Goal: Task Accomplishment & Management: Manage account settings

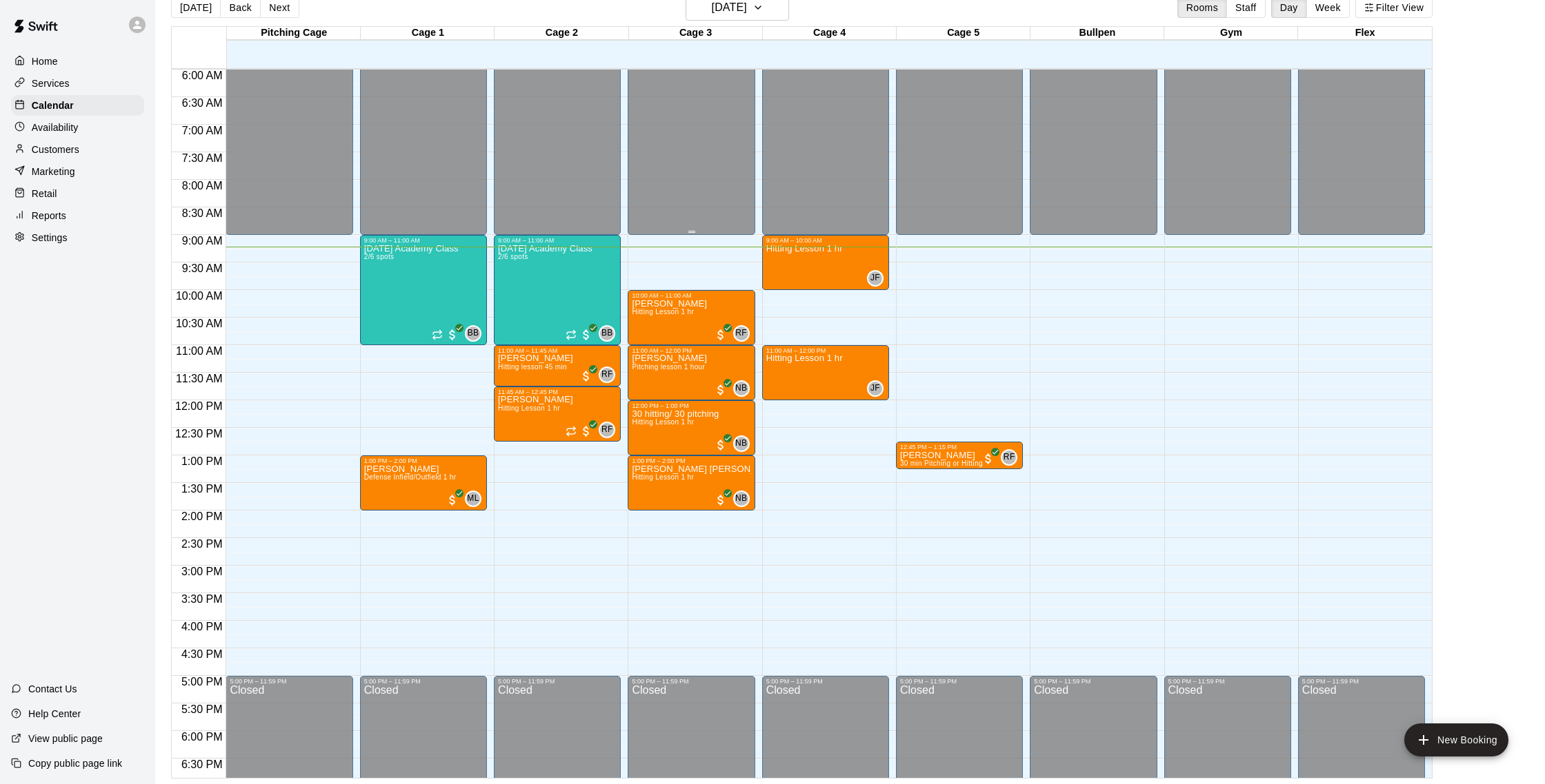
scroll to position [326, 0]
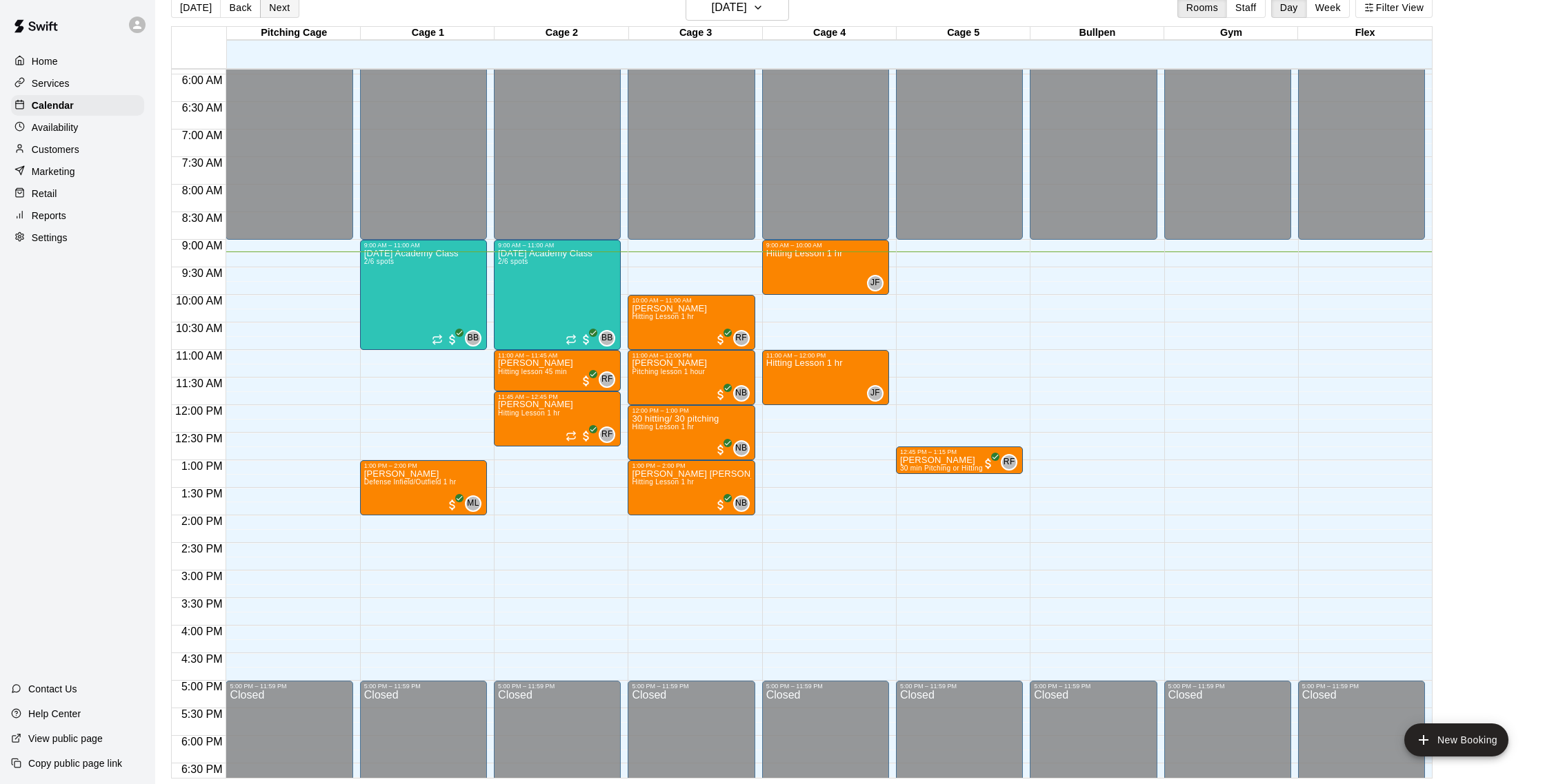
click at [279, 9] on button "Next" at bounding box center [279, 8] width 39 height 21
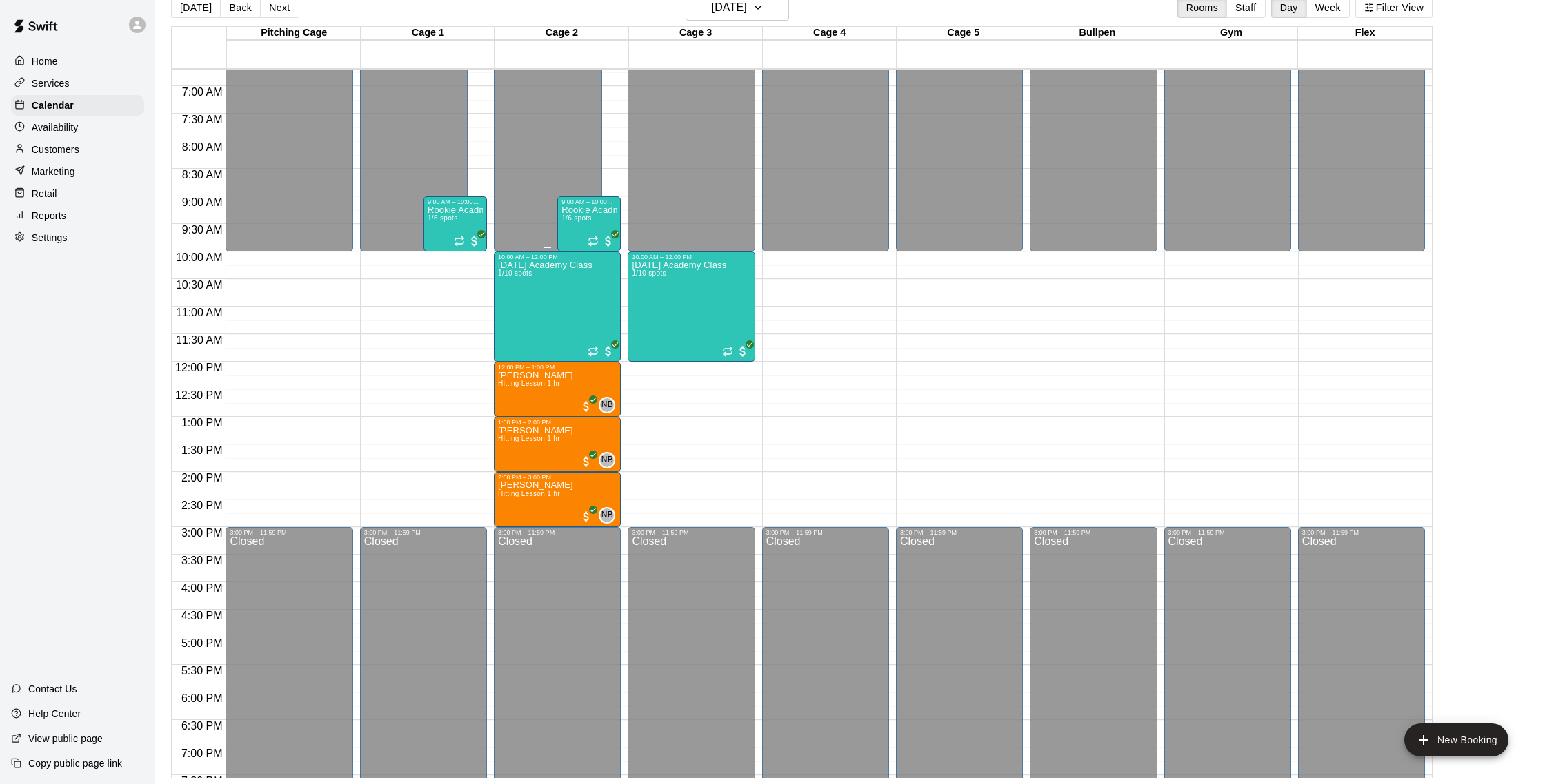
scroll to position [372, 0]
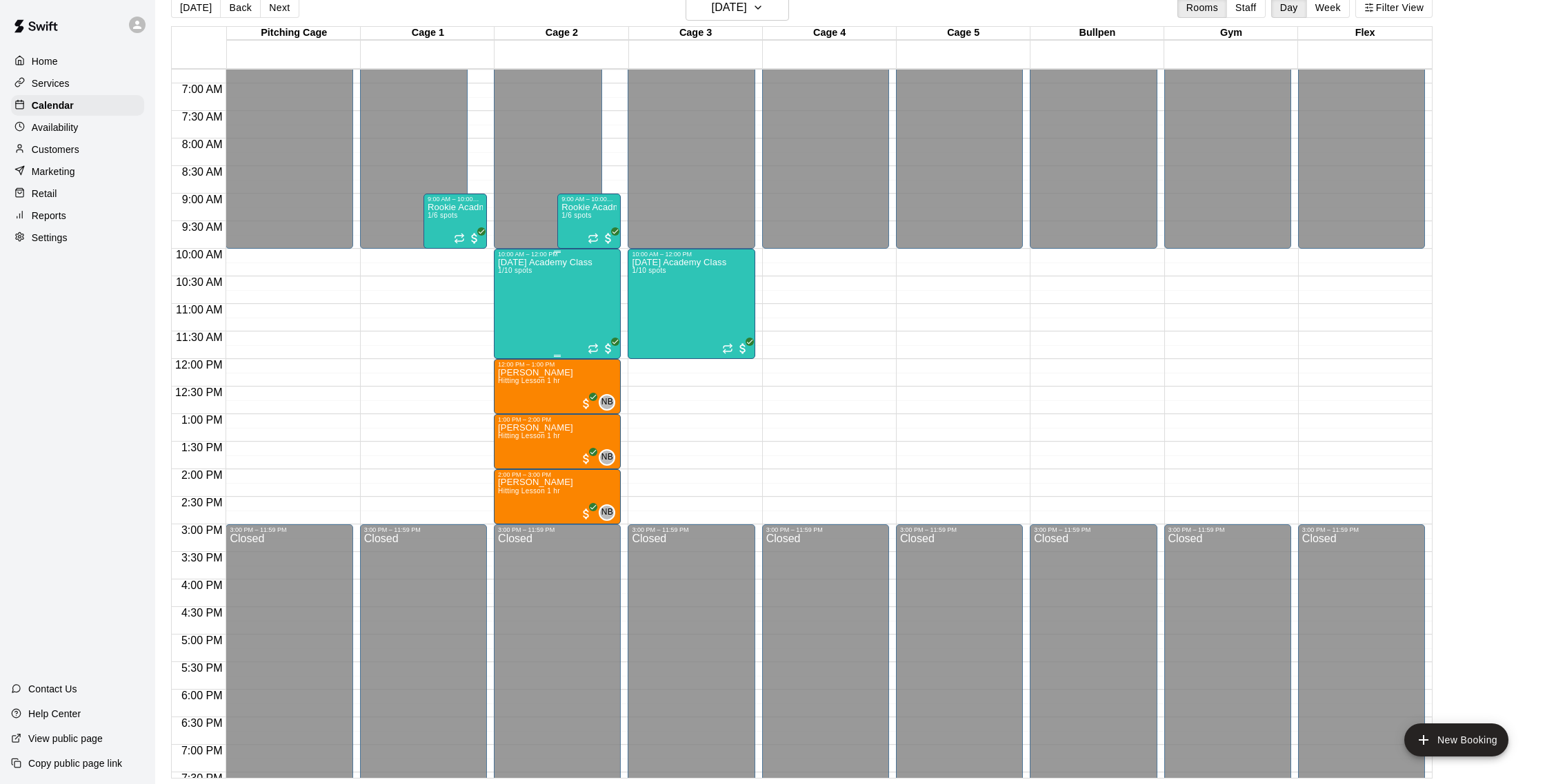
click at [541, 263] on p "[DATE] Academy Class" at bounding box center [545, 263] width 94 height 0
click at [517, 304] on img "edit" at bounding box center [512, 310] width 16 height 16
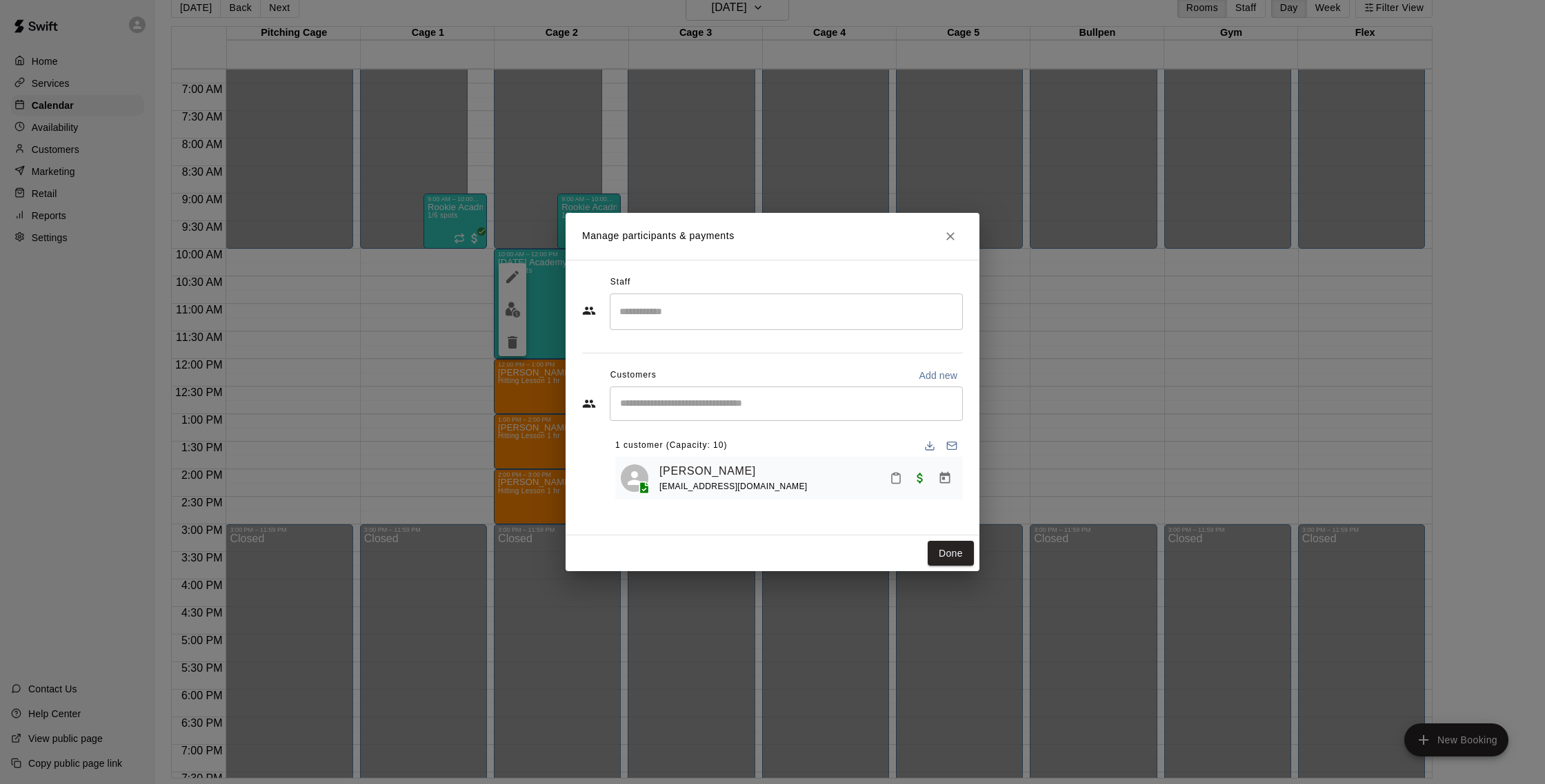
click at [730, 399] on input "Start typing to search customers..." at bounding box center [786, 403] width 340 height 14
type input "****"
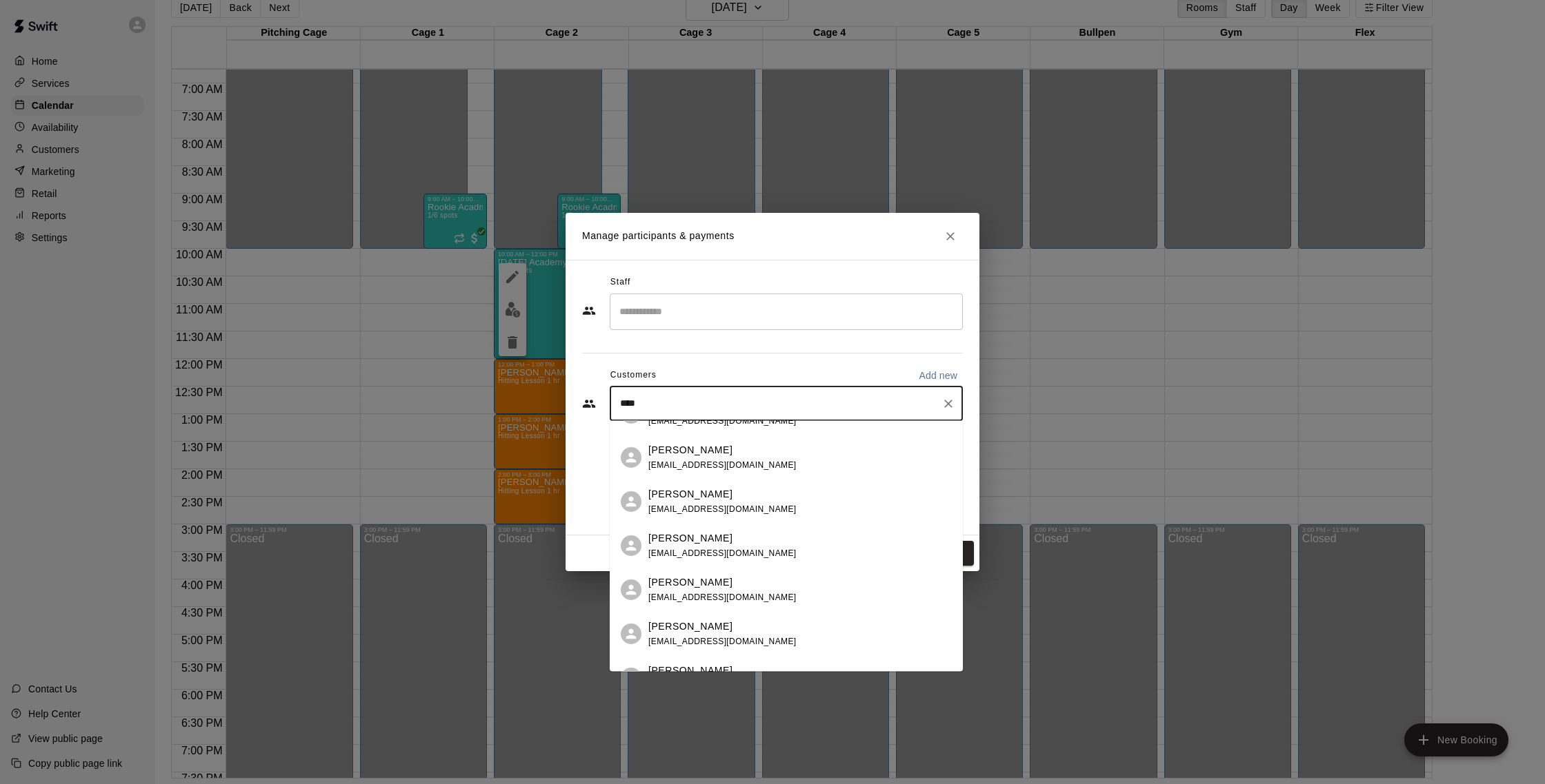
scroll to position [30, 0]
click at [697, 488] on p "[PERSON_NAME]" at bounding box center [690, 492] width 84 height 14
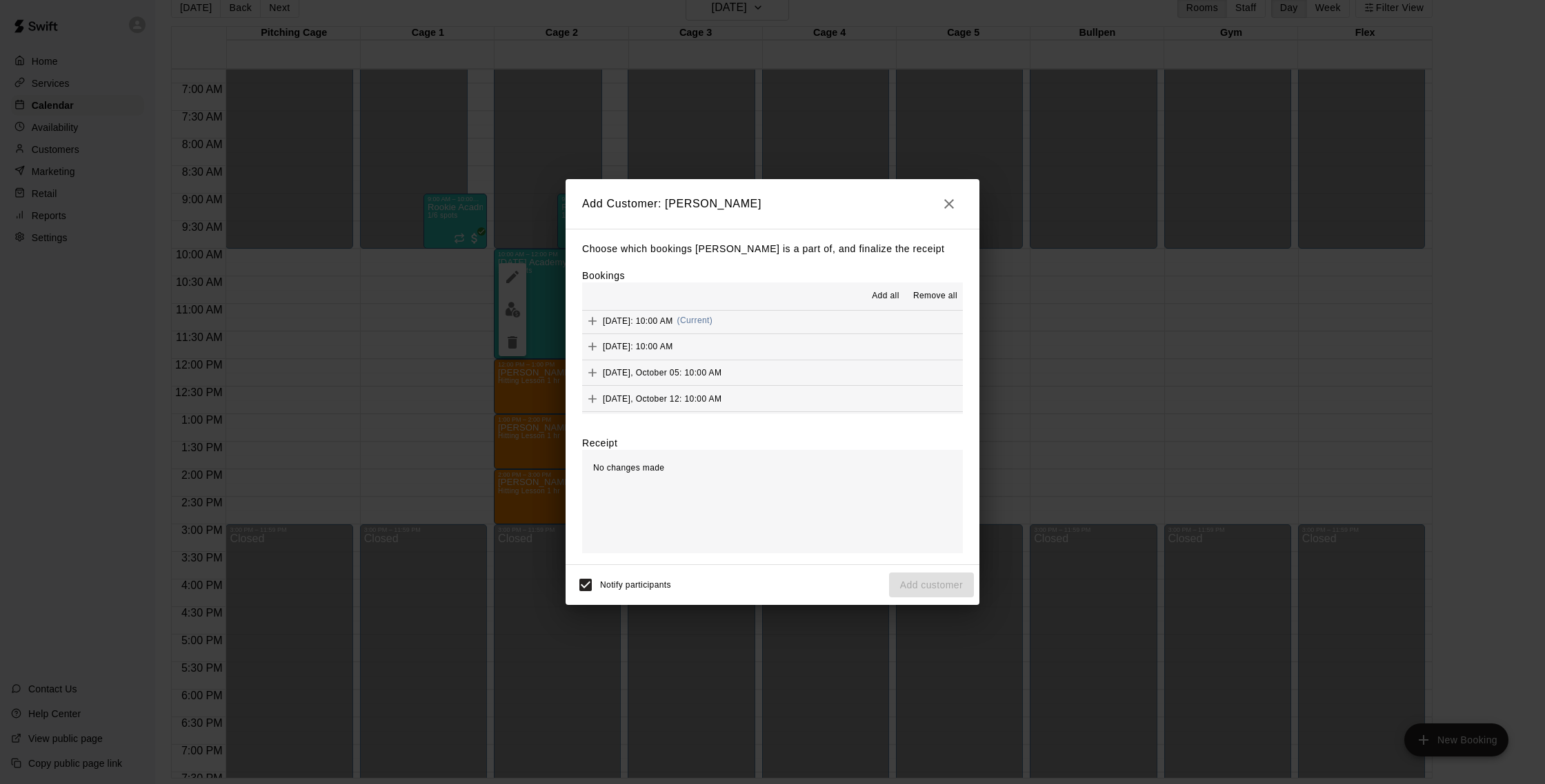
scroll to position [337, 0]
click at [790, 327] on button "Sunday, September 21: 10:00 AM (Current)" at bounding box center [772, 323] width 381 height 26
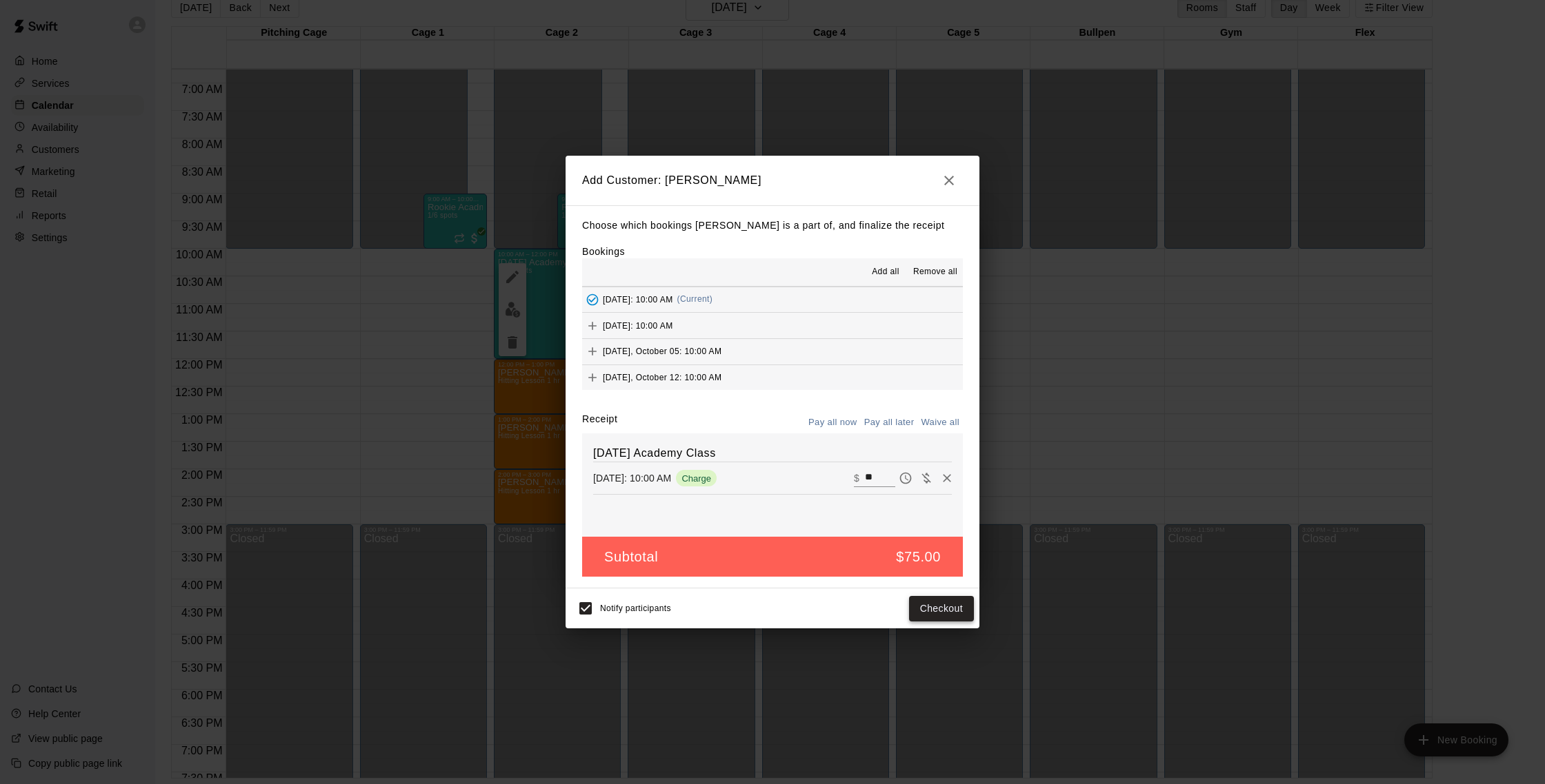
click at [936, 603] on button "Checkout" at bounding box center [941, 608] width 65 height 26
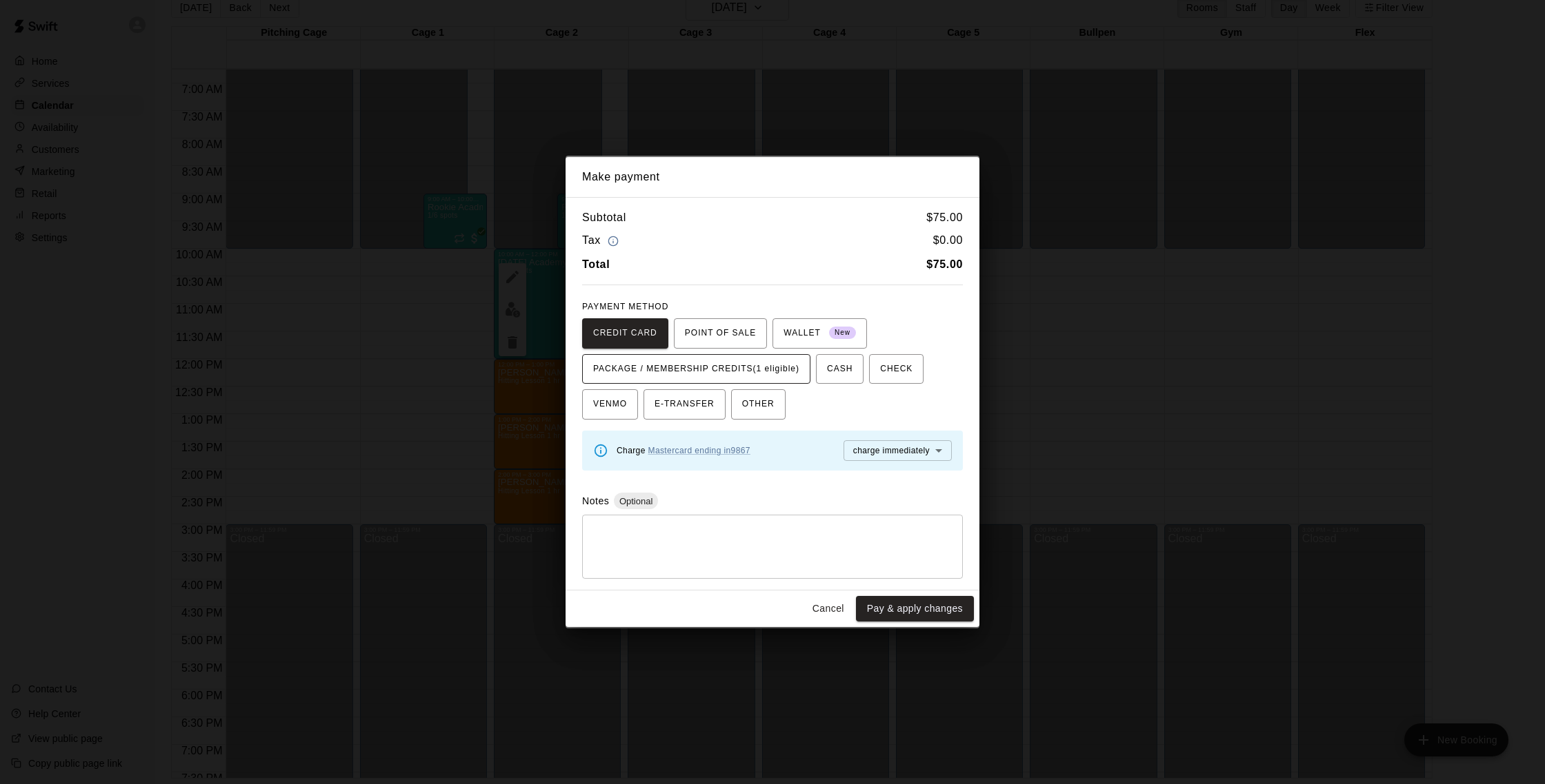
click at [774, 376] on span "PACKAGE / MEMBERSHIP CREDITS (1 eligible)" at bounding box center [696, 368] width 206 height 22
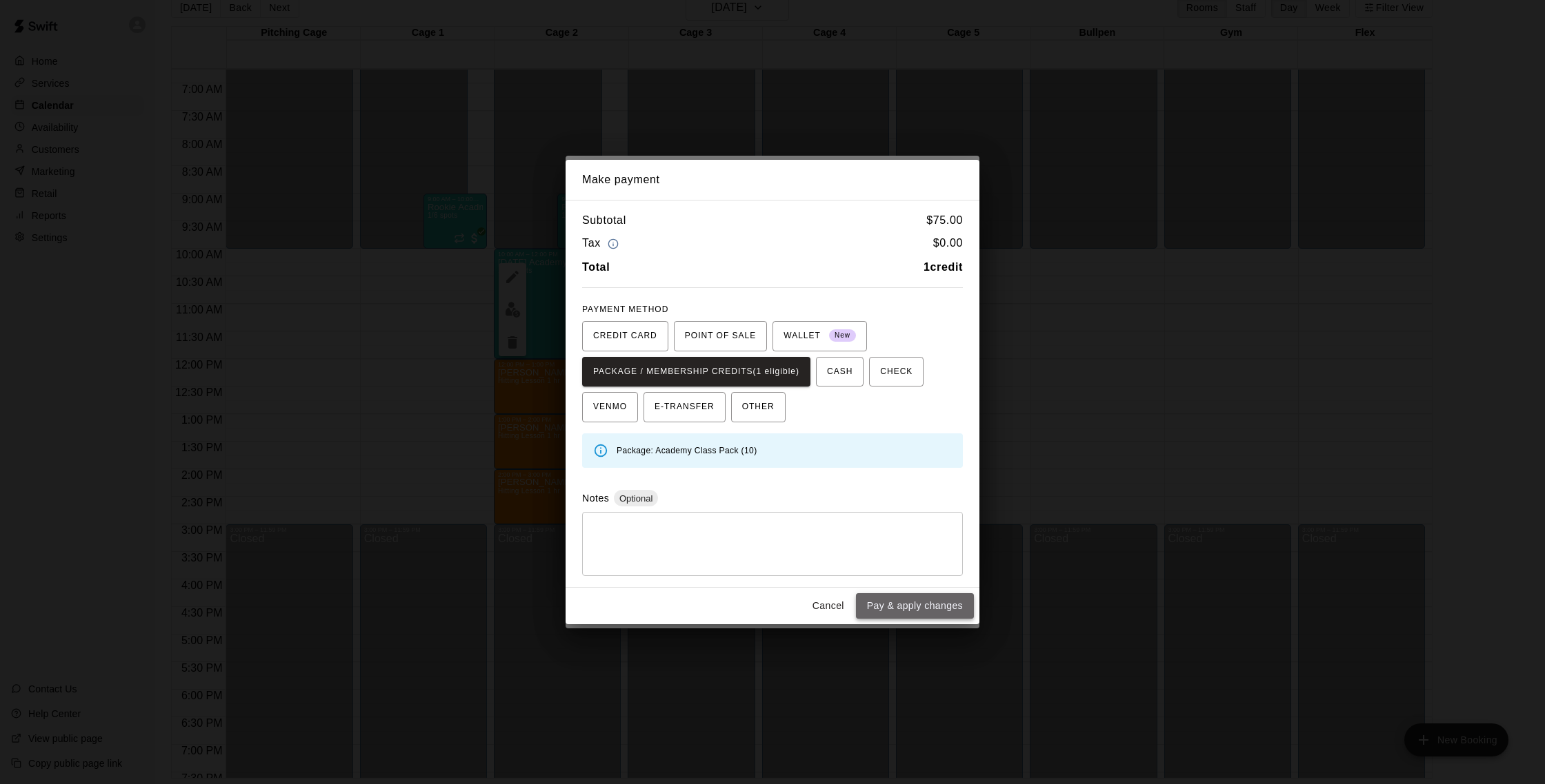
click at [892, 608] on button "Pay & apply changes" at bounding box center [915, 605] width 118 height 26
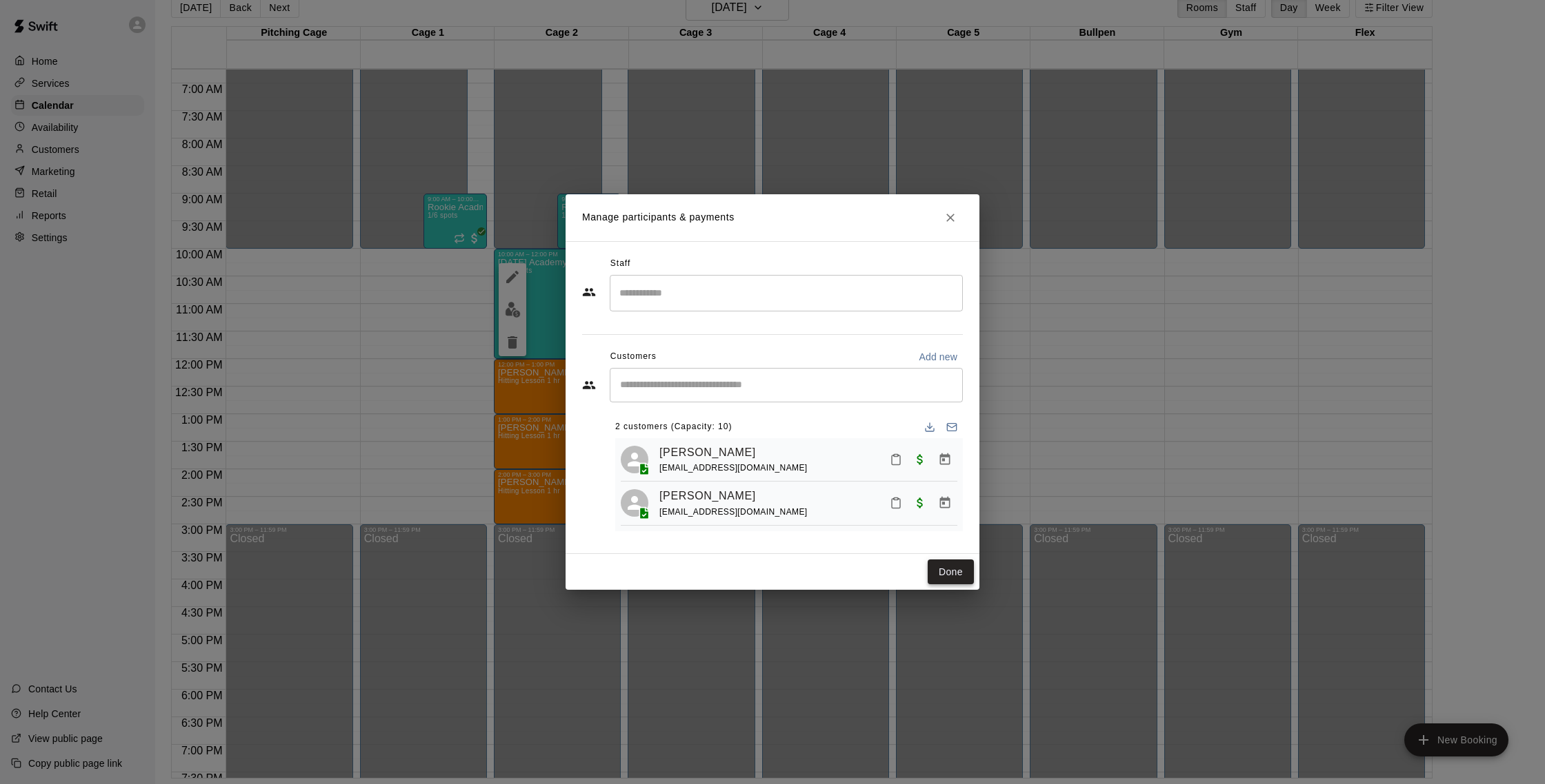
click at [948, 568] on button "Done" at bounding box center [950, 572] width 46 height 26
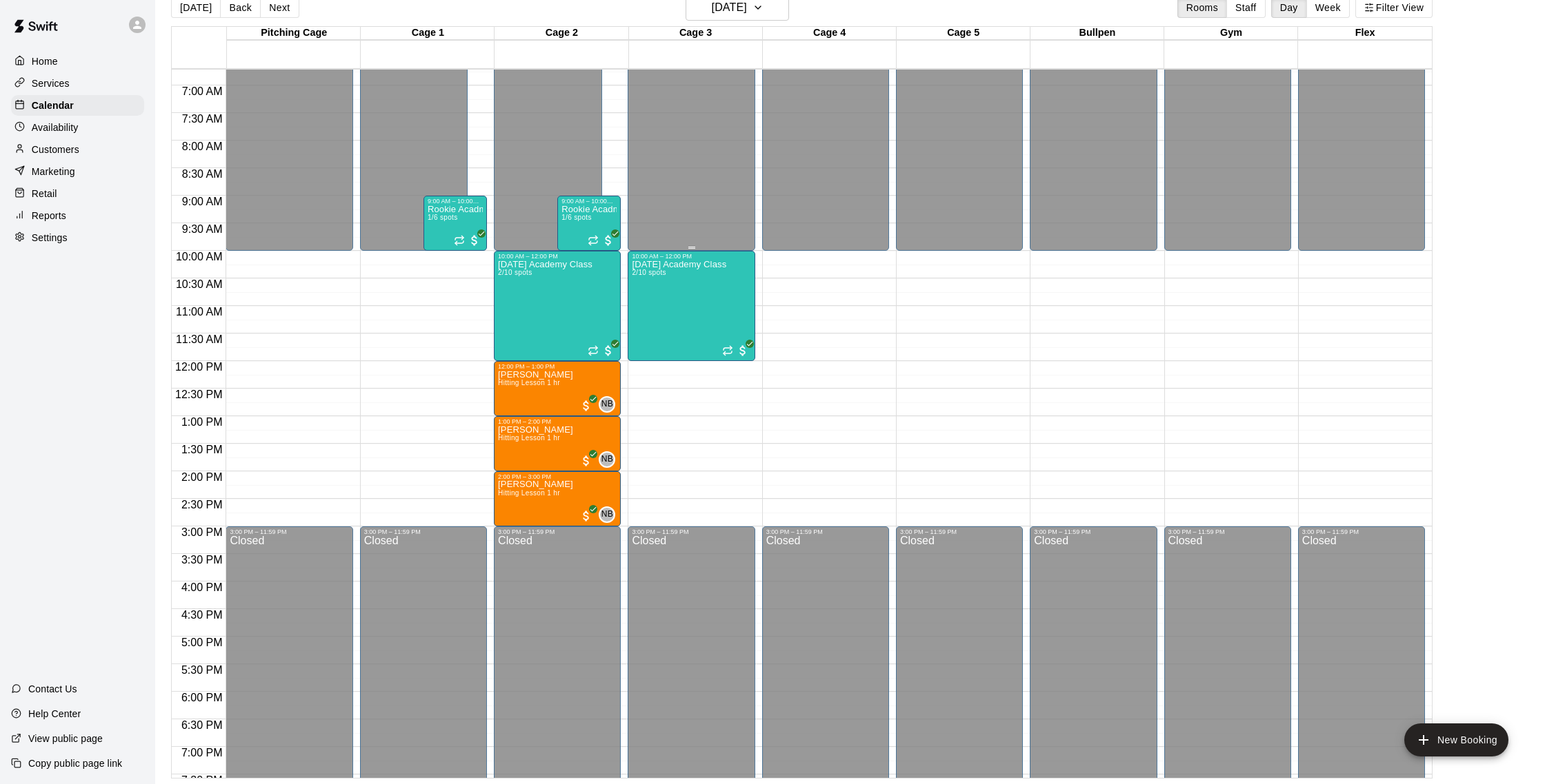
scroll to position [322, 0]
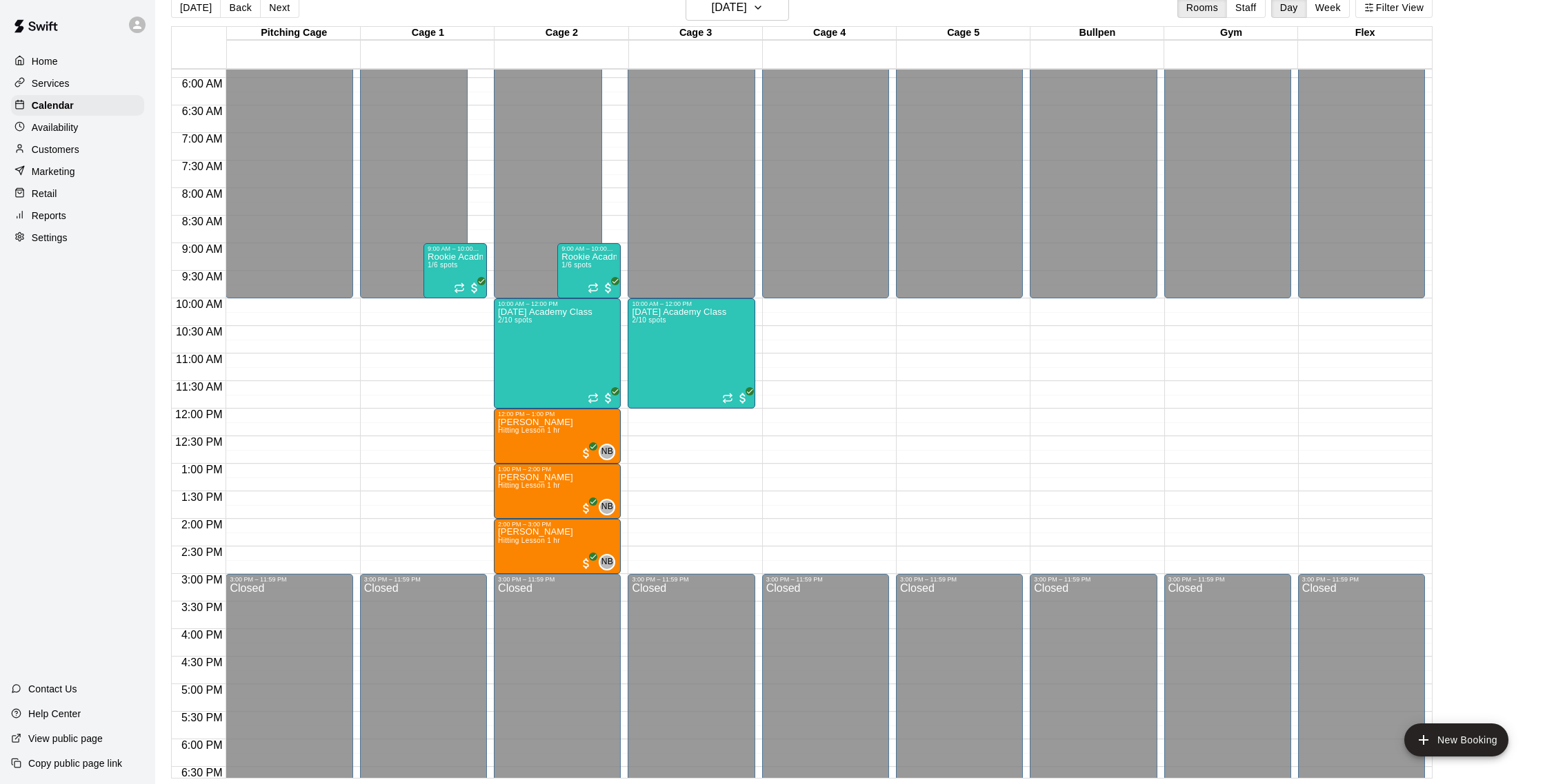
click at [80, 150] on div "Customers" at bounding box center [77, 149] width 133 height 21
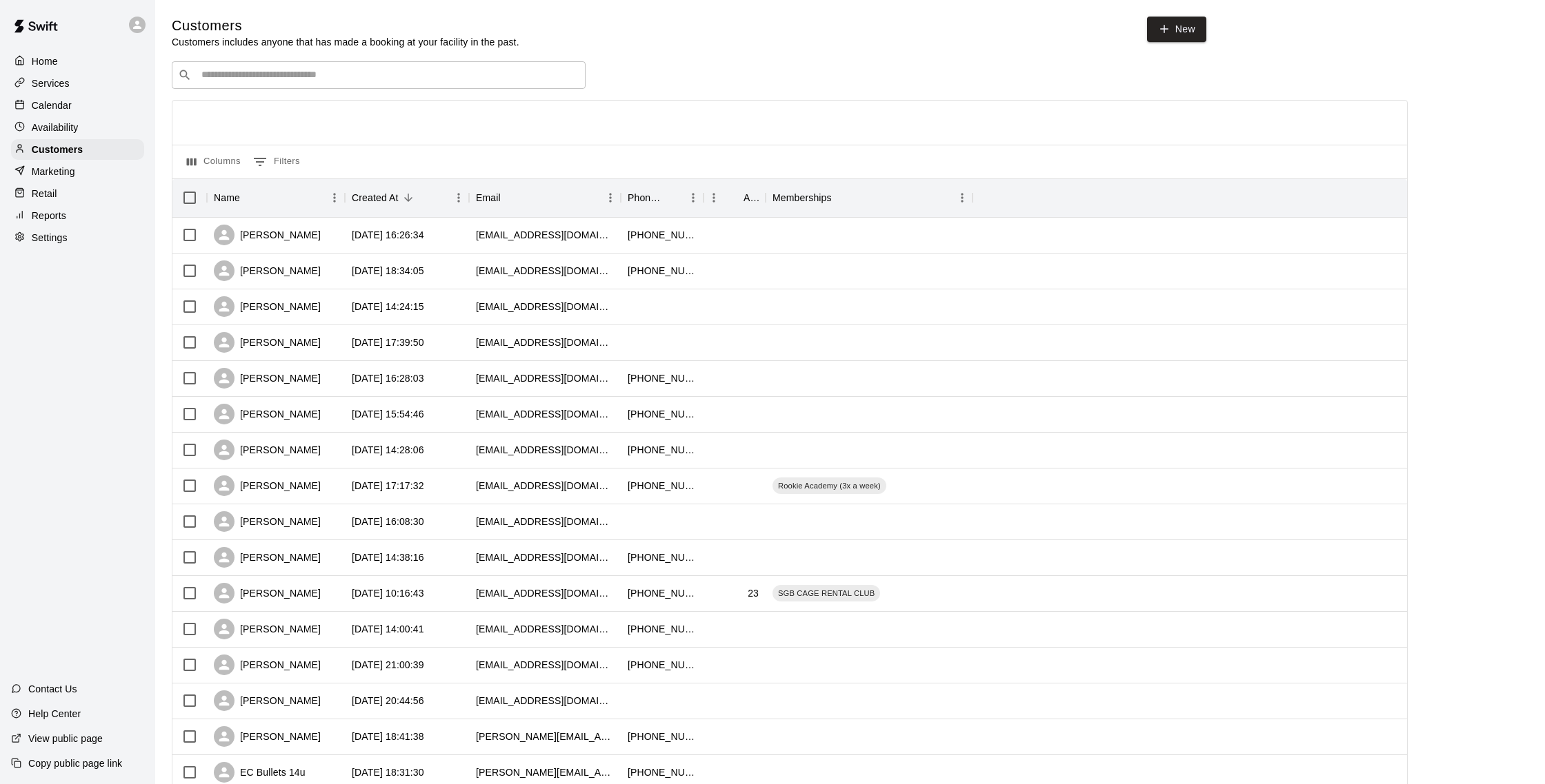
click at [52, 105] on p "Calendar" at bounding box center [52, 105] width 40 height 14
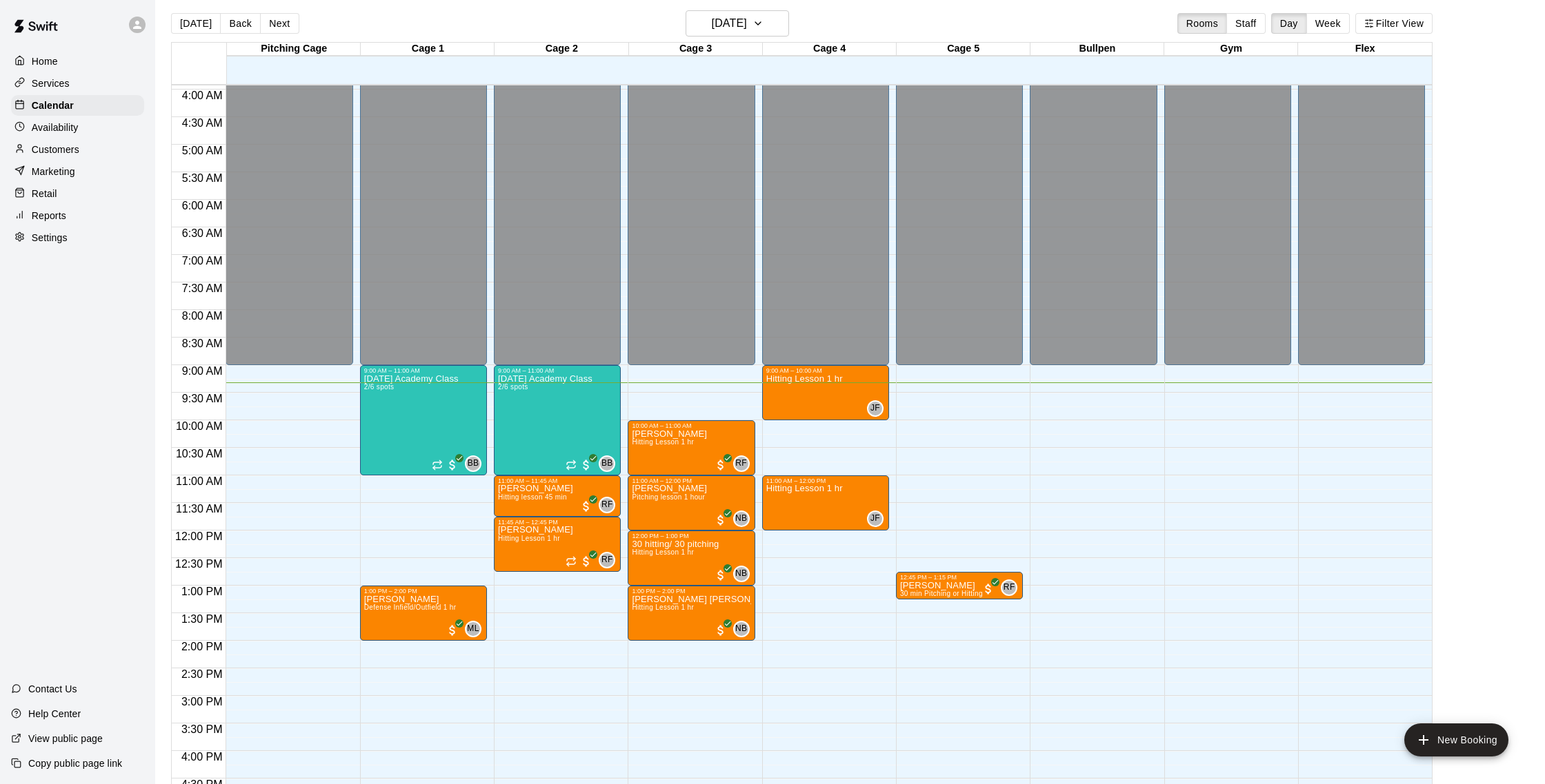
scroll to position [11, 0]
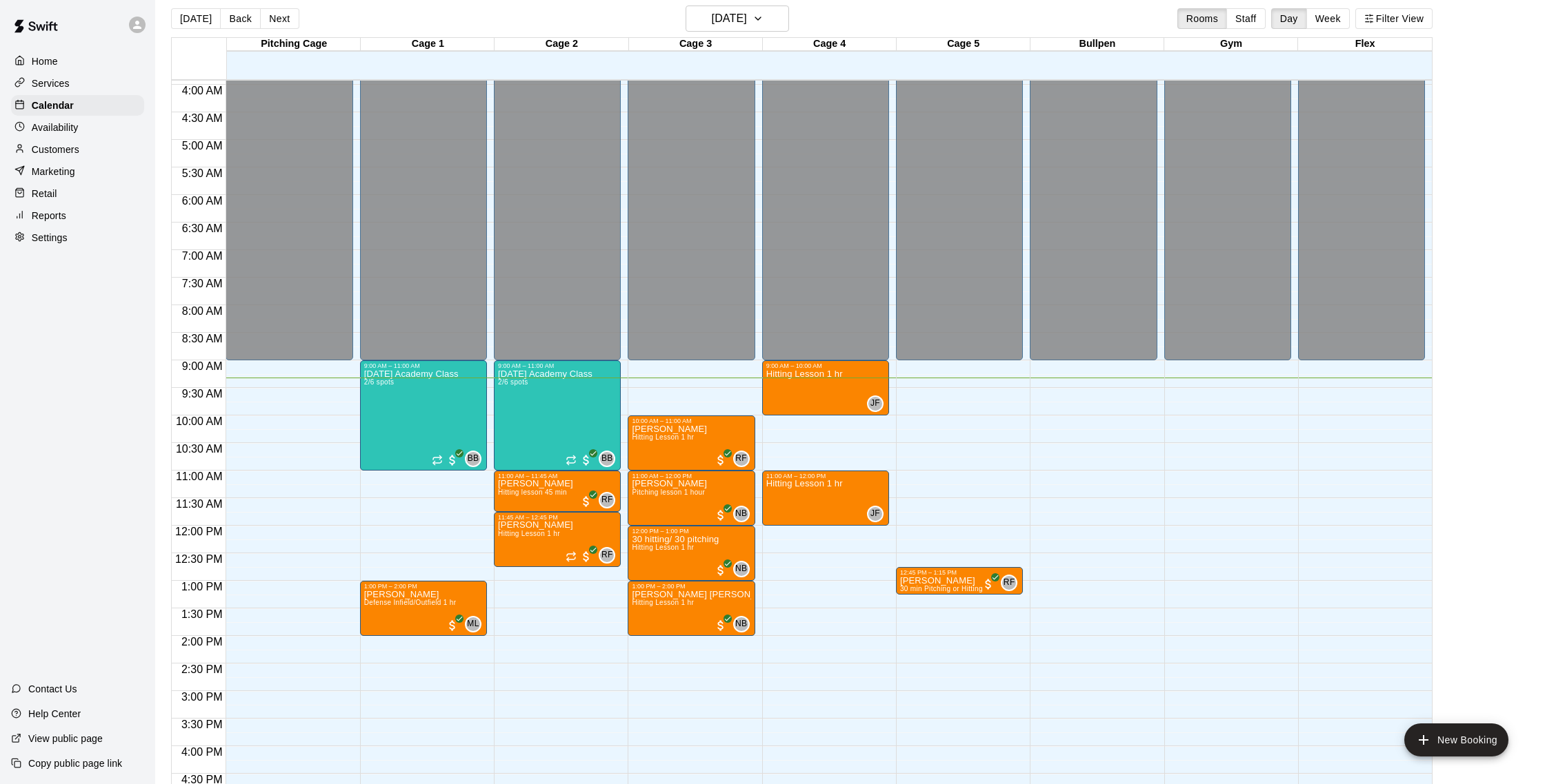
click at [84, 148] on div "Customers" at bounding box center [77, 149] width 133 height 21
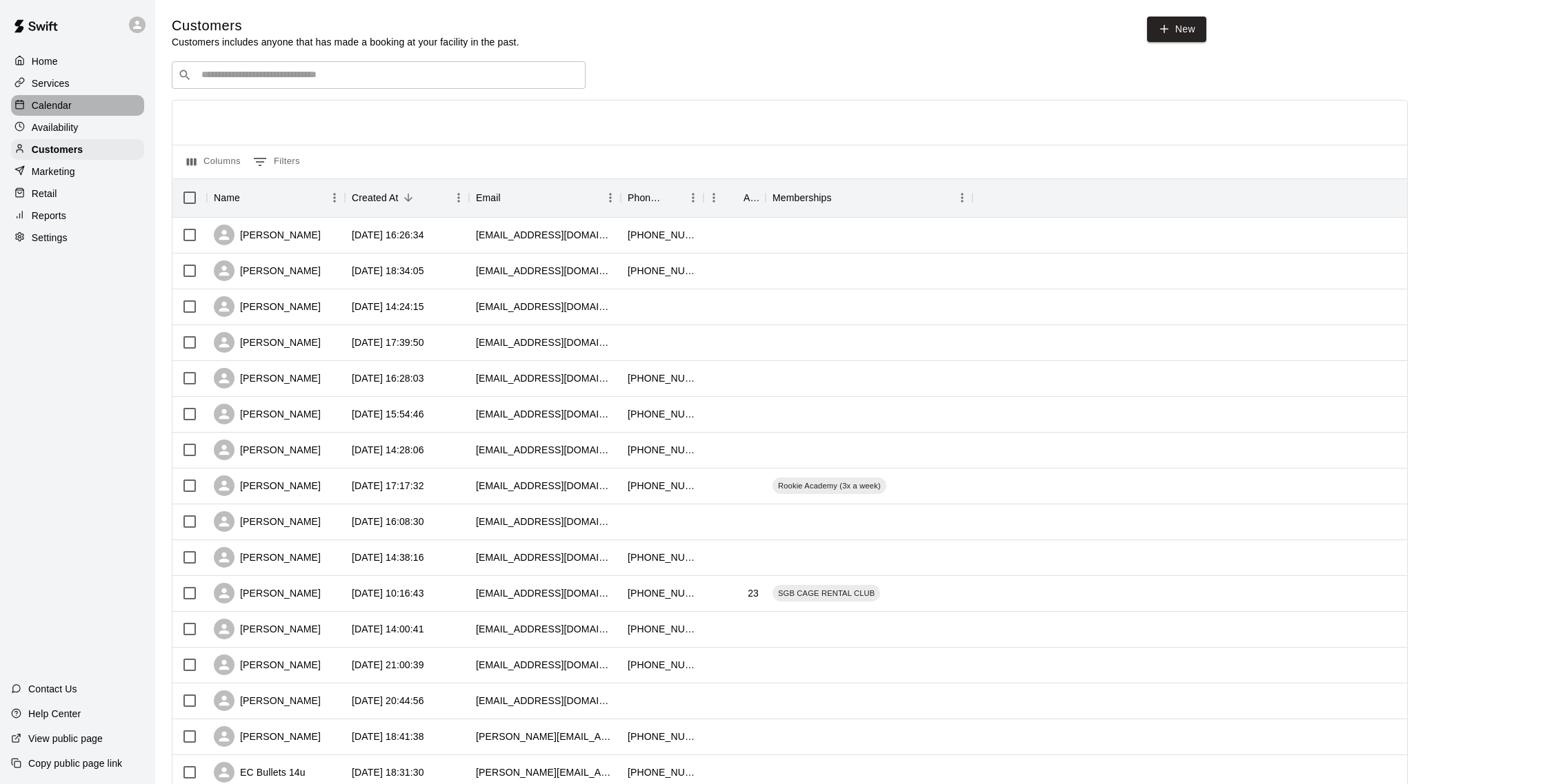
click at [85, 109] on div "Calendar" at bounding box center [77, 106] width 133 height 21
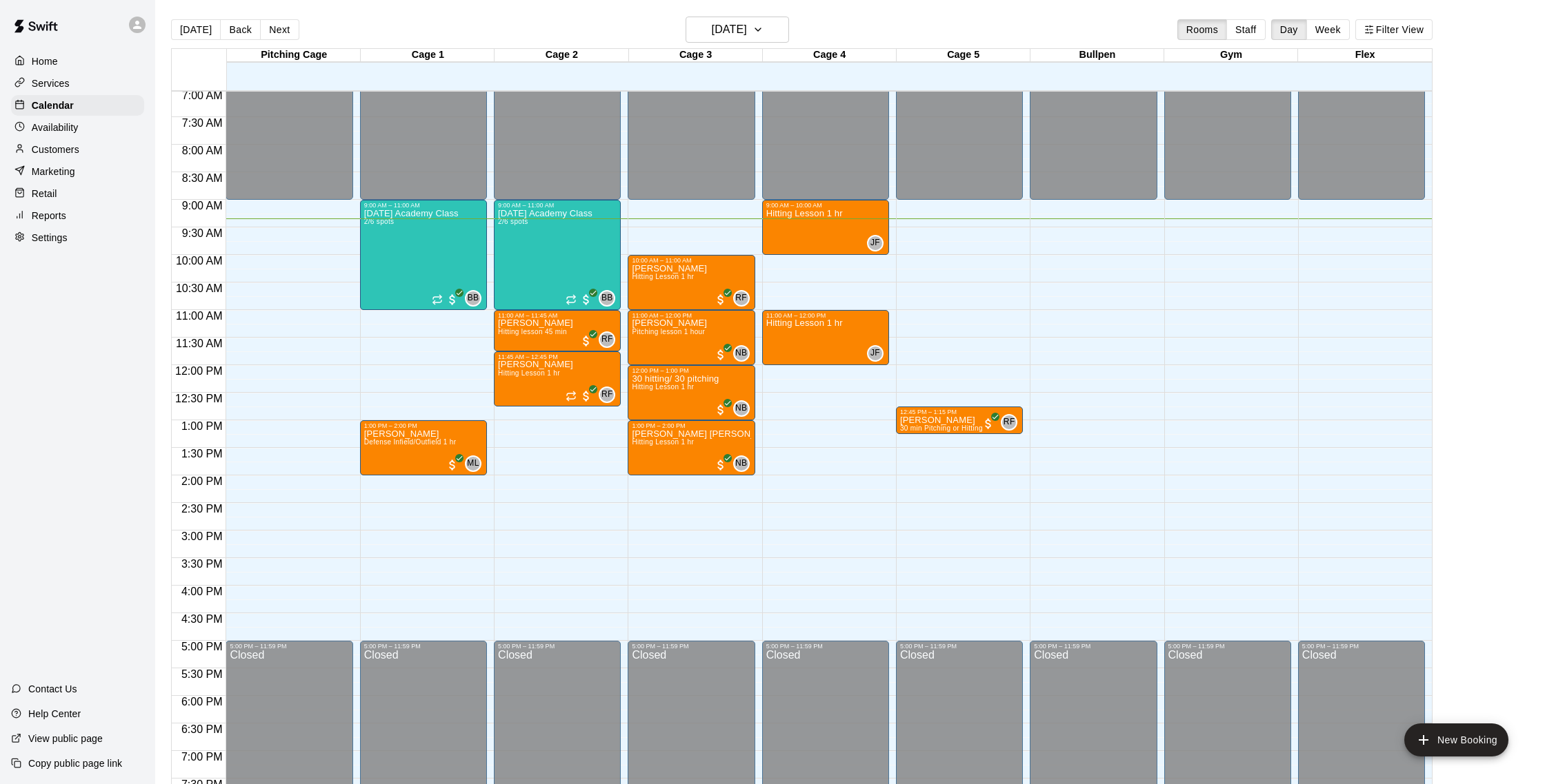
scroll to position [387, 0]
click at [59, 213] on p "Reports" at bounding box center [49, 215] width 34 height 14
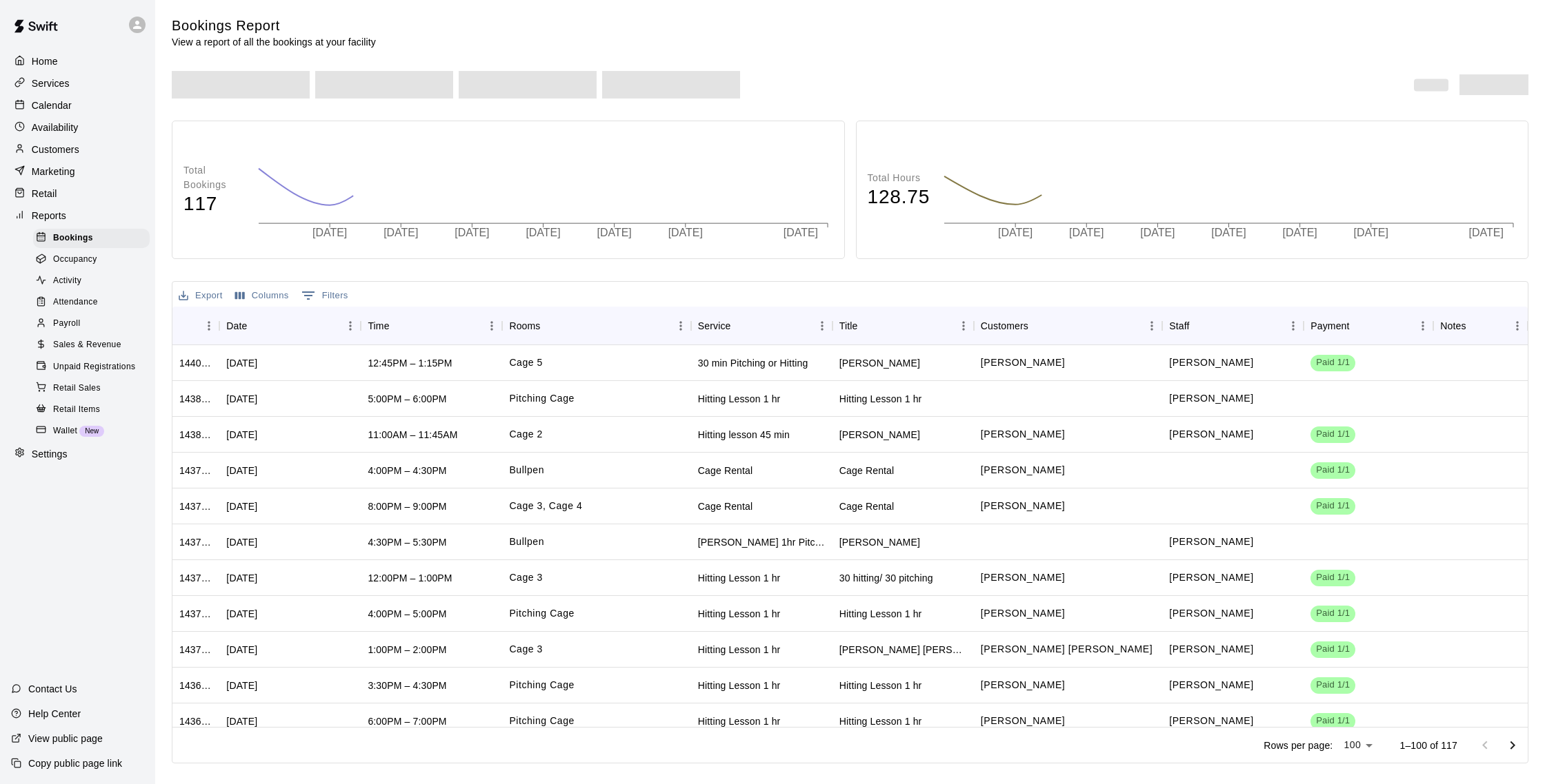
click at [106, 348] on span "Sales & Revenue" at bounding box center [87, 345] width 68 height 14
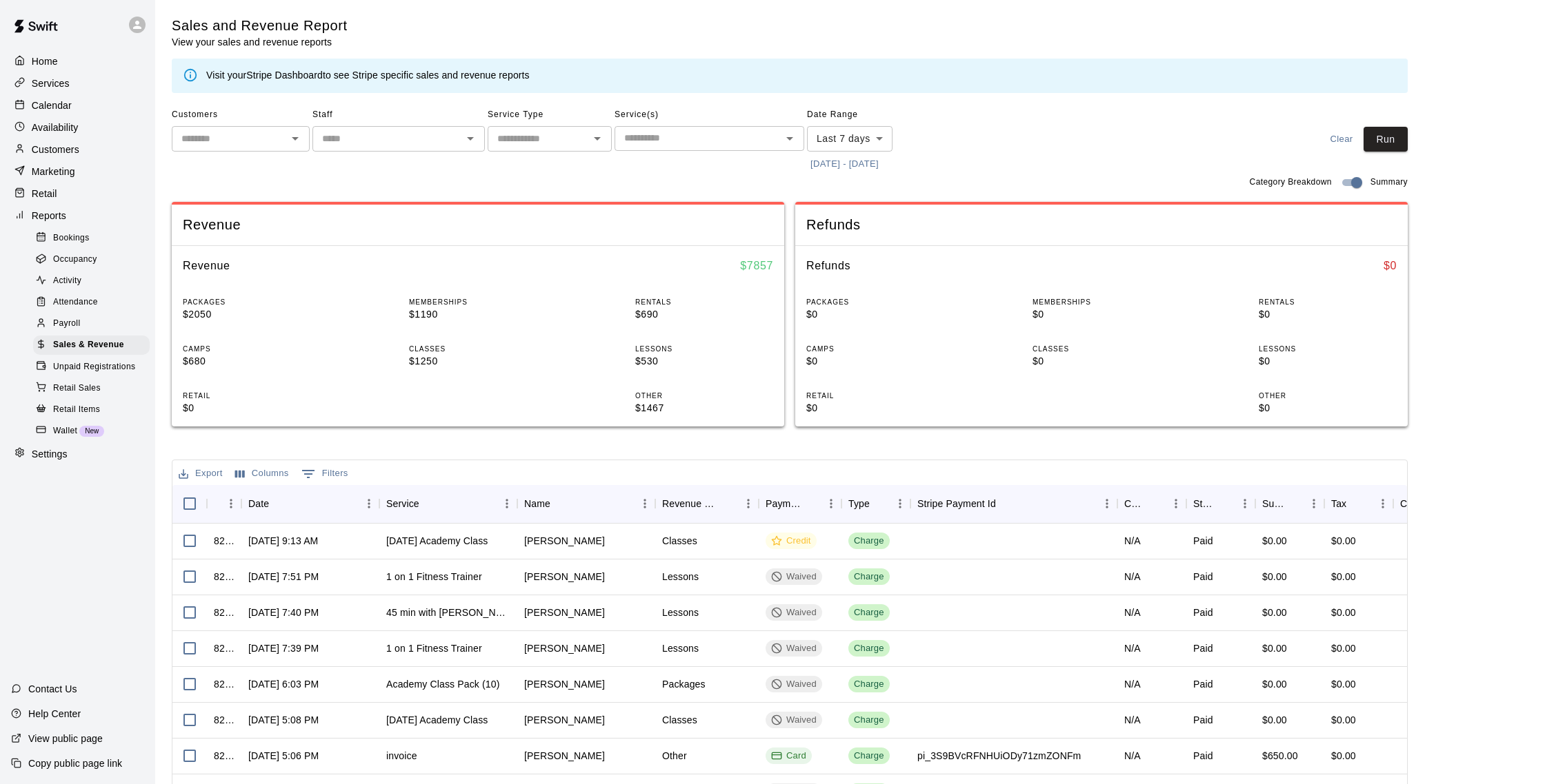
click at [85, 144] on div "Customers" at bounding box center [77, 149] width 133 height 21
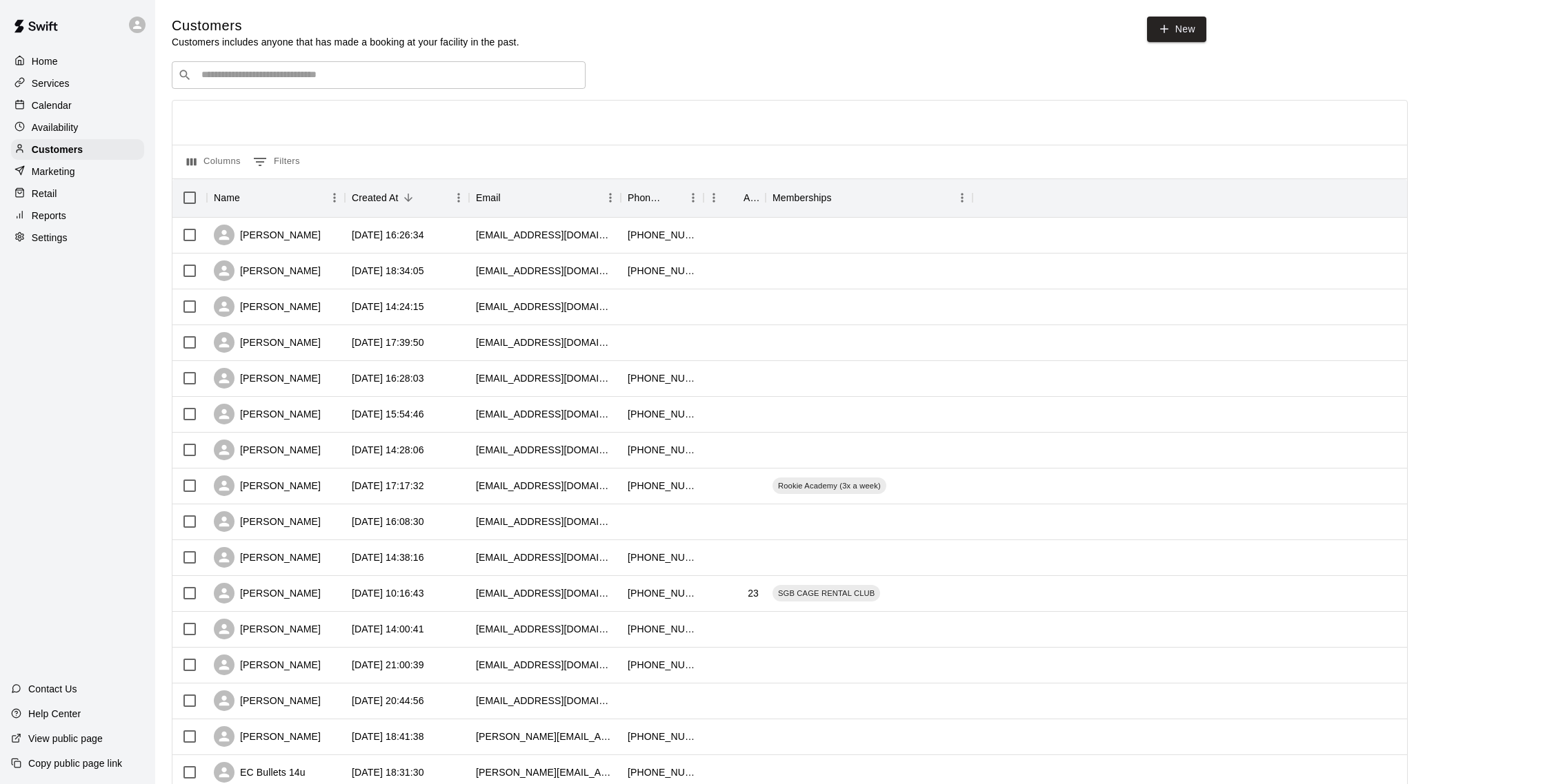
click at [80, 109] on div "Calendar" at bounding box center [77, 106] width 133 height 21
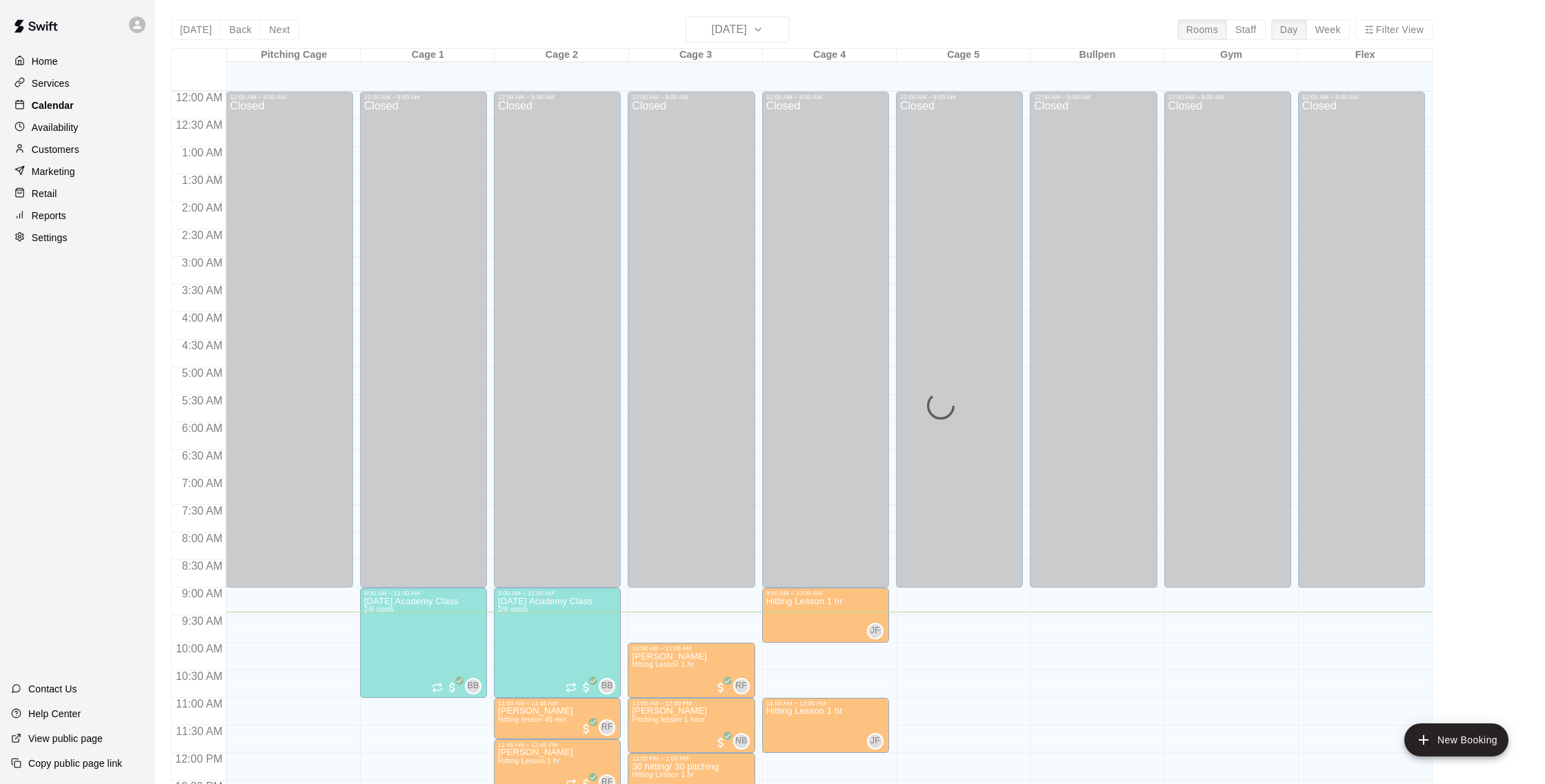
scroll to position [520, 0]
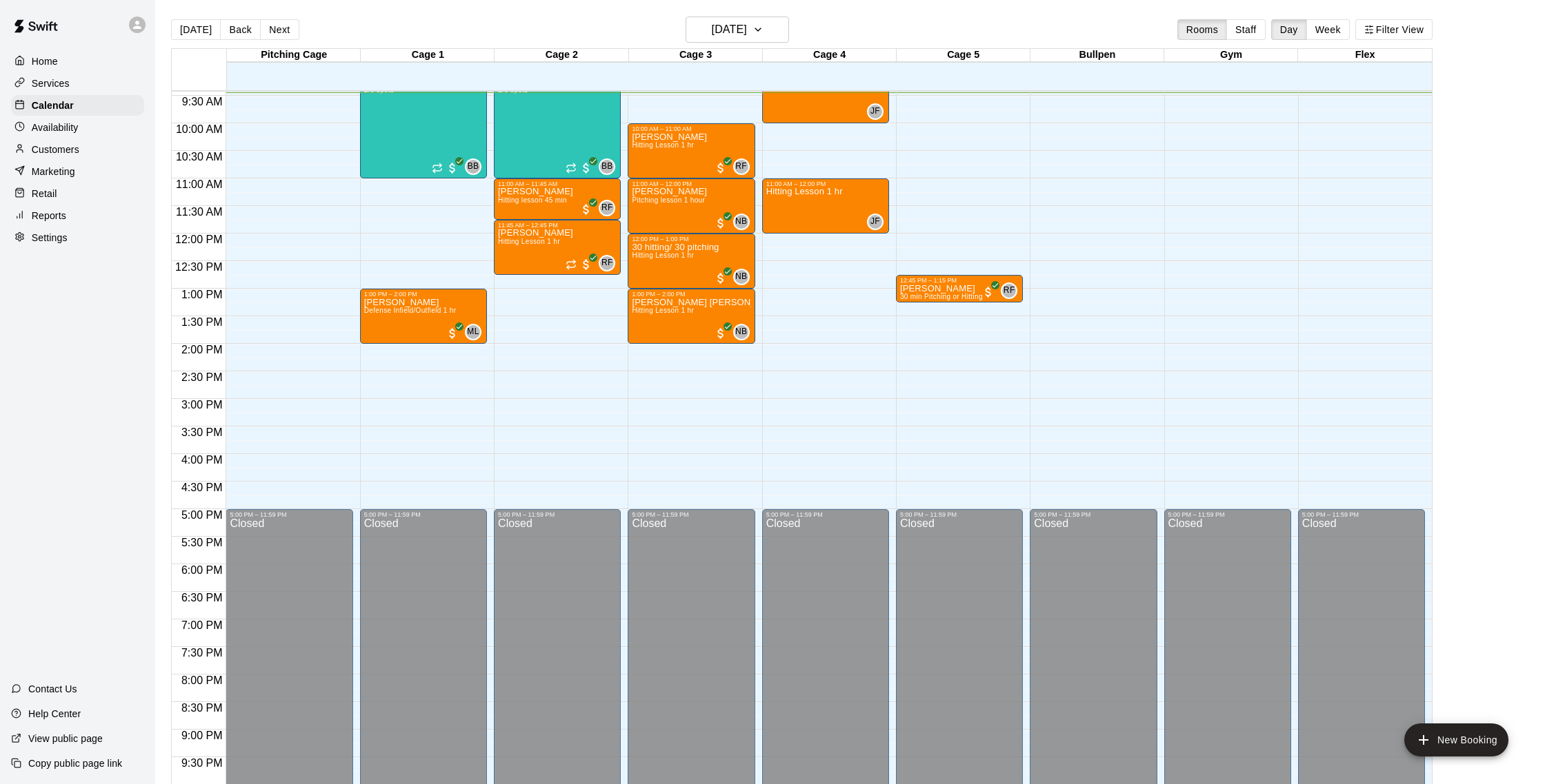
click at [73, 149] on p "Customers" at bounding box center [56, 149] width 47 height 14
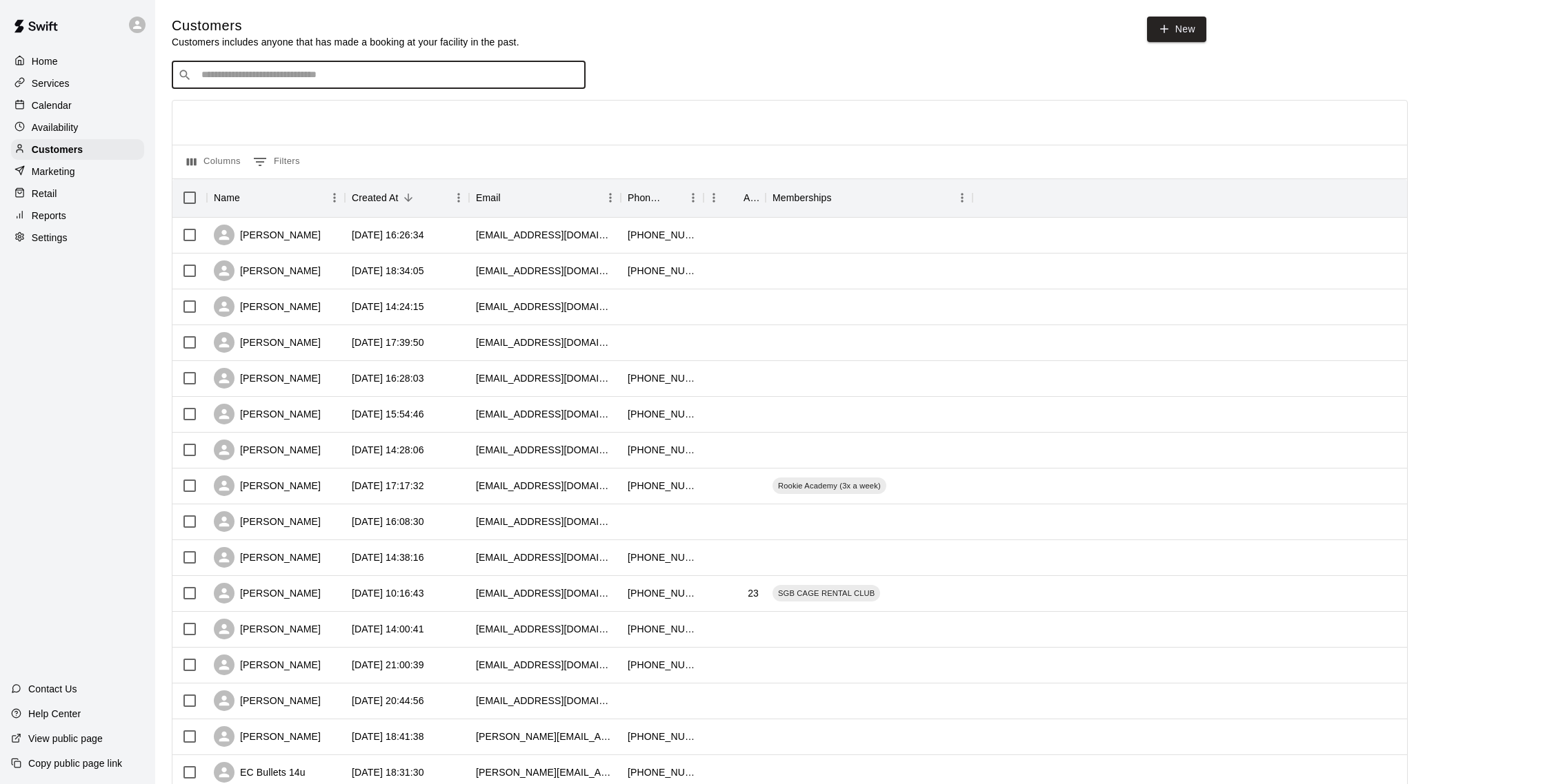
click at [231, 82] on input "Search customers by name or email" at bounding box center [388, 75] width 382 height 14
type input "*******"
click at [220, 111] on div "John Laud-Hammond jolof1@hotmail.com" at bounding box center [284, 111] width 148 height 29
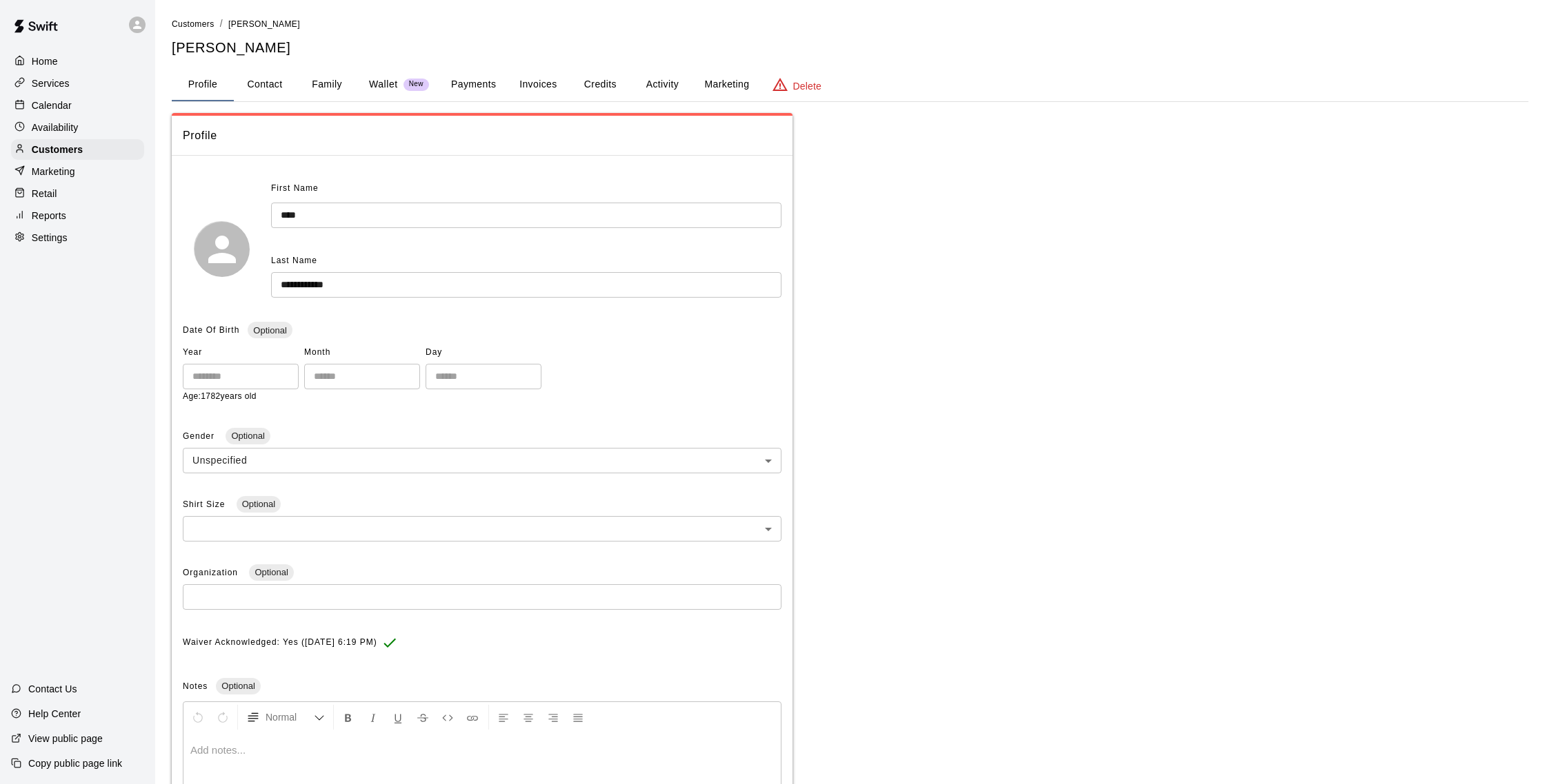
click at [668, 94] on button "Activity" at bounding box center [662, 84] width 62 height 33
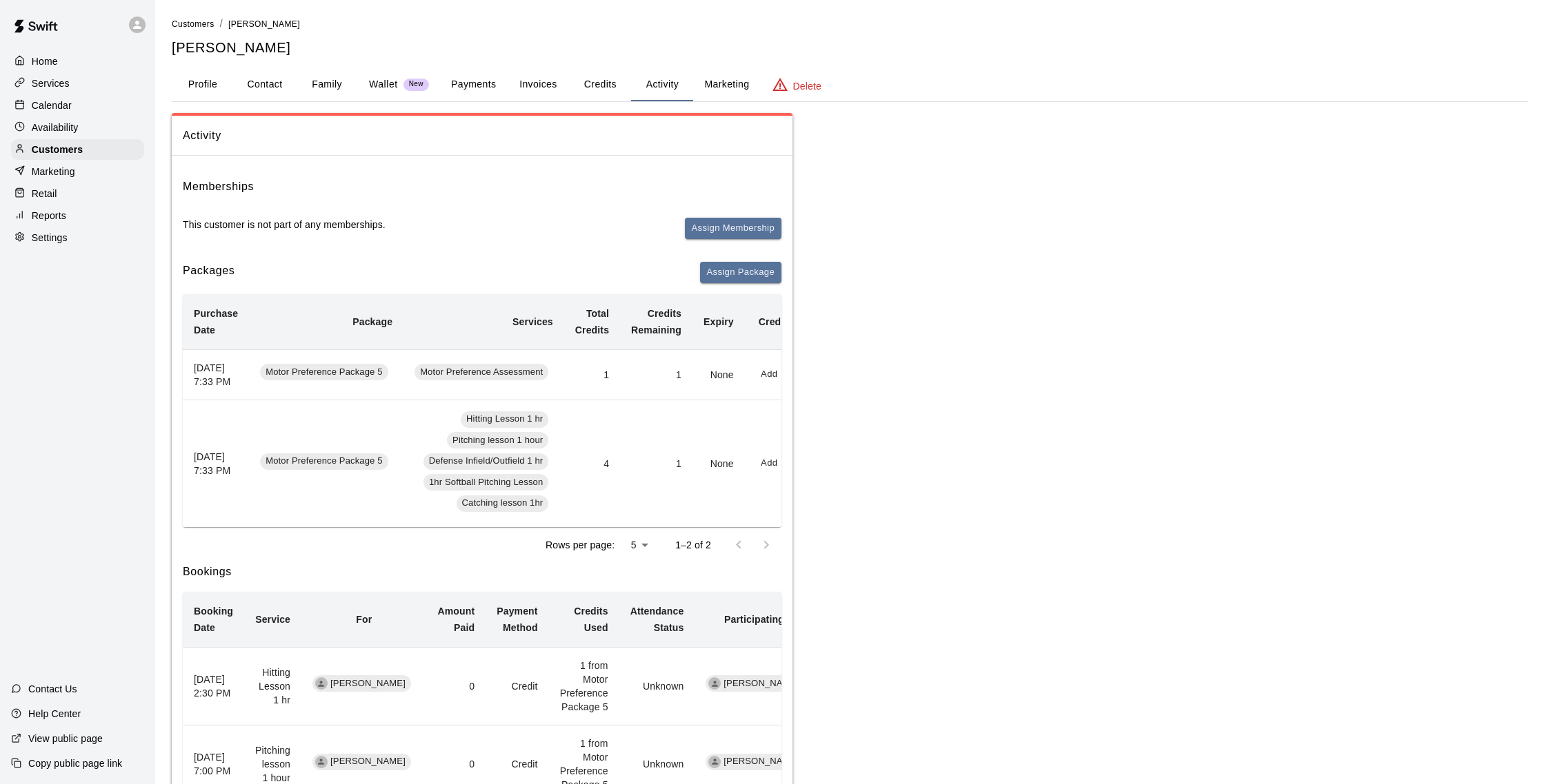
click at [67, 110] on p "Calendar" at bounding box center [52, 105] width 40 height 14
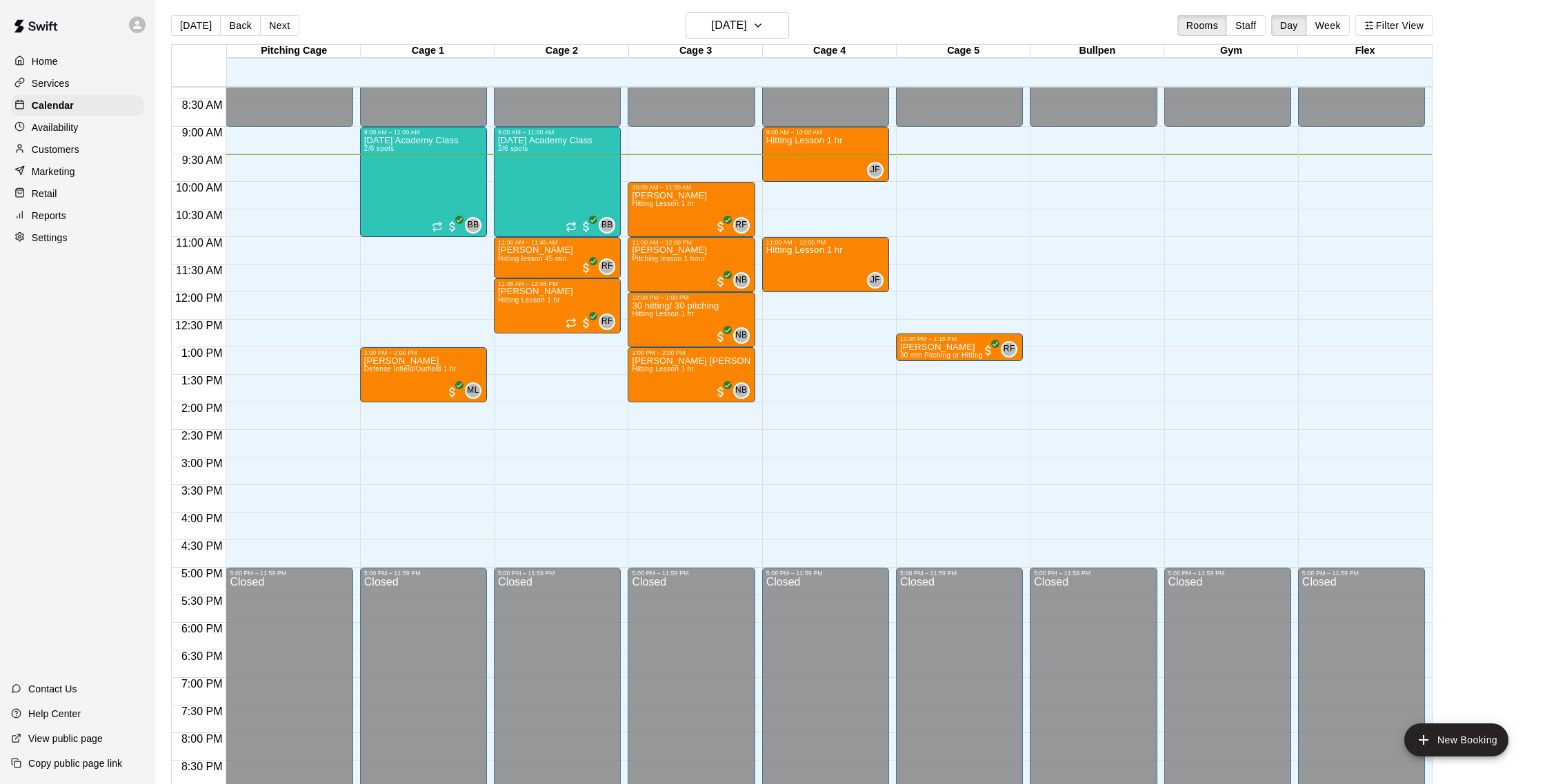
scroll to position [9, 0]
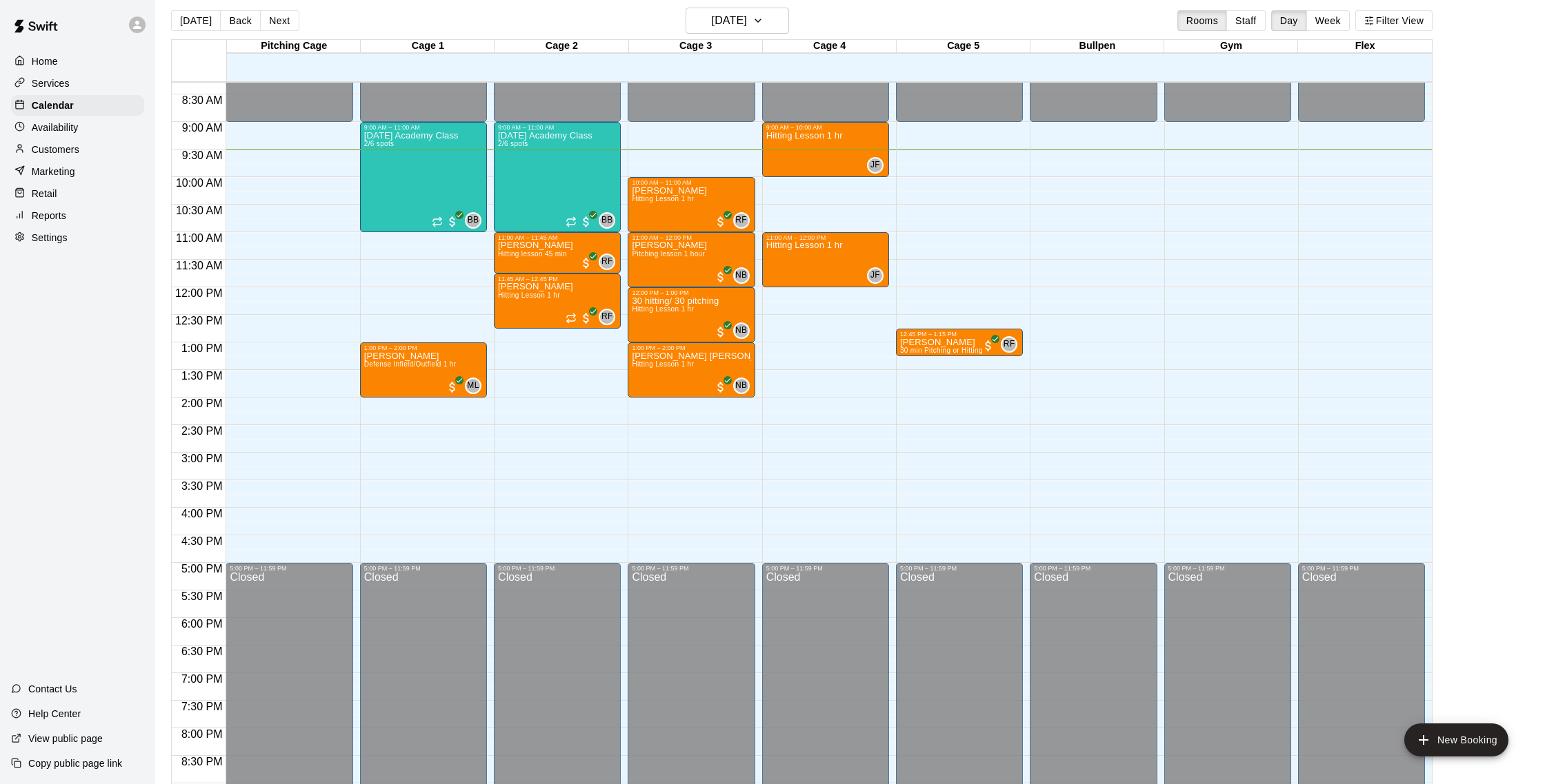
click at [70, 158] on div "Customers" at bounding box center [77, 149] width 133 height 21
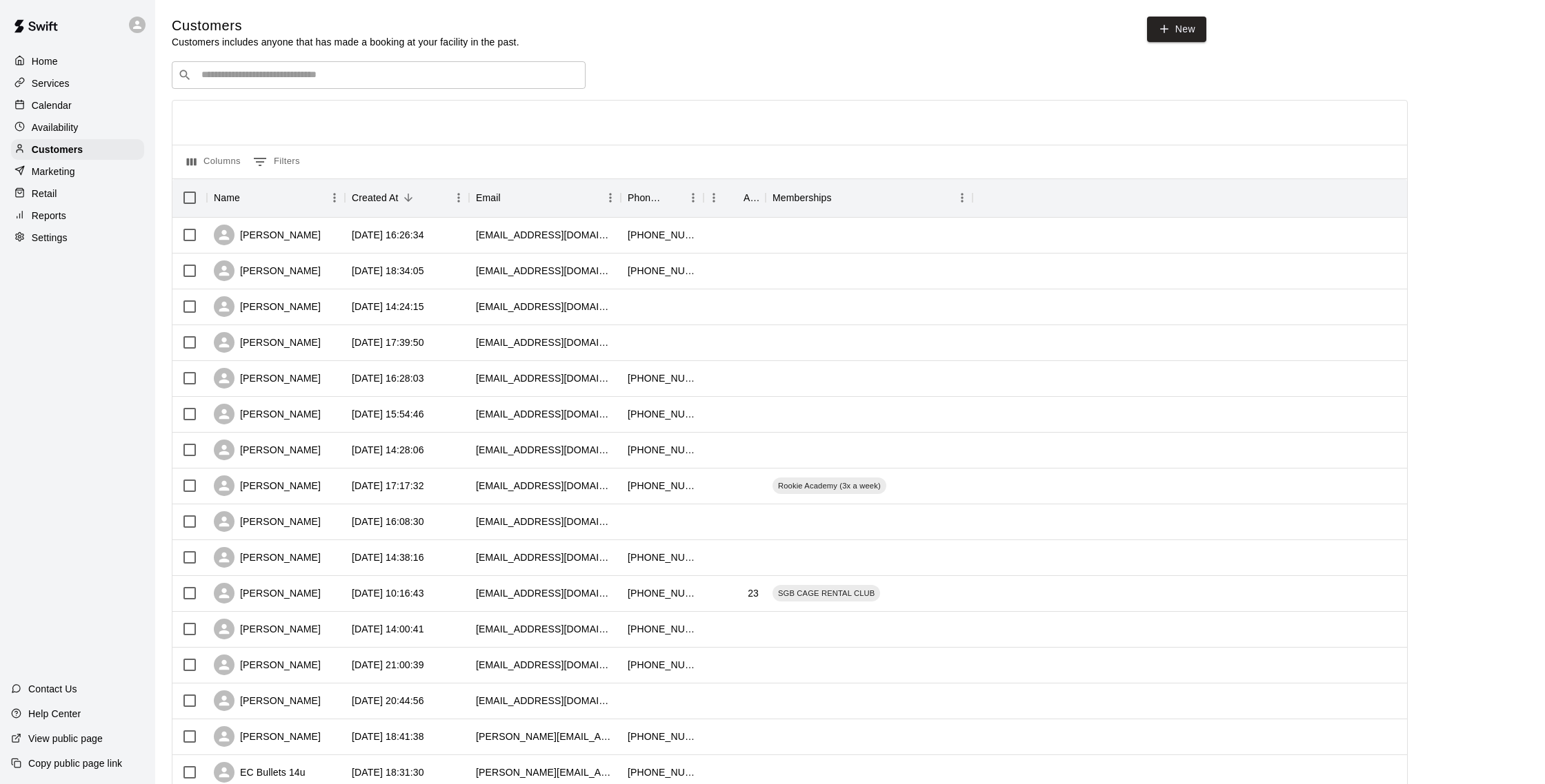
click at [266, 84] on div "​ ​" at bounding box center [379, 75] width 414 height 27
type input "*****"
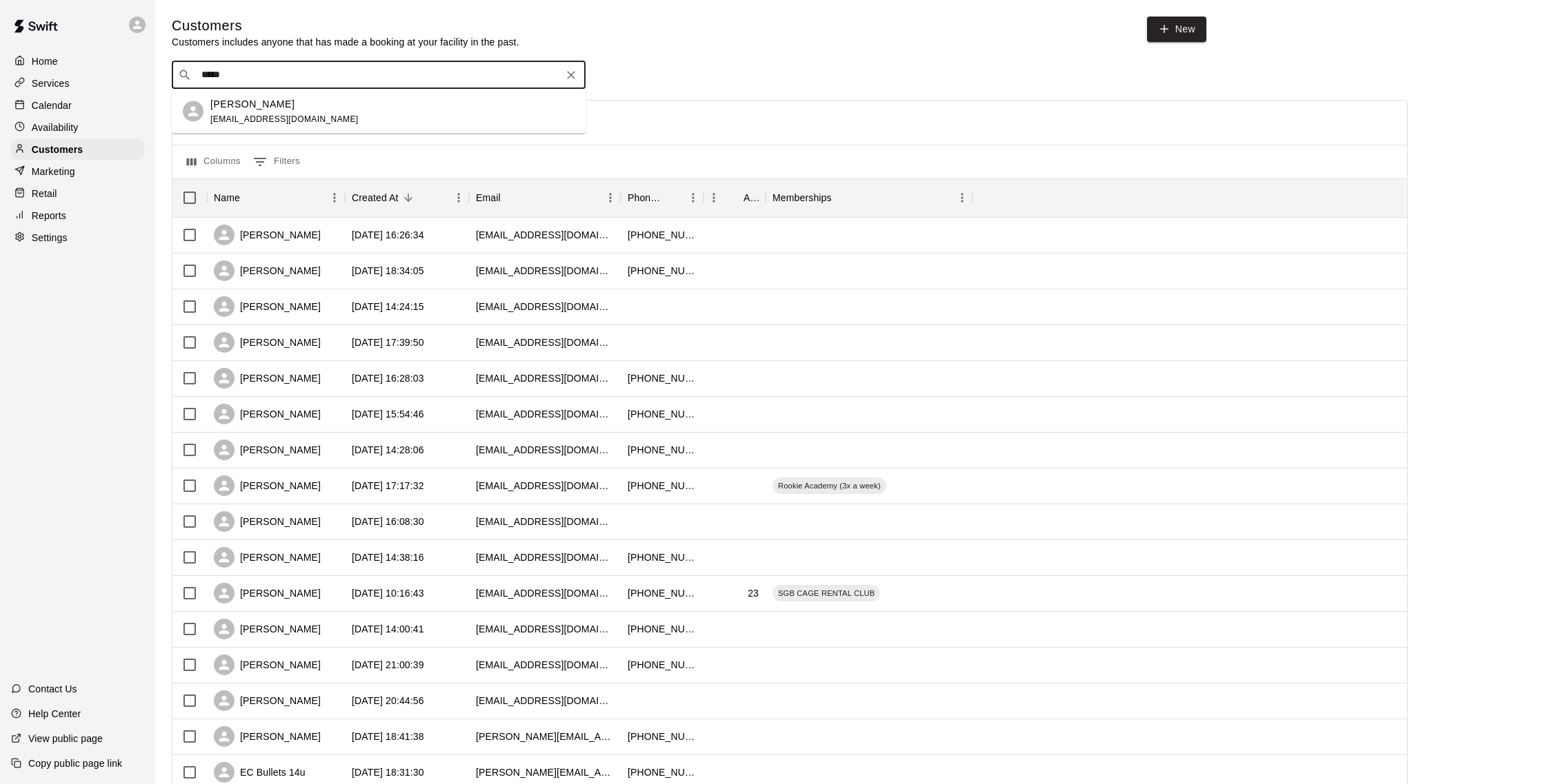
click at [282, 104] on p "[PERSON_NAME]" at bounding box center [252, 103] width 84 height 14
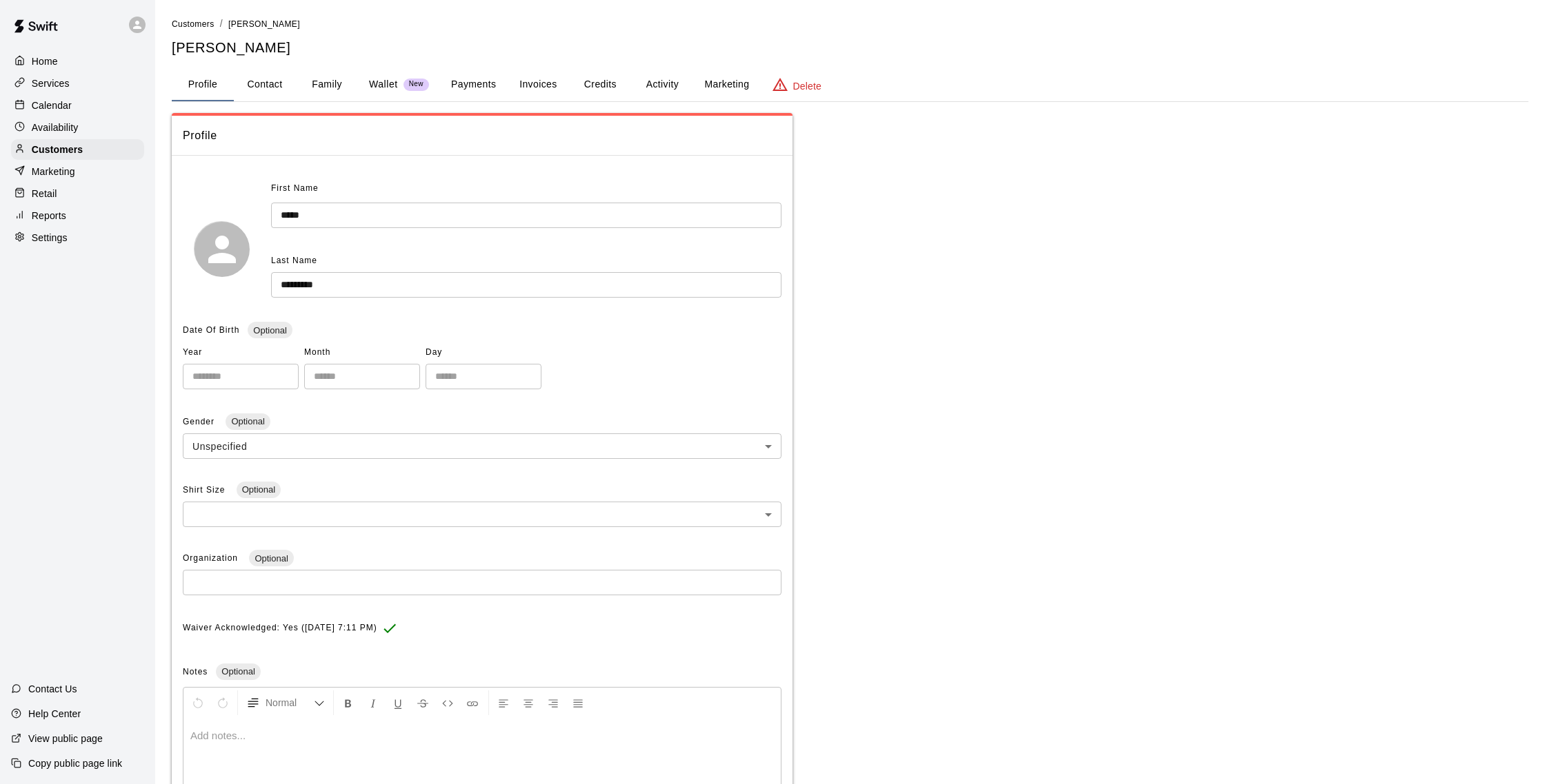
click at [667, 88] on button "Activity" at bounding box center [662, 84] width 62 height 33
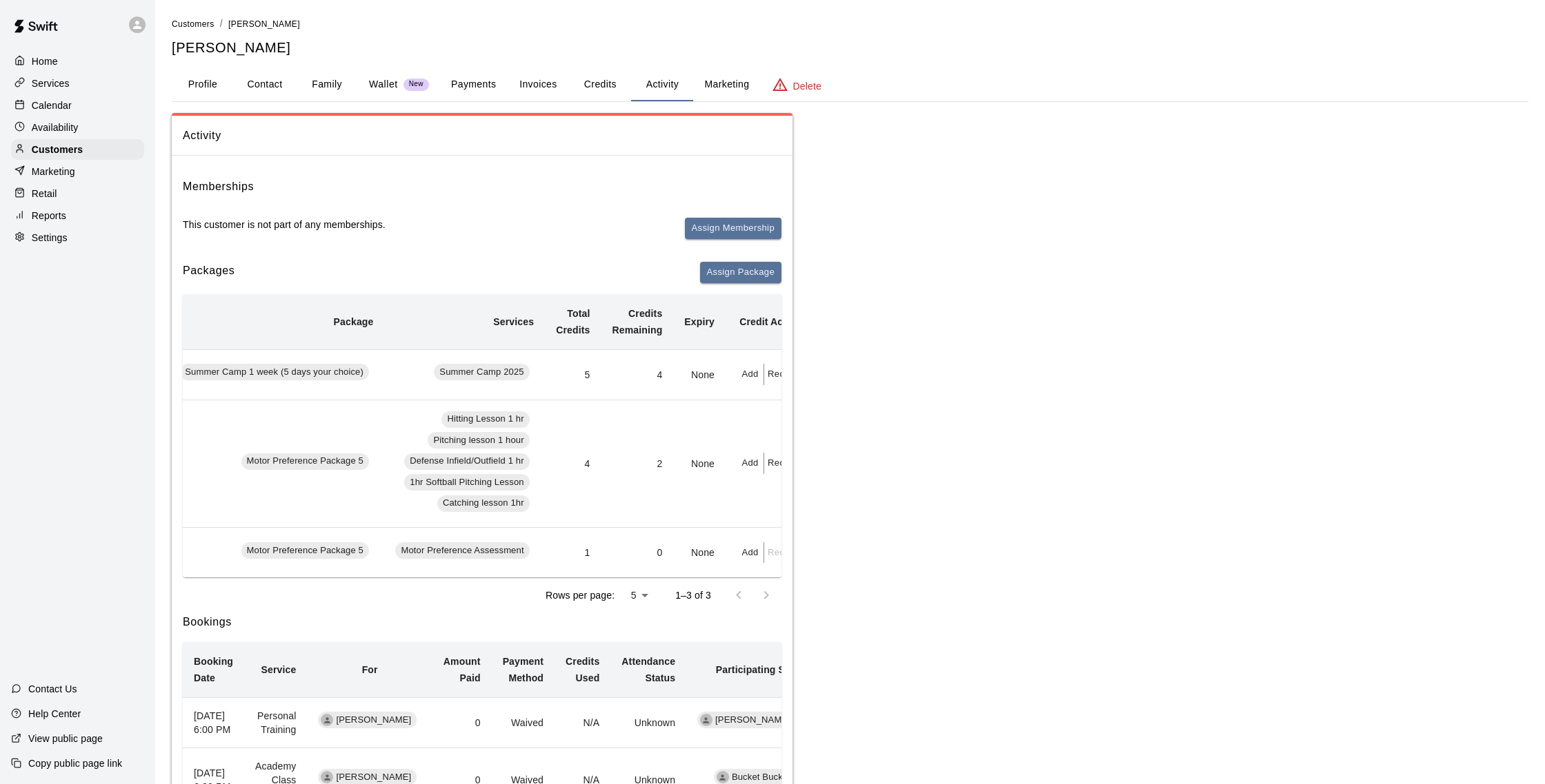
click at [65, 216] on p "Reports" at bounding box center [49, 215] width 34 height 14
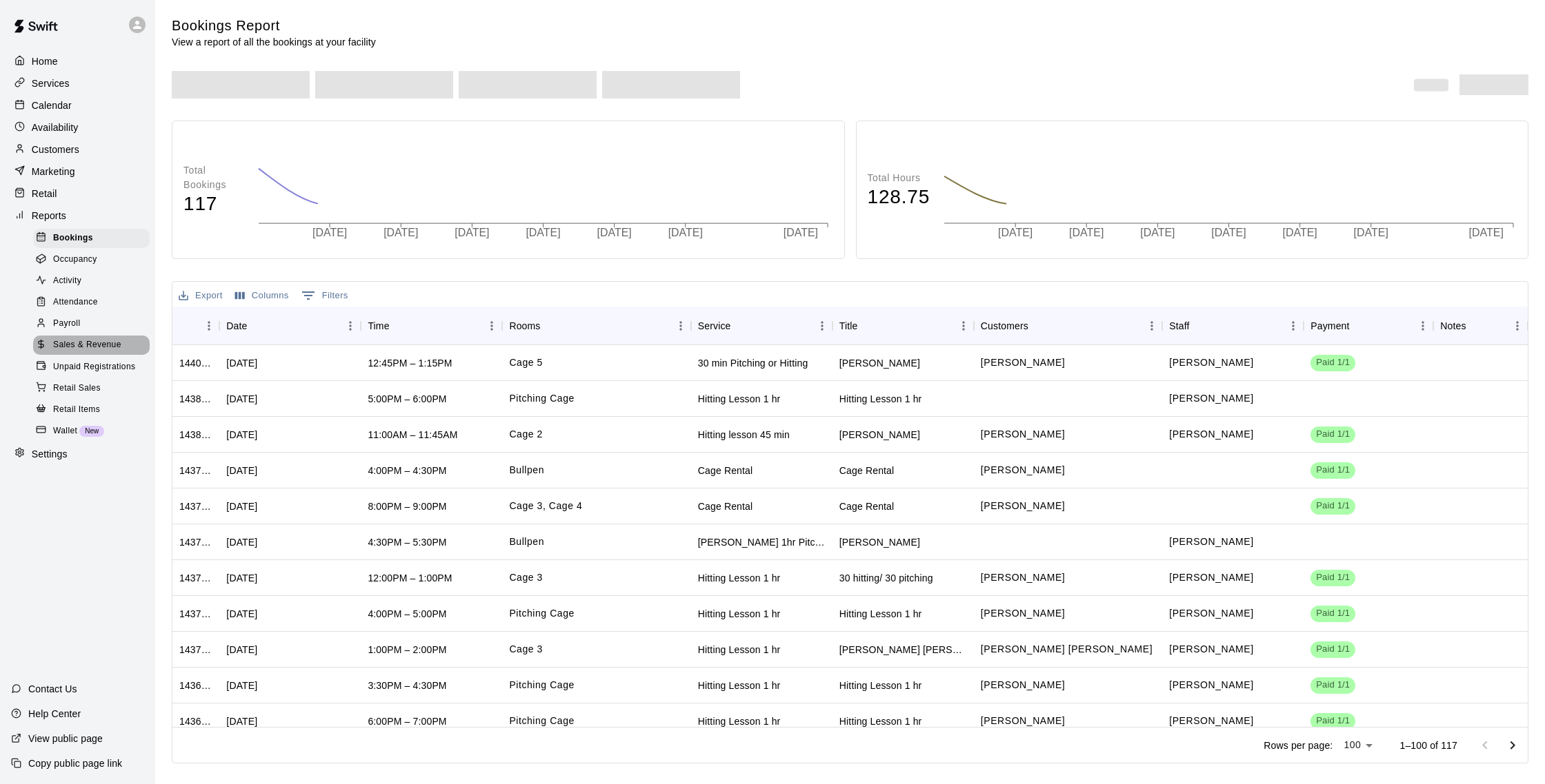
click at [123, 347] on div "Sales & Revenue" at bounding box center [91, 345] width 116 height 19
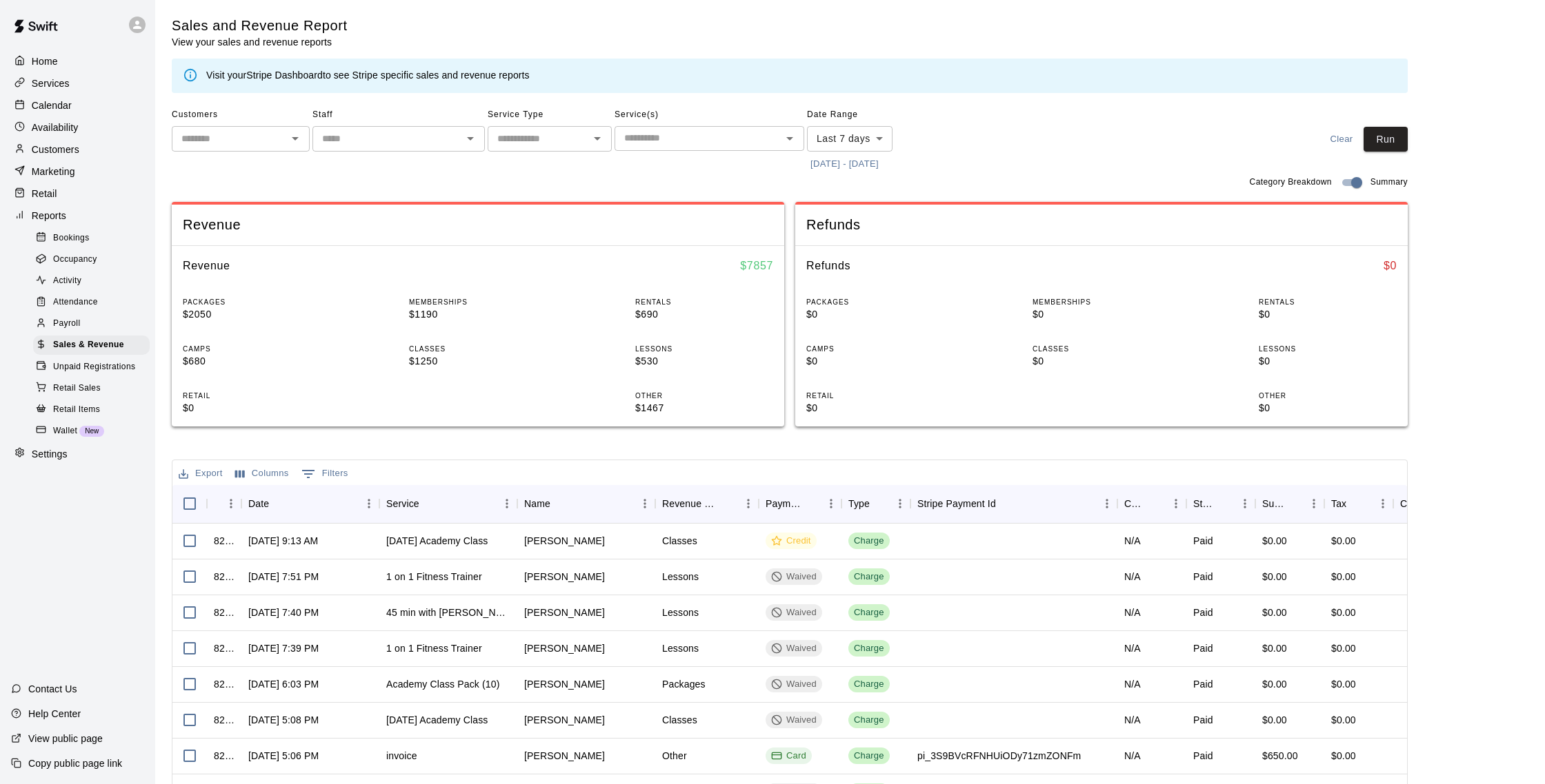
click at [80, 146] on div "Customers" at bounding box center [77, 149] width 133 height 21
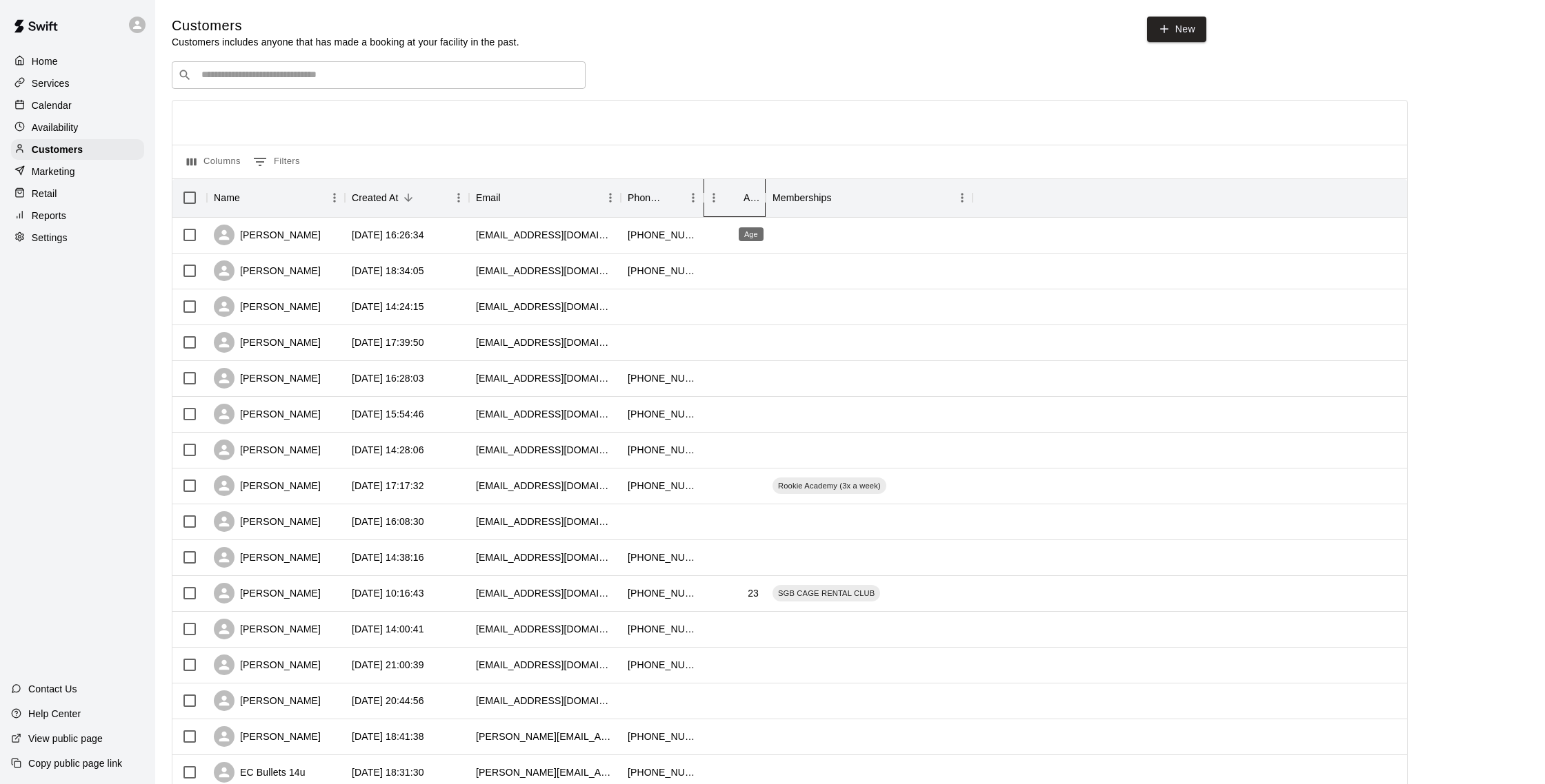
click at [744, 199] on div "Age" at bounding box center [751, 197] width 15 height 39
click at [747, 208] on div "Age" at bounding box center [751, 197] width 15 height 39
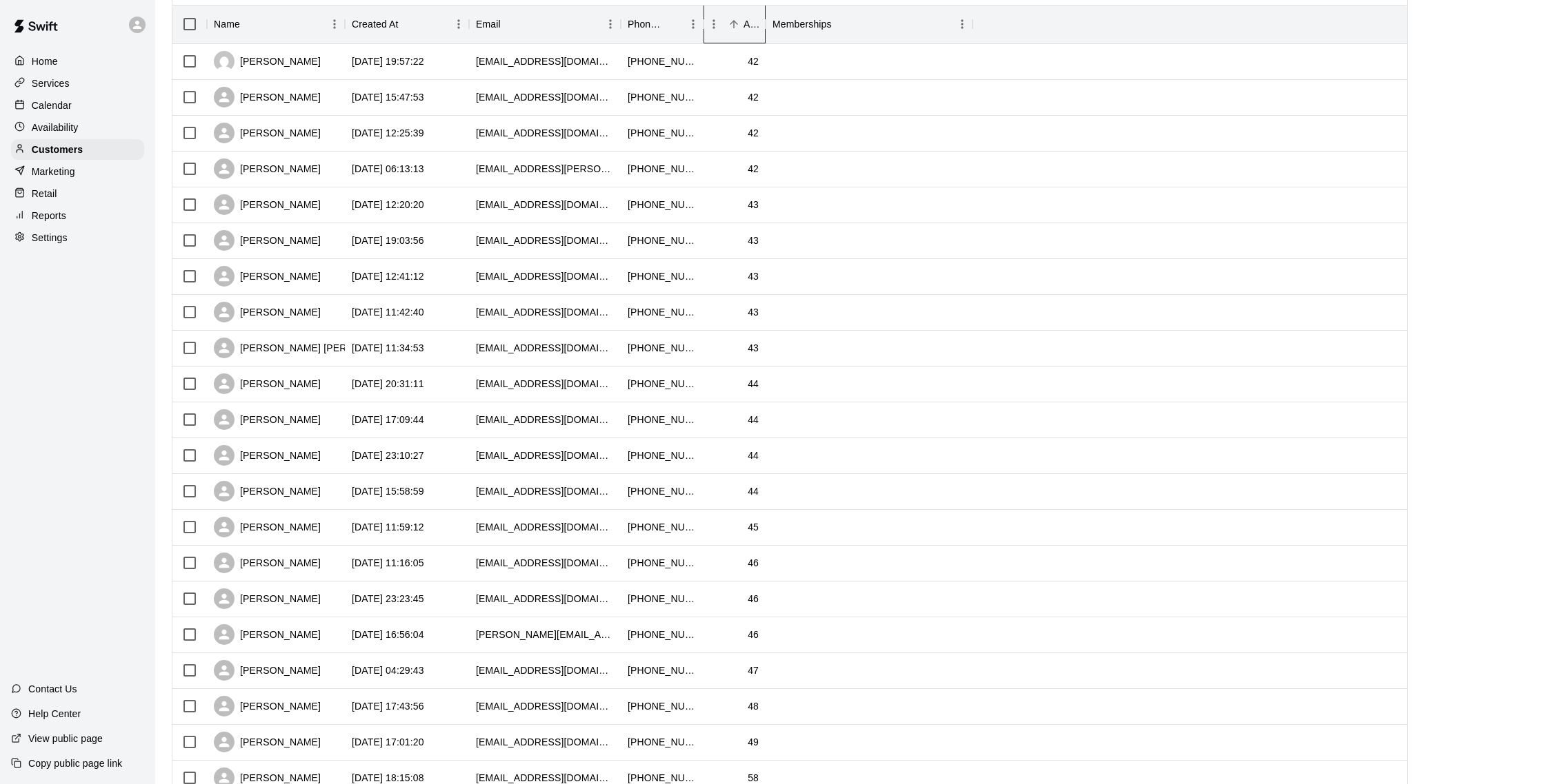
scroll to position [405, 0]
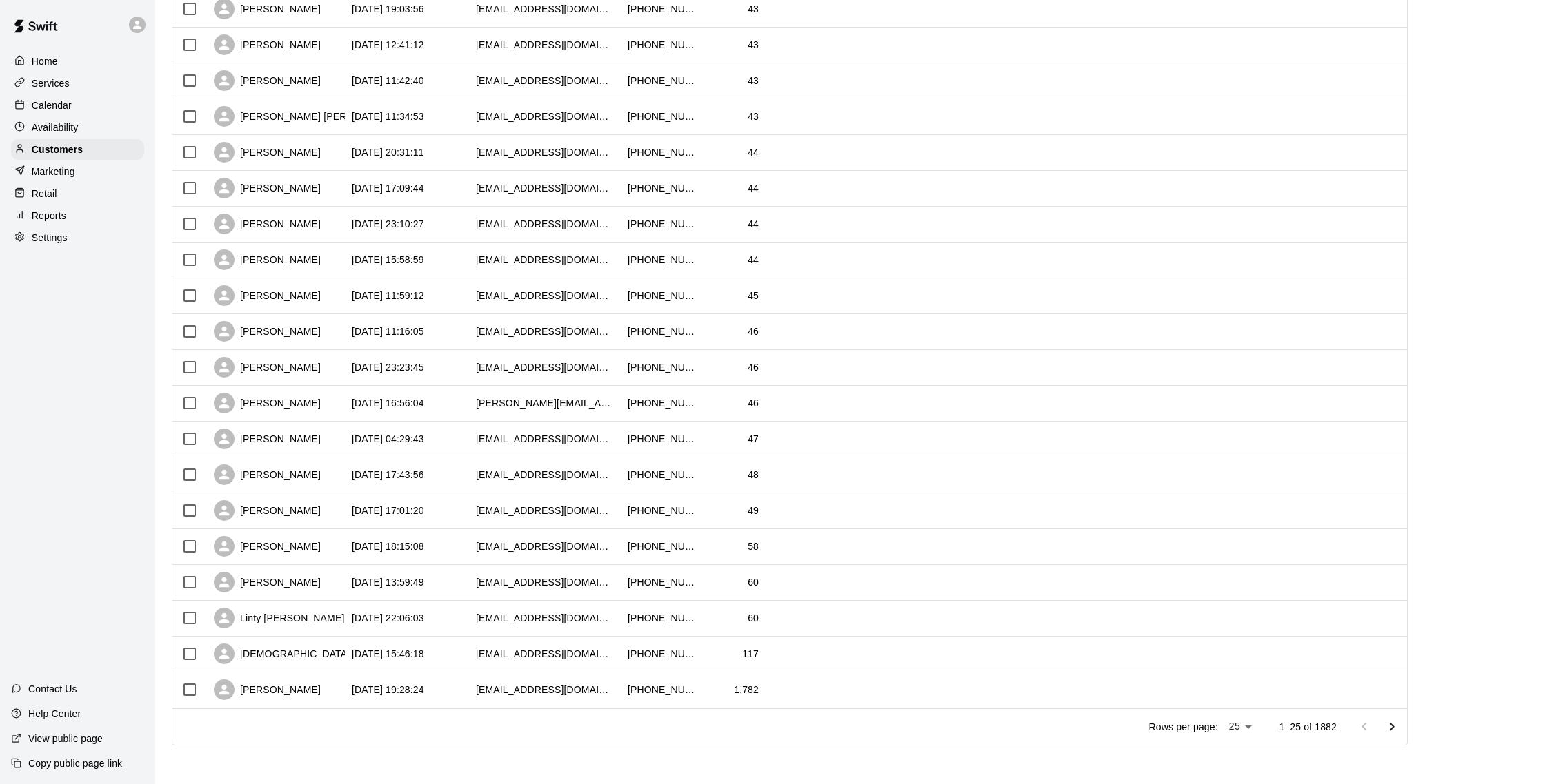
click at [1385, 727] on icon "Go to next page" at bounding box center [1392, 727] width 17 height 17
click at [1385, 726] on icon "Go to next page" at bounding box center [1392, 727] width 17 height 17
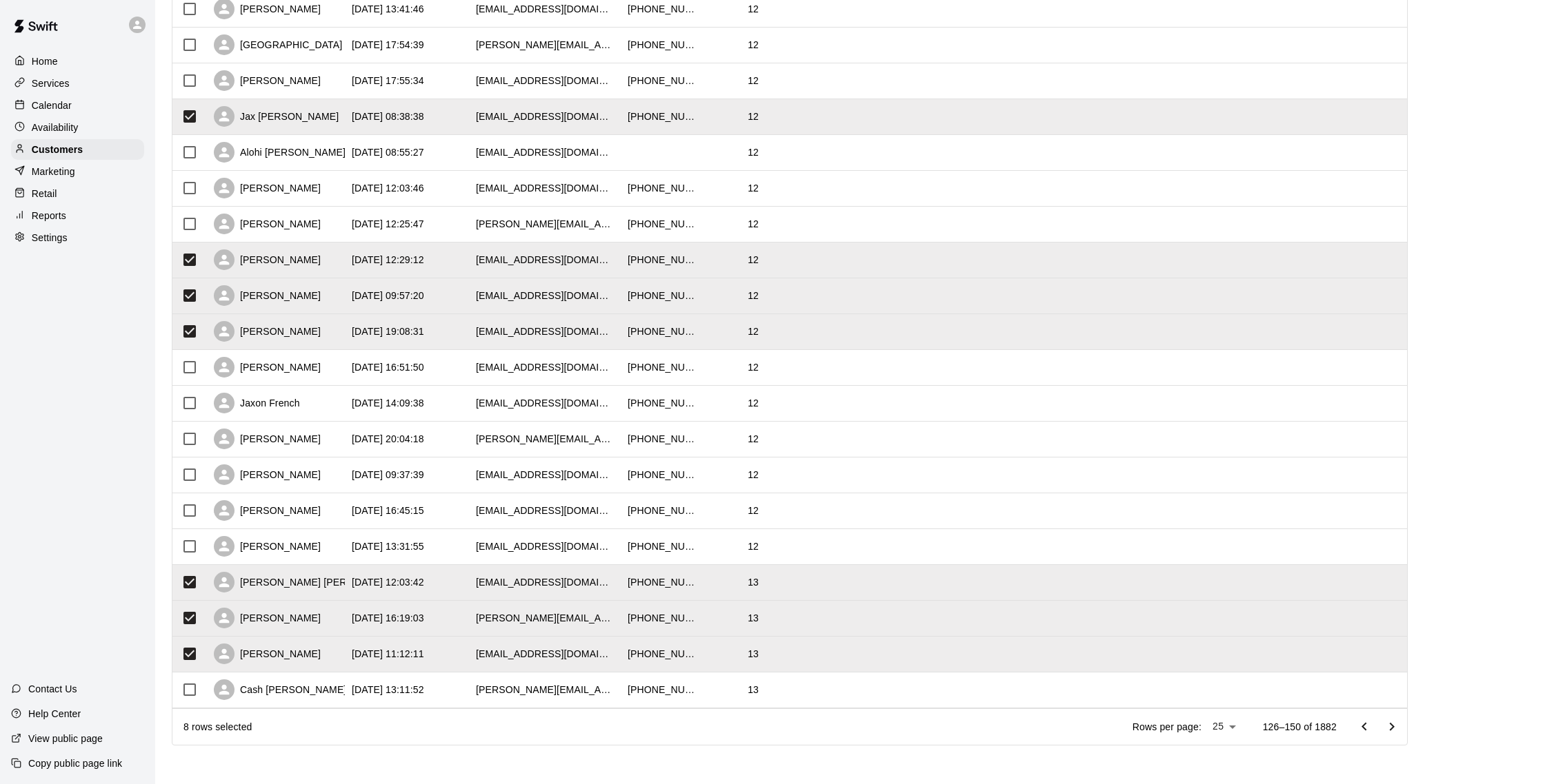
click at [1394, 728] on icon "Go to next page" at bounding box center [1392, 727] width 17 height 17
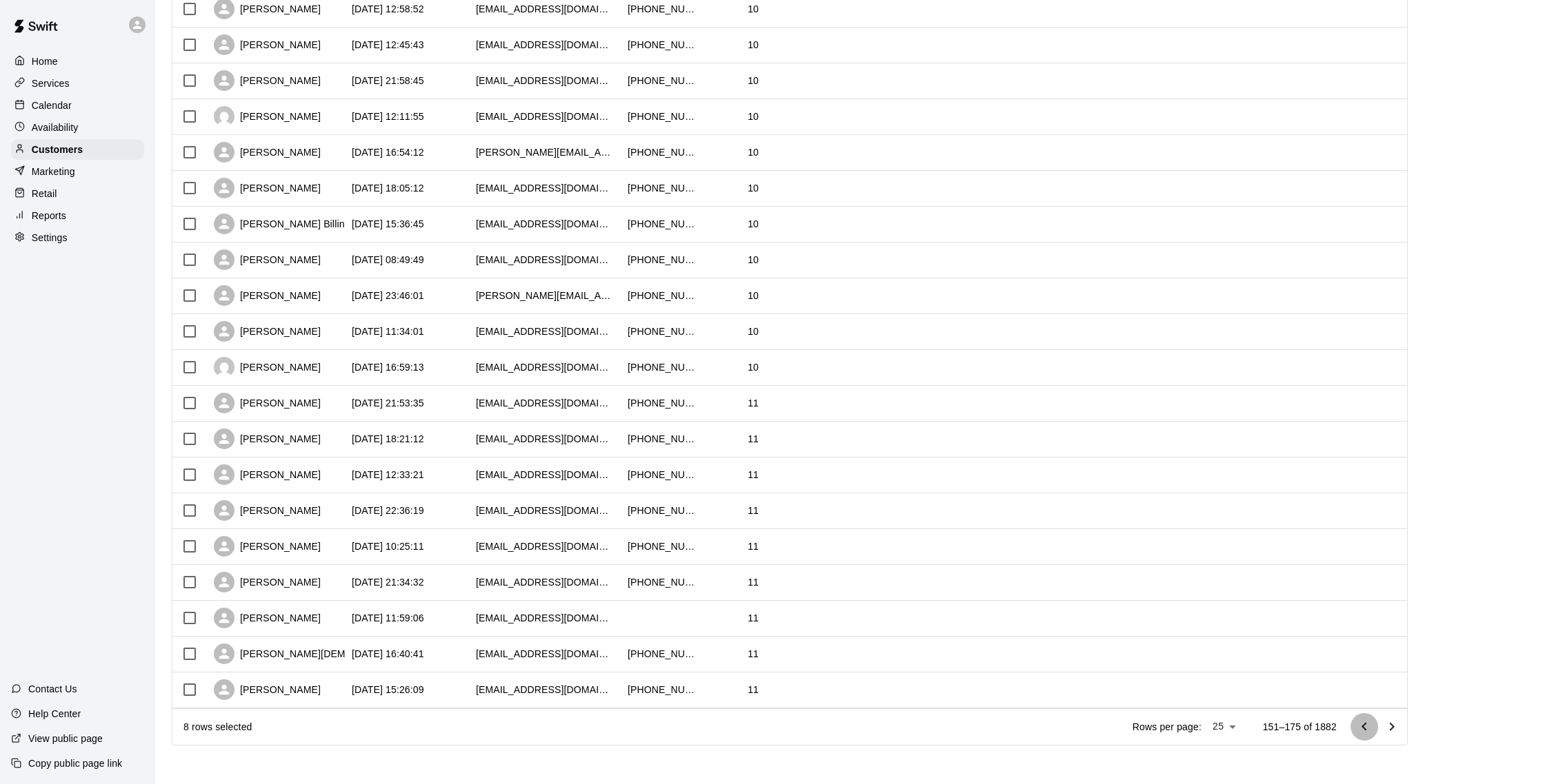
click at [1364, 721] on icon "Go to previous page" at bounding box center [1365, 727] width 17 height 17
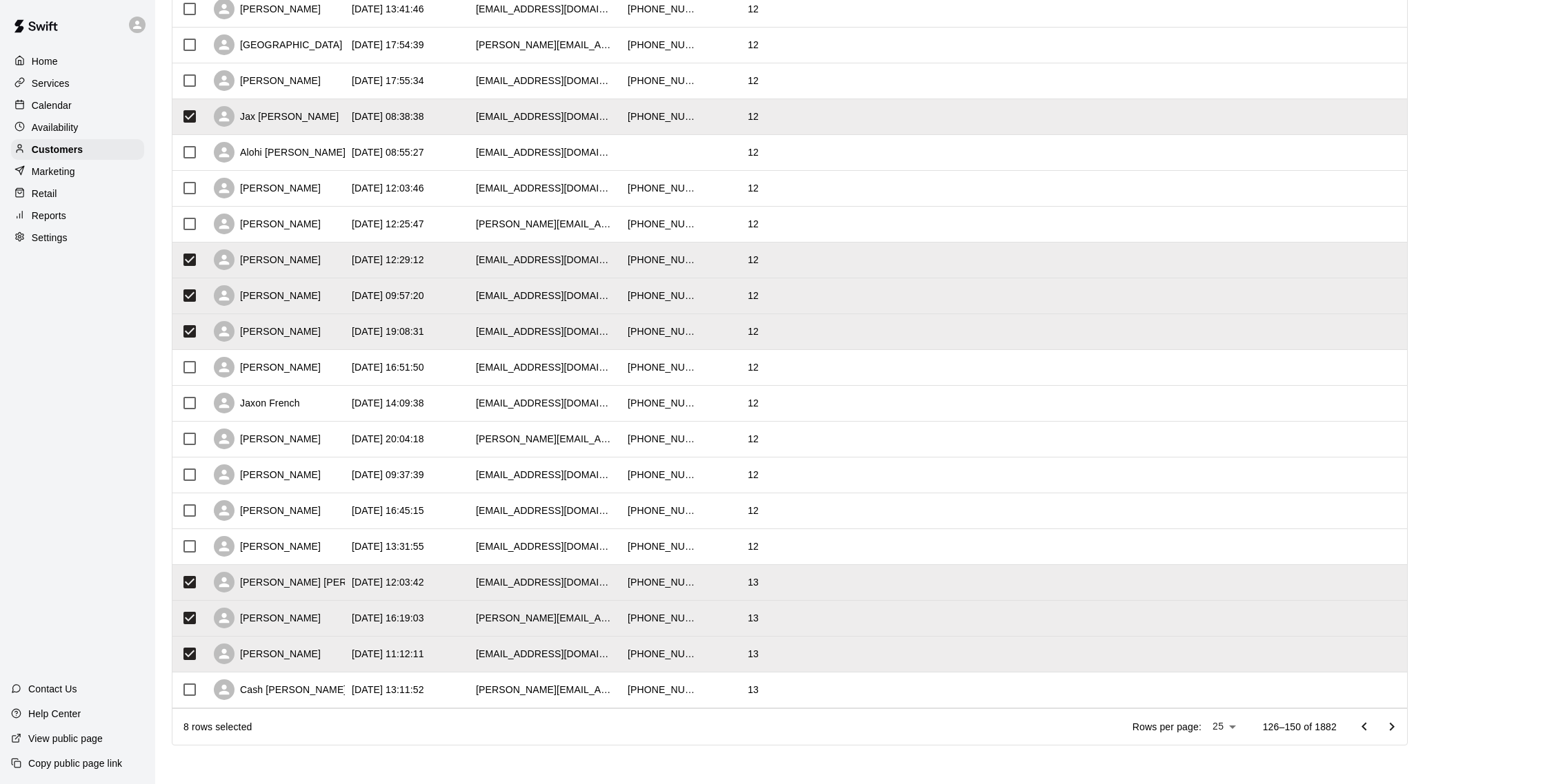
click at [1364, 725] on icon "Go to previous page" at bounding box center [1363, 726] width 5 height 9
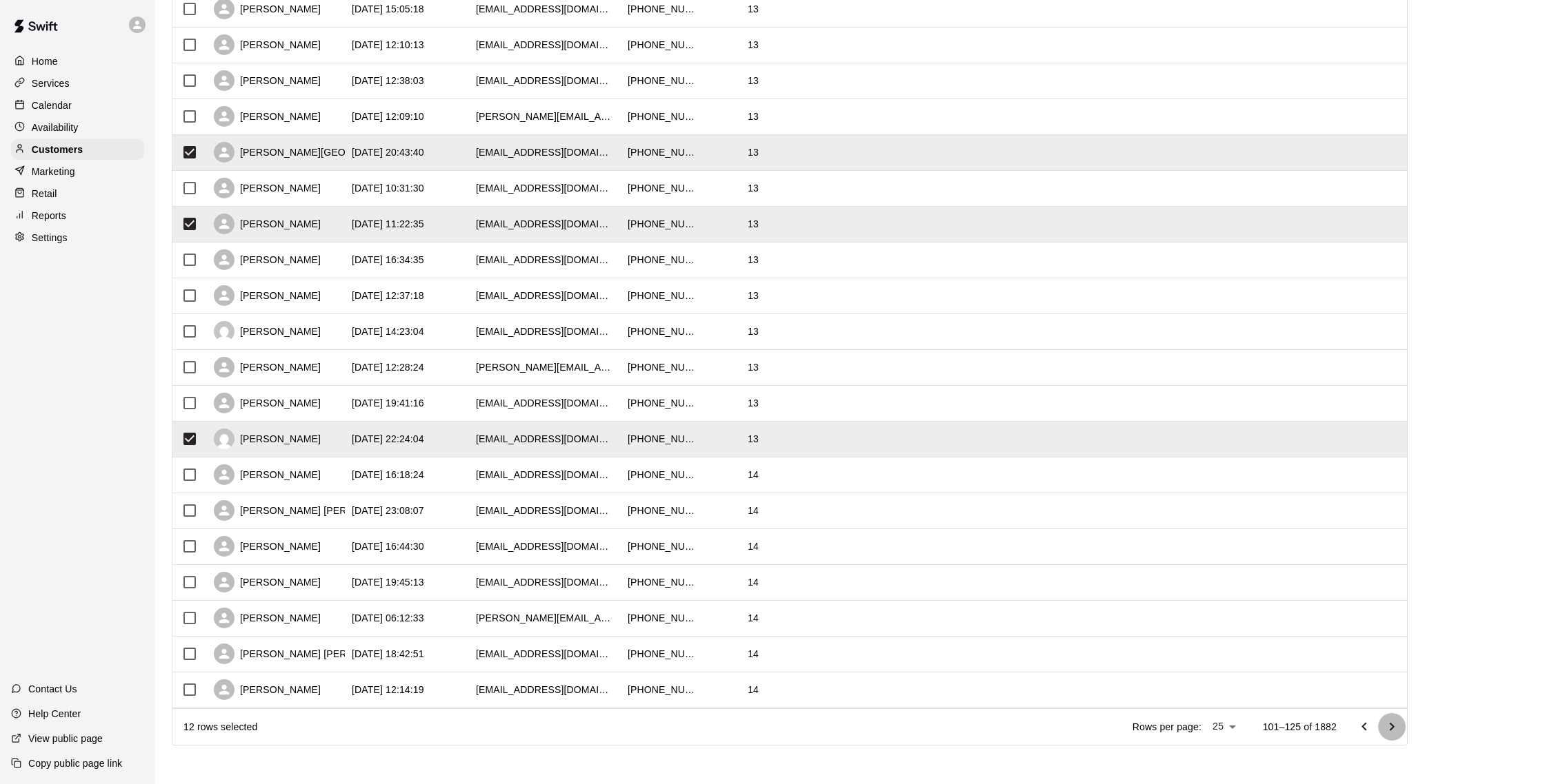
click at [1396, 725] on icon "Go to next page" at bounding box center [1392, 727] width 17 height 17
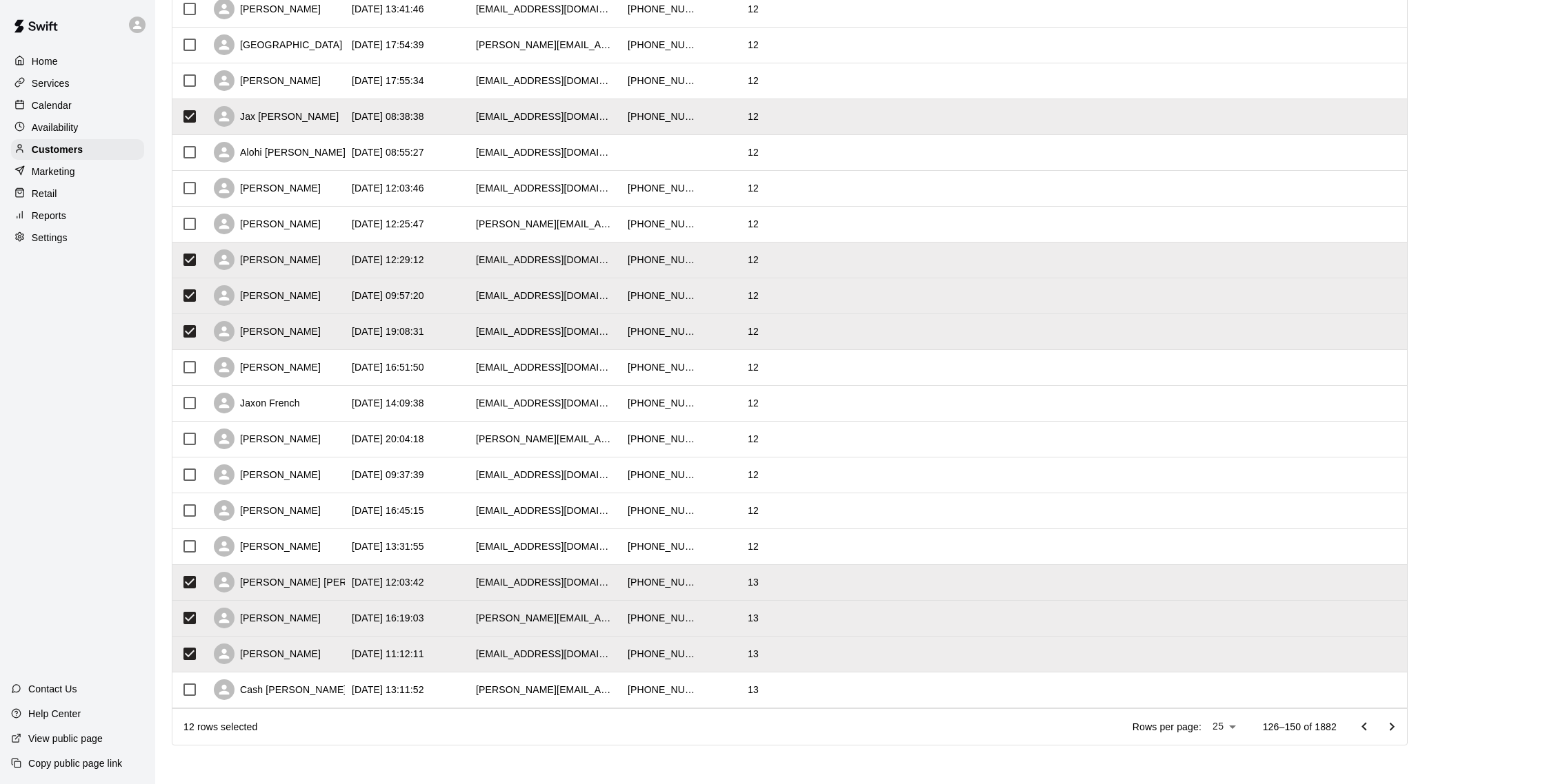
scroll to position [401, 0]
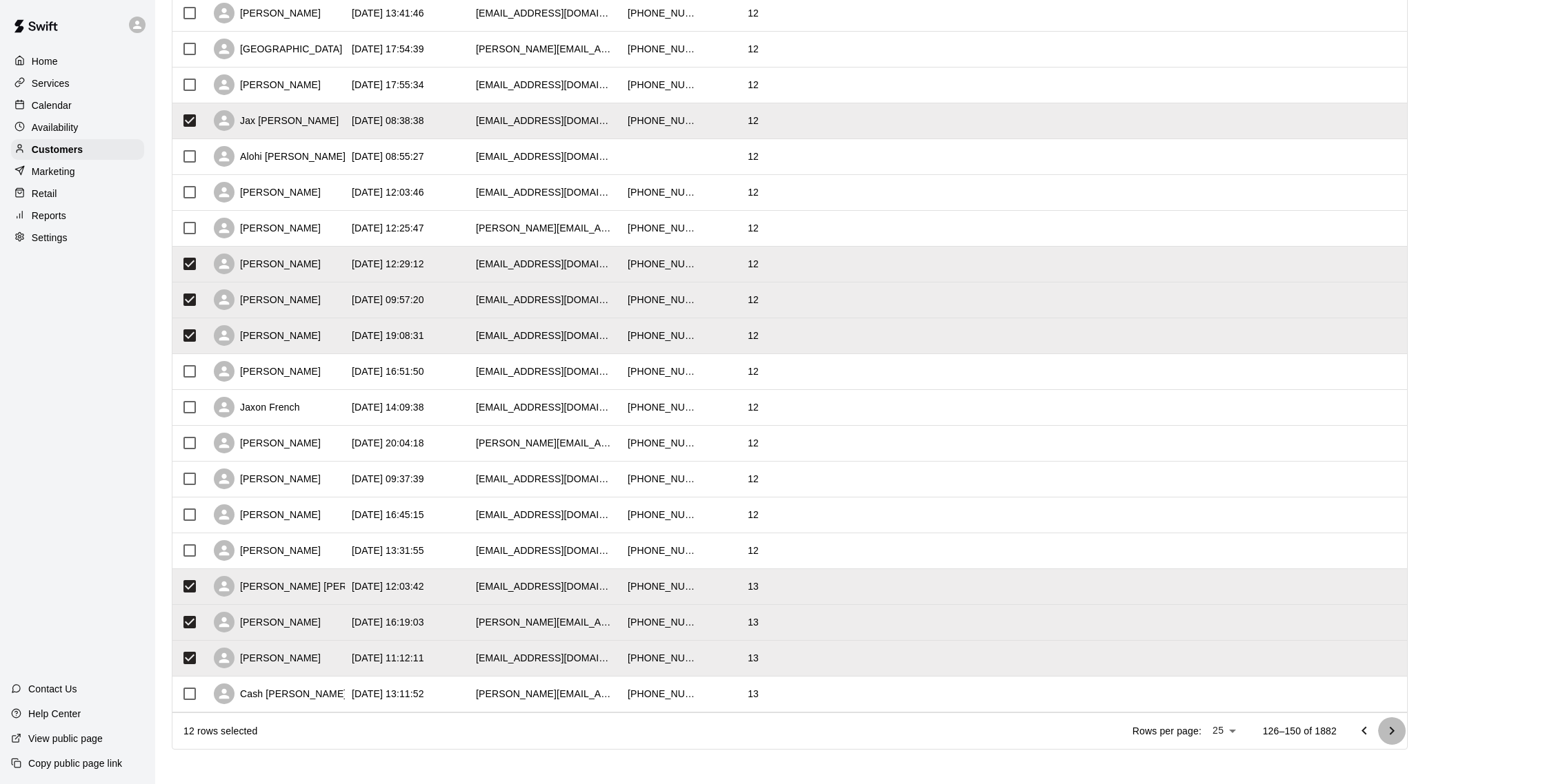
click at [1389, 729] on icon "Go to next page" at bounding box center [1392, 731] width 17 height 17
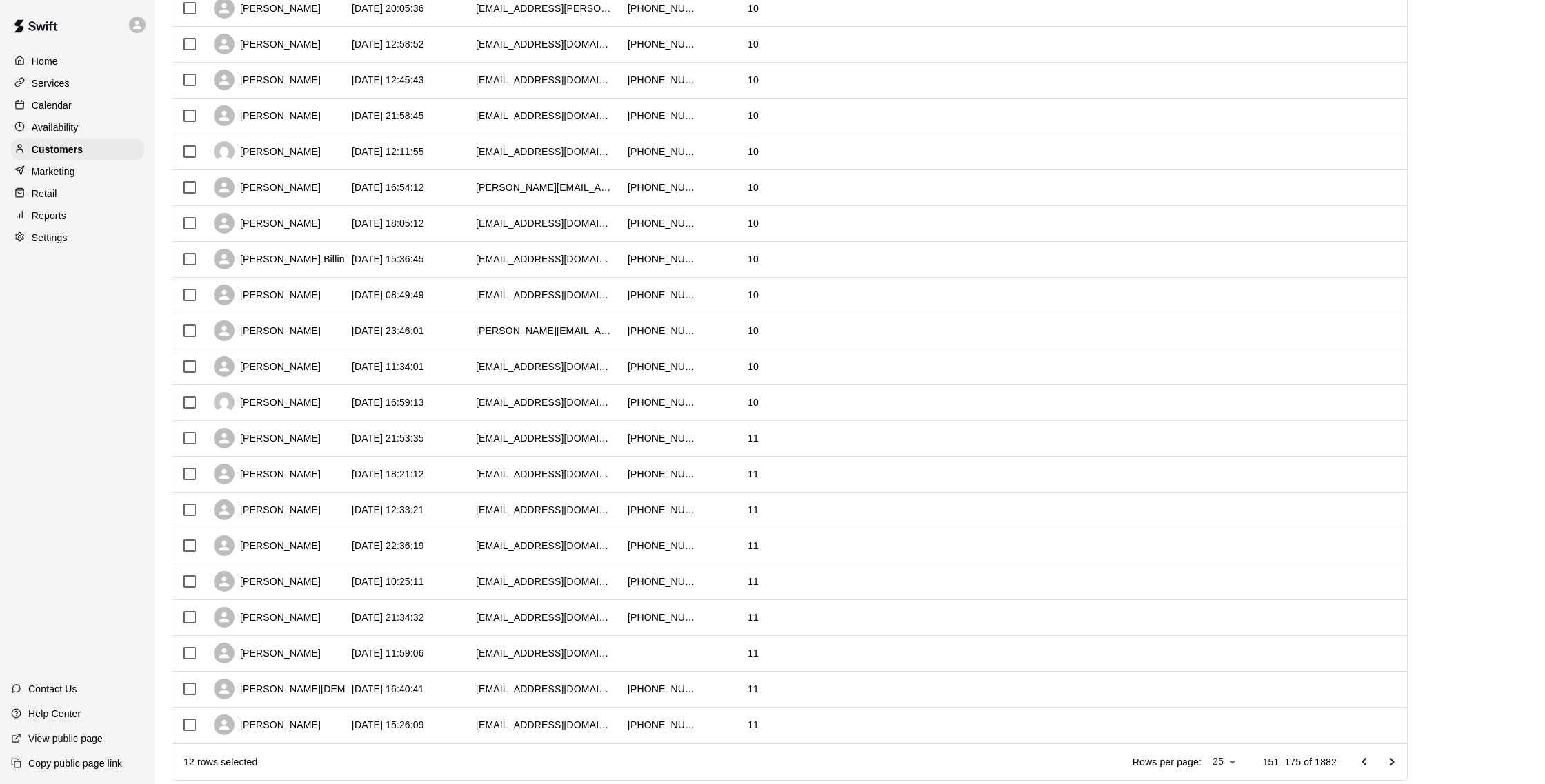
scroll to position [405, 0]
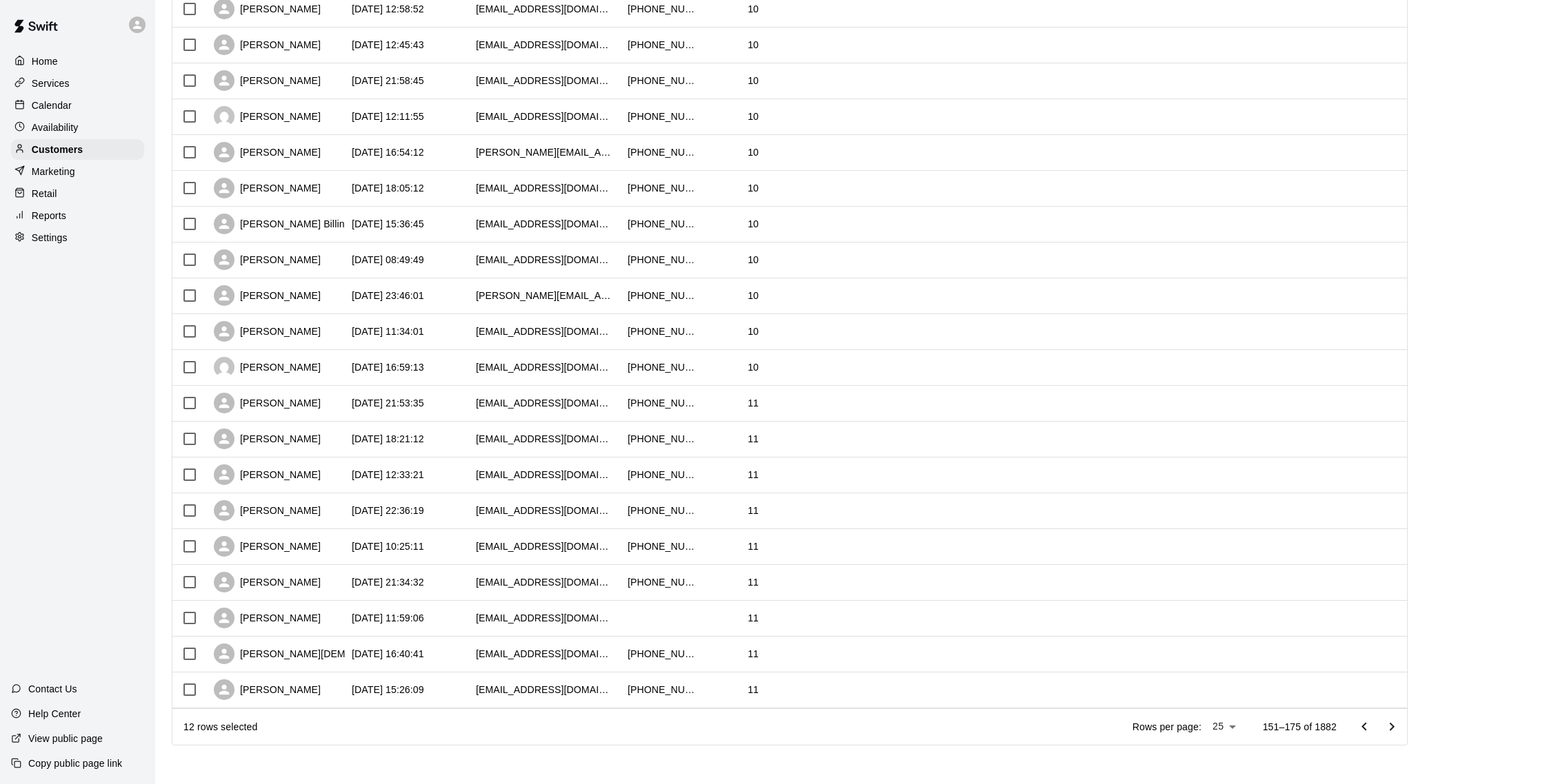
click at [1389, 721] on icon "Go to next page" at bounding box center [1392, 727] width 17 height 17
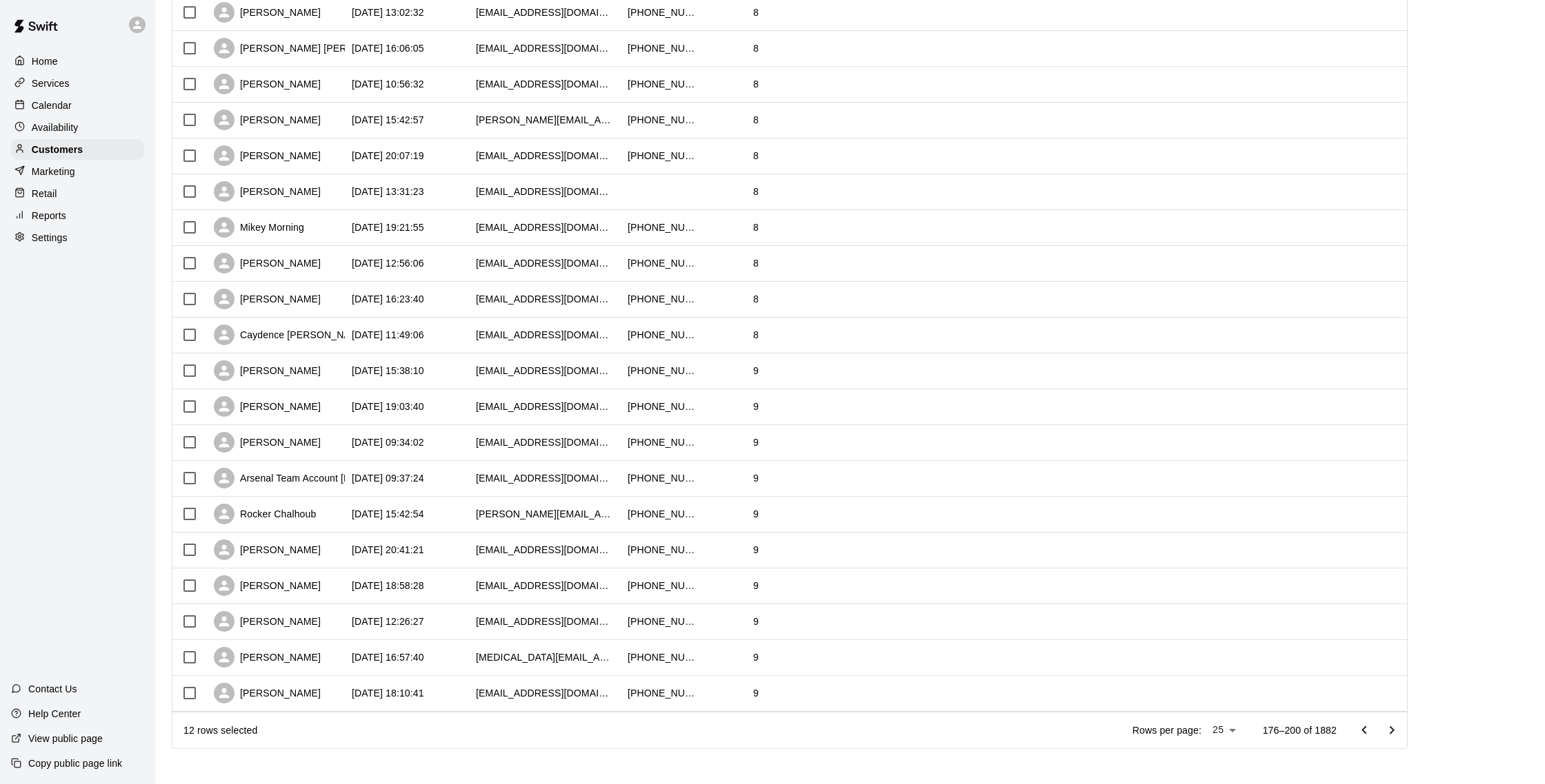
scroll to position [403, 0]
click at [1366, 734] on icon "Go to previous page" at bounding box center [1365, 729] width 17 height 17
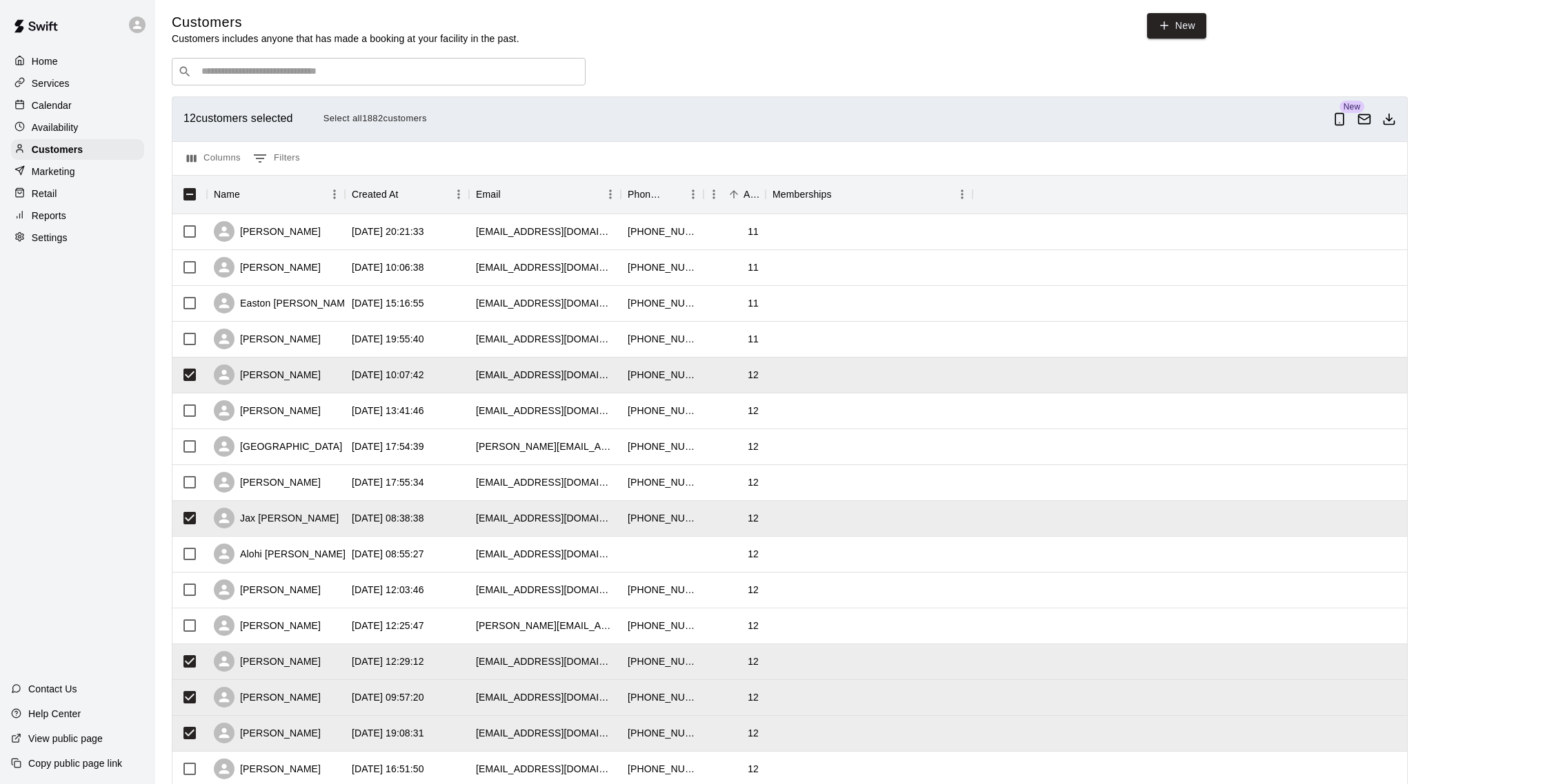
scroll to position [4, 0]
click at [1364, 119] on icon "Email customers" at bounding box center [1365, 118] width 11 height 4
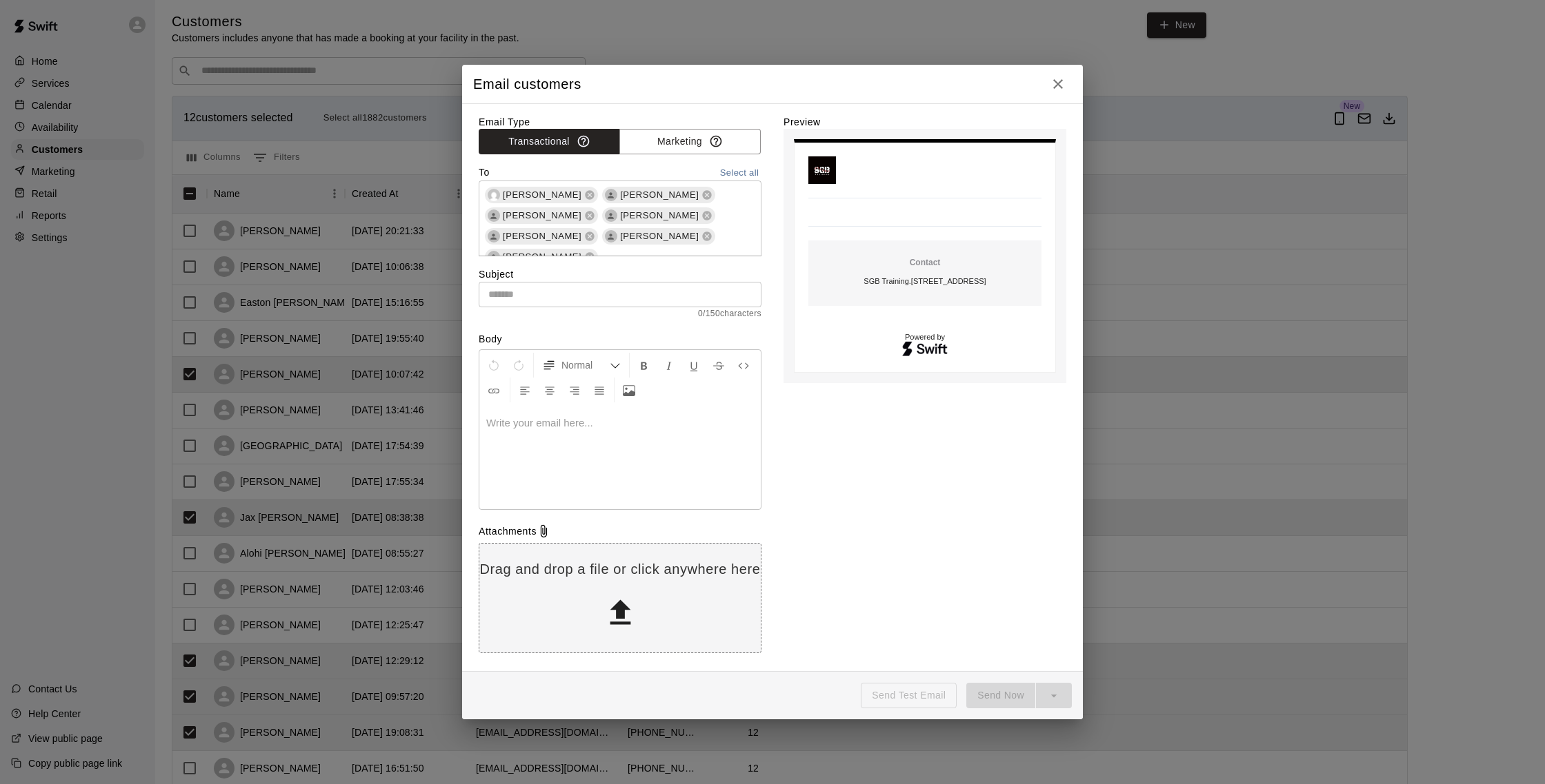
click at [537, 417] on p at bounding box center [619, 423] width 267 height 14
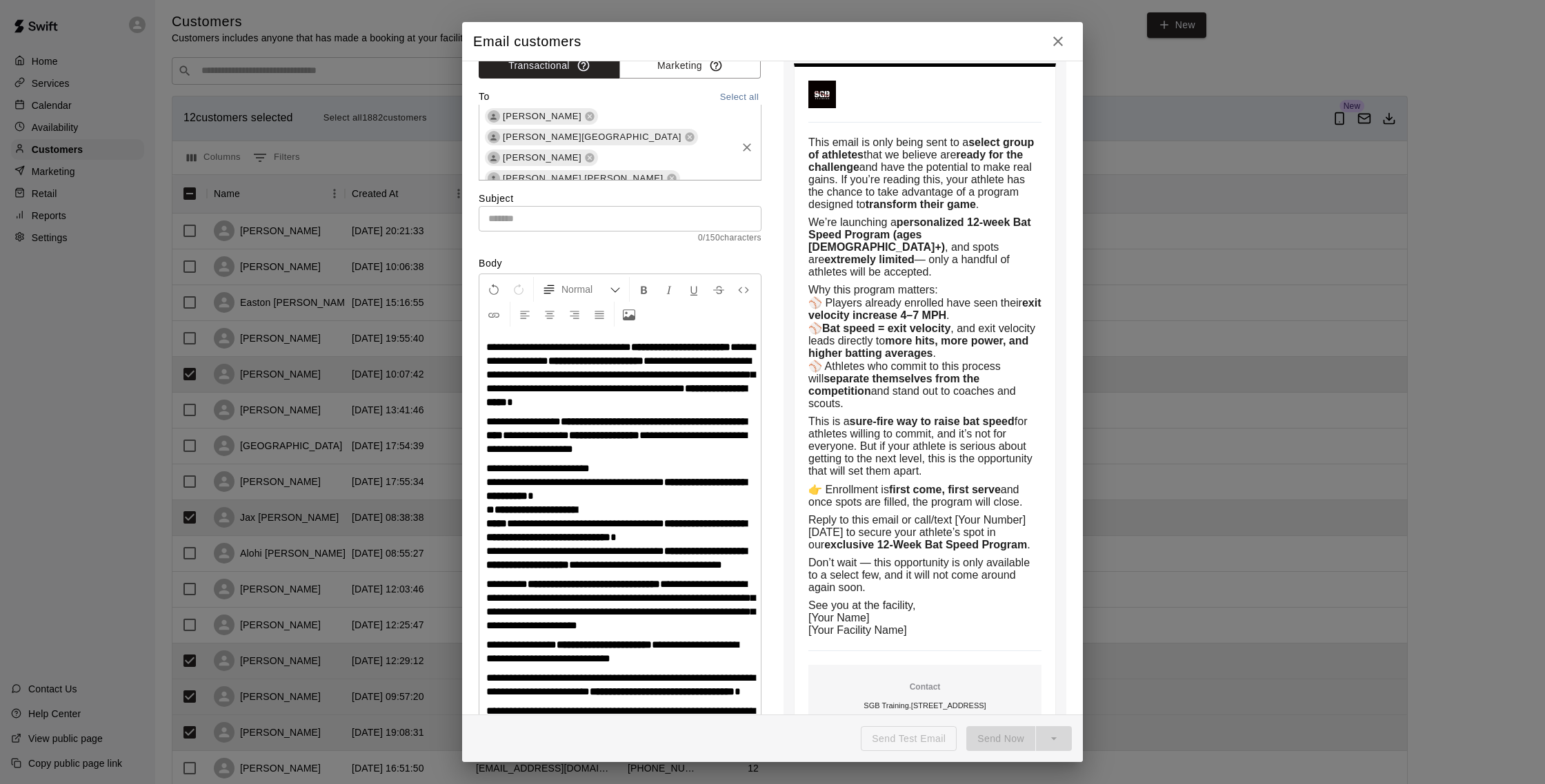
scroll to position [77, 0]
click at [664, 219] on input "text" at bounding box center [667, 228] width 134 height 17
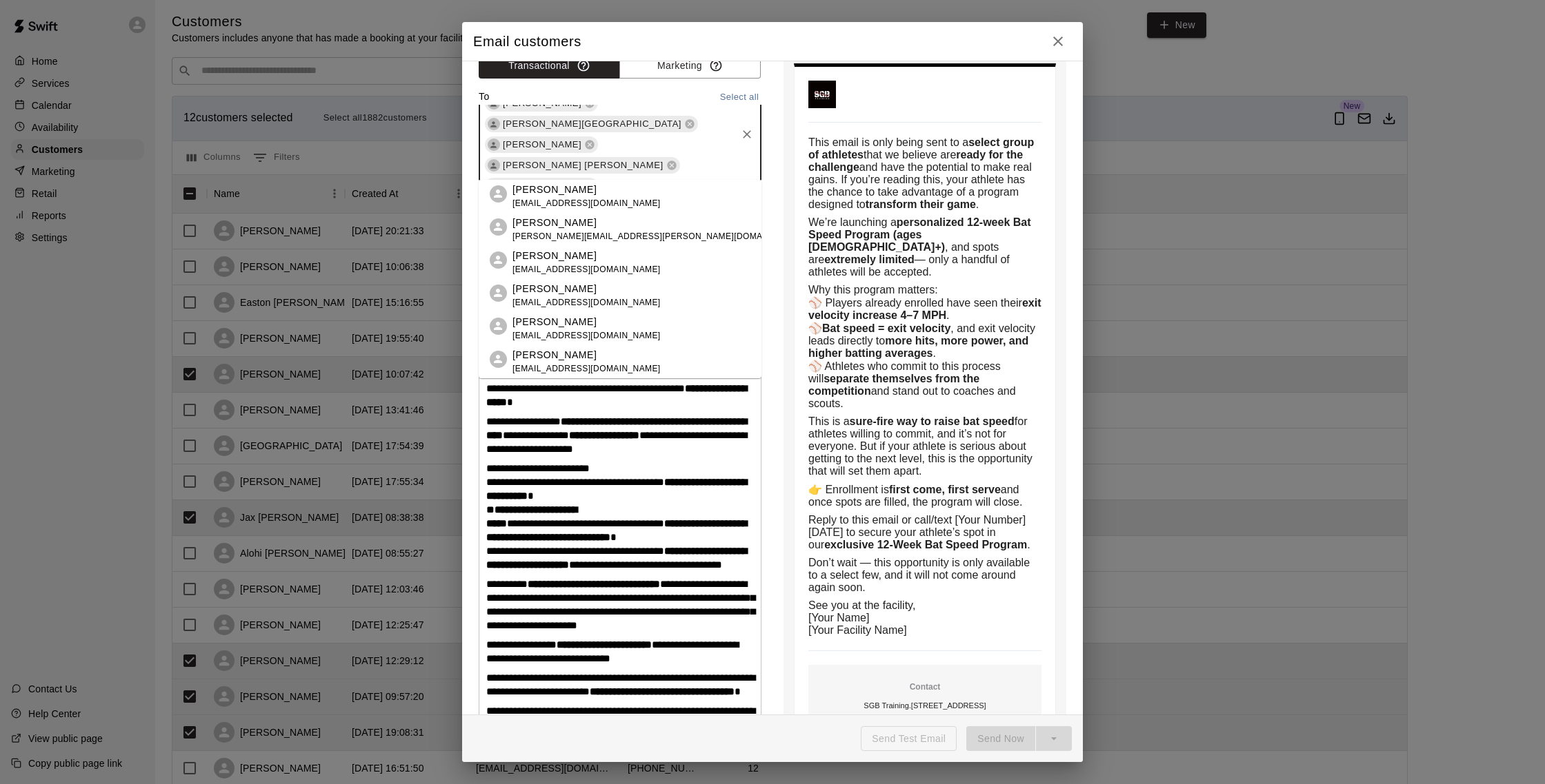
type input "******"
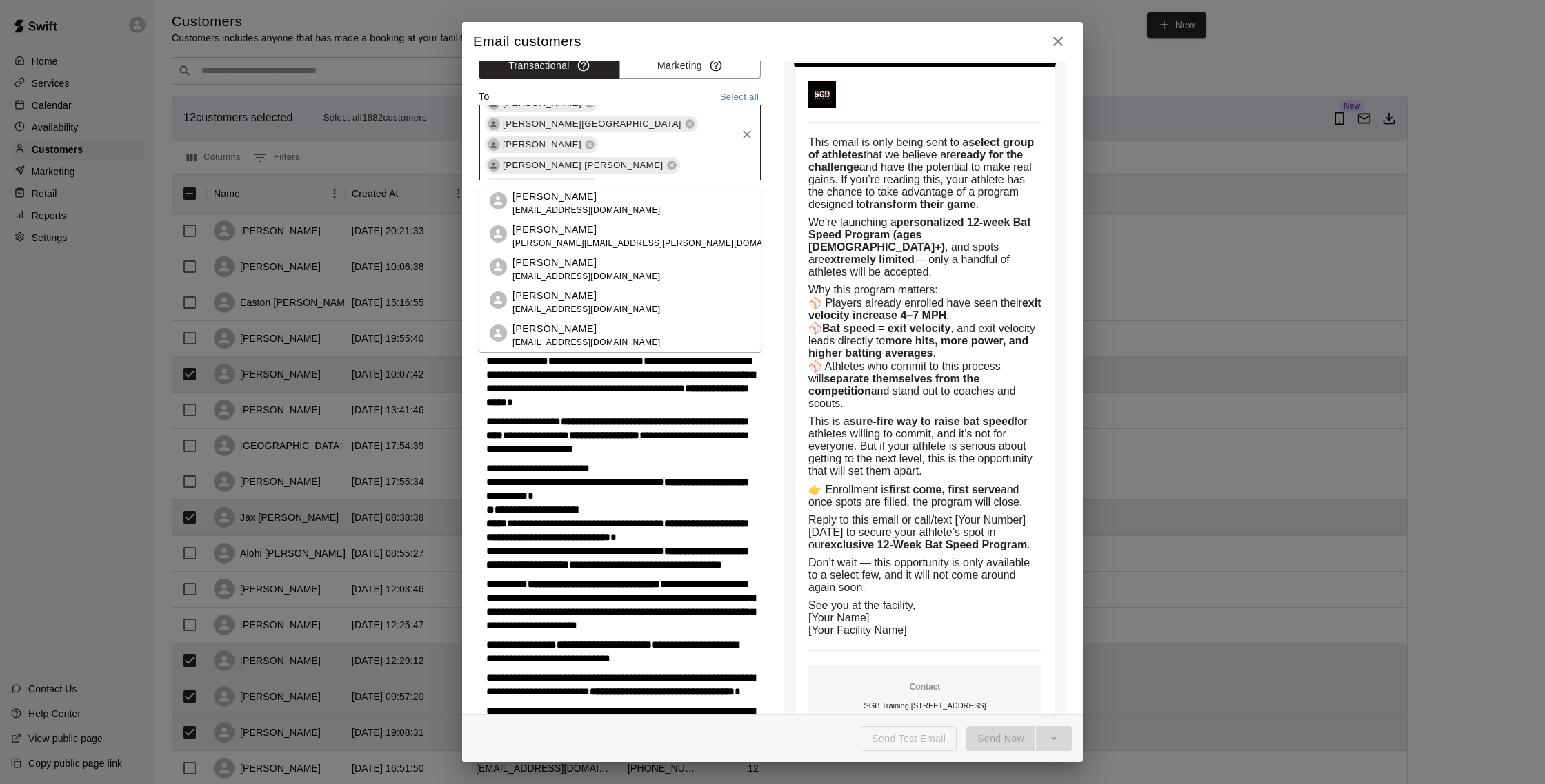
scroll to position [26, 0]
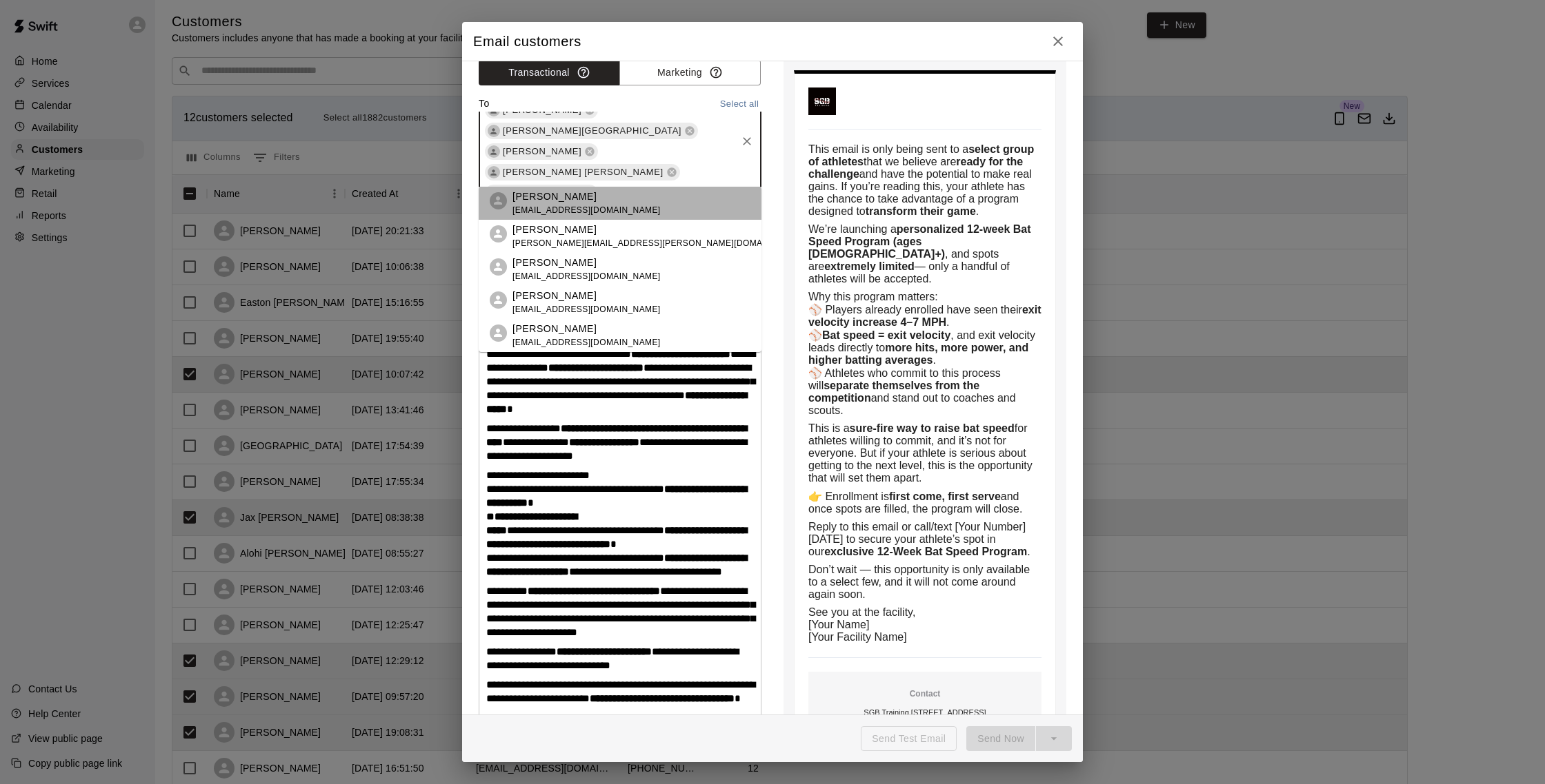
click at [640, 200] on li "Noah Morris hellothere101010@gmail.com" at bounding box center [619, 203] width 283 height 33
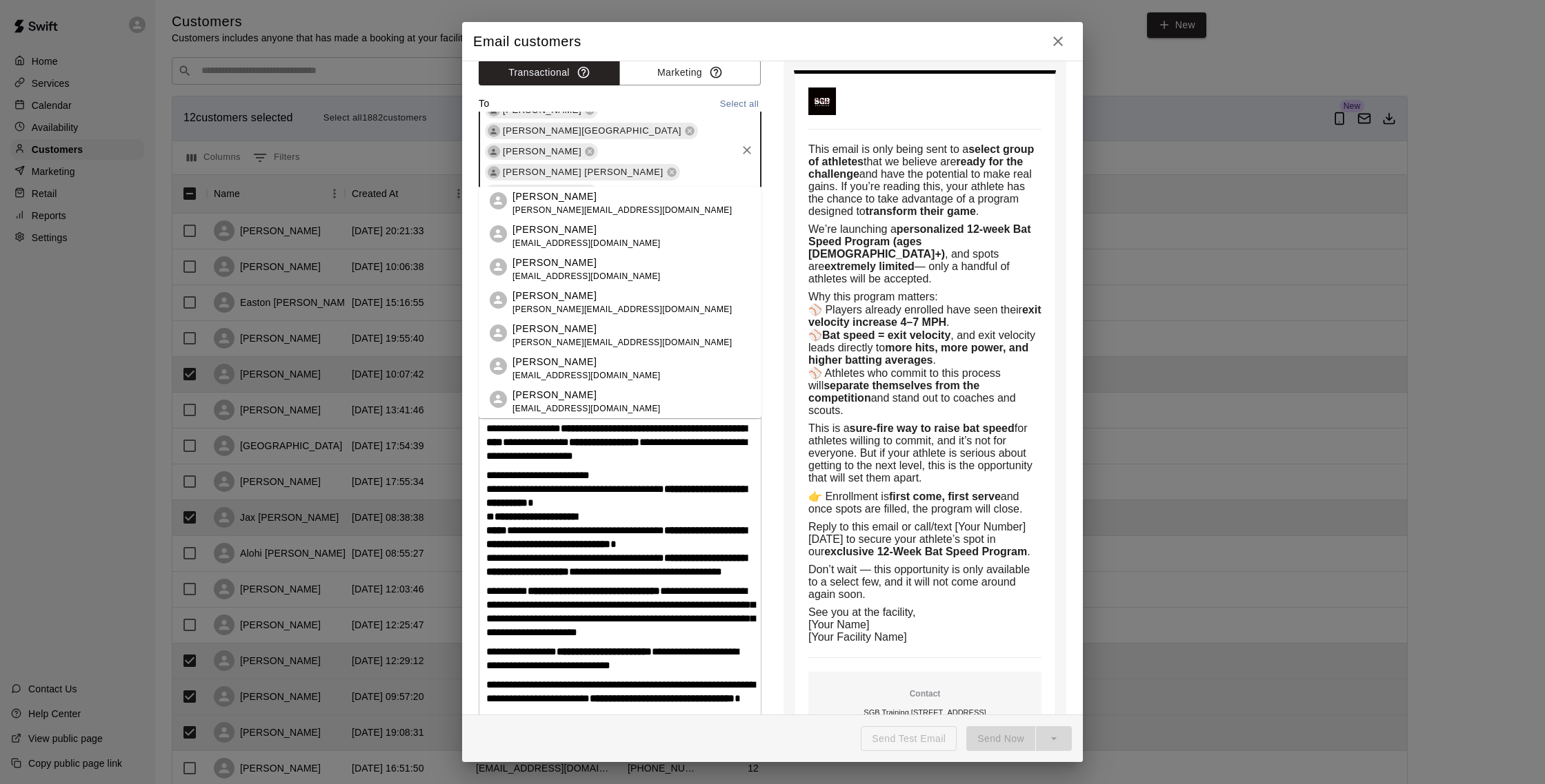
type input "****"
click at [593, 397] on p "[PERSON_NAME]" at bounding box center [586, 395] width 148 height 14
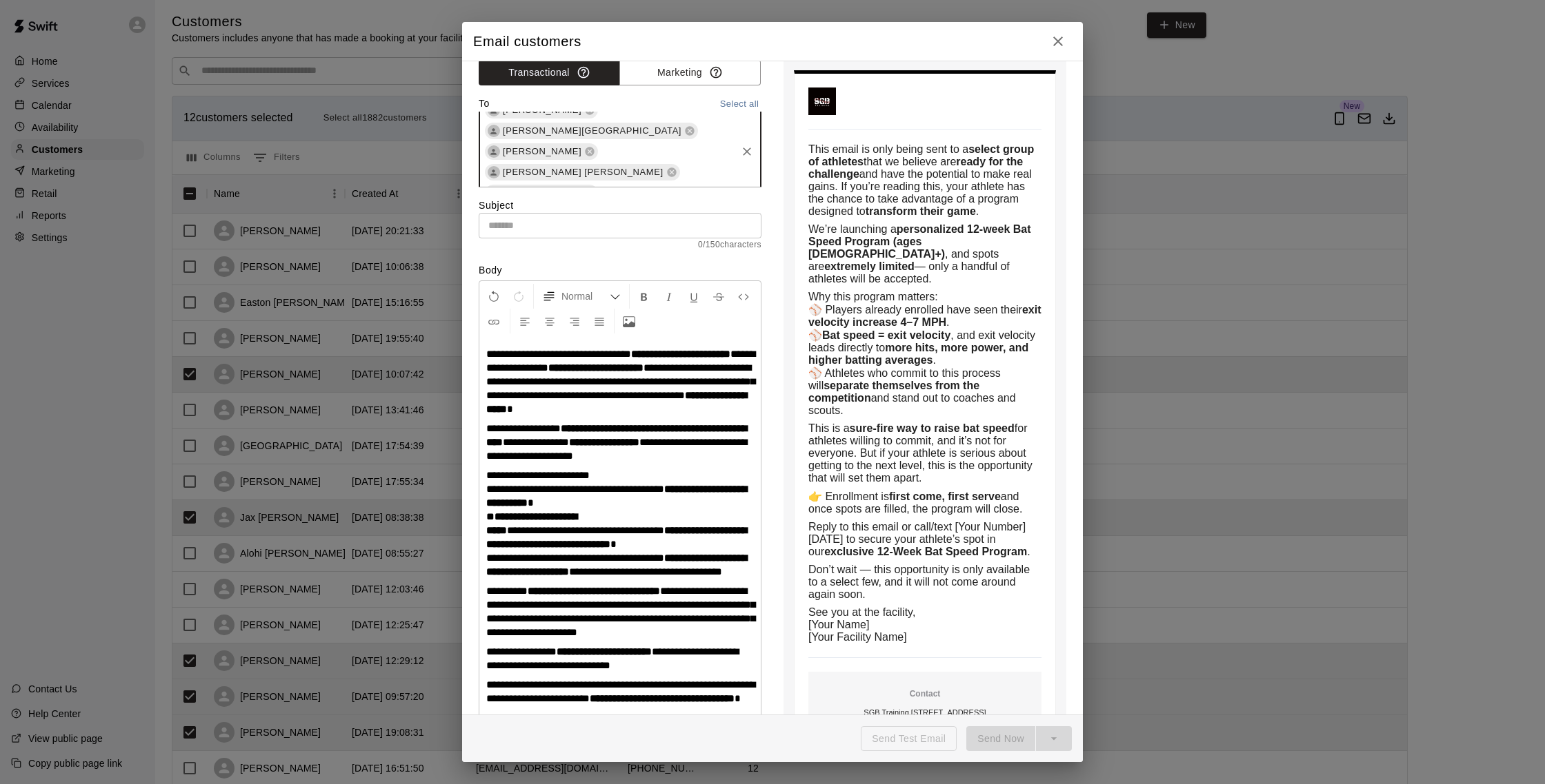
click at [744, 172] on div "Lucas Perez Colton DArchangelo Cody Brusso Micah Wright Kaleb Lopez Mendoza Luc…" at bounding box center [619, 152] width 283 height 236
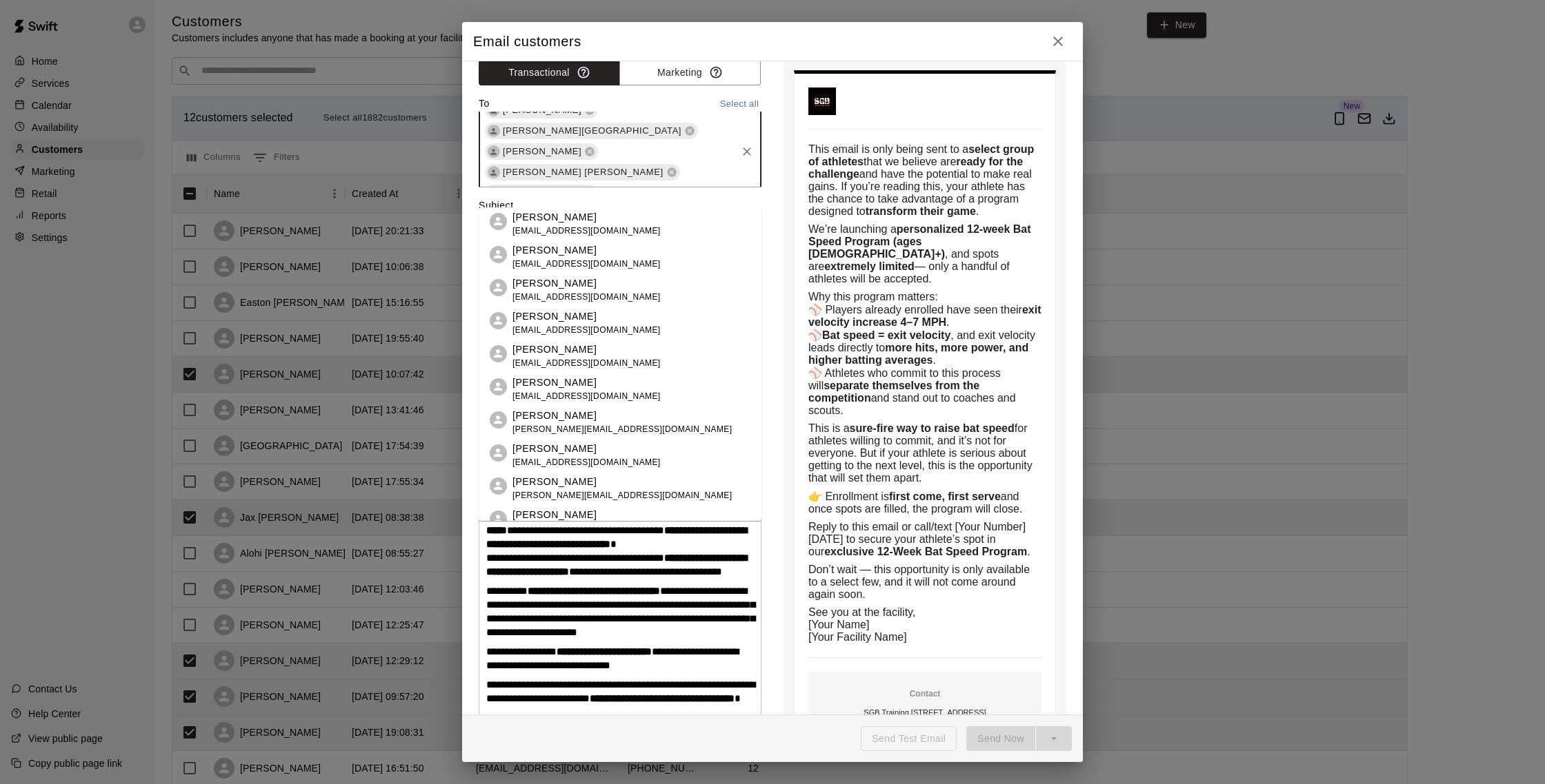
click at [715, 175] on div "Lucas Perez Colton DArchangelo Cody Brusso Micah Wright Kaleb Lopez Mendoza Luc…" at bounding box center [619, 152] width 283 height 236
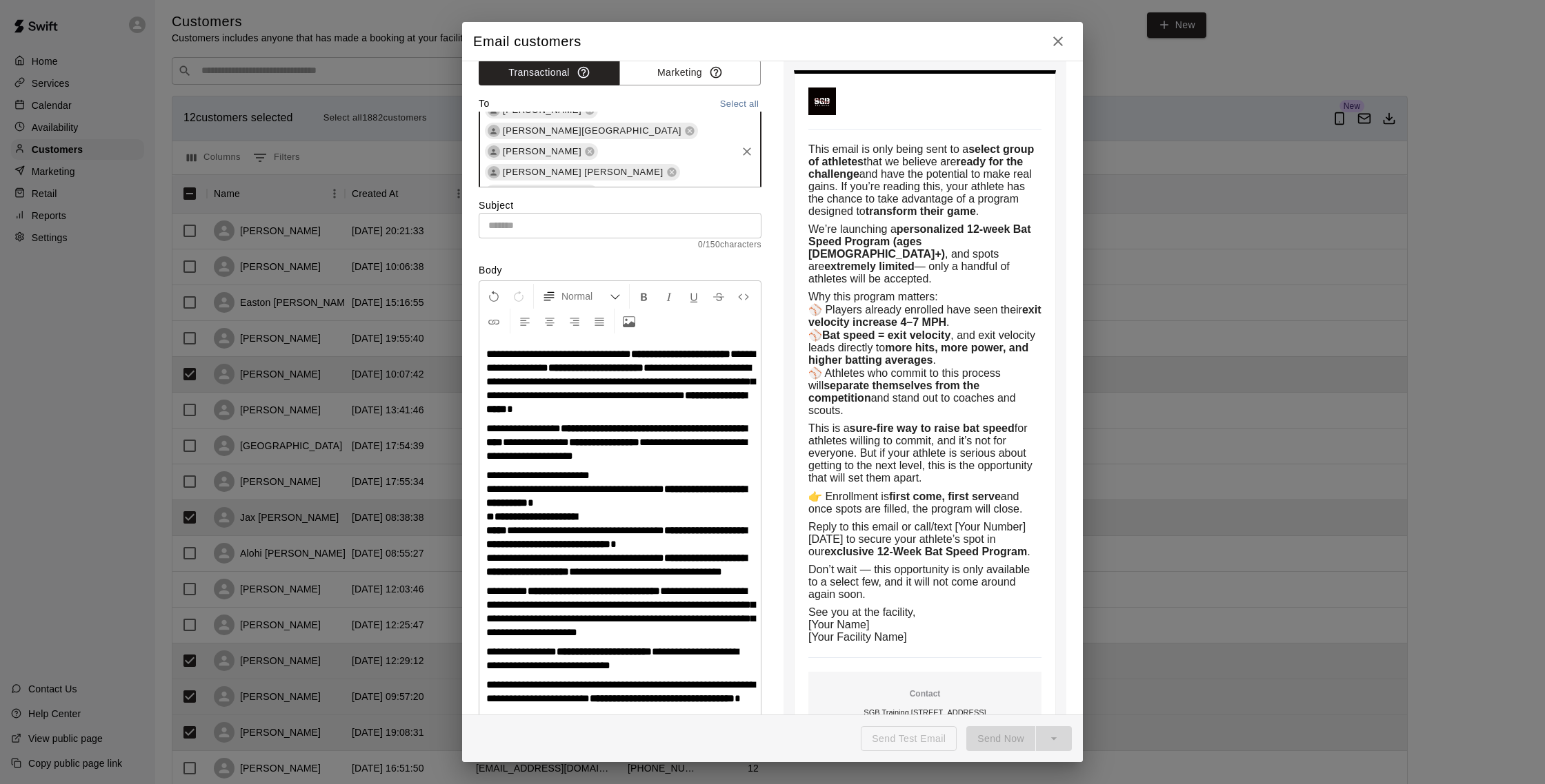
click at [715, 175] on div "Lucas Perez Colton DArchangelo Cody Brusso Micah Wright Kaleb Lopez Mendoza Luc…" at bounding box center [619, 152] width 283 height 236
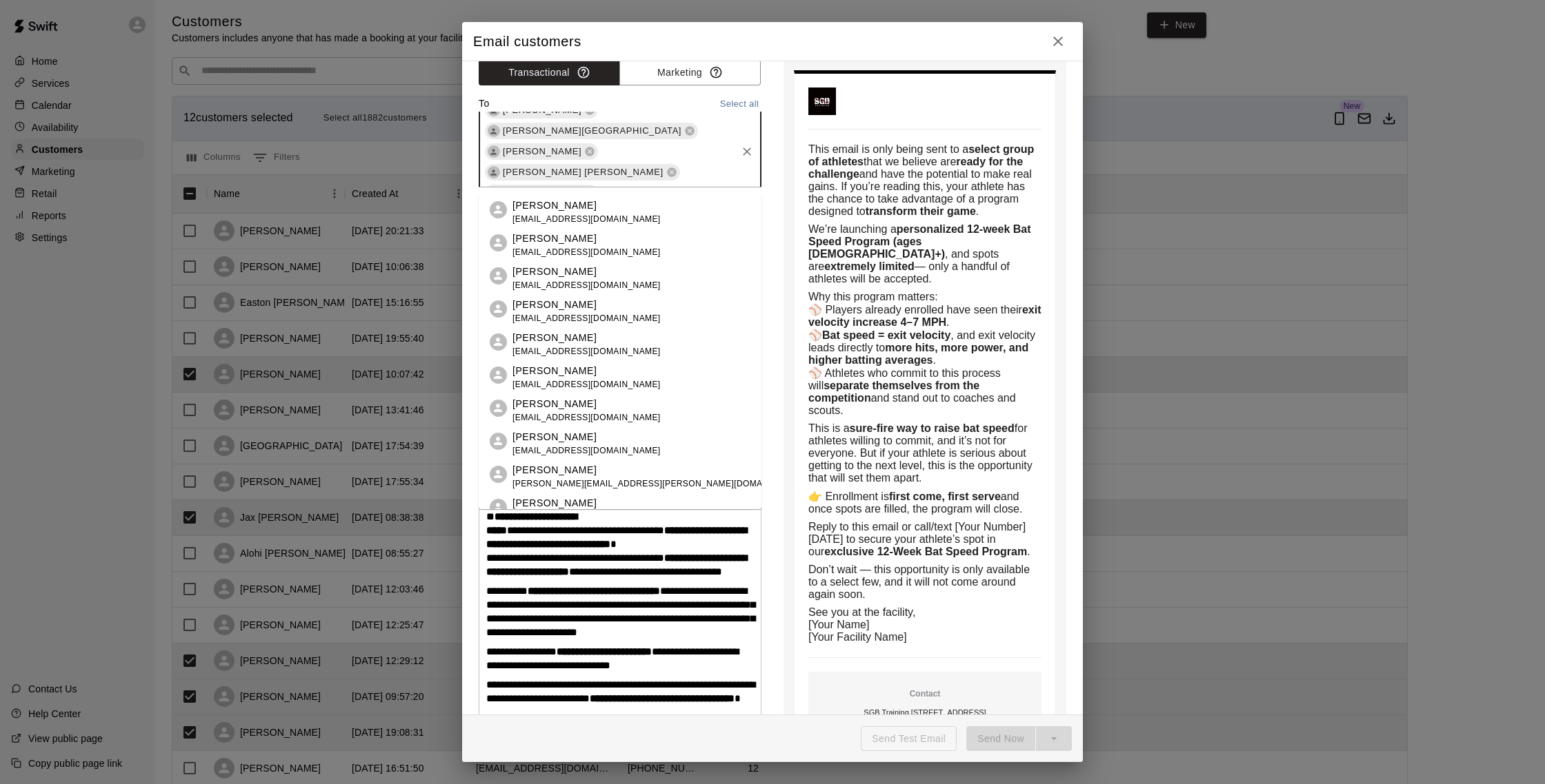
scroll to position [90, 0]
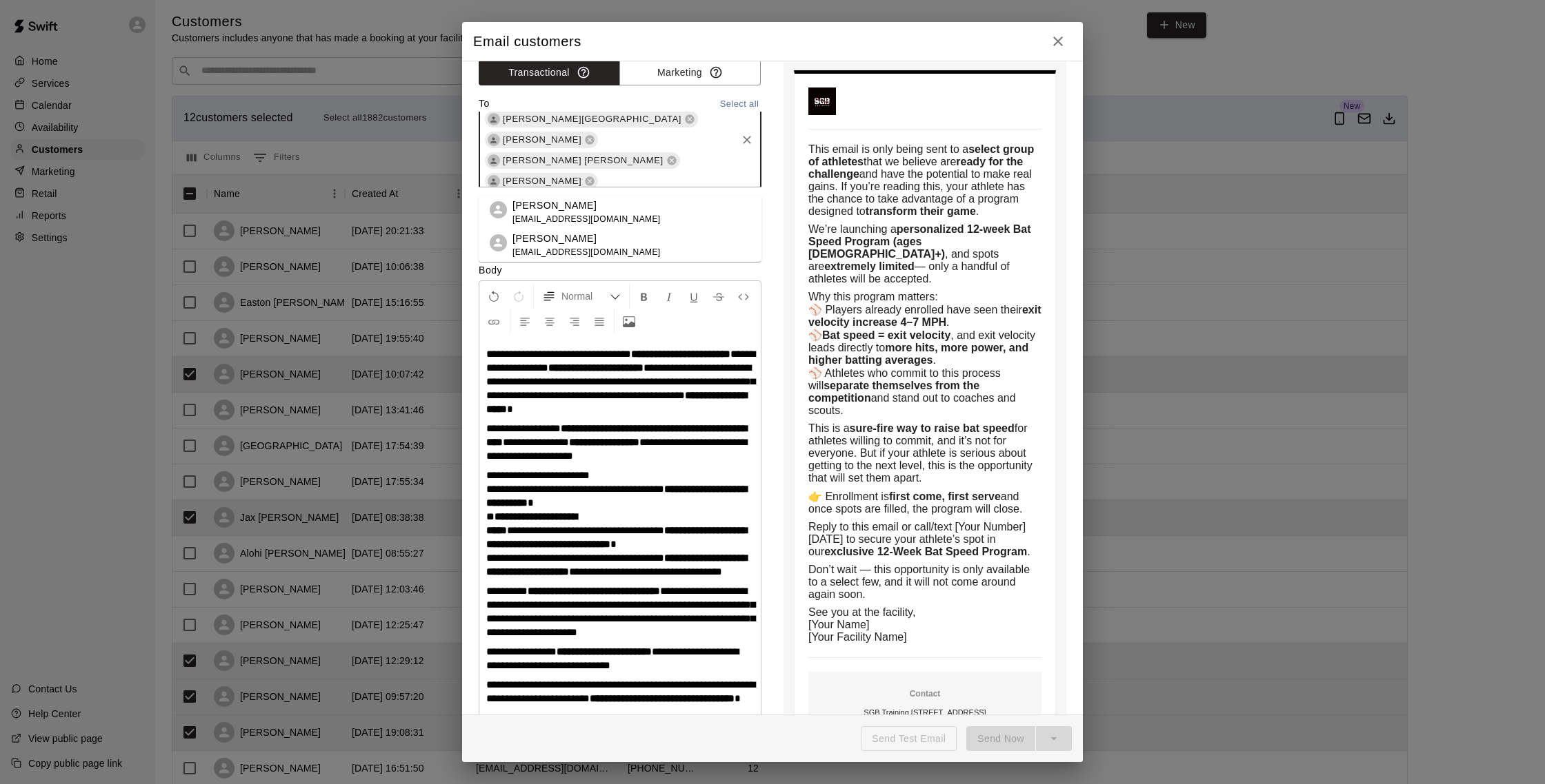
type input "******"
click at [617, 213] on li "Anthony Collado anthonycollado@live.com" at bounding box center [619, 212] width 283 height 33
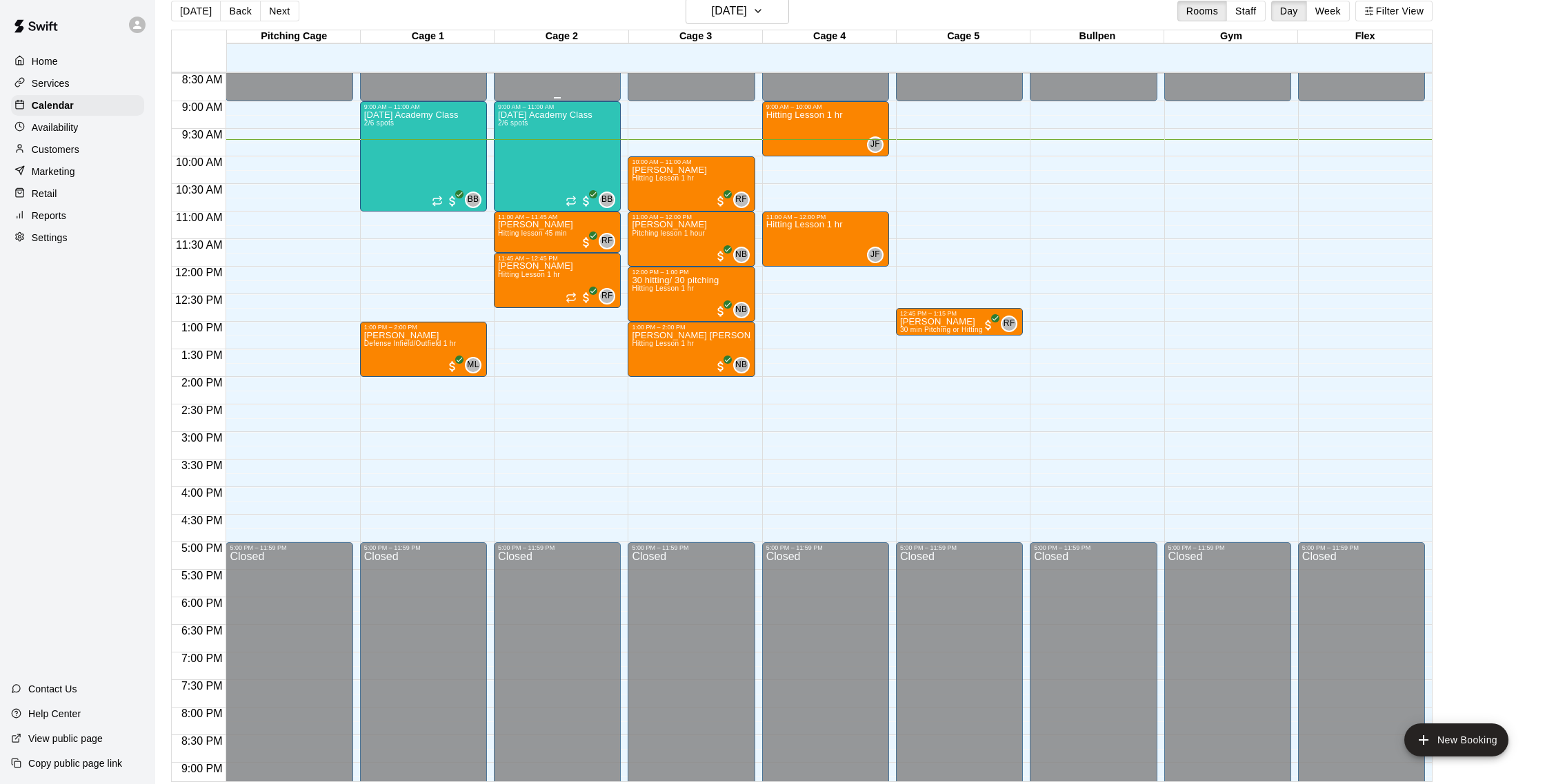
scroll to position [463, 0]
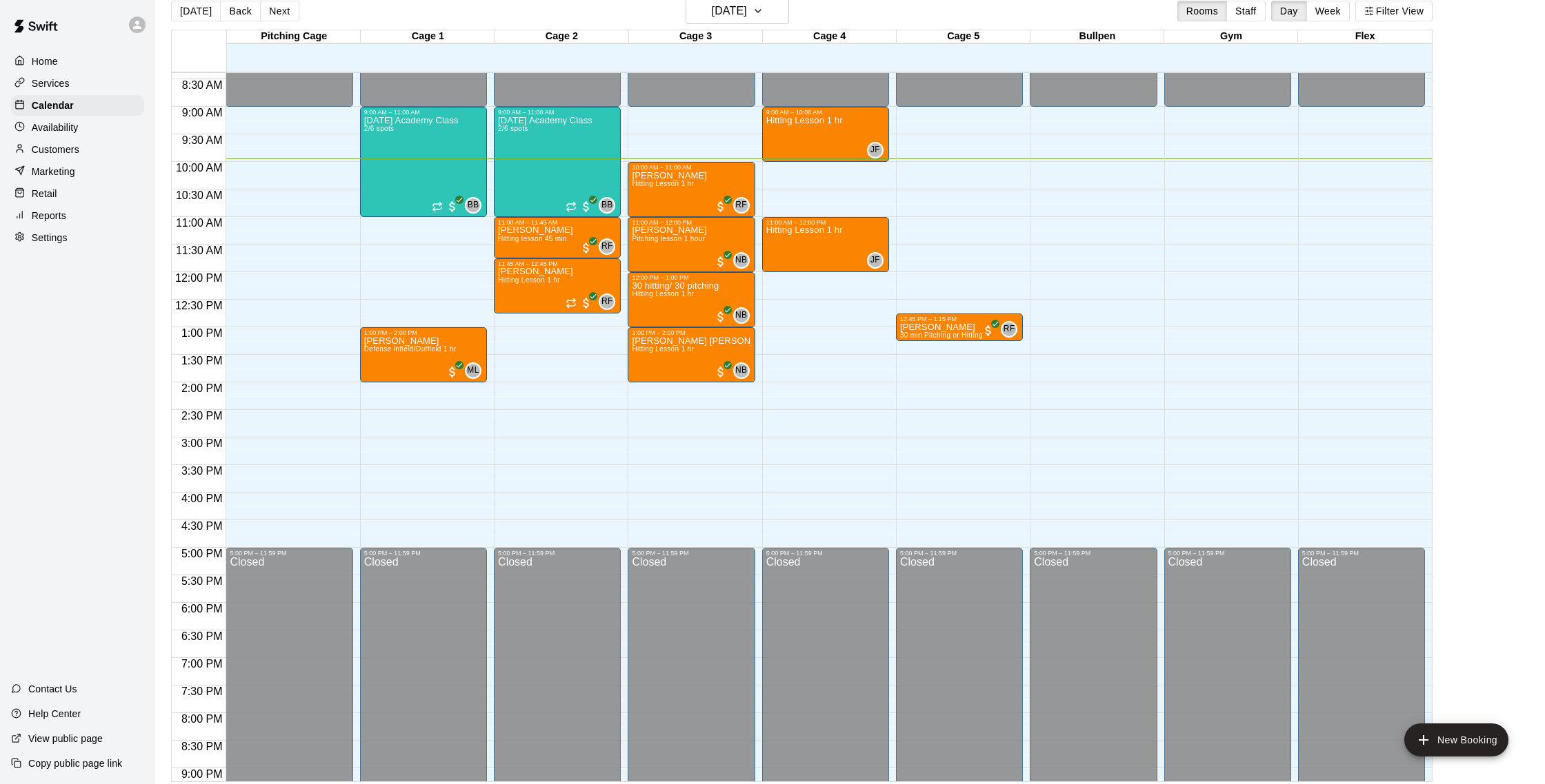
click at [68, 146] on p "Customers" at bounding box center [56, 149] width 47 height 14
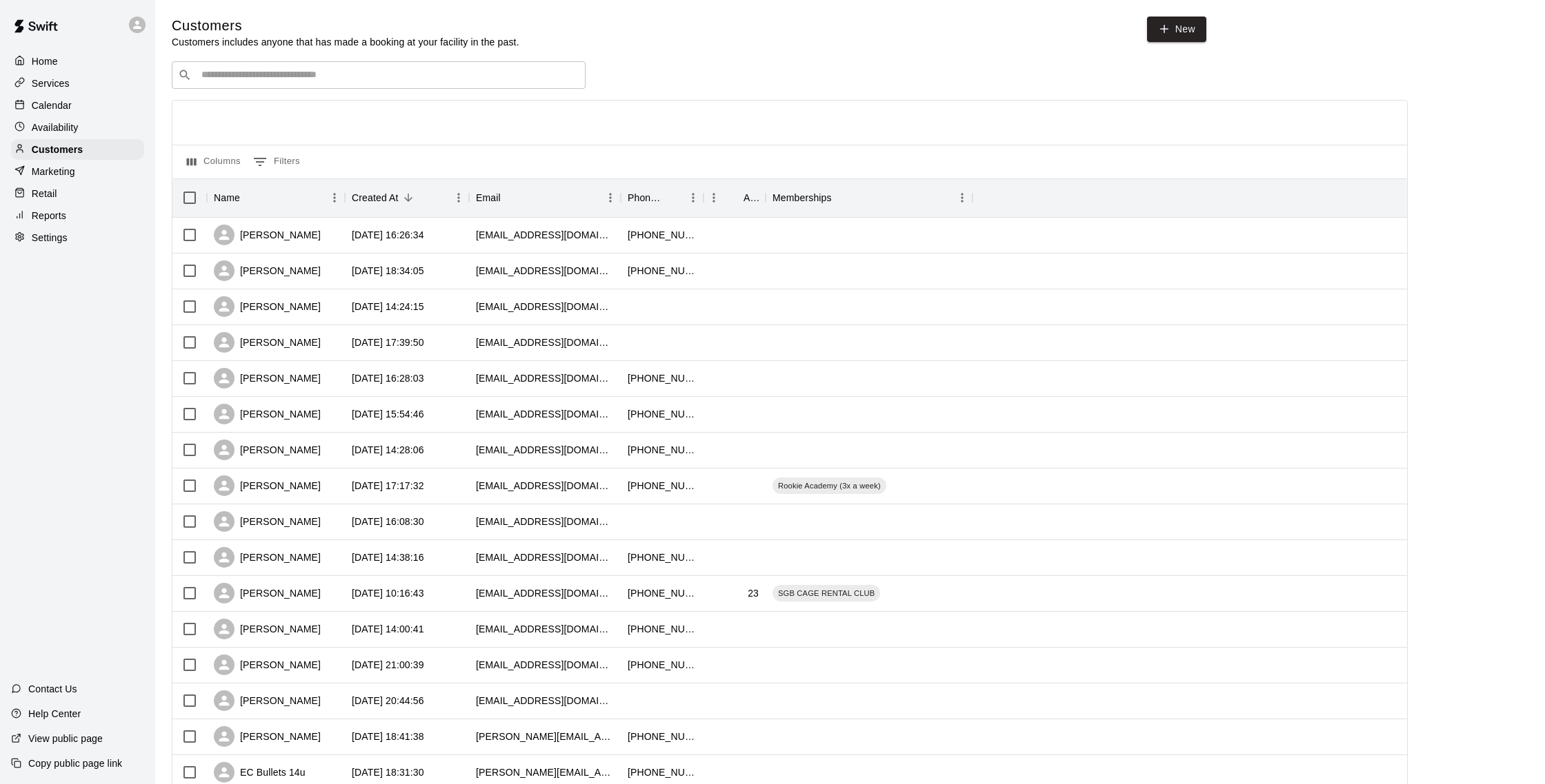
click at [73, 109] on div "Calendar" at bounding box center [77, 106] width 133 height 21
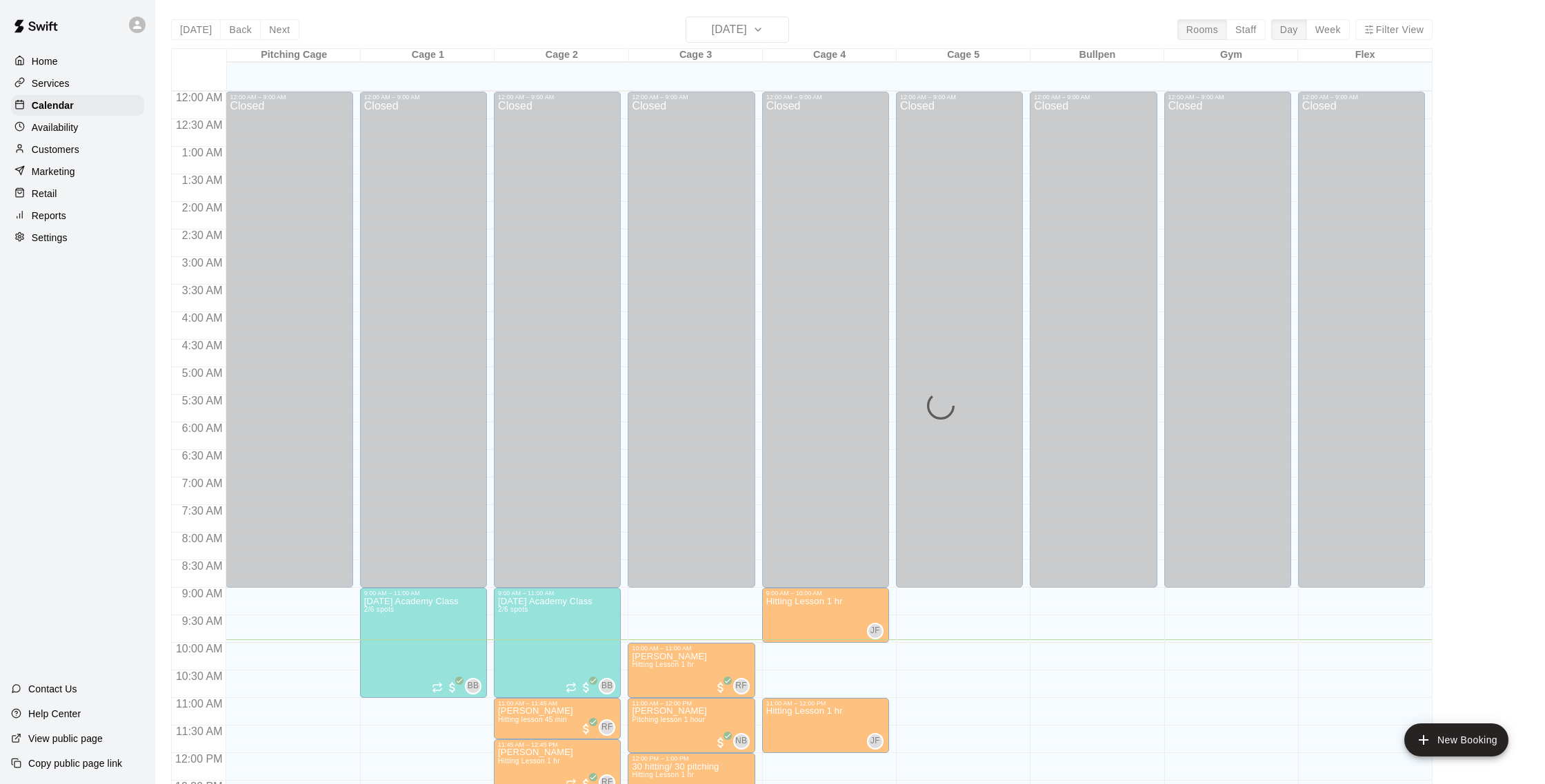
scroll to position [548, 0]
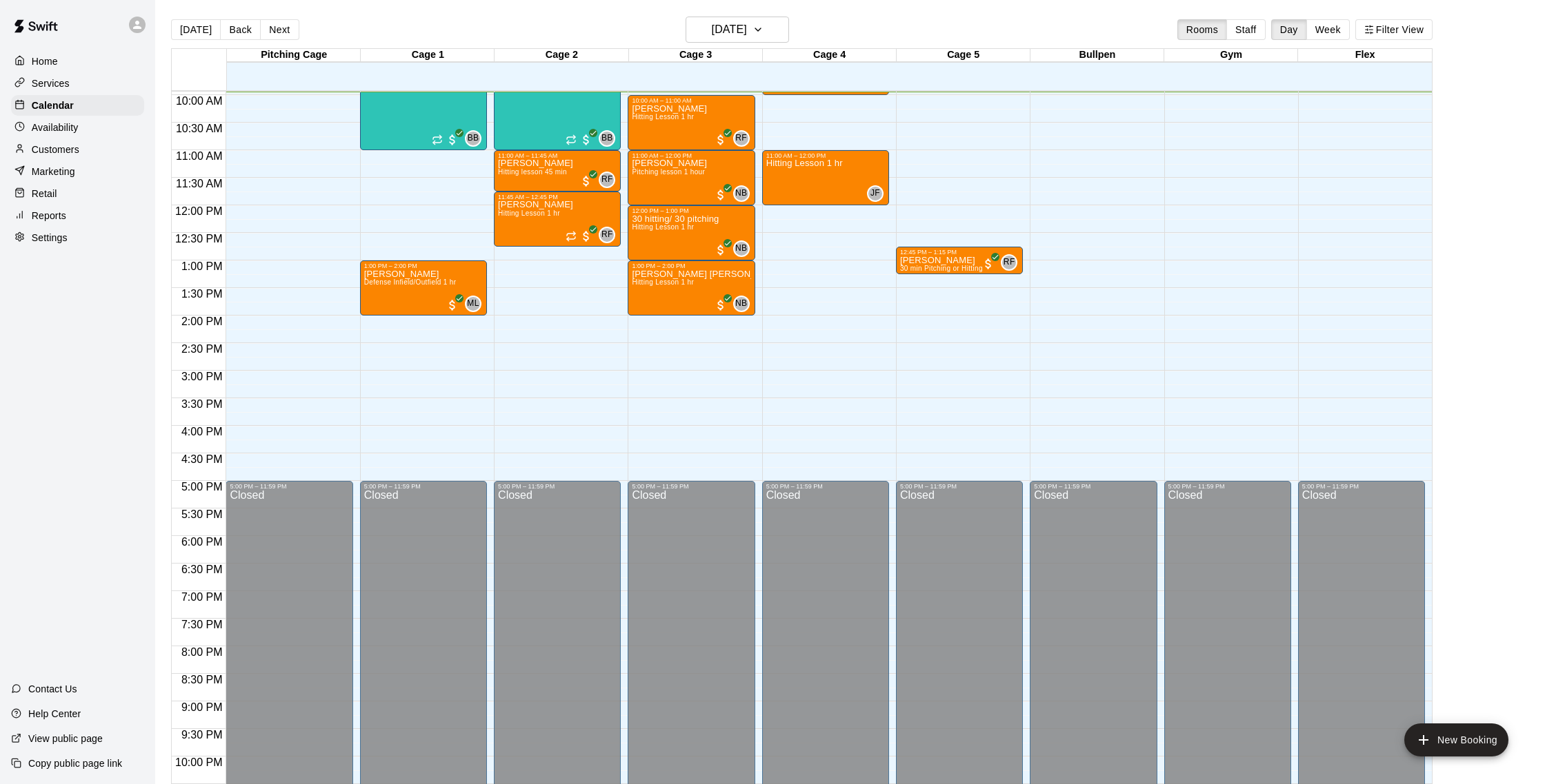
click at [233, 32] on button "Back" at bounding box center [240, 29] width 41 height 21
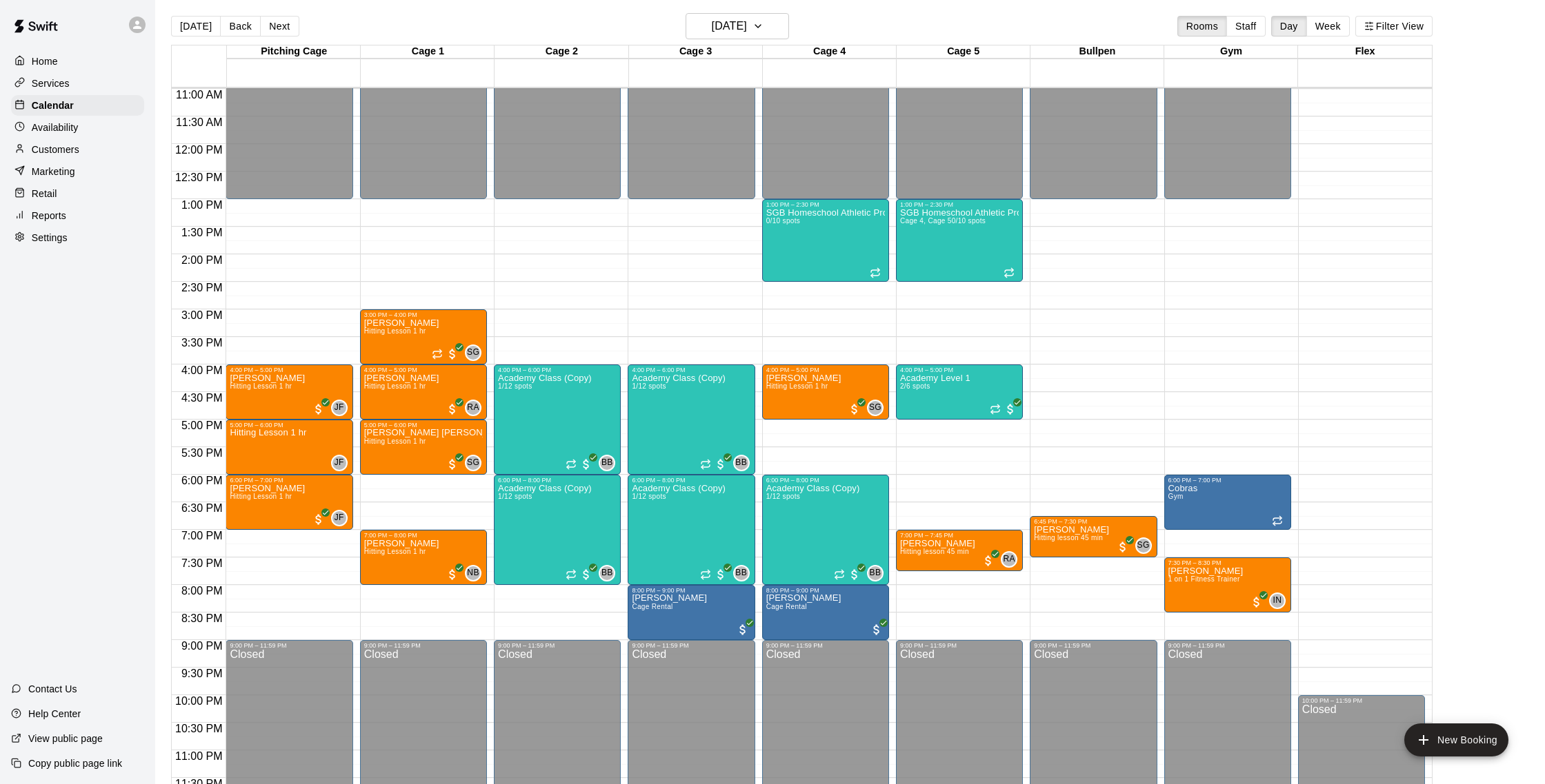
scroll to position [608, 0]
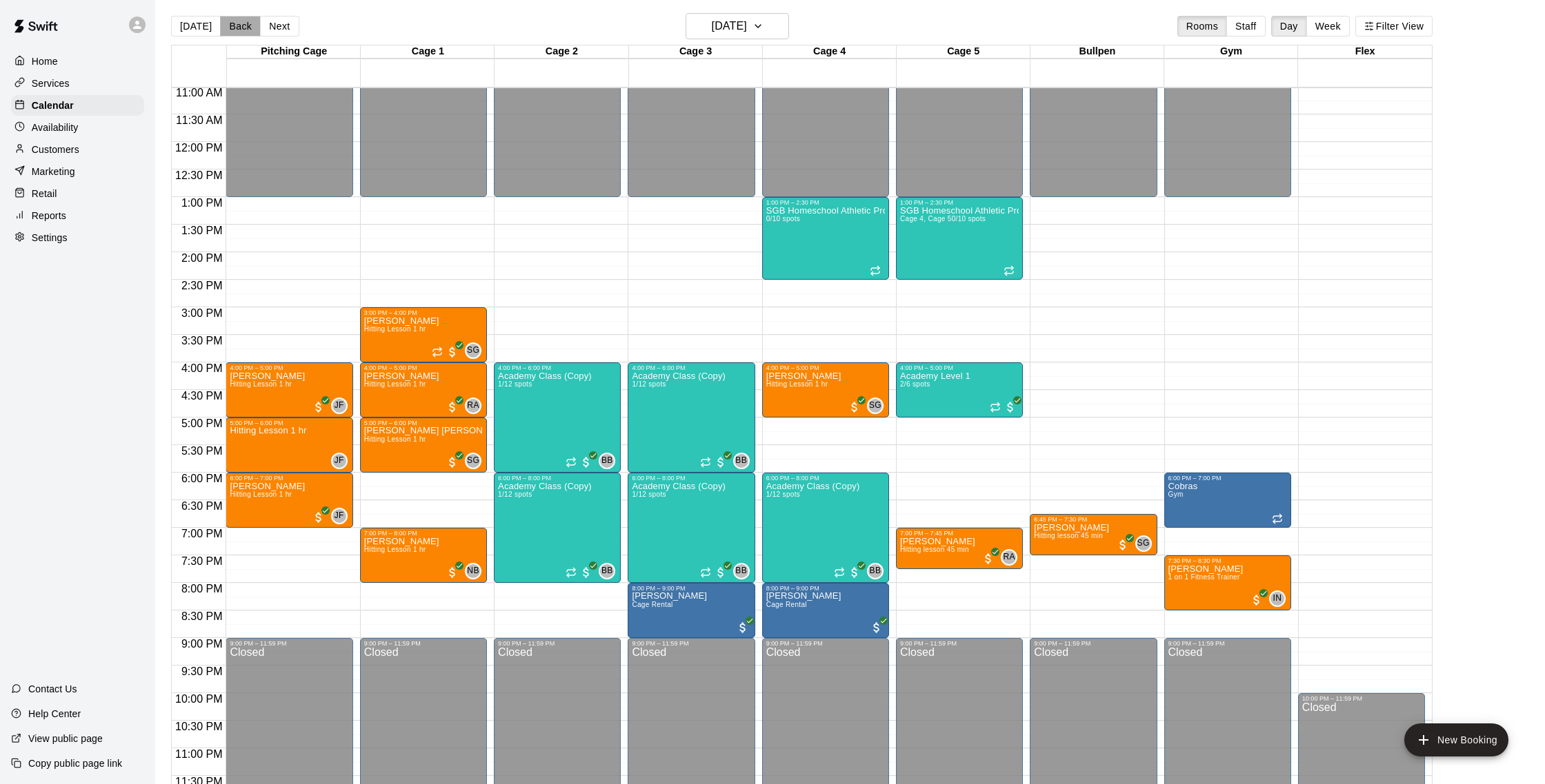
click at [244, 25] on button "Back" at bounding box center [240, 26] width 41 height 21
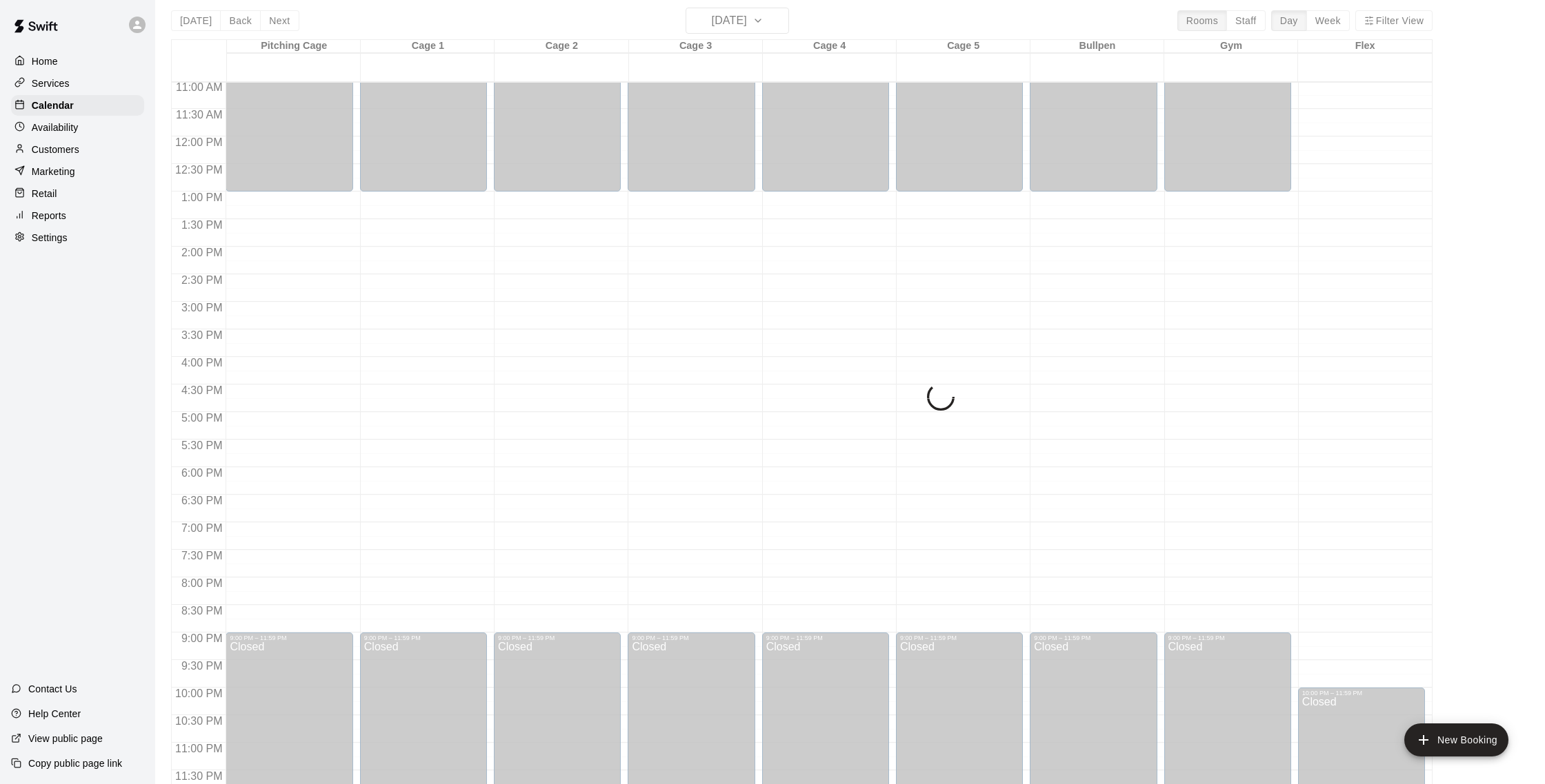
scroll to position [10, 0]
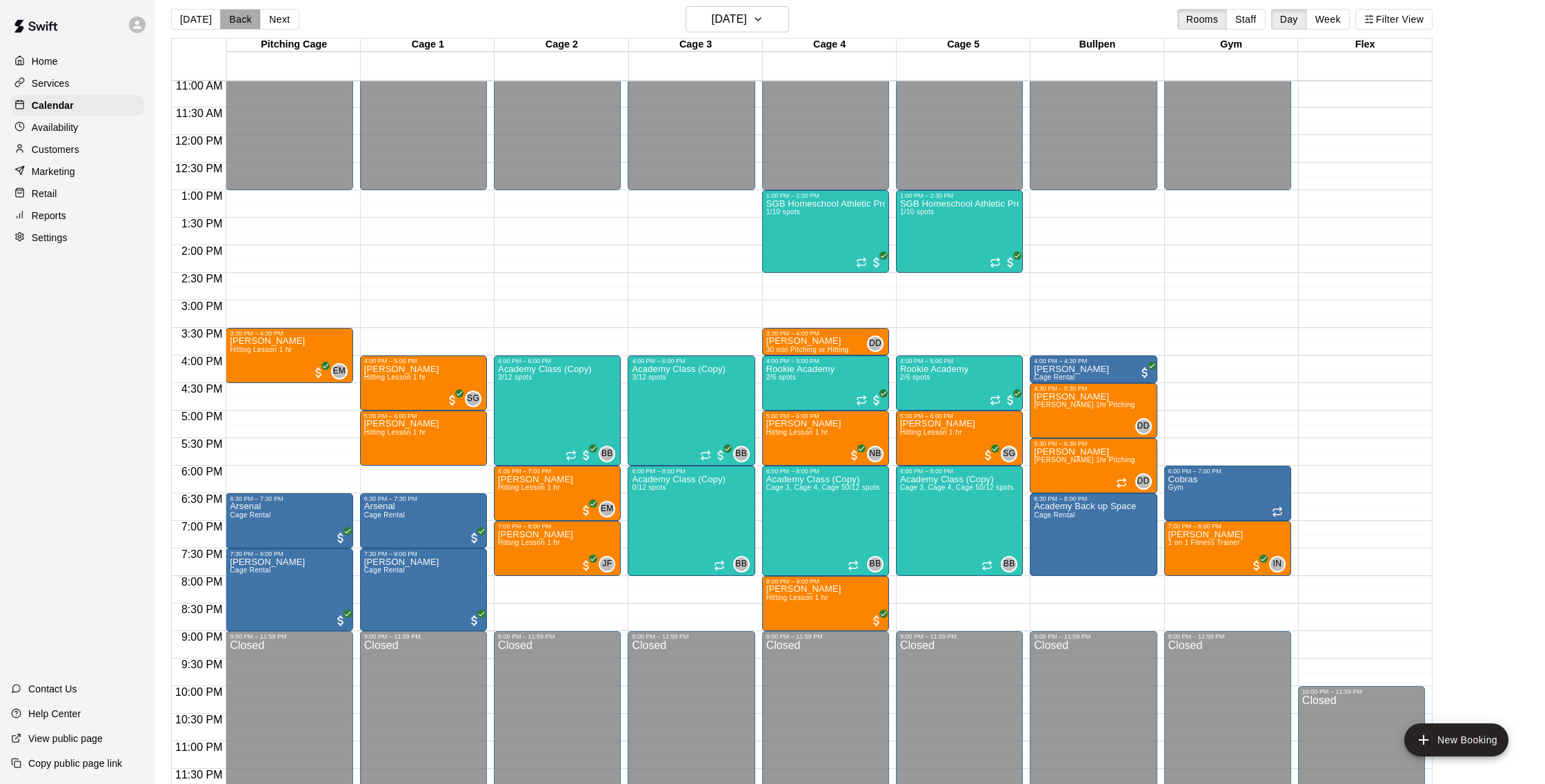
click at [249, 19] on button "Back" at bounding box center [240, 19] width 41 height 21
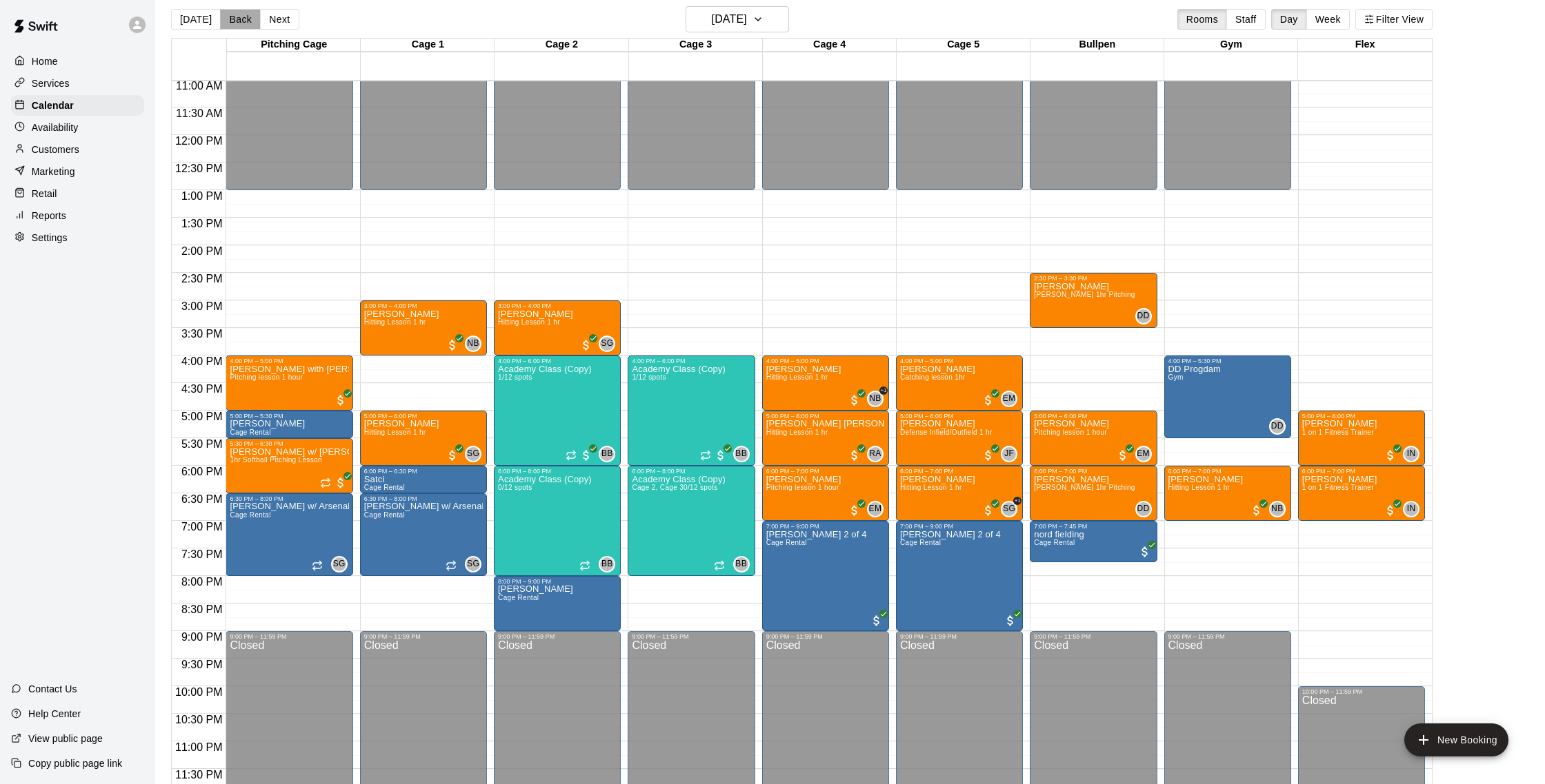
click at [247, 19] on button "Back" at bounding box center [240, 19] width 41 height 21
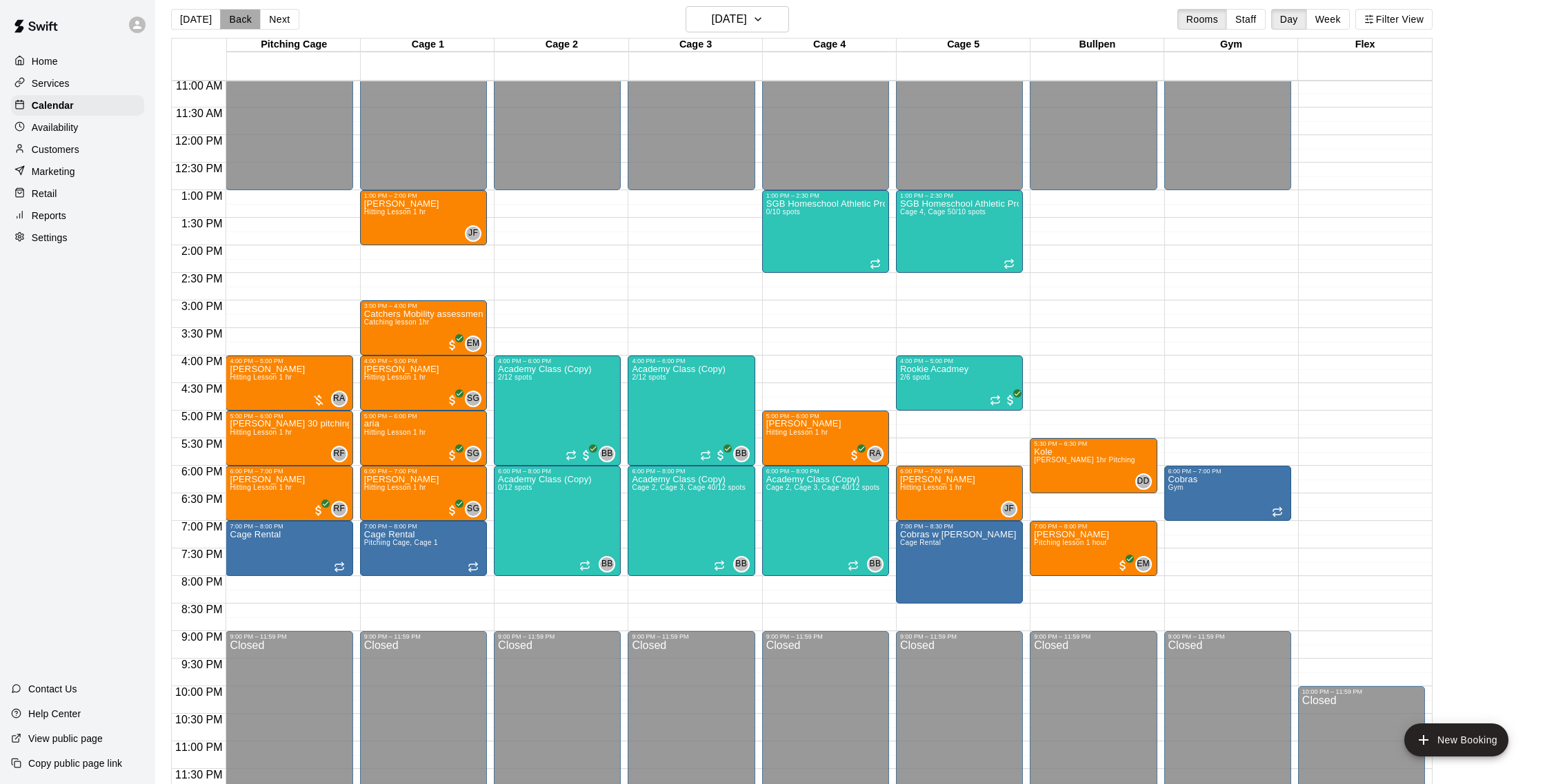
click at [244, 23] on button "Back" at bounding box center [240, 19] width 41 height 21
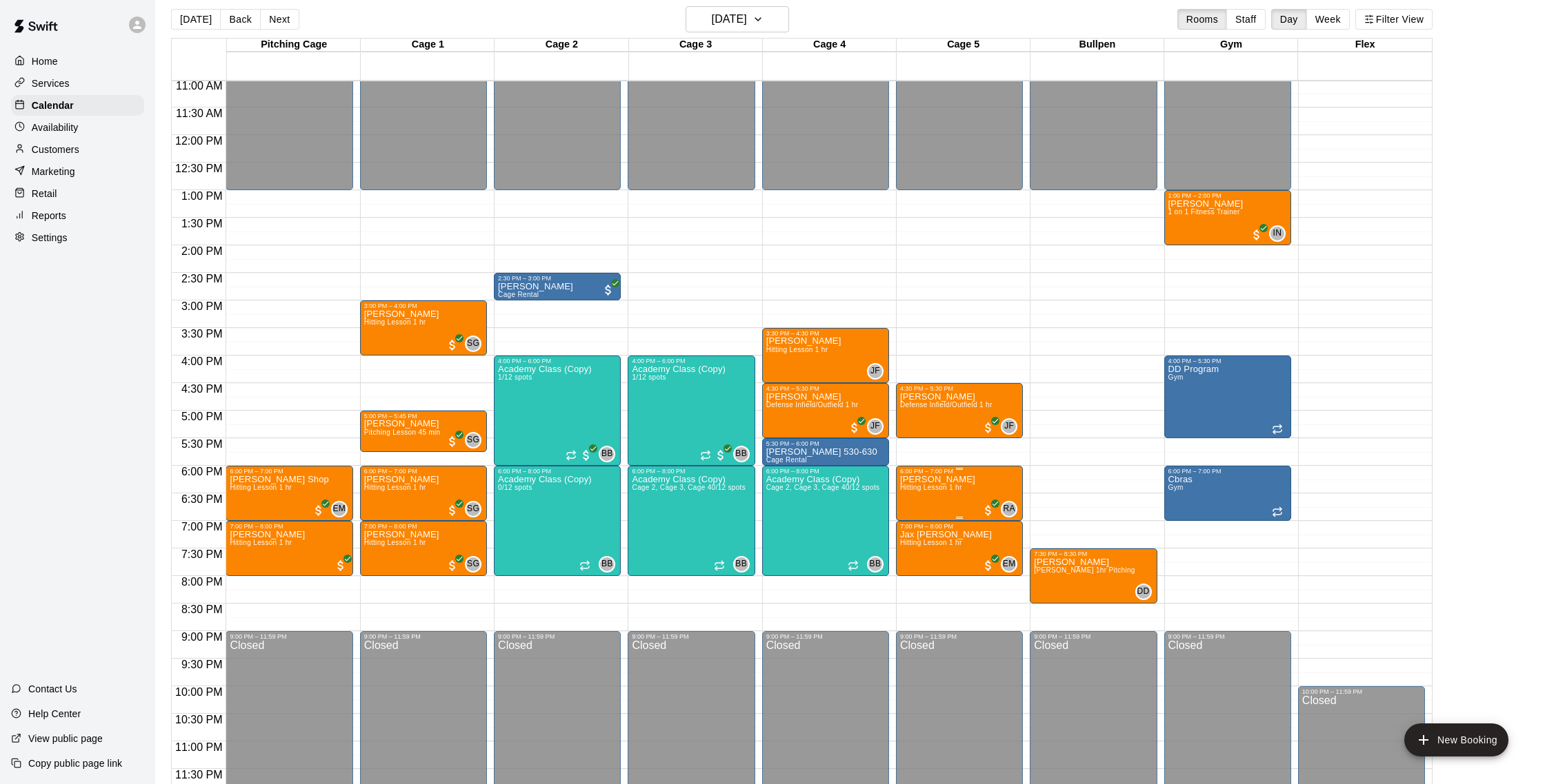
click at [919, 517] on img "edit" at bounding box center [914, 522] width 16 height 16
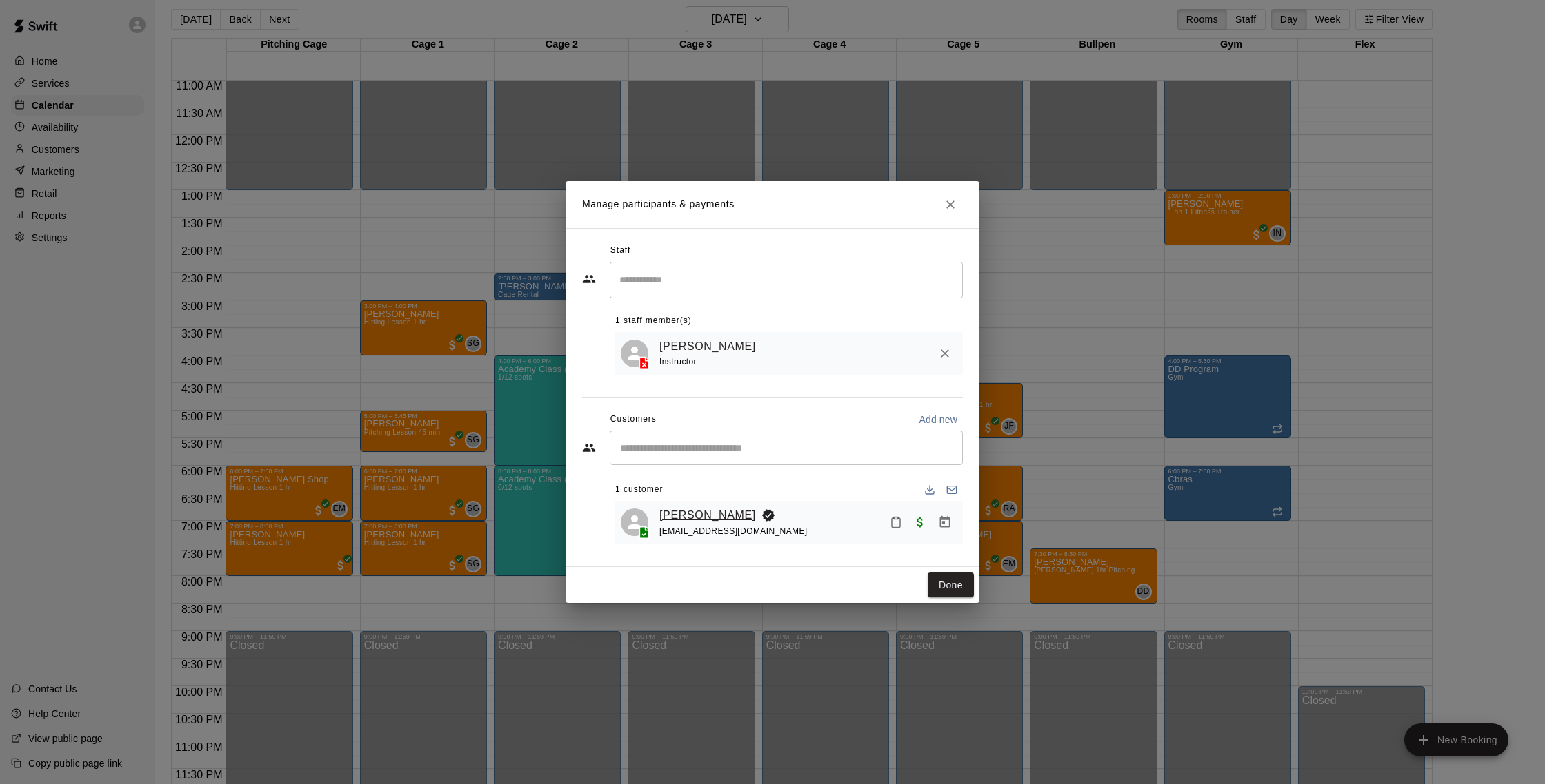
click at [712, 519] on link "[PERSON_NAME]" at bounding box center [708, 515] width 96 height 18
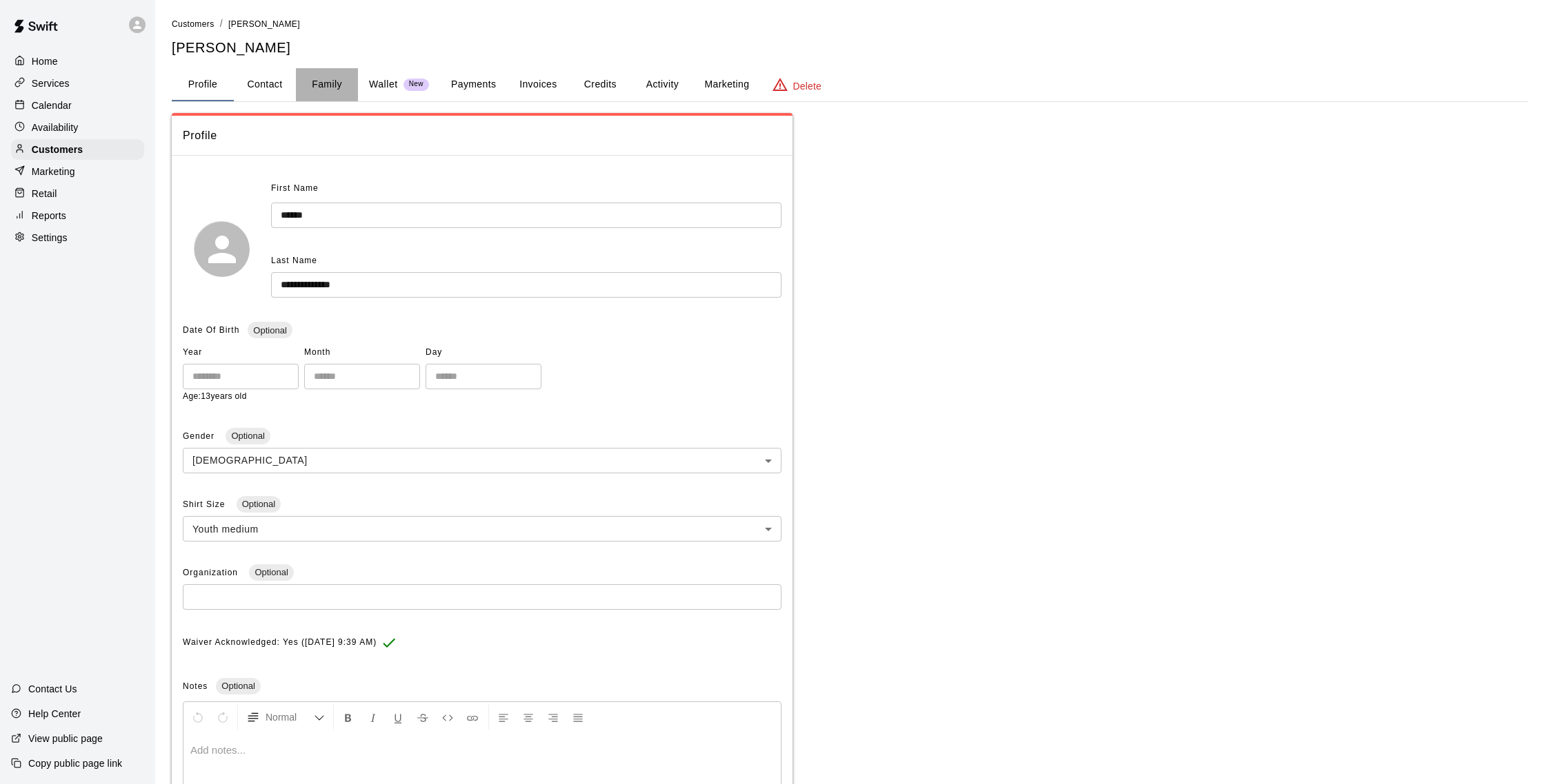
click at [319, 88] on button "Family" at bounding box center [327, 84] width 62 height 33
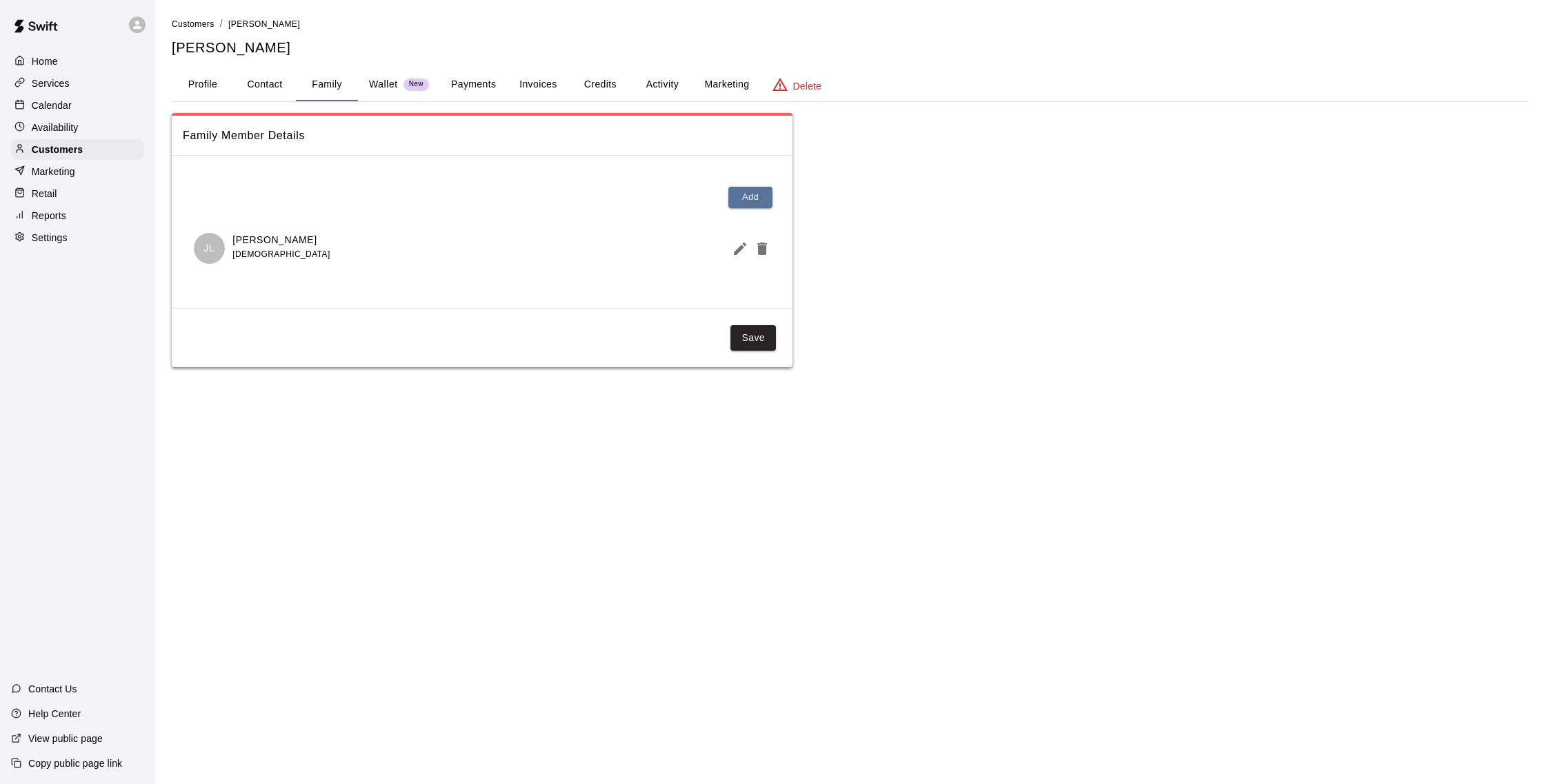
click at [73, 106] on div "Calendar" at bounding box center [77, 106] width 133 height 21
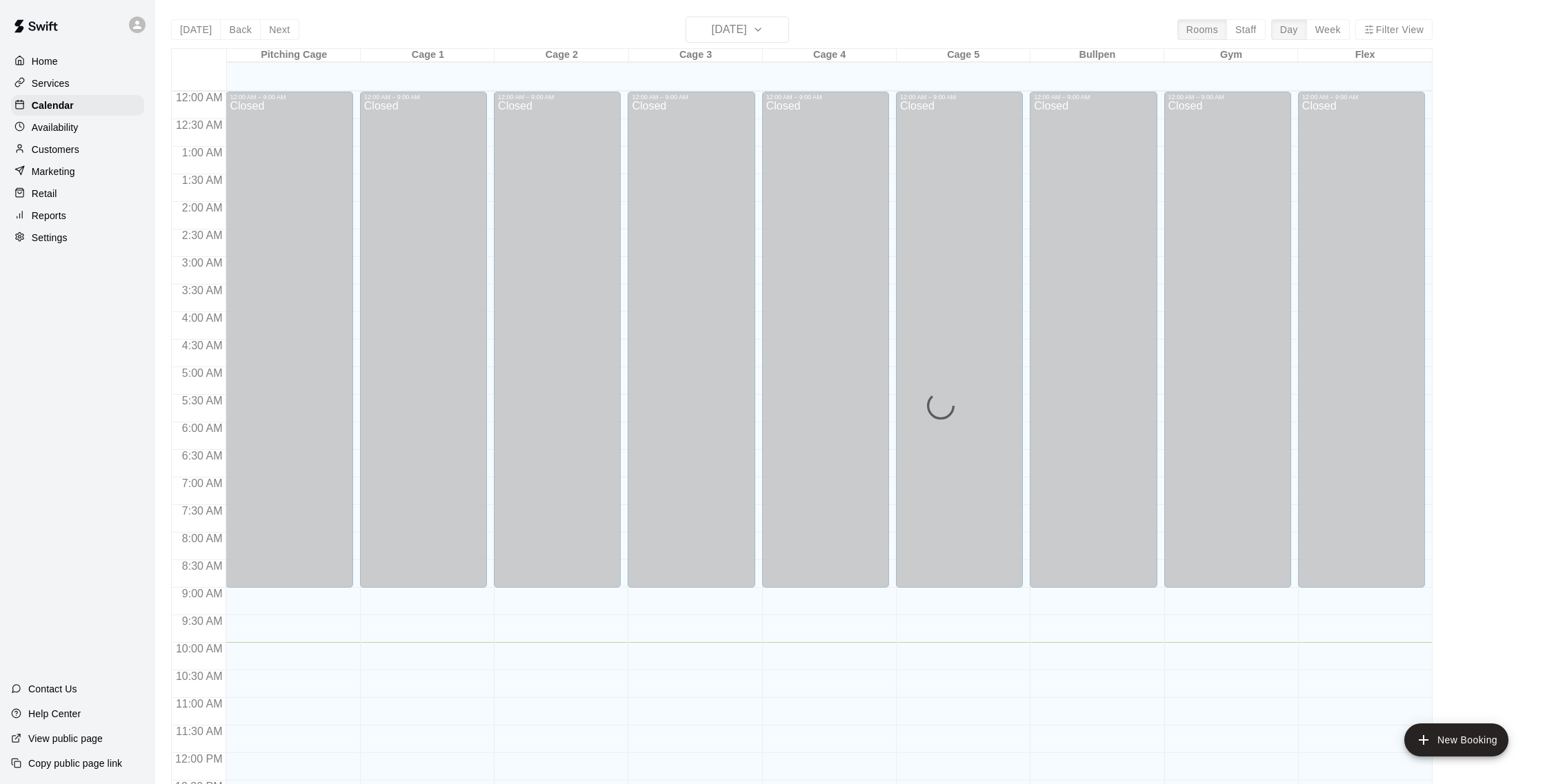
scroll to position [551, 0]
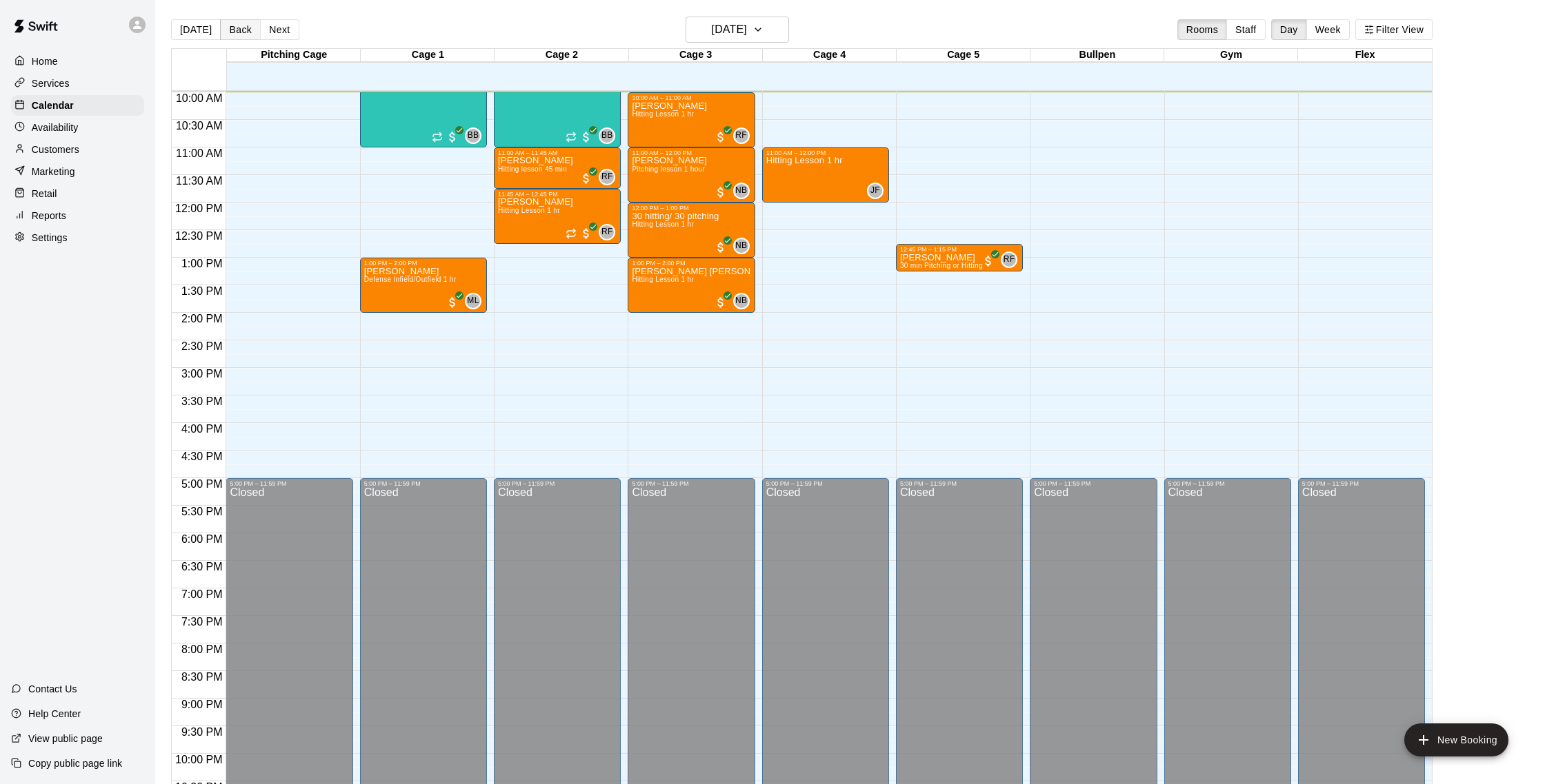
click at [228, 35] on button "Back" at bounding box center [240, 29] width 41 height 21
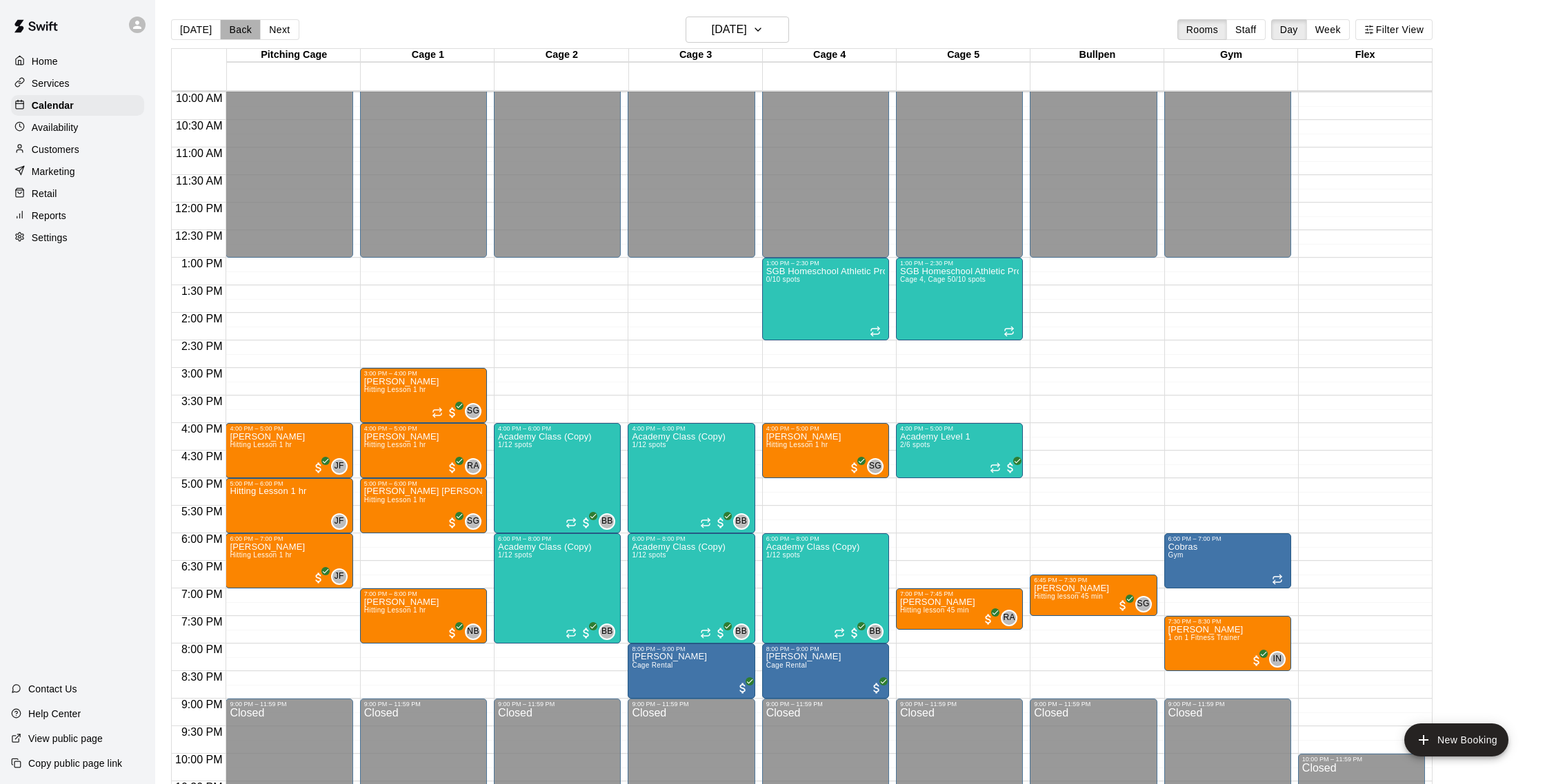
click at [233, 32] on button "Back" at bounding box center [240, 29] width 41 height 21
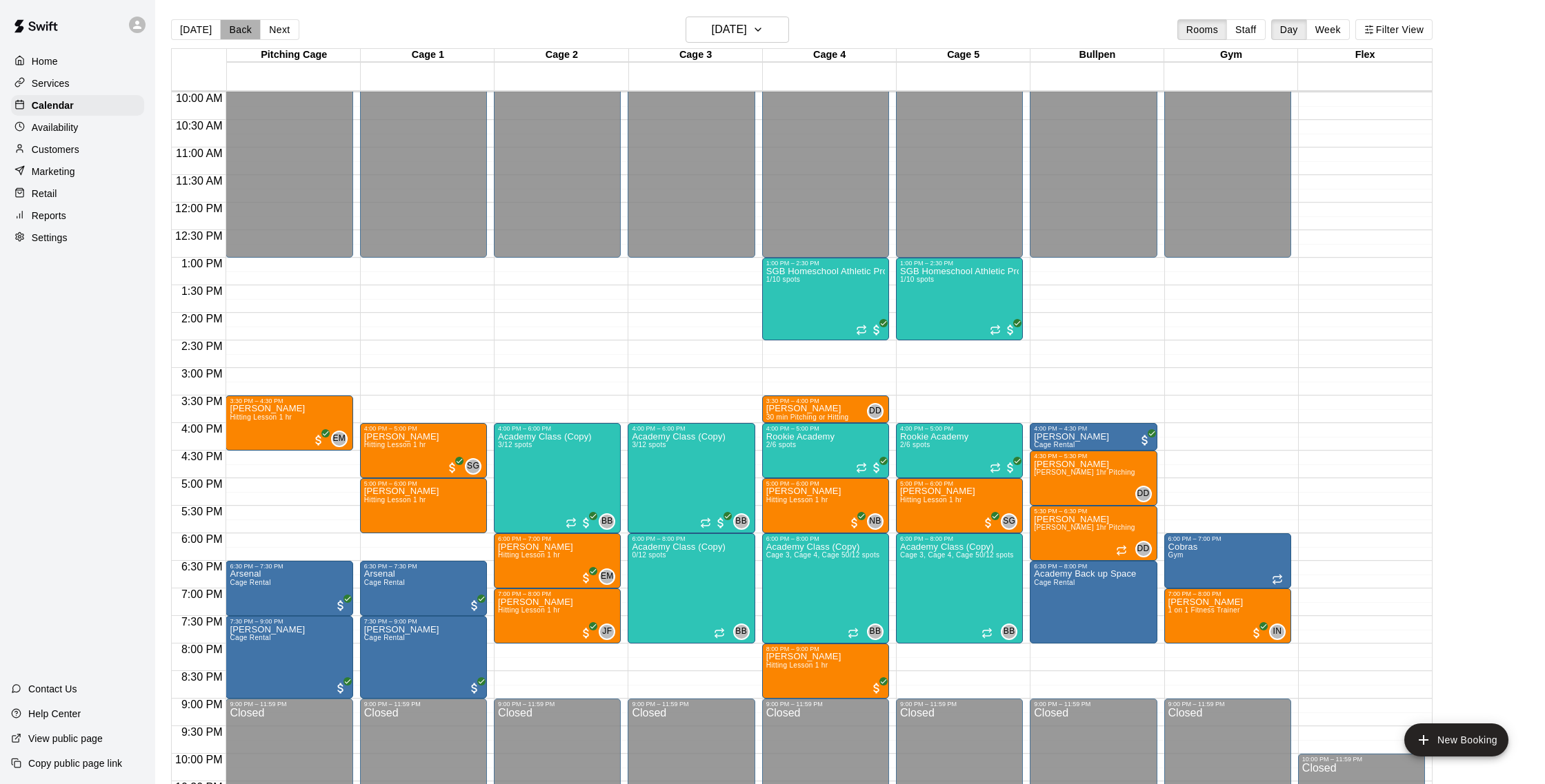
click at [233, 32] on button "Back" at bounding box center [240, 29] width 41 height 21
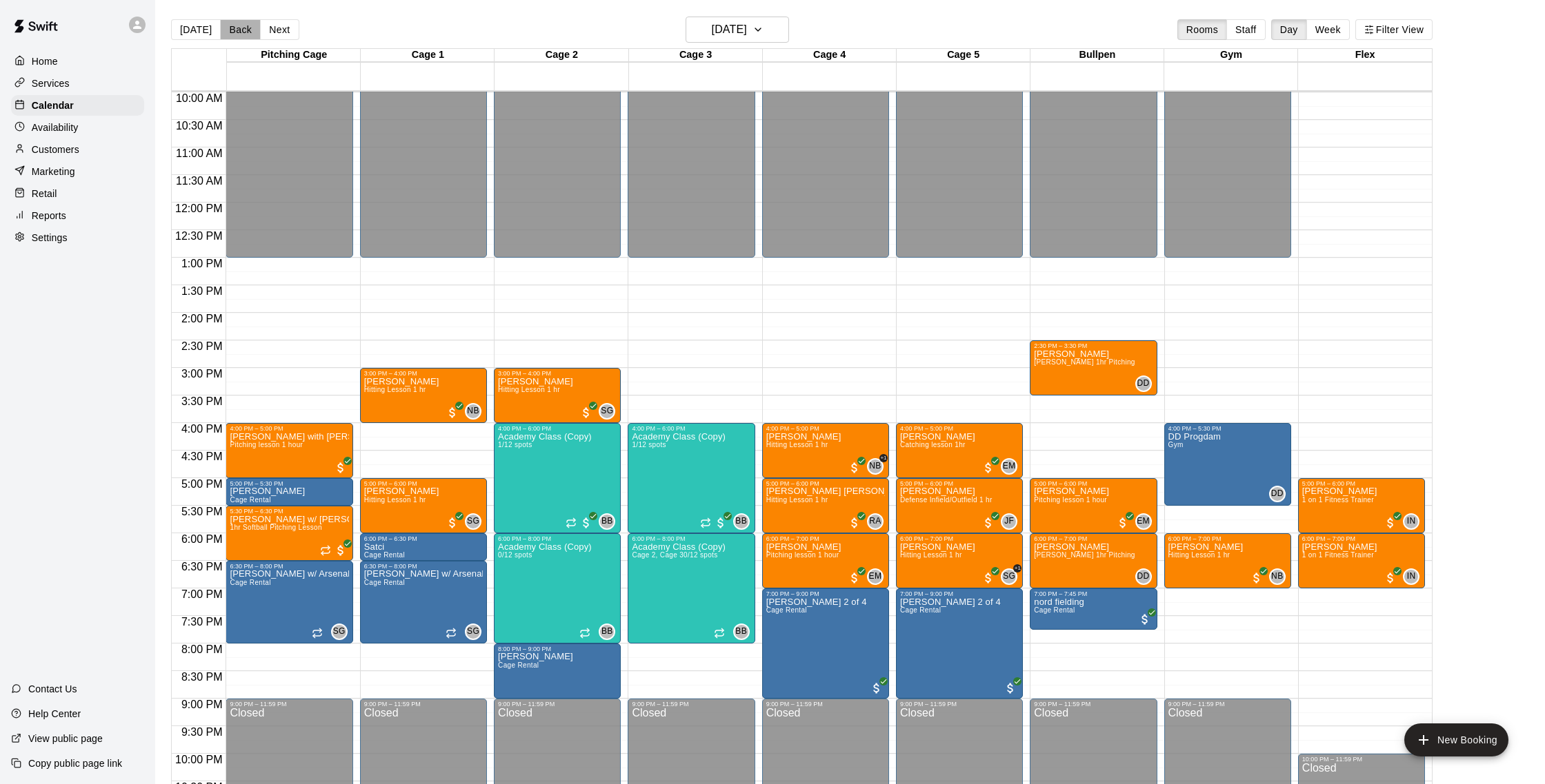
click at [233, 32] on button "Back" at bounding box center [240, 29] width 41 height 21
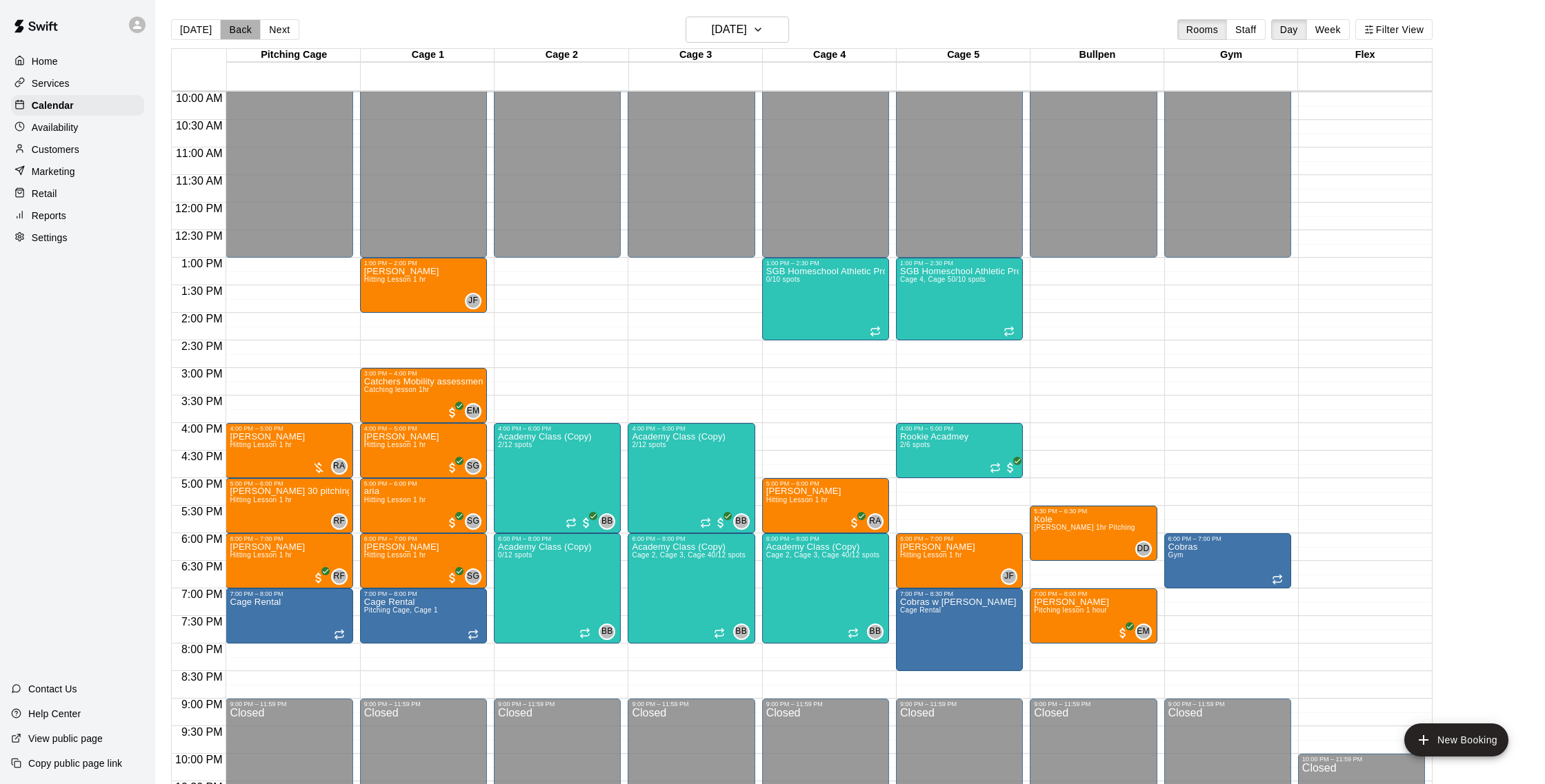
click at [233, 32] on button "Back" at bounding box center [240, 29] width 41 height 21
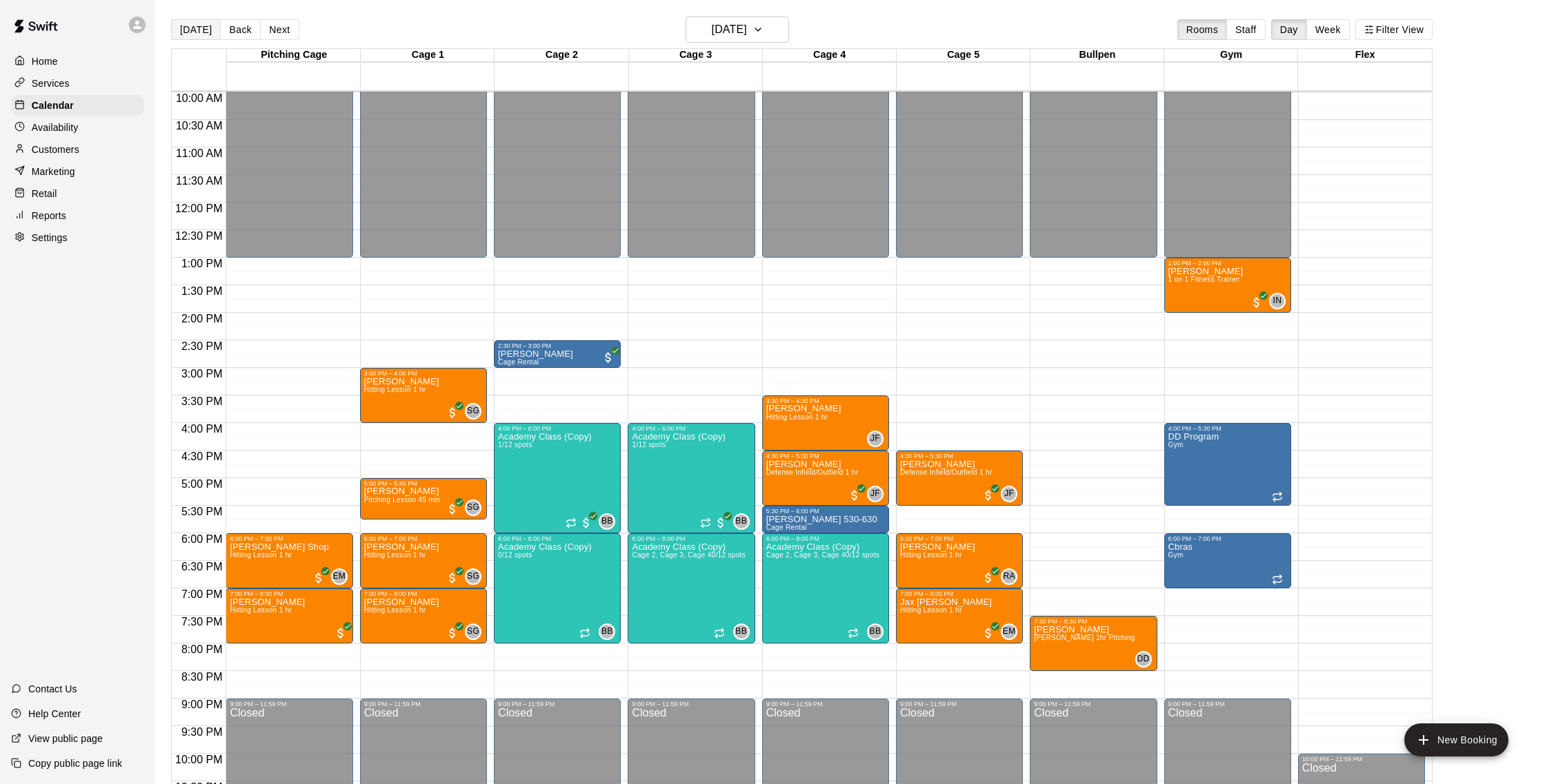
click at [205, 30] on button "[DATE]" at bounding box center [196, 29] width 50 height 21
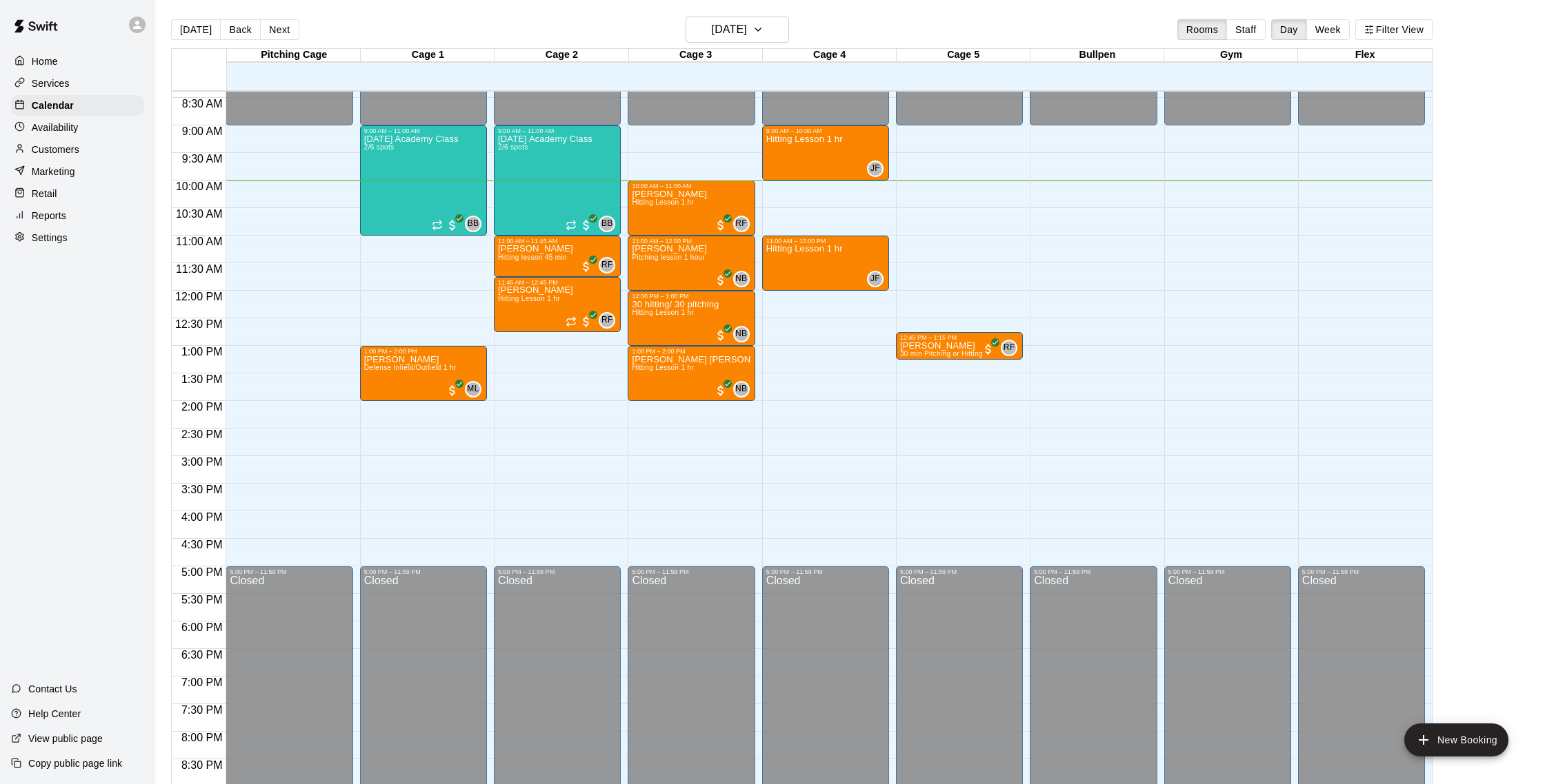
scroll to position [458, 0]
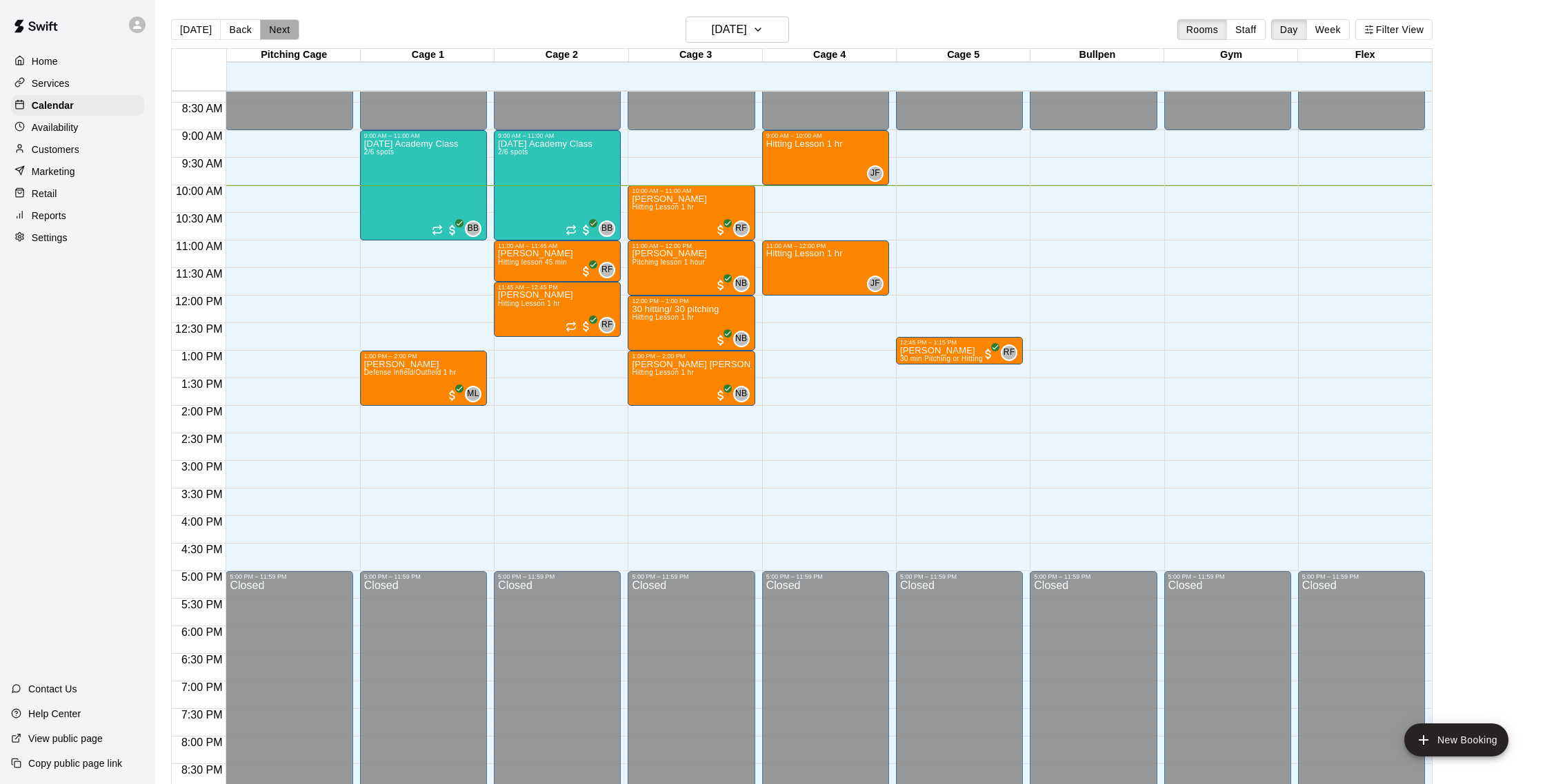
click at [284, 27] on button "Next" at bounding box center [279, 29] width 39 height 21
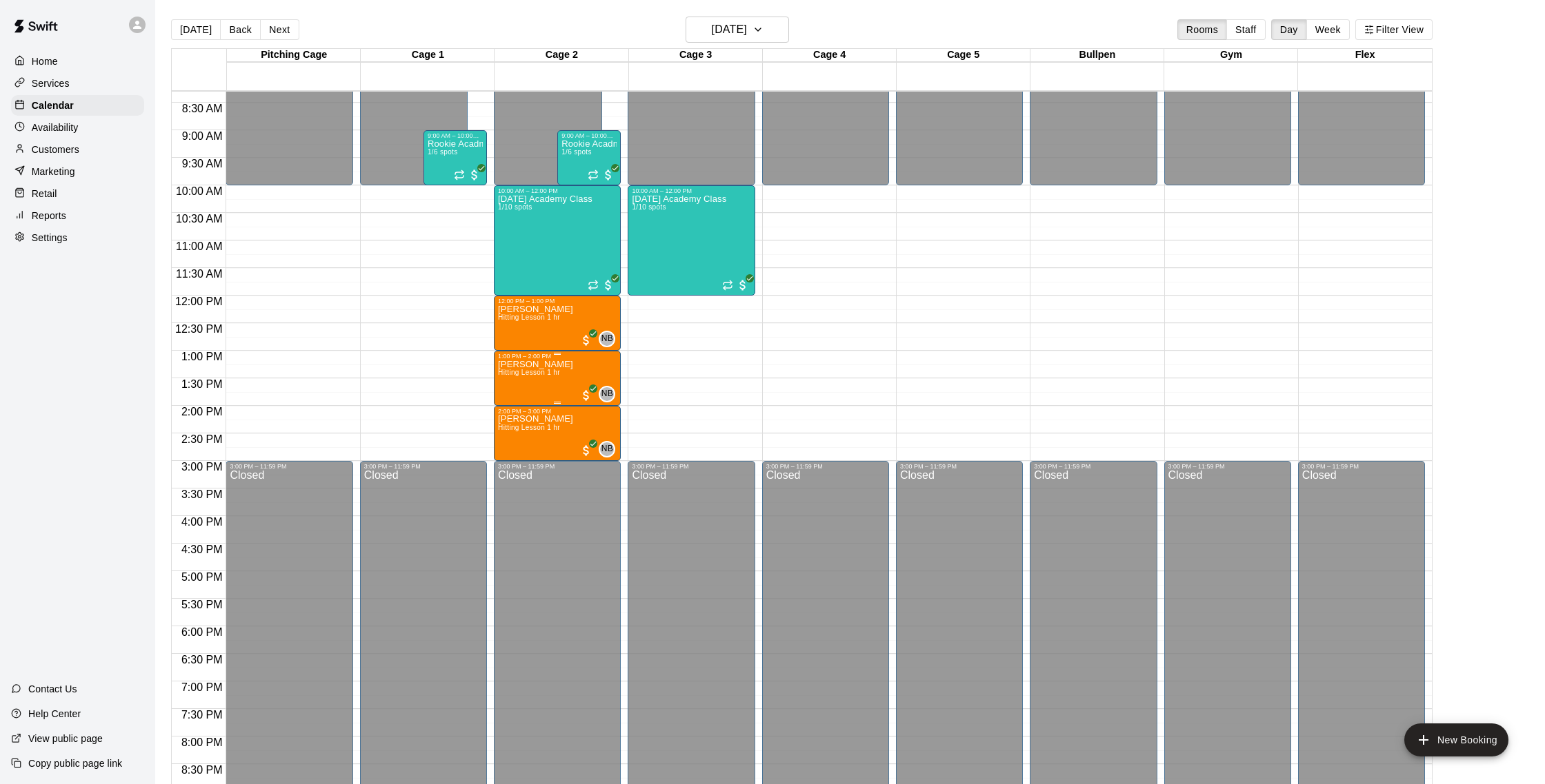
click at [552, 382] on div "[PERSON_NAME] Hitting Lesson 1 hr" at bounding box center [536, 752] width 76 height 784
click at [517, 437] on icon "delete" at bounding box center [512, 441] width 17 height 17
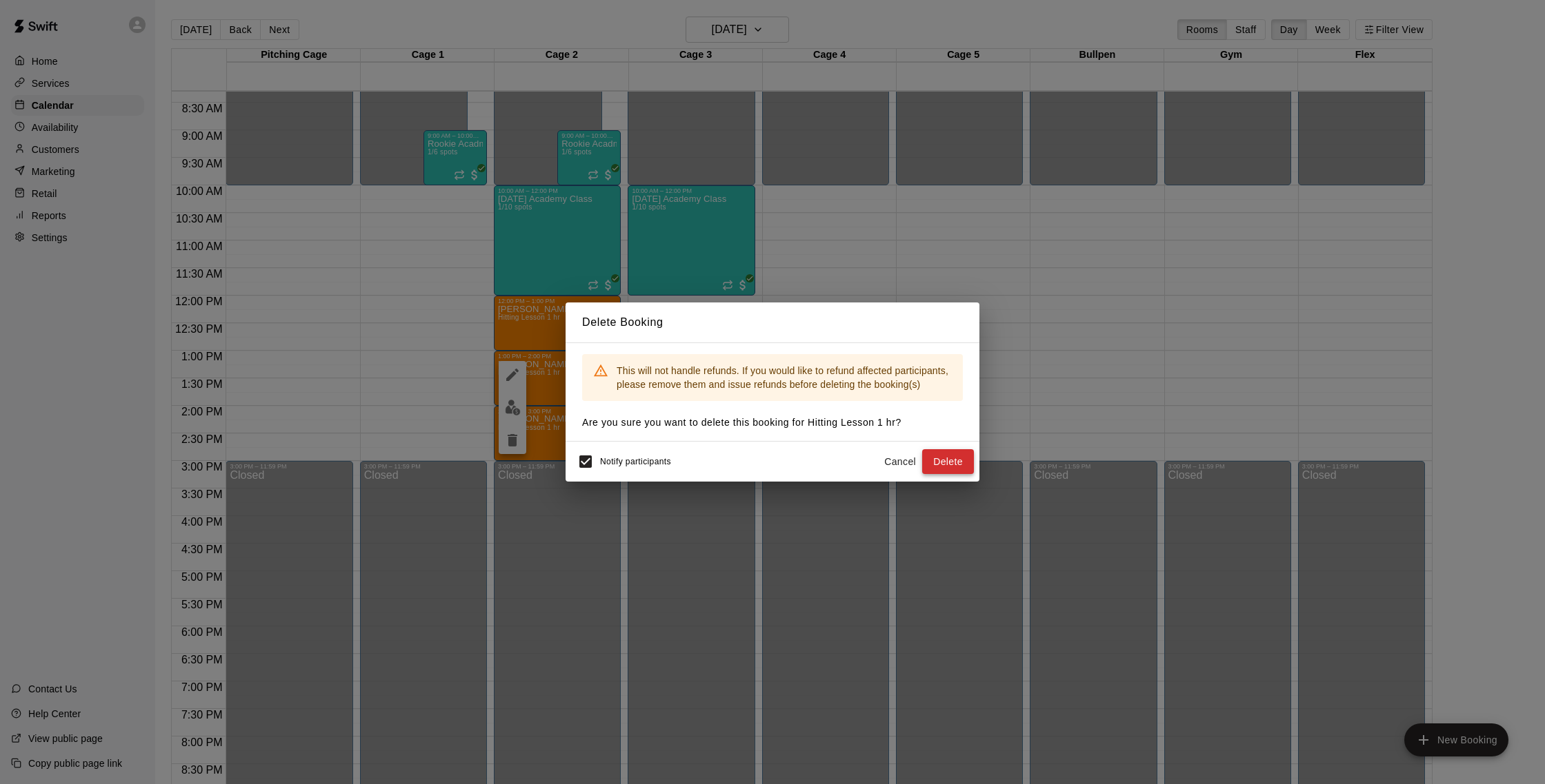
click at [958, 459] on button "Delete" at bounding box center [948, 462] width 52 height 26
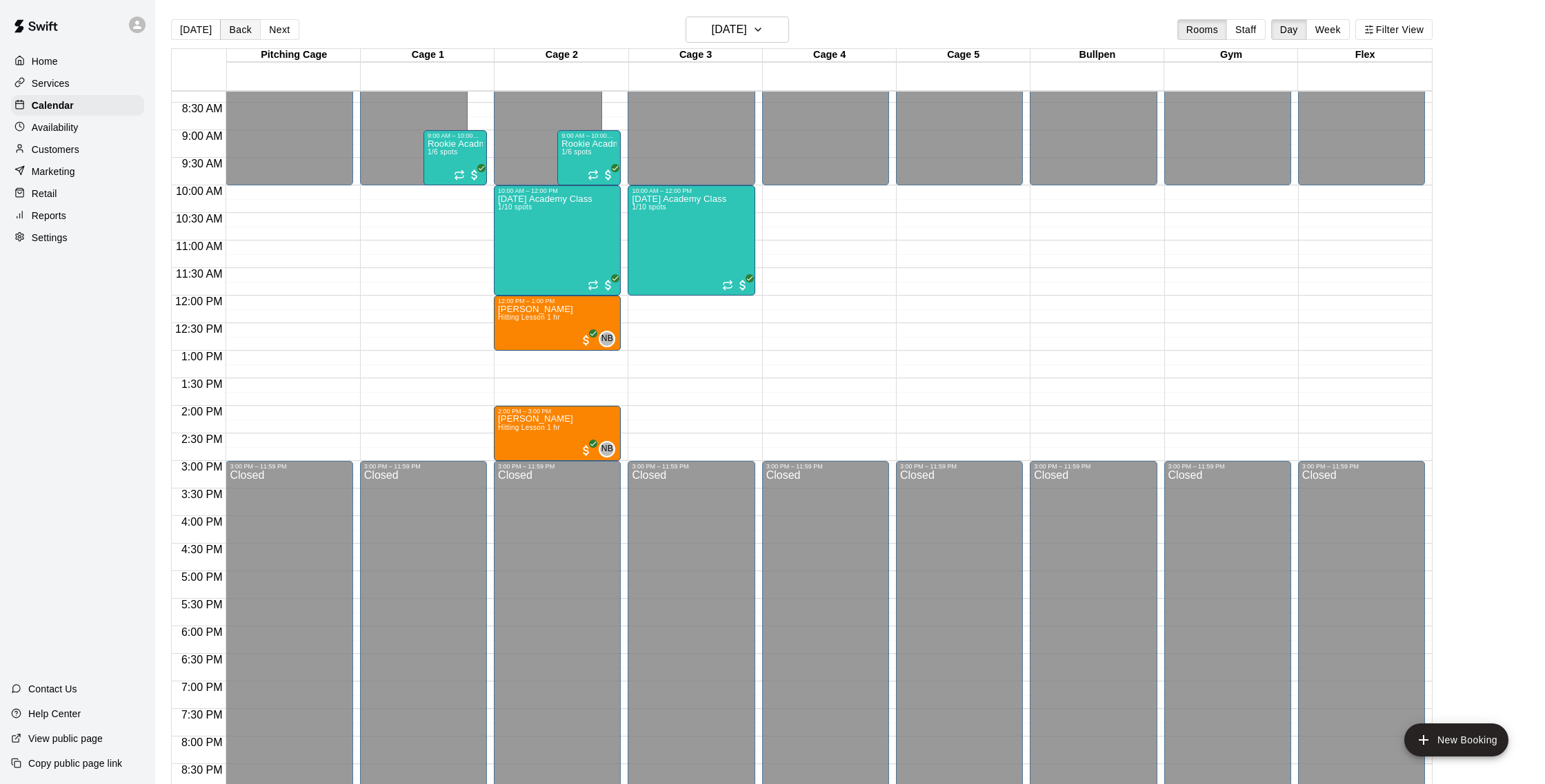
click at [239, 31] on button "Back" at bounding box center [240, 29] width 41 height 21
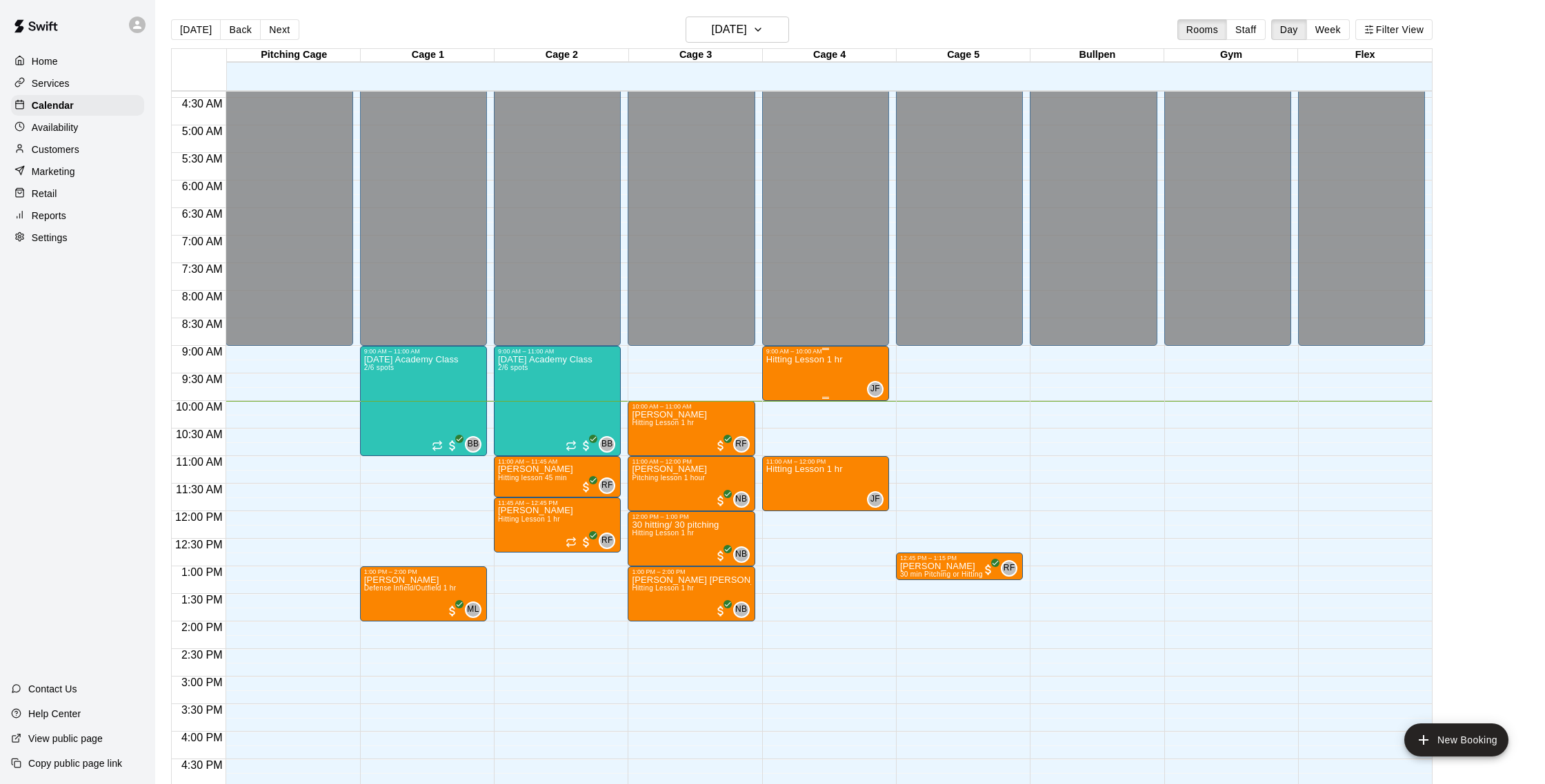
scroll to position [284, 0]
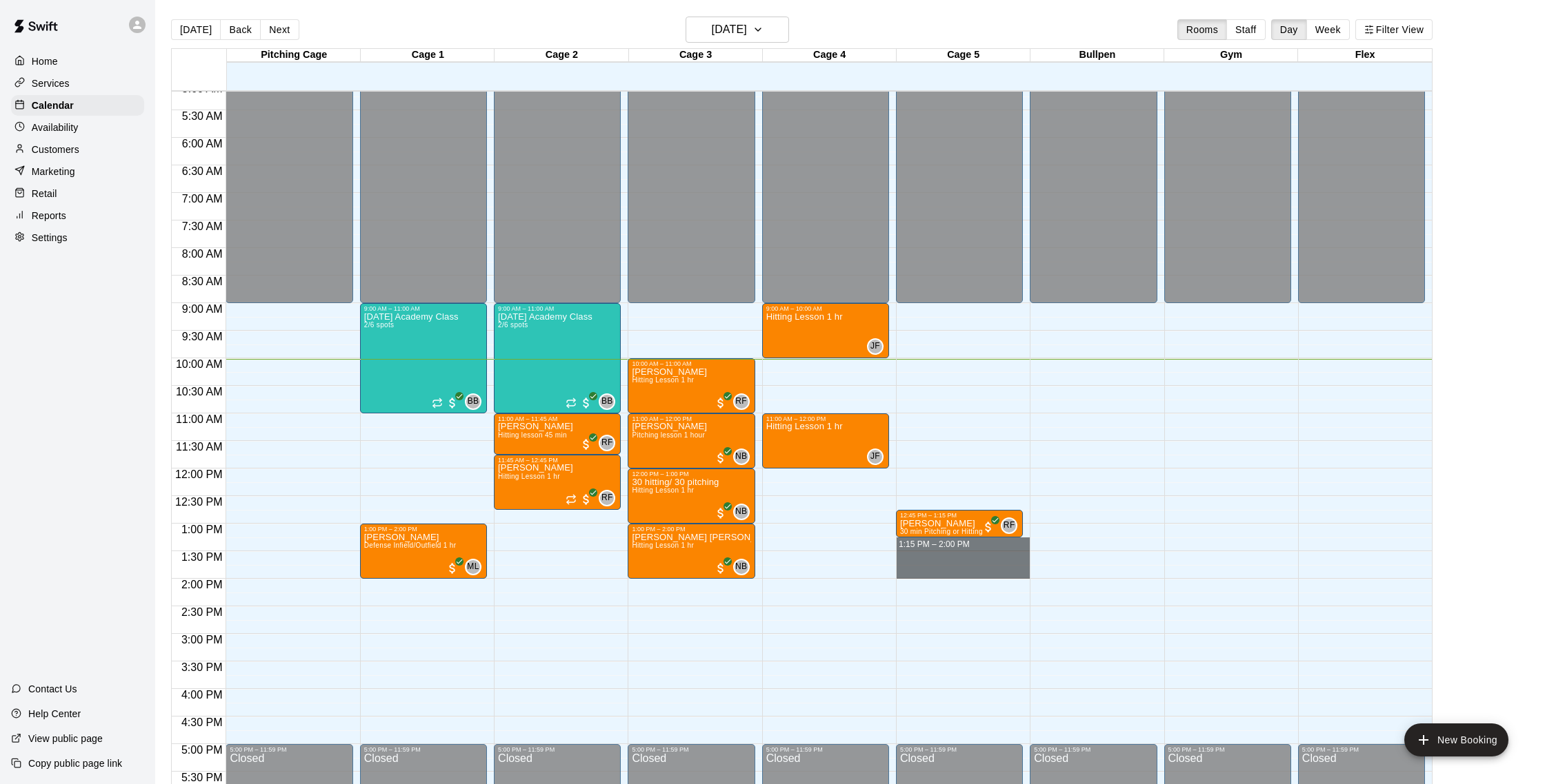
drag, startPoint x: 913, startPoint y: 545, endPoint x: 911, endPoint y: 568, distance: 23.1
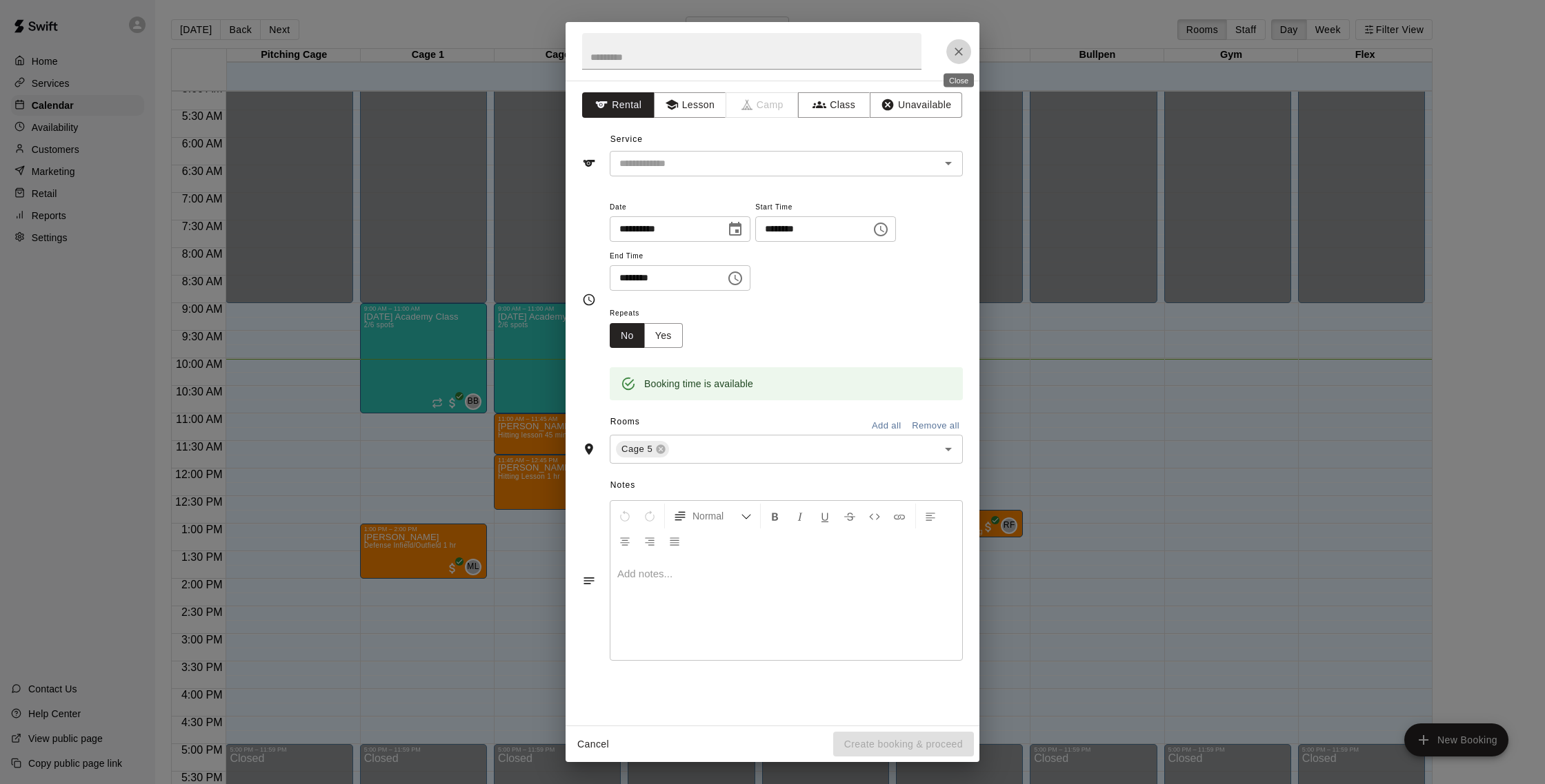
click at [950, 52] on button "Close" at bounding box center [958, 52] width 25 height 25
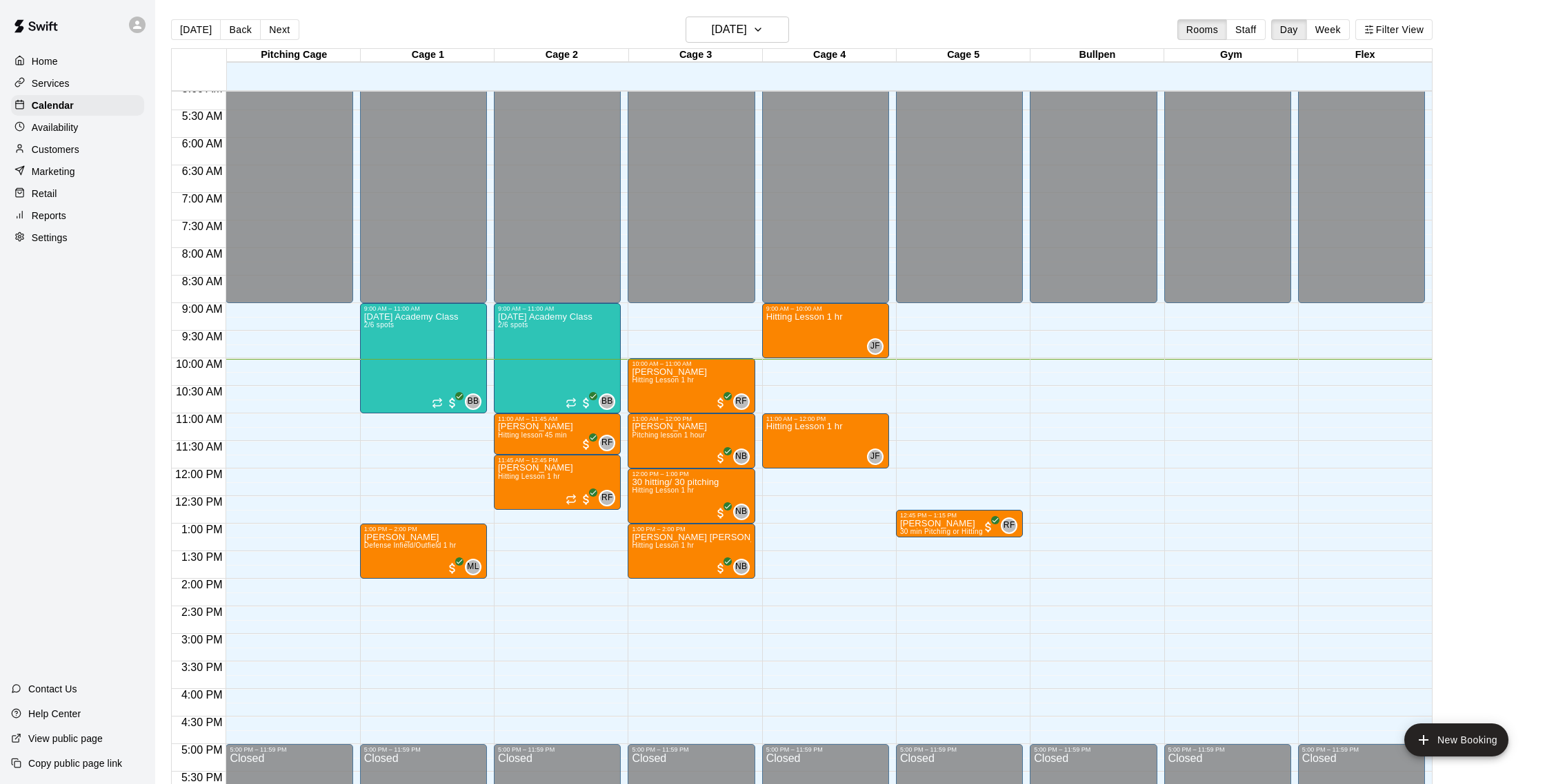
click at [75, 152] on p "Customers" at bounding box center [56, 149] width 47 height 14
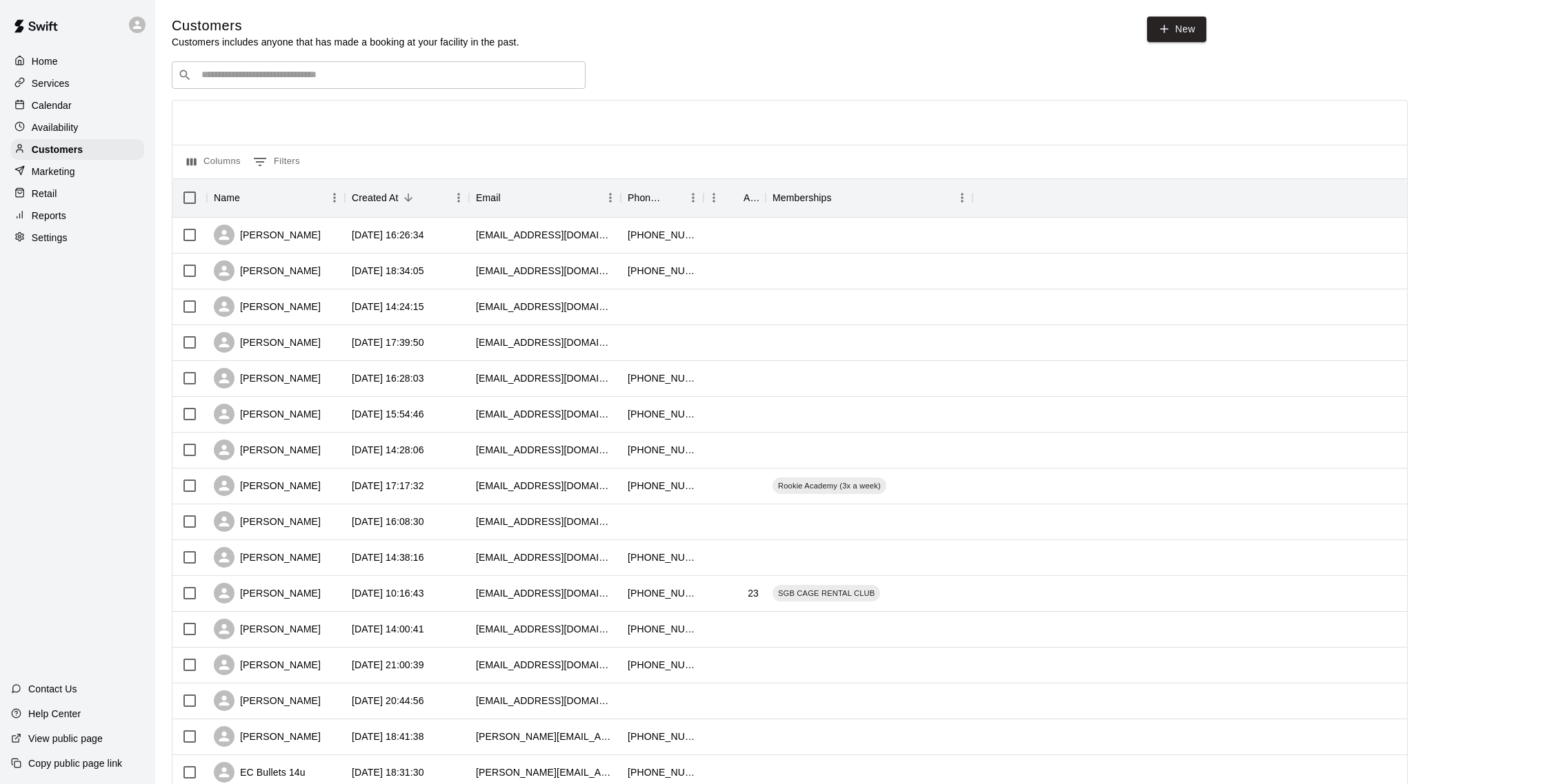
click at [314, 77] on input "Search customers by name or email" at bounding box center [388, 75] width 382 height 14
type input "*"
type input "*****"
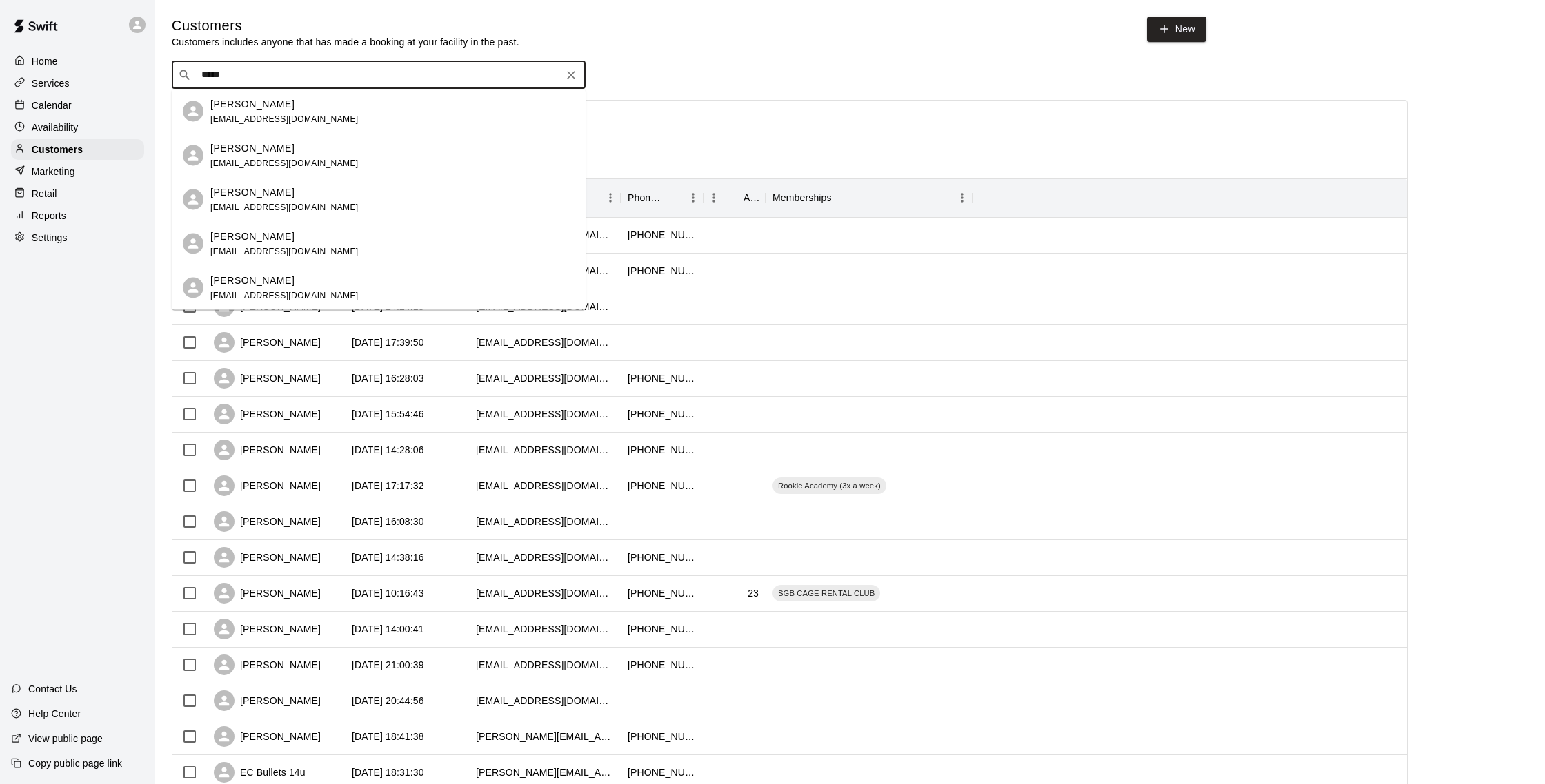
click at [300, 118] on div "[PERSON_NAME] [EMAIL_ADDRESS][DOMAIN_NAME]" at bounding box center [392, 111] width 364 height 29
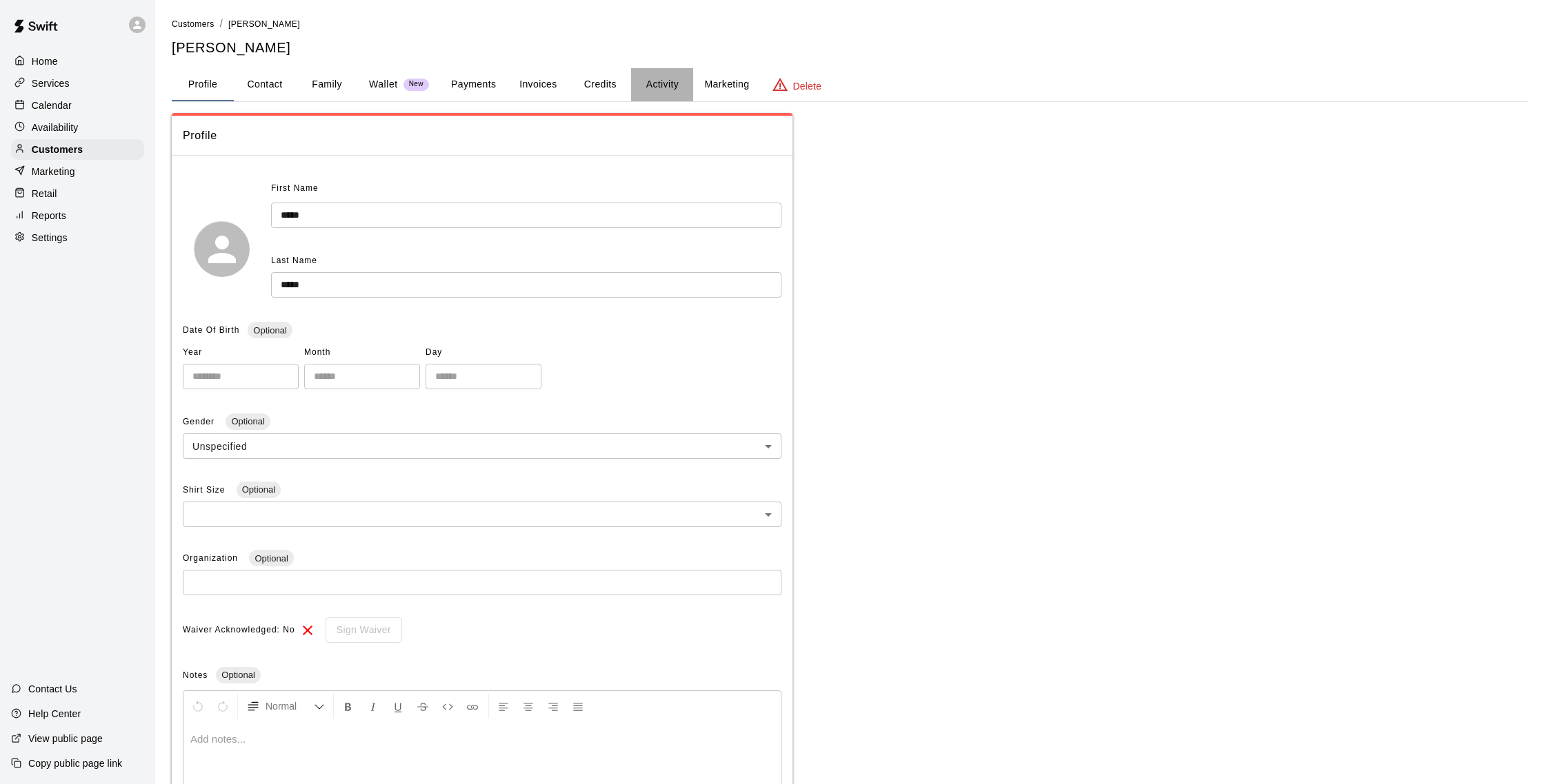
click at [641, 83] on button "Activity" at bounding box center [662, 84] width 62 height 33
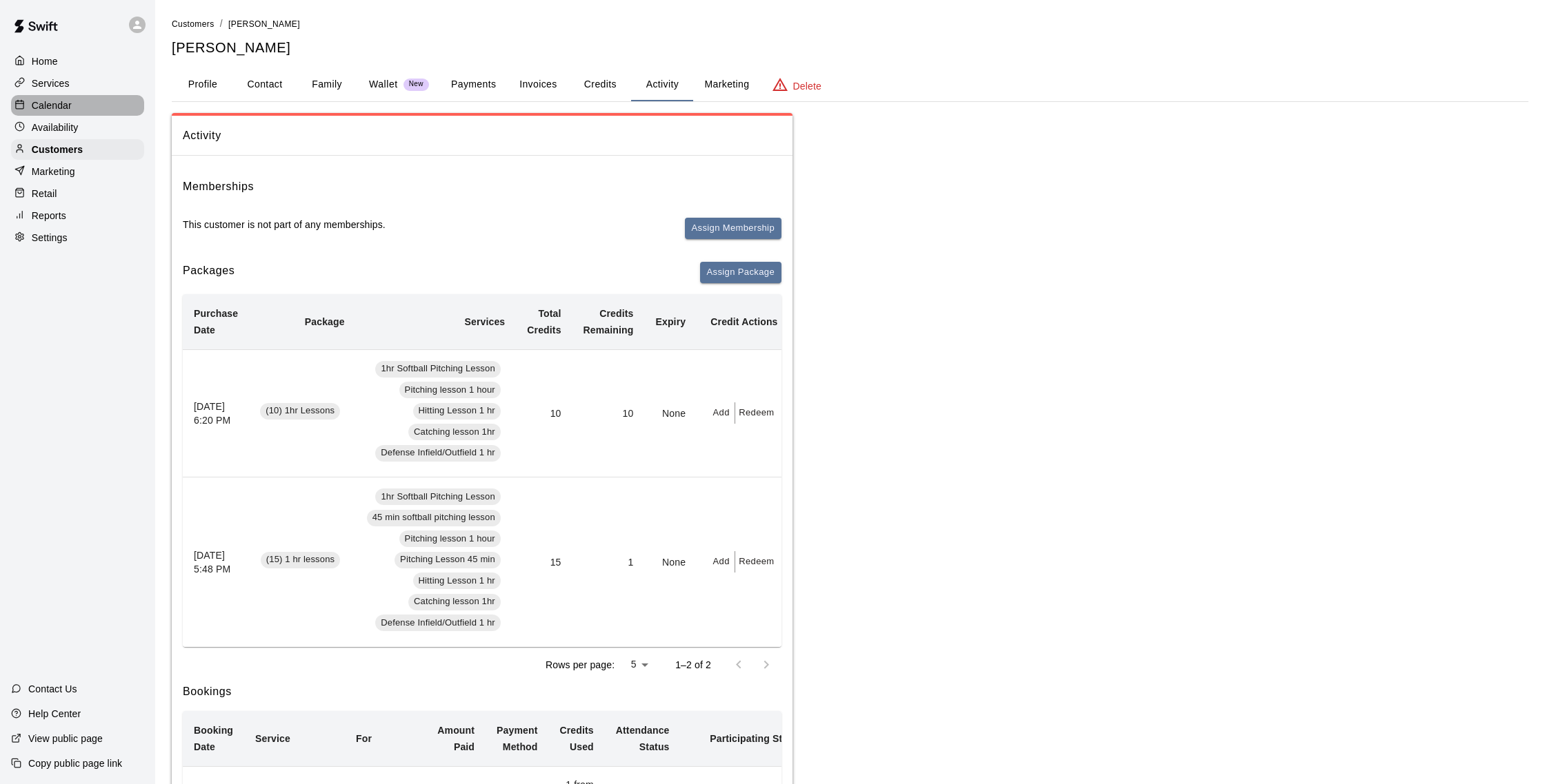
click at [88, 111] on div "Calendar" at bounding box center [77, 106] width 133 height 21
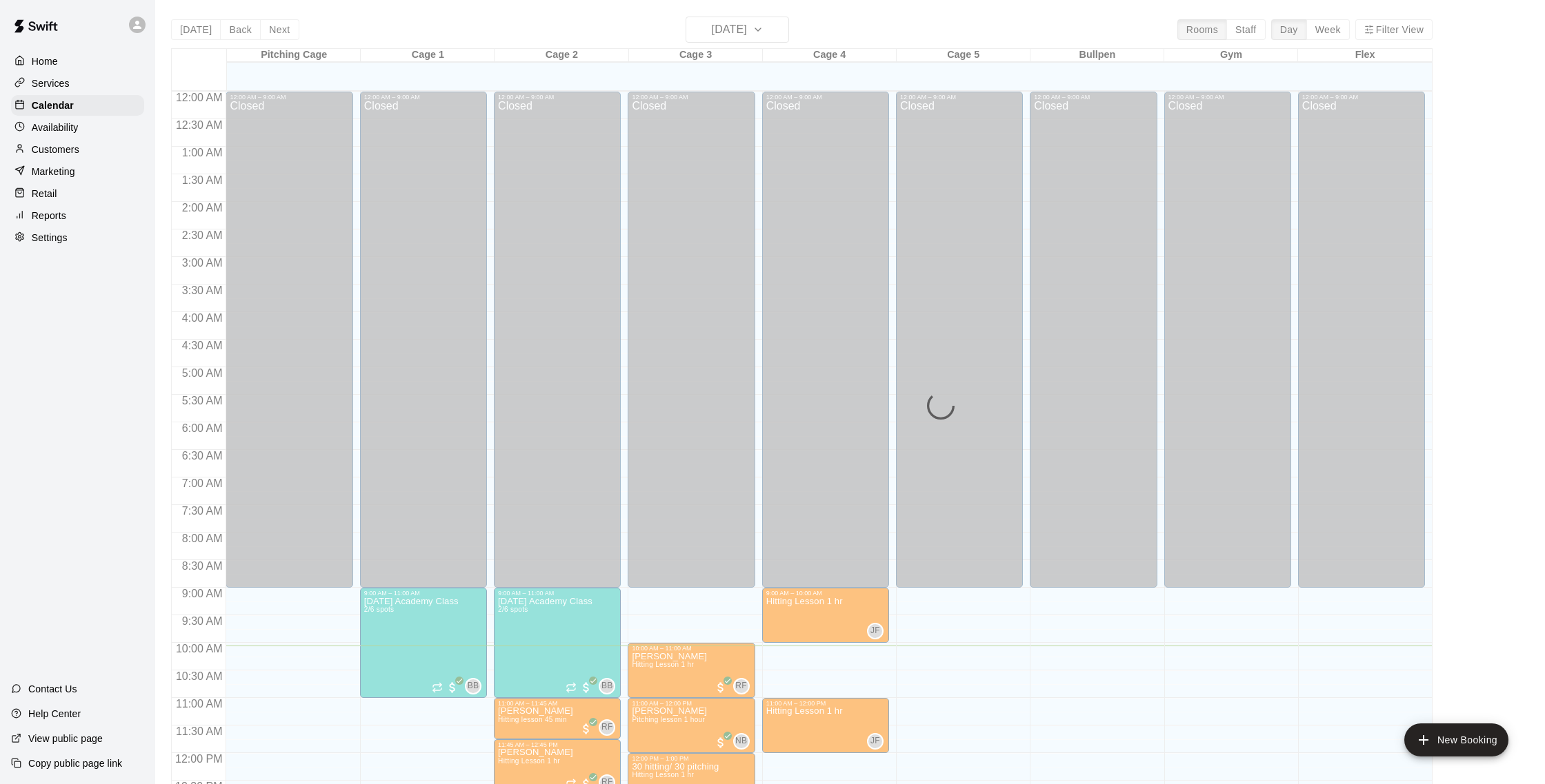
scroll to position [554, 0]
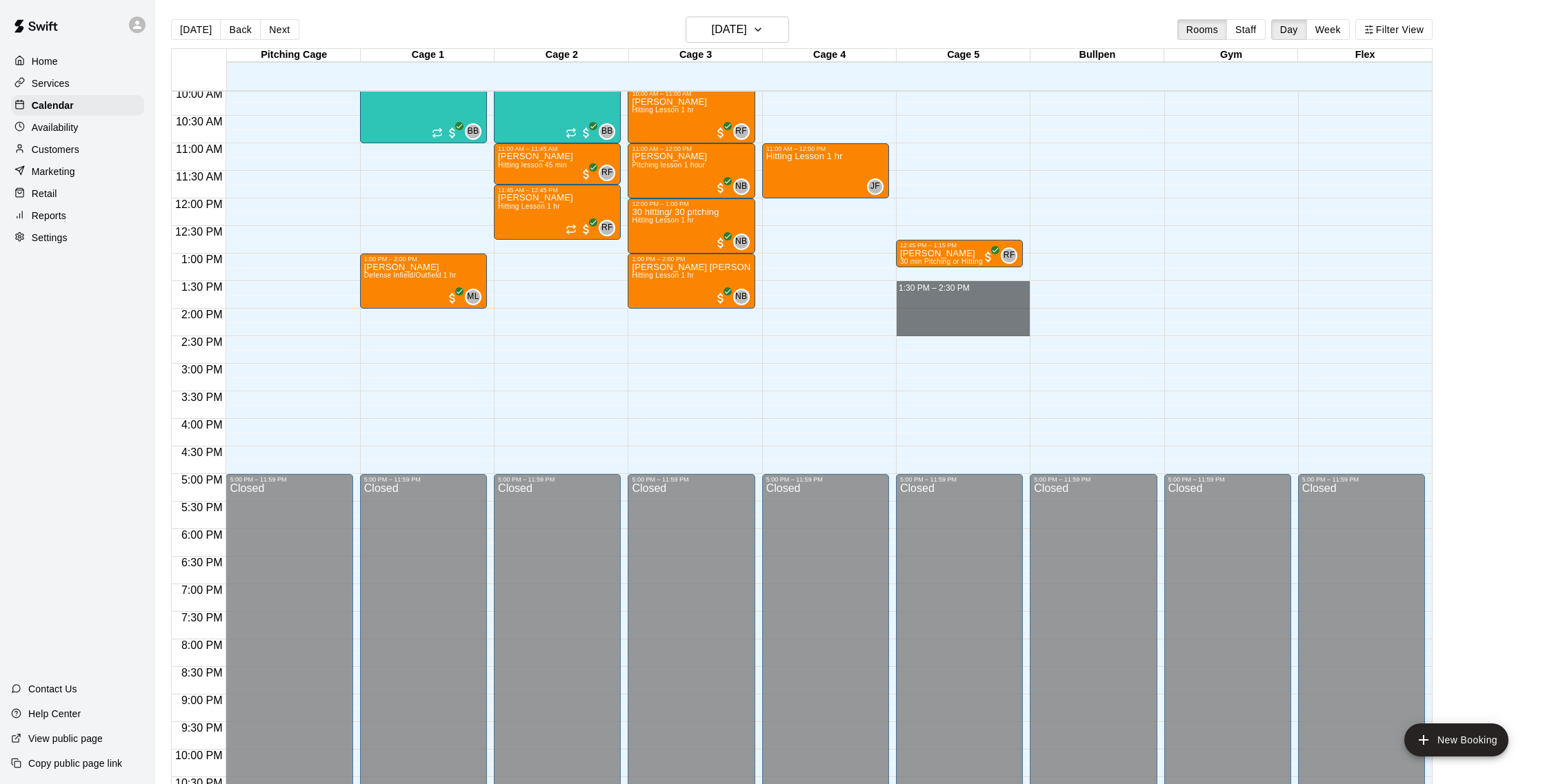
drag, startPoint x: 905, startPoint y: 286, endPoint x: 908, endPoint y: 325, distance: 39.1
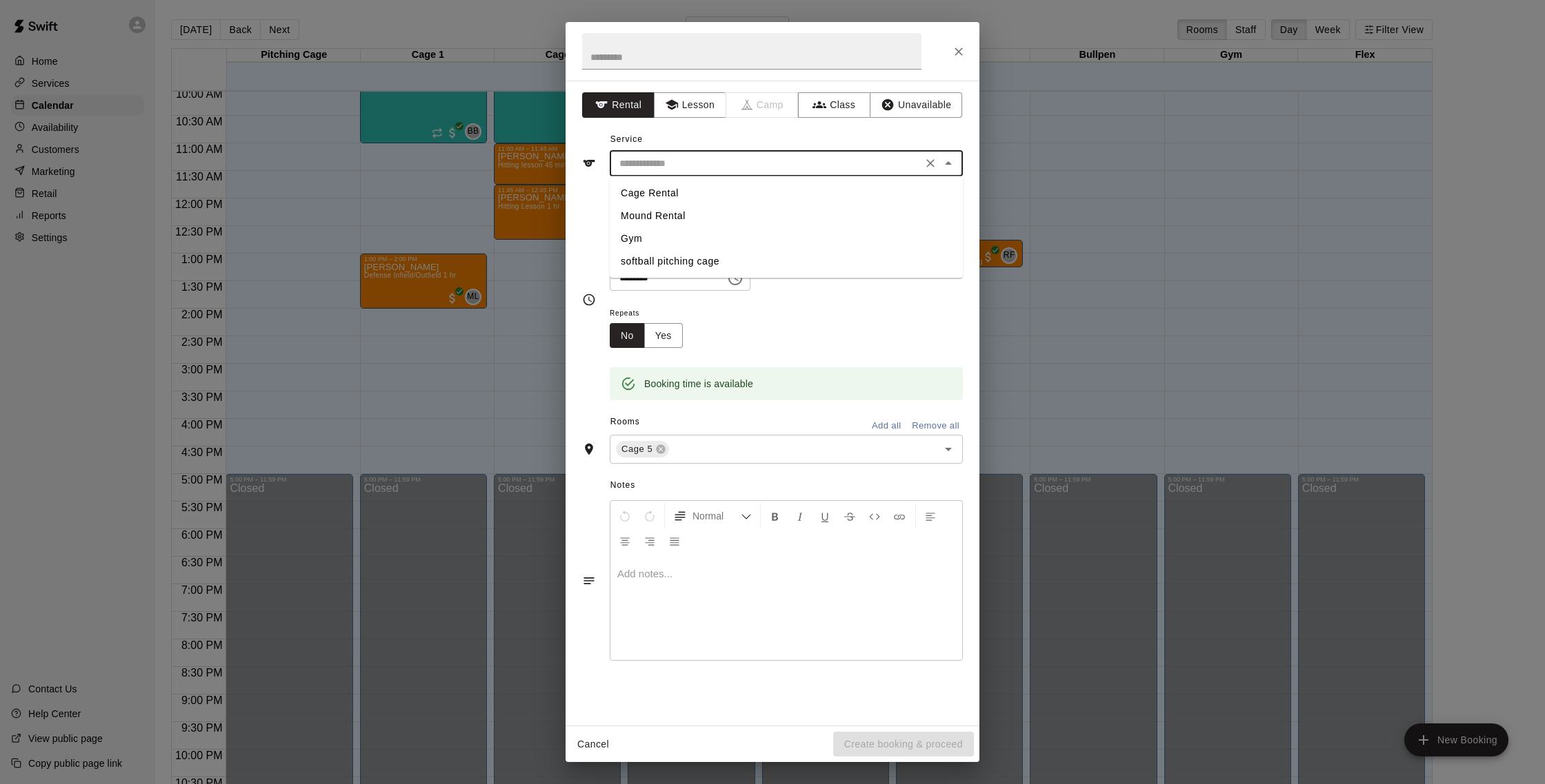
click at [704, 155] on input "text" at bounding box center [765, 163] width 304 height 17
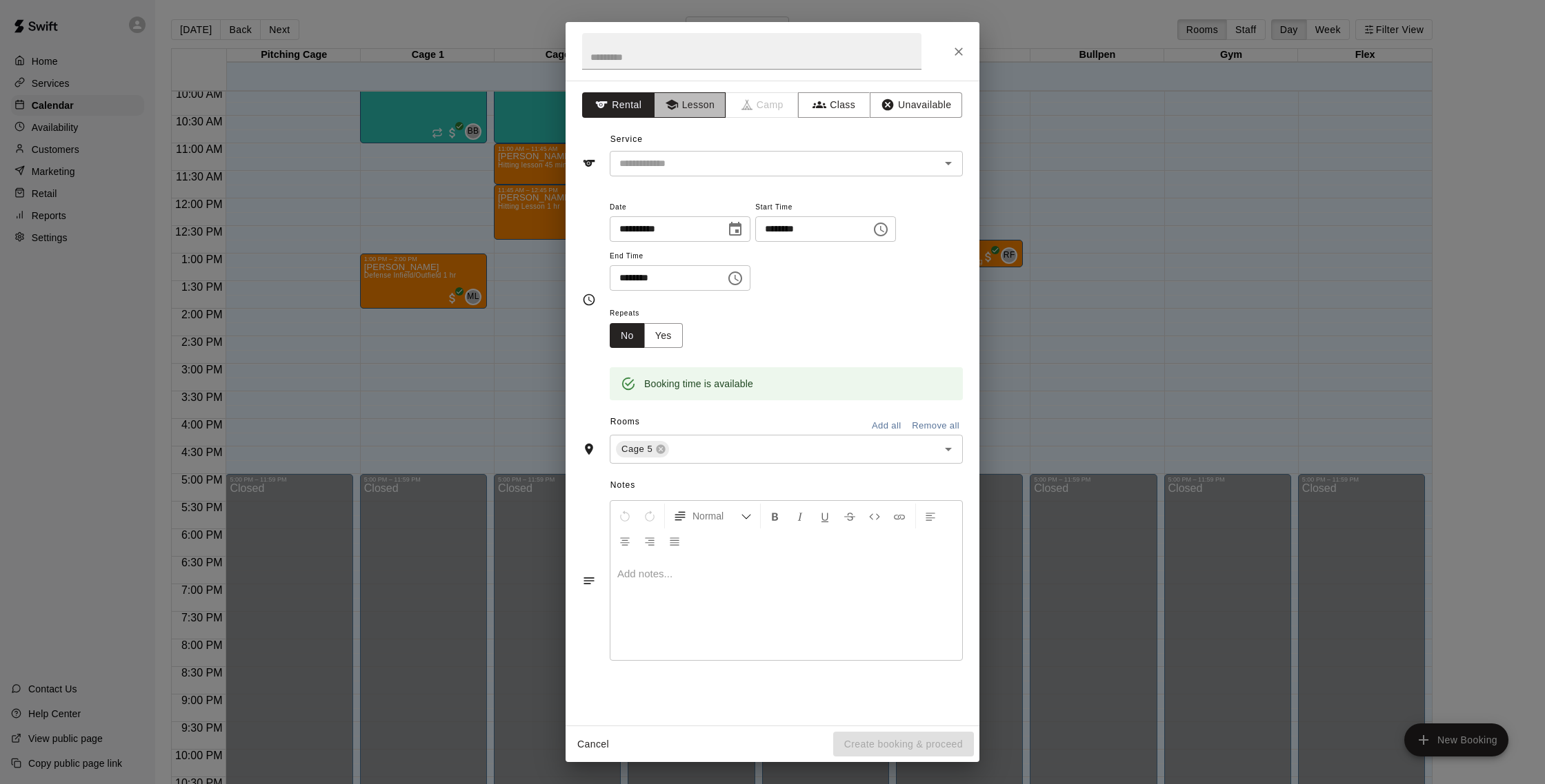
click at [679, 101] on button "Lesson" at bounding box center [690, 105] width 73 height 26
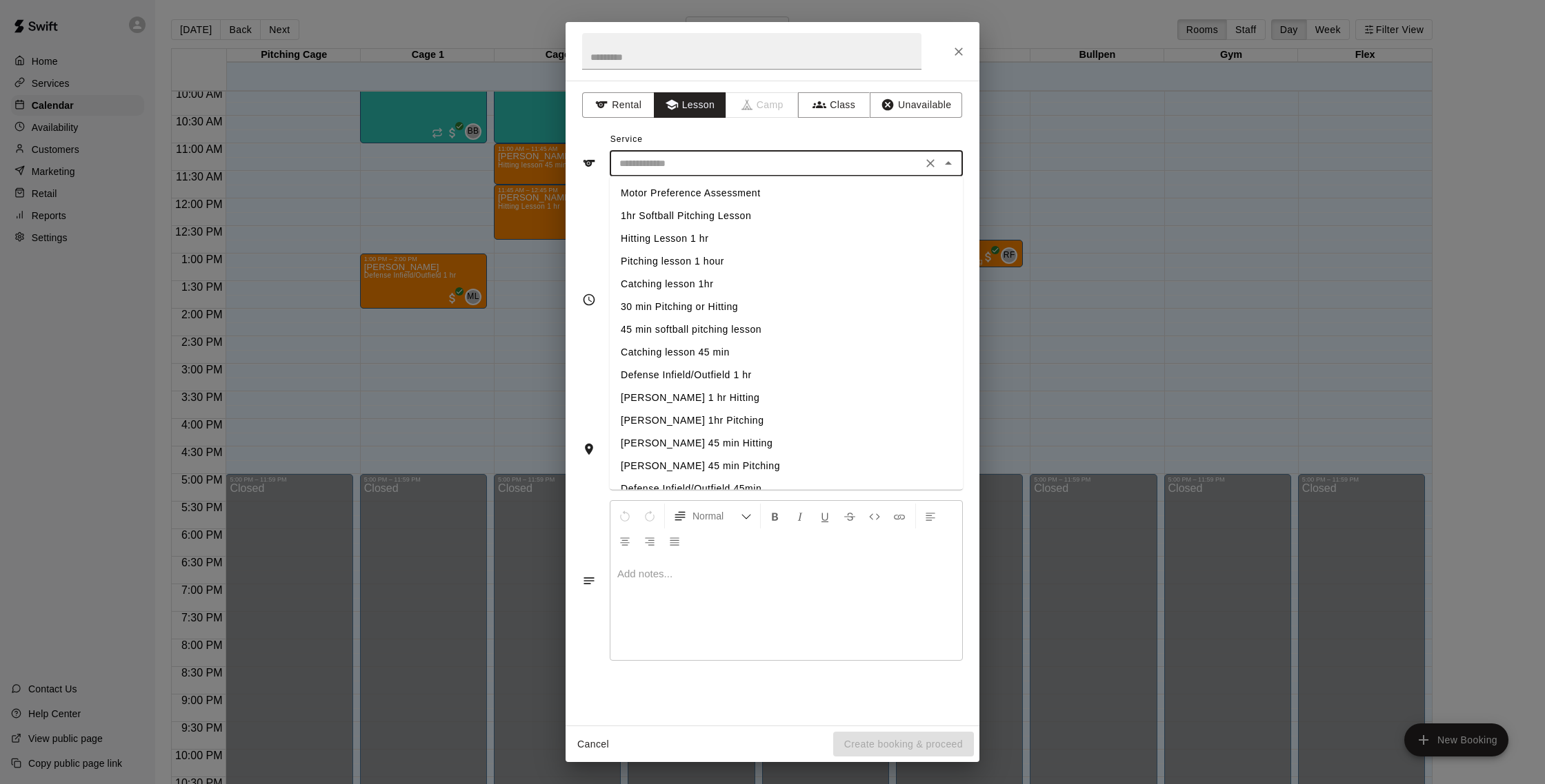
click at [690, 160] on input "text" at bounding box center [765, 163] width 304 height 17
click at [694, 238] on li "Hitting Lesson 1 hr" at bounding box center [786, 239] width 353 height 23
type input "**********"
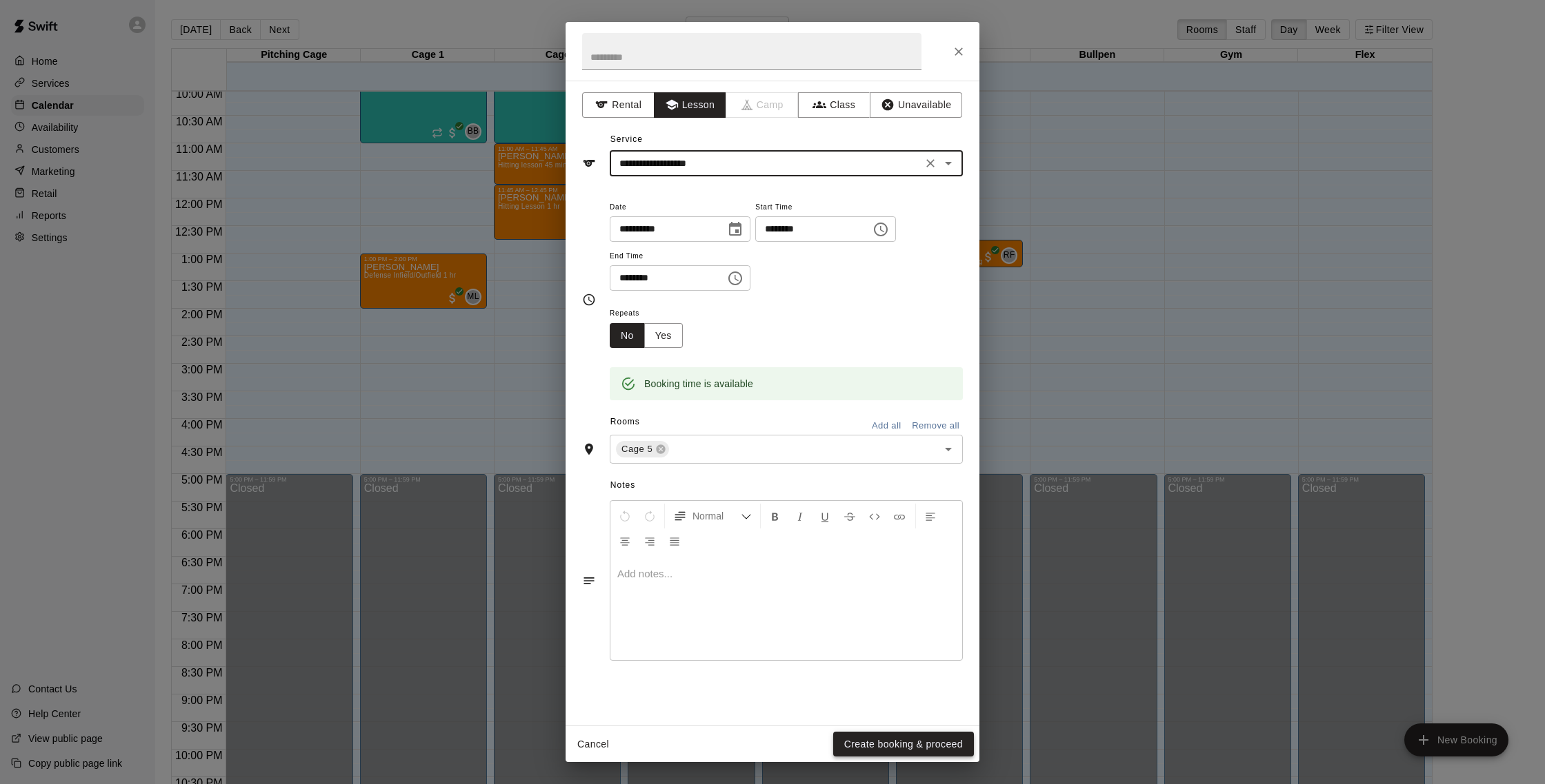
click at [874, 740] on button "Create booking & proceed" at bounding box center [902, 744] width 141 height 26
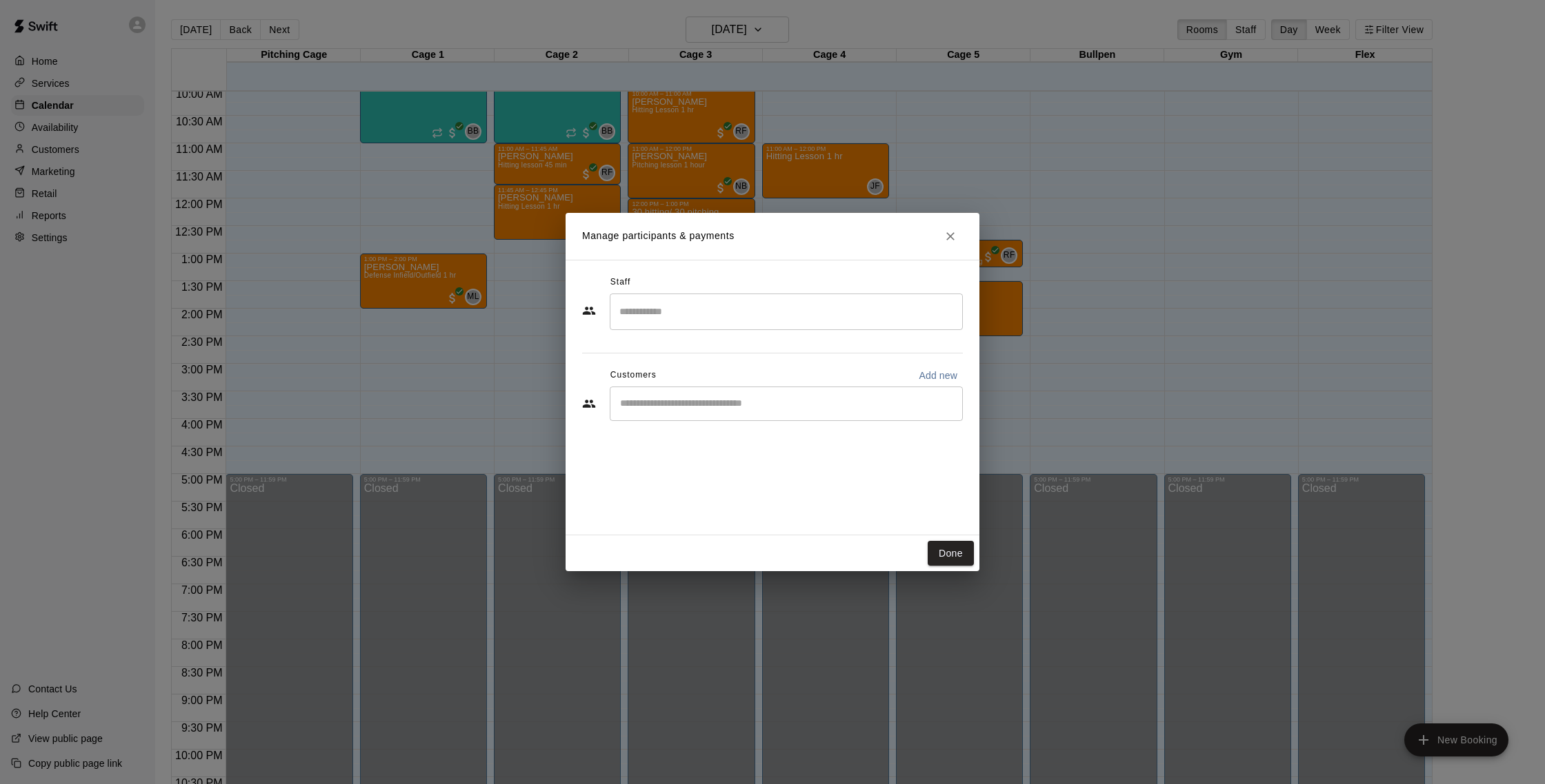
click at [678, 319] on input "Search staff" at bounding box center [786, 312] width 340 height 25
click at [697, 360] on div "[PERSON_NAME] Instructor" at bounding box center [686, 358] width 84 height 26
click at [721, 313] on input "****" at bounding box center [776, 312] width 320 height 25
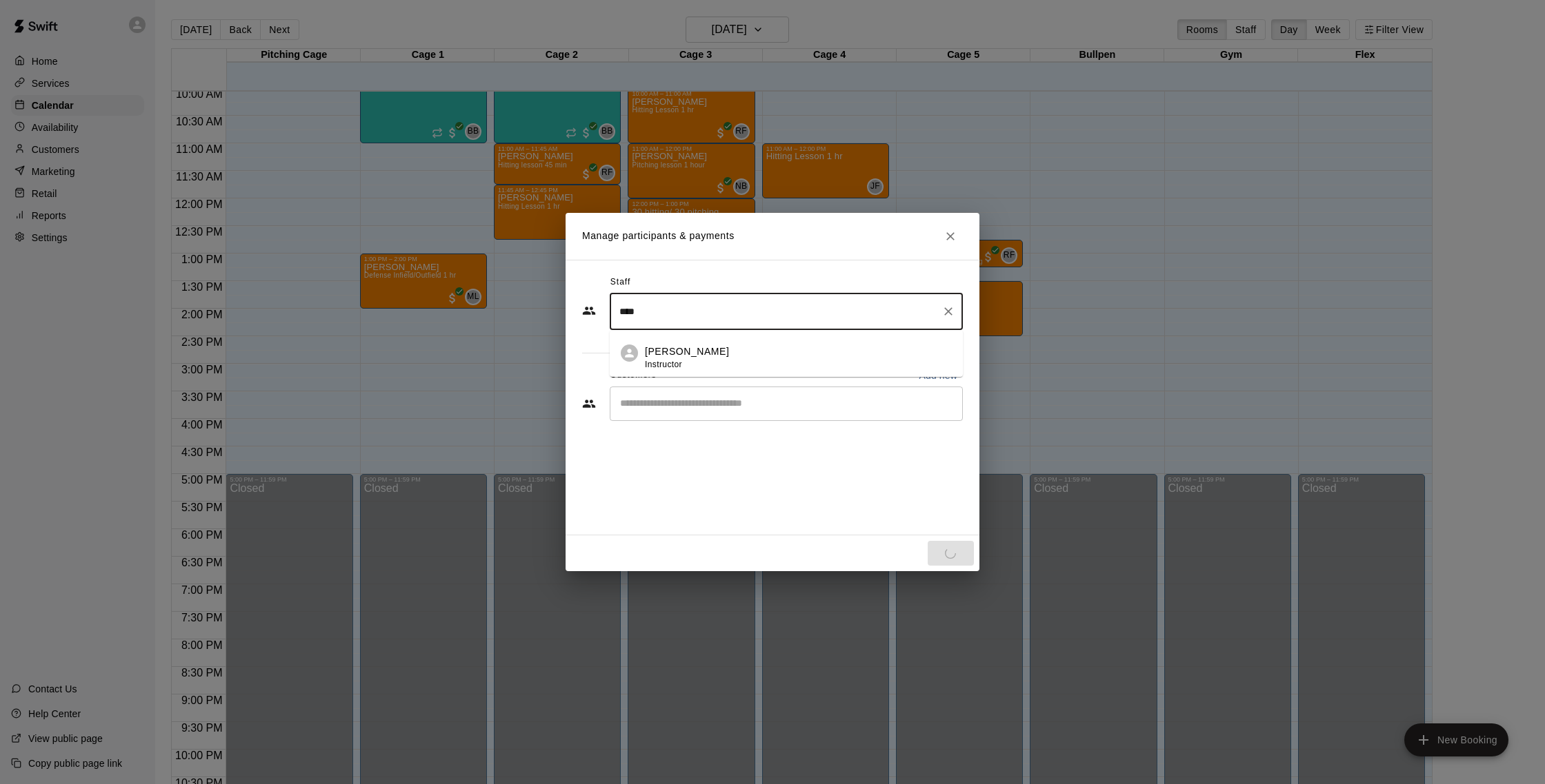
click at [715, 347] on p "[PERSON_NAME]" at bounding box center [686, 351] width 84 height 14
type input "****"
click at [953, 235] on icon "Close" at bounding box center [950, 236] width 14 height 14
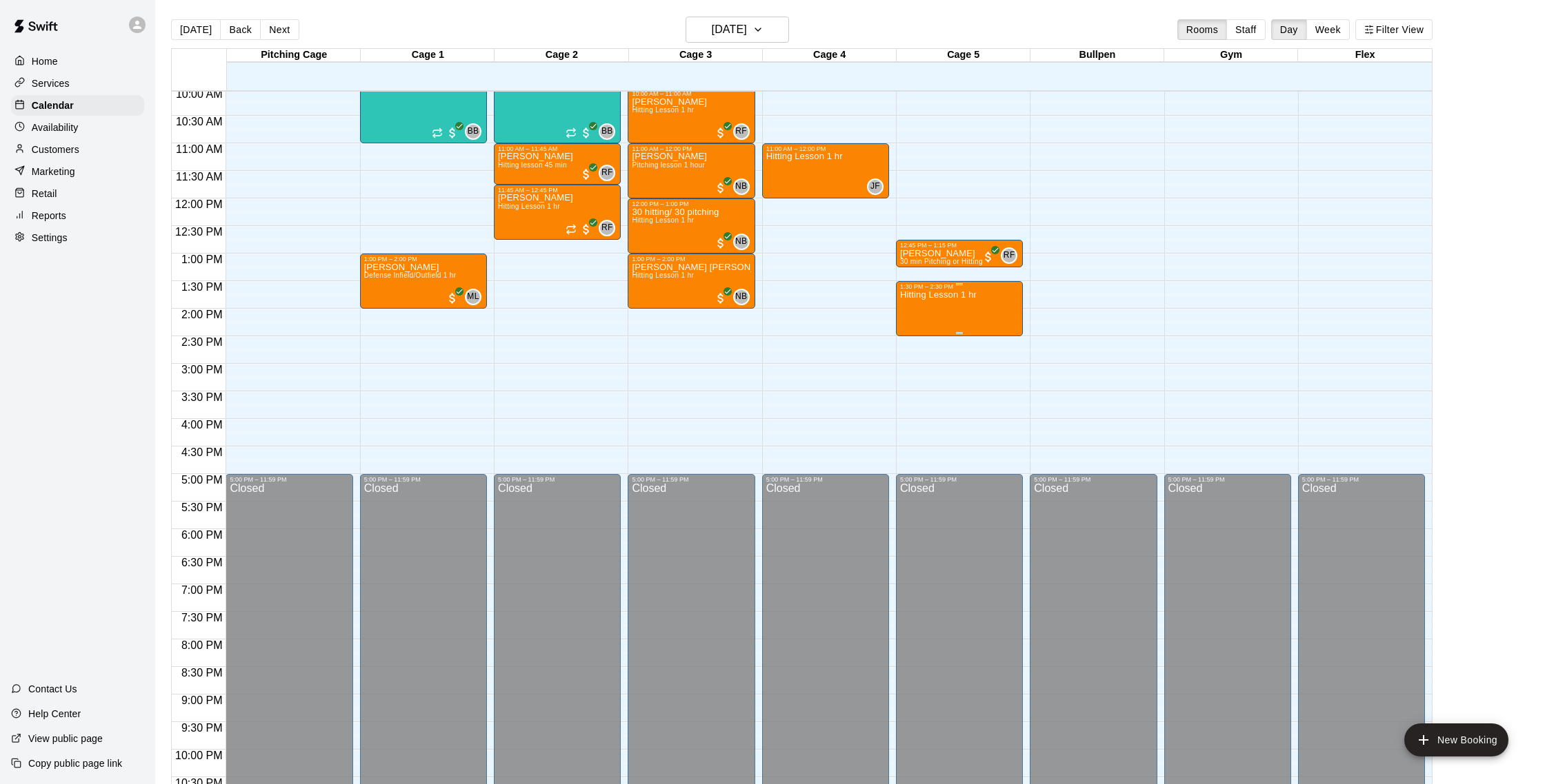
click at [934, 319] on div "Hitting Lesson 1 hr" at bounding box center [937, 682] width 77 height 784
click at [918, 335] on img "edit" at bounding box center [914, 338] width 16 height 16
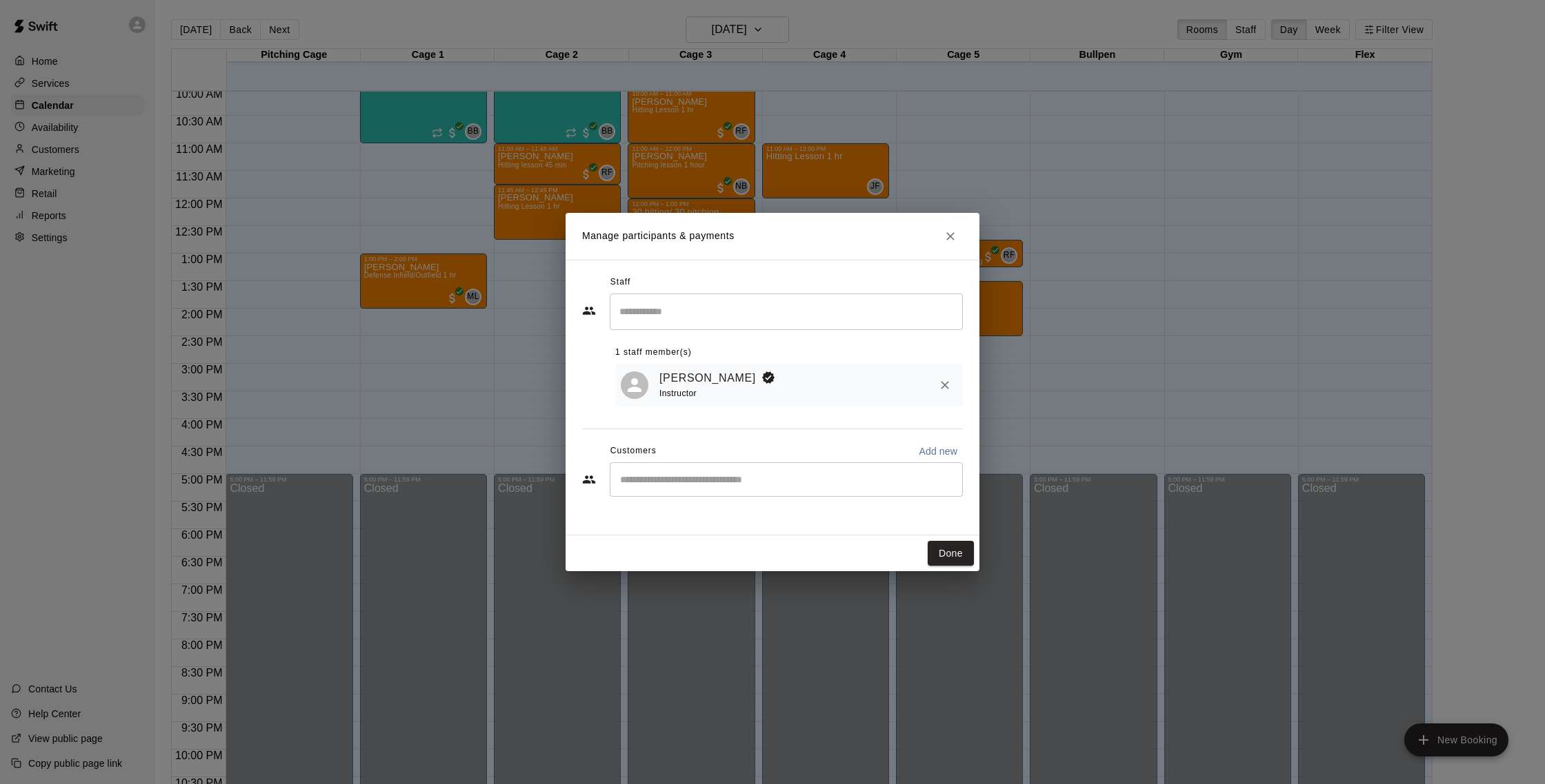
click at [686, 466] on div "​" at bounding box center [786, 480] width 353 height 34
type input "*****"
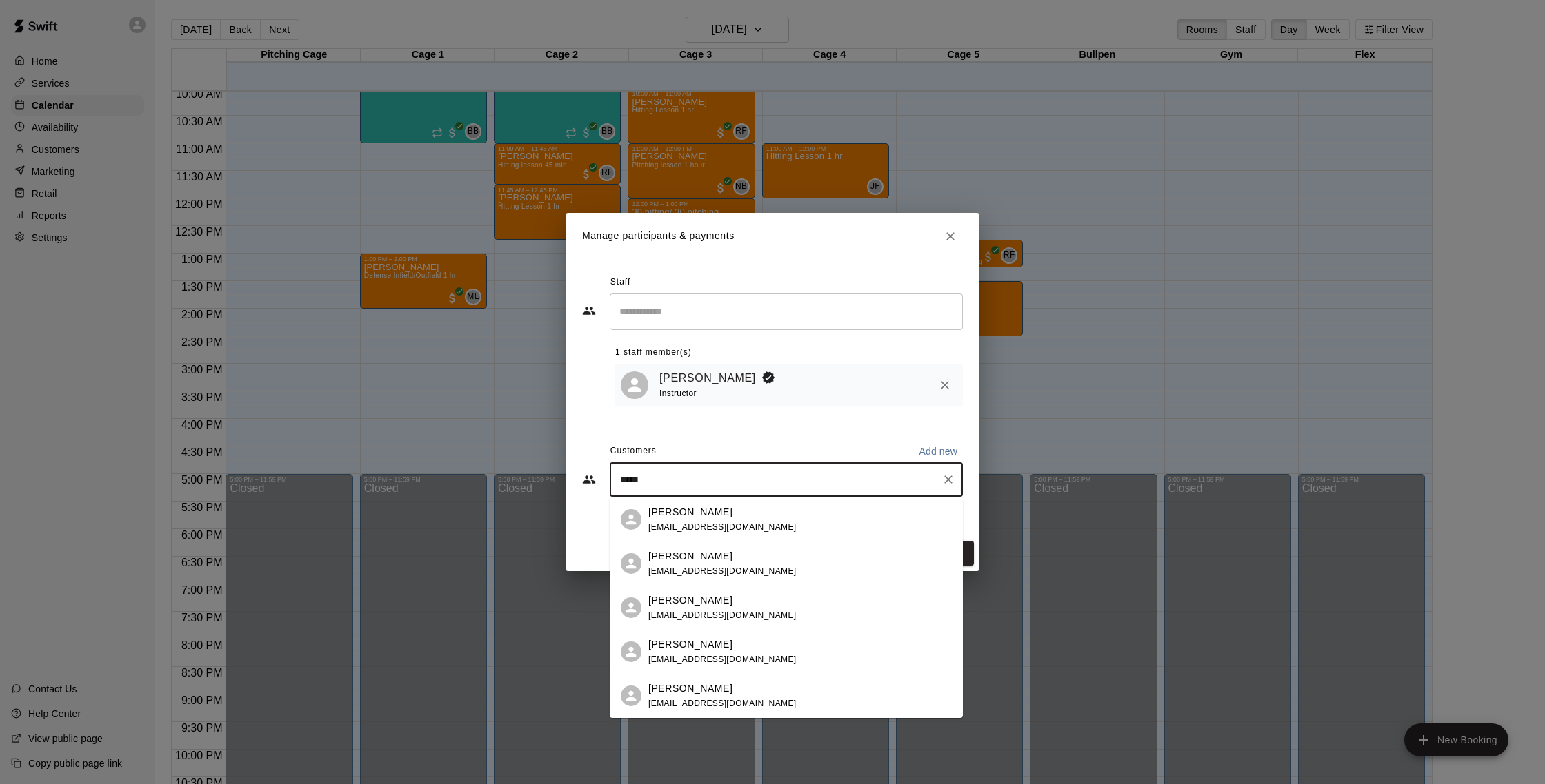
click at [740, 519] on div "[PERSON_NAME] [EMAIL_ADDRESS][DOMAIN_NAME]" at bounding box center [799, 520] width 303 height 29
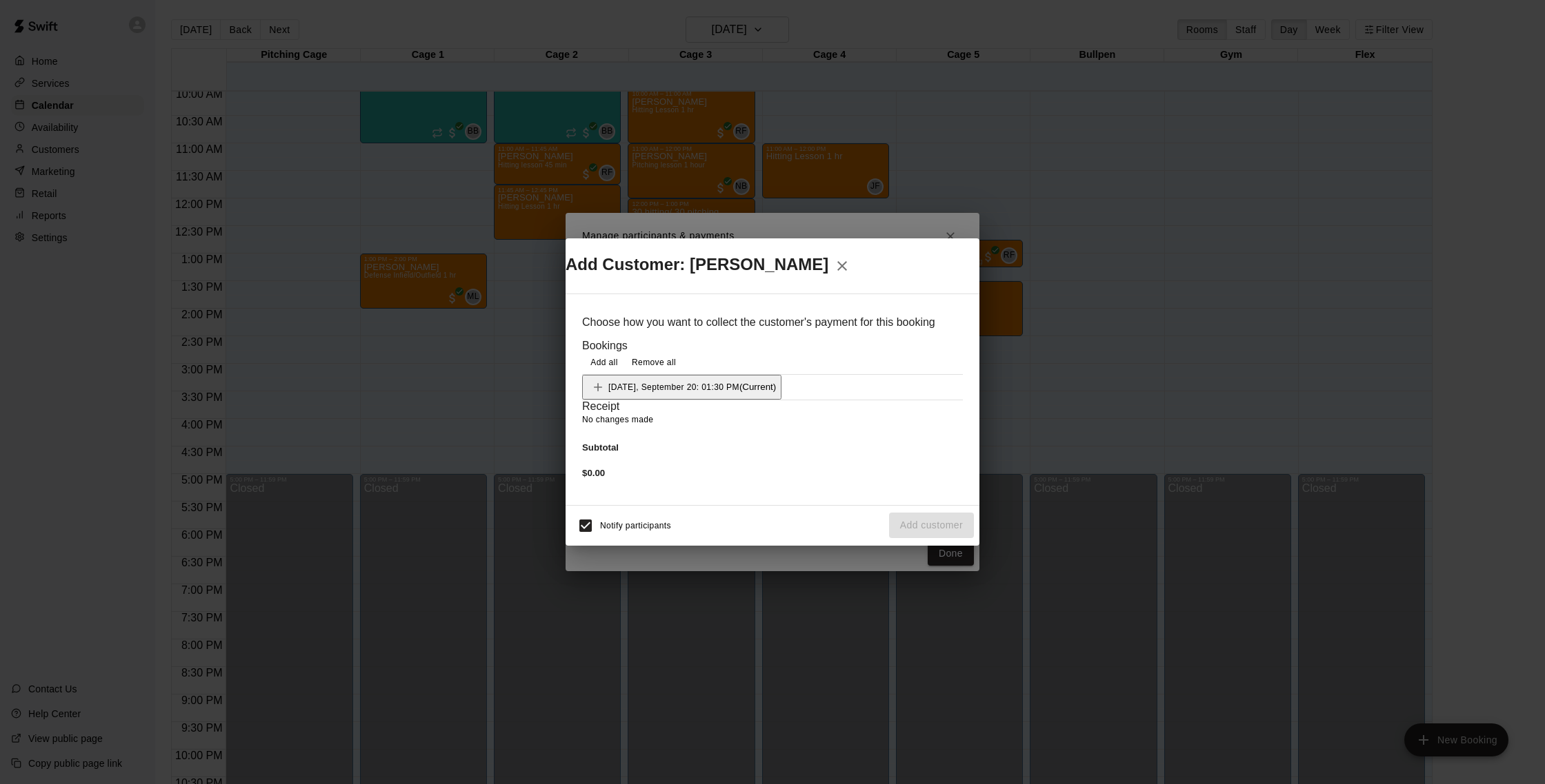
click at [781, 375] on button "[DATE], September 20: 01:30 PM (Current)" at bounding box center [681, 387] width 199 height 25
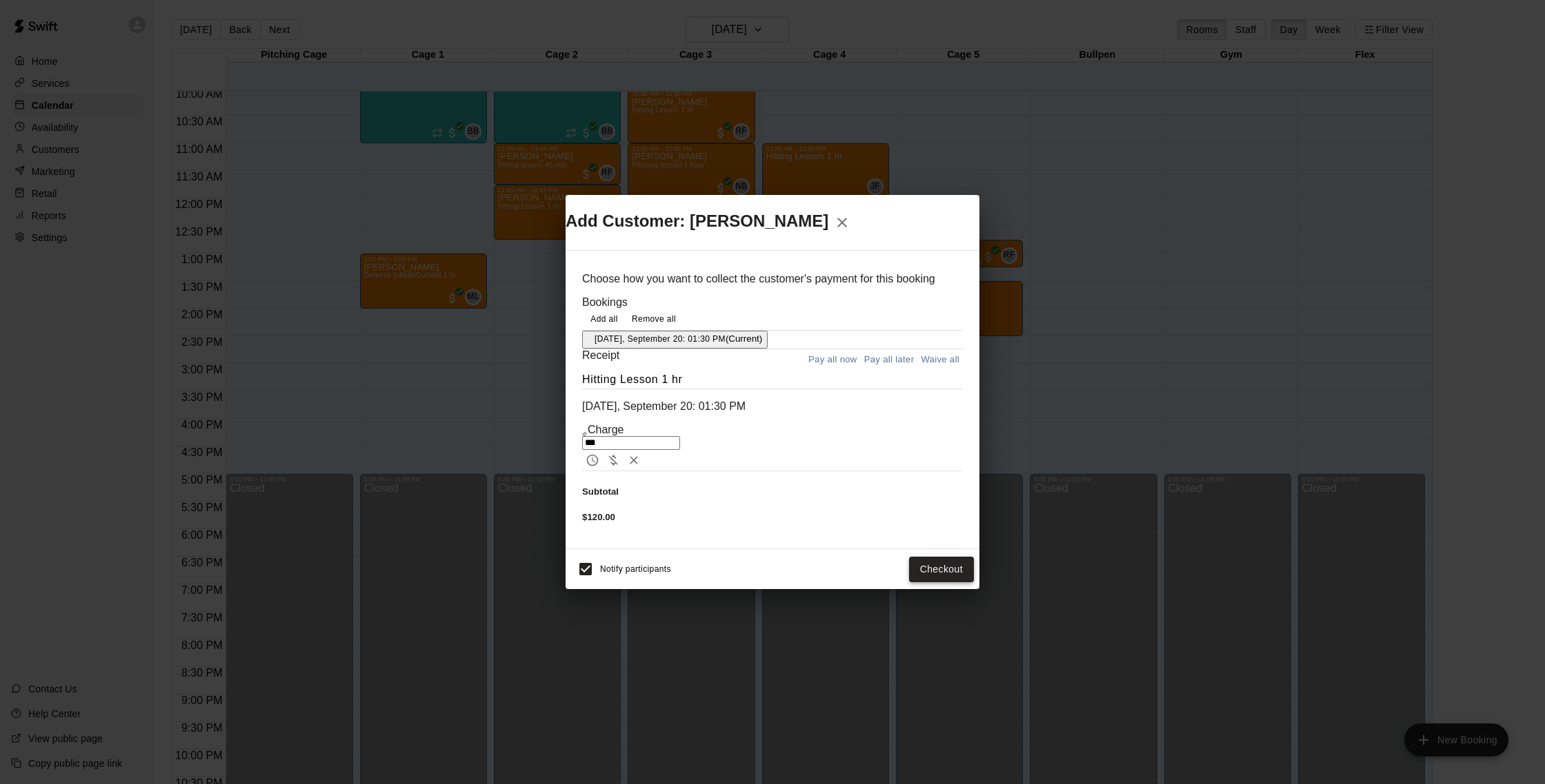
click at [945, 568] on button "Checkout" at bounding box center [941, 570] width 65 height 26
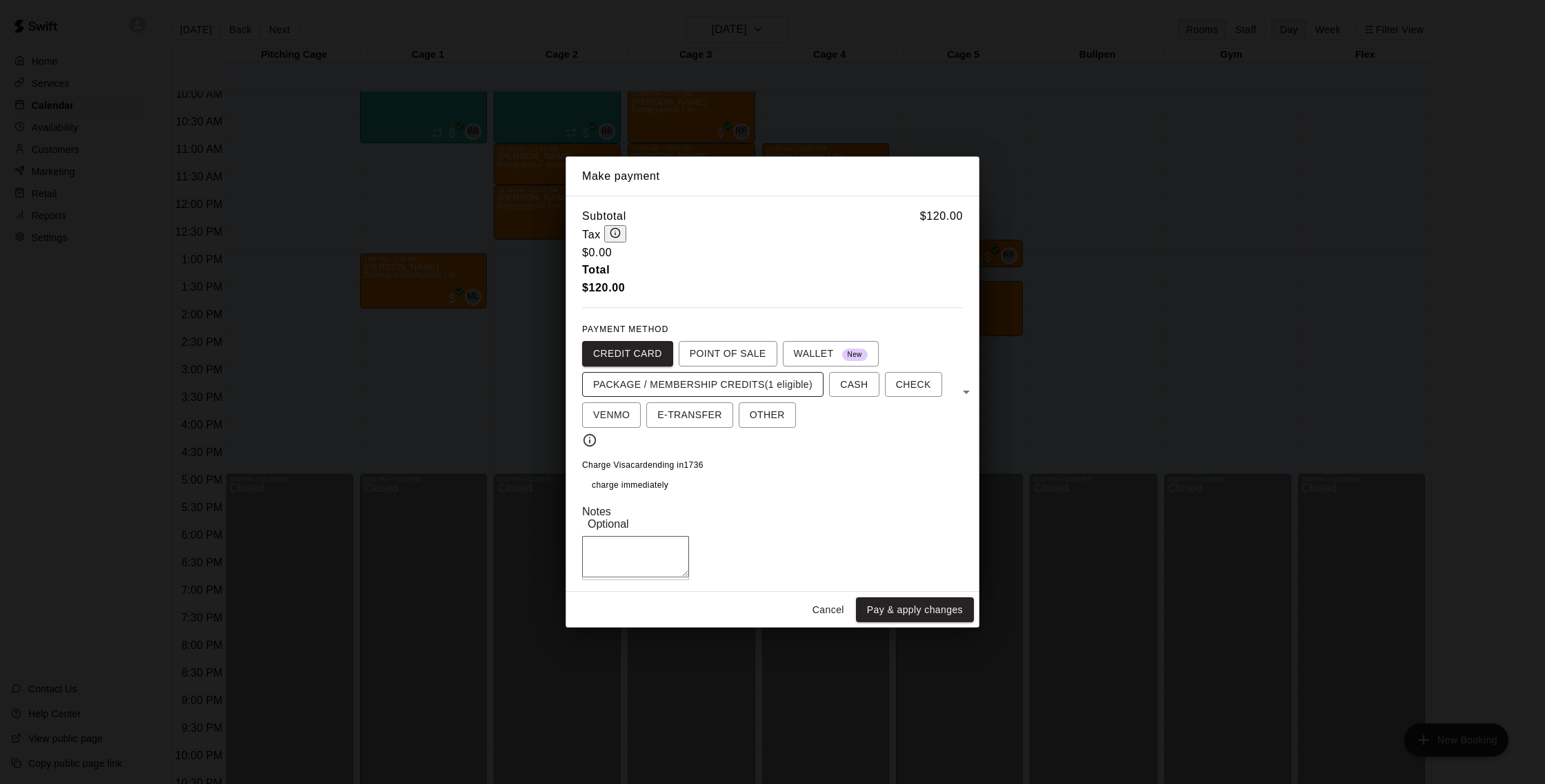
click at [769, 376] on span "PACKAGE / MEMBERSHIP CREDITS (1 eligible)" at bounding box center [703, 384] width 219 height 17
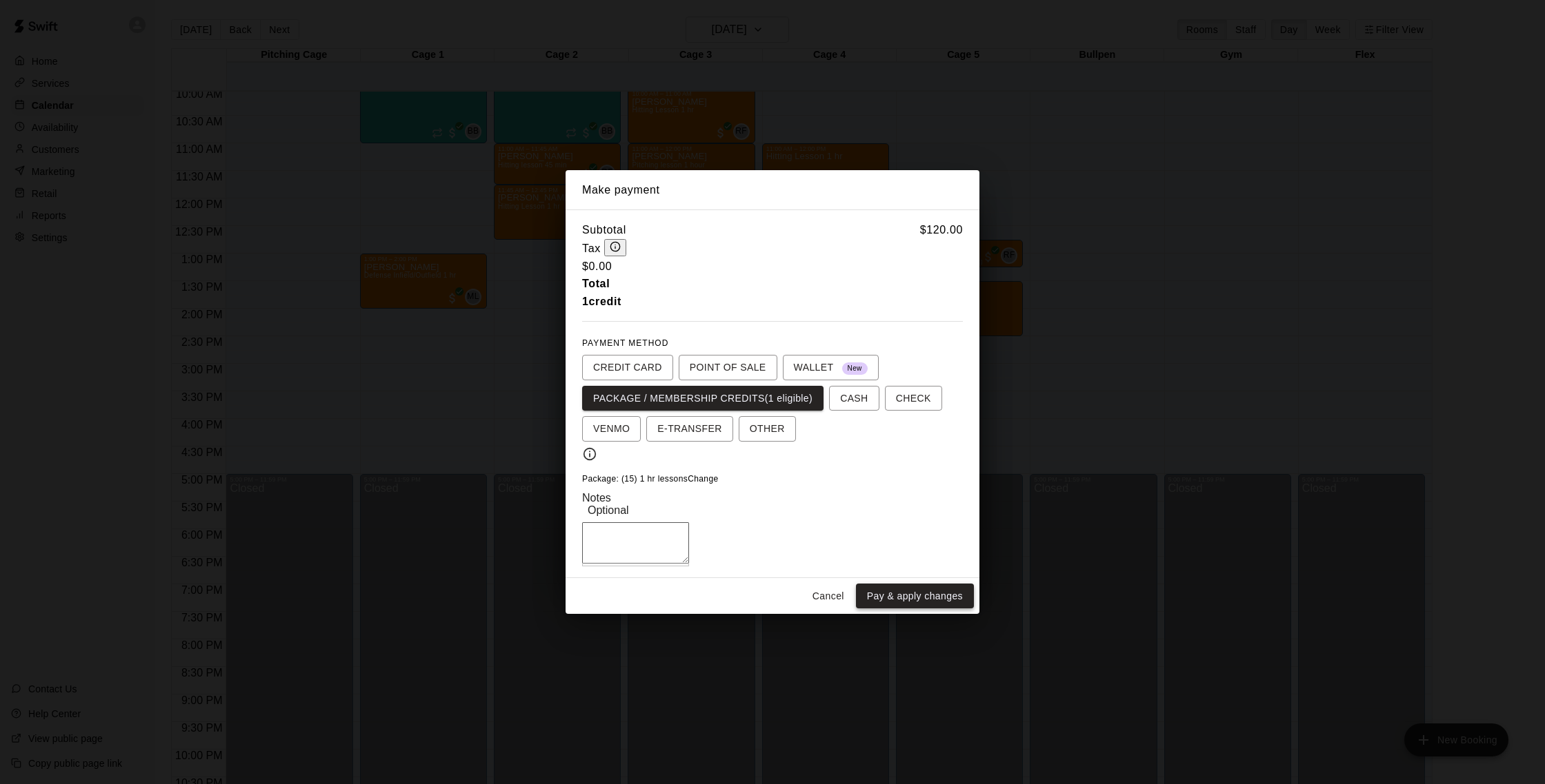
click at [926, 602] on button "Pay & apply changes" at bounding box center [915, 596] width 118 height 26
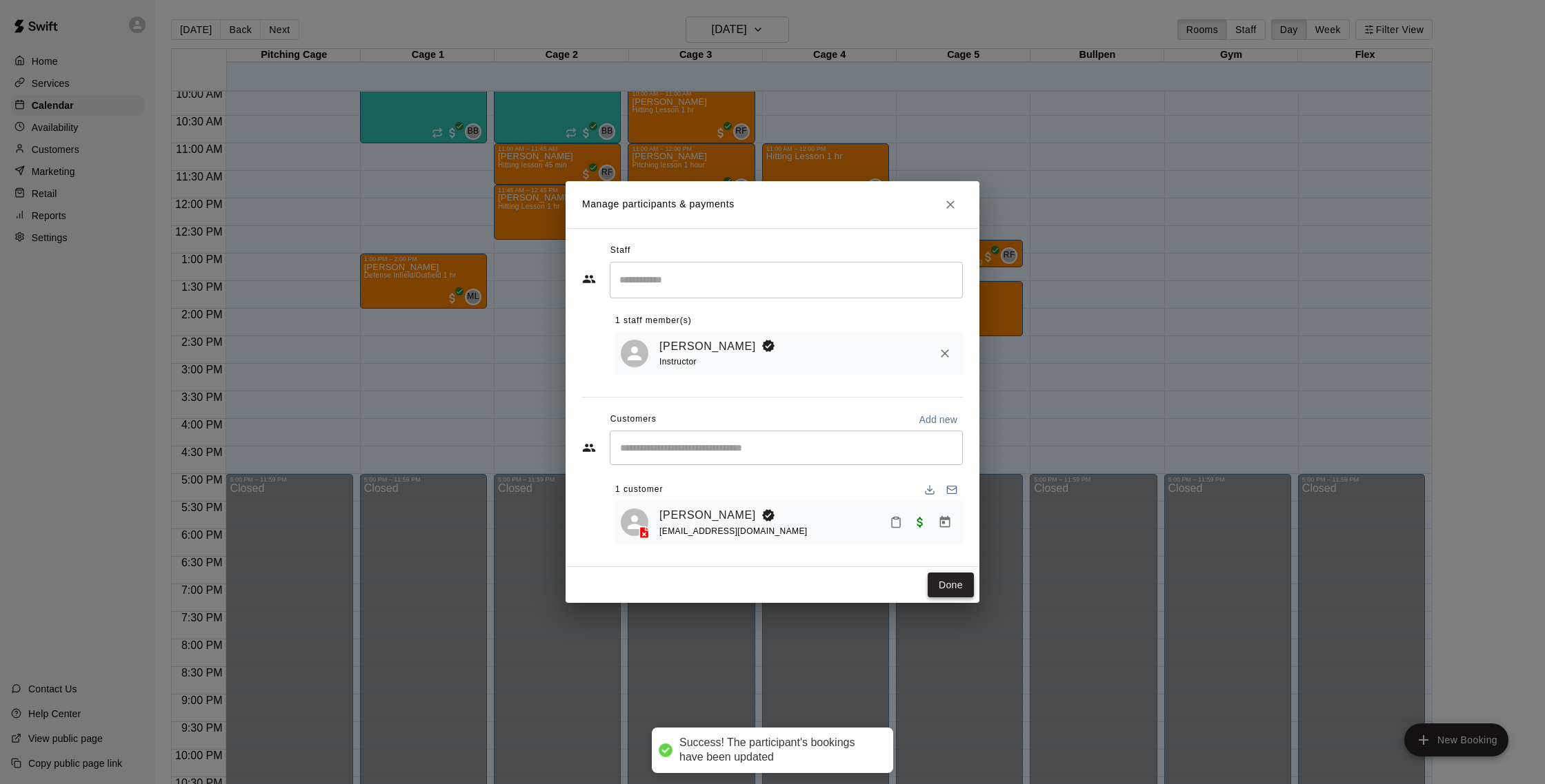
click at [953, 586] on button "Done" at bounding box center [950, 585] width 46 height 26
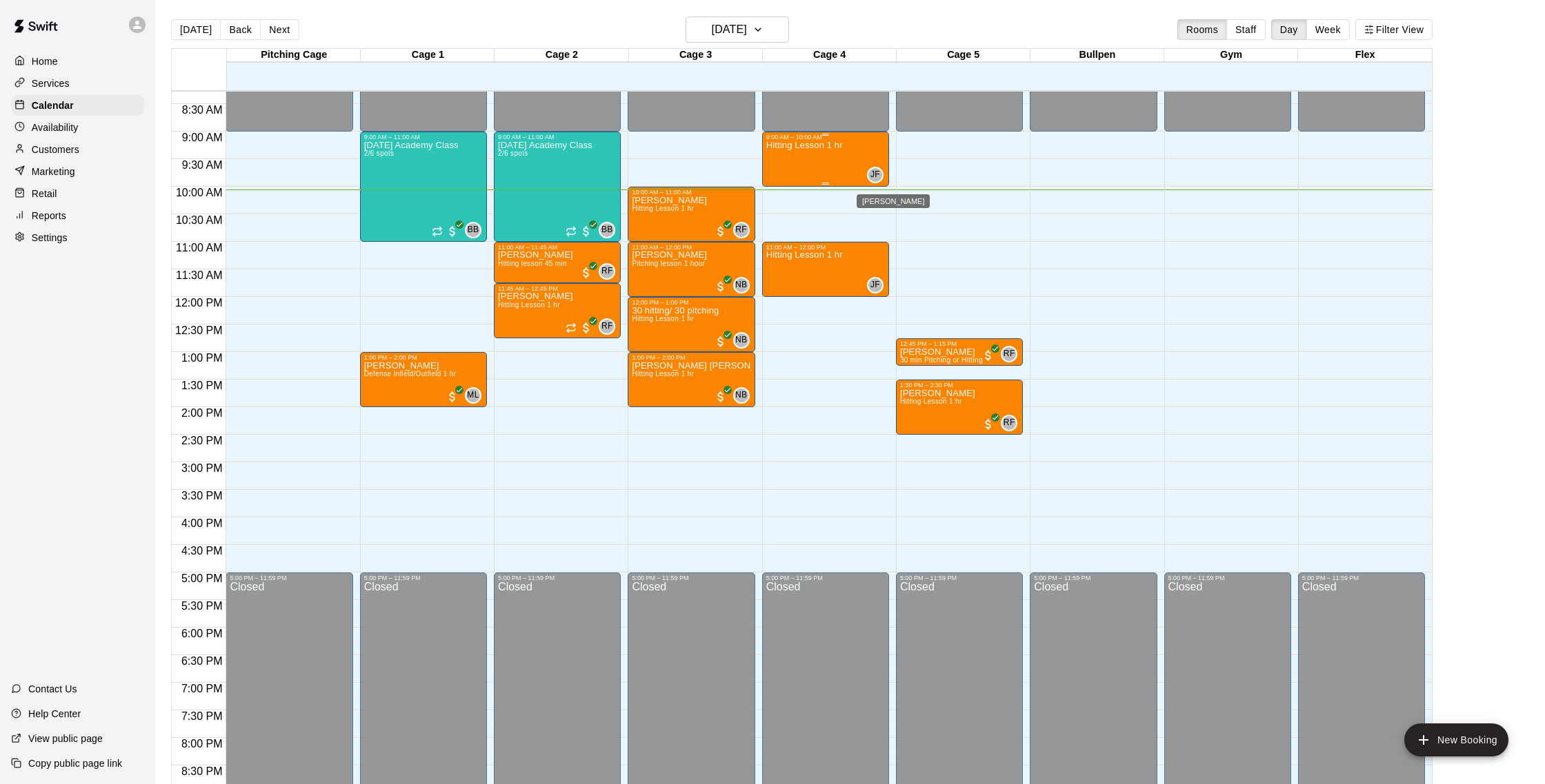
scroll to position [455, 0]
click at [691, 214] on div "[PERSON_NAME] Hitting Lesson 1 hr" at bounding box center [669, 588] width 76 height 784
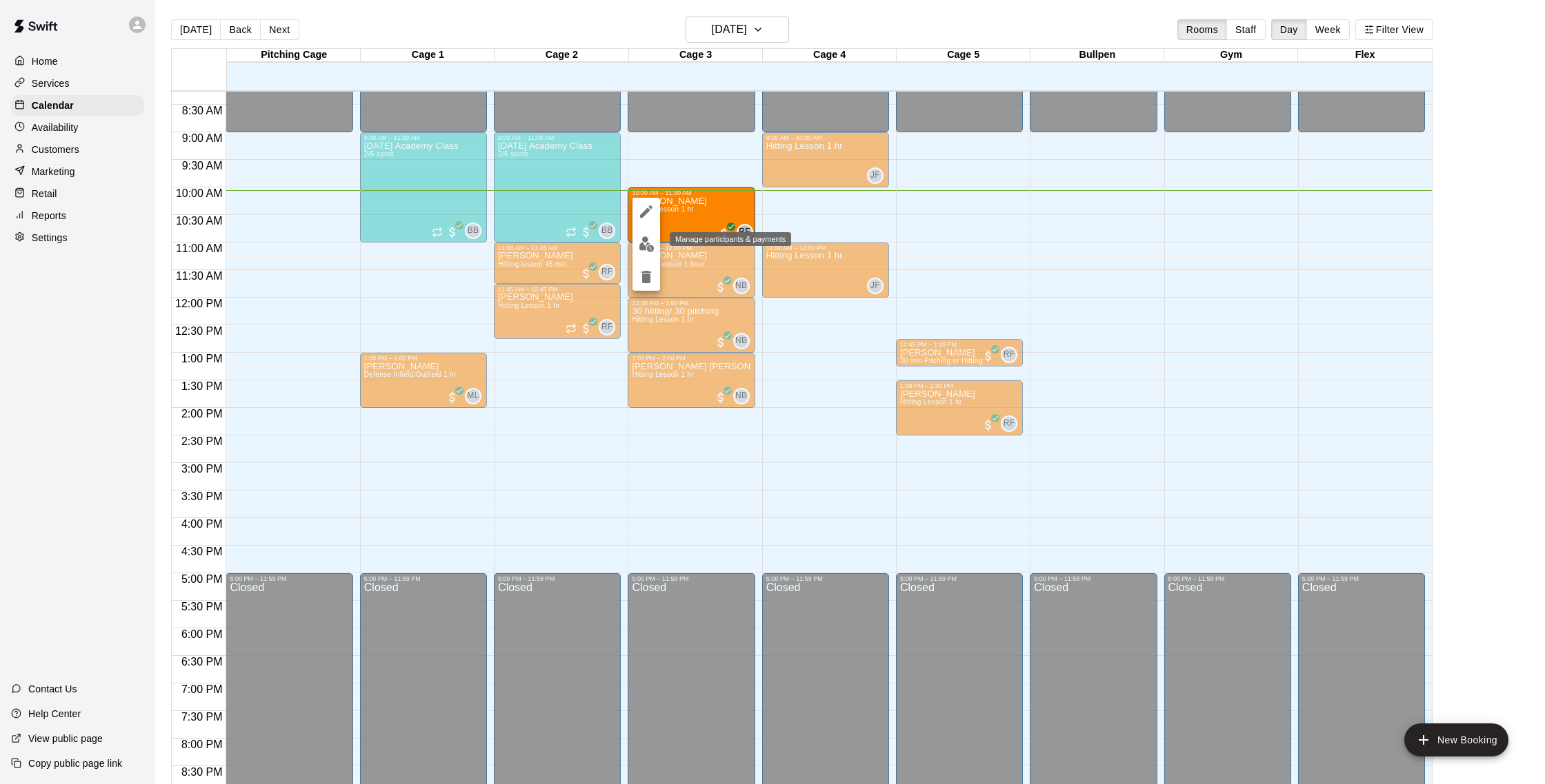
click at [651, 241] on img "edit" at bounding box center [646, 244] width 16 height 16
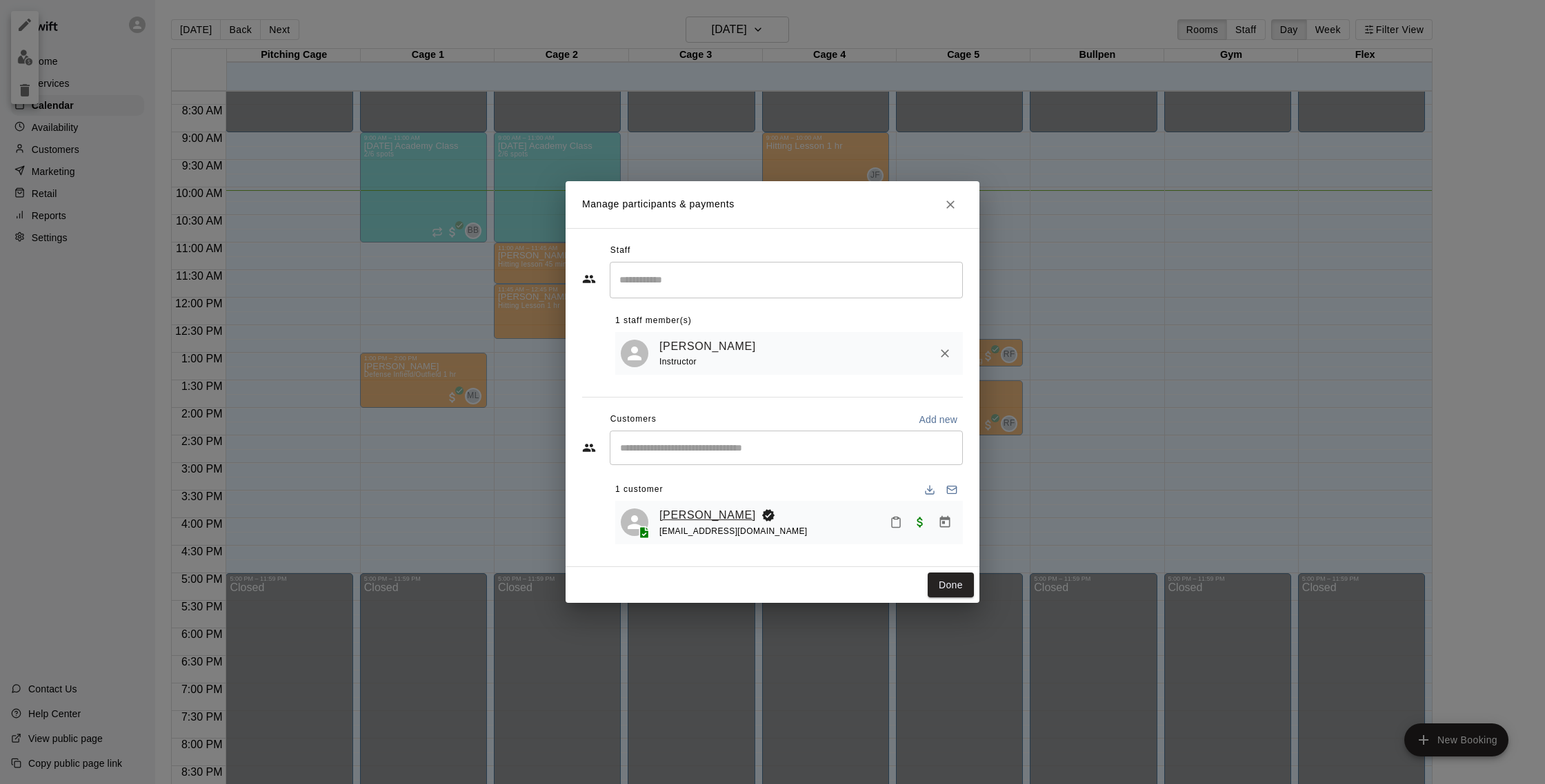
click at [729, 519] on link "[PERSON_NAME]" at bounding box center [708, 515] width 96 height 18
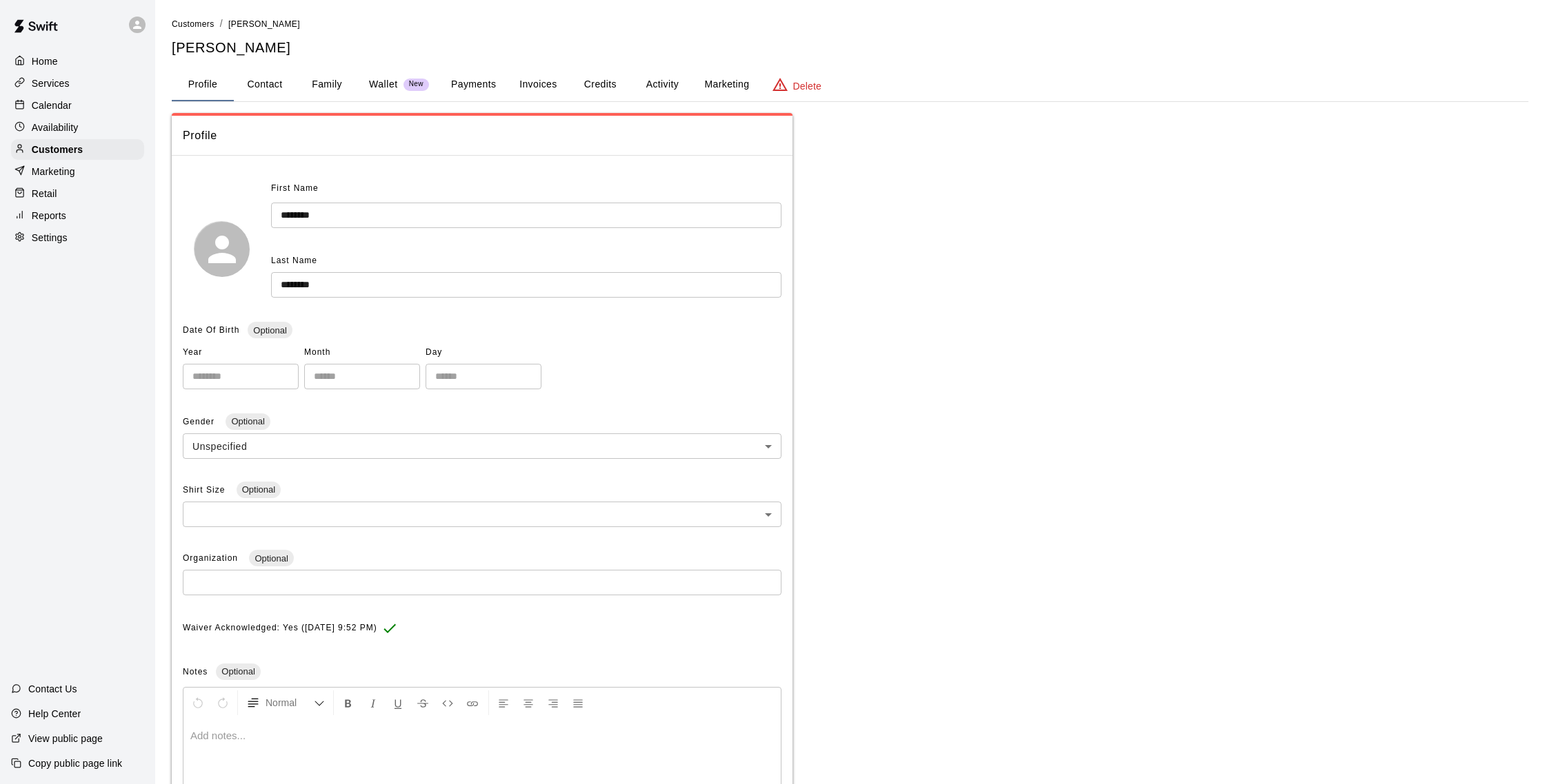
click at [269, 86] on button "Contact" at bounding box center [265, 84] width 62 height 33
select select "**"
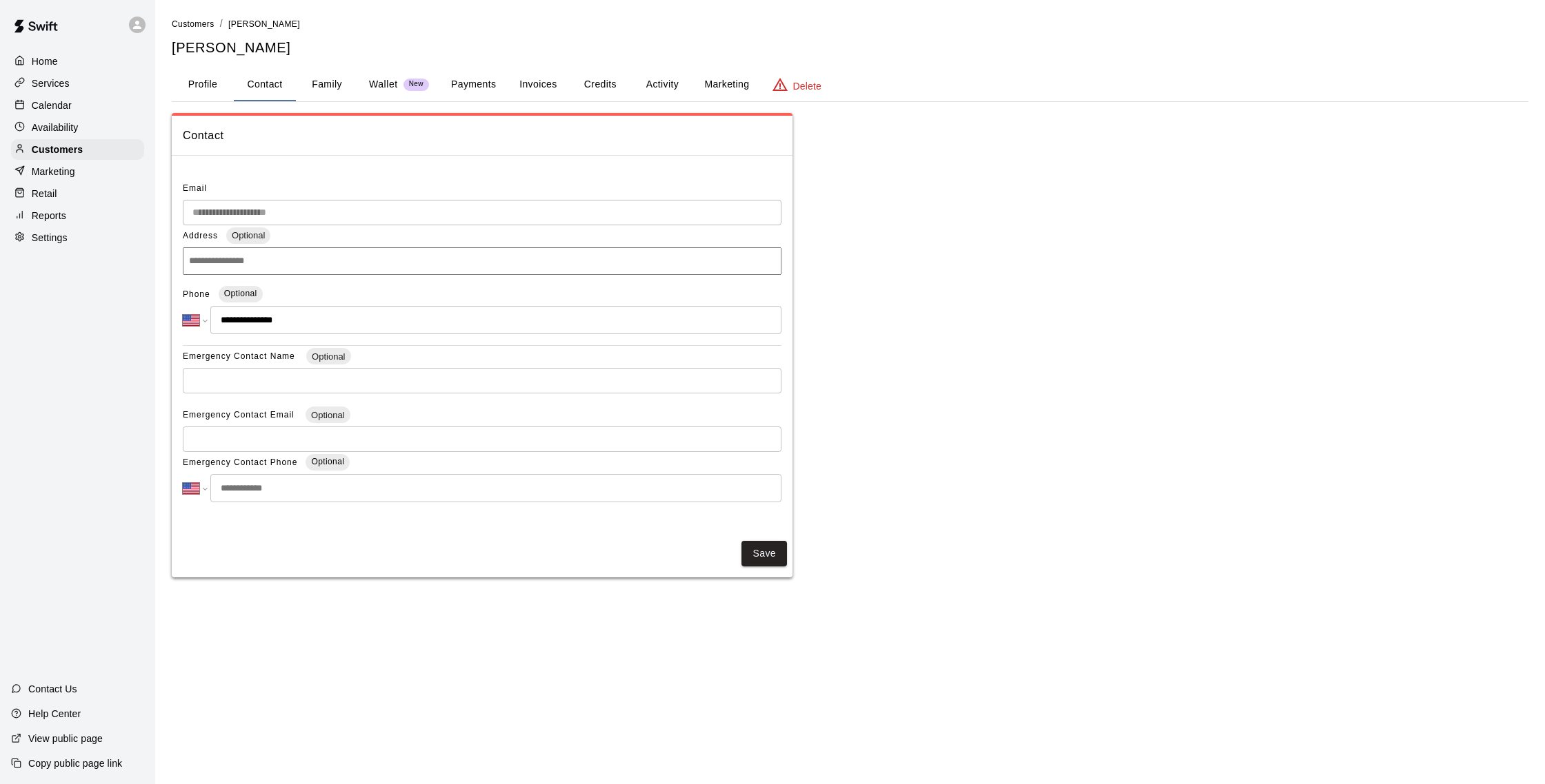
scroll to position [5, 0]
click at [57, 148] on p "Customers" at bounding box center [58, 149] width 51 height 14
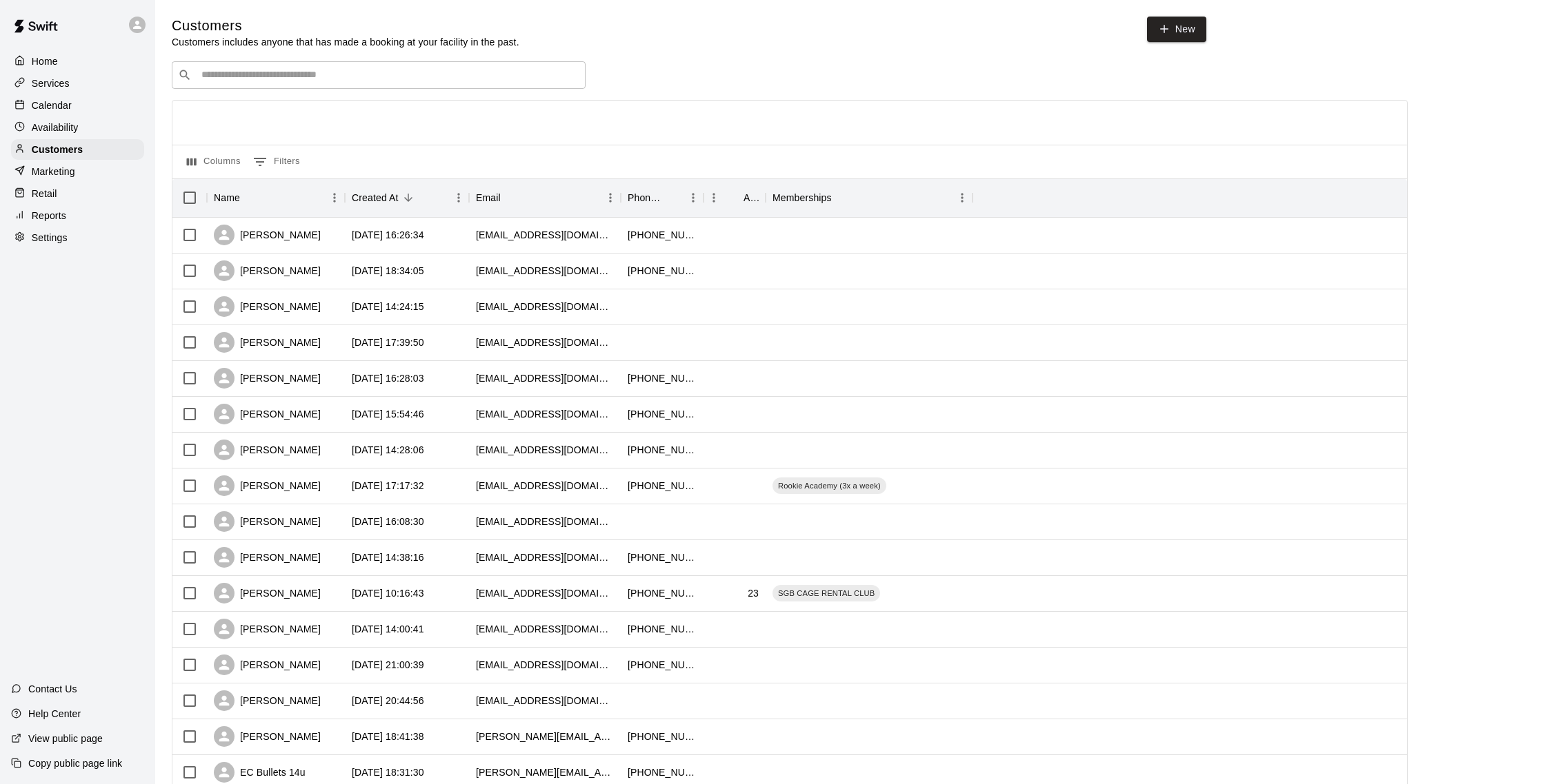
click at [84, 107] on div "Calendar" at bounding box center [77, 106] width 133 height 21
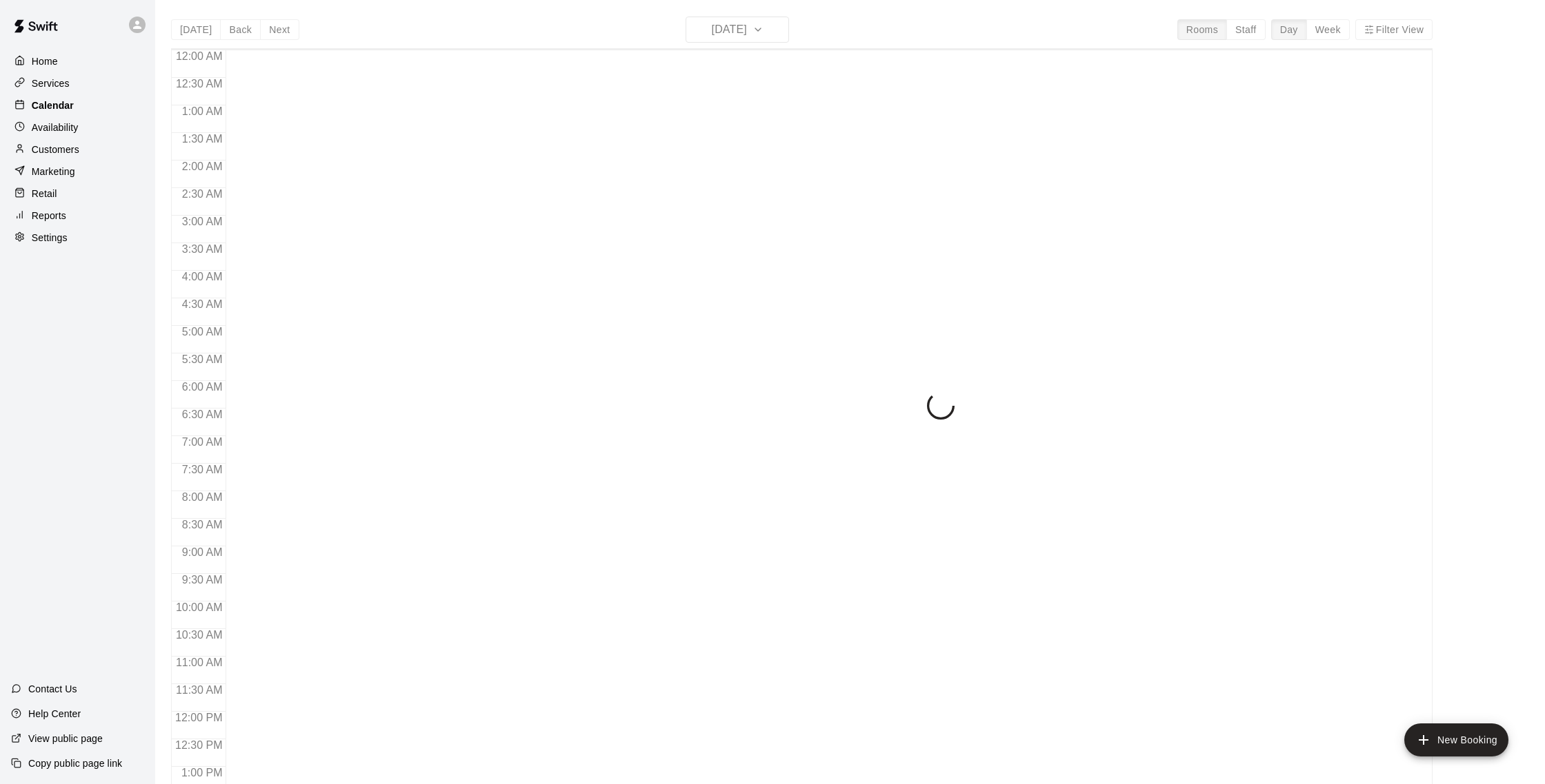
scroll to position [556, 0]
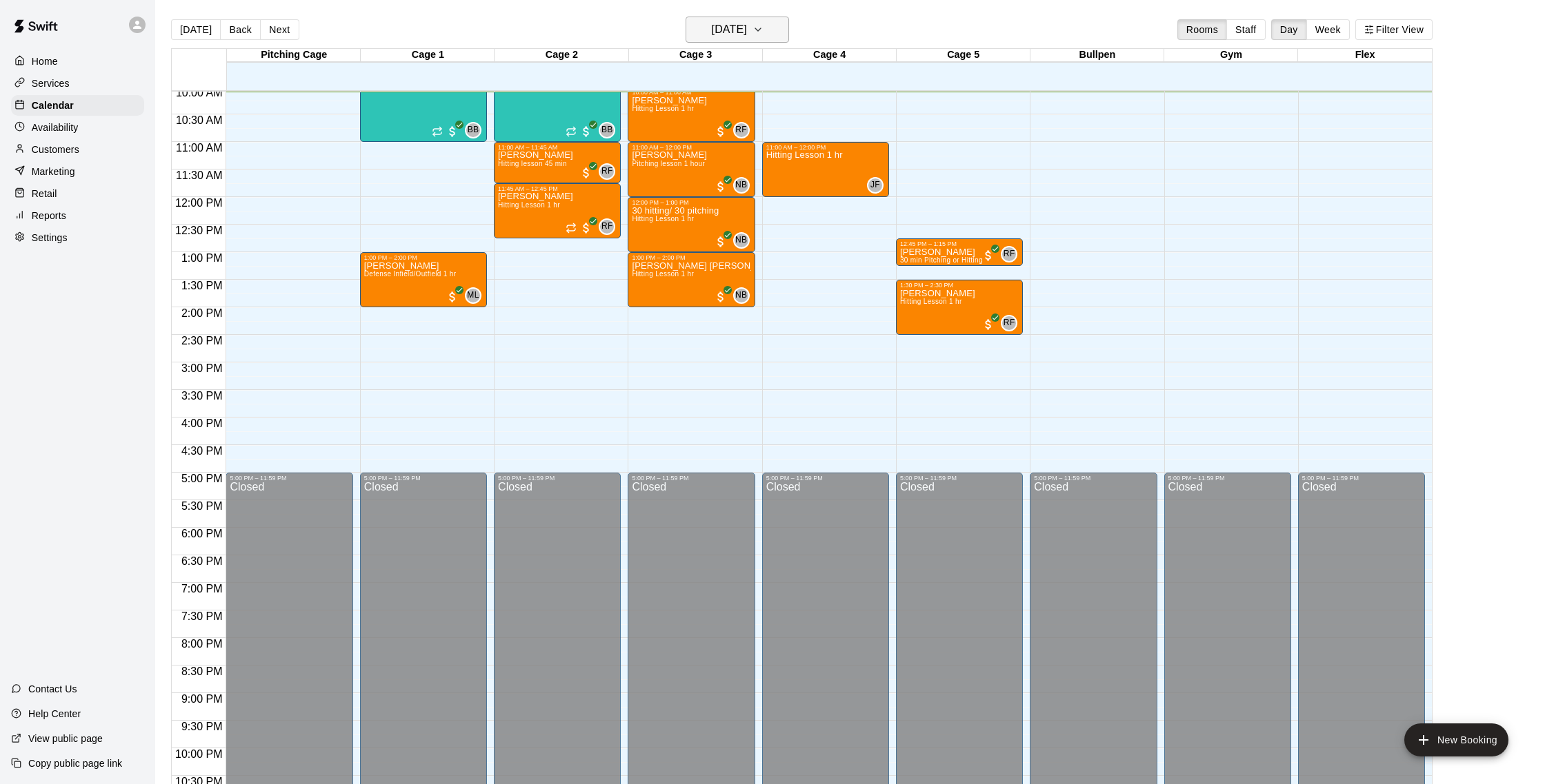
click at [697, 40] on button "[DATE]" at bounding box center [736, 30] width 103 height 26
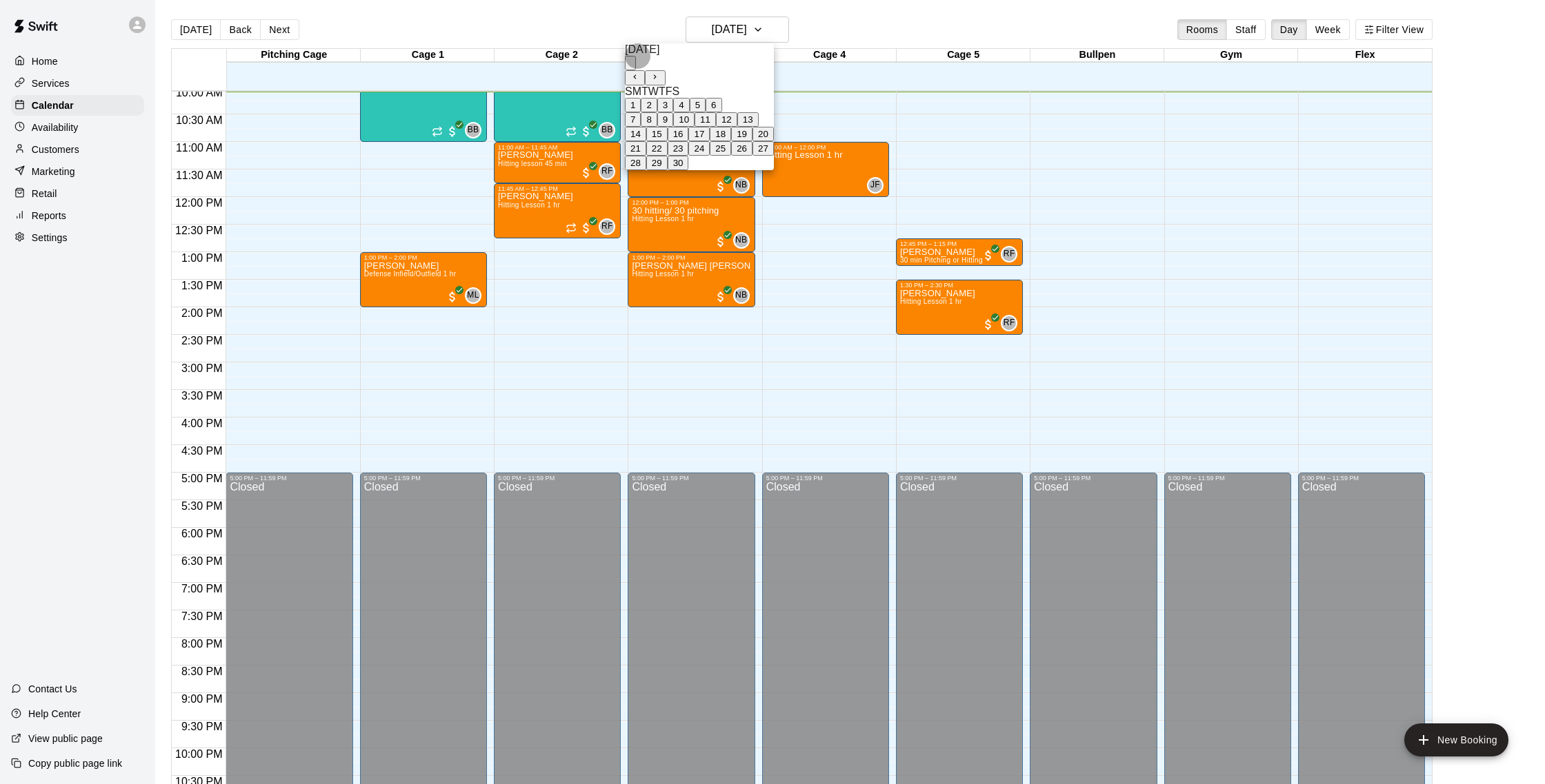
click at [641, 112] on button "1" at bounding box center [632, 105] width 16 height 14
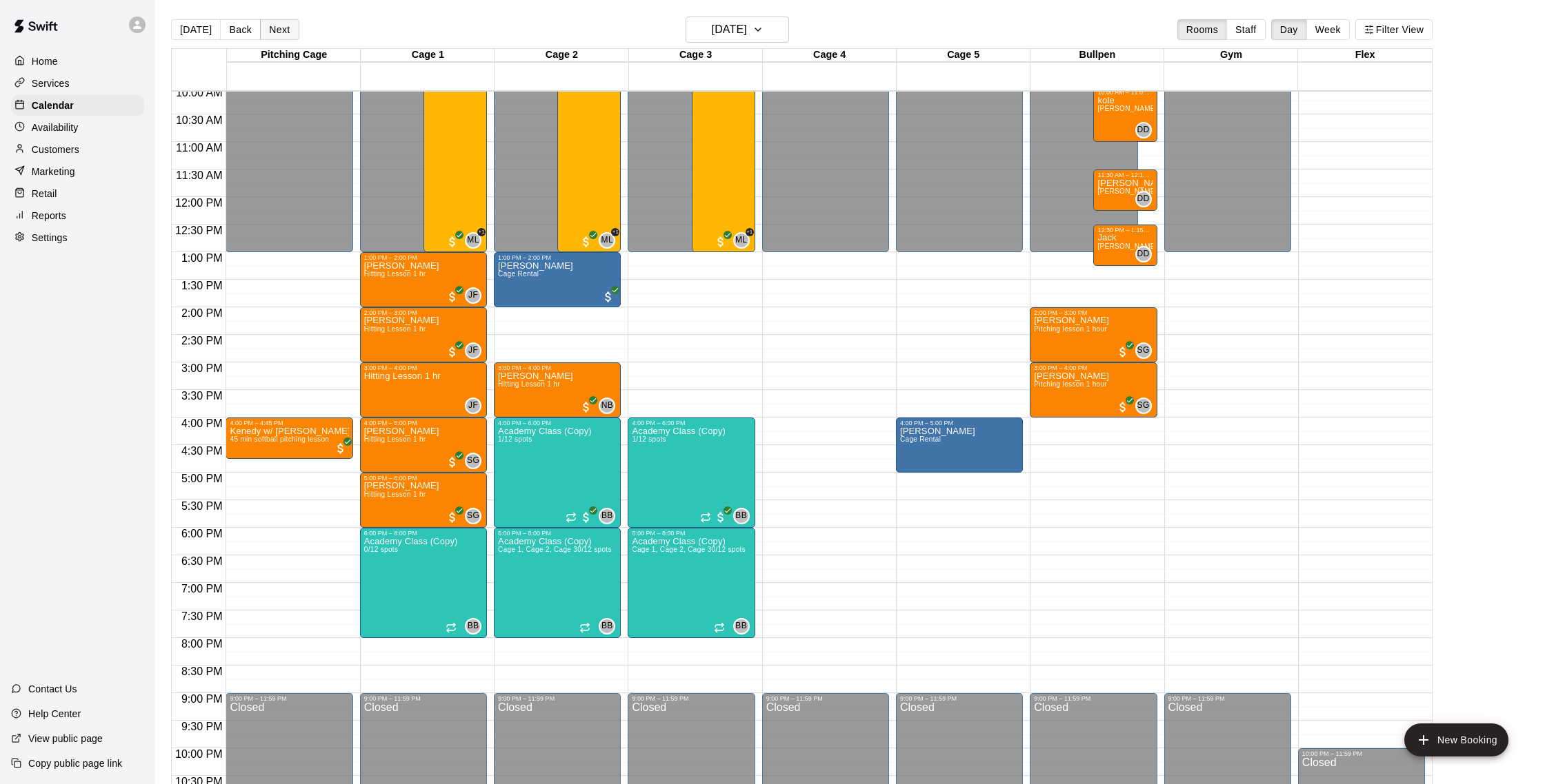
click at [287, 32] on button "Next" at bounding box center [279, 29] width 39 height 21
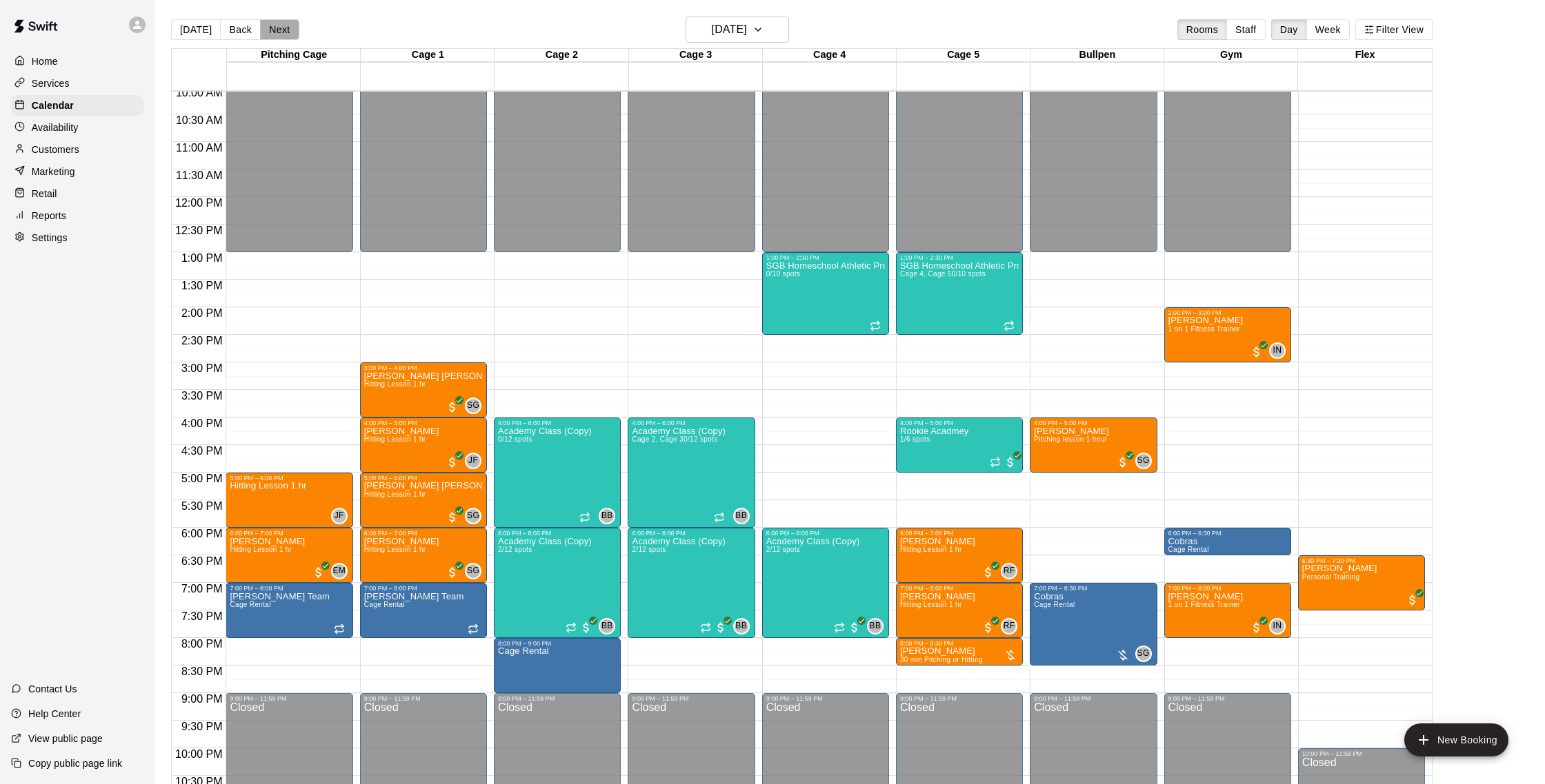
click at [288, 32] on button "Next" at bounding box center [279, 29] width 39 height 21
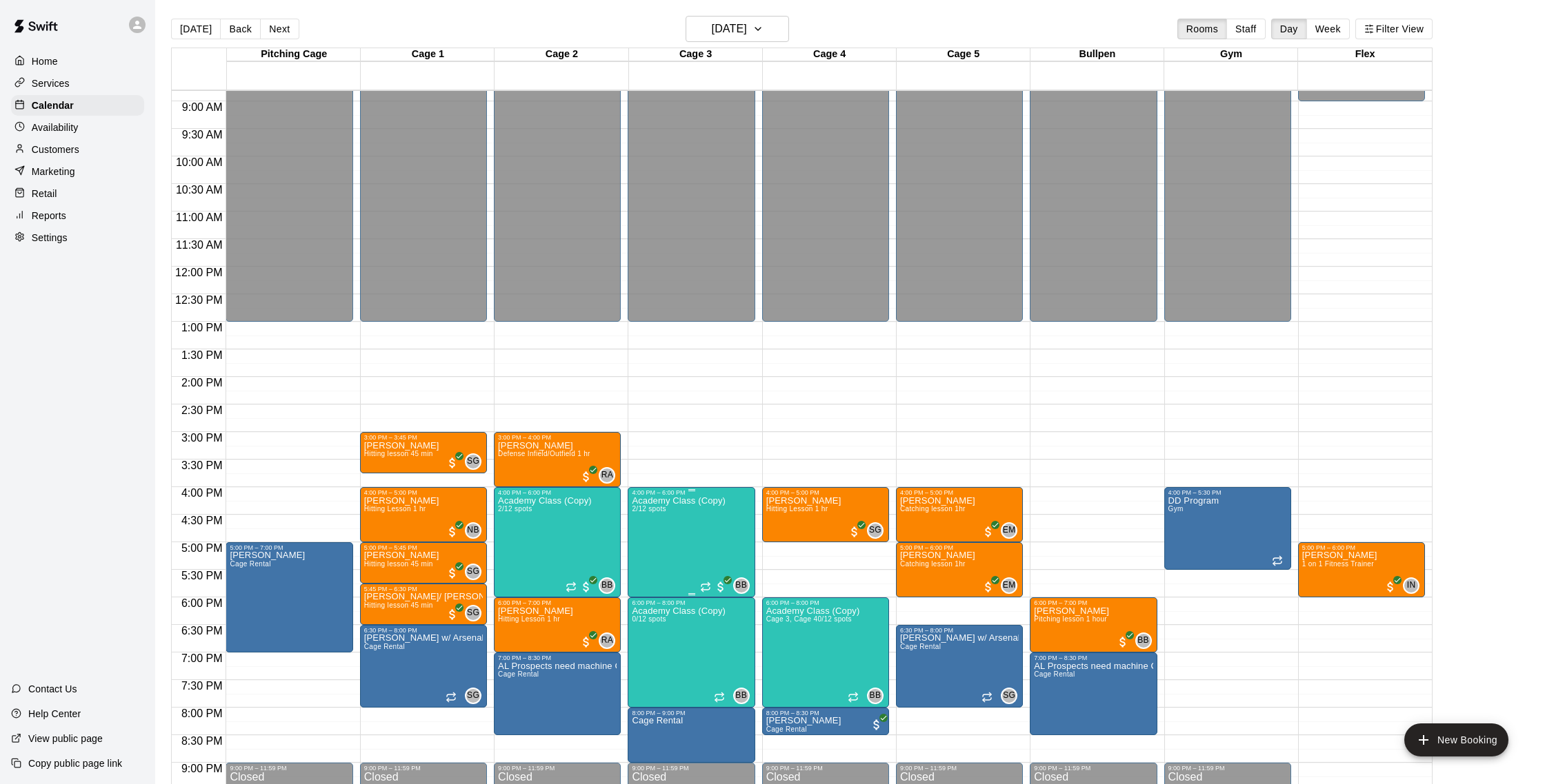
scroll to position [0, 0]
click at [282, 26] on button "Next" at bounding box center [279, 29] width 39 height 21
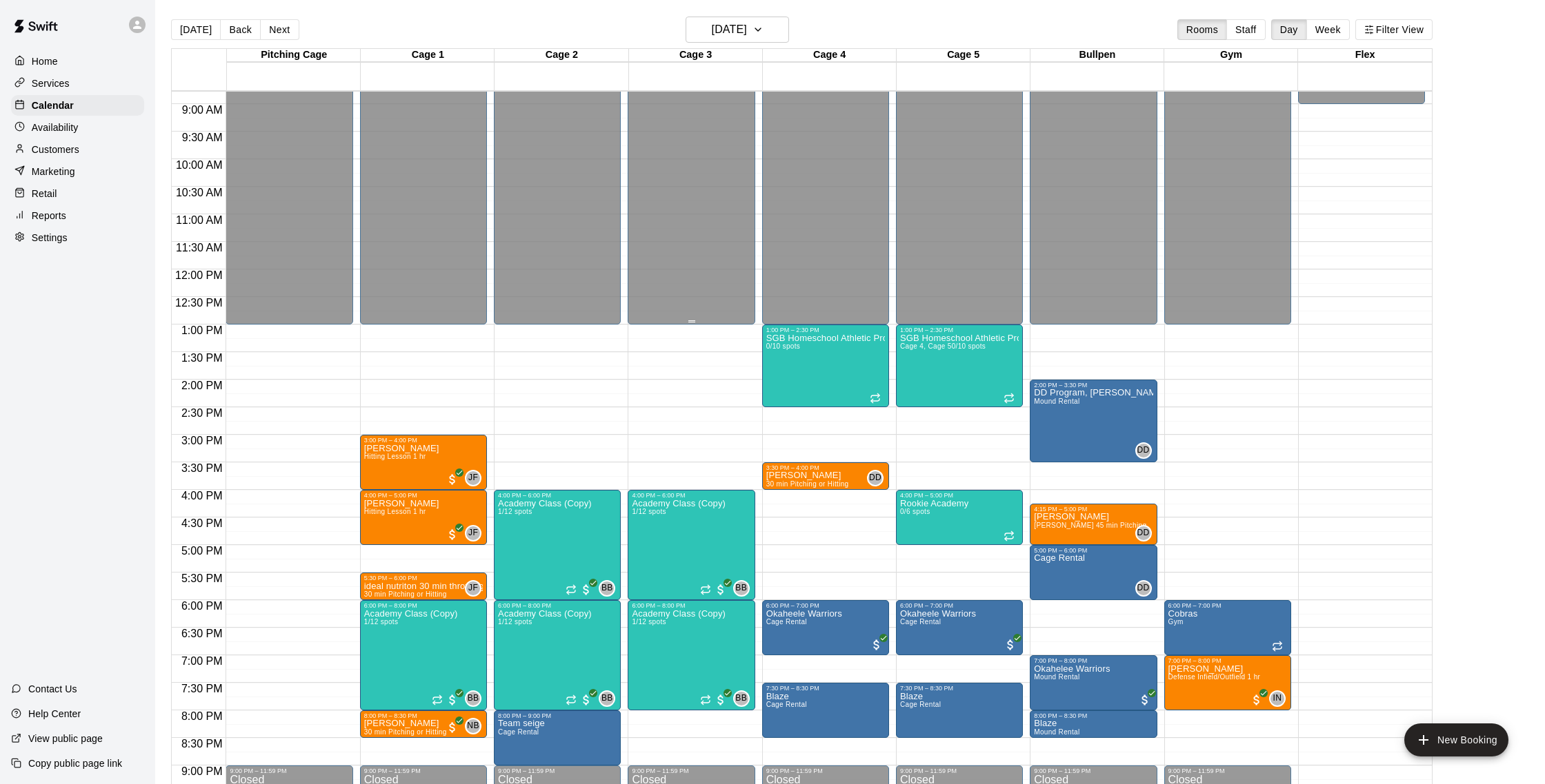
scroll to position [486, 0]
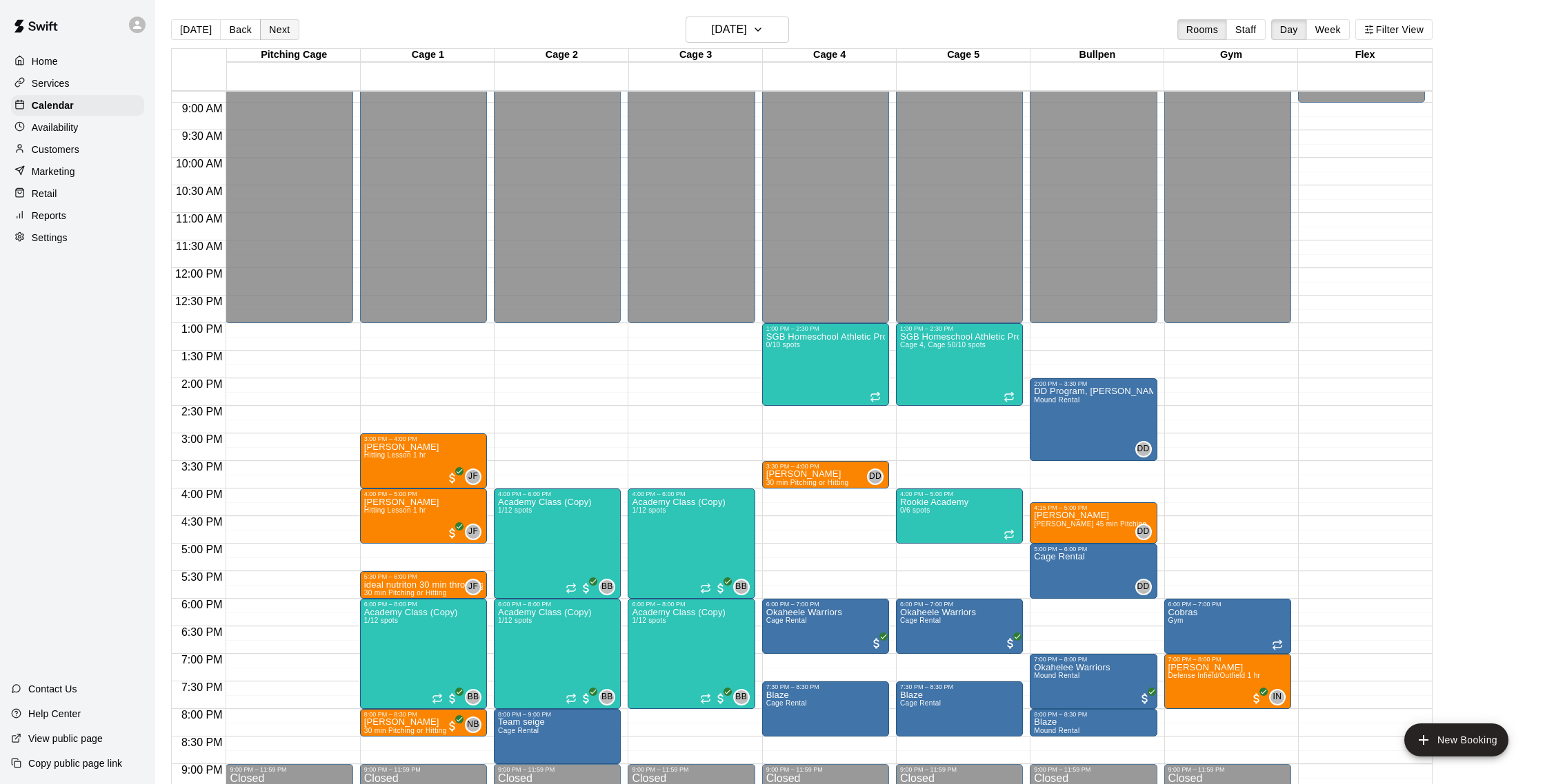
click at [287, 31] on button "Next" at bounding box center [279, 29] width 39 height 21
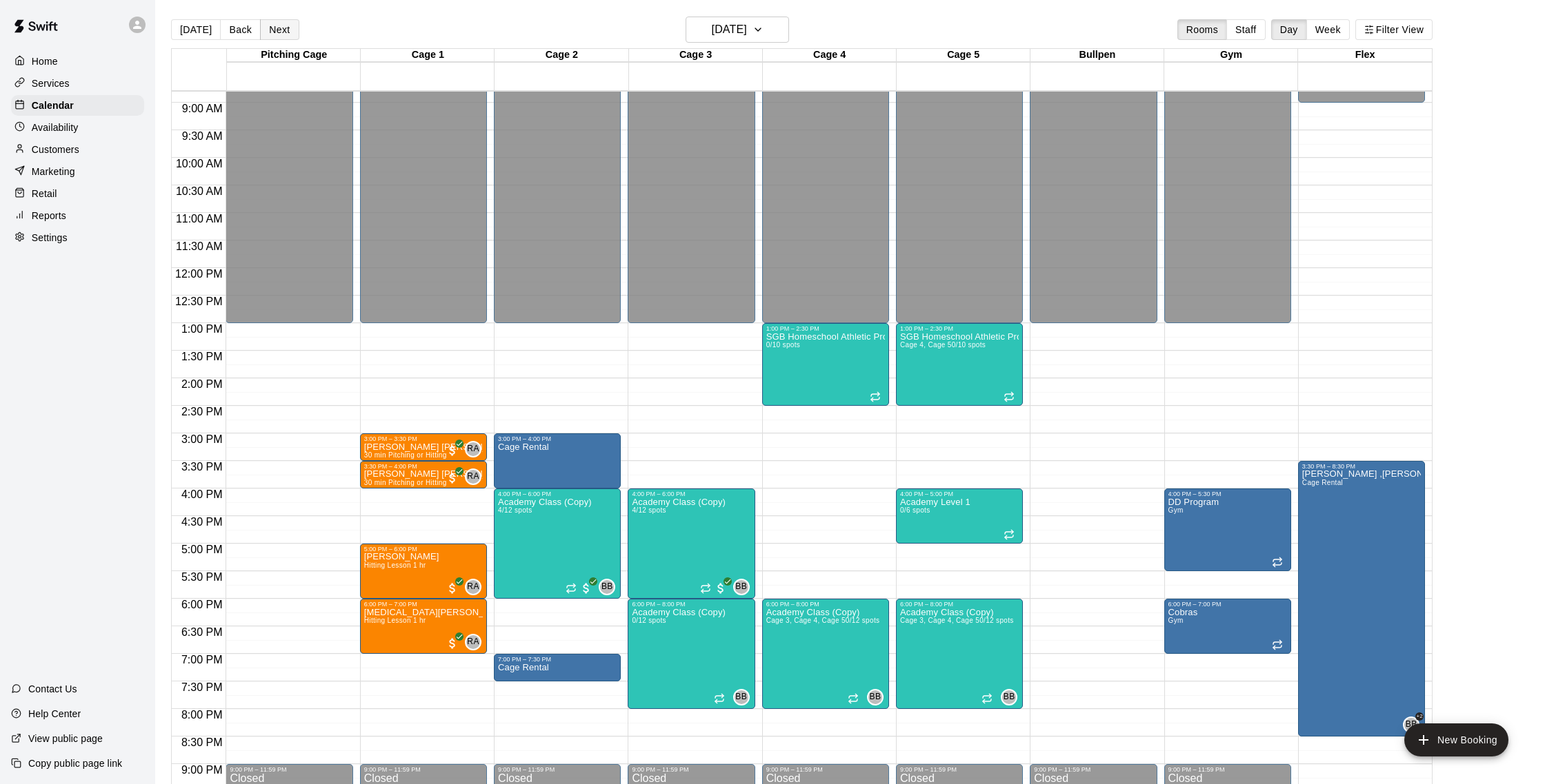
scroll to position [22, 0]
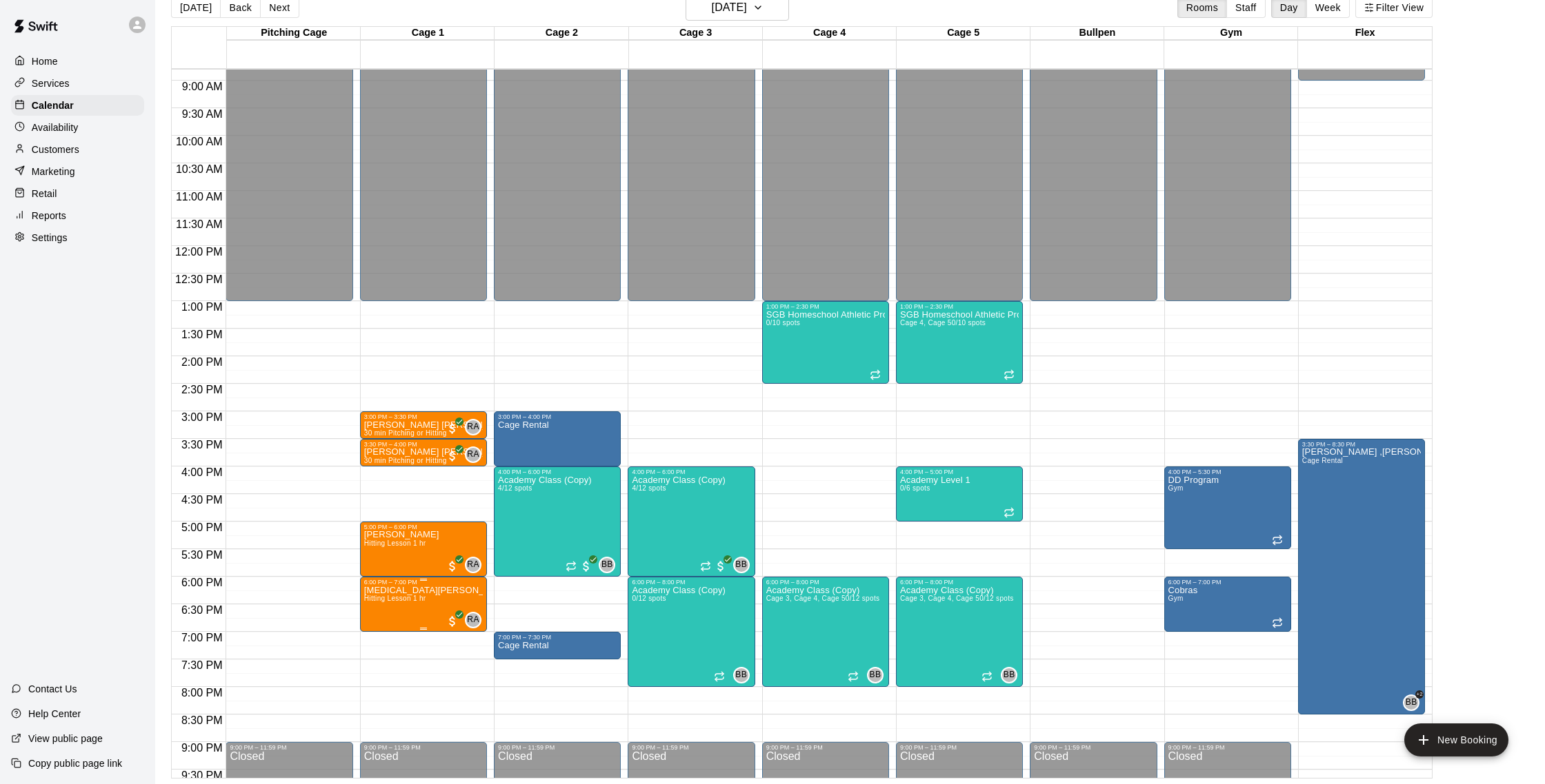
click at [421, 584] on div "6:00 PM – 7:00 PM" at bounding box center [423, 582] width 119 height 7
click at [382, 622] on img "edit" at bounding box center [378, 626] width 16 height 16
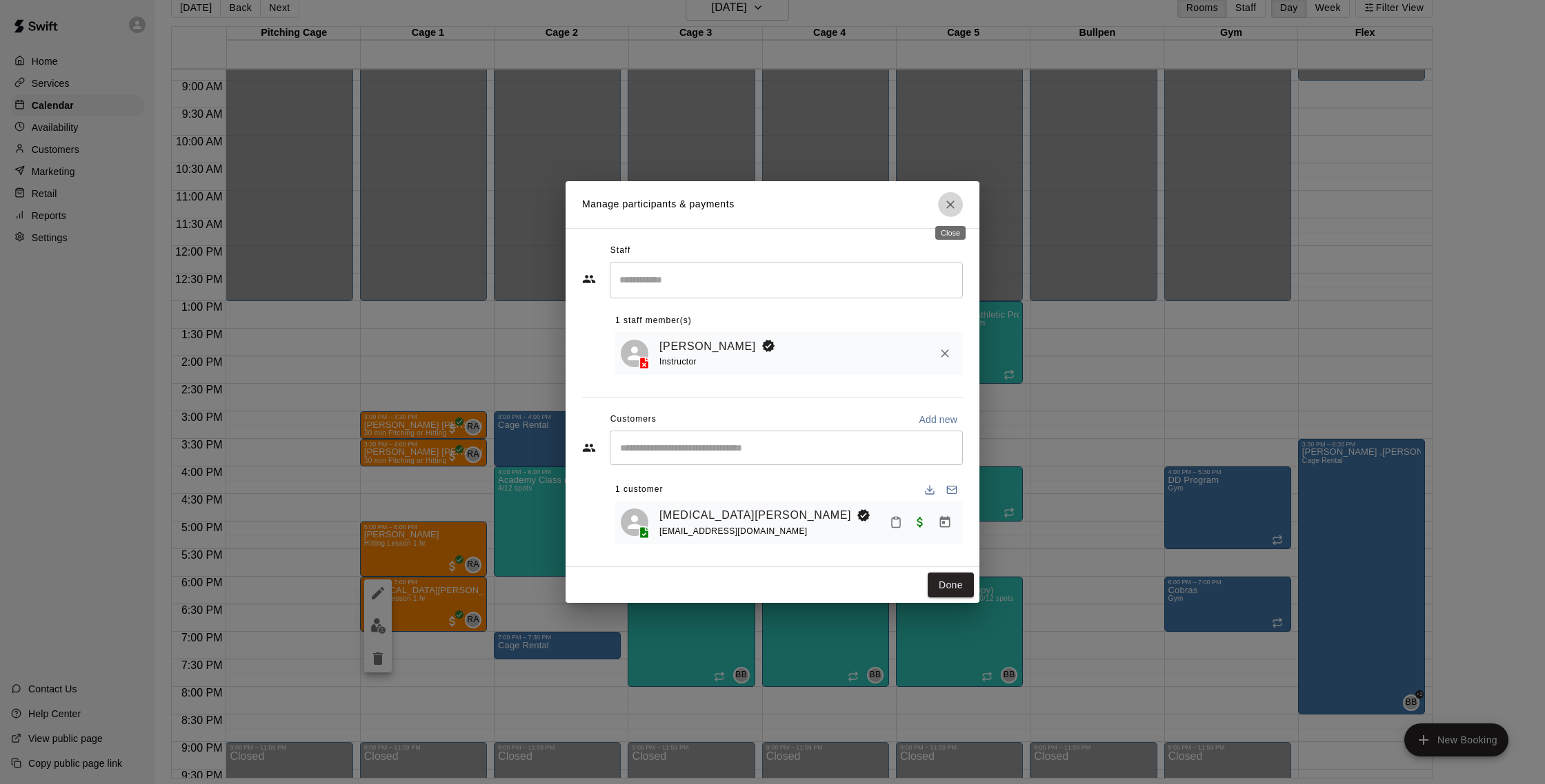
click at [951, 207] on icon "Close" at bounding box center [950, 204] width 14 height 14
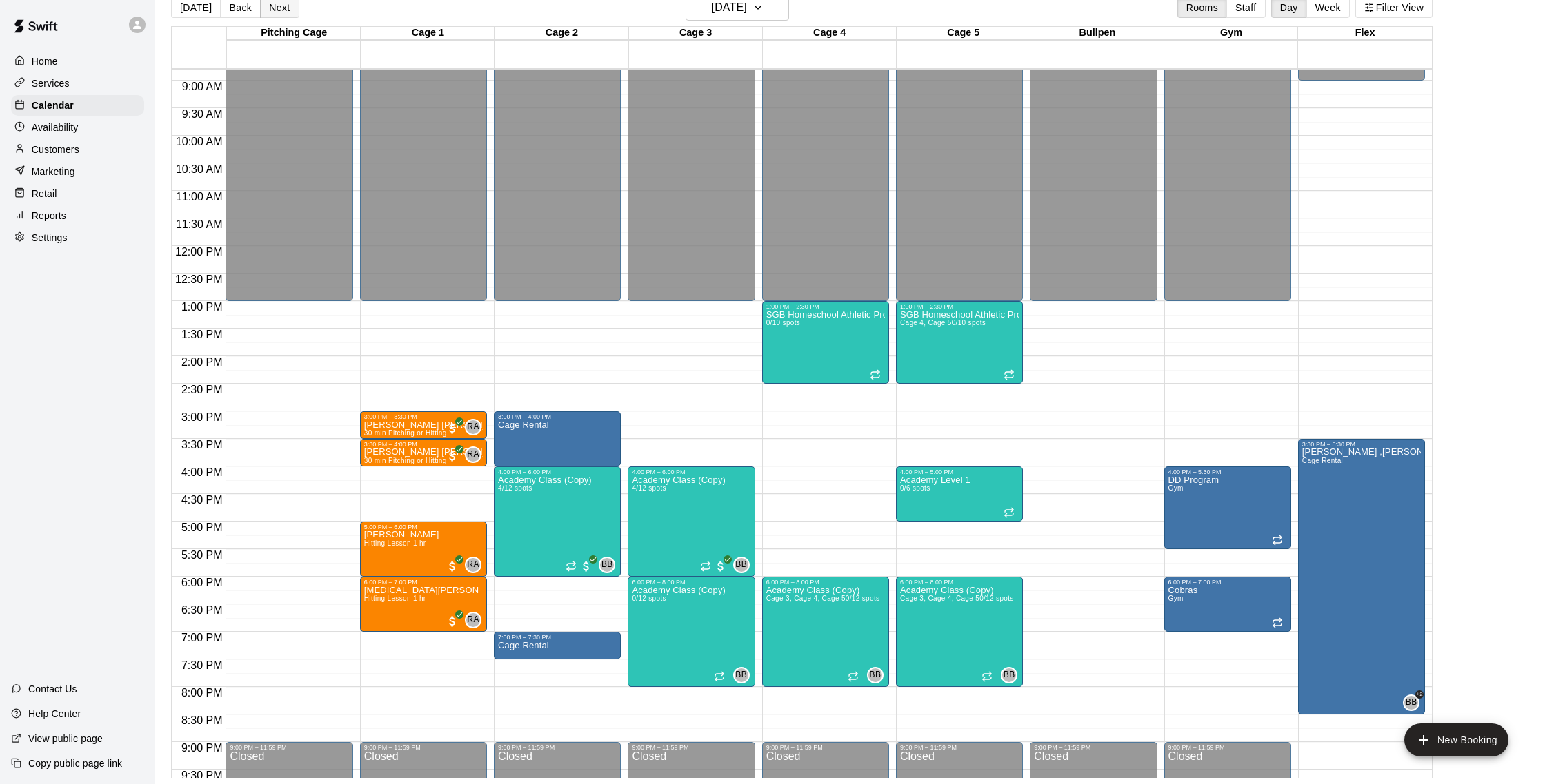
click at [272, 6] on button "Next" at bounding box center [279, 8] width 39 height 21
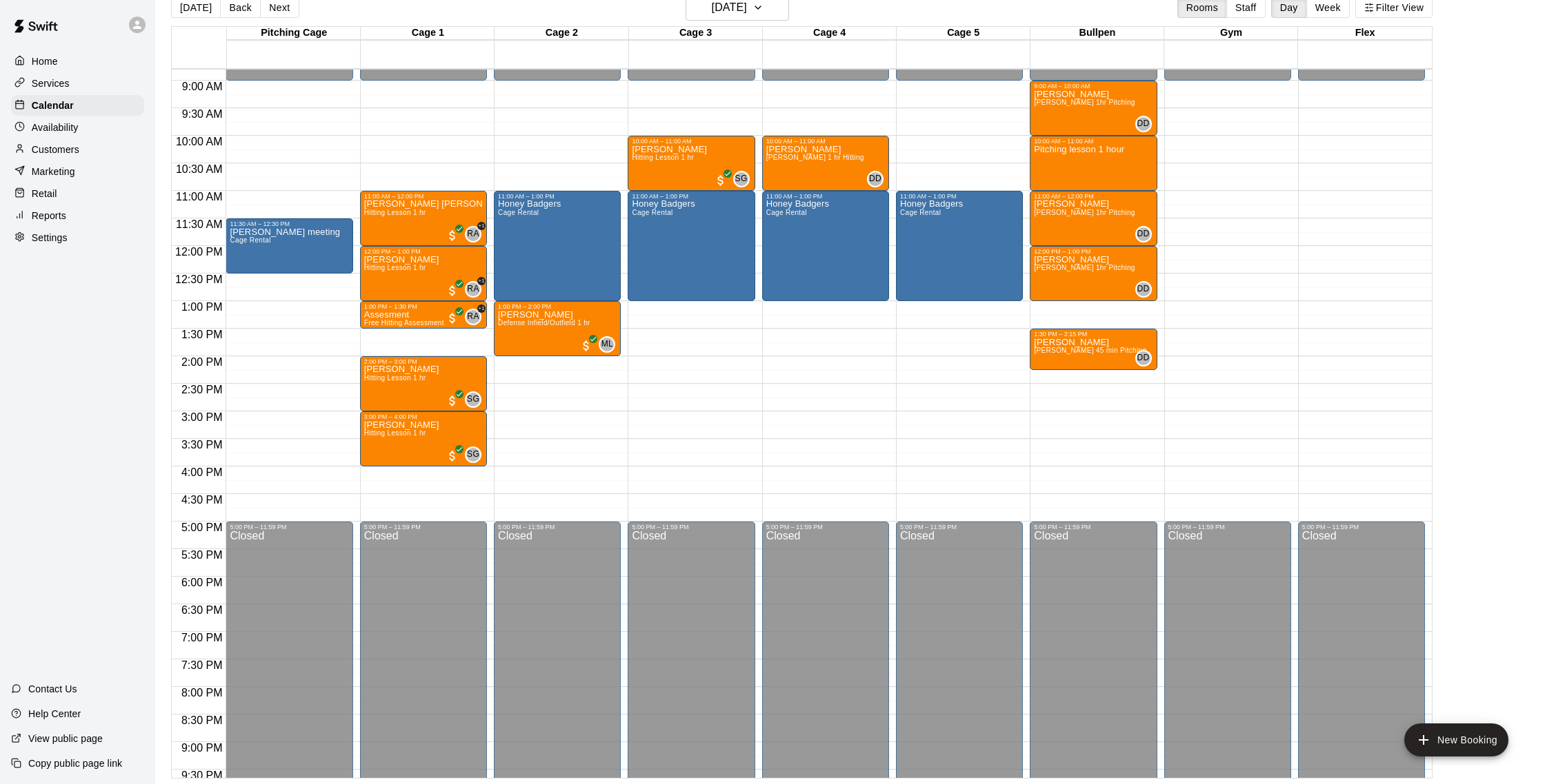
click at [281, 12] on button "Next" at bounding box center [279, 8] width 39 height 21
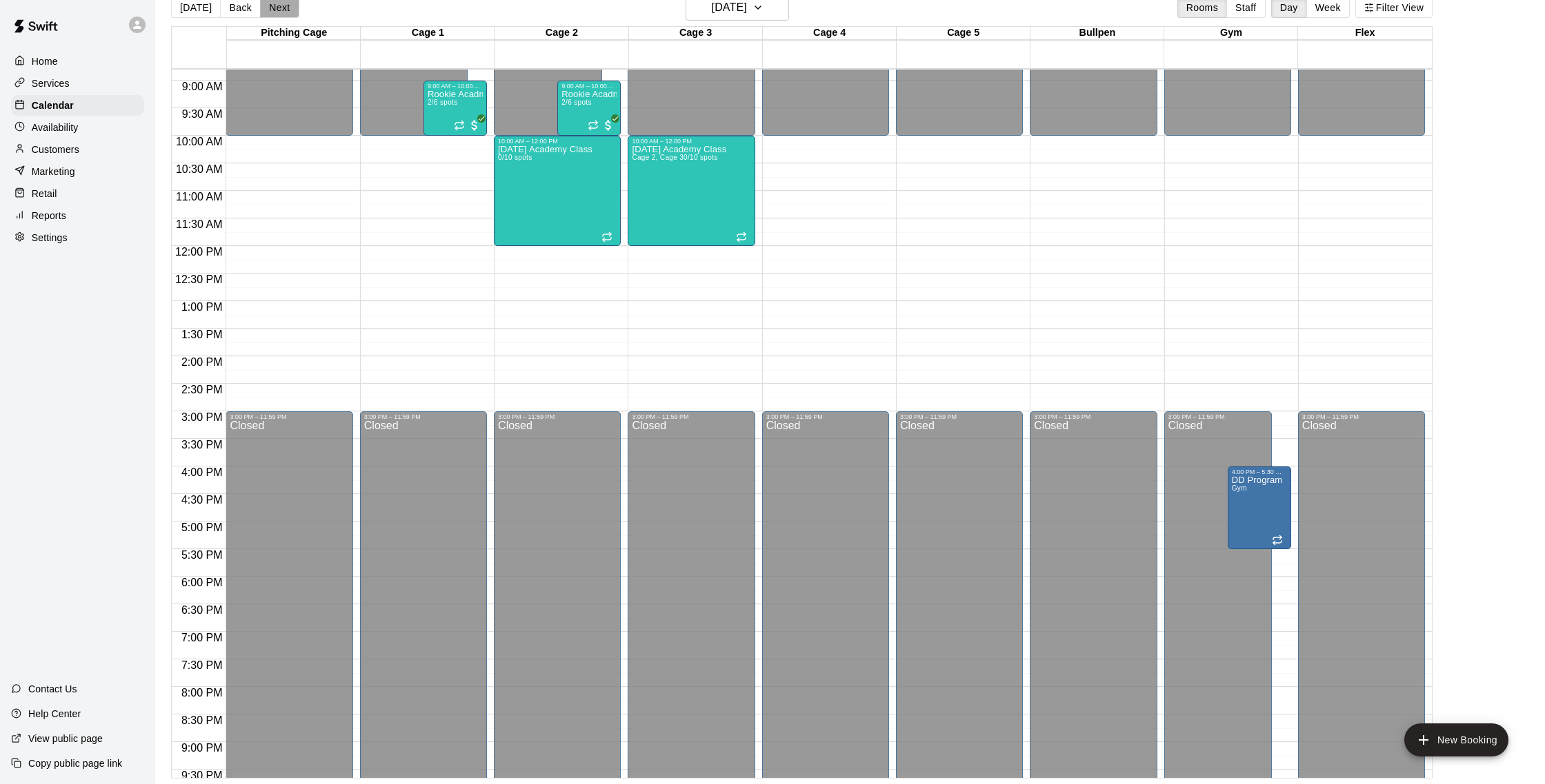
click at [277, 8] on button "Next" at bounding box center [279, 8] width 39 height 21
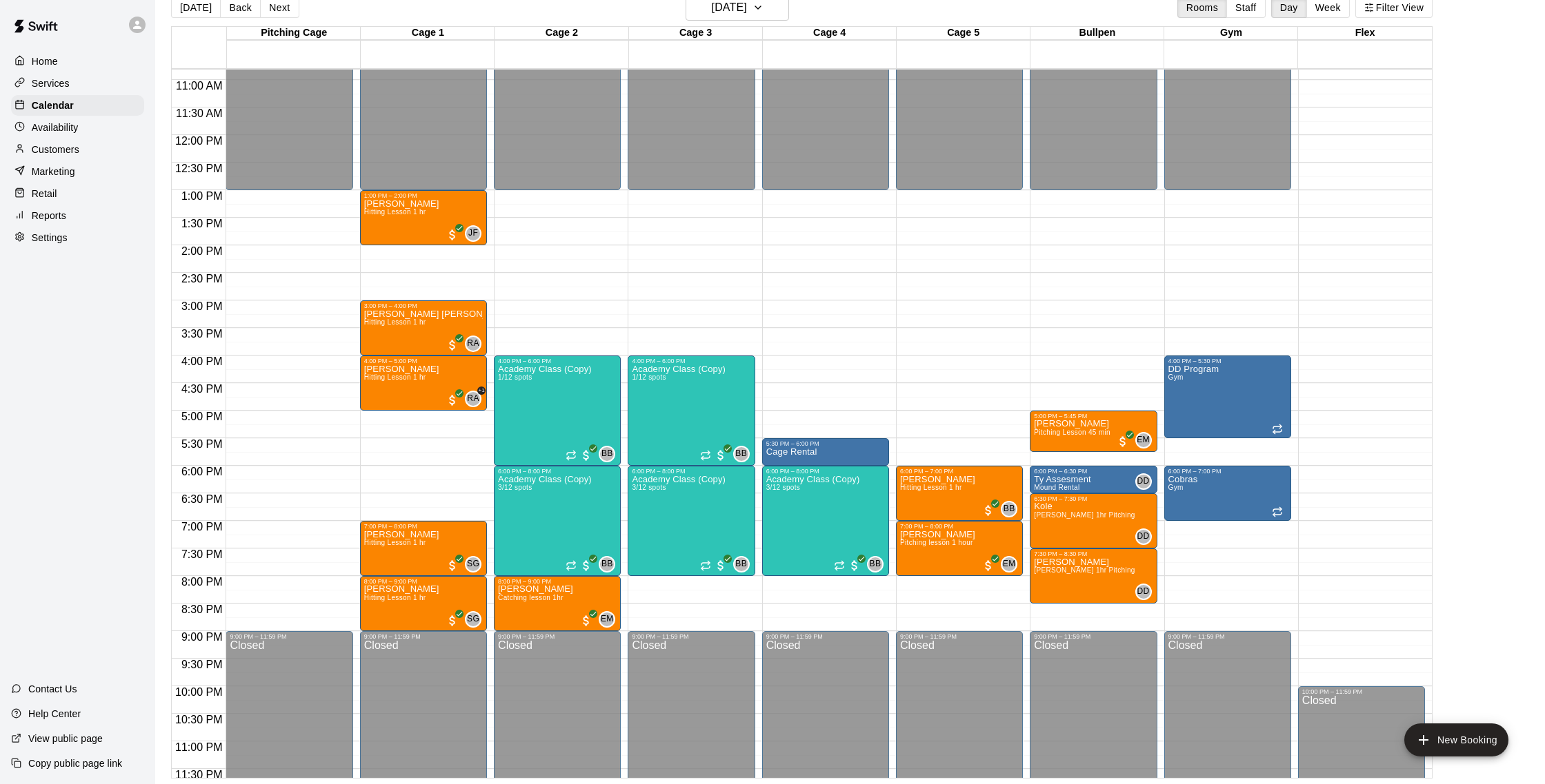
scroll to position [20, 0]
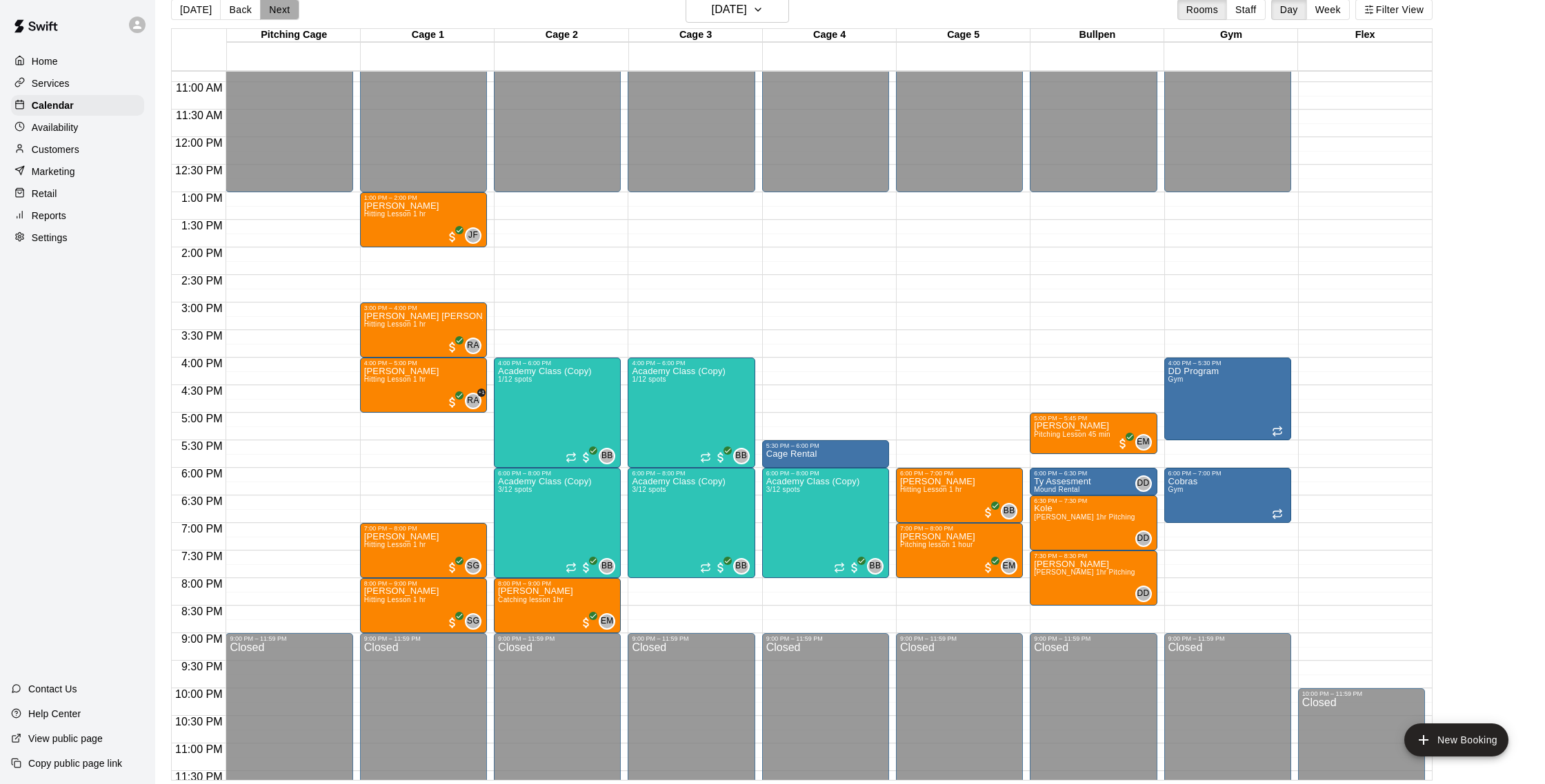
click at [293, 11] on button "Next" at bounding box center [279, 9] width 39 height 21
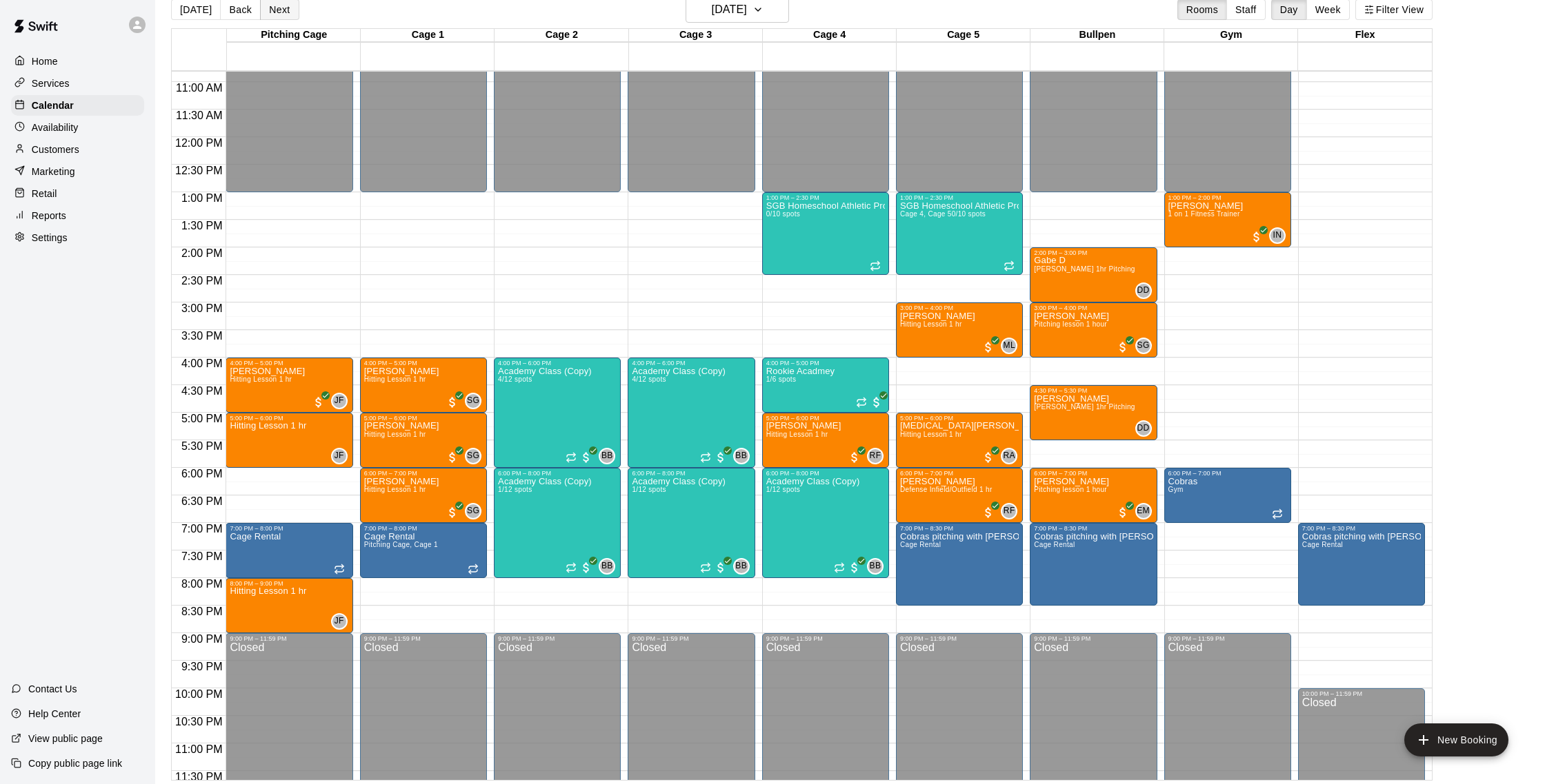
click at [287, 10] on button "Next" at bounding box center [279, 9] width 39 height 21
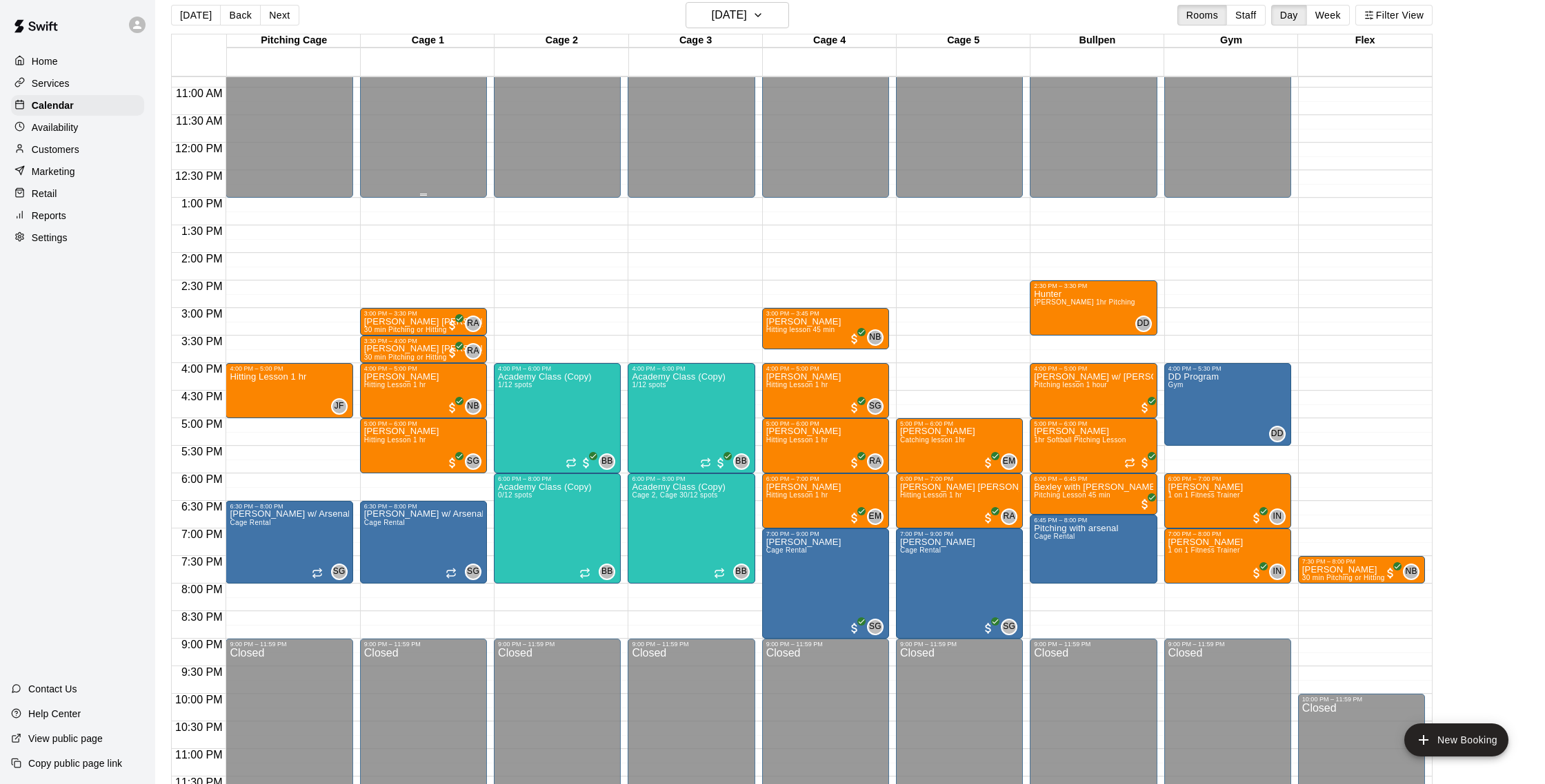
scroll to position [12, 0]
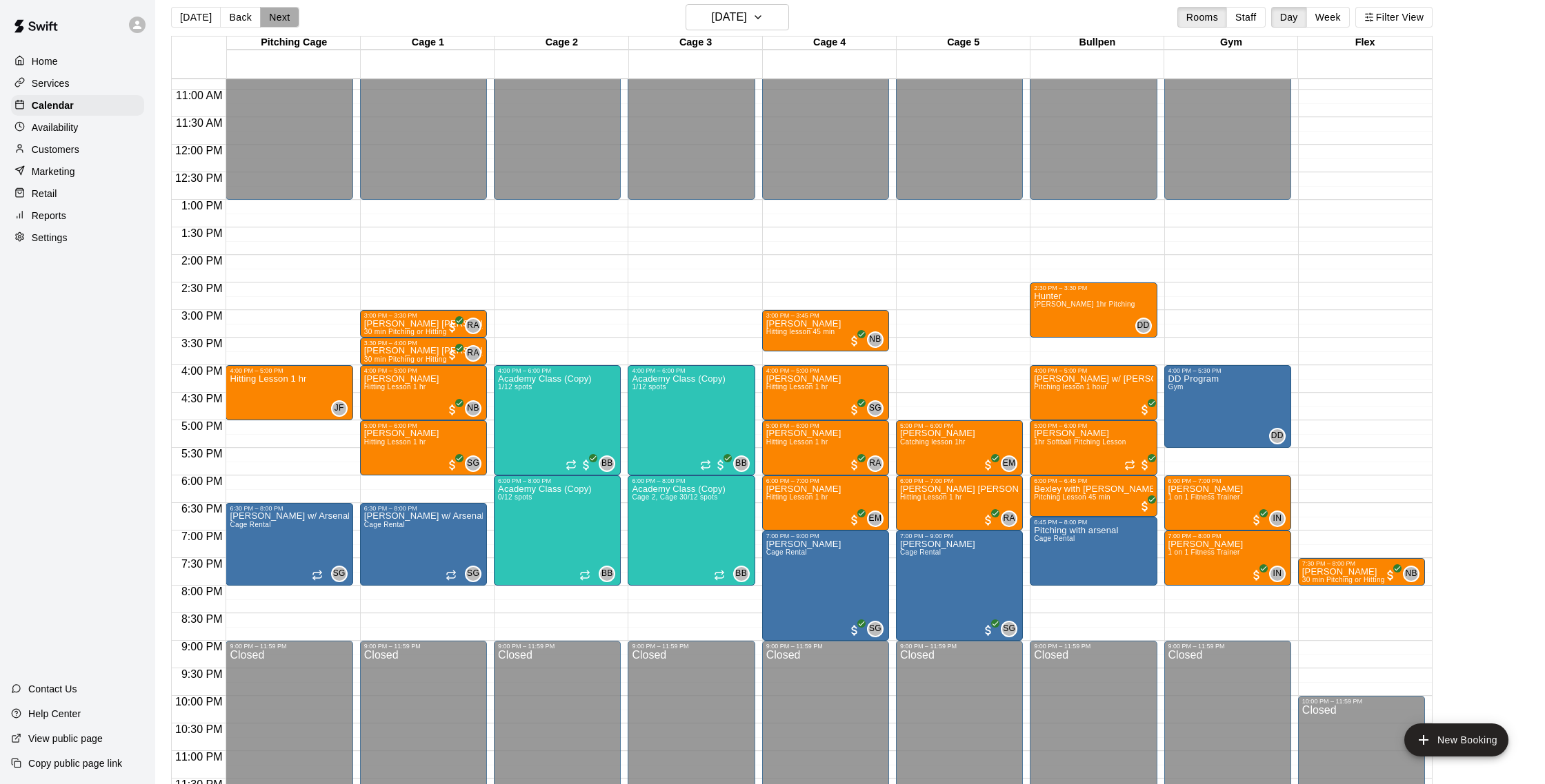
click at [283, 19] on button "Next" at bounding box center [279, 17] width 39 height 21
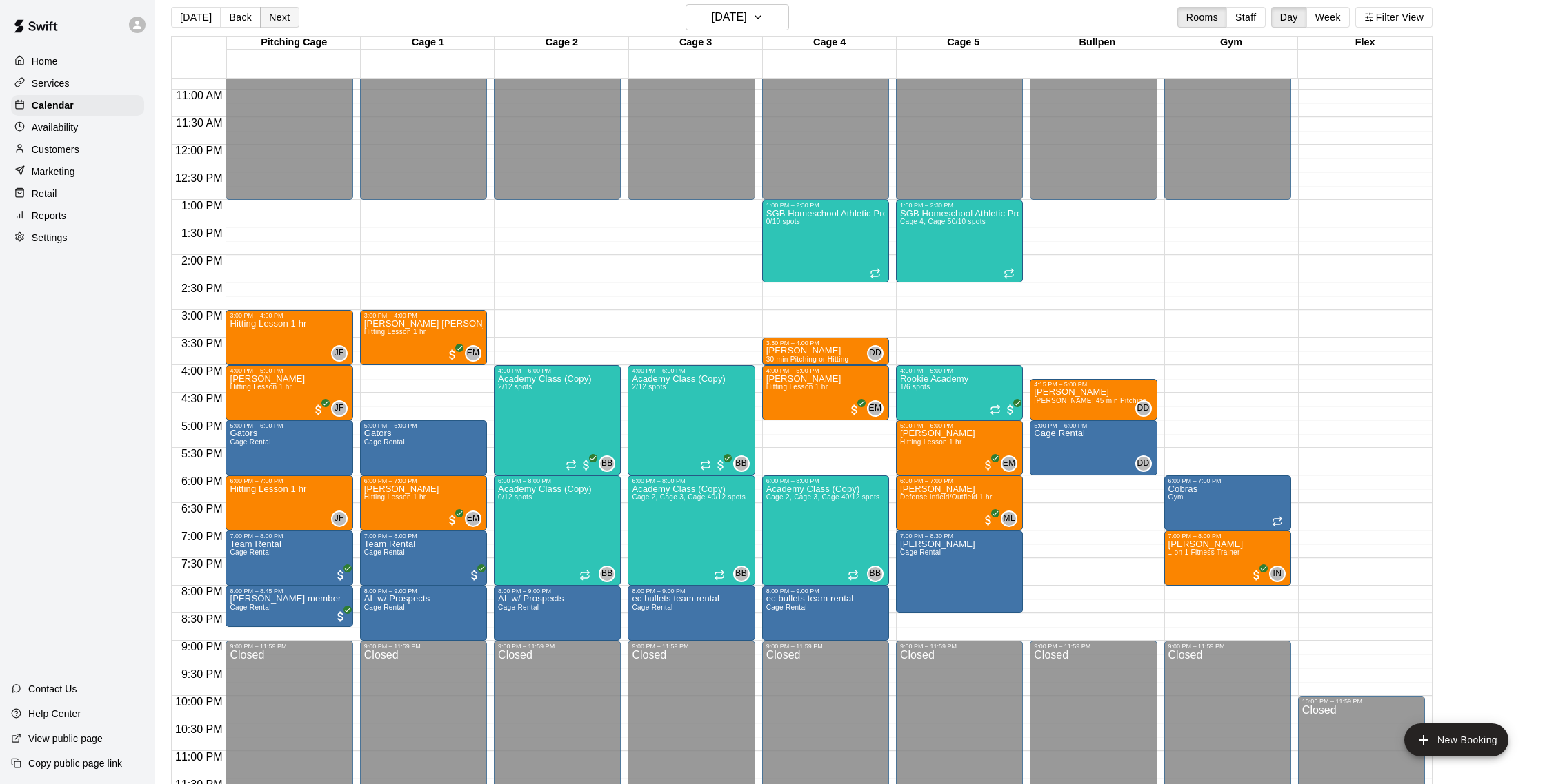
click at [281, 22] on button "Next" at bounding box center [279, 17] width 39 height 21
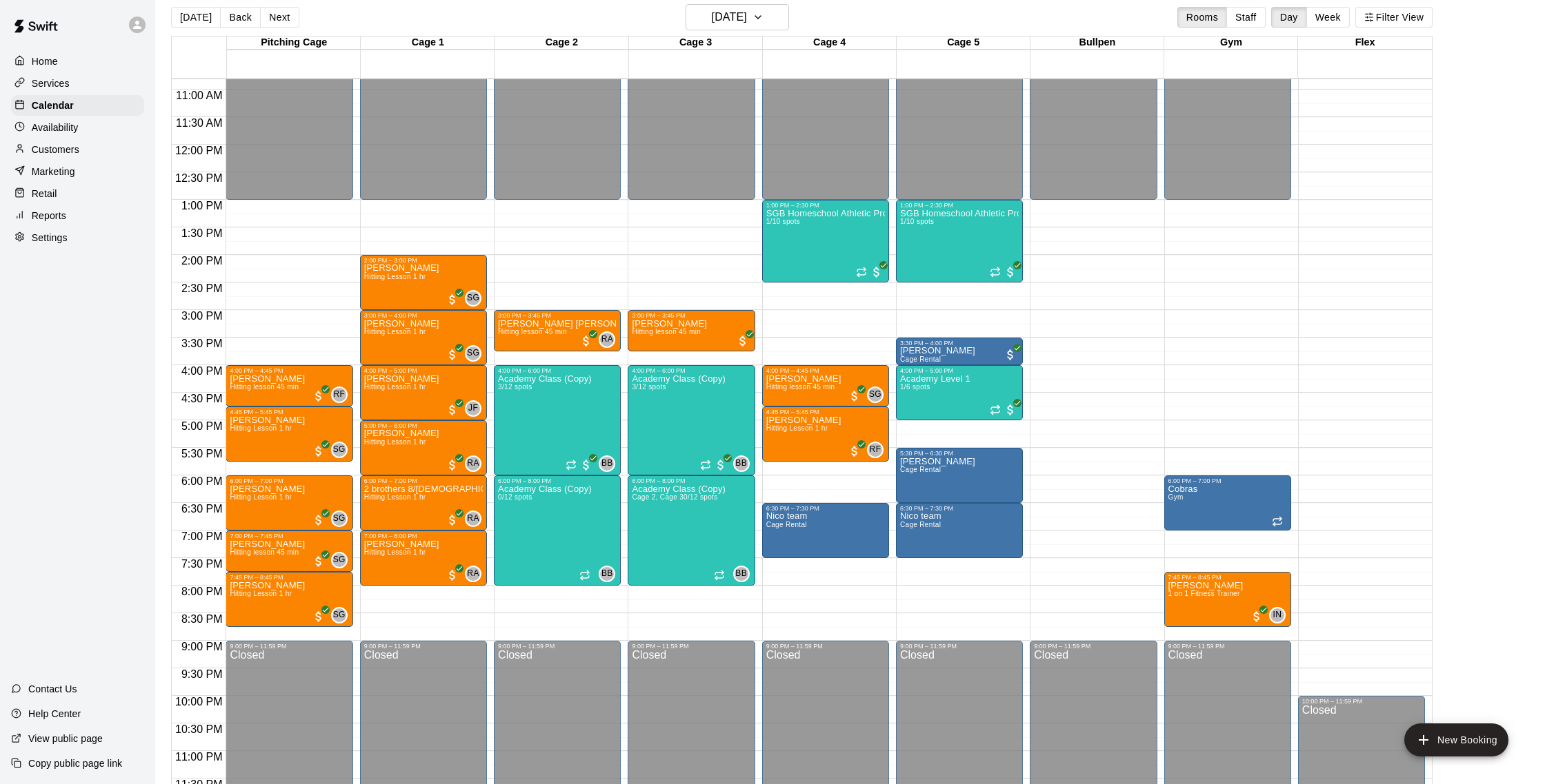
click at [290, 15] on button "Next" at bounding box center [279, 17] width 39 height 21
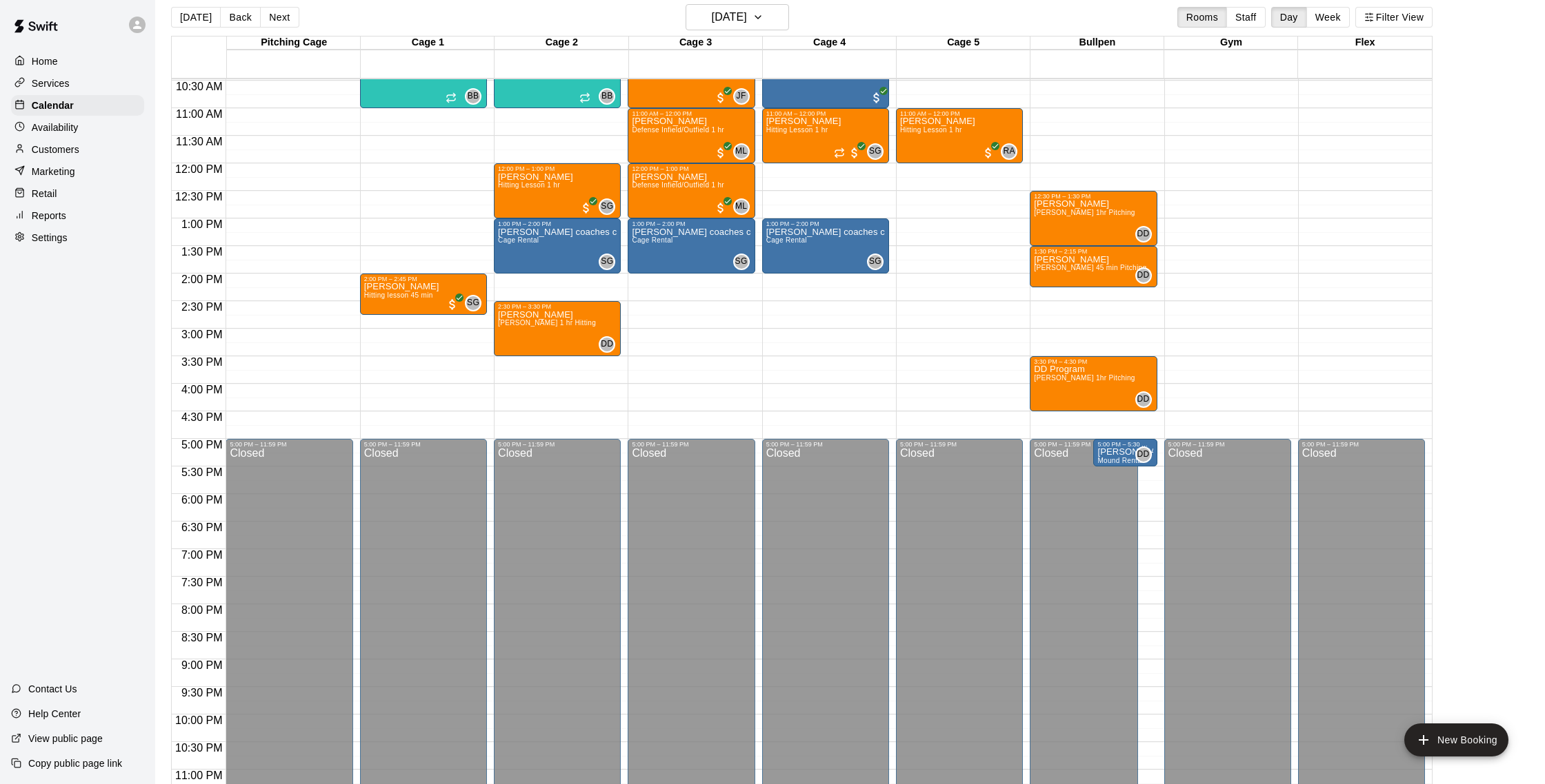
scroll to position [577, 0]
click at [284, 16] on button "Next" at bounding box center [279, 17] width 39 height 21
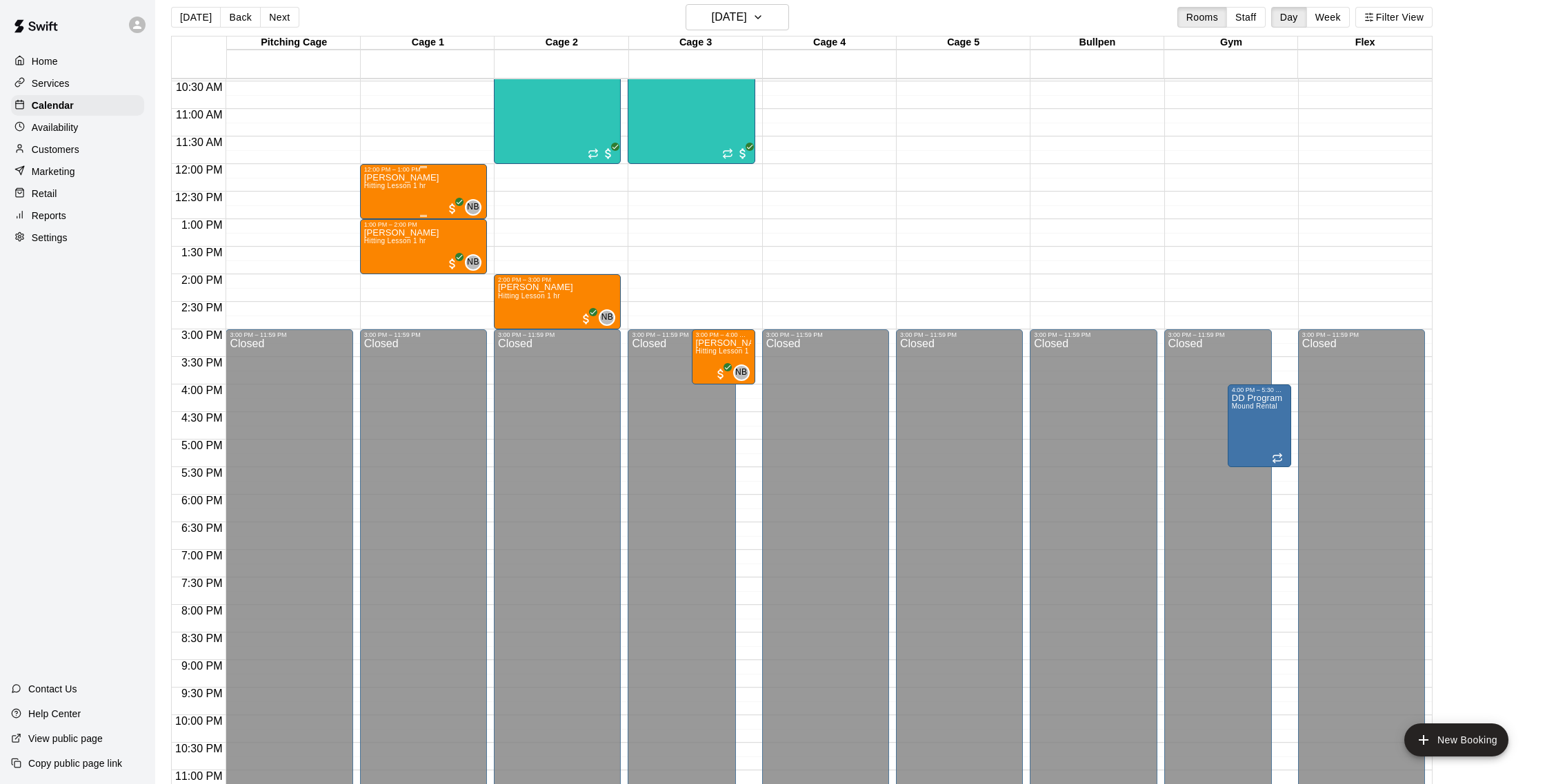
click at [424, 181] on div "Jacob Bautz Hitting Lesson 1 hr" at bounding box center [402, 565] width 76 height 784
click at [383, 230] on button "edit" at bounding box center [377, 221] width 27 height 26
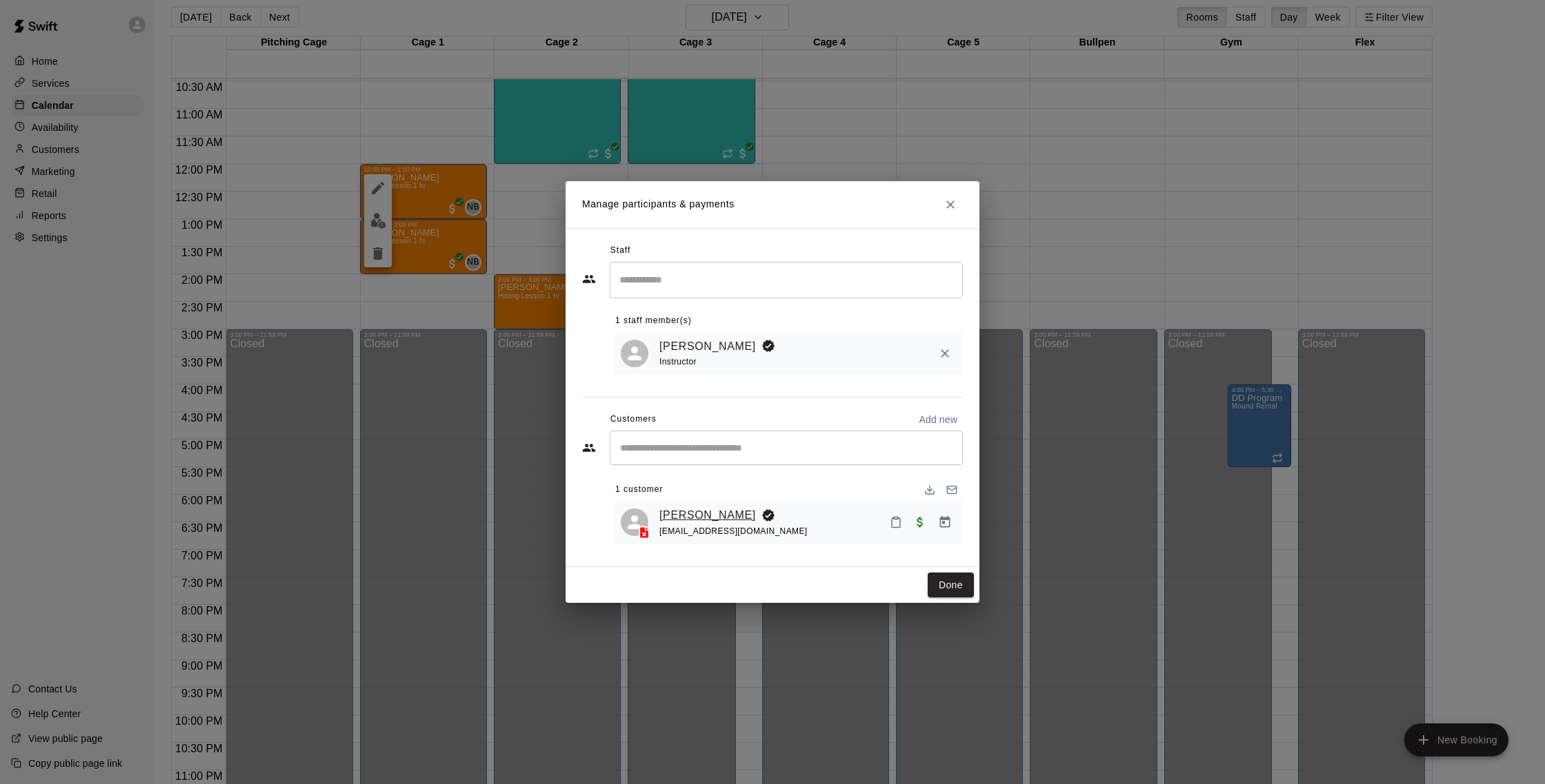
click at [711, 515] on link "[PERSON_NAME]" at bounding box center [708, 515] width 96 height 18
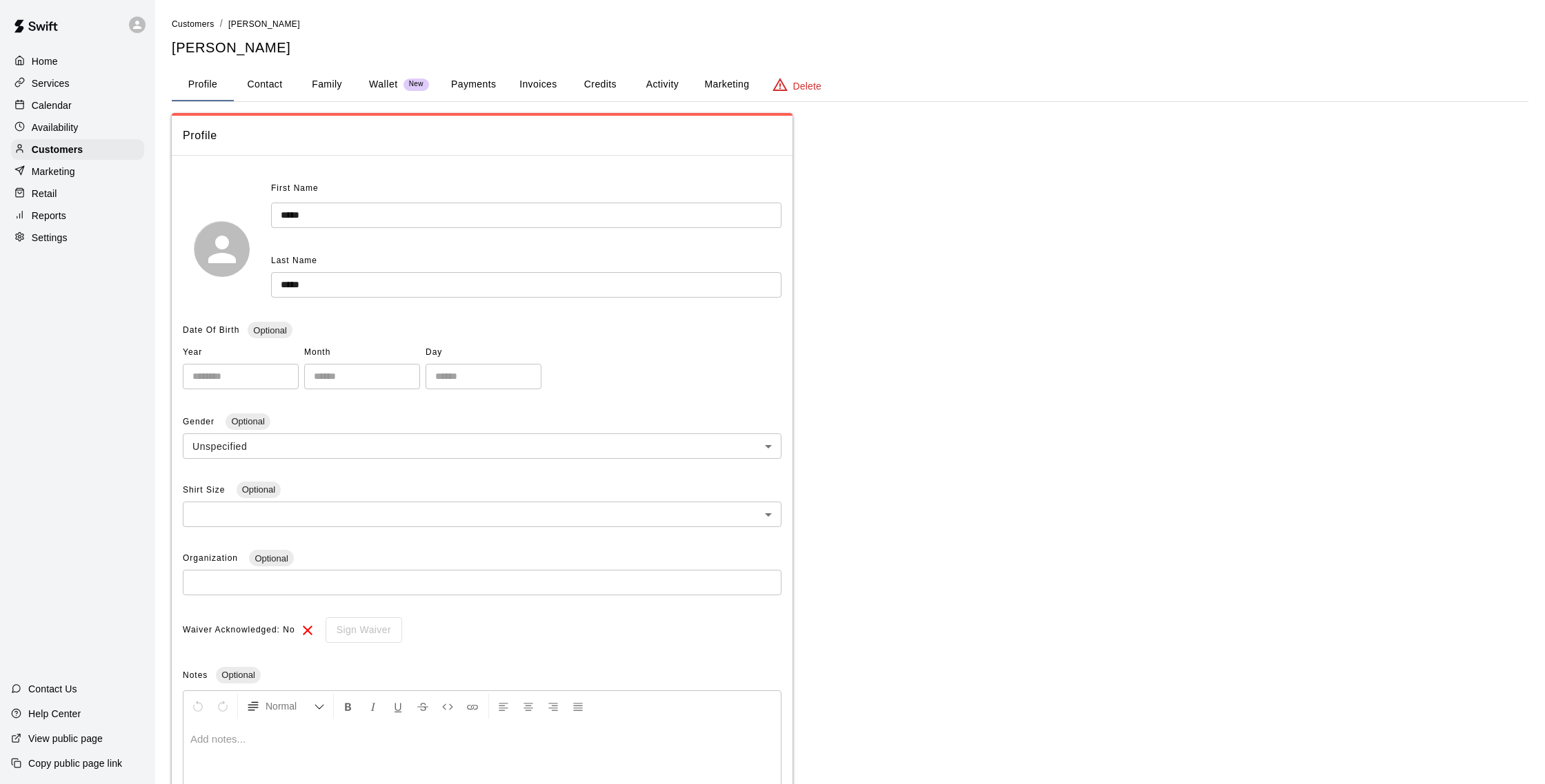
click at [657, 96] on button "Activity" at bounding box center [662, 84] width 62 height 33
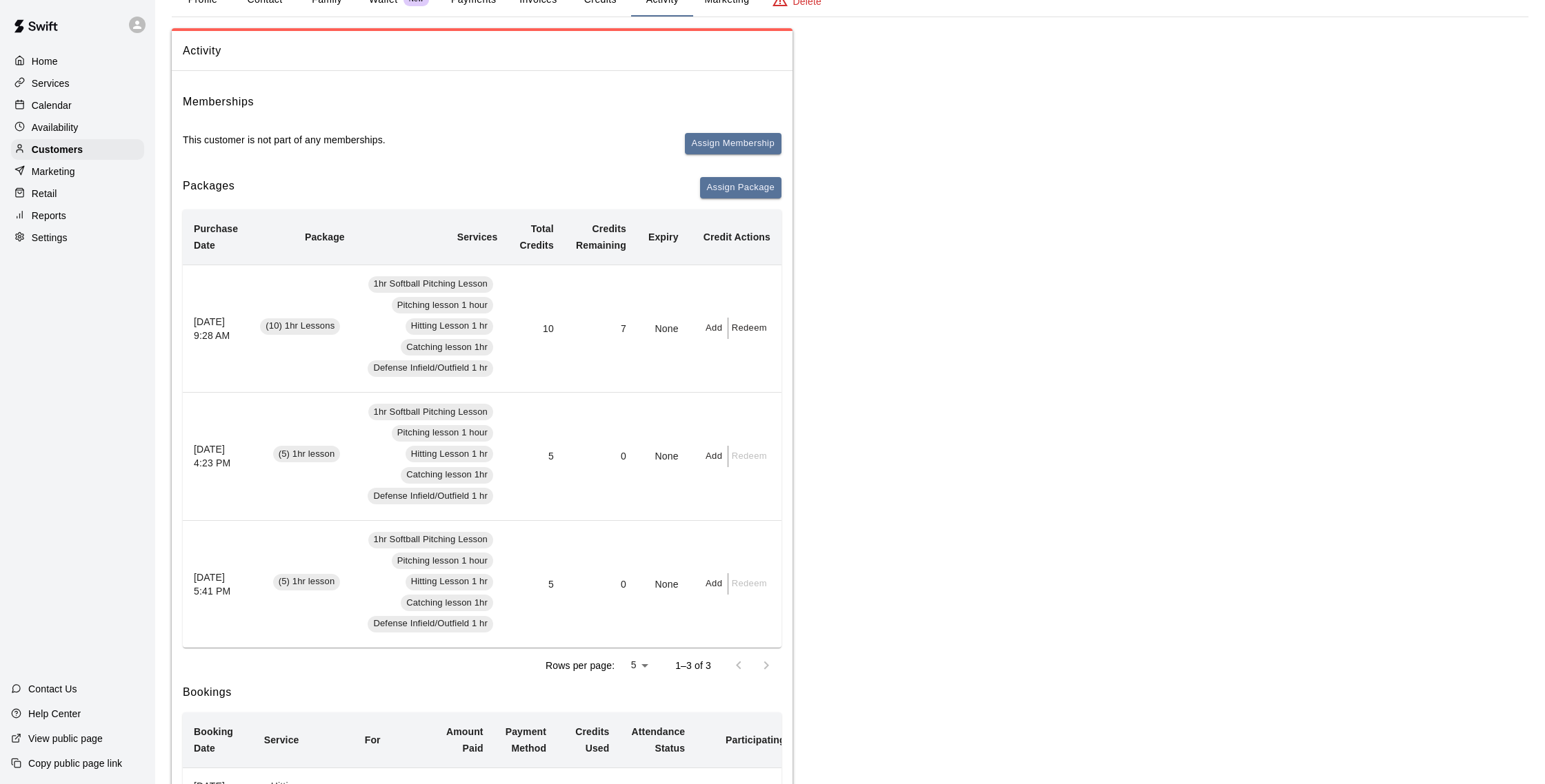
scroll to position [88, 0]
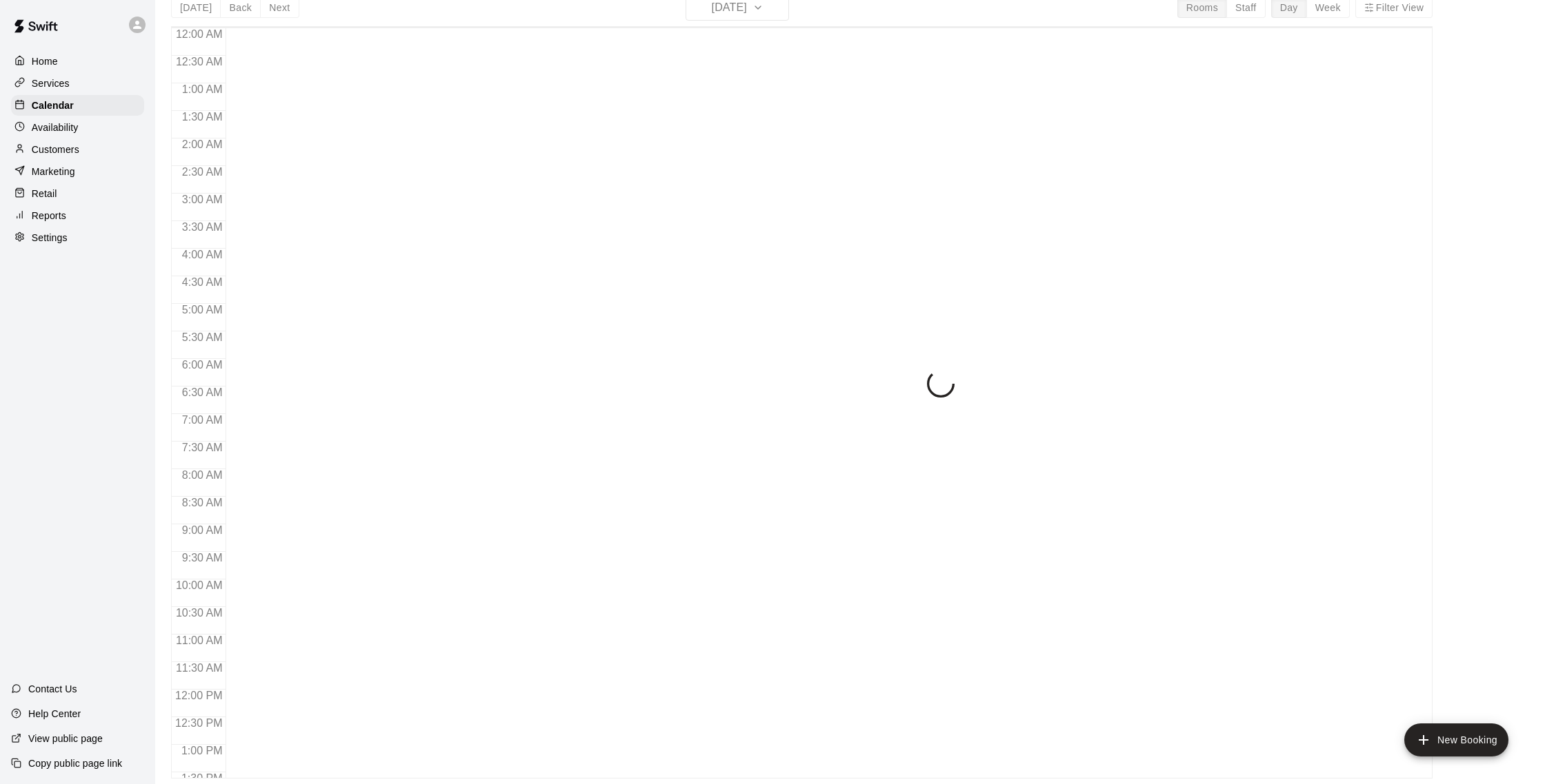
scroll to position [572, 0]
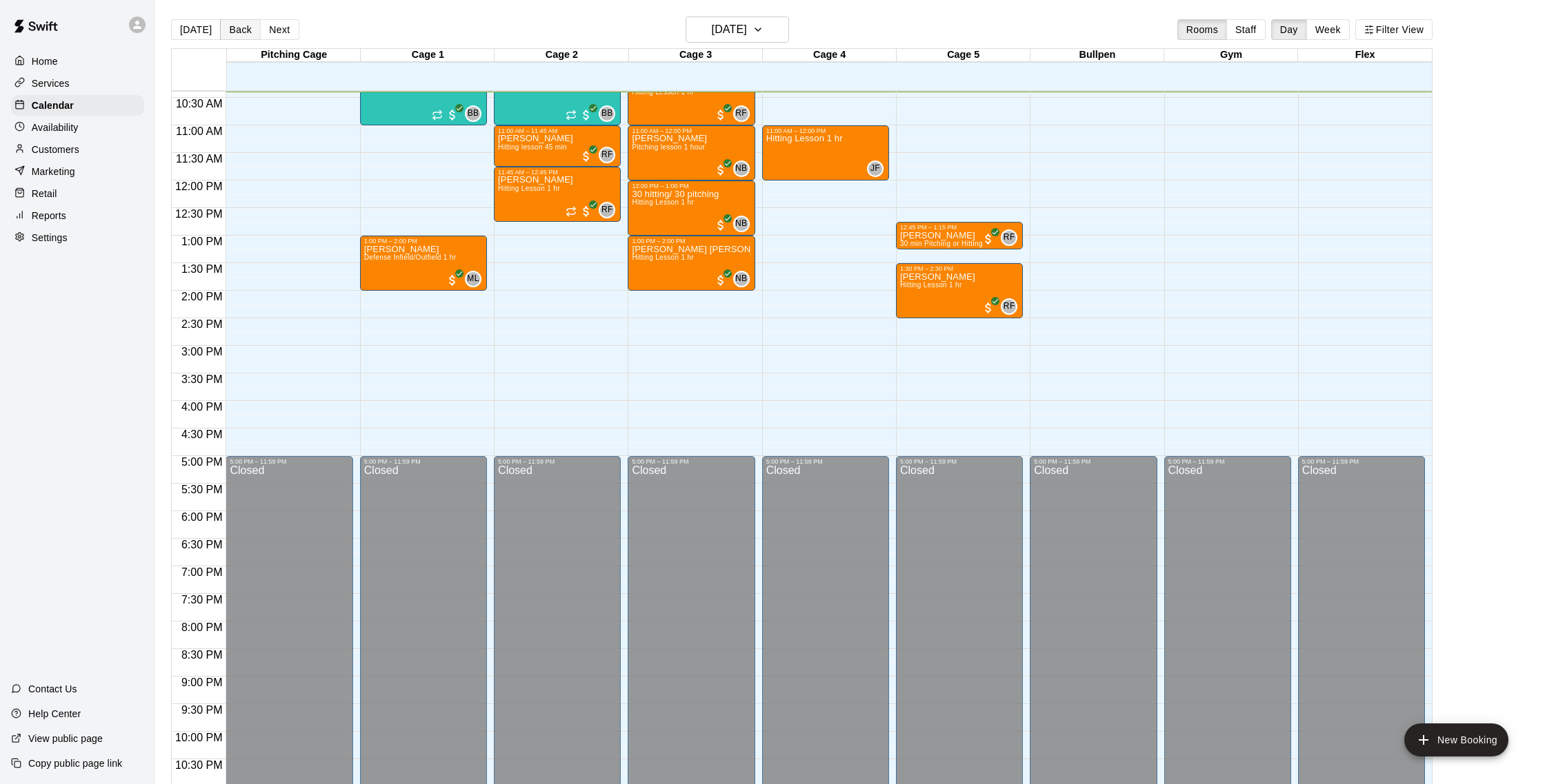
click at [243, 28] on button "Back" at bounding box center [240, 29] width 41 height 21
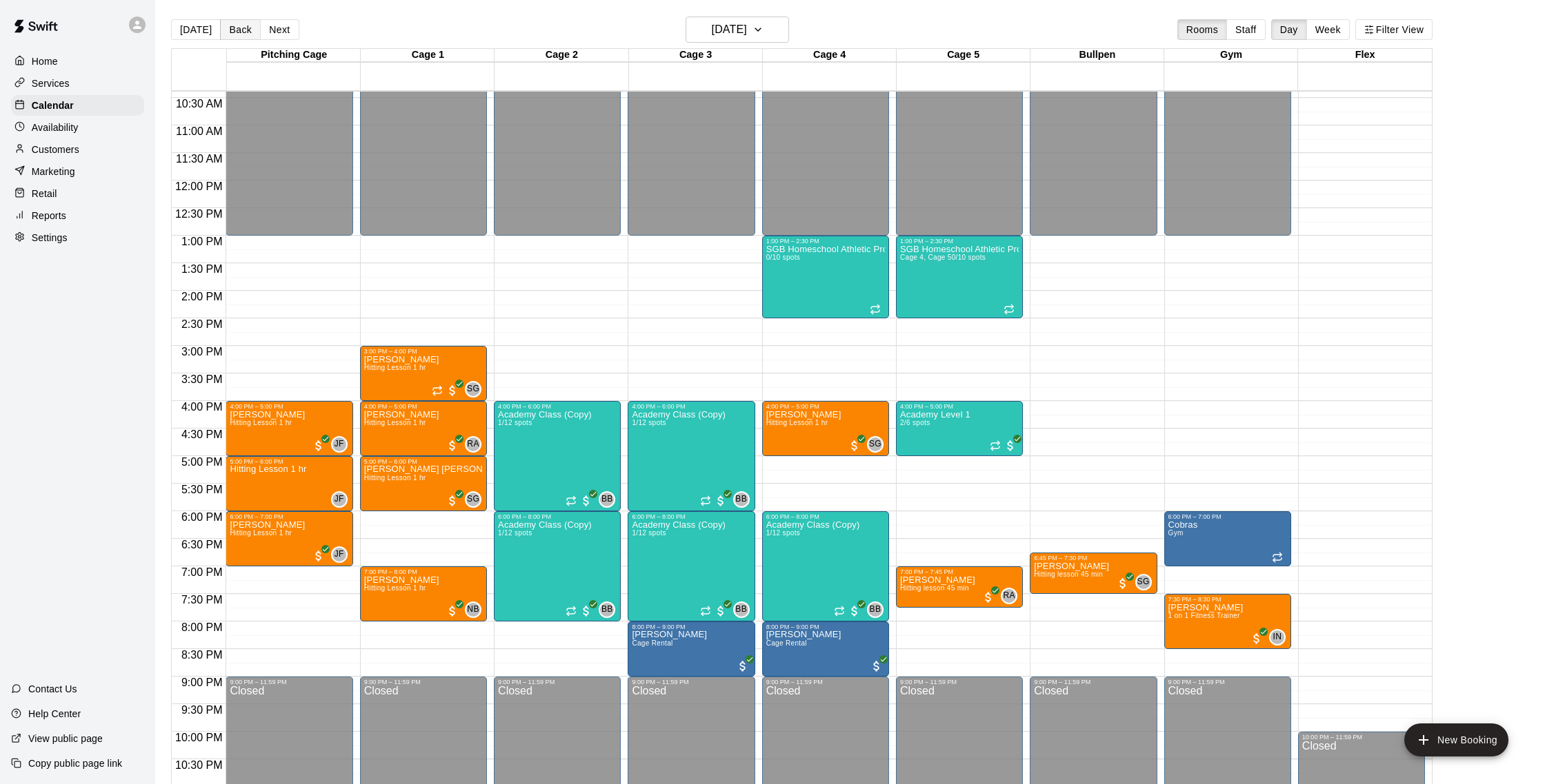
click at [236, 24] on button "Back" at bounding box center [240, 29] width 41 height 21
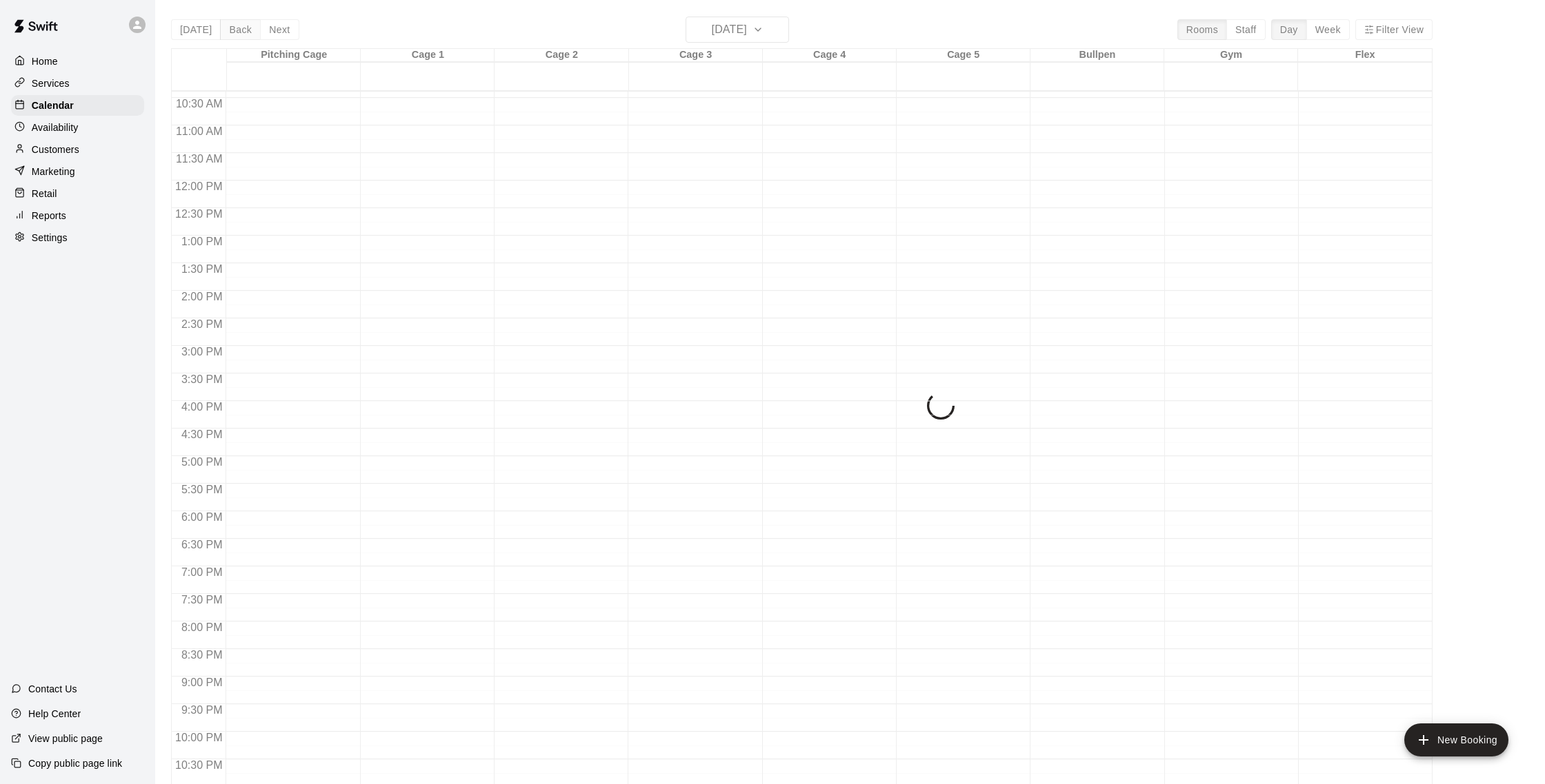
click at [236, 24] on div "Today Back Next Thursday Sep 18 Rooms Staff Day Week Filter View Pitching Cage …" at bounding box center [801, 409] width 1262 height 784
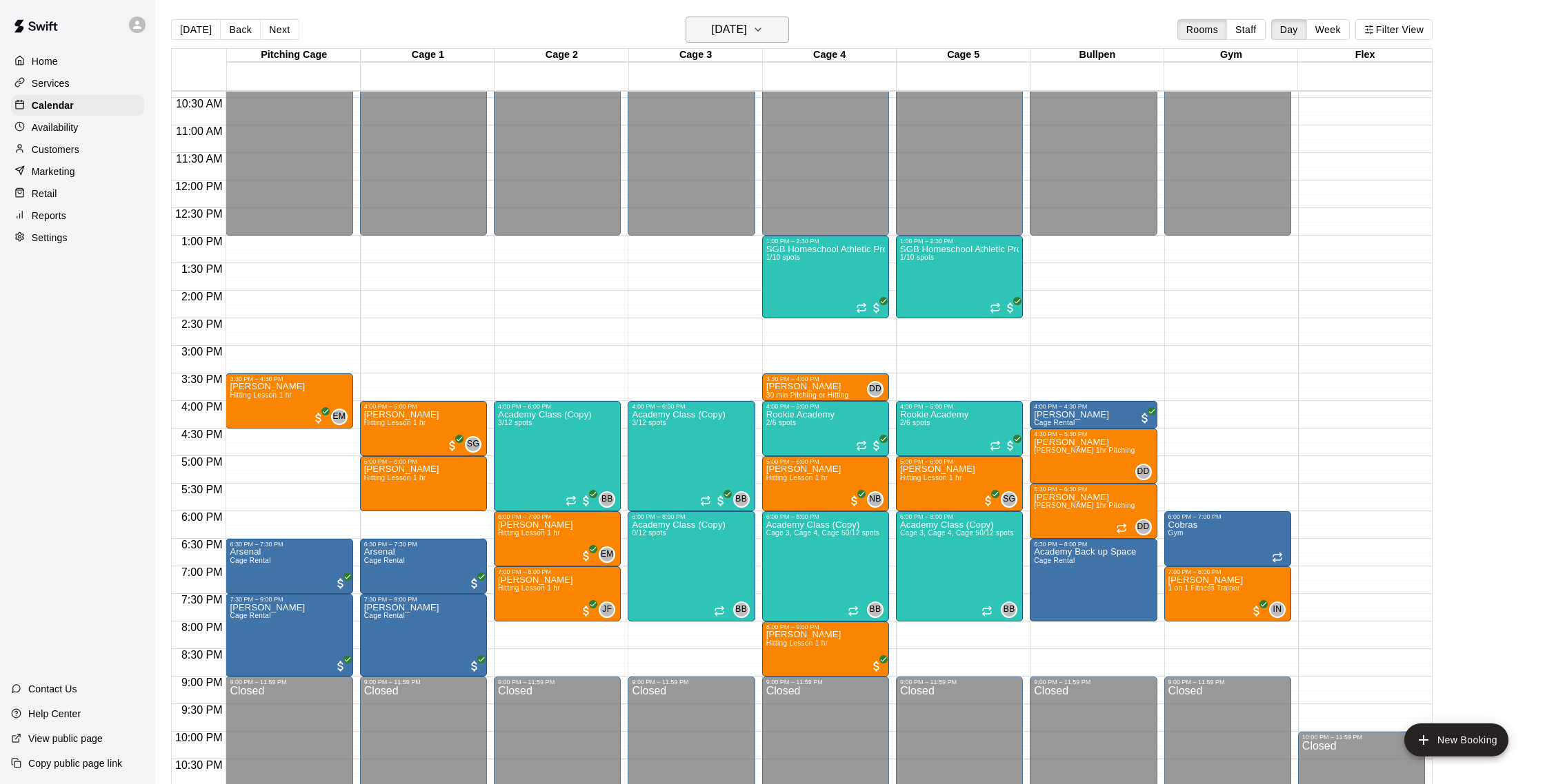
click at [786, 29] on button "Thursday Sep 18" at bounding box center [736, 30] width 103 height 26
click at [715, 127] on button "11" at bounding box center [705, 119] width 22 height 14
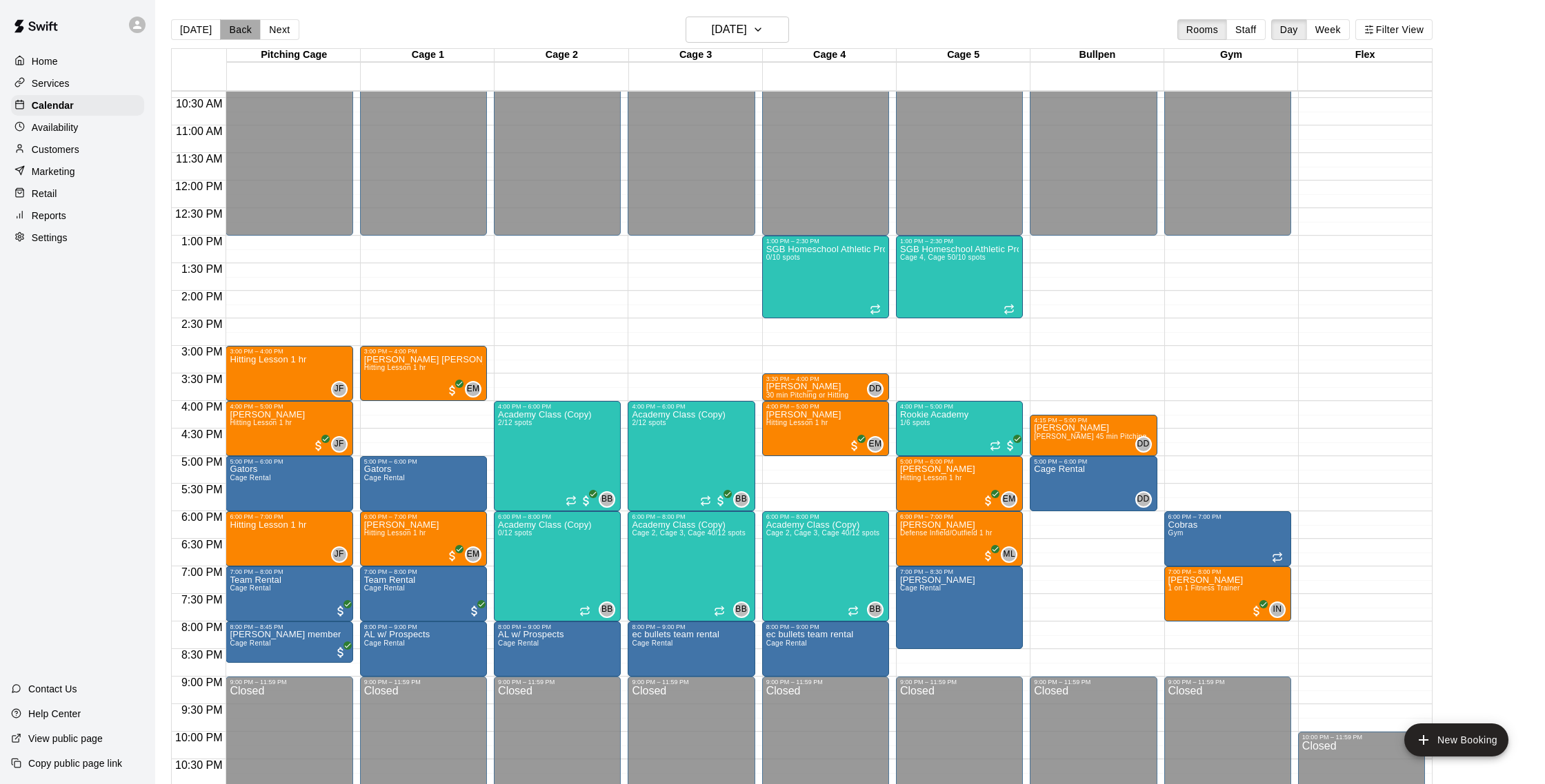
click at [251, 31] on button "Back" at bounding box center [240, 29] width 41 height 21
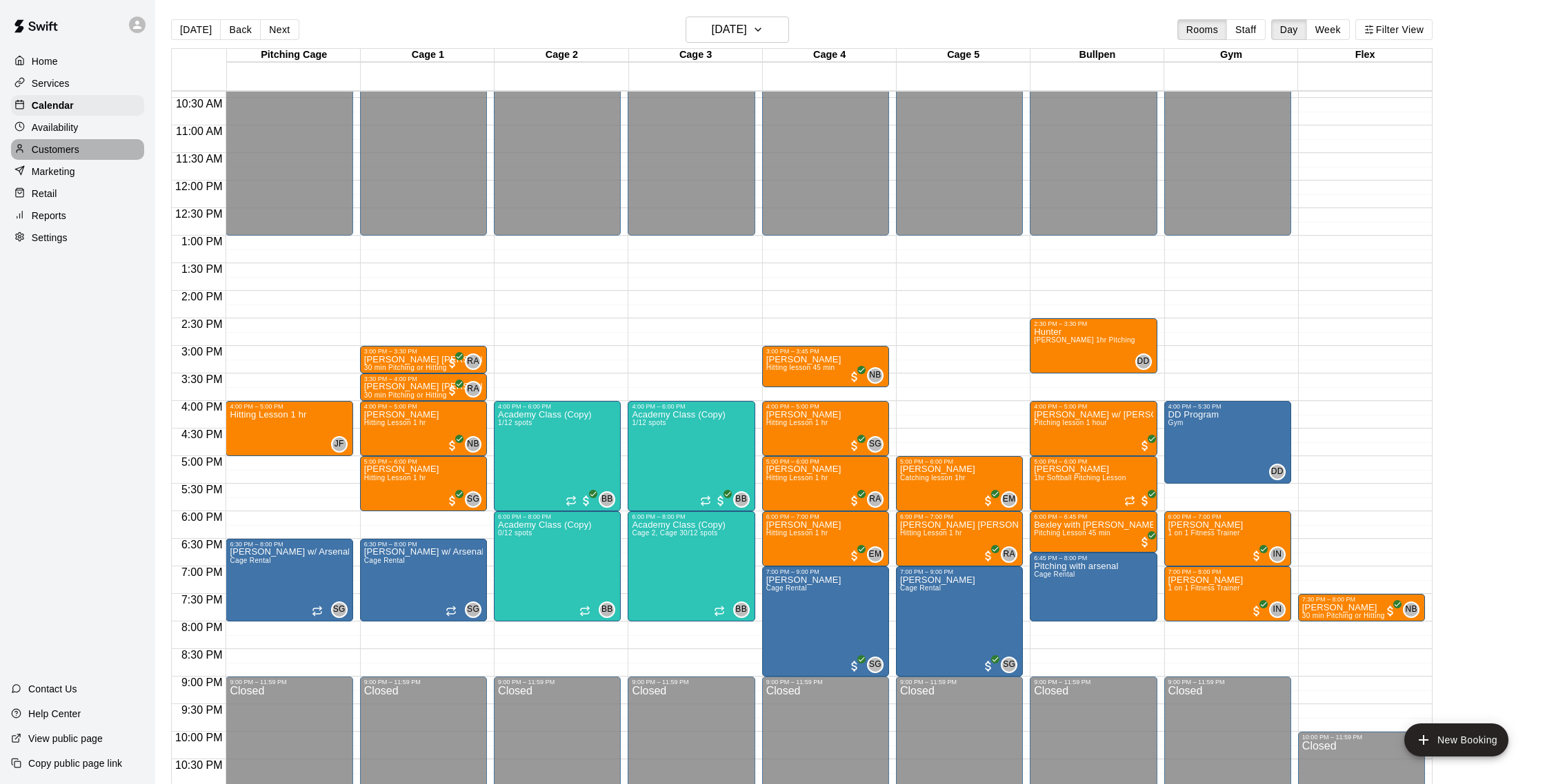
click at [85, 157] on div "Customers" at bounding box center [77, 149] width 133 height 21
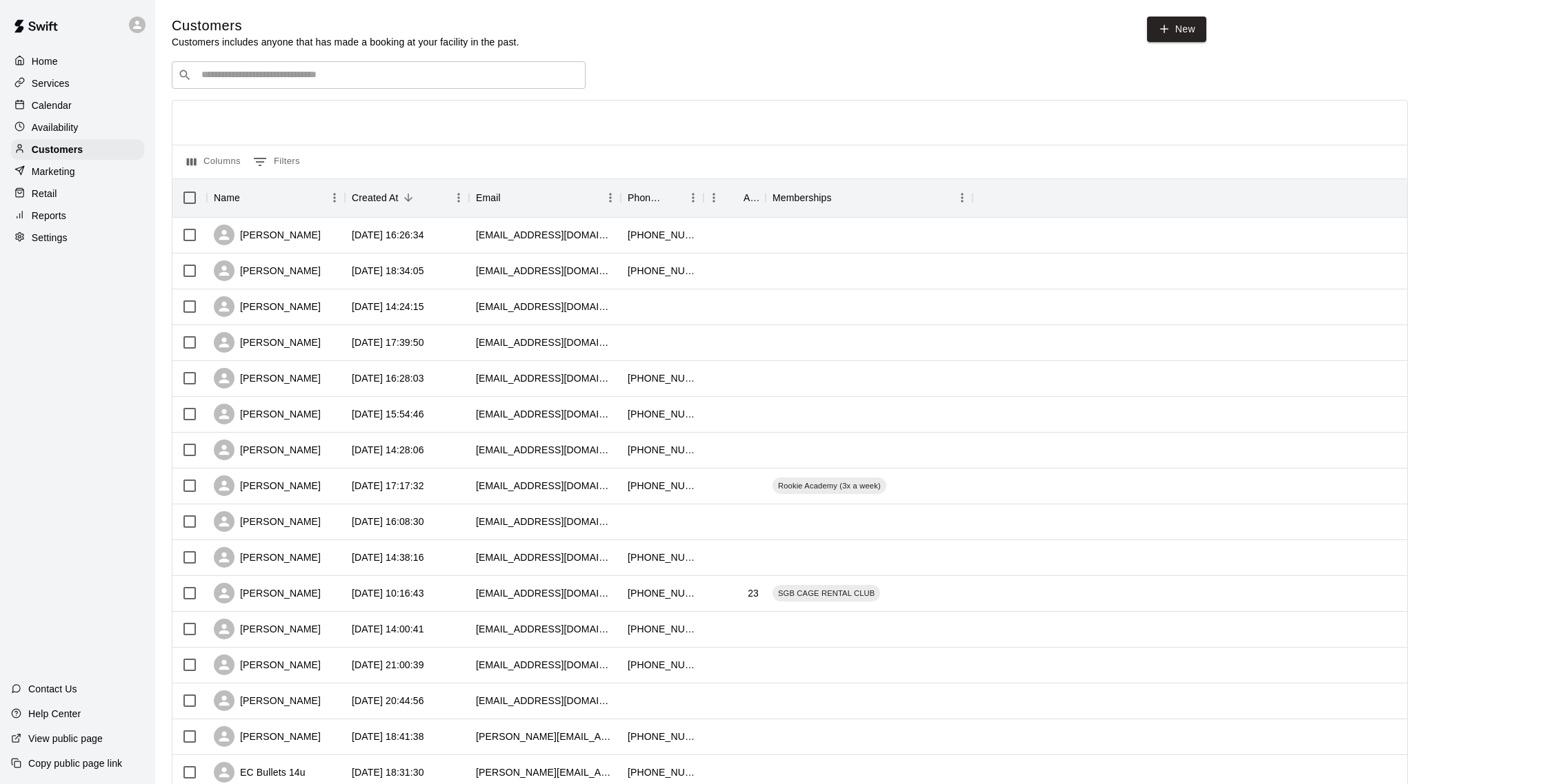
click at [70, 212] on div "Reports" at bounding box center [77, 215] width 133 height 21
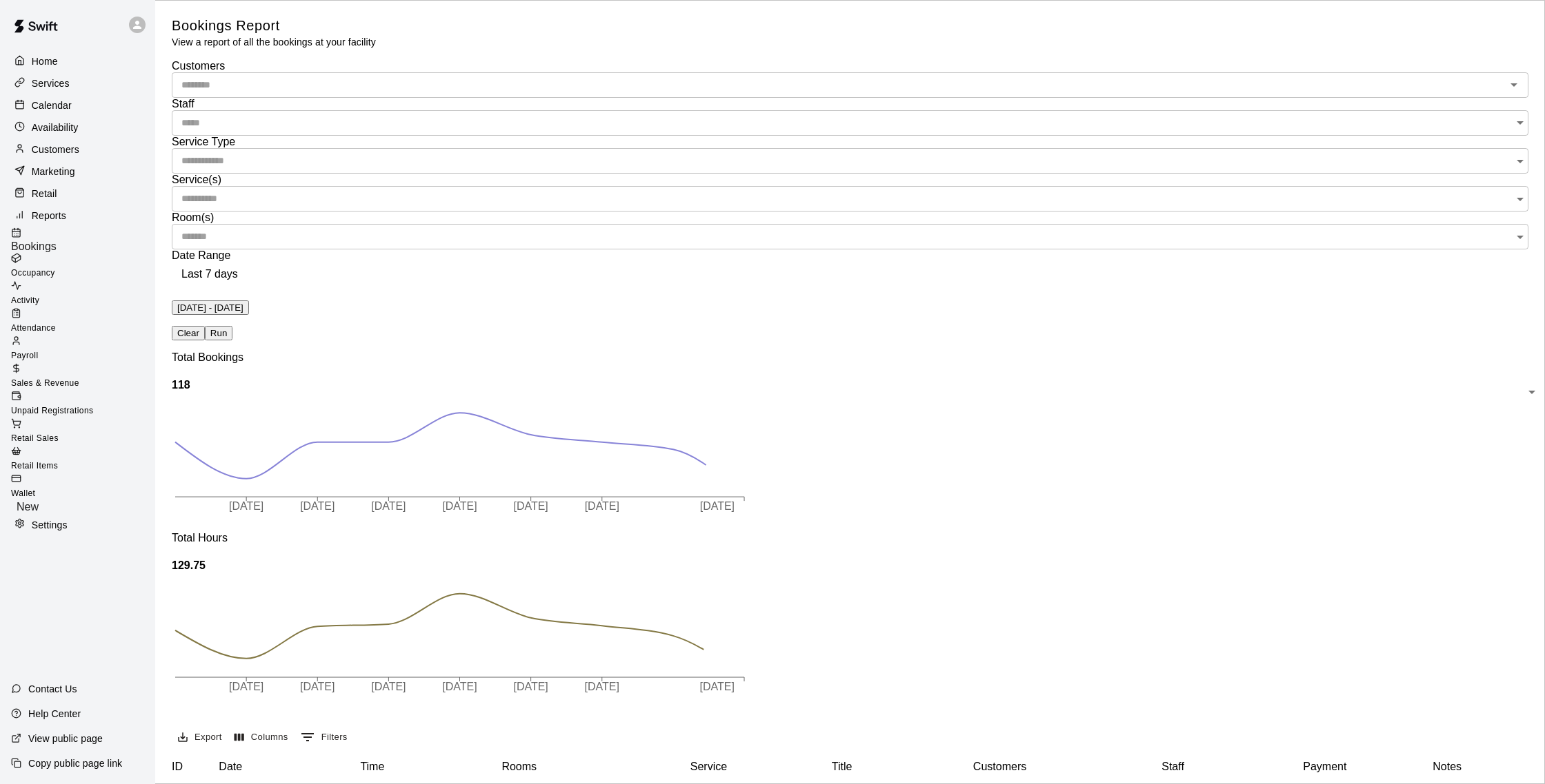
click at [78, 175] on div "Marketing" at bounding box center [77, 172] width 133 height 21
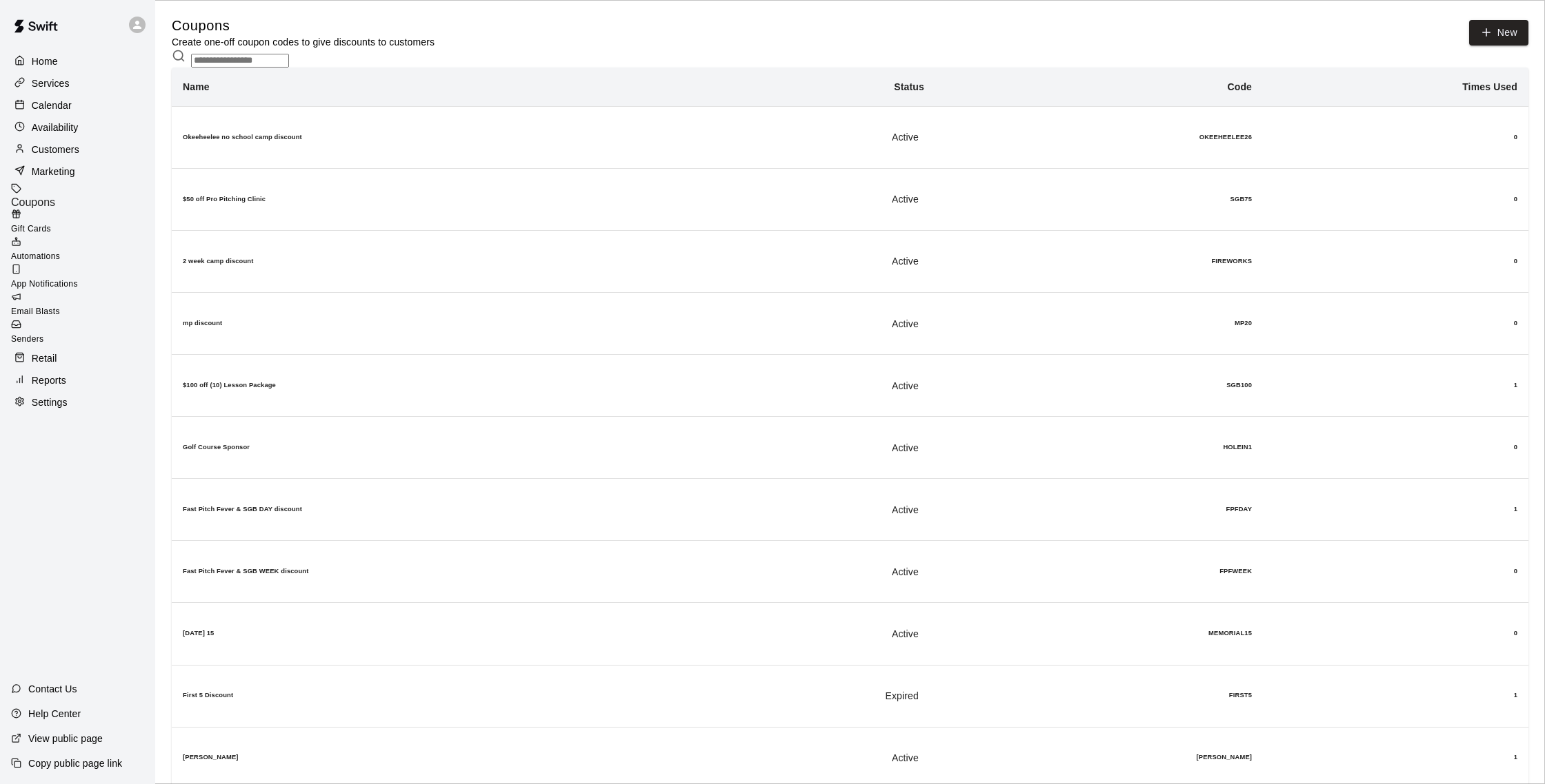
click at [60, 307] on span "Email Blasts" at bounding box center [36, 312] width 49 height 9
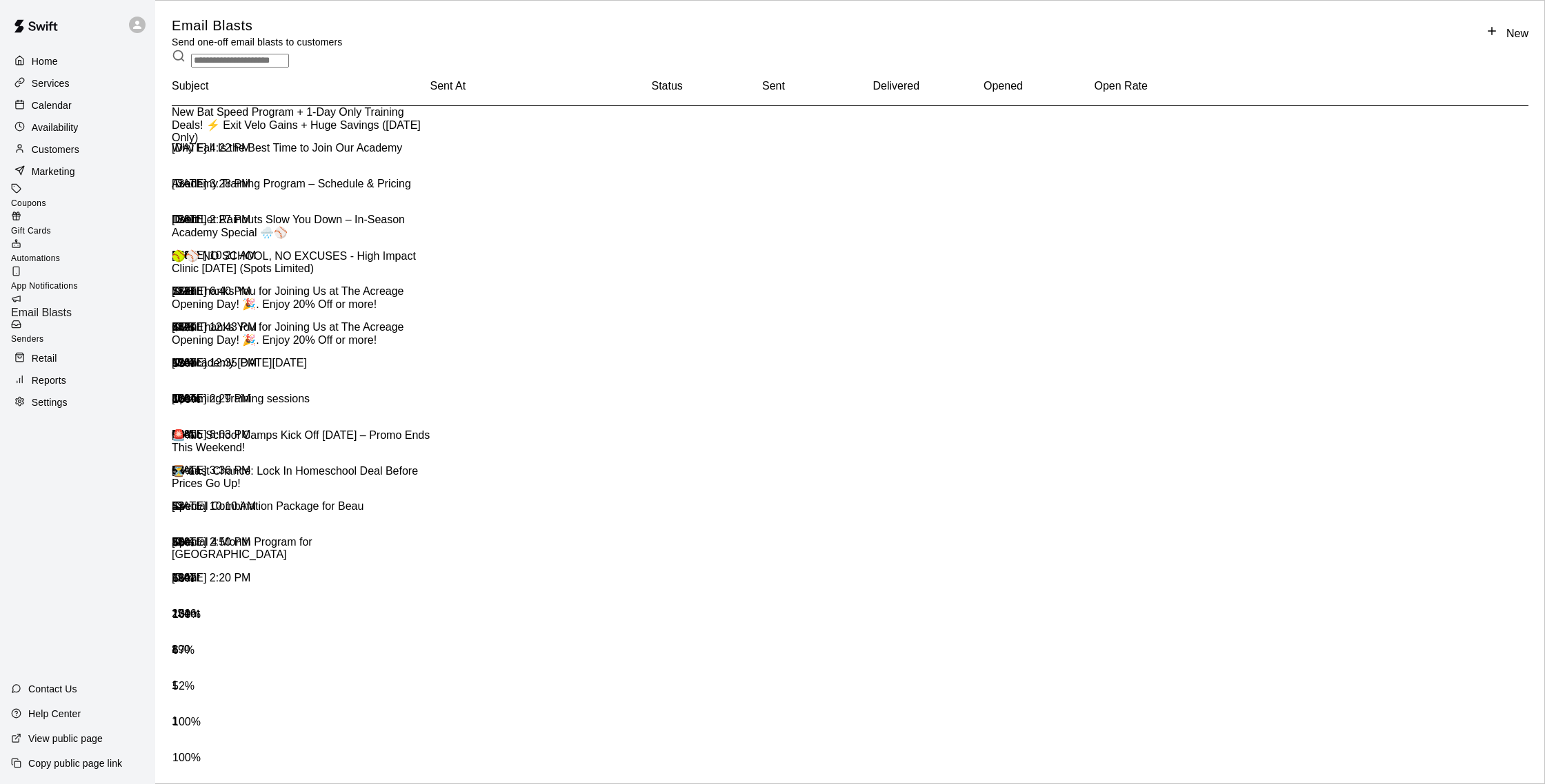
click at [381, 145] on div "New Bat Speed Program + 1-Day Only Training Deals! ⚡ Exit Velo Gains + Huge Sav…" at bounding box center [301, 125] width 259 height 38
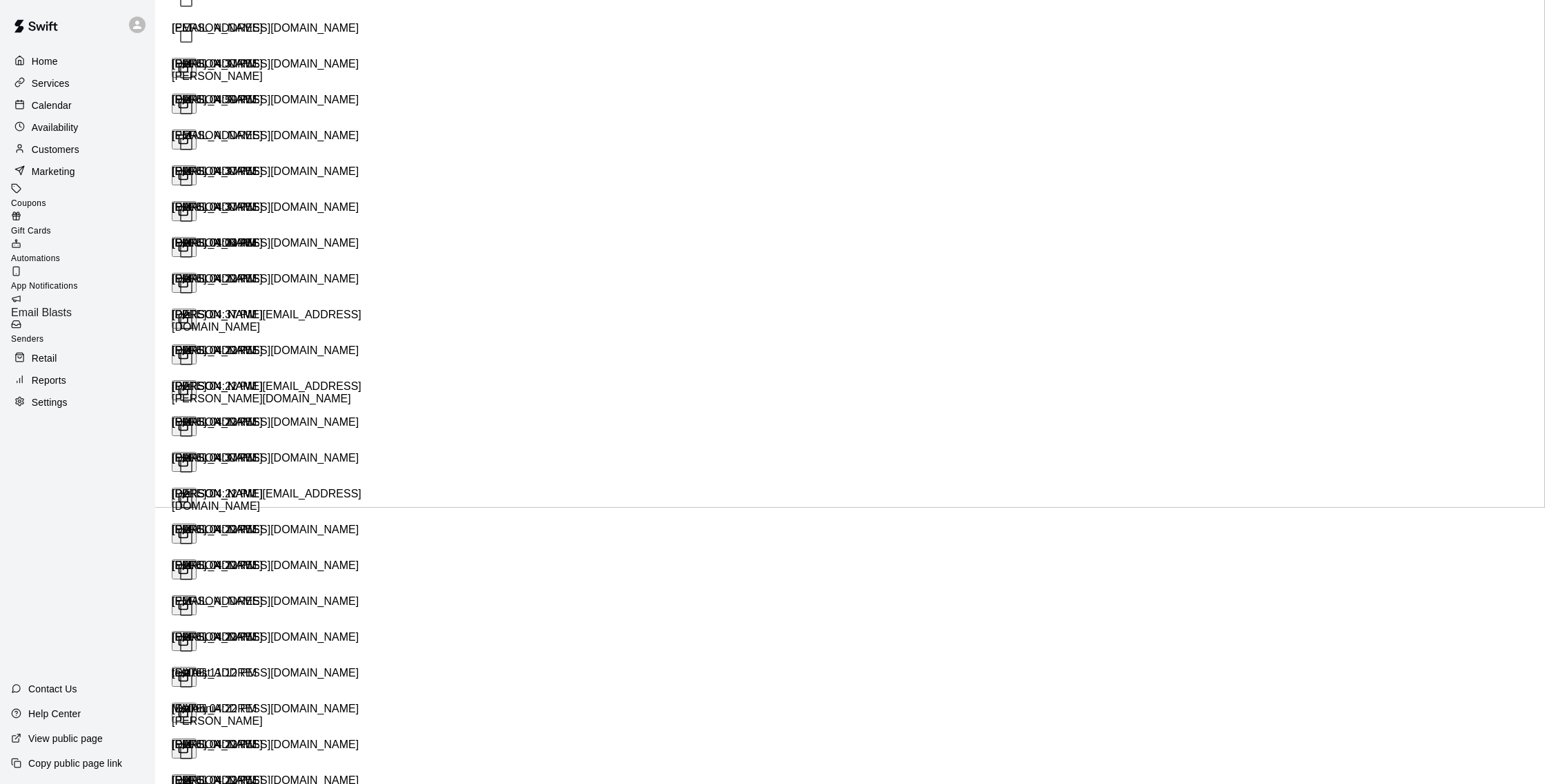
type input "**********"
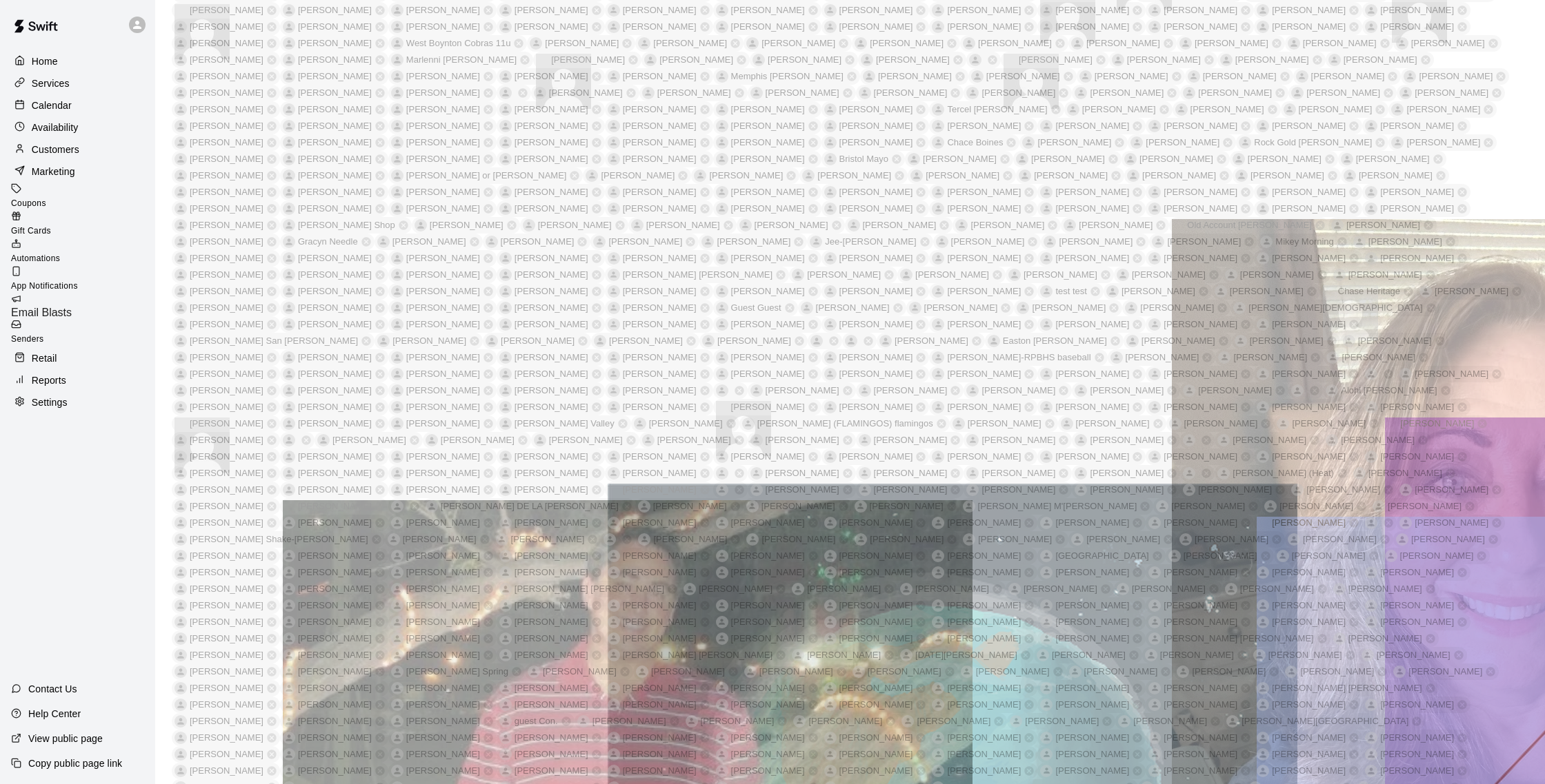
scroll to position [4422, 0]
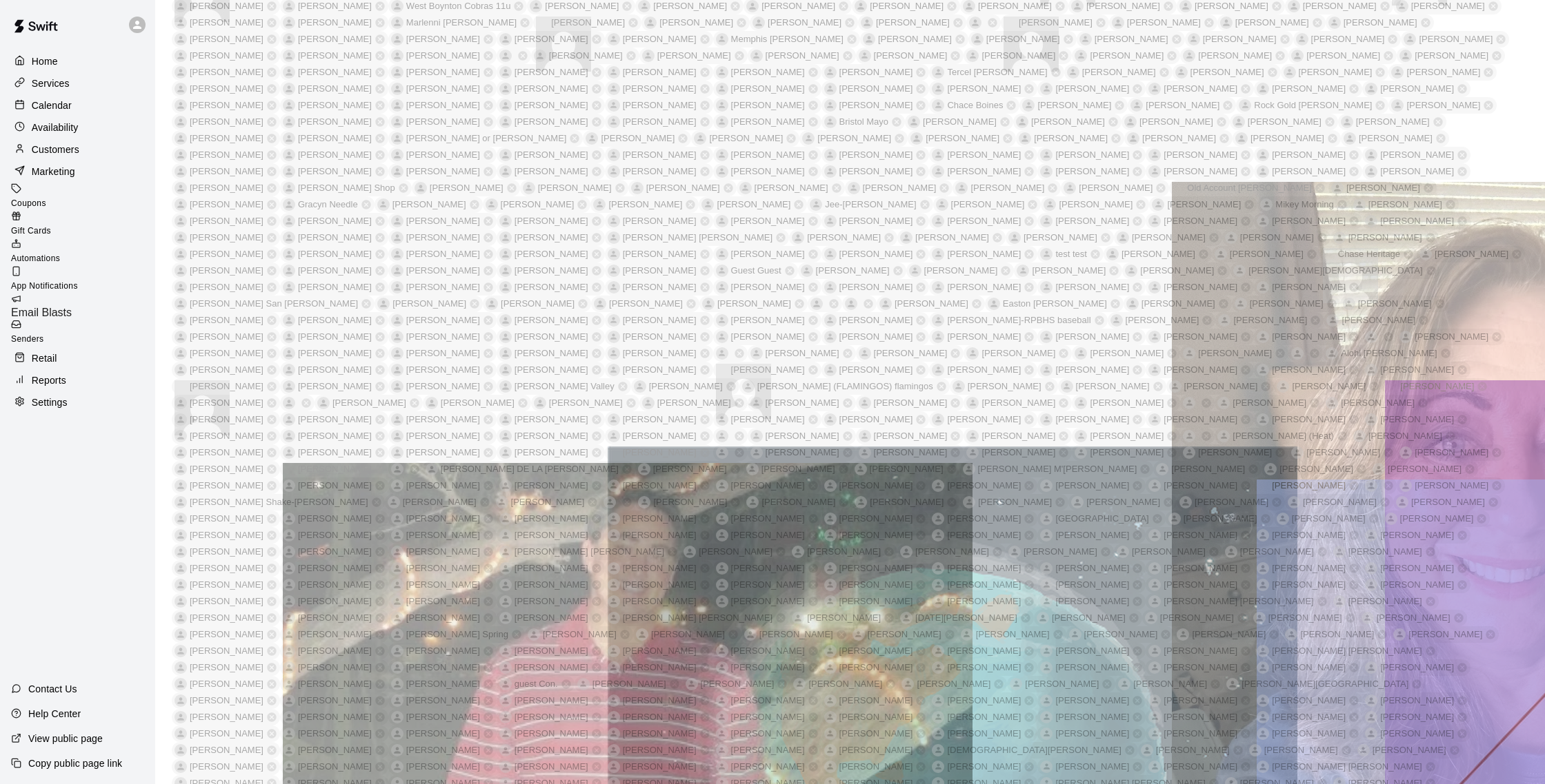
drag, startPoint x: 602, startPoint y: 127, endPoint x: 892, endPoint y: 659, distance: 605.9
copy td "MLB Leaders – Bat Speed & Exit Velocity Player Stat Value Notes Oneil Cruz Avg.…"
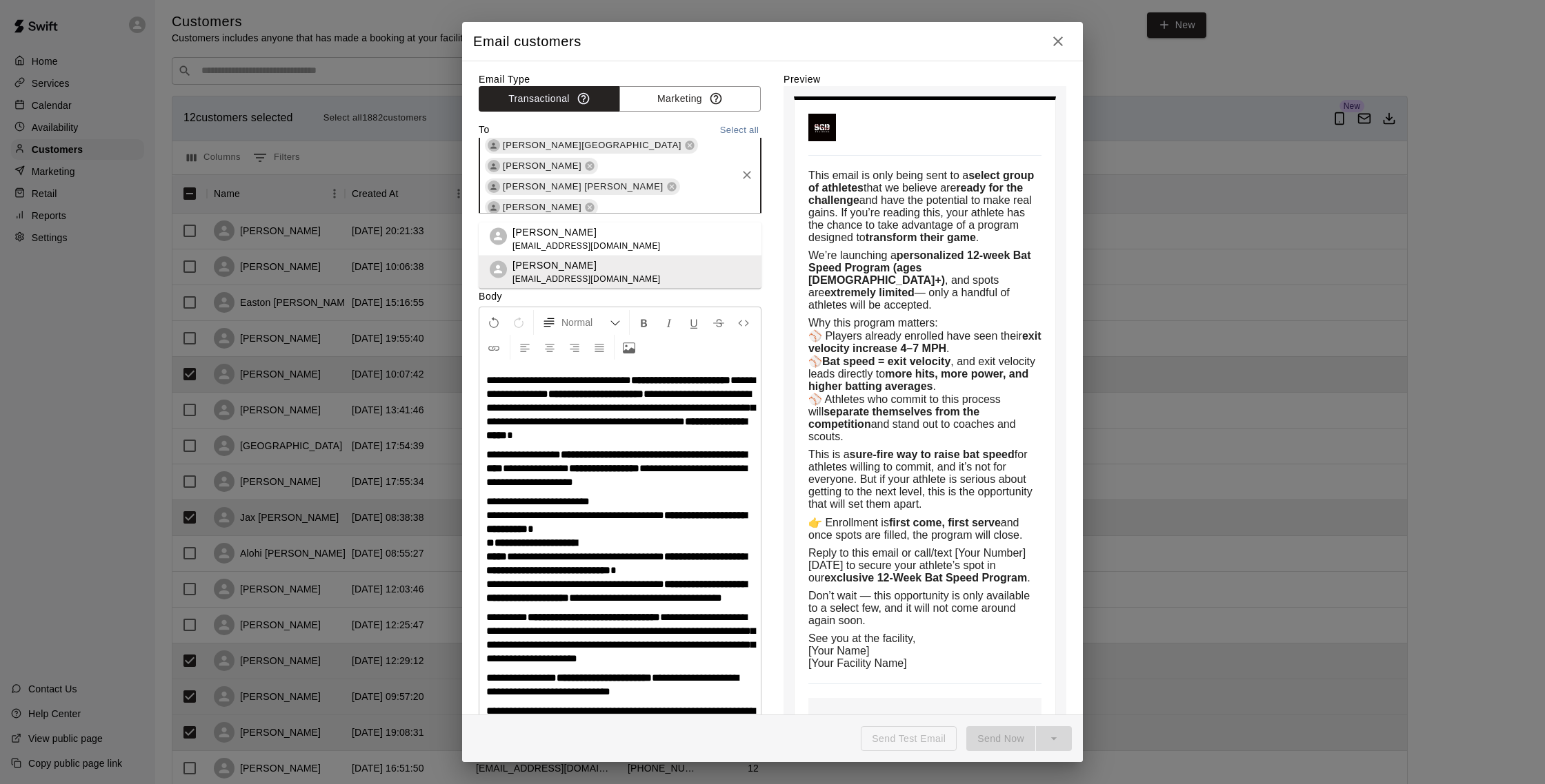
click at [785, 142] on body "This email is only being sent to a select group of athletes that we believe are…" at bounding box center [924, 463] width 283 height 755
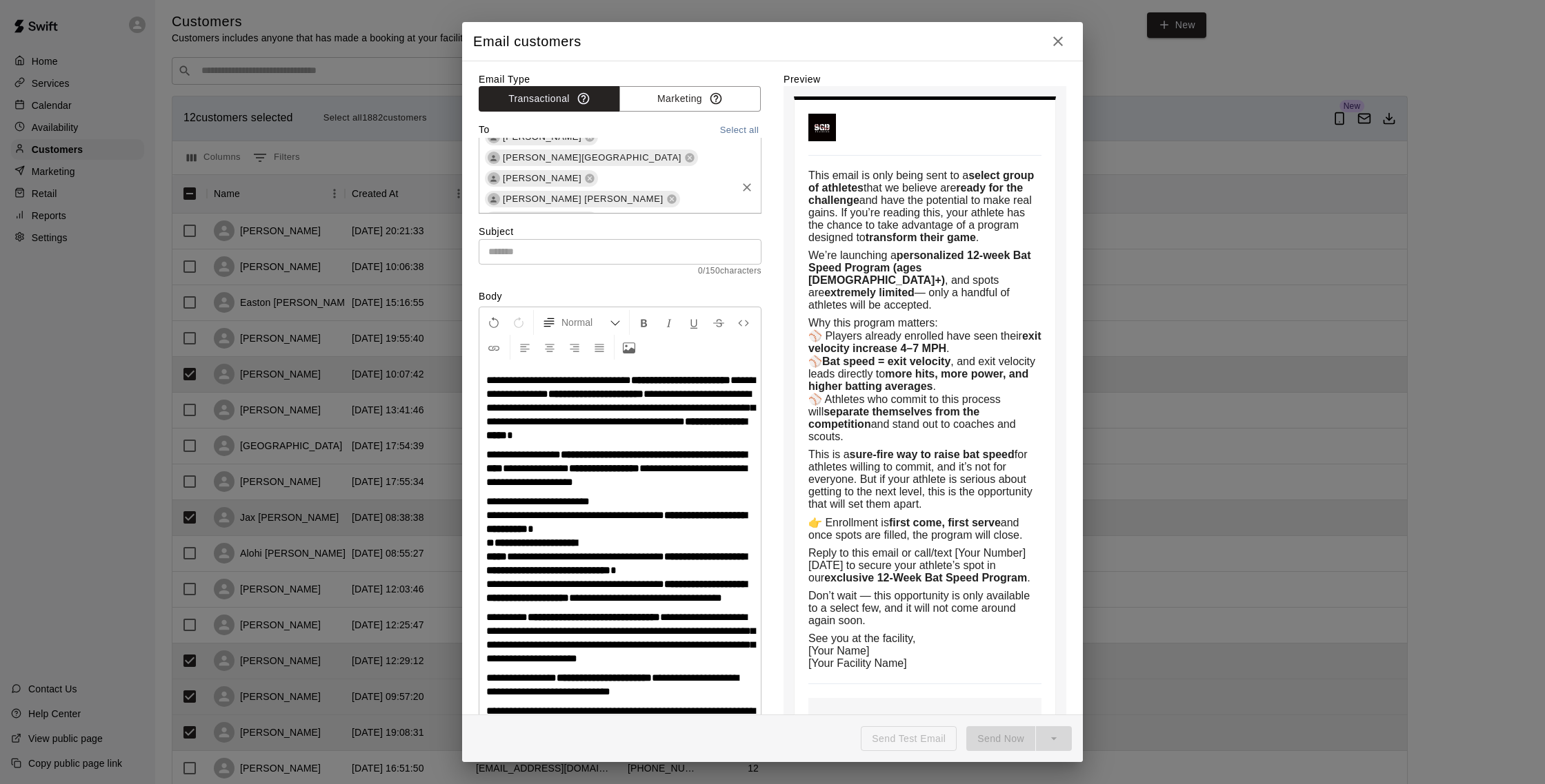
scroll to position [98, 0]
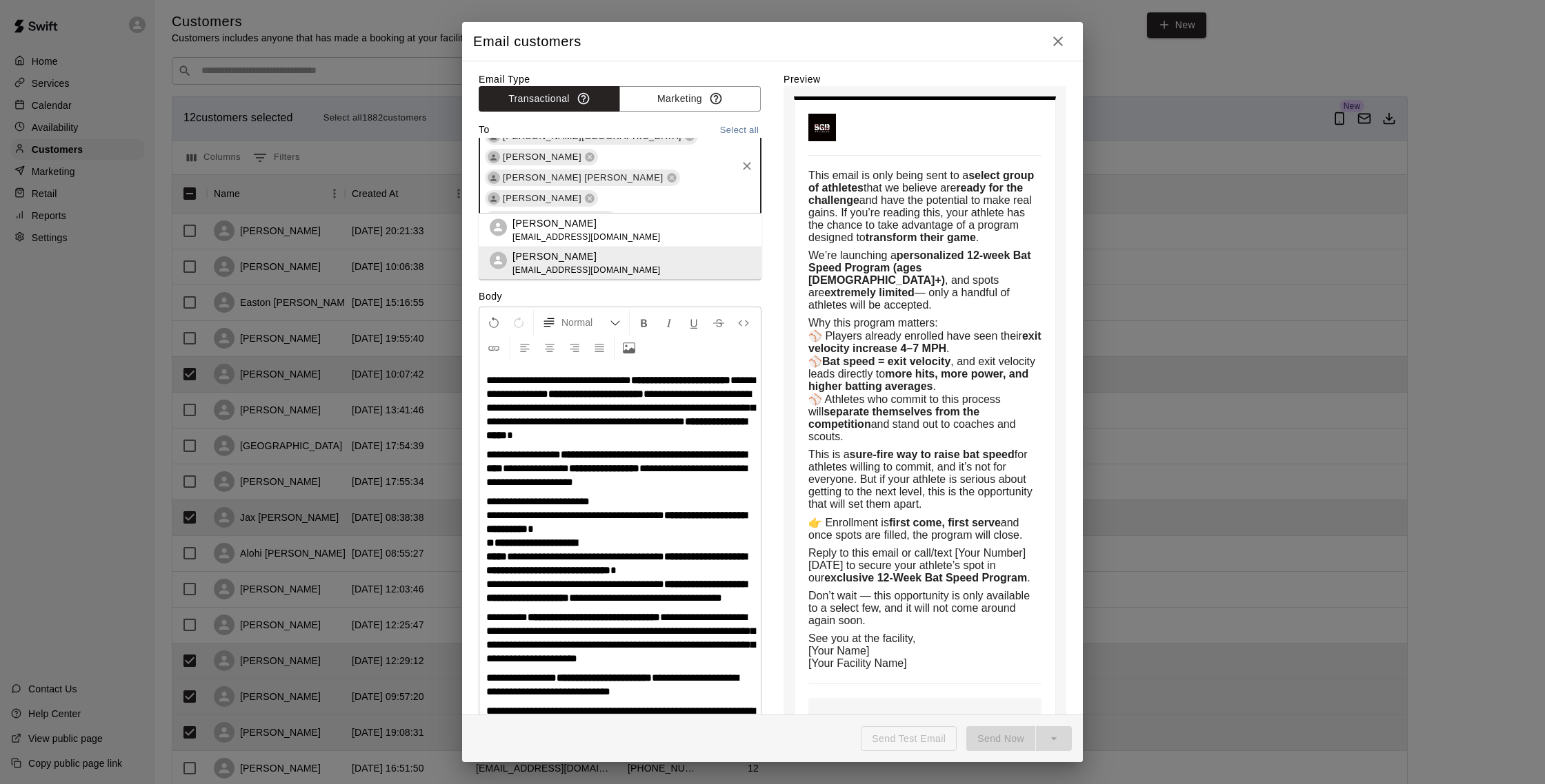
click at [522, 271] on input "*****" at bounding box center [502, 280] width 39 height 17
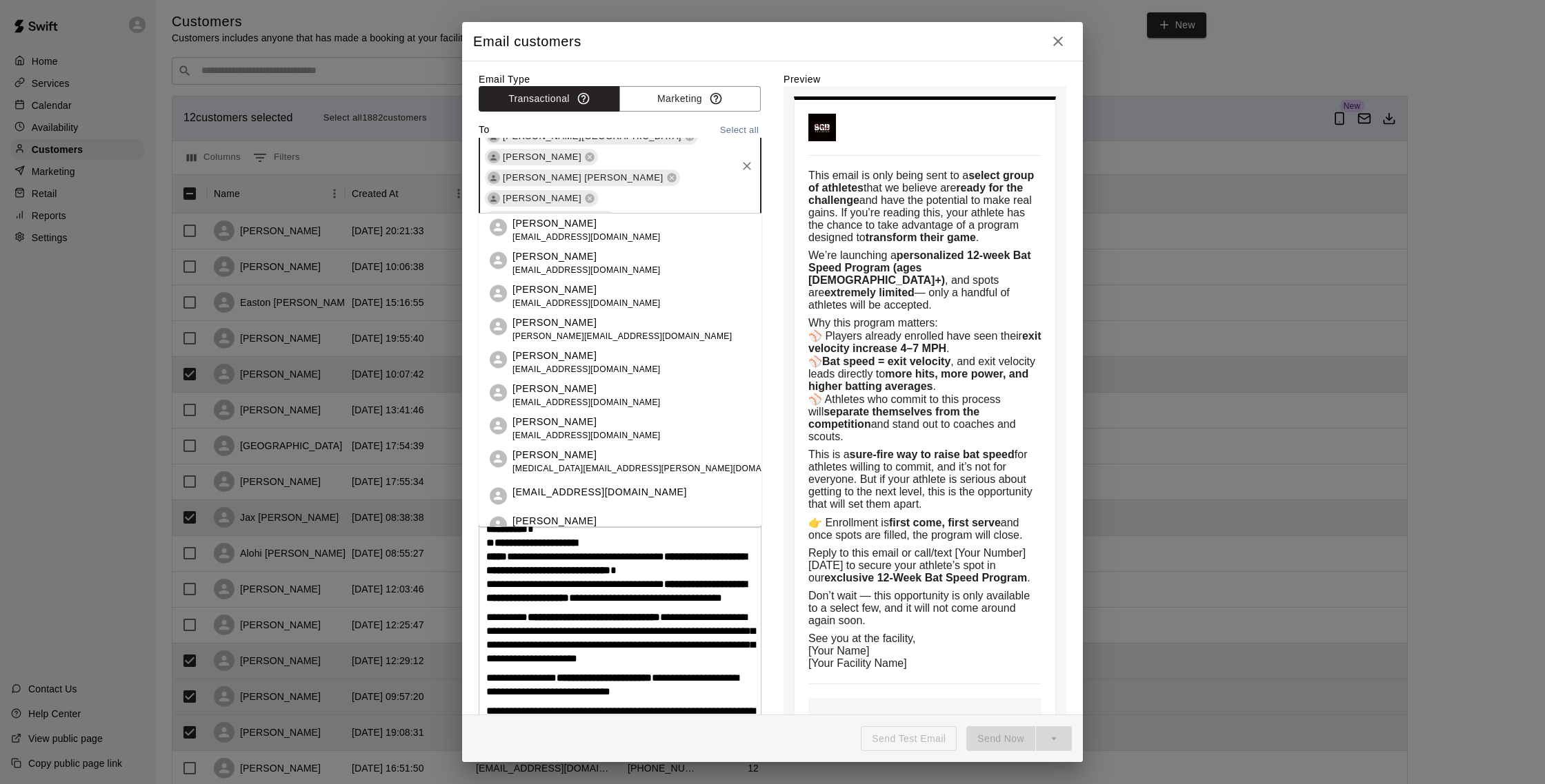
type input "*"
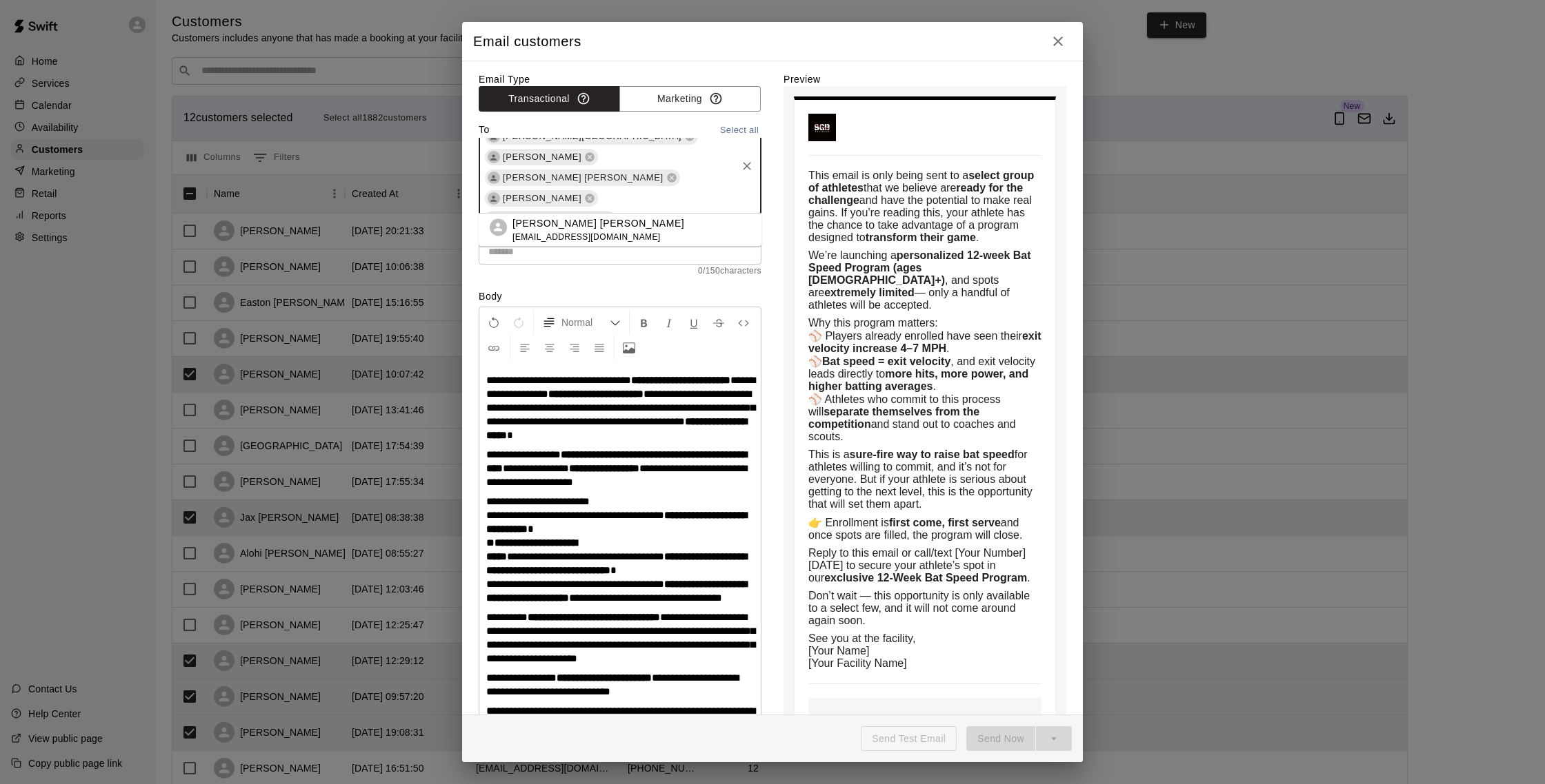
type input "*****"
click at [643, 235] on li "Maddox Joros jamie_1977@hotmail.com" at bounding box center [619, 230] width 283 height 33
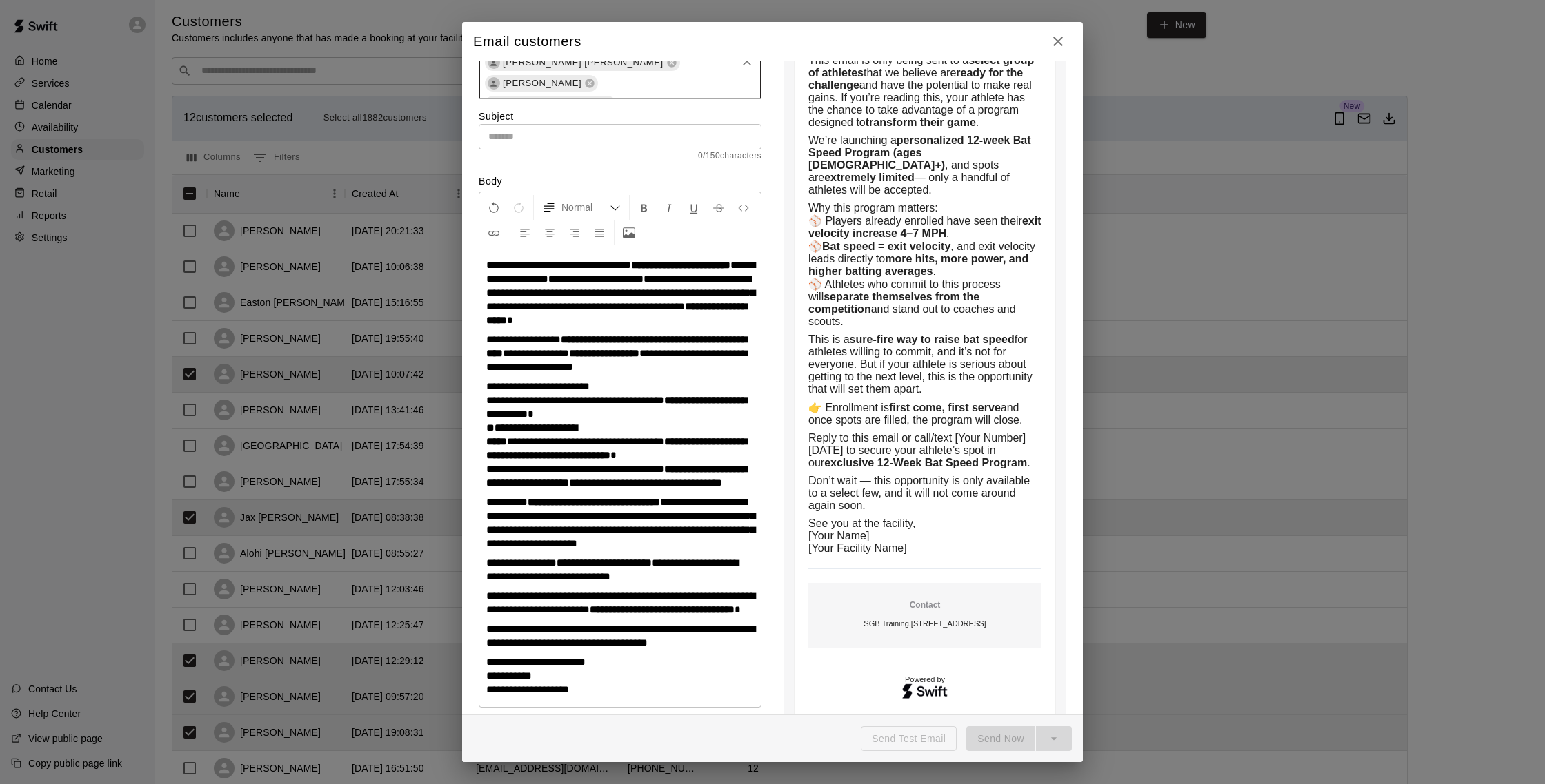
scroll to position [121, 0]
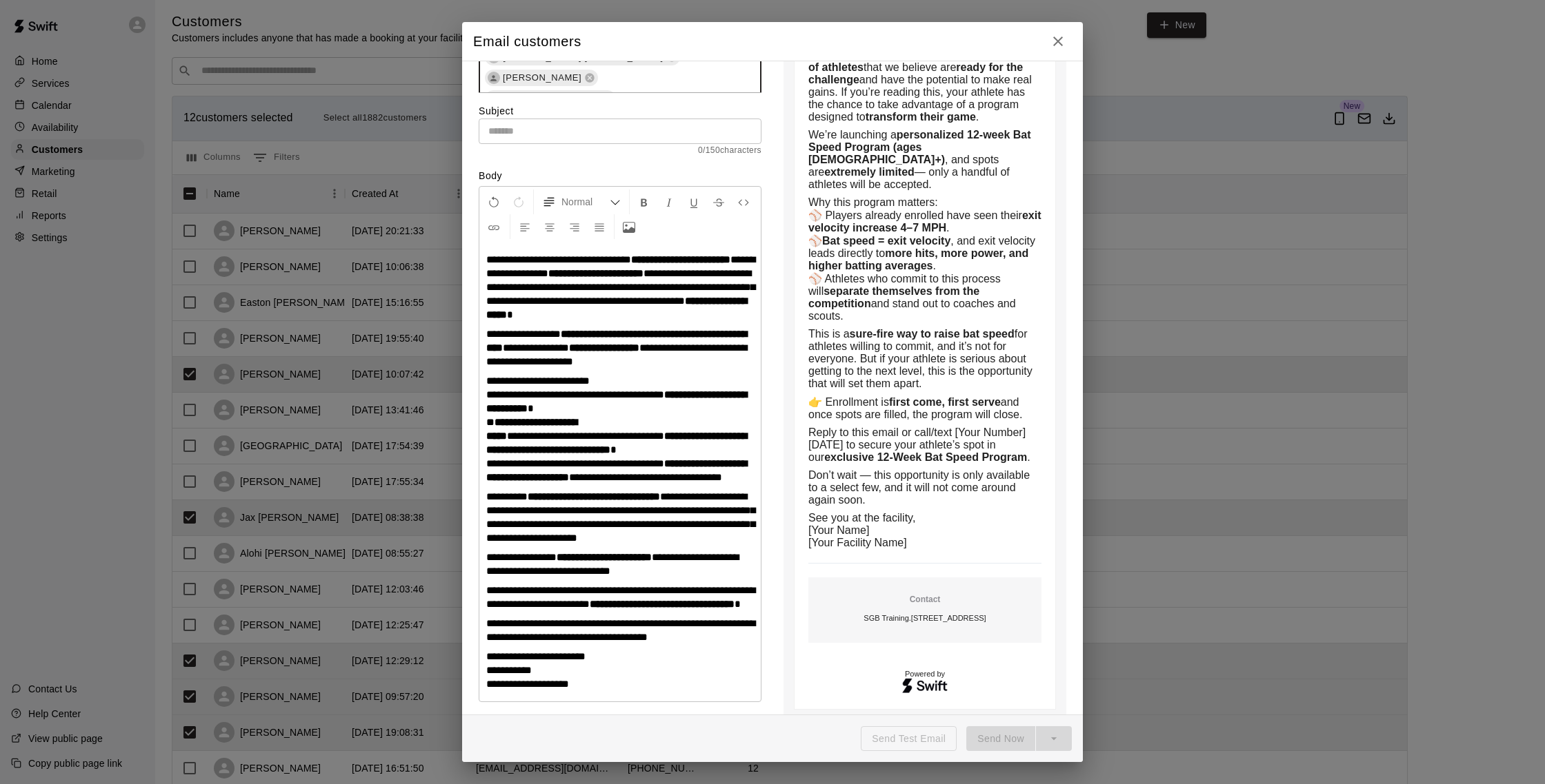
click at [712, 81] on div "Lucas Perez Colton DArchangelo Cody Brusso Micah Wright Kaleb Lopez Mendoza Luc…" at bounding box center [619, 56] width 283 height 274
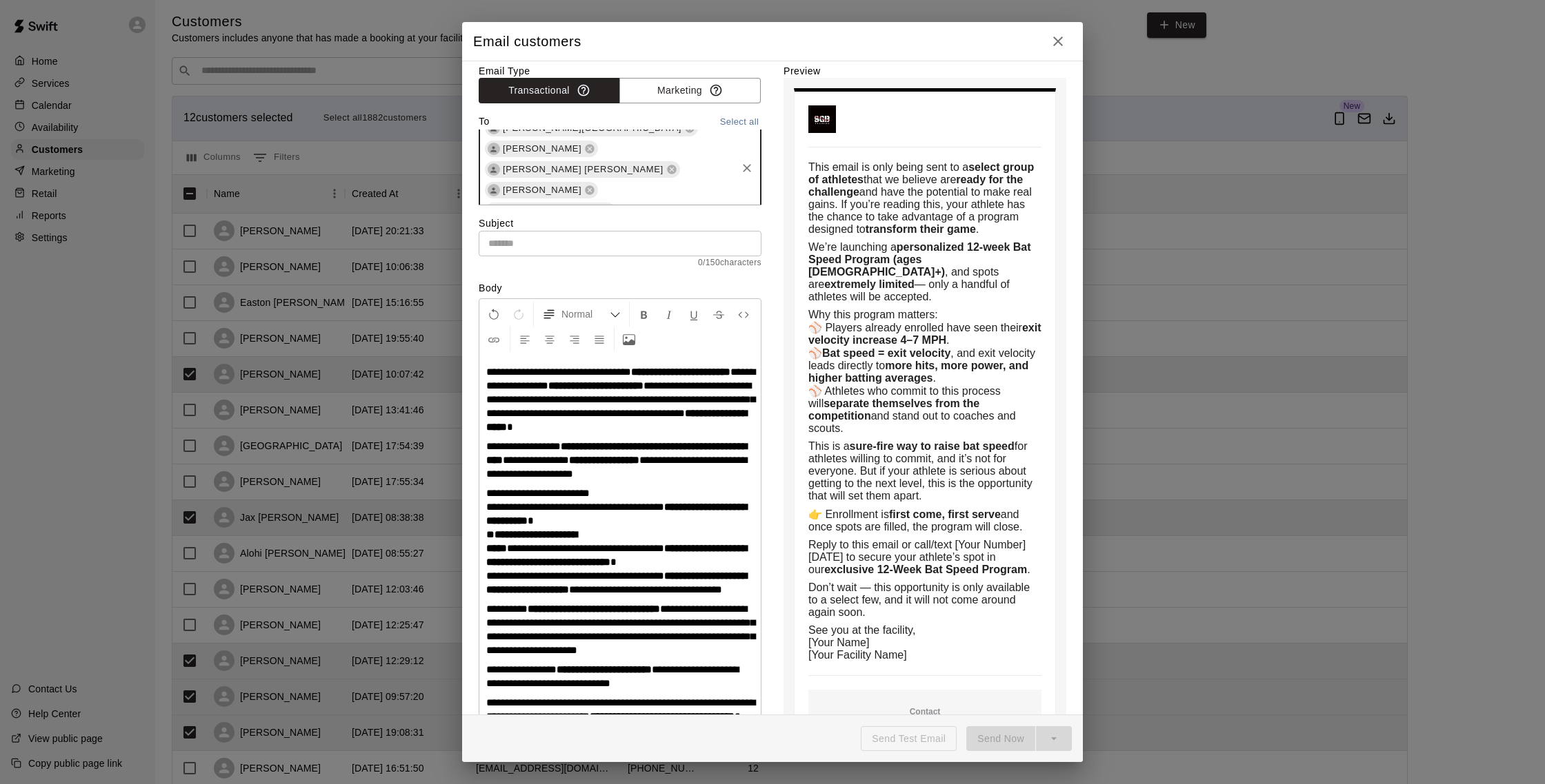
scroll to position [0, 0]
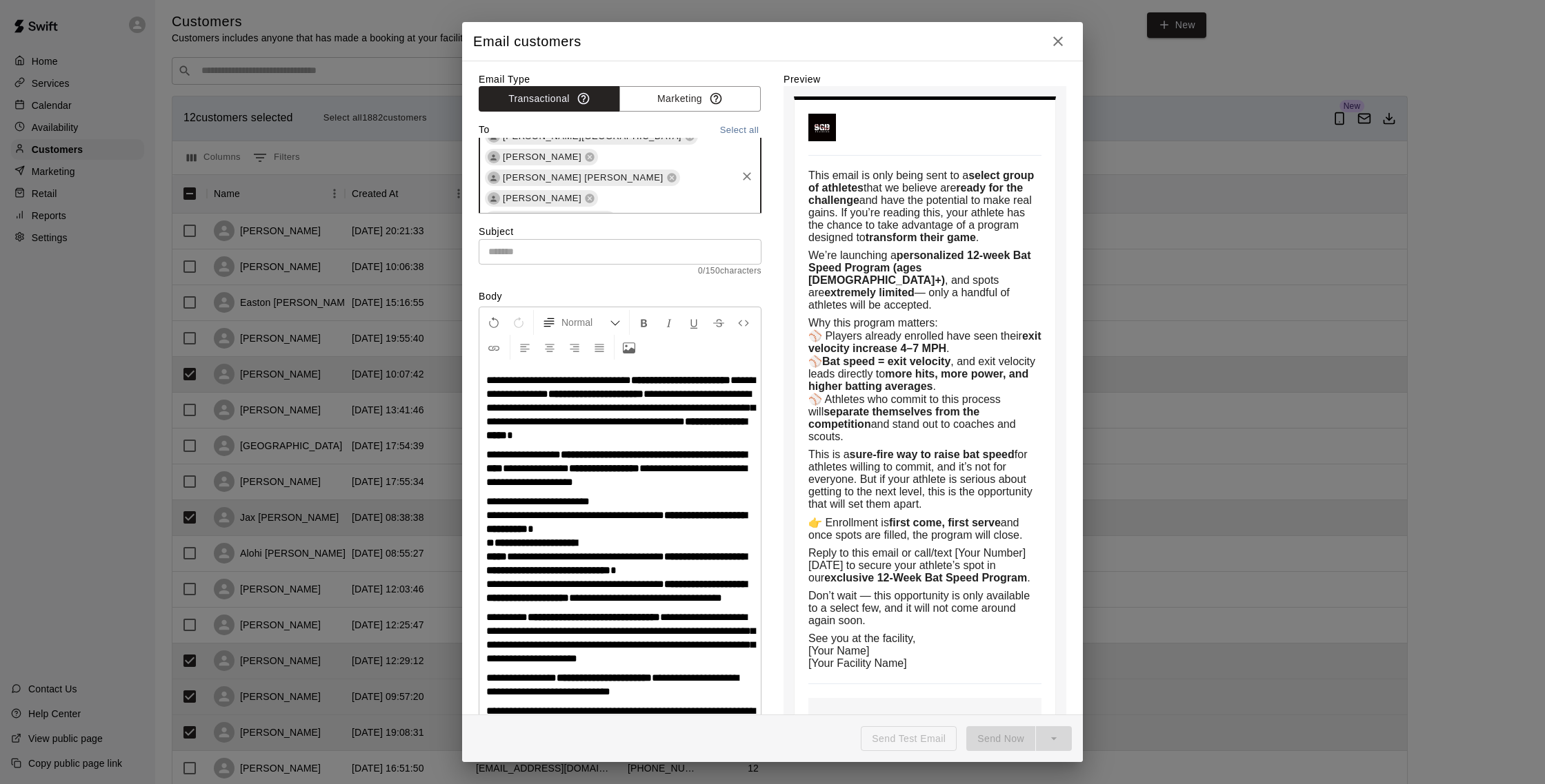
click at [705, 197] on div "Lucas Perez Colton DArchangelo Cody Brusso Micah Wright Kaleb Lopez Mendoza Luc…" at bounding box center [619, 177] width 283 height 274
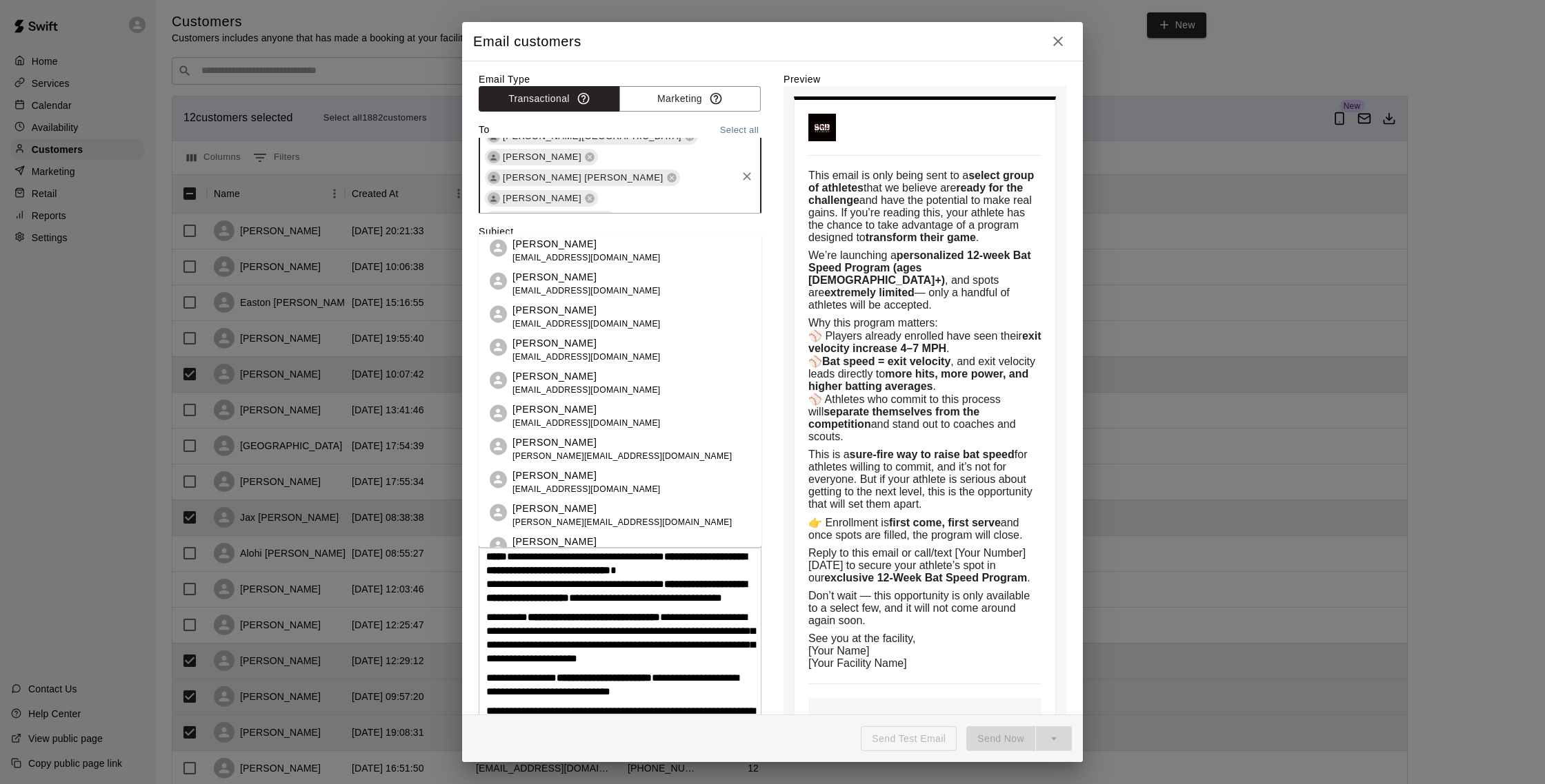
click at [705, 197] on div "Lucas Perez Colton DArchangelo Cody Brusso Micah Wright Kaleb Lopez Mendoza Luc…" at bounding box center [619, 177] width 283 height 274
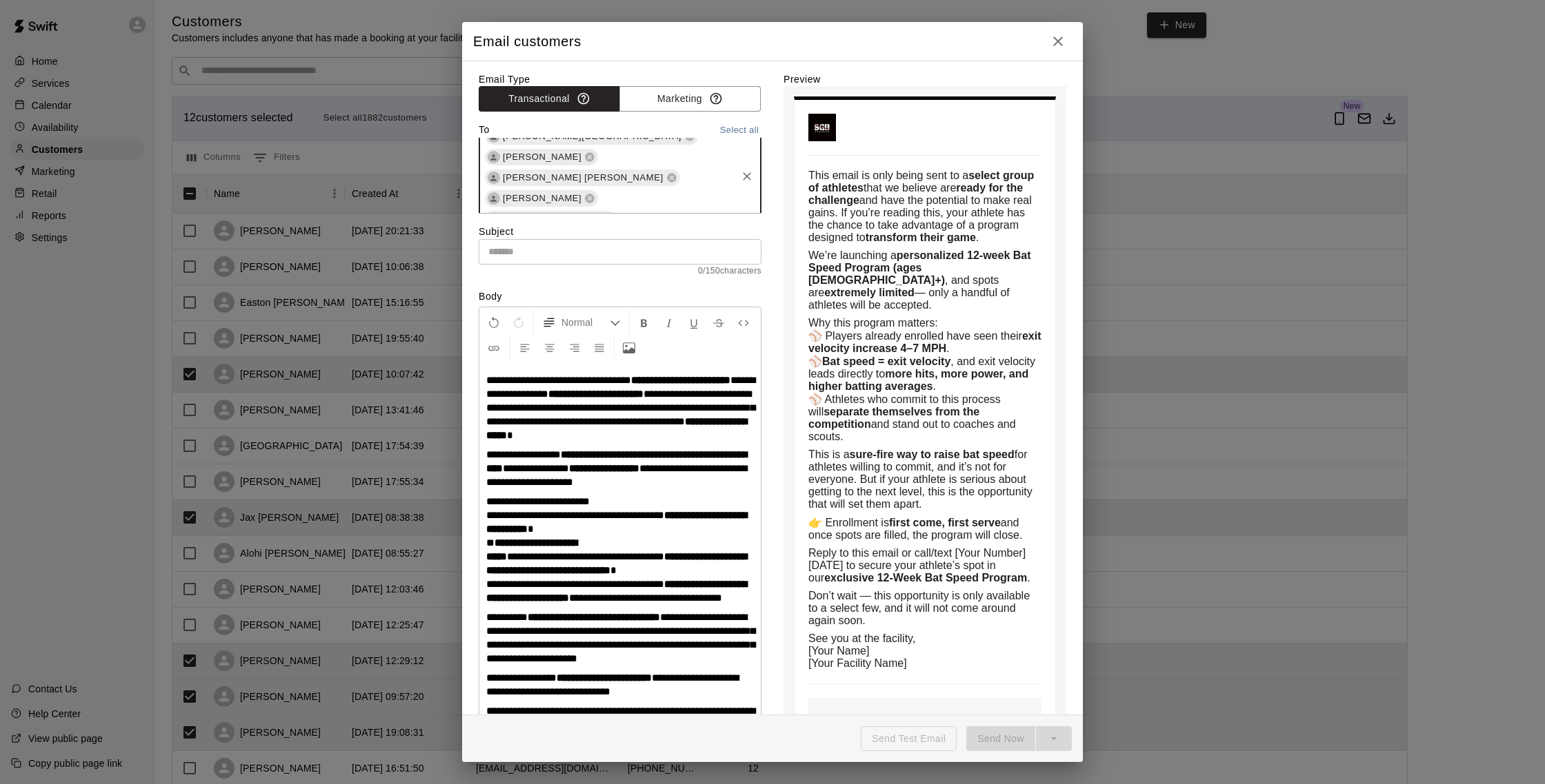
click at [705, 197] on div "Lucas Perez Colton DArchangelo Cody Brusso Micah Wright Kaleb Lopez Mendoza Luc…" at bounding box center [619, 177] width 283 height 274
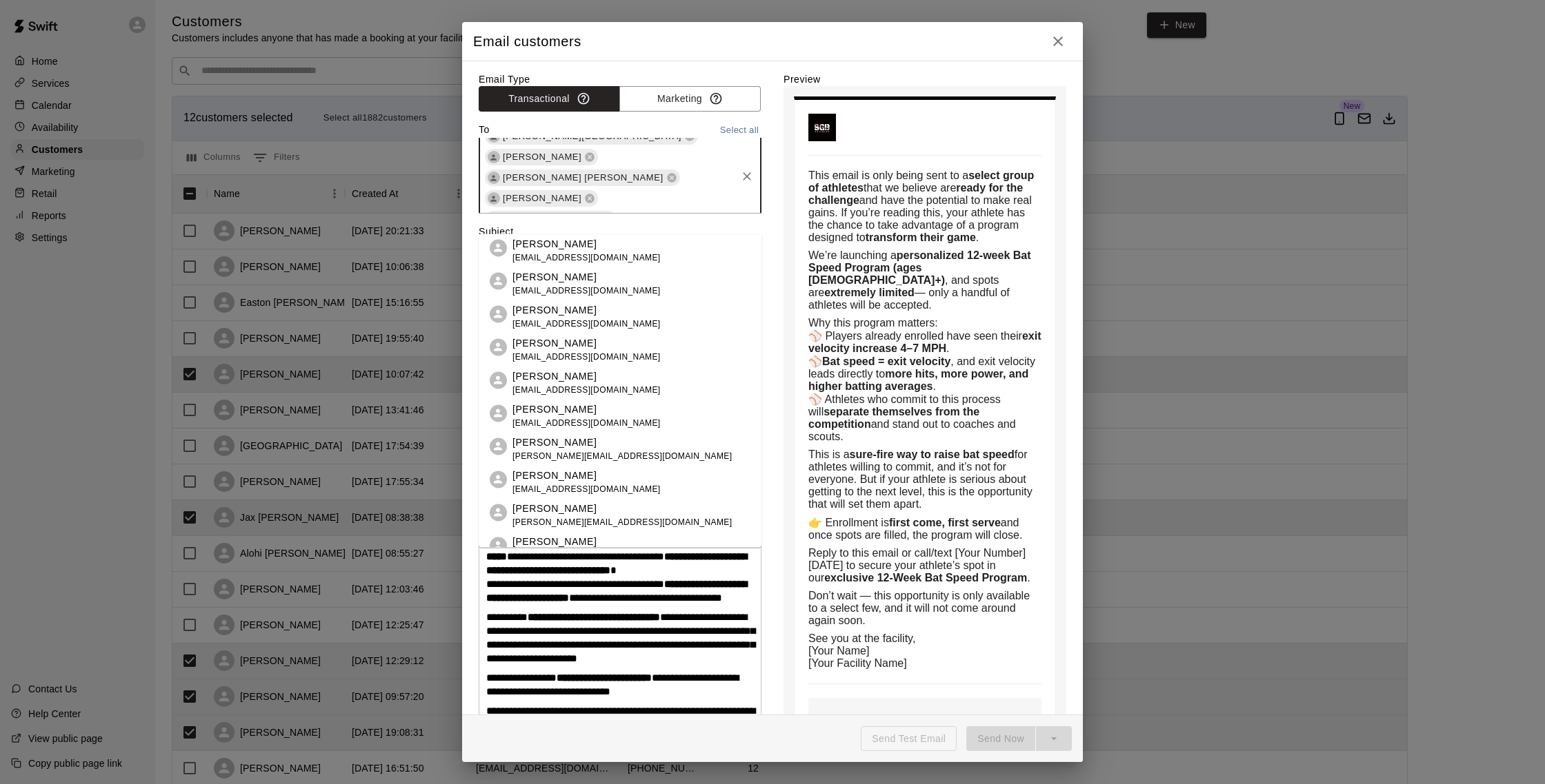
scroll to position [111, 0]
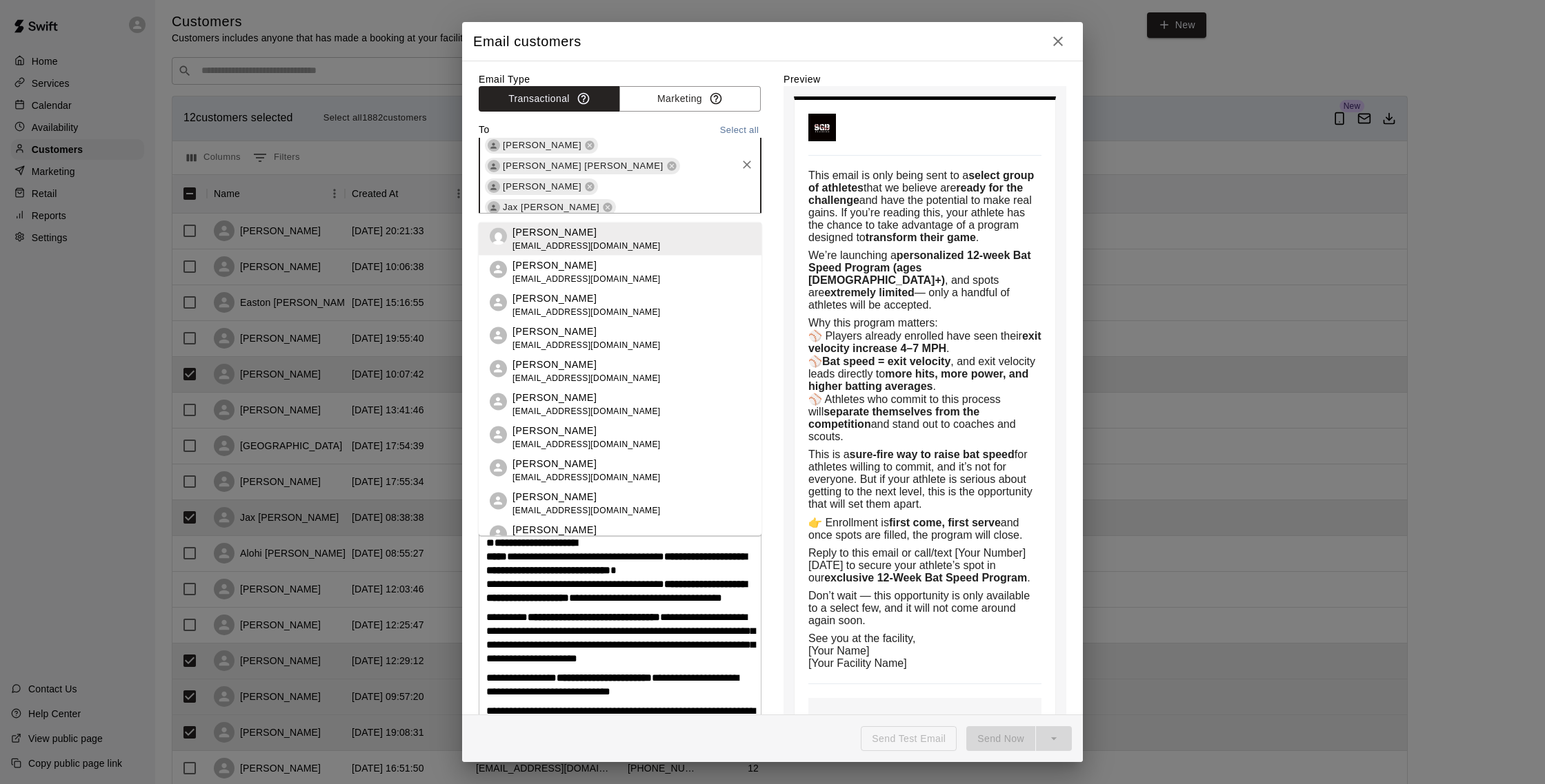
type input "*****"
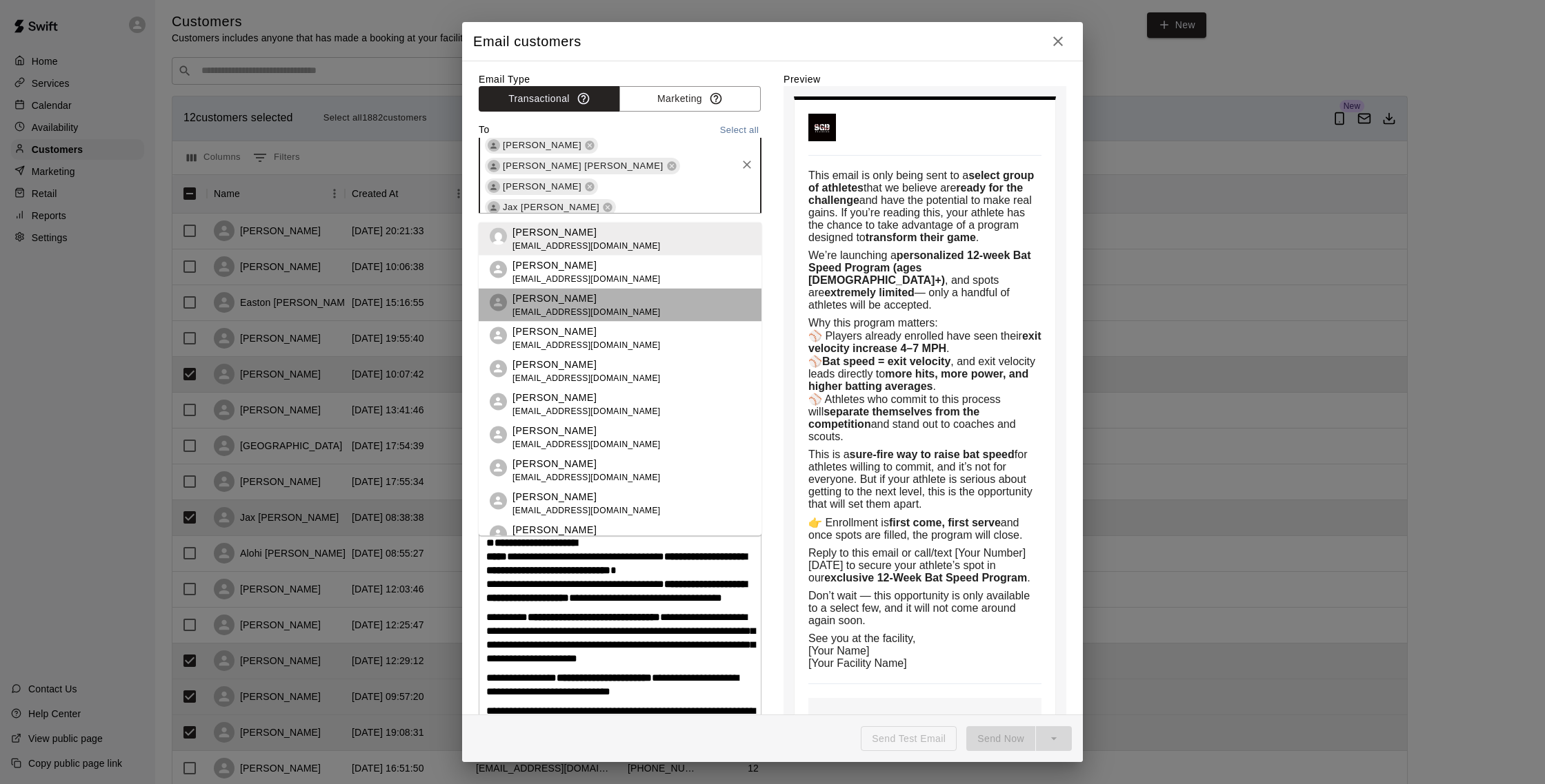
click at [616, 310] on span "[EMAIL_ADDRESS][DOMAIN_NAME]" at bounding box center [586, 312] width 148 height 14
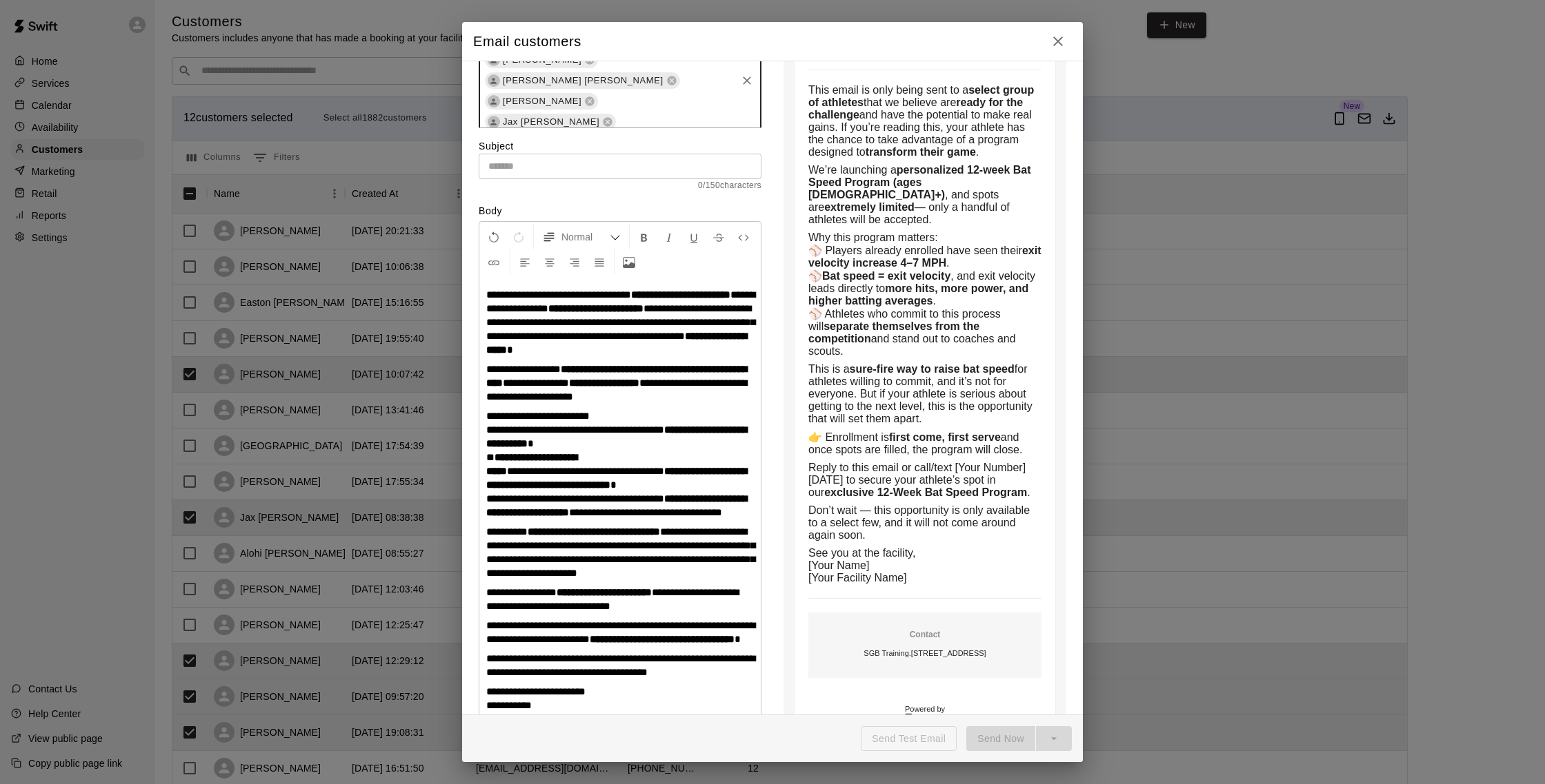
scroll to position [0, 0]
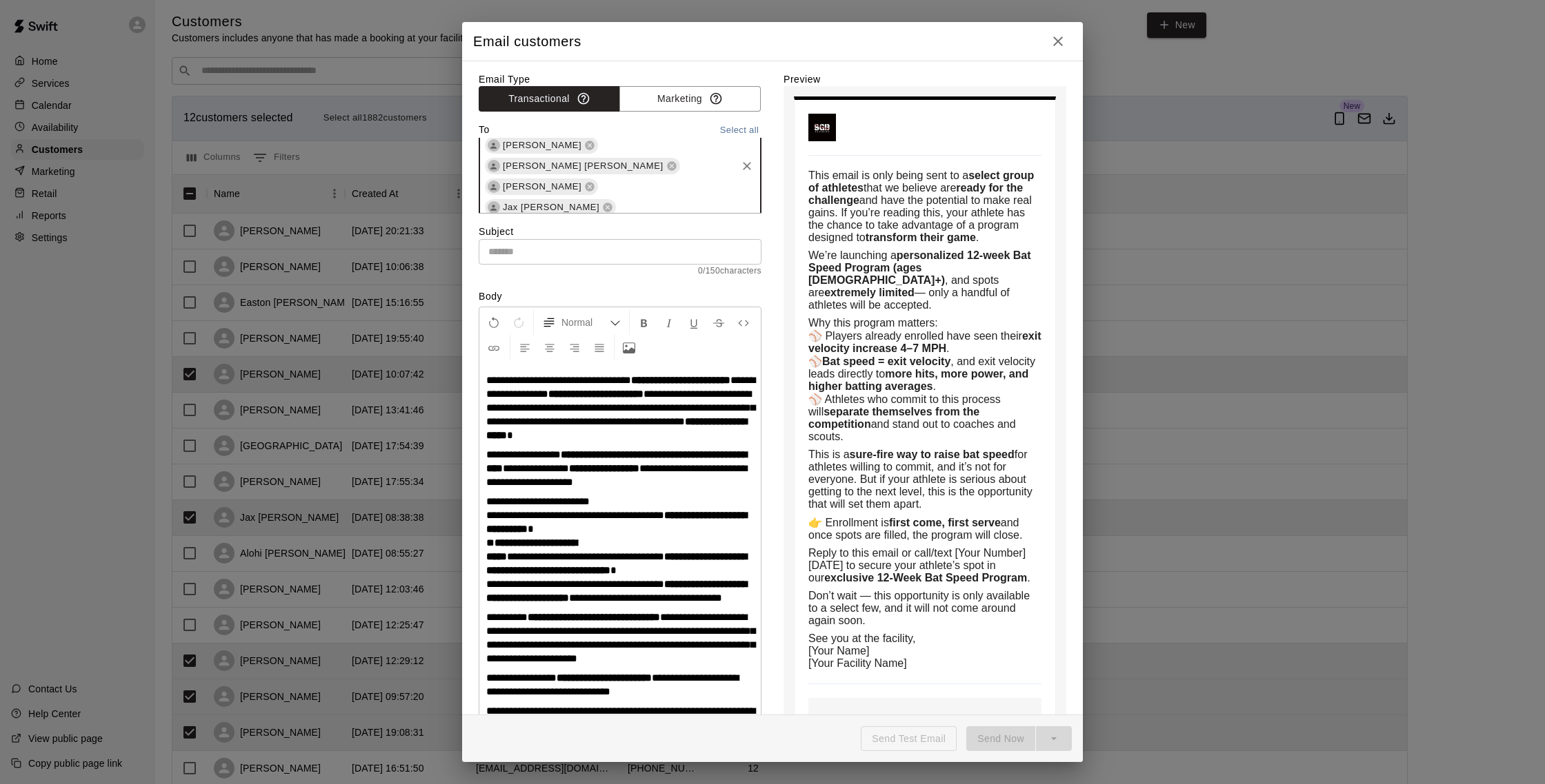
type input "***"
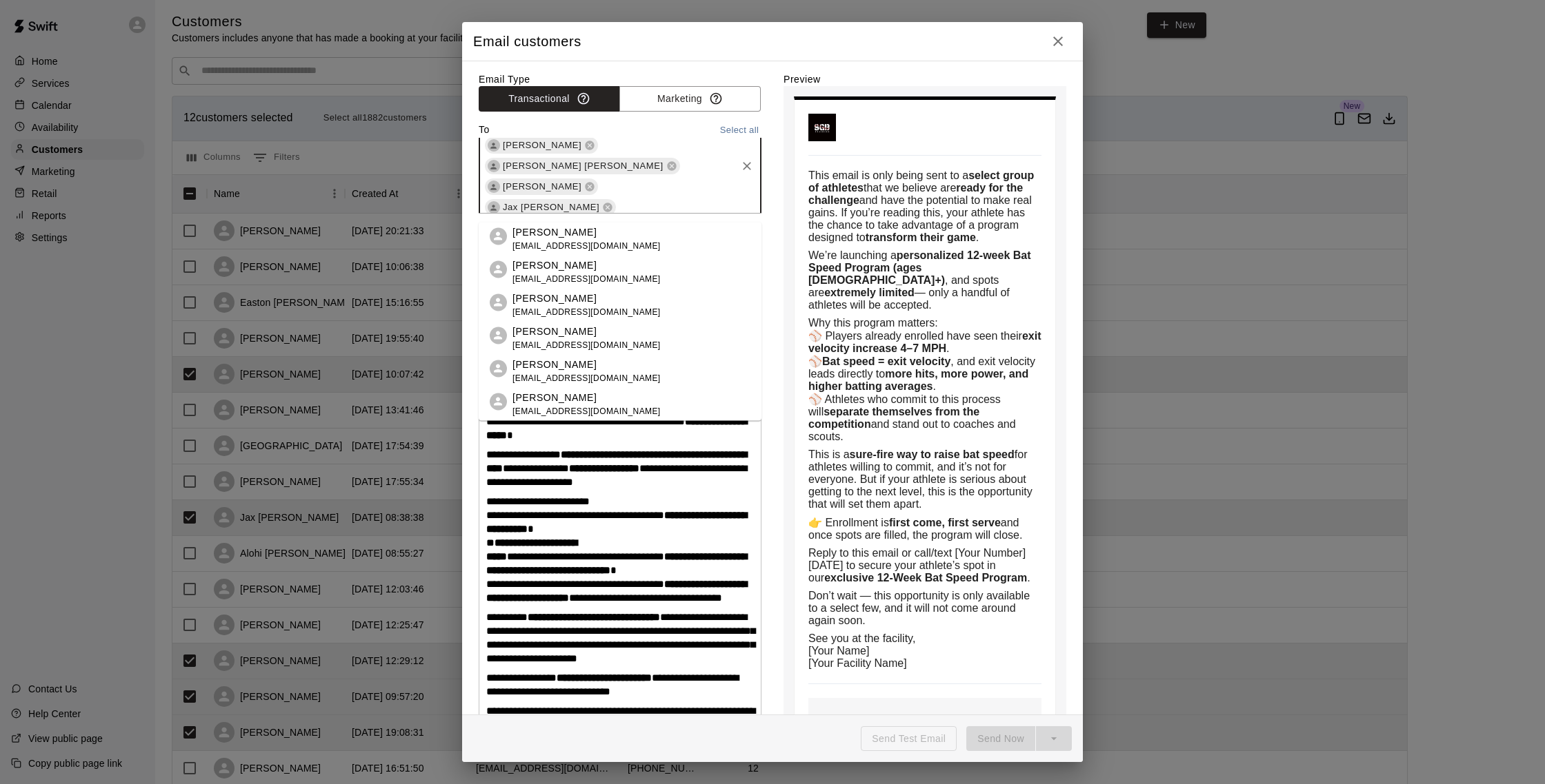
click at [587, 296] on p "[PERSON_NAME]" at bounding box center [586, 298] width 148 height 14
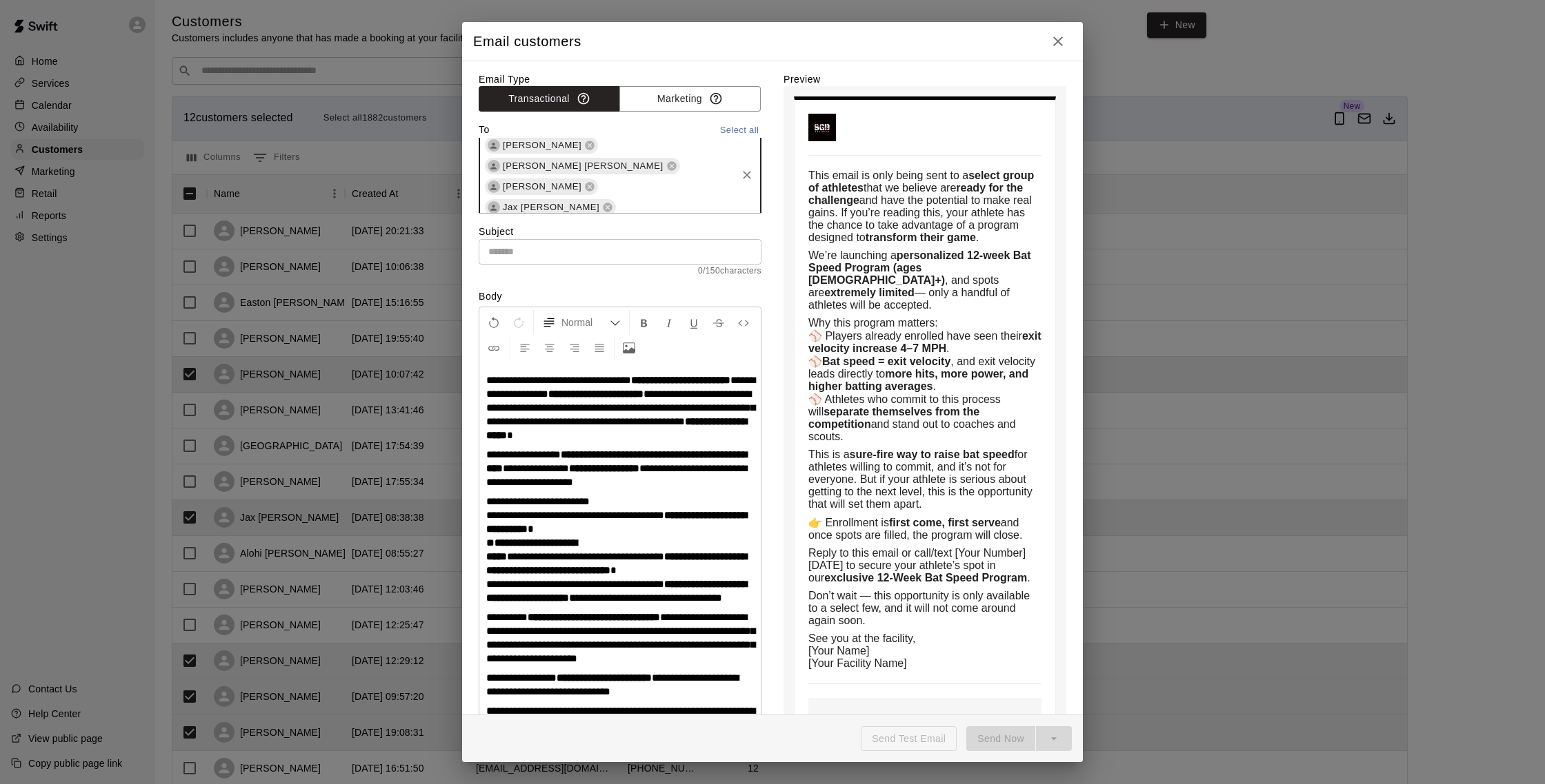
click at [685, 203] on div "Lucas Perez Colton DArchangelo Cody Brusso Micah Wright Kaleb Lopez Mendoza Luc…" at bounding box center [619, 175] width 283 height 295
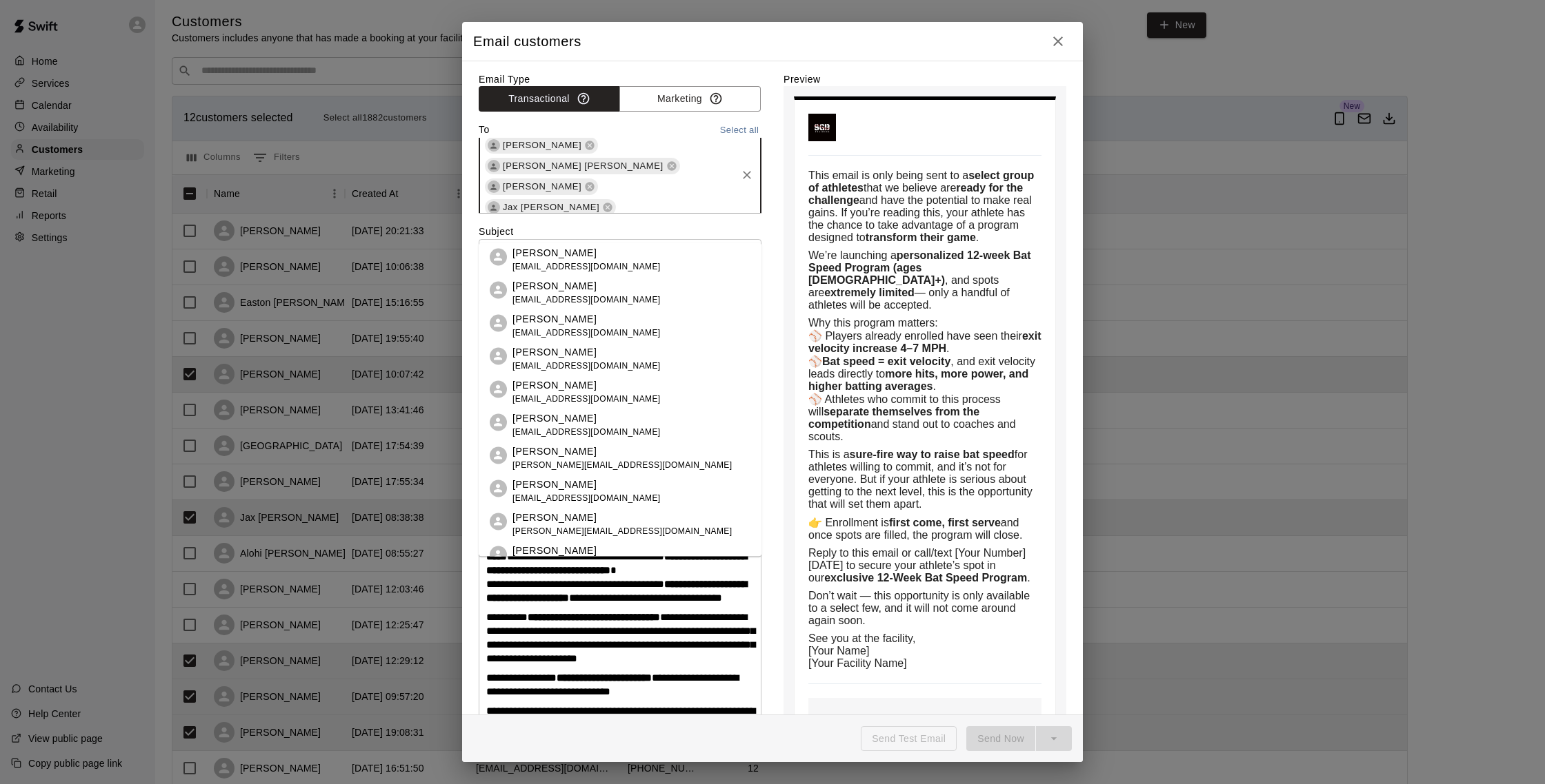
scroll to position [131, 0]
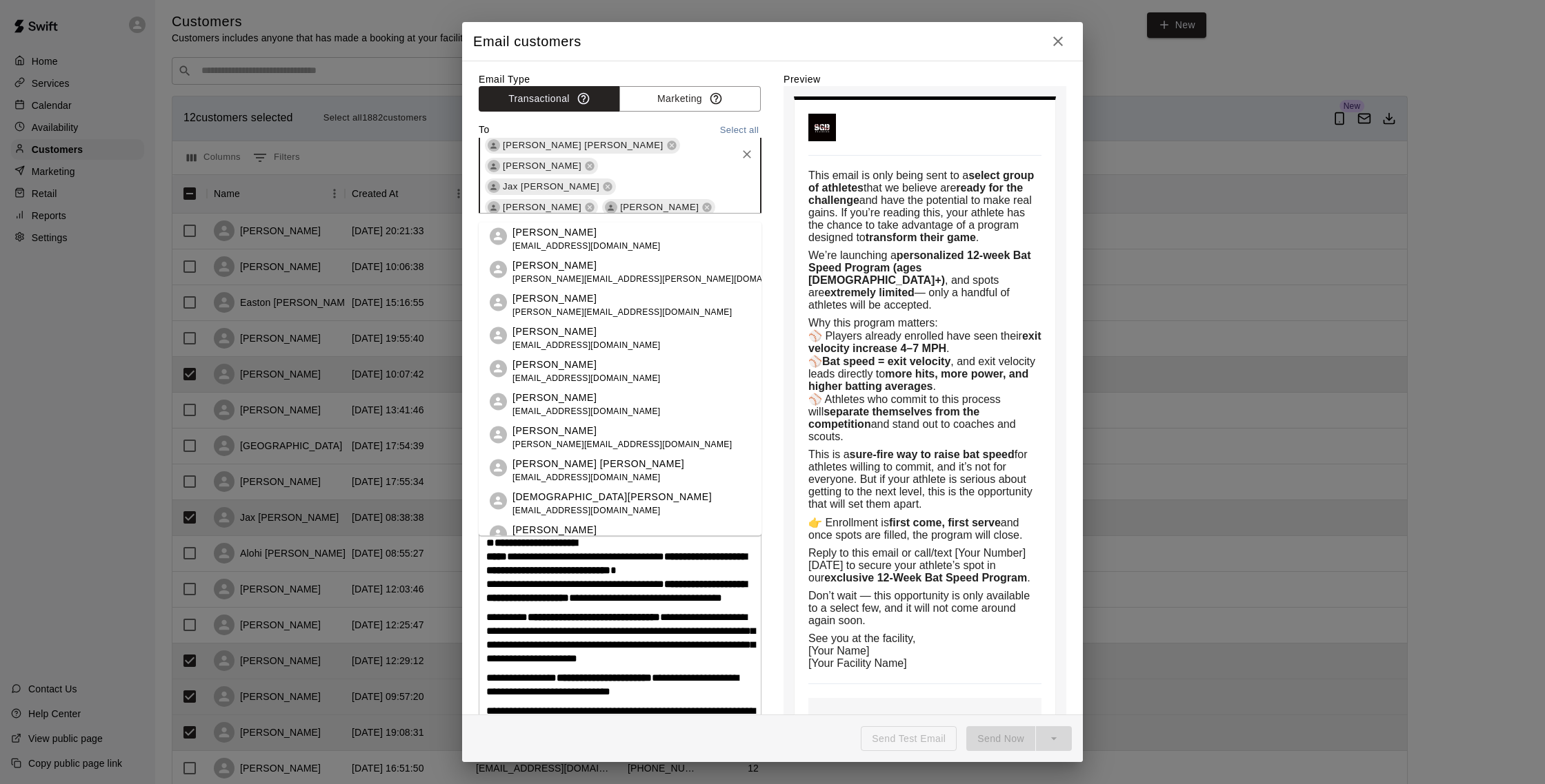
type input "*****"
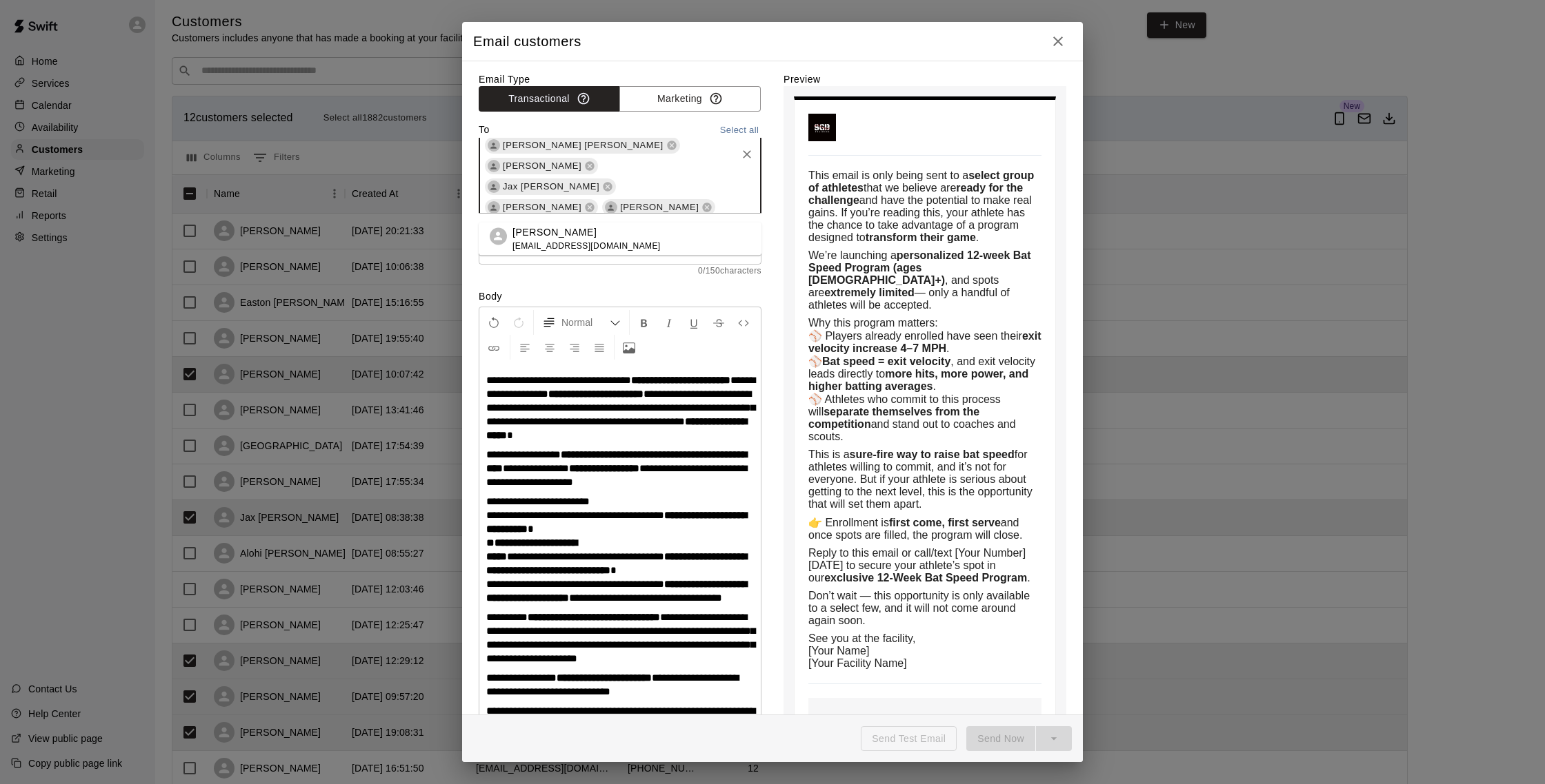
click at [672, 233] on li "Catherine Henriquez catherinehendriquez1020@gmail.com" at bounding box center [619, 239] width 283 height 33
click at [739, 210] on div "Lucas Perez Colton DArchangelo Cody Brusso Micah Wright Kaleb Lopez Mendoza Luc…" at bounding box center [619, 163] width 283 height 315
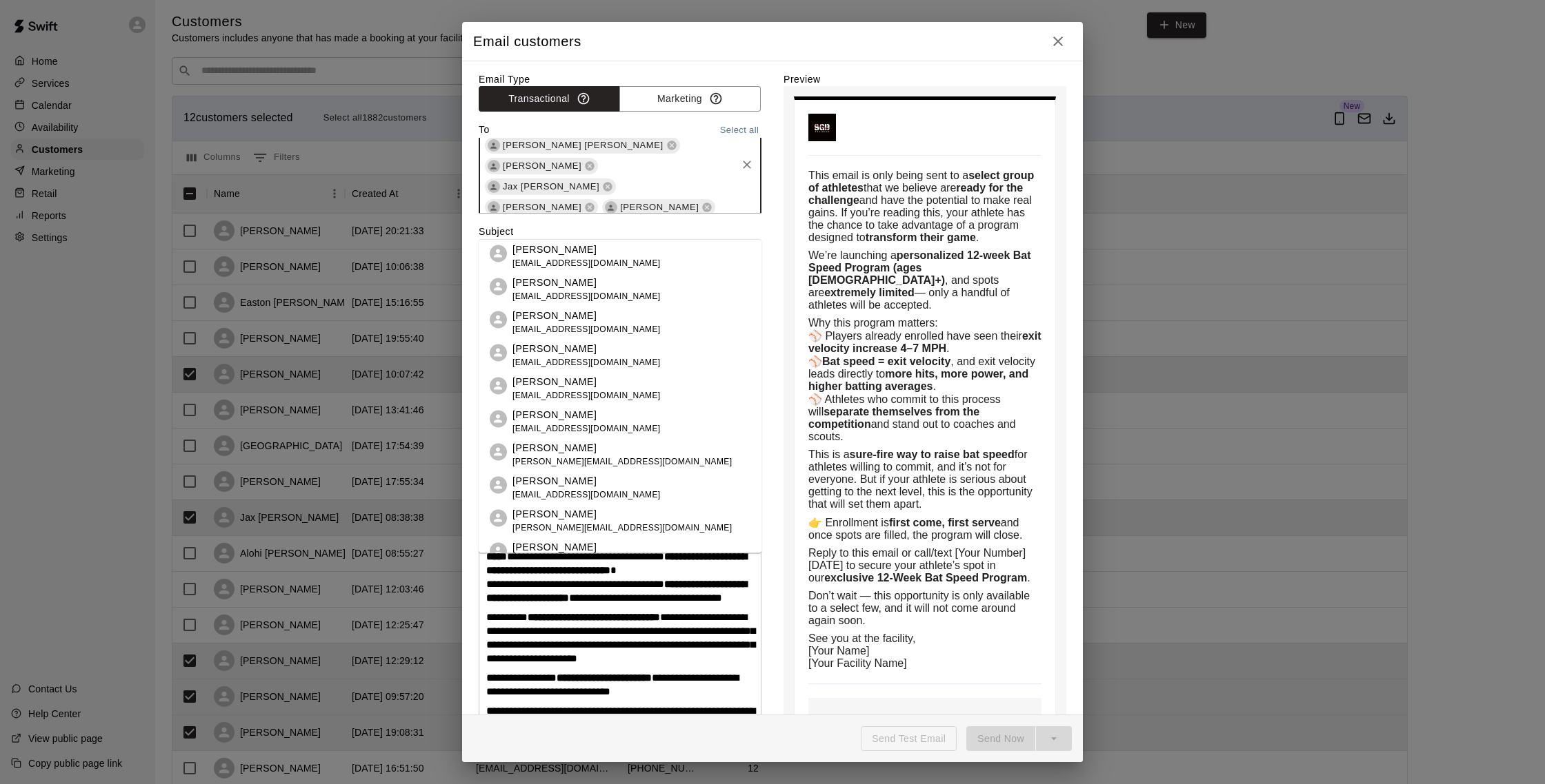
scroll to position [149, 0]
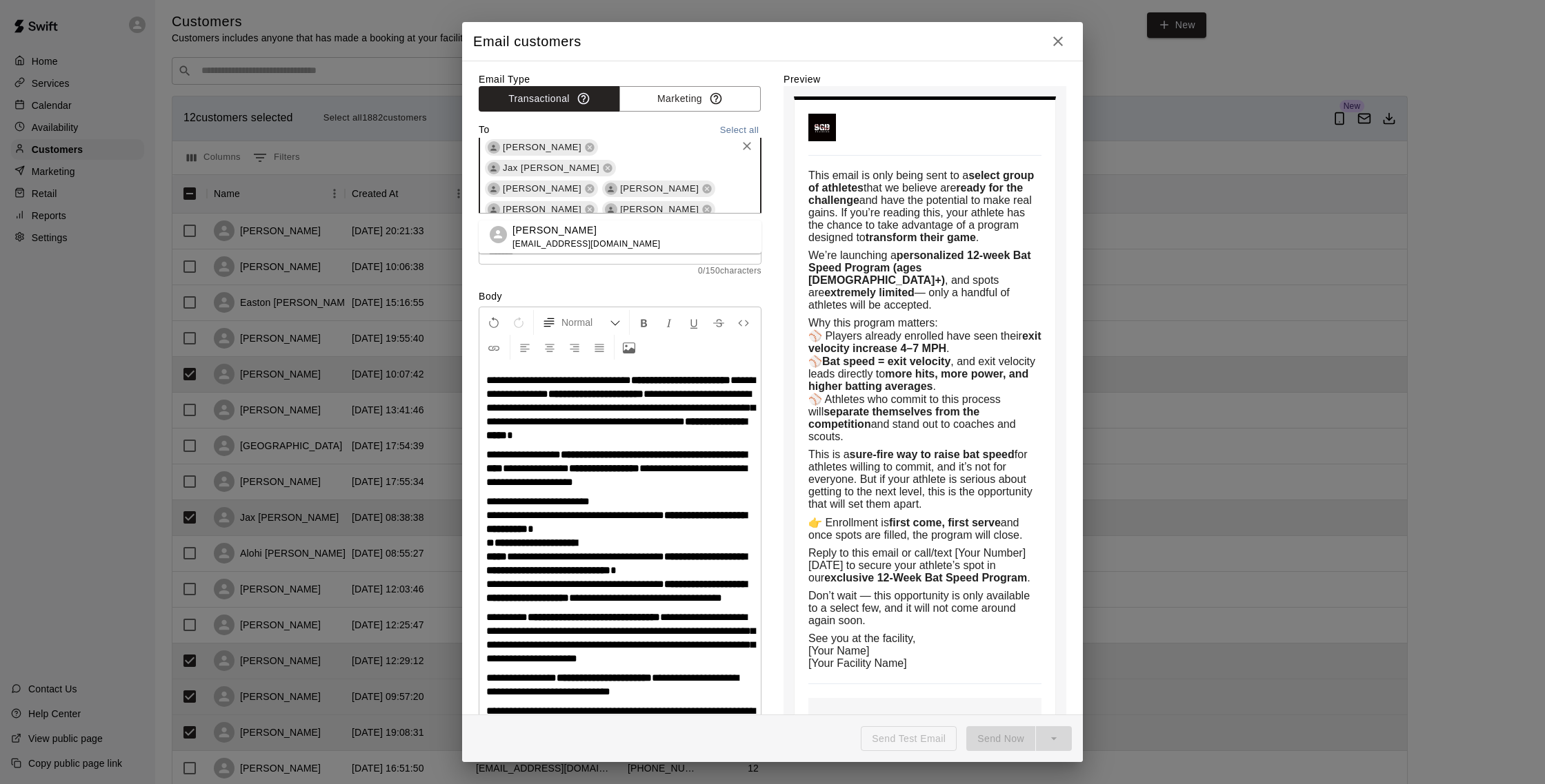
type input "*****"
click at [721, 233] on li "Jacob Bautz amberbautz@gmail.com" at bounding box center [619, 237] width 283 height 33
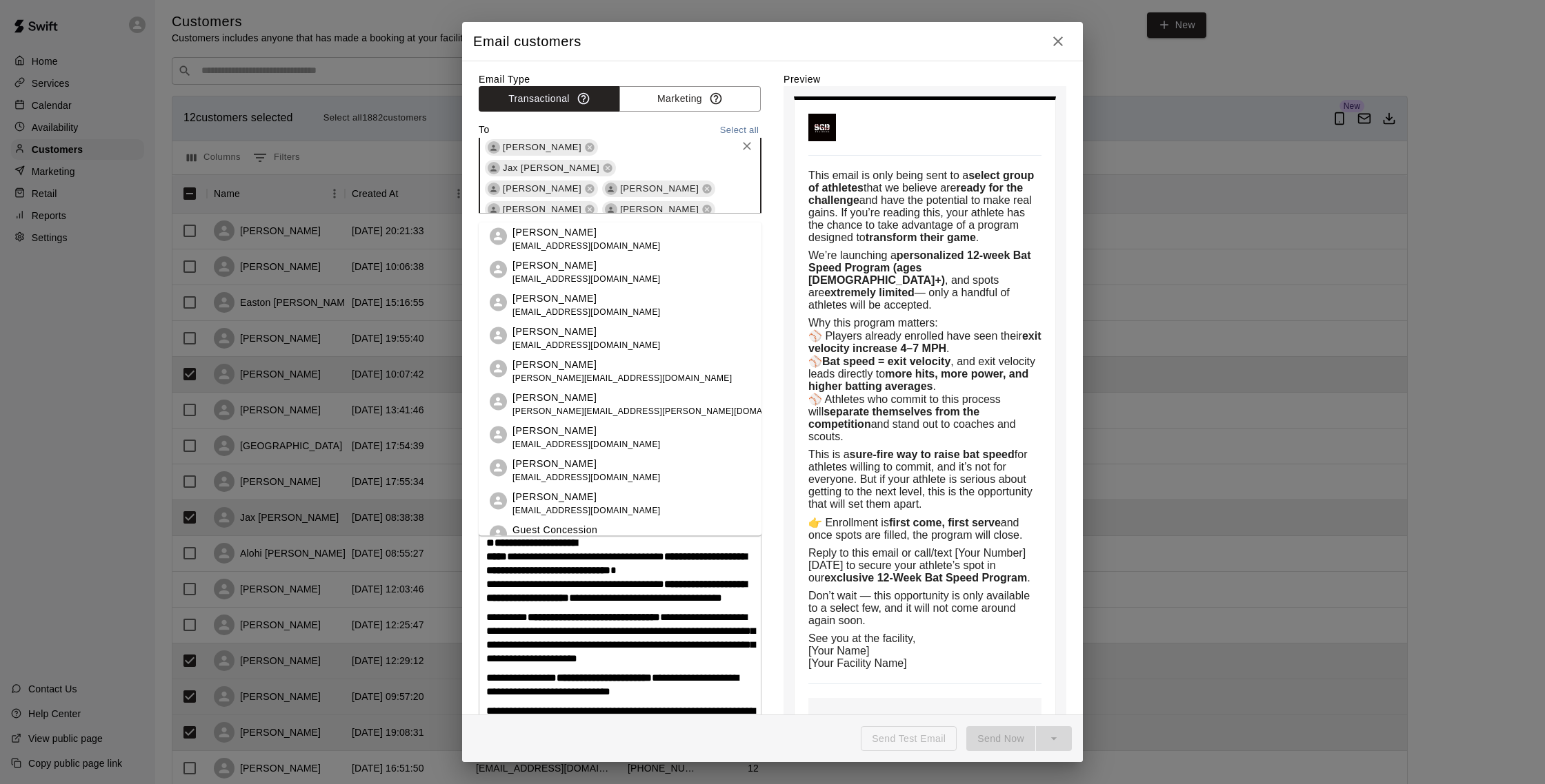
scroll to position [152, 0]
type input "*****"
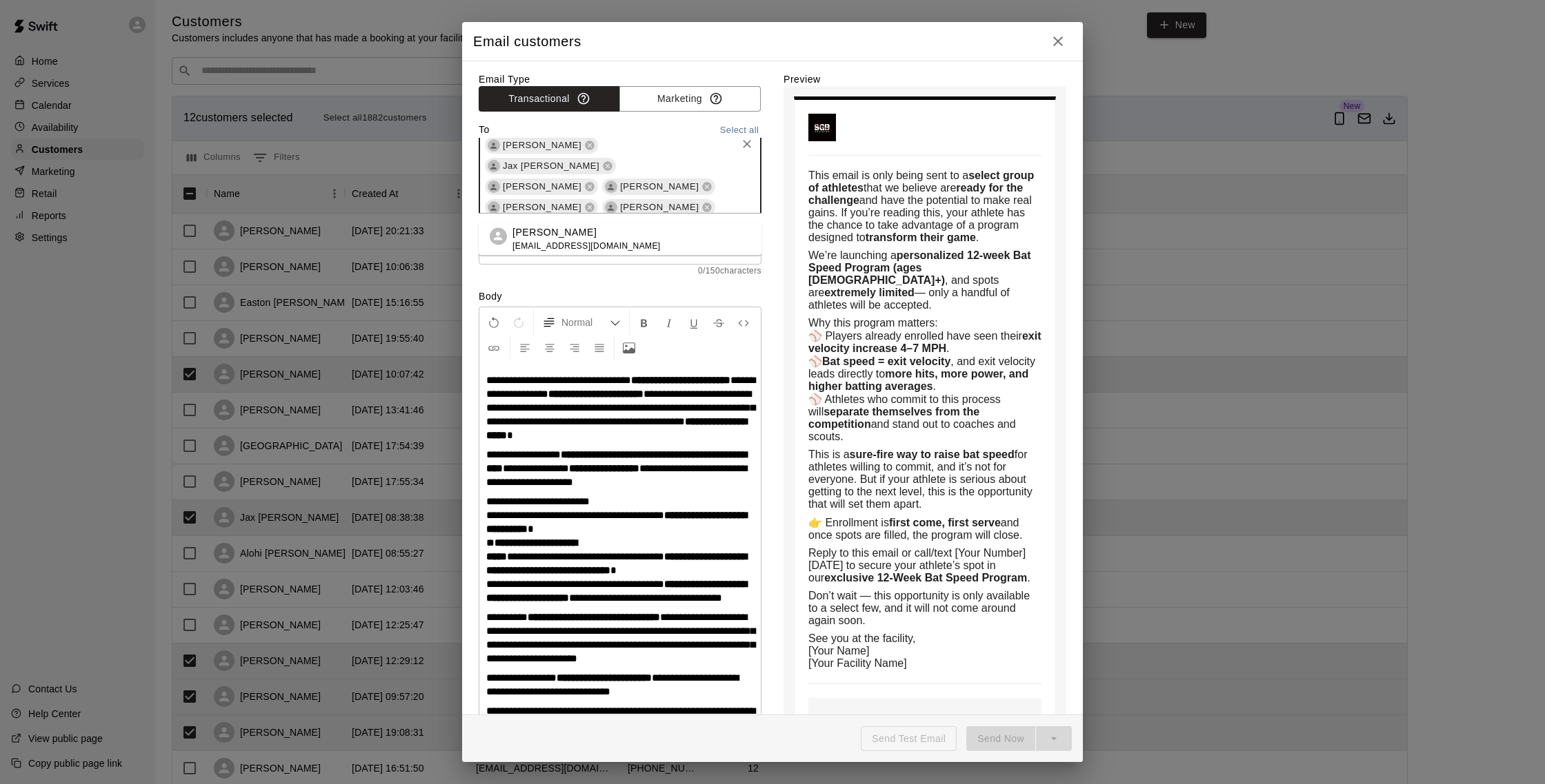
click at [646, 234] on li "Grady Hutcheson kelster5@aol.com" at bounding box center [619, 239] width 283 height 33
click at [540, 248] on input "text" at bounding box center [619, 251] width 283 height 26
paste input "**********"
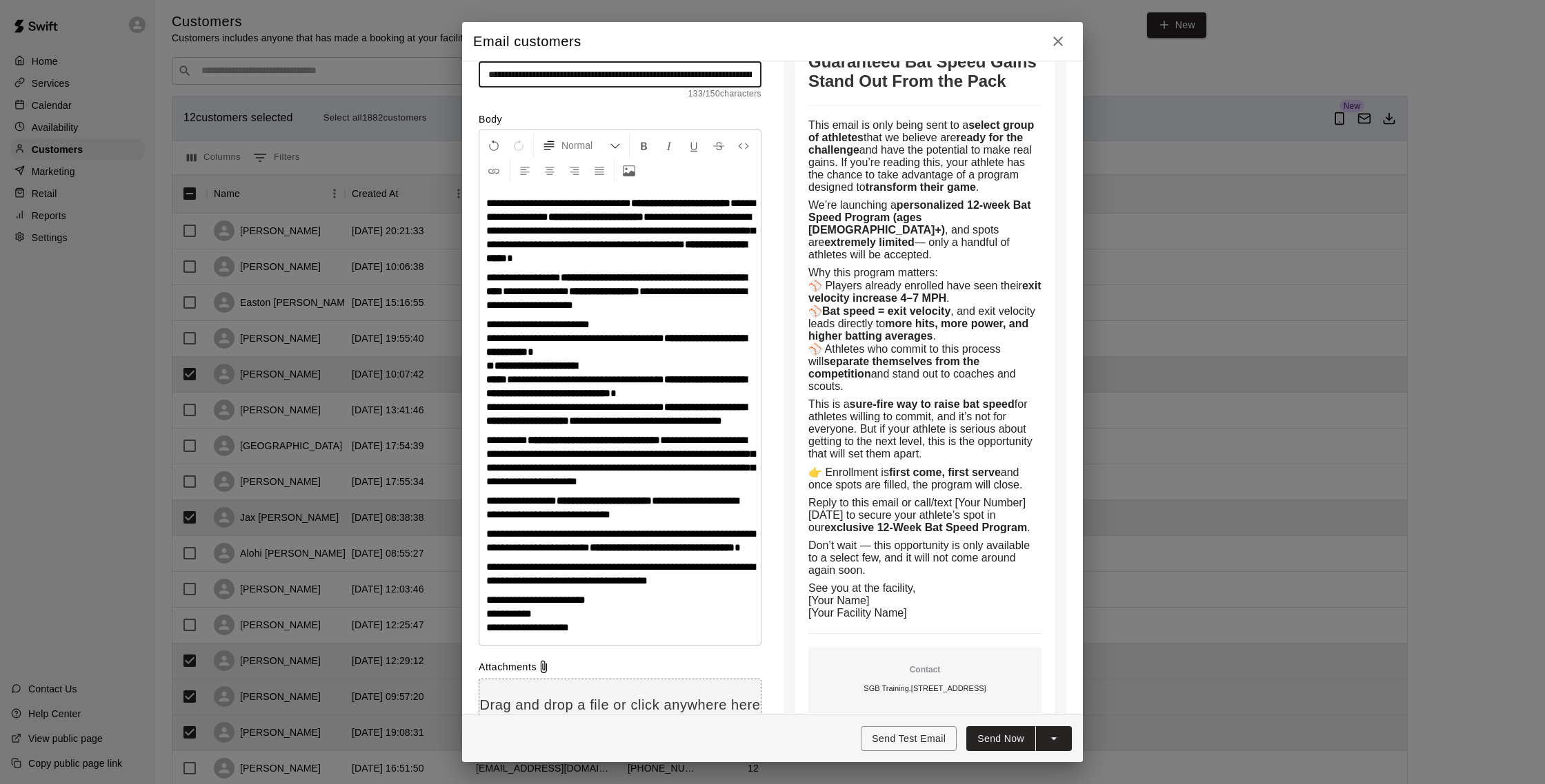
scroll to position [179, 0]
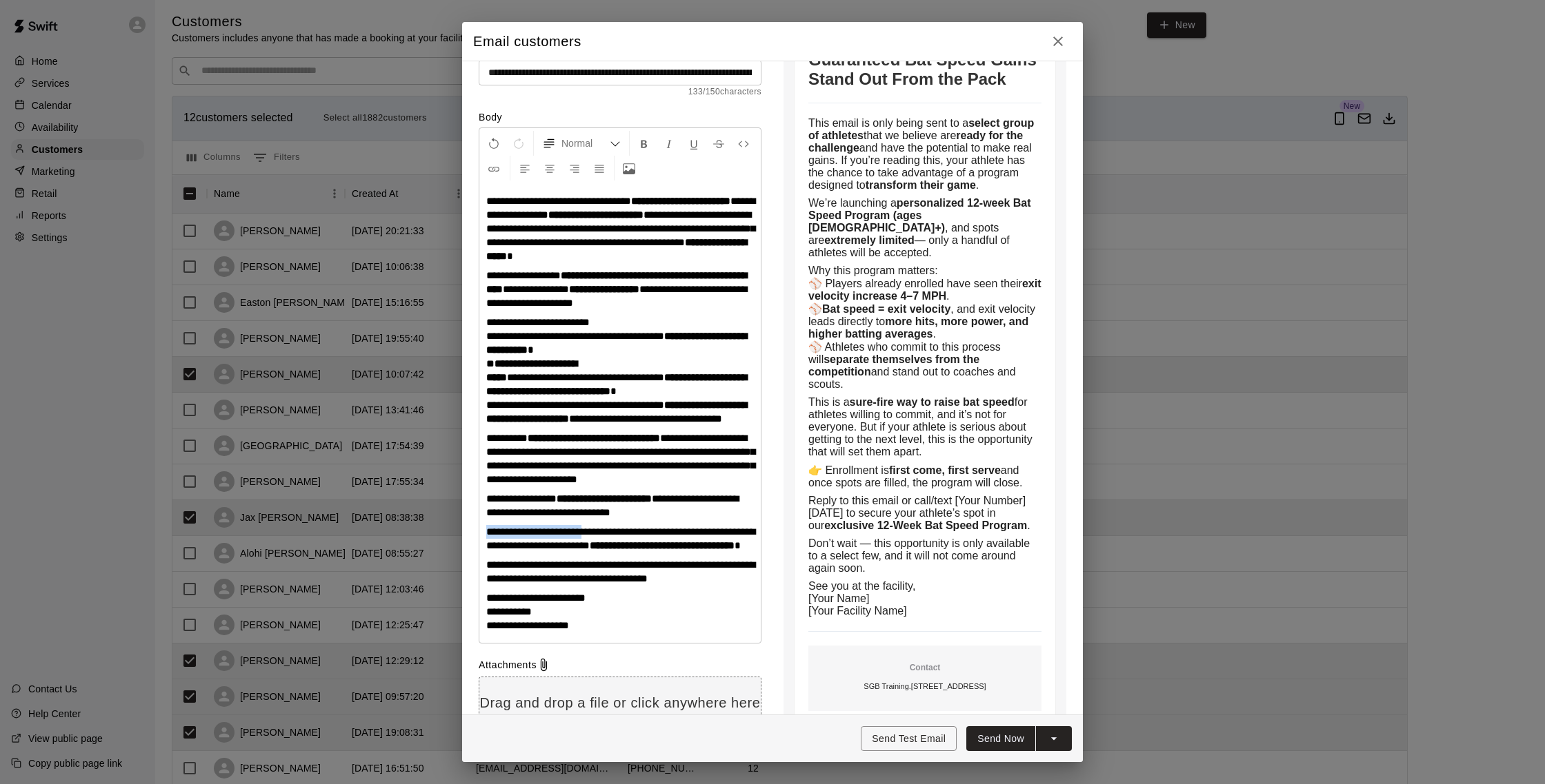
drag, startPoint x: 487, startPoint y: 560, endPoint x: 590, endPoint y: 557, distance: 103.0
click at [590, 551] on span "**********" at bounding box center [620, 538] width 269 height 25
click at [492, 551] on span "**********" at bounding box center [620, 538] width 269 height 25
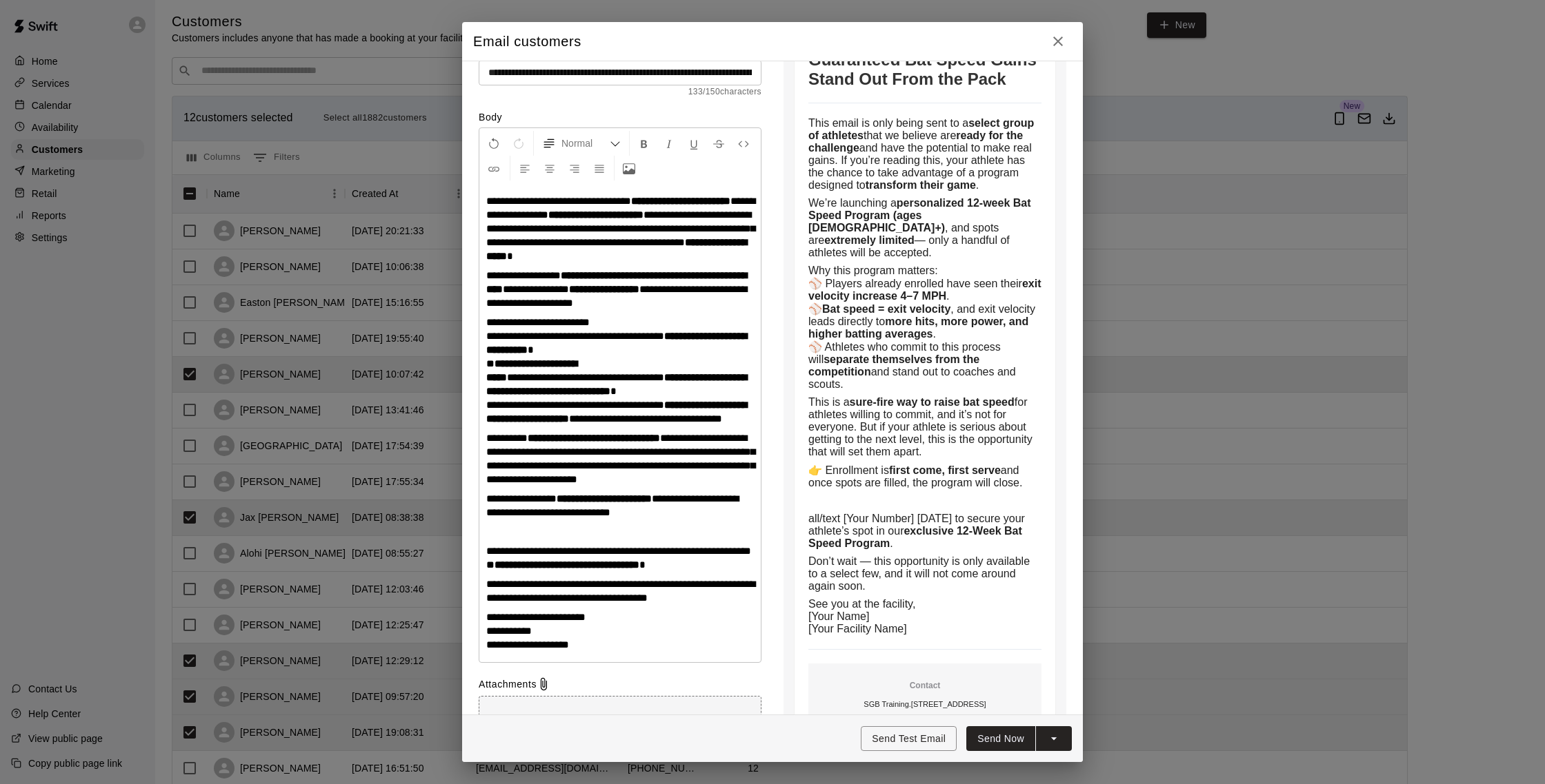
type input "**********"
click at [511, 570] on span "**********" at bounding box center [620, 558] width 269 height 25
drag, startPoint x: 509, startPoint y: 580, endPoint x: 575, endPoint y: 572, distance: 66.5
click at [575, 556] on span "**********" at bounding box center [613, 551] width 256 height 10
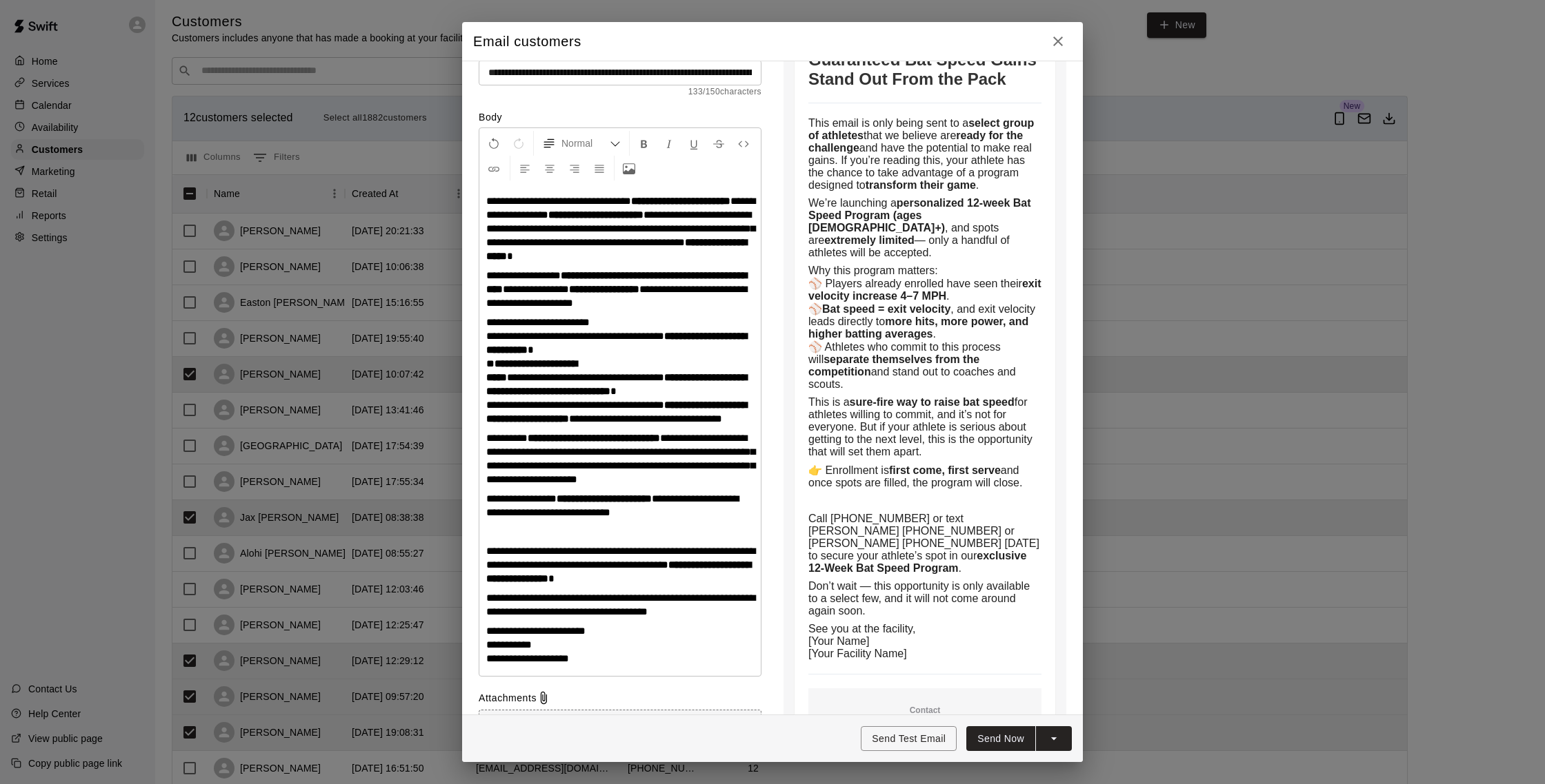
scroll to position [190, 0]
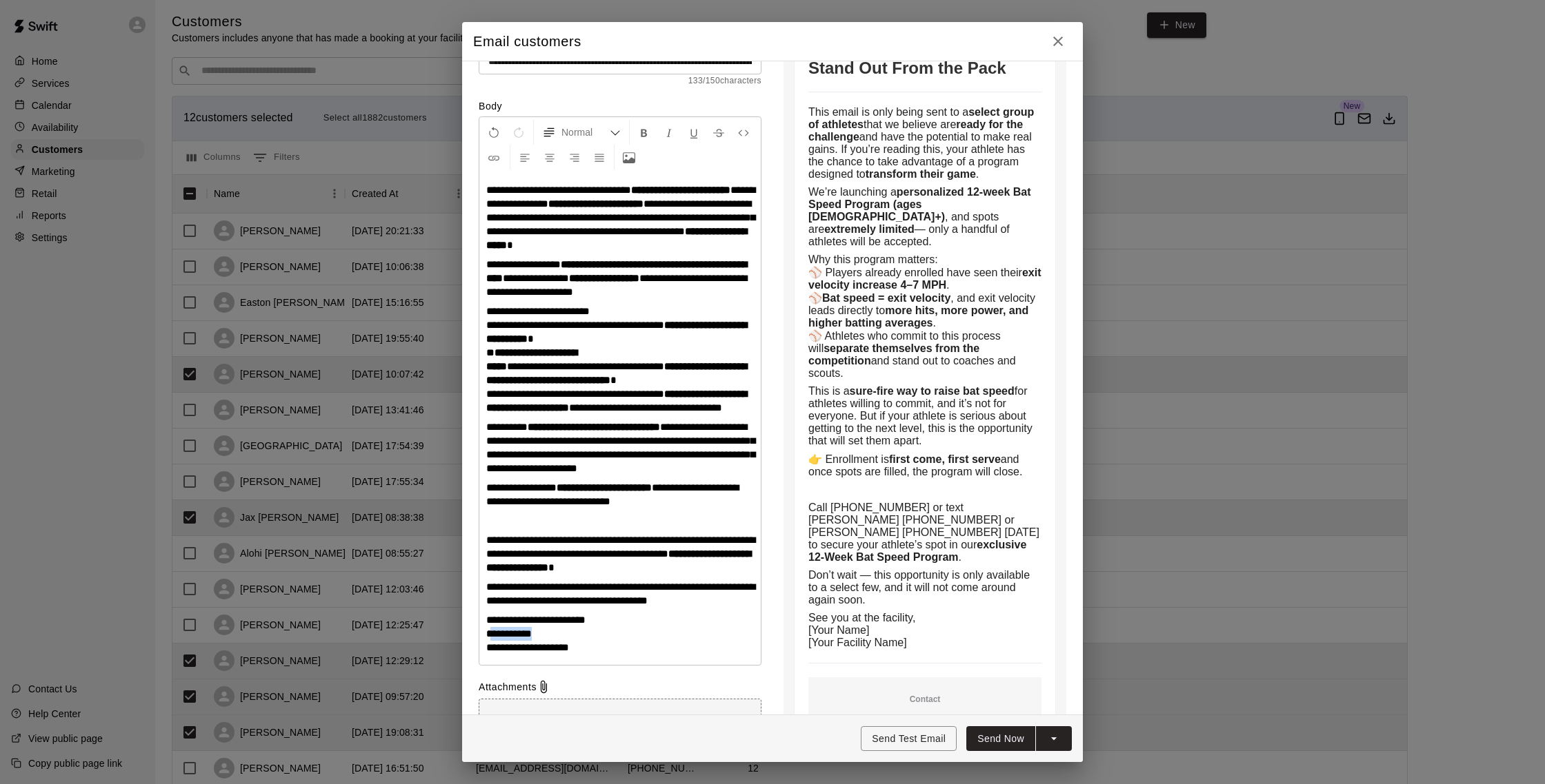
drag, startPoint x: 489, startPoint y: 662, endPoint x: 562, endPoint y: 659, distance: 73.1
click at [562, 655] on p "**********" at bounding box center [619, 634] width 267 height 42
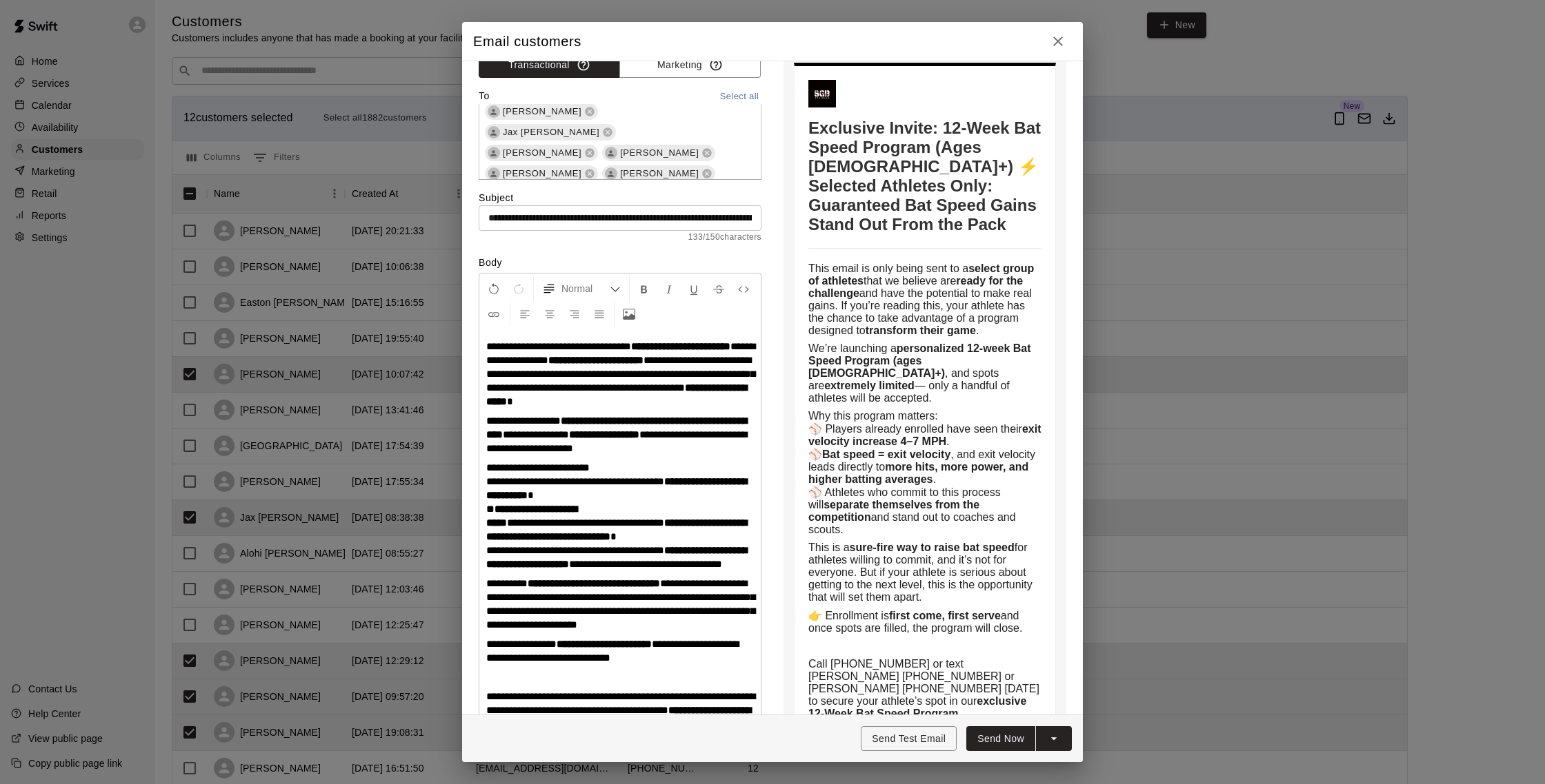
scroll to position [0, 0]
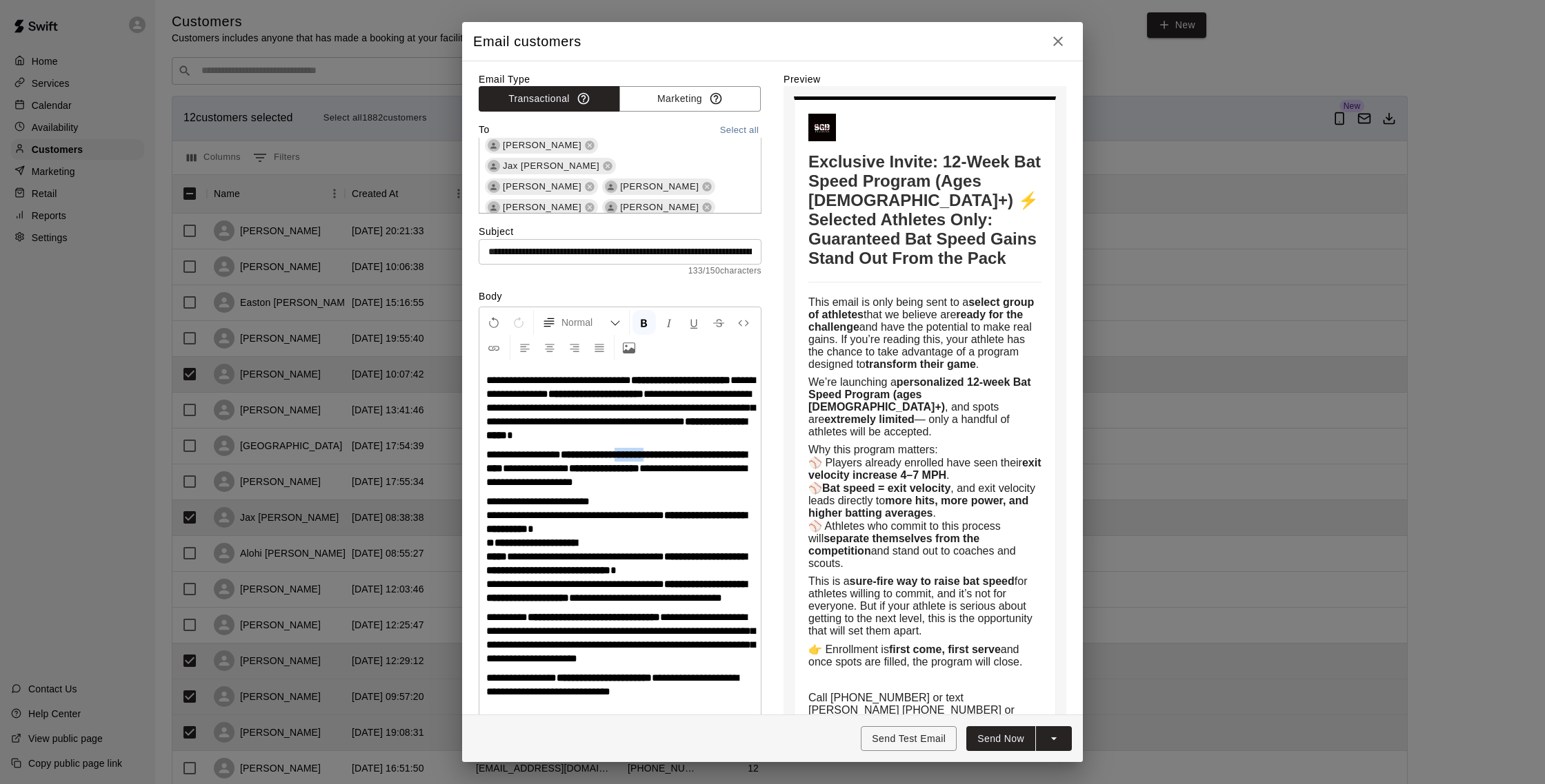
drag, startPoint x: 641, startPoint y: 468, endPoint x: 682, endPoint y: 467, distance: 41.0
click at [682, 467] on strong "**********" at bounding box center [616, 462] width 261 height 25
drag, startPoint x: 936, startPoint y: 161, endPoint x: 959, endPoint y: 160, distance: 23.0
click at [959, 160] on h1 "Exclusive Invite: 12-Week Bat Speed Program (Ages 12+) ⚡ Selected Athletes Only…" at bounding box center [924, 210] width 233 height 116
drag, startPoint x: 570, startPoint y: 252, endPoint x: 625, endPoint y: 253, distance: 55.0
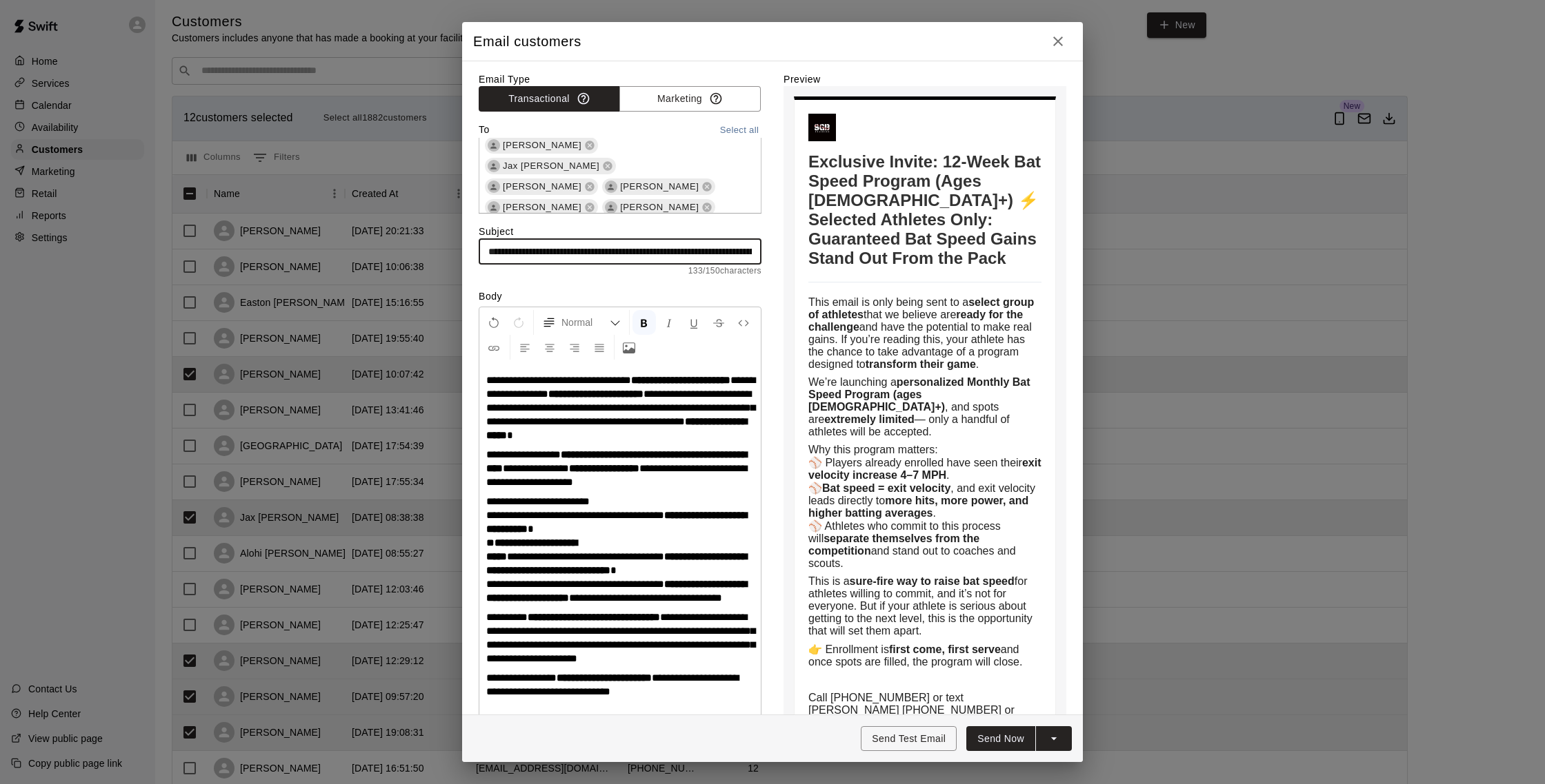
click at [625, 253] on input "**********" at bounding box center [619, 251] width 283 height 26
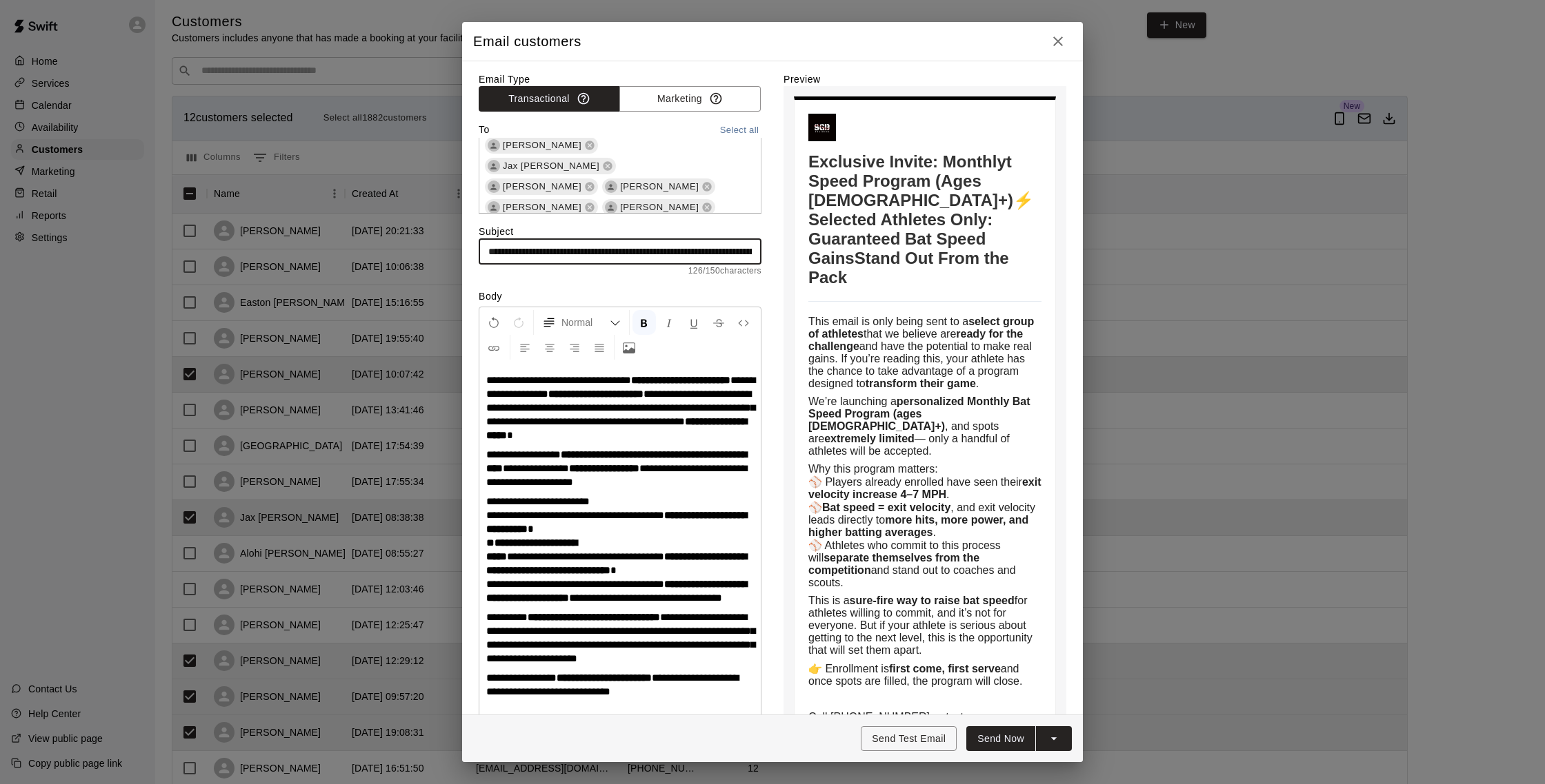
click at [606, 250] on input "**********" at bounding box center [619, 251] width 283 height 26
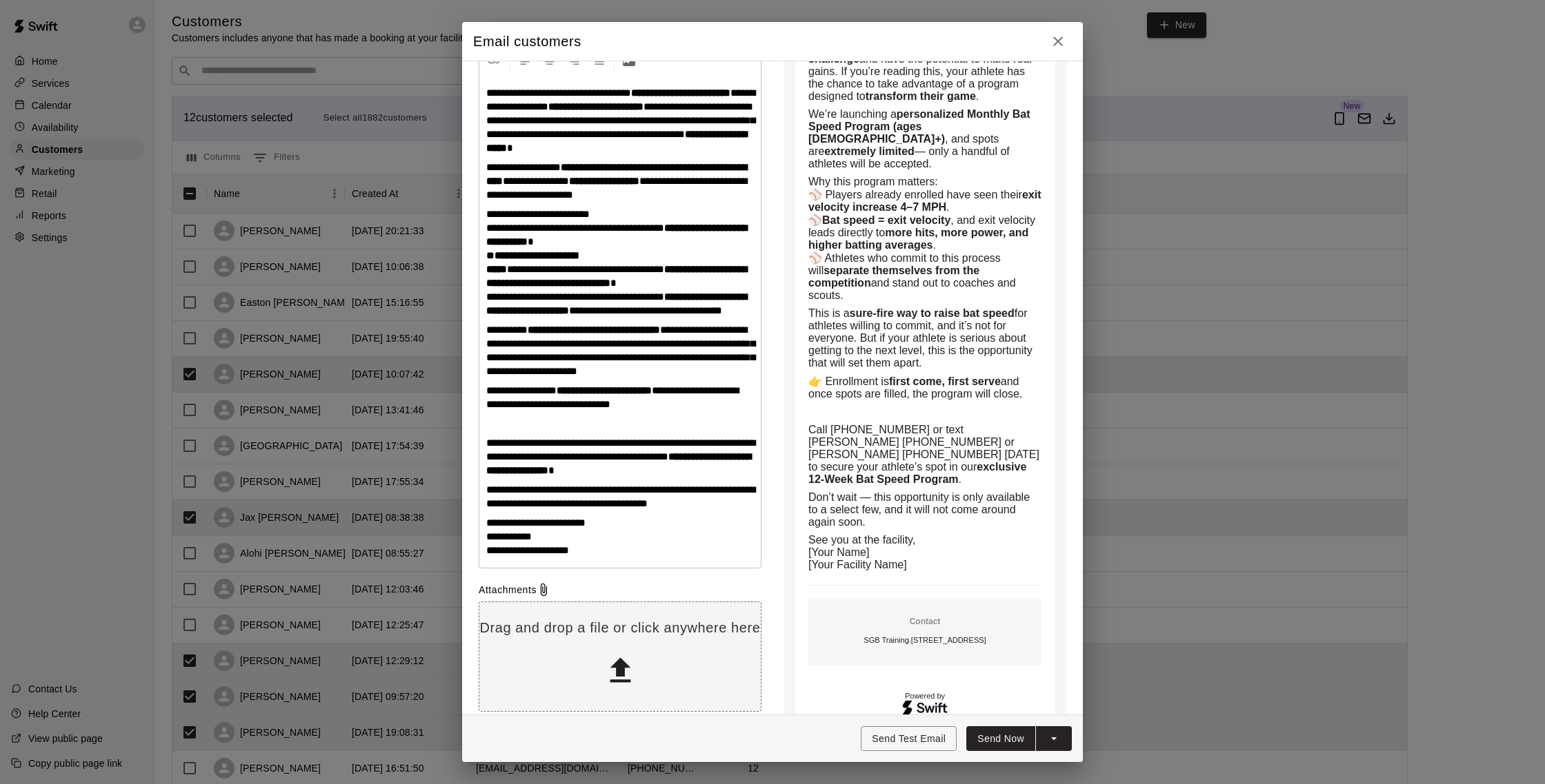
scroll to position [290, 0]
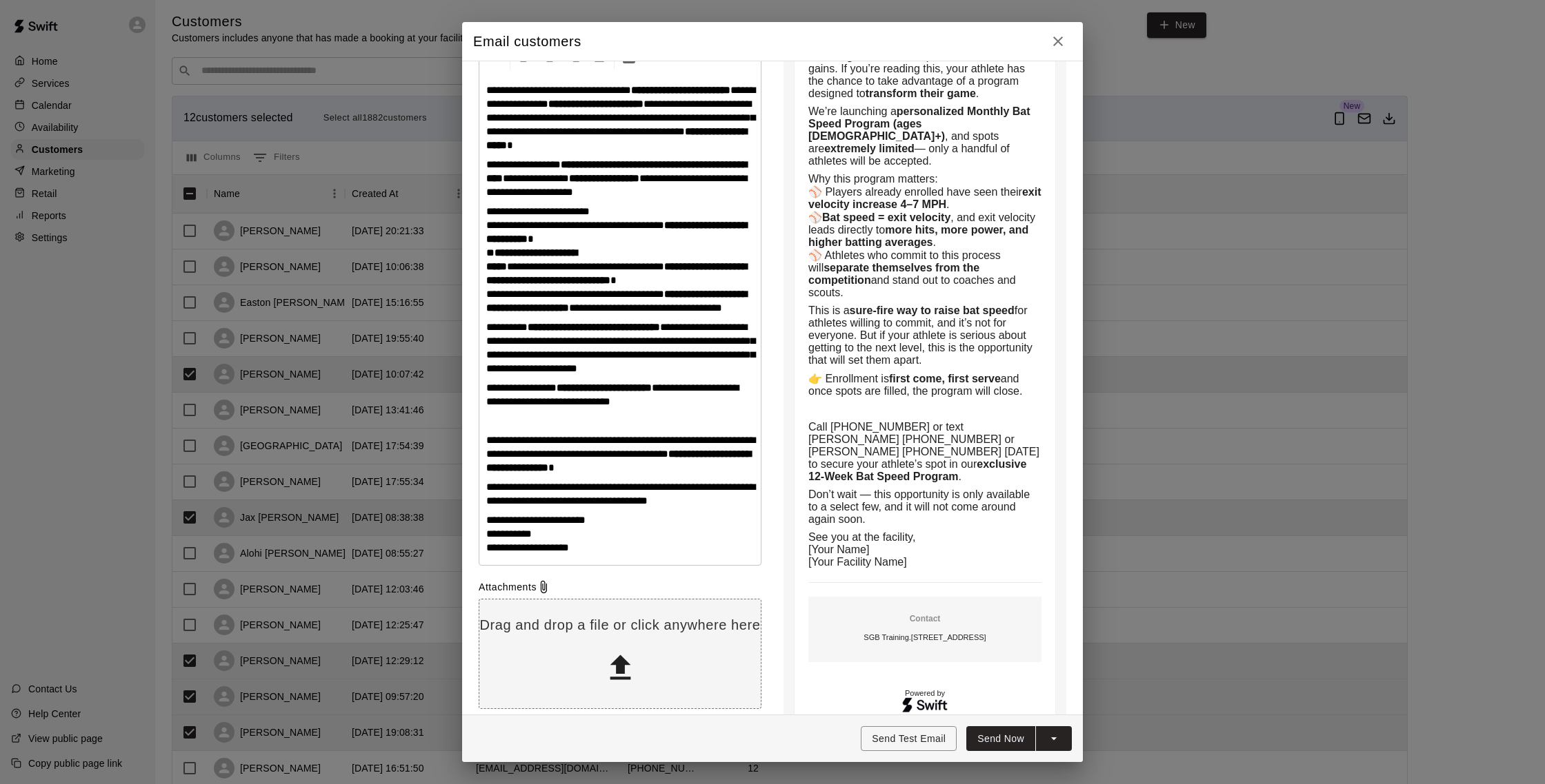
type input "**********"
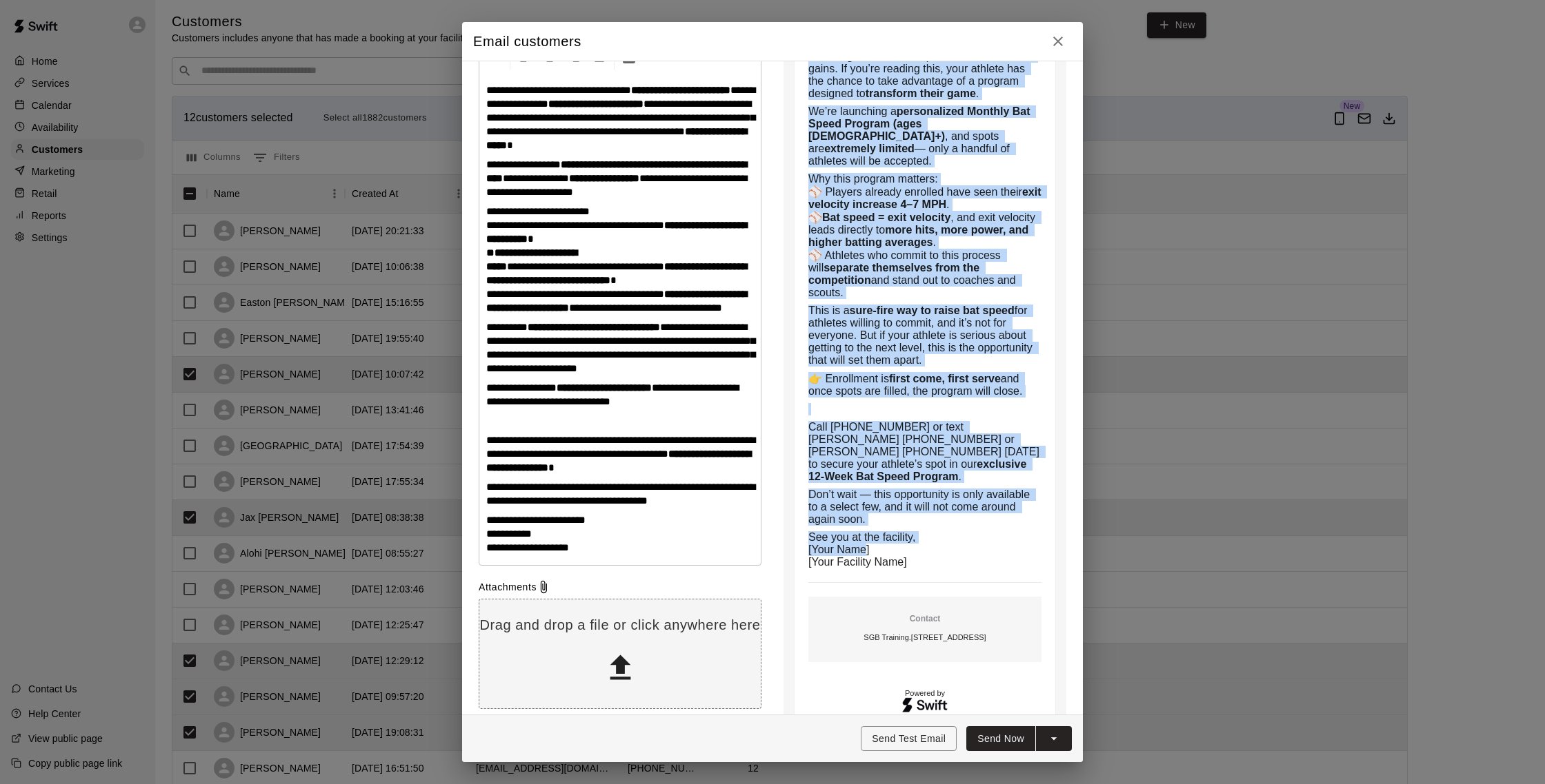
drag, startPoint x: 868, startPoint y: 524, endPoint x: 807, endPoint y: 522, distance: 61.0
click at [808, 544] on span "[Your Name]" at bounding box center [838, 550] width 60 height 11
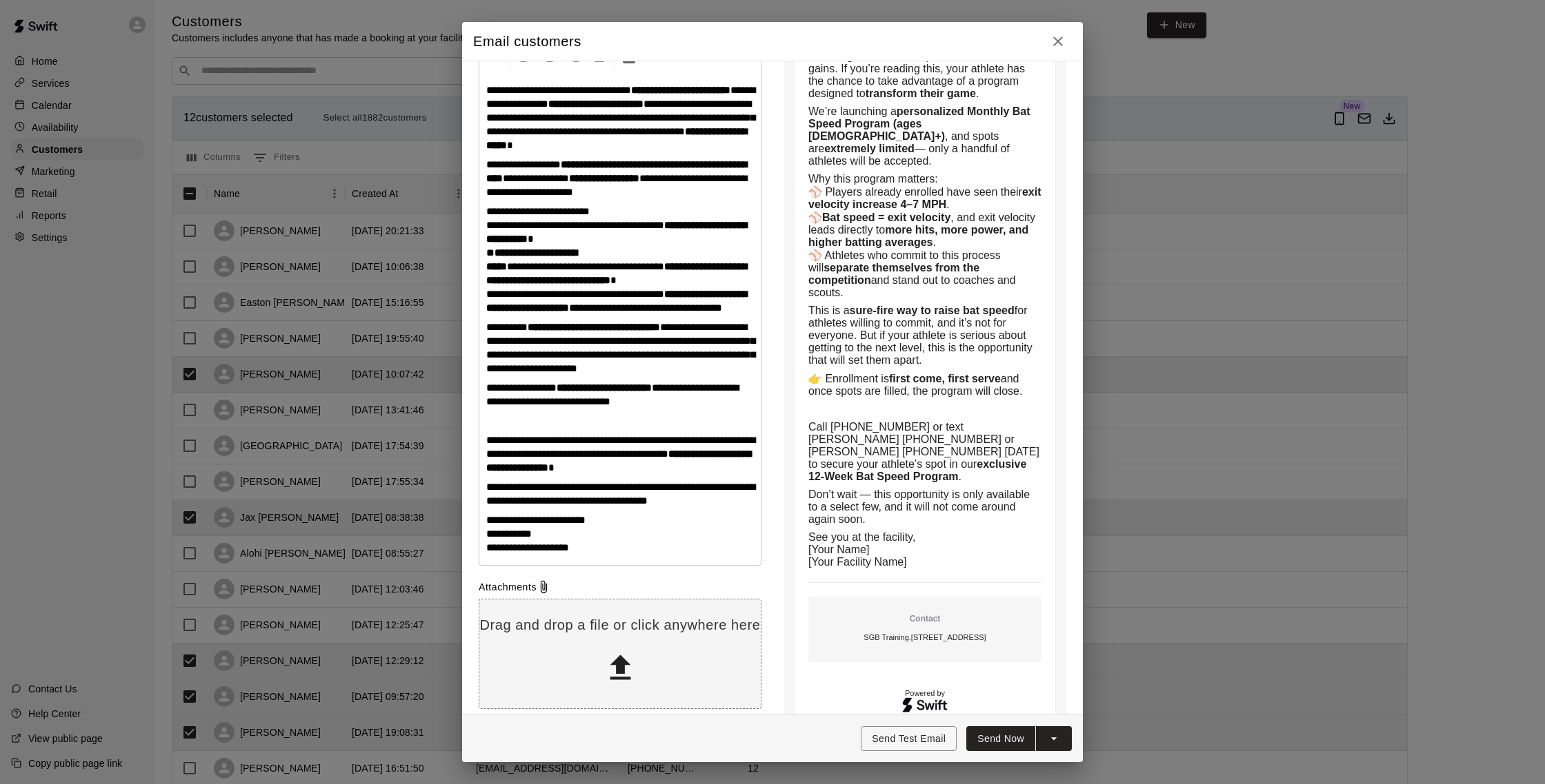
click at [871, 532] on p "See you at the facility, [Your Name] [Your Facility Name]" at bounding box center [924, 550] width 233 height 37
drag, startPoint x: 550, startPoint y: 565, endPoint x: 480, endPoint y: 560, distance: 70.2
click at [480, 560] on div "**********" at bounding box center [620, 318] width 282 height 492
drag, startPoint x: 562, startPoint y: 562, endPoint x: 485, endPoint y: 562, distance: 77.0
click at [485, 562] on div "**********" at bounding box center [620, 318] width 282 height 492
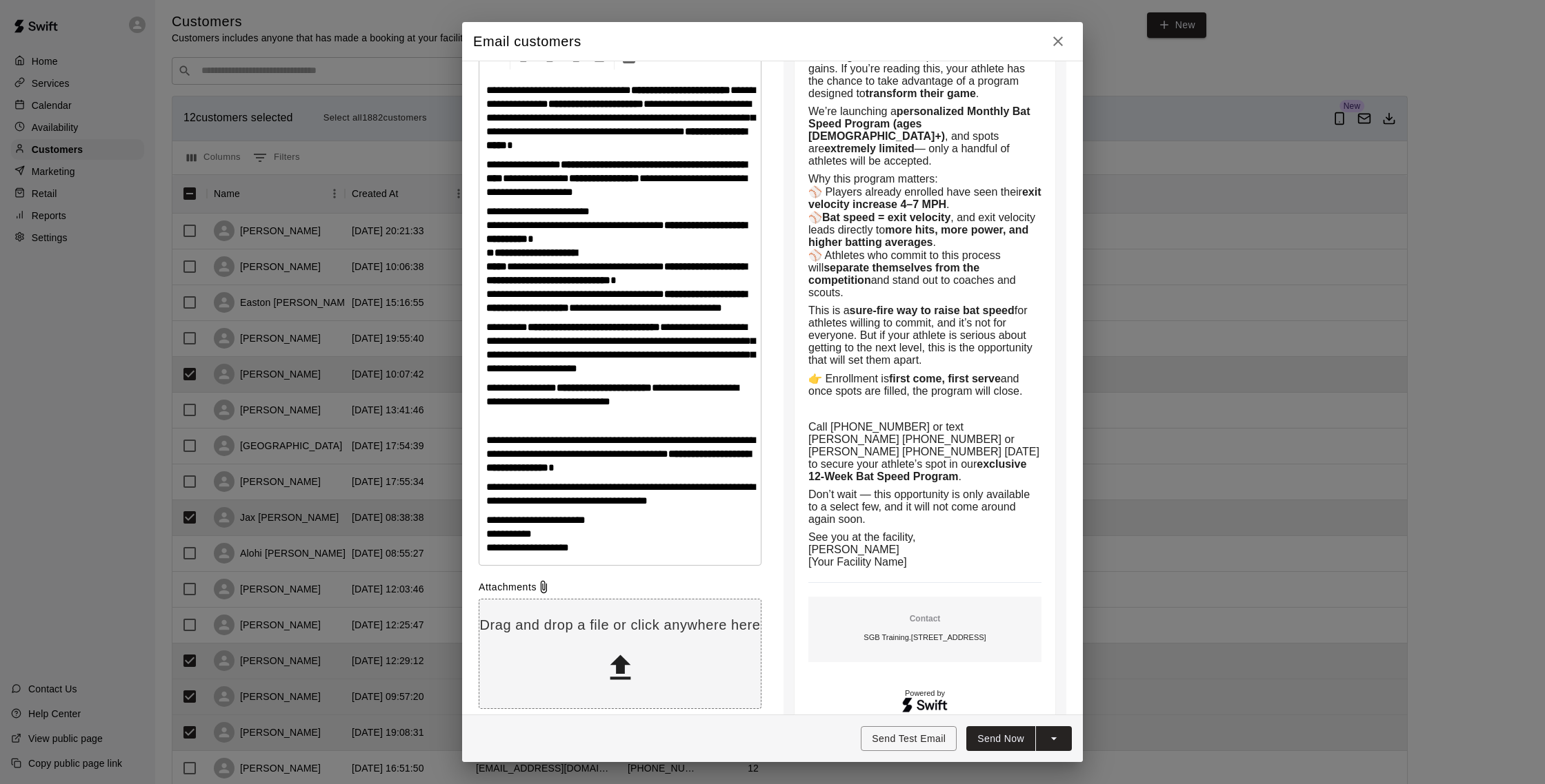
click at [583, 554] on p "**********" at bounding box center [619, 535] width 267 height 42
drag, startPoint x: 583, startPoint y: 577, endPoint x: 484, endPoint y: 573, distance: 99.1
click at [484, 565] on div "**********" at bounding box center [620, 318] width 282 height 492
click at [541, 554] on p "**********" at bounding box center [619, 535] width 267 height 42
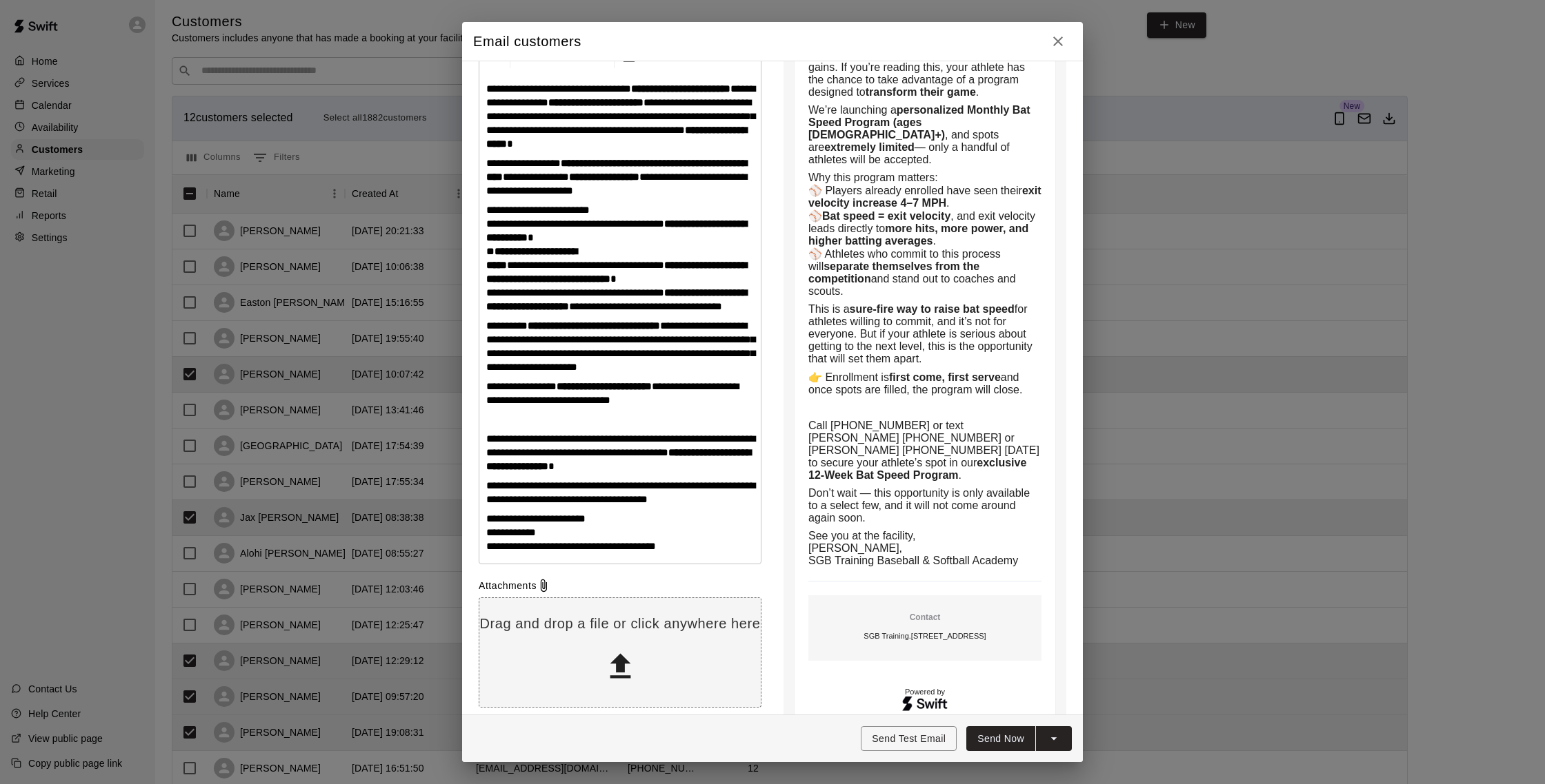
scroll to position [294, 0]
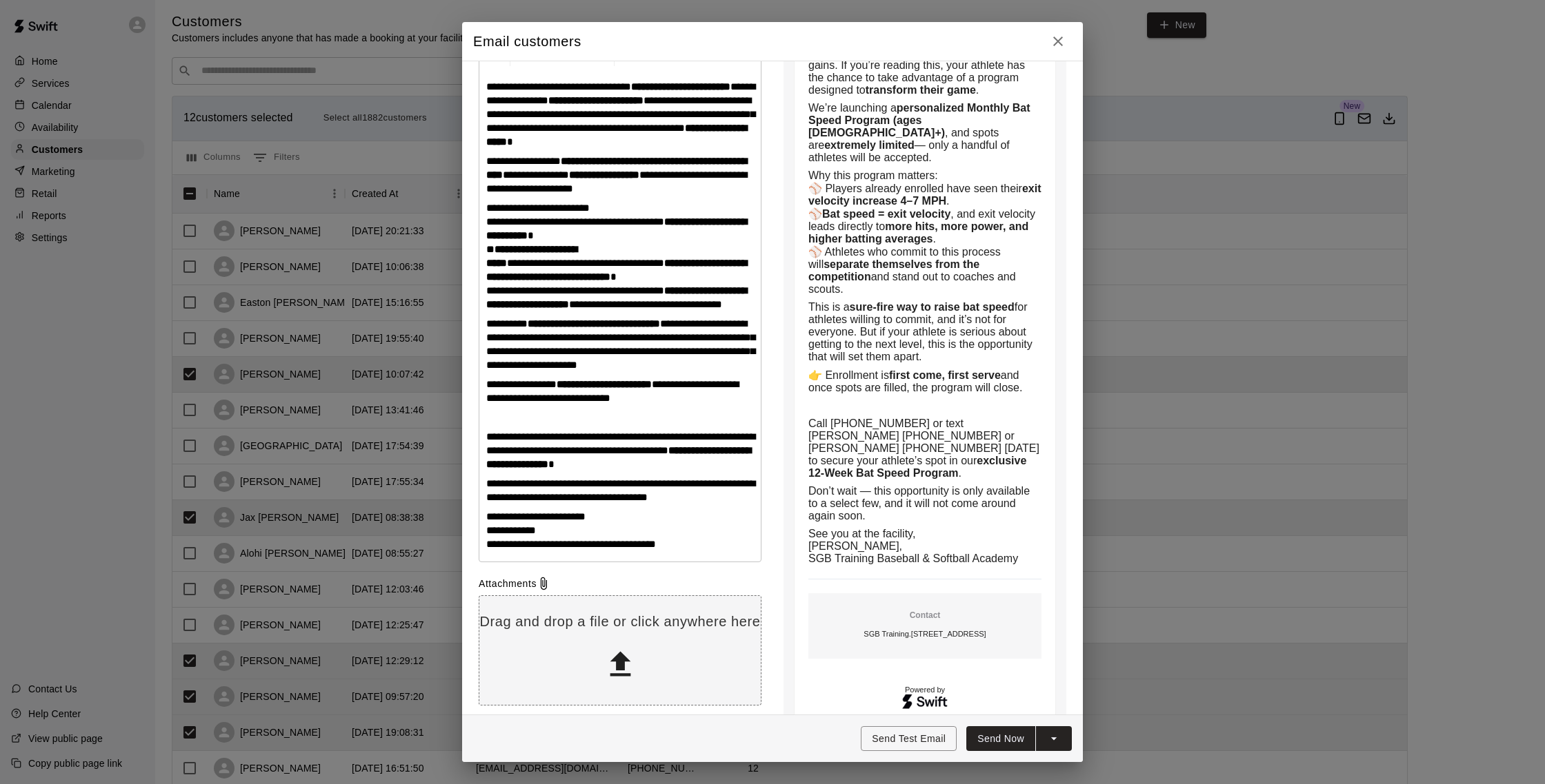
click at [674, 372] on p "**********" at bounding box center [619, 345] width 267 height 55
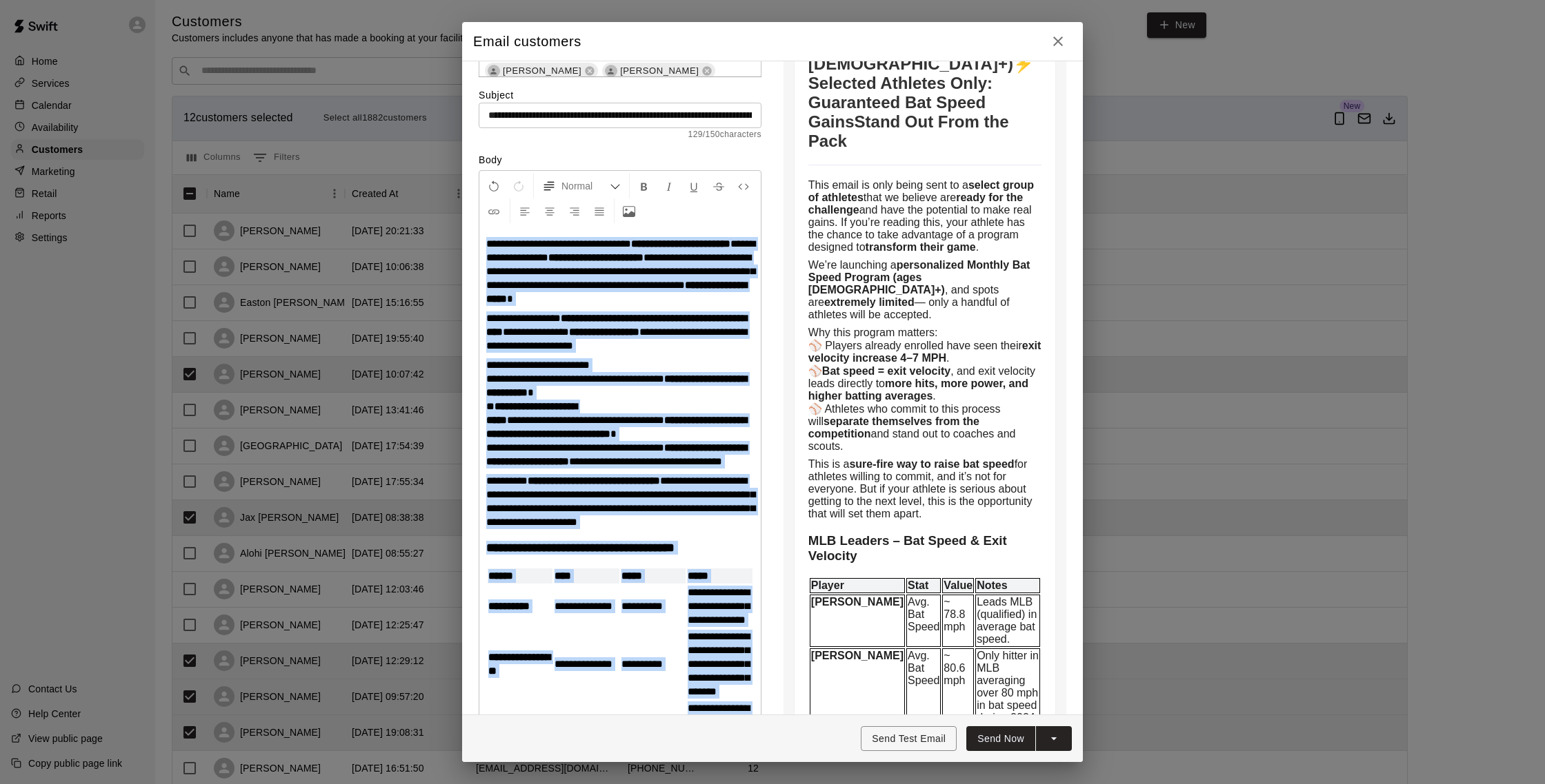
scroll to position [128, 0]
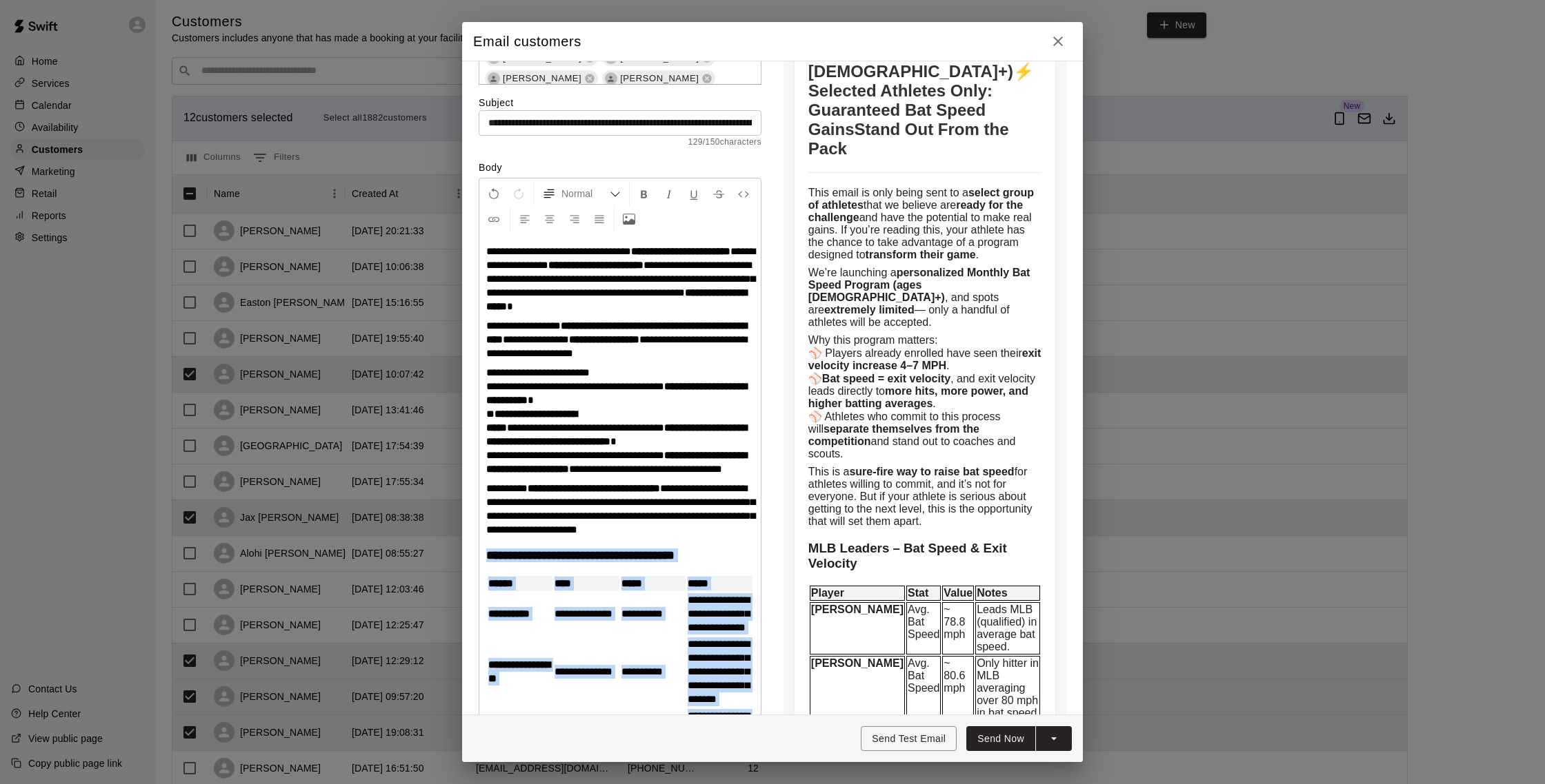
drag, startPoint x: 732, startPoint y: 491, endPoint x: 486, endPoint y: 582, distance: 262.3
click at [486, 582] on div "**********" at bounding box center [620, 747] width 282 height 1026
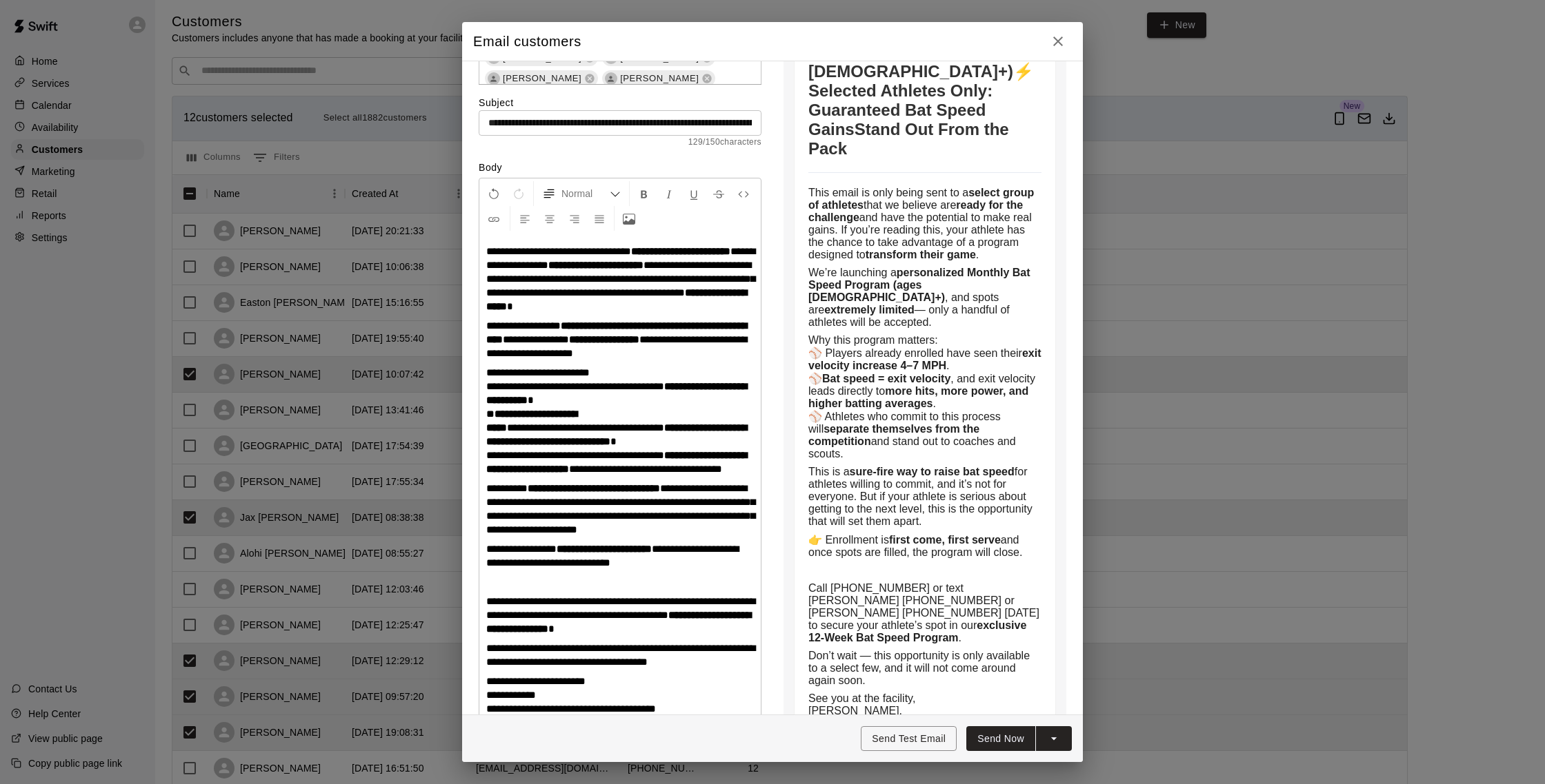
click at [648, 570] on p "**********" at bounding box center [619, 555] width 267 height 27
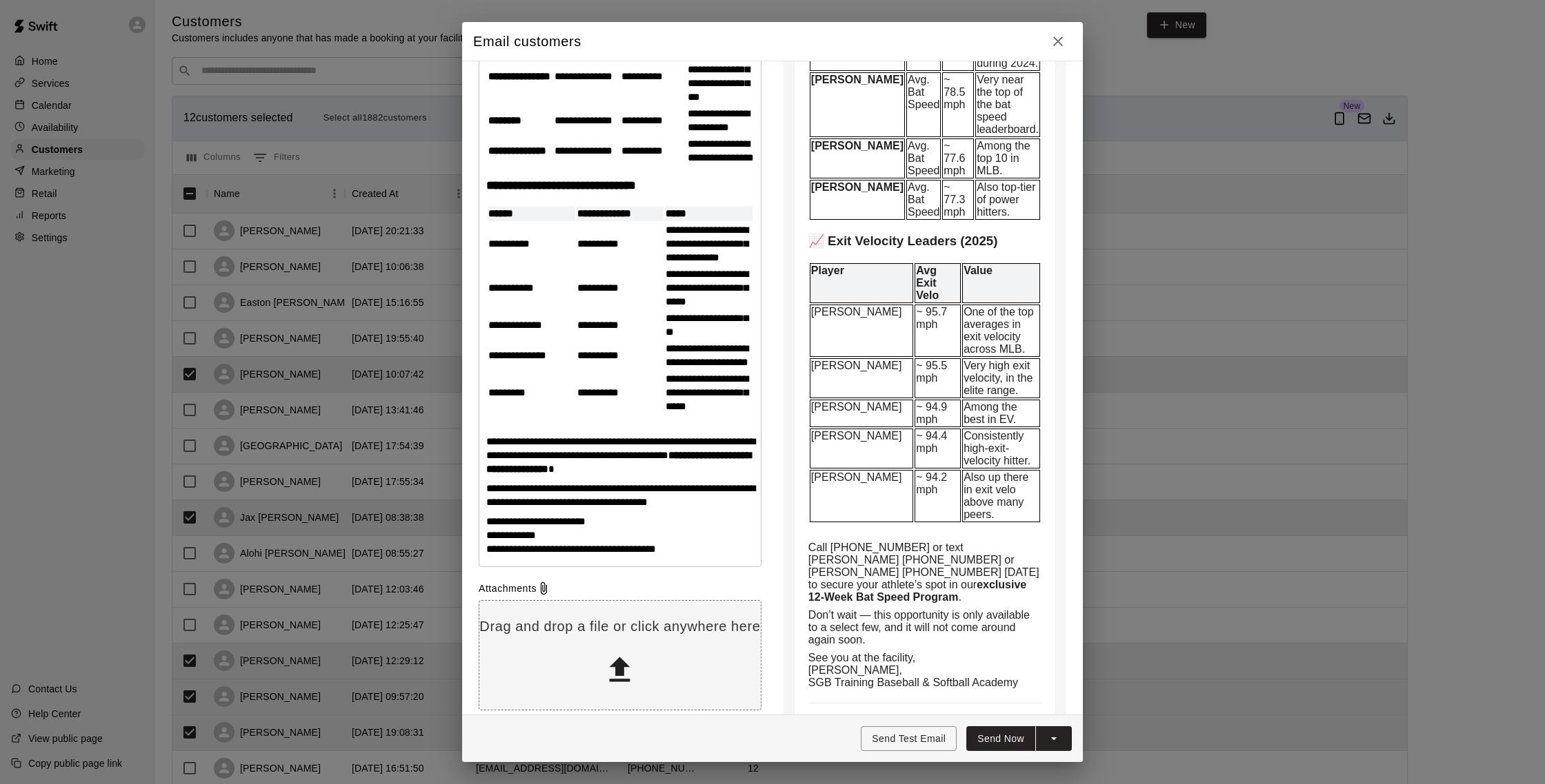
scroll to position [960, 0]
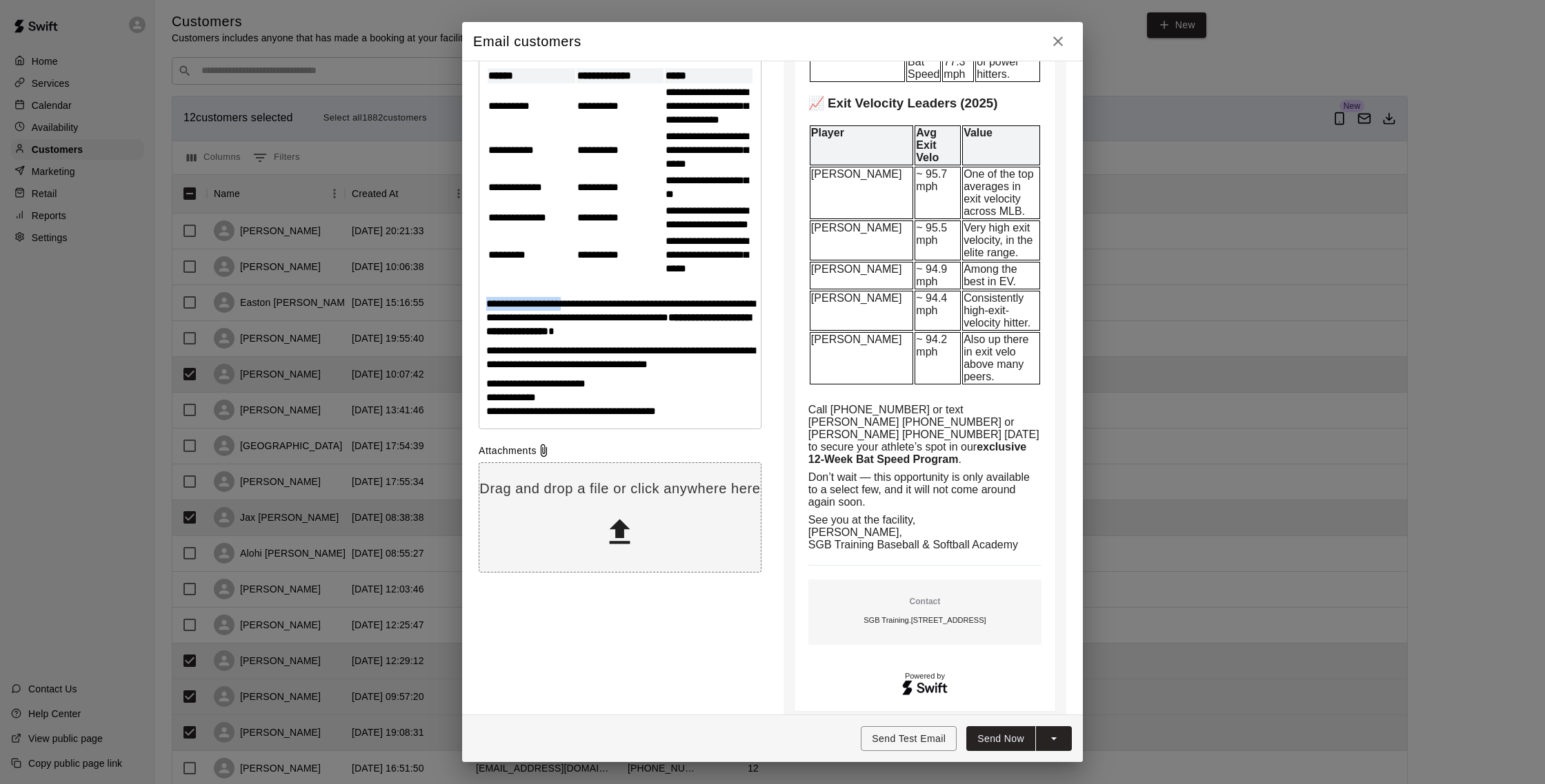
drag, startPoint x: 489, startPoint y: 414, endPoint x: 571, endPoint y: 412, distance: 82.0
click at [571, 322] on span "**********" at bounding box center [620, 311] width 269 height 25
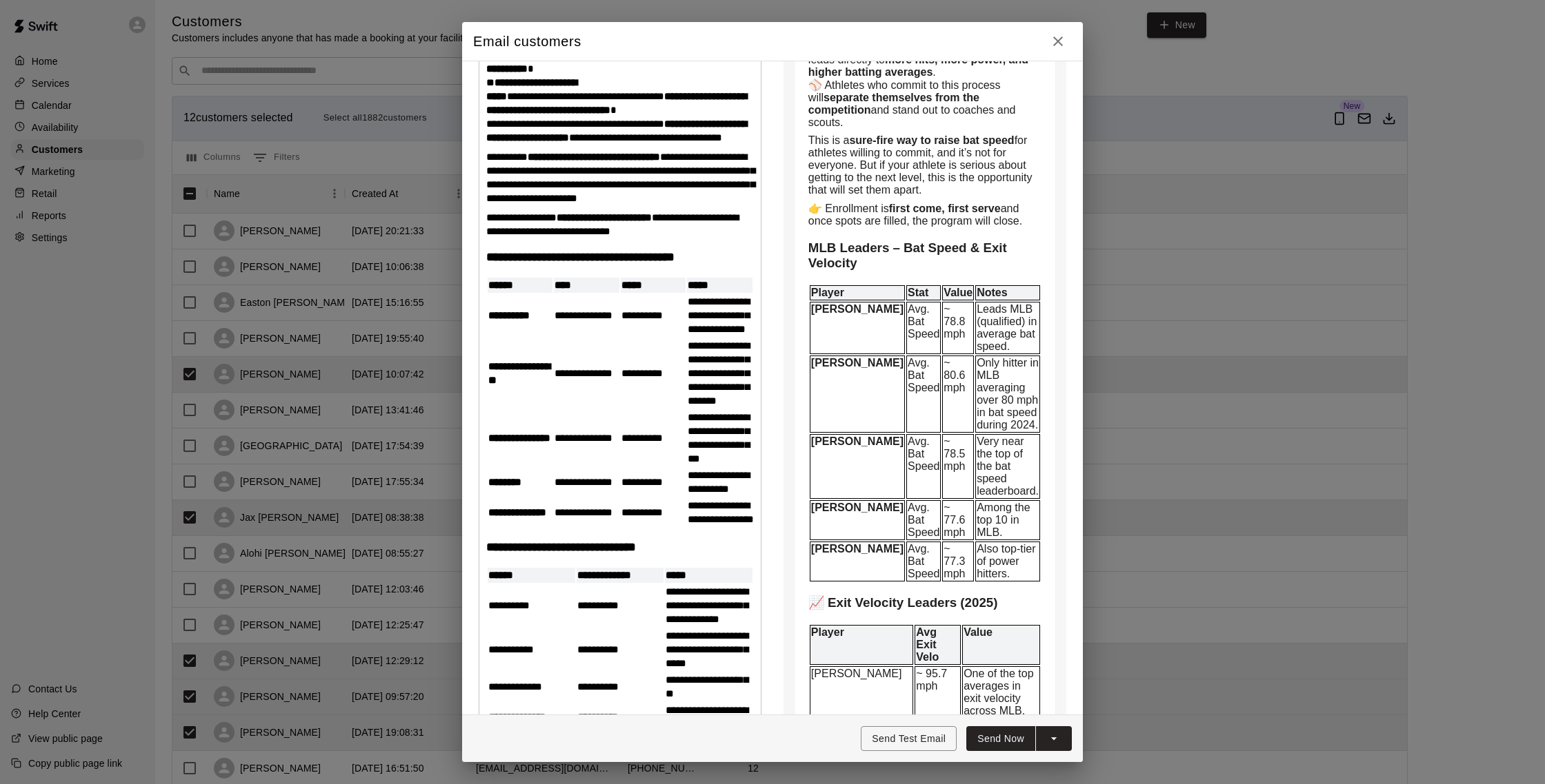
scroll to position [0, 0]
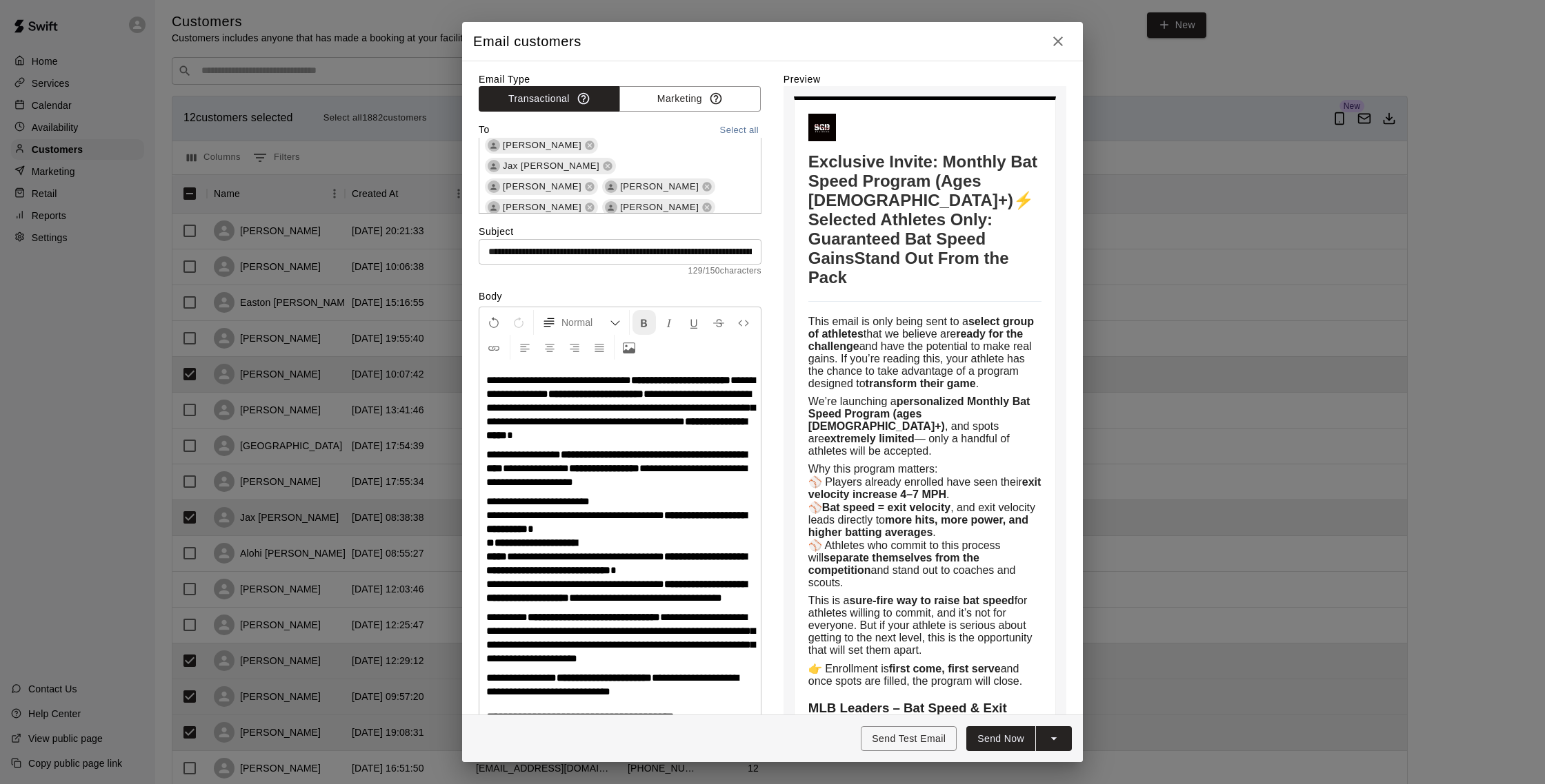
click at [640, 320] on icon "Format Bold" at bounding box center [644, 323] width 12 height 12
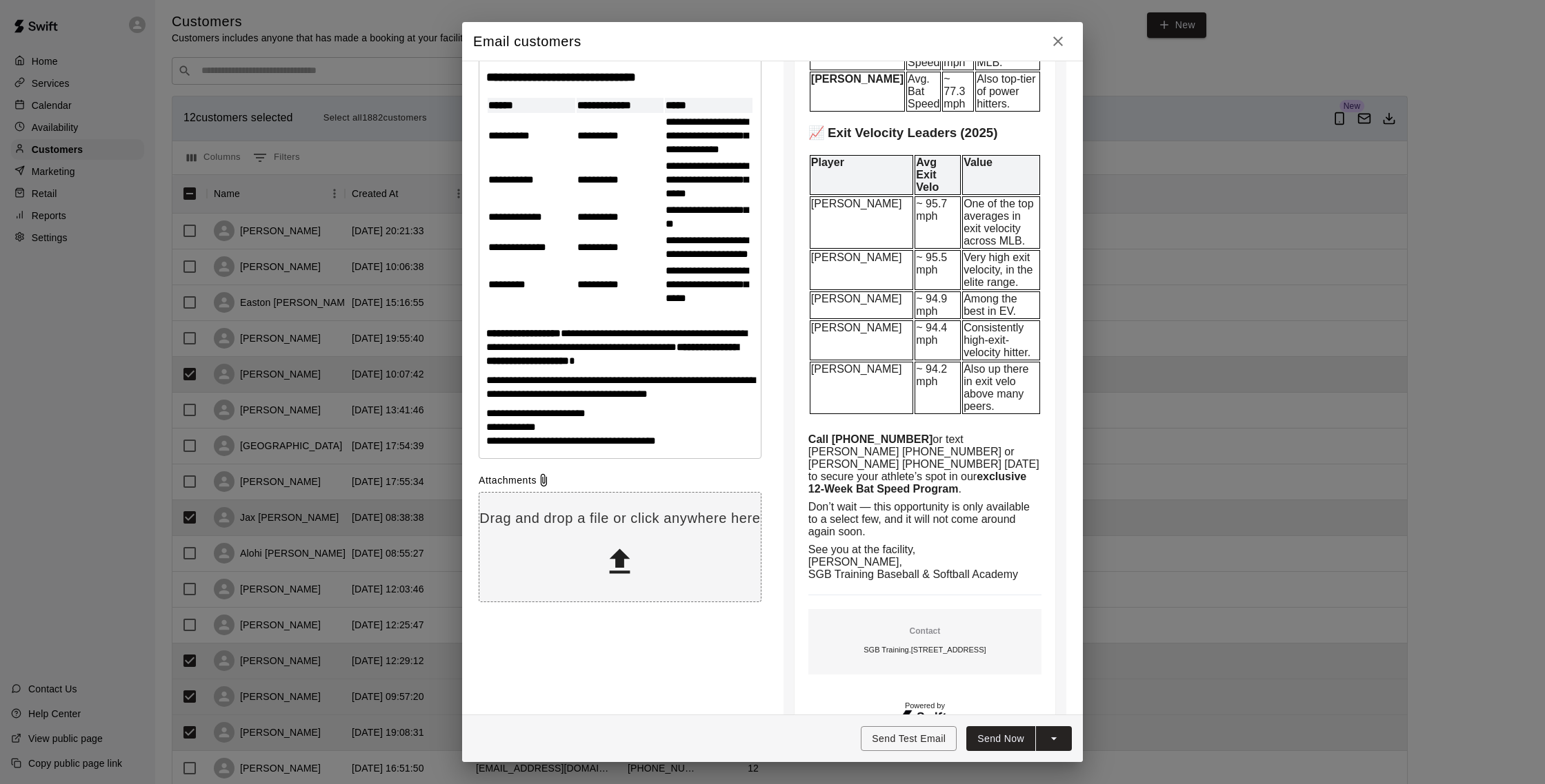
scroll to position [939, 0]
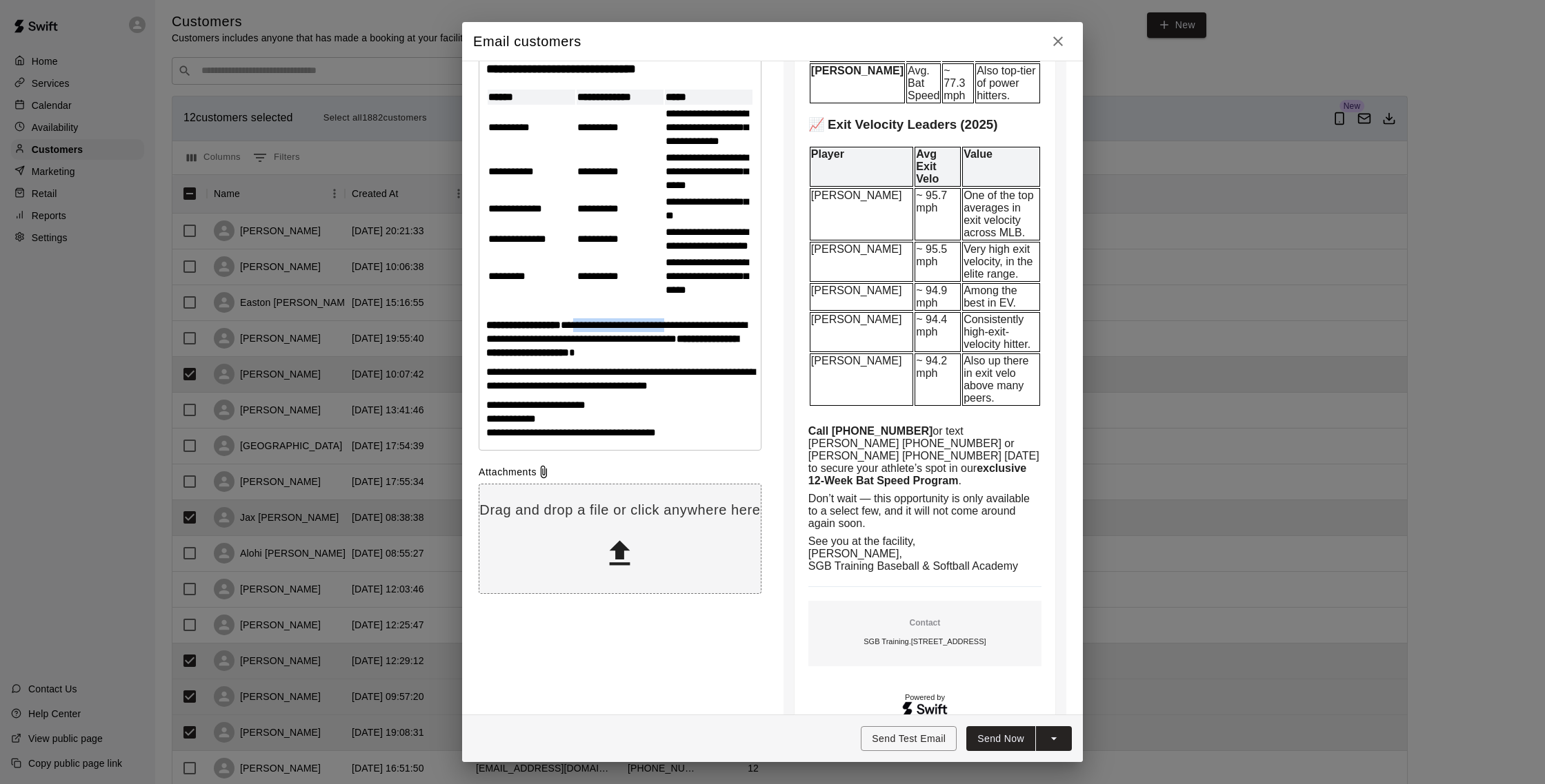
drag, startPoint x: 591, startPoint y: 436, endPoint x: 700, endPoint y: 435, distance: 109.0
click at [700, 344] on span "**********" at bounding box center [616, 332] width 261 height 25
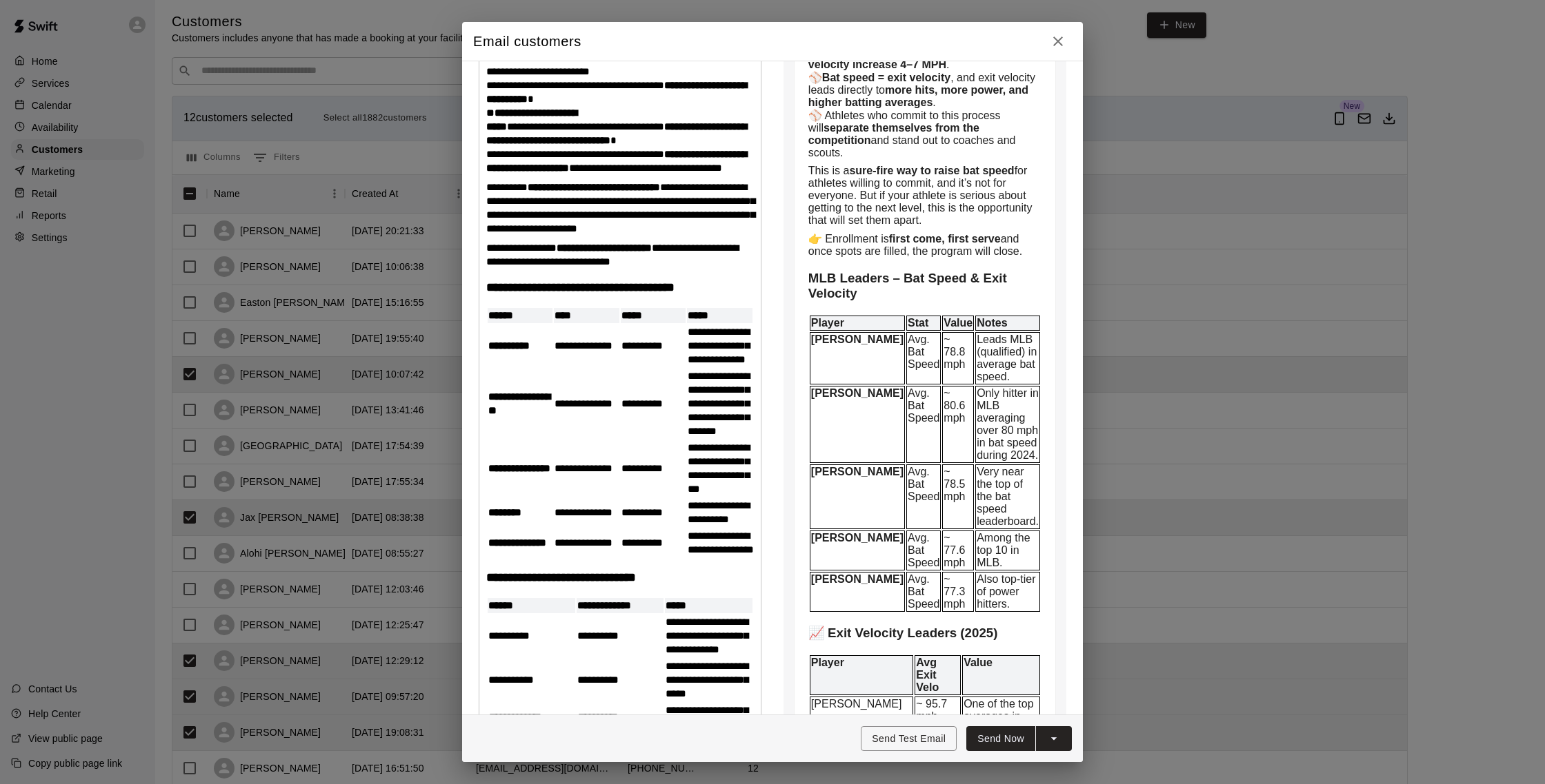
scroll to position [0, 0]
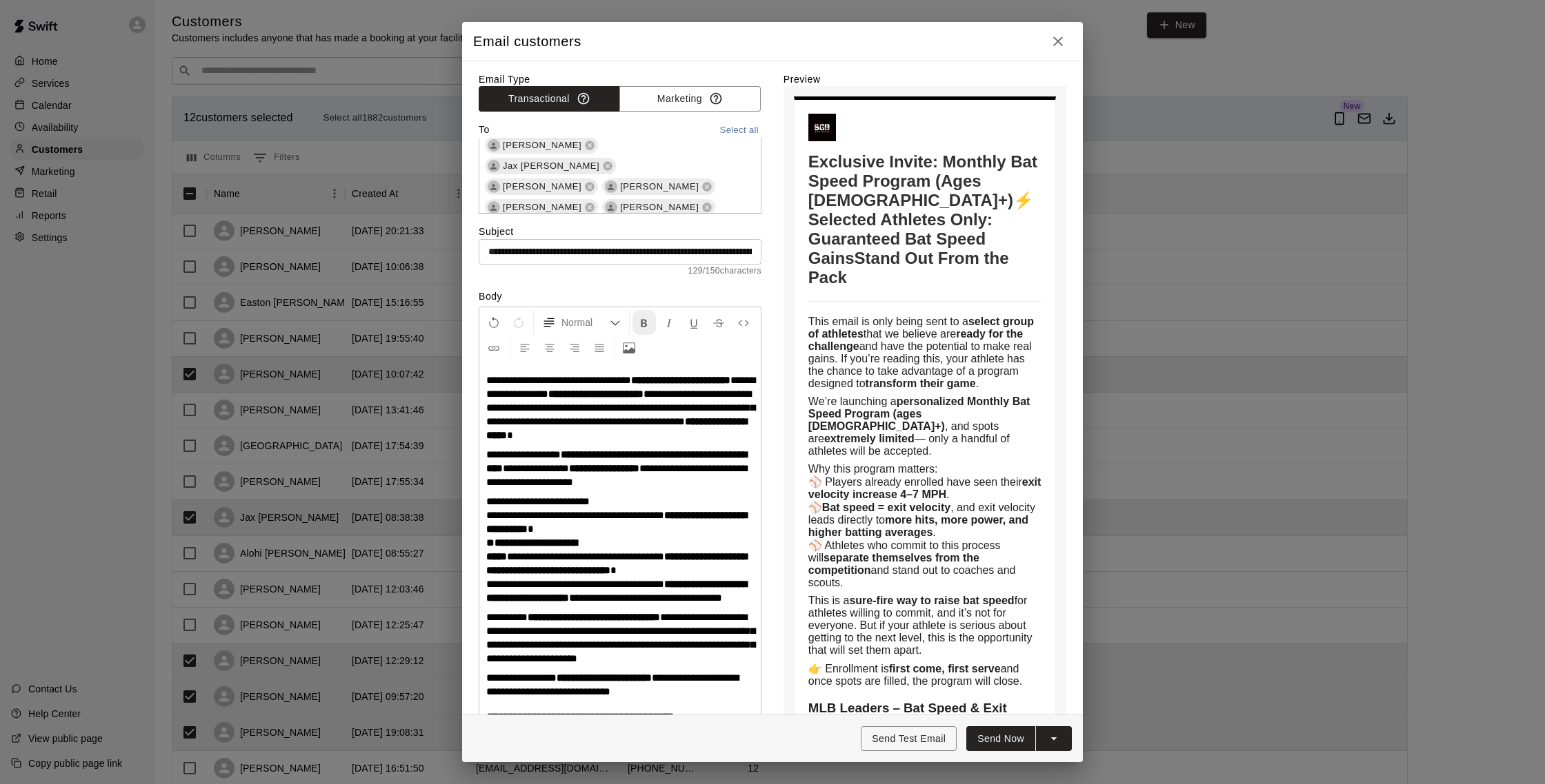
click at [649, 315] on button "Format Bold" at bounding box center [644, 322] width 24 height 25
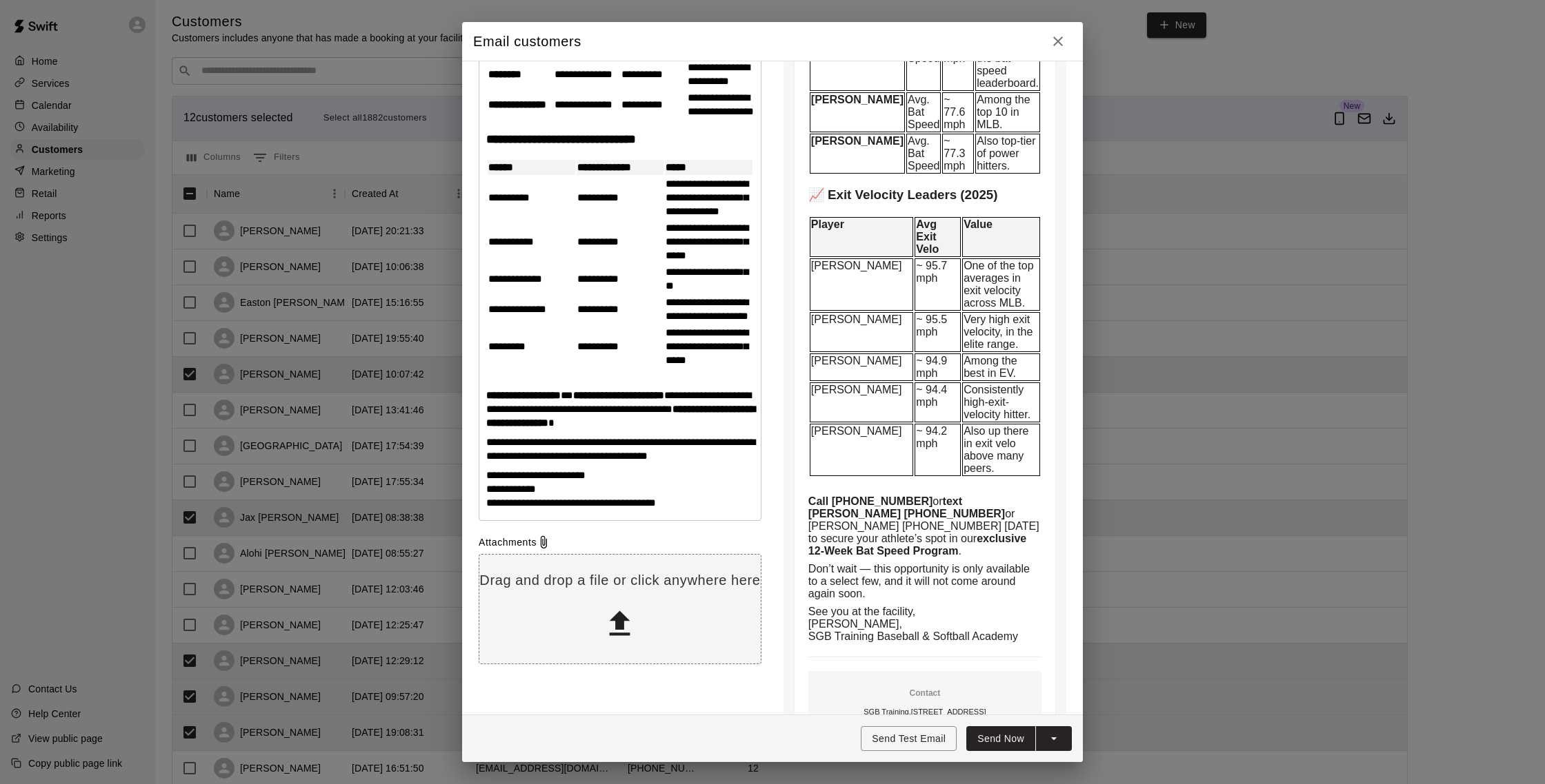
scroll to position [872, 0]
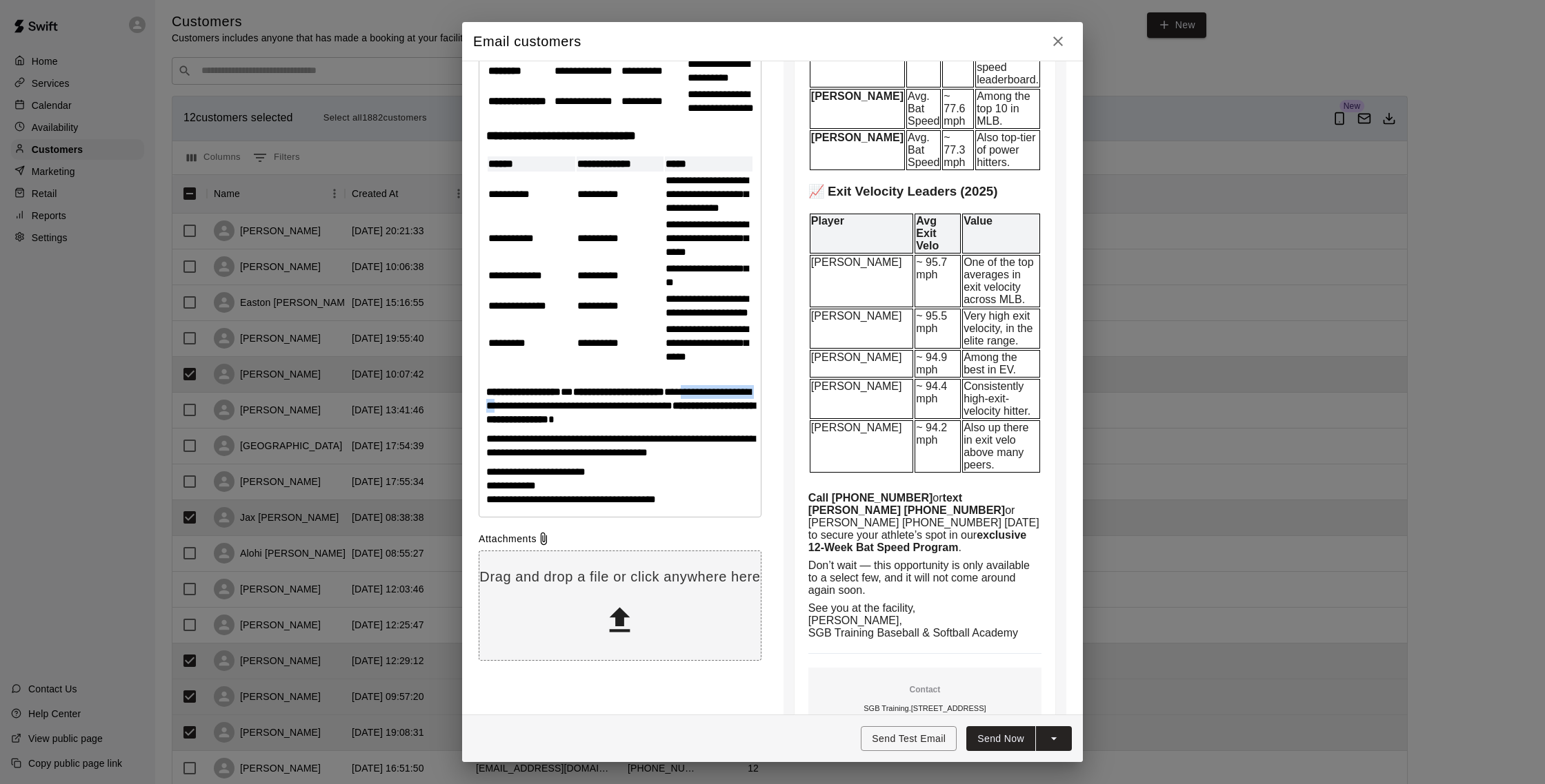
drag, startPoint x: 723, startPoint y: 503, endPoint x: 554, endPoint y: 521, distance: 170.0
click at [554, 427] on p "**********" at bounding box center [619, 406] width 267 height 42
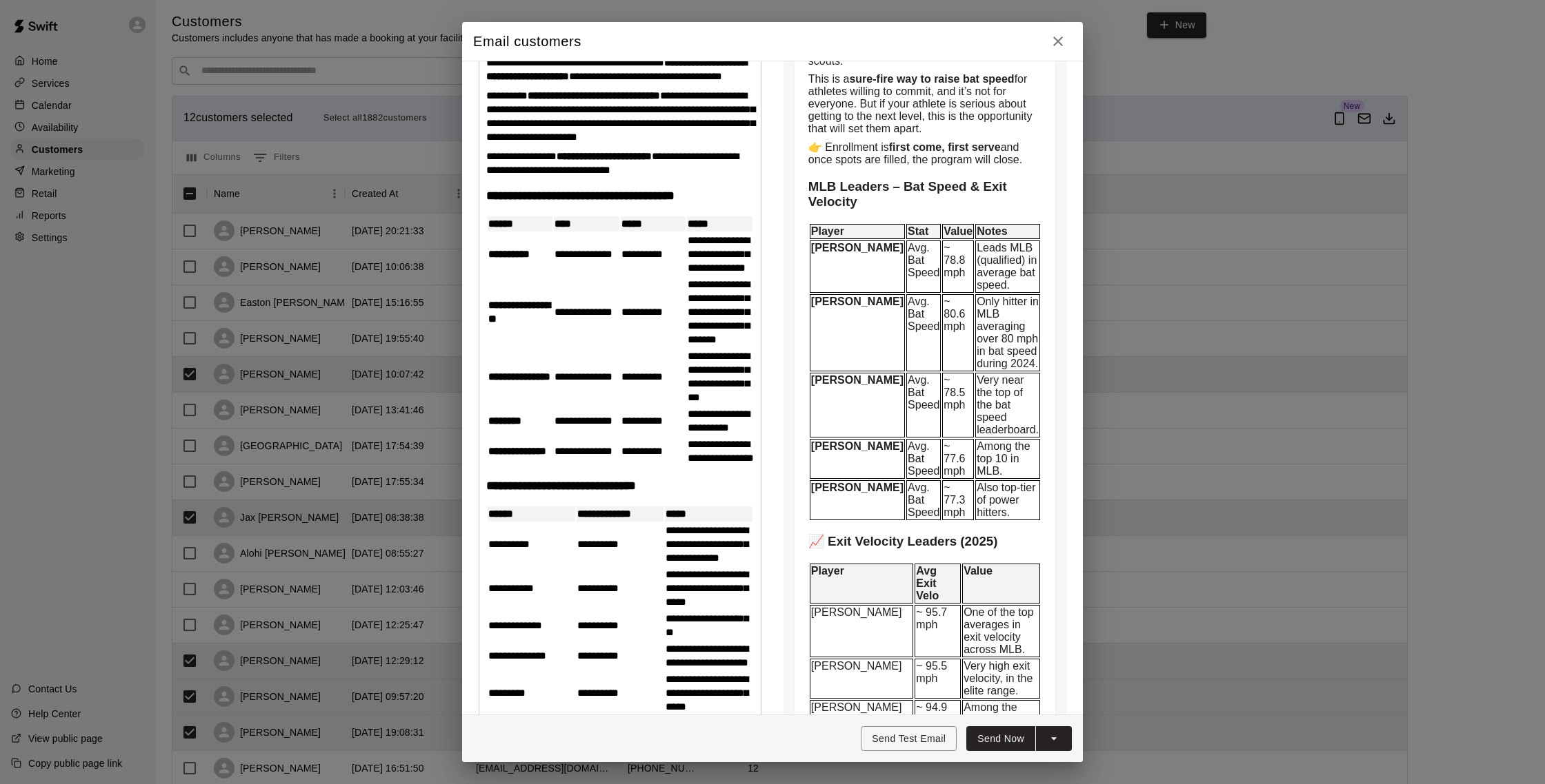
scroll to position [0, 0]
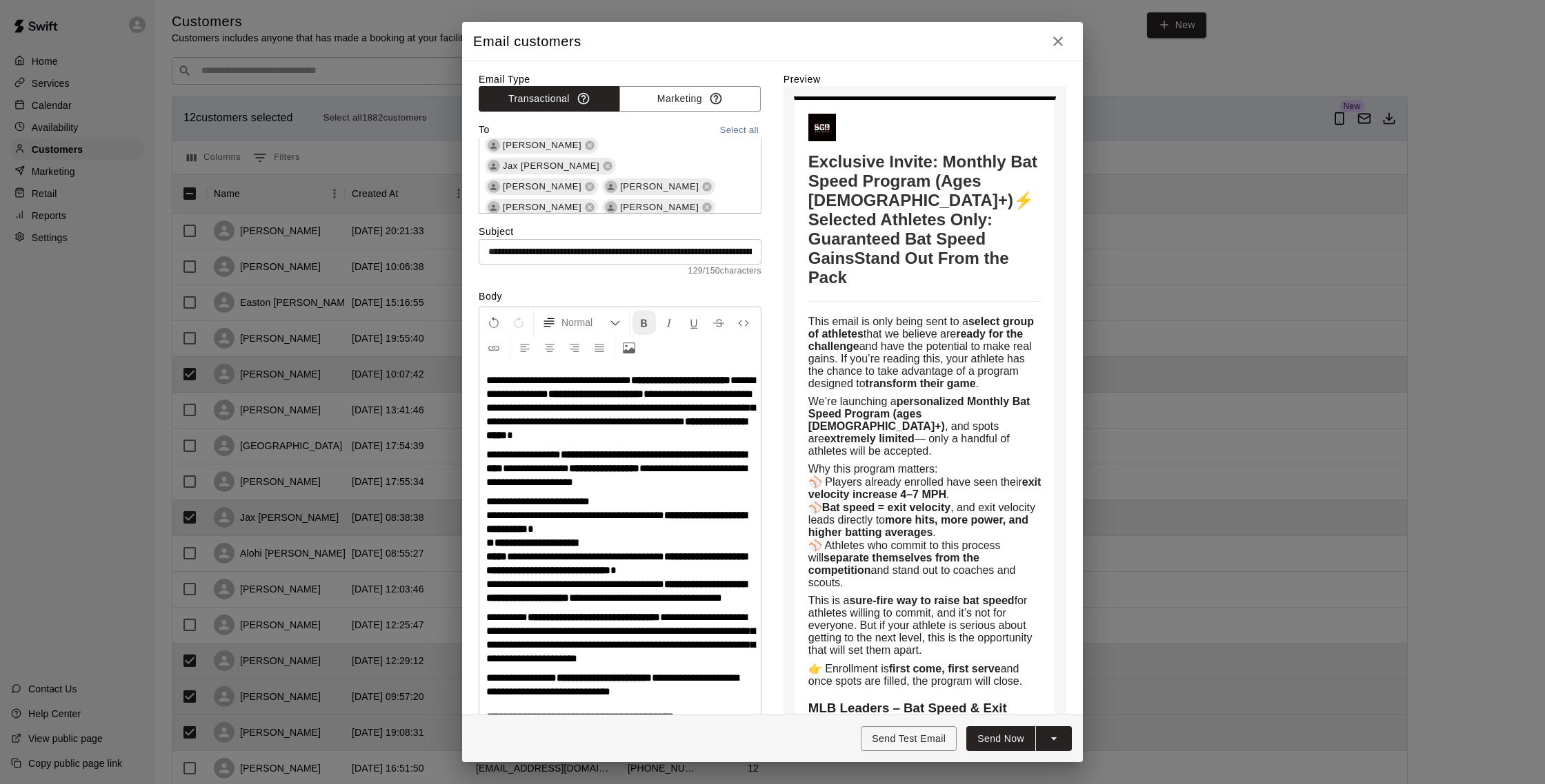
click at [649, 321] on icon "Format Bold" at bounding box center [644, 323] width 12 height 12
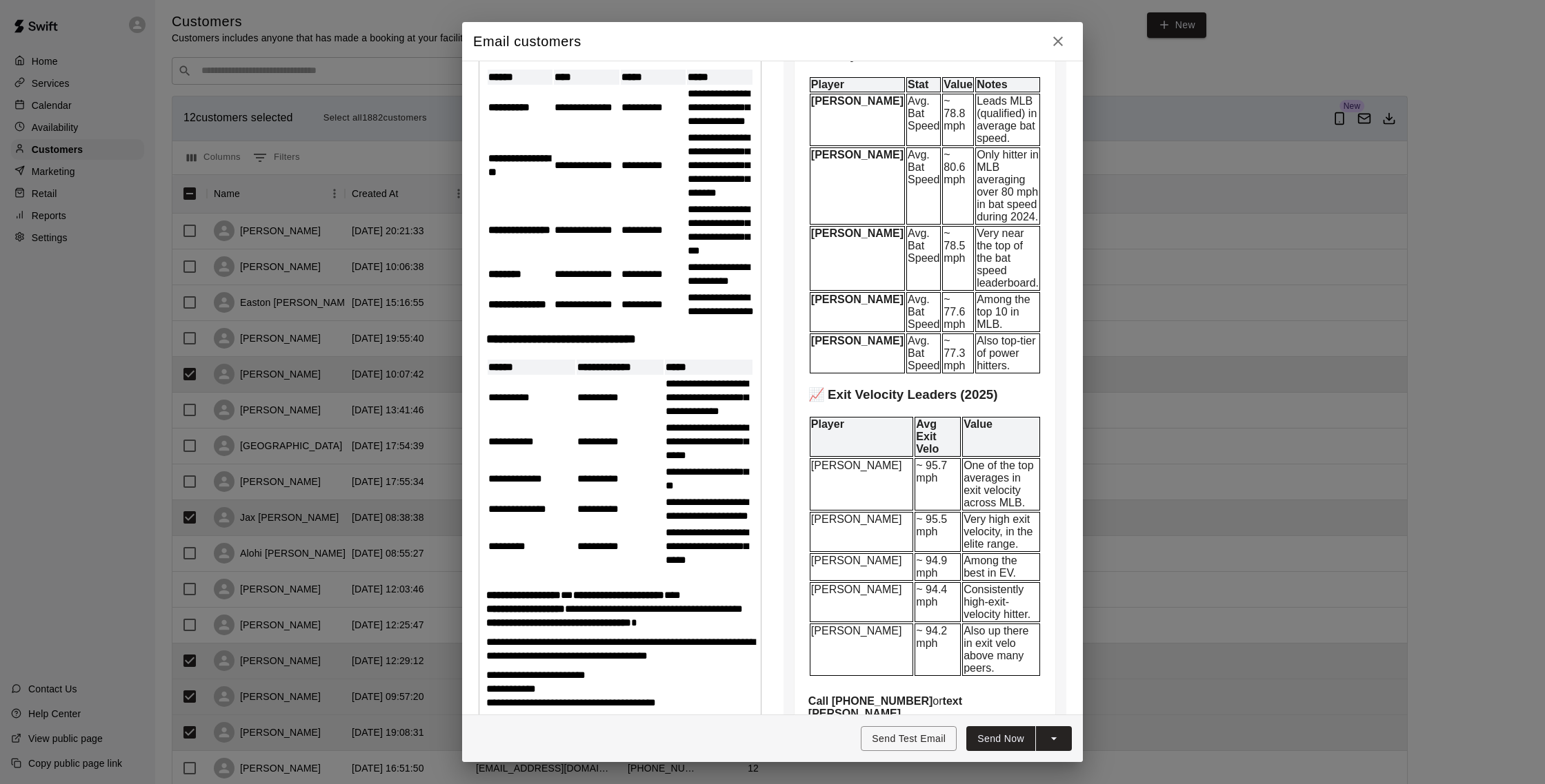
scroll to position [960, 0]
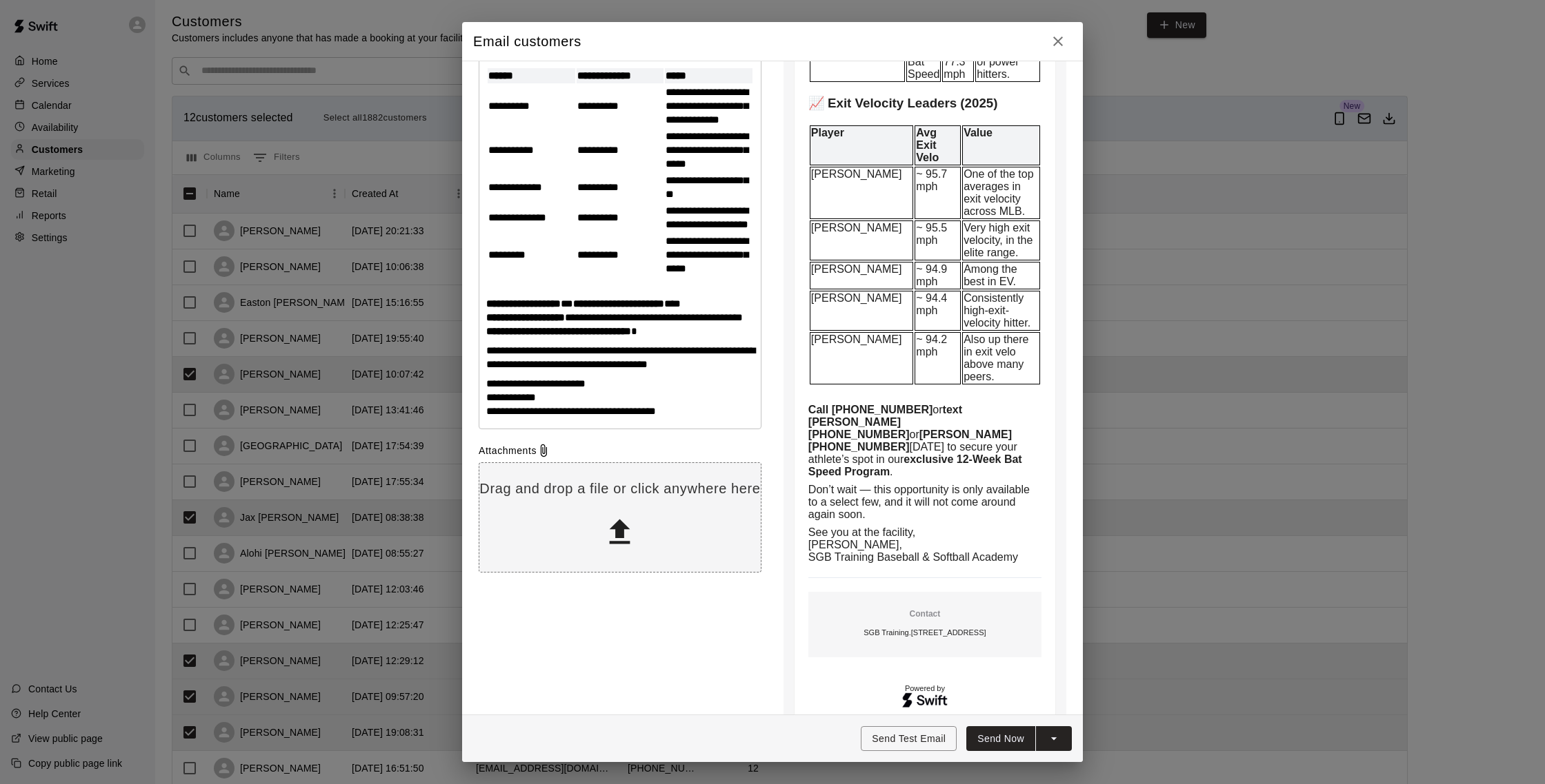
click at [735, 292] on p at bounding box center [619, 284] width 267 height 14
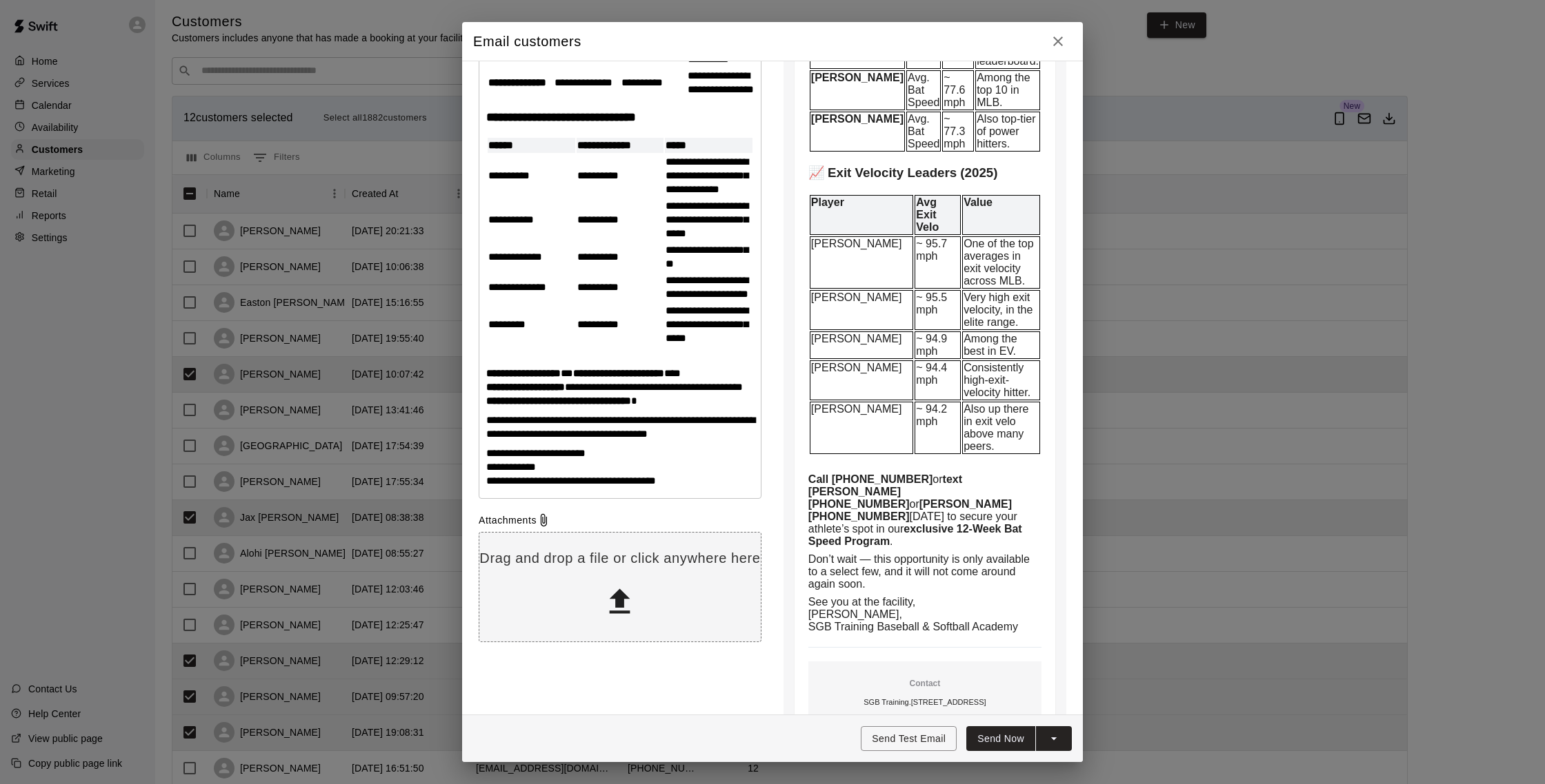
scroll to position [889, 0]
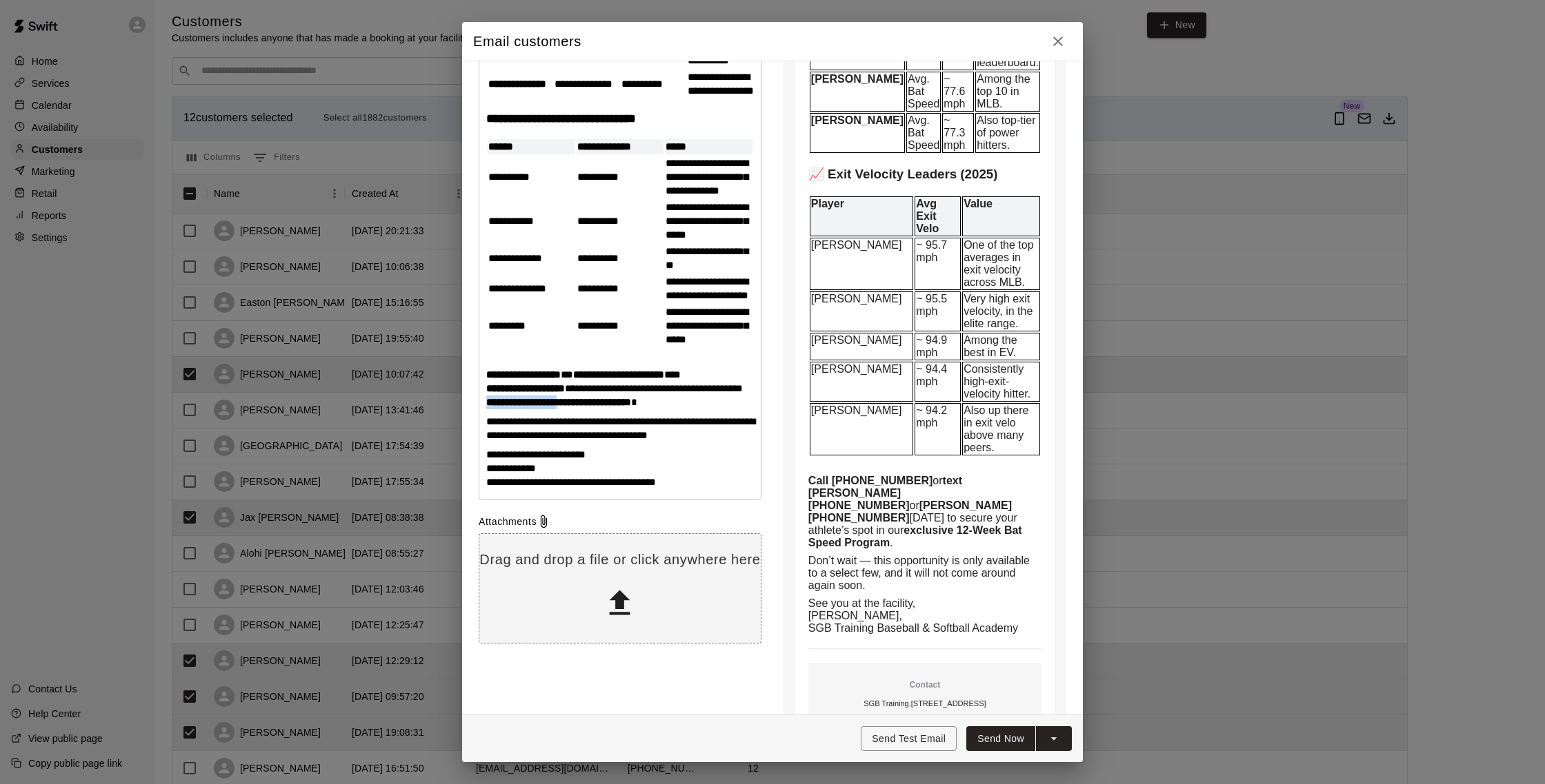
drag, startPoint x: 540, startPoint y: 514, endPoint x: 630, endPoint y: 514, distance: 90.0
click at [630, 407] on strong "**********" at bounding box center [558, 401] width 145 height 10
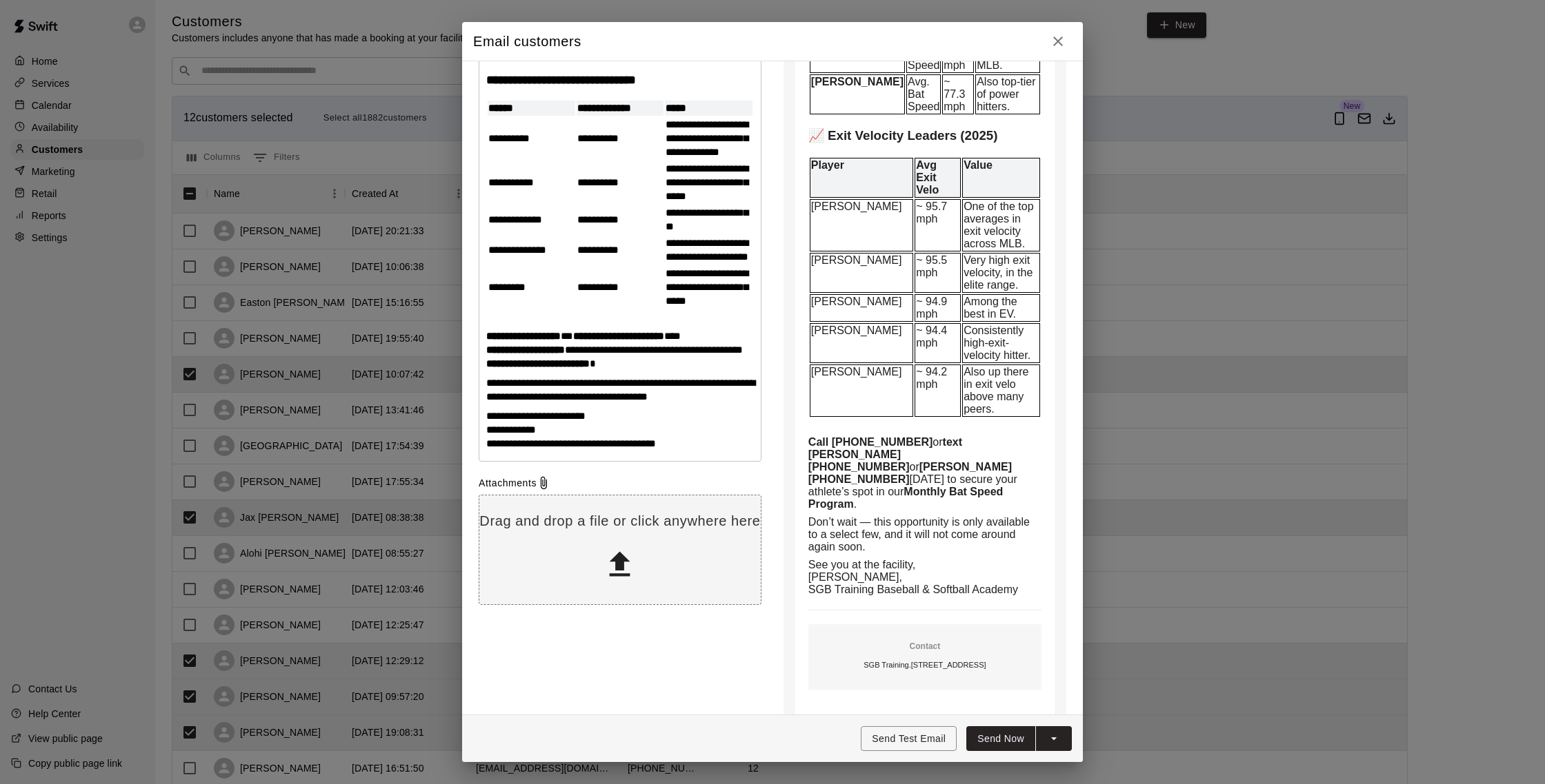
scroll to position [960, 0]
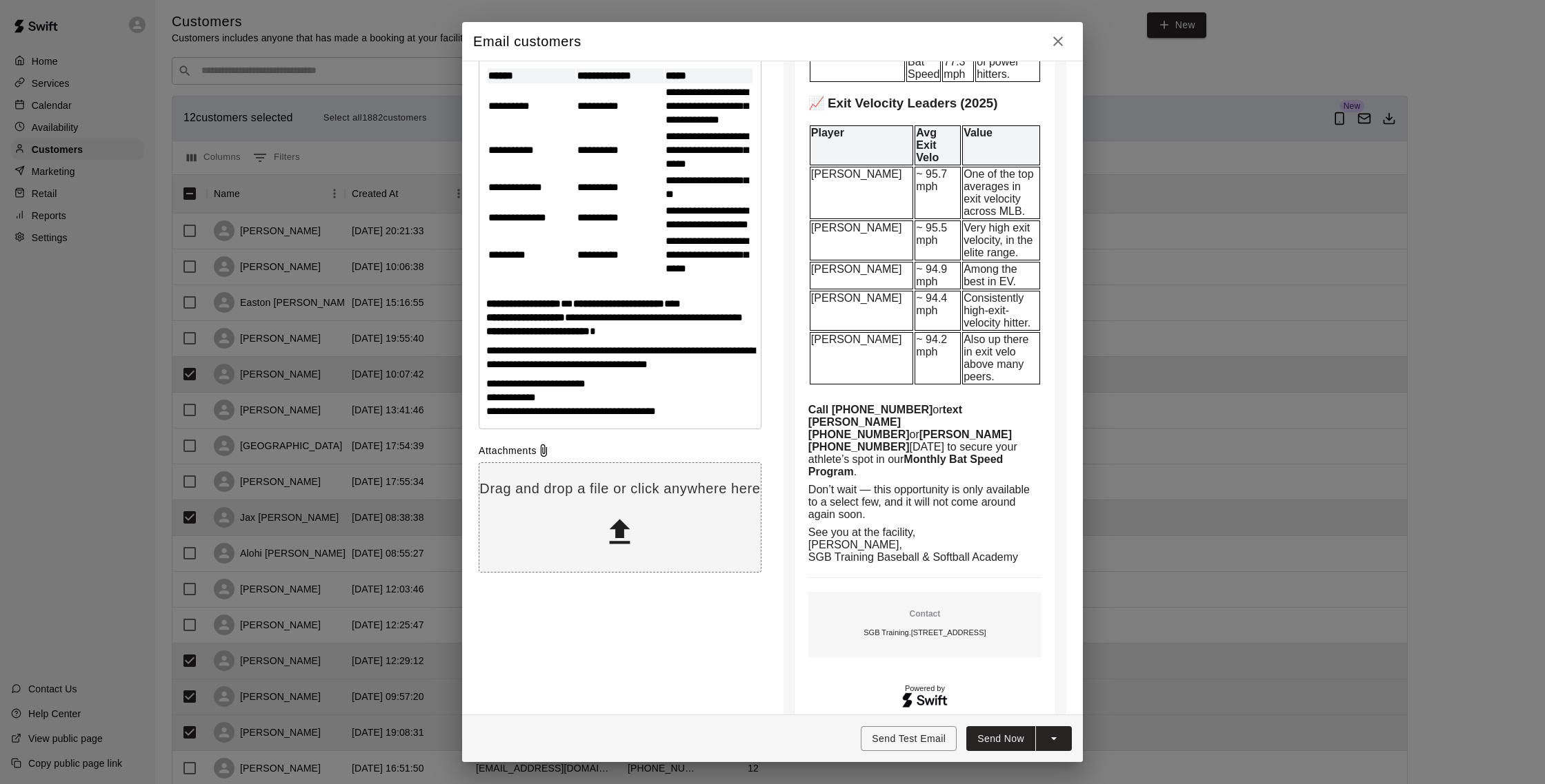
click at [1009, 730] on button "Send Now" at bounding box center [1000, 739] width 69 height 26
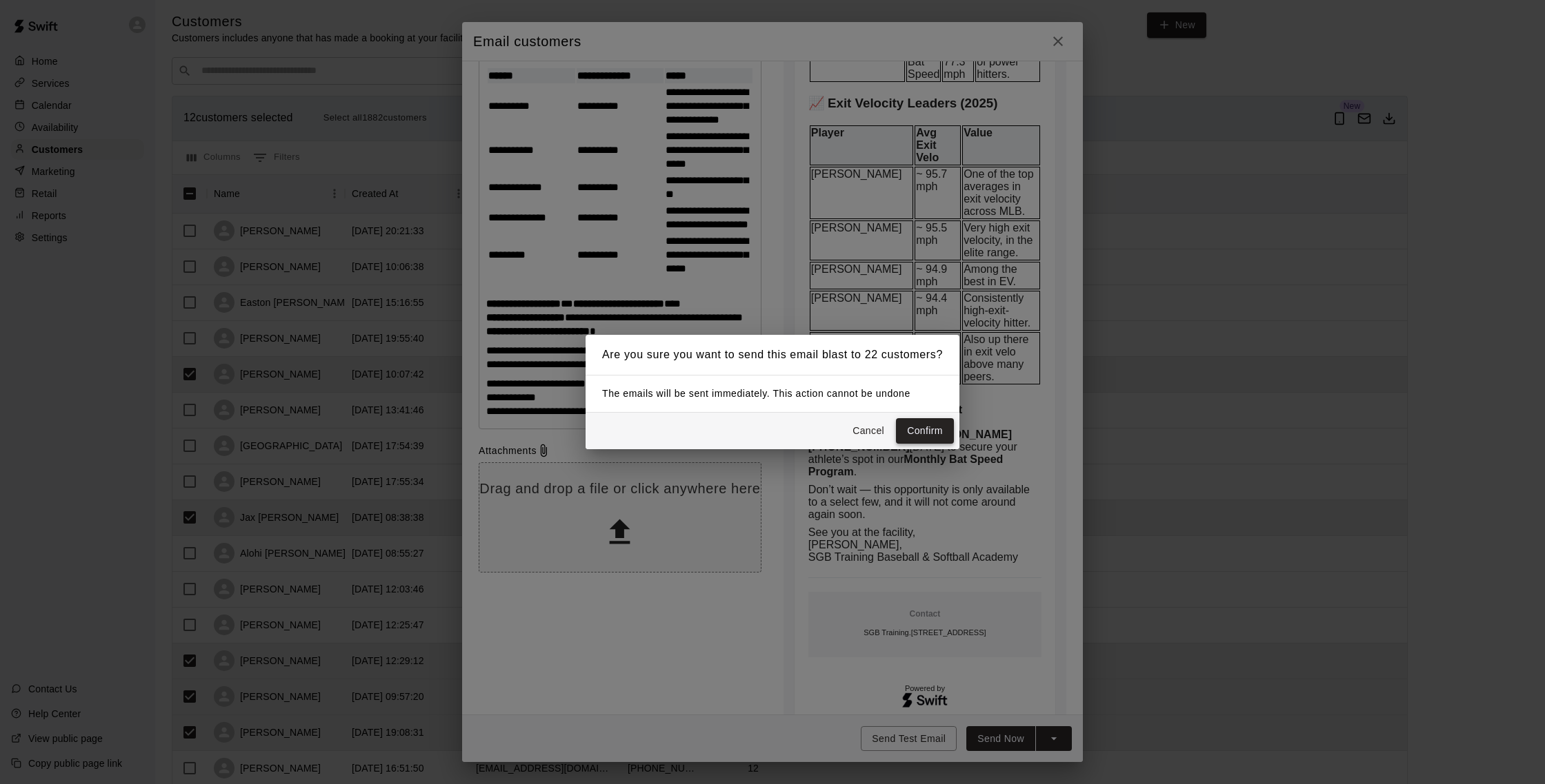
click at [935, 435] on button "Confirm" at bounding box center [924, 431] width 58 height 26
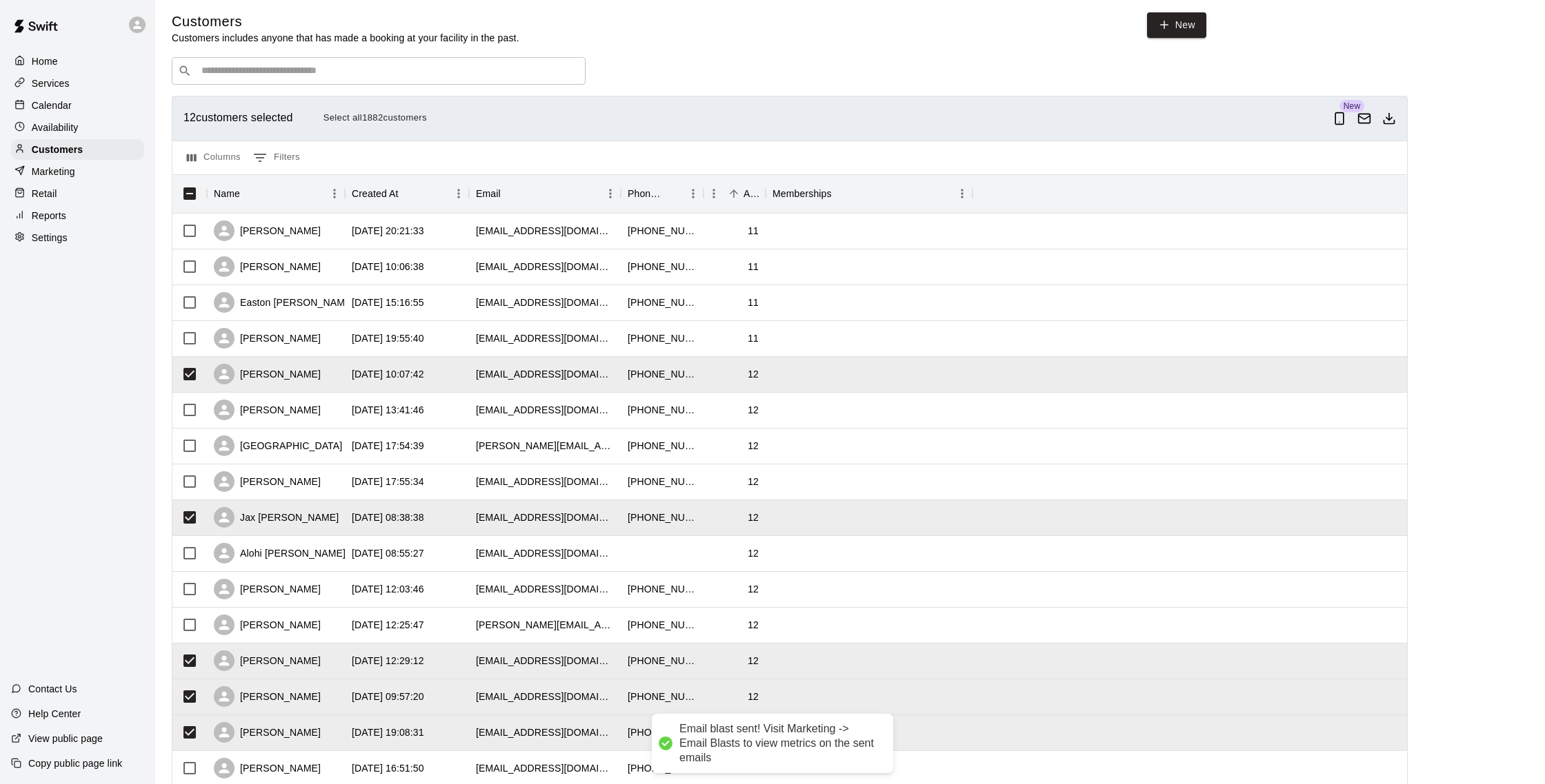
scroll to position [947, 0]
click at [66, 213] on div "Reports" at bounding box center [77, 215] width 133 height 21
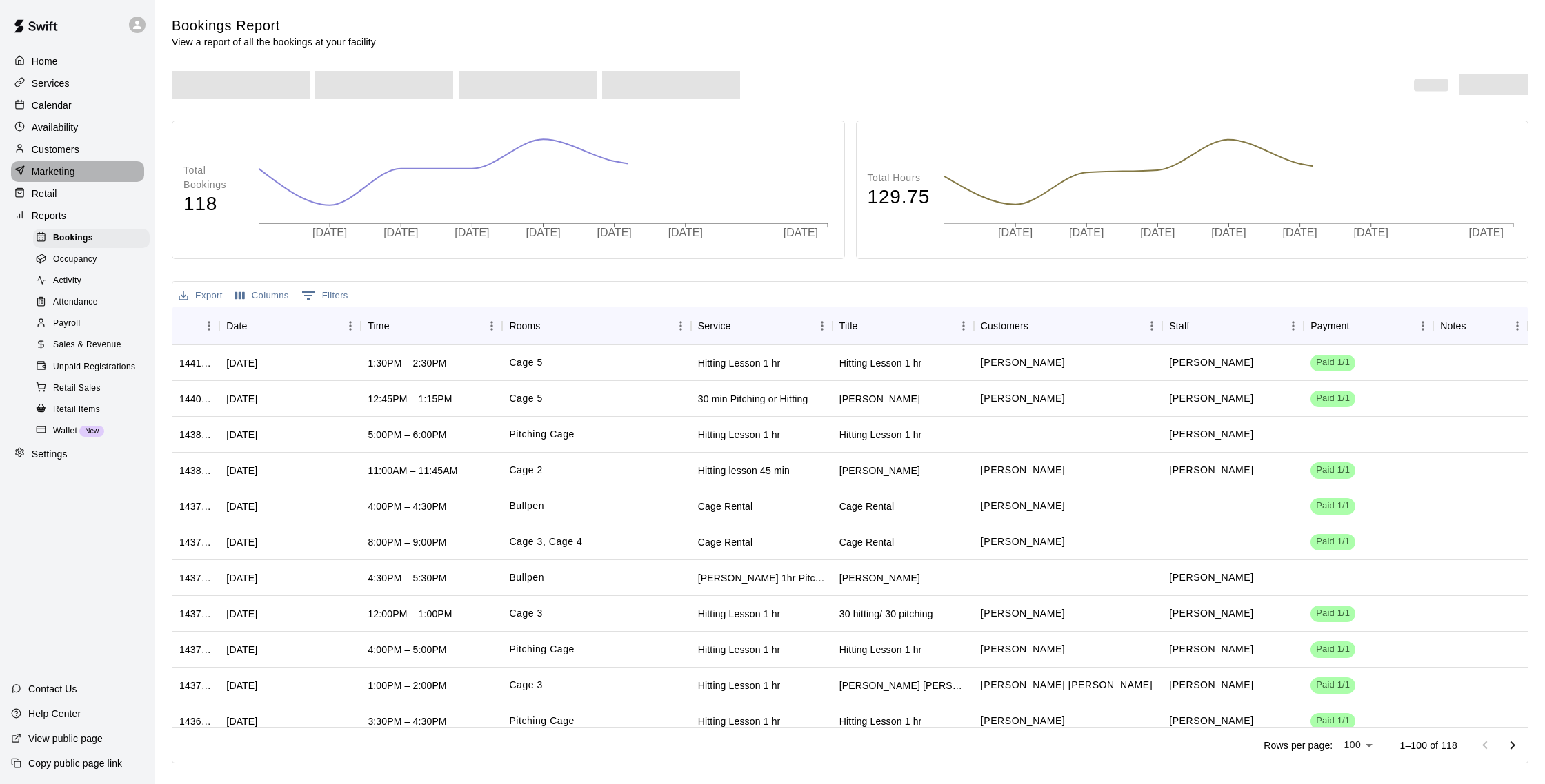
click at [72, 172] on p "Marketing" at bounding box center [54, 171] width 43 height 14
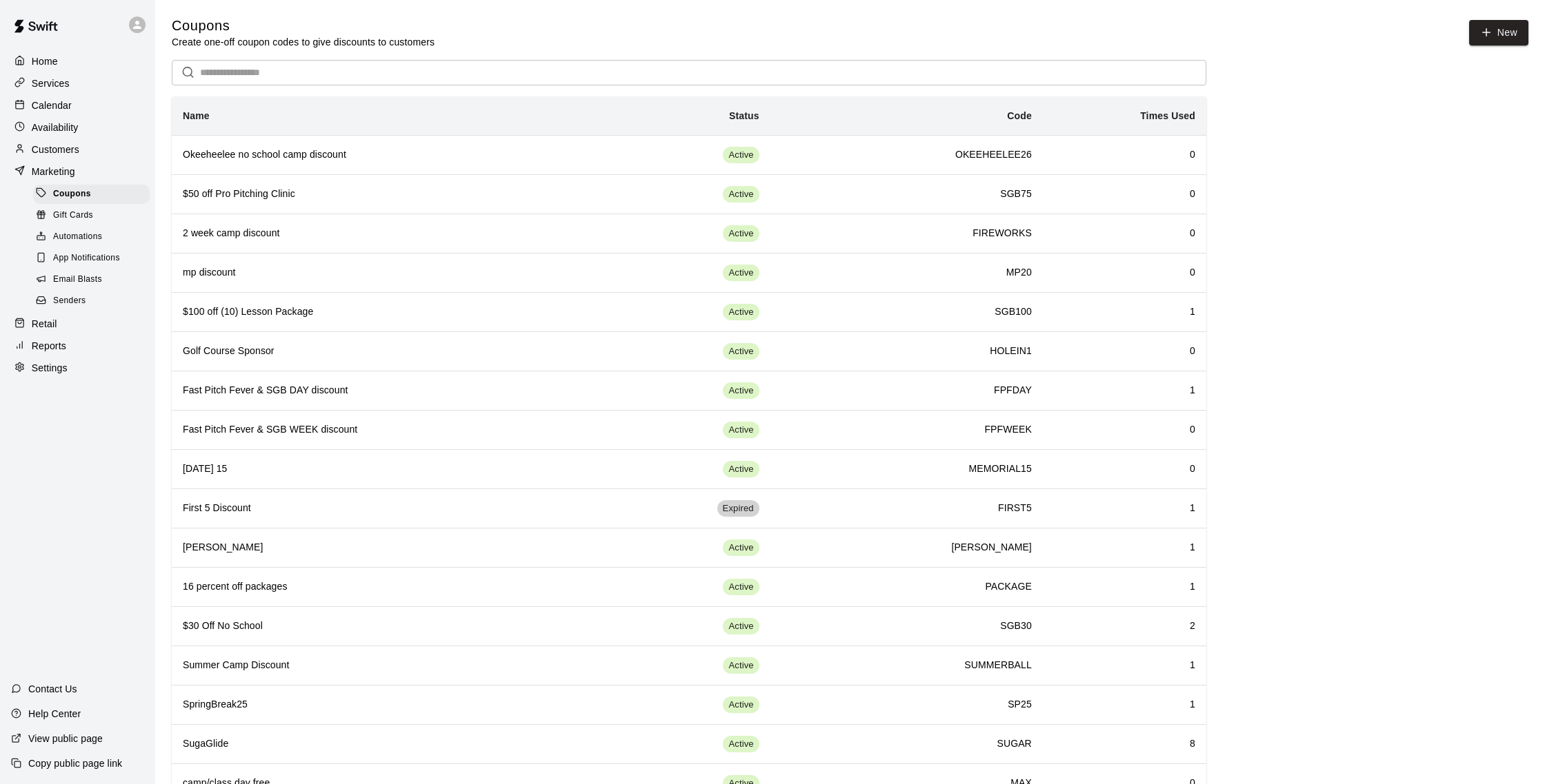
click at [87, 281] on span "Email Blasts" at bounding box center [77, 280] width 49 height 14
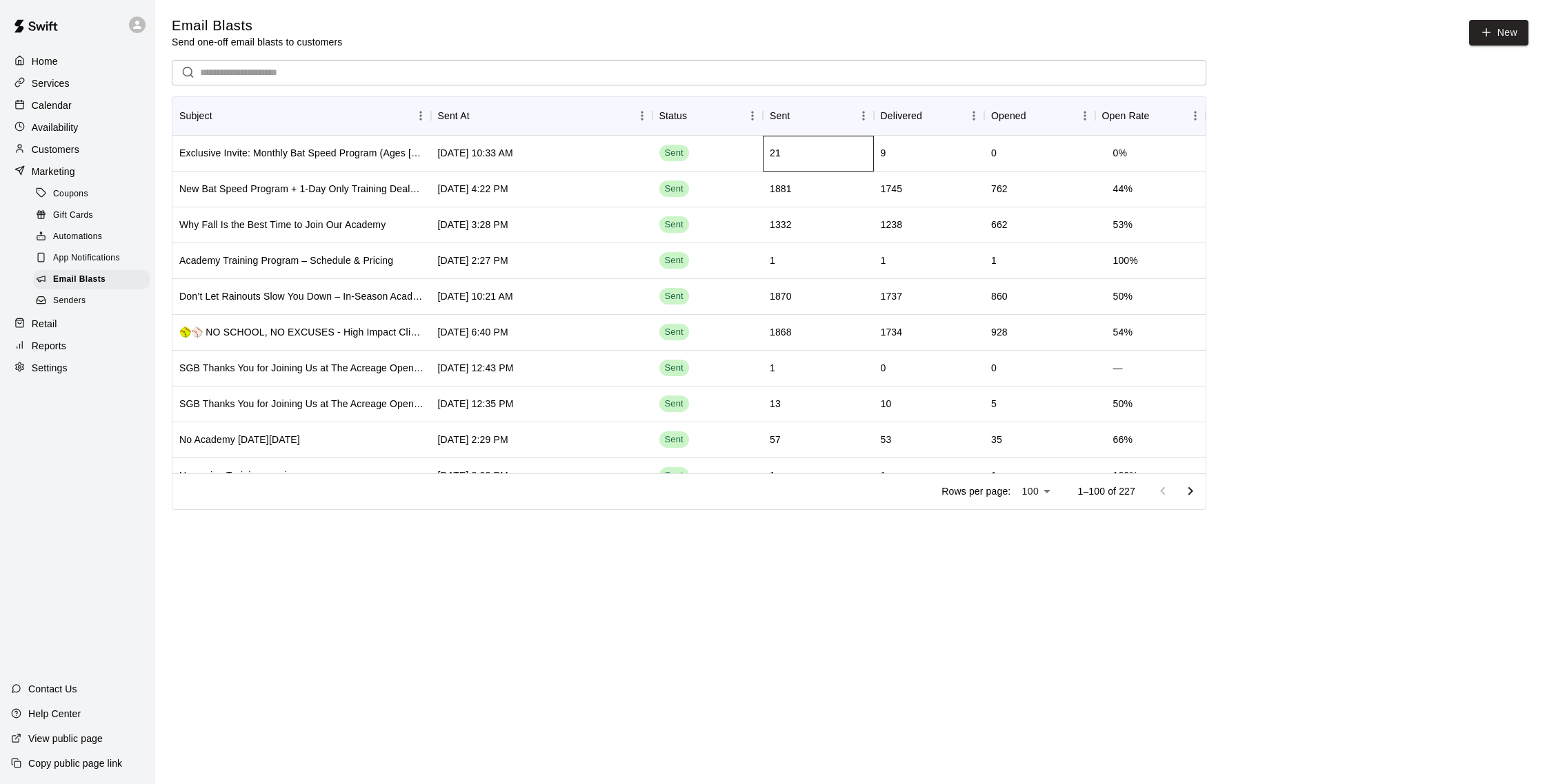
click at [798, 153] on div "21" at bounding box center [817, 154] width 111 height 36
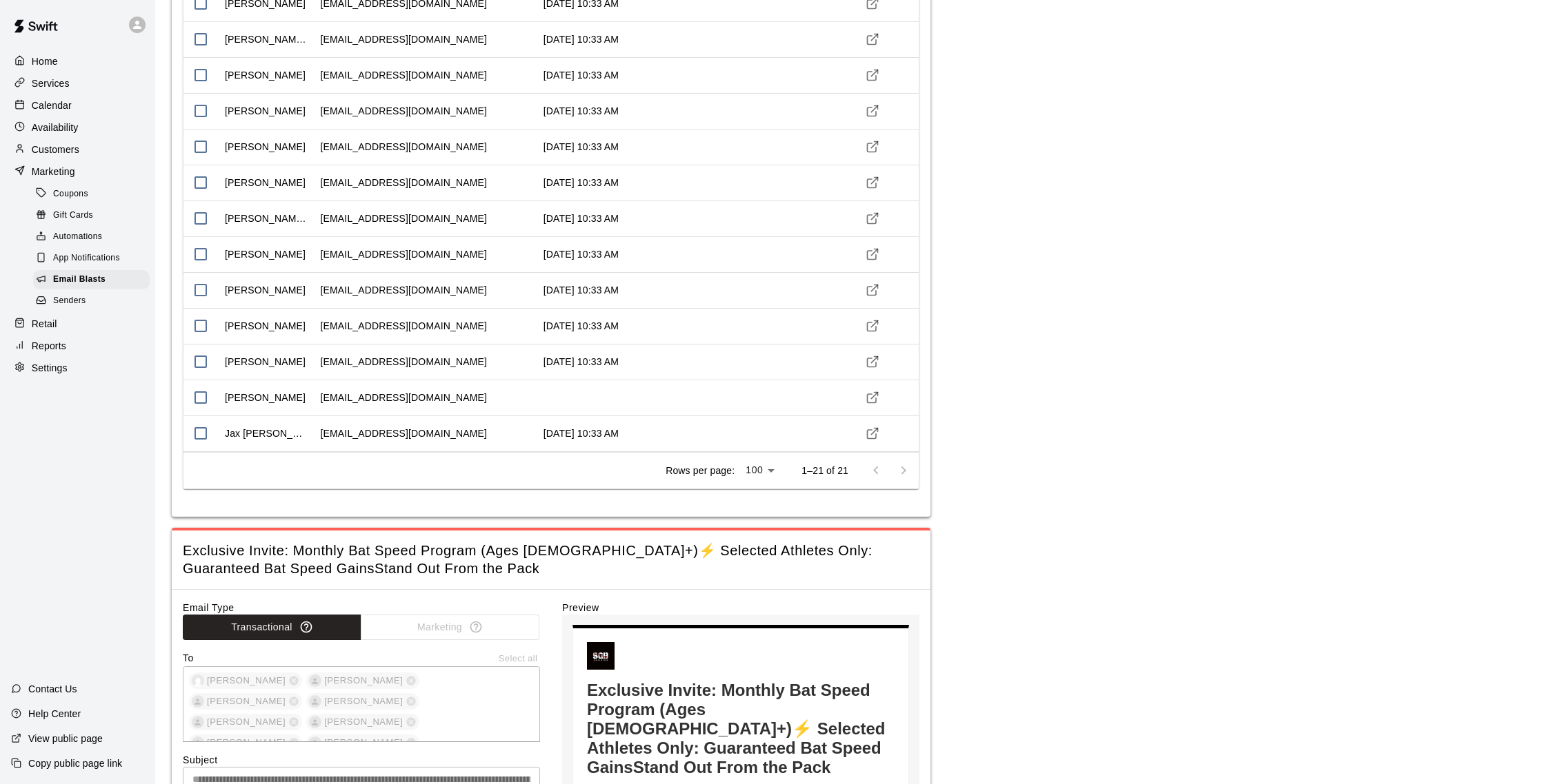
scroll to position [484, 0]
click at [898, 469] on div at bounding box center [889, 469] width 55 height 27
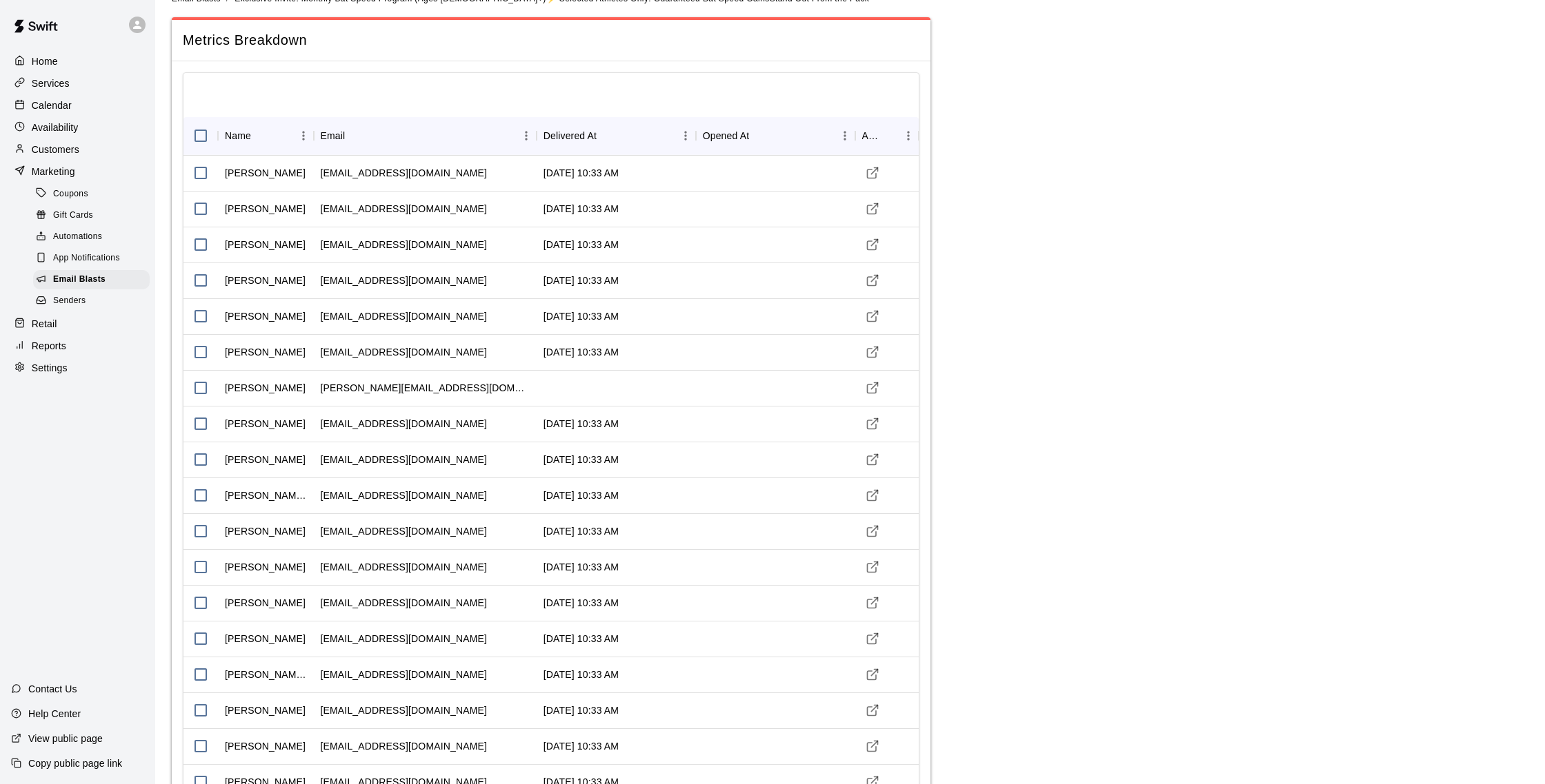
scroll to position [0, 0]
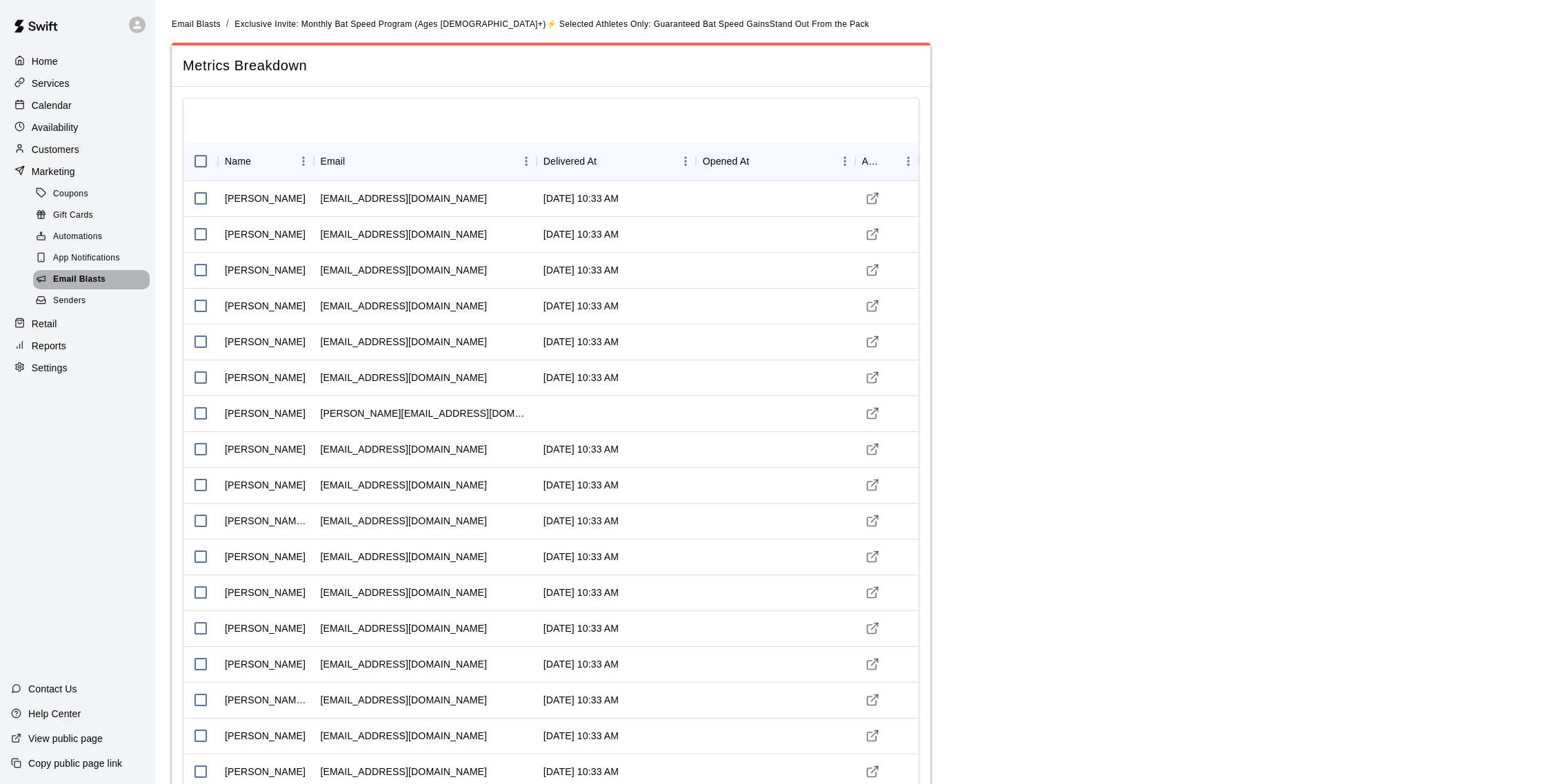
click at [89, 270] on div "Email Blasts" at bounding box center [91, 280] width 116 height 19
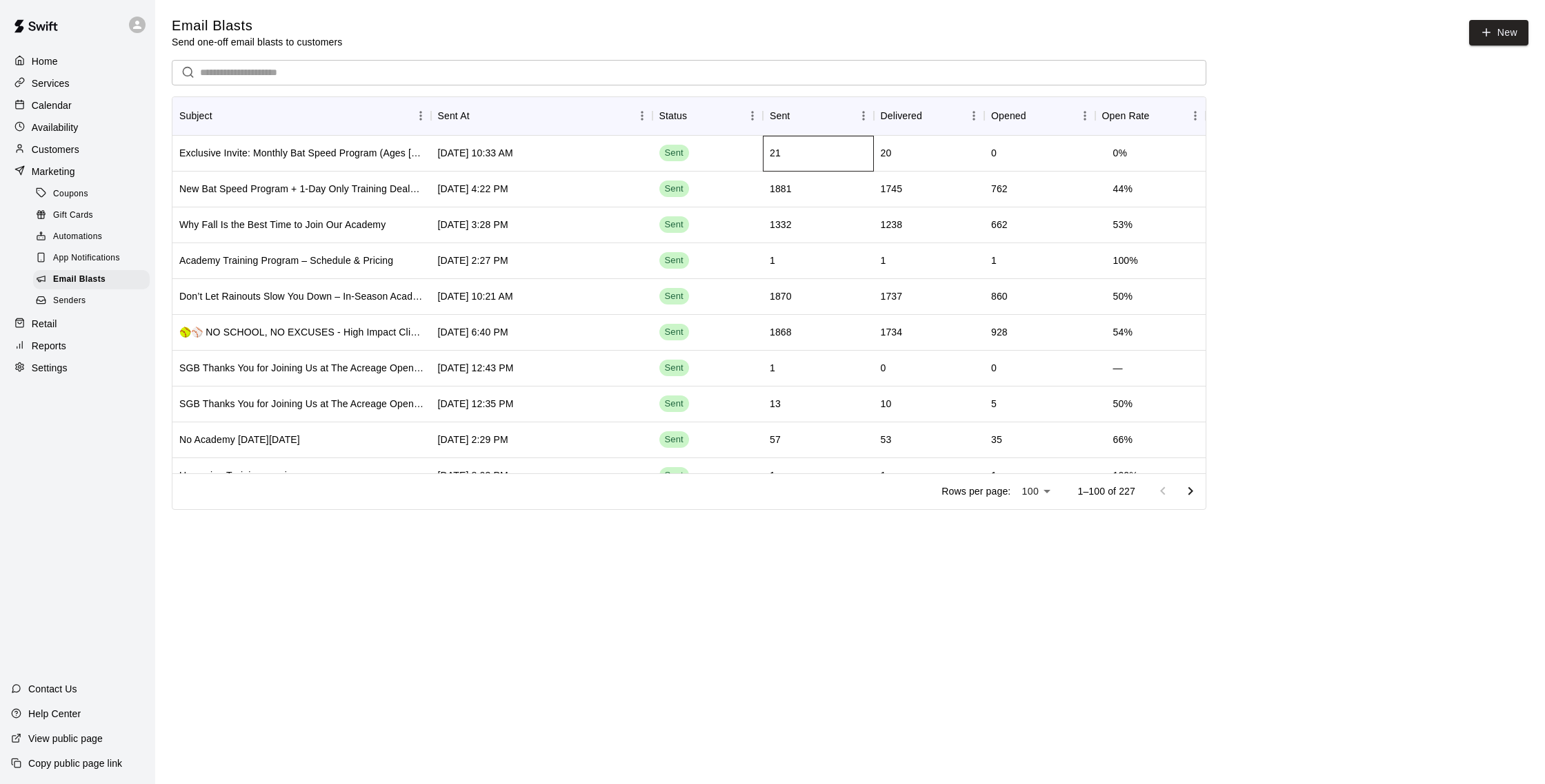
click at [799, 158] on div "21" at bounding box center [817, 154] width 111 height 36
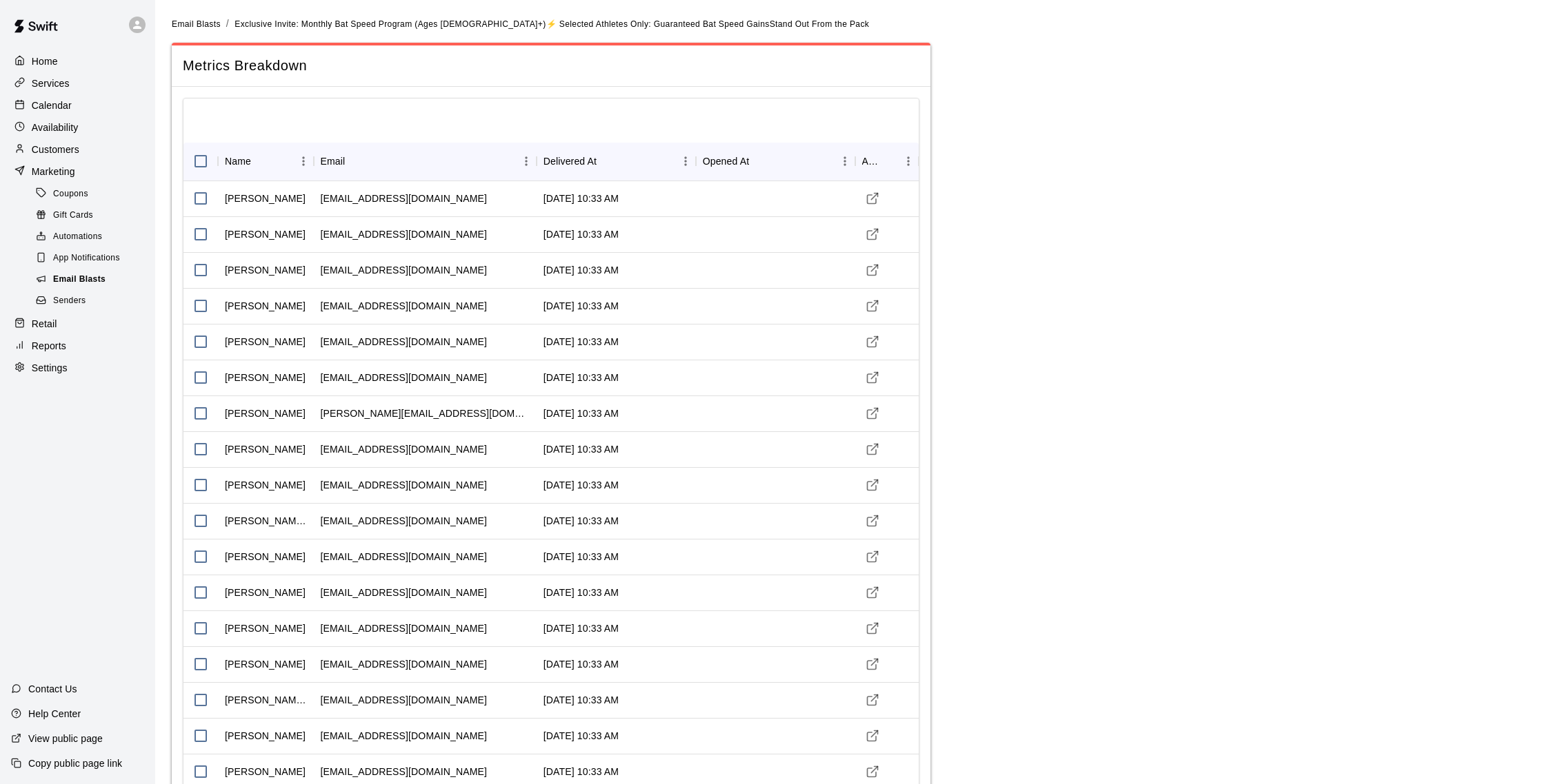
click at [98, 274] on span "Email Blasts" at bounding box center [78, 280] width 52 height 14
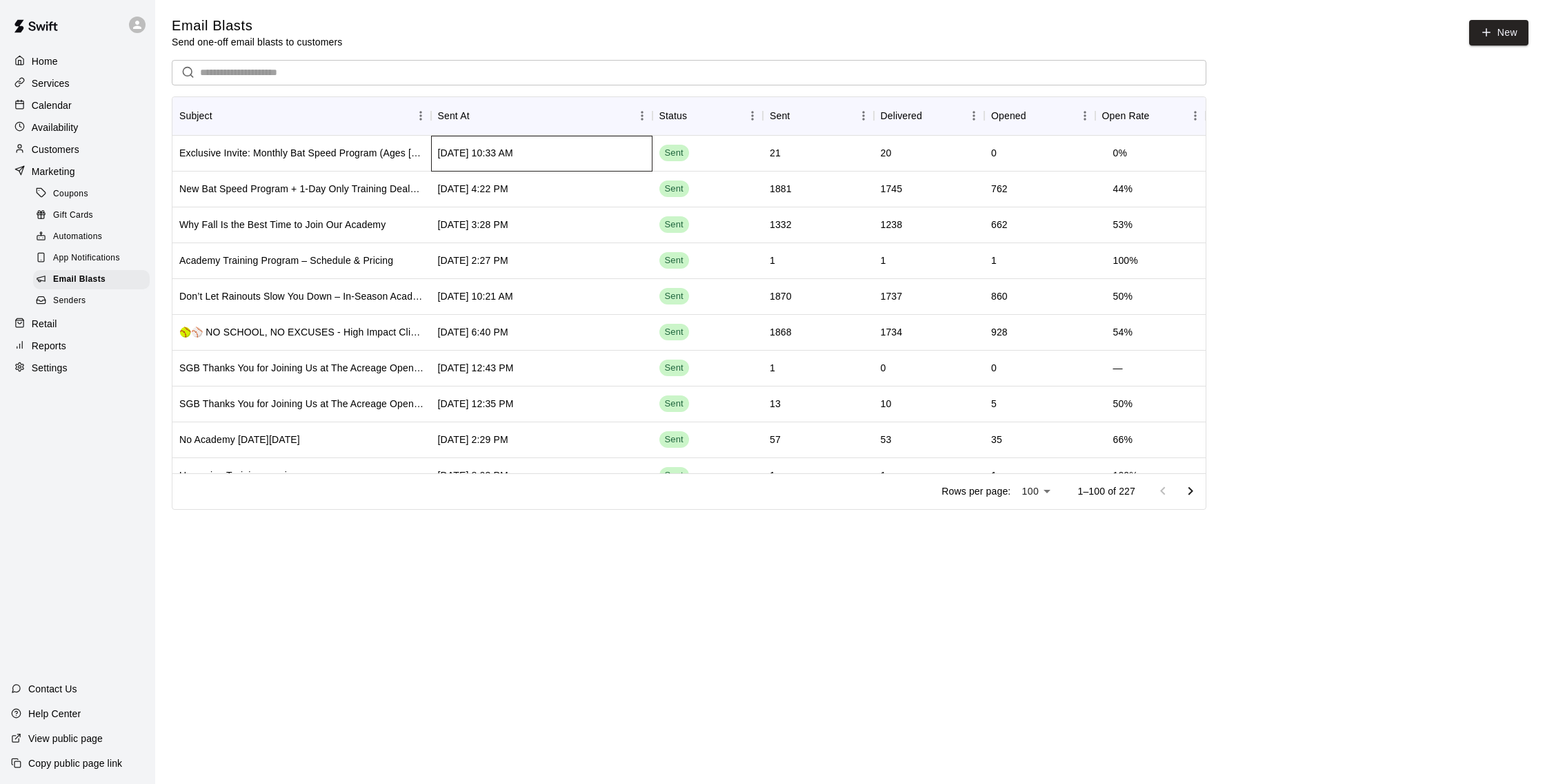
click at [582, 170] on div "Sep 20 2025, 10:33 AM" at bounding box center [541, 154] width 221 height 36
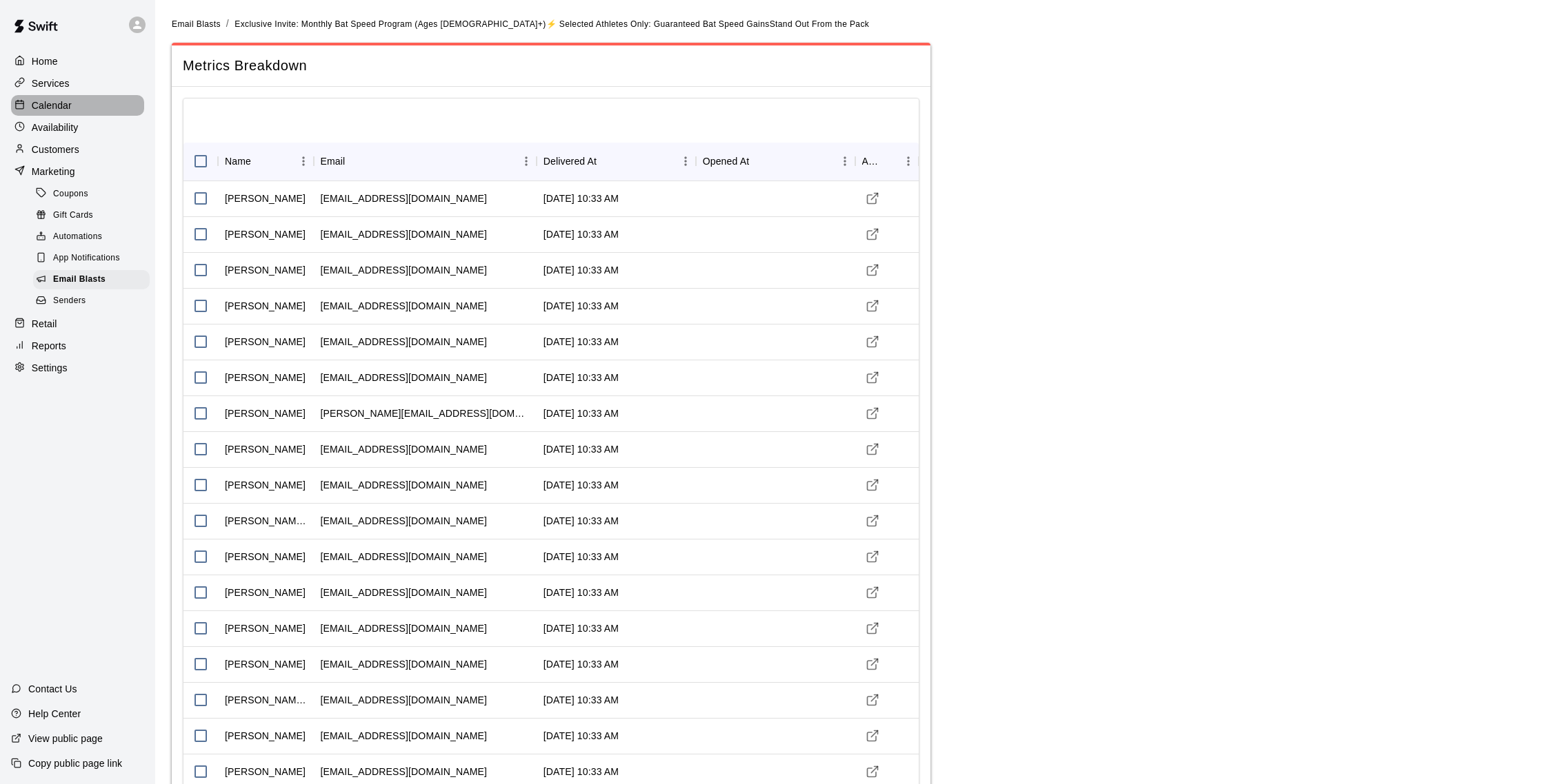
click at [19, 110] on div at bounding box center [23, 106] width 17 height 13
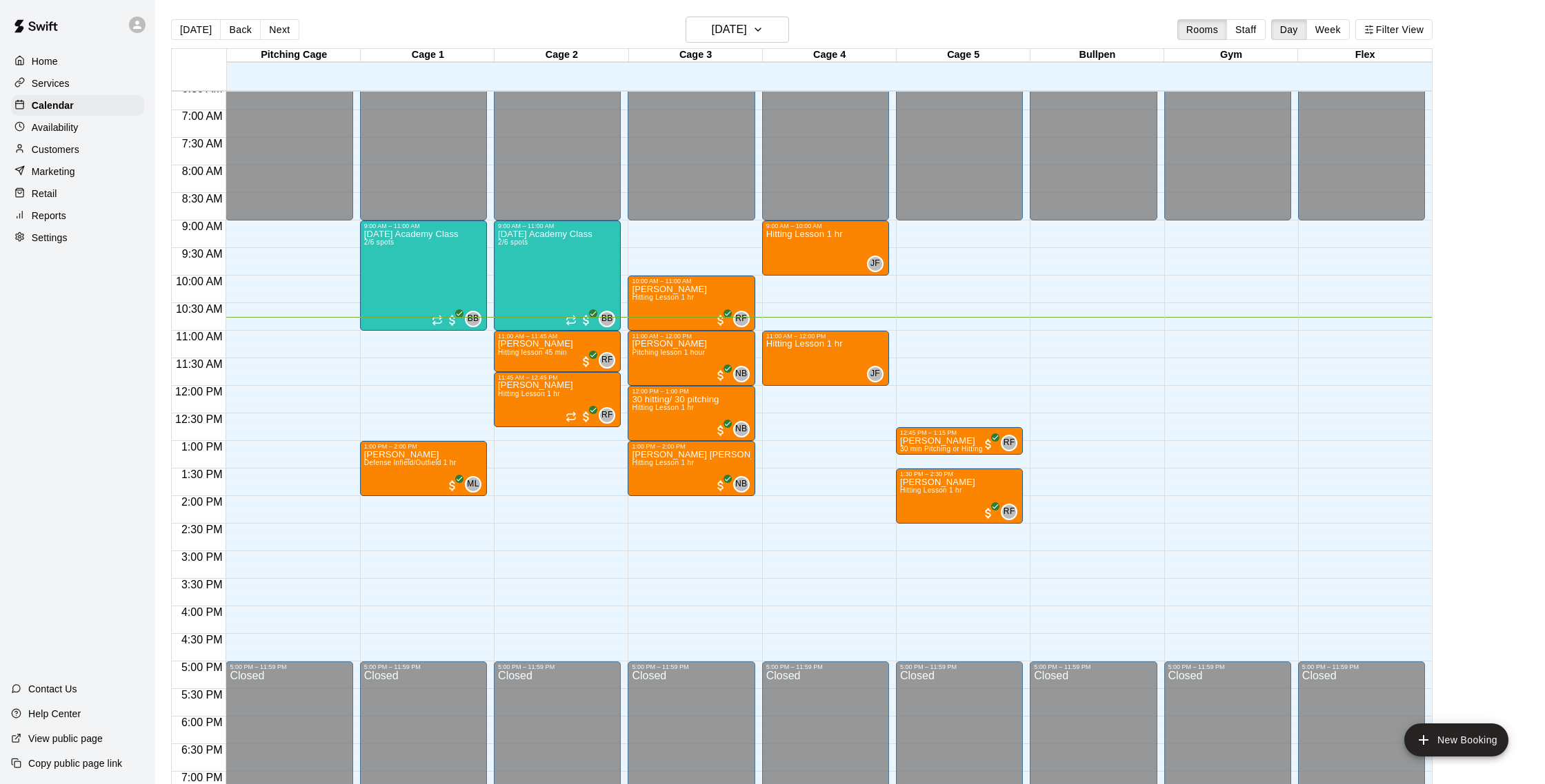
scroll to position [364, 0]
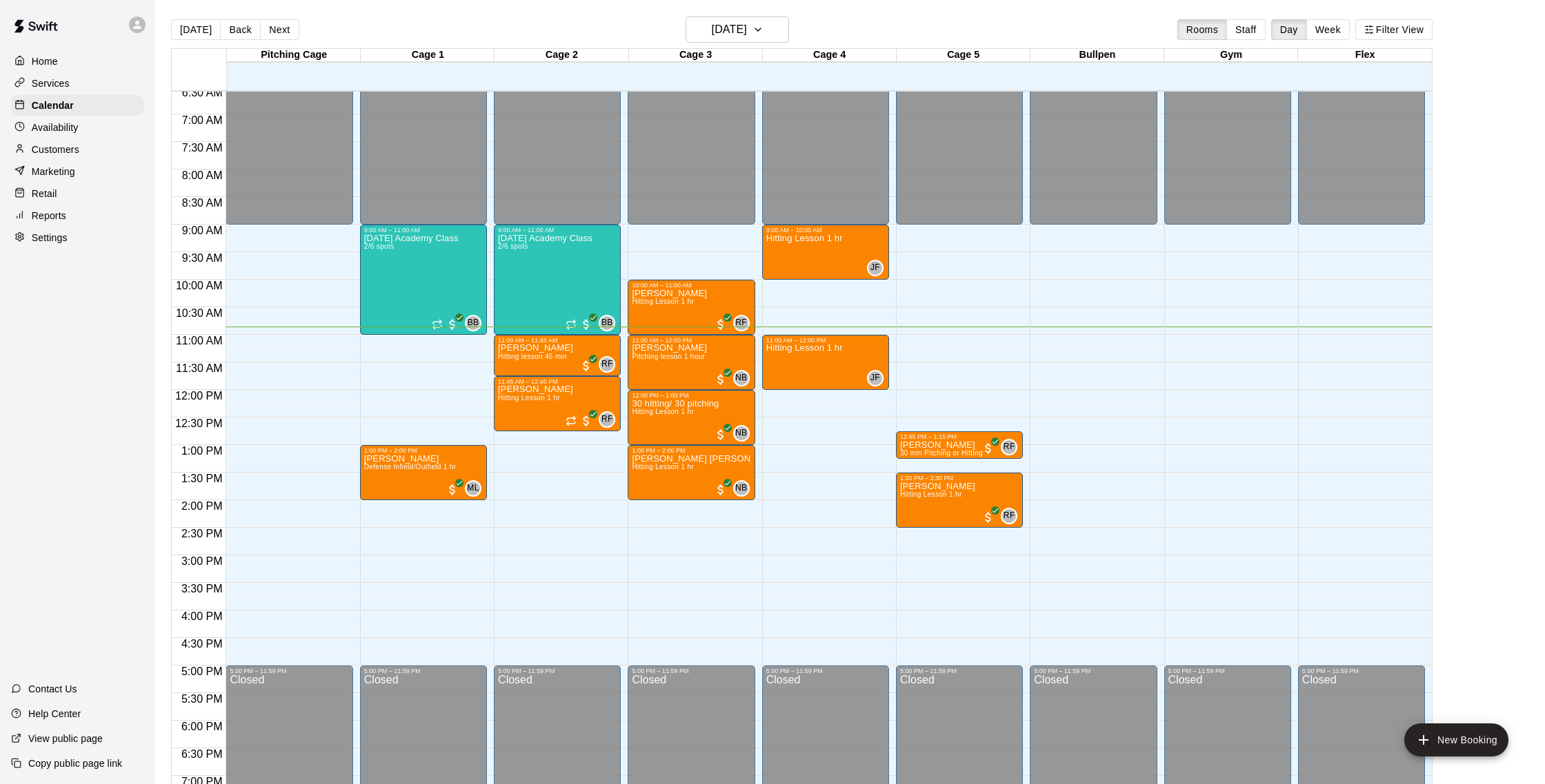
click at [1045, 299] on div "12:00 AM – 9:00 AM Closed 5:00 PM – 11:59 PM Closed" at bounding box center [1092, 389] width 127 height 1323
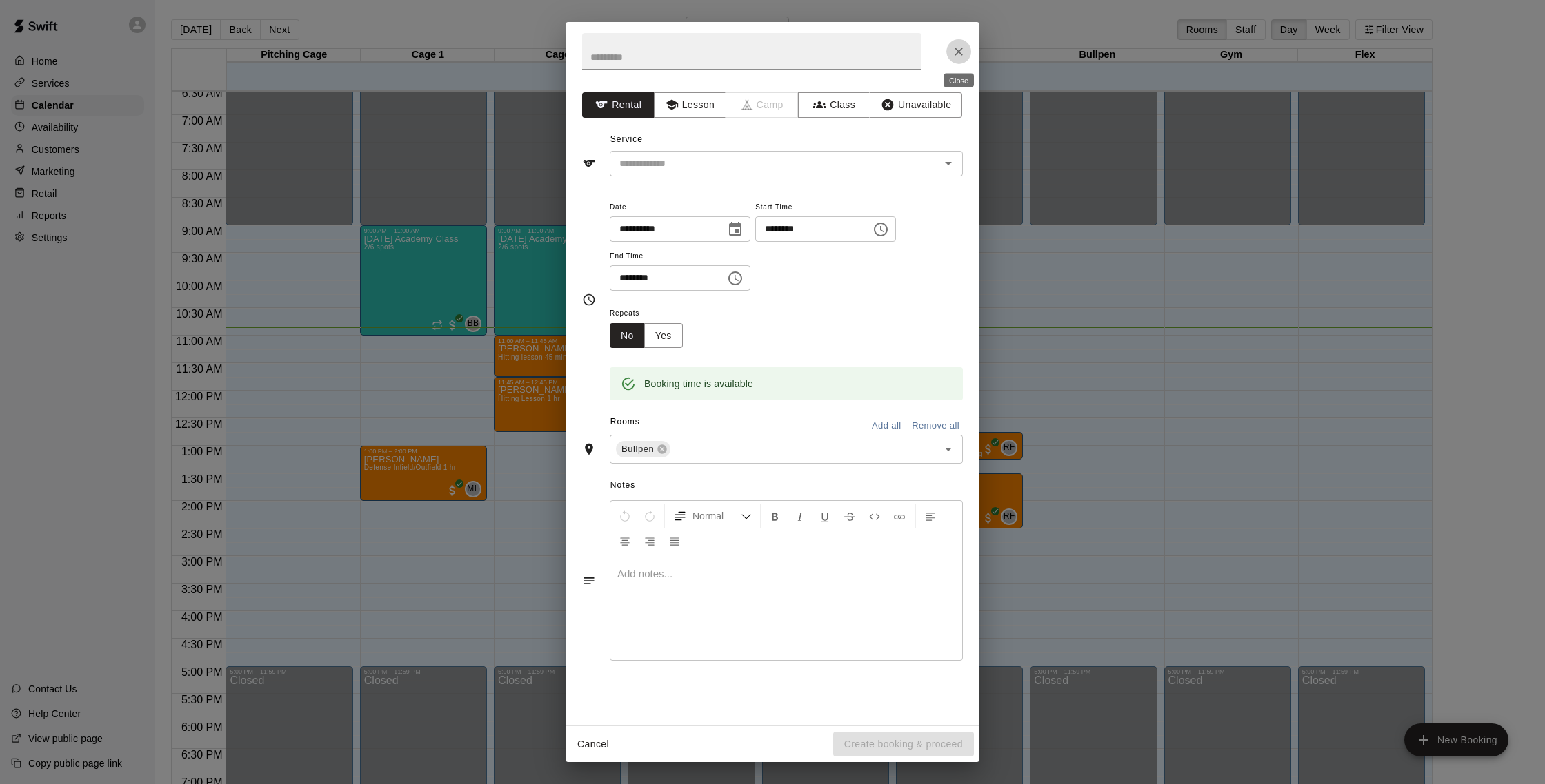
click at [959, 47] on icon "Close" at bounding box center [958, 51] width 14 height 14
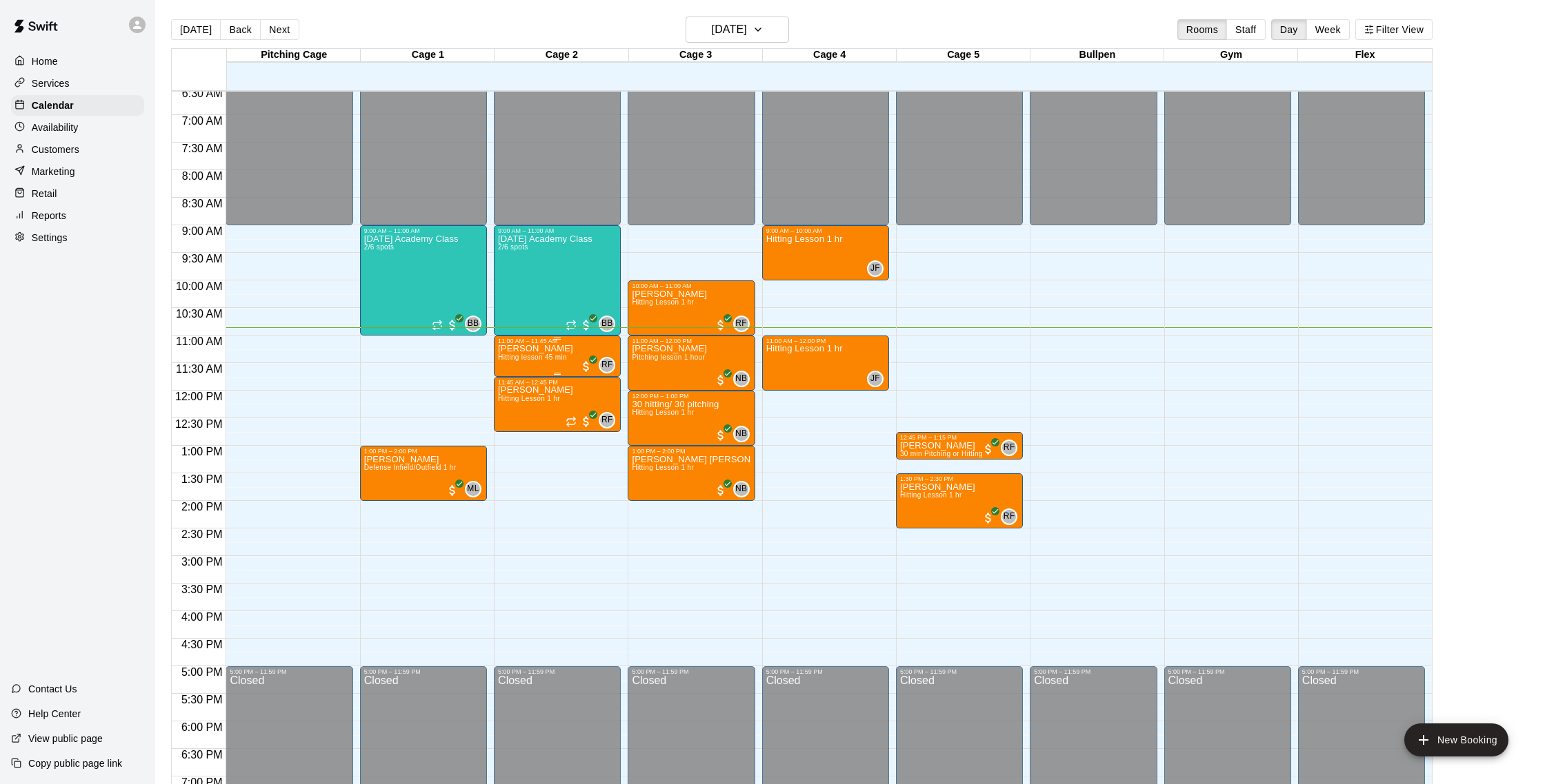
click at [557, 363] on div "Deirdre Swiniarski Hitting lesson 45 min" at bounding box center [536, 737] width 76 height 784
click at [517, 396] on img "edit" at bounding box center [512, 392] width 16 height 16
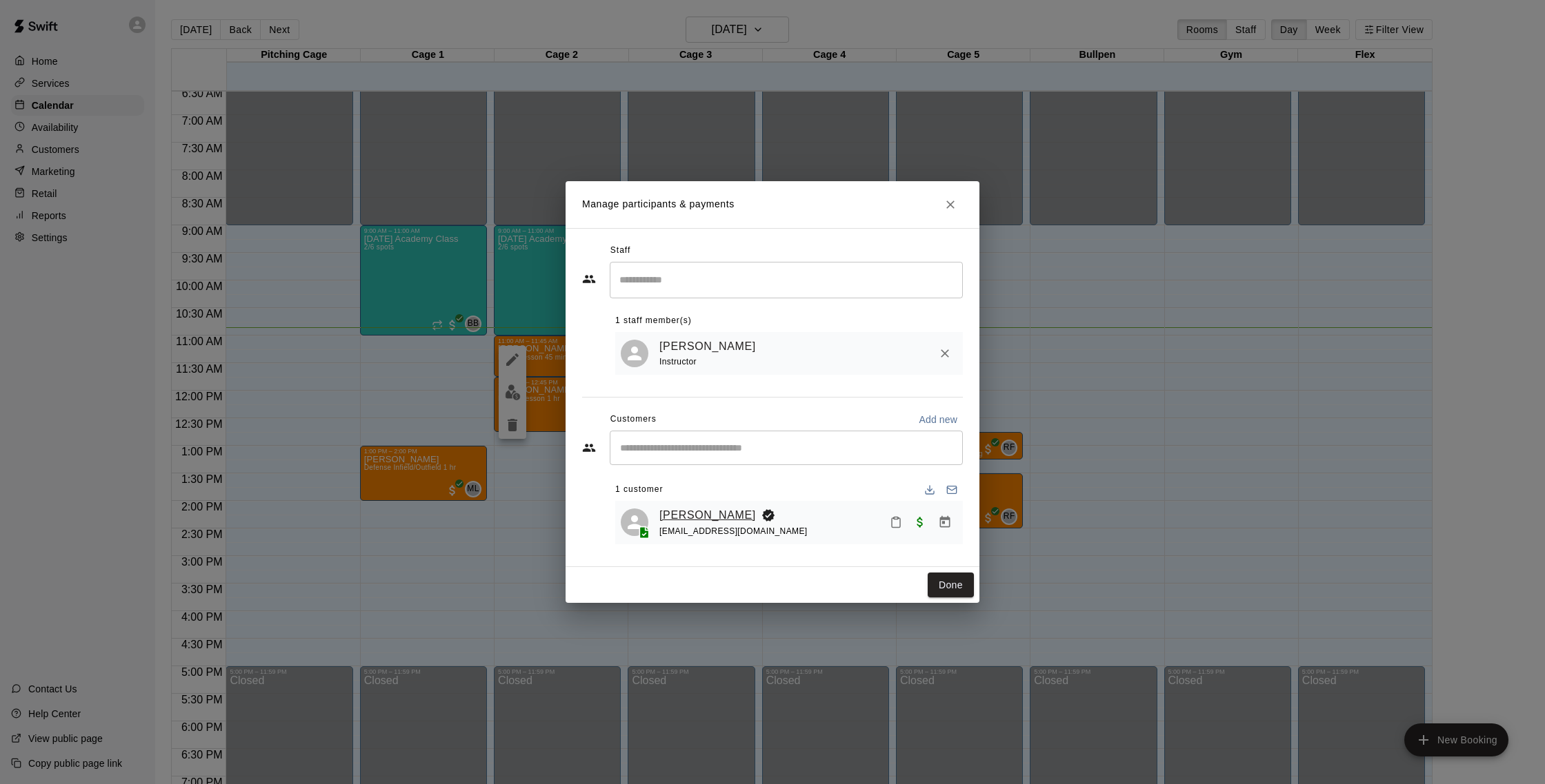
click at [733, 510] on link "[PERSON_NAME]" at bounding box center [708, 515] width 96 height 18
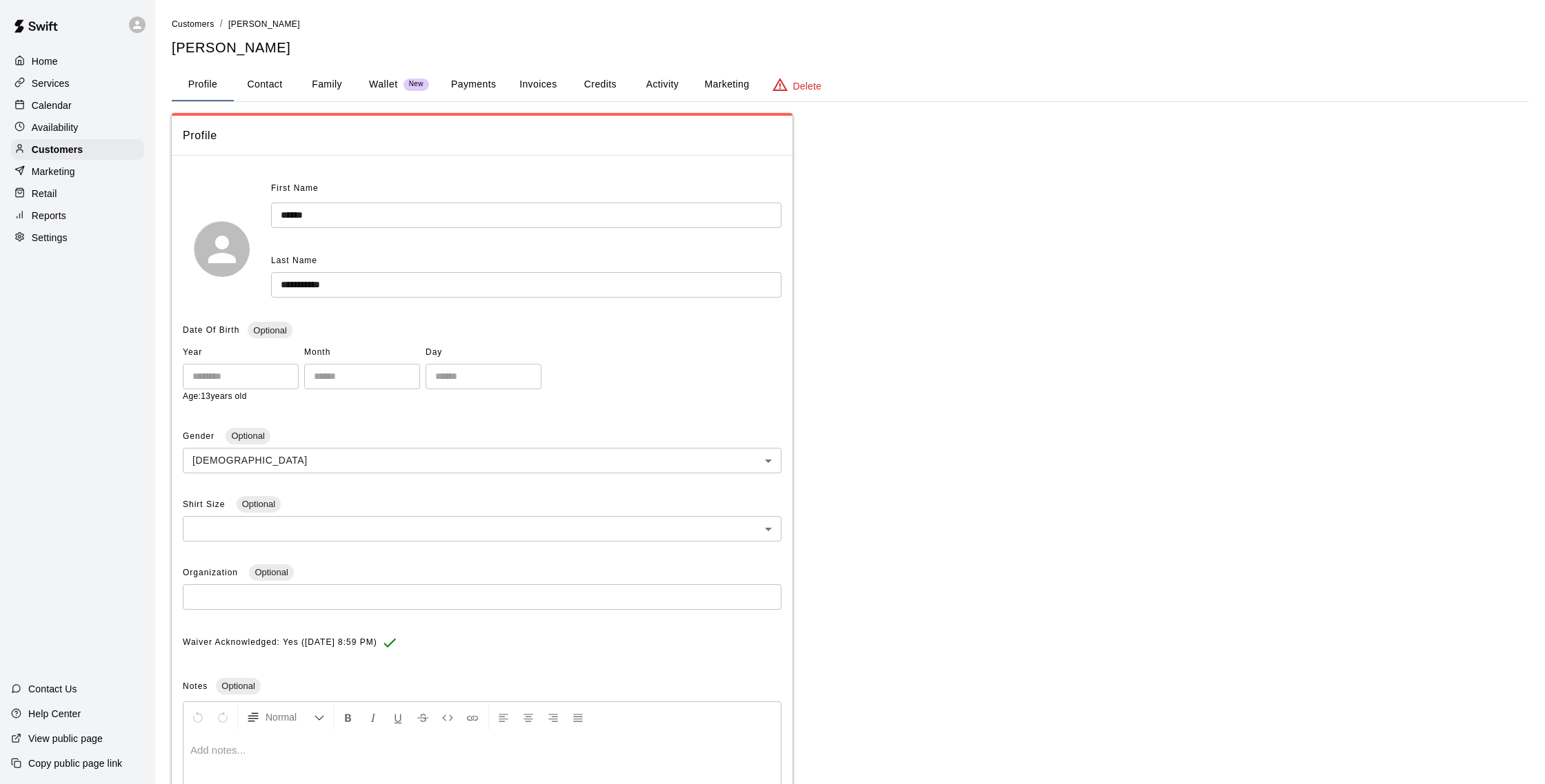
click at [335, 88] on button "Family" at bounding box center [327, 84] width 62 height 33
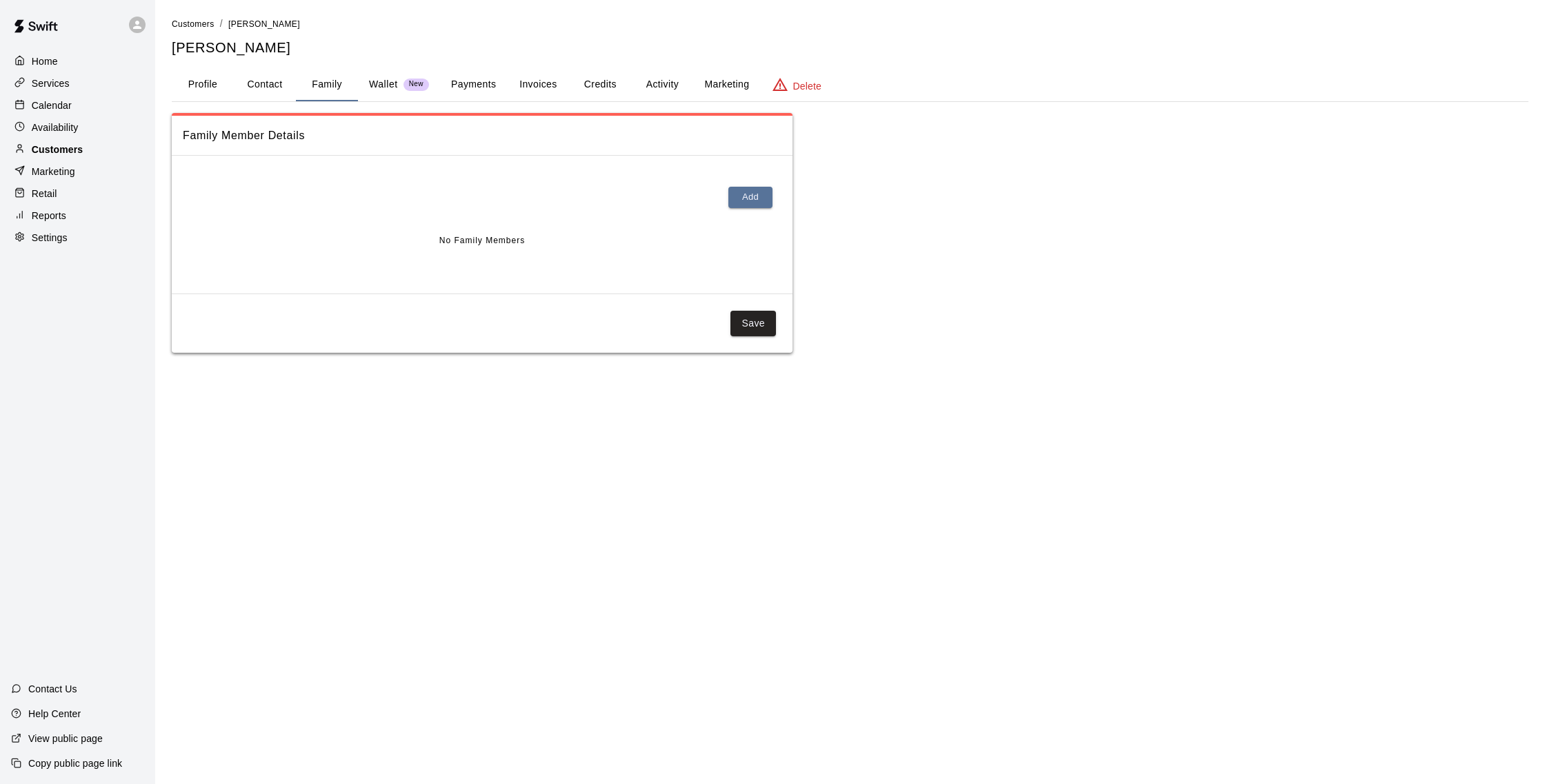
click at [117, 152] on div "Customers" at bounding box center [77, 149] width 133 height 21
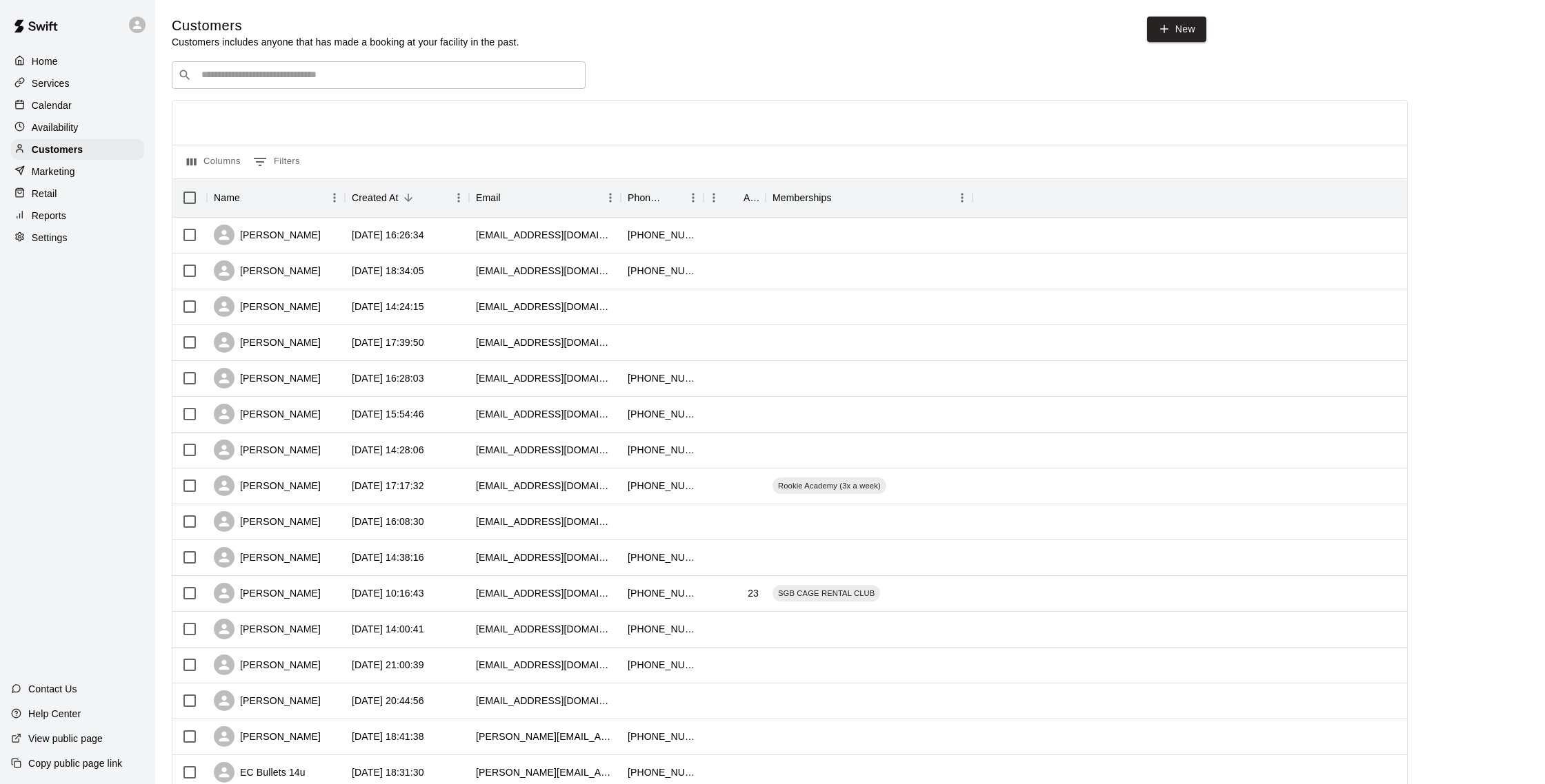
click at [91, 97] on div "Calendar" at bounding box center [77, 106] width 133 height 21
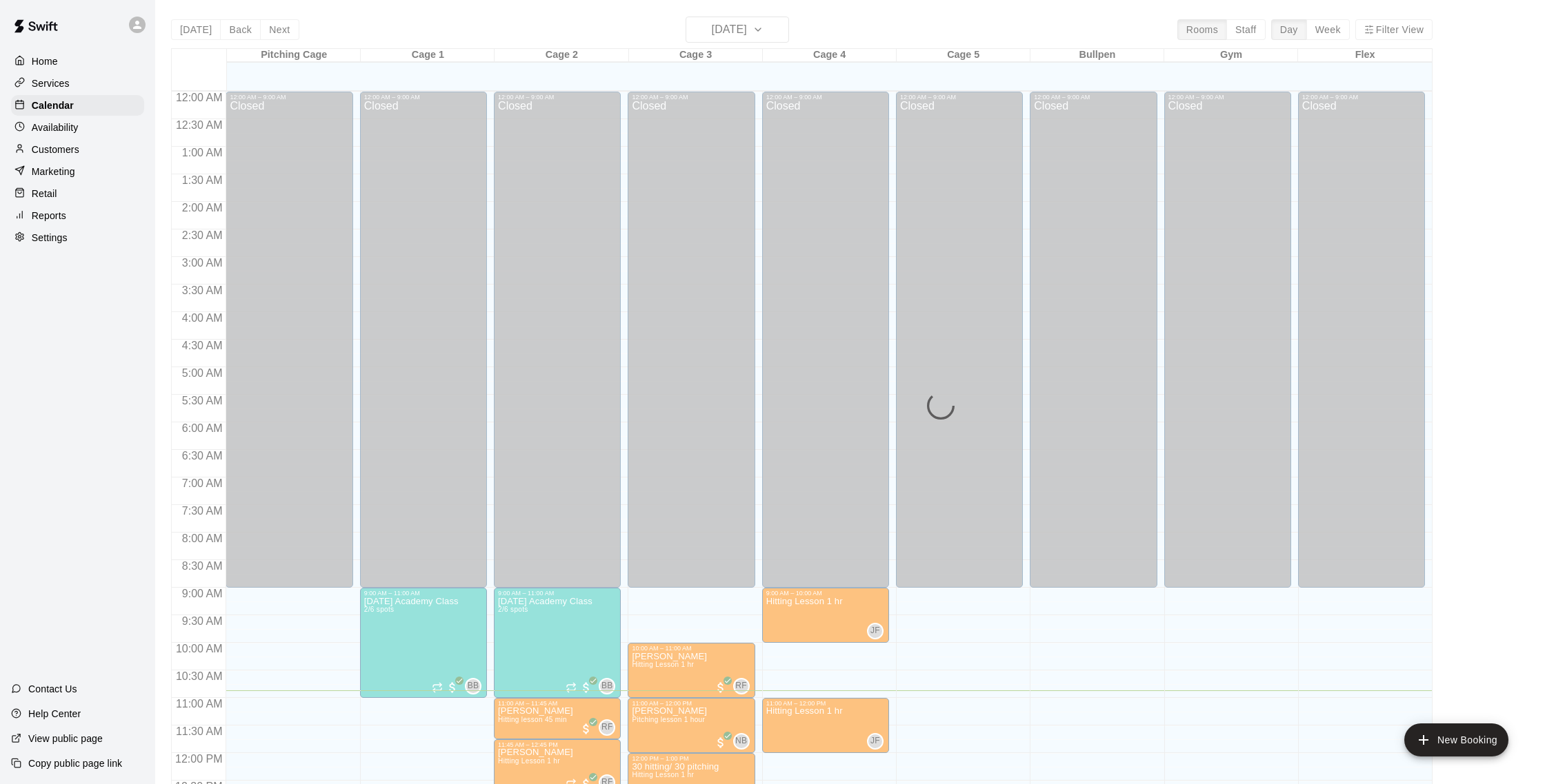
scroll to position [574, 0]
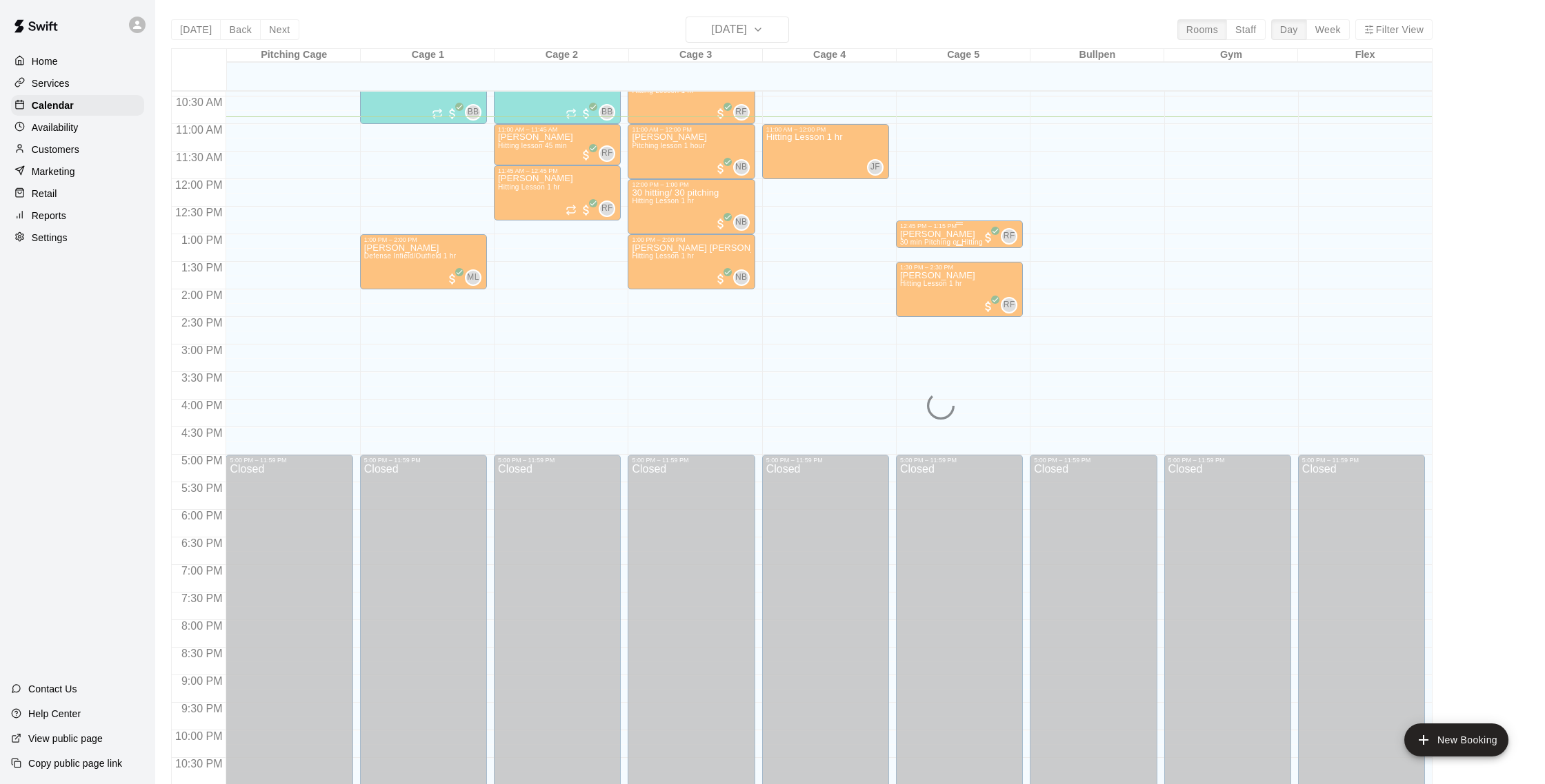
click at [958, 234] on div "Lillyana Shen 30 min Pitching or Hitting" at bounding box center [941, 622] width 83 height 784
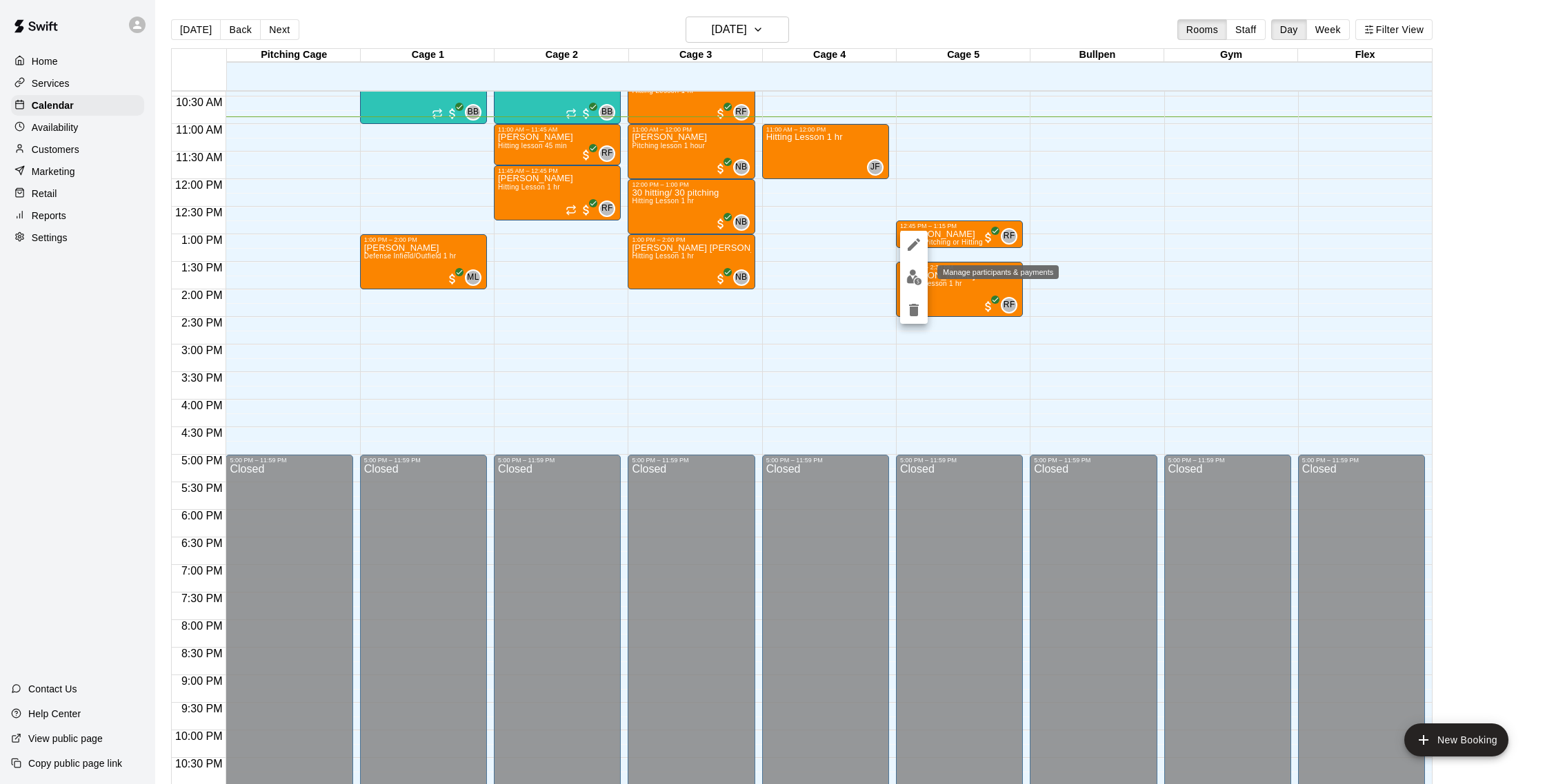
click at [907, 287] on button "edit" at bounding box center [913, 277] width 27 height 26
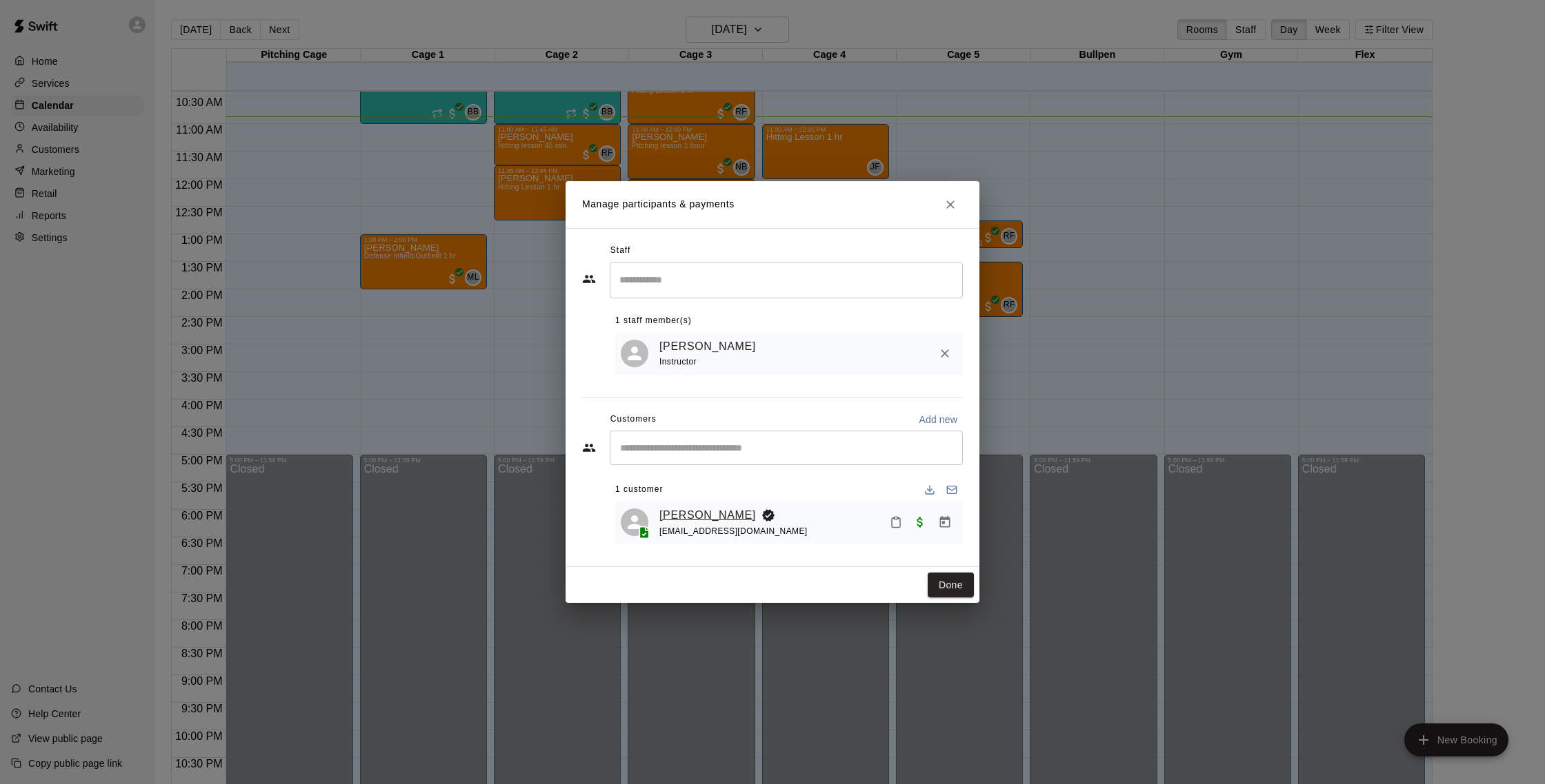
click at [697, 513] on link "[PERSON_NAME]" at bounding box center [708, 515] width 96 height 18
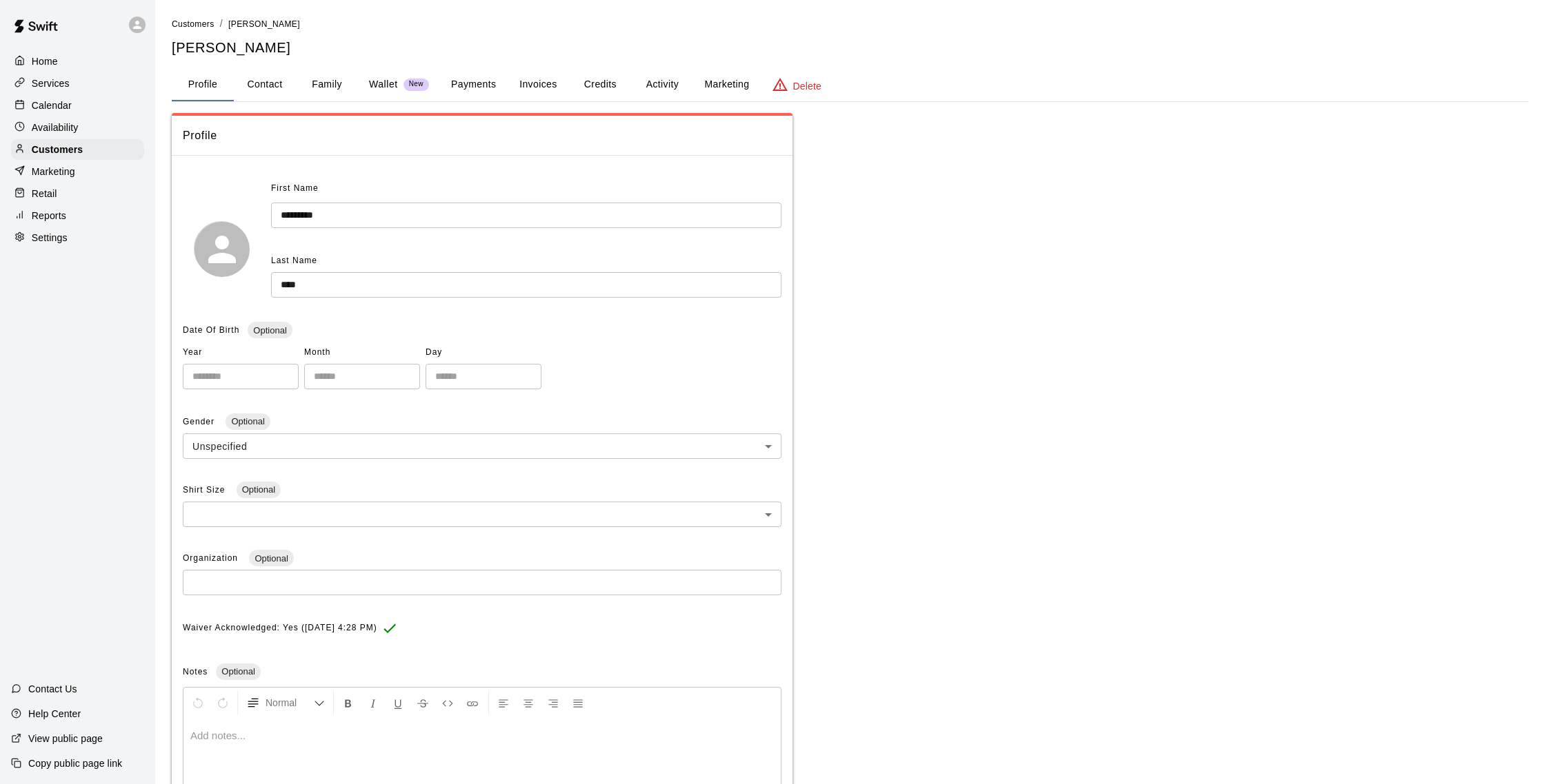
click at [338, 86] on button "Family" at bounding box center [327, 84] width 62 height 33
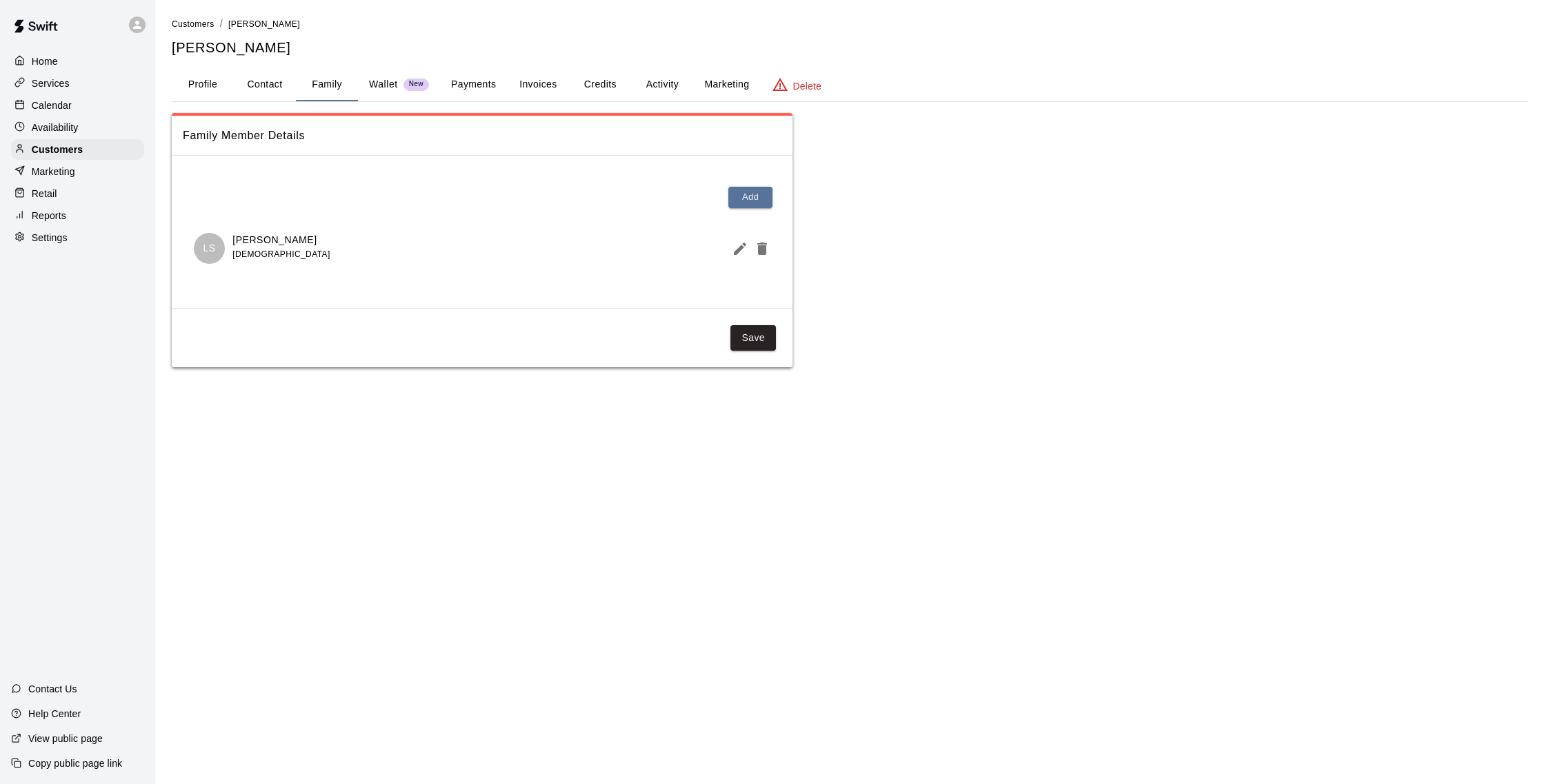
click at [76, 105] on div "Calendar" at bounding box center [77, 106] width 133 height 21
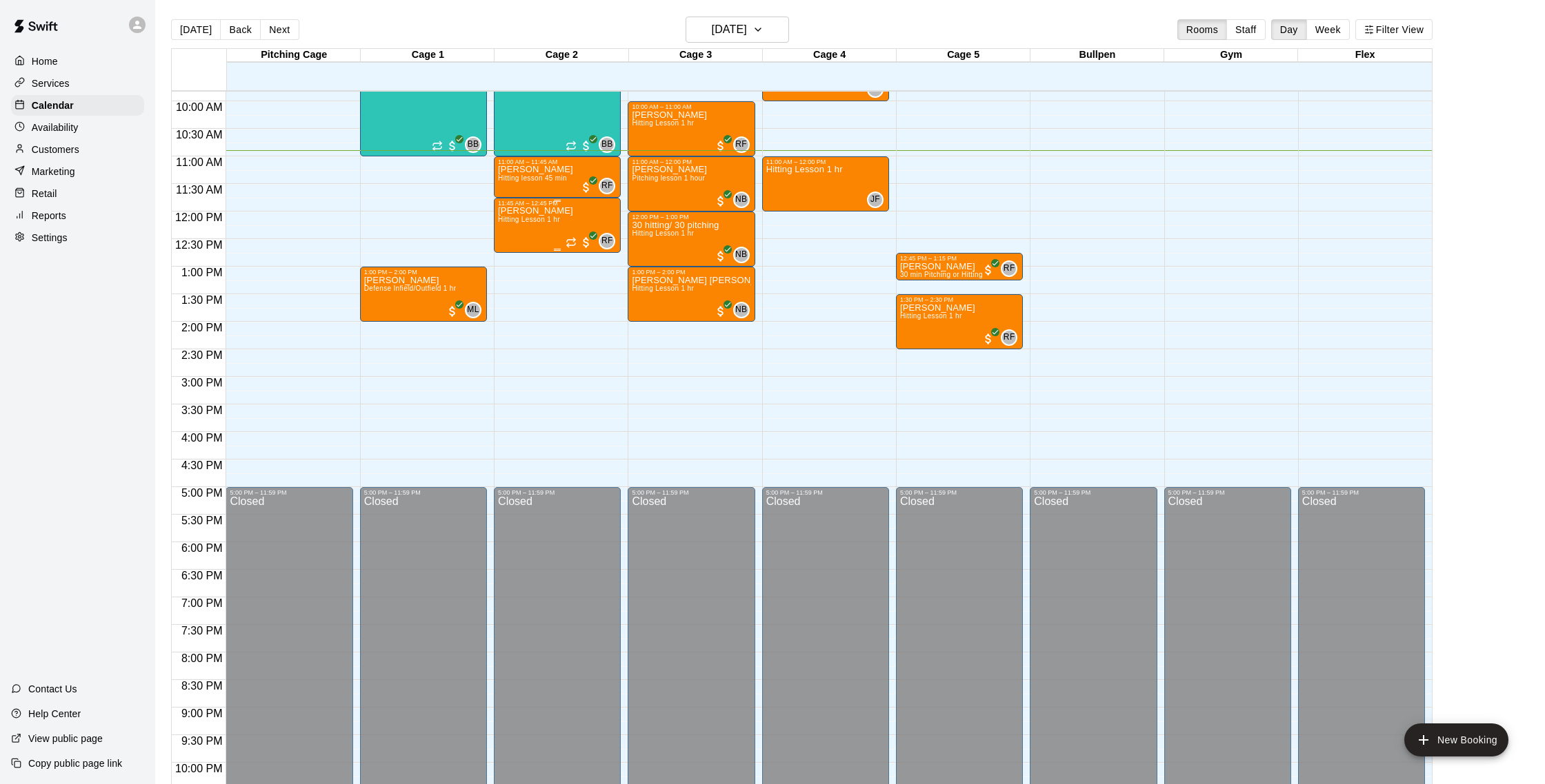
scroll to position [535, 0]
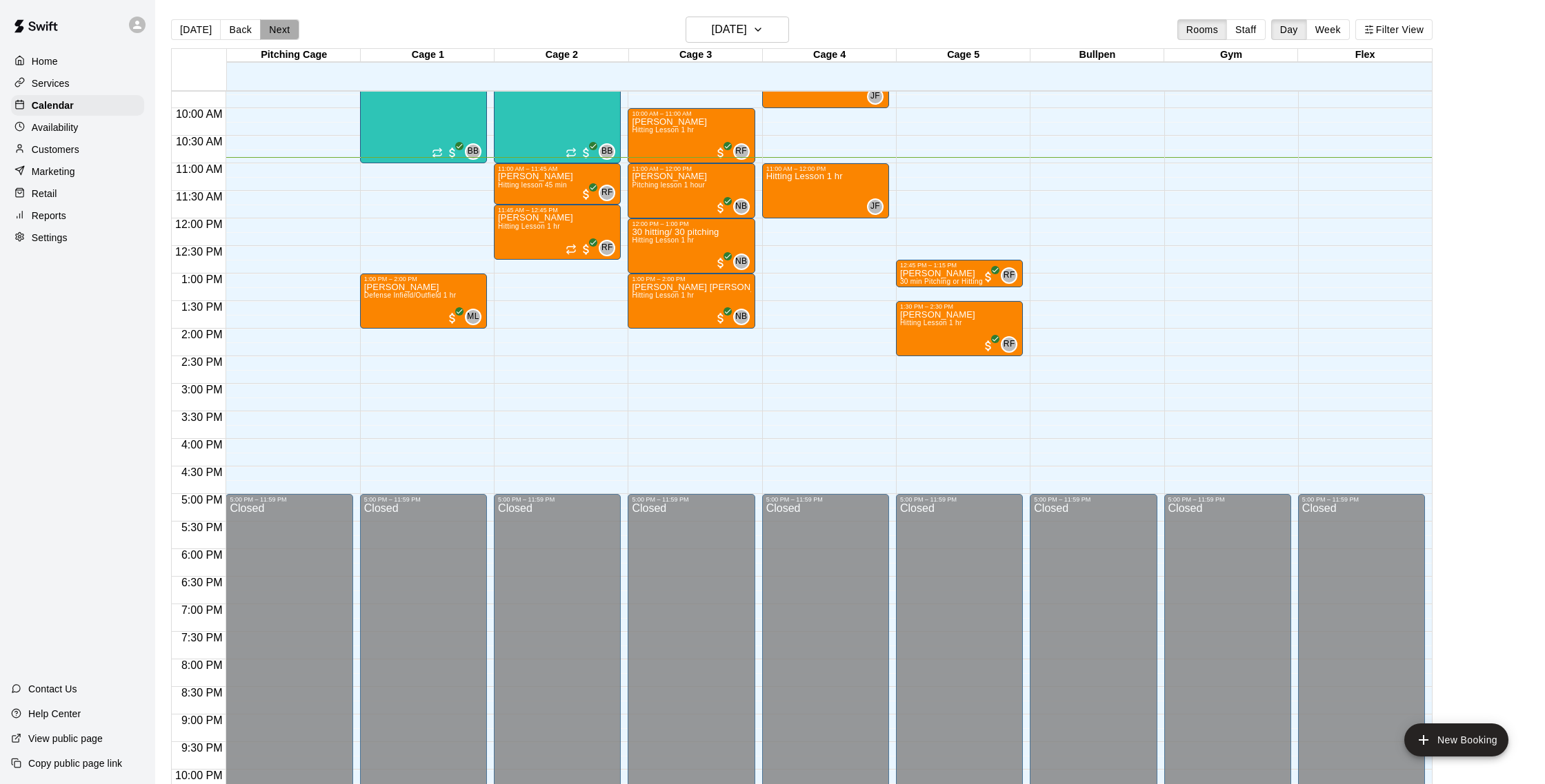
click at [283, 29] on button "Next" at bounding box center [279, 29] width 39 height 21
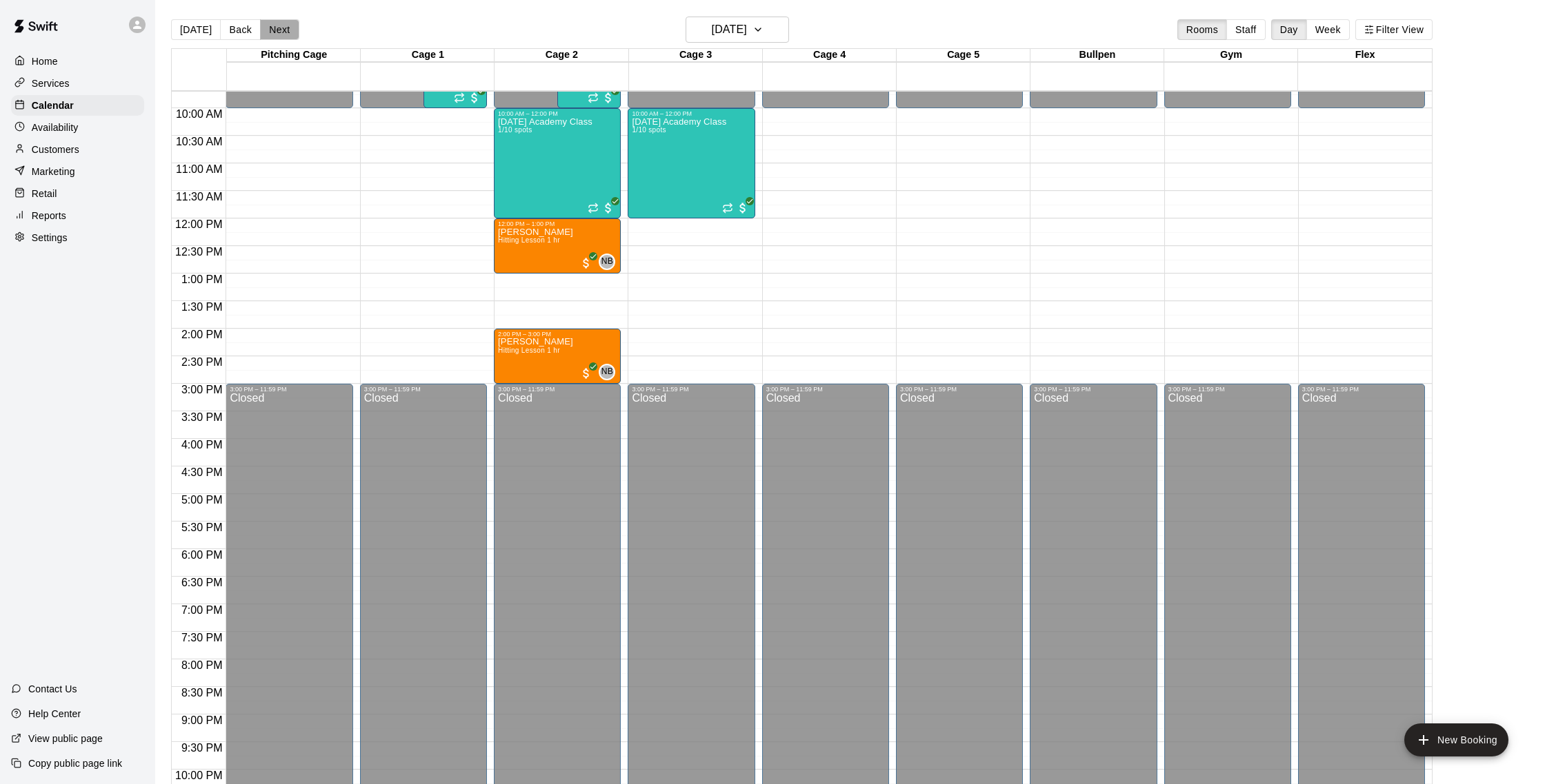
click at [283, 29] on button "Next" at bounding box center [279, 29] width 39 height 21
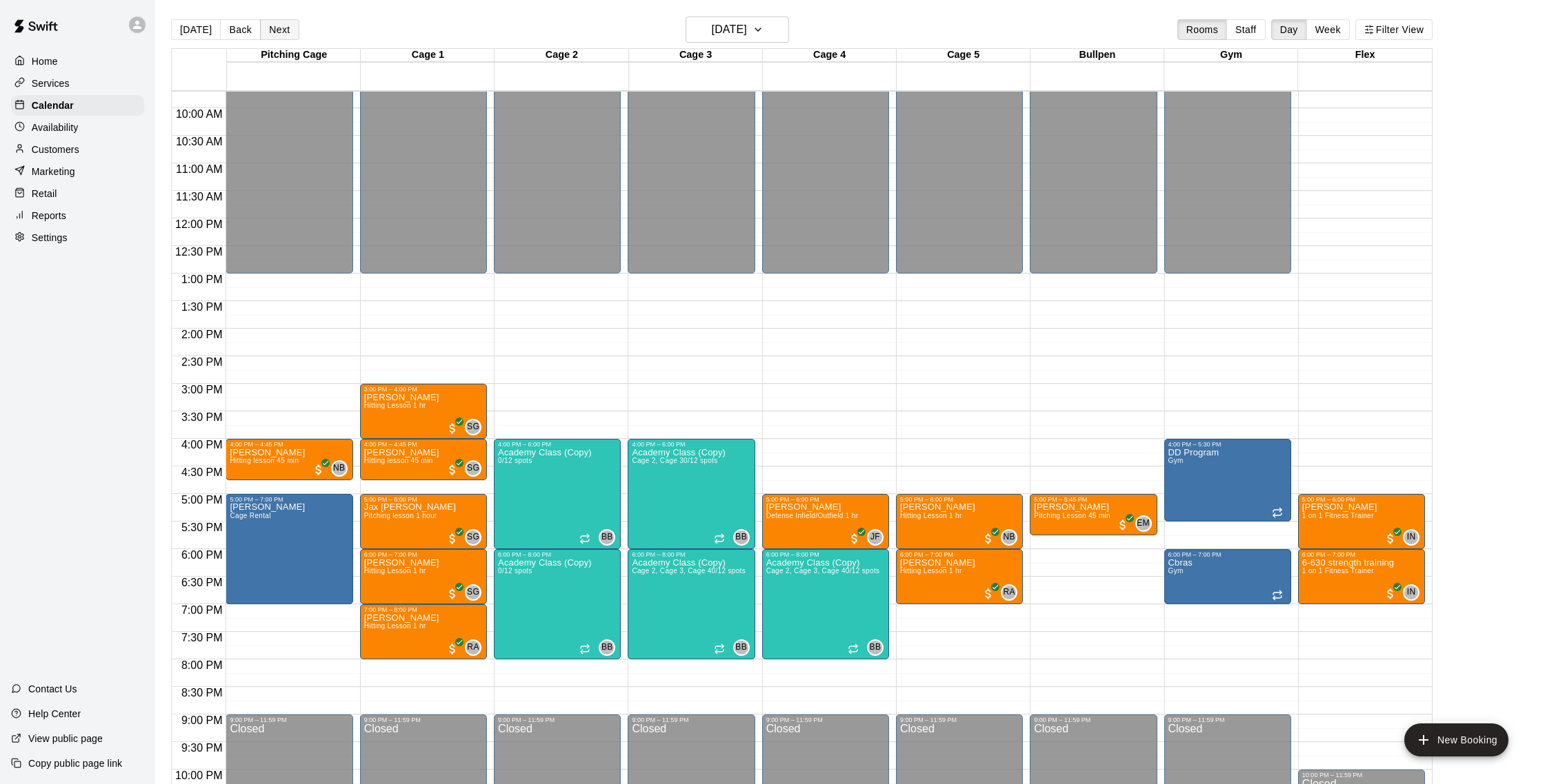
scroll to position [1, 0]
click at [236, 32] on button "Back" at bounding box center [240, 29] width 41 height 21
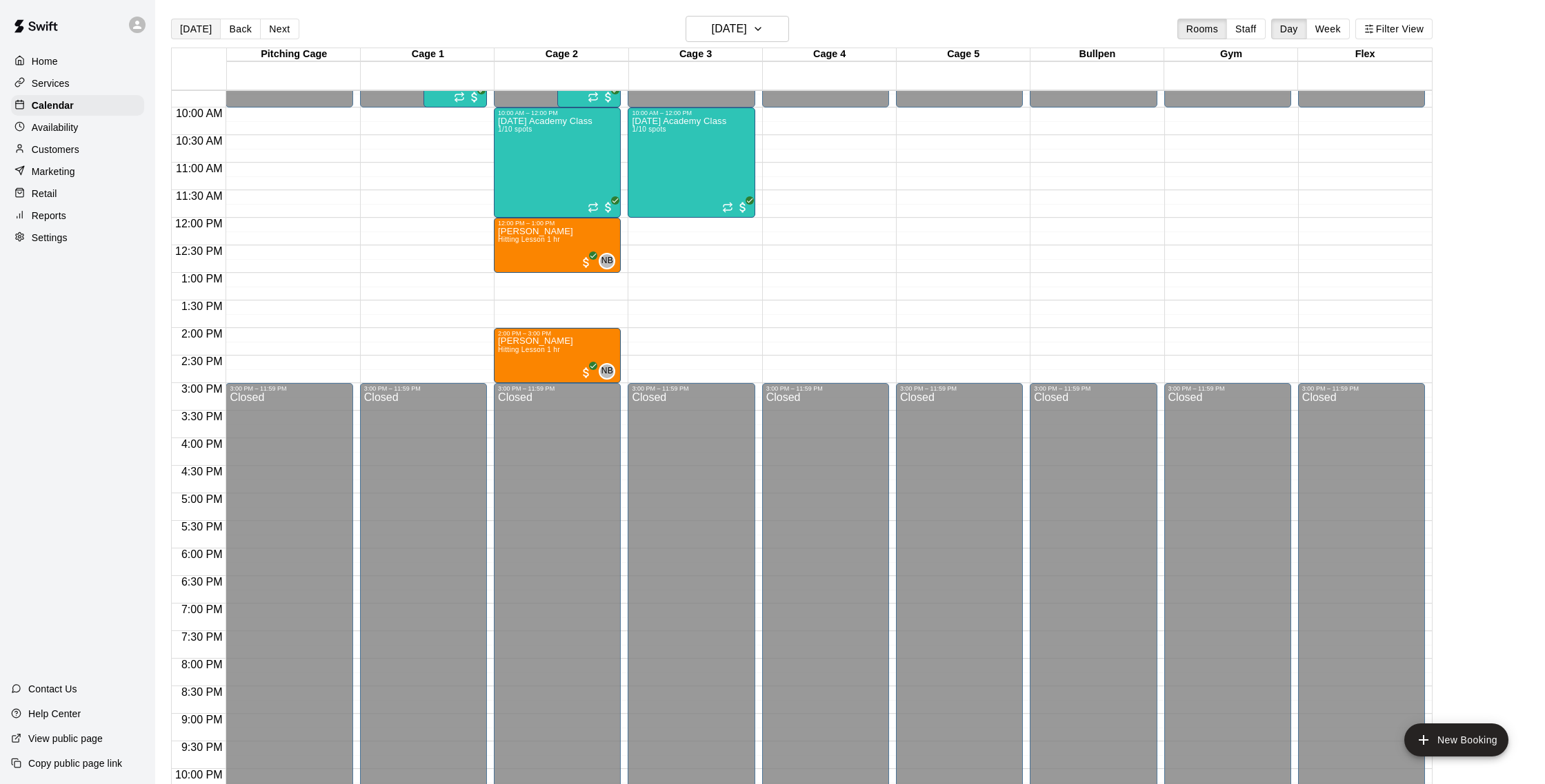
click at [213, 26] on button "[DATE]" at bounding box center [196, 29] width 50 height 21
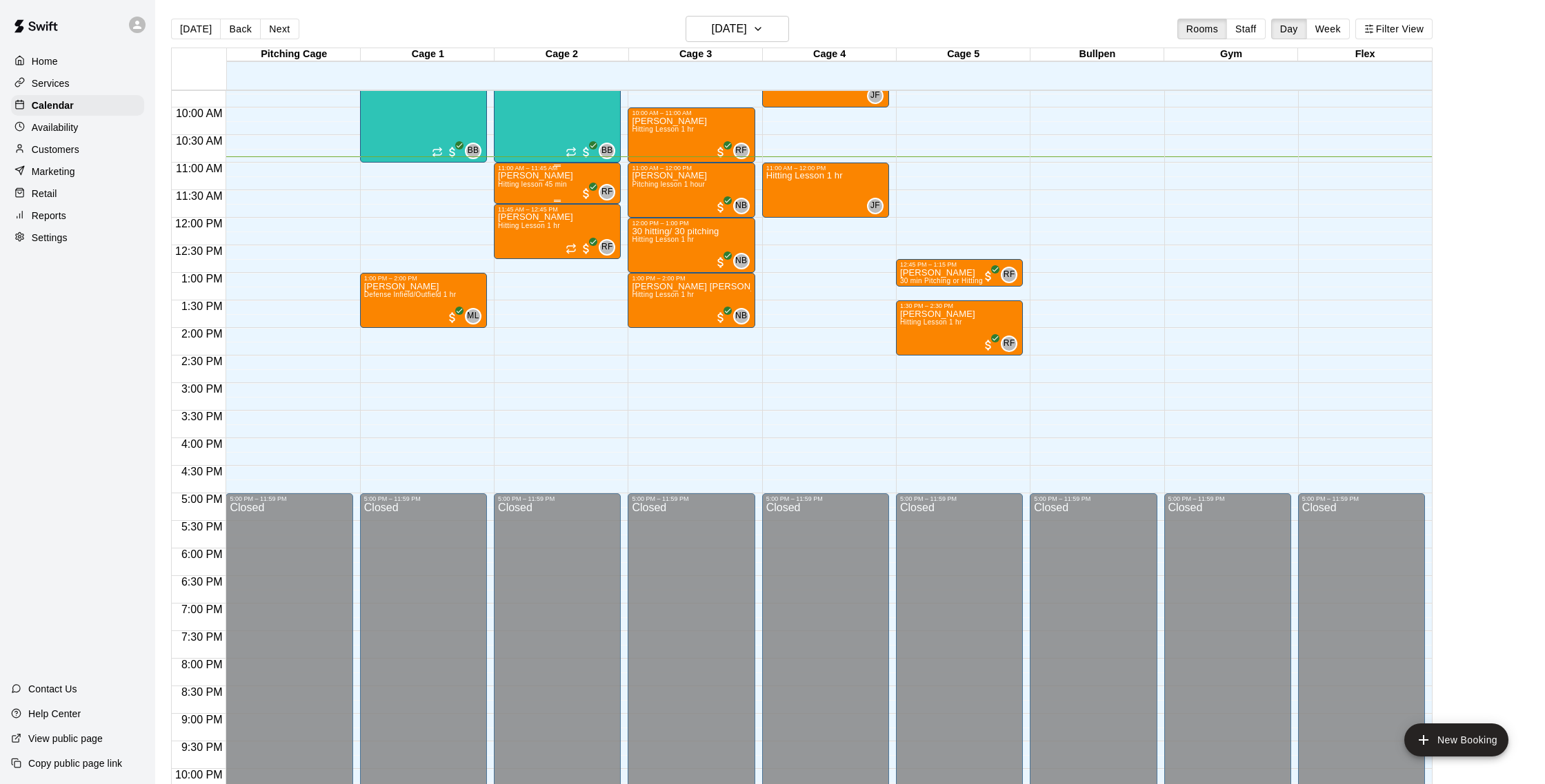
scroll to position [536, 0]
click at [539, 244] on div "Rachel Reimbold Hitting Lesson 1 hr" at bounding box center [536, 605] width 76 height 784
click at [465, 212] on div at bounding box center [772, 392] width 1545 height 784
click at [540, 233] on div "Rachel Reimbold Hitting Lesson 1 hr" at bounding box center [536, 605] width 76 height 784
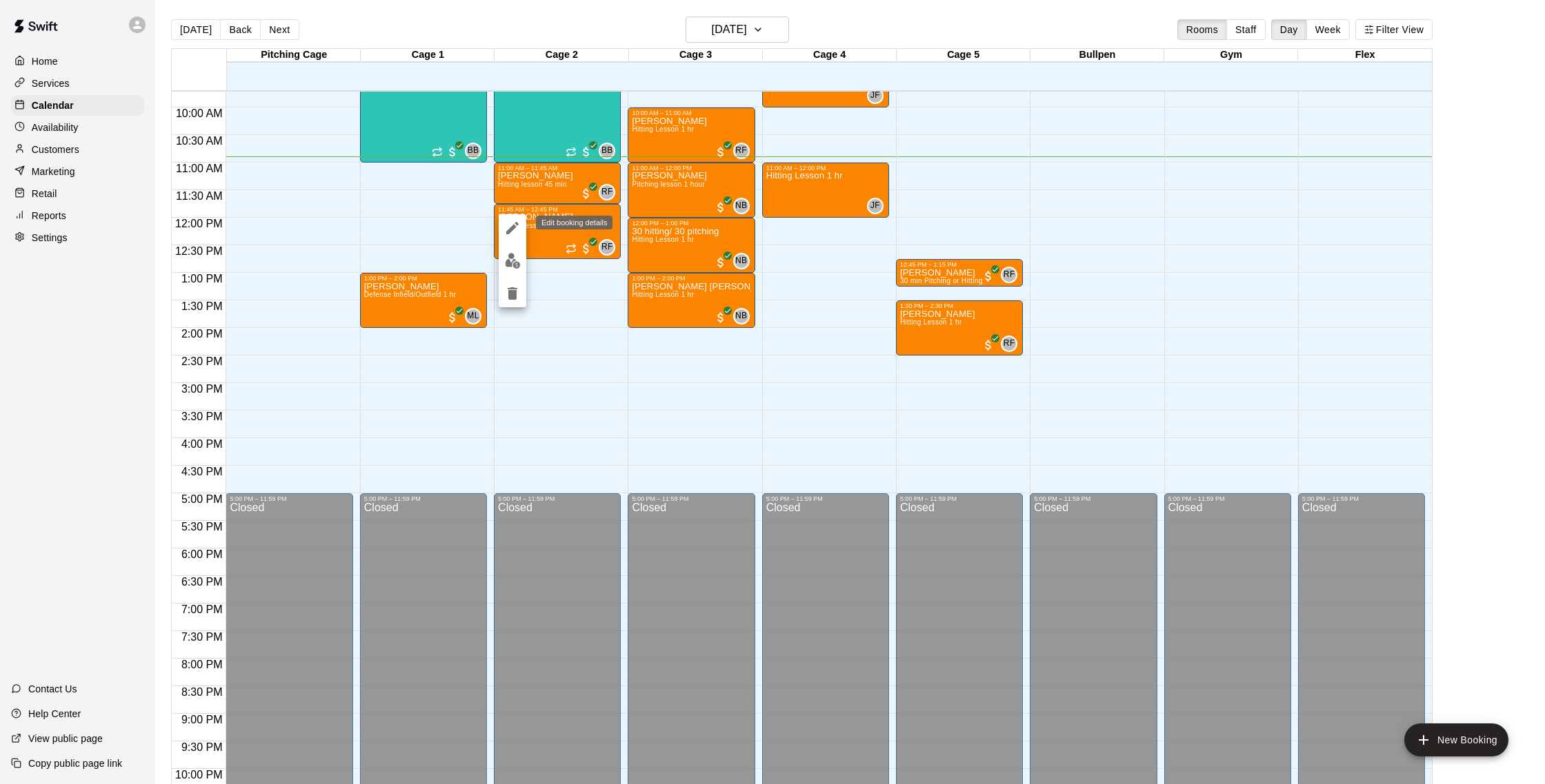
click at [517, 230] on icon "edit" at bounding box center [512, 229] width 17 height 17
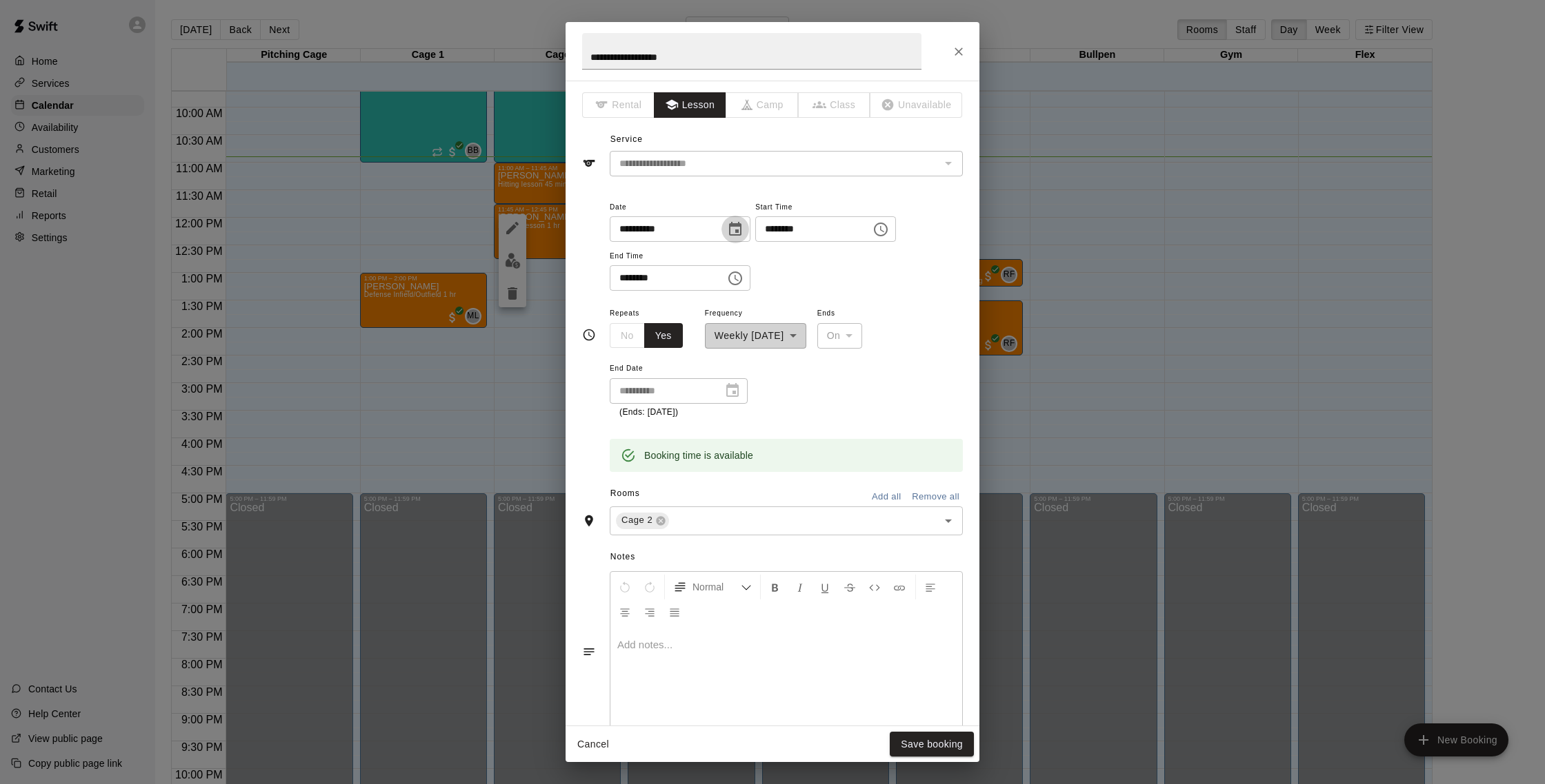
click at [736, 230] on icon "Choose date, selected date is Sep 20, 2025" at bounding box center [735, 230] width 17 height 17
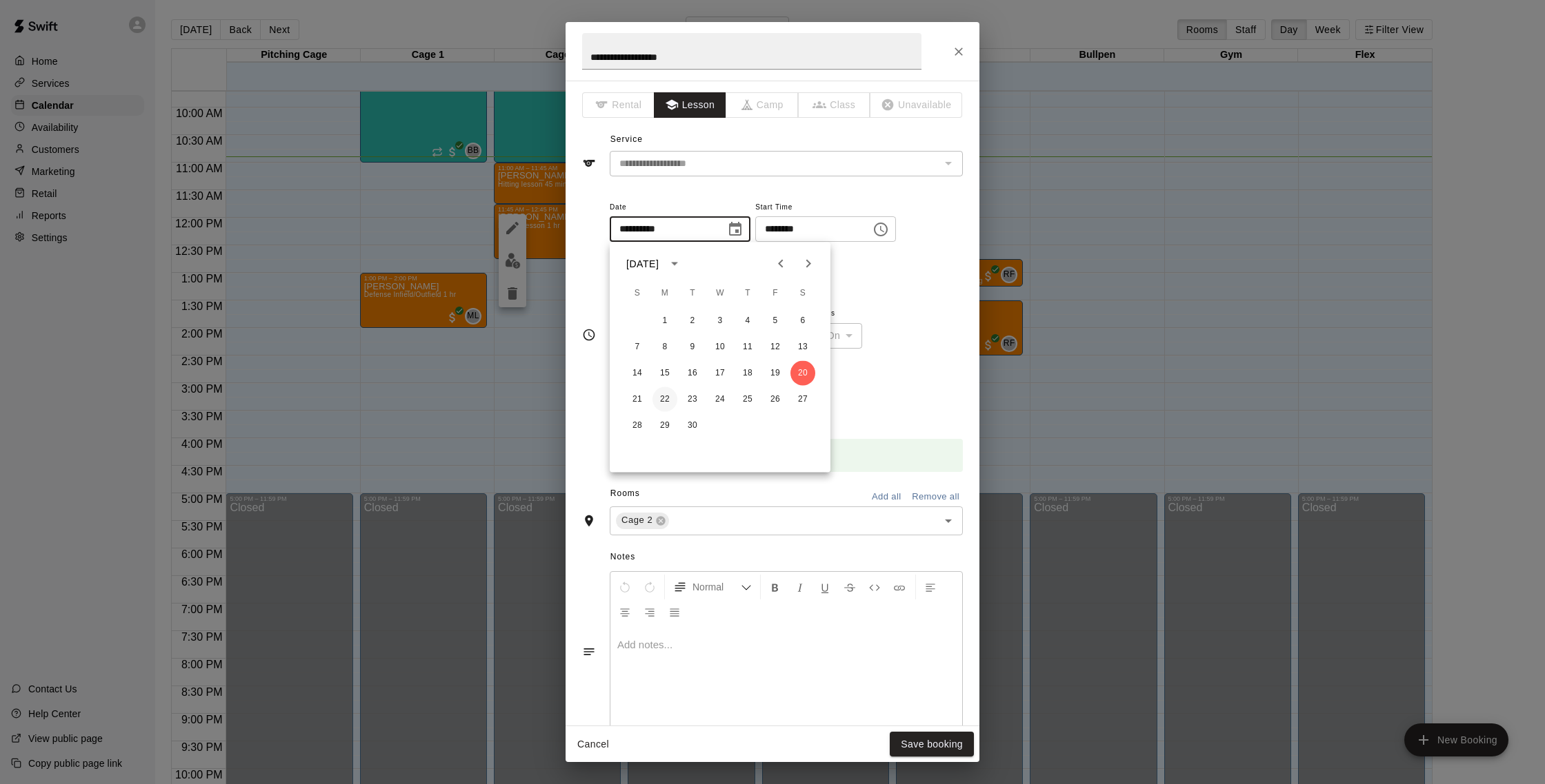
click at [666, 398] on button "22" at bounding box center [664, 400] width 25 height 25
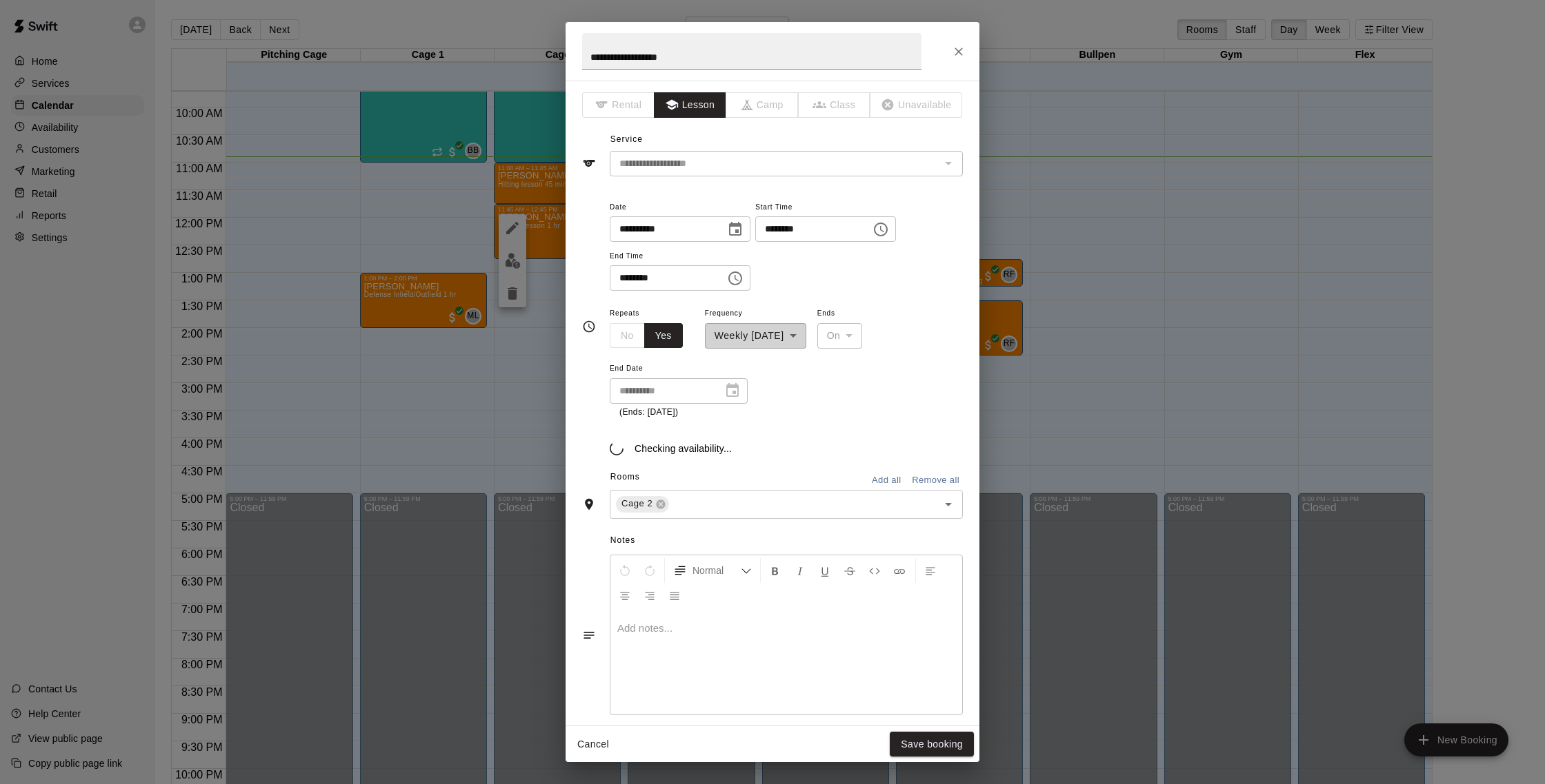
type input "**********"
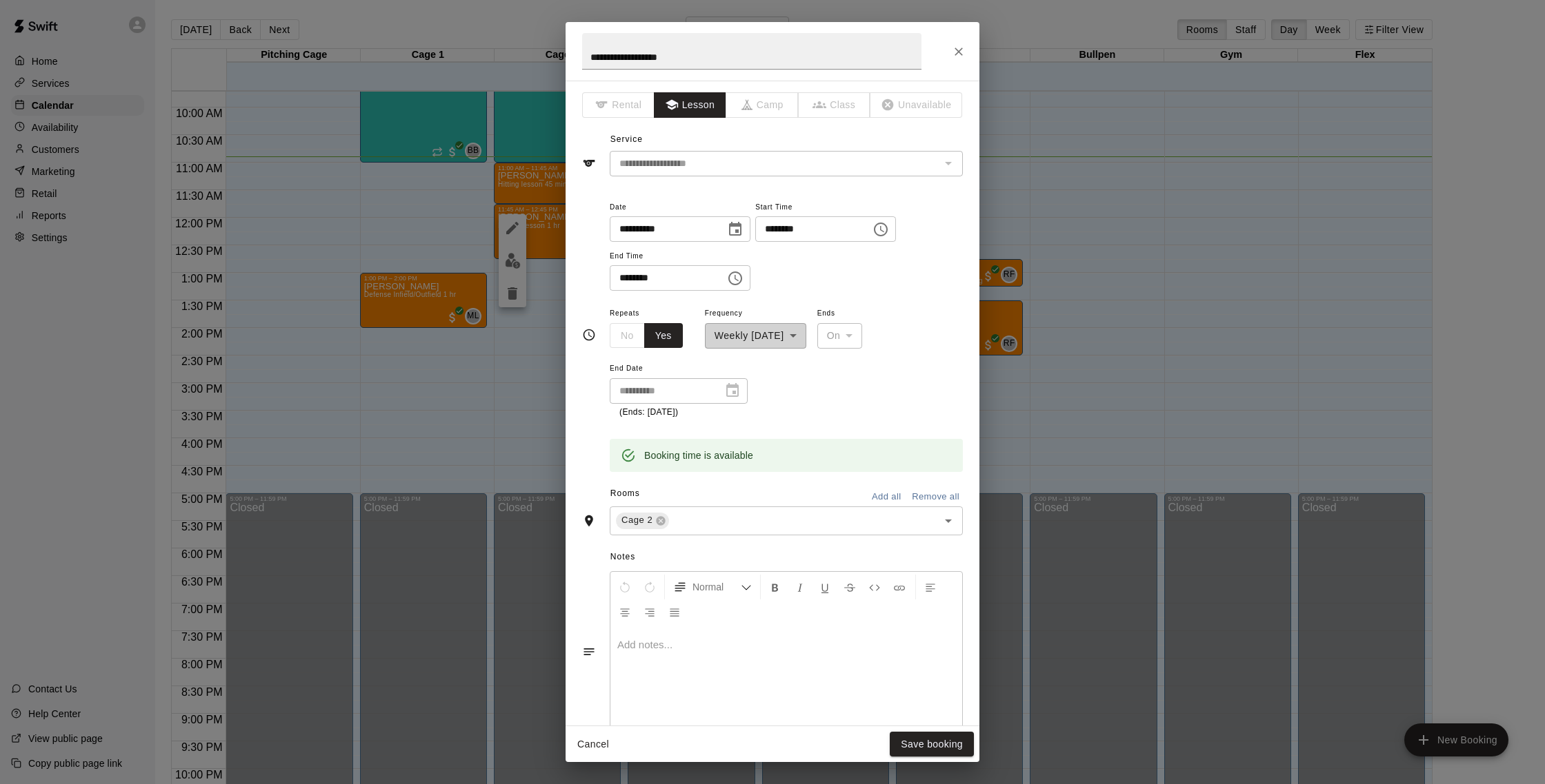
click at [778, 230] on input "********" at bounding box center [808, 229] width 106 height 26
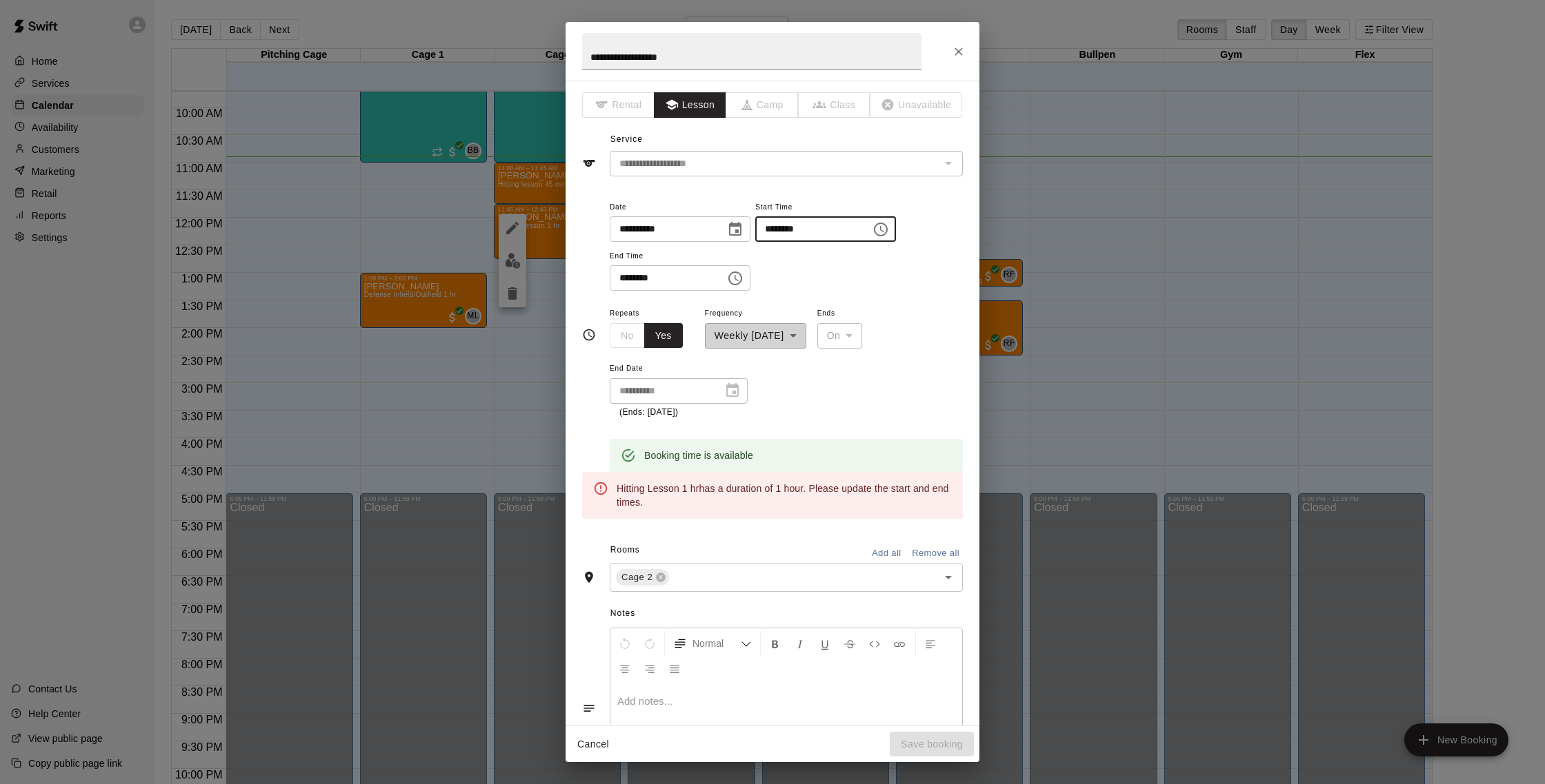
click at [813, 232] on input "********" at bounding box center [808, 229] width 106 height 26
click at [801, 229] on input "********" at bounding box center [808, 229] width 106 height 26
type input "********"
click at [627, 275] on input "********" at bounding box center [662, 278] width 106 height 26
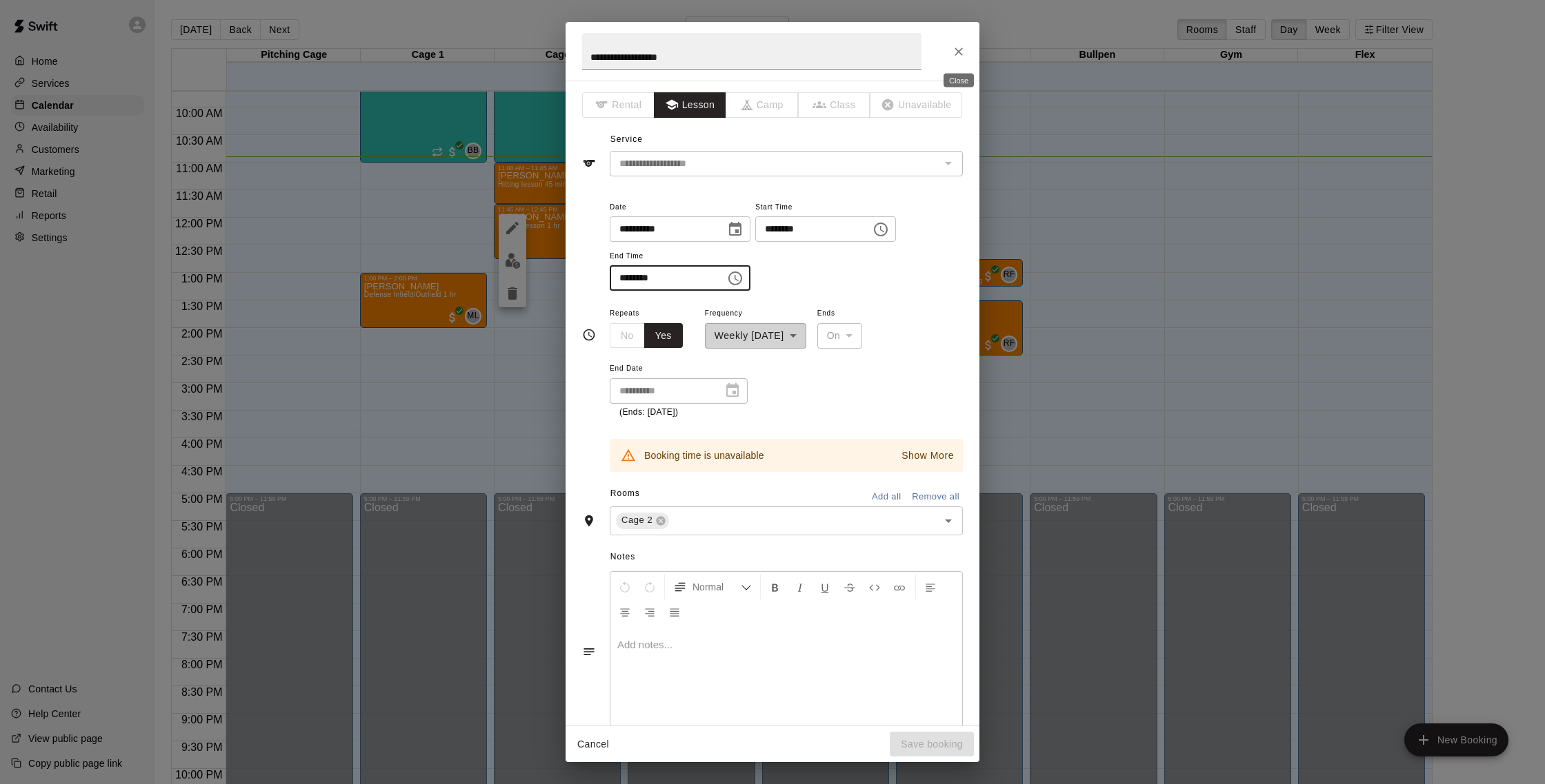
type input "********"
click at [965, 47] on icon "Close" at bounding box center [958, 51] width 14 height 14
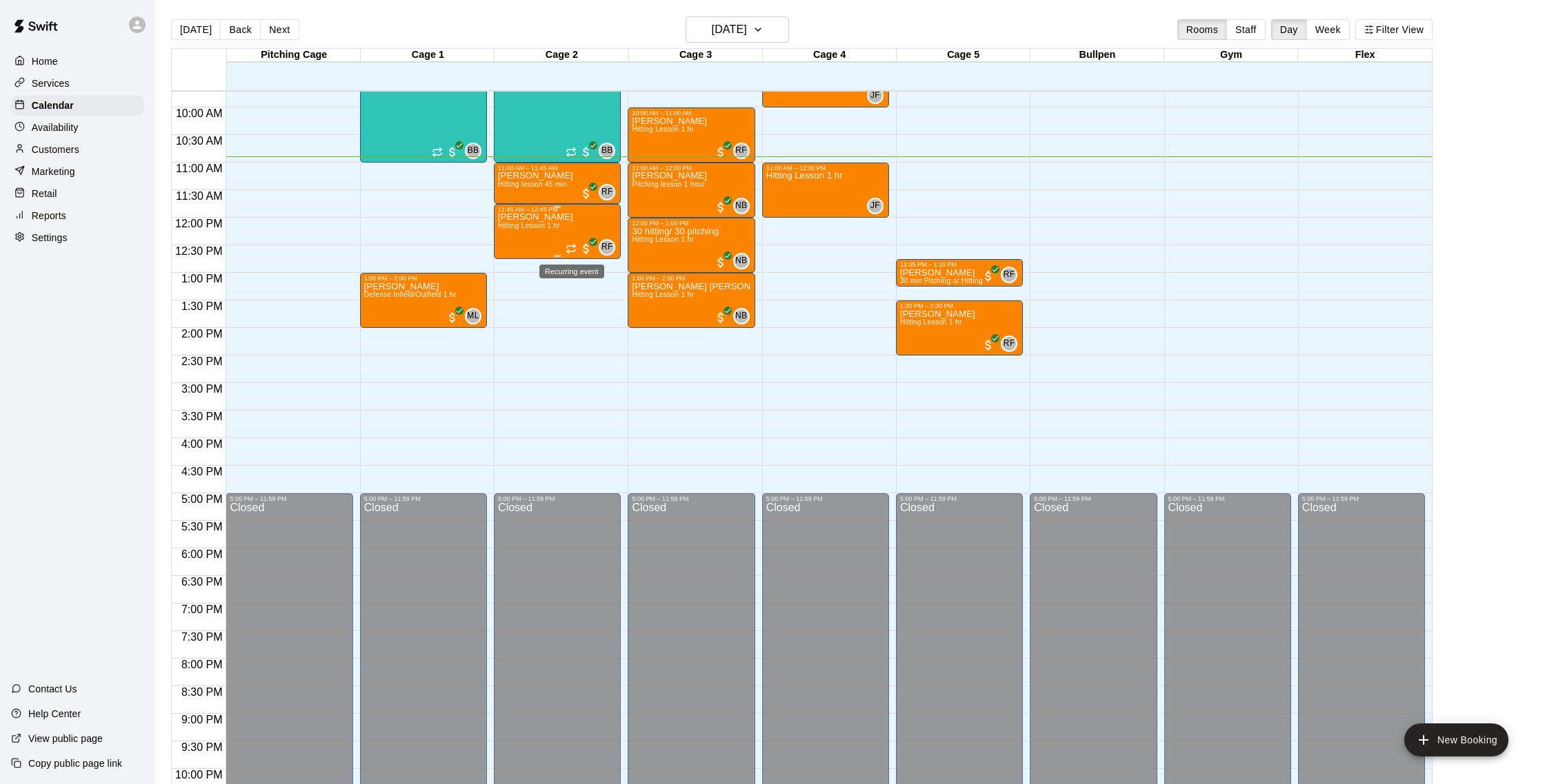
click at [575, 247] on icon "Recurring event" at bounding box center [571, 247] width 9 height 2
click at [577, 326] on icon "delete" at bounding box center [581, 326] width 9 height 12
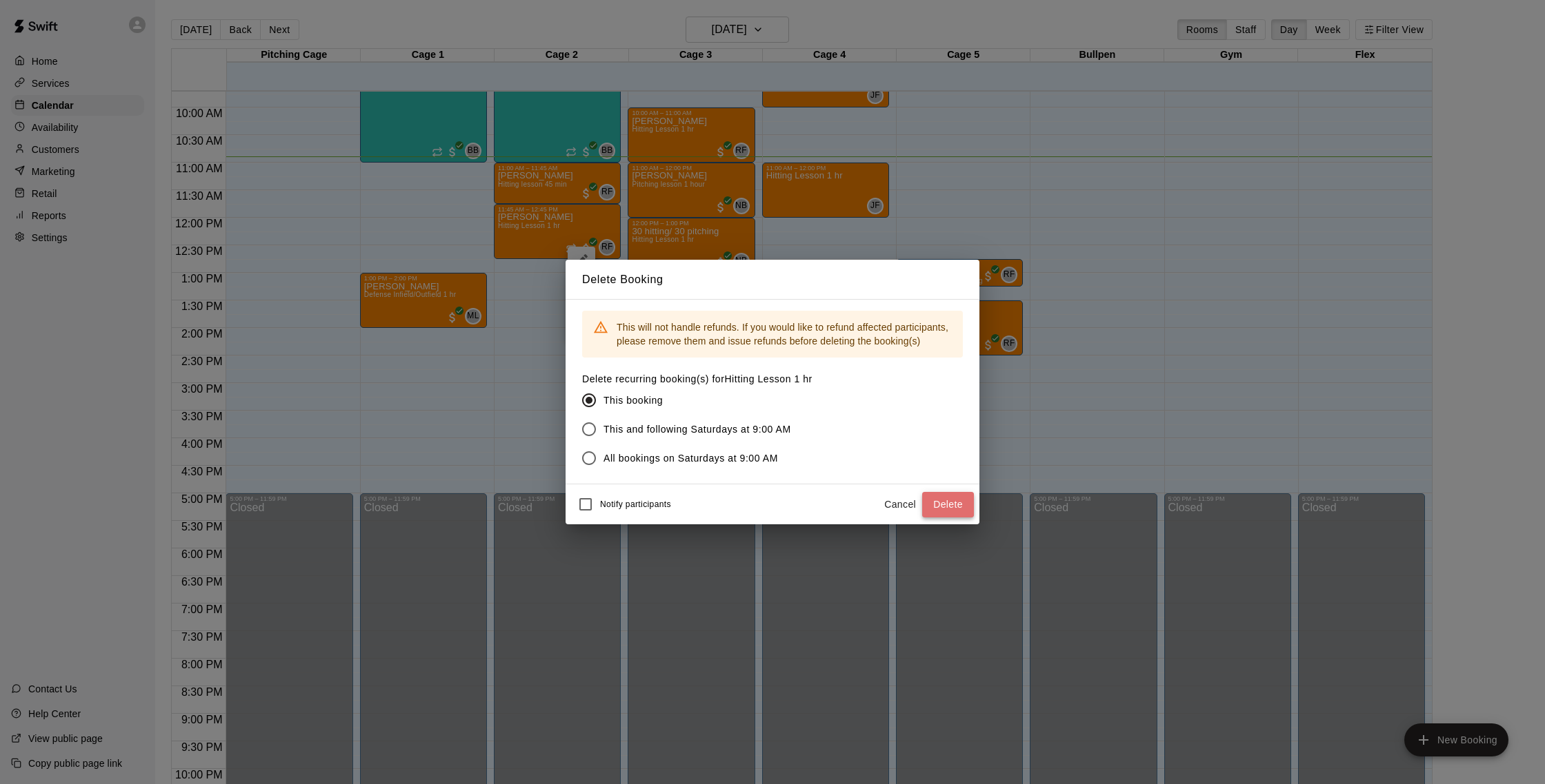
click at [945, 509] on button "Delete" at bounding box center [948, 504] width 52 height 26
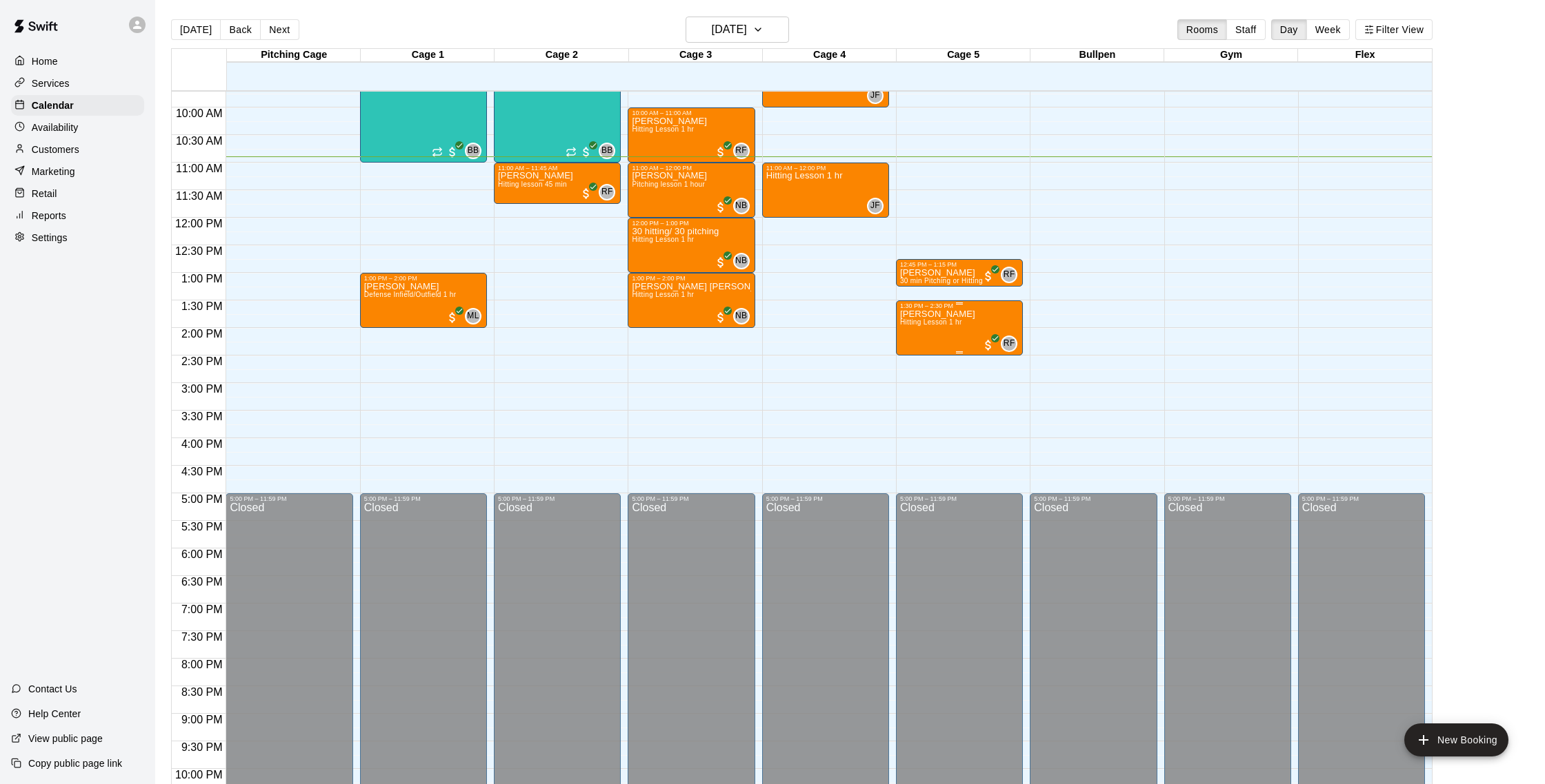
click at [950, 315] on p "[PERSON_NAME]" at bounding box center [937, 315] width 76 height 0
drag, startPoint x: 948, startPoint y: 167, endPoint x: 813, endPoint y: 110, distance: 146.5
click at [948, 167] on div at bounding box center [772, 392] width 1545 height 784
click at [743, 26] on h6 "[DATE]" at bounding box center [729, 29] width 35 height 19
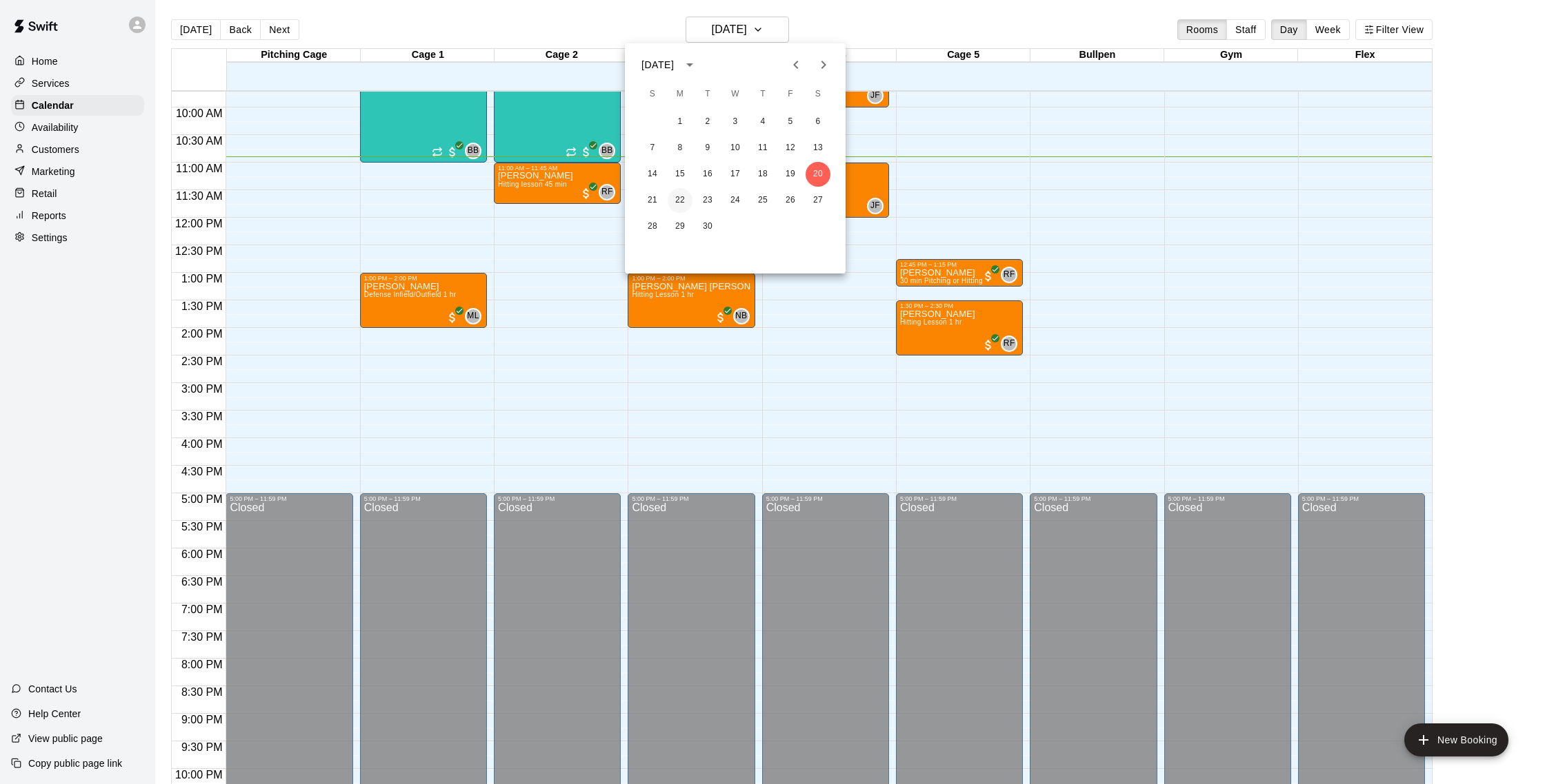
click at [680, 197] on button "22" at bounding box center [679, 200] width 25 height 25
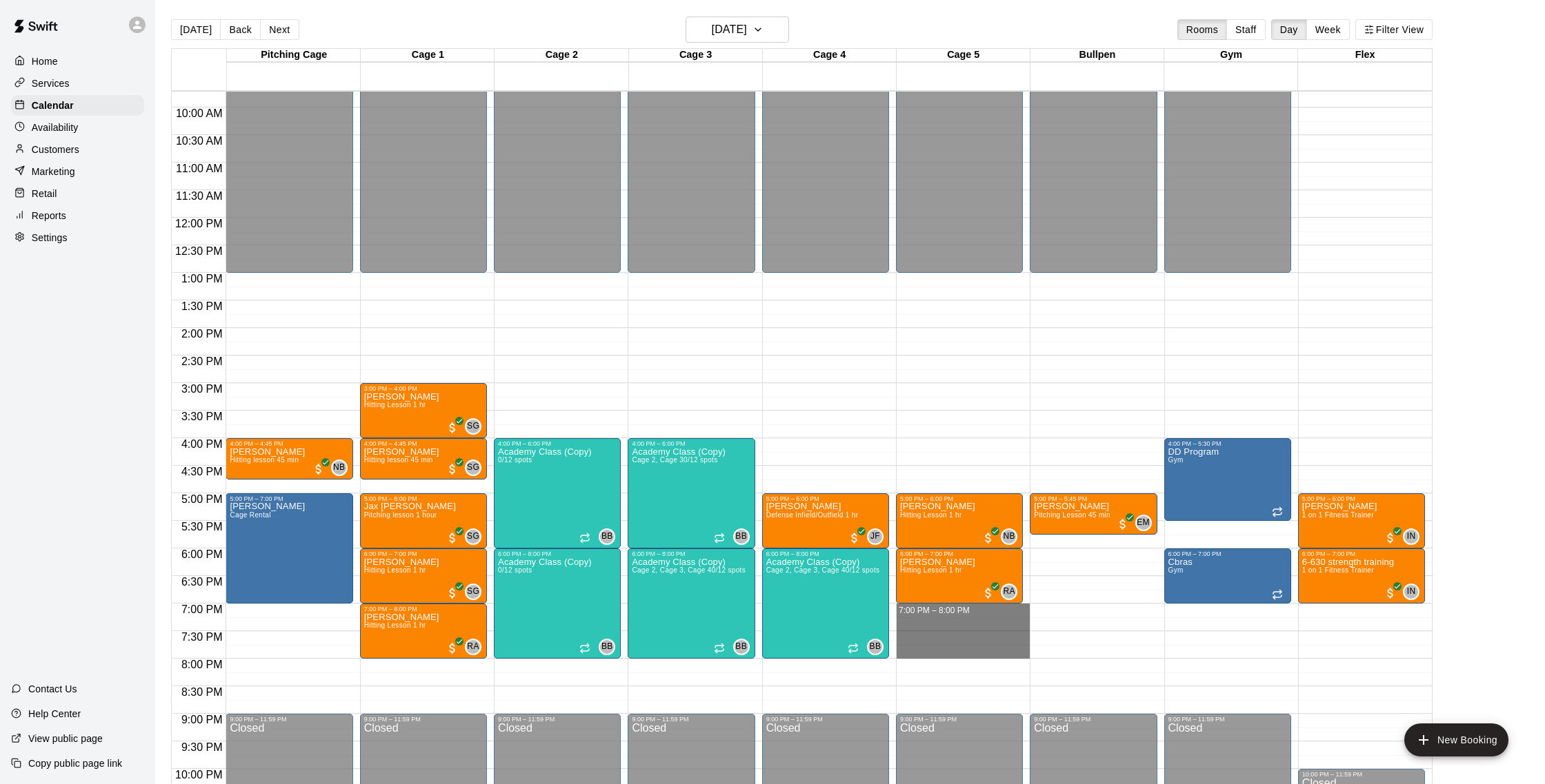
drag, startPoint x: 904, startPoint y: 611, endPoint x: 907, endPoint y: 654, distance: 43.1
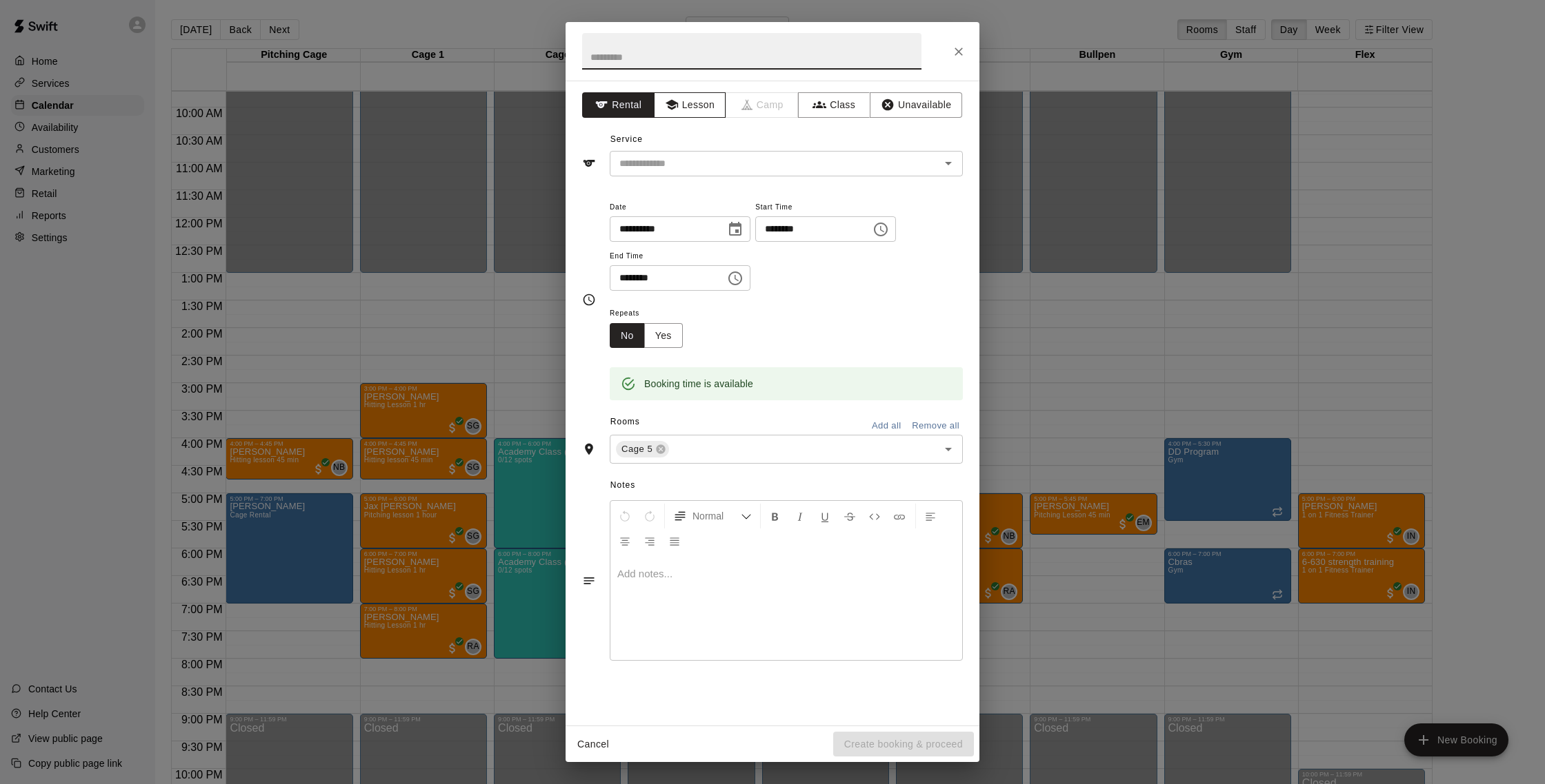
click at [691, 109] on button "Lesson" at bounding box center [690, 105] width 73 height 26
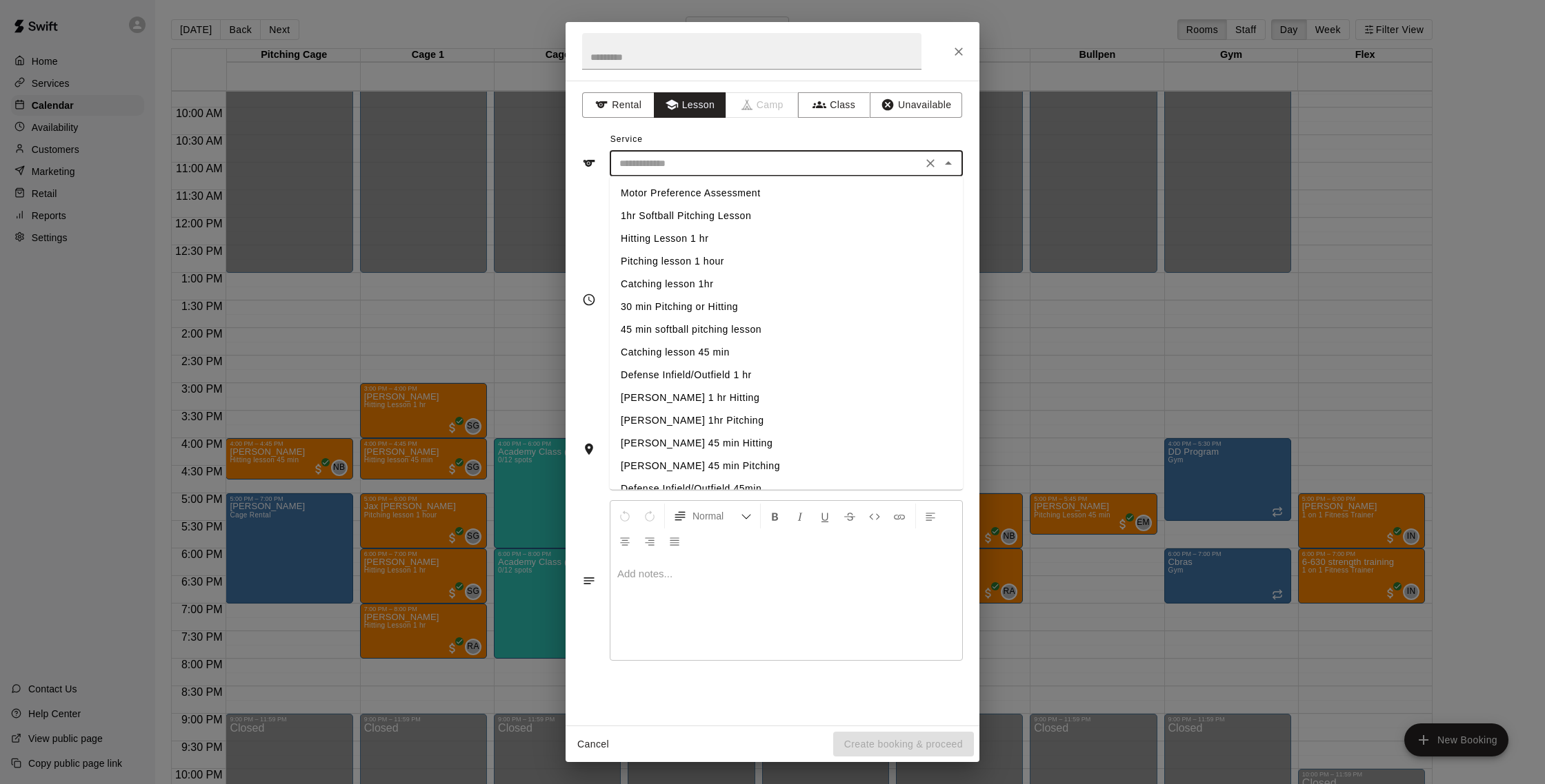
click at [705, 162] on input "text" at bounding box center [765, 163] width 304 height 17
click at [692, 236] on li "Hitting Lesson 1 hr" at bounding box center [786, 239] width 353 height 23
type input "**********"
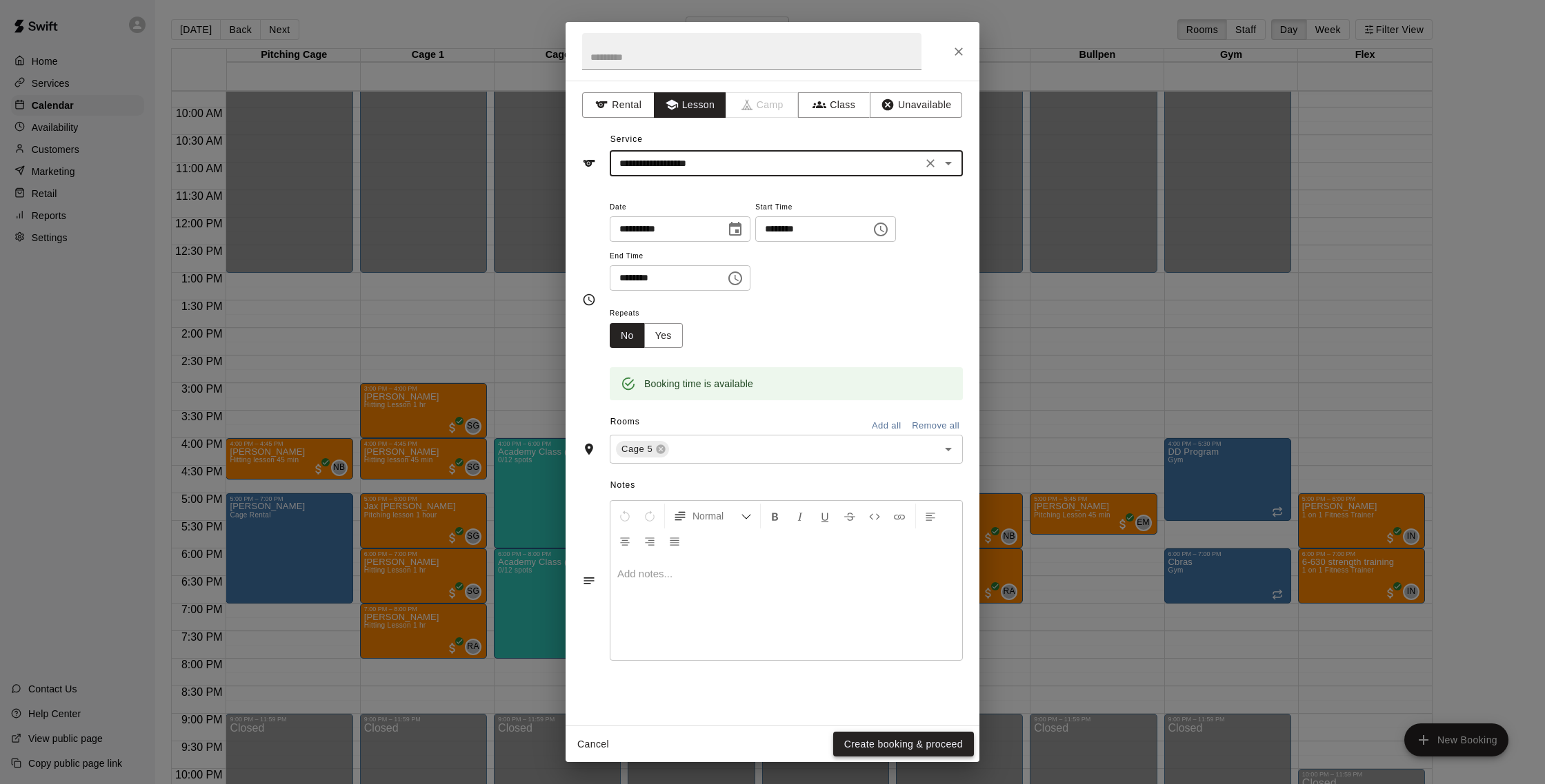
click at [948, 744] on button "Create booking & proceed" at bounding box center [902, 744] width 141 height 26
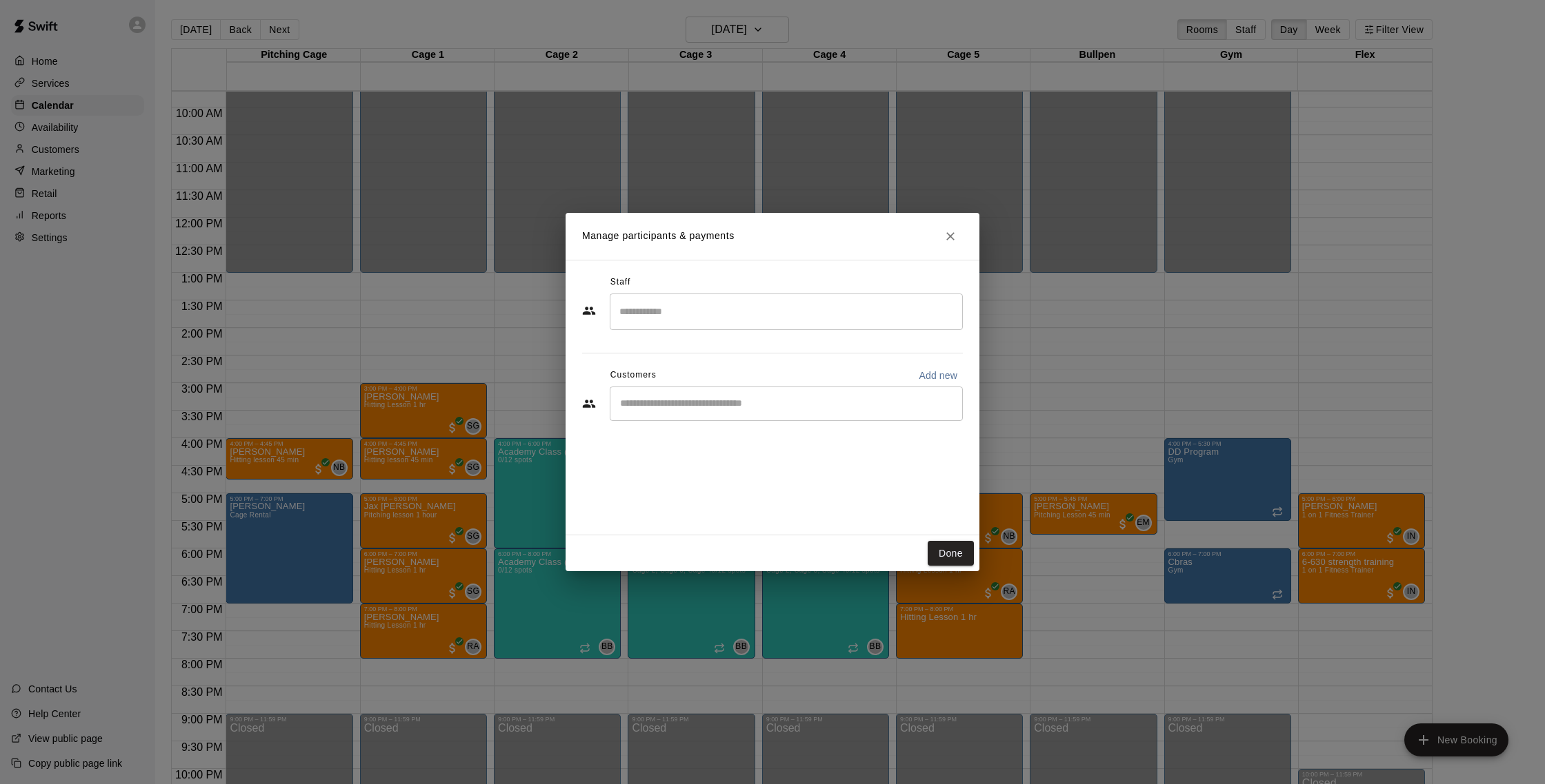
click at [685, 404] on input "Start typing to search customers..." at bounding box center [786, 403] width 340 height 14
type input "****"
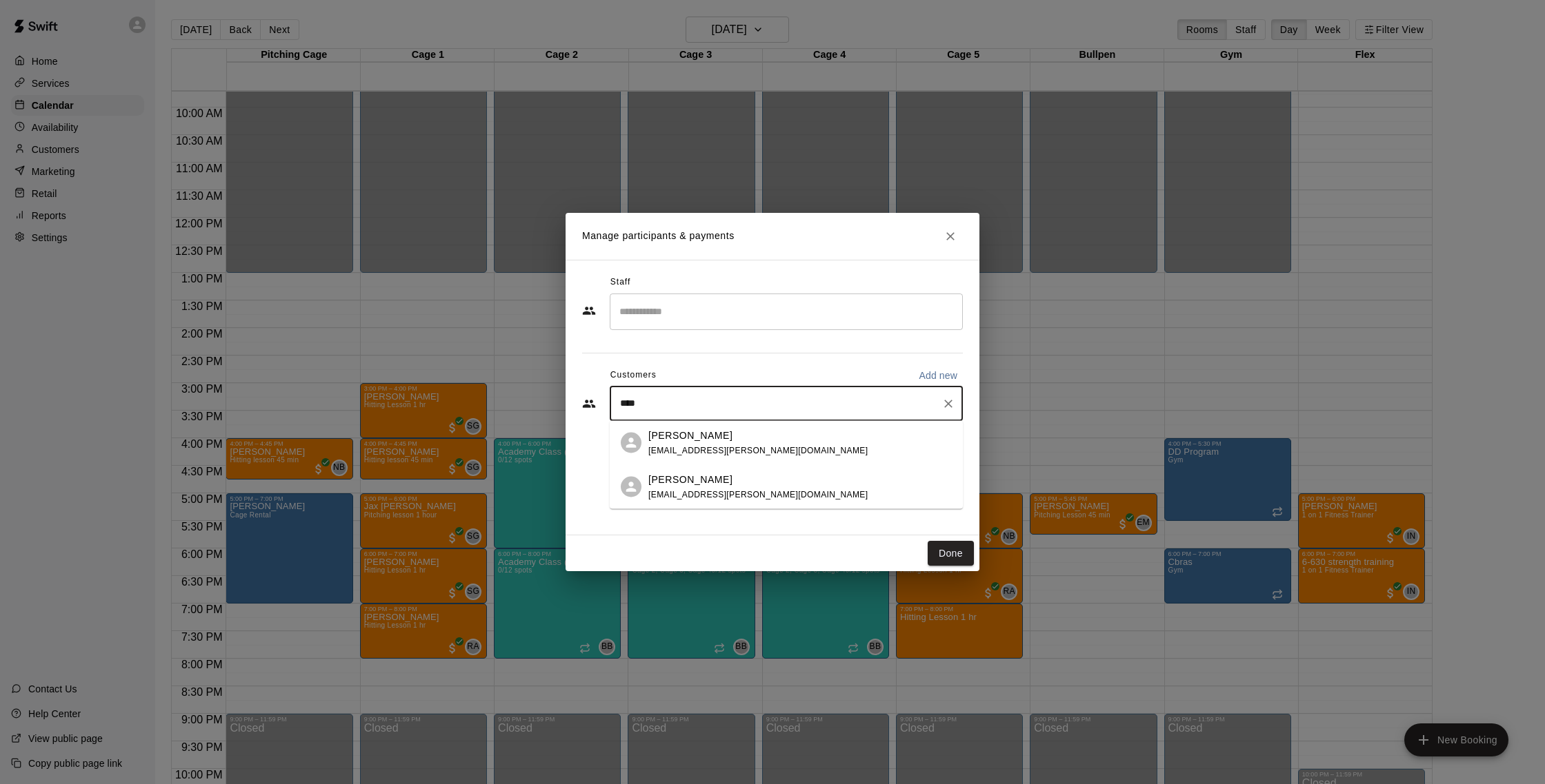
click at [713, 442] on div "Nada Reimbold nada.reimbold@gmail.com" at bounding box center [758, 442] width 219 height 29
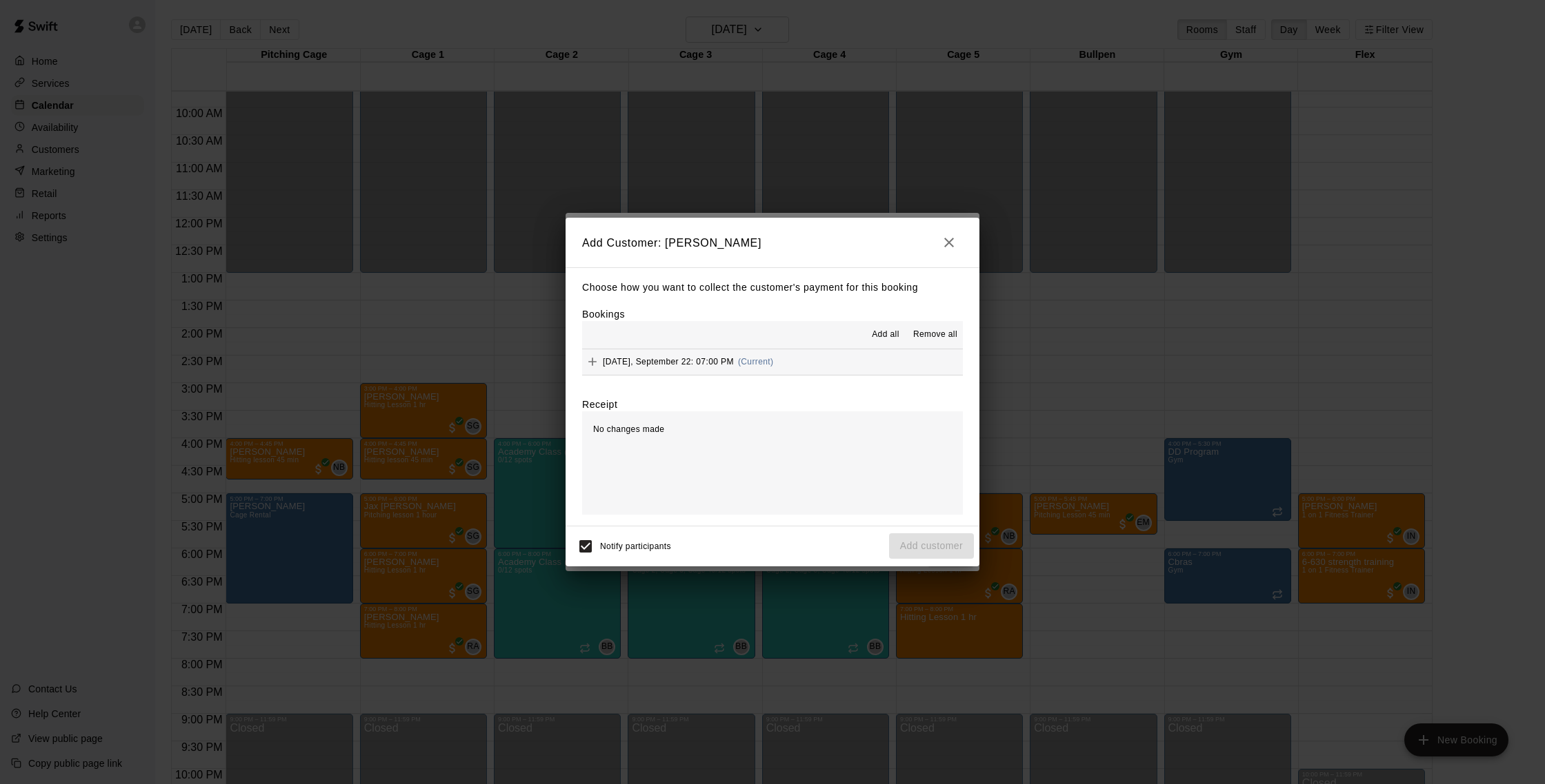
click at [807, 355] on button "Monday, September 22: 07:00 PM (Current)" at bounding box center [772, 362] width 381 height 26
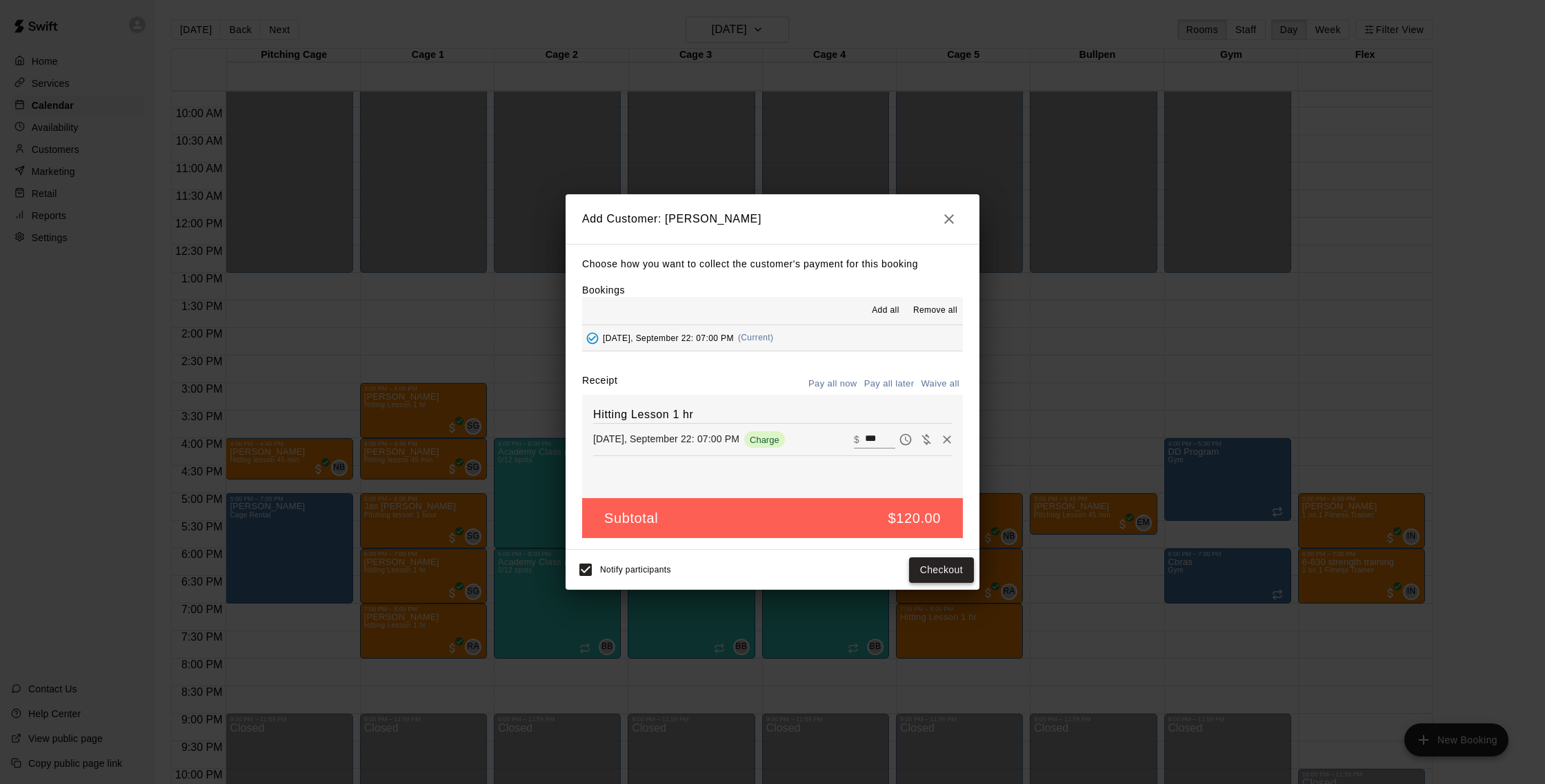
click at [925, 566] on button "Checkout" at bounding box center [941, 570] width 65 height 26
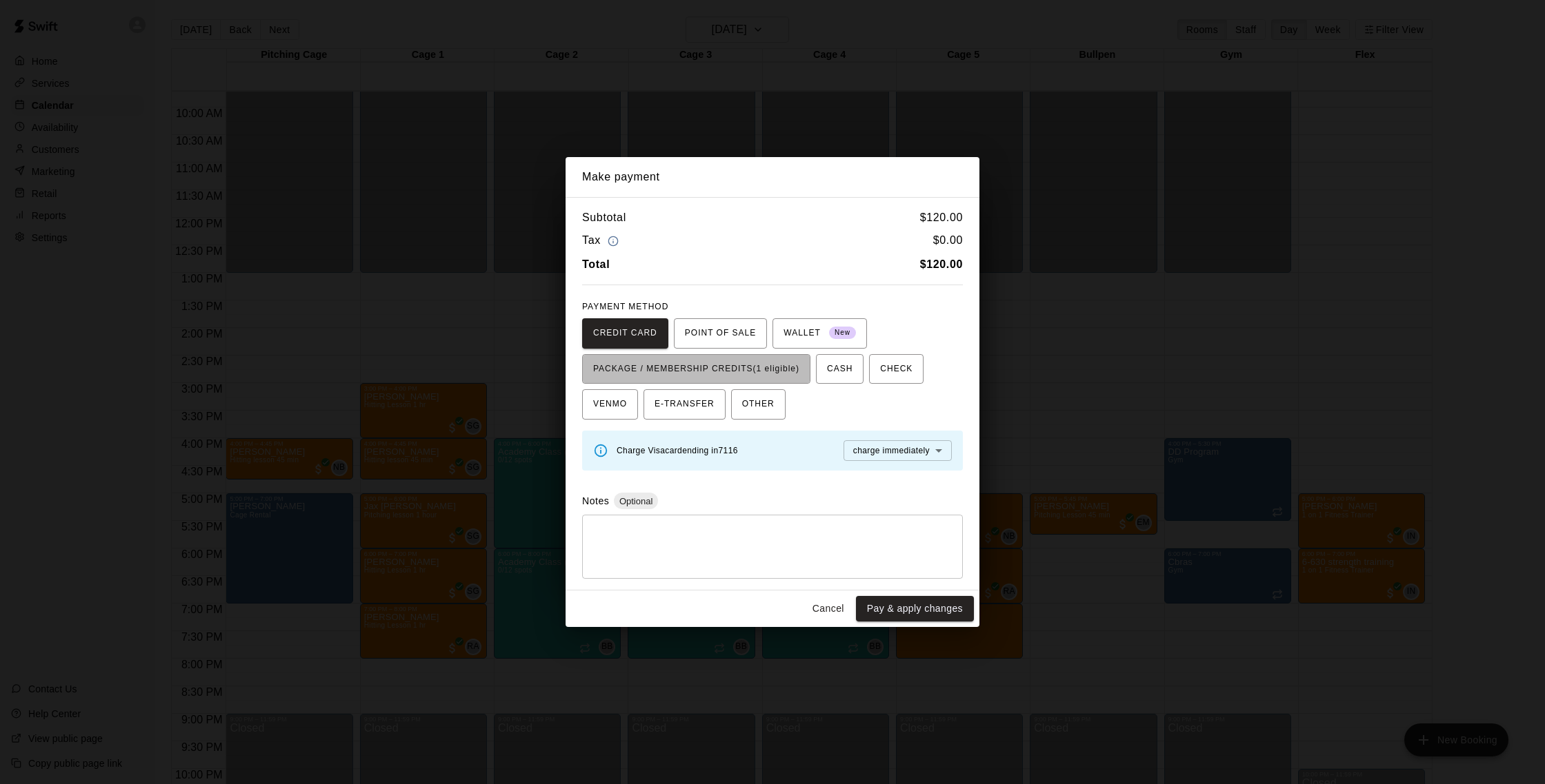
drag, startPoint x: 787, startPoint y: 371, endPoint x: 797, endPoint y: 391, distance: 22.4
click at [787, 371] on span "PACKAGE / MEMBERSHIP CREDITS (1 eligible)" at bounding box center [696, 368] width 206 height 22
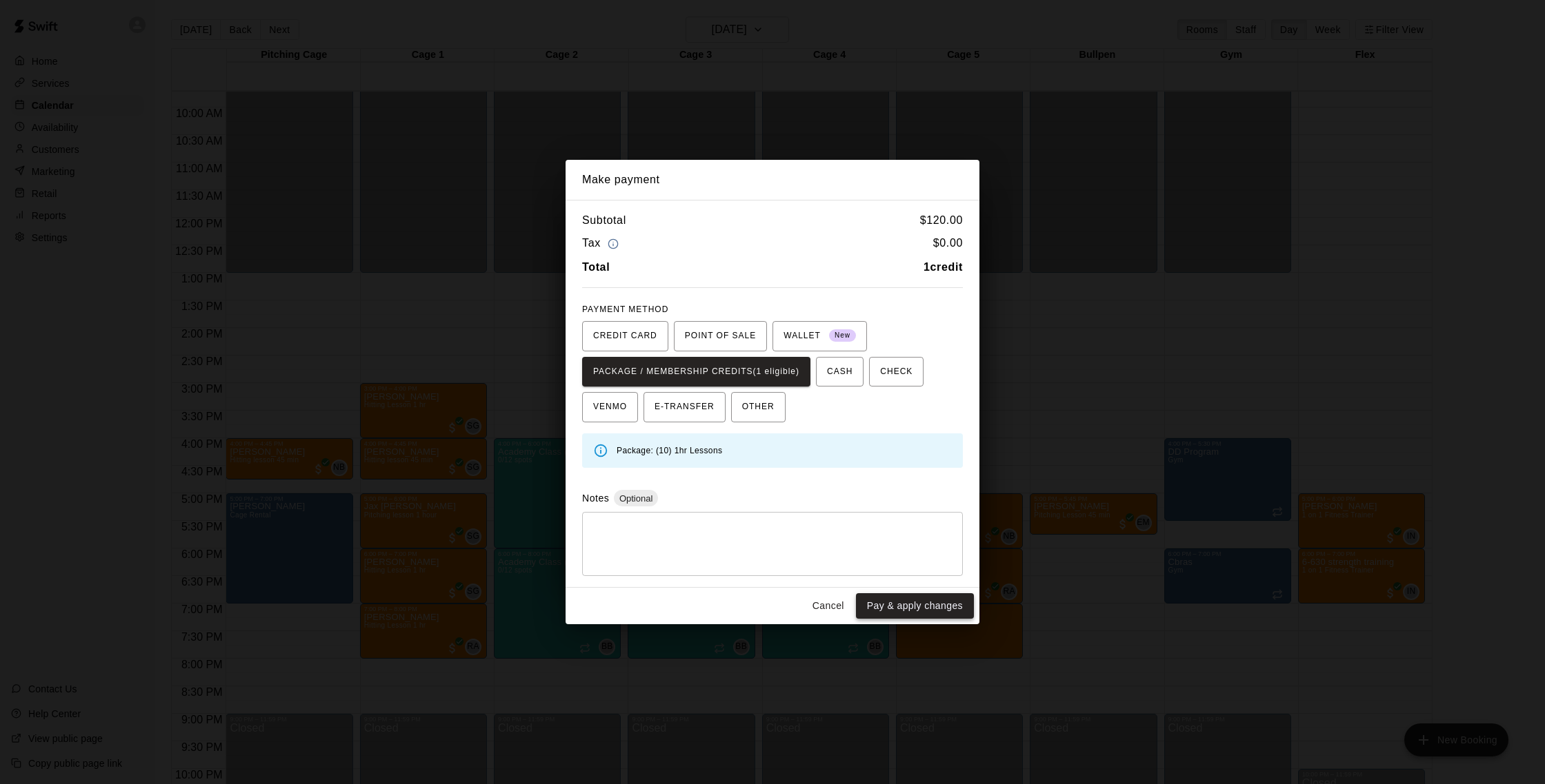
click at [909, 613] on button "Pay & apply changes" at bounding box center [915, 605] width 118 height 26
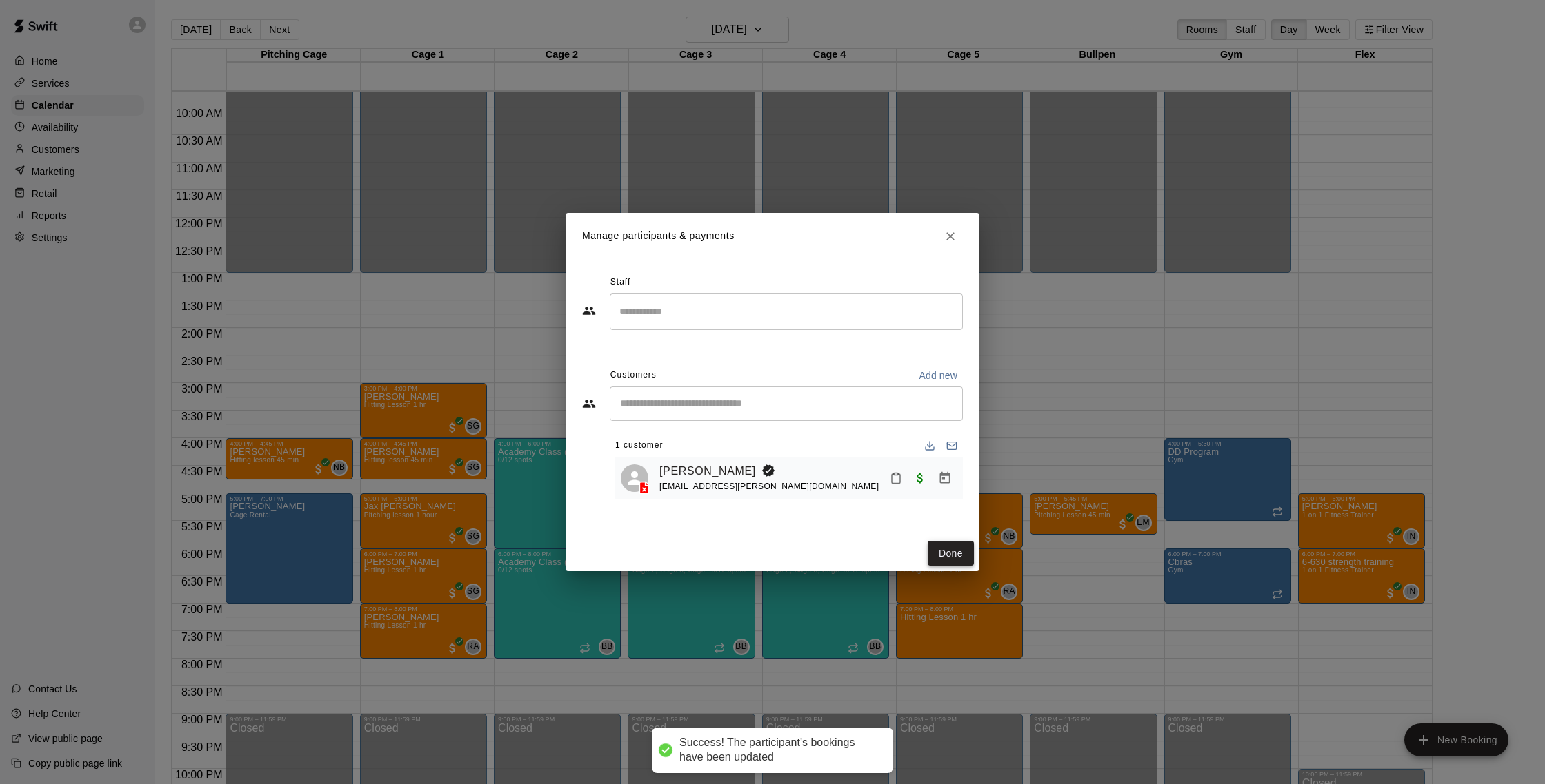
click at [948, 551] on button "Done" at bounding box center [950, 554] width 46 height 26
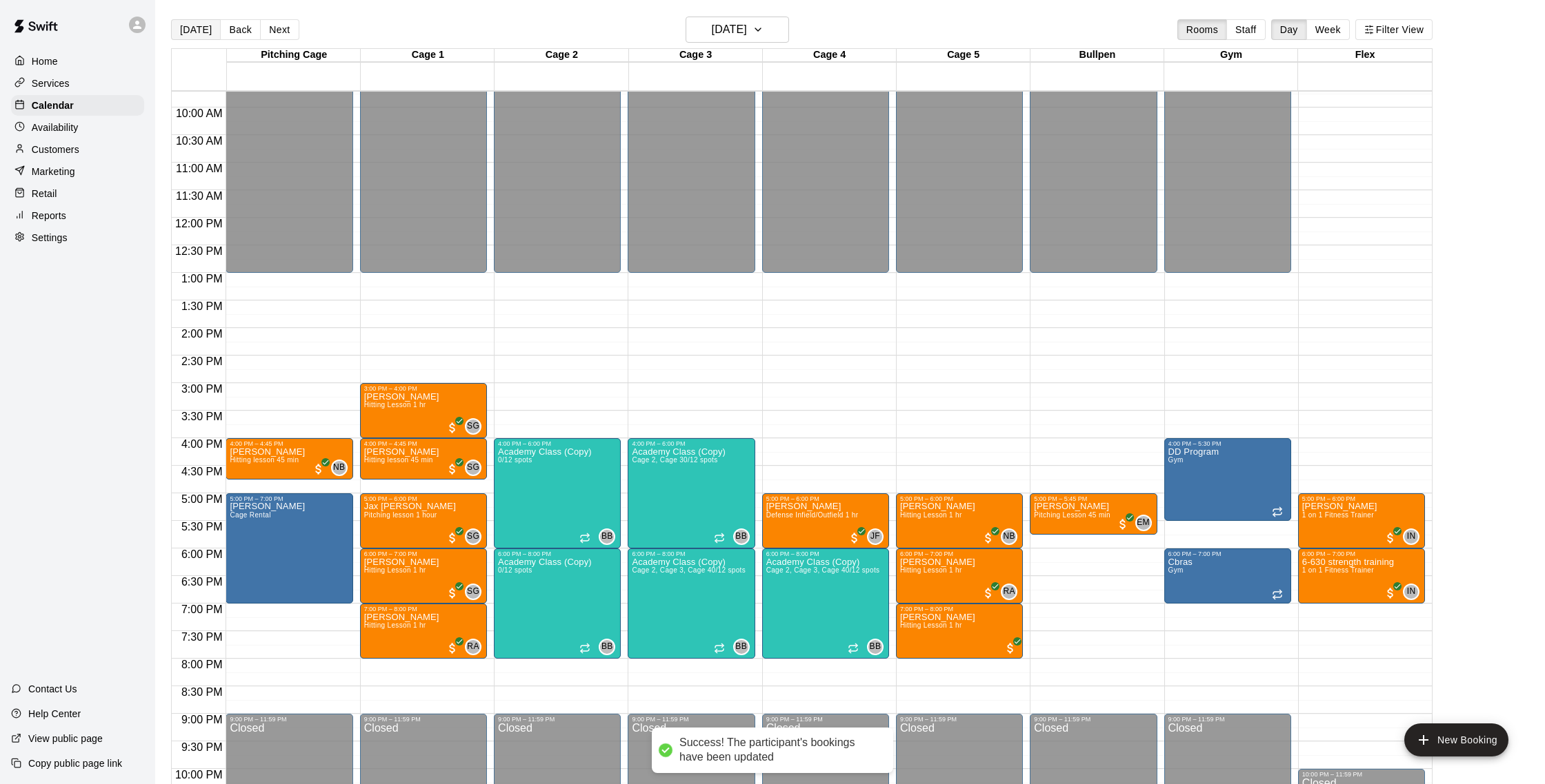
click at [182, 24] on button "[DATE]" at bounding box center [196, 29] width 50 height 21
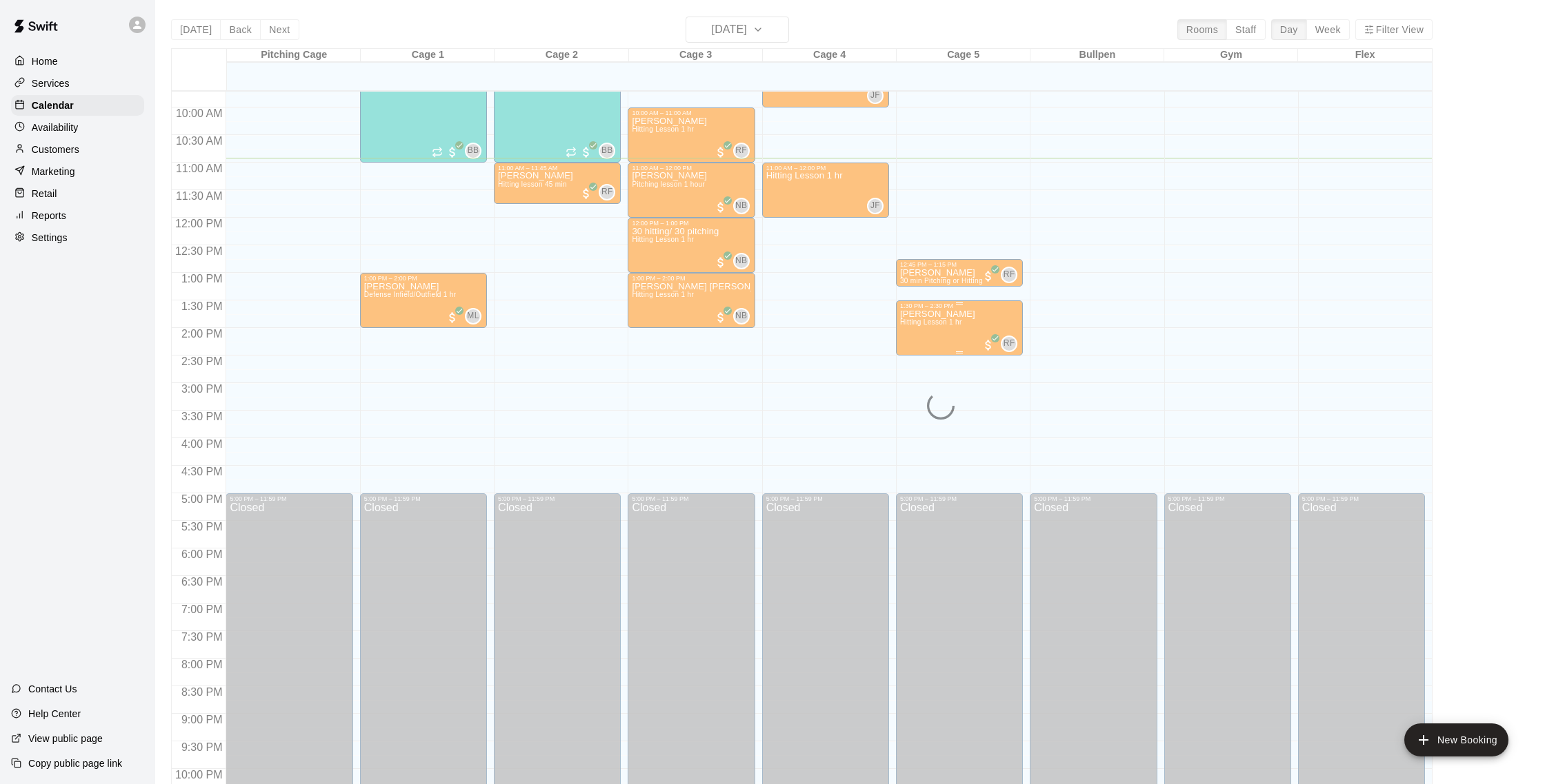
click at [902, 339] on div "Netta Samel Hitting Lesson 1 hr" at bounding box center [937, 702] width 76 height 784
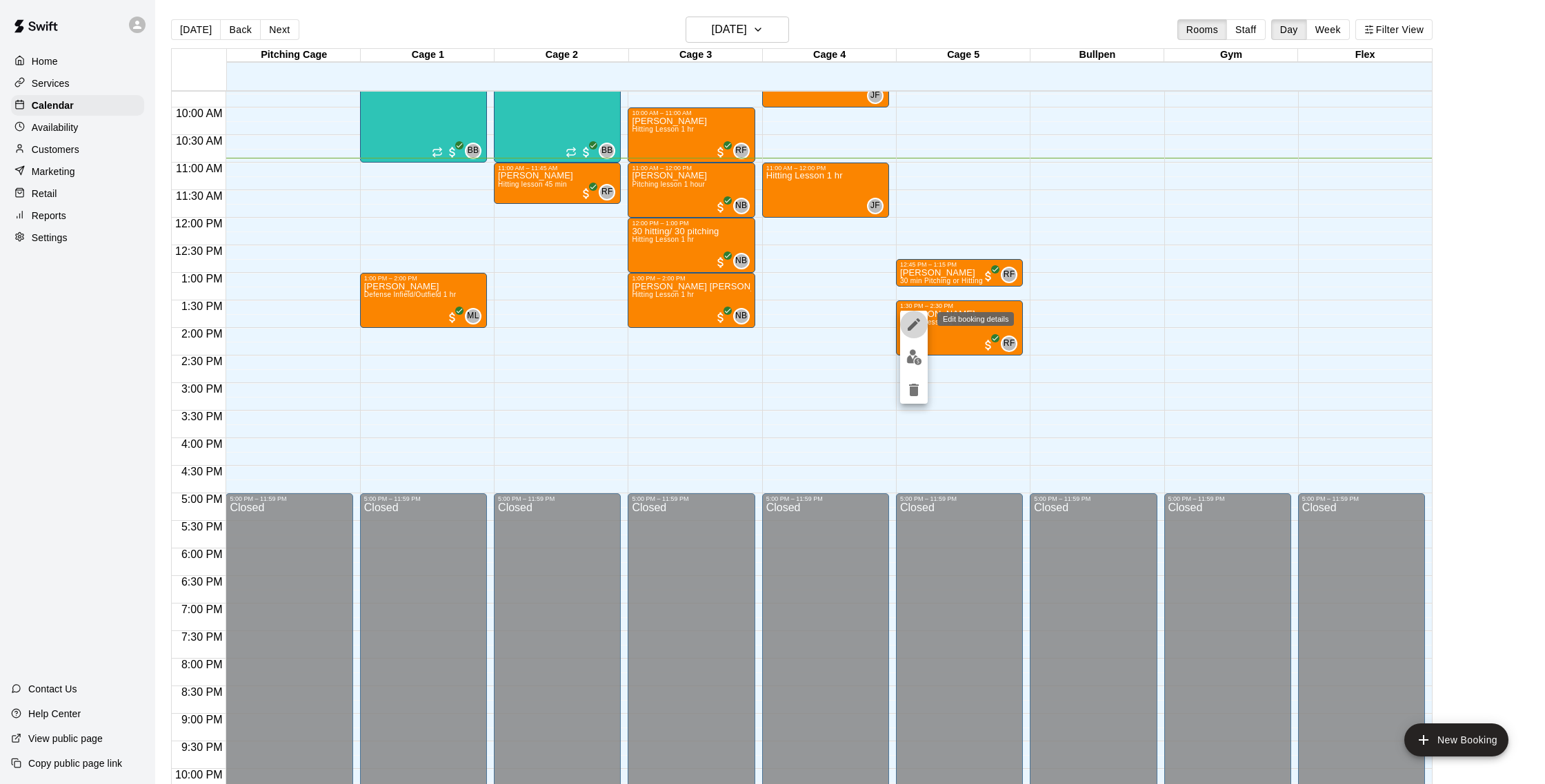
click at [909, 330] on icon "edit" at bounding box center [913, 324] width 12 height 12
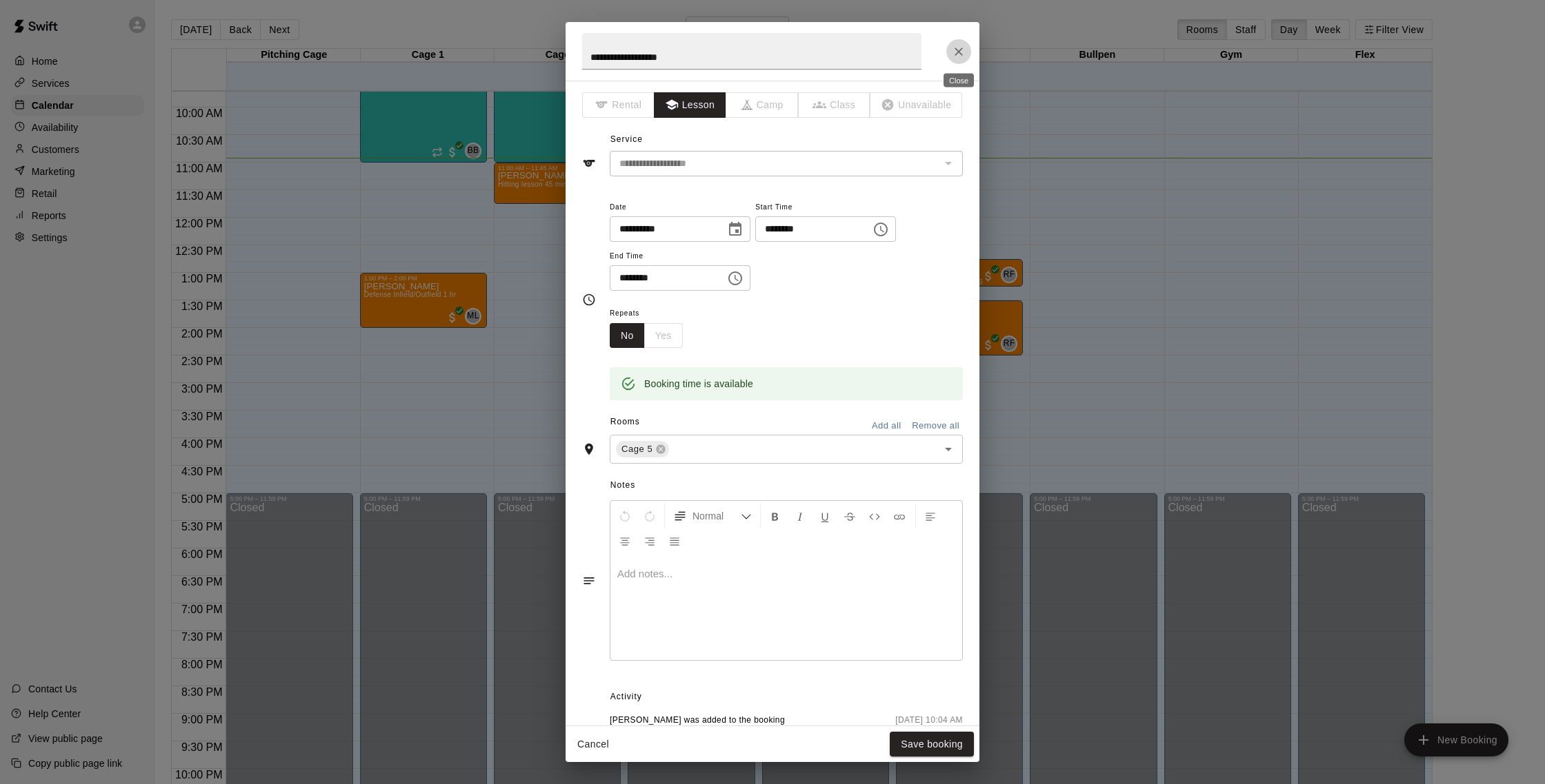
drag, startPoint x: 958, startPoint y: 54, endPoint x: 956, endPoint y: 64, distance: 10.2
click at [958, 54] on icon "Close" at bounding box center [958, 51] width 14 height 14
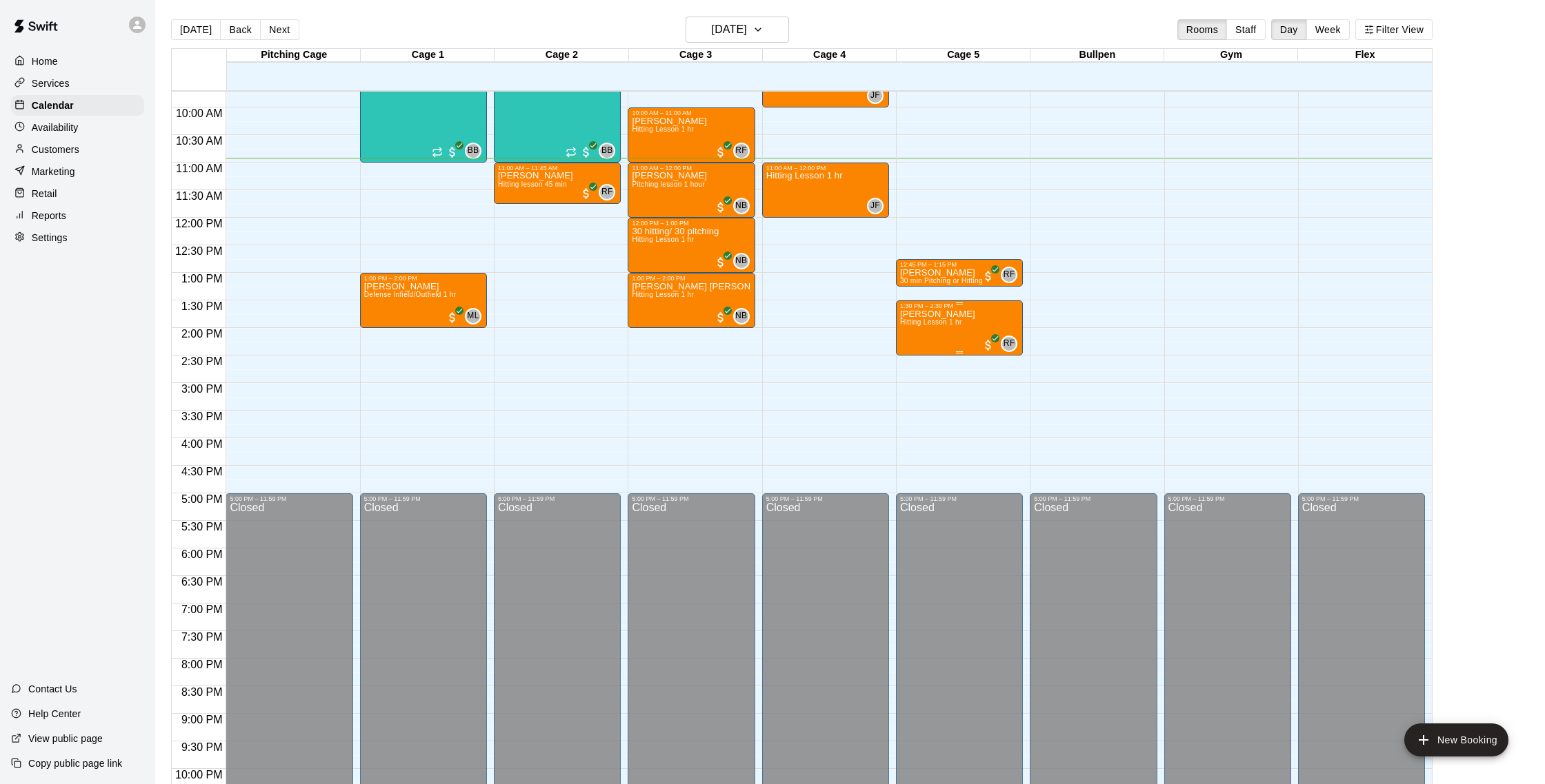
click at [960, 331] on div "Netta Samel Hitting Lesson 1 hr" at bounding box center [937, 702] width 76 height 784
click at [911, 358] on img "edit" at bounding box center [914, 357] width 16 height 16
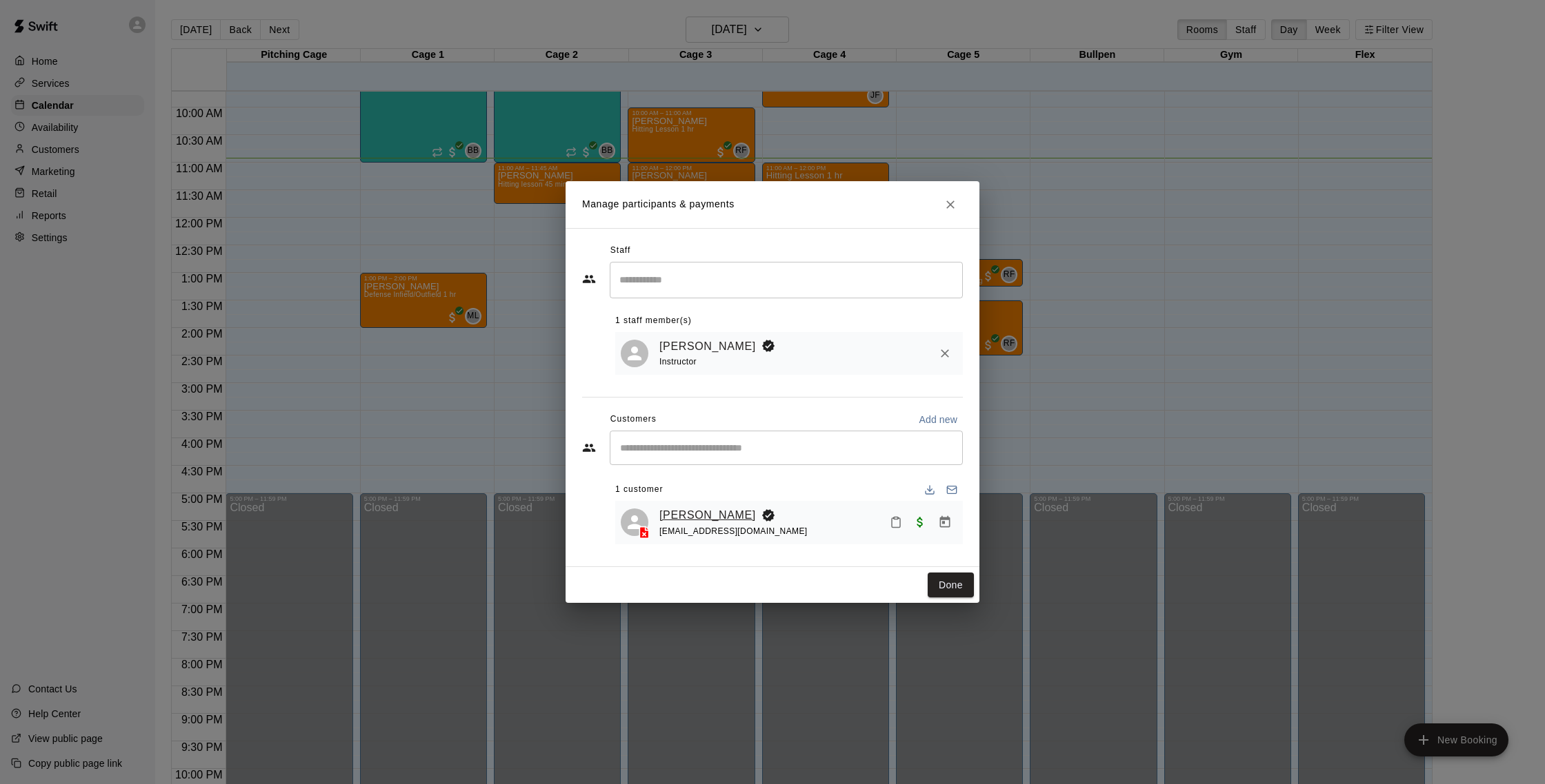
click at [695, 514] on link "[PERSON_NAME]" at bounding box center [708, 515] width 96 height 18
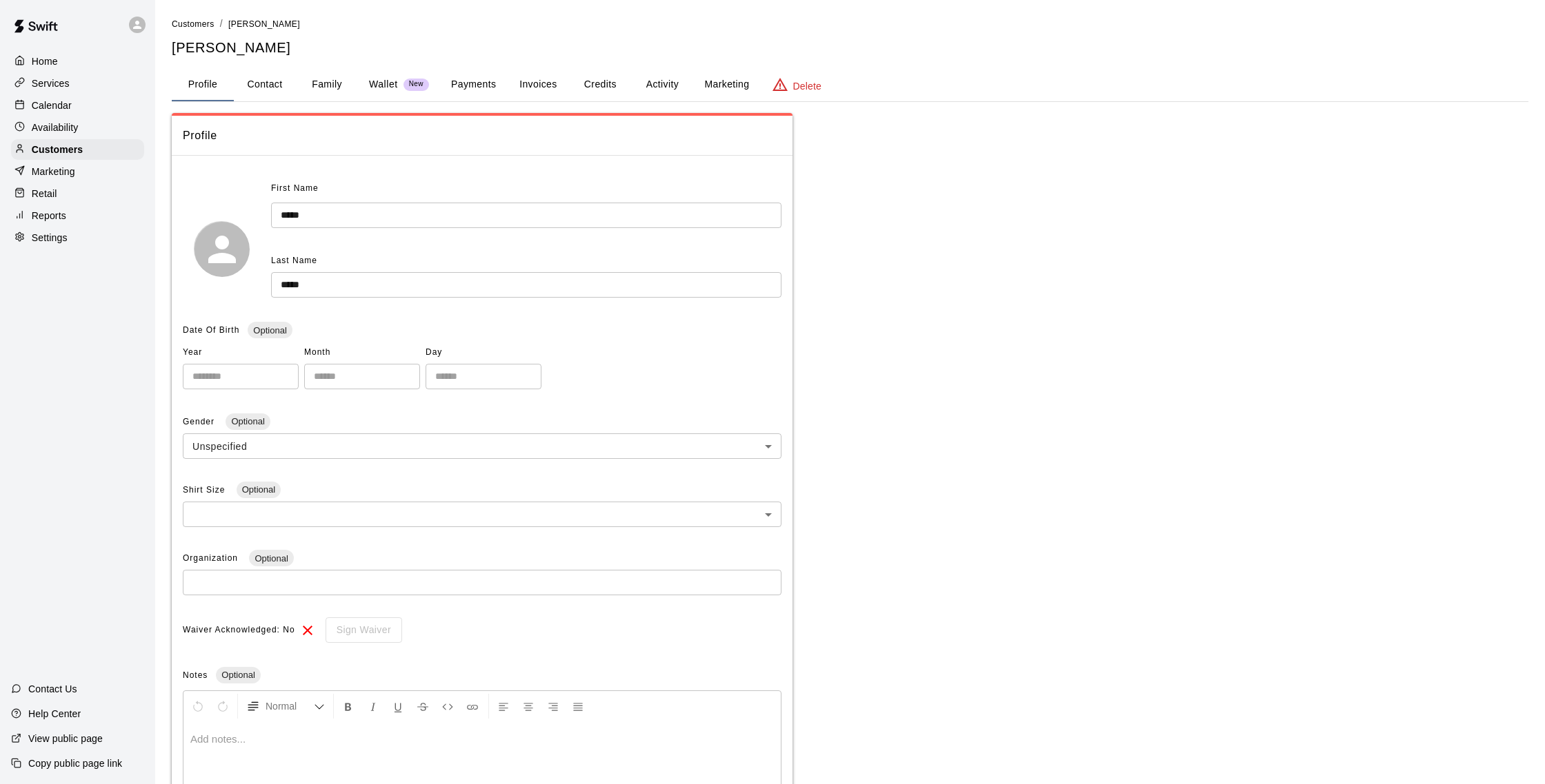
click at [672, 88] on button "Activity" at bounding box center [662, 84] width 62 height 33
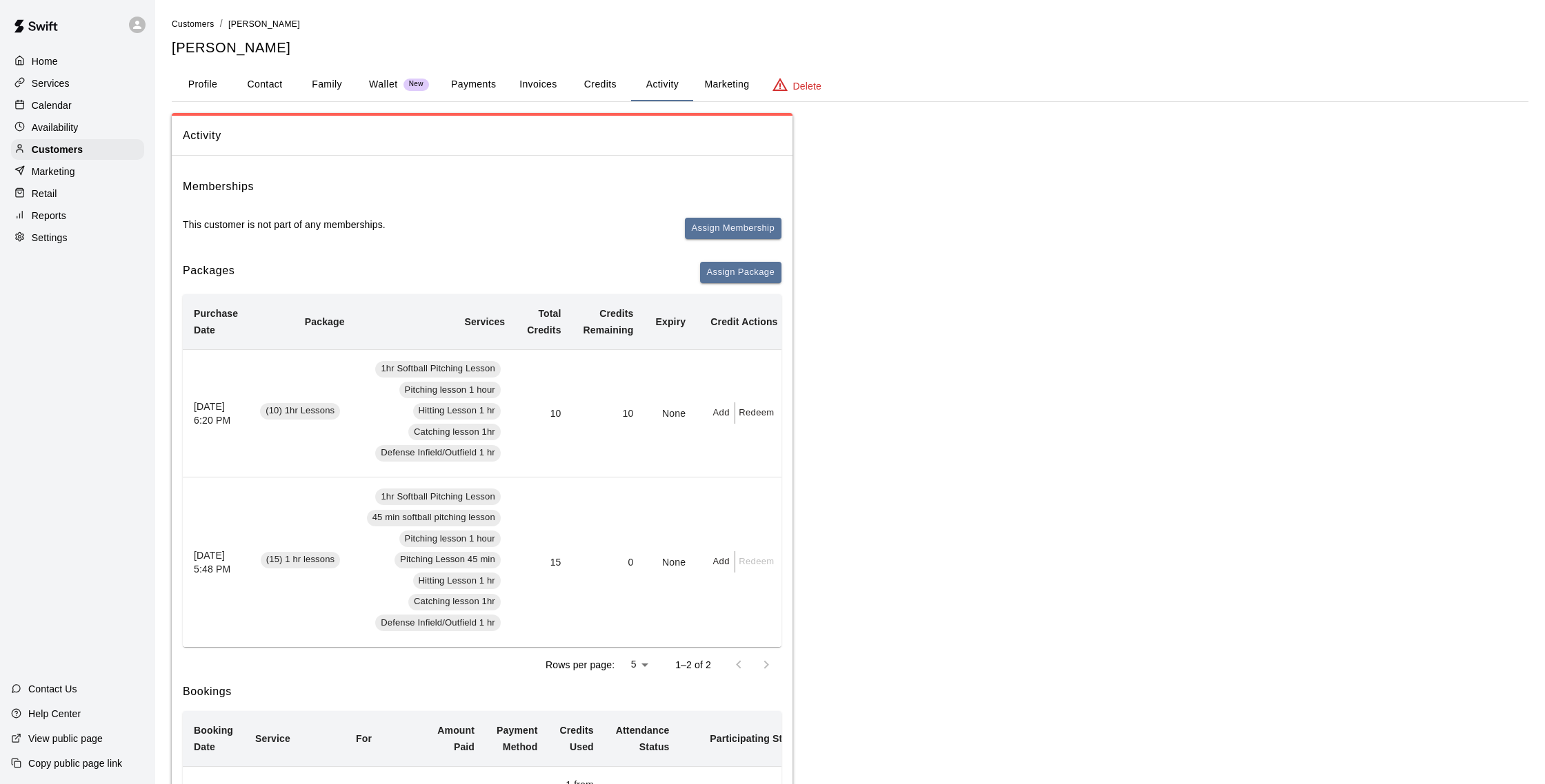
click at [323, 89] on button "Family" at bounding box center [327, 84] width 62 height 33
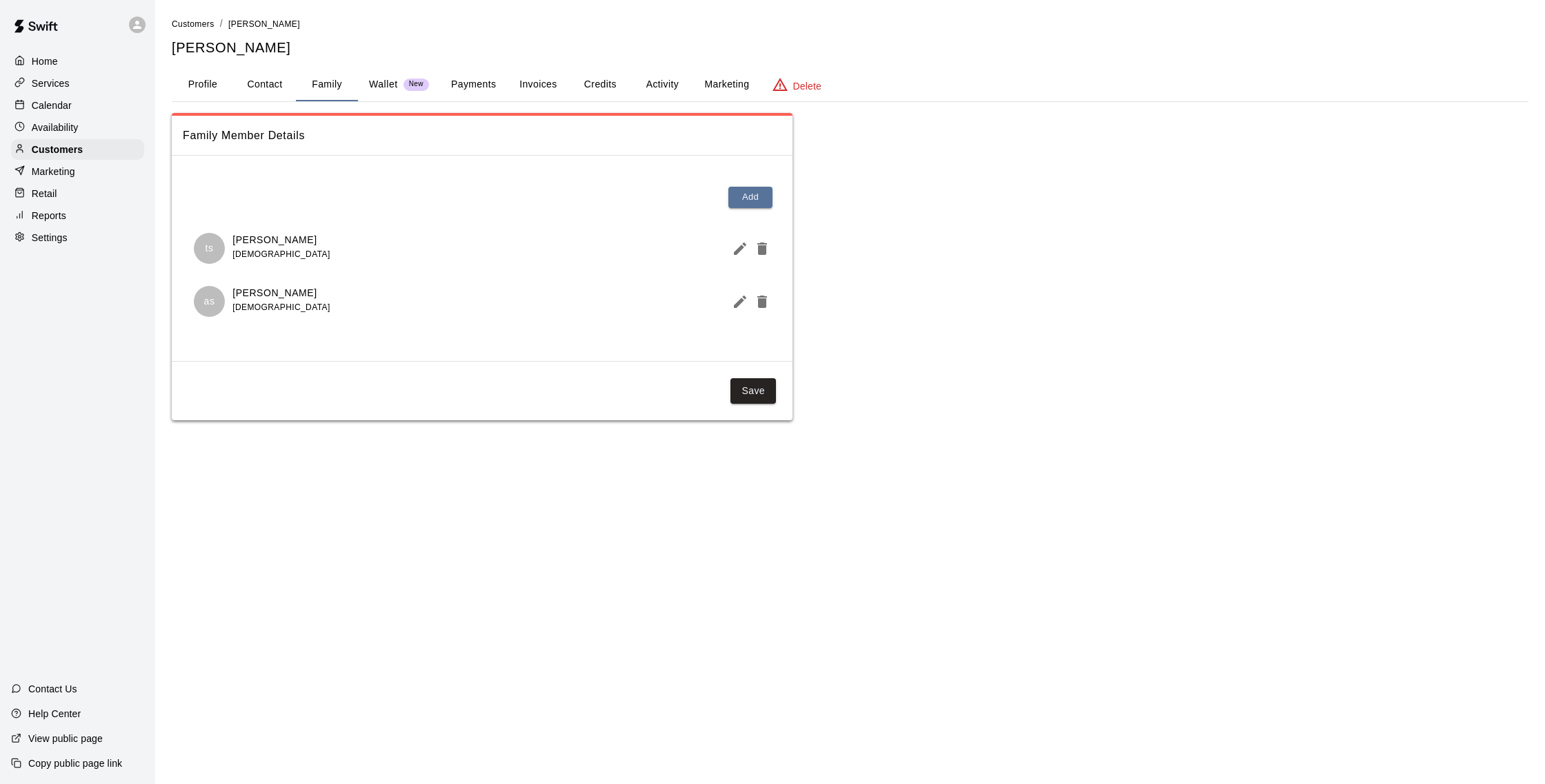
click at [283, 87] on button "Contact" at bounding box center [265, 84] width 62 height 33
select select "**"
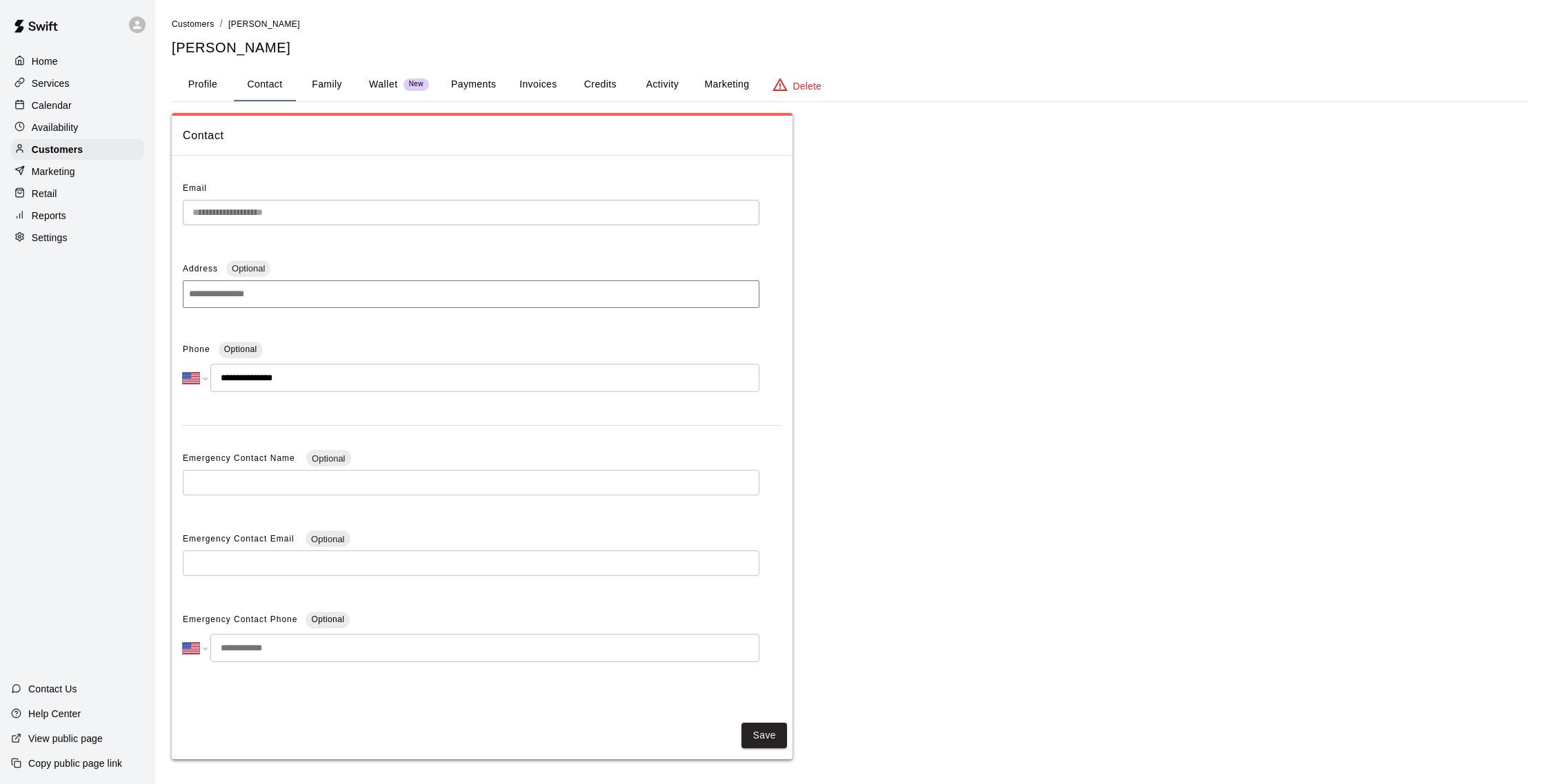
scroll to position [5, 0]
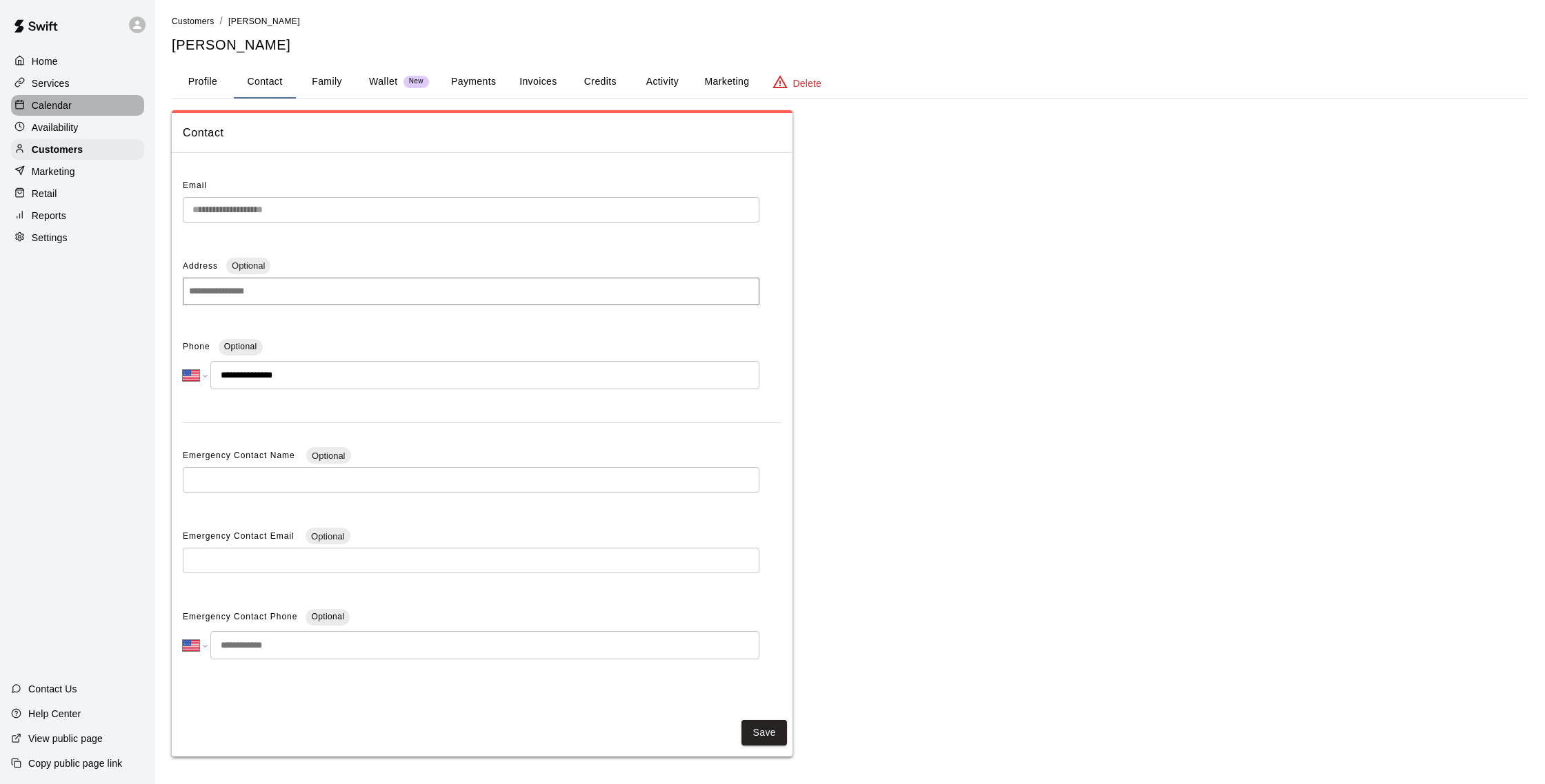
click at [54, 106] on p "Calendar" at bounding box center [52, 105] width 40 height 14
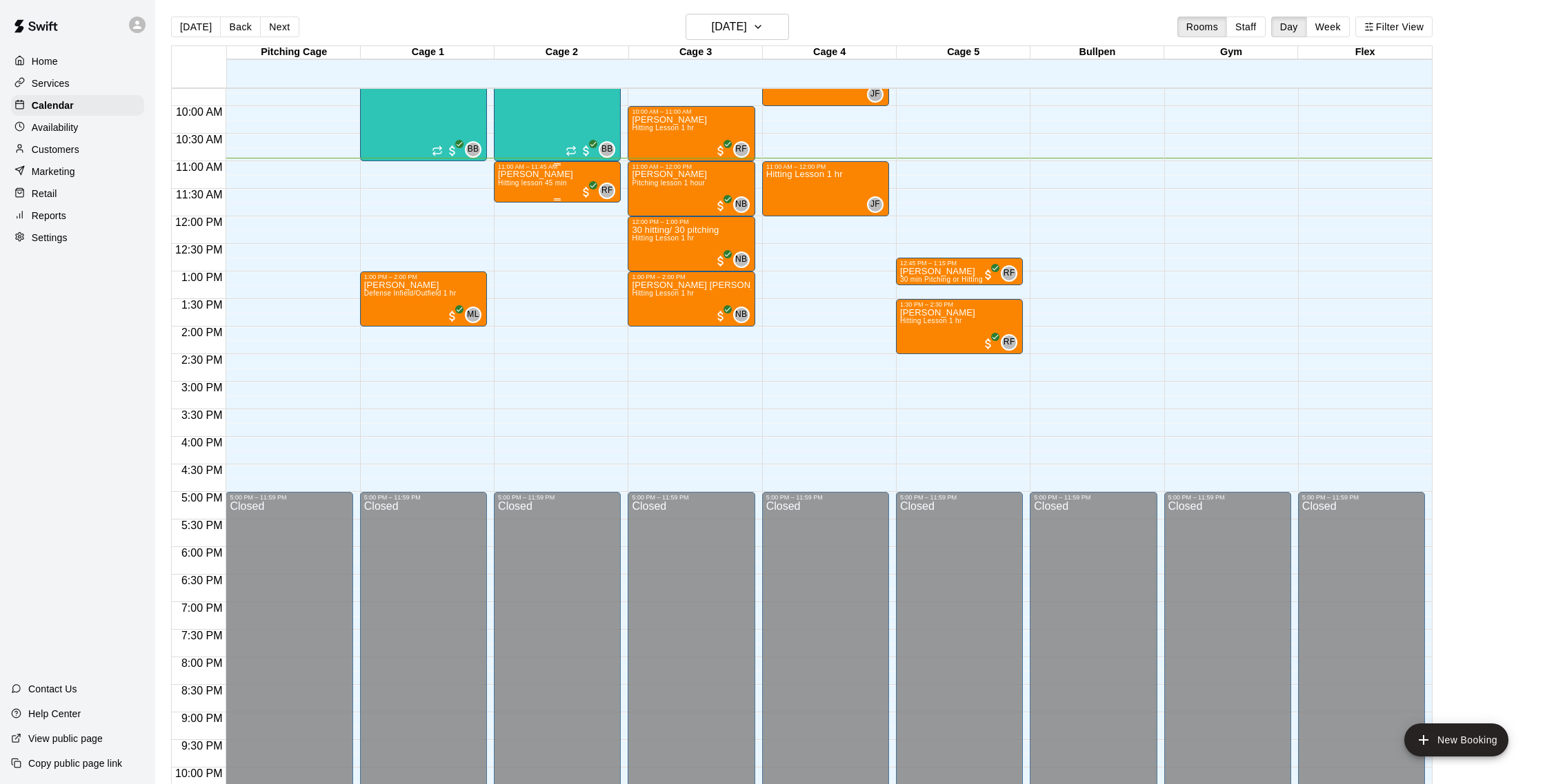
scroll to position [7, 0]
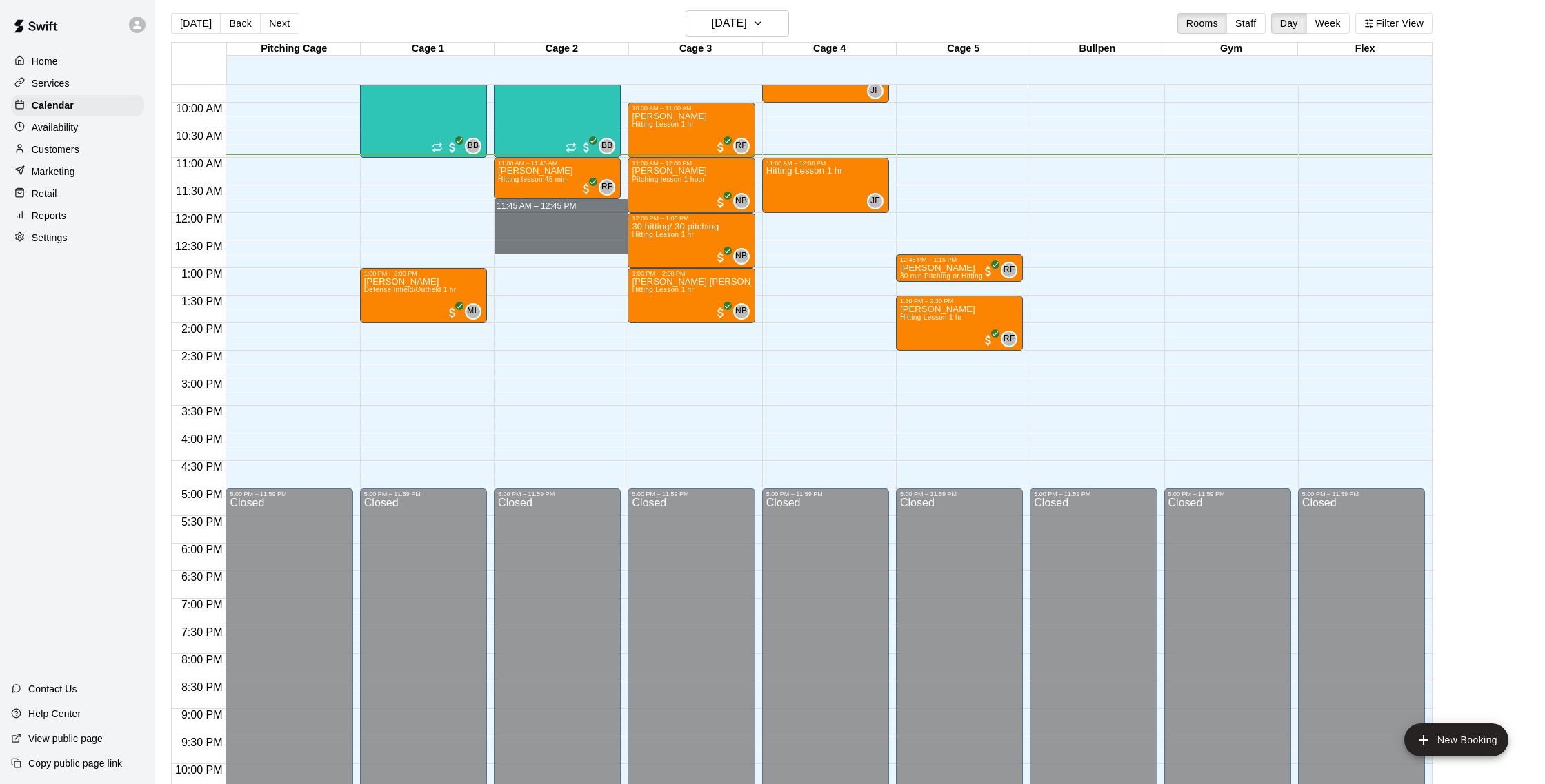
drag, startPoint x: 526, startPoint y: 205, endPoint x: 527, endPoint y: 242, distance: 37.0
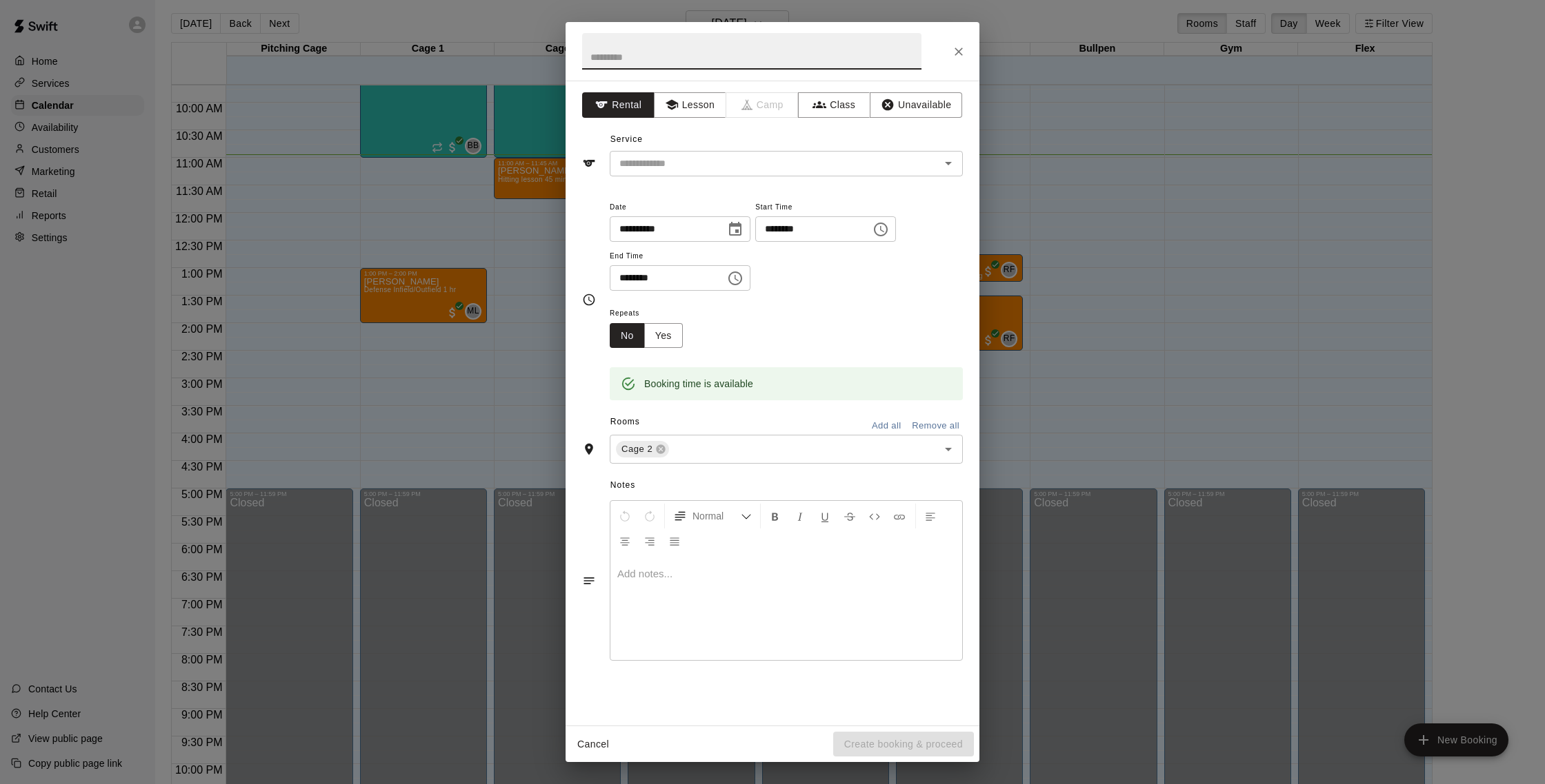
click at [964, 52] on icon "Close" at bounding box center [958, 51] width 14 height 14
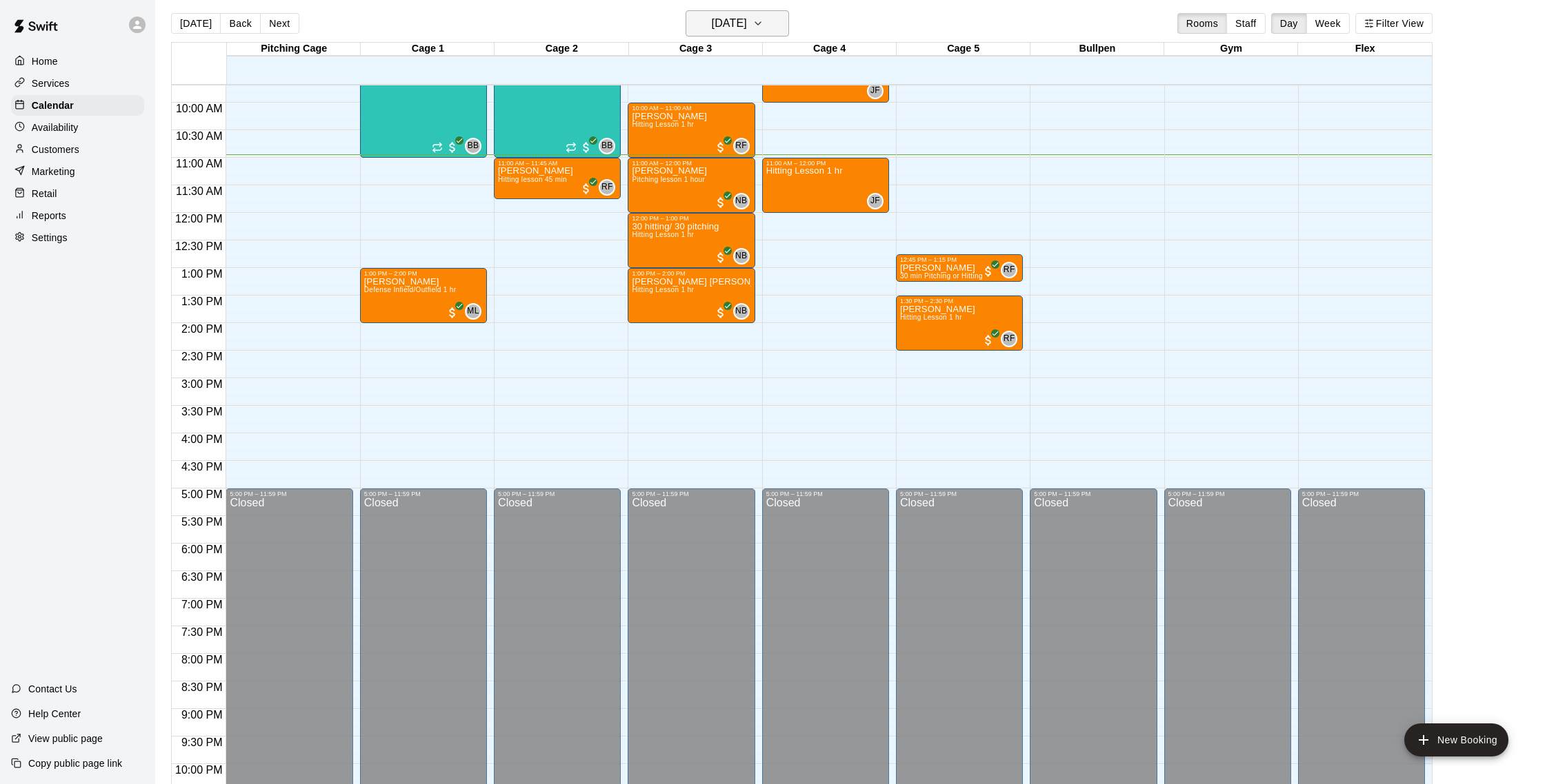
click at [730, 17] on h6 "[DATE]" at bounding box center [729, 24] width 35 height 19
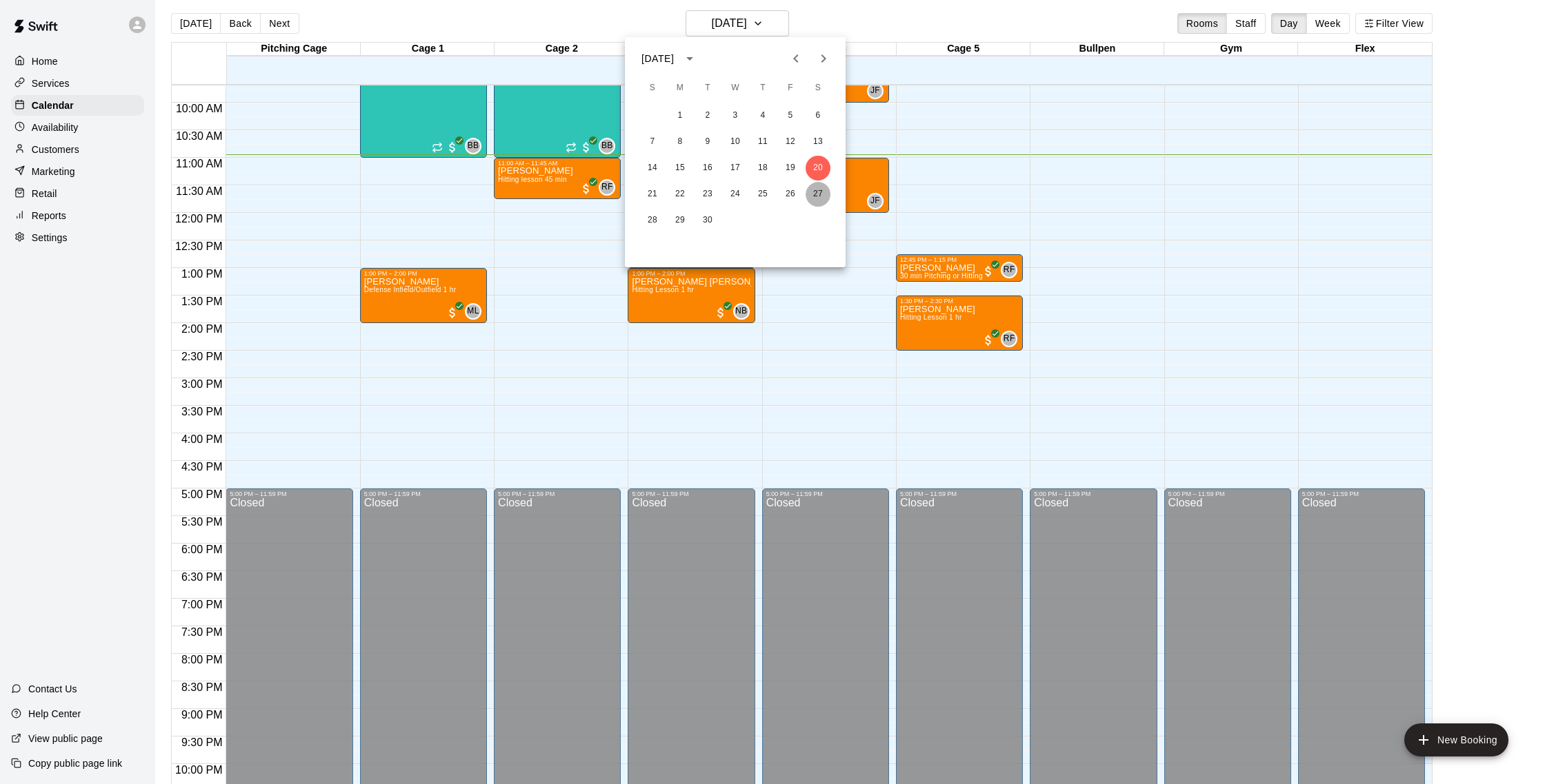
click at [810, 196] on button "27" at bounding box center [817, 195] width 25 height 25
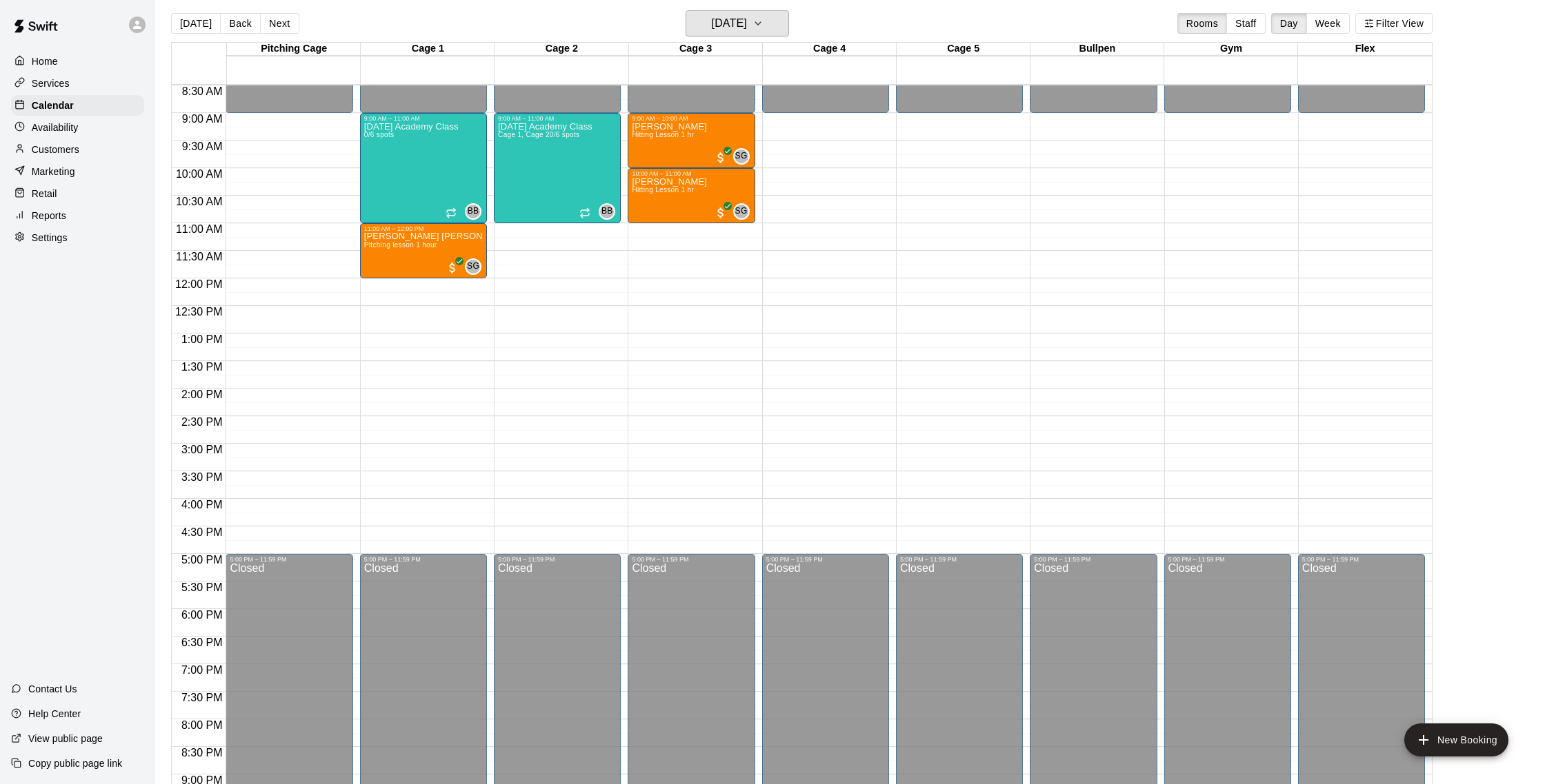
scroll to position [470, 0]
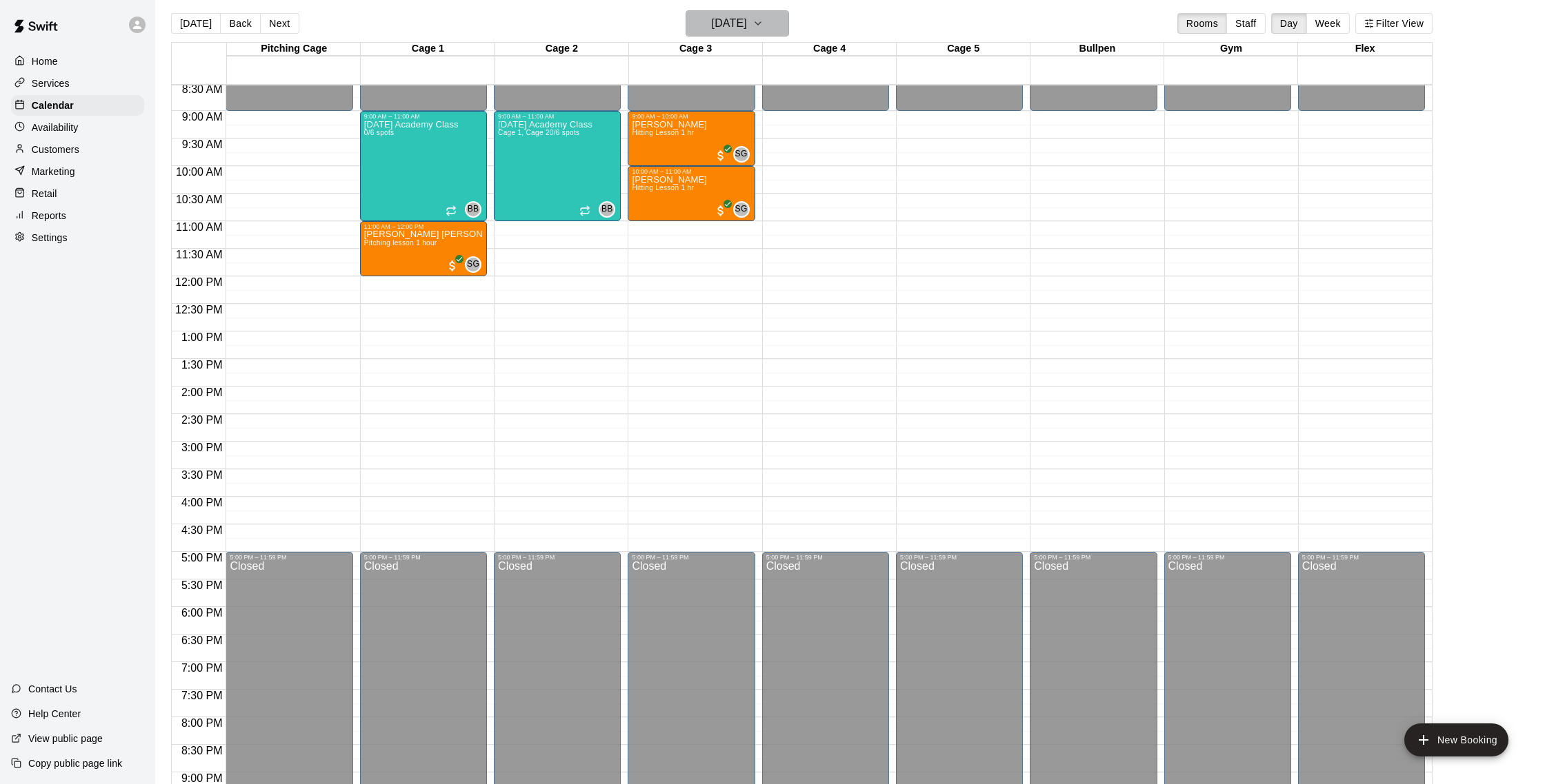
click at [738, 25] on h6 "Saturday Sep 27" at bounding box center [729, 24] width 35 height 19
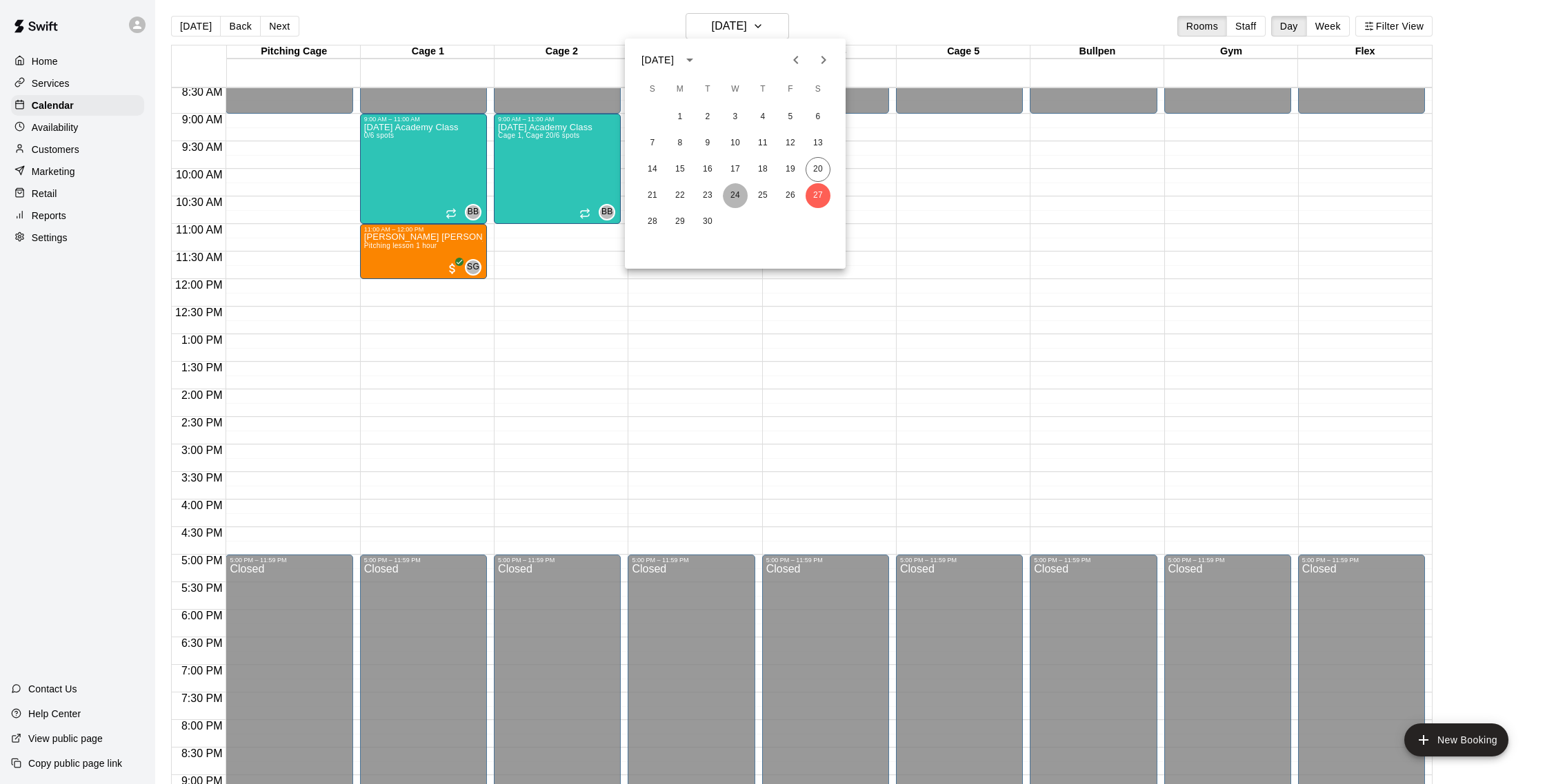
click at [739, 205] on button "24" at bounding box center [735, 196] width 25 height 25
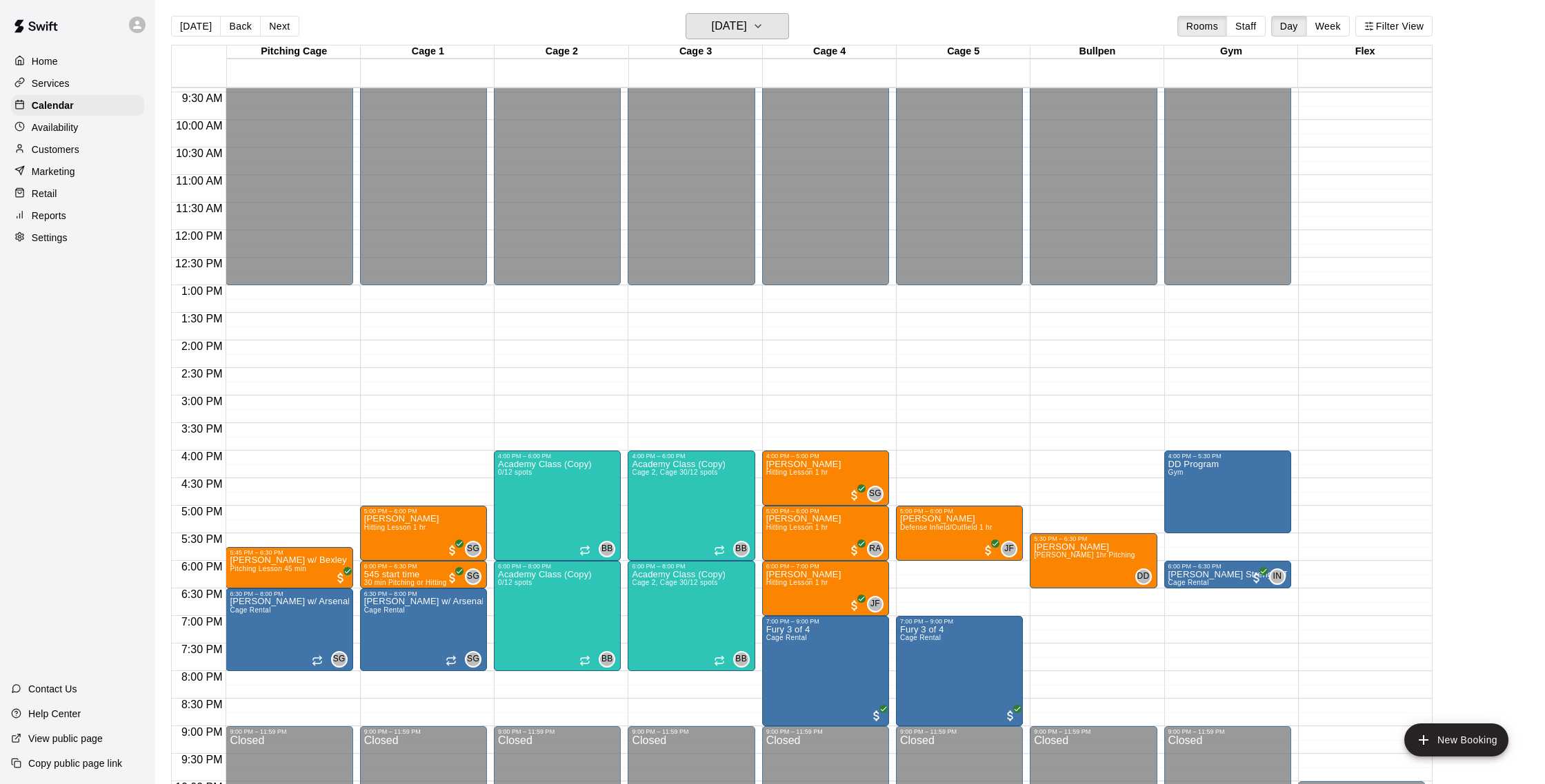
scroll to position [524, 0]
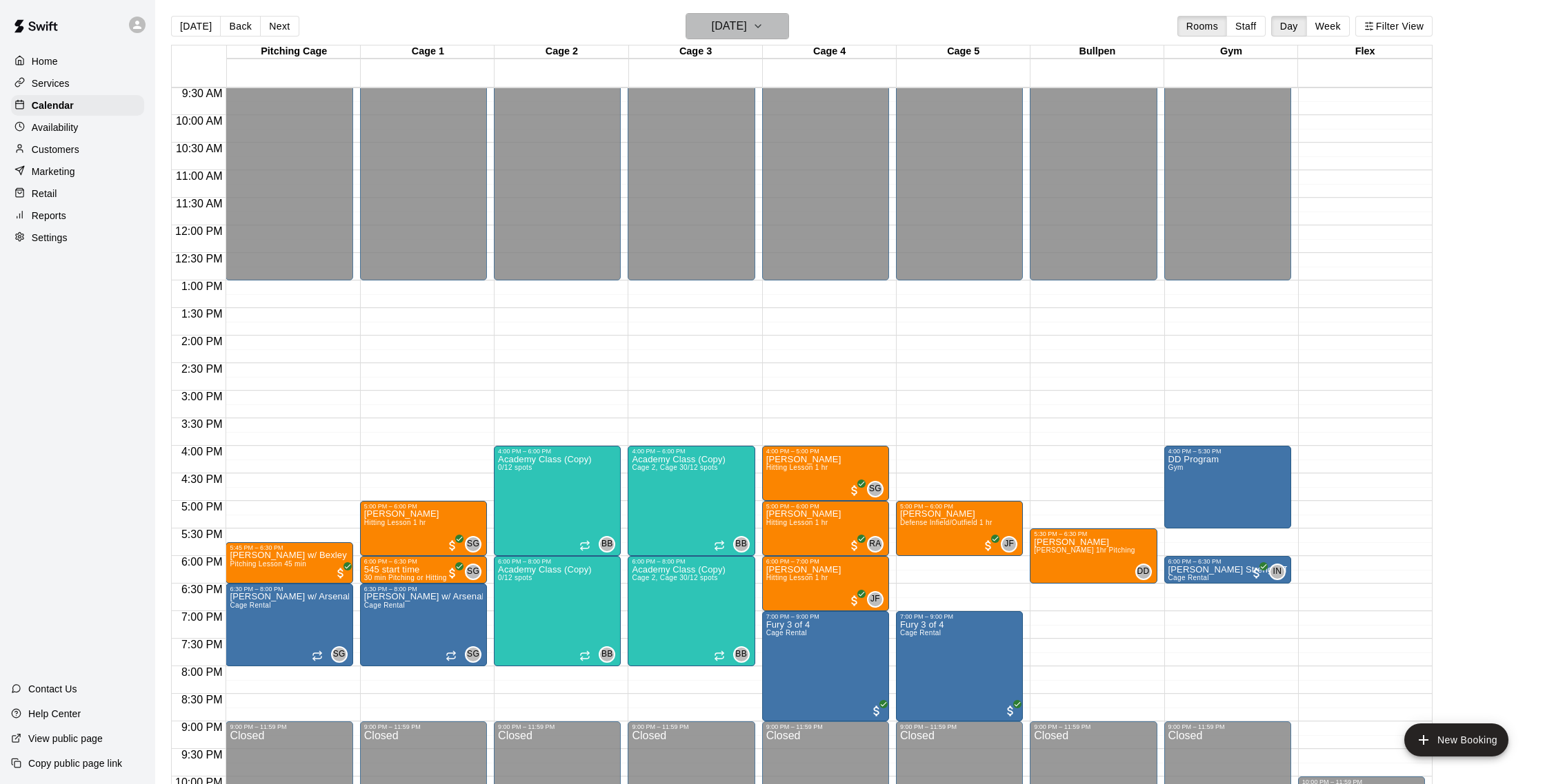
click at [730, 25] on h6 "Wednesday Sep 24" at bounding box center [729, 26] width 35 height 19
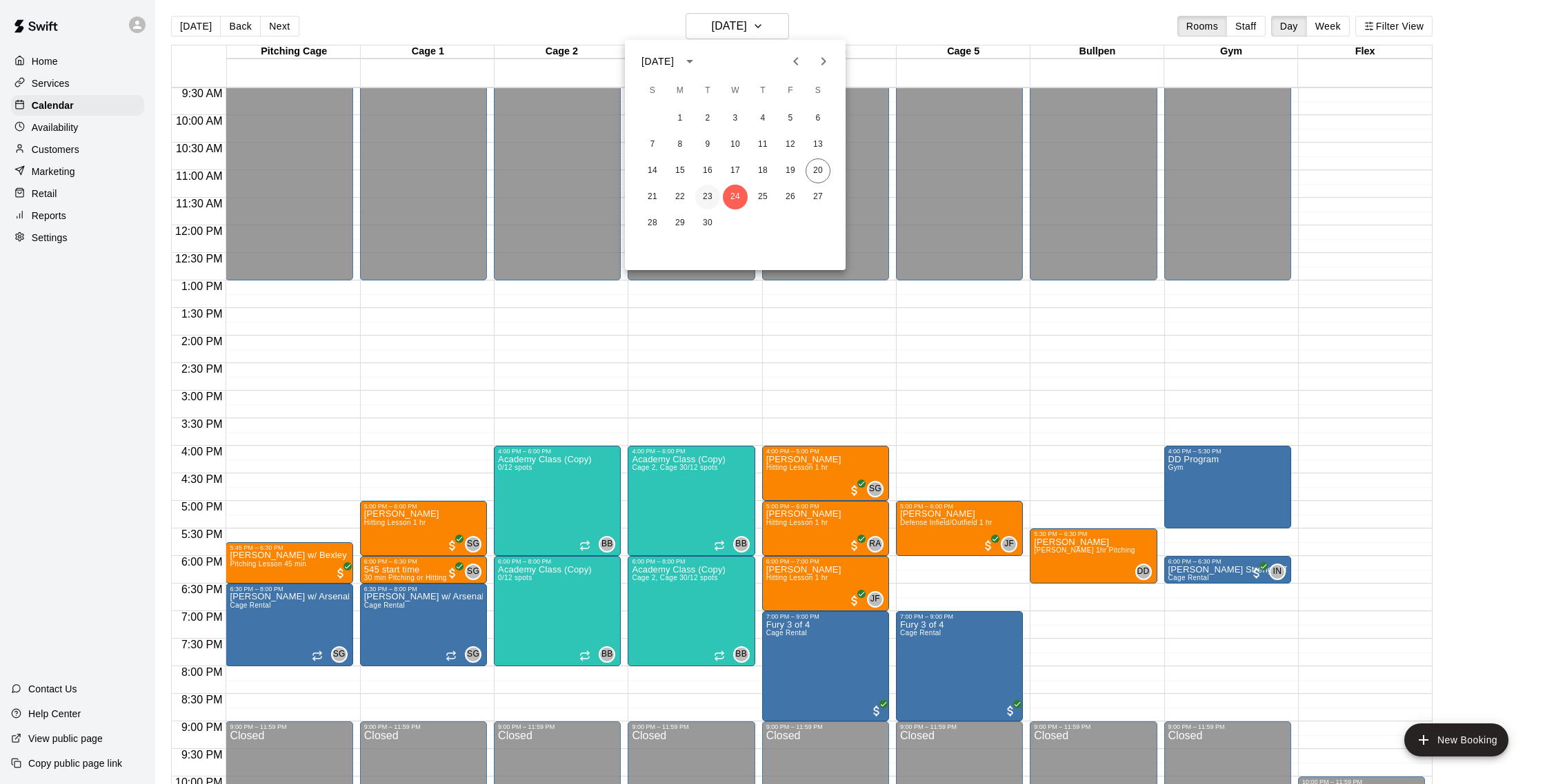
click at [708, 194] on button "23" at bounding box center [708, 197] width 25 height 25
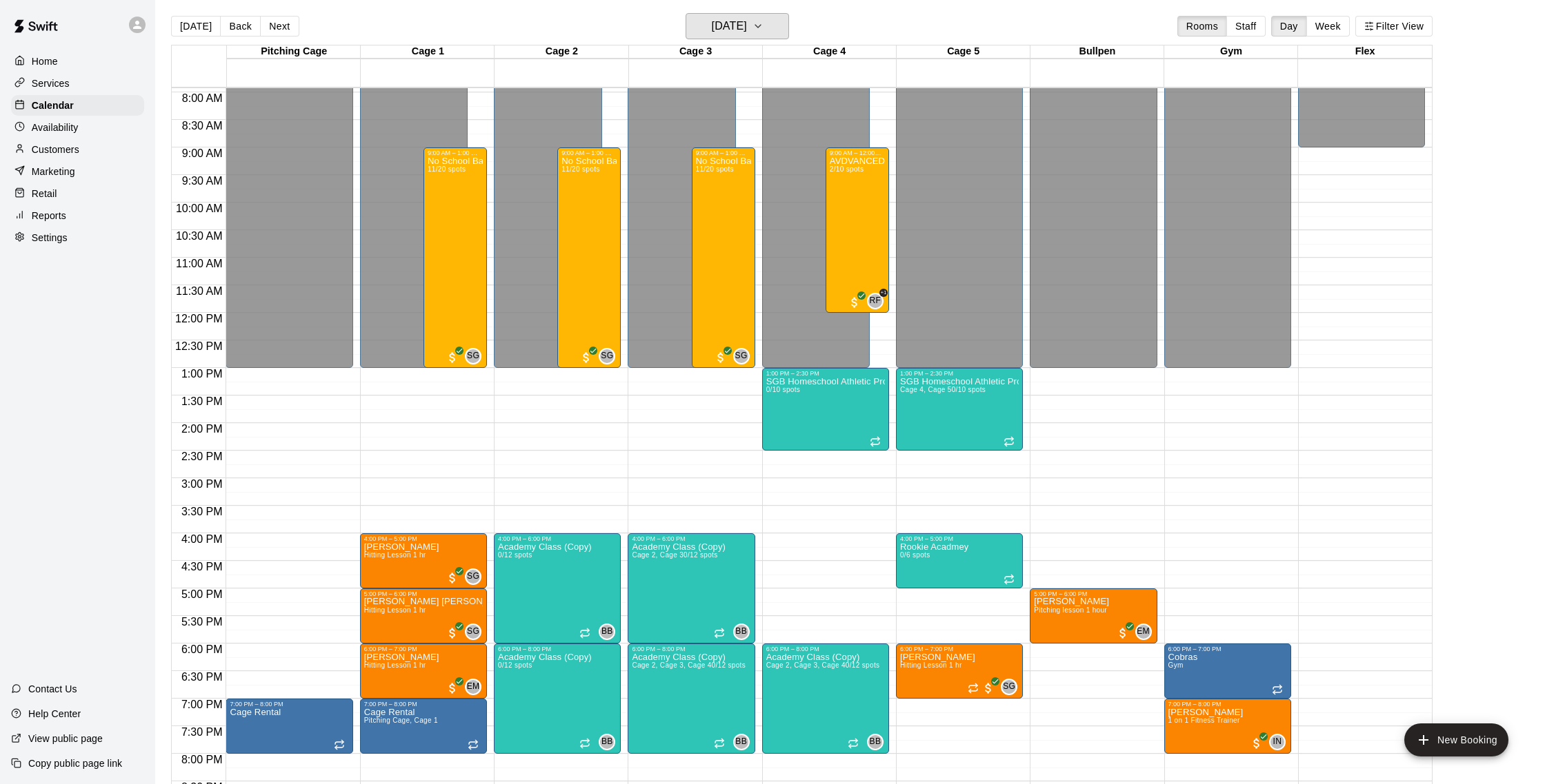
scroll to position [430, 0]
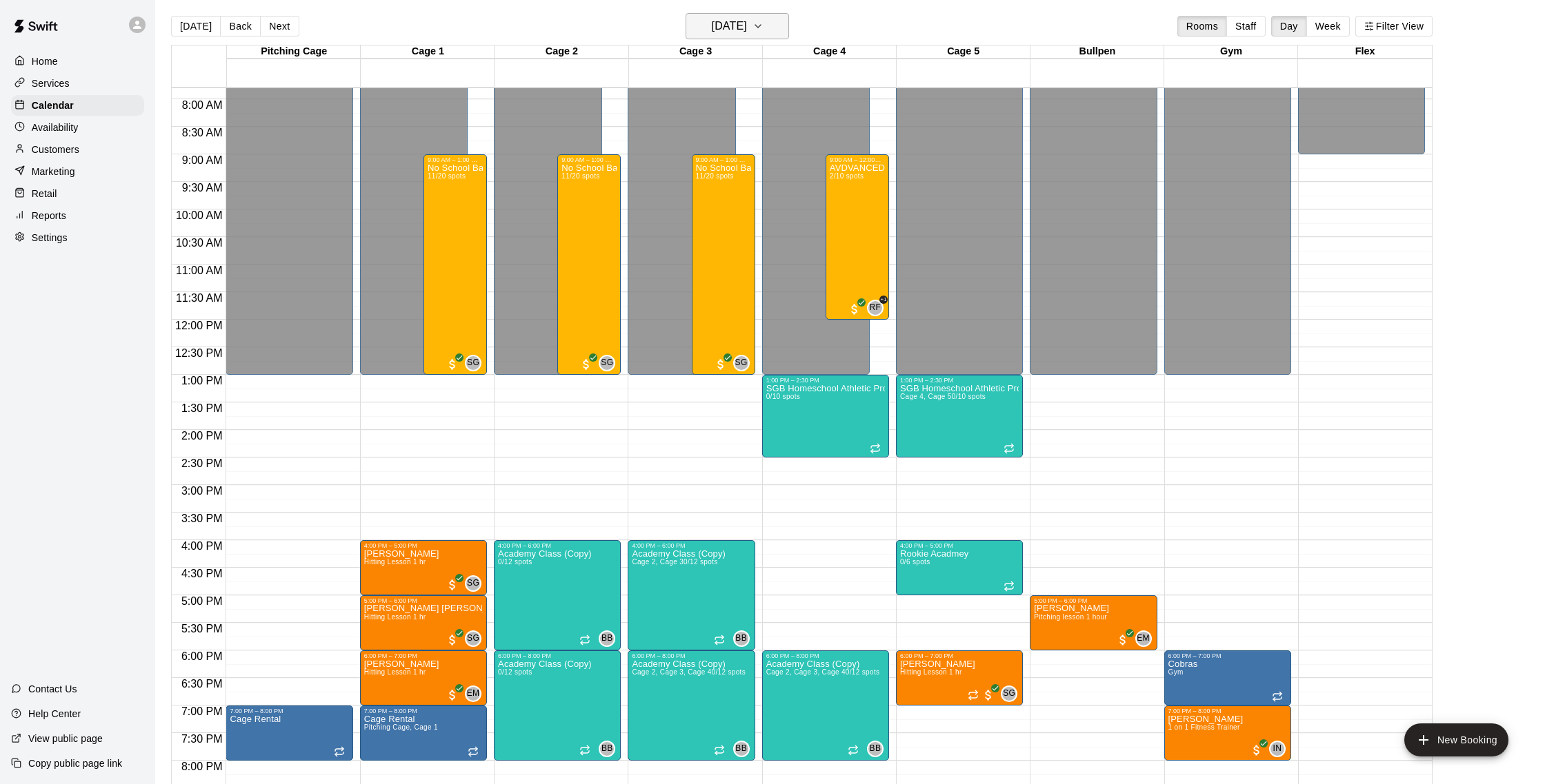
click at [747, 25] on h6 "Tuesday Sep 23" at bounding box center [729, 26] width 35 height 19
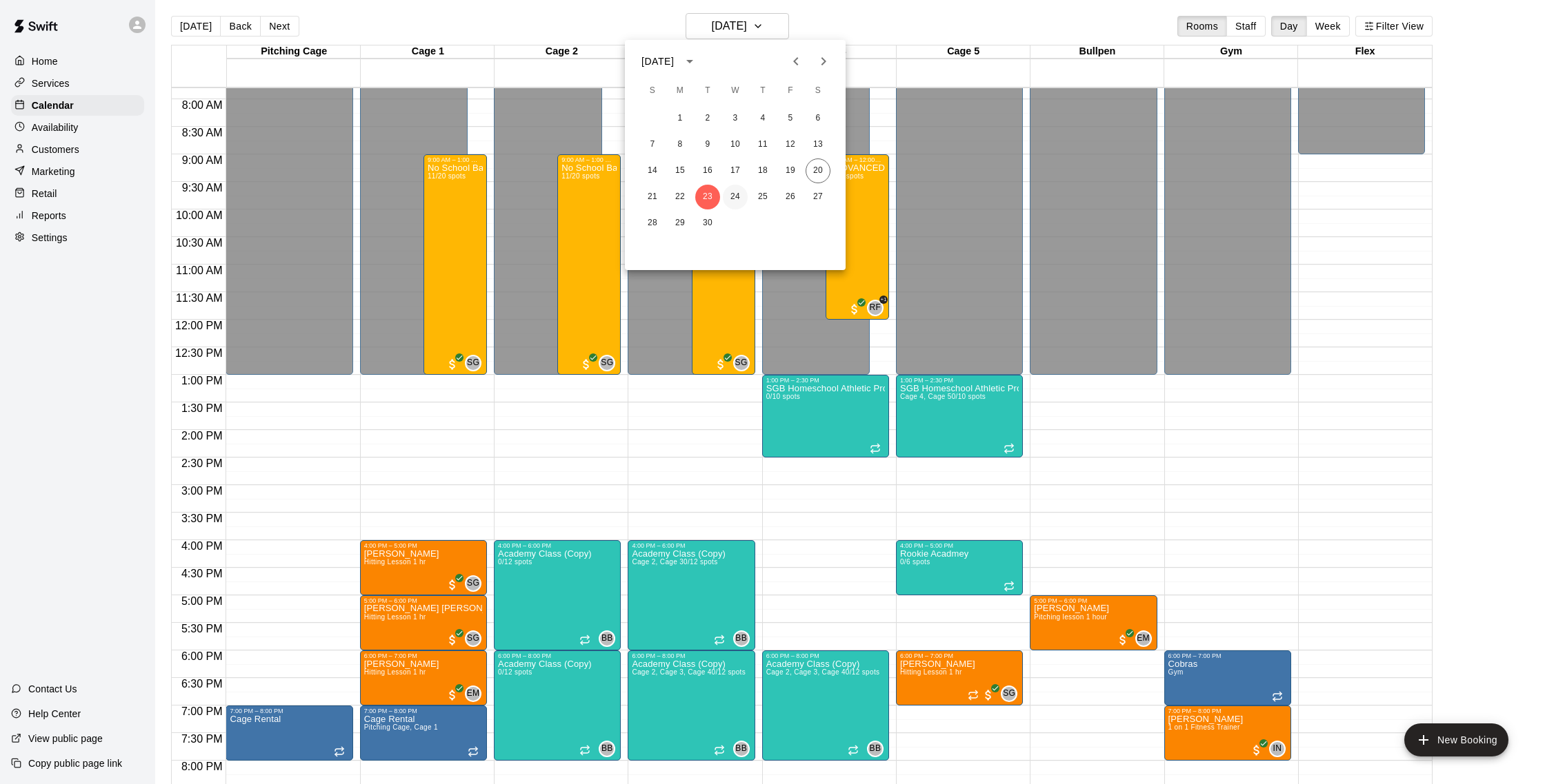
click at [739, 196] on button "24" at bounding box center [735, 197] width 25 height 25
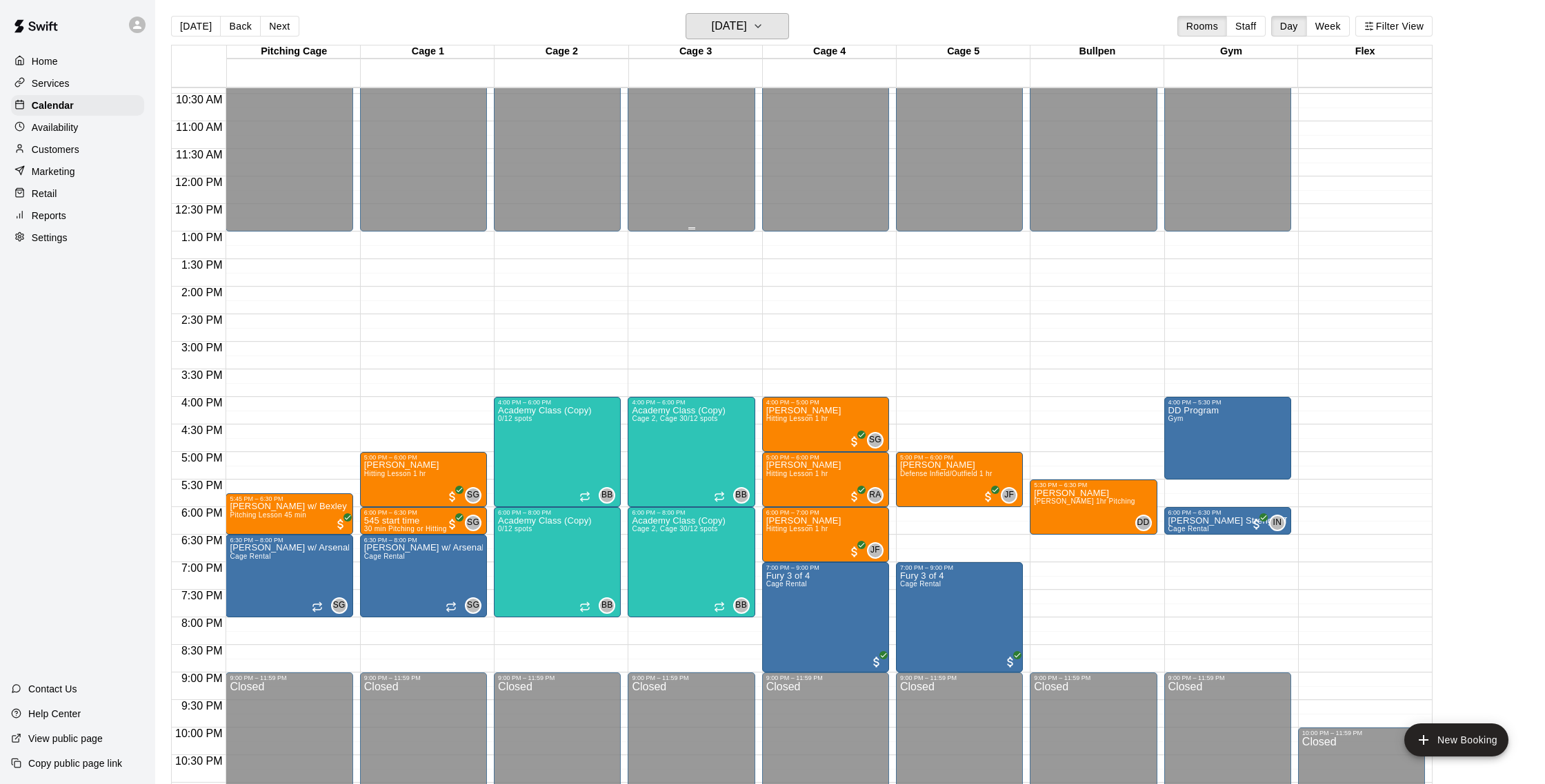
scroll to position [598, 0]
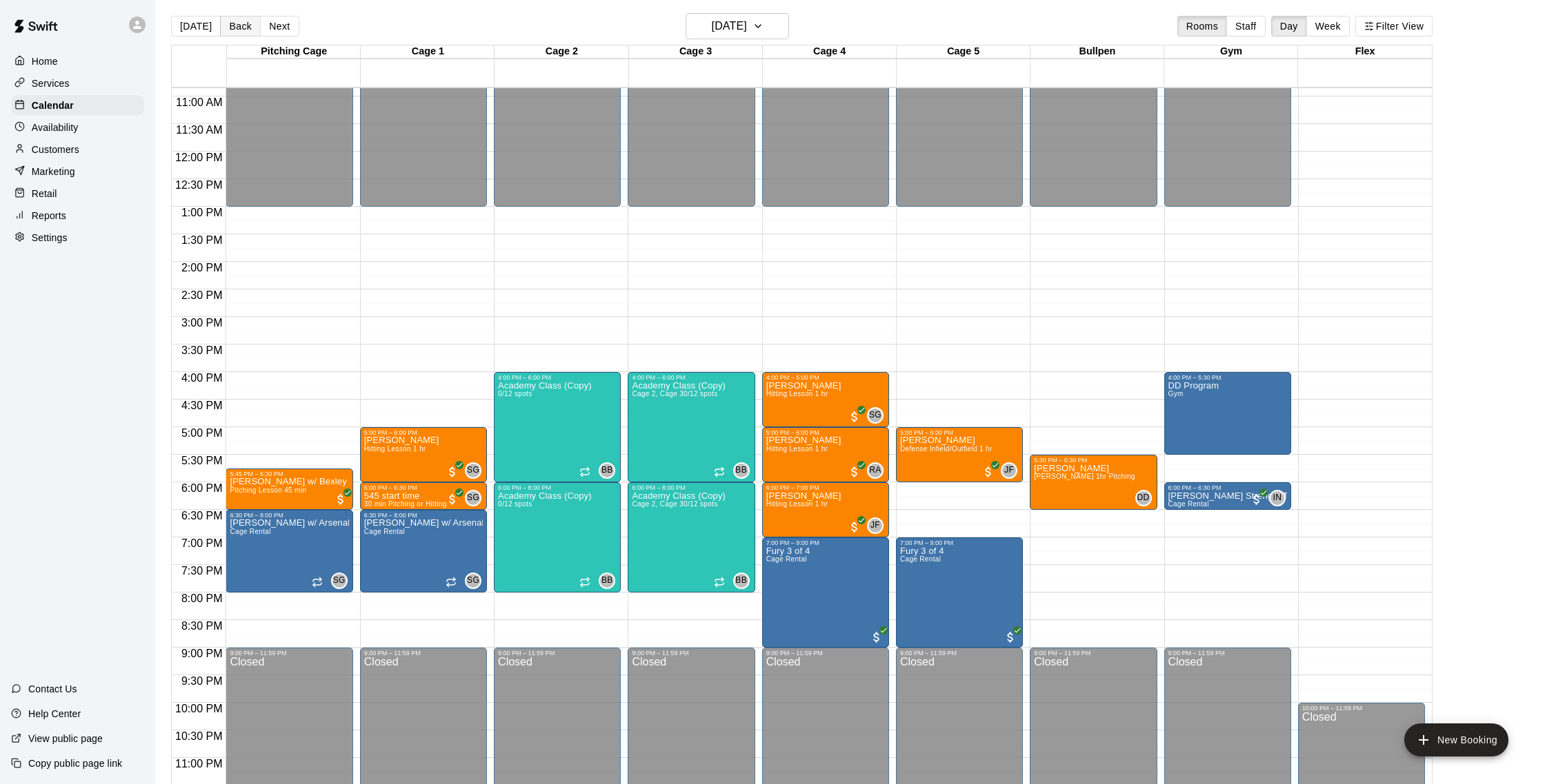
click at [244, 25] on button "Back" at bounding box center [240, 26] width 41 height 21
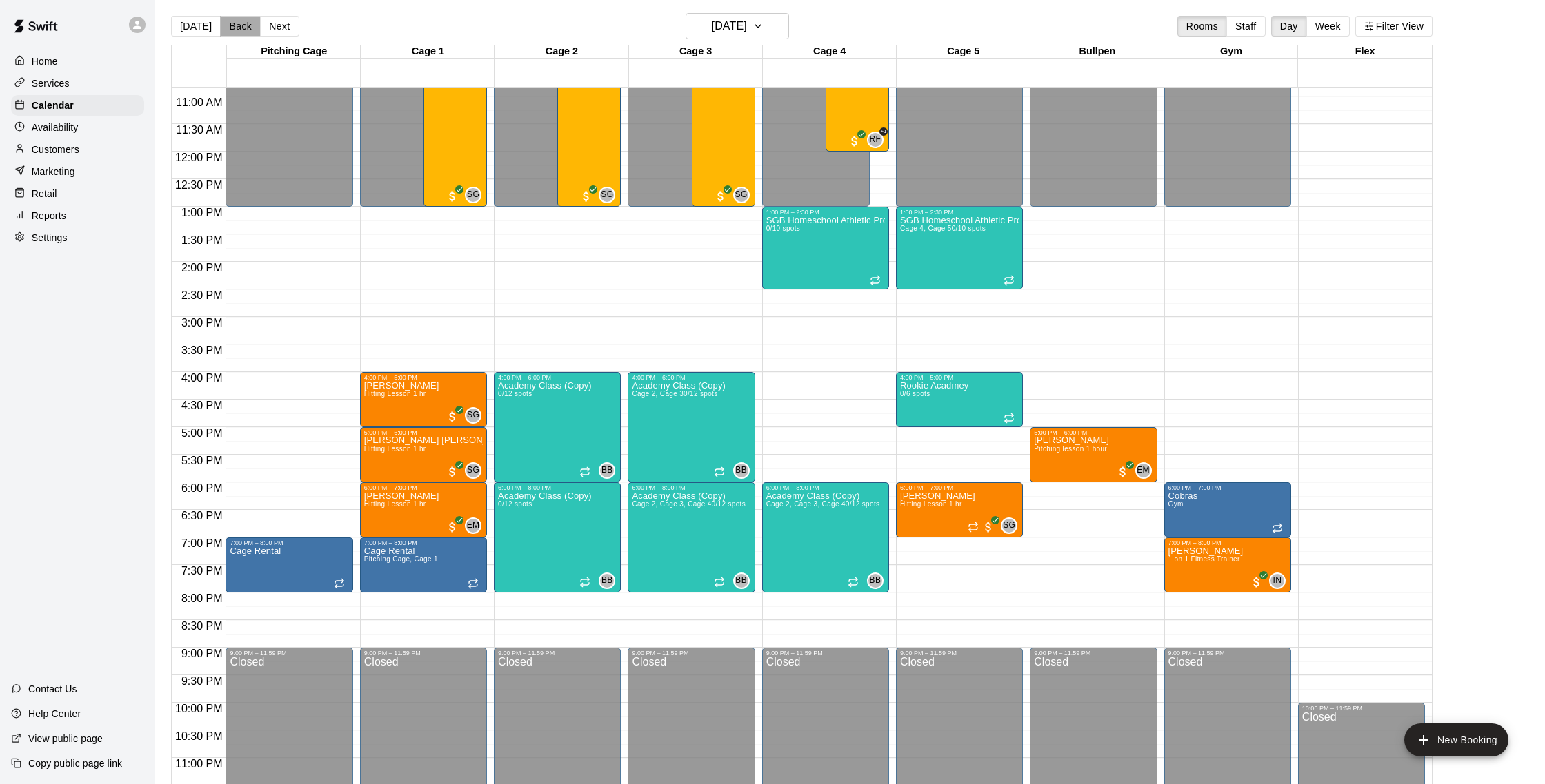
click at [244, 25] on button "Back" at bounding box center [240, 26] width 41 height 21
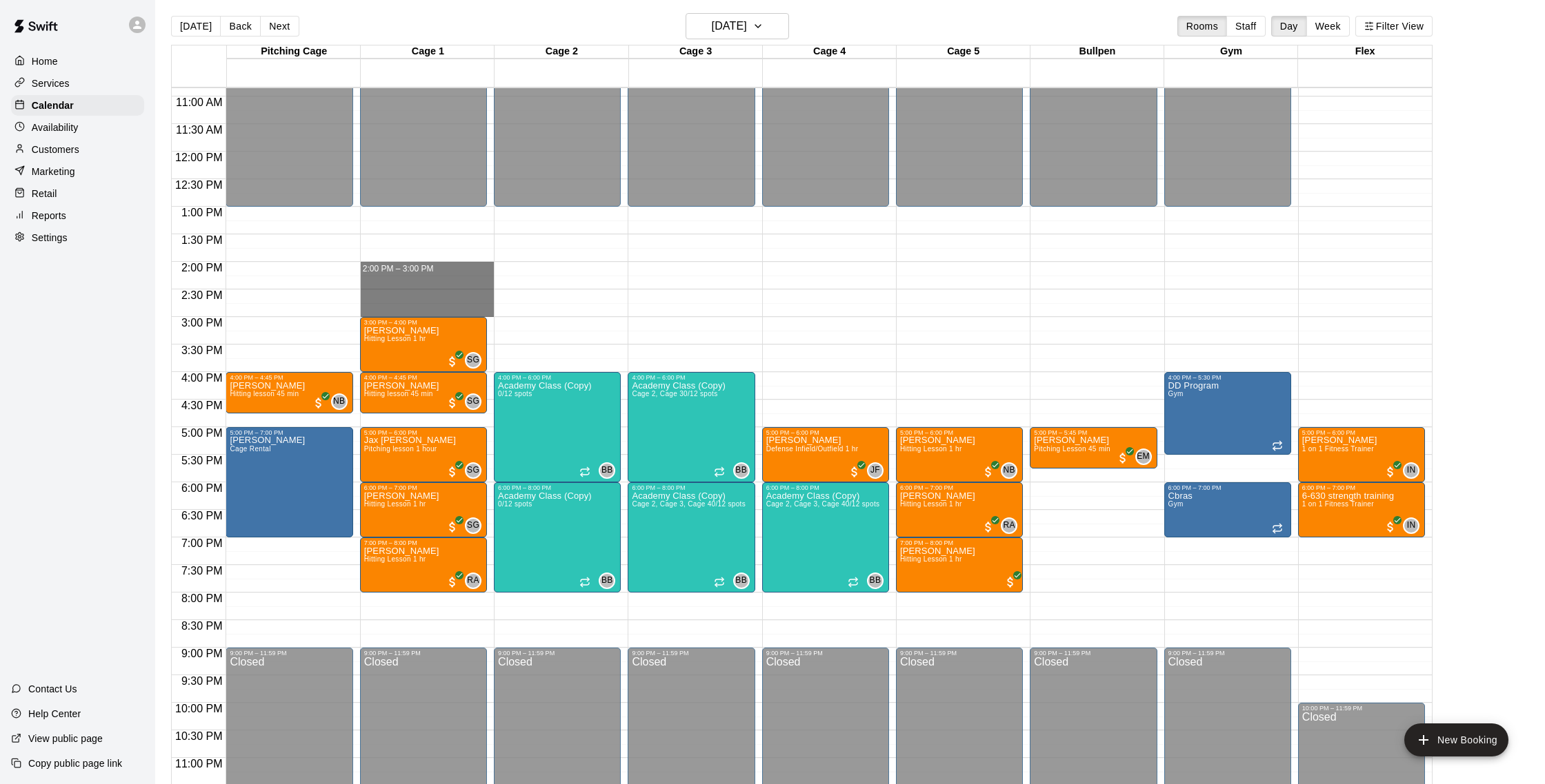
drag, startPoint x: 379, startPoint y: 266, endPoint x: 379, endPoint y: 306, distance: 40.0
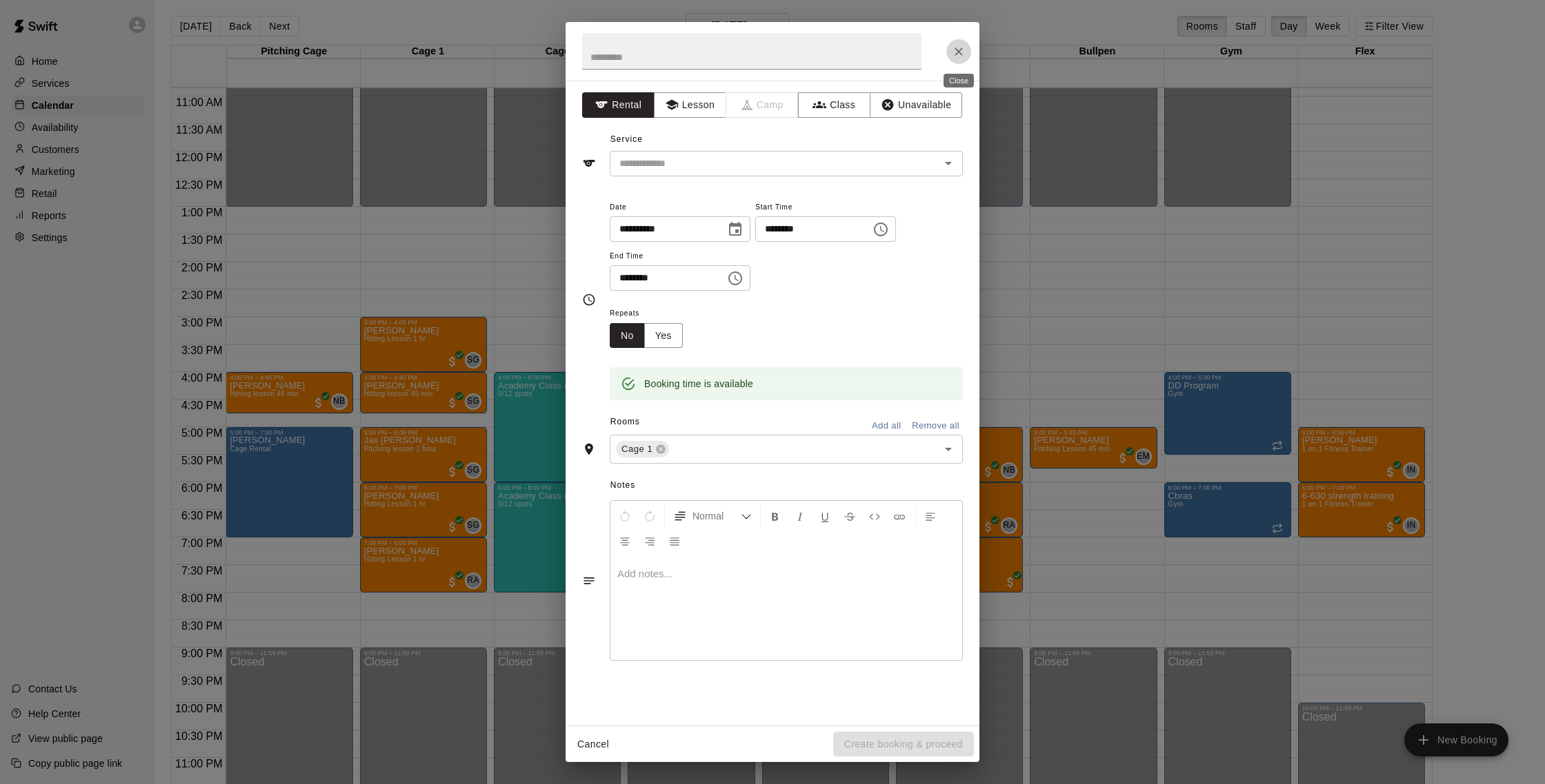
click at [964, 52] on icon "Close" at bounding box center [958, 51] width 14 height 14
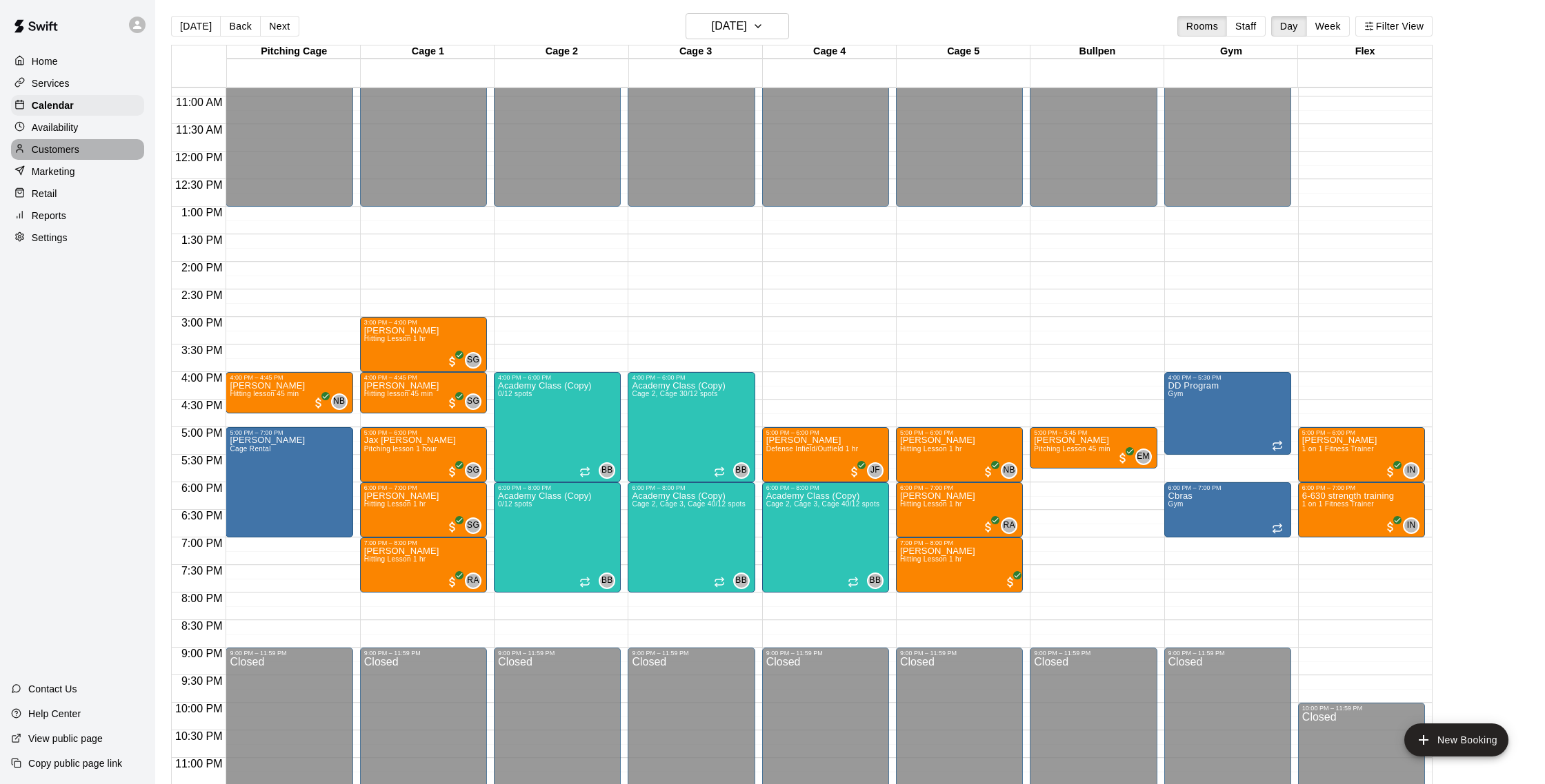
click at [66, 142] on div "Customers" at bounding box center [77, 149] width 133 height 21
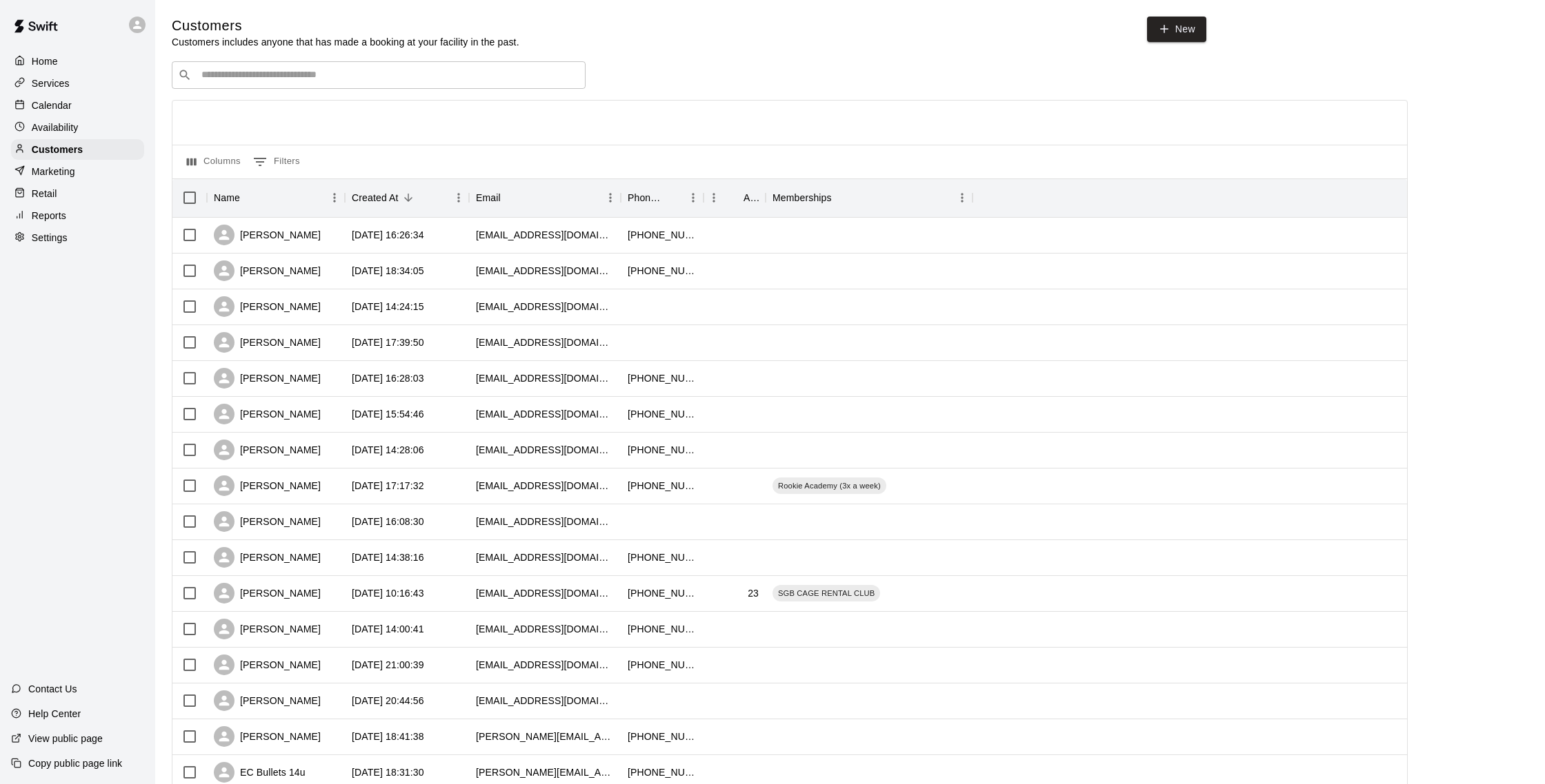
click at [62, 103] on p "Calendar" at bounding box center [52, 105] width 40 height 14
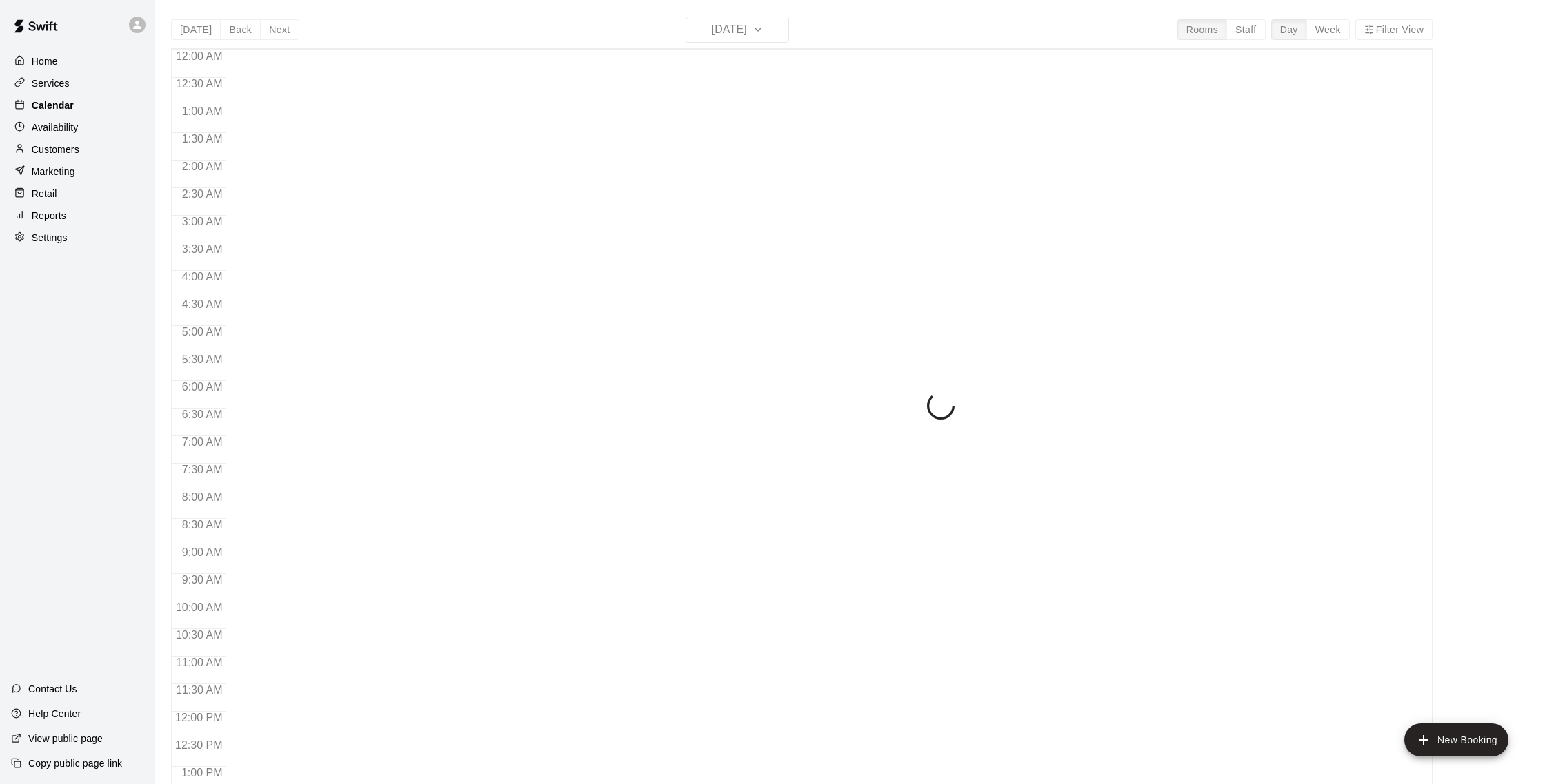
scroll to position [574, 0]
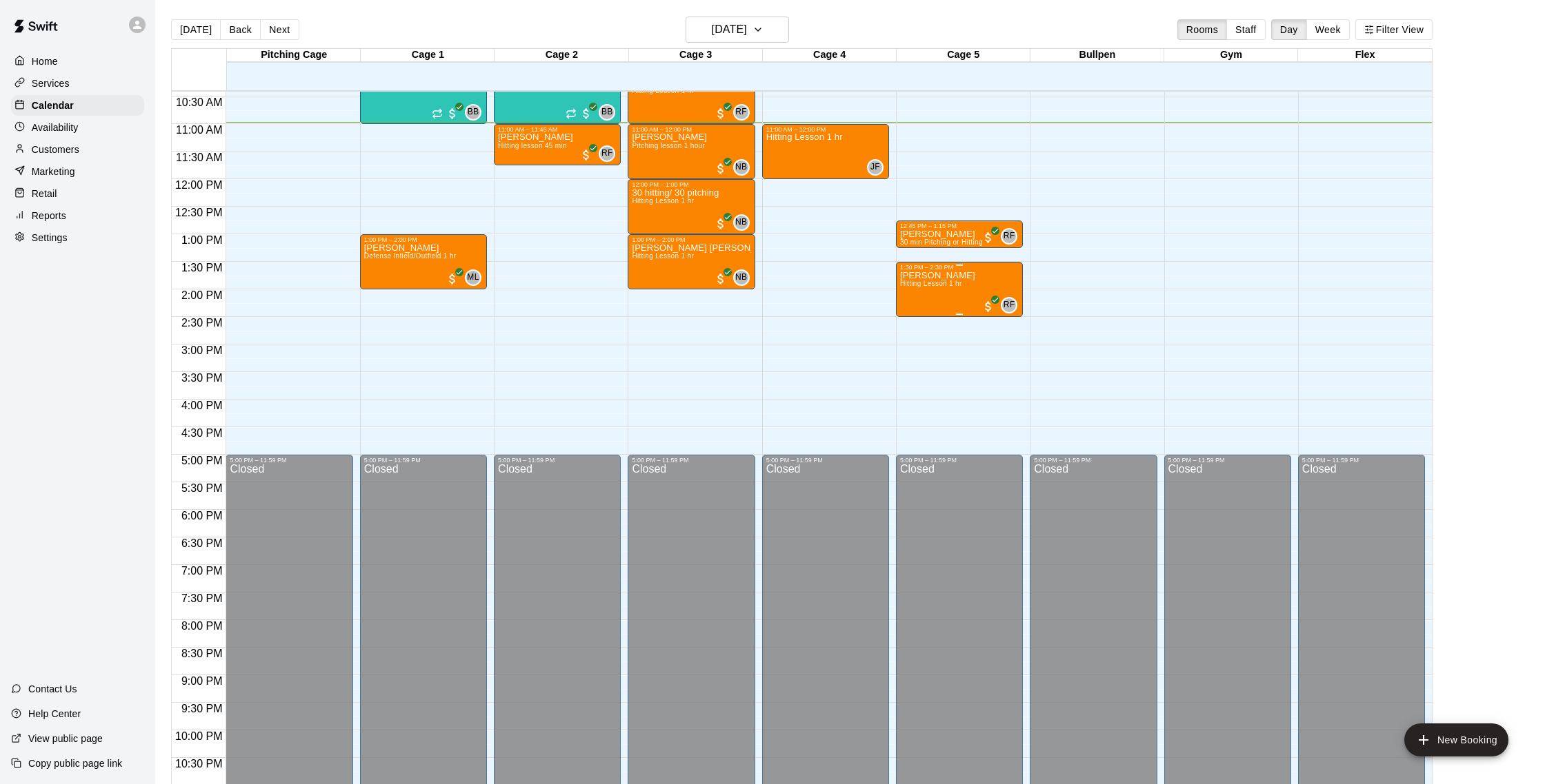
click at [925, 293] on div "Netta Samel Hitting Lesson 1 hr" at bounding box center [937, 663] width 76 height 784
click at [920, 291] on icon "edit" at bounding box center [914, 286] width 17 height 17
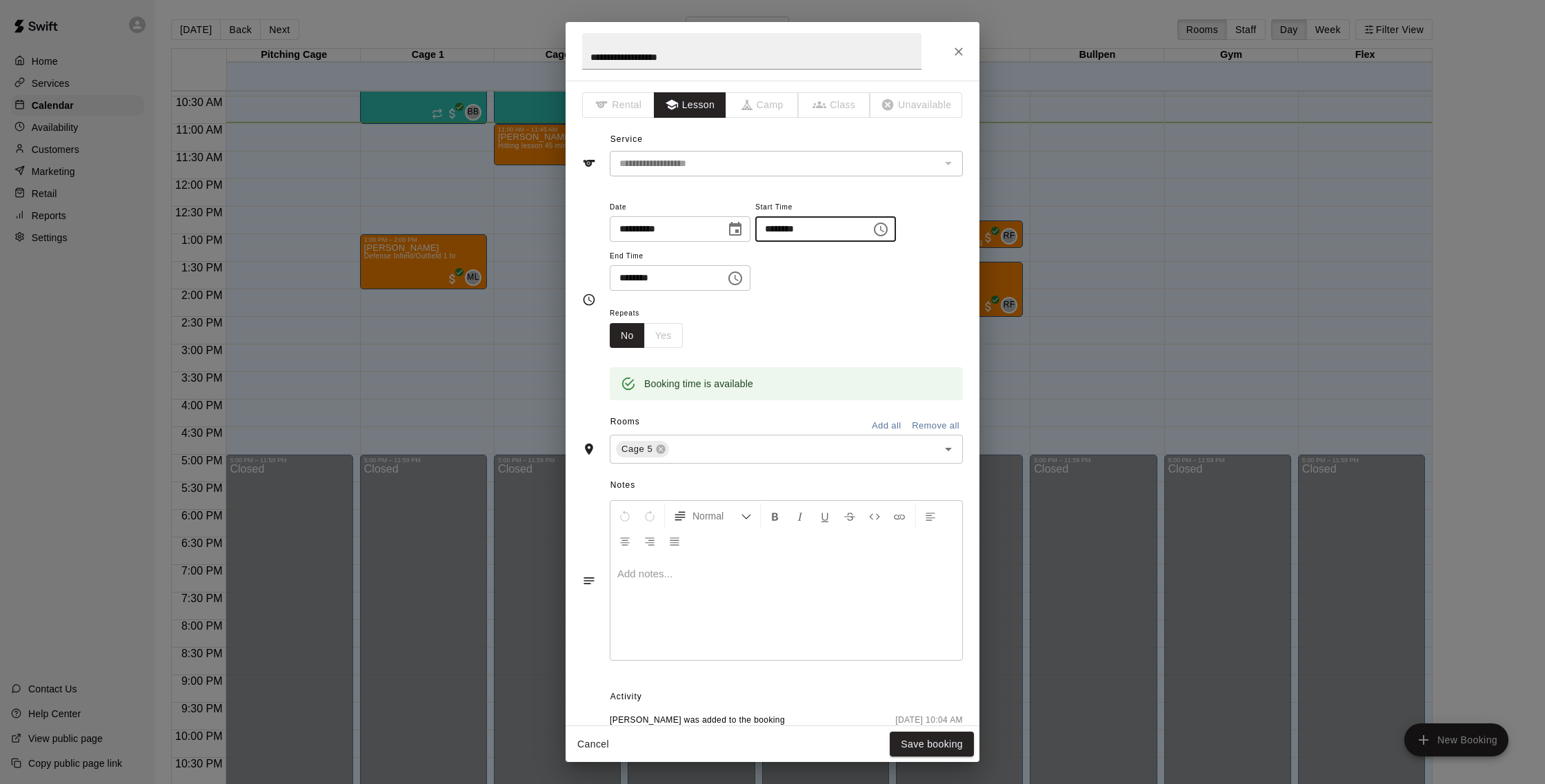
click at [776, 226] on input "********" at bounding box center [808, 229] width 106 height 26
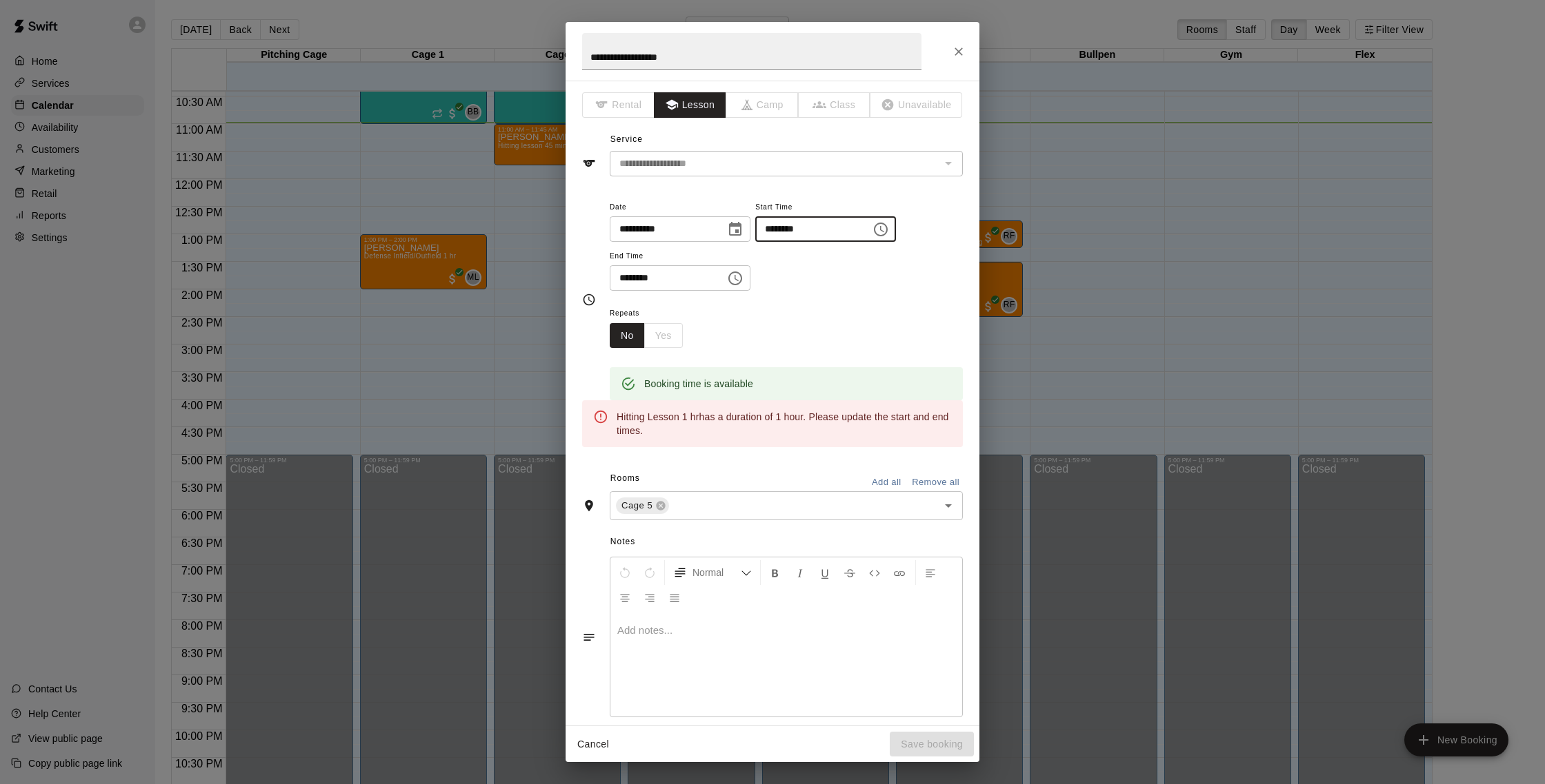
type input "********"
click at [640, 277] on input "********" at bounding box center [662, 278] width 106 height 26
click at [627, 277] on input "********" at bounding box center [662, 278] width 106 height 26
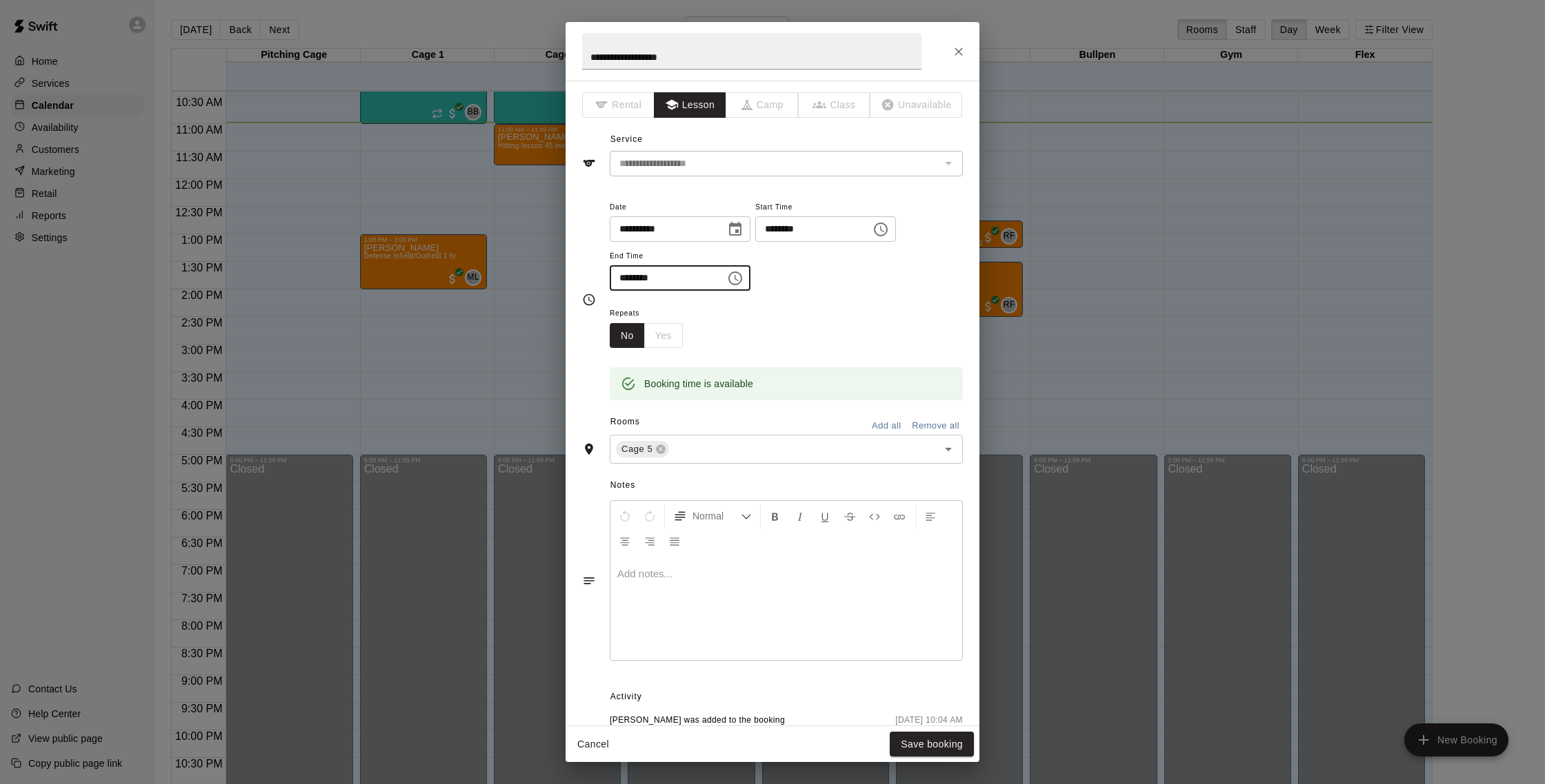
scroll to position [1, 0]
type input "********"
click at [730, 229] on icon "Choose date, selected date is Sep 20, 2025" at bounding box center [735, 230] width 17 height 17
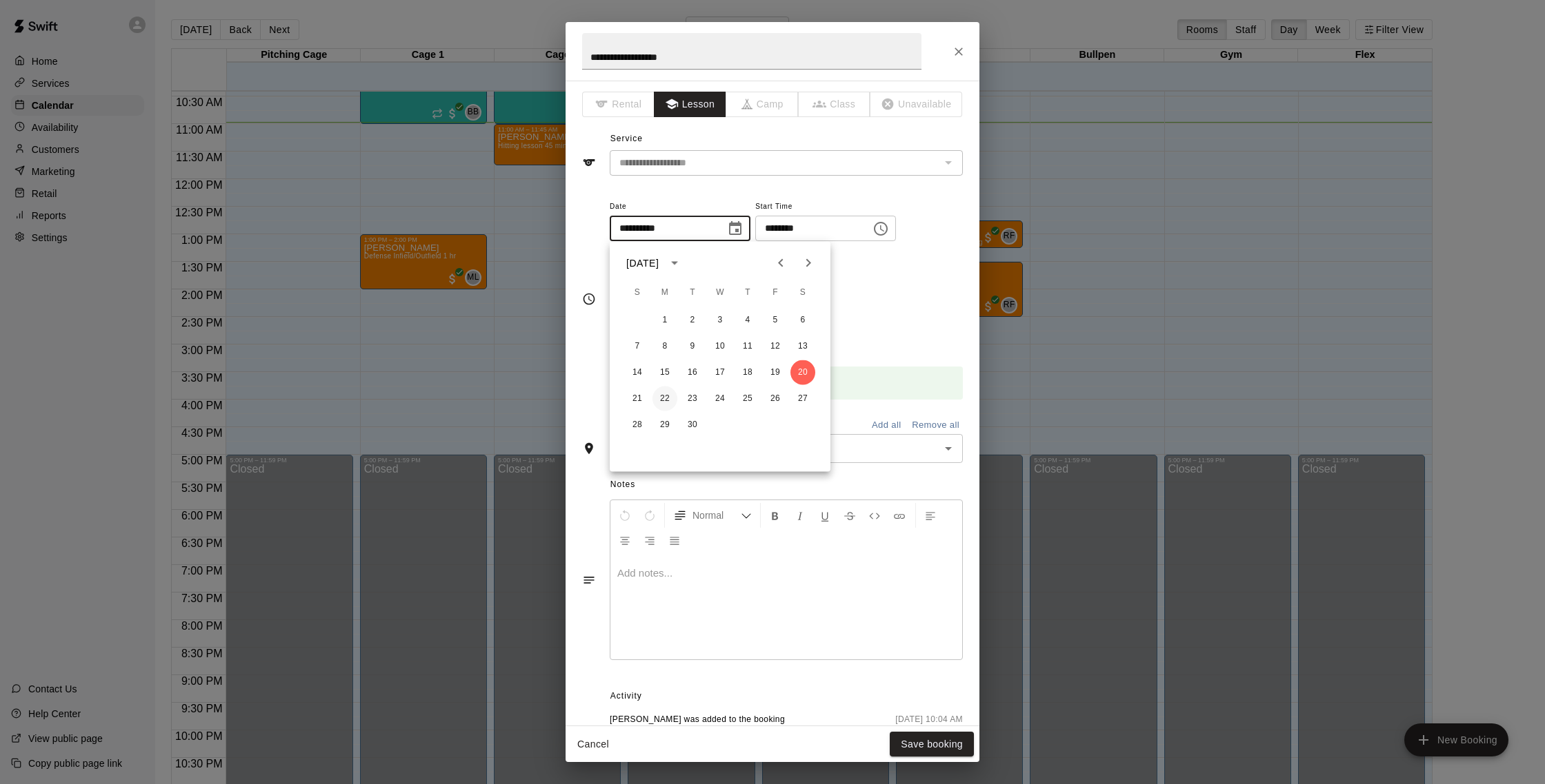
click at [663, 397] on button "22" at bounding box center [664, 399] width 25 height 25
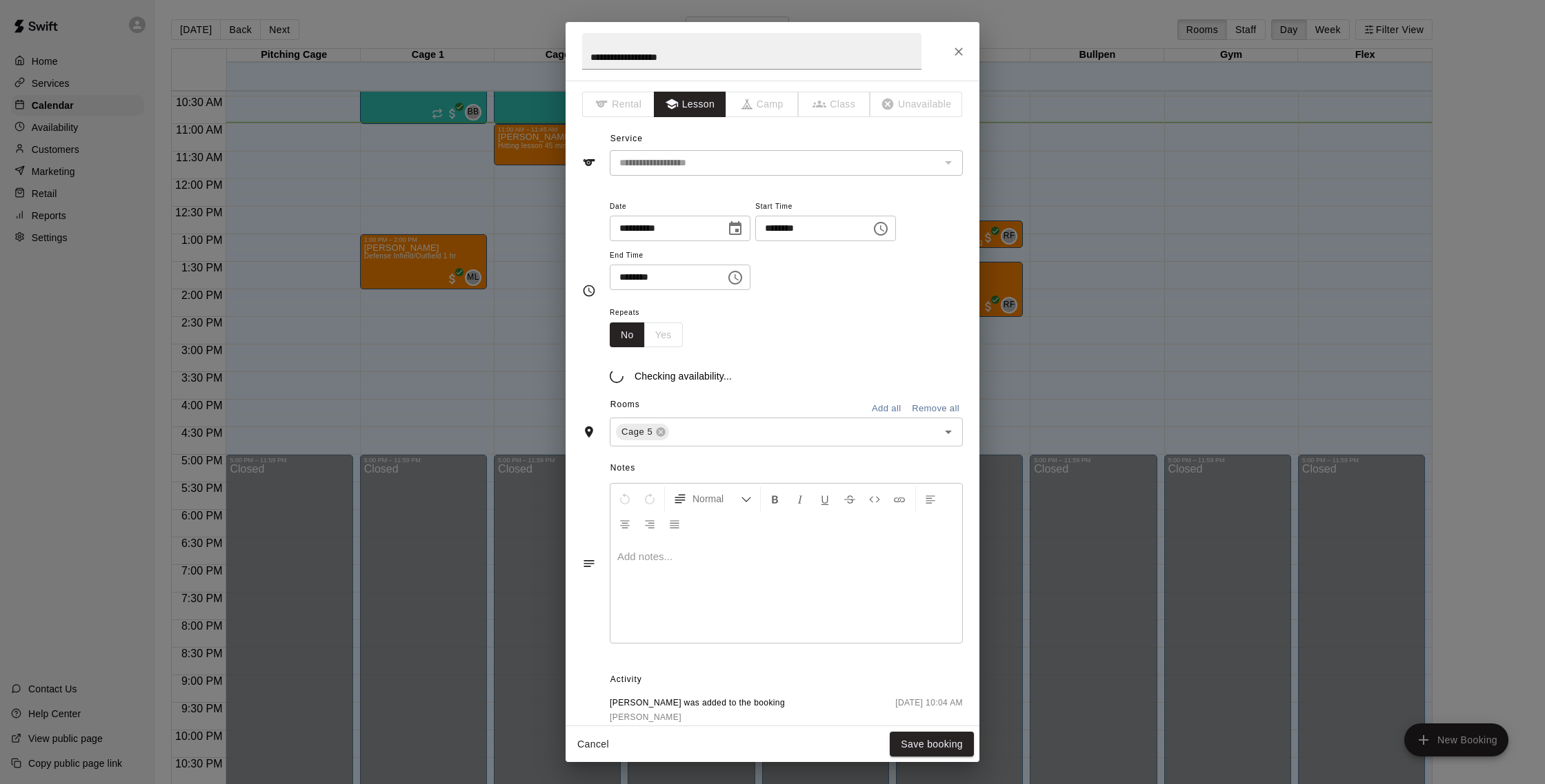
type input "**********"
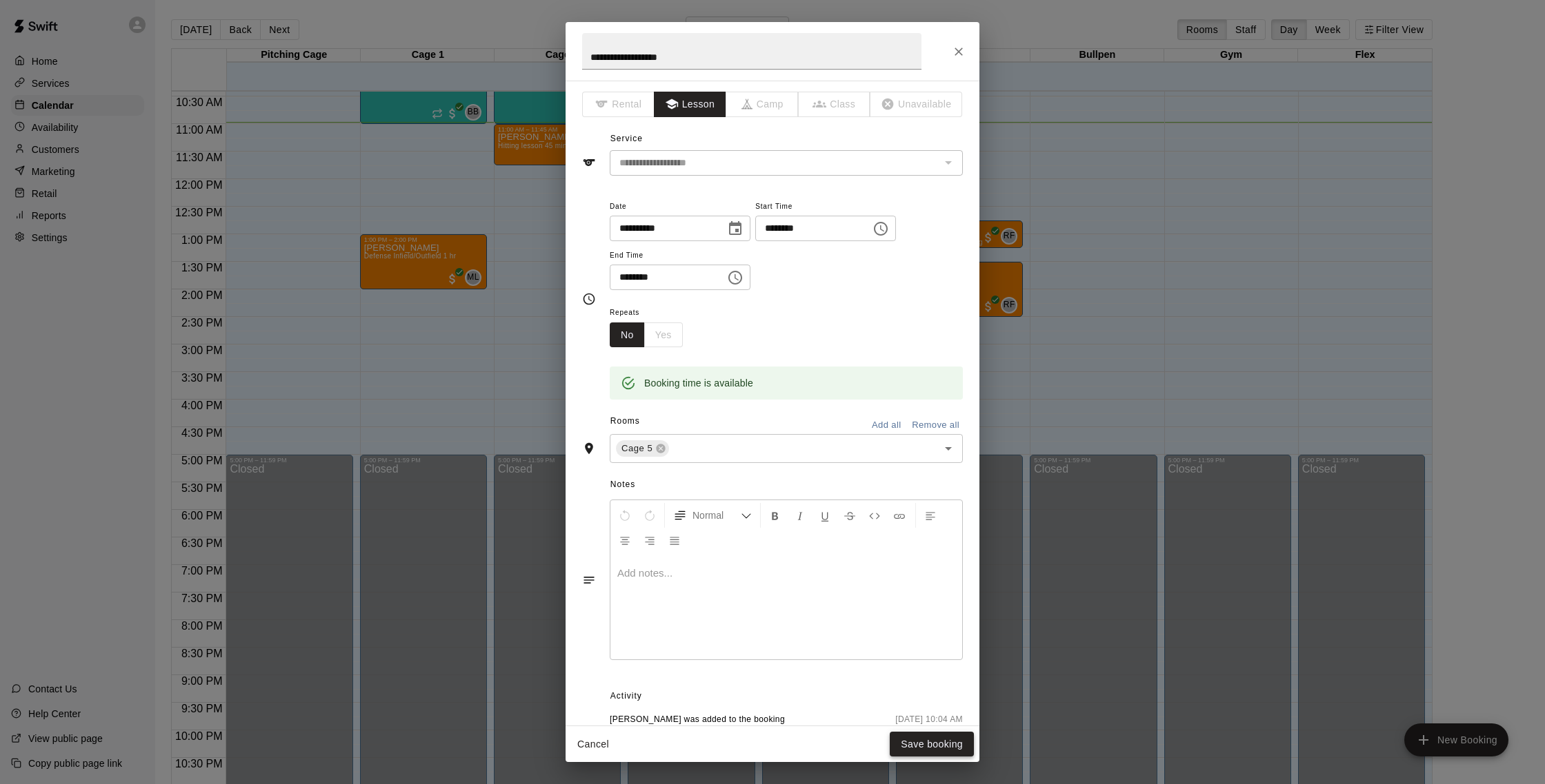
click at [928, 732] on button "Save booking" at bounding box center [931, 744] width 84 height 26
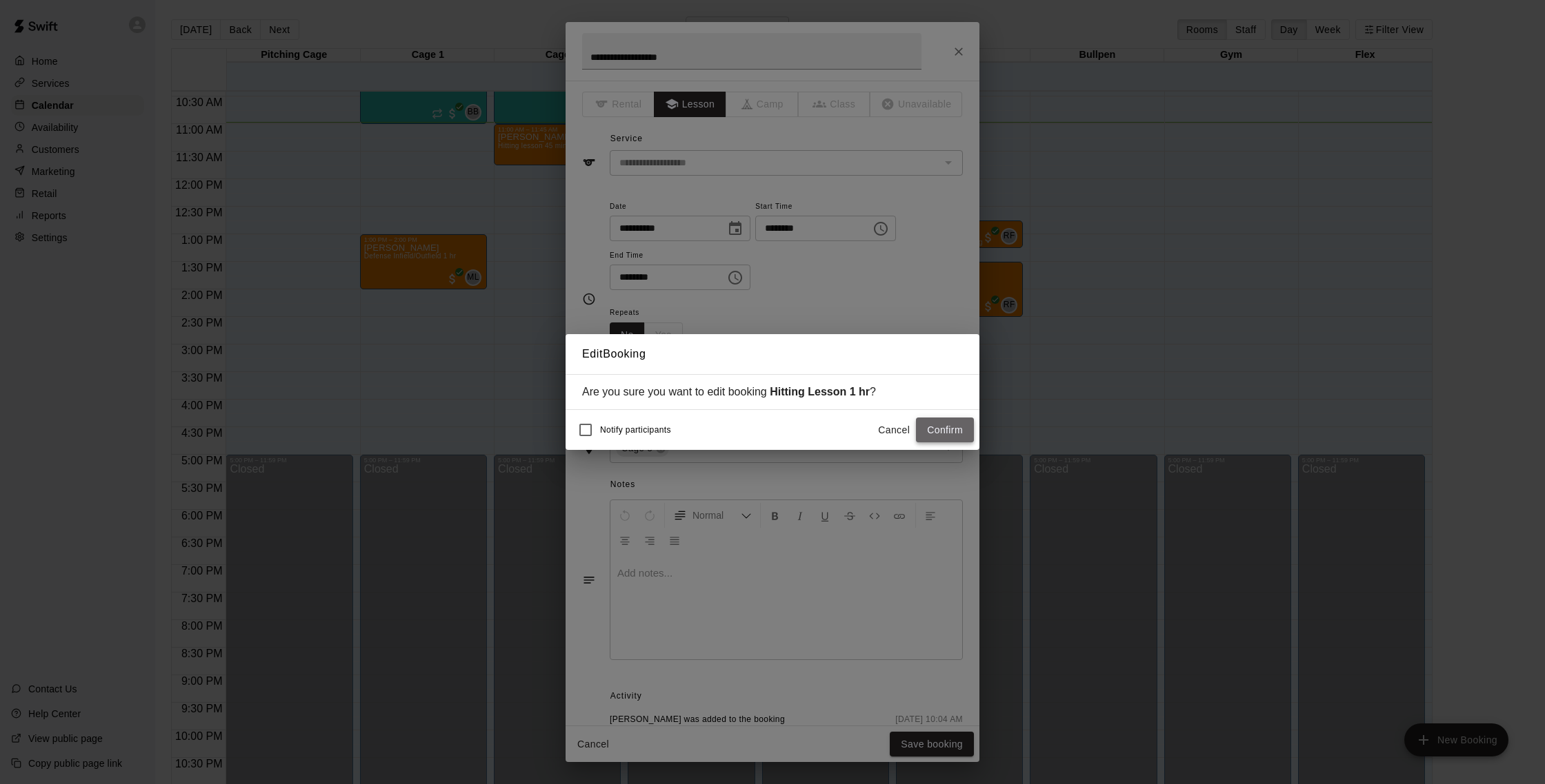
click at [952, 425] on button "Confirm" at bounding box center [944, 430] width 58 height 26
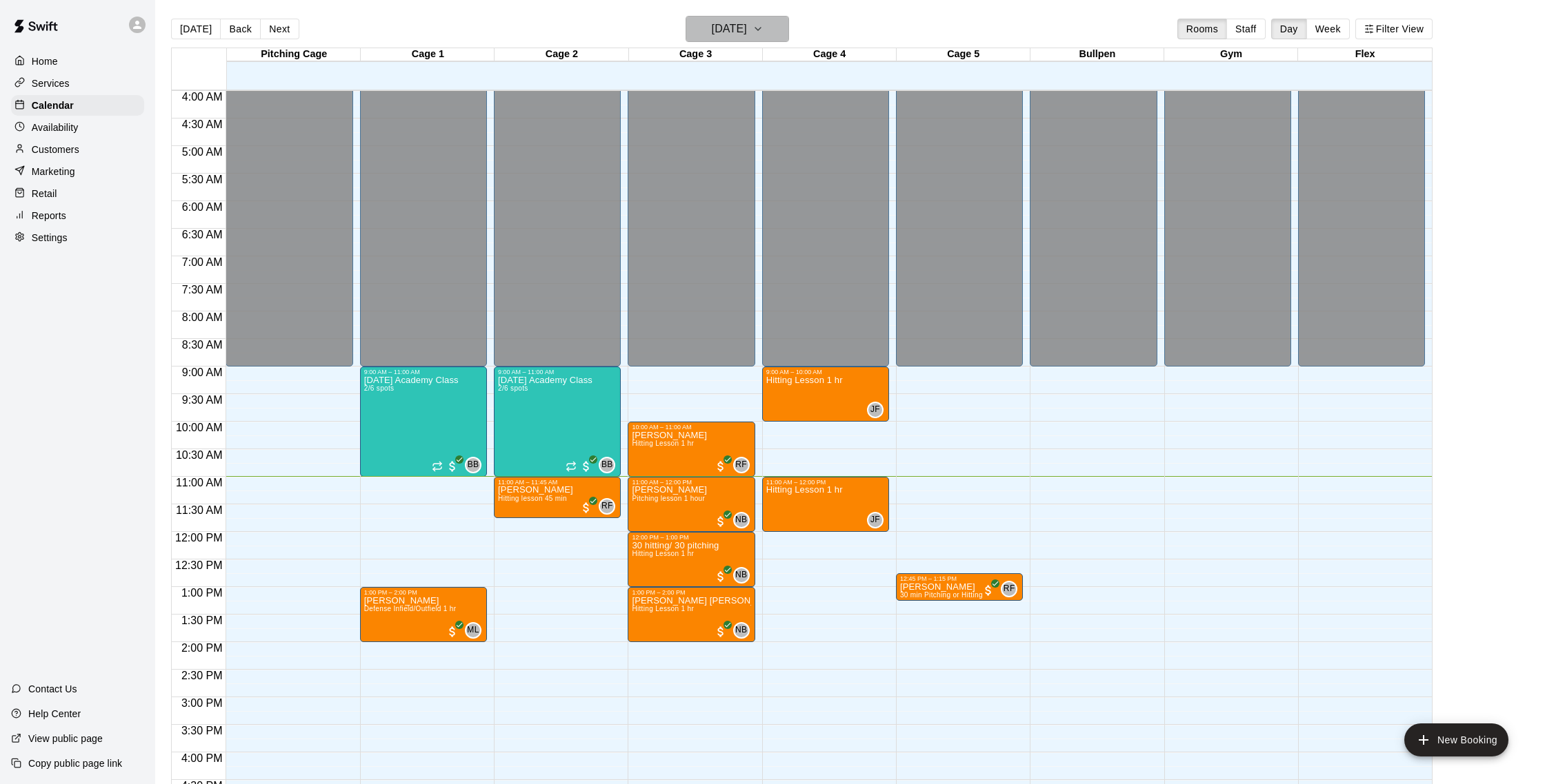
click at [712, 31] on h6 "[DATE]" at bounding box center [729, 28] width 35 height 19
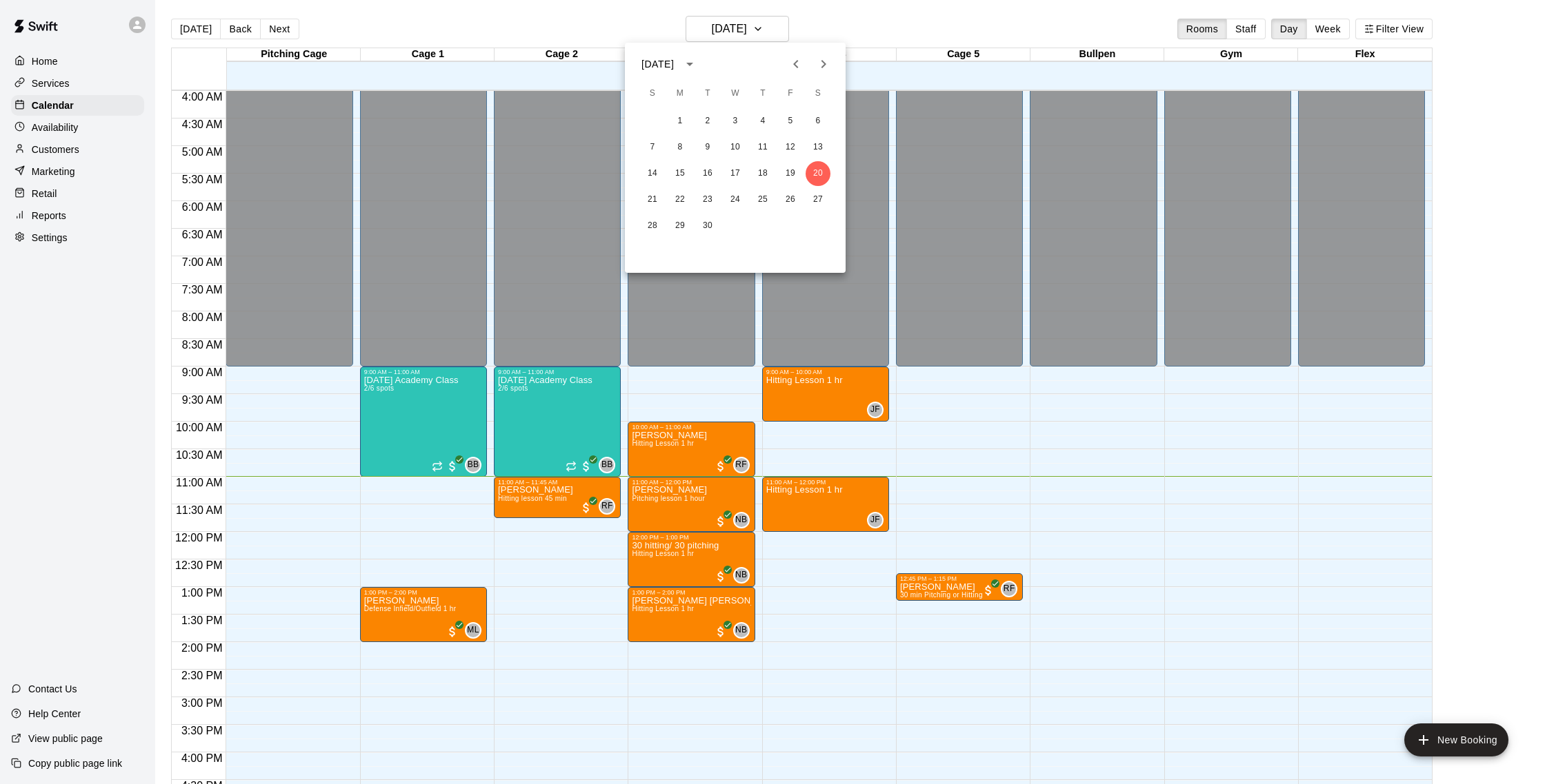
click at [850, 23] on div at bounding box center [772, 392] width 1545 height 784
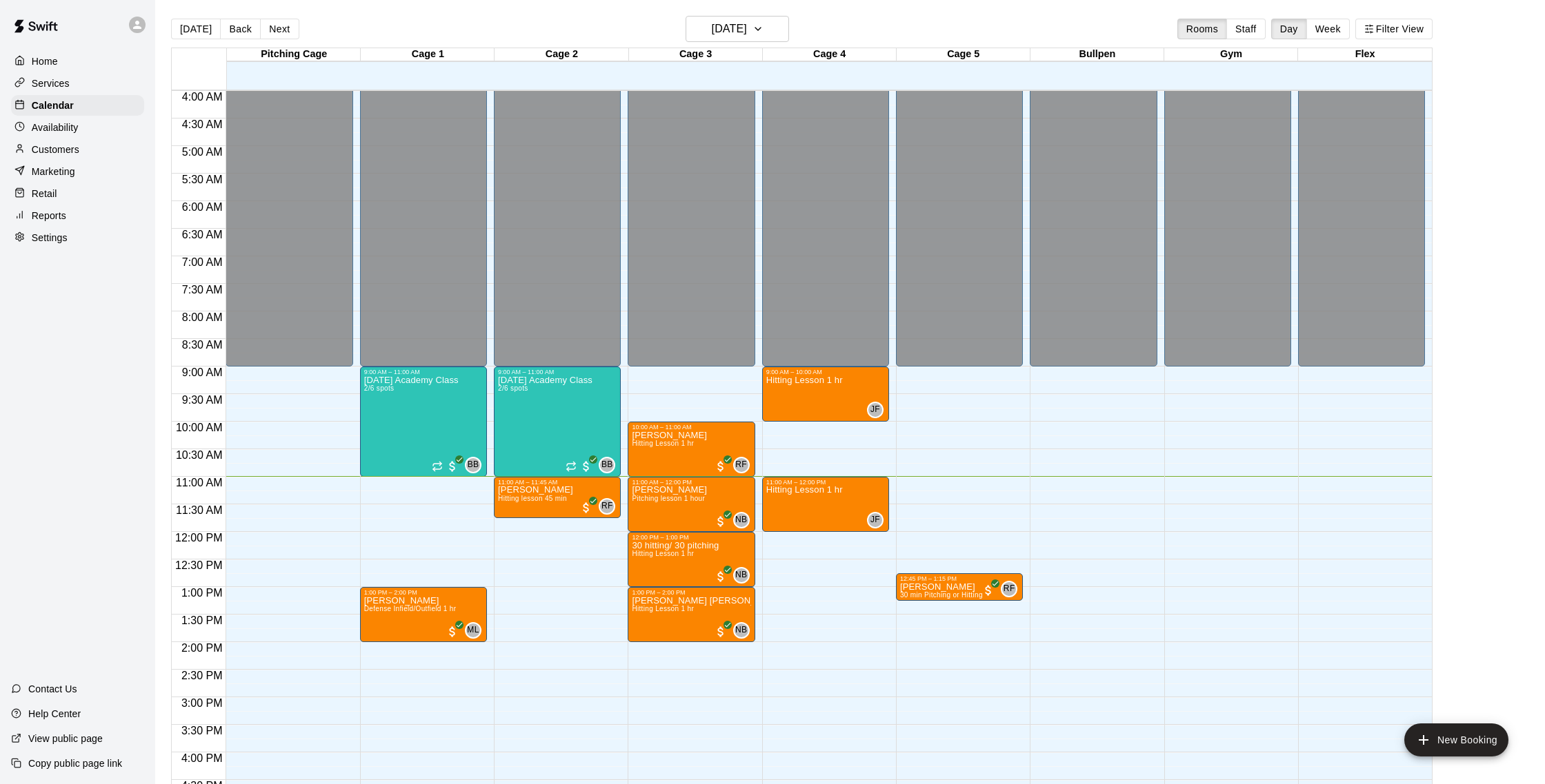
click at [65, 145] on p "Customers" at bounding box center [56, 149] width 47 height 14
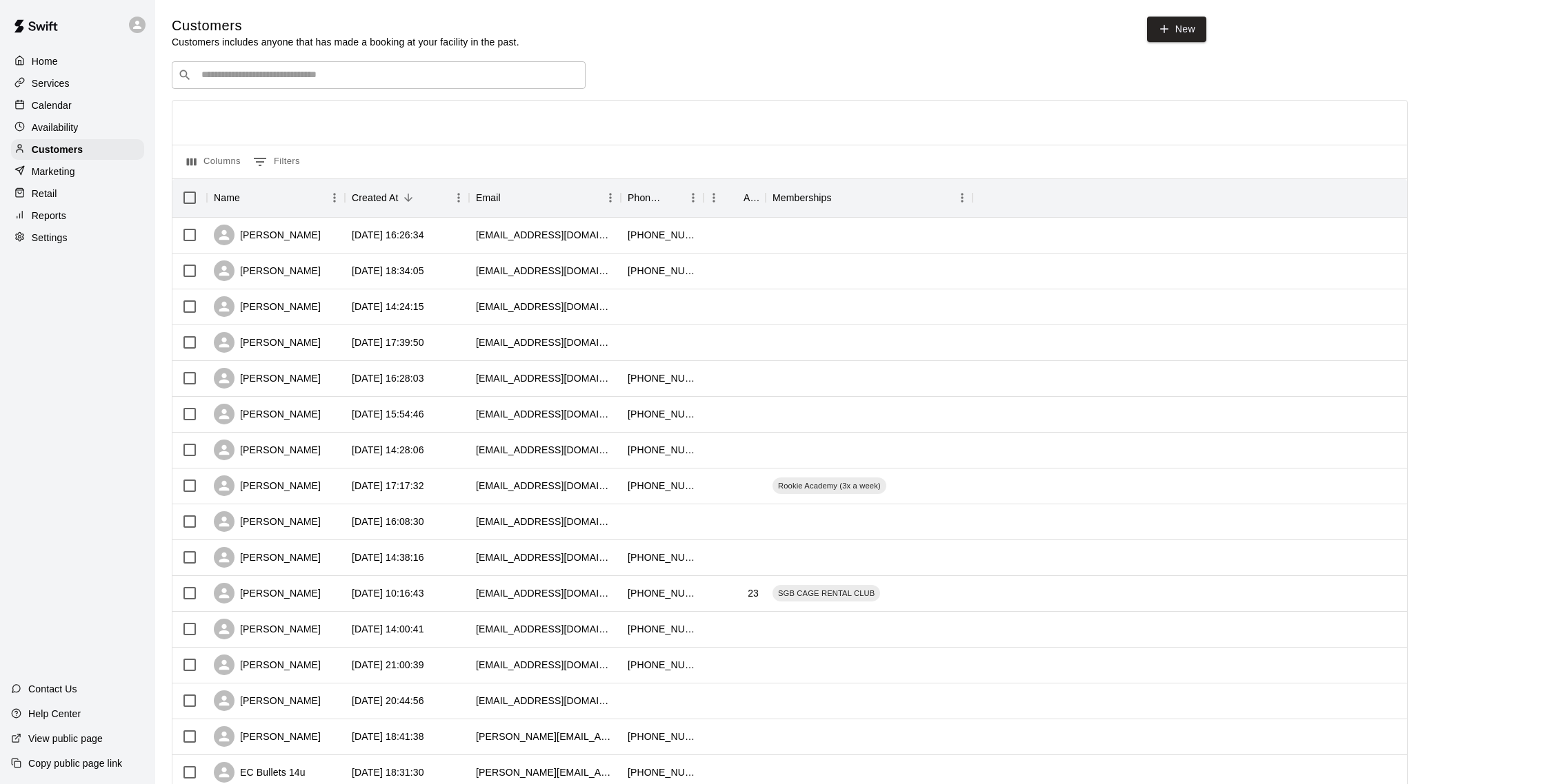
click at [95, 101] on div "Calendar" at bounding box center [77, 106] width 133 height 21
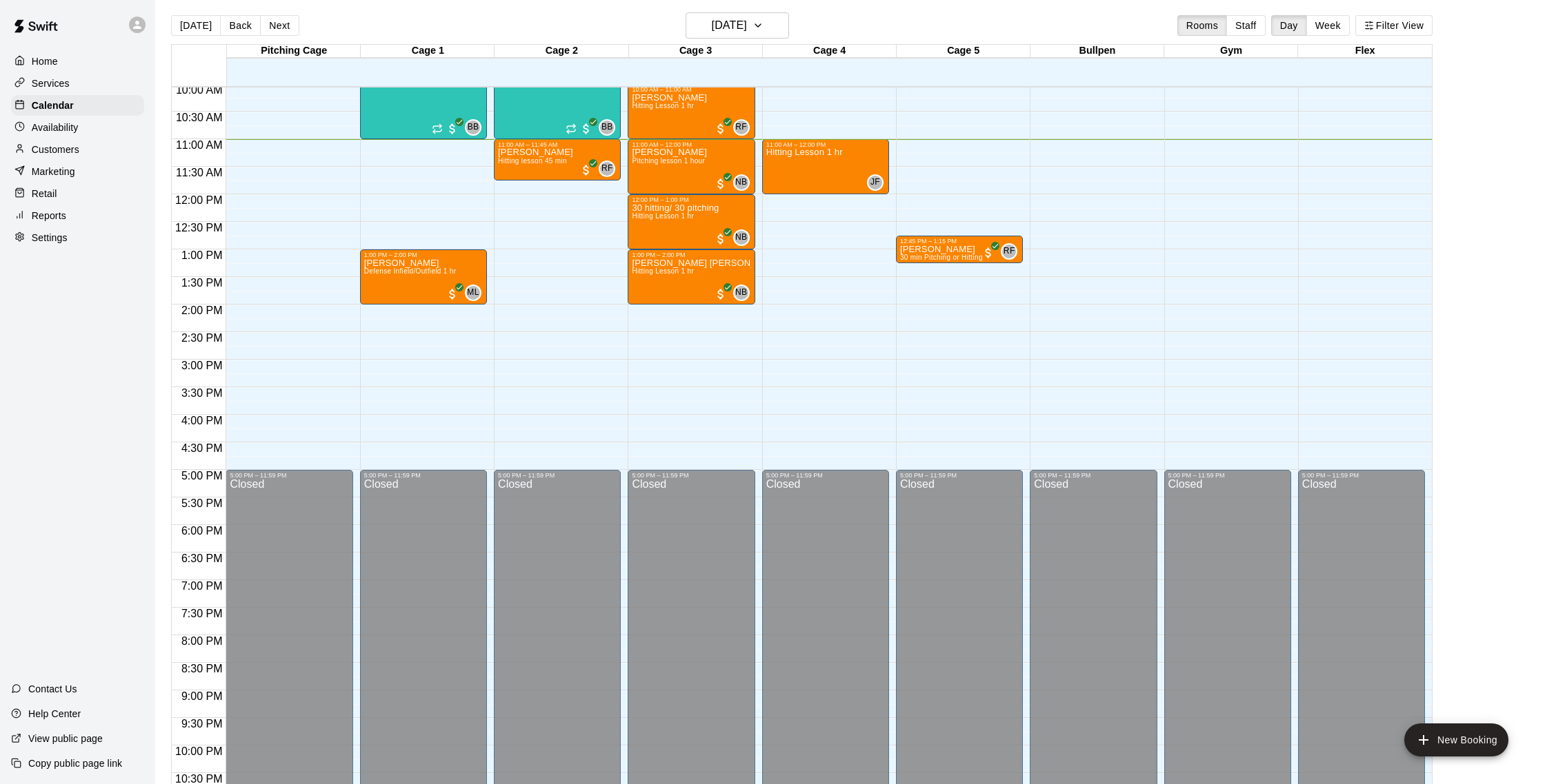
scroll to position [7, 0]
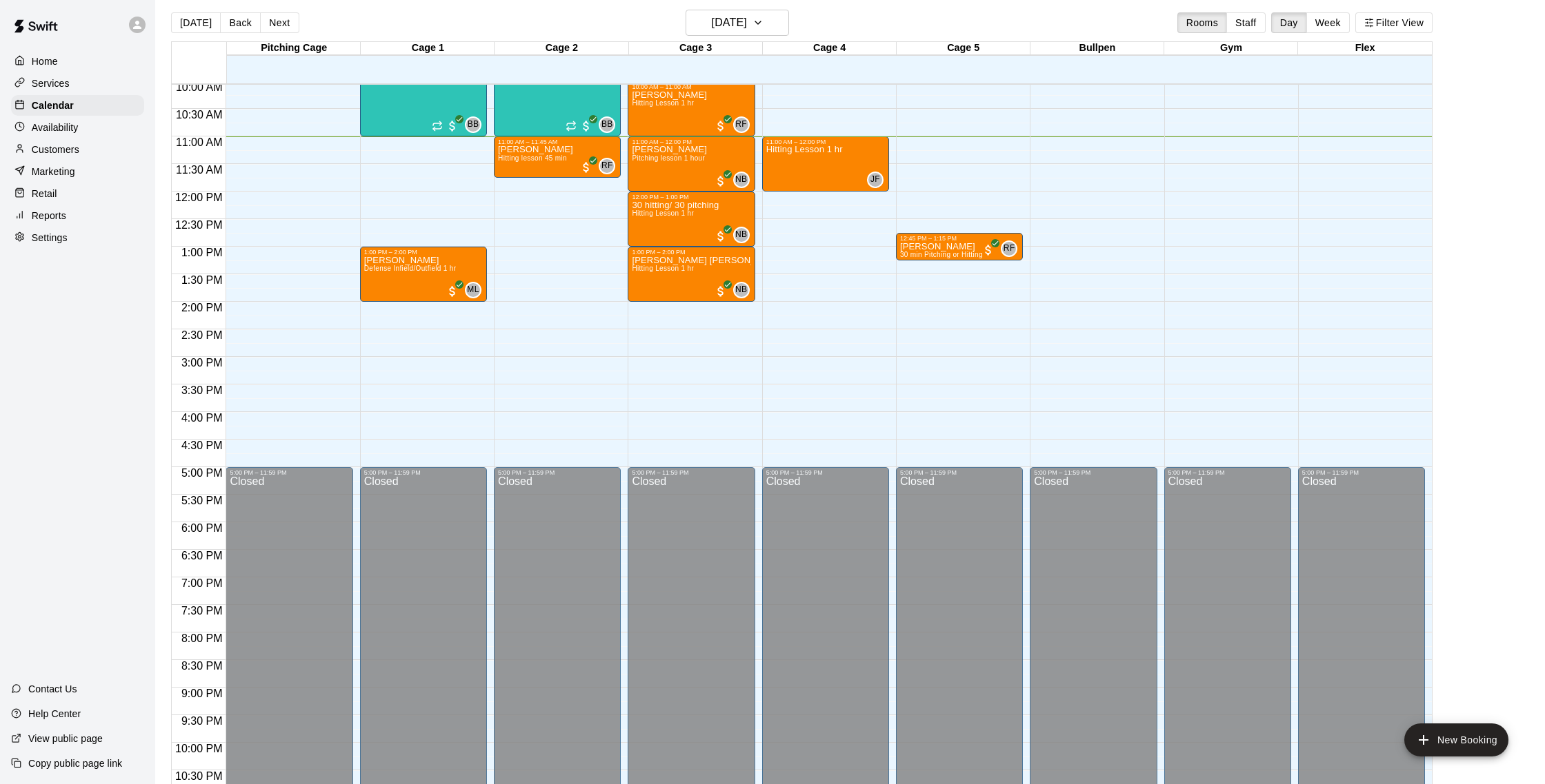
click at [82, 146] on div "Customers" at bounding box center [77, 149] width 133 height 21
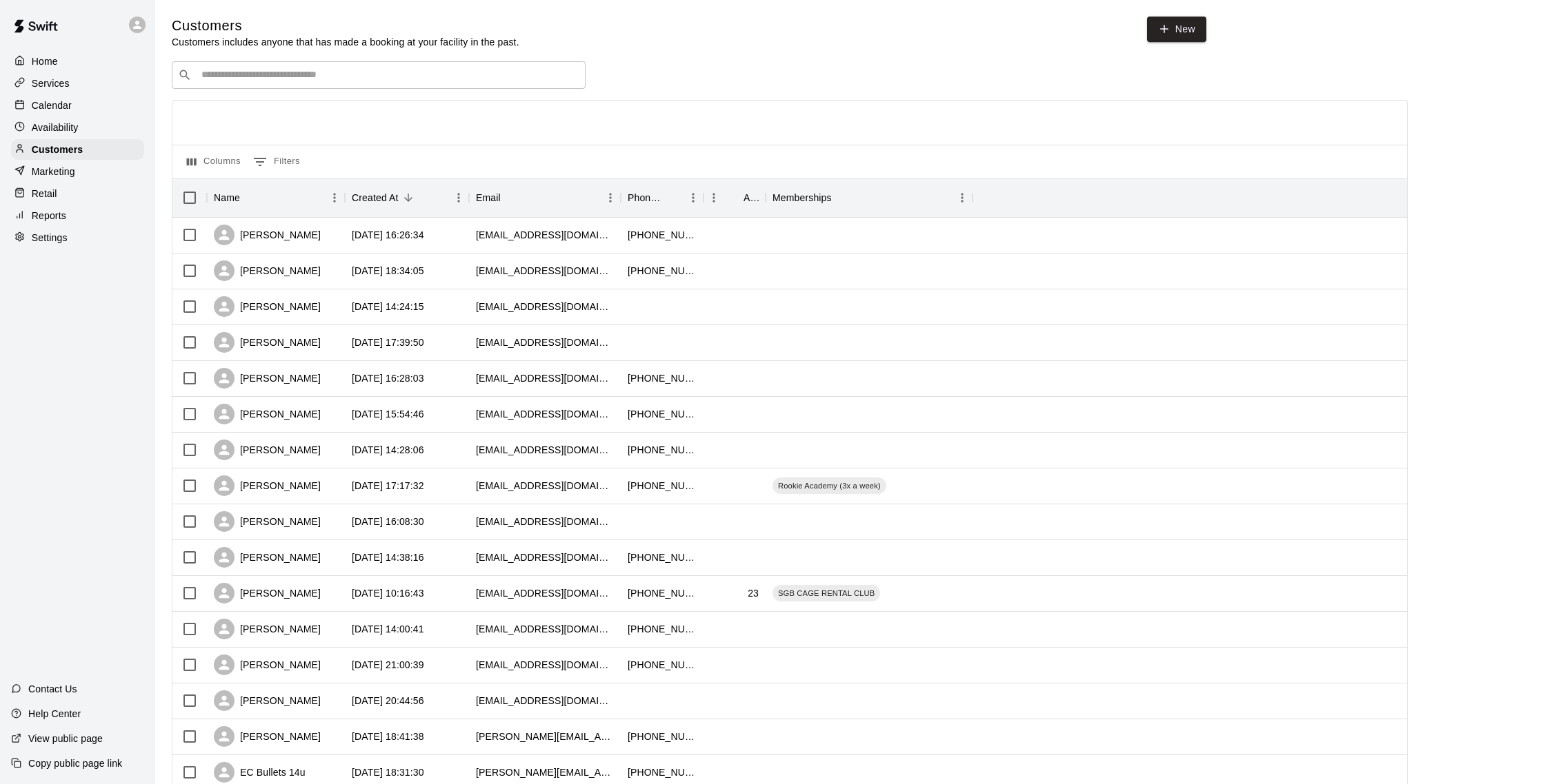
click at [69, 105] on p "Calendar" at bounding box center [52, 105] width 40 height 14
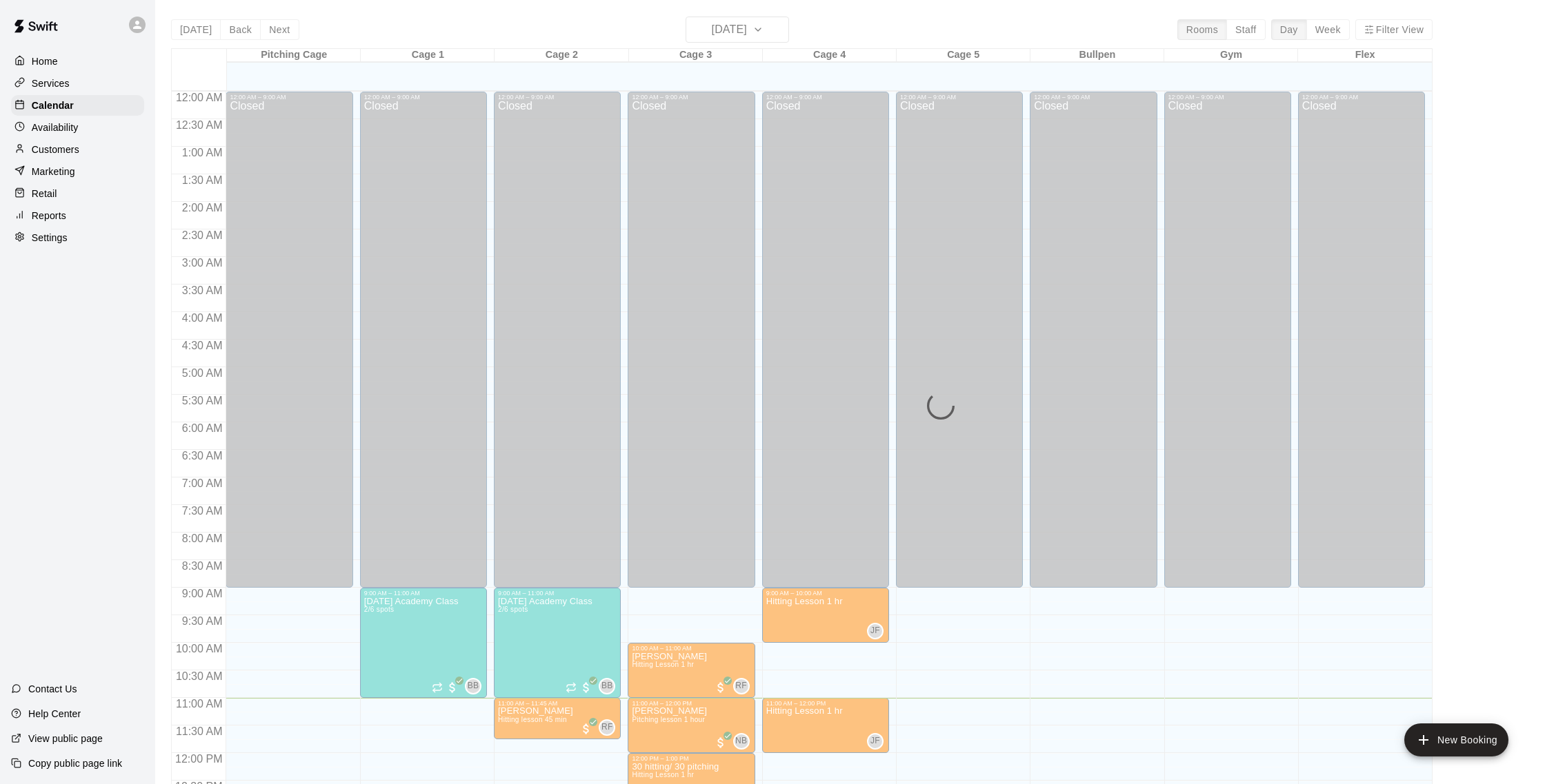
scroll to position [574, 0]
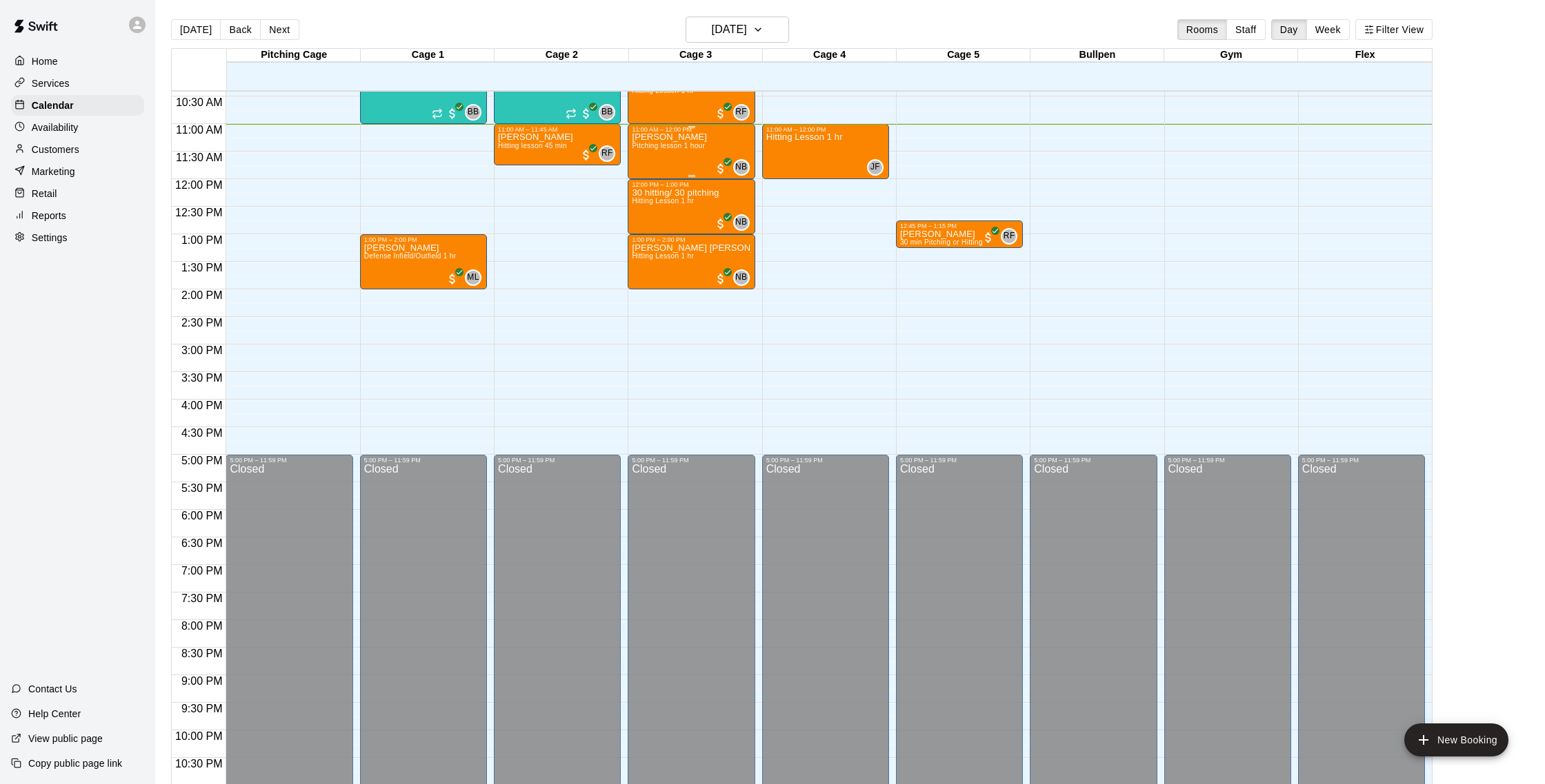
click at [643, 171] on div "Aden Aliscio Pitching lesson 1 hour" at bounding box center [669, 525] width 76 height 784
click at [642, 183] on img "edit" at bounding box center [646, 180] width 16 height 16
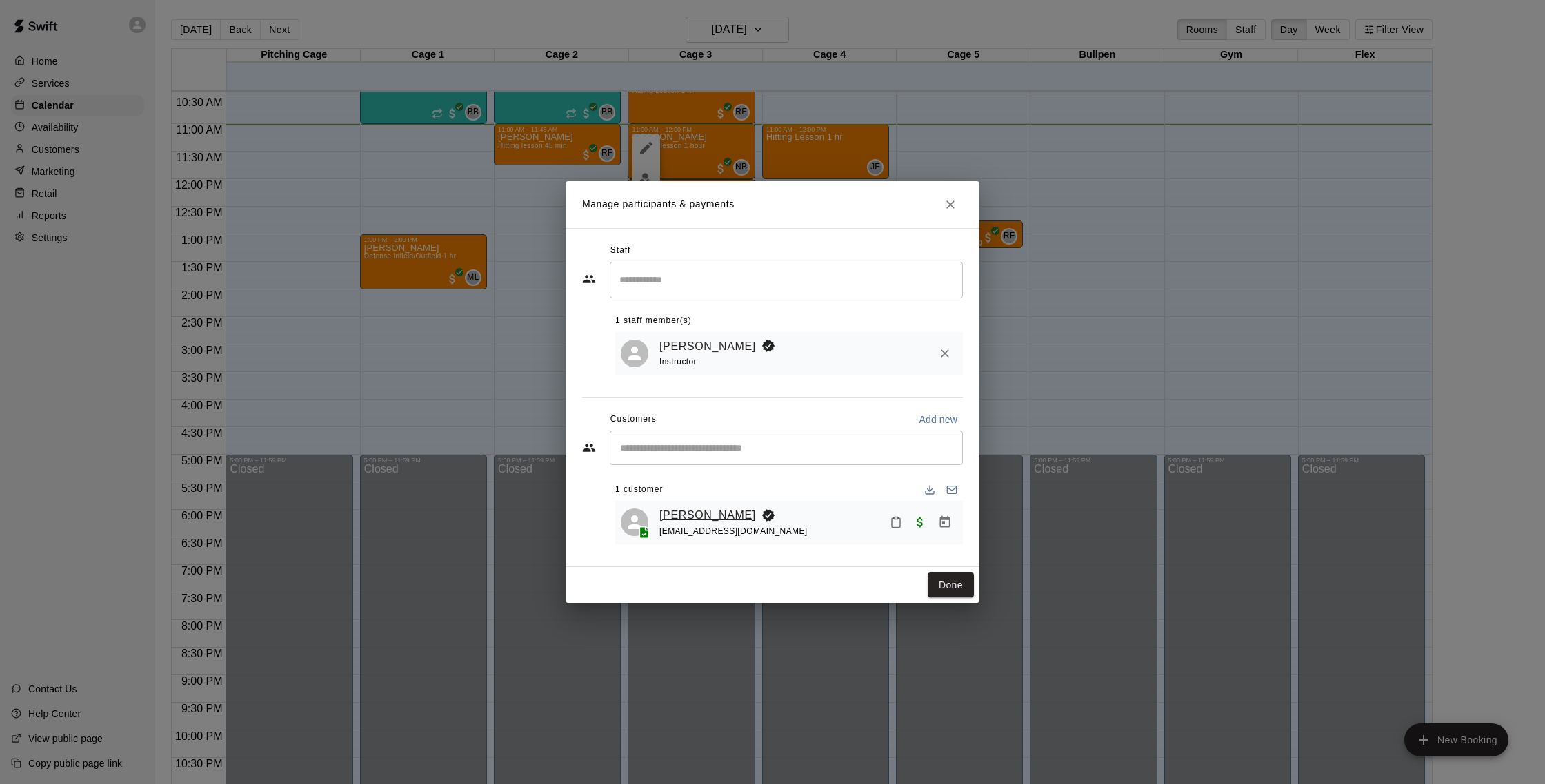
click at [705, 513] on link "[PERSON_NAME]" at bounding box center [708, 515] width 96 height 18
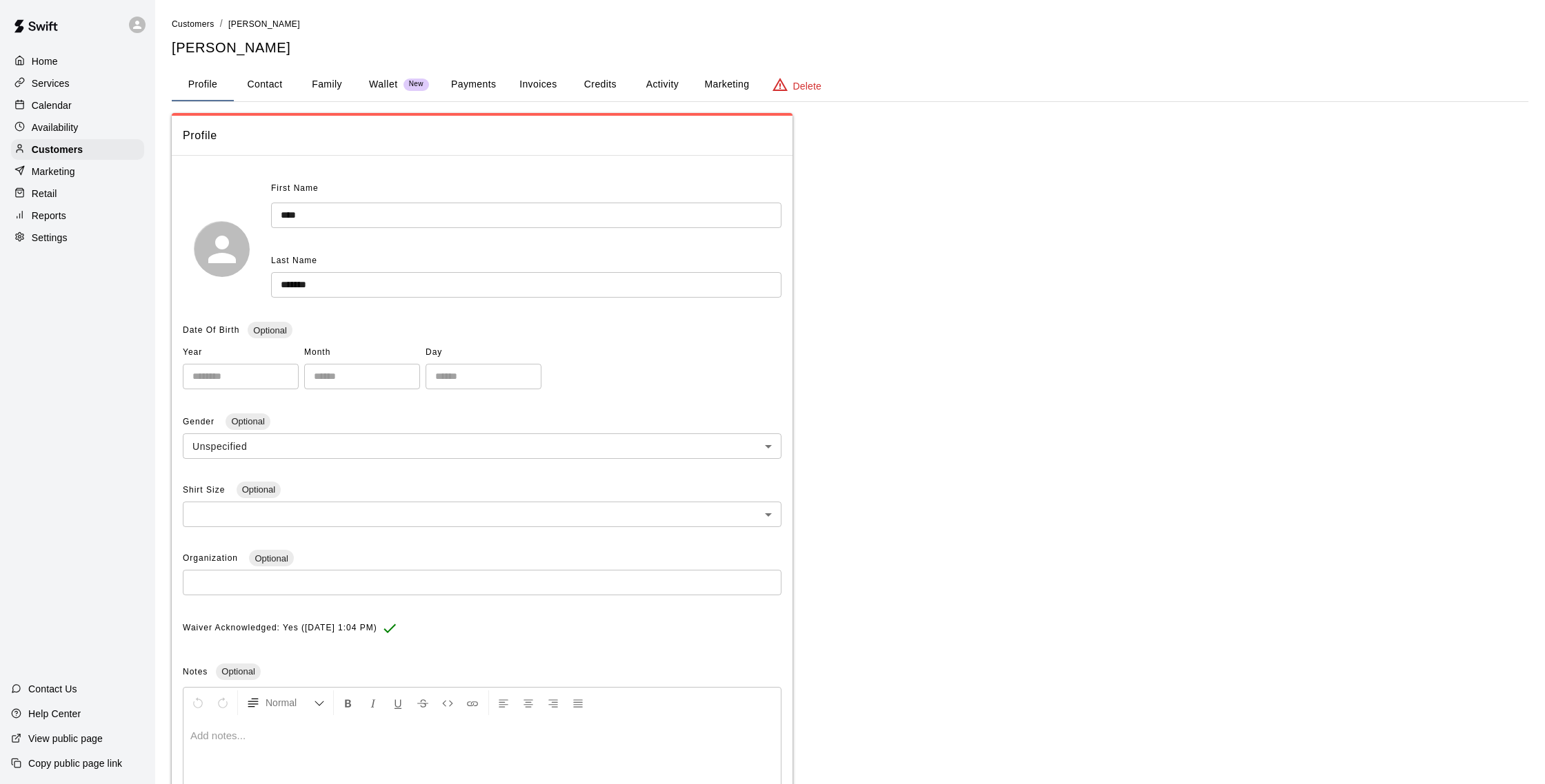
click at [664, 80] on button "Activity" at bounding box center [662, 84] width 62 height 33
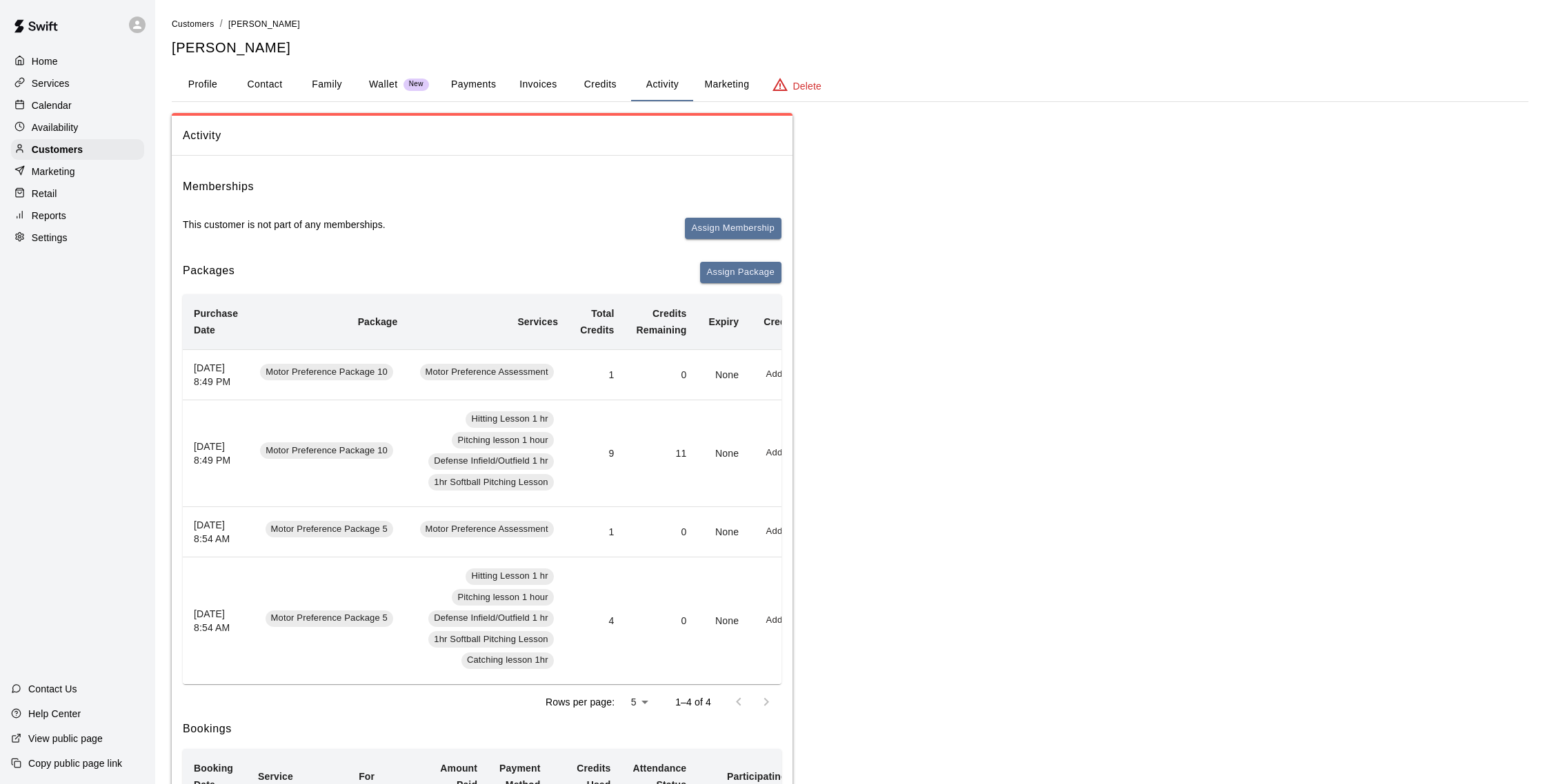
click at [481, 81] on button "Payments" at bounding box center [473, 84] width 67 height 33
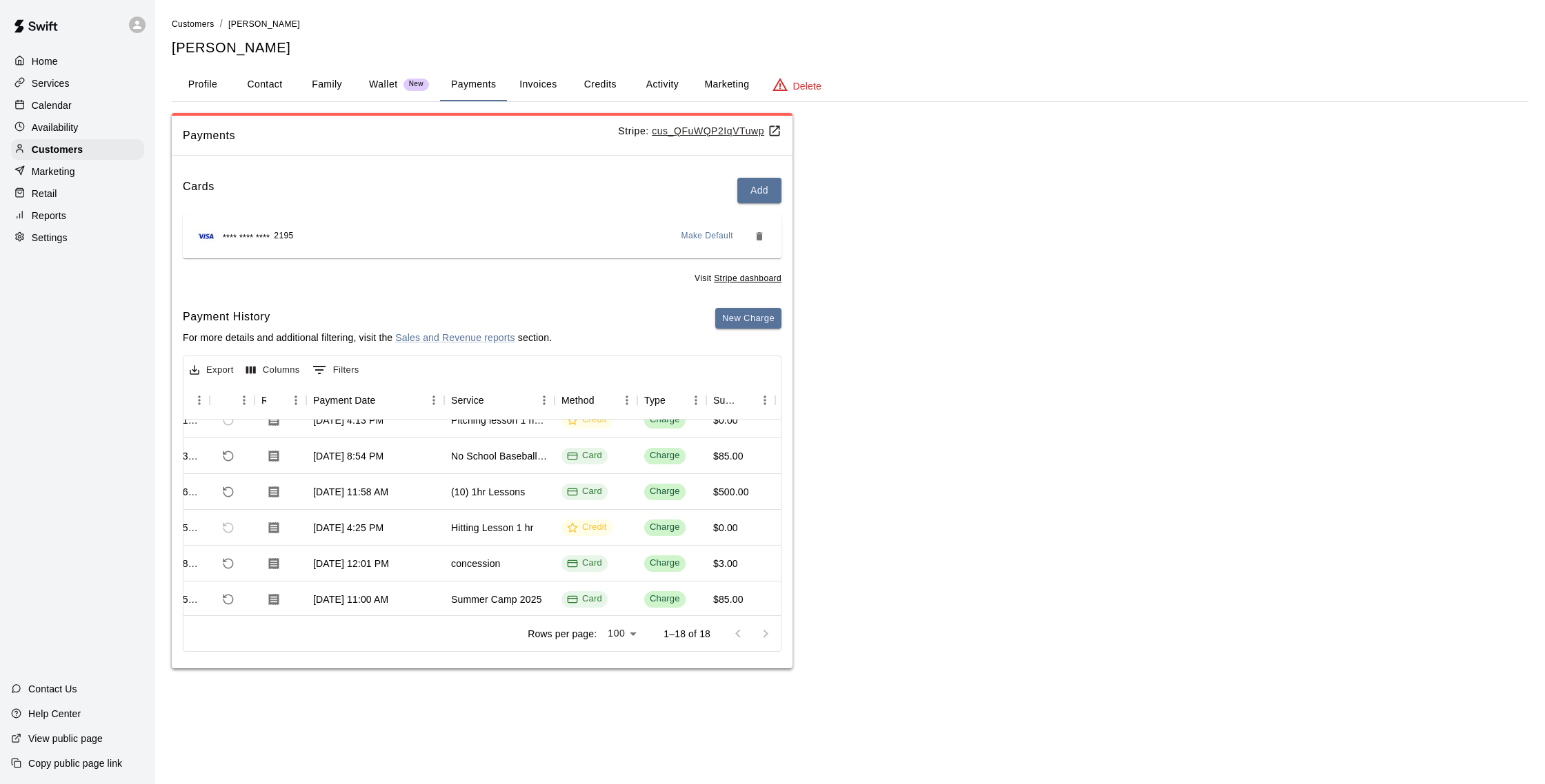
scroll to position [0, 53]
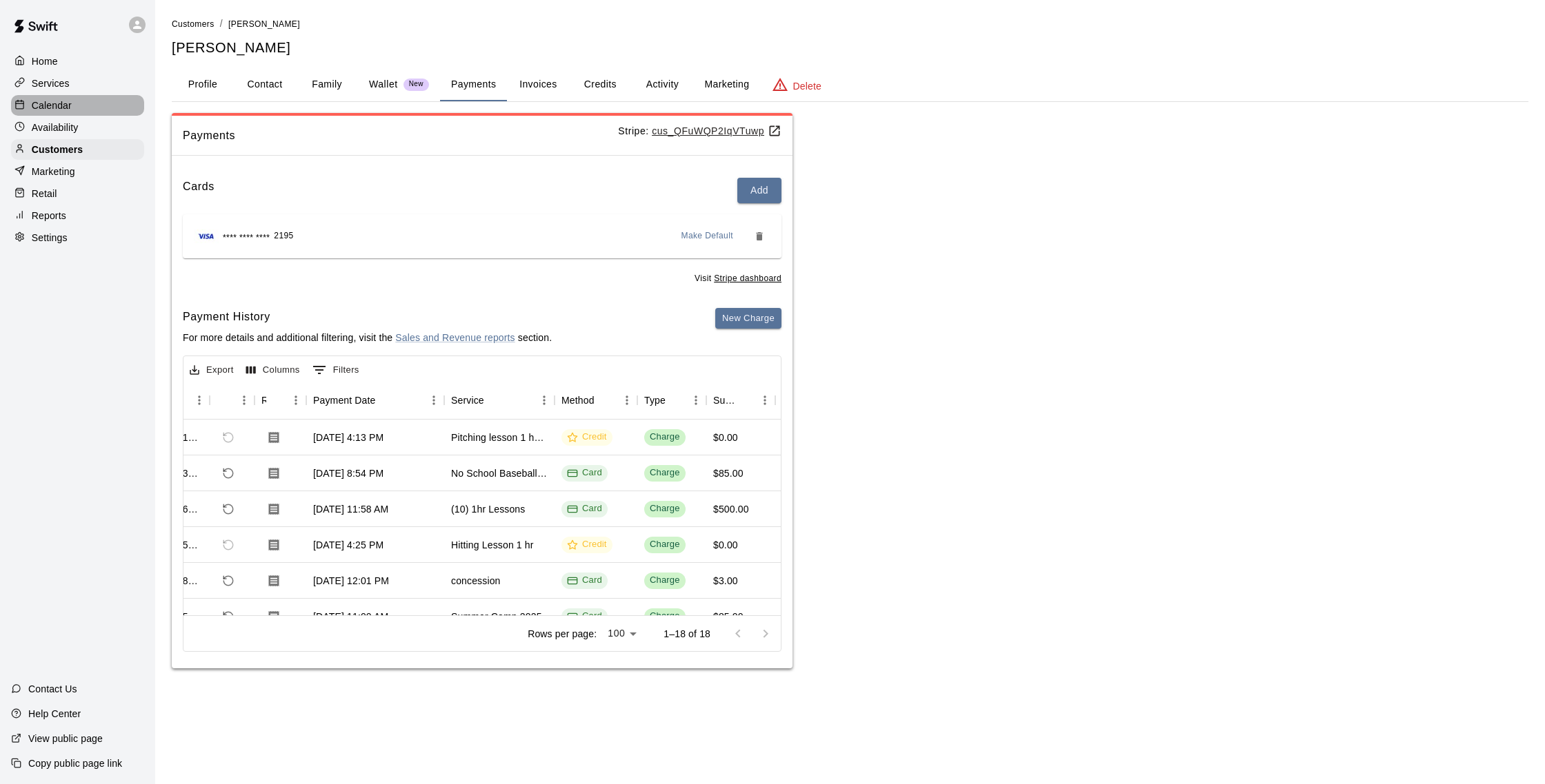
drag, startPoint x: 84, startPoint y: 103, endPoint x: 94, endPoint y: 103, distance: 10.0
click at [84, 103] on div "Calendar" at bounding box center [77, 106] width 133 height 21
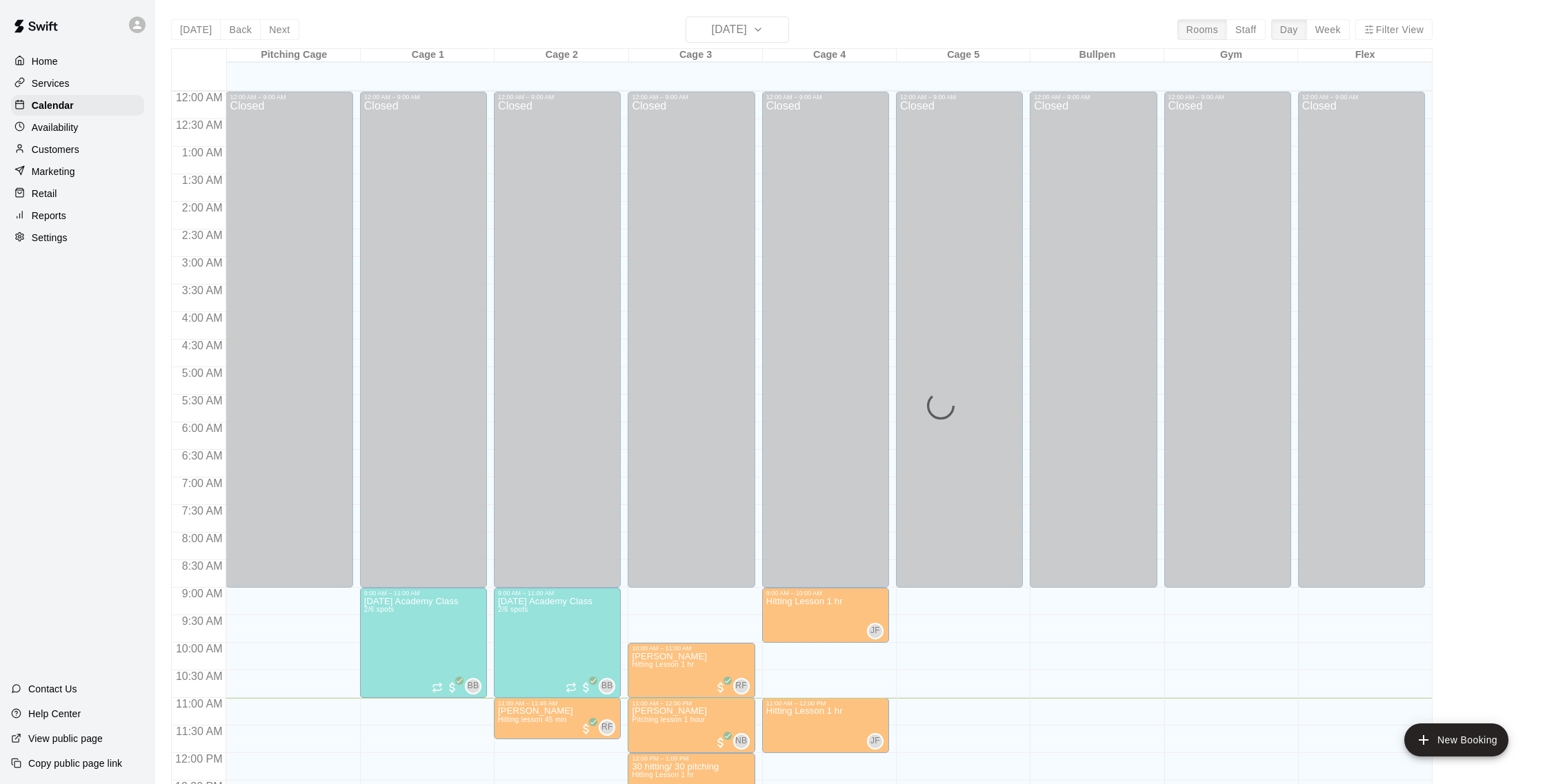
scroll to position [574, 0]
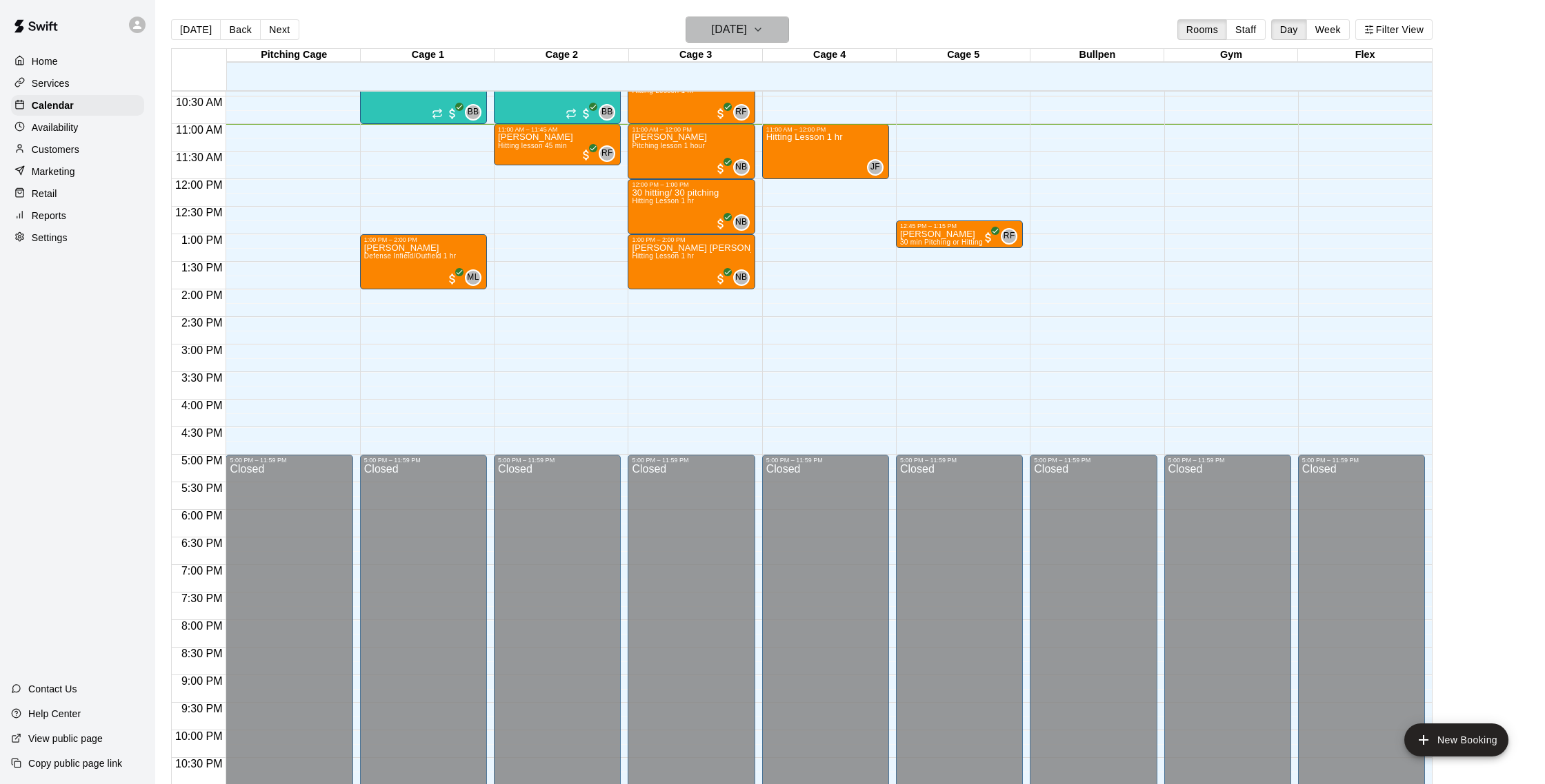
click at [712, 28] on h6 "[DATE]" at bounding box center [729, 29] width 35 height 19
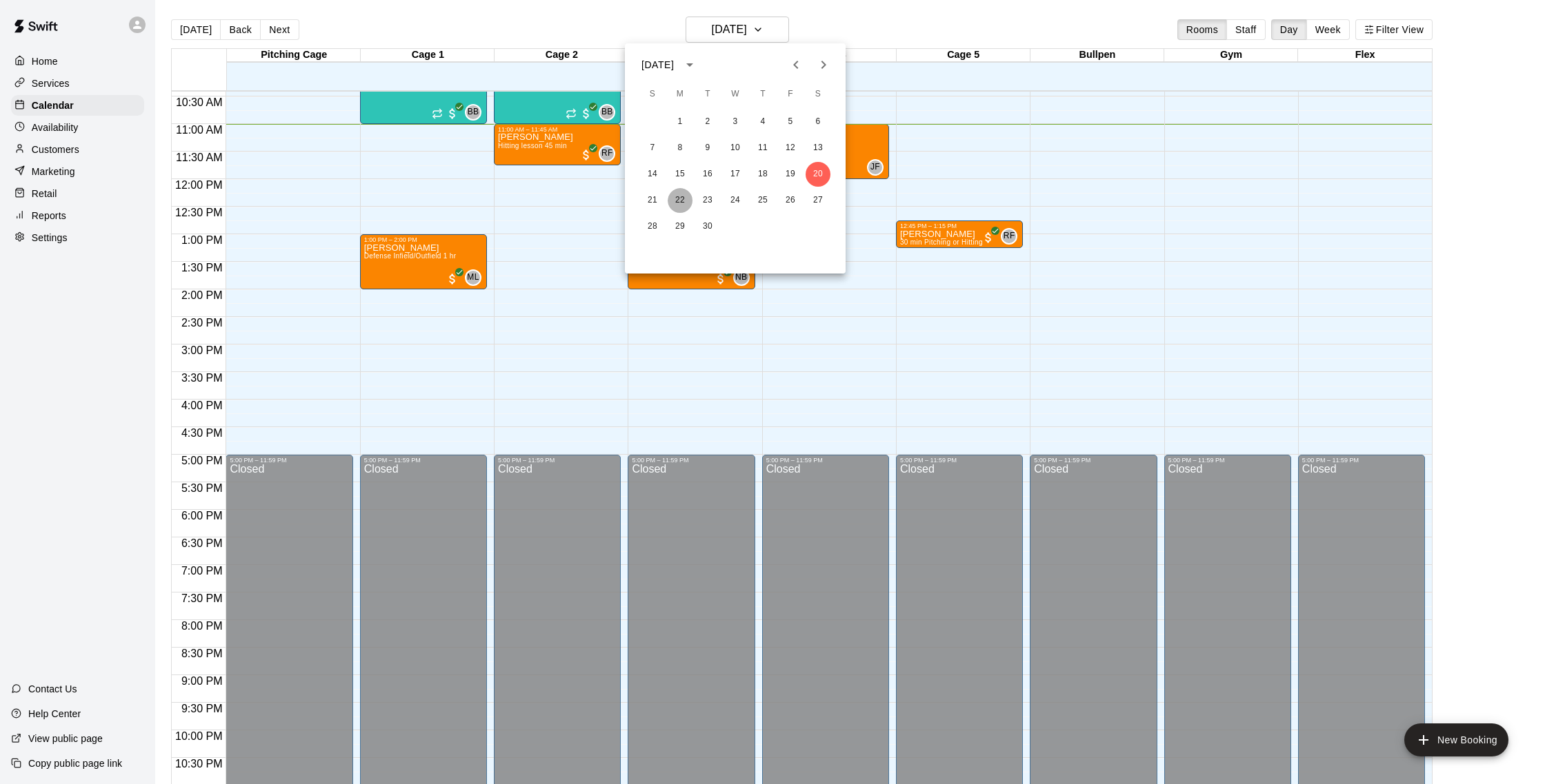
click at [683, 197] on button "22" at bounding box center [679, 200] width 25 height 25
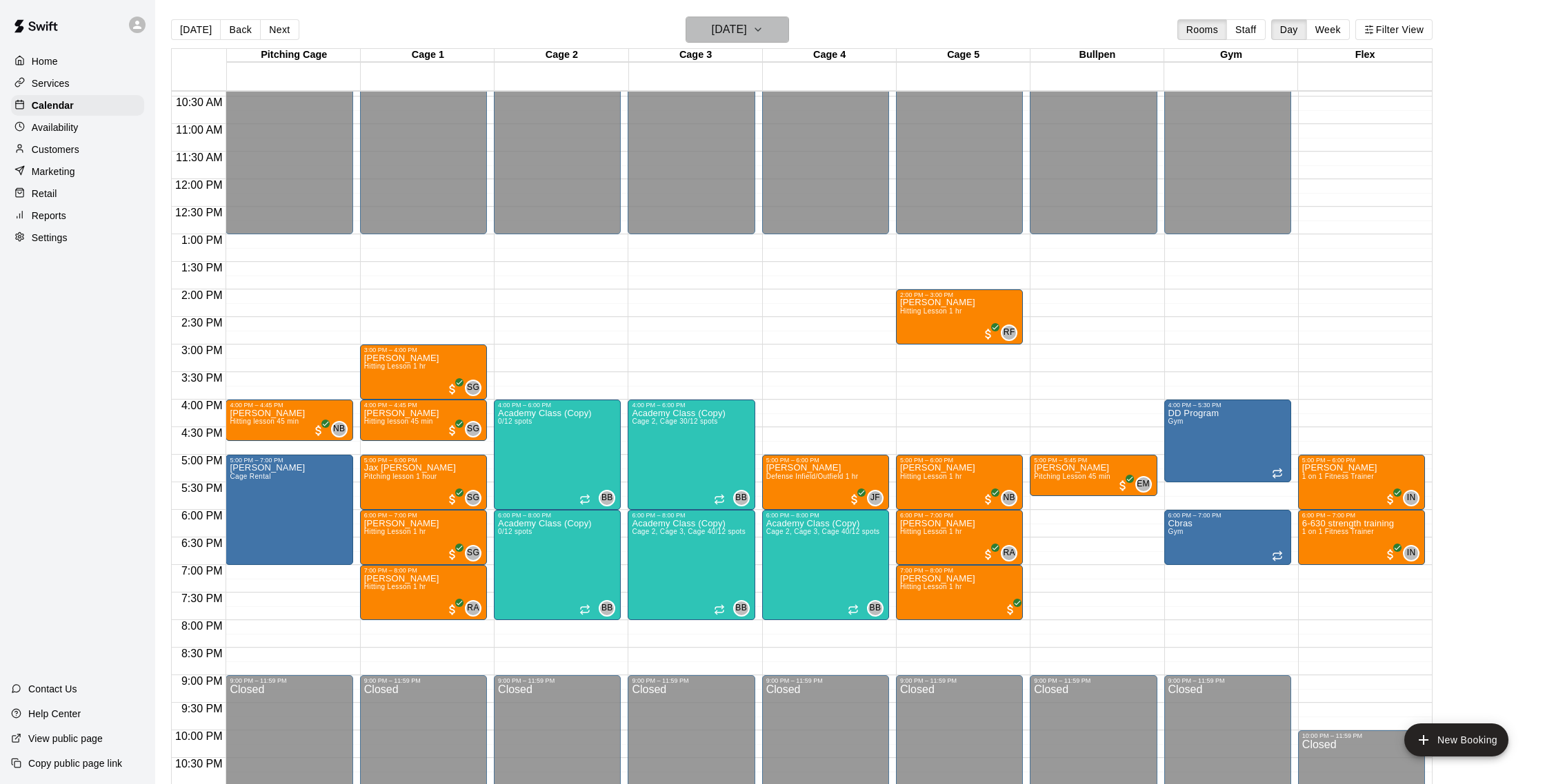
click at [726, 39] on h6 "Monday Sep 22" at bounding box center [729, 29] width 35 height 19
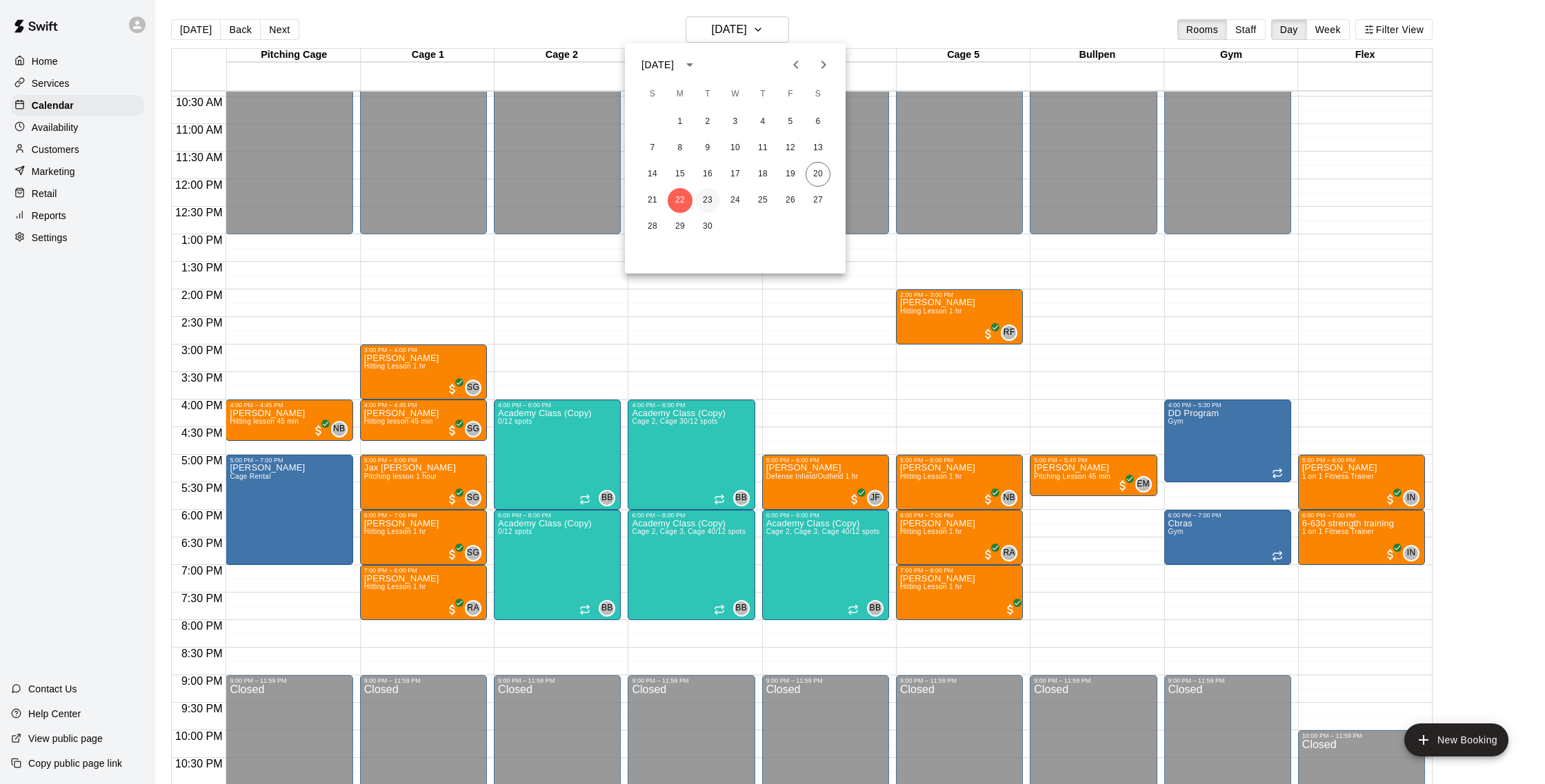
click at [706, 190] on button "23" at bounding box center [708, 200] width 25 height 25
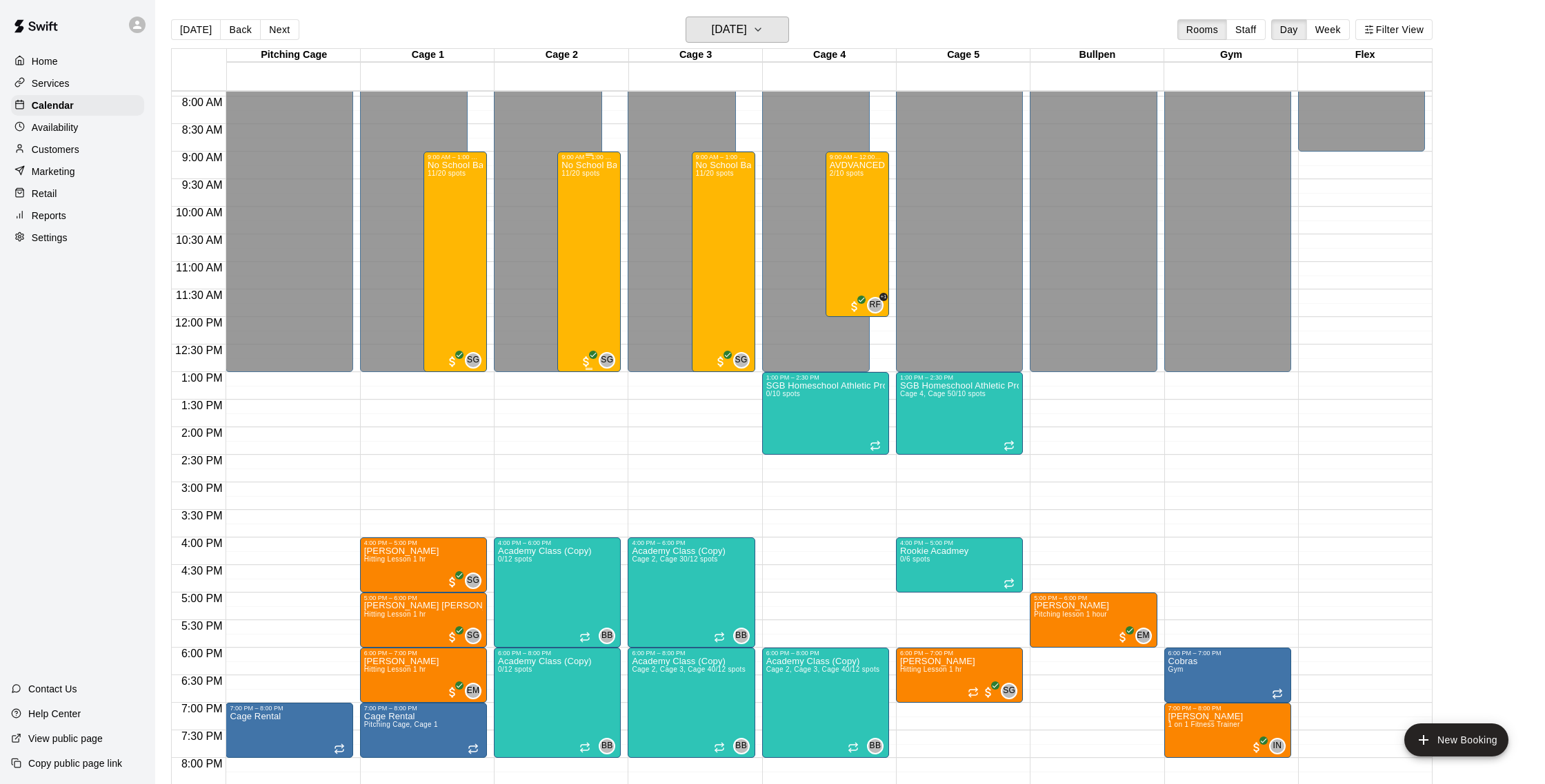
scroll to position [517, 0]
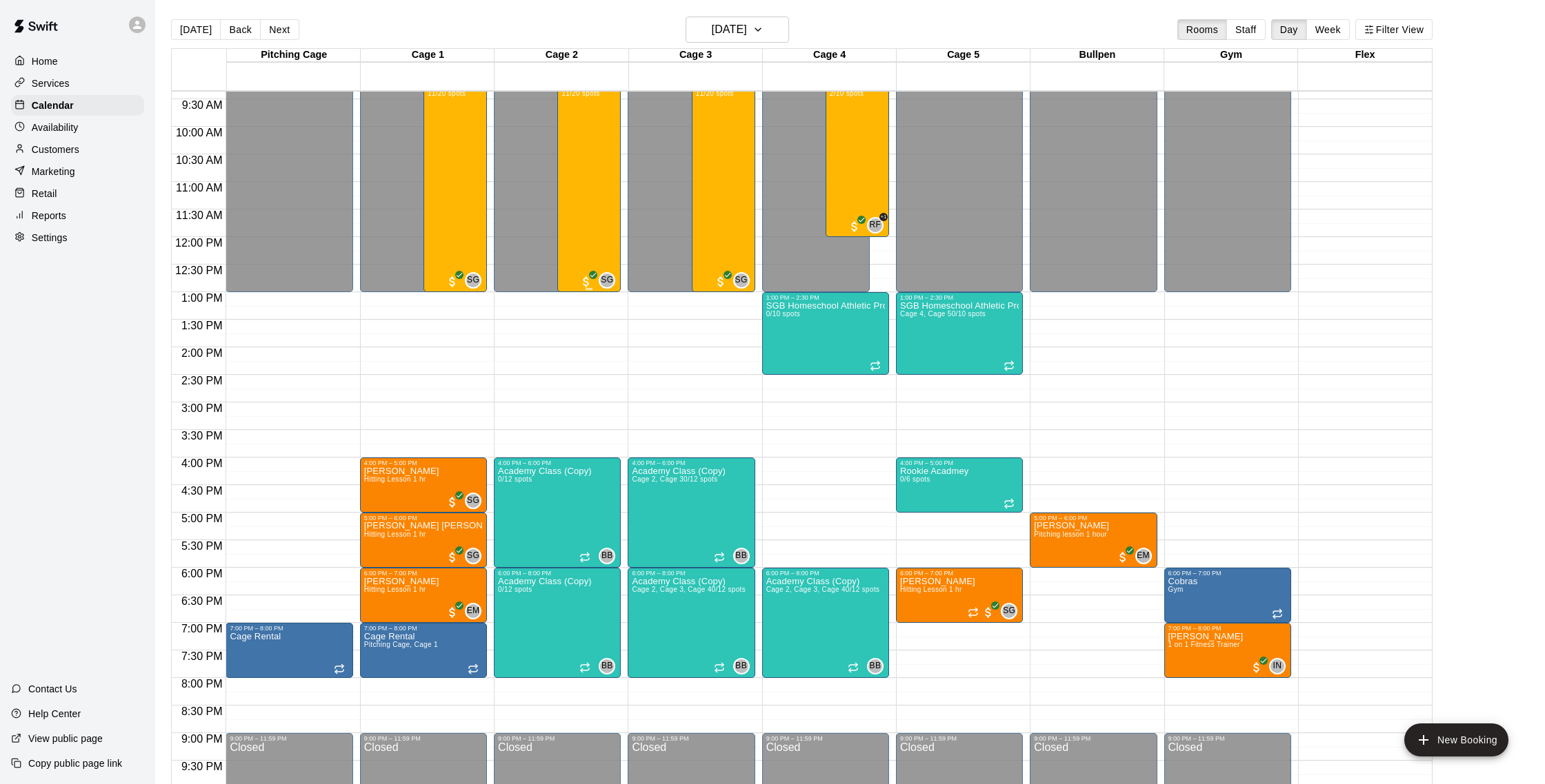
click at [597, 190] on div "No School Baseball & Softball Clinics 11/20 spots" at bounding box center [589, 472] width 55 height 784
click at [578, 129] on img "edit" at bounding box center [575, 128] width 16 height 16
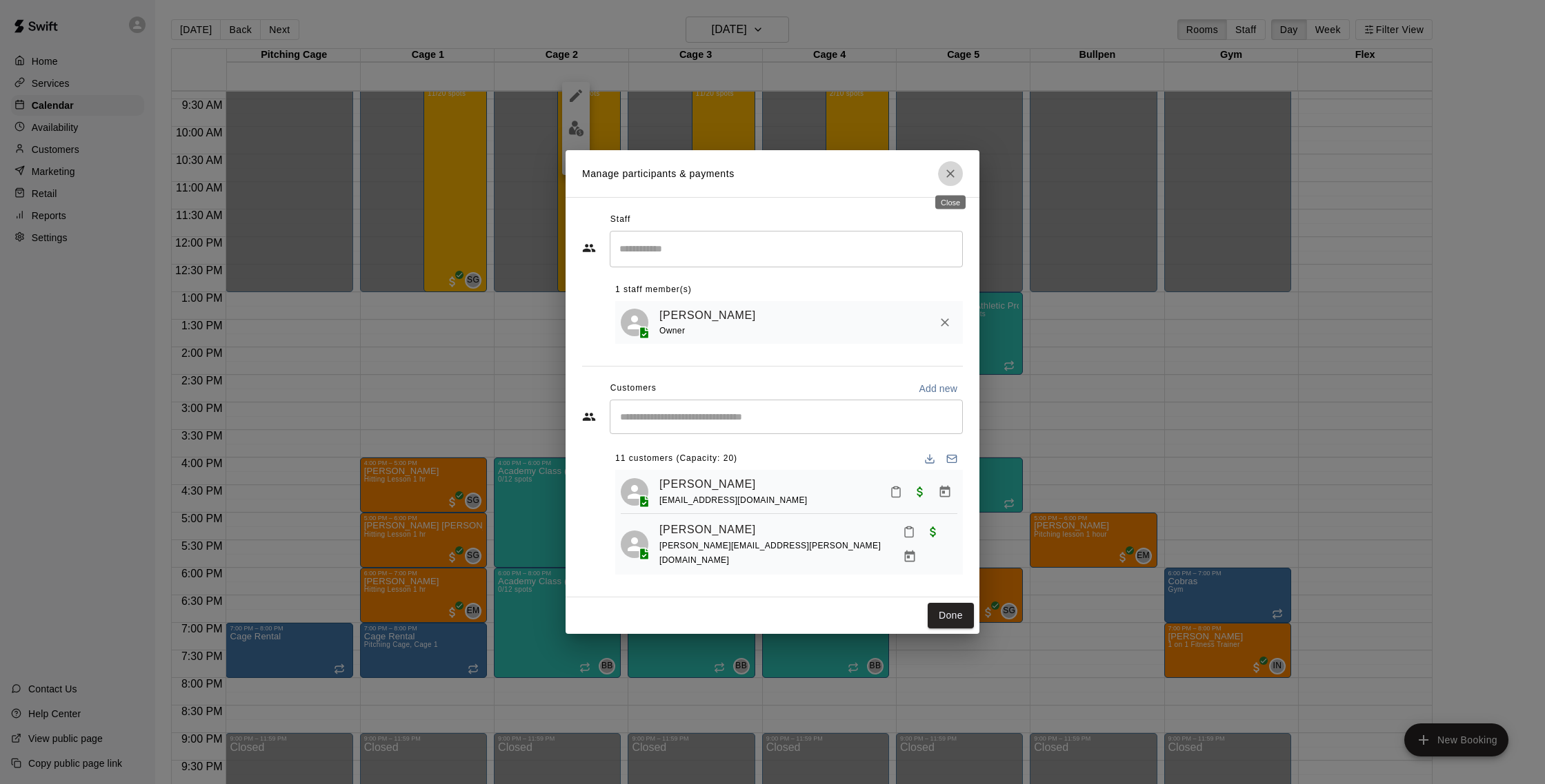
click at [940, 179] on button "Close" at bounding box center [950, 174] width 25 height 25
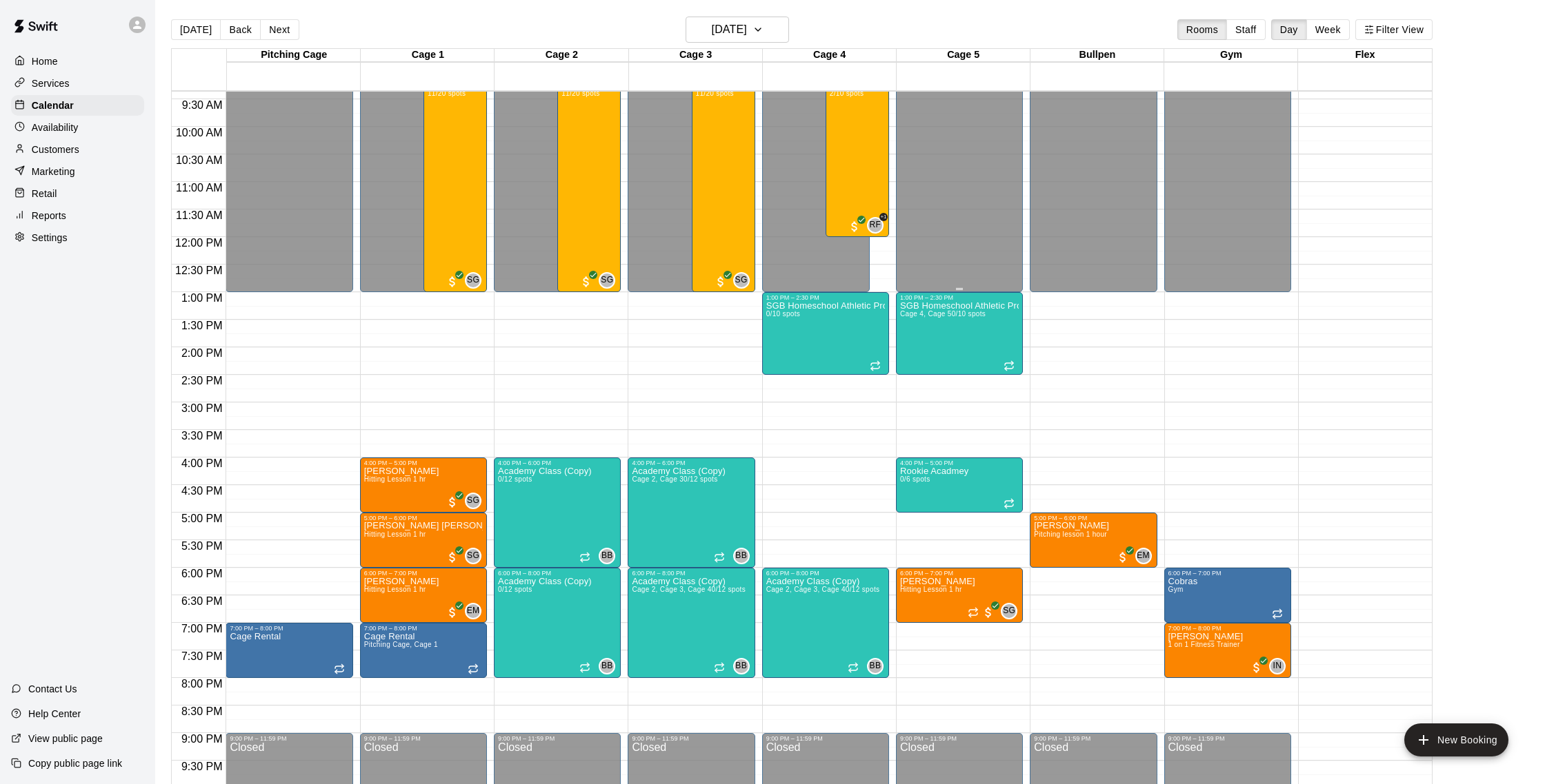
scroll to position [520, 0]
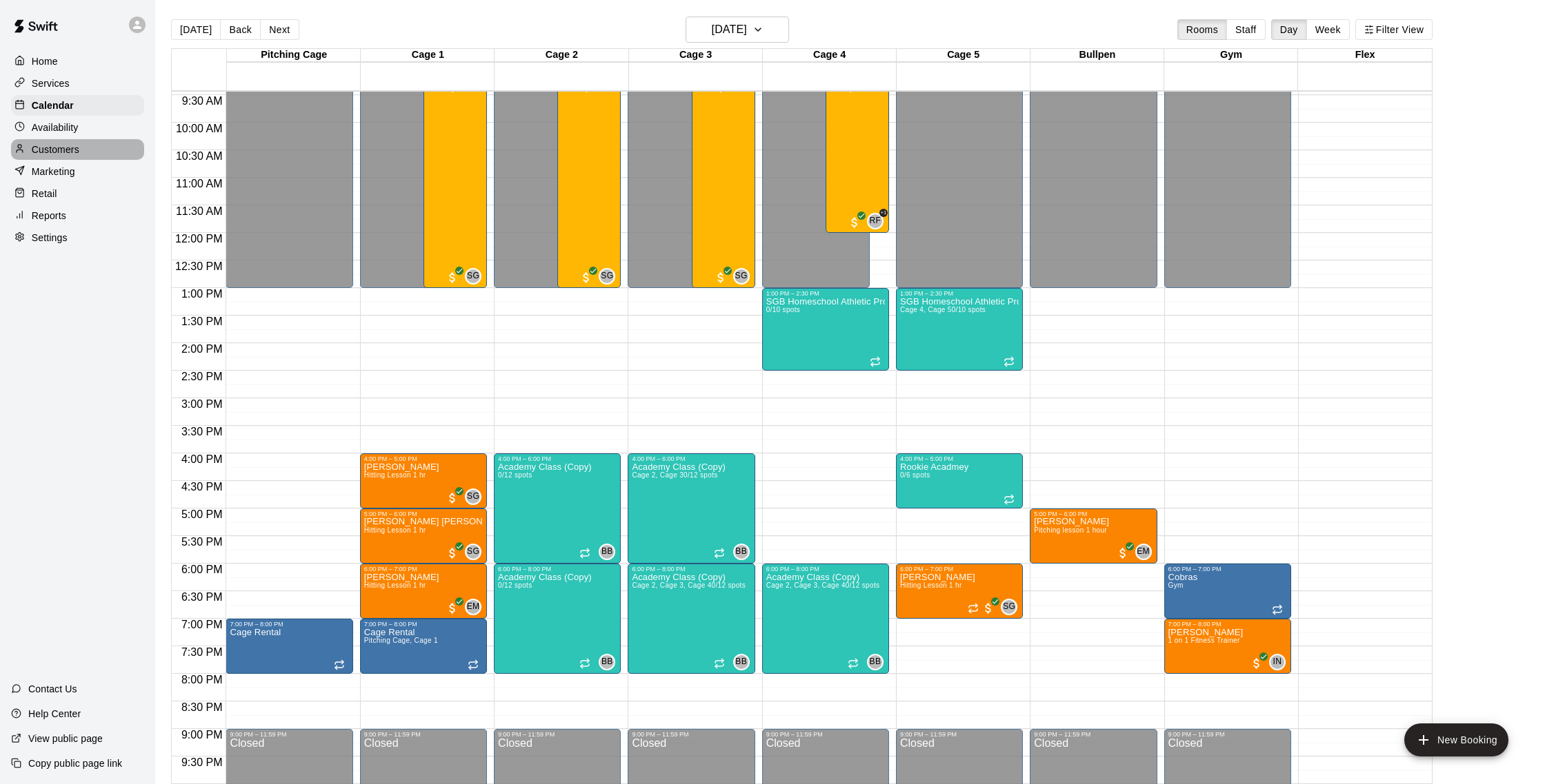
drag, startPoint x: 91, startPoint y: 150, endPoint x: 78, endPoint y: 142, distance: 15.3
click at [91, 149] on div "Customers" at bounding box center [77, 149] width 133 height 21
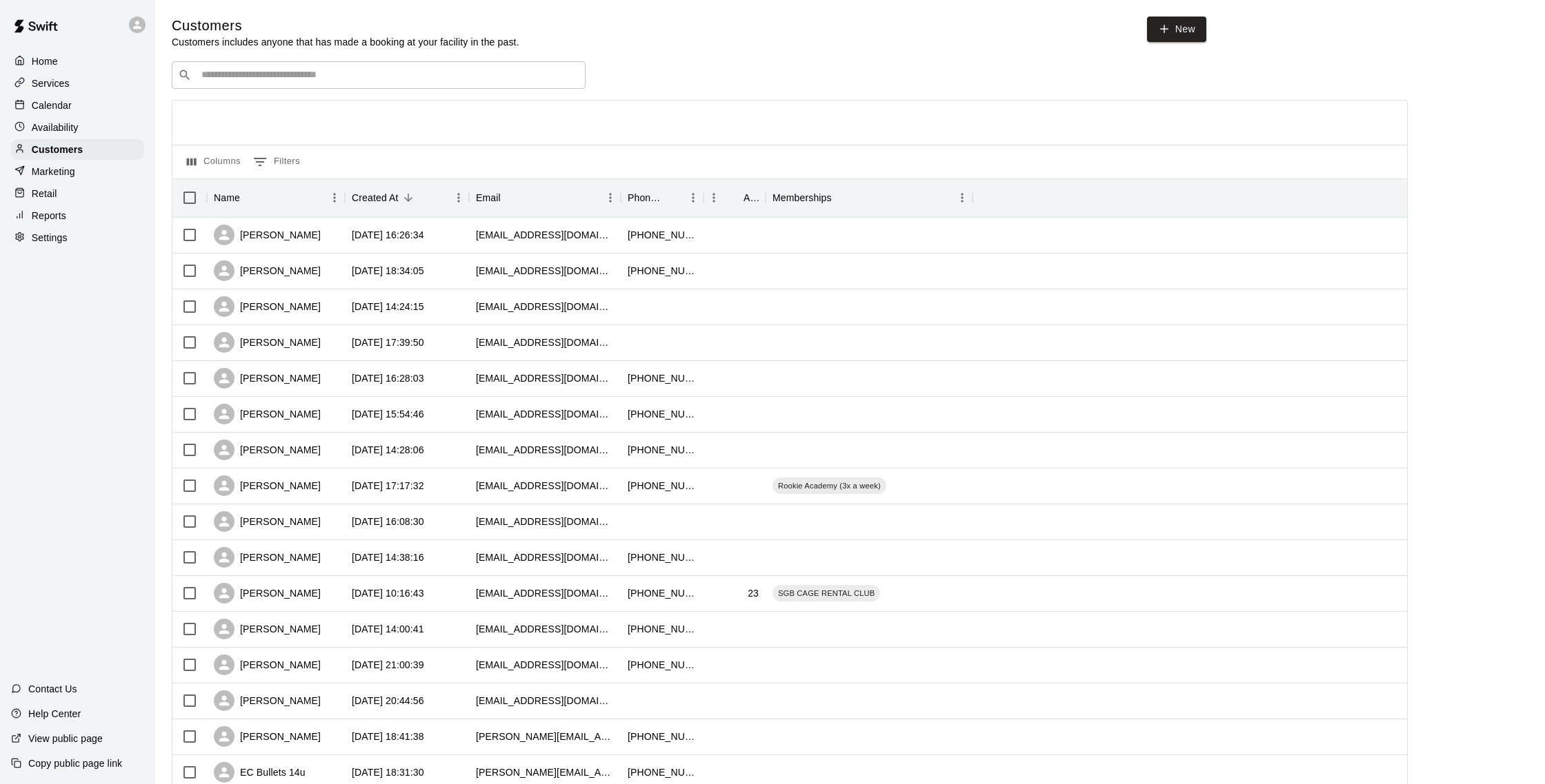
click at [289, 84] on div "​ ​" at bounding box center [379, 75] width 414 height 27
click at [73, 103] on div "Calendar" at bounding box center [77, 106] width 133 height 21
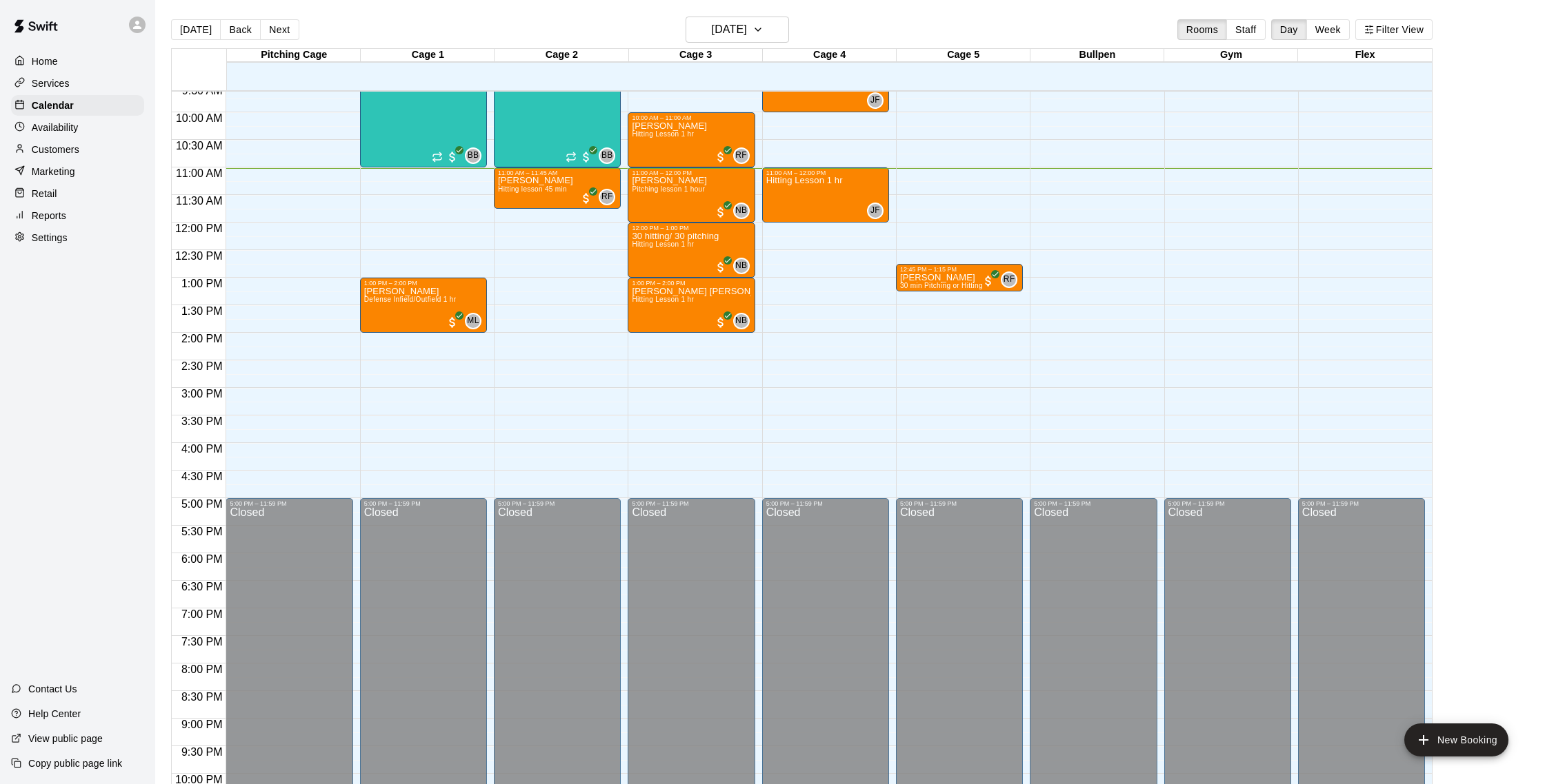
scroll to position [511, 0]
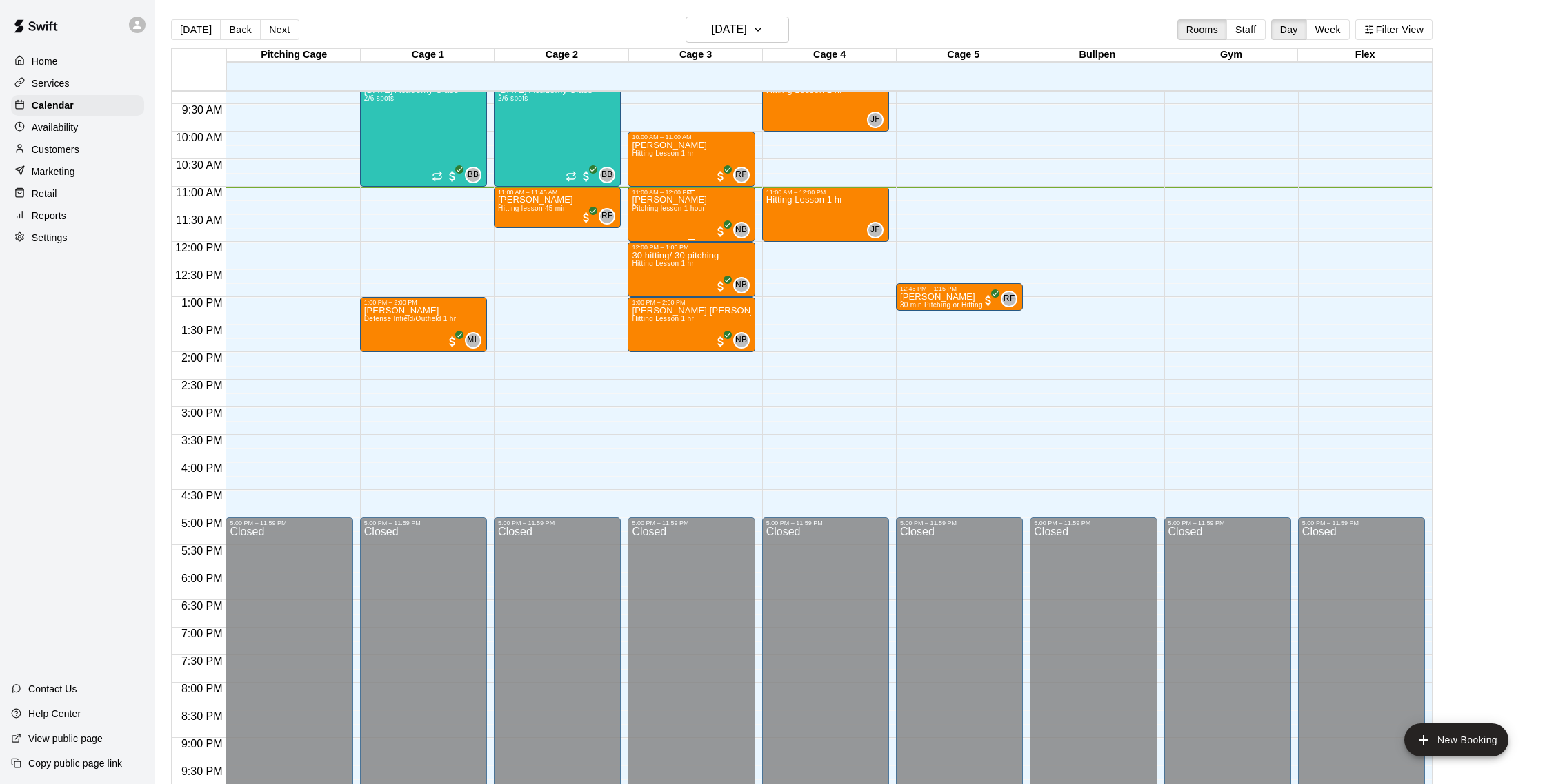
click at [662, 227] on div "Aden Aliscio Pitching lesson 1 hour" at bounding box center [669, 588] width 76 height 784
click at [641, 256] on div at bounding box center [645, 244] width 27 height 94
click at [648, 246] on img "edit" at bounding box center [646, 244] width 16 height 16
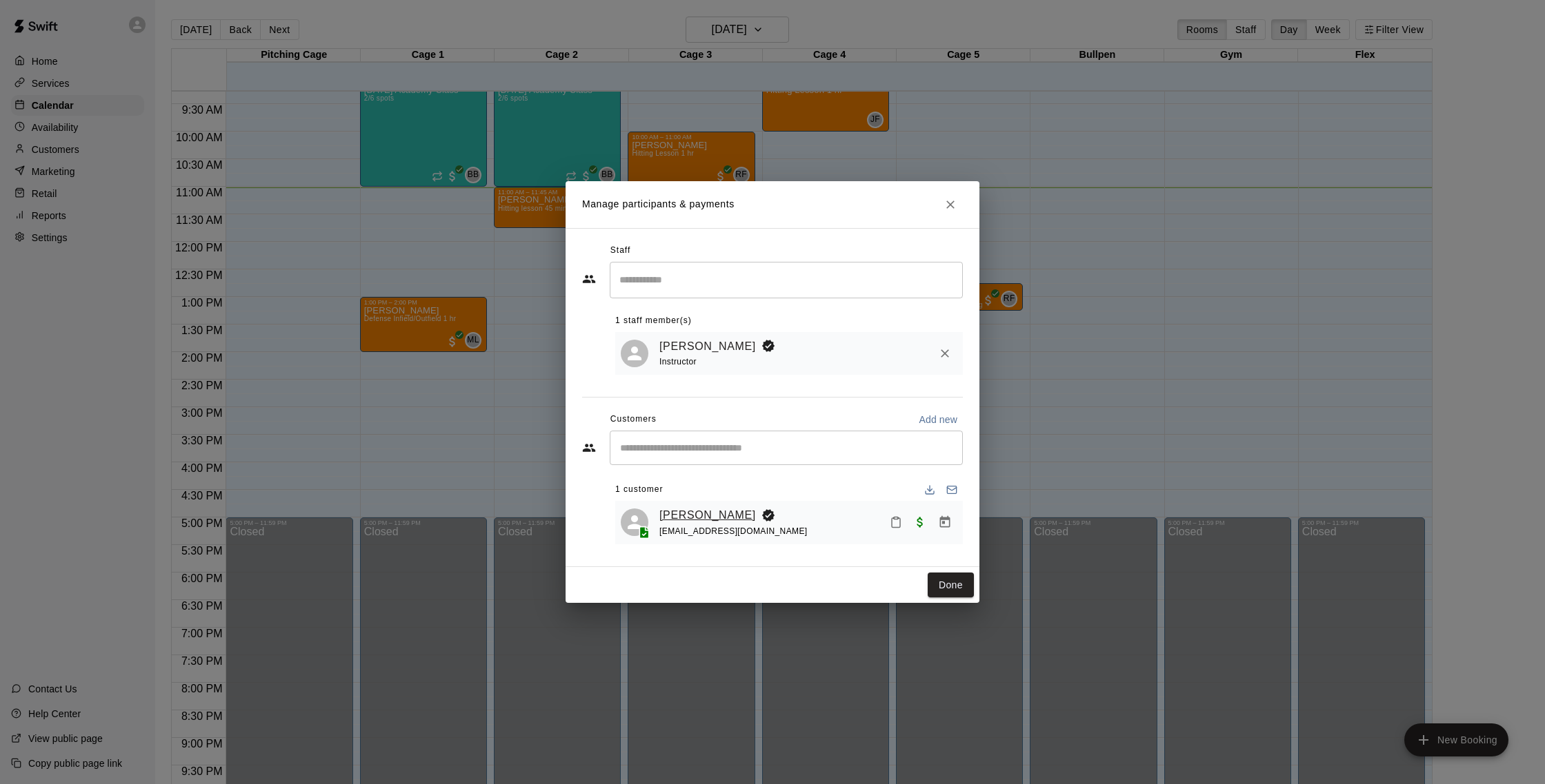
click at [693, 514] on link "[PERSON_NAME]" at bounding box center [708, 515] width 96 height 18
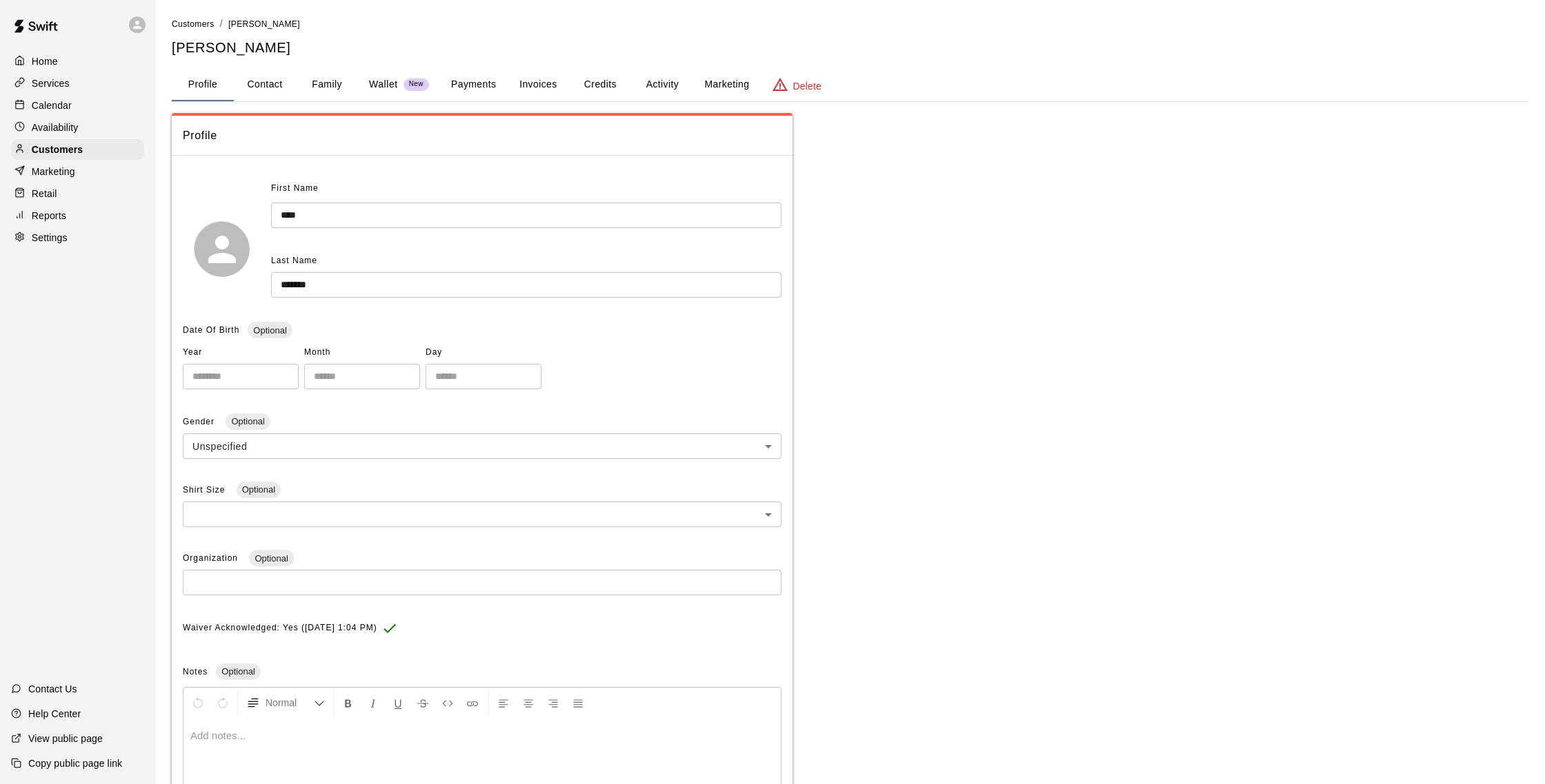
click at [646, 91] on button "Activity" at bounding box center [662, 84] width 62 height 33
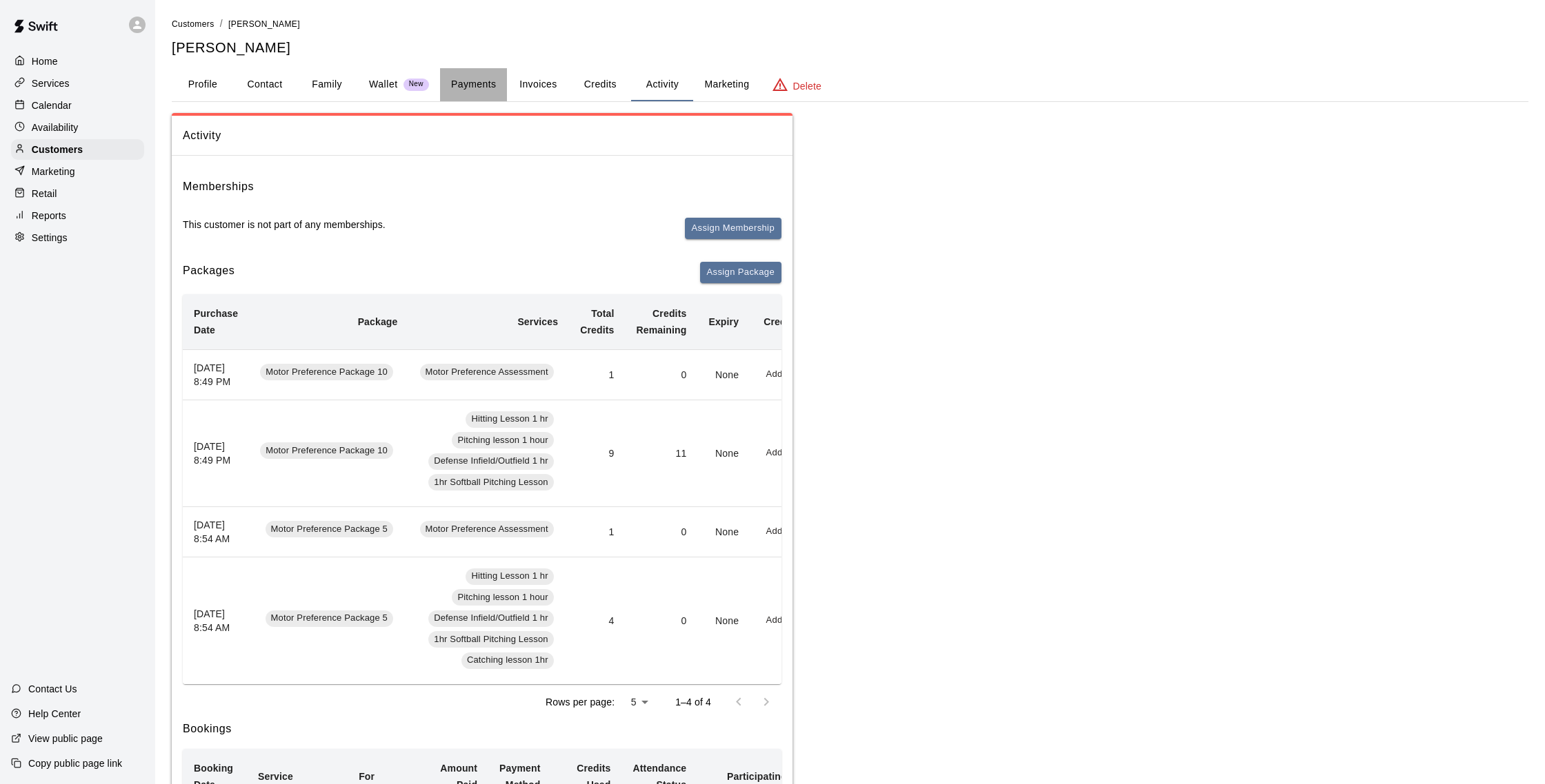
click at [478, 85] on button "Payments" at bounding box center [473, 84] width 67 height 33
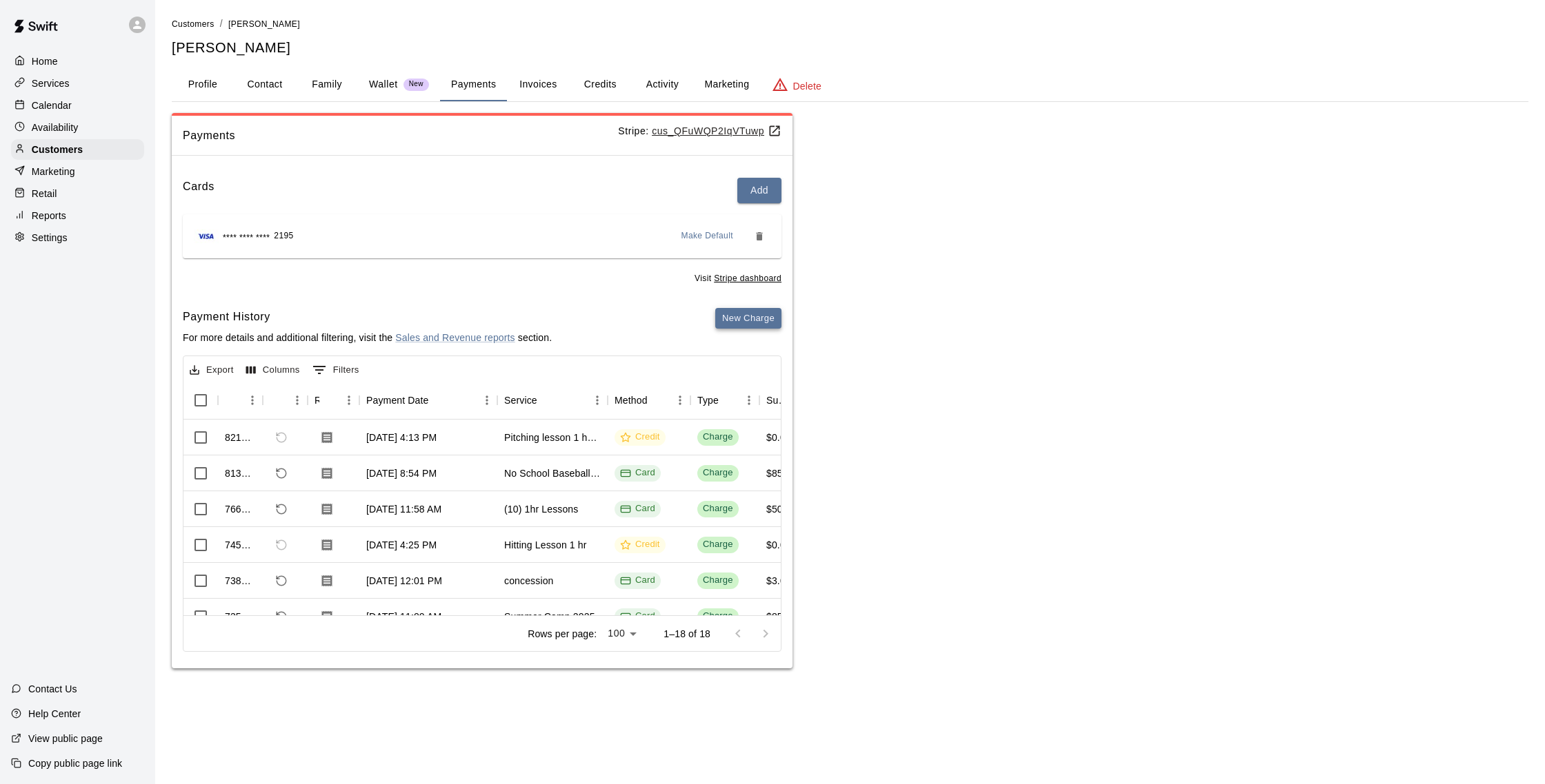
click at [741, 316] on button "New Charge" at bounding box center [748, 318] width 66 height 22
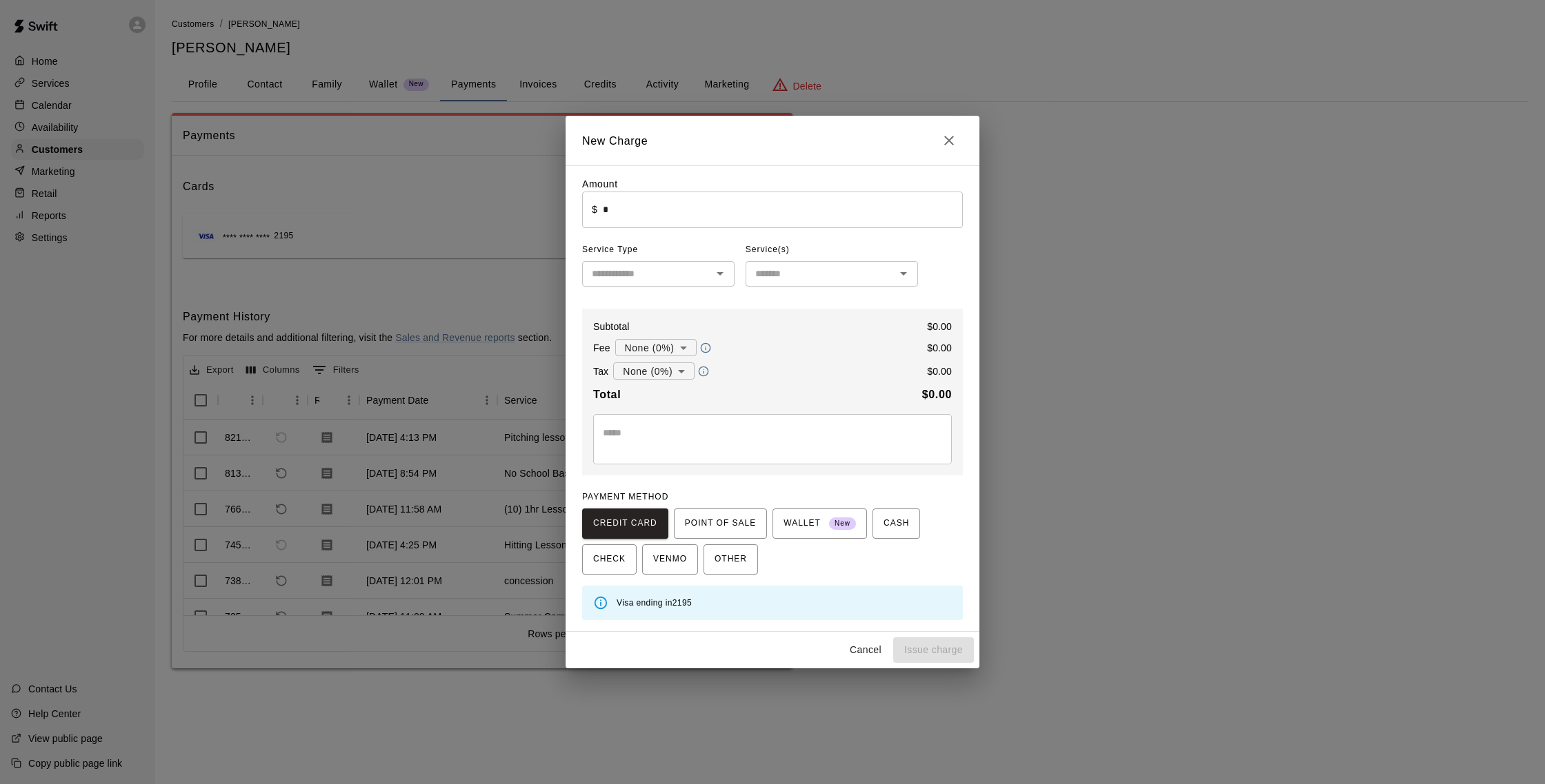
click at [673, 269] on input "text" at bounding box center [646, 274] width 121 height 17
click at [624, 213] on input "*" at bounding box center [782, 210] width 360 height 37
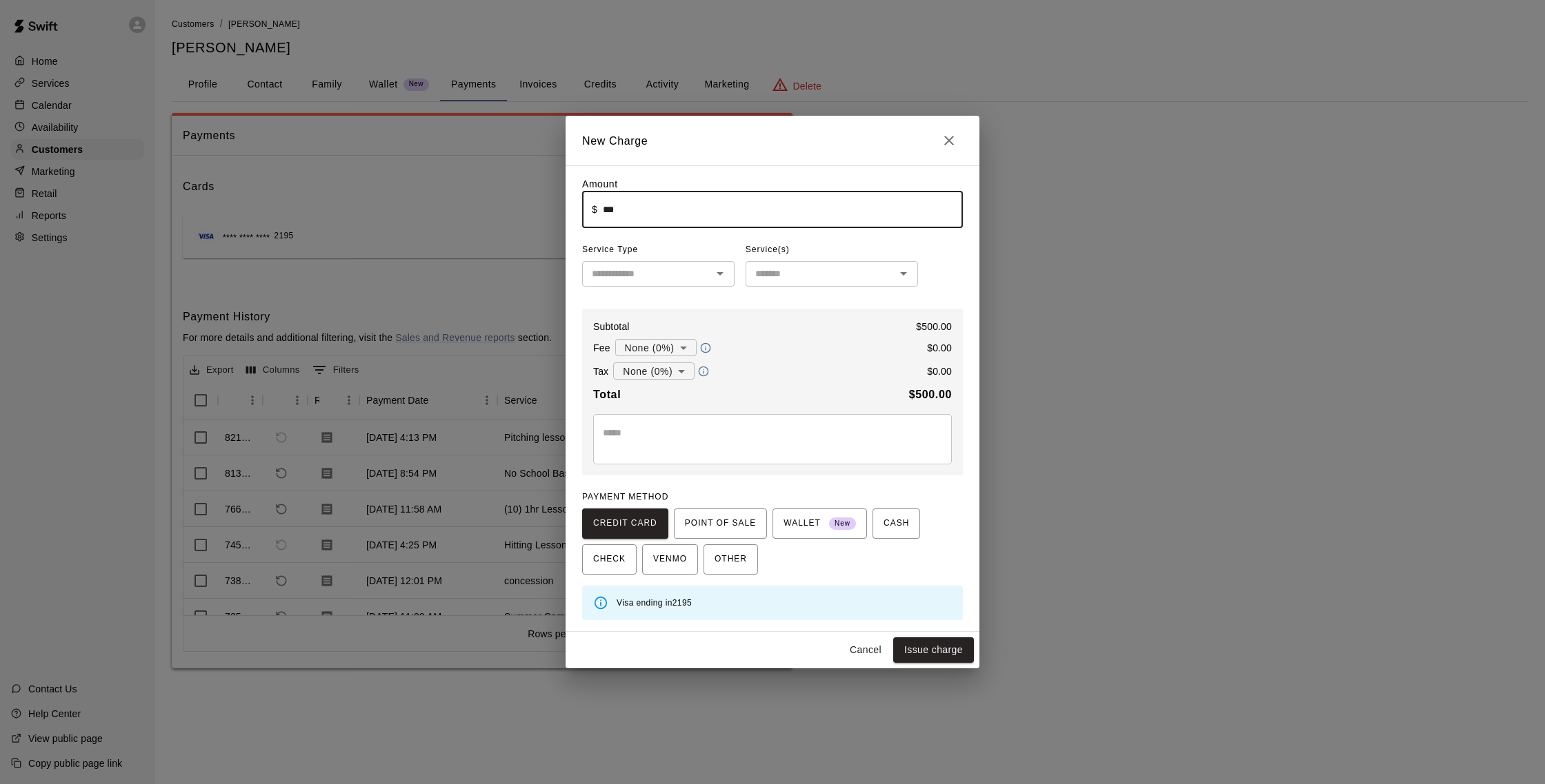
type input "******"
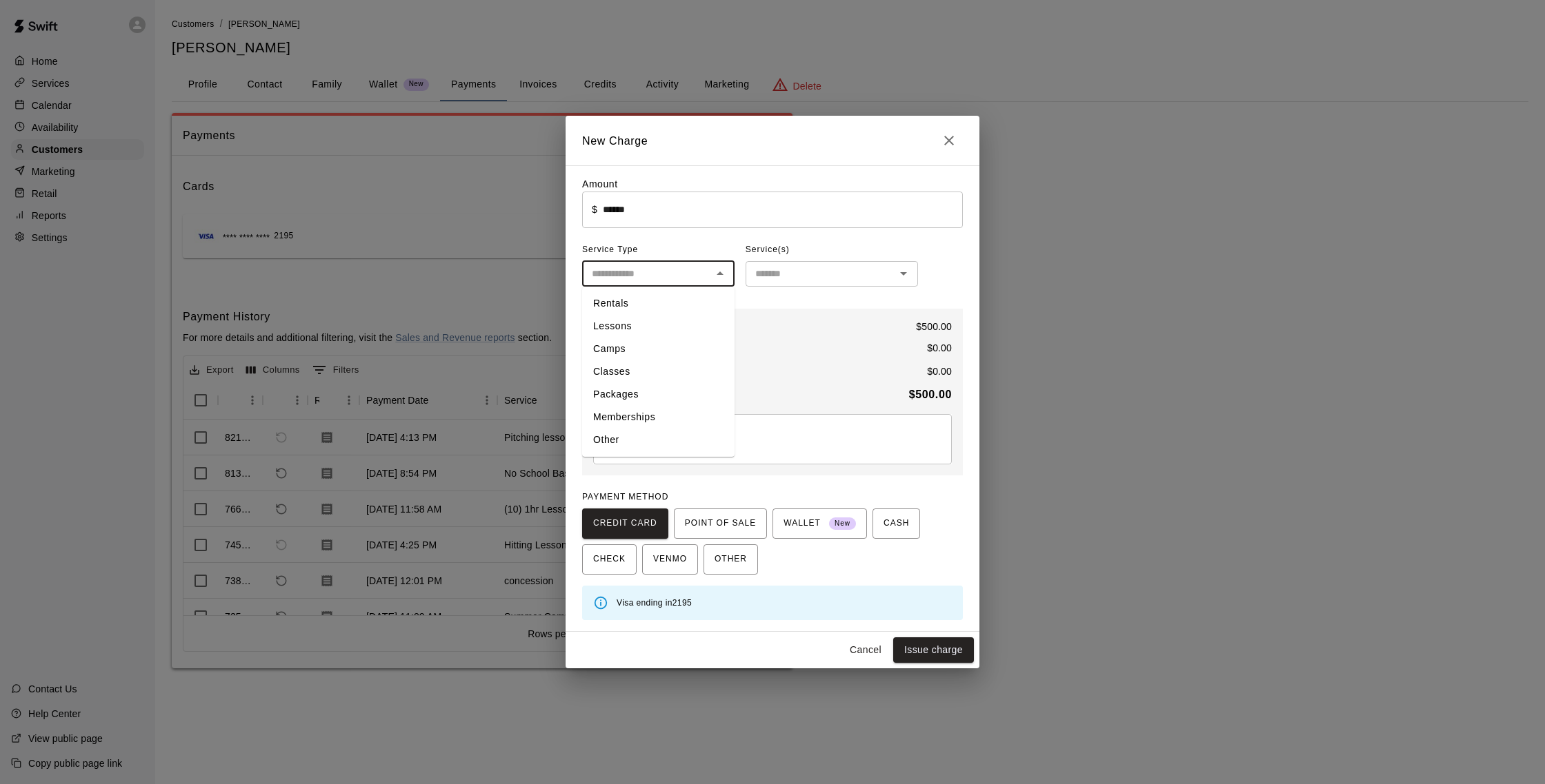
click at [644, 270] on input "text" at bounding box center [646, 274] width 121 height 17
click at [646, 391] on li "Packages" at bounding box center [658, 395] width 152 height 23
type input "********"
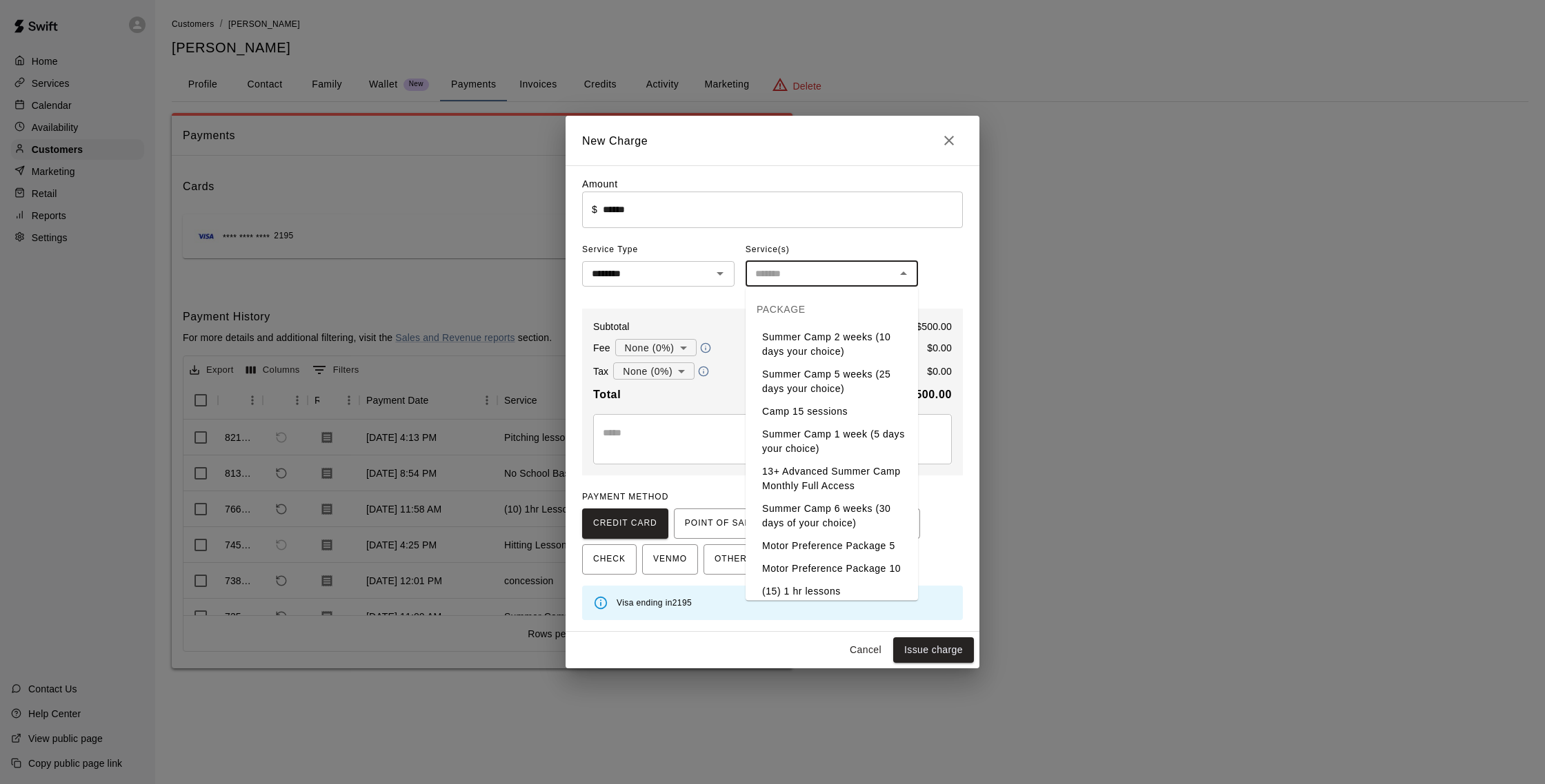
click at [772, 270] on input "text" at bounding box center [820, 274] width 142 height 17
click at [815, 457] on li "Camp 10 Pack" at bounding box center [832, 456] width 172 height 23
type input "**********"
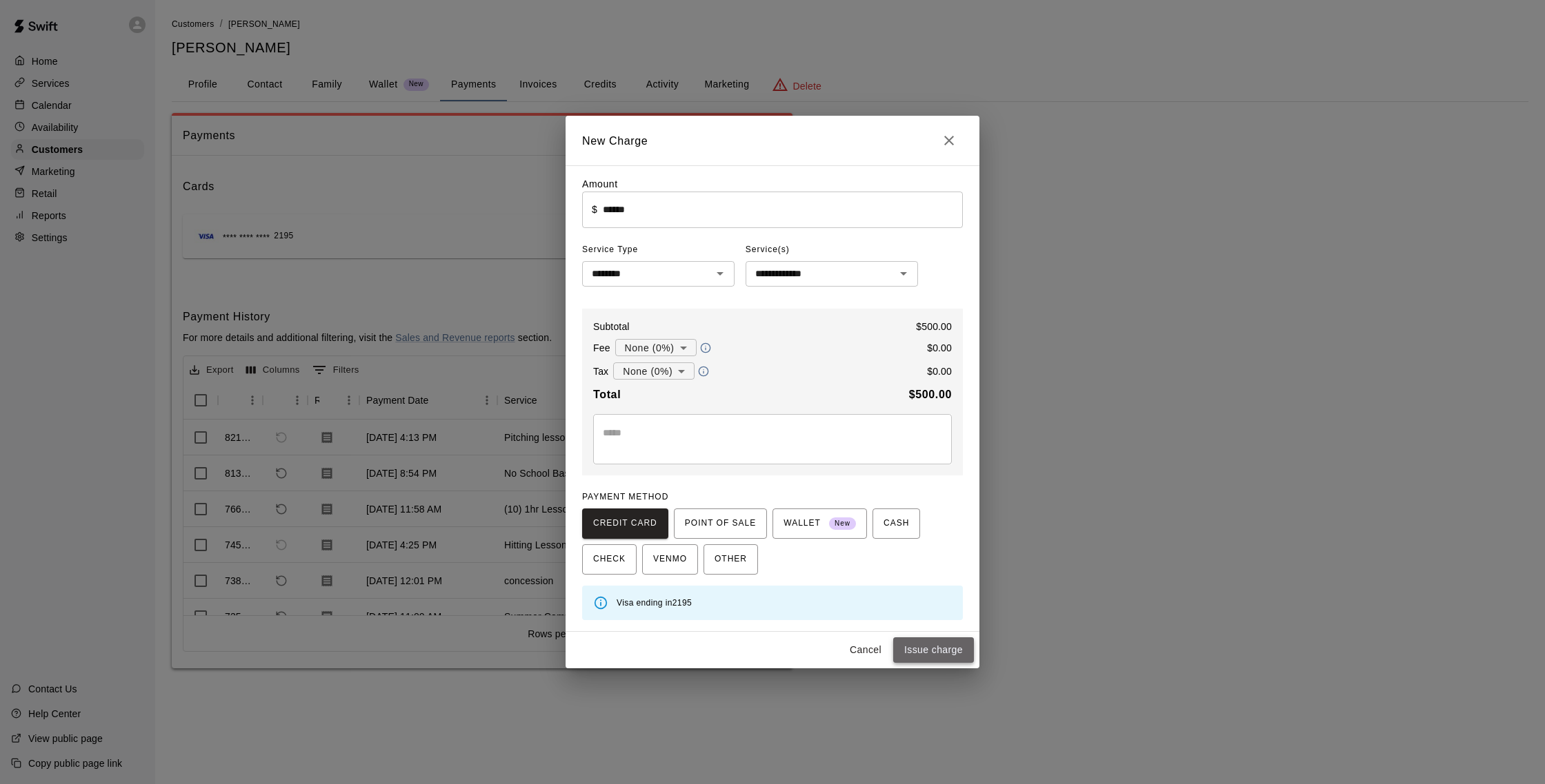
click at [930, 649] on button "Issue charge" at bounding box center [933, 650] width 80 height 26
type input "*"
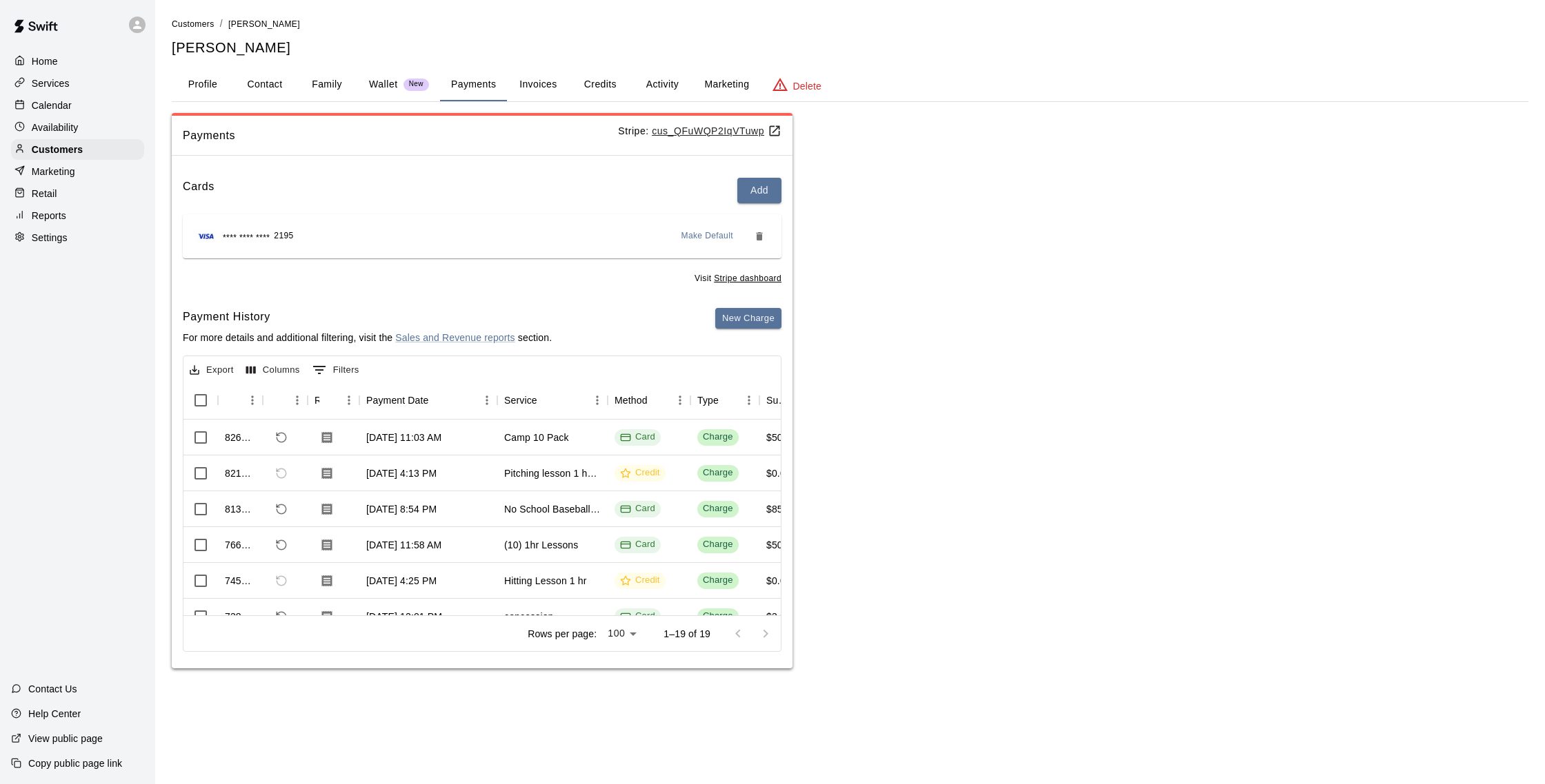
click at [653, 91] on button "Activity" at bounding box center [662, 84] width 62 height 33
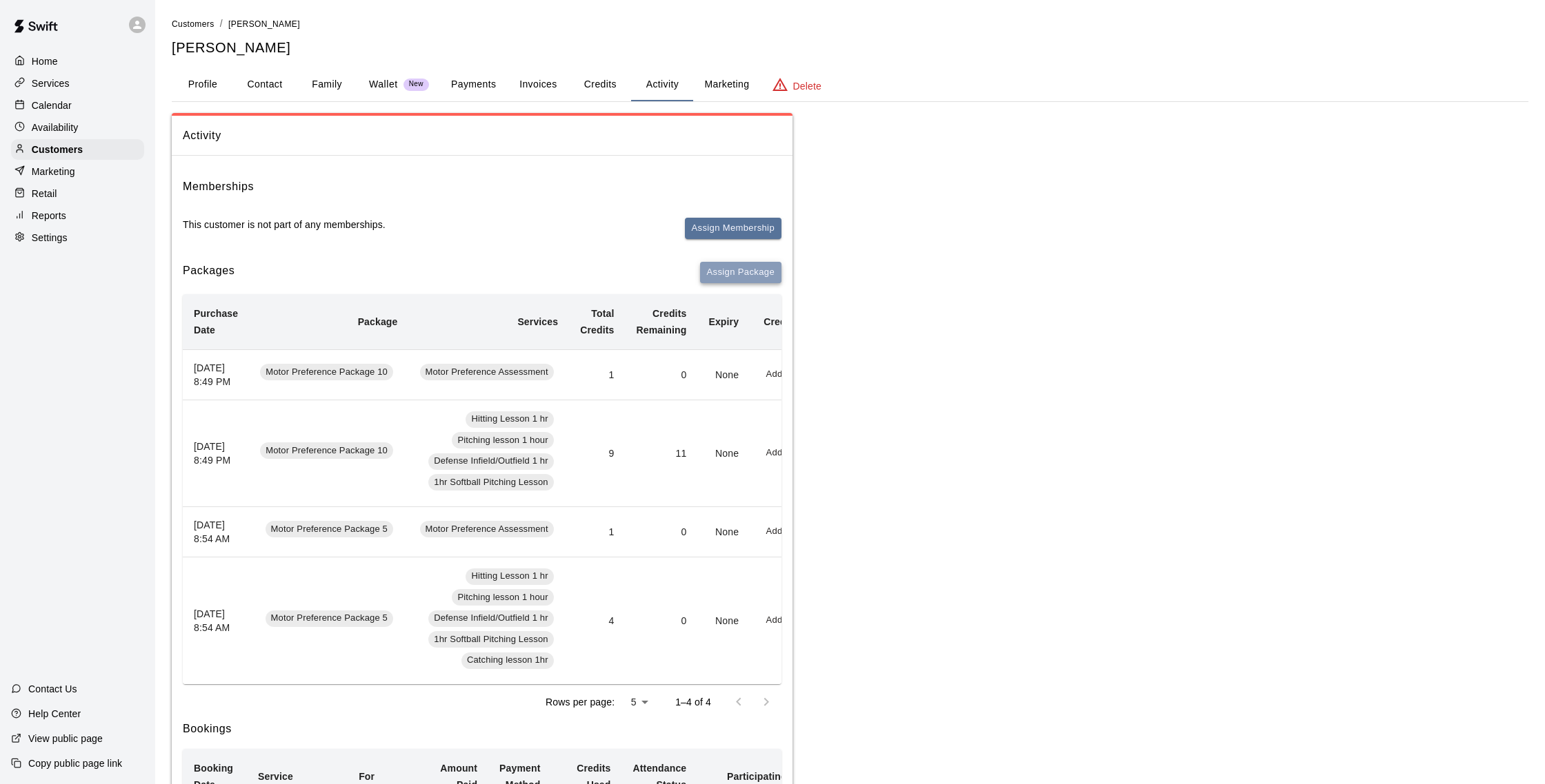
click at [726, 273] on button "Assign Package" at bounding box center [741, 272] width 81 height 22
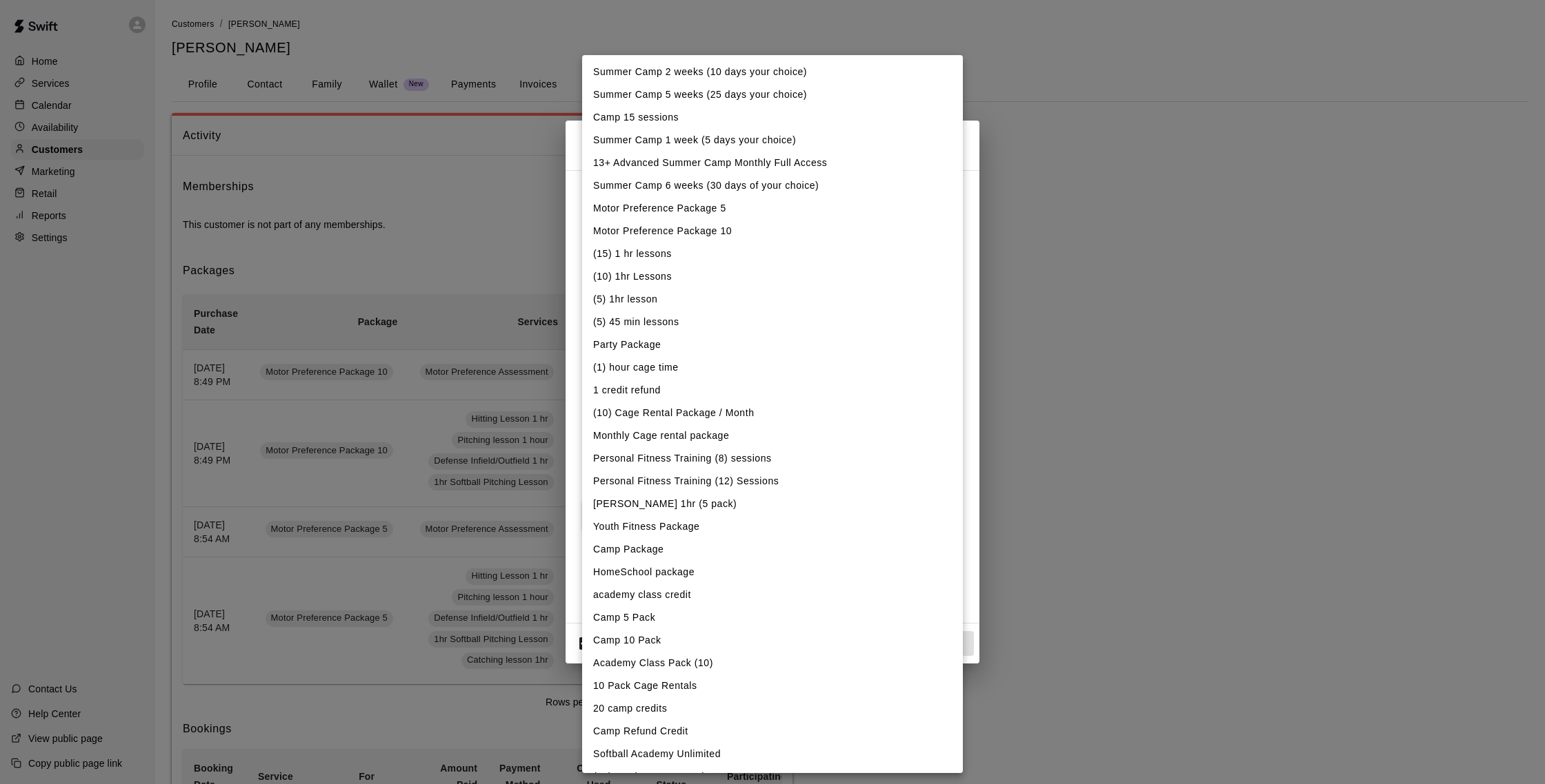
click at [664, 641] on li "Camp 10 Pack" at bounding box center [772, 640] width 381 height 23
type input "**********"
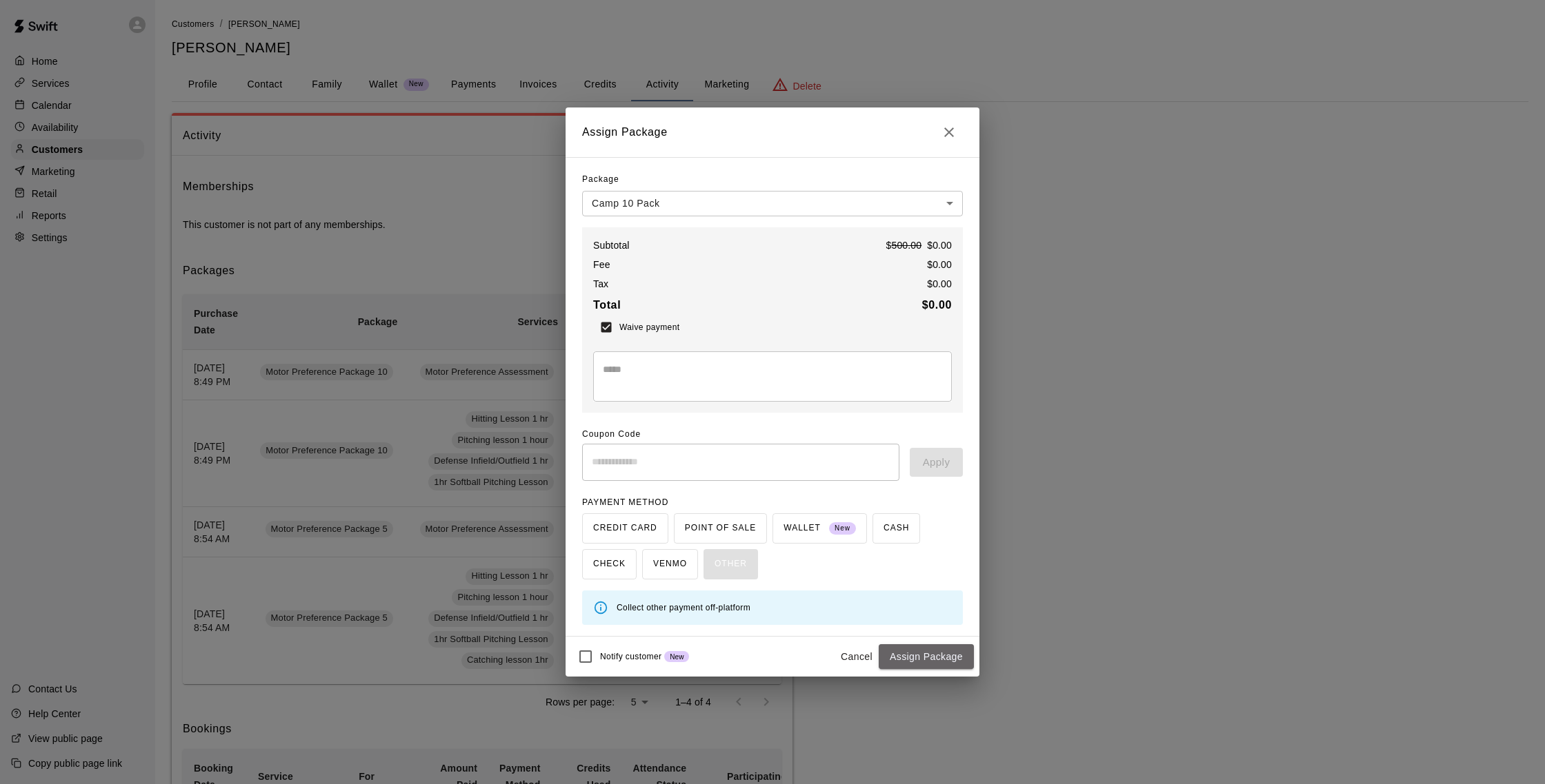
click at [939, 656] on button "Assign Package" at bounding box center [926, 656] width 95 height 26
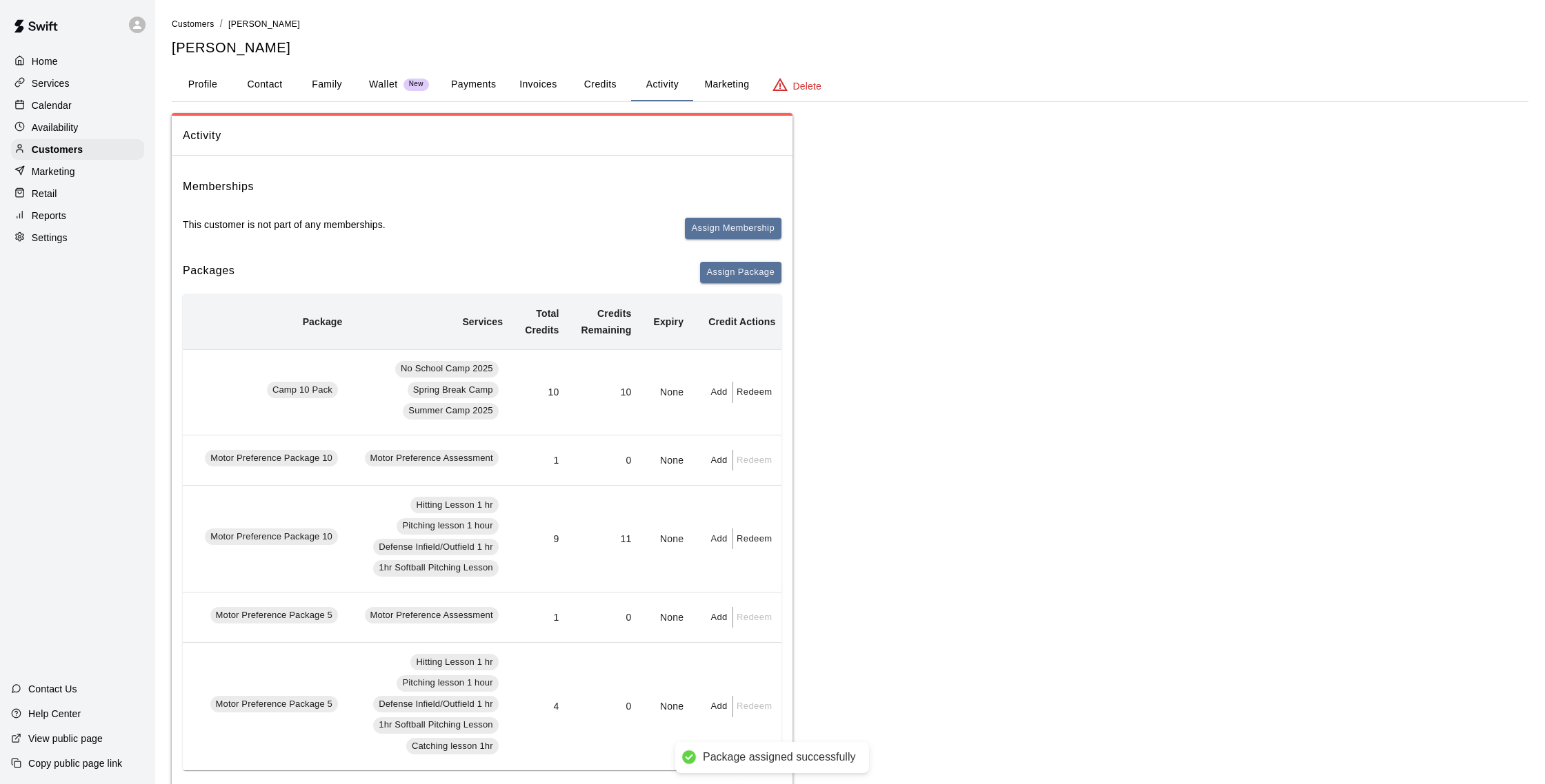
scroll to position [0, 54]
click at [724, 398] on button "Add" at bounding box center [720, 392] width 27 height 22
click at [741, 448] on input "text" at bounding box center [757, 447] width 70 height 26
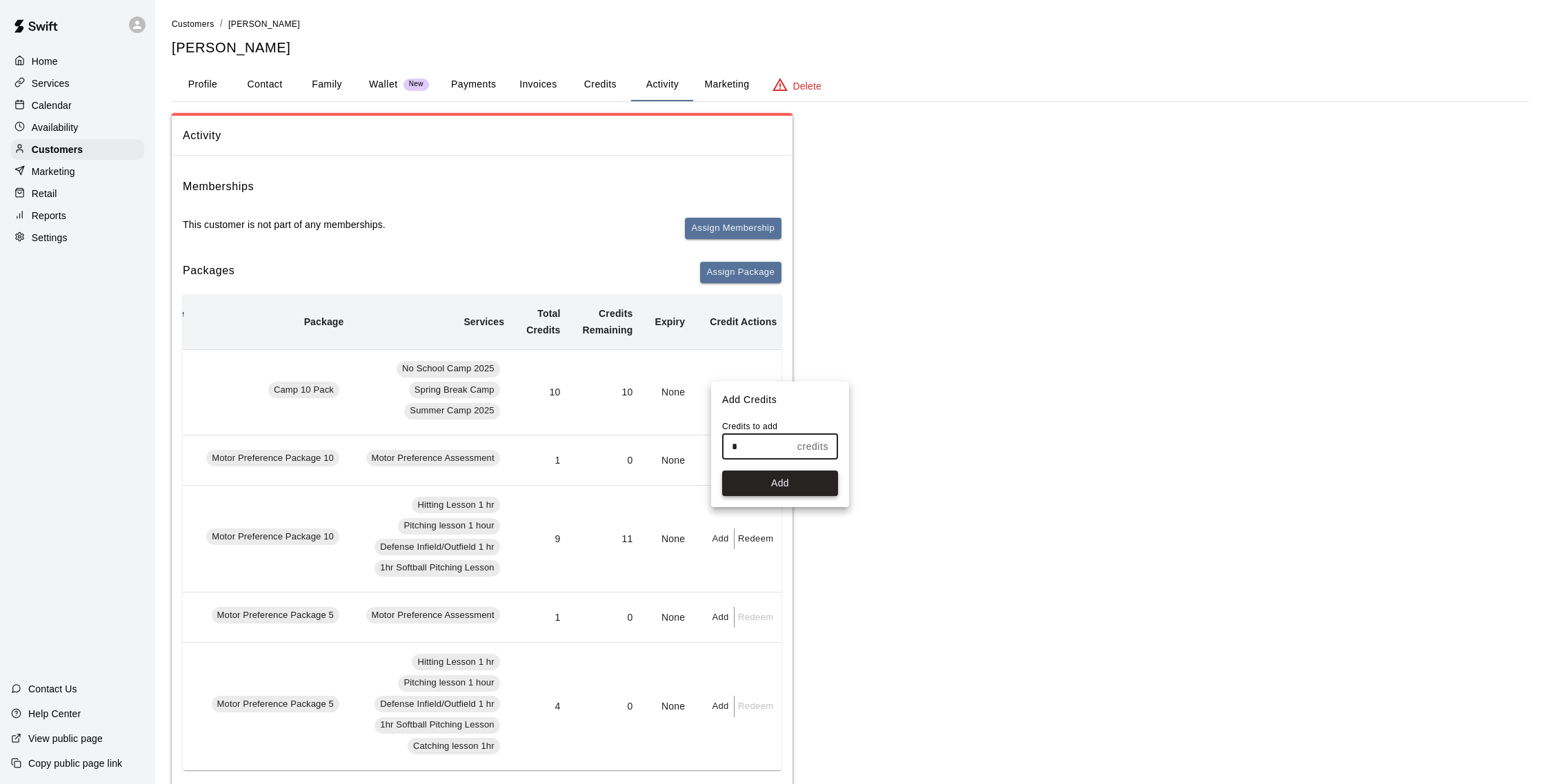
type input "*"
click at [756, 494] on button "Add" at bounding box center [780, 483] width 116 height 26
click at [755, 550] on button "Redeem" at bounding box center [755, 539] width 43 height 22
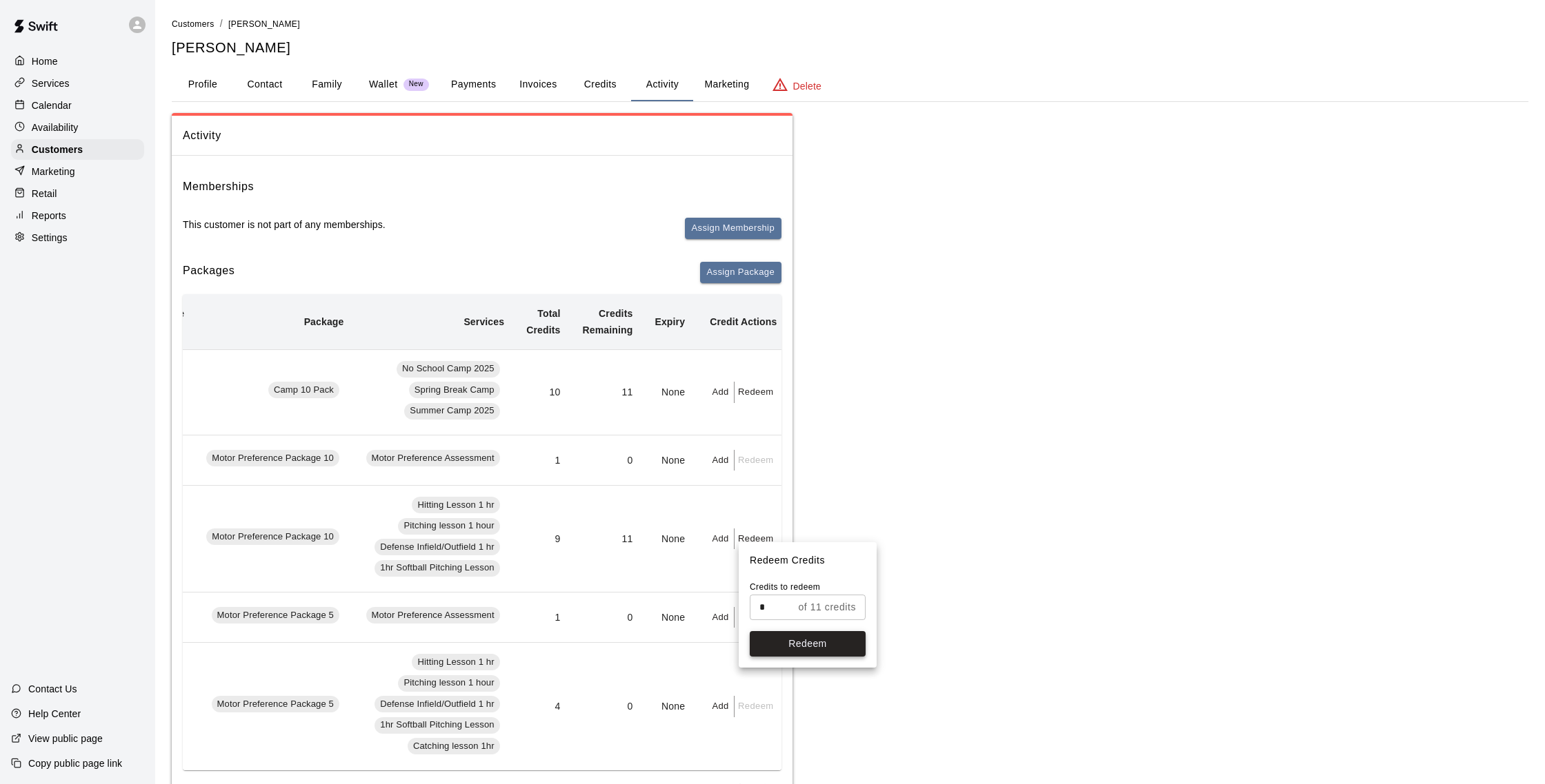
click at [788, 652] on button "Redeem" at bounding box center [807, 643] width 116 height 26
click at [91, 109] on div "Calendar" at bounding box center [77, 106] width 133 height 21
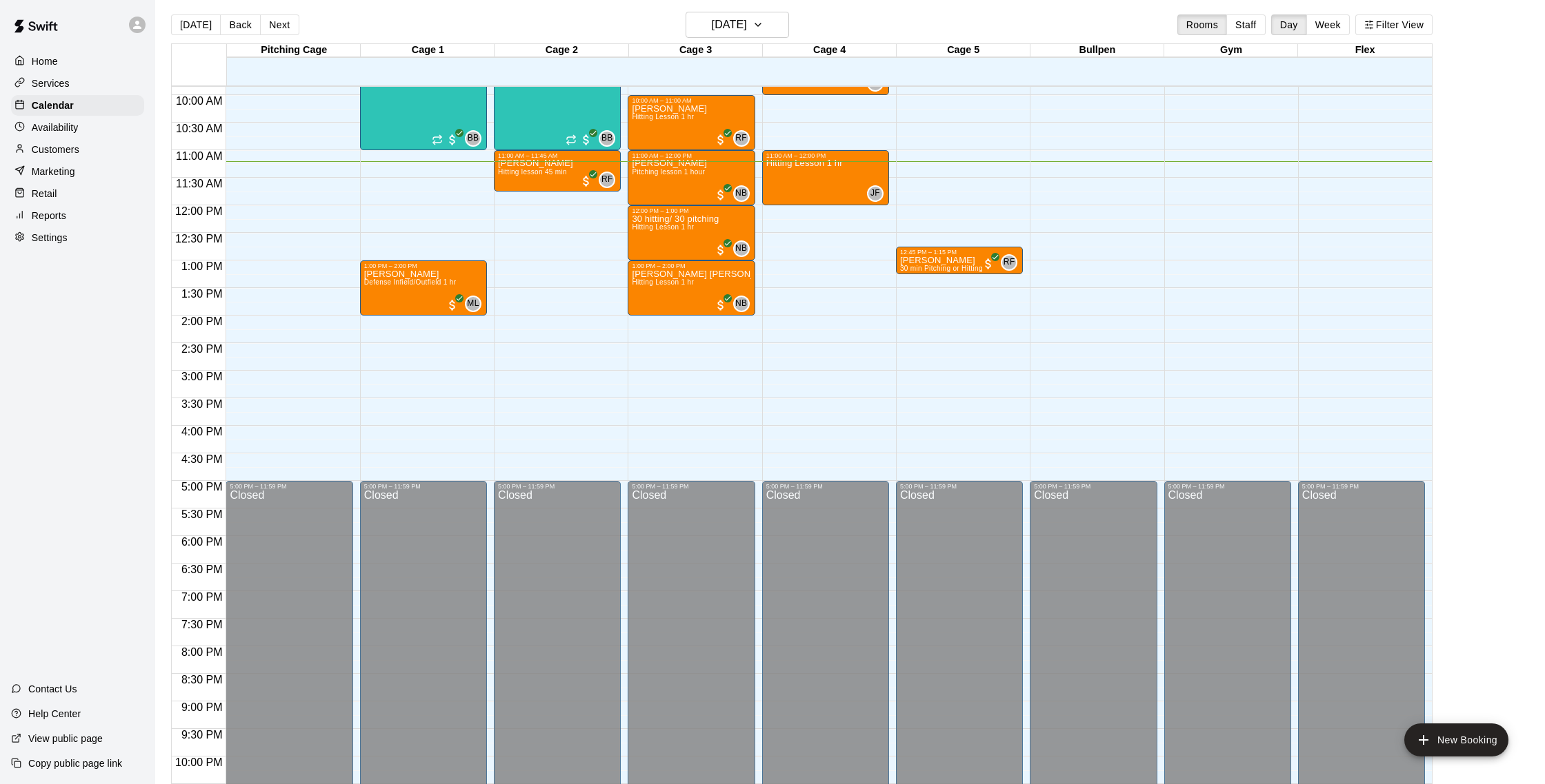
scroll to position [1, 0]
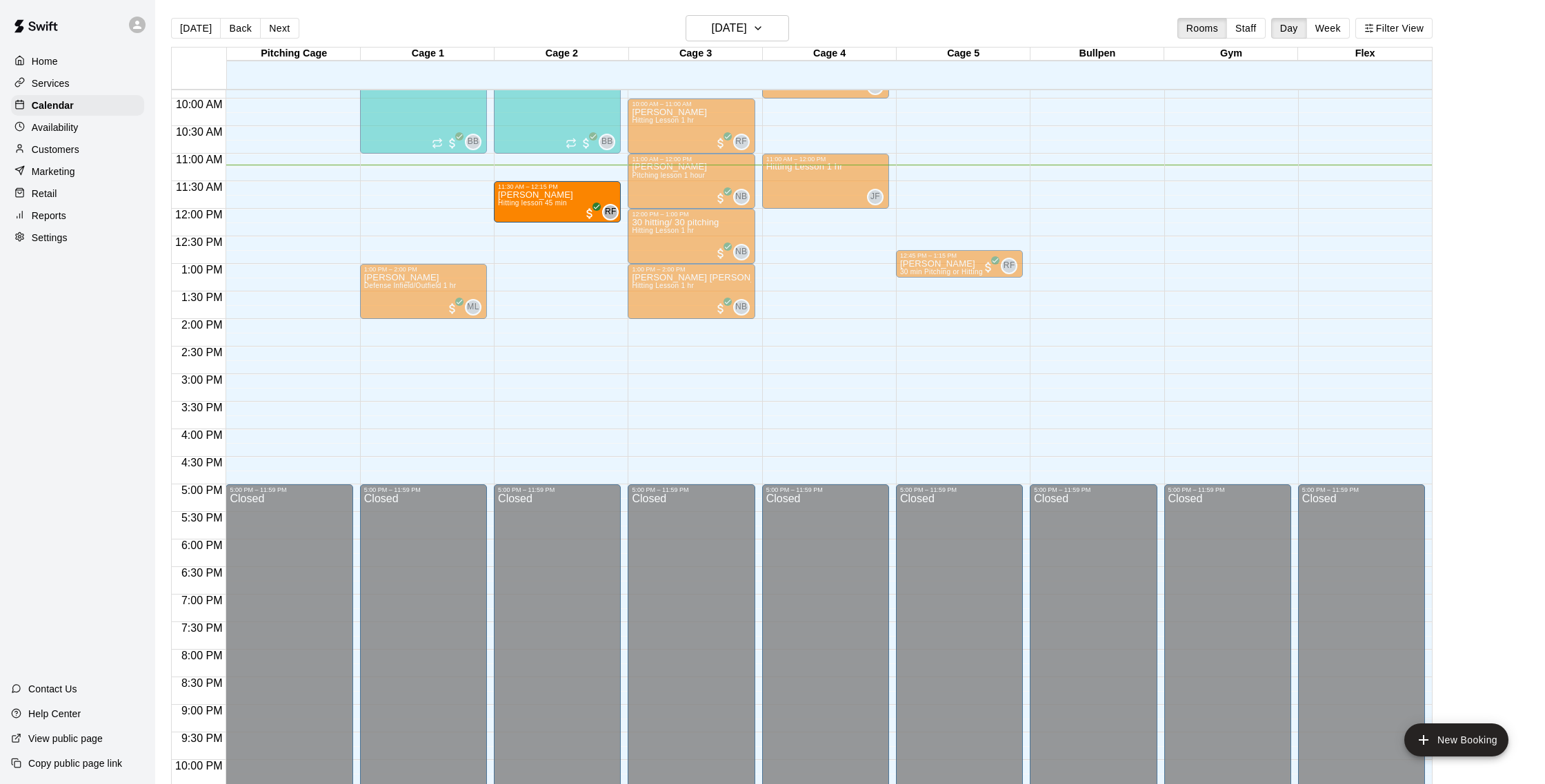
drag, startPoint x: 547, startPoint y: 182, endPoint x: 548, endPoint y: 215, distance: 33.0
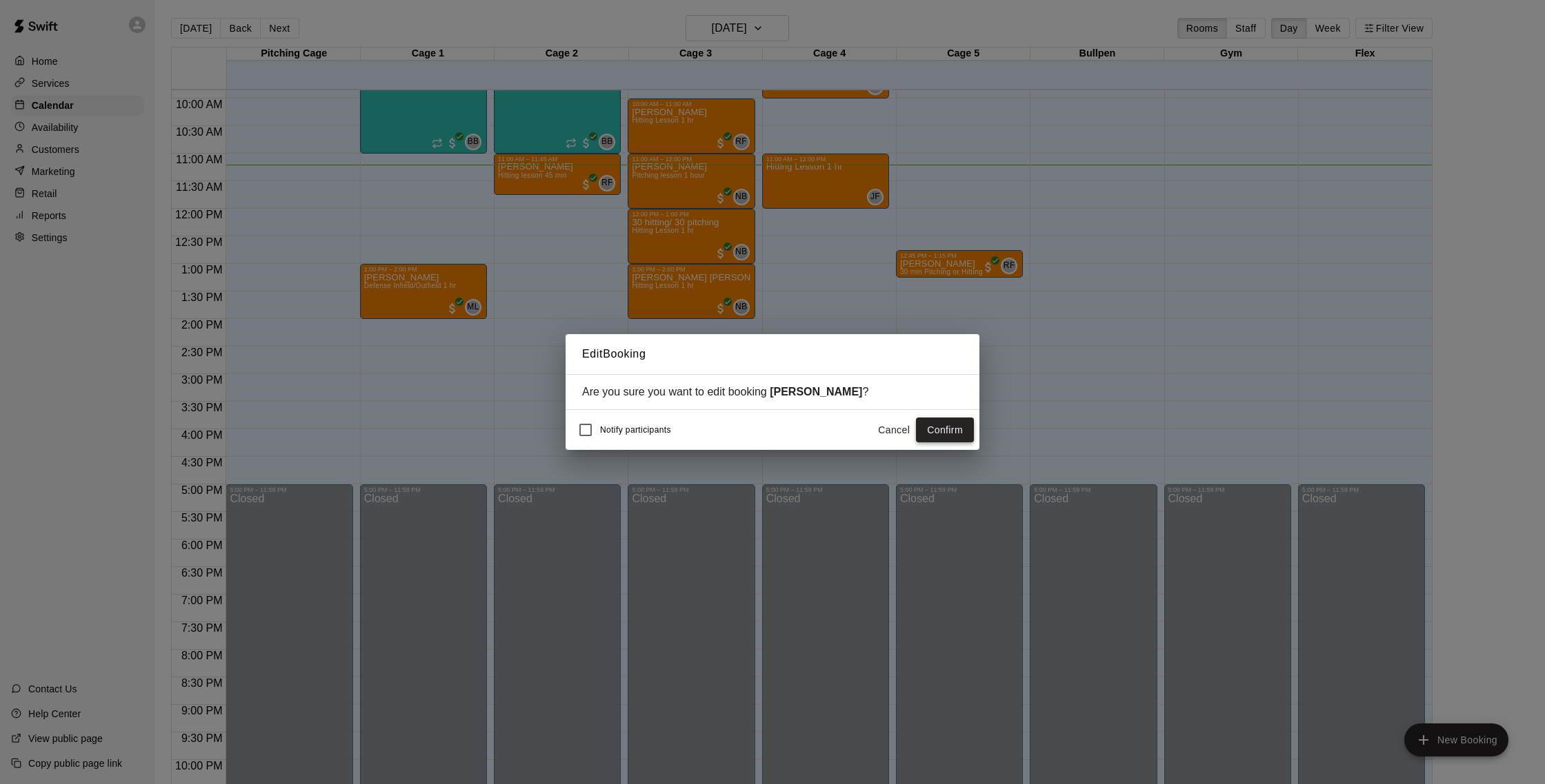
click at [959, 424] on button "Confirm" at bounding box center [944, 430] width 58 height 26
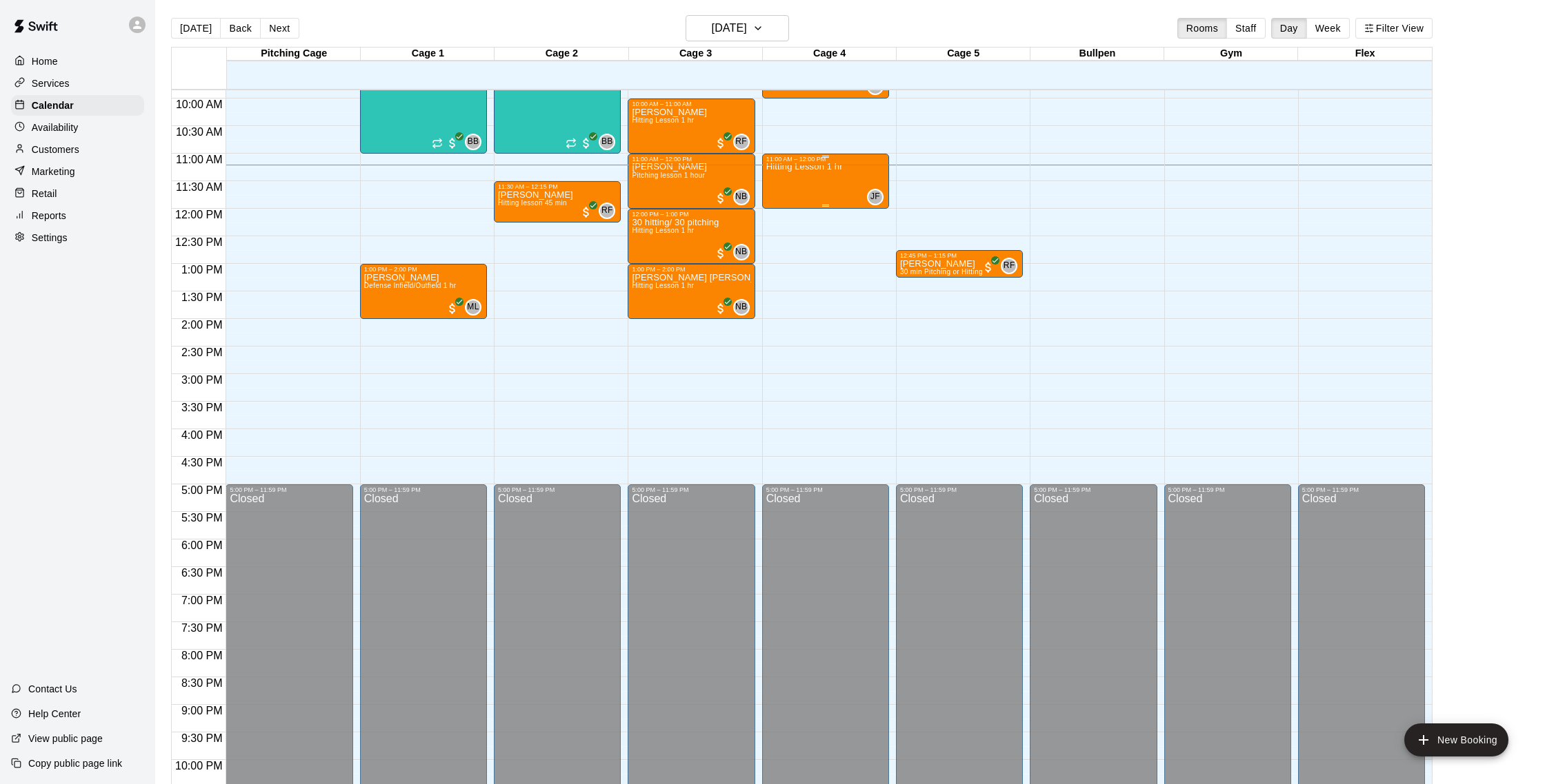
scroll to position [489, 0]
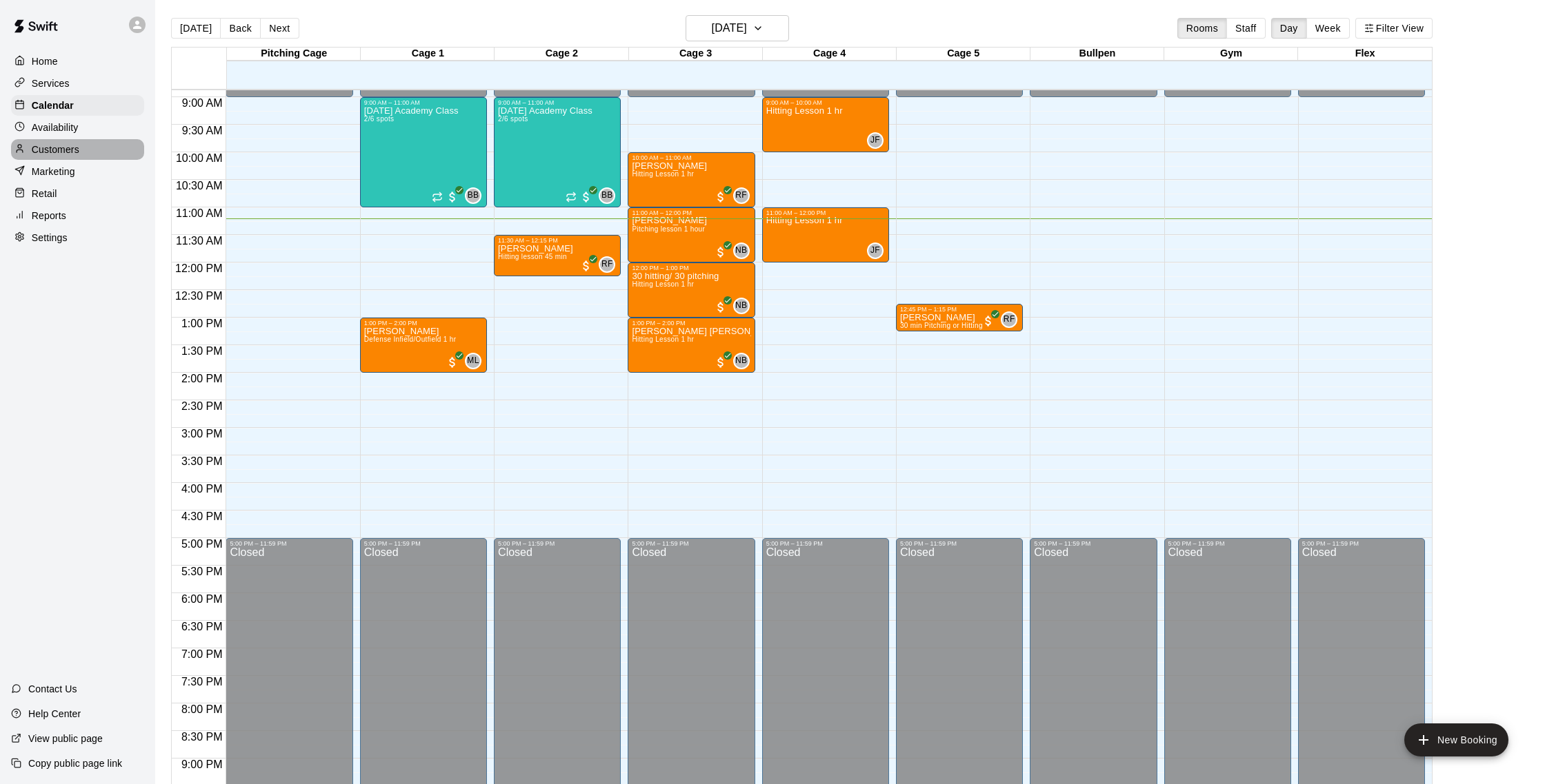
click at [80, 149] on div "Customers" at bounding box center [77, 149] width 133 height 21
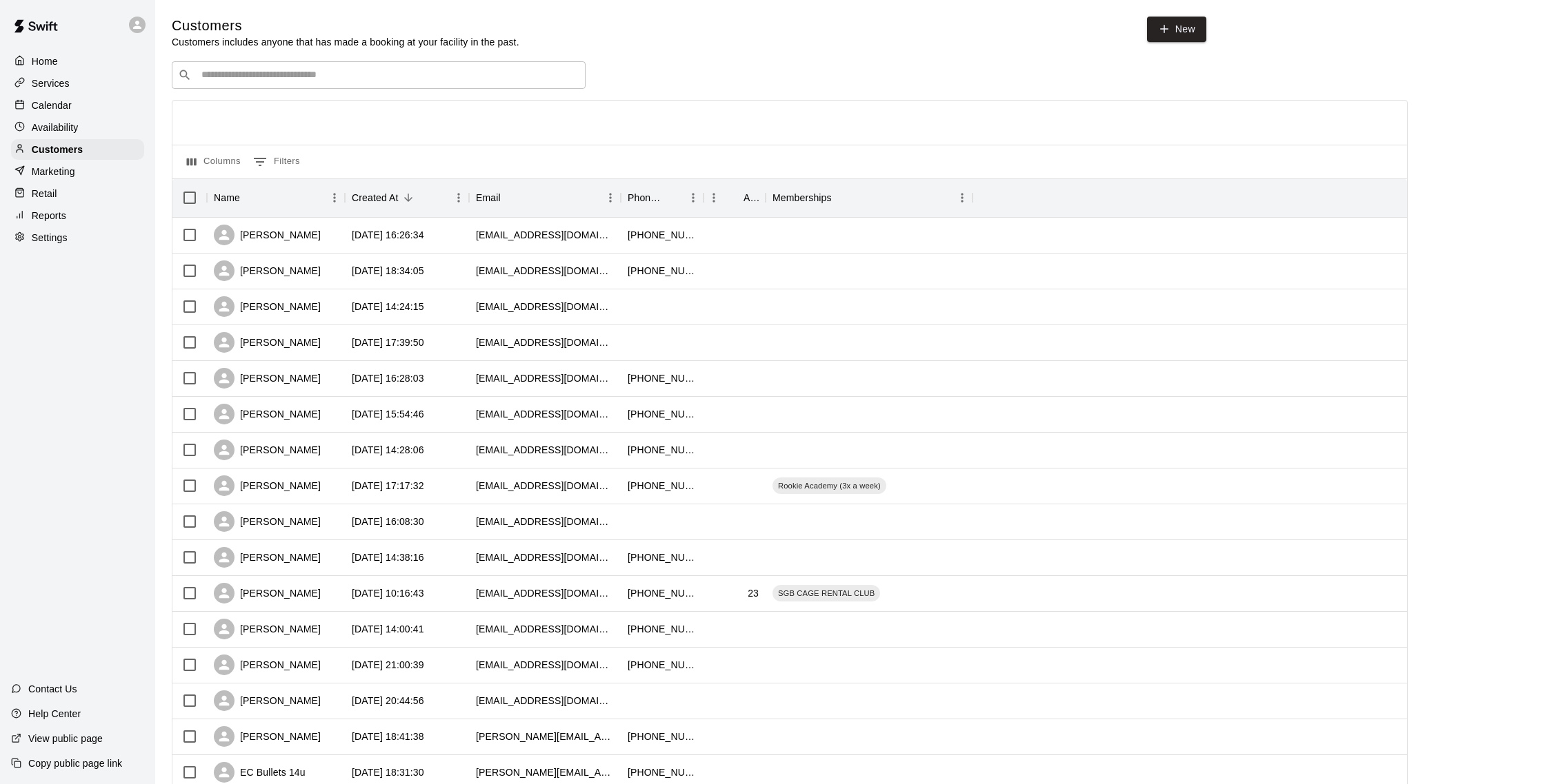
click at [262, 71] on input "Search customers by name or email" at bounding box center [388, 75] width 382 height 14
type input "****"
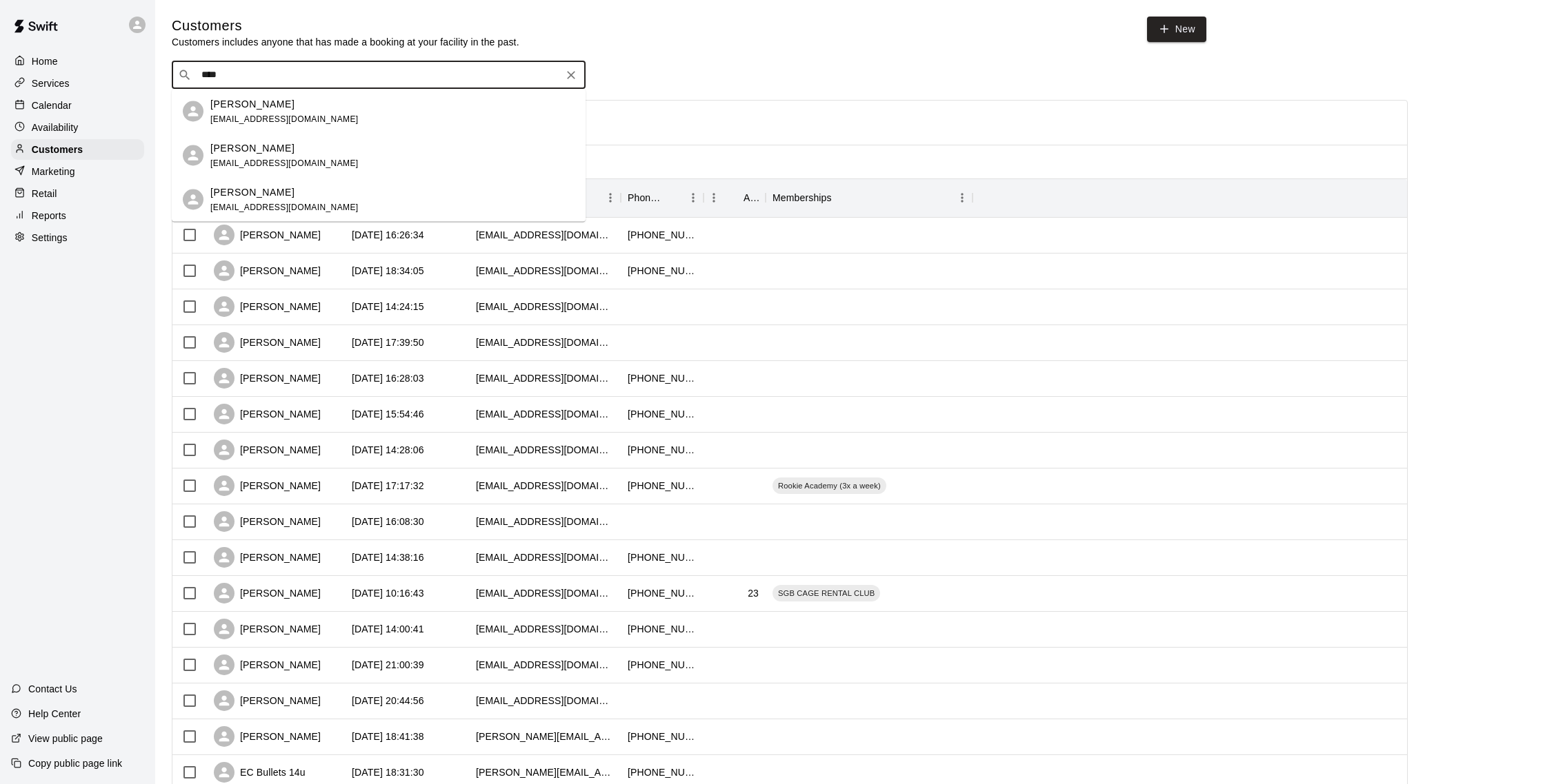
click at [284, 109] on p "Michelle Hebbeler" at bounding box center [252, 103] width 84 height 14
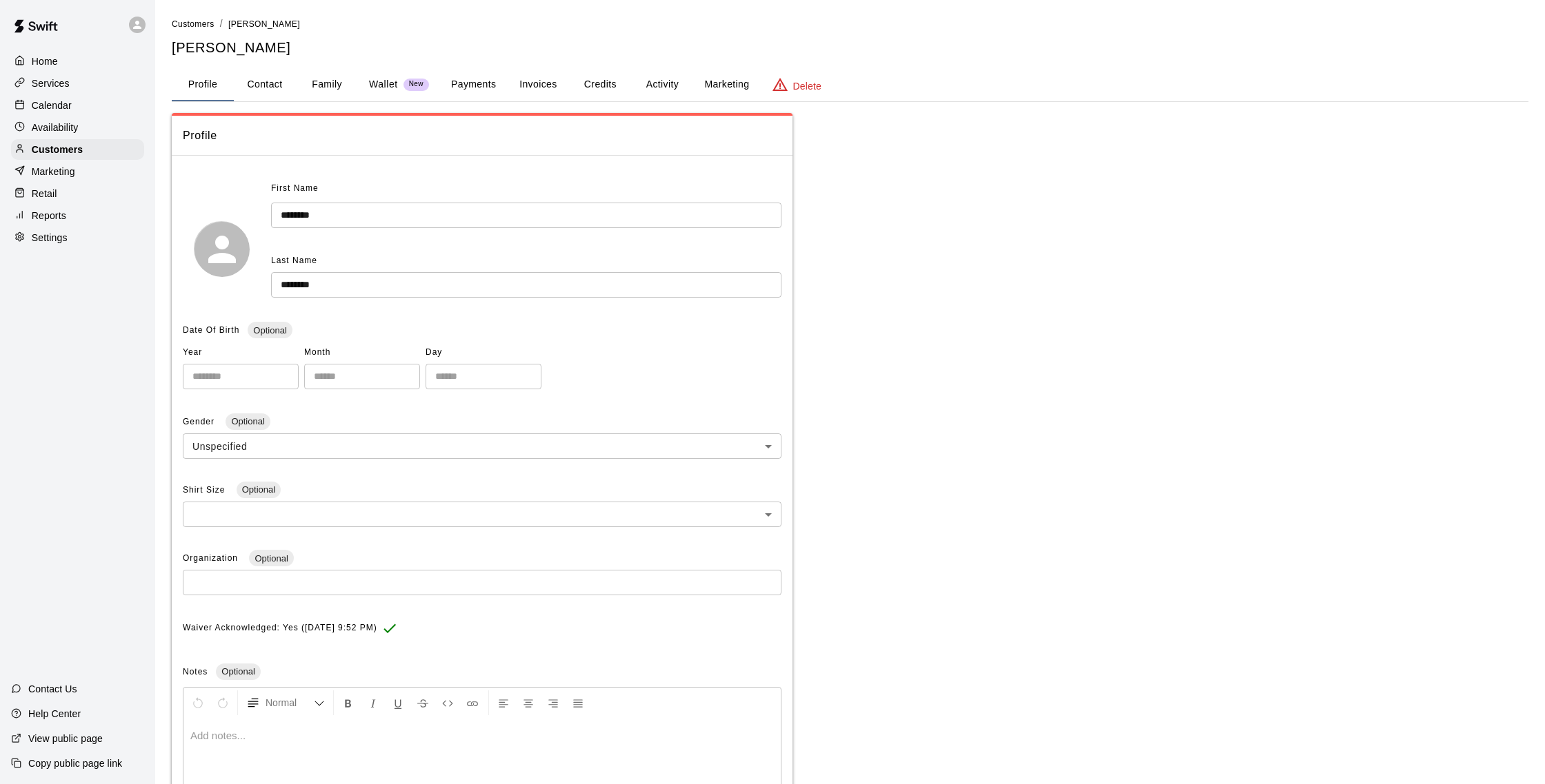
click at [335, 85] on button "Family" at bounding box center [327, 84] width 62 height 33
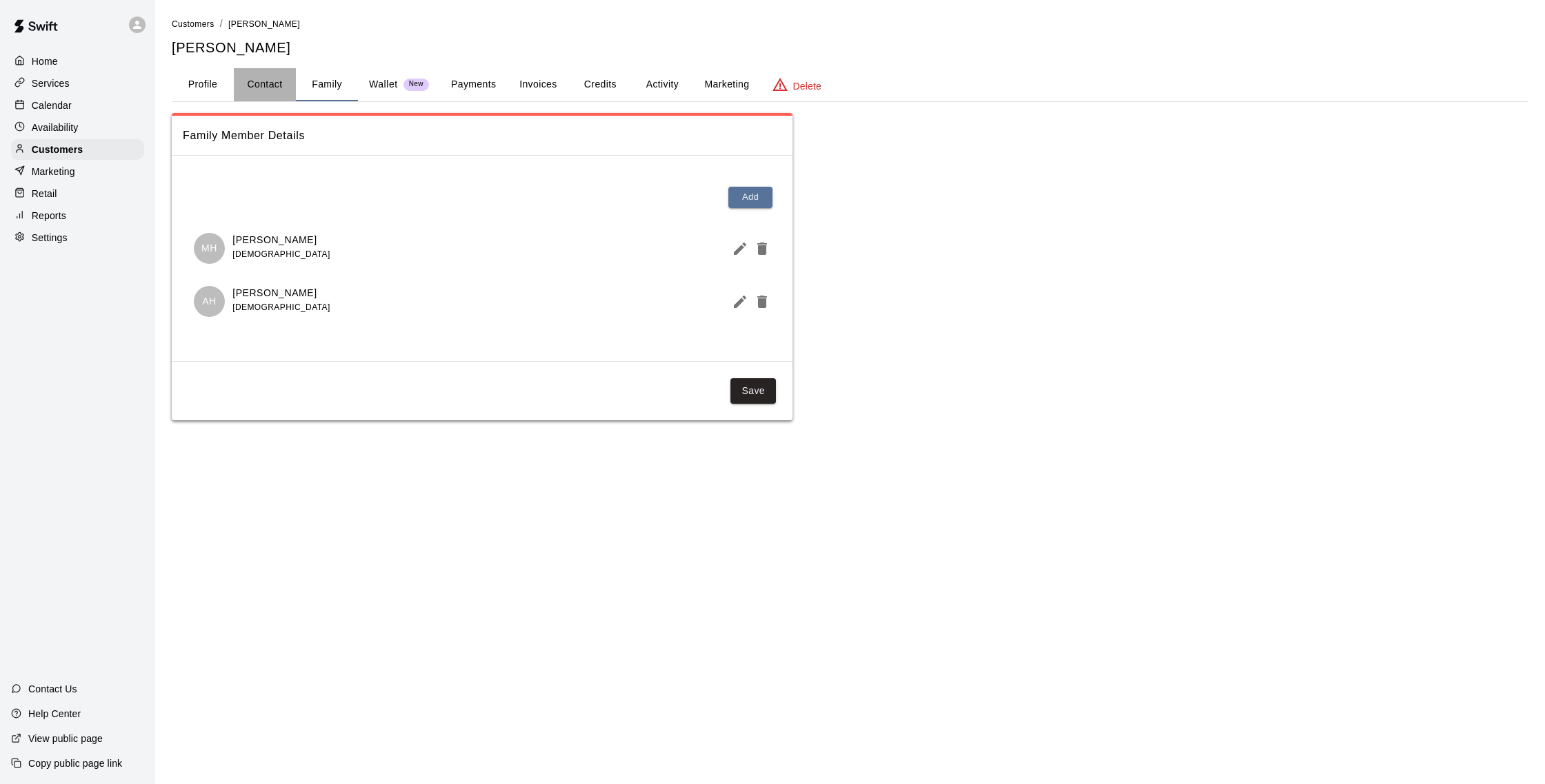
click at [270, 91] on button "Contact" at bounding box center [265, 84] width 62 height 33
select select "**"
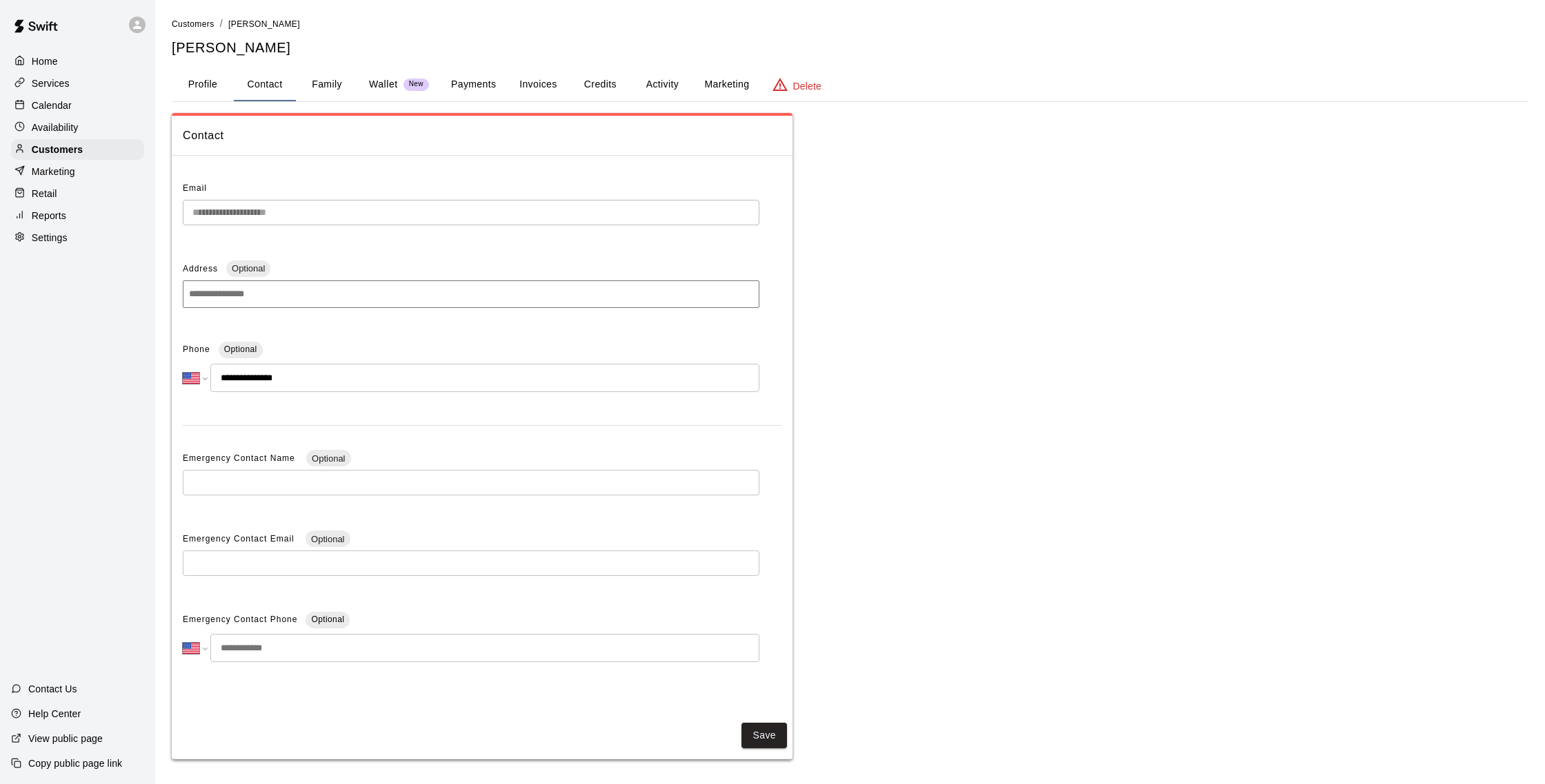
click at [423, 362] on div "**********" at bounding box center [471, 366] width 576 height 53
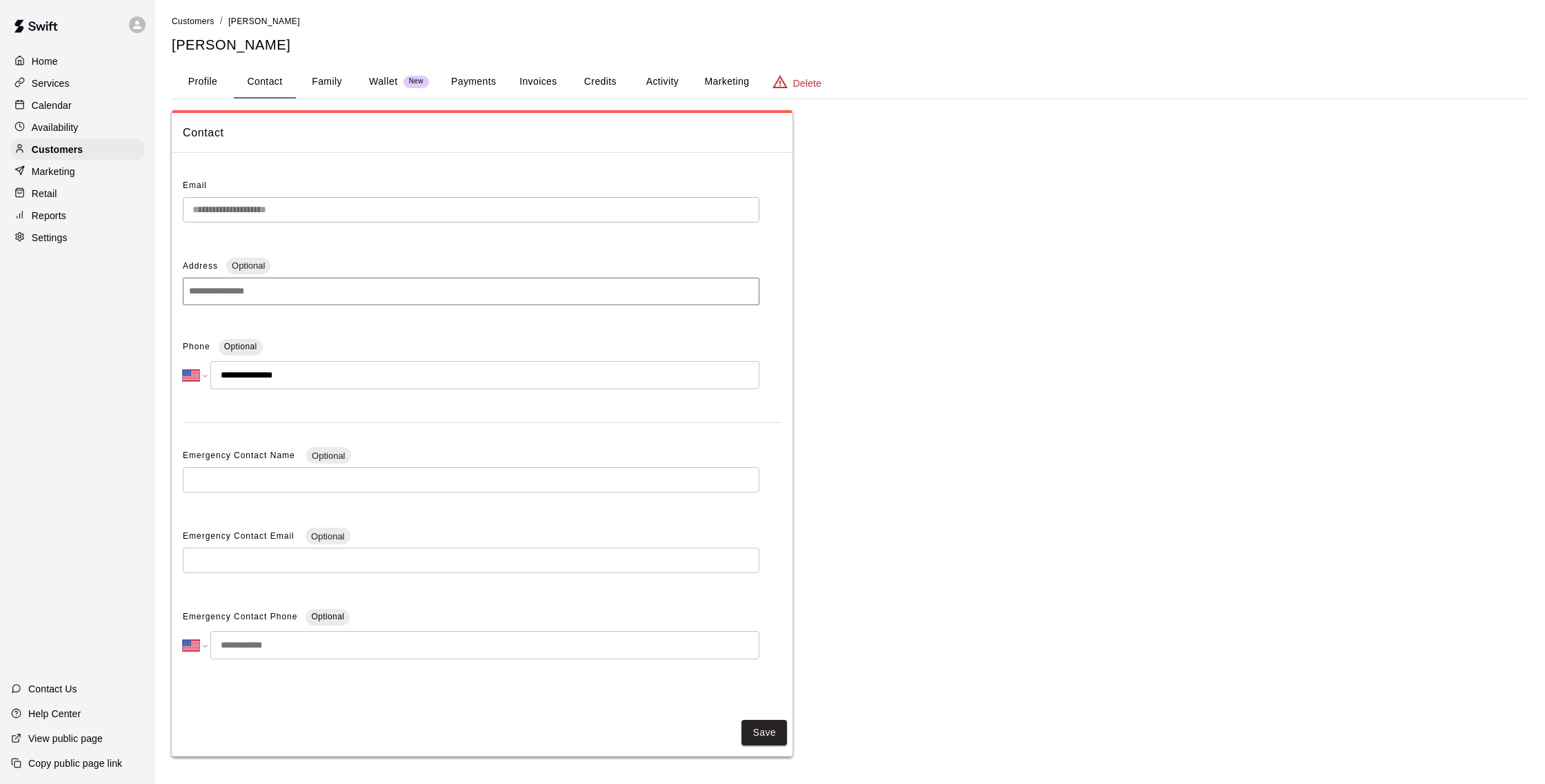
click at [103, 213] on div "Reports" at bounding box center [77, 215] width 133 height 21
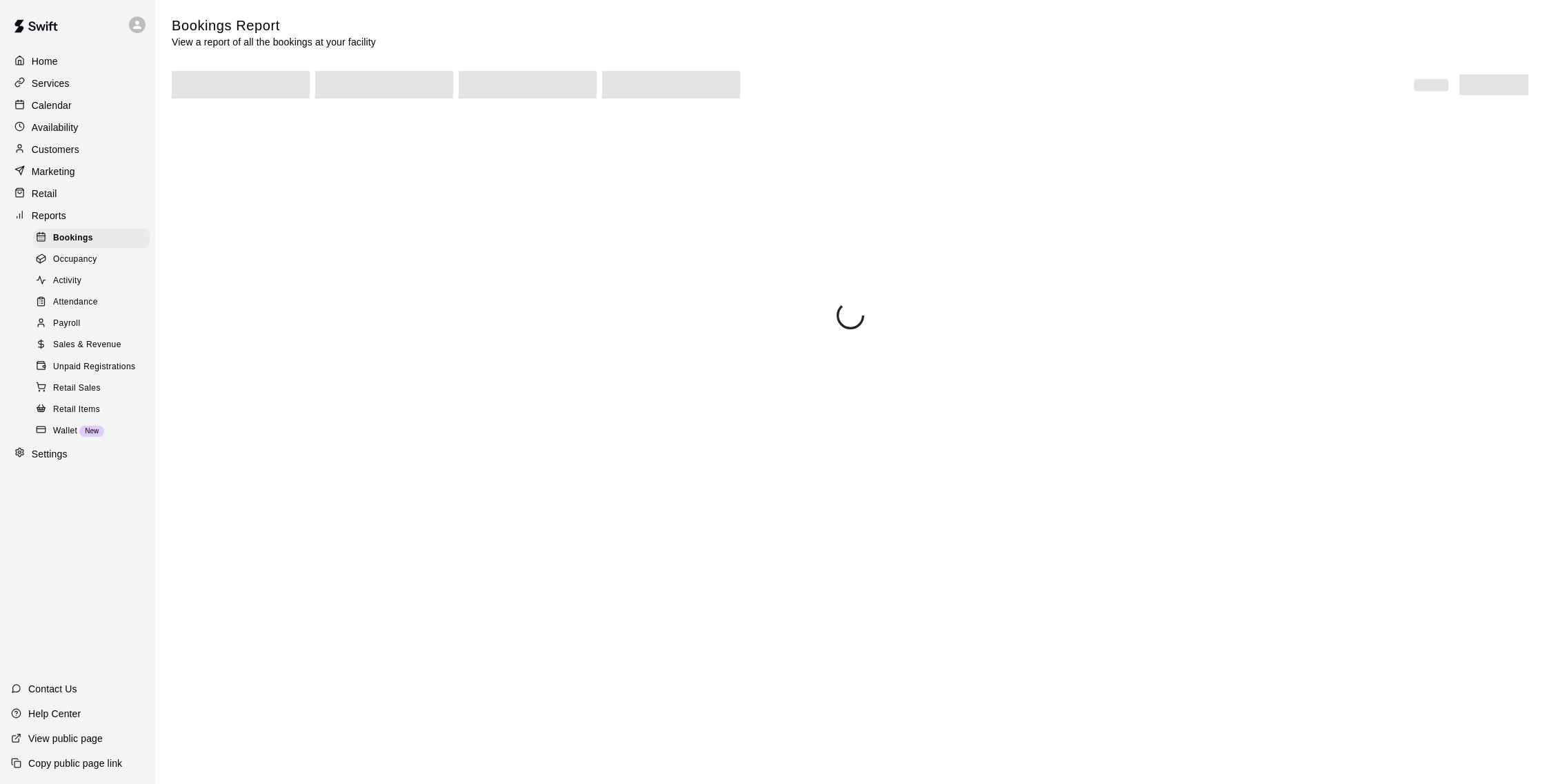
click at [110, 347] on span "Sales & Revenue" at bounding box center [87, 345] width 68 height 14
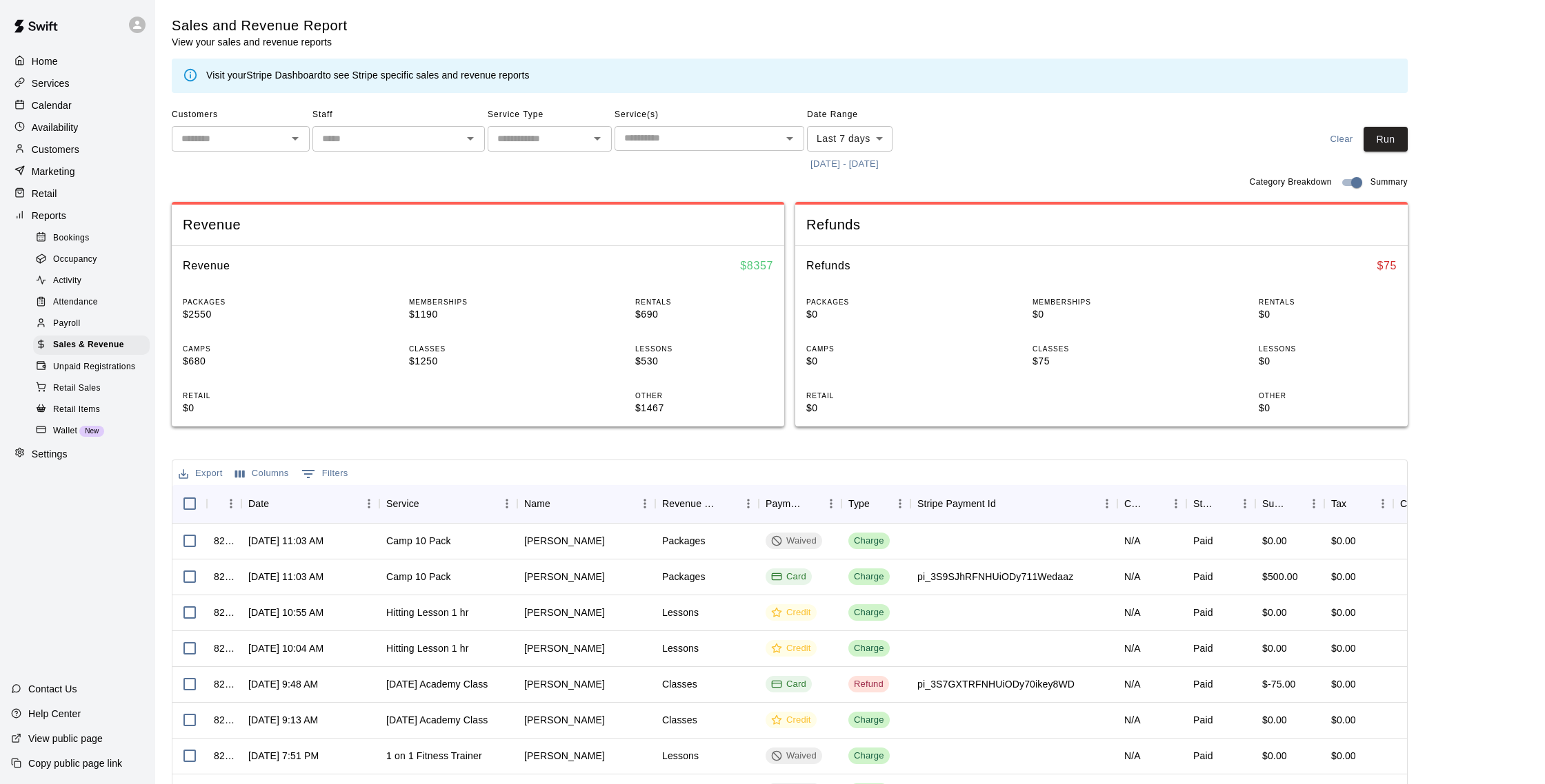
click at [76, 139] on div "Customers" at bounding box center [77, 149] width 133 height 21
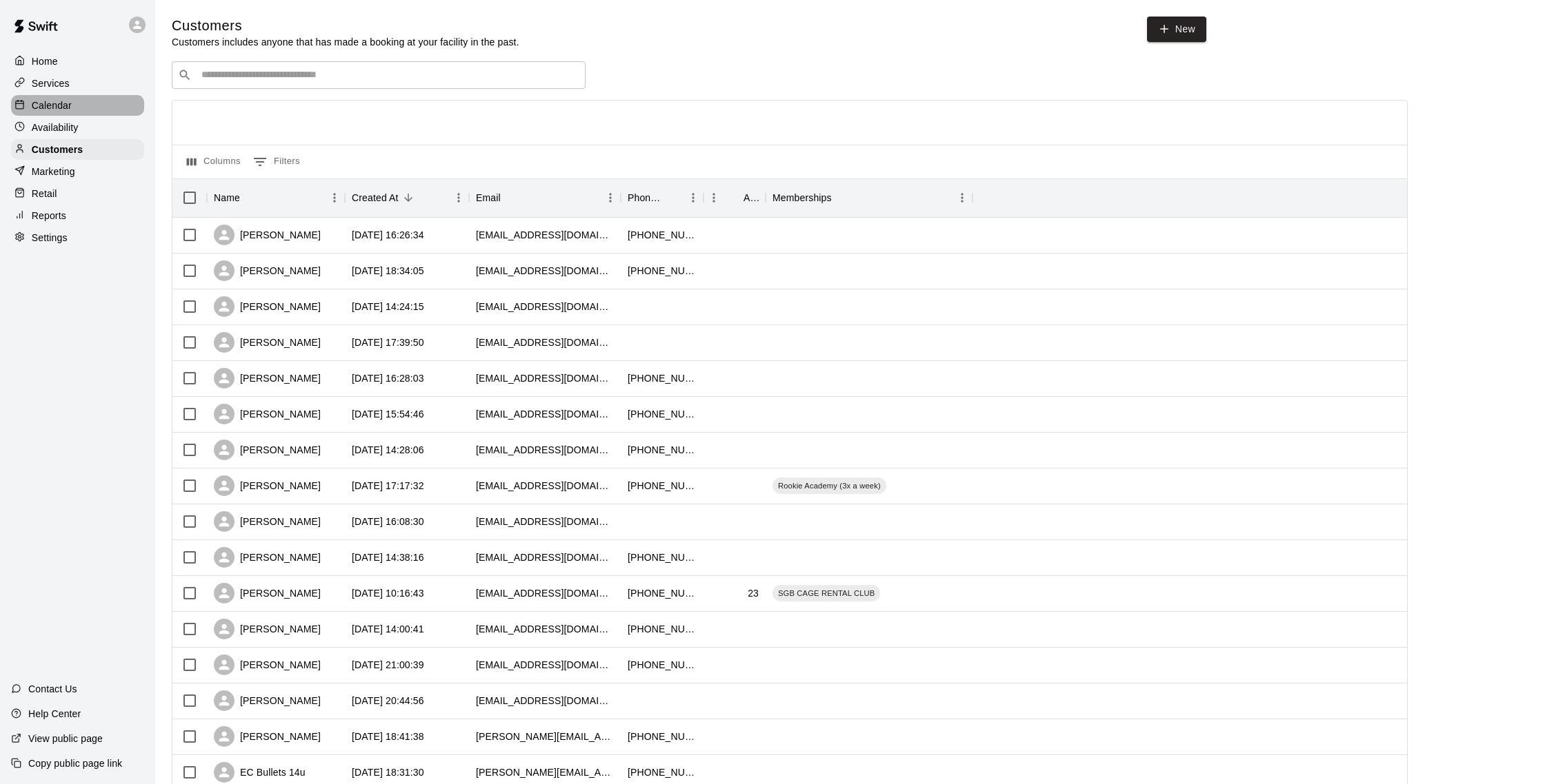
click at [65, 107] on p "Calendar" at bounding box center [52, 105] width 40 height 14
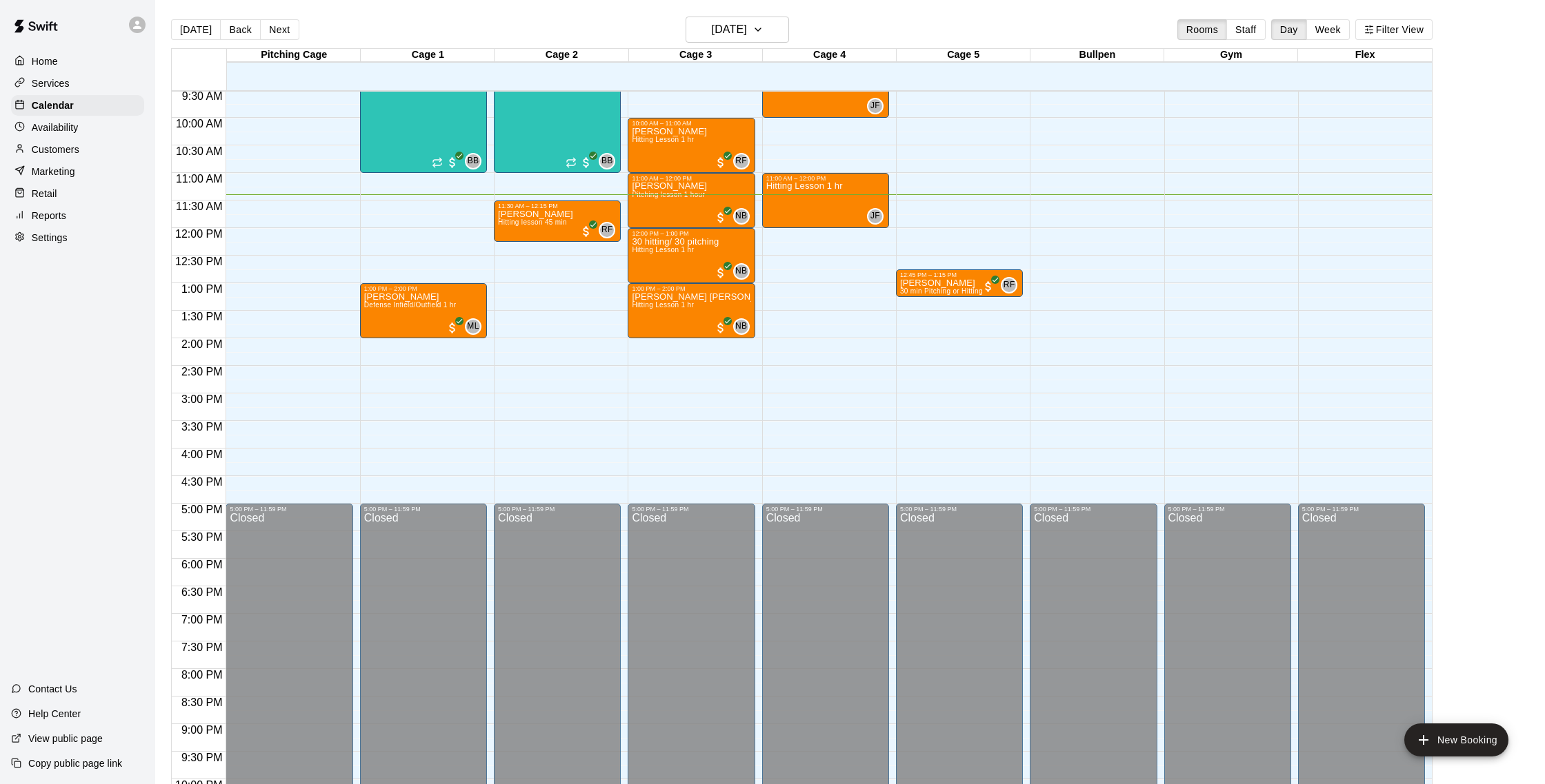
scroll to position [524, 0]
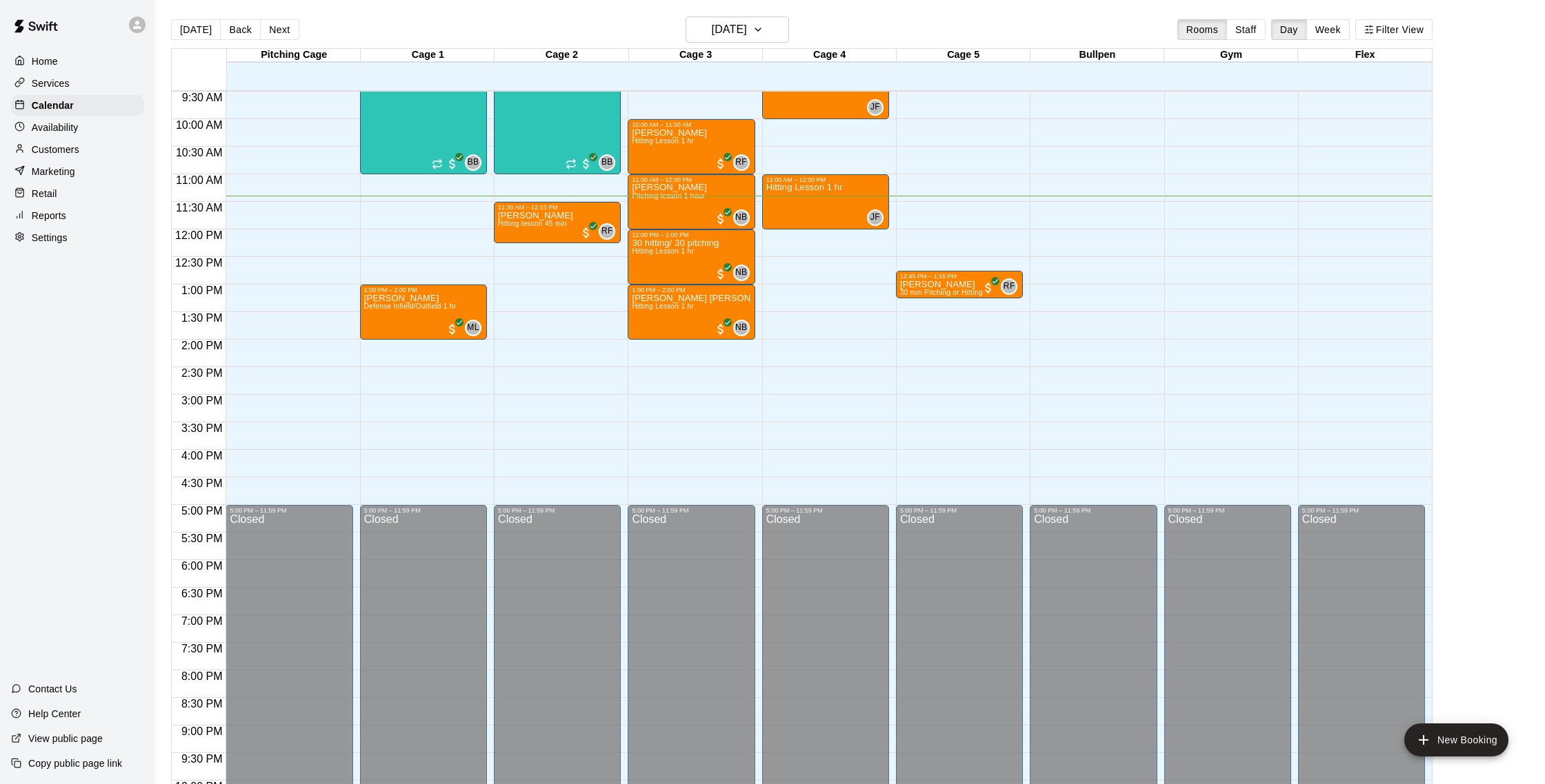
click at [70, 145] on p "Customers" at bounding box center [56, 149] width 47 height 14
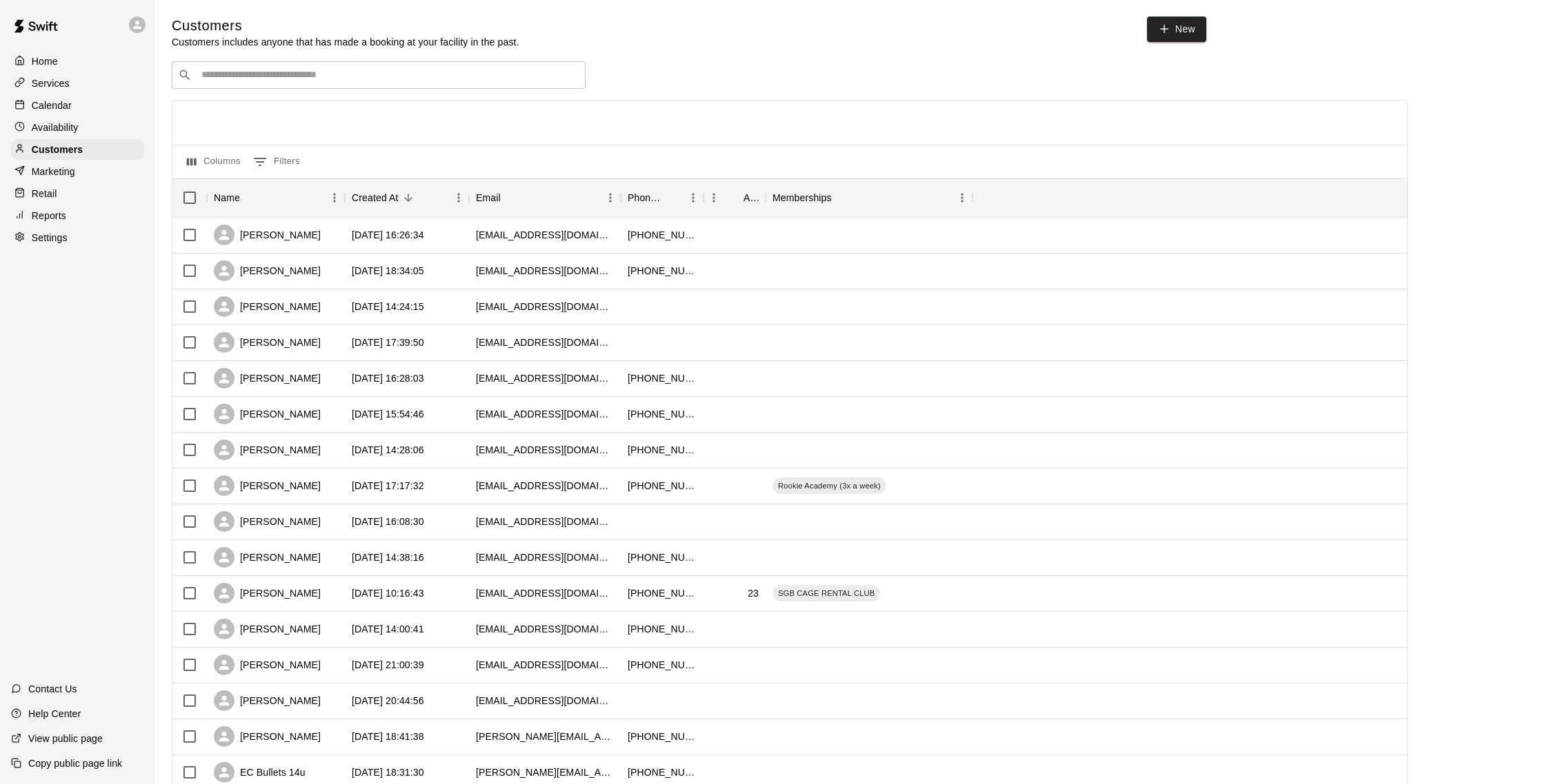
click at [71, 106] on p "Calendar" at bounding box center [52, 105] width 40 height 14
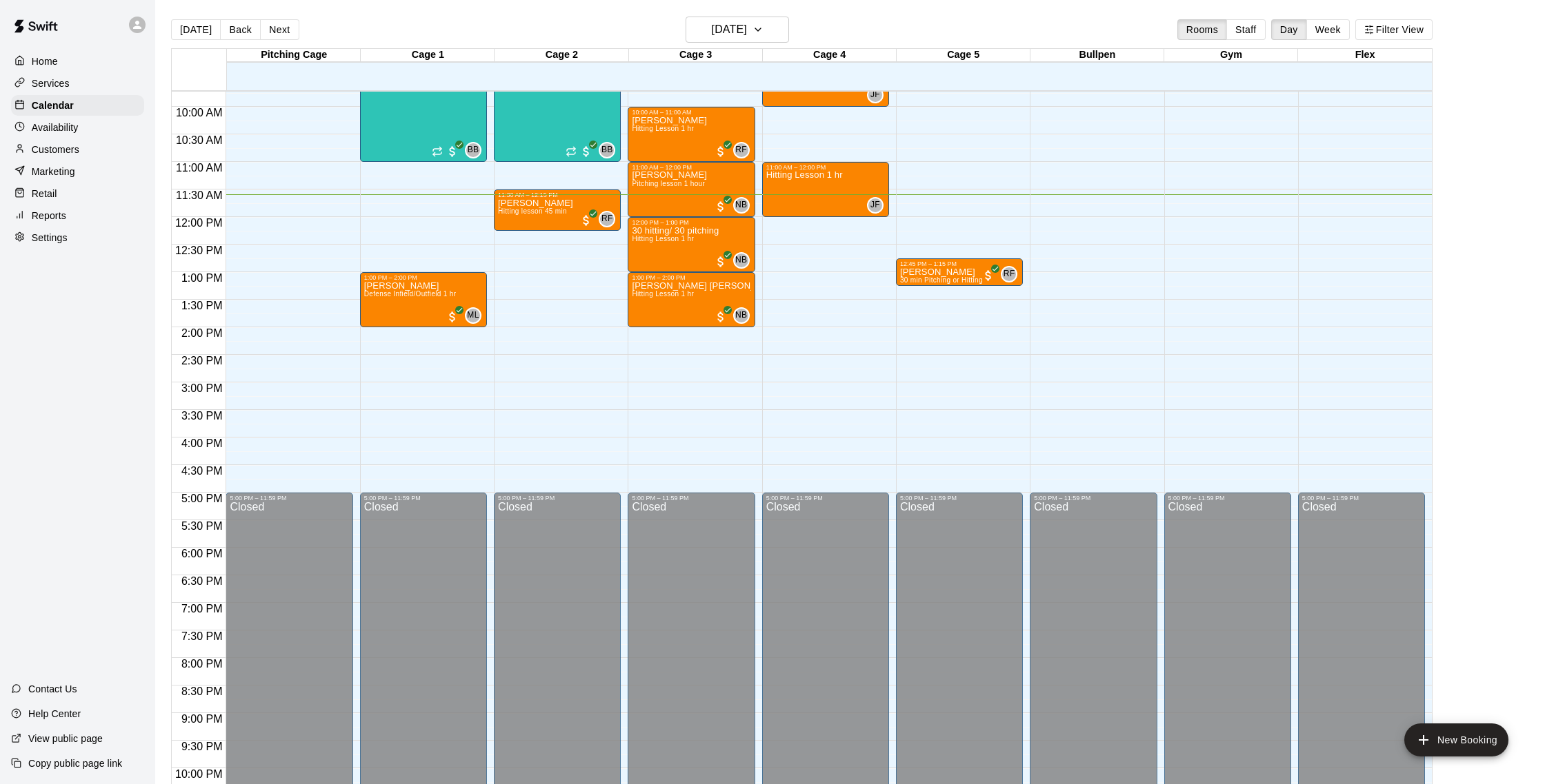
scroll to position [1, 0]
click at [68, 156] on p "Customers" at bounding box center [56, 149] width 47 height 14
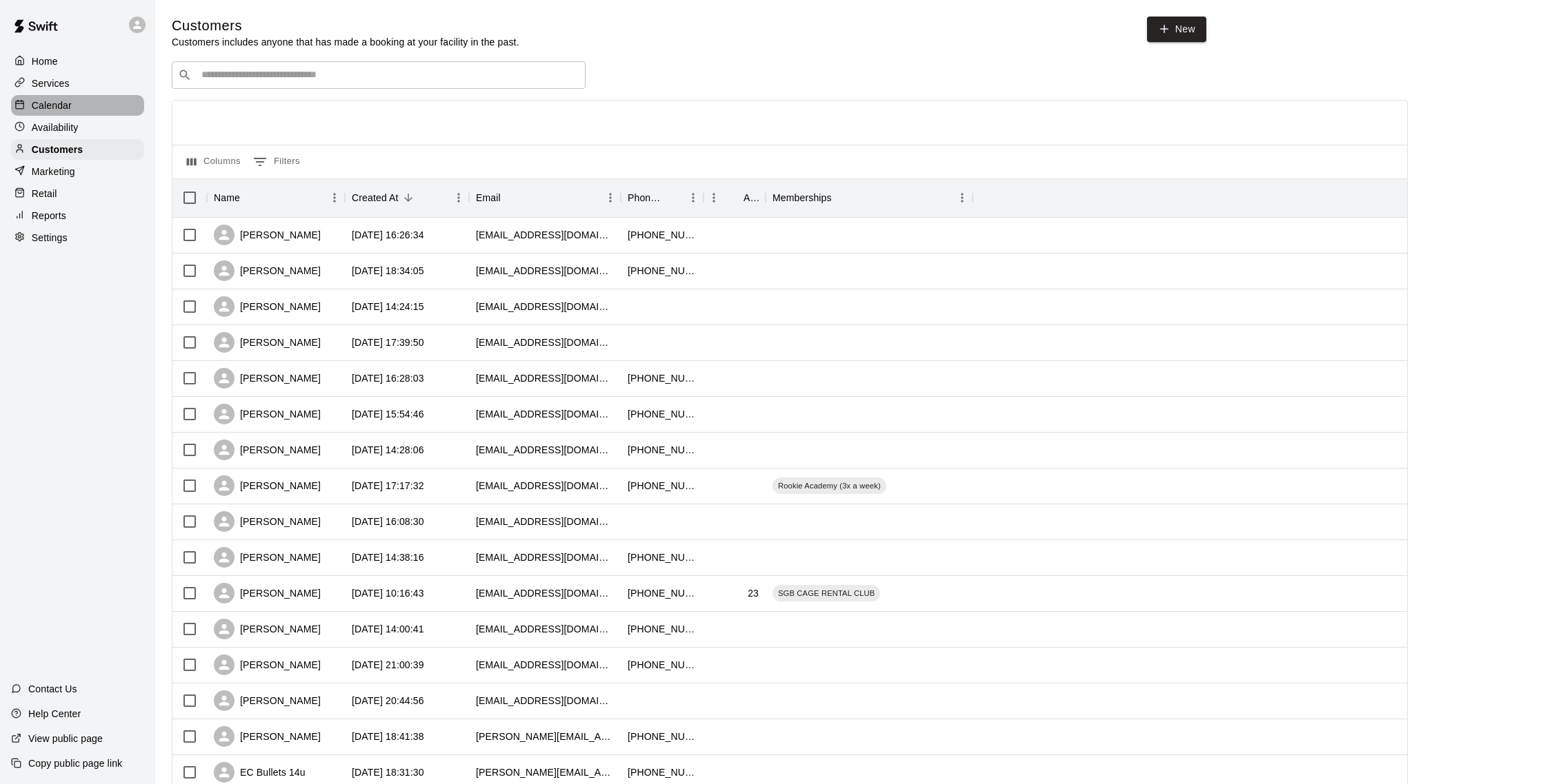
click at [68, 100] on p "Calendar" at bounding box center [52, 105] width 40 height 14
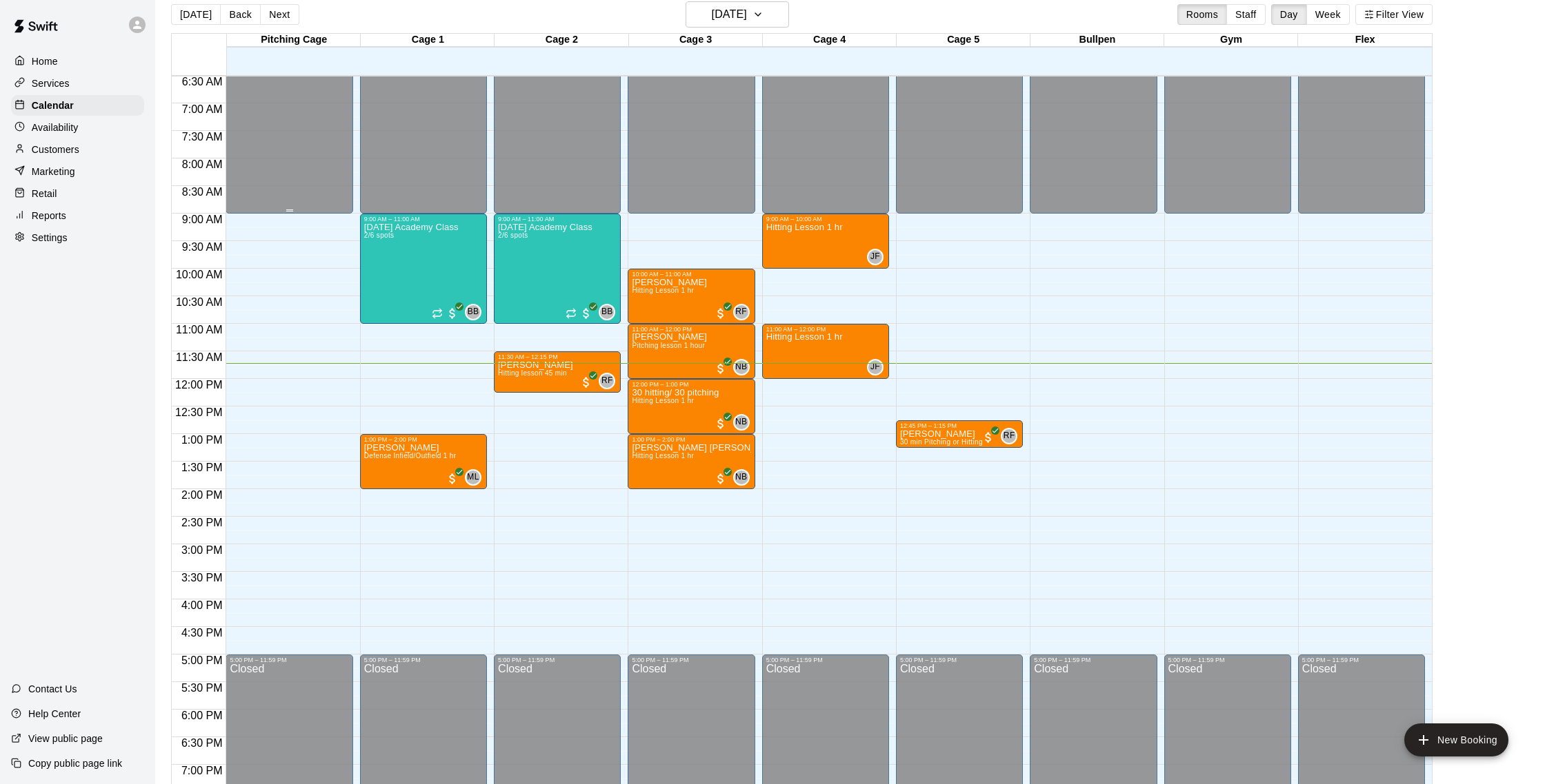
scroll to position [356, 0]
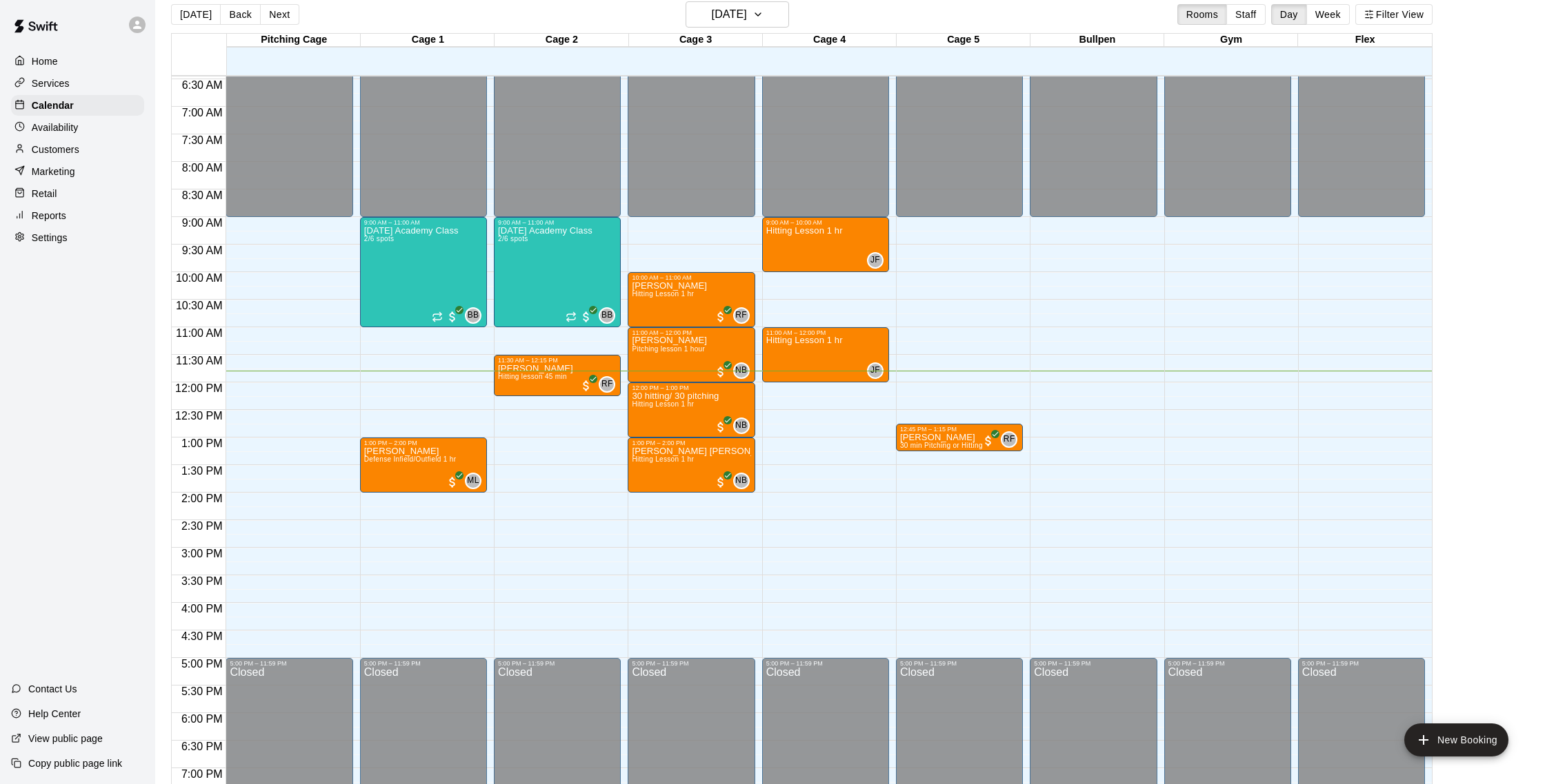
click at [68, 151] on p "Customers" at bounding box center [56, 149] width 47 height 14
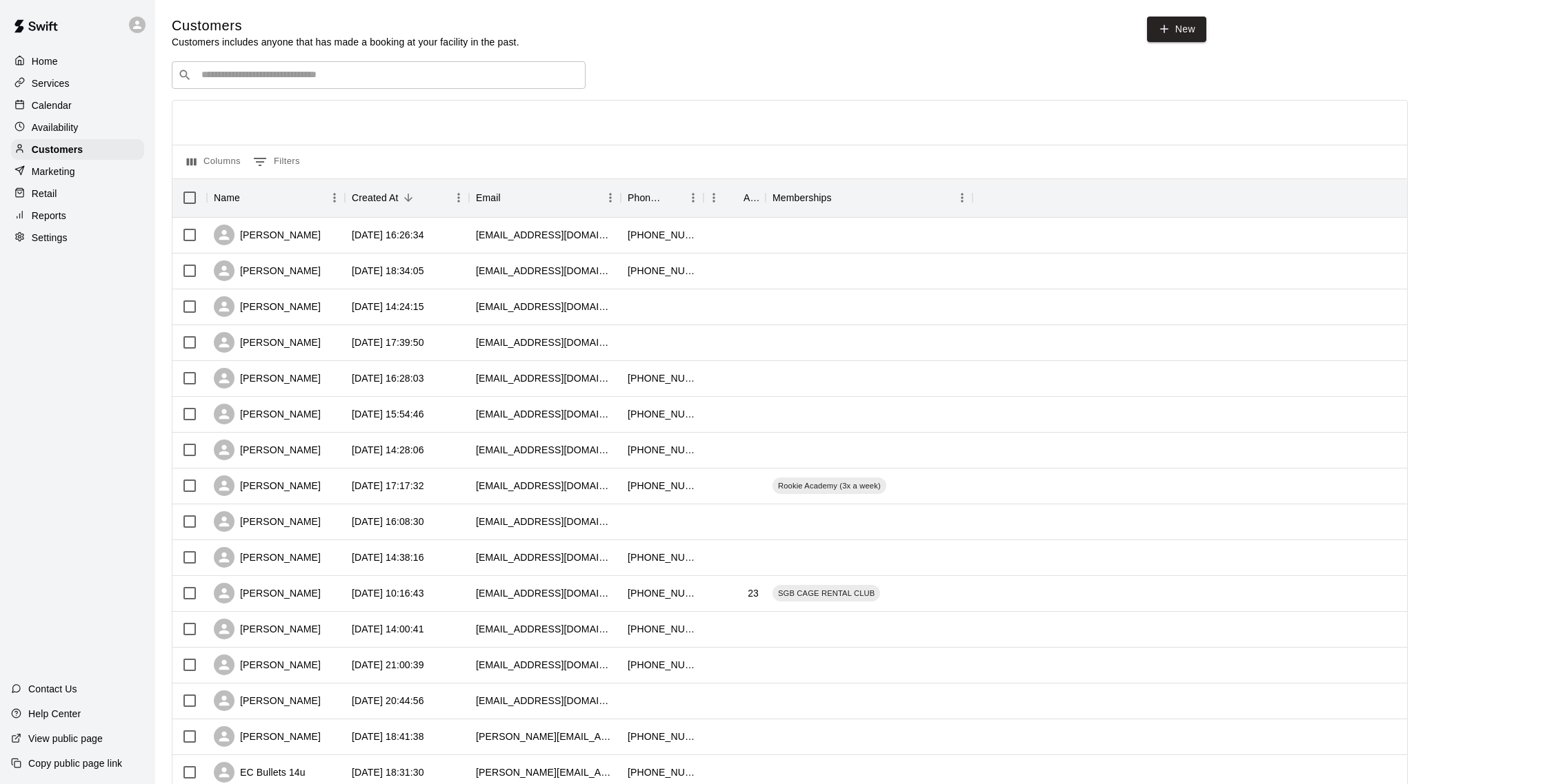
click at [68, 211] on div "Reports" at bounding box center [77, 215] width 133 height 21
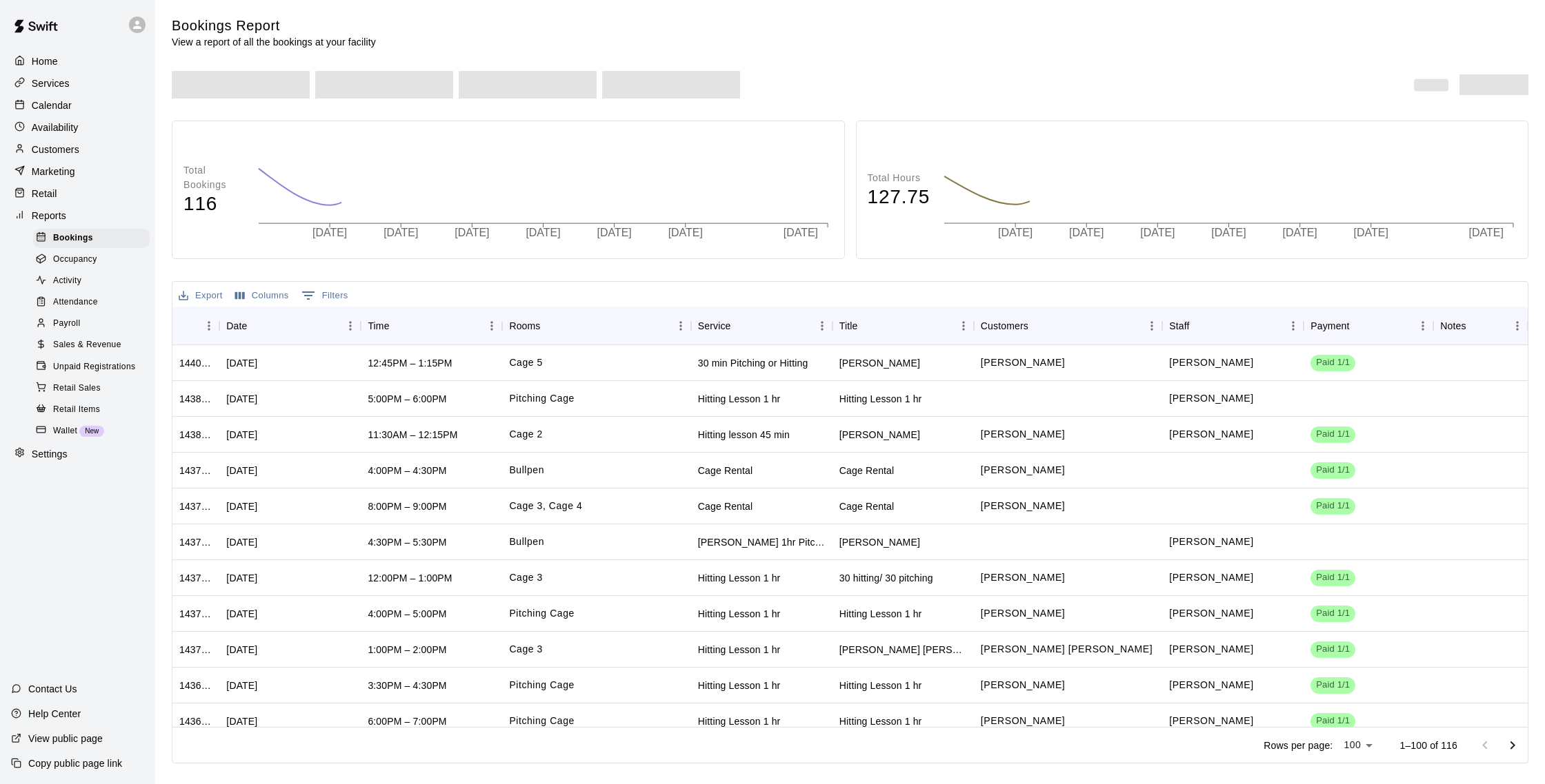
click at [80, 179] on div "Marketing" at bounding box center [77, 172] width 133 height 21
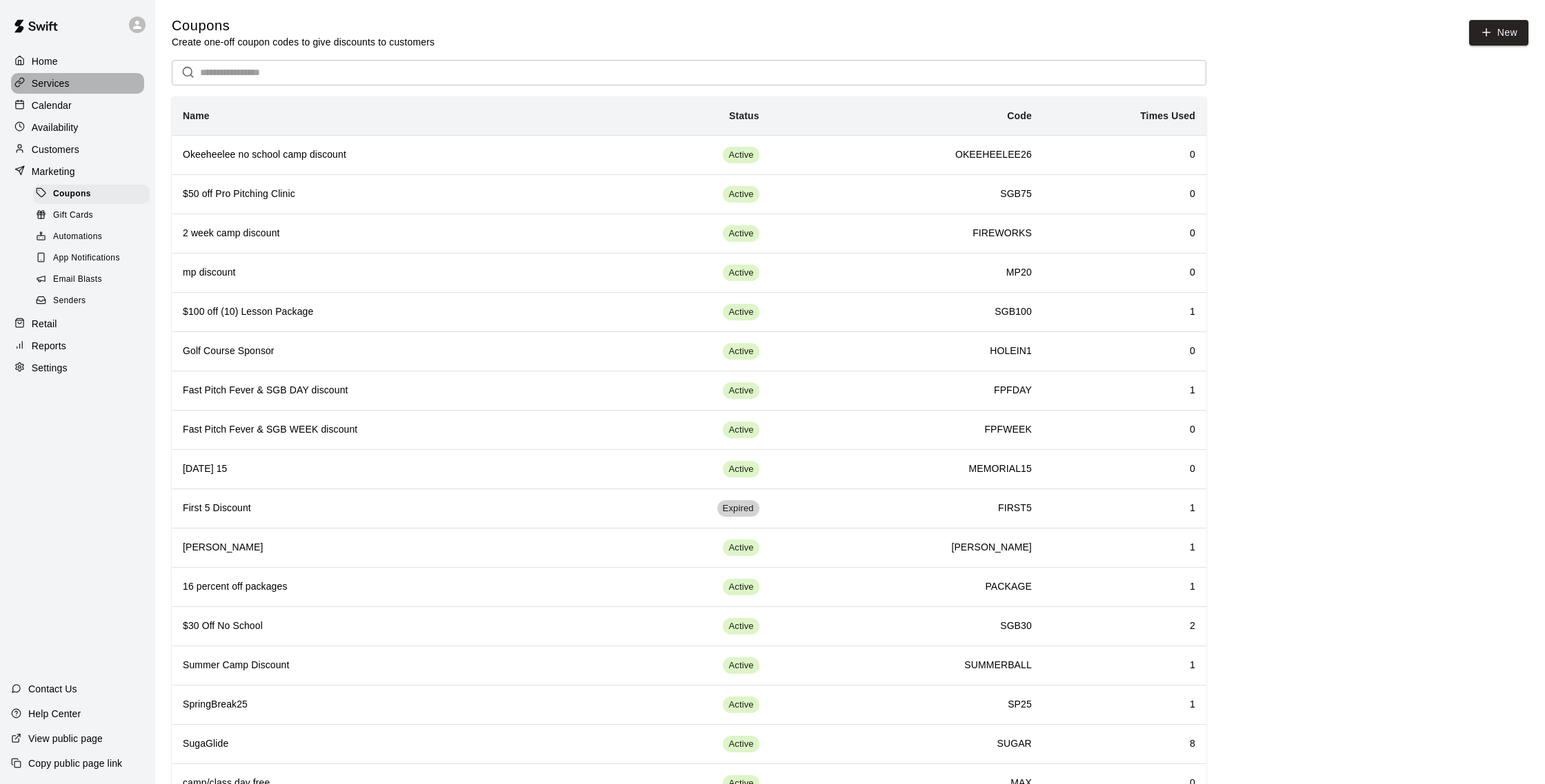
click at [81, 84] on div "Services" at bounding box center [77, 83] width 133 height 21
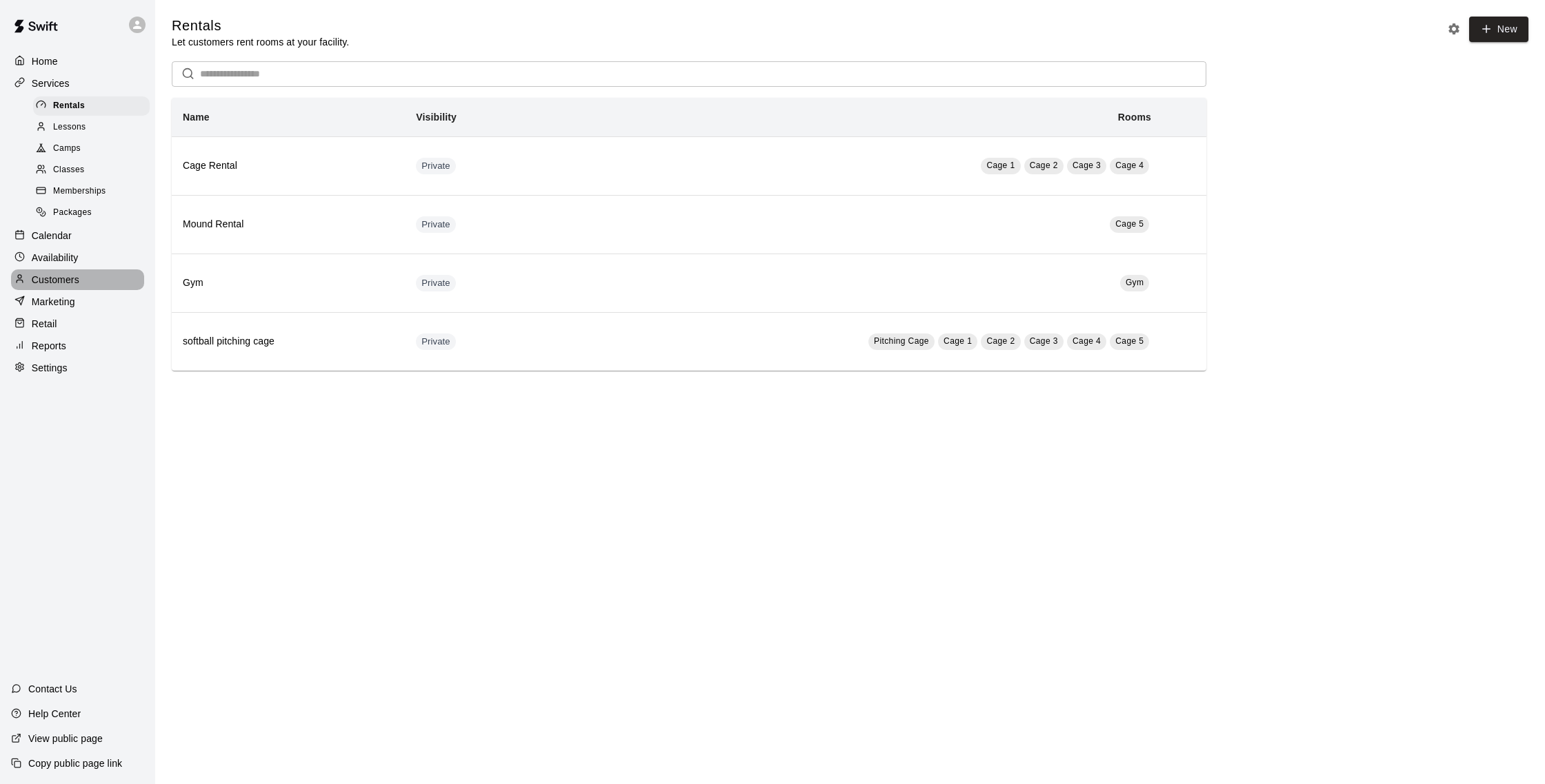
click at [67, 275] on p "Customers" at bounding box center [56, 280] width 47 height 14
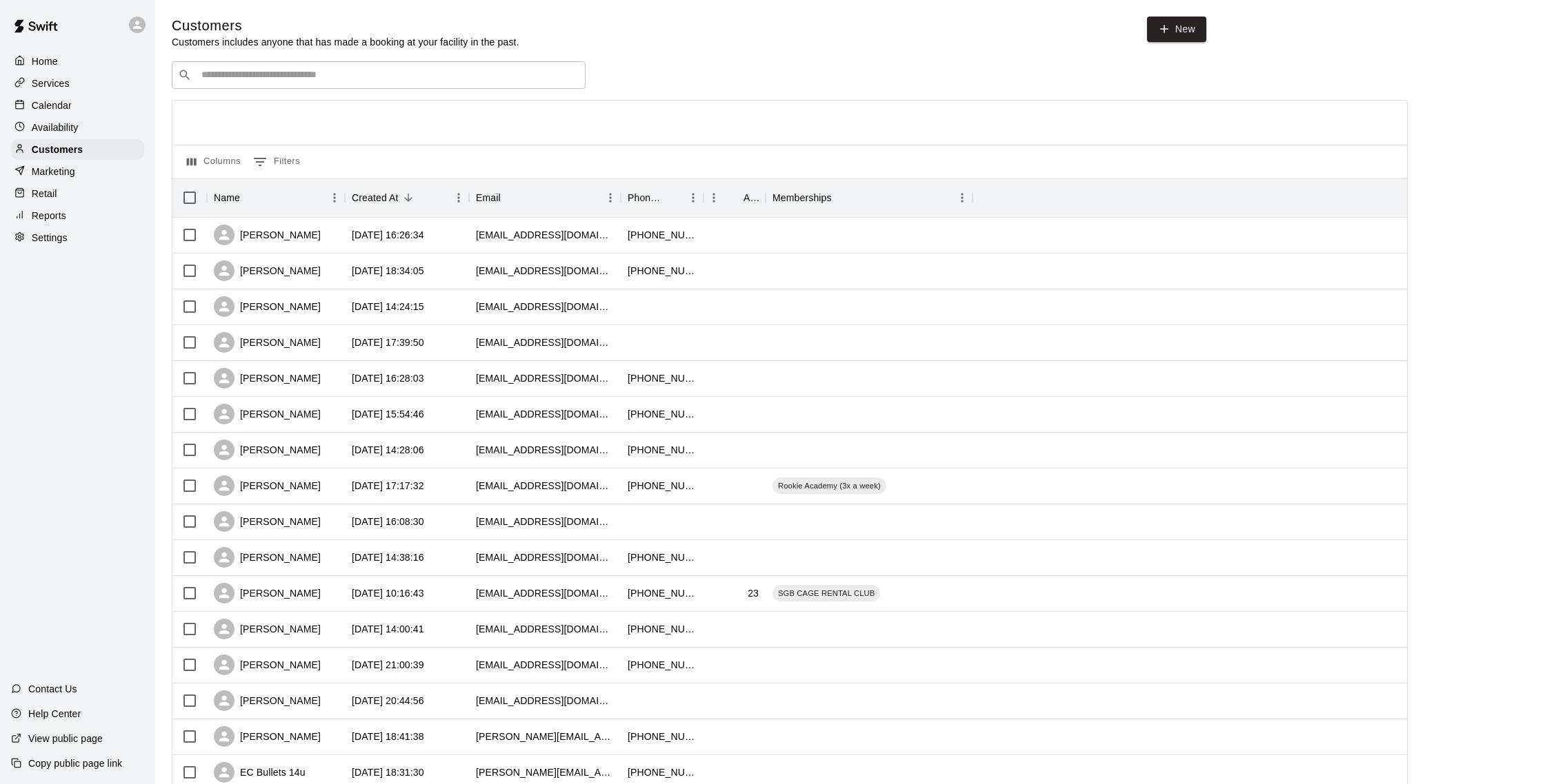
click at [287, 76] on input "Search customers by name or email" at bounding box center [388, 75] width 382 height 14
click at [1185, 24] on link "New" at bounding box center [1176, 29] width 60 height 26
select select "**"
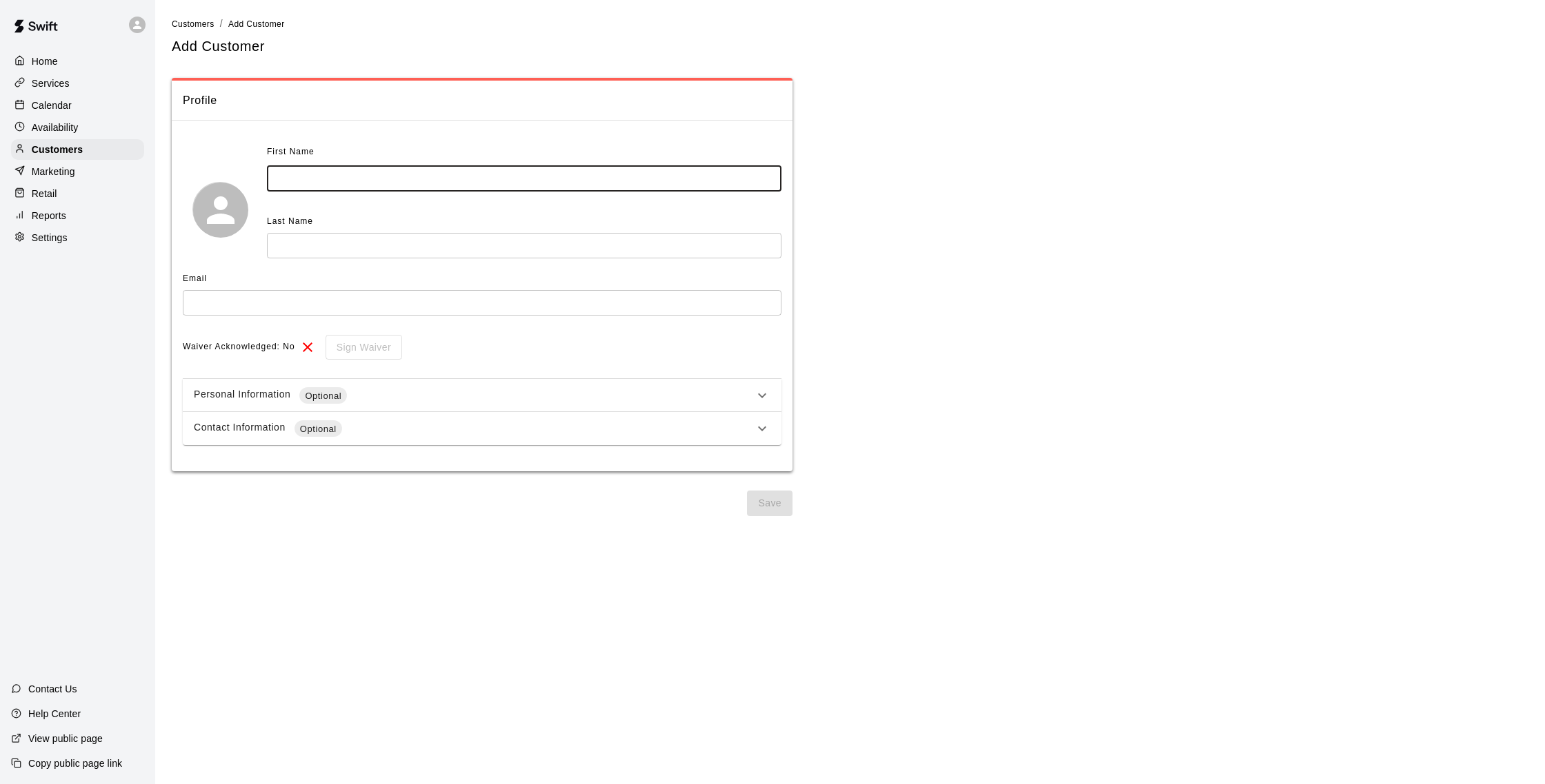
click at [420, 179] on input "text" at bounding box center [524, 179] width 514 height 26
type input "*****"
click at [441, 248] on input "text" at bounding box center [524, 246] width 514 height 26
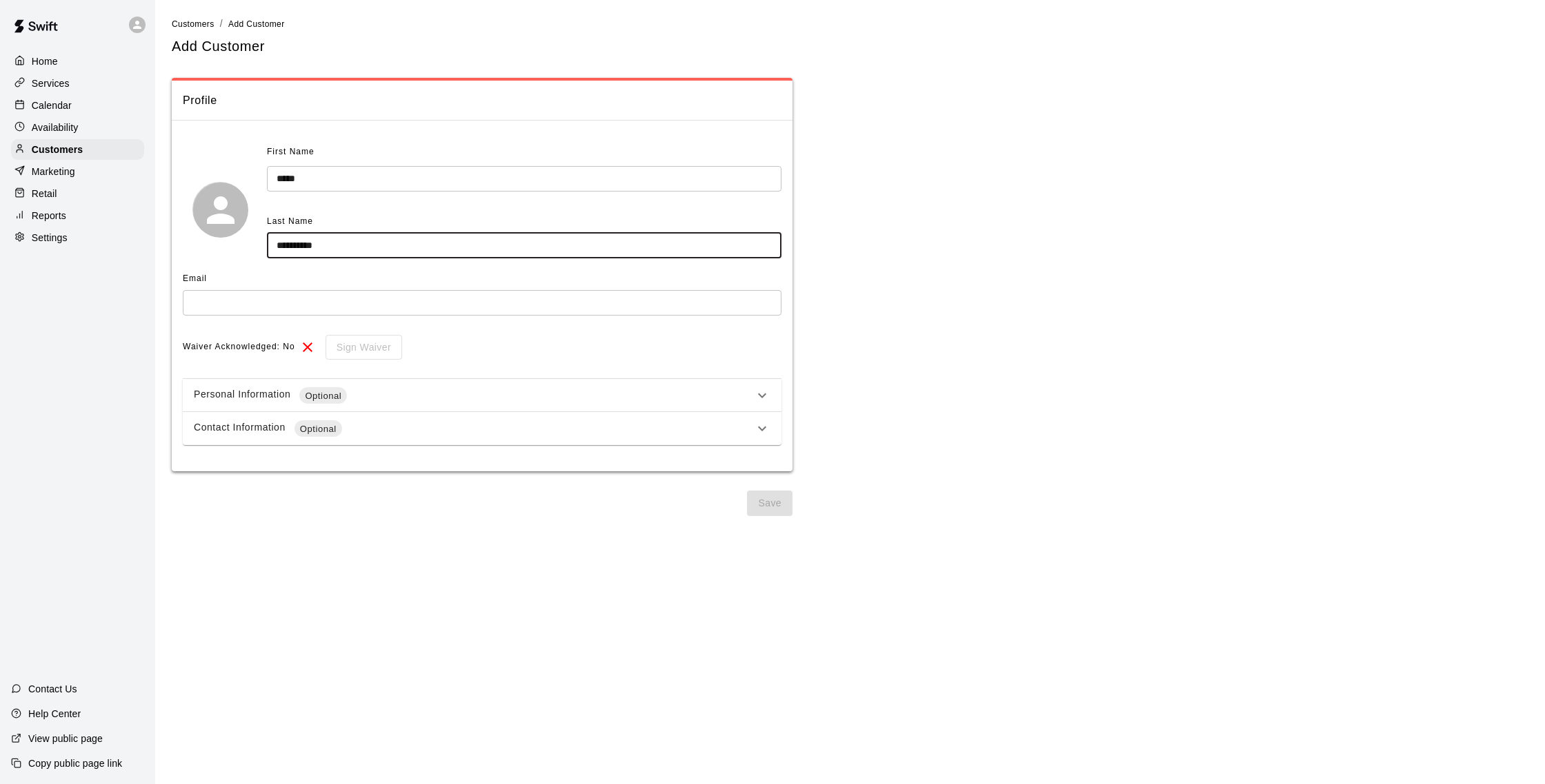
type input "**********"
click at [423, 310] on input "text" at bounding box center [481, 302] width 598 height 26
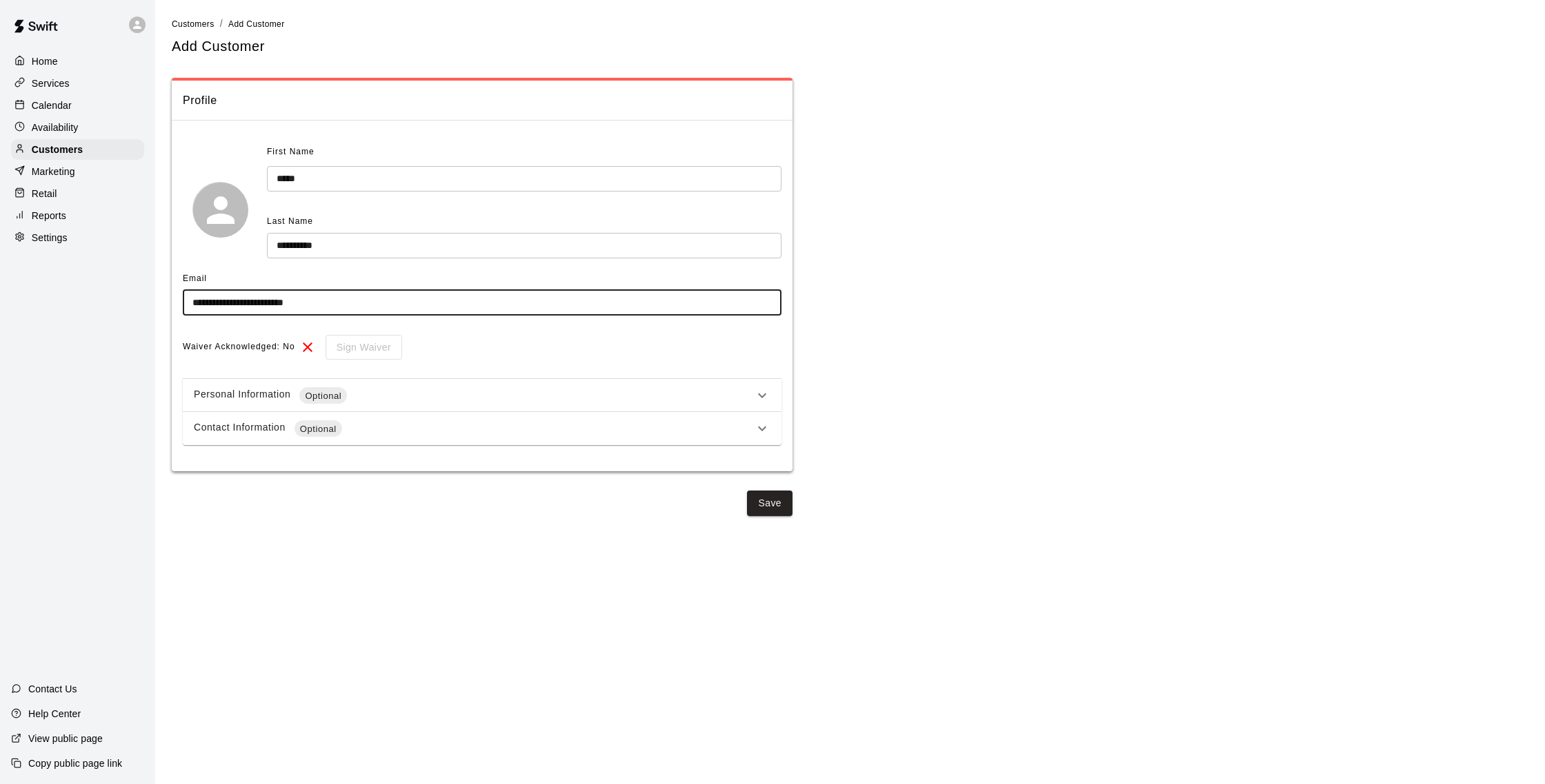
type input "**********"
click at [409, 423] on div "Contact Information Optional" at bounding box center [473, 429] width 560 height 17
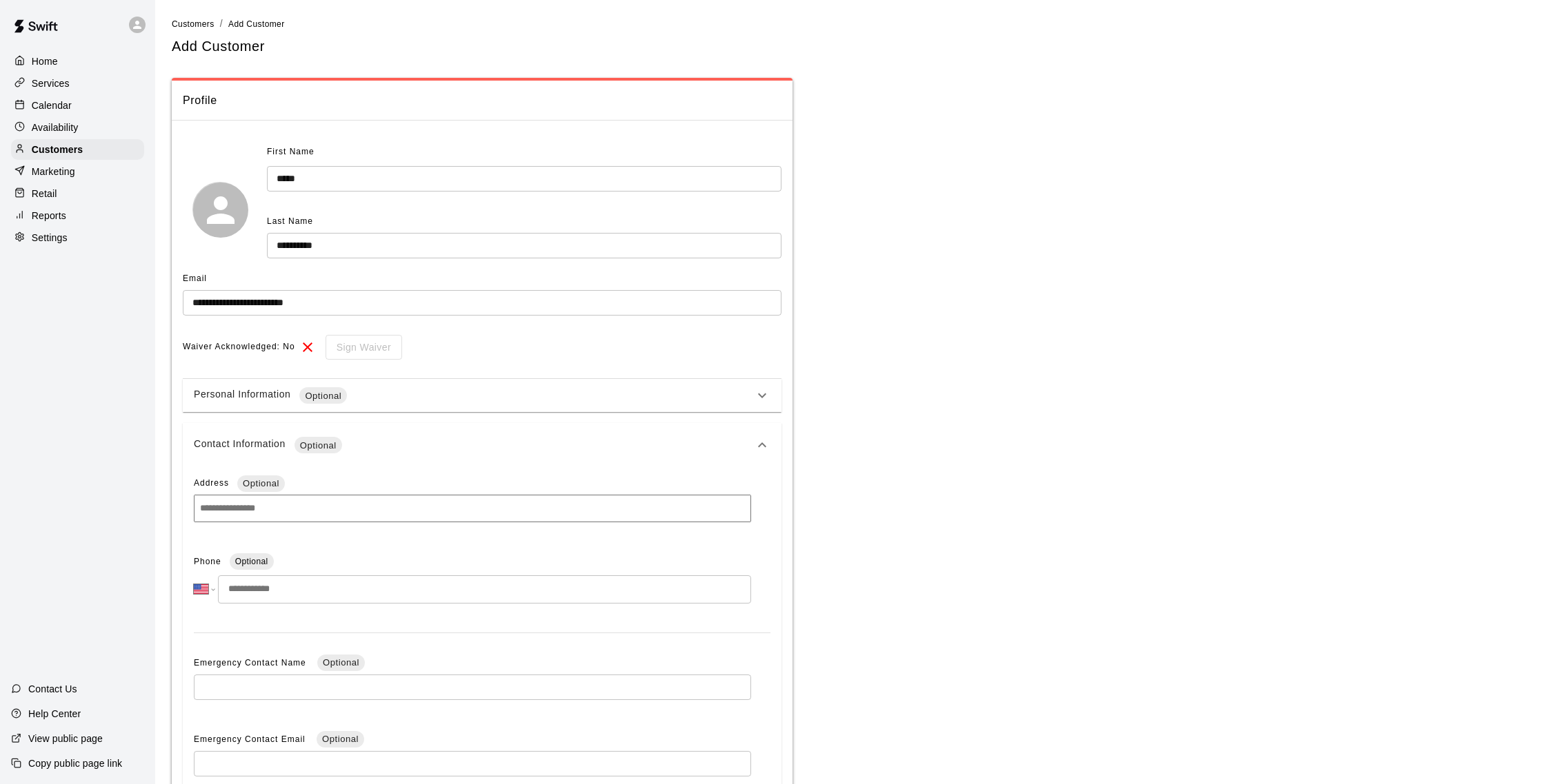
click at [371, 595] on input "tel" at bounding box center [485, 589] width 533 height 28
type input "*******"
select select "**"
type input "**********"
select select "**"
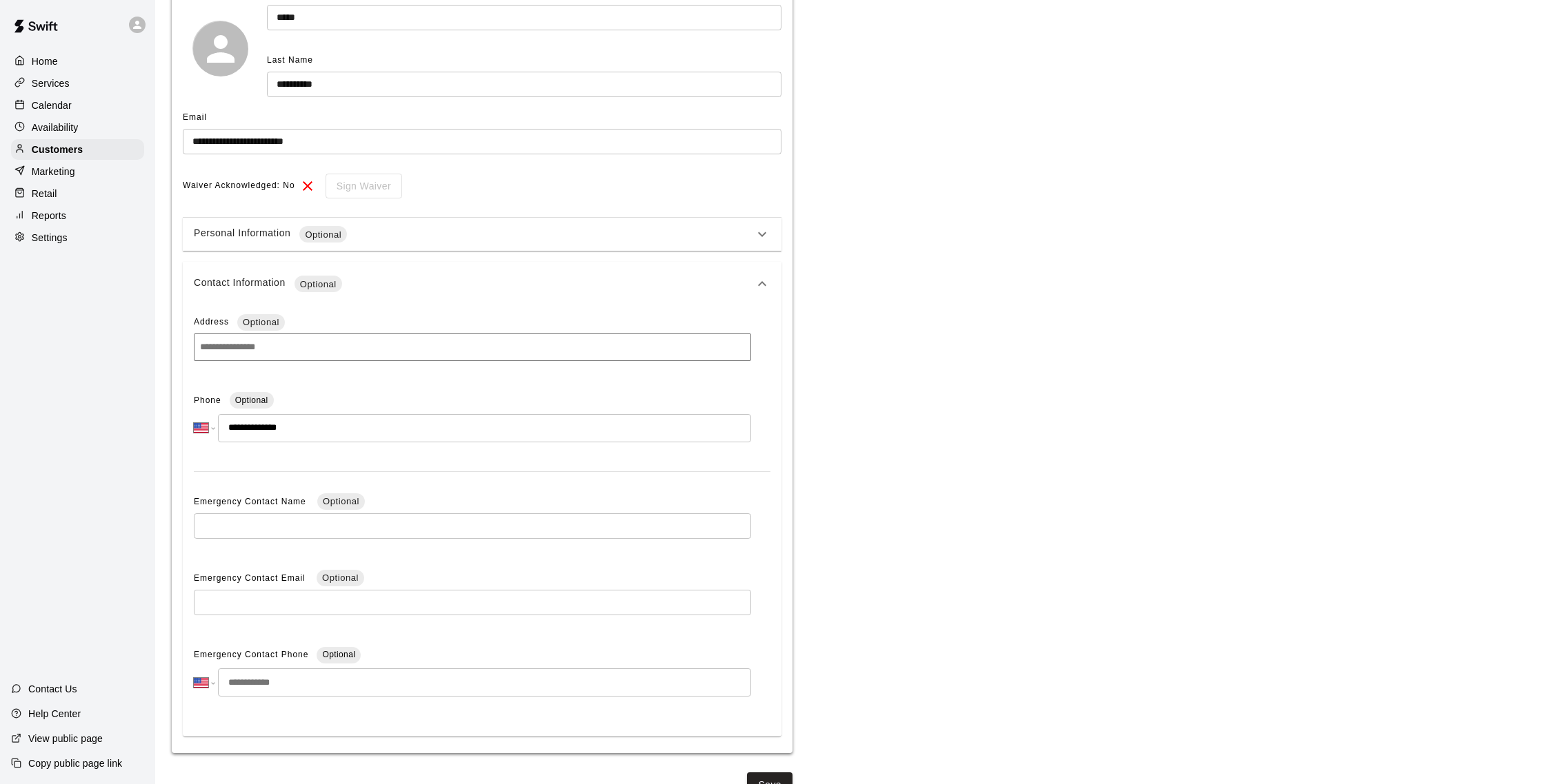
scroll to position [188, 0]
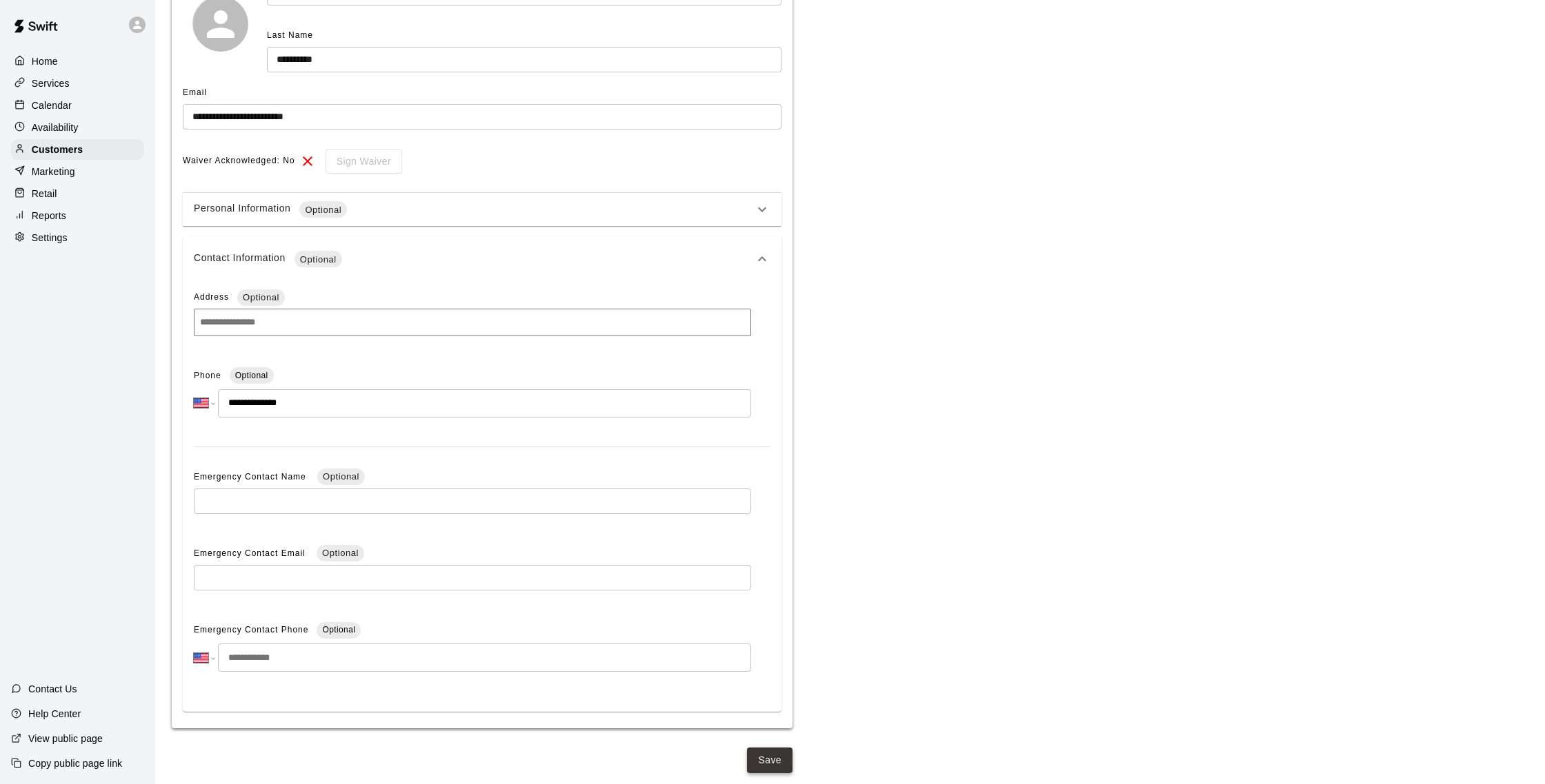
type input "**********"
click at [766, 766] on button "Save" at bounding box center [769, 760] width 45 height 26
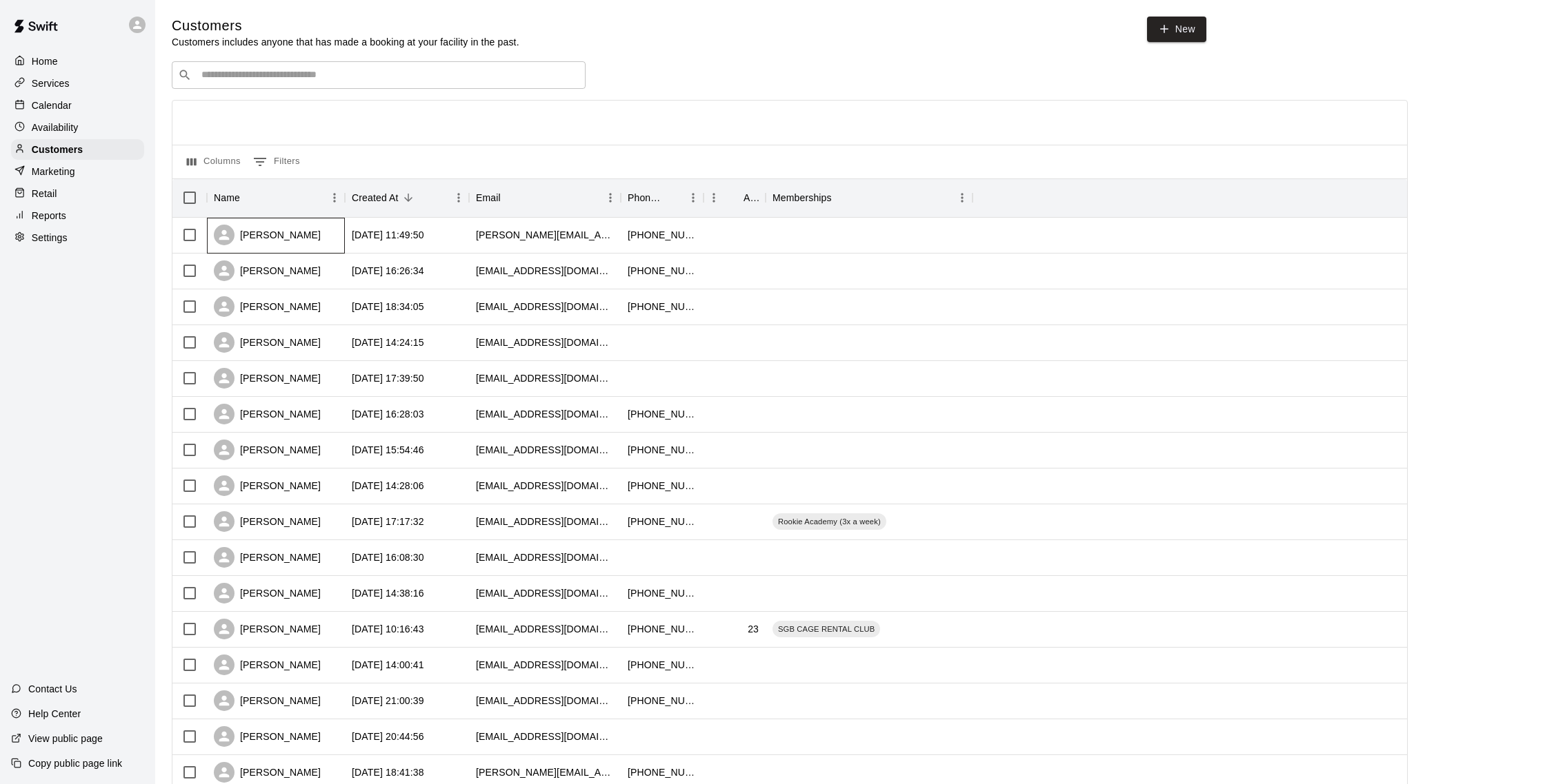
click at [339, 235] on div "Chris Brillesdon" at bounding box center [276, 236] width 138 height 36
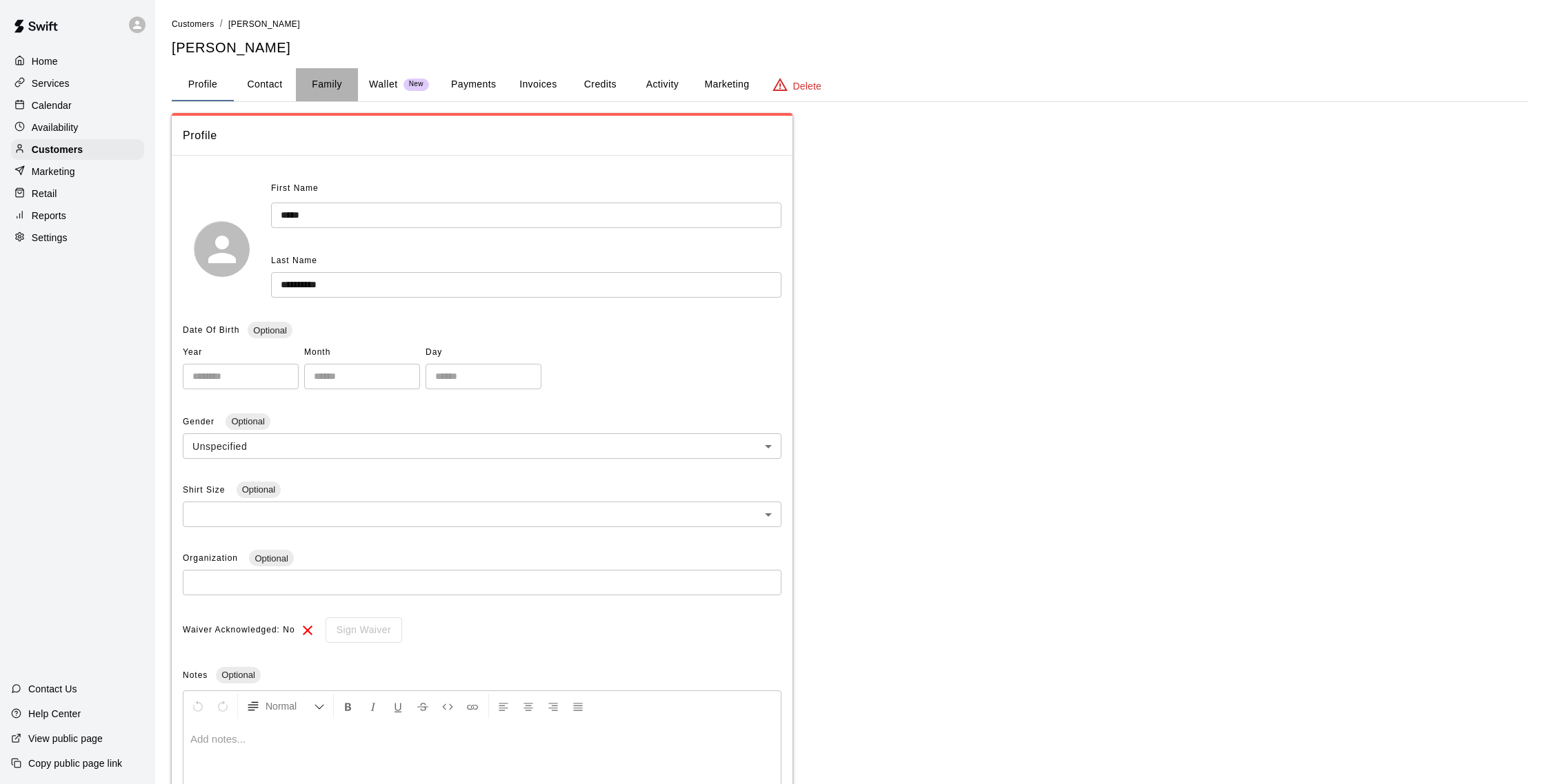
click at [325, 88] on button "Family" at bounding box center [327, 84] width 62 height 33
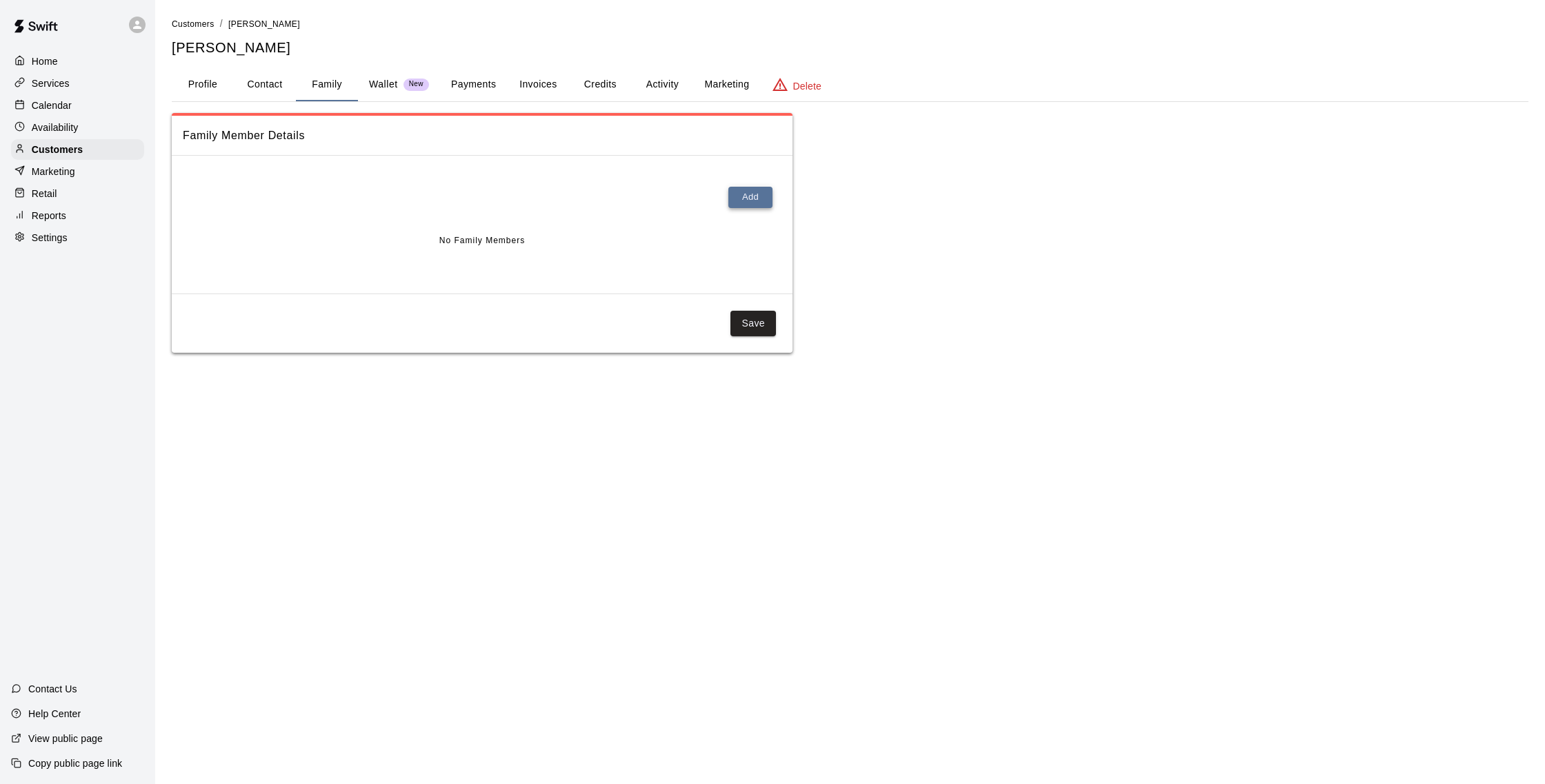
click at [740, 190] on button "Add" at bounding box center [750, 197] width 44 height 22
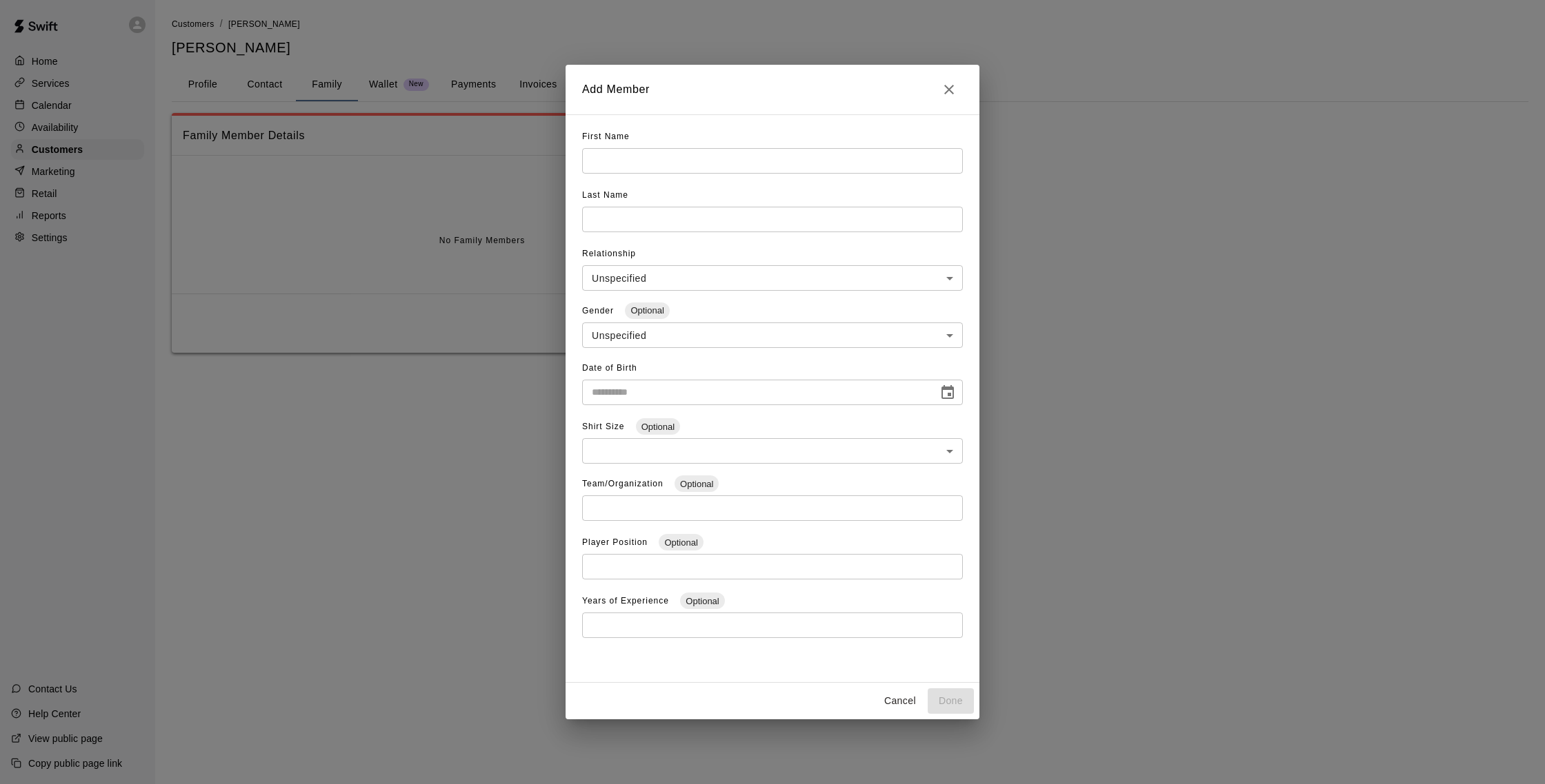
click at [672, 162] on input "text" at bounding box center [772, 161] width 381 height 26
type input "******"
click at [670, 223] on input "text" at bounding box center [772, 219] width 381 height 26
type input "**********"
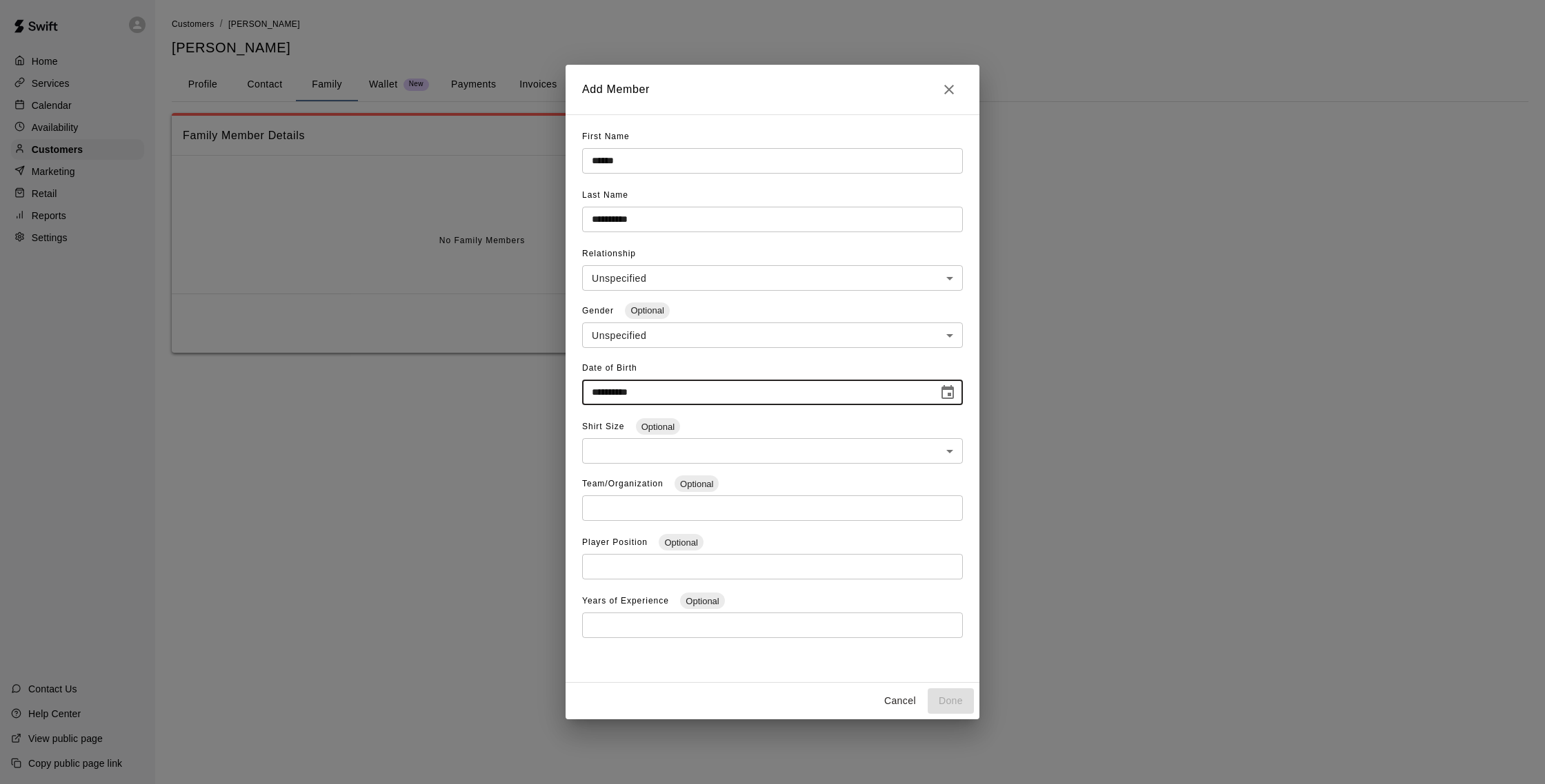
click at [605, 391] on input "**********" at bounding box center [755, 392] width 346 height 26
type input "**********"
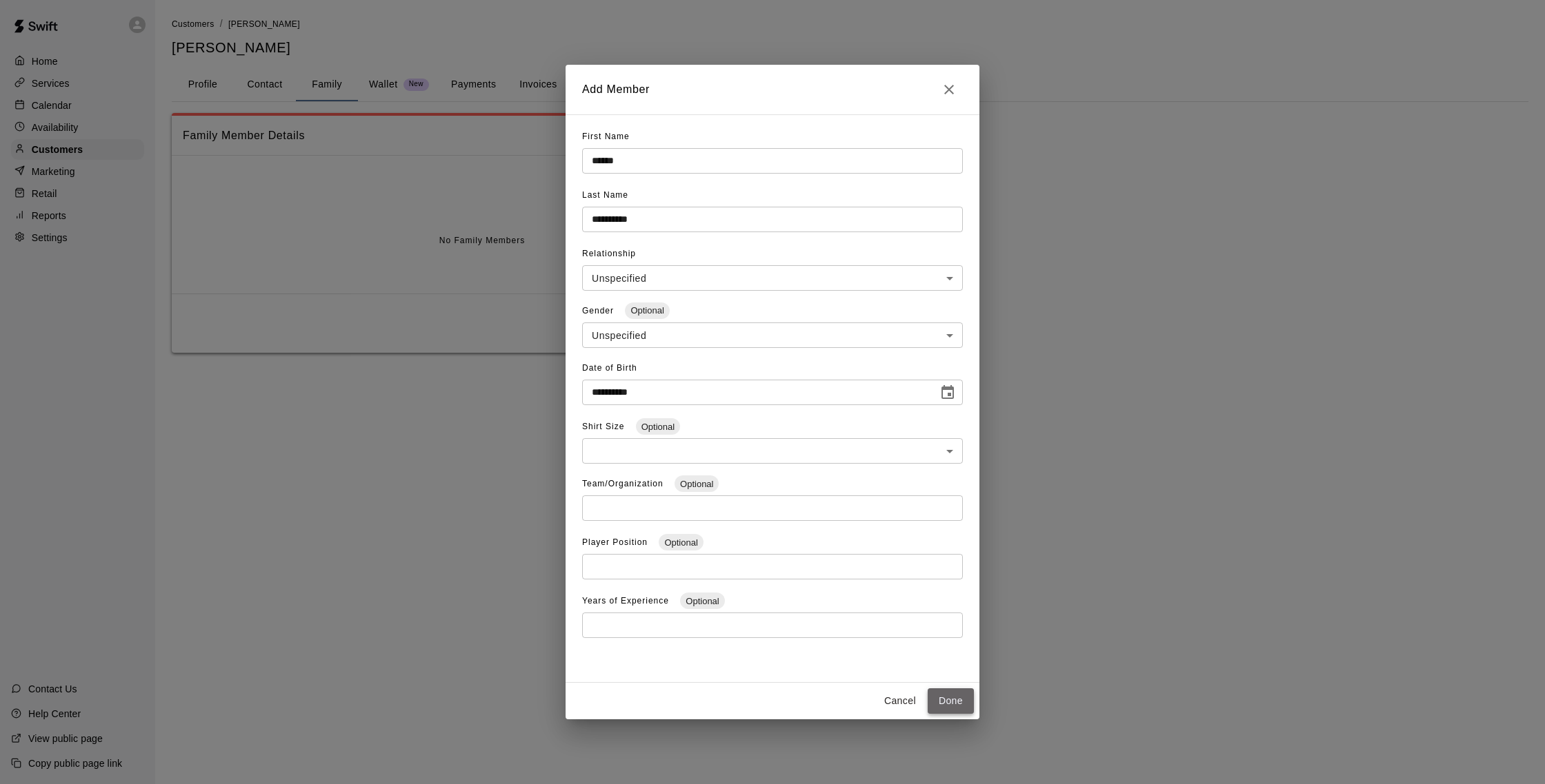
click at [951, 701] on button "Done" at bounding box center [950, 701] width 46 height 26
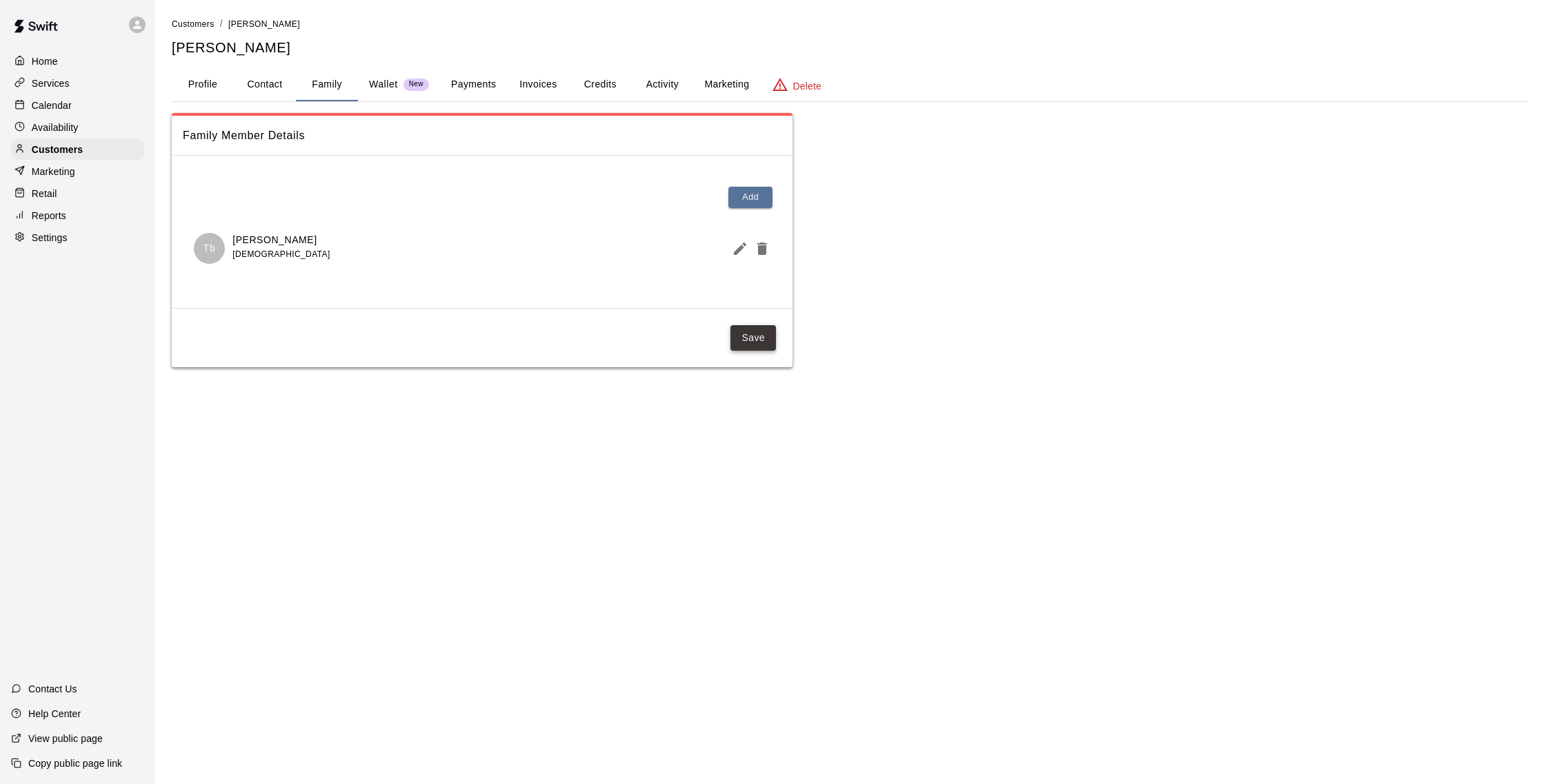
click at [737, 335] on button "Save" at bounding box center [753, 337] width 45 height 26
click at [282, 85] on button "Contact" at bounding box center [265, 84] width 62 height 33
select select "**"
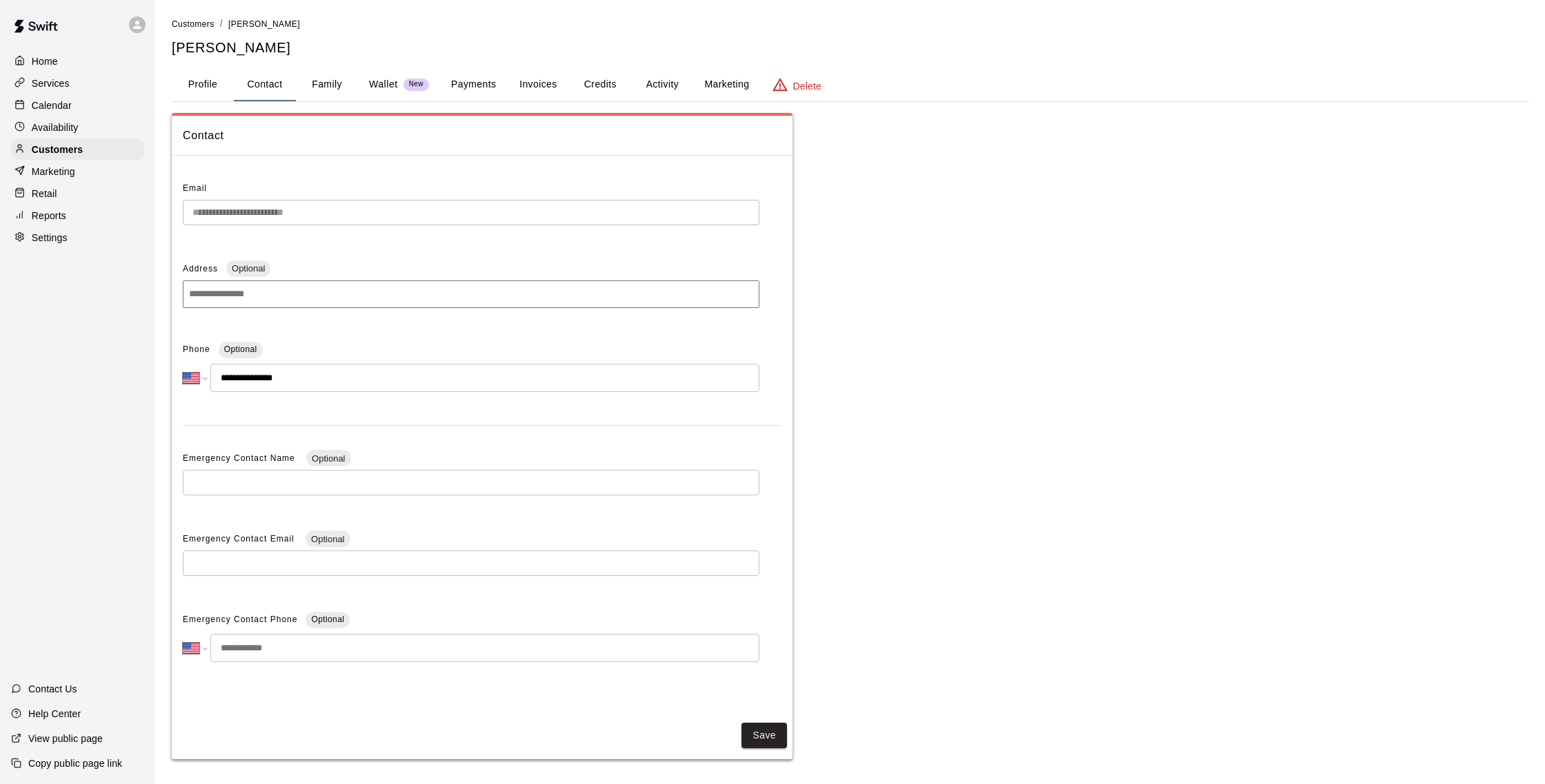
click at [719, 88] on button "Marketing" at bounding box center [726, 84] width 67 height 33
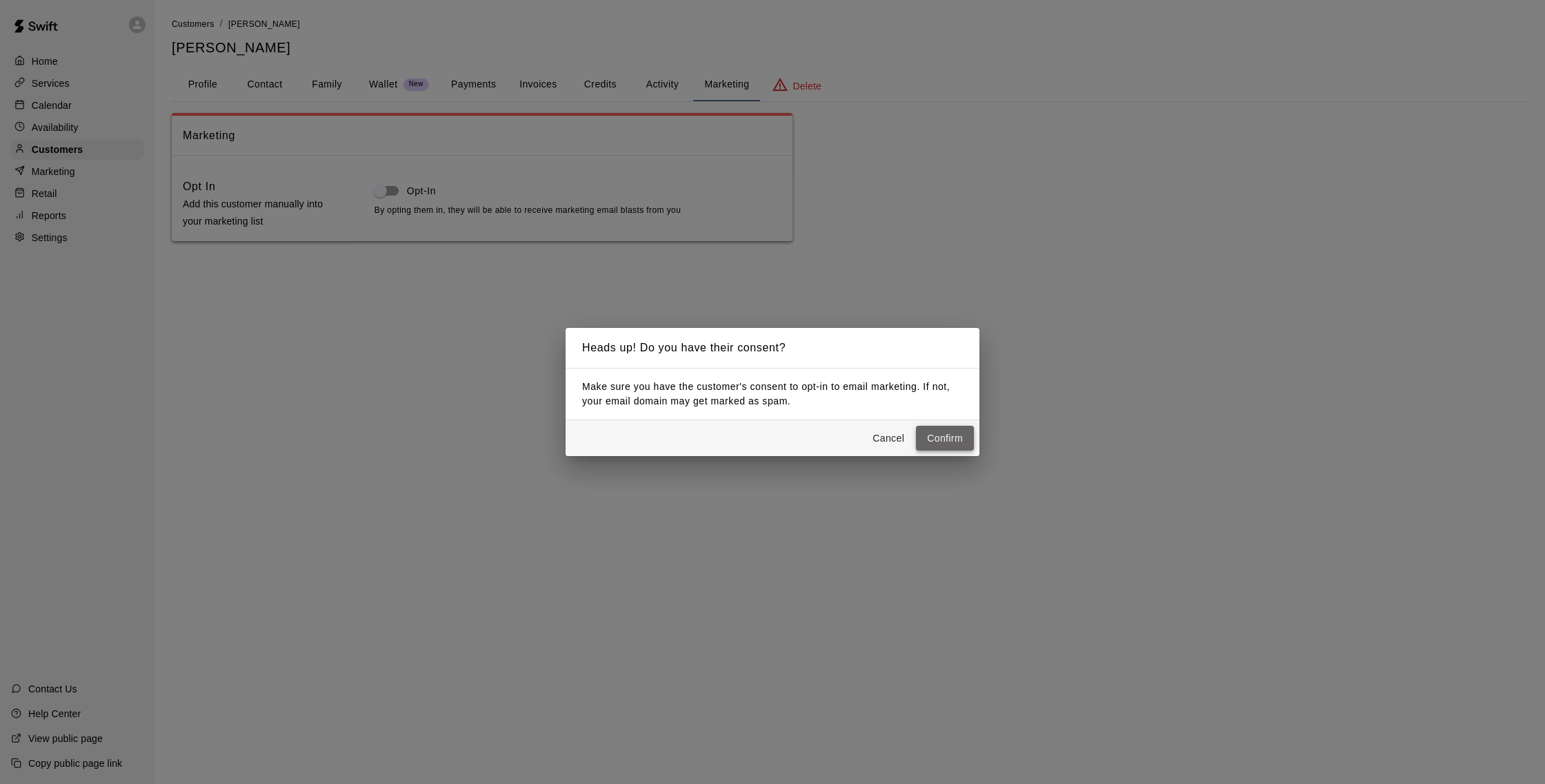
click at [937, 441] on button "Confirm" at bounding box center [944, 438] width 58 height 26
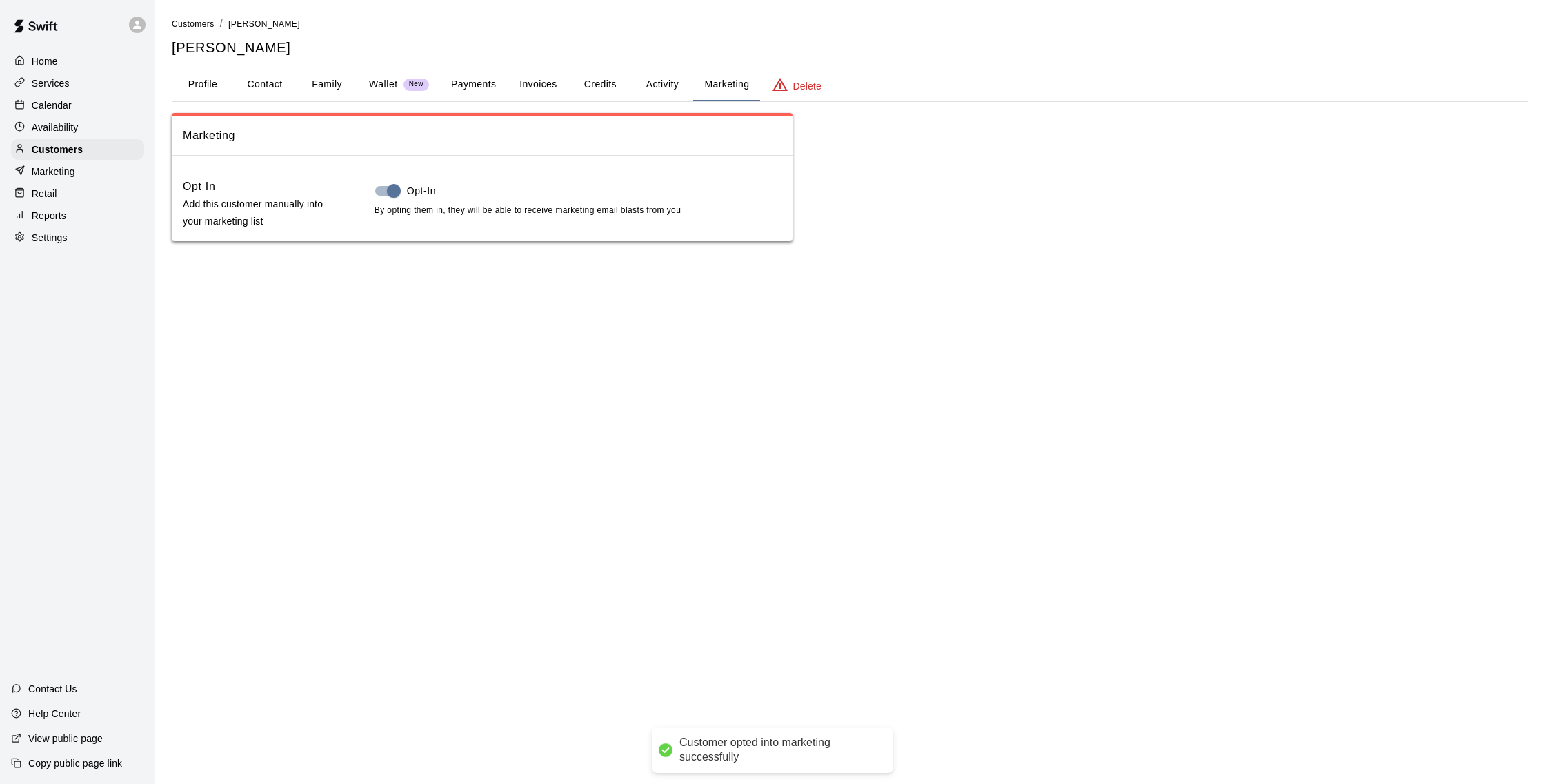
click at [76, 106] on div "Calendar" at bounding box center [77, 106] width 133 height 21
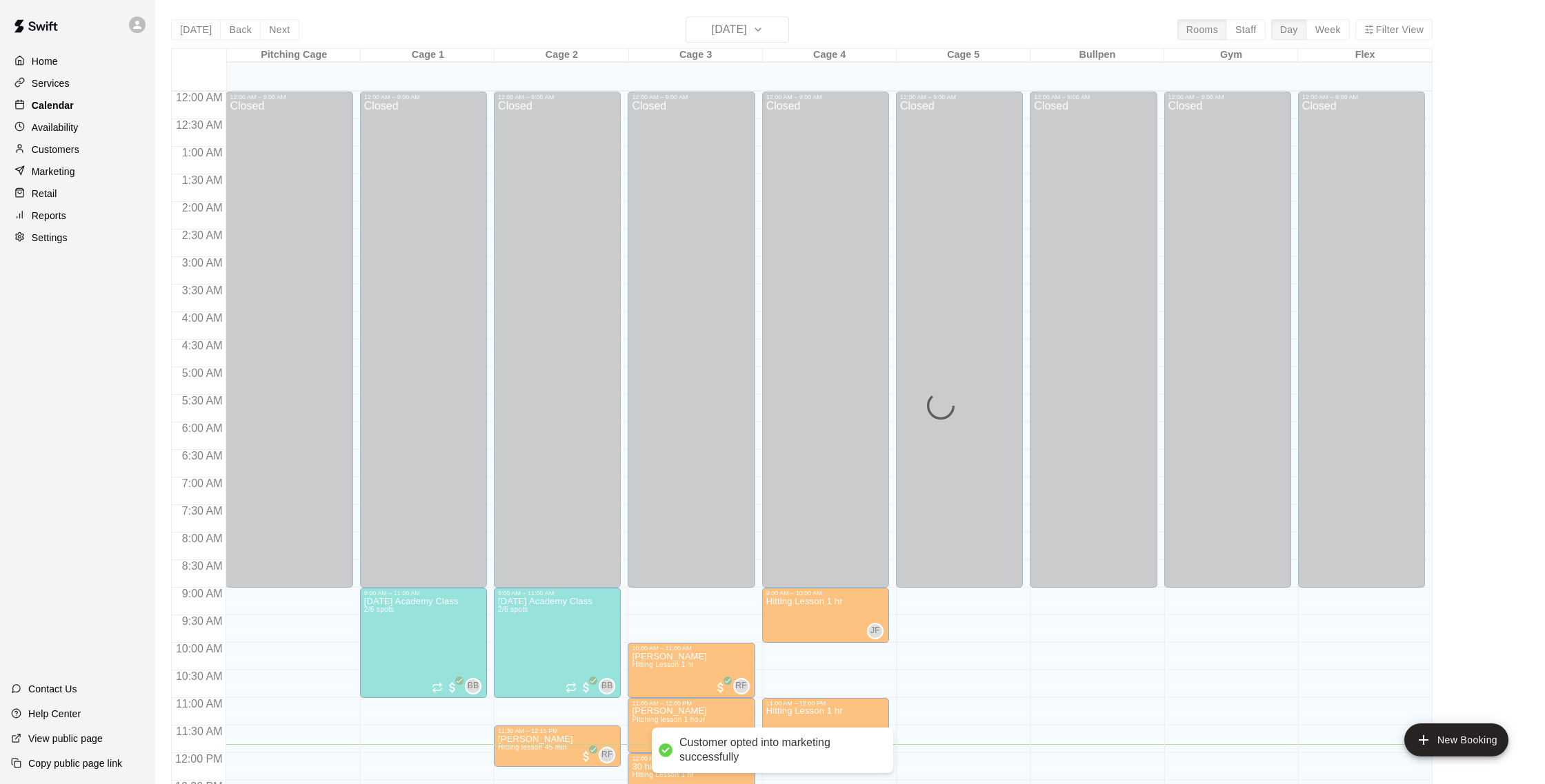
scroll to position [574, 0]
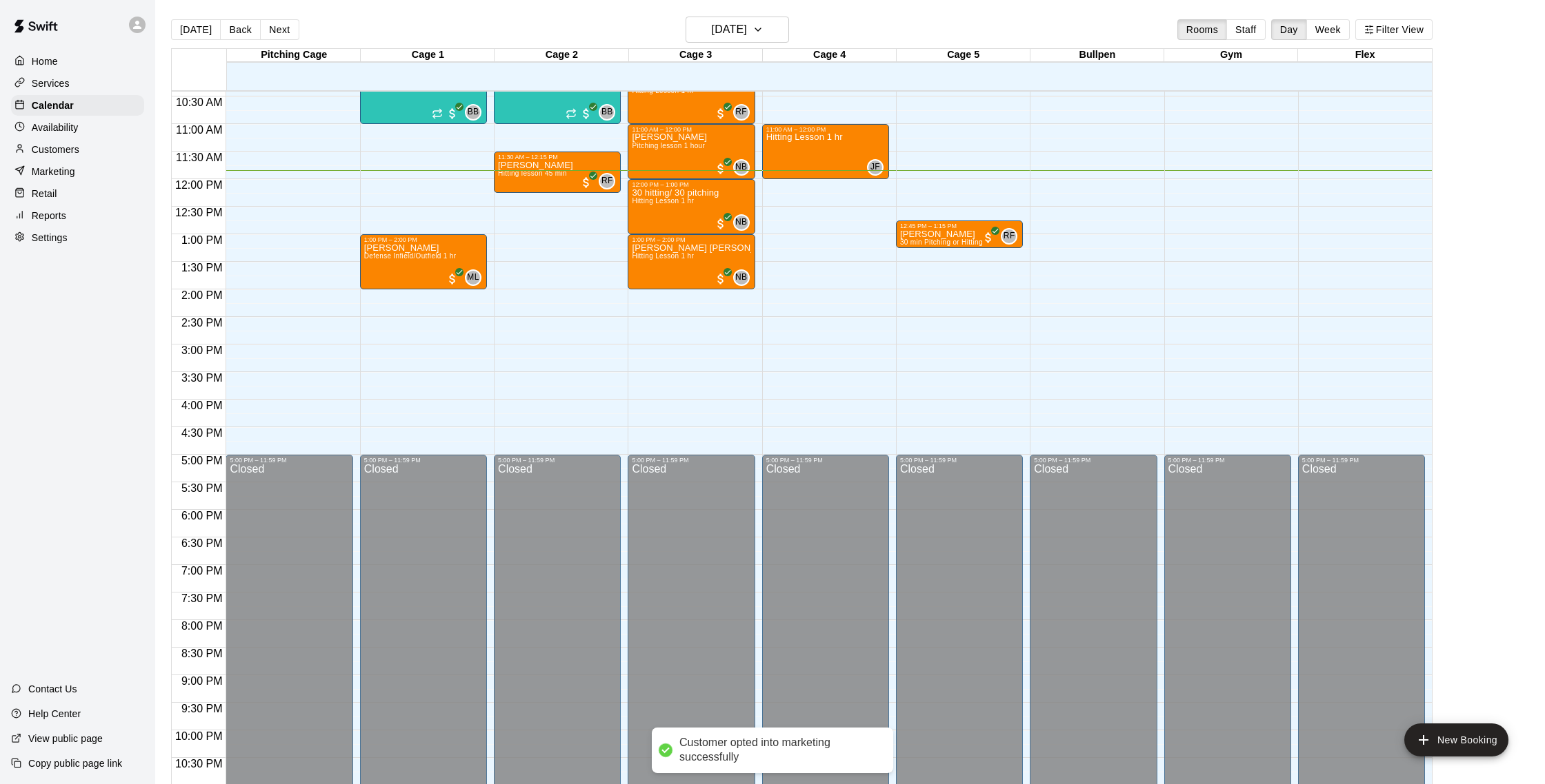
click at [77, 172] on div "Marketing" at bounding box center [77, 172] width 133 height 21
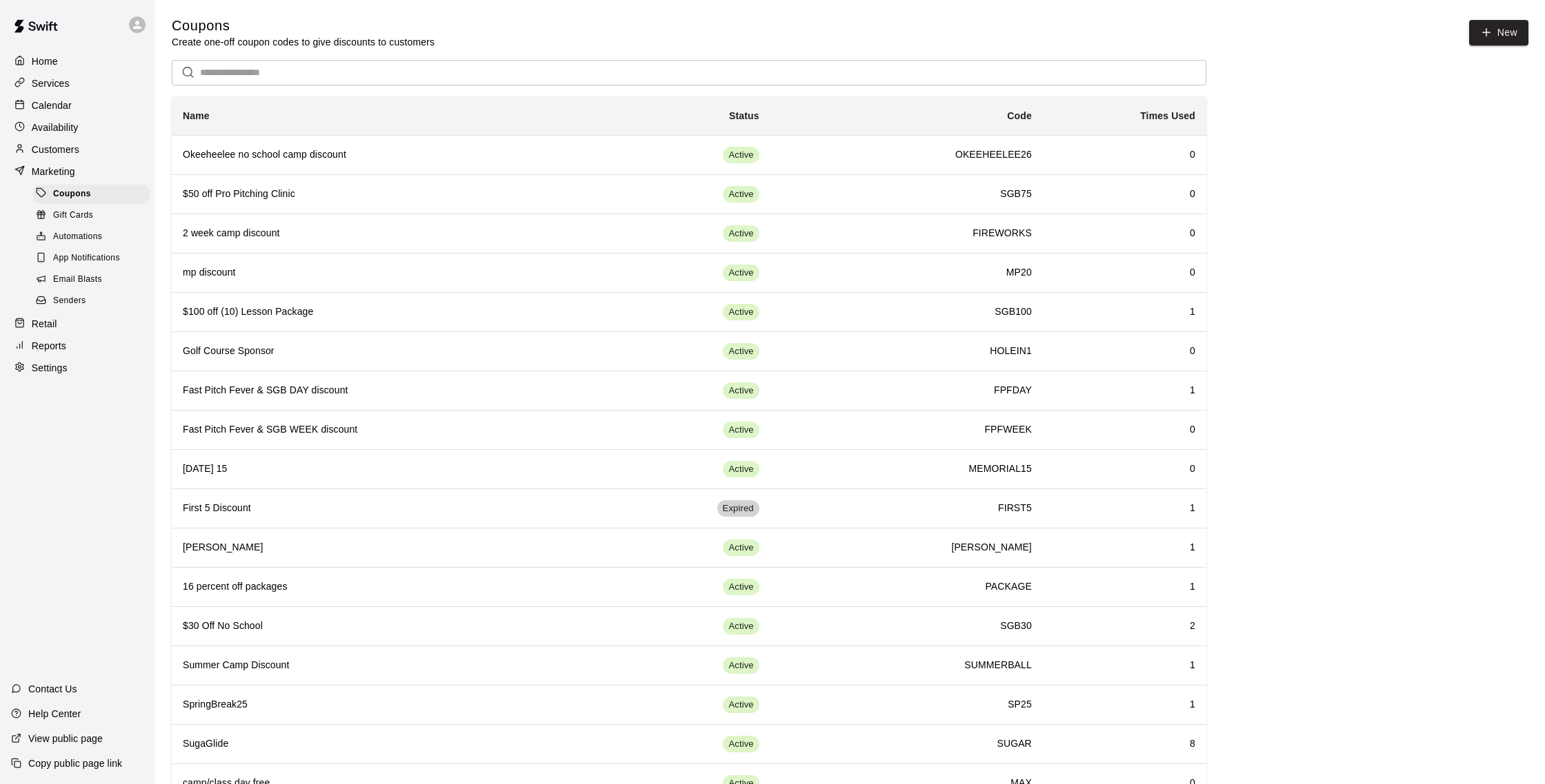
click at [91, 276] on span "Email Blasts" at bounding box center [77, 280] width 49 height 14
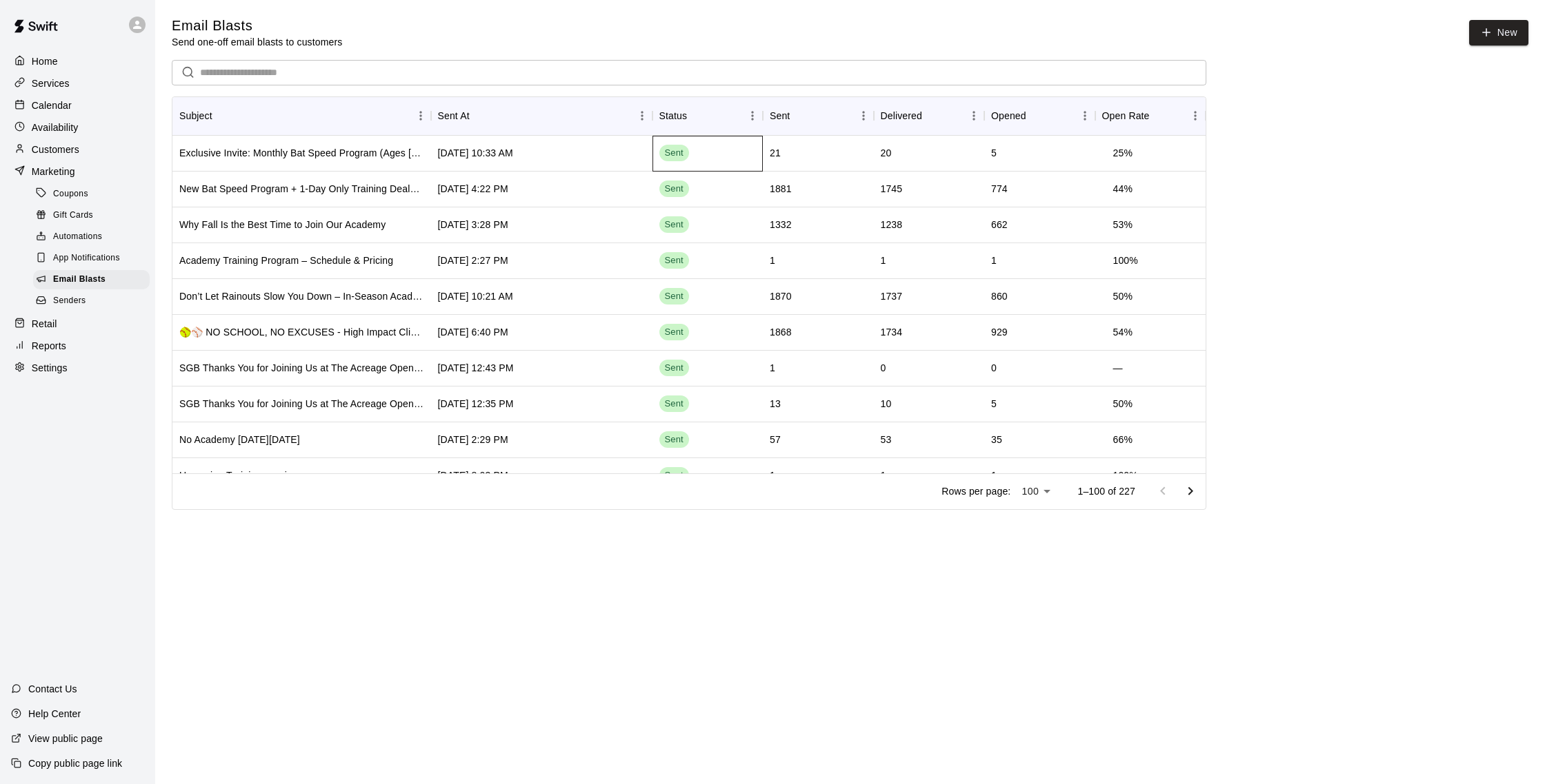
click at [718, 157] on div "Sent" at bounding box center [707, 154] width 111 height 36
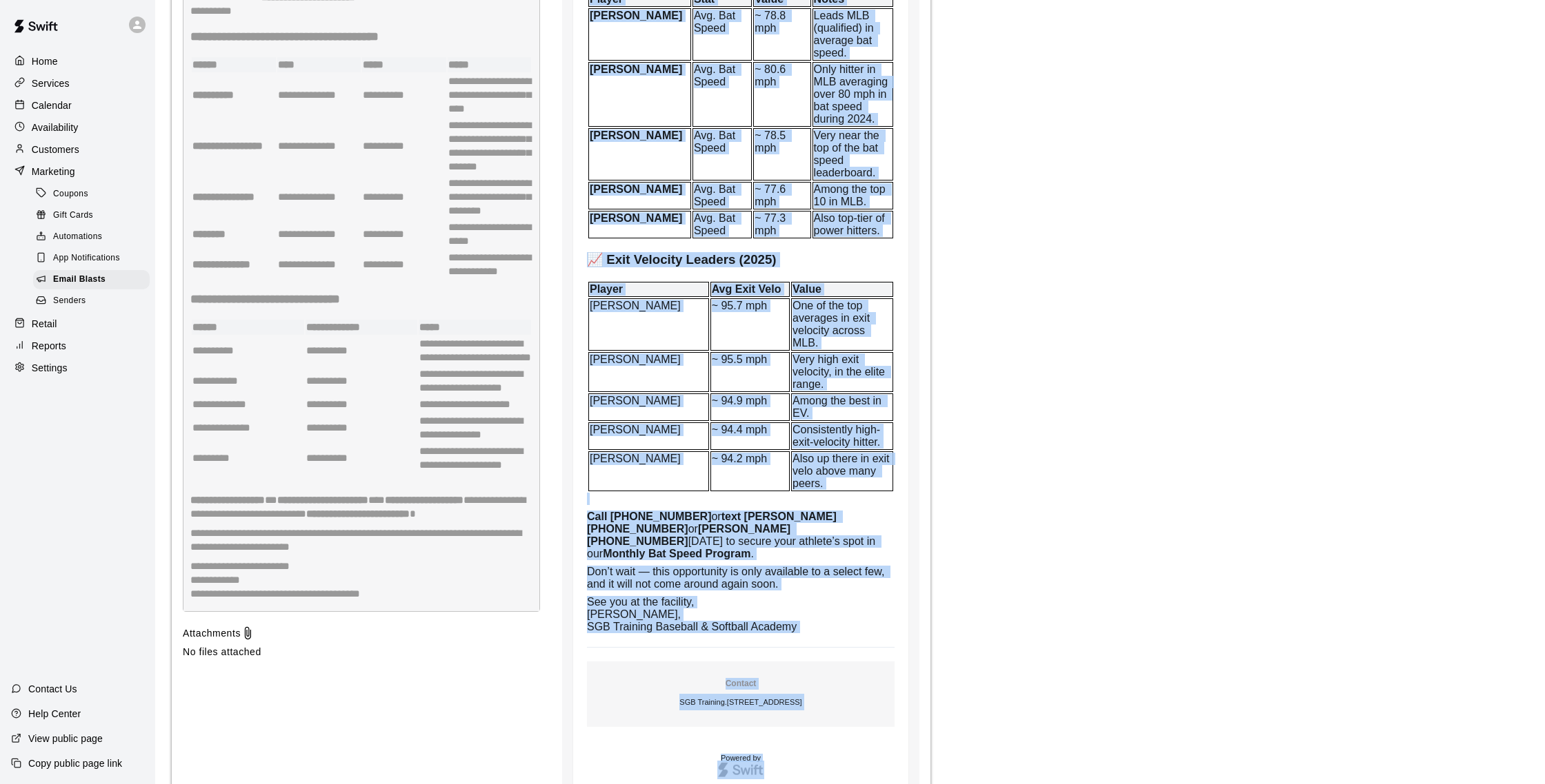
scroll to position [1696, 0]
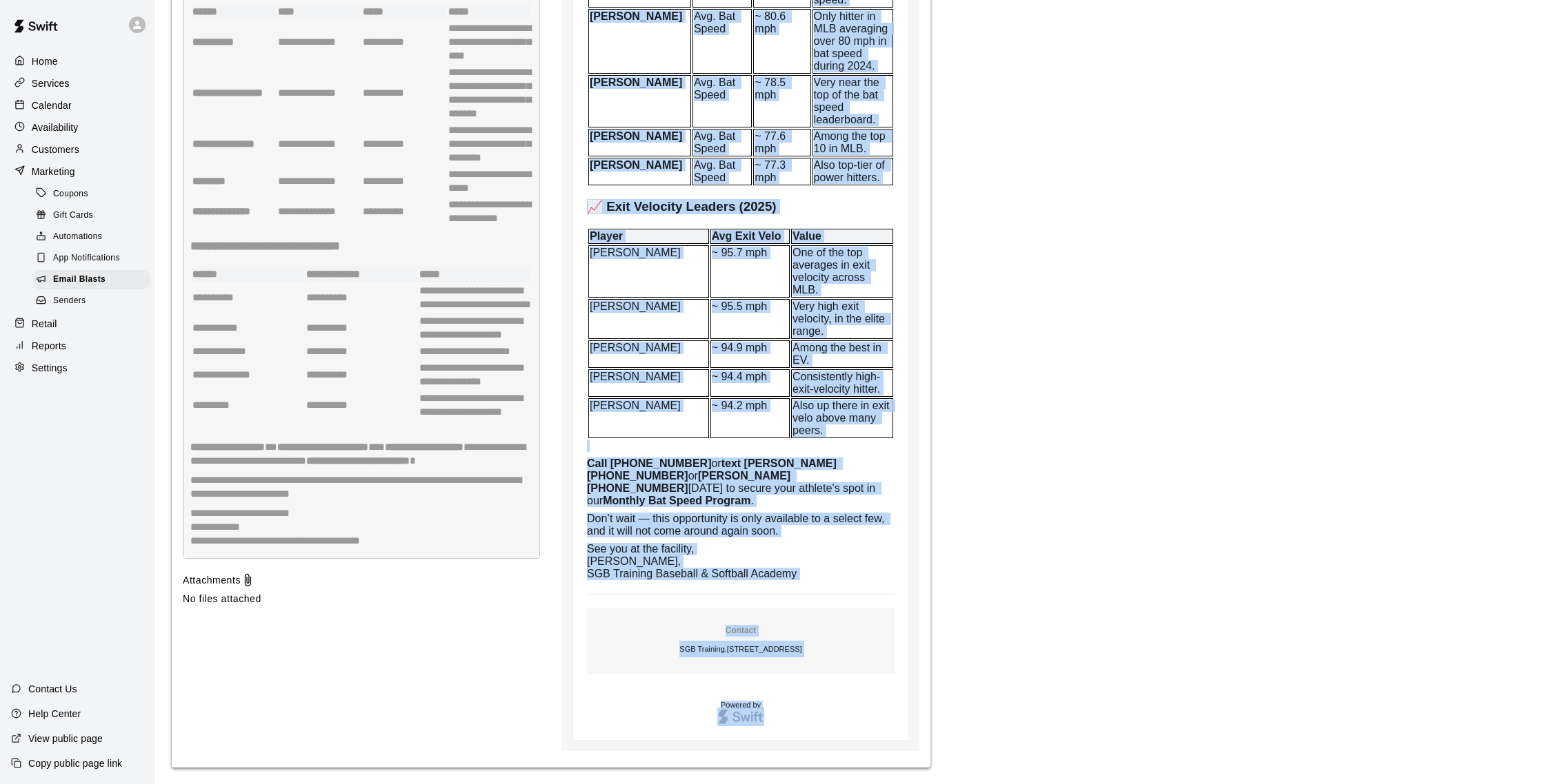
drag, startPoint x: 588, startPoint y: 251, endPoint x: 803, endPoint y: 573, distance: 387.2
click at [803, 573] on td "This email is only being sent to a select group of athletes that we believe are…" at bounding box center [740, 90] width 307 height 982
copy td "This email is only being sent to a select group of athletes that we believe are…"
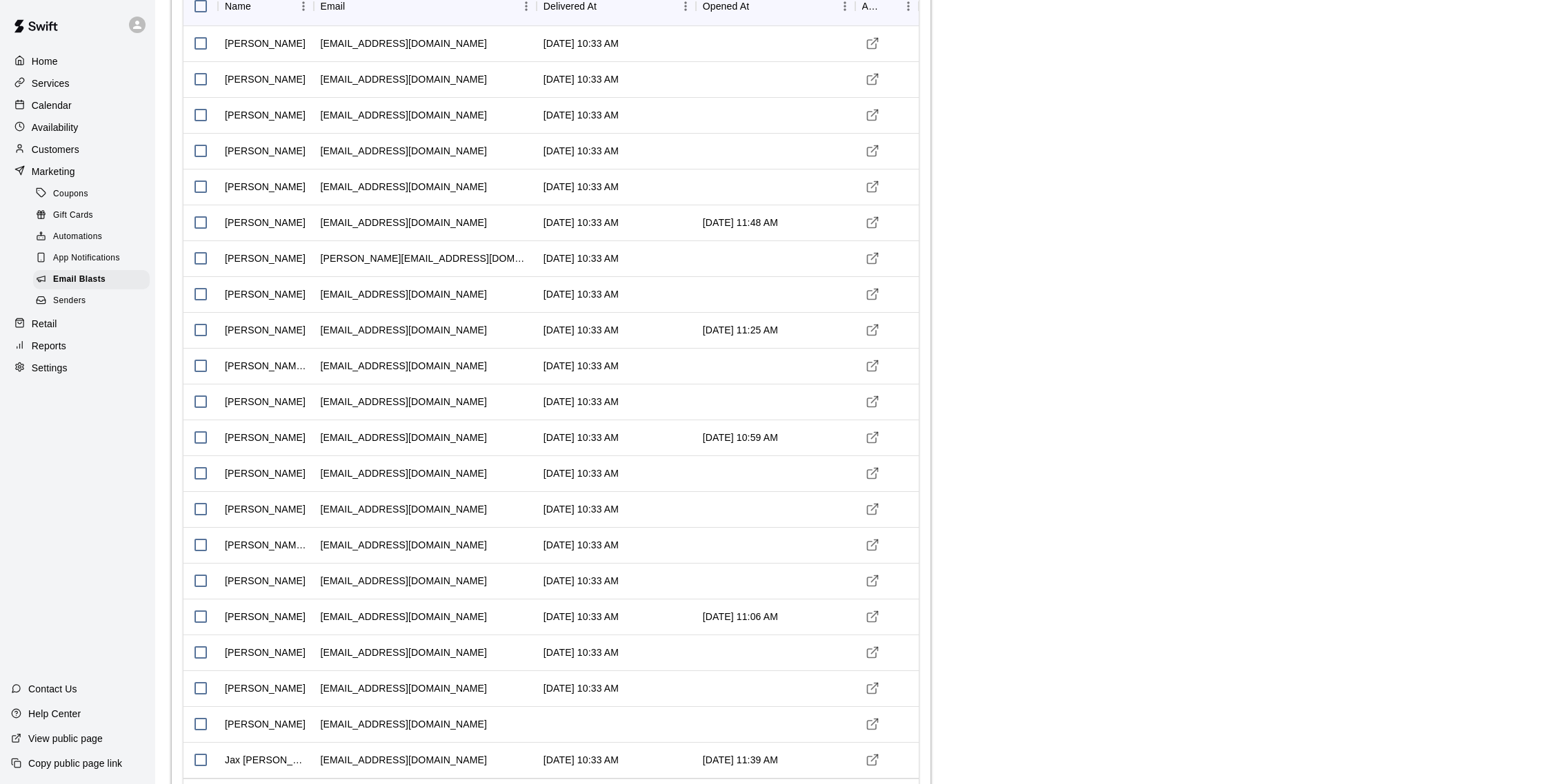
scroll to position [0, 0]
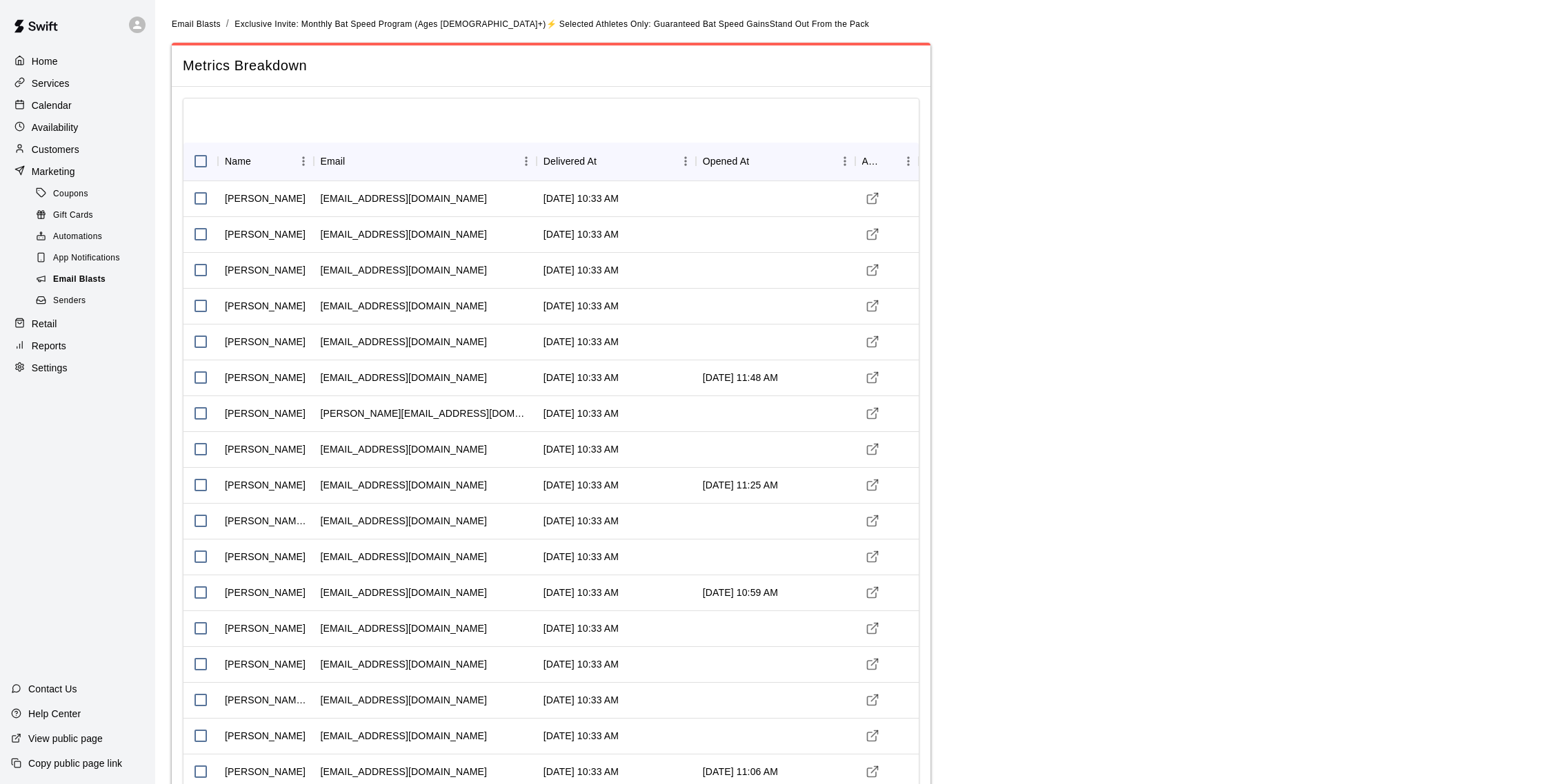
click at [101, 280] on span "Email Blasts" at bounding box center [78, 280] width 52 height 14
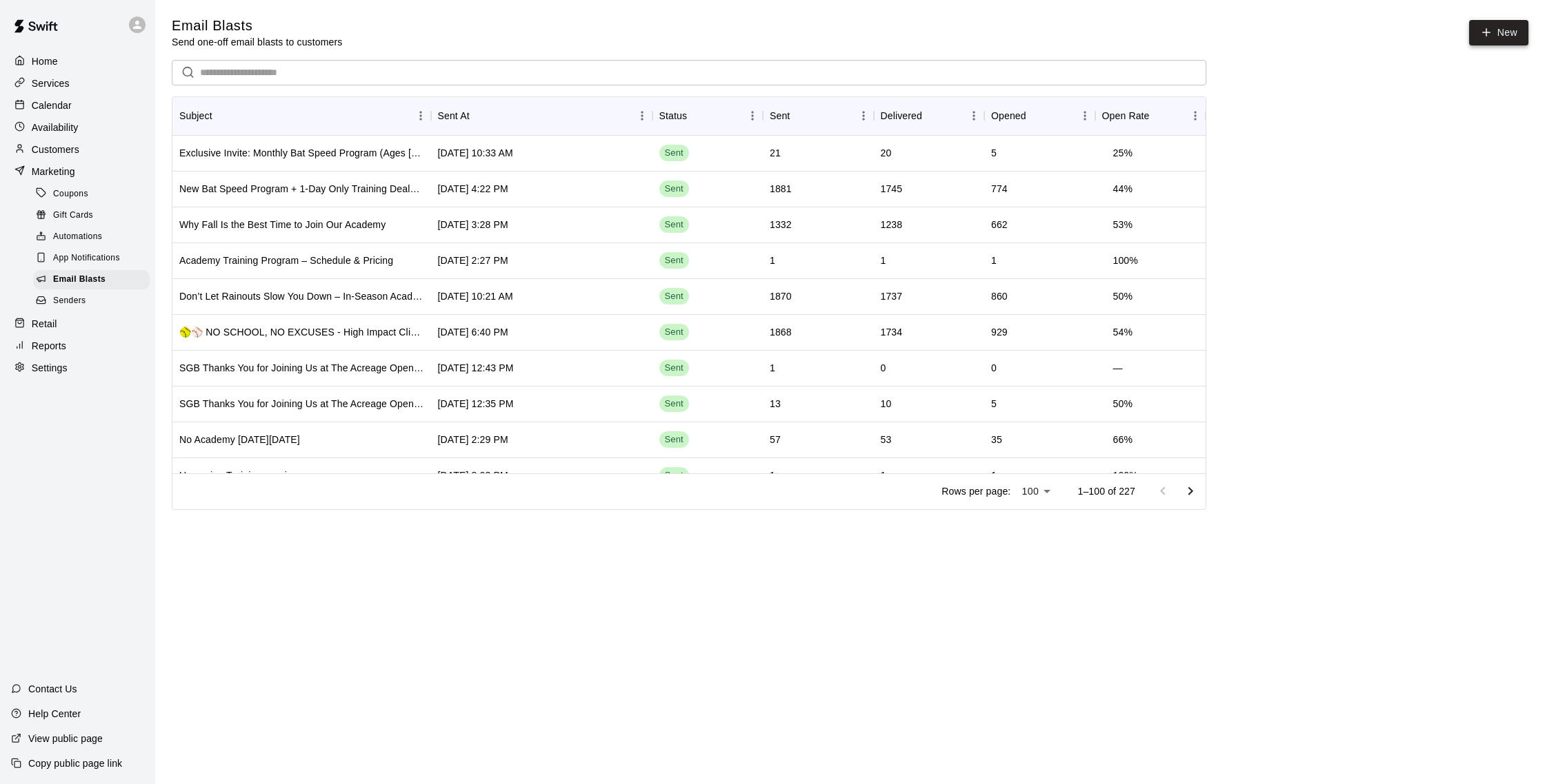
click at [1503, 33] on link "New" at bounding box center [1498, 32] width 60 height 26
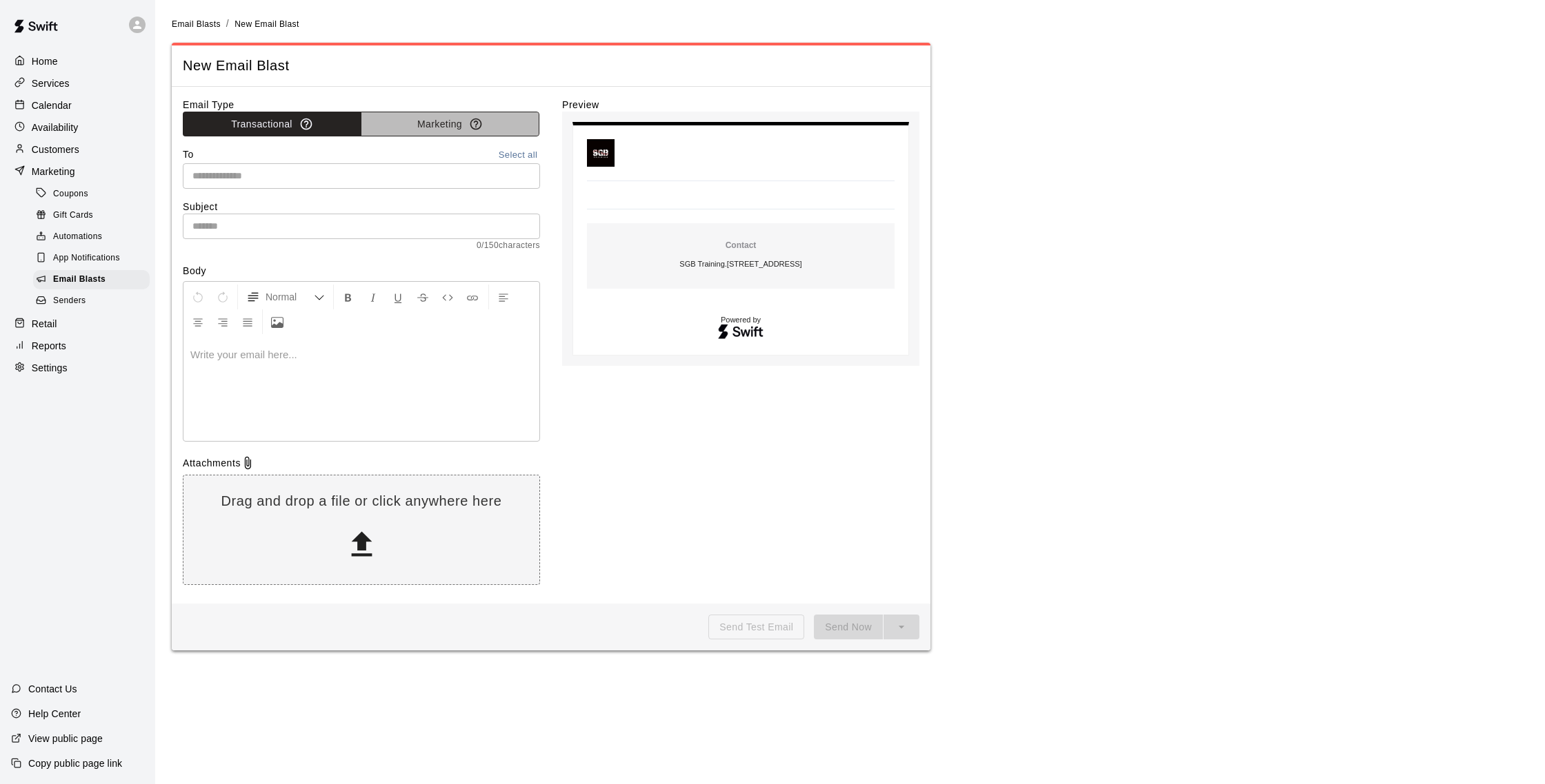
click at [428, 116] on button "Marketing" at bounding box center [450, 124] width 179 height 26
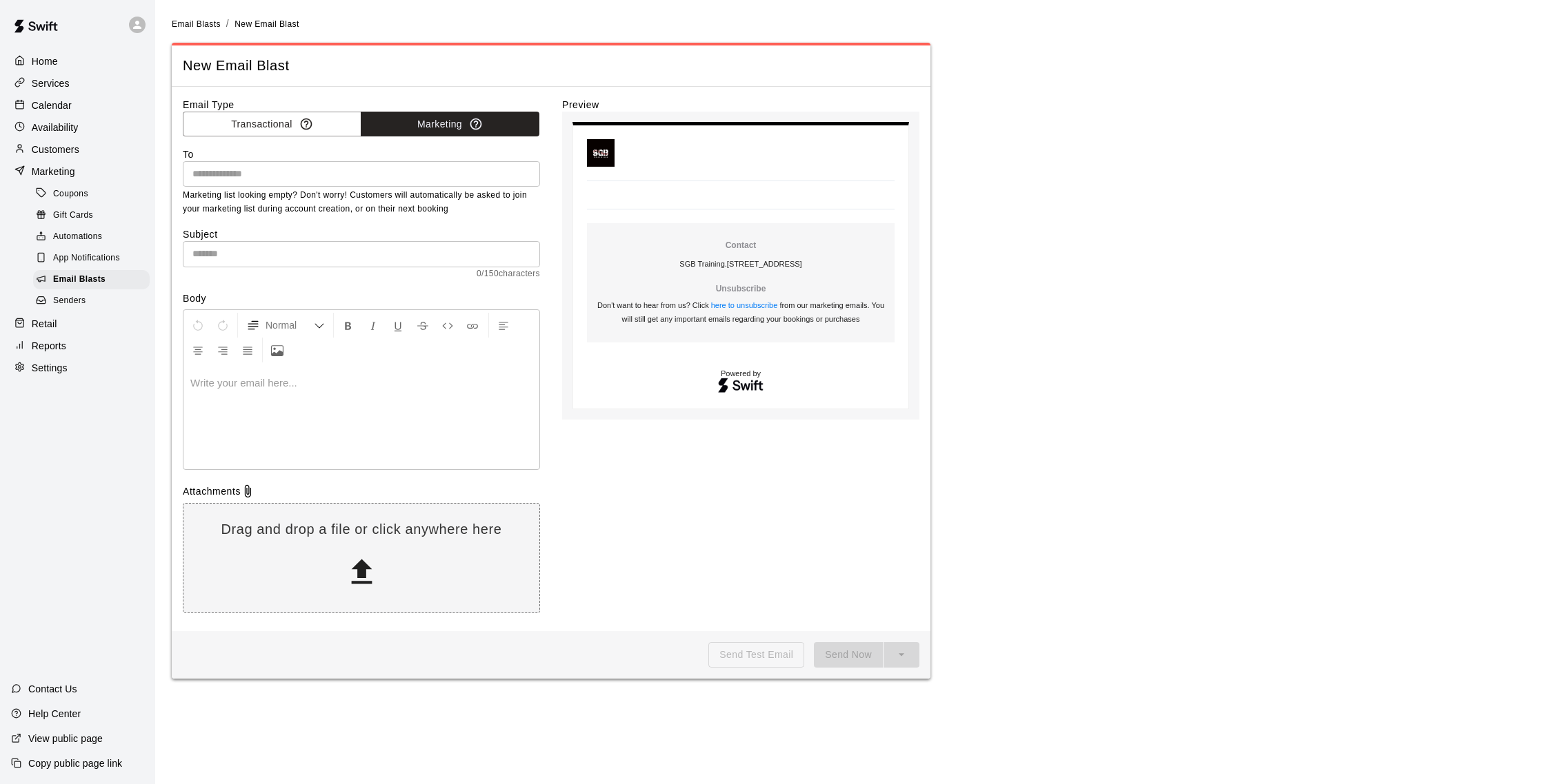
click at [322, 175] on input "text" at bounding box center [360, 174] width 347 height 17
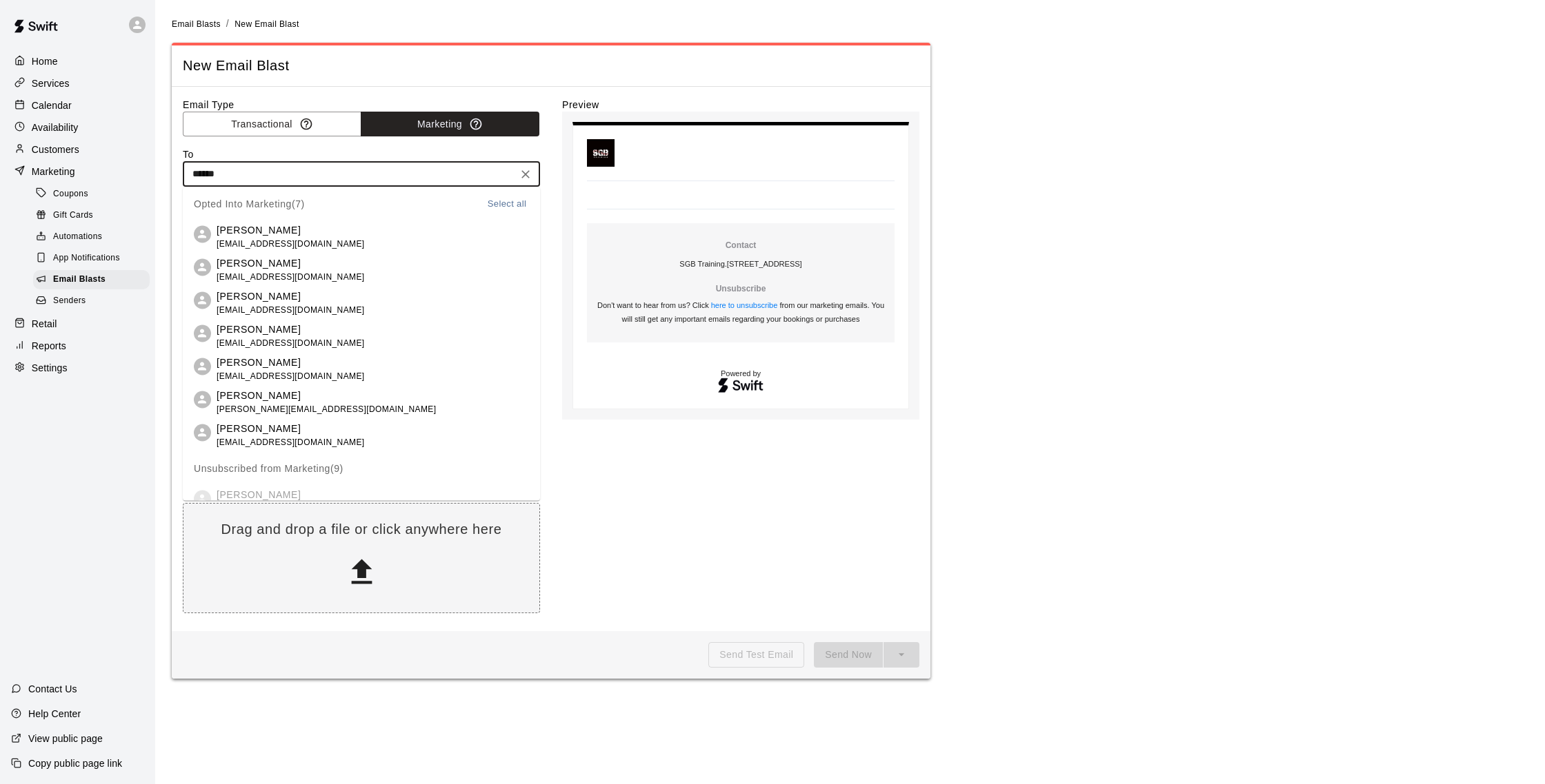
type input "*******"
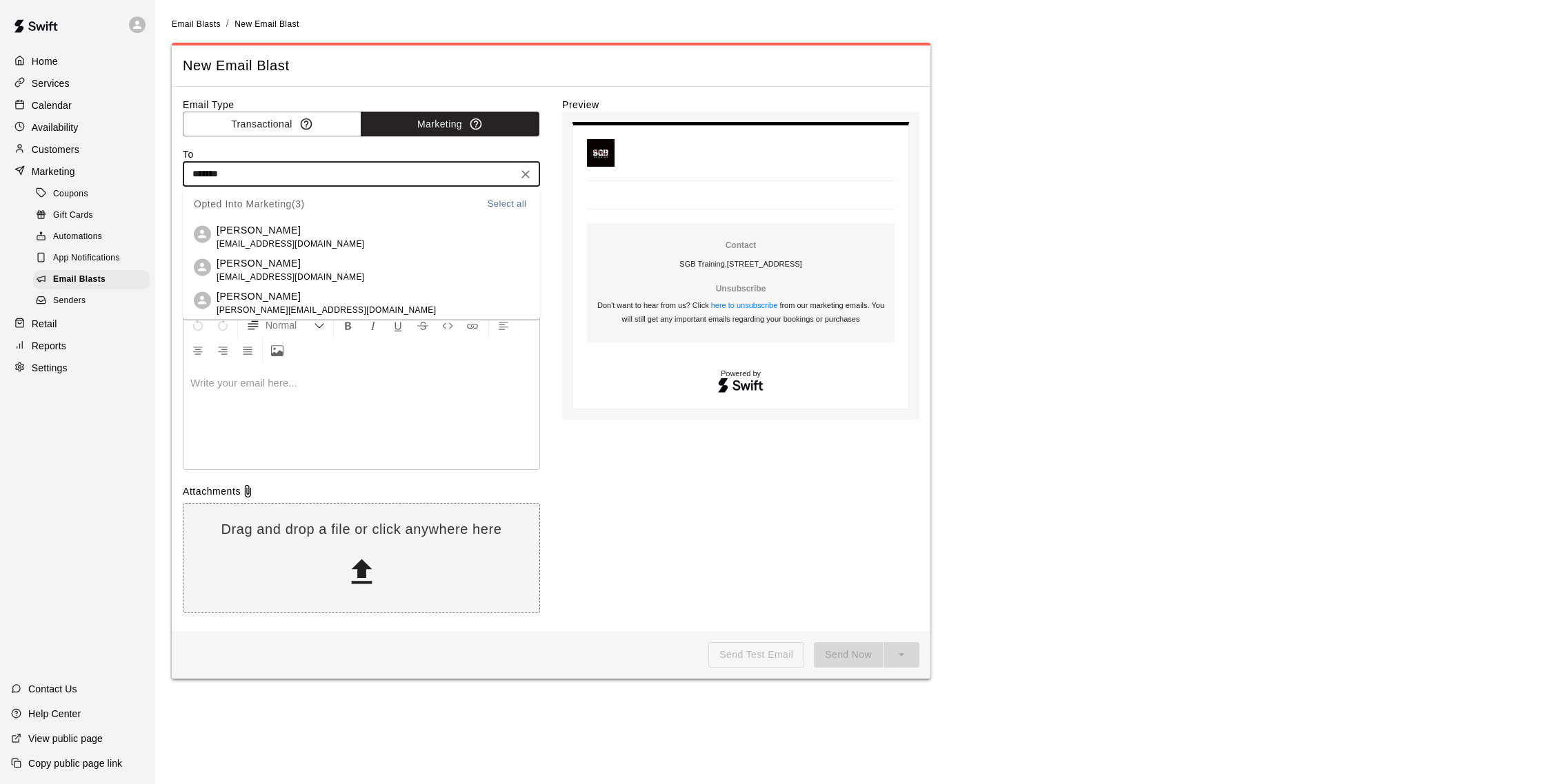
click at [354, 295] on li "Chris Brillesdon chris.brillesdon@gmail.com" at bounding box center [361, 303] width 357 height 33
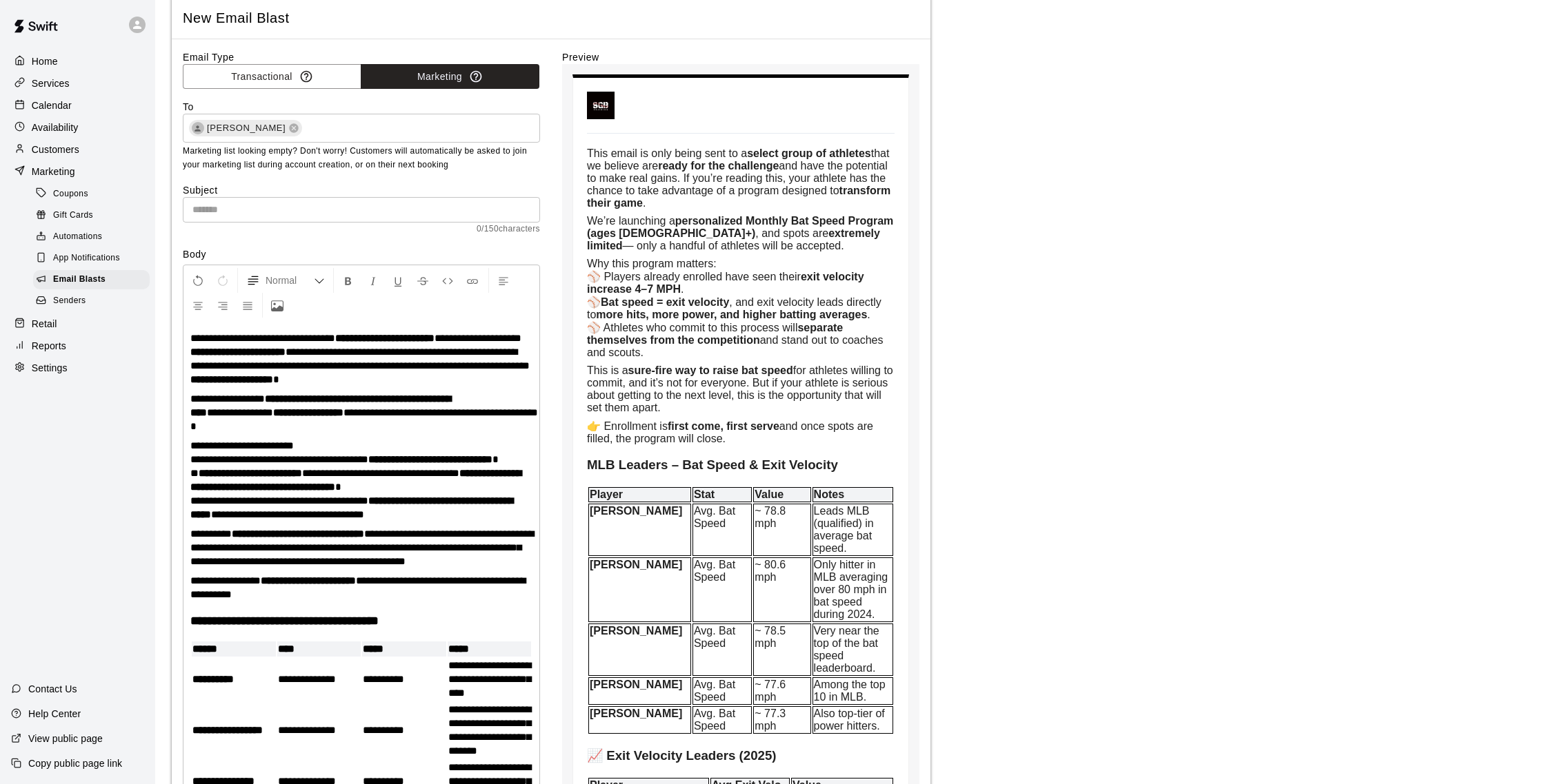
scroll to position [49, 0]
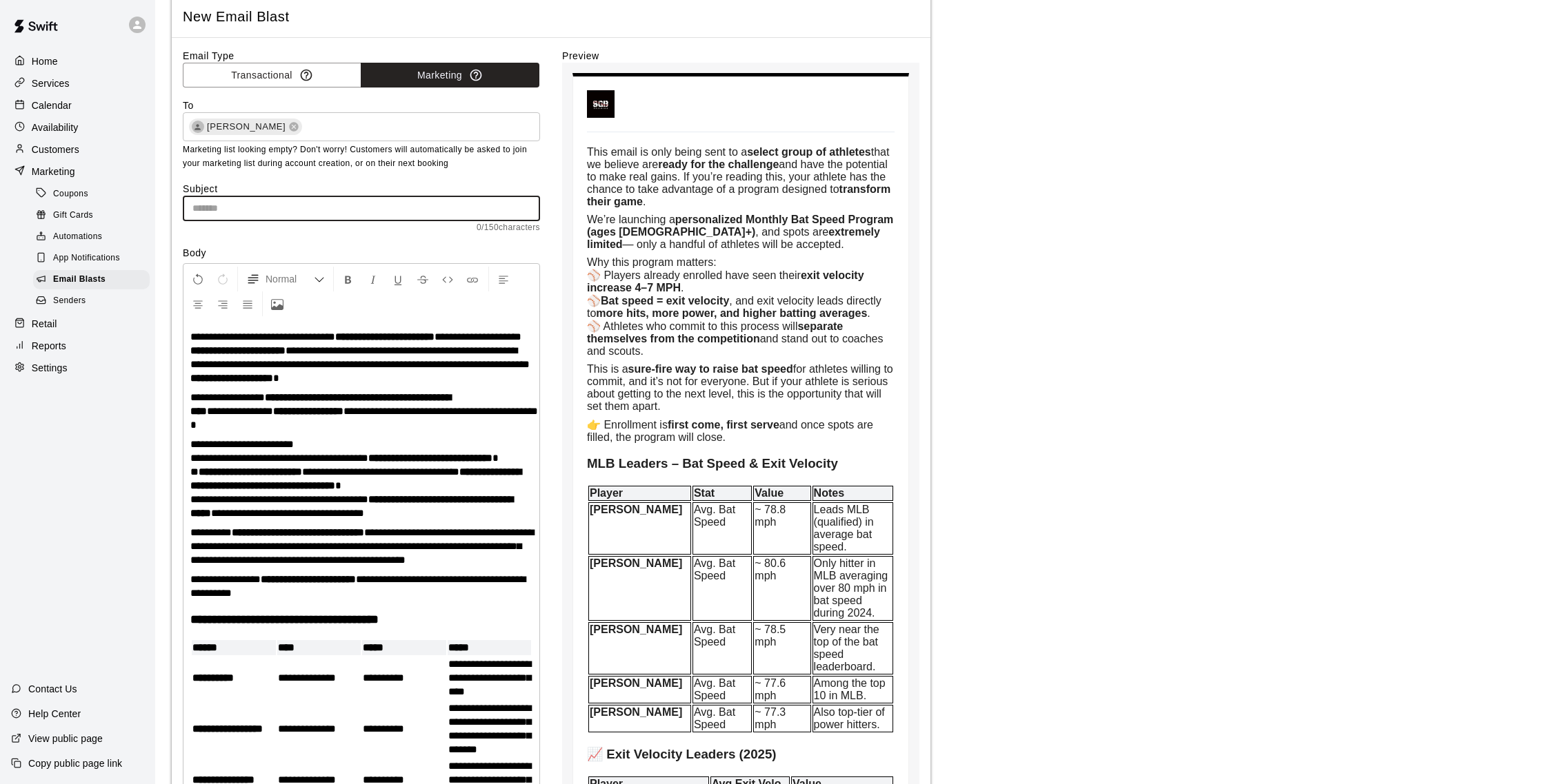
click at [331, 208] on input "text" at bounding box center [361, 208] width 357 height 26
paste input "**********"
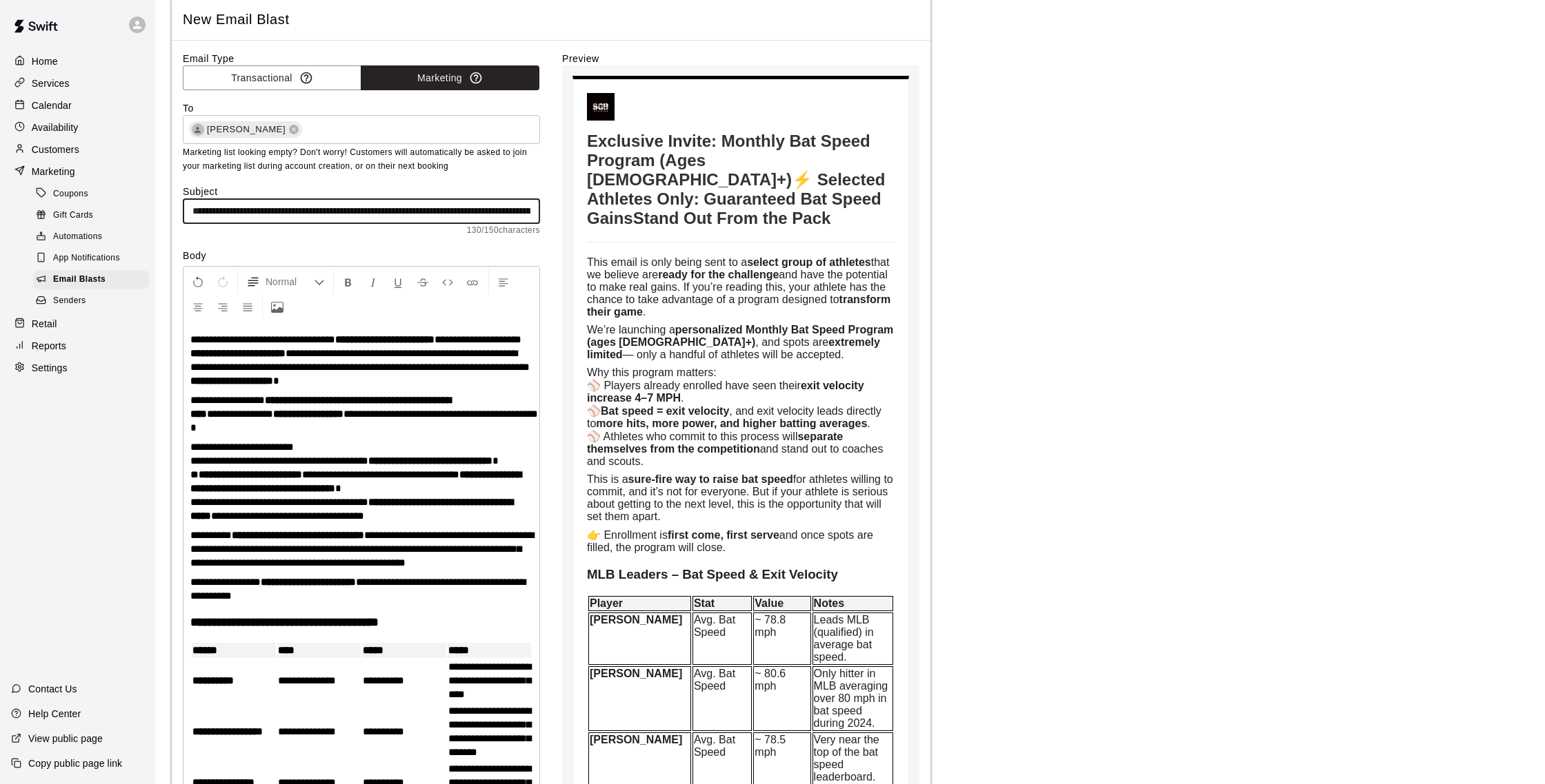
scroll to position [50, 0]
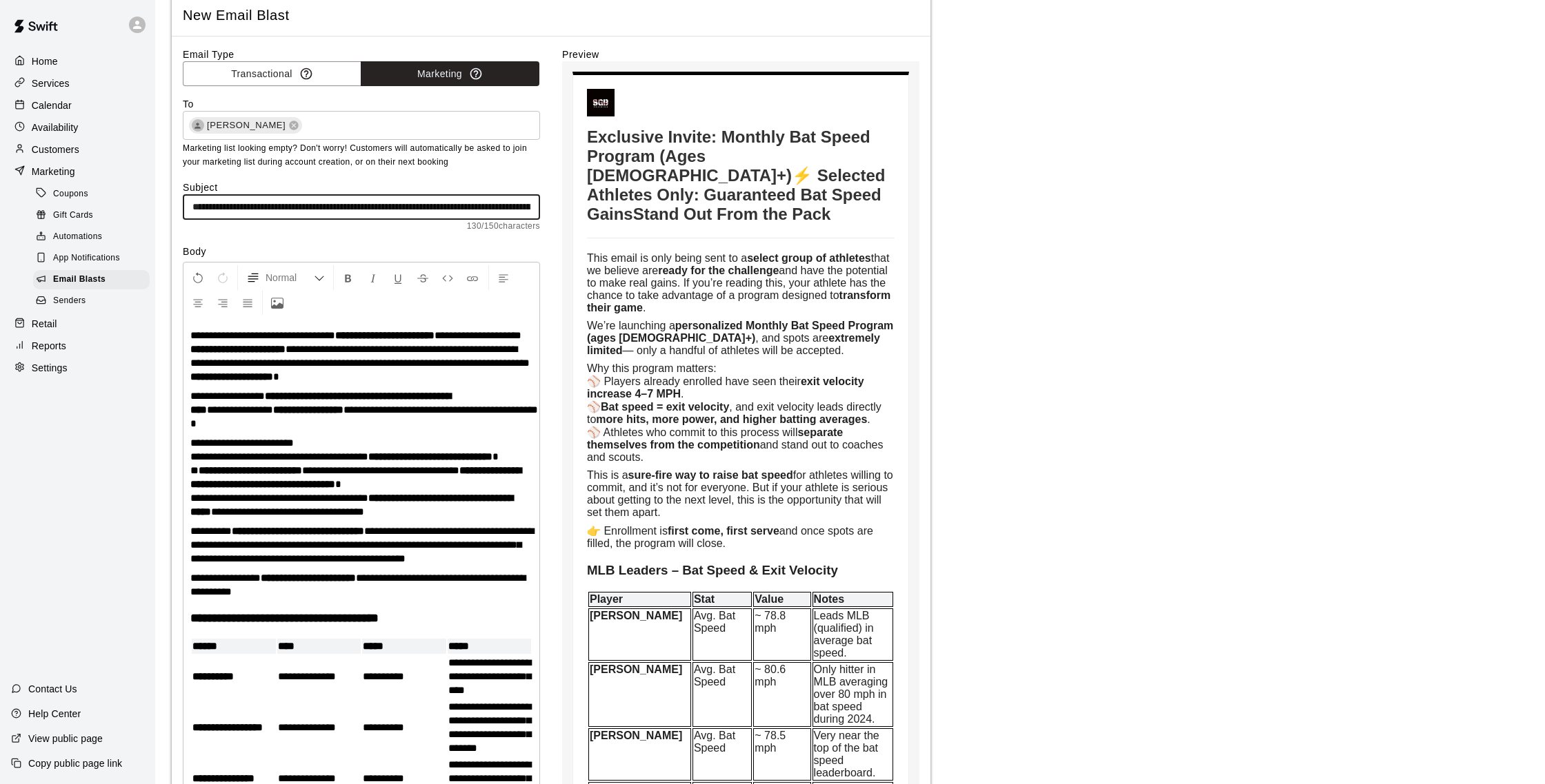
type input "**********"
drag, startPoint x: 193, startPoint y: 207, endPoint x: 647, endPoint y: 210, distance: 454.0
click at [647, 210] on div "**********" at bounding box center [550, 753] width 736 height 1412
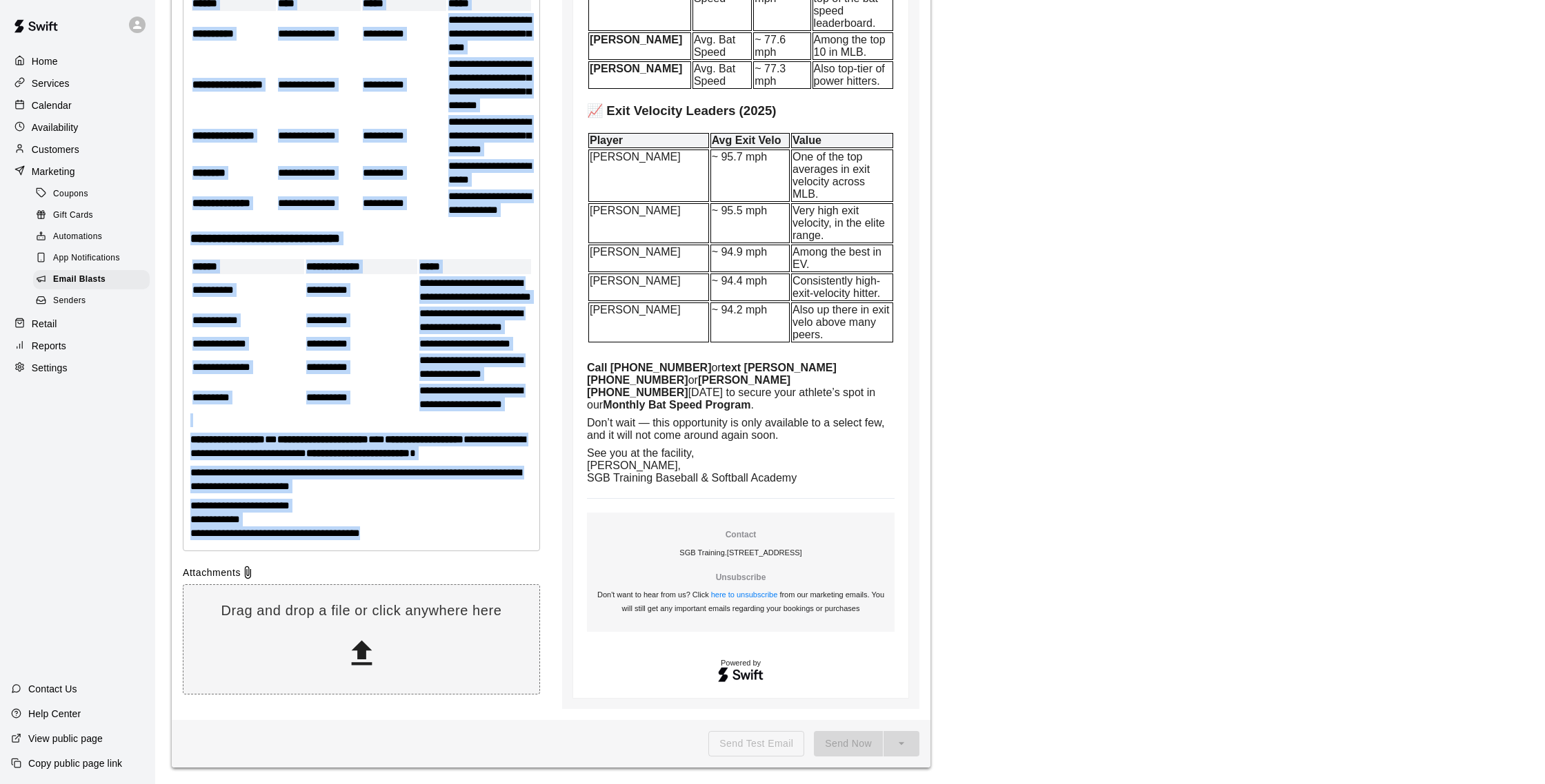
scroll to position [754, 0]
drag, startPoint x: 190, startPoint y: 332, endPoint x: 570, endPoint y: 784, distance: 590.5
click at [570, 784] on html "**********" at bounding box center [772, 46] width 1545 height 1477
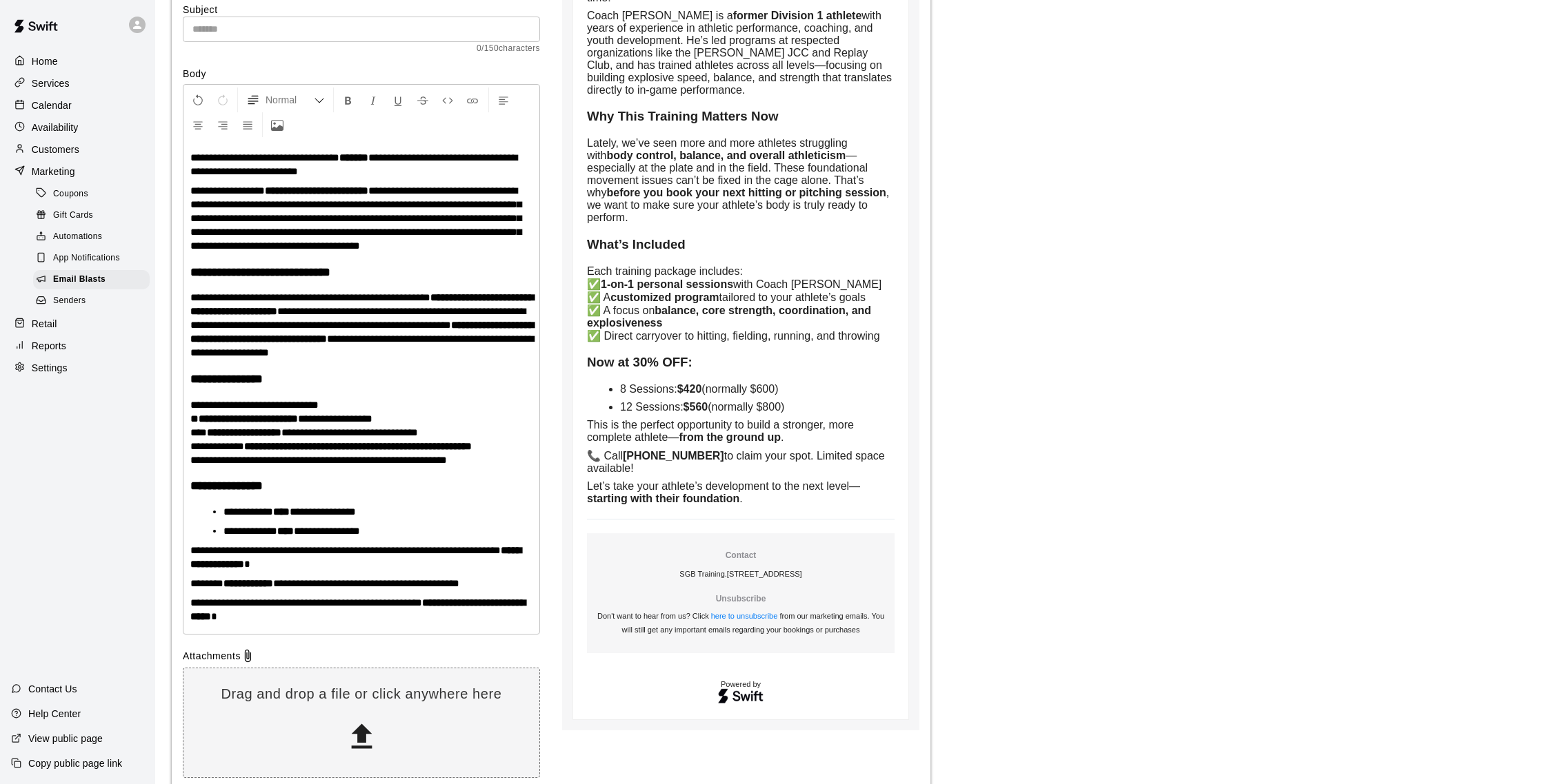
scroll to position [0, 0]
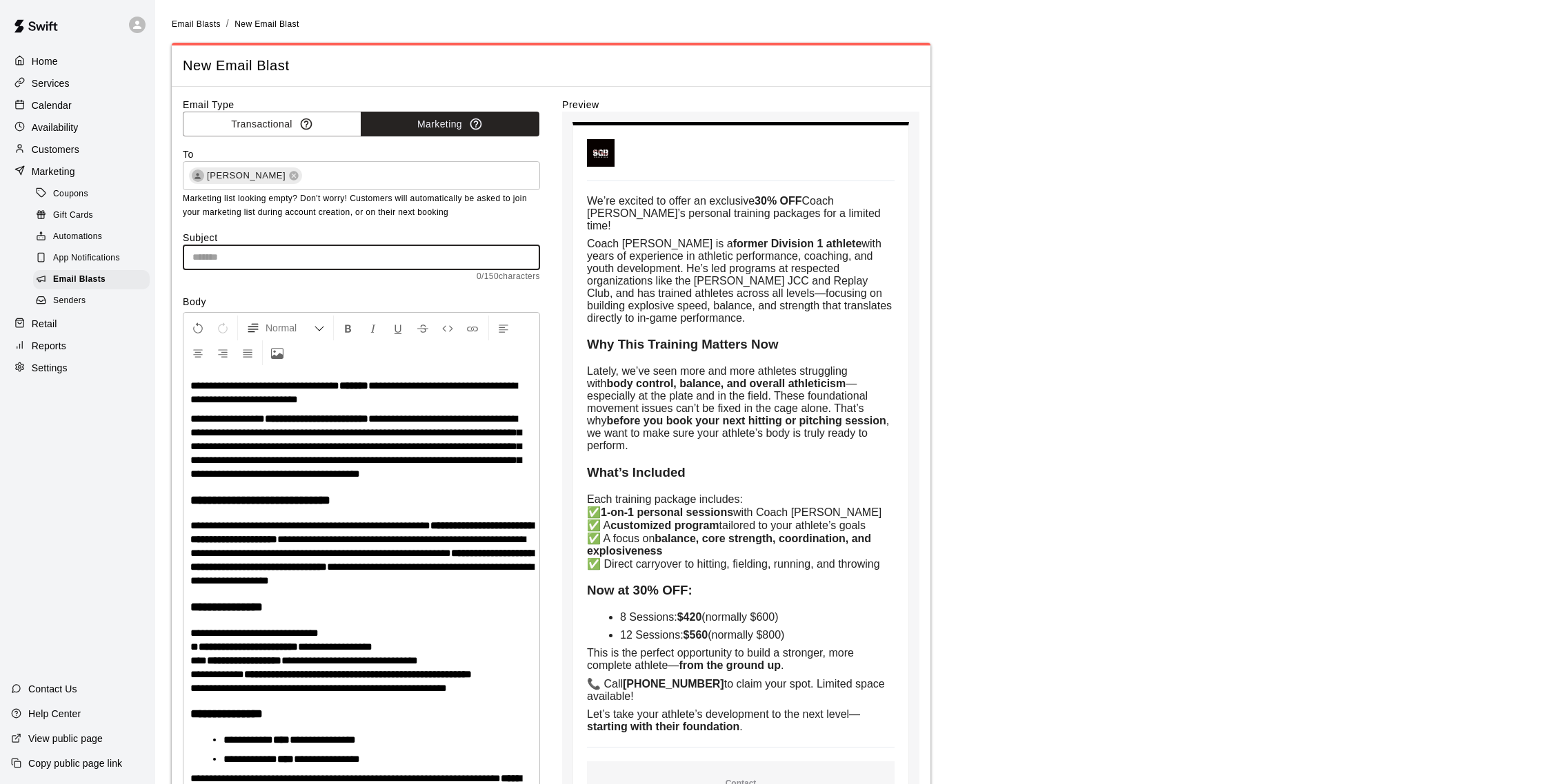
paste input "**********"
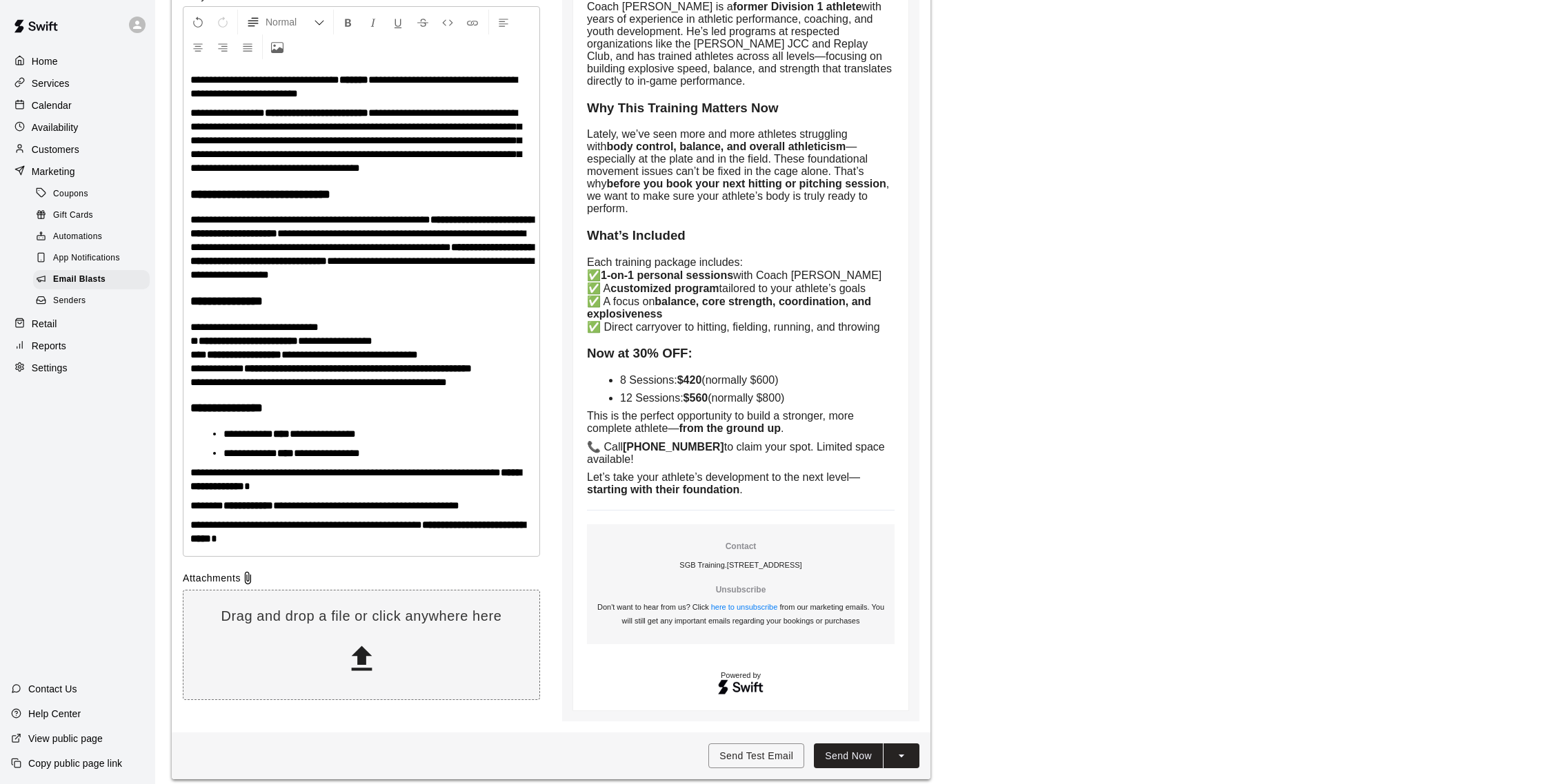
scroll to position [346, 0]
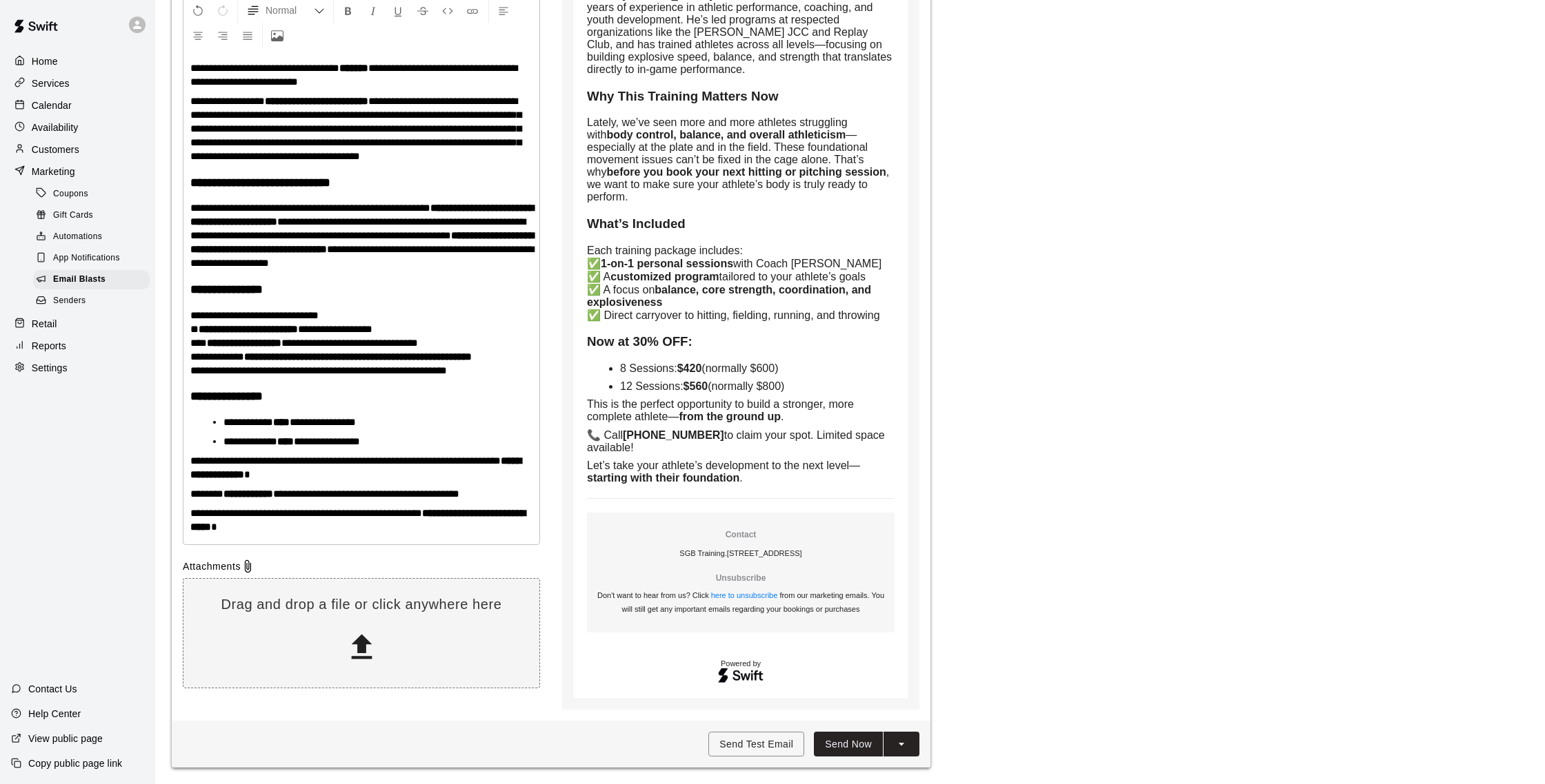
click at [843, 750] on button "Send Now" at bounding box center [848, 744] width 69 height 26
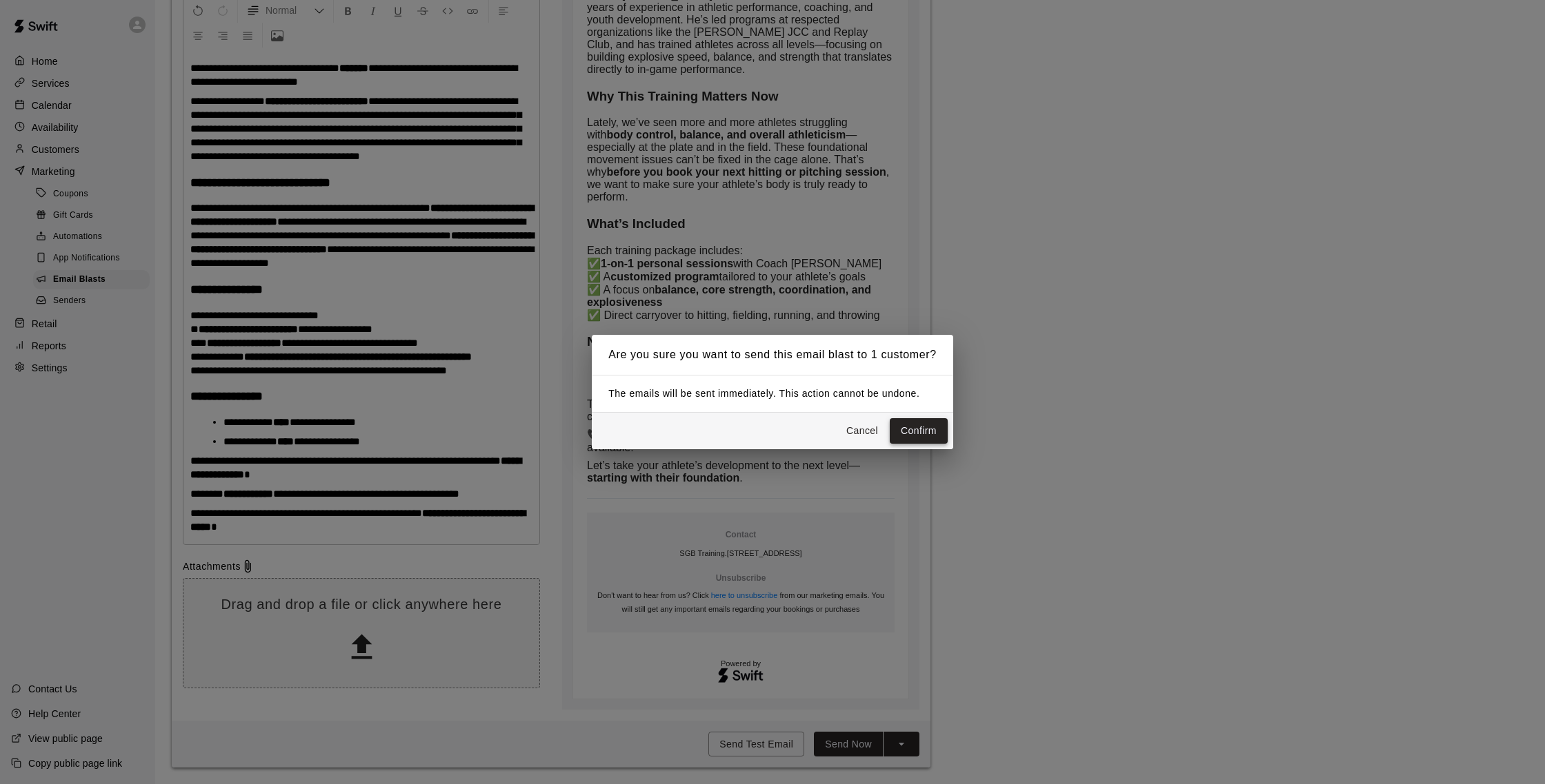
click at [899, 430] on button "Confirm" at bounding box center [918, 431] width 58 height 26
type input "**********"
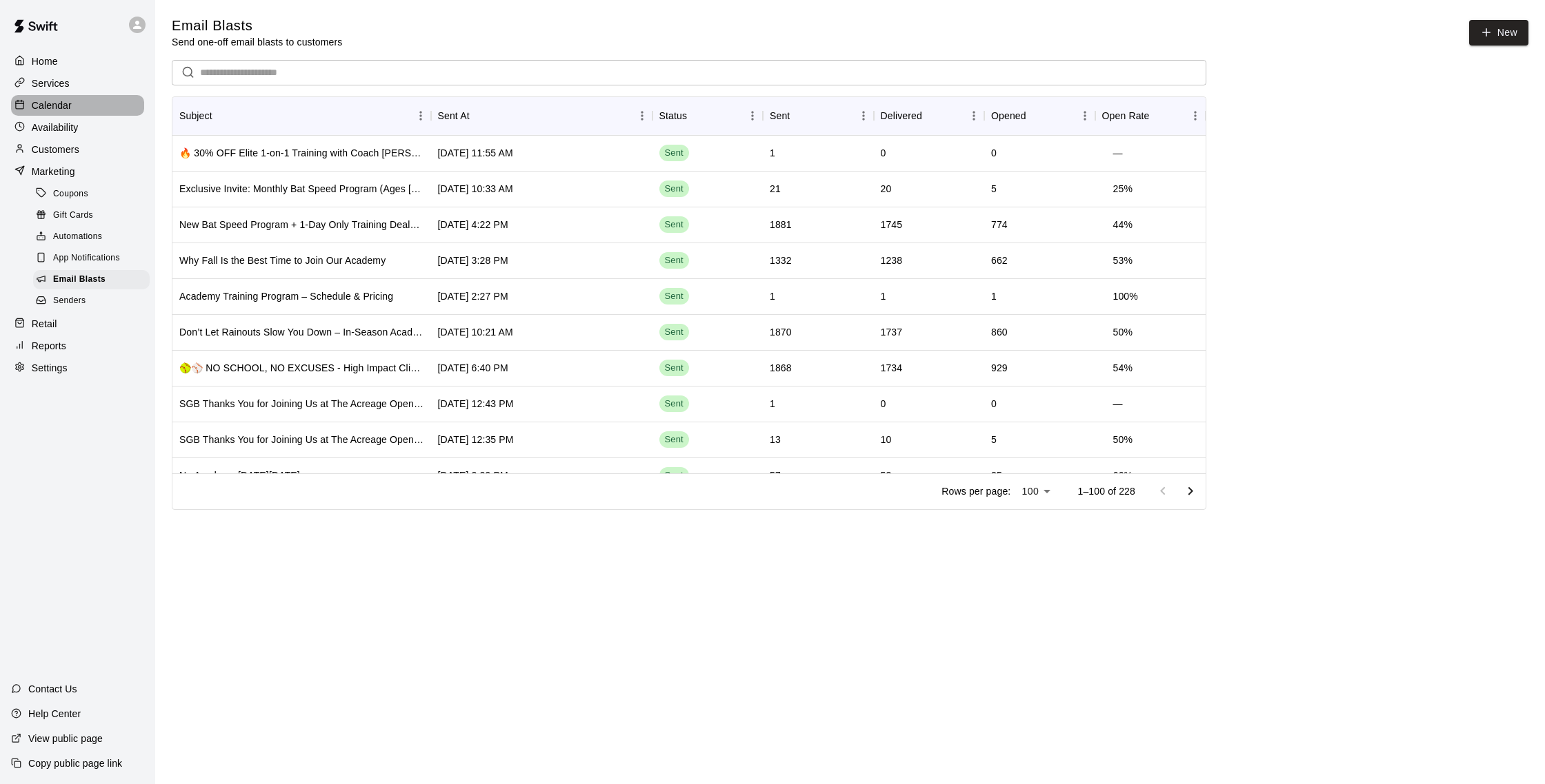
click at [77, 99] on div "Calendar" at bounding box center [77, 106] width 133 height 21
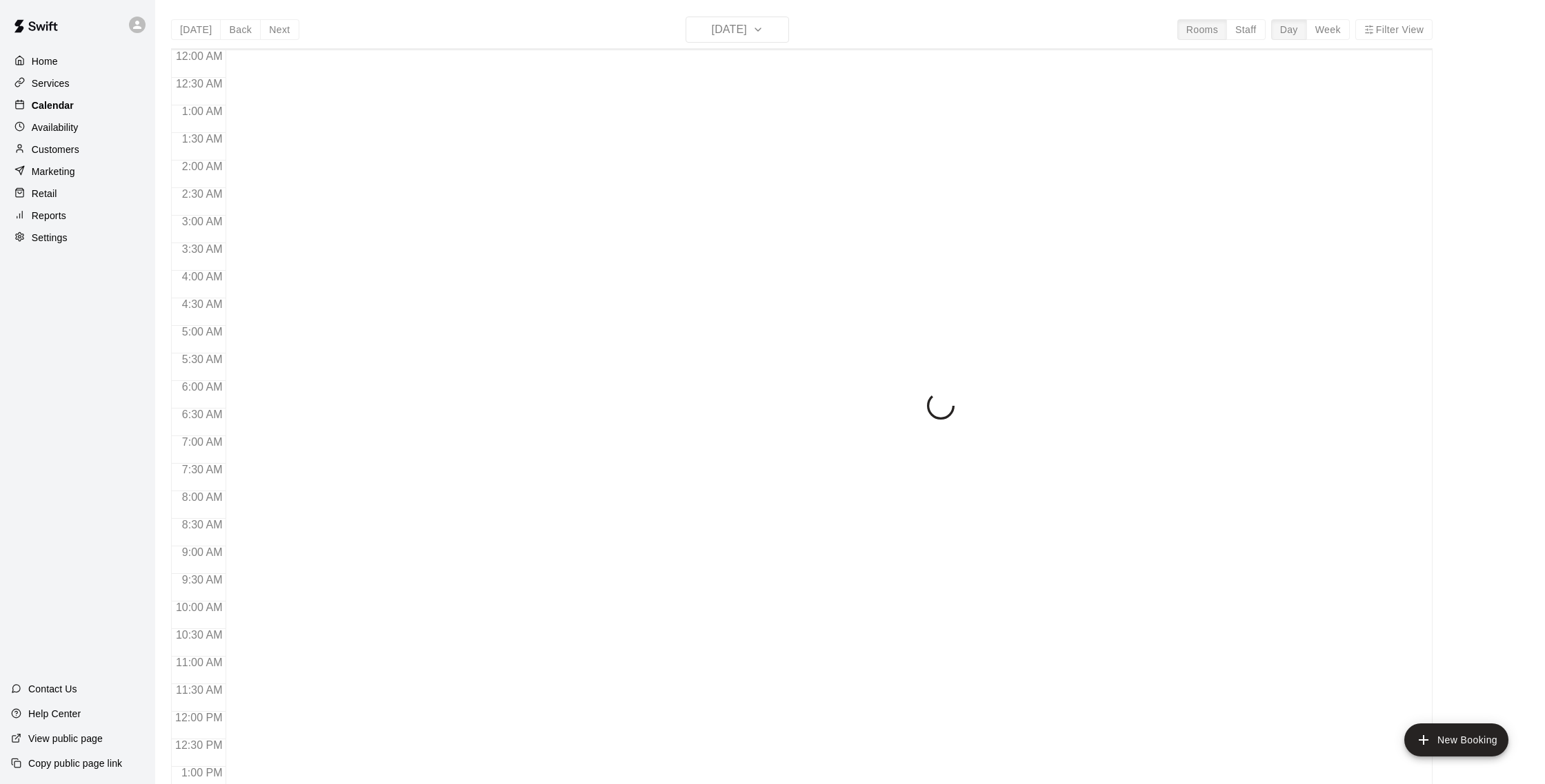
scroll to position [574, 0]
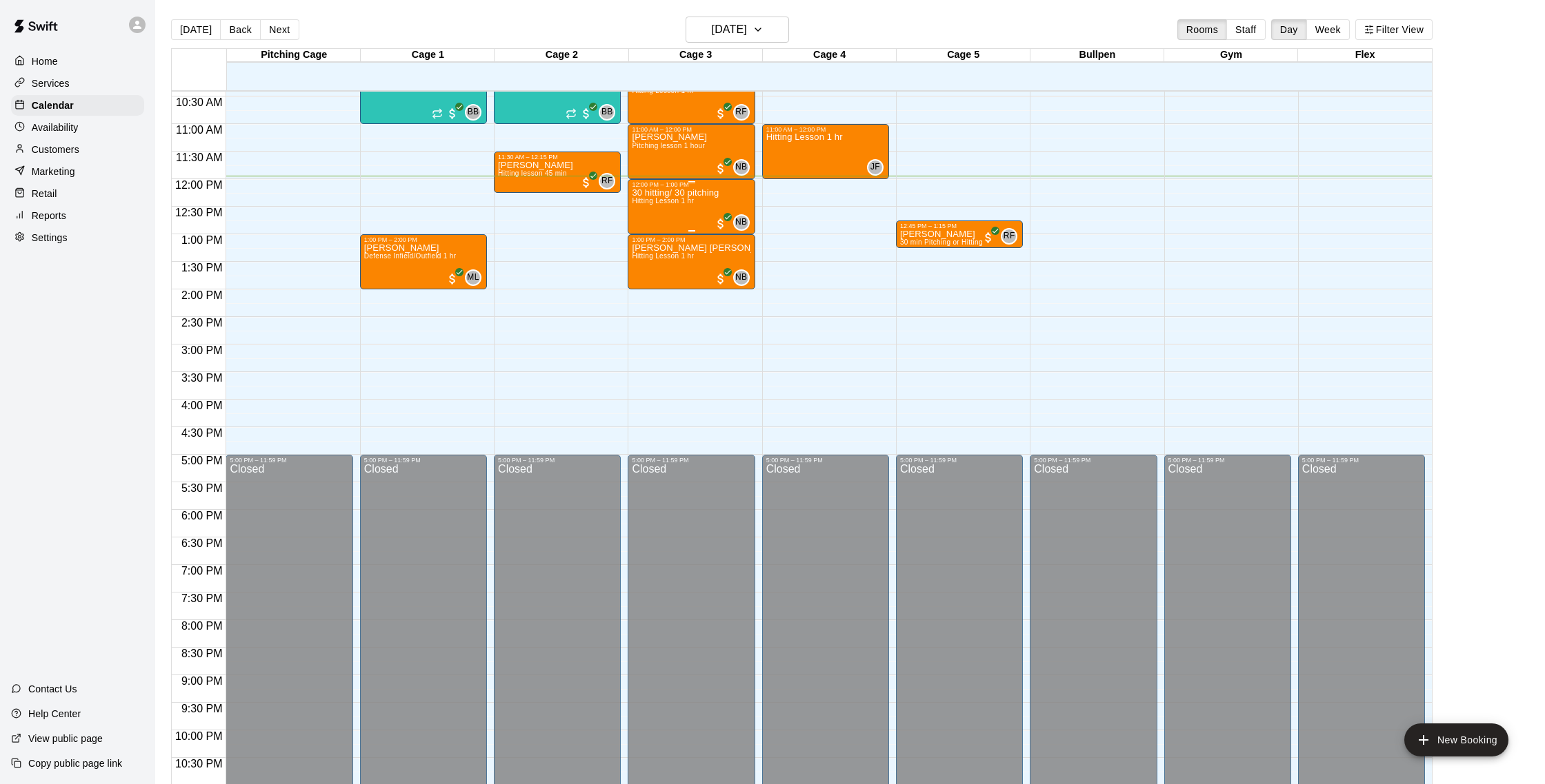
click at [665, 205] on span "Hitting Lesson 1 hr" at bounding box center [662, 201] width 62 height 8
click at [649, 238] on img "edit" at bounding box center [646, 245] width 16 height 16
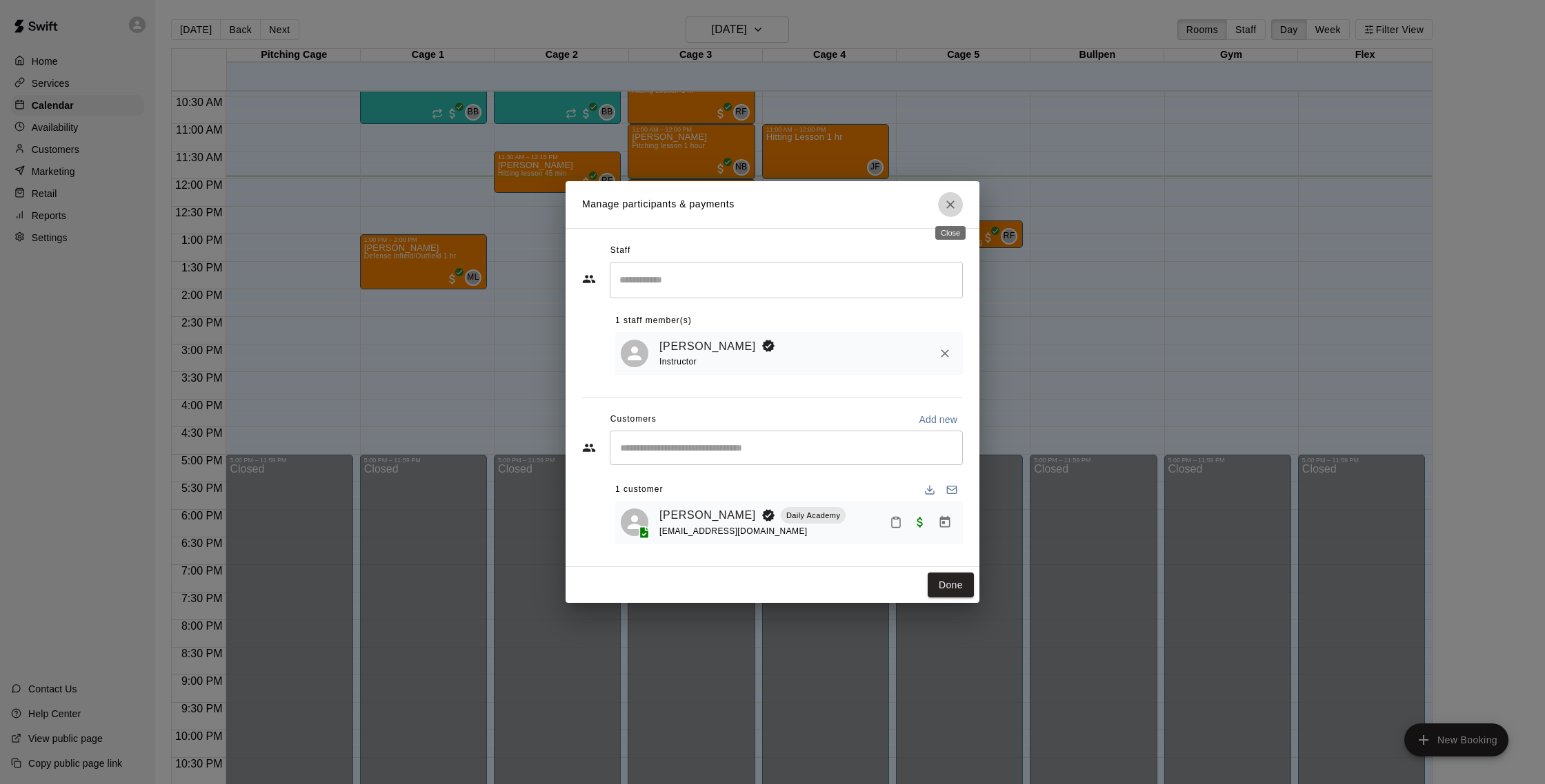
click at [954, 206] on icon "Close" at bounding box center [950, 204] width 14 height 14
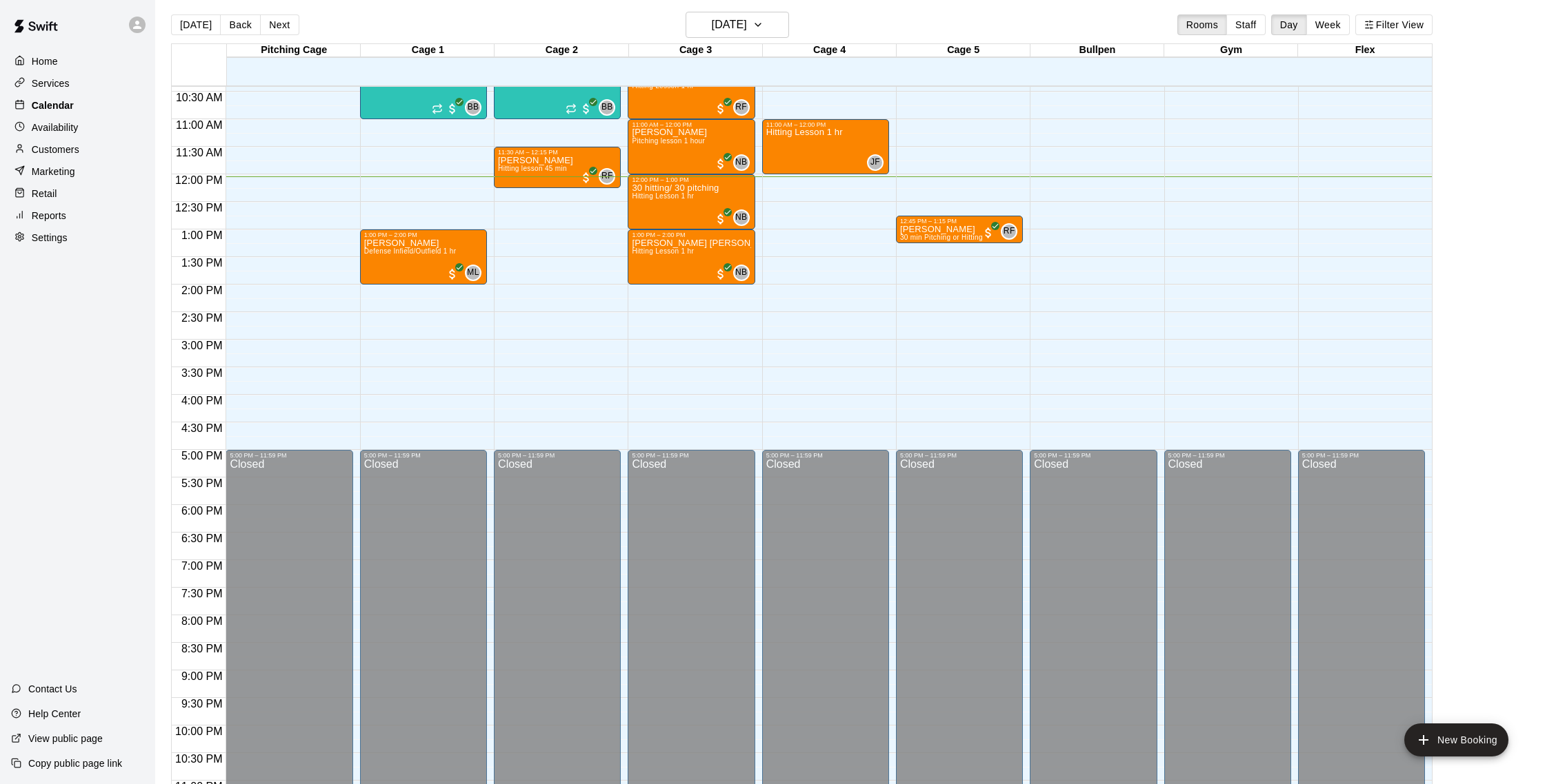
scroll to position [5, 0]
click at [68, 211] on div "Reports" at bounding box center [77, 215] width 133 height 21
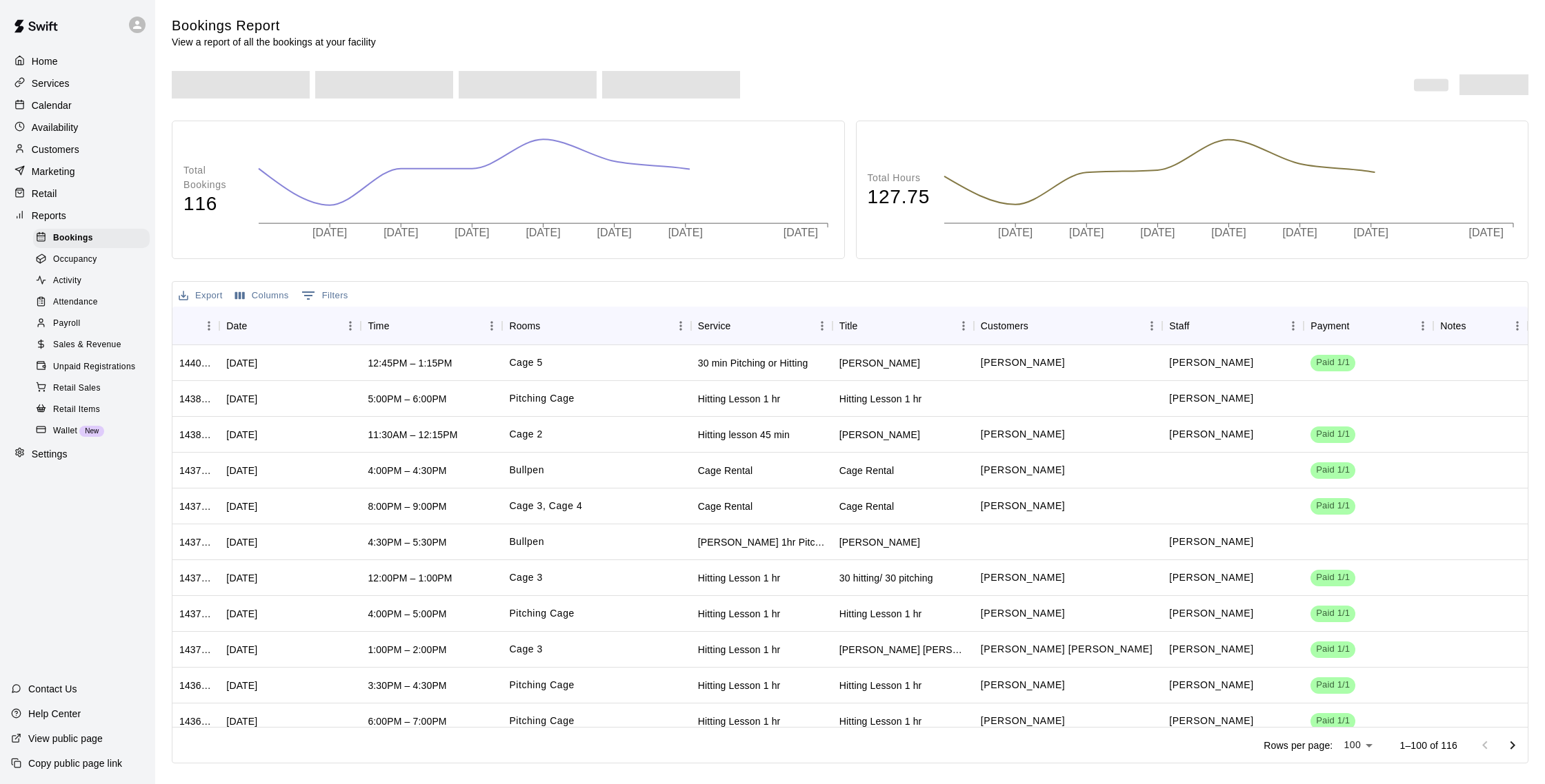
click at [68, 175] on p "Marketing" at bounding box center [54, 171] width 43 height 14
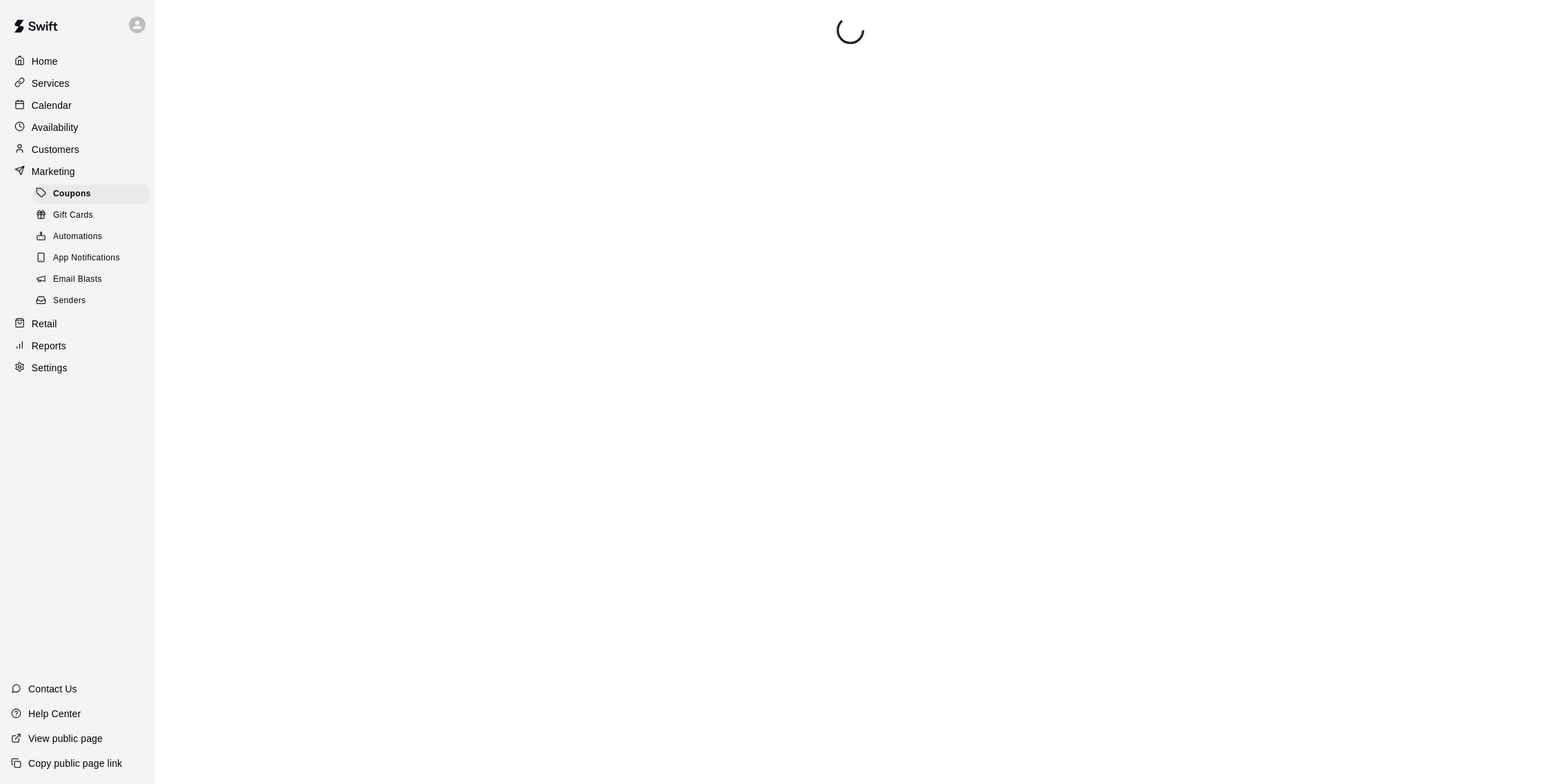
scroll to position [1, 0]
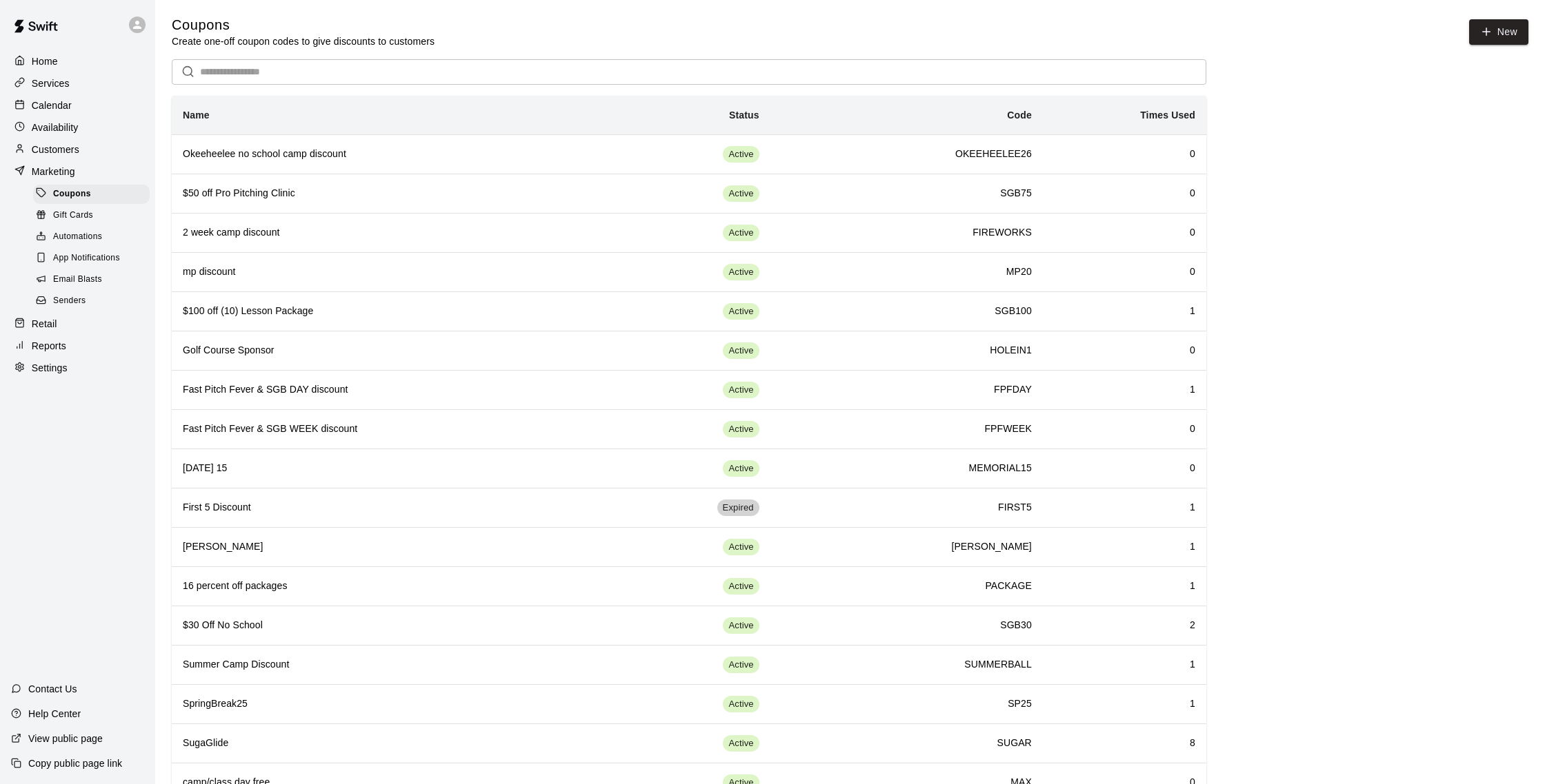
click at [91, 276] on span "Email Blasts" at bounding box center [77, 280] width 49 height 14
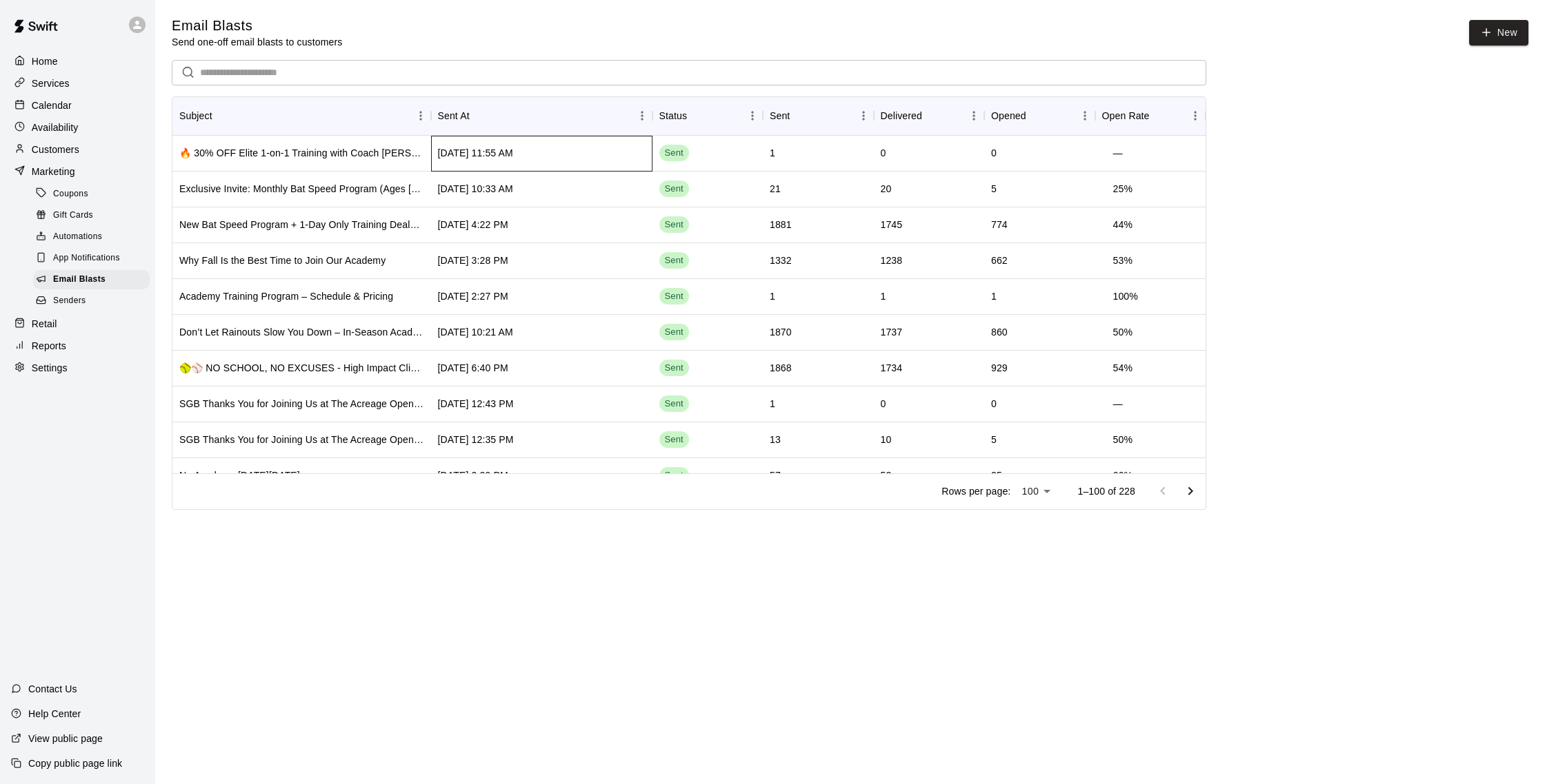
click at [588, 160] on div "[DATE] 11:55 AM" at bounding box center [541, 154] width 221 height 36
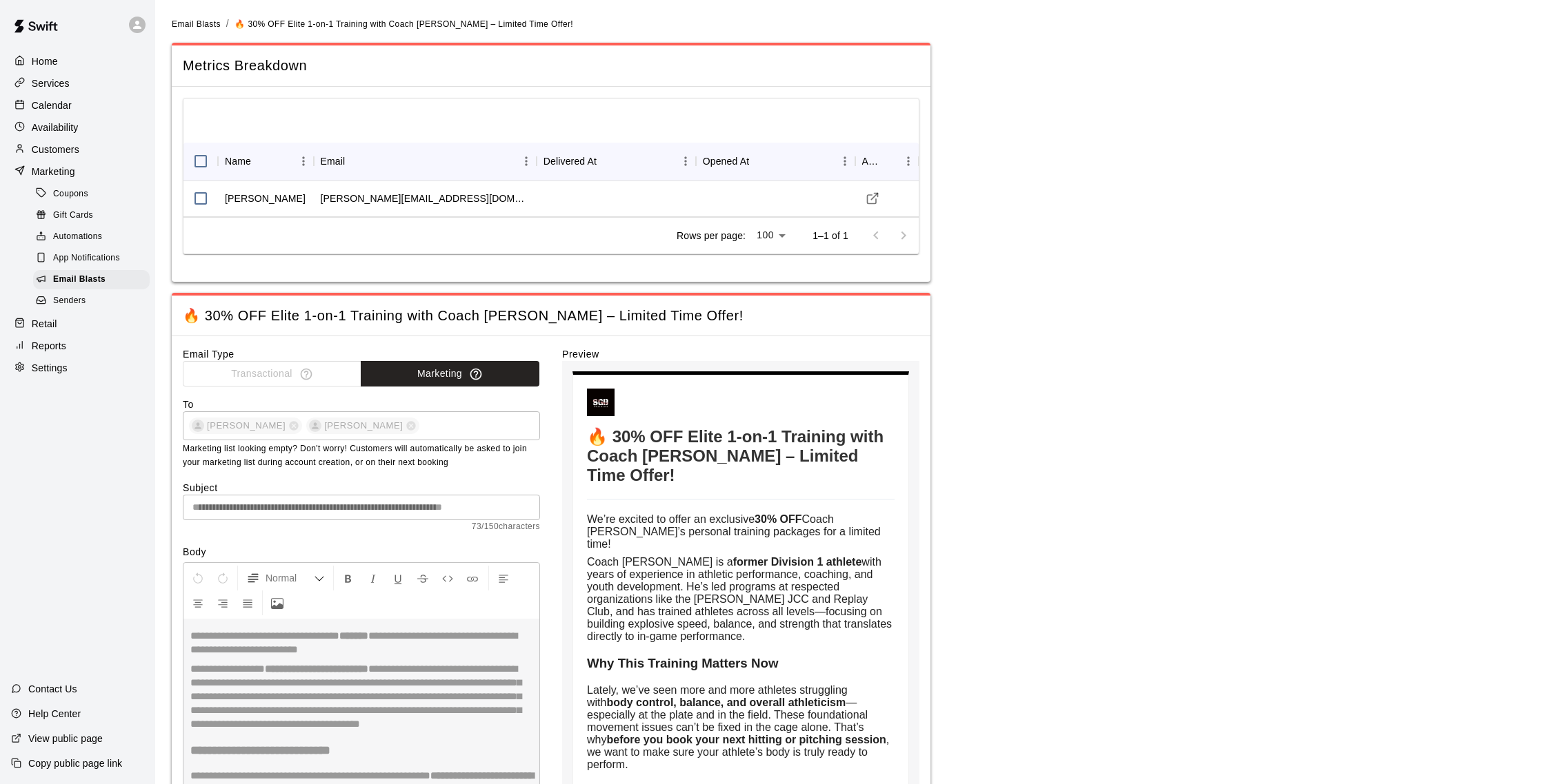
type input "**********"
click at [118, 142] on div "Customers" at bounding box center [77, 149] width 133 height 21
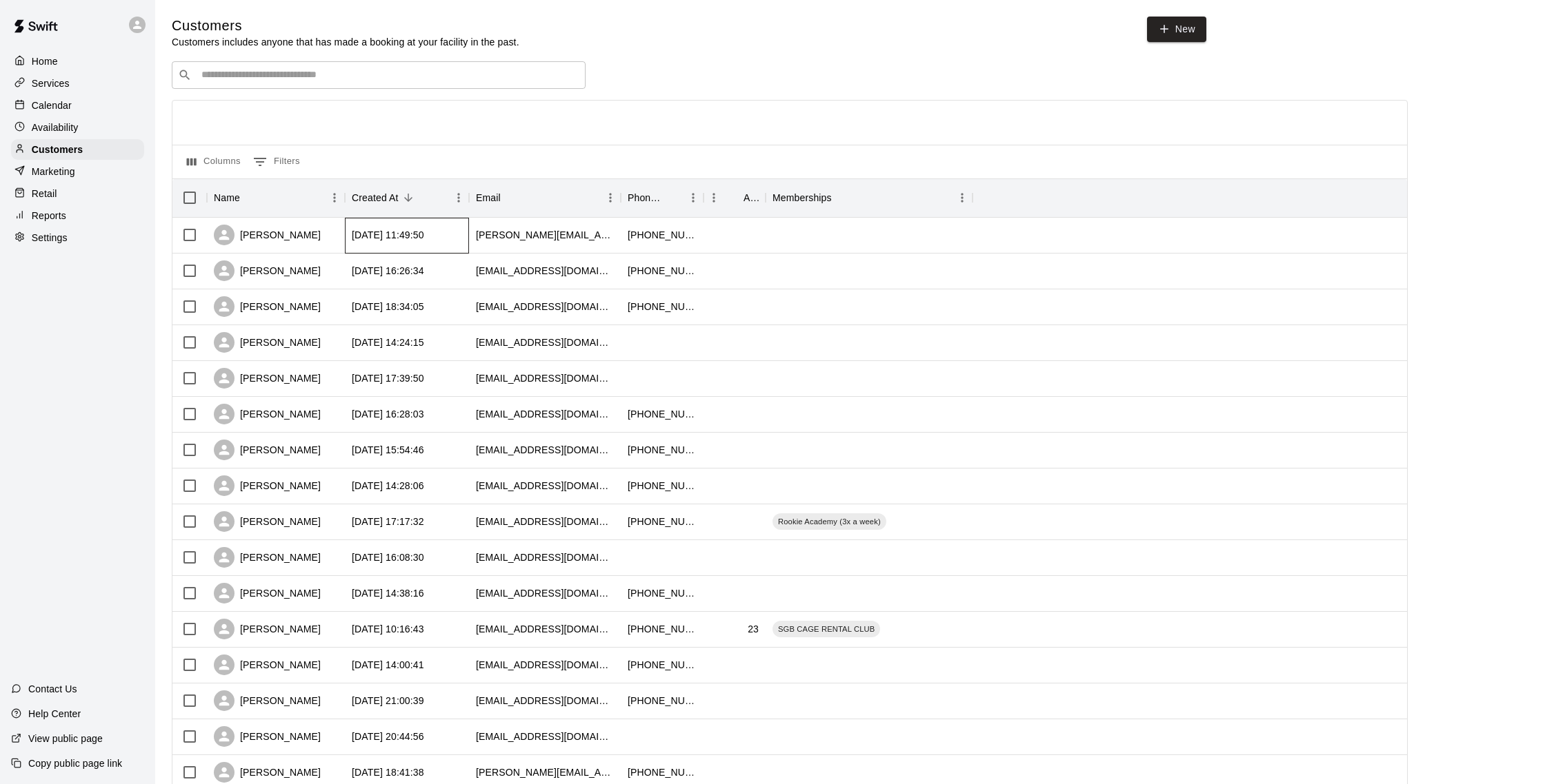
click at [369, 234] on div "2025-09-20 11:49:50" at bounding box center [387, 235] width 73 height 14
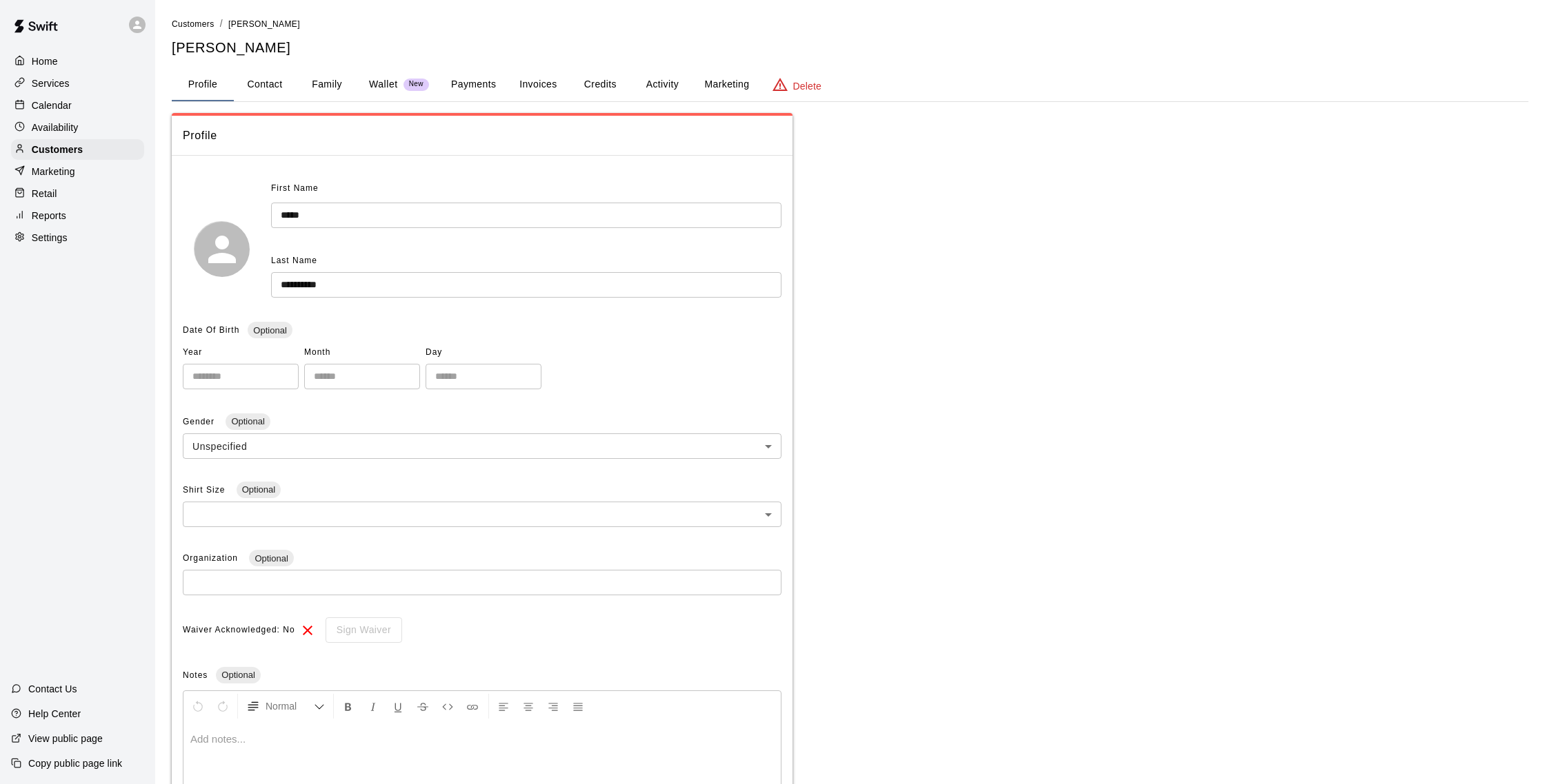
click at [817, 82] on p "Delete" at bounding box center [807, 86] width 28 height 14
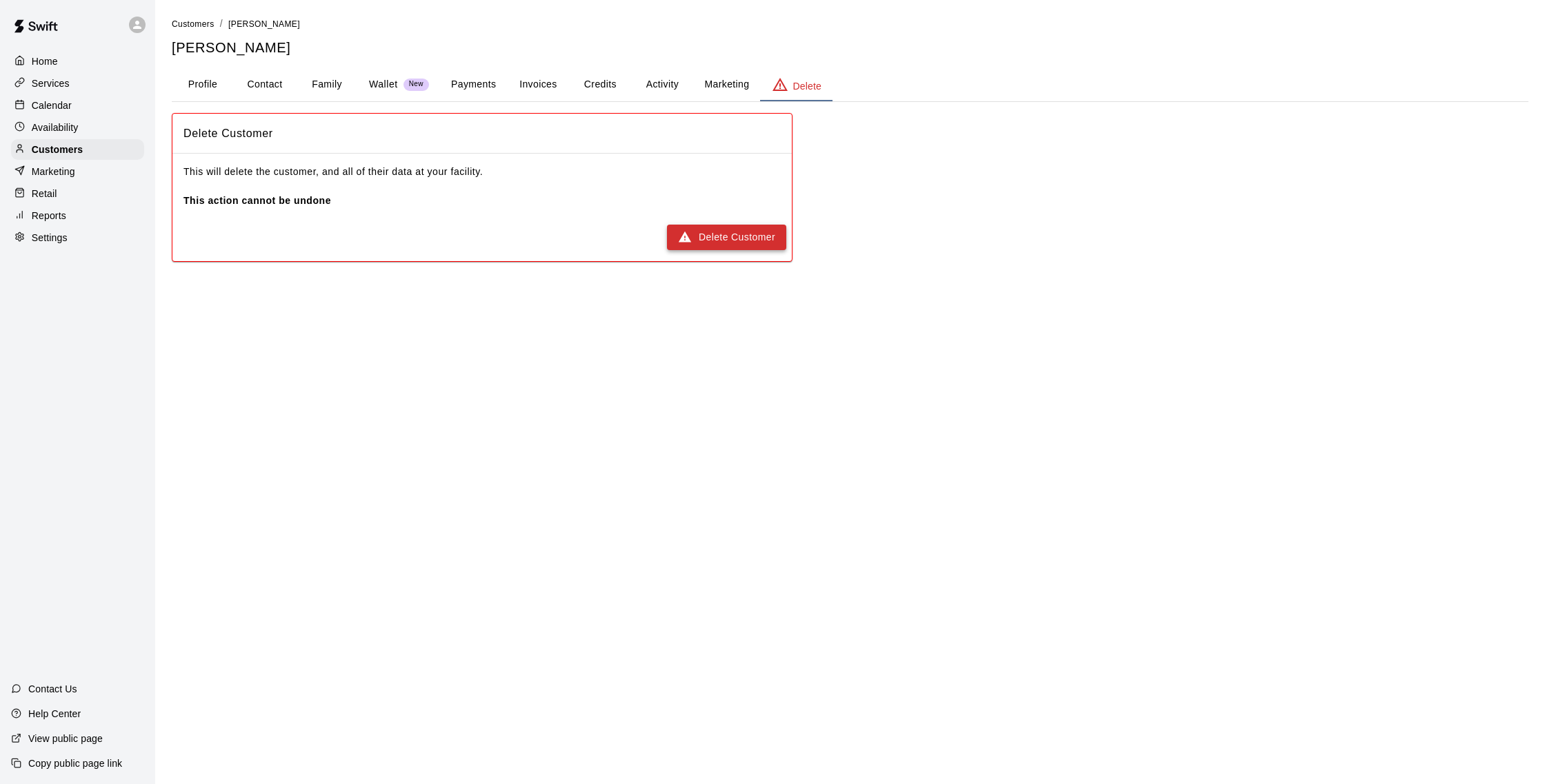
click at [751, 230] on button "Delete Customer" at bounding box center [727, 237] width 119 height 26
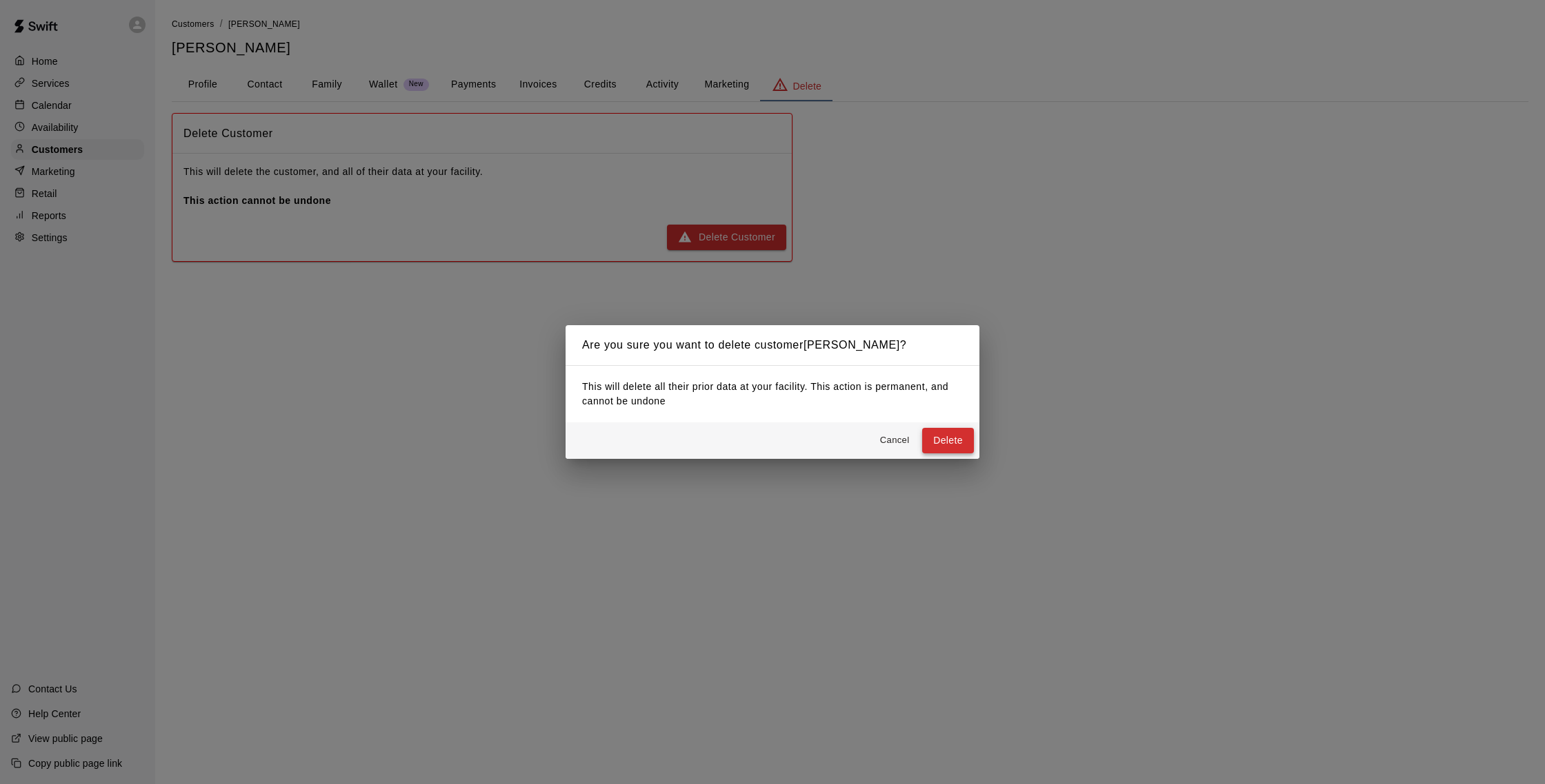
click at [965, 448] on button "Delete" at bounding box center [948, 440] width 52 height 26
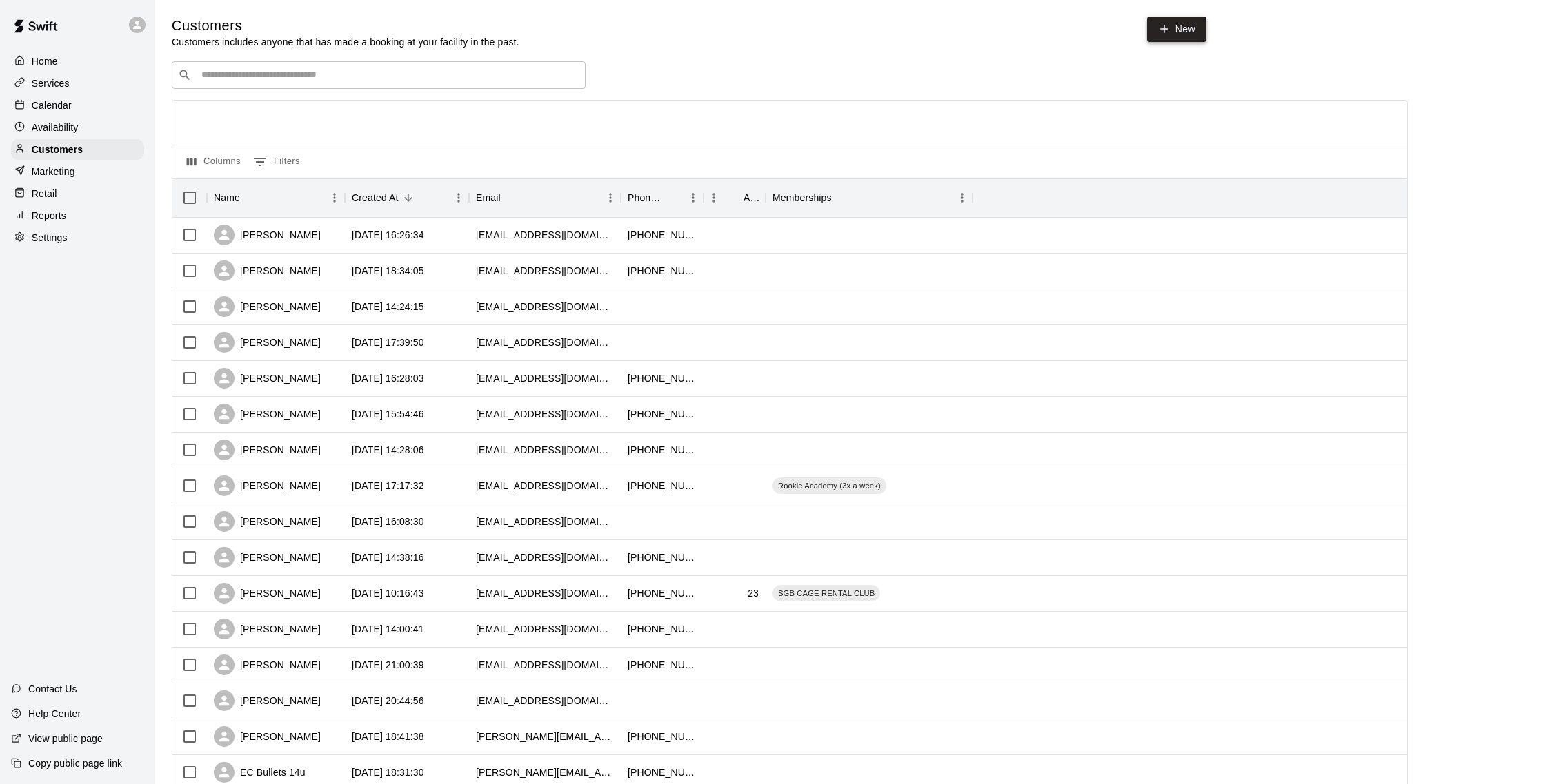
click at [1202, 31] on link "New" at bounding box center [1176, 29] width 60 height 26
select select "**"
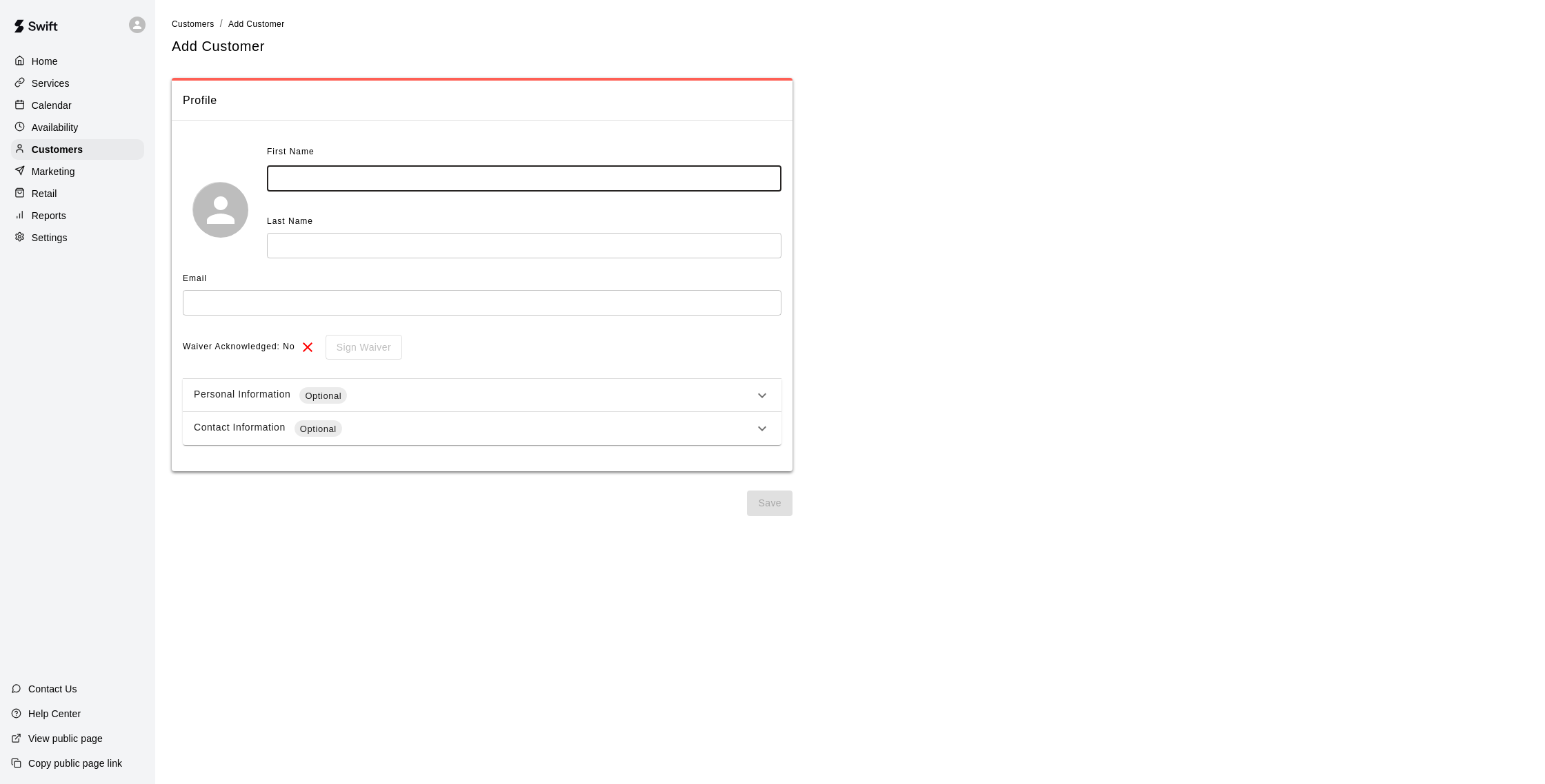
click at [558, 182] on input "text" at bounding box center [524, 179] width 514 height 26
type input "*****"
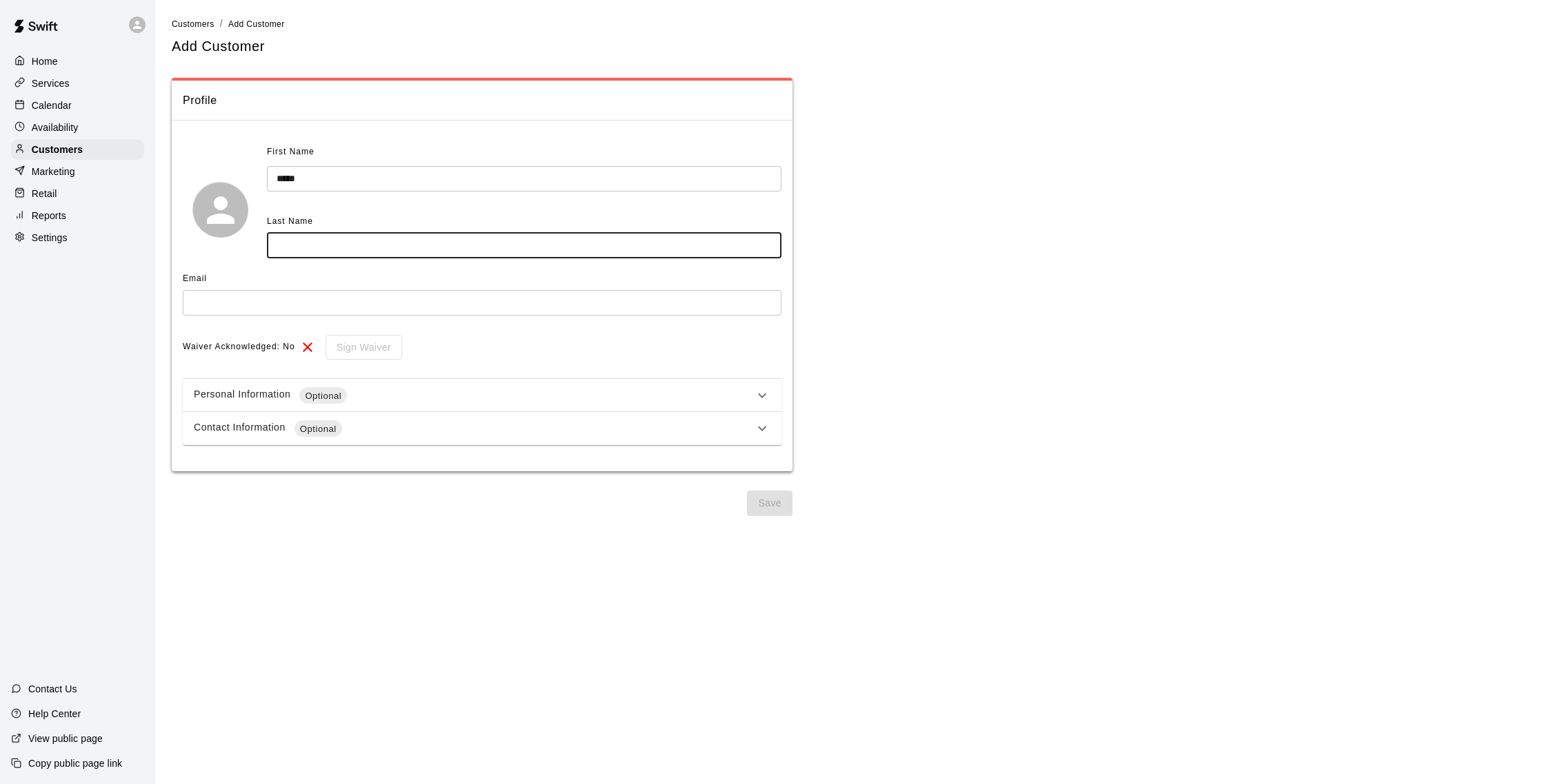
click at [564, 254] on input "text" at bounding box center [524, 246] width 514 height 26
type input "*********"
click at [444, 310] on input "text" at bounding box center [481, 302] width 598 height 26
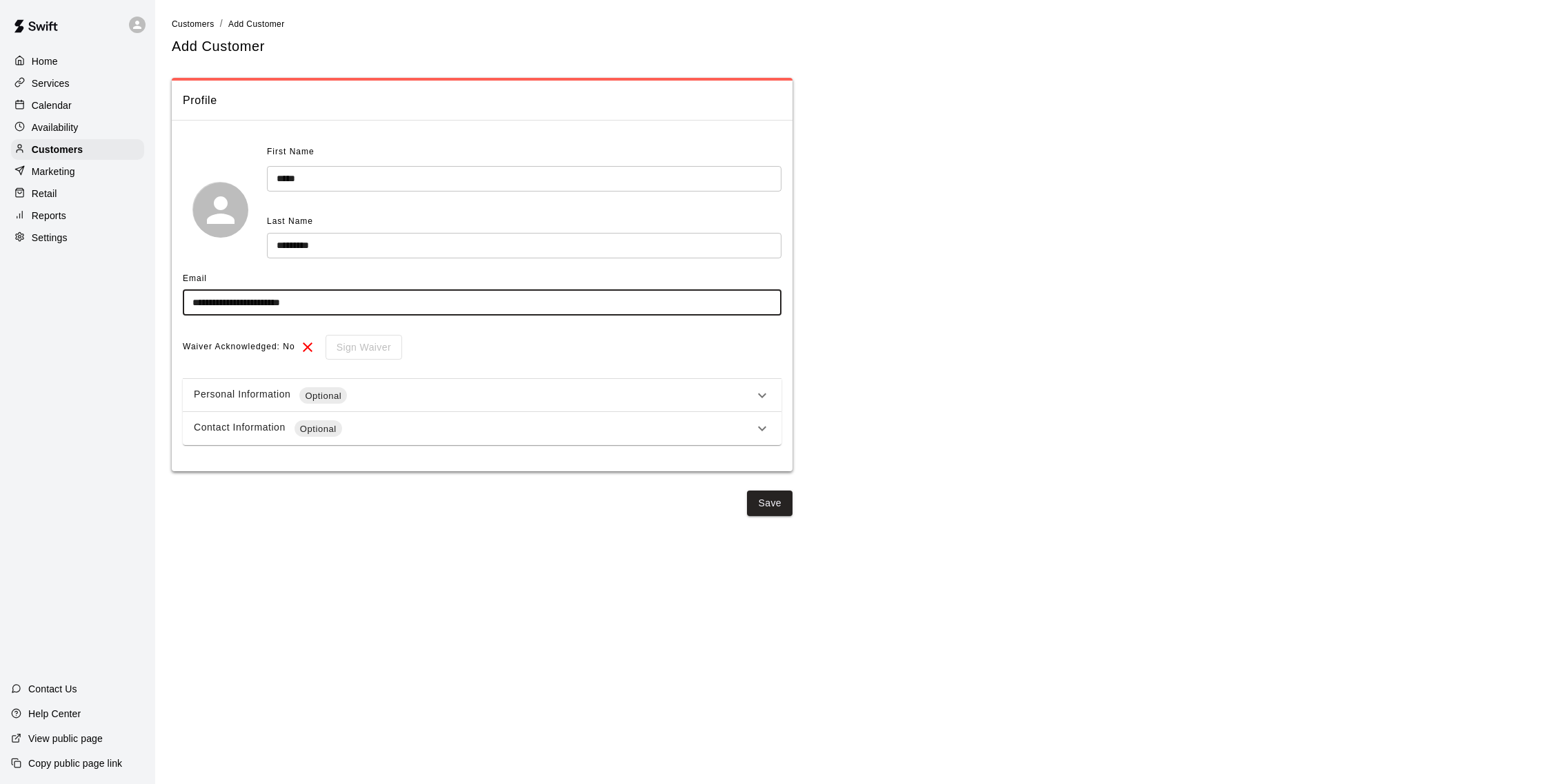
type input "**********"
click at [514, 433] on div "Contact Information Optional" at bounding box center [473, 429] width 560 height 17
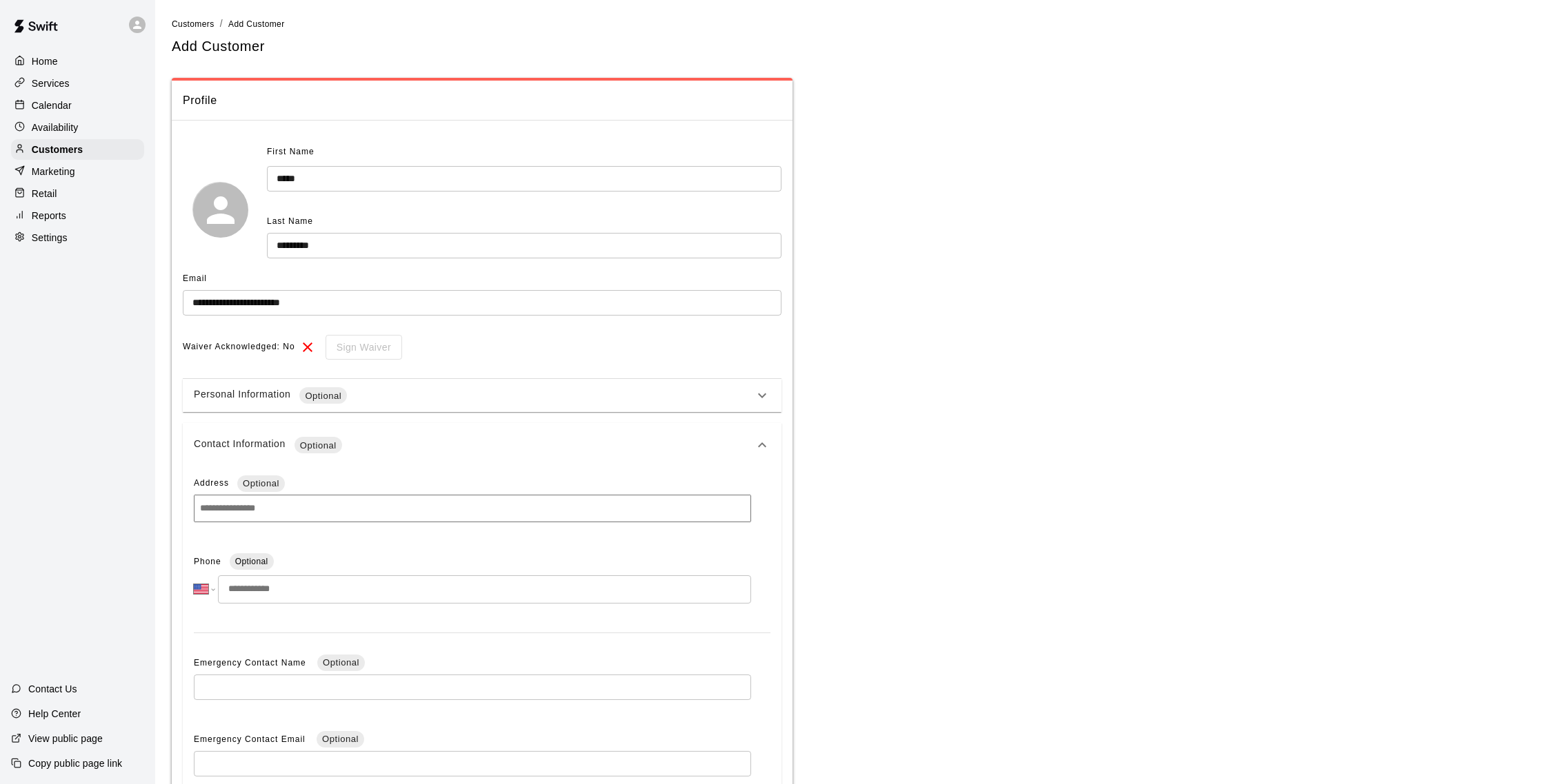
click at [391, 506] on input at bounding box center [472, 508] width 558 height 27
click at [368, 586] on input "tel" at bounding box center [485, 589] width 533 height 28
type input "*******"
select select "**"
type input "**********"
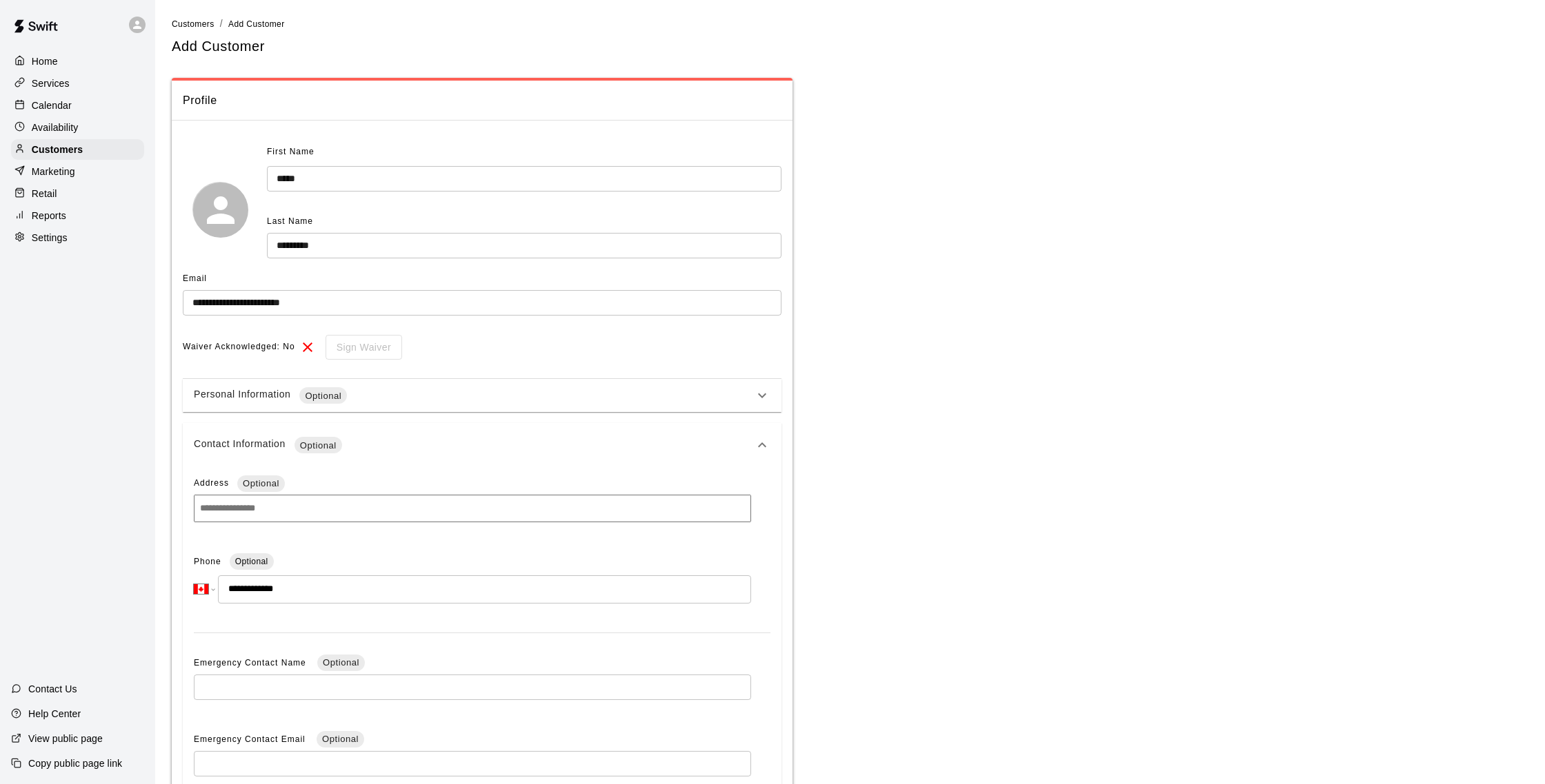
select select "**"
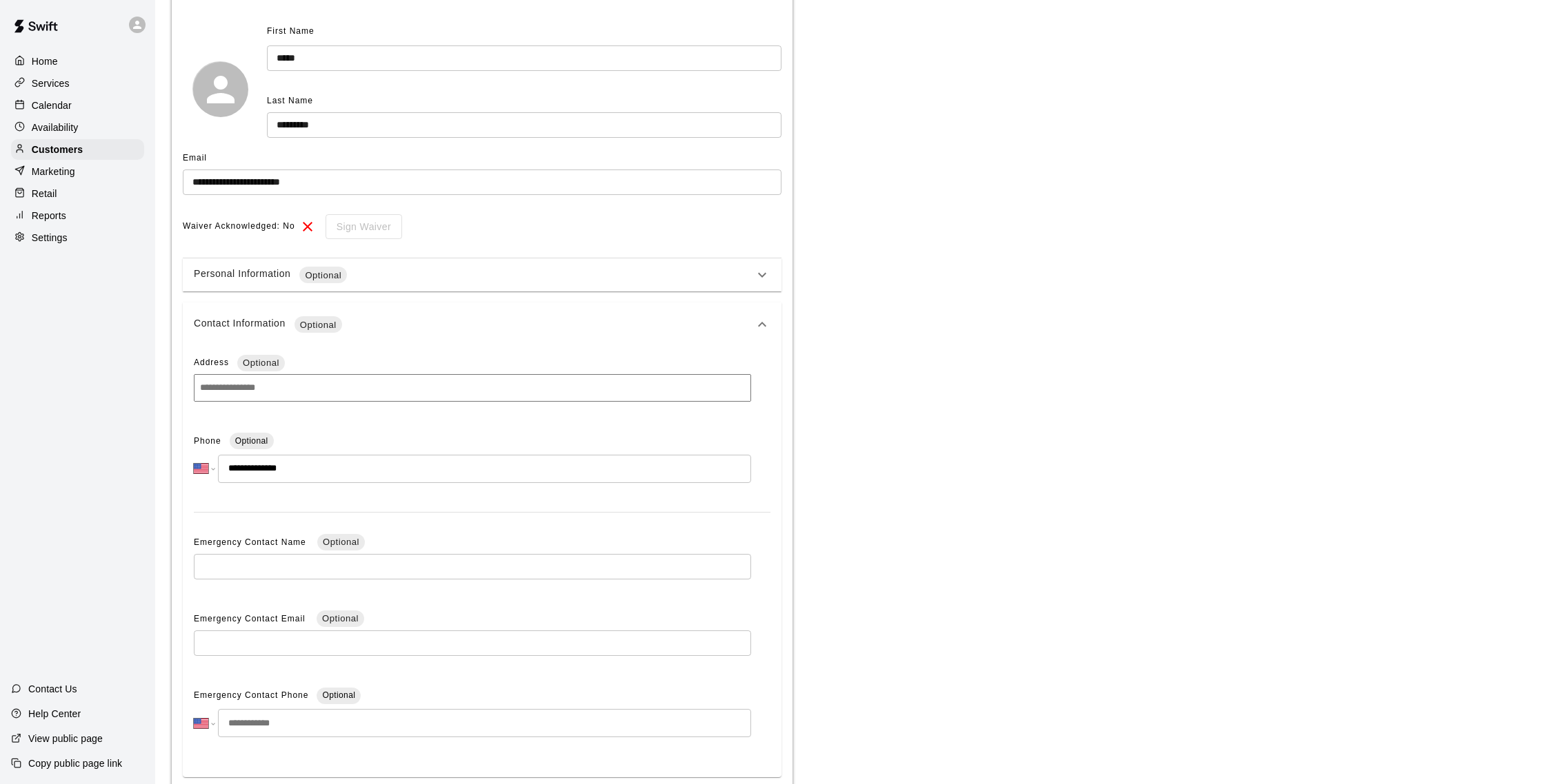
scroll to position [188, 0]
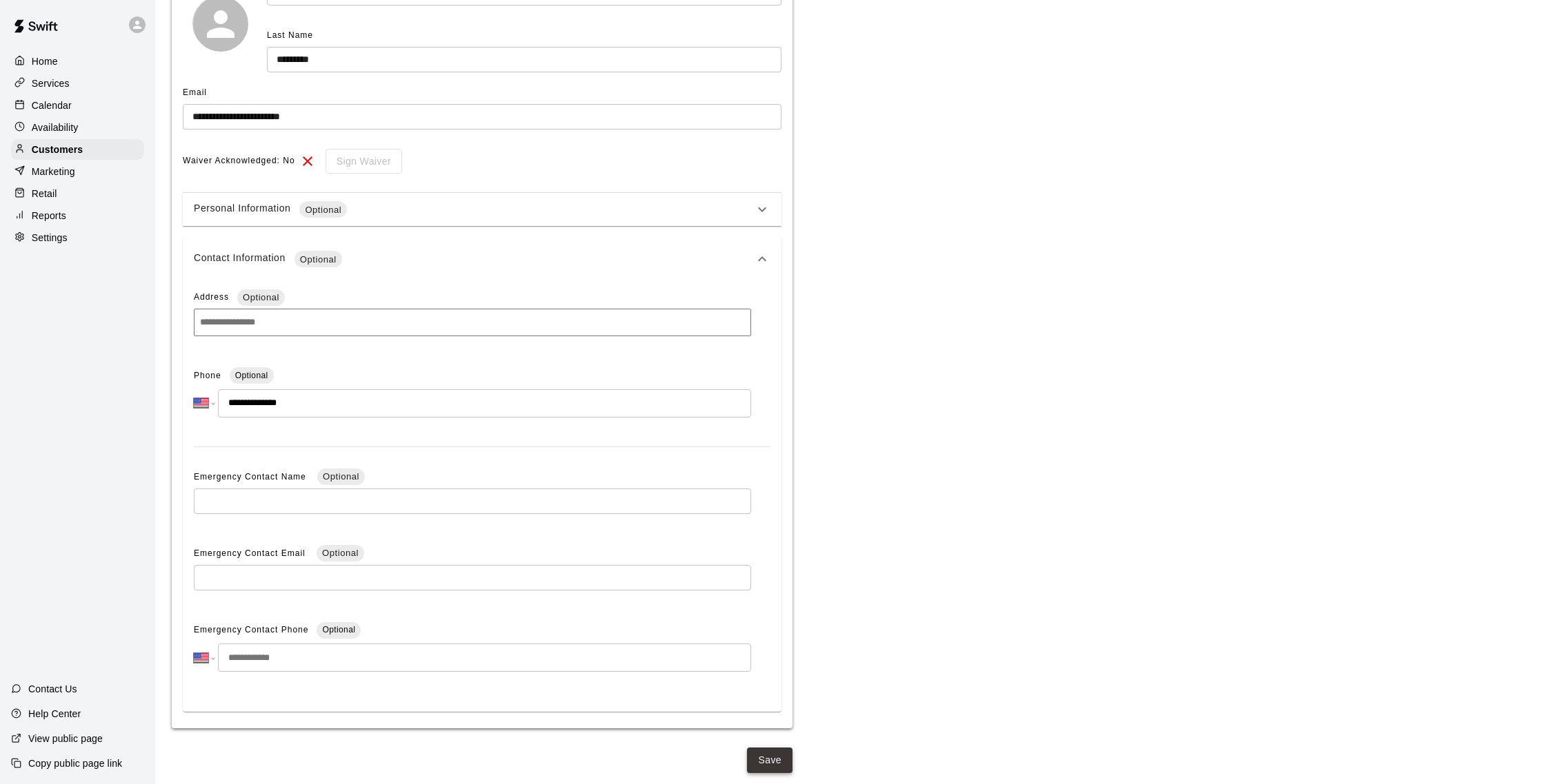
type input "**********"
click at [752, 753] on button "Save" at bounding box center [769, 760] width 45 height 26
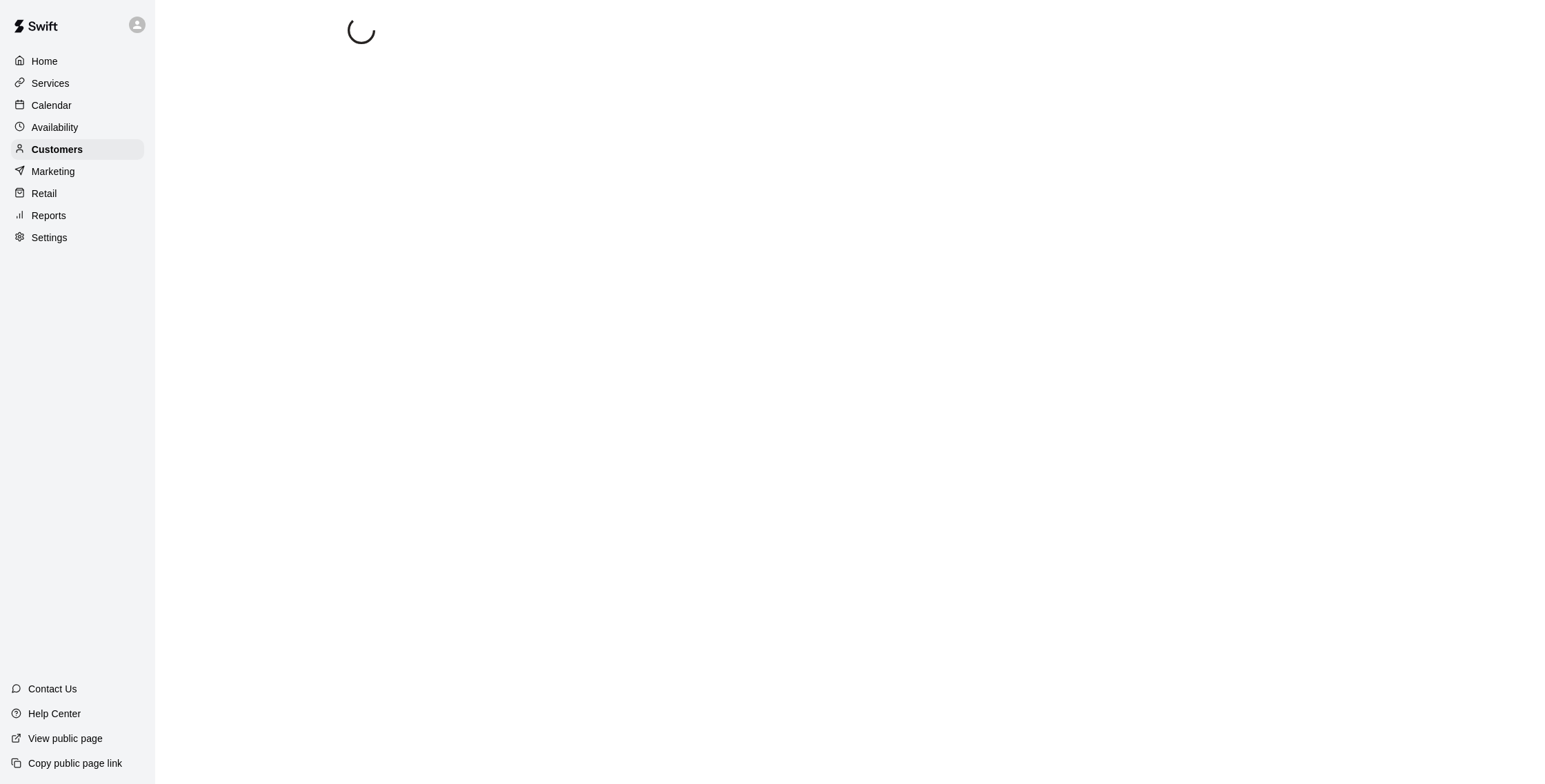
scroll to position [0, 0]
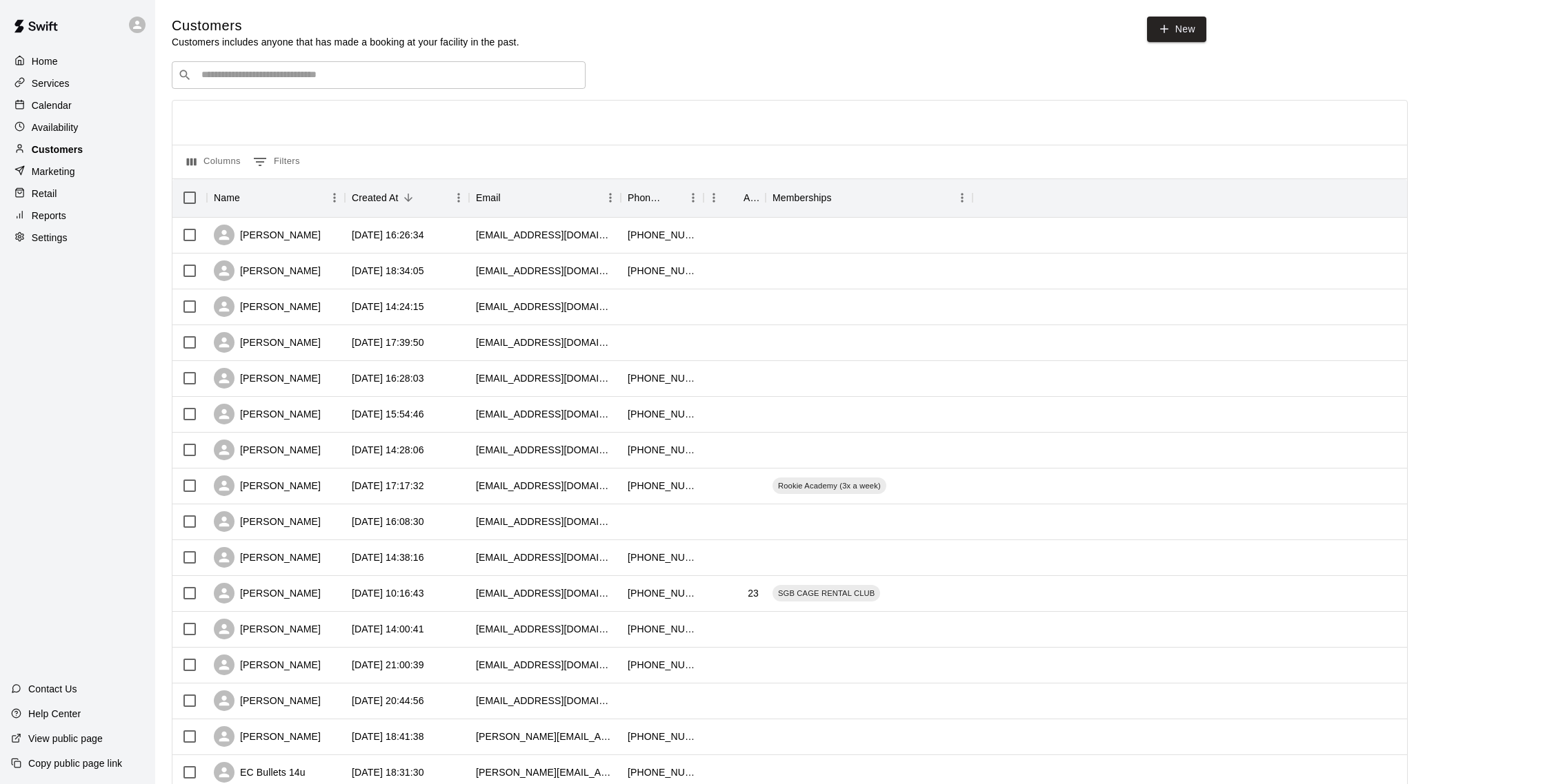
click at [88, 150] on div "Customers" at bounding box center [77, 149] width 133 height 21
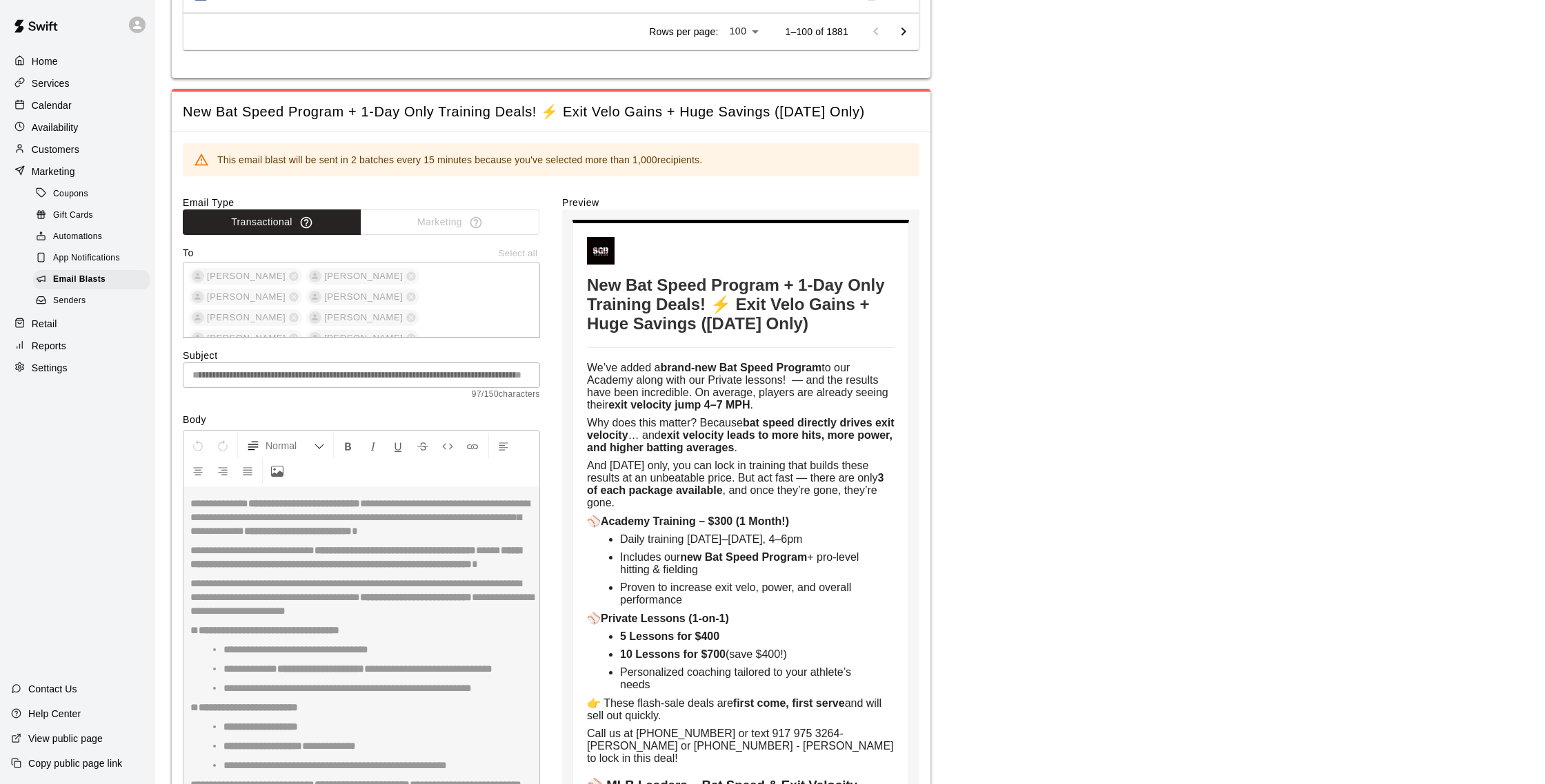
scroll to position [3734, 0]
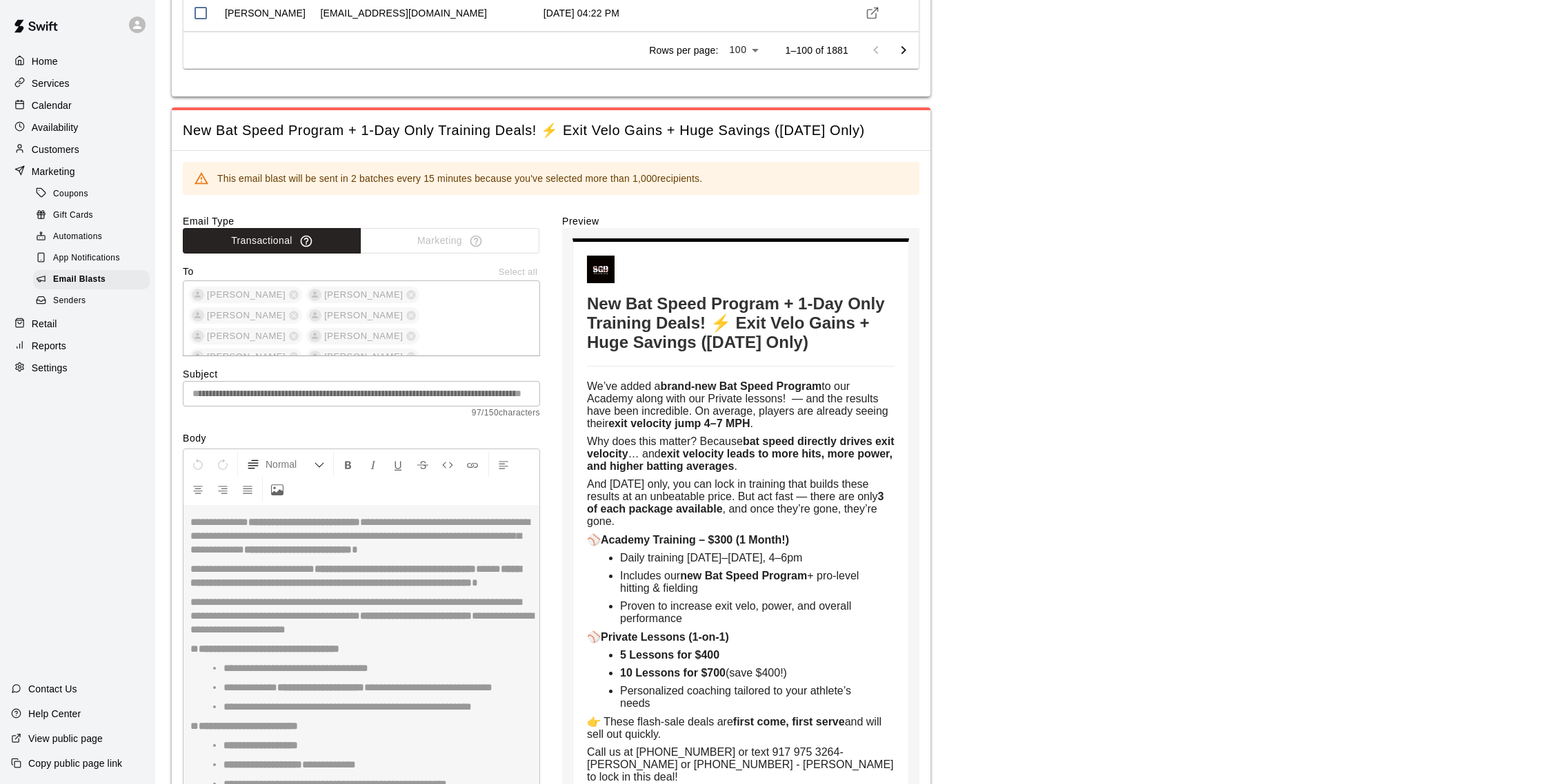
drag, startPoint x: 588, startPoint y: 299, endPoint x: 891, endPoint y: 359, distance: 308.9
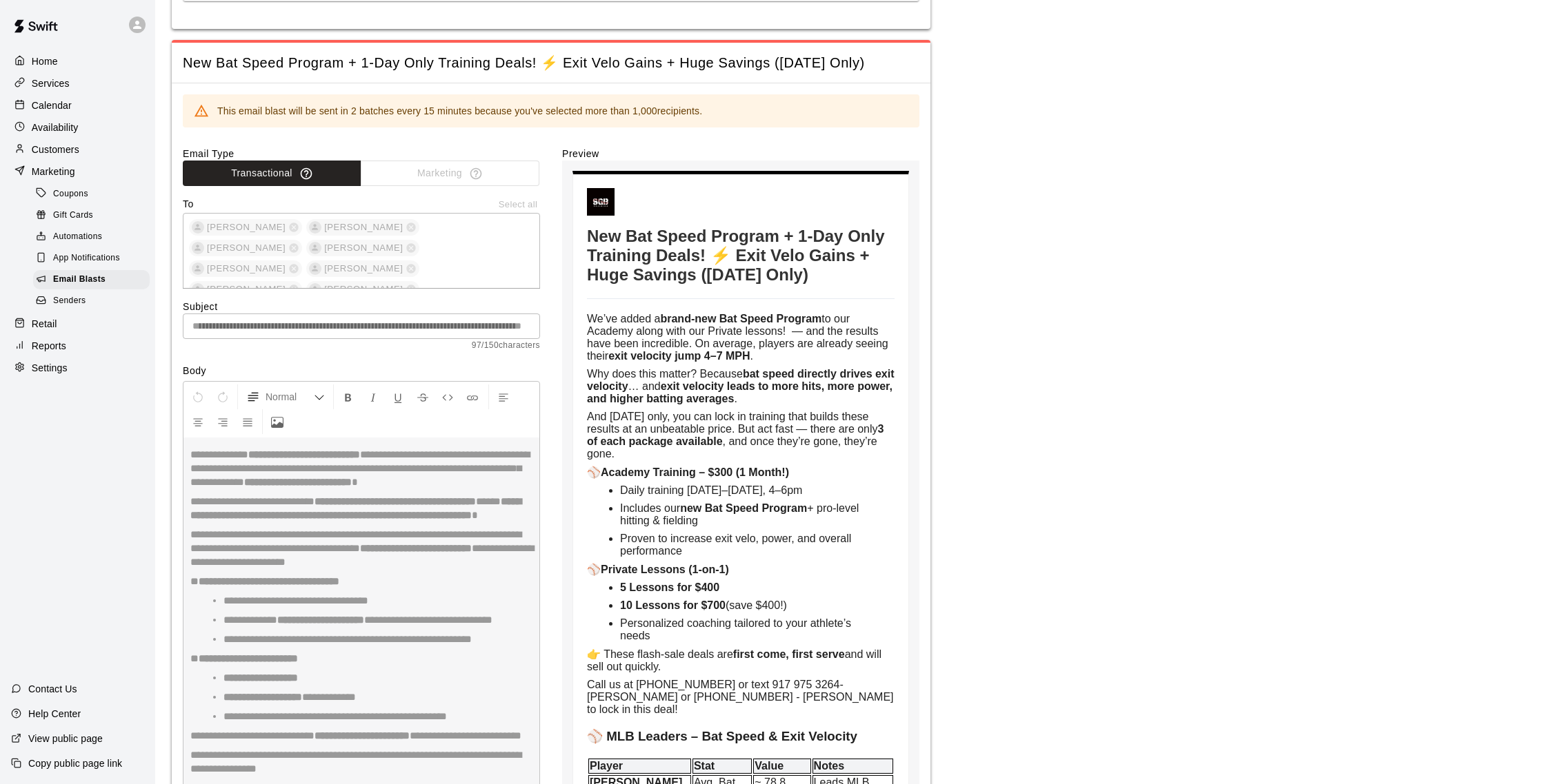
scroll to position [3799, 0]
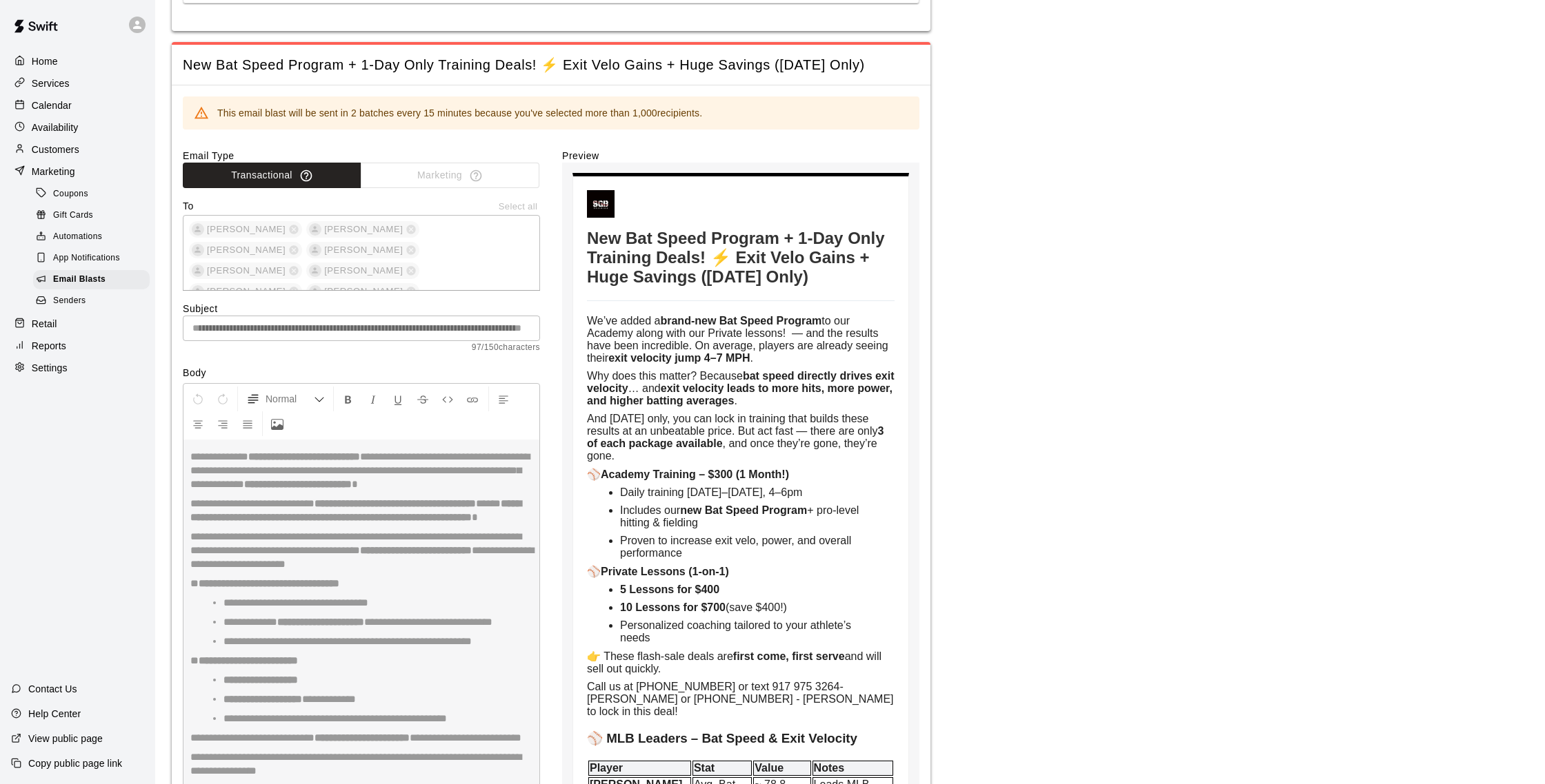
type input "**********"
click at [112, 277] on div "Email Blasts" at bounding box center [91, 280] width 116 height 19
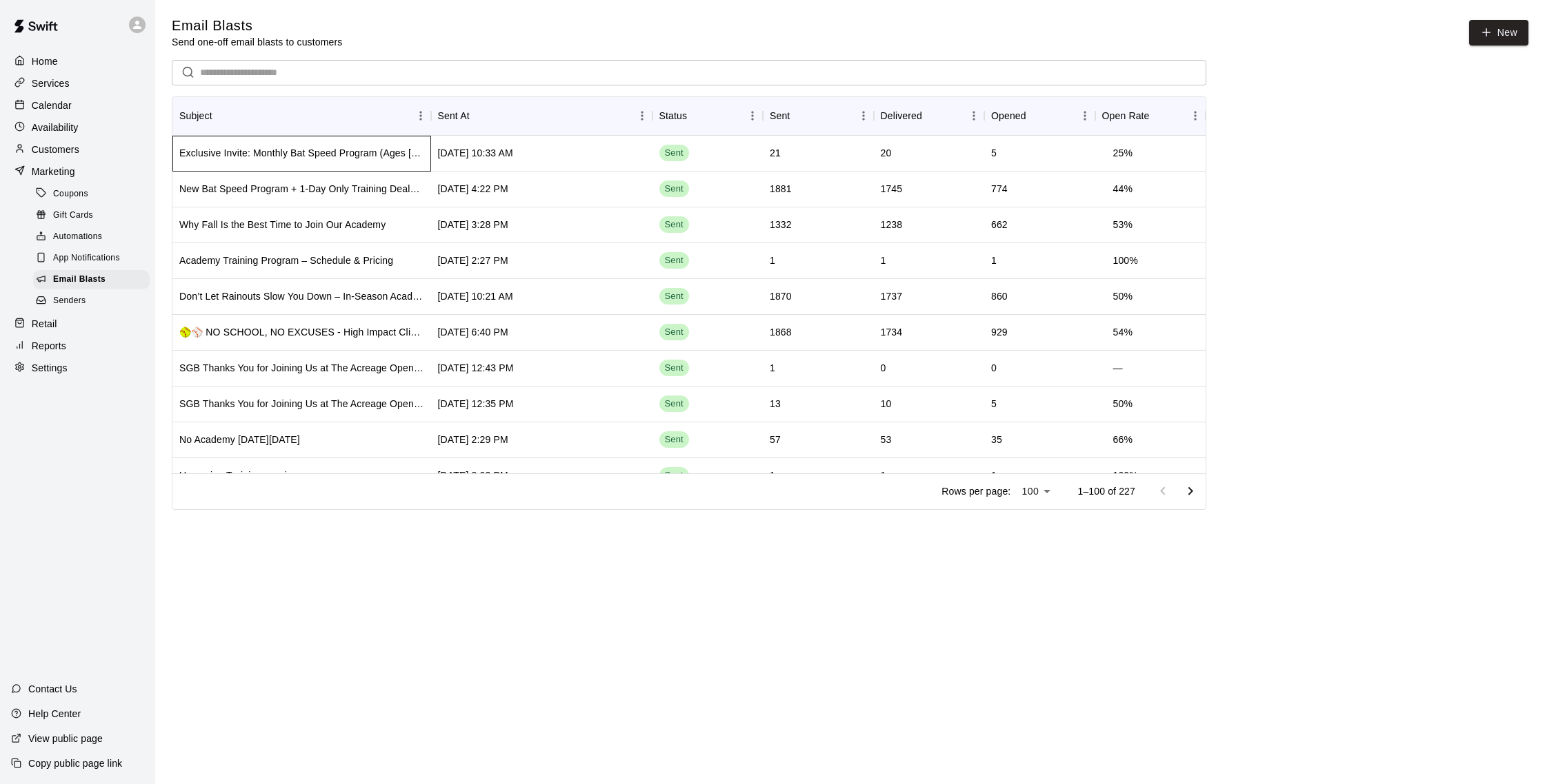
click at [371, 157] on div "Exclusive Invite: Monthly Bat Speed Program (Ages [DEMOGRAPHIC_DATA]+)⚡ Selecte…" at bounding box center [301, 153] width 245 height 14
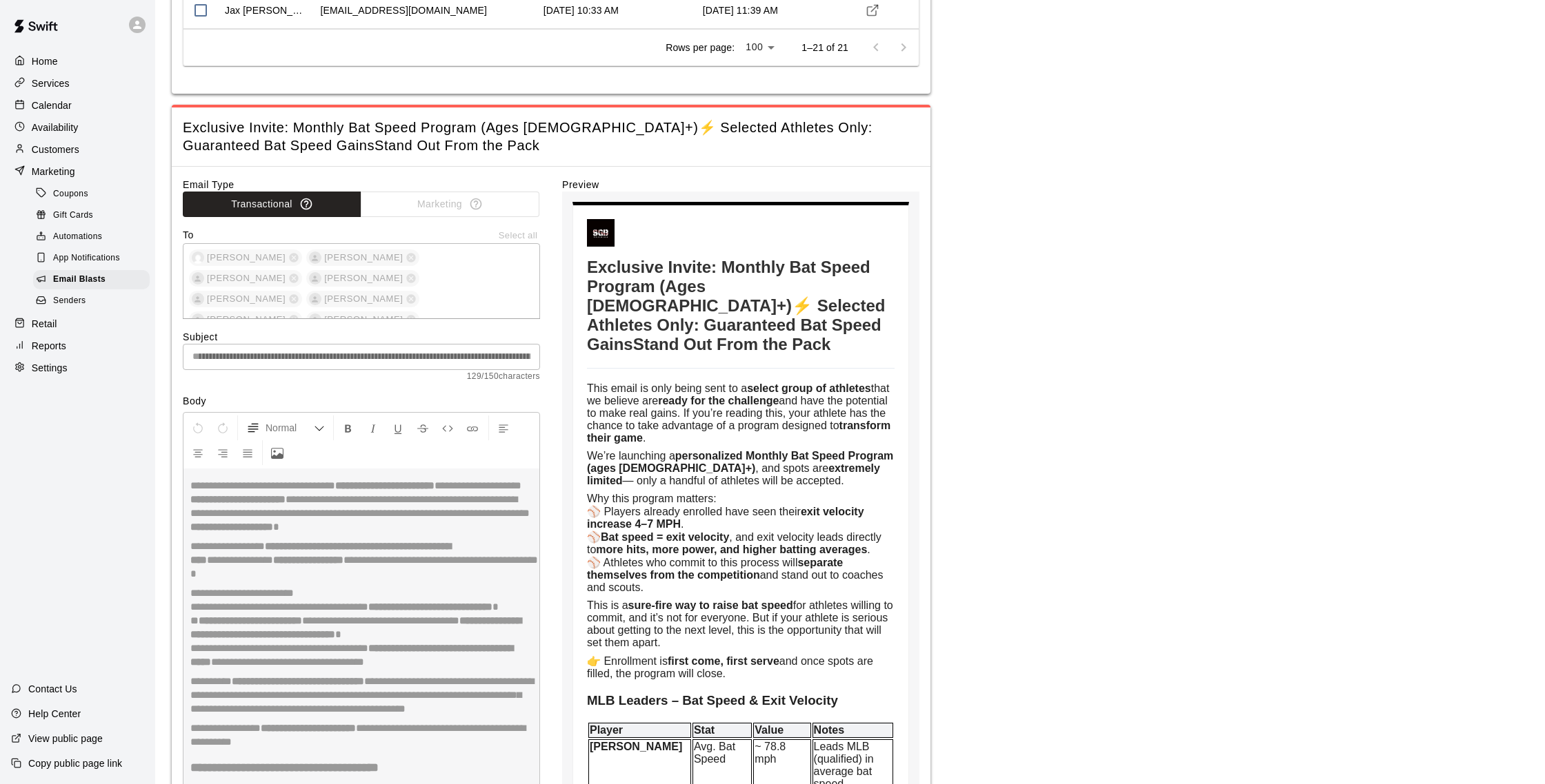
scroll to position [920, 0]
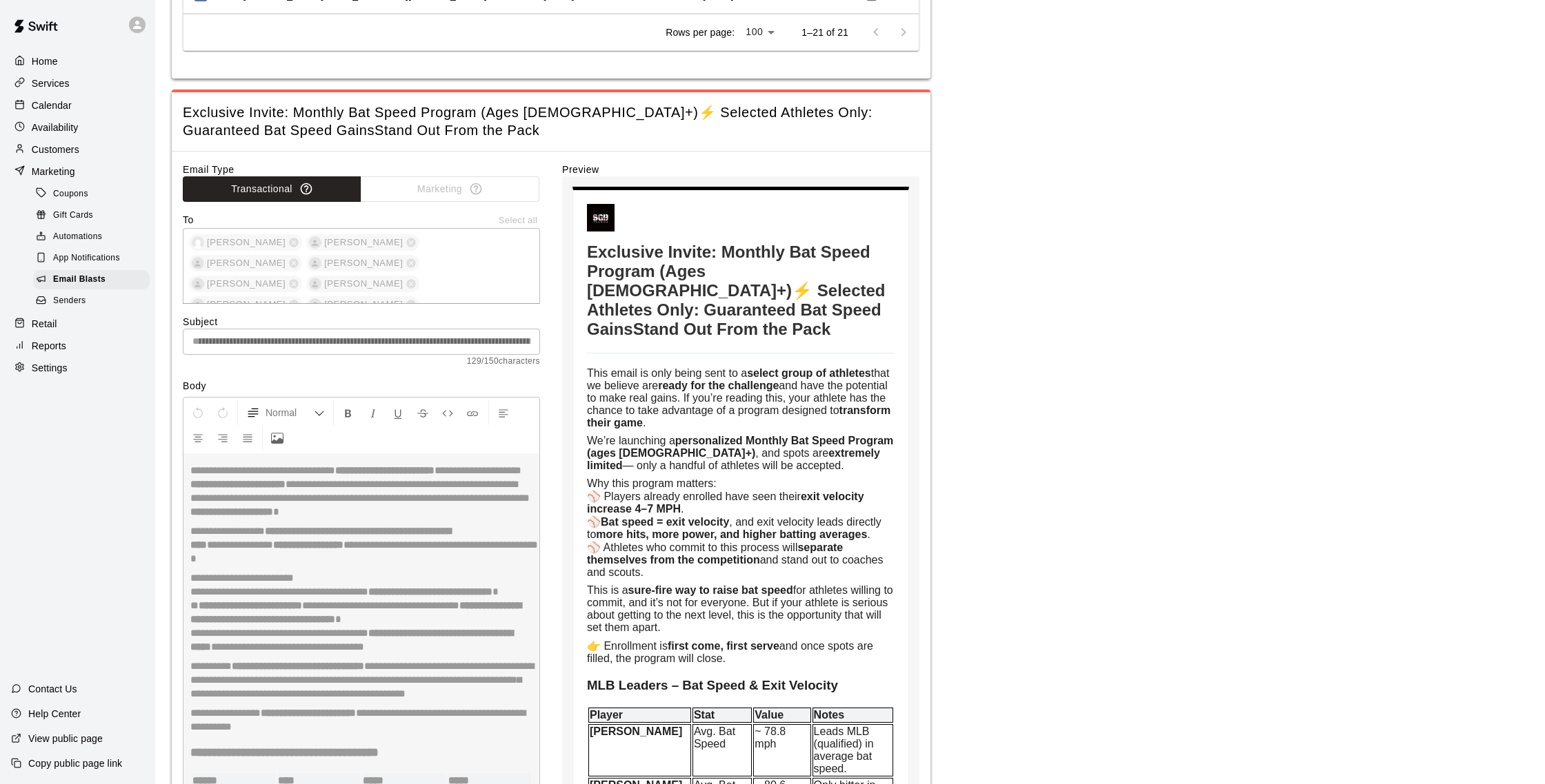
drag, startPoint x: 587, startPoint y: 251, endPoint x: 828, endPoint y: 328, distance: 253.0
copy h1 "Exclusive Invite: Monthly Bat Speed Program (Ages 12+)⚡ Selected Athletes Only:…"
click at [74, 279] on span "Email Blasts" at bounding box center [78, 280] width 52 height 14
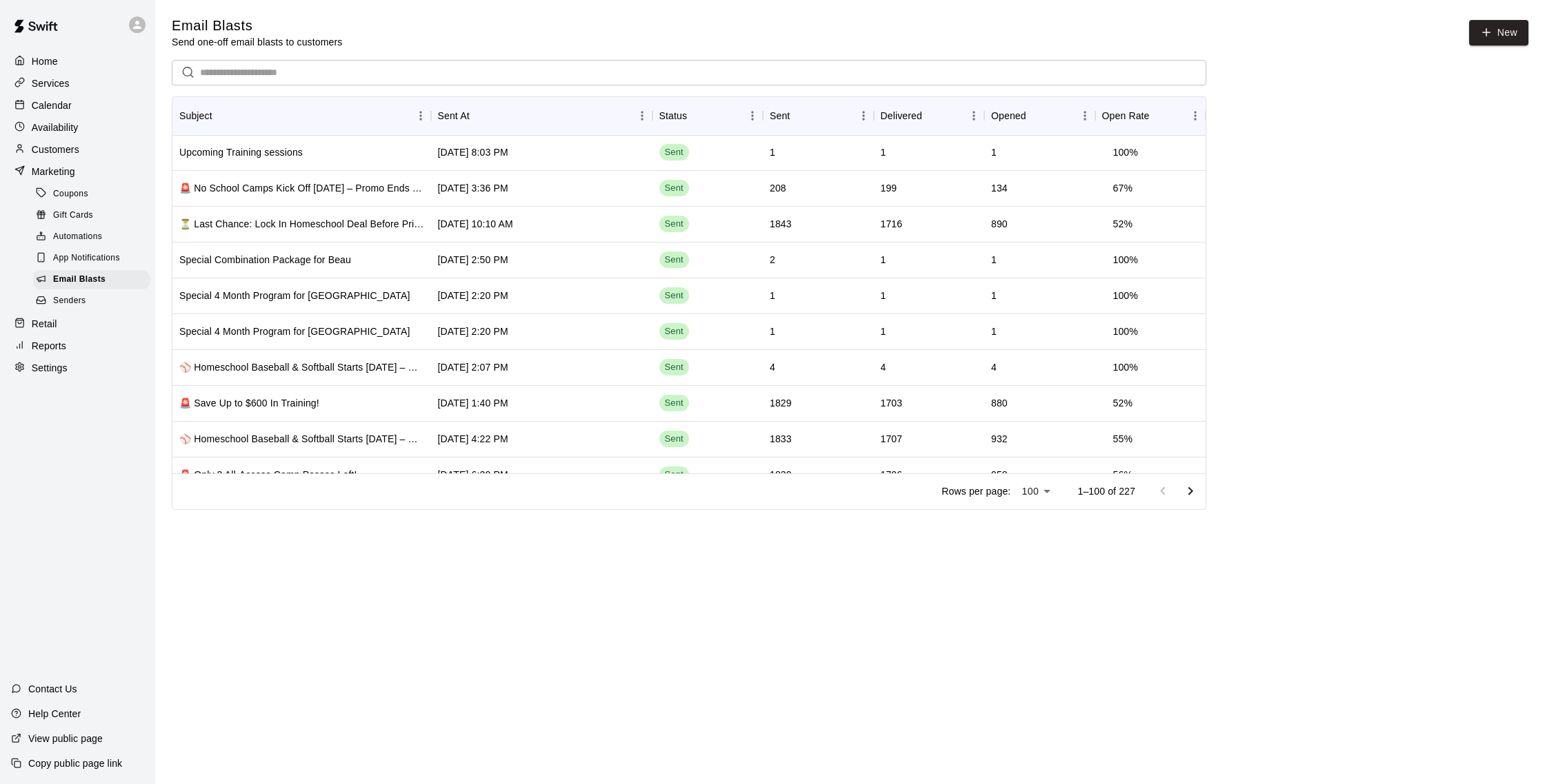
scroll to position [324, 0]
click at [307, 264] on div "Special Combination Package for Beau" at bounding box center [266, 259] width 172 height 14
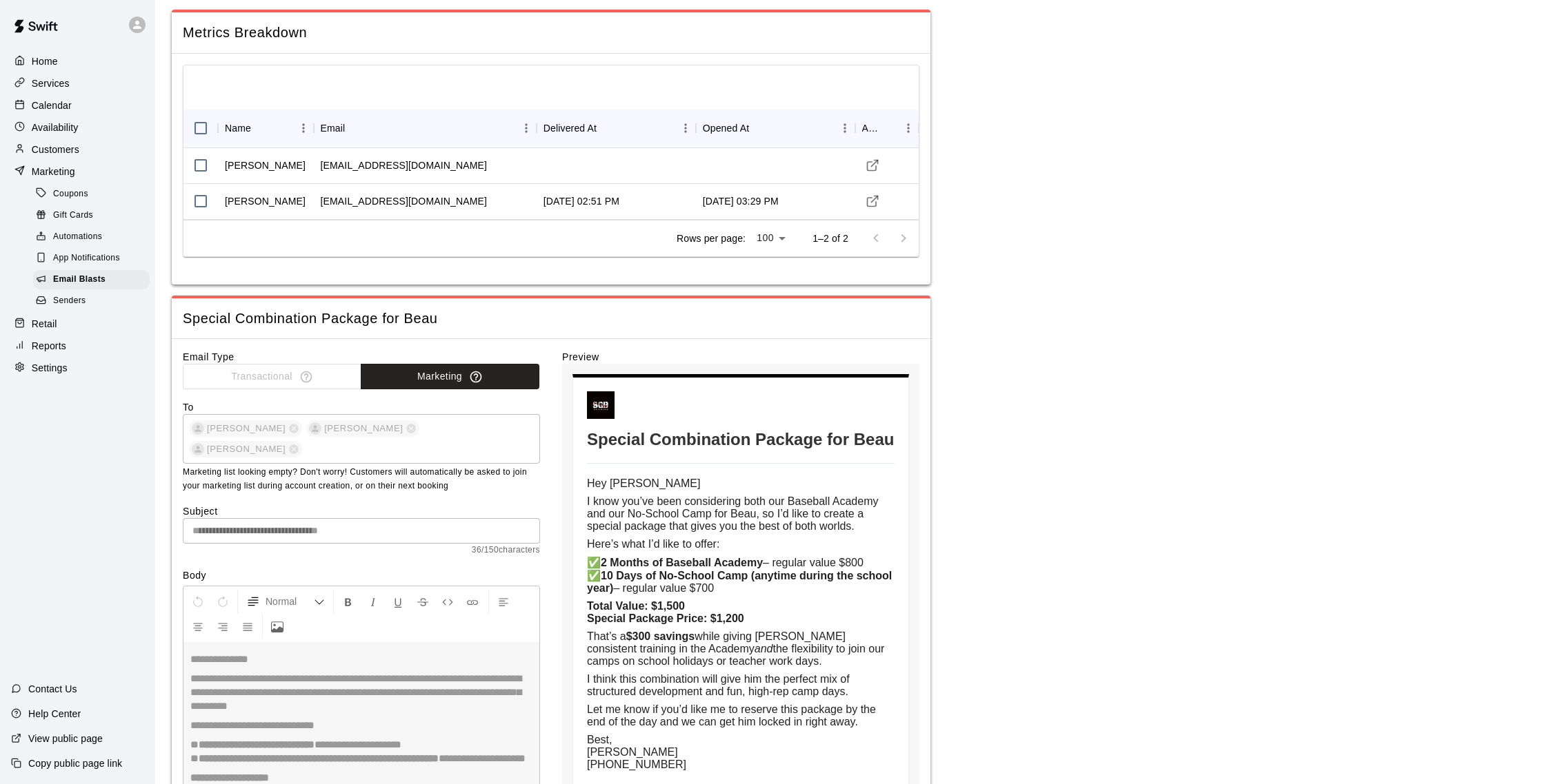
scroll to position [52, 0]
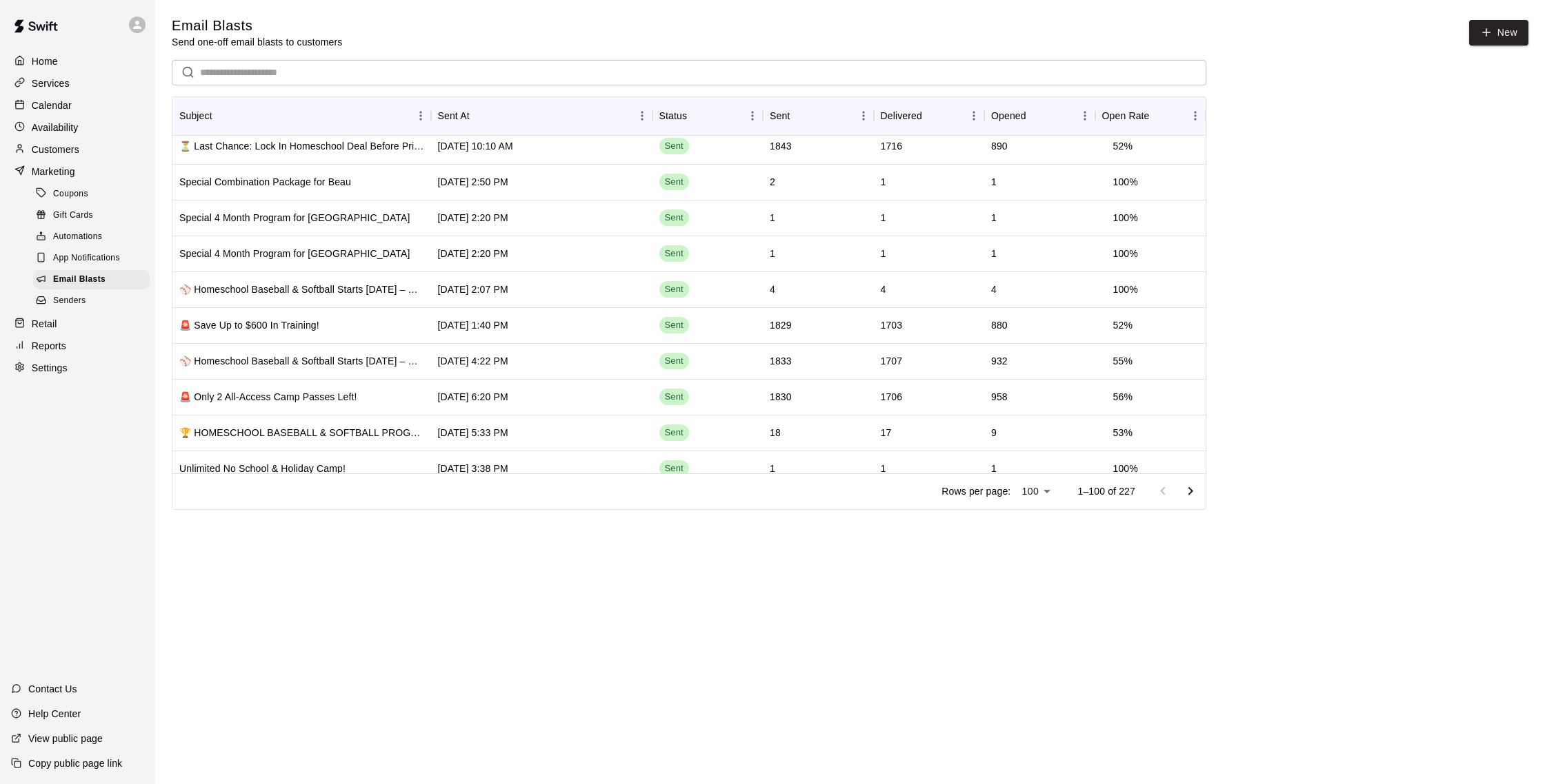
scroll to position [403, 0]
click at [310, 320] on div "🚨 Save Up to $600 In Training!" at bounding box center [249, 323] width 140 height 14
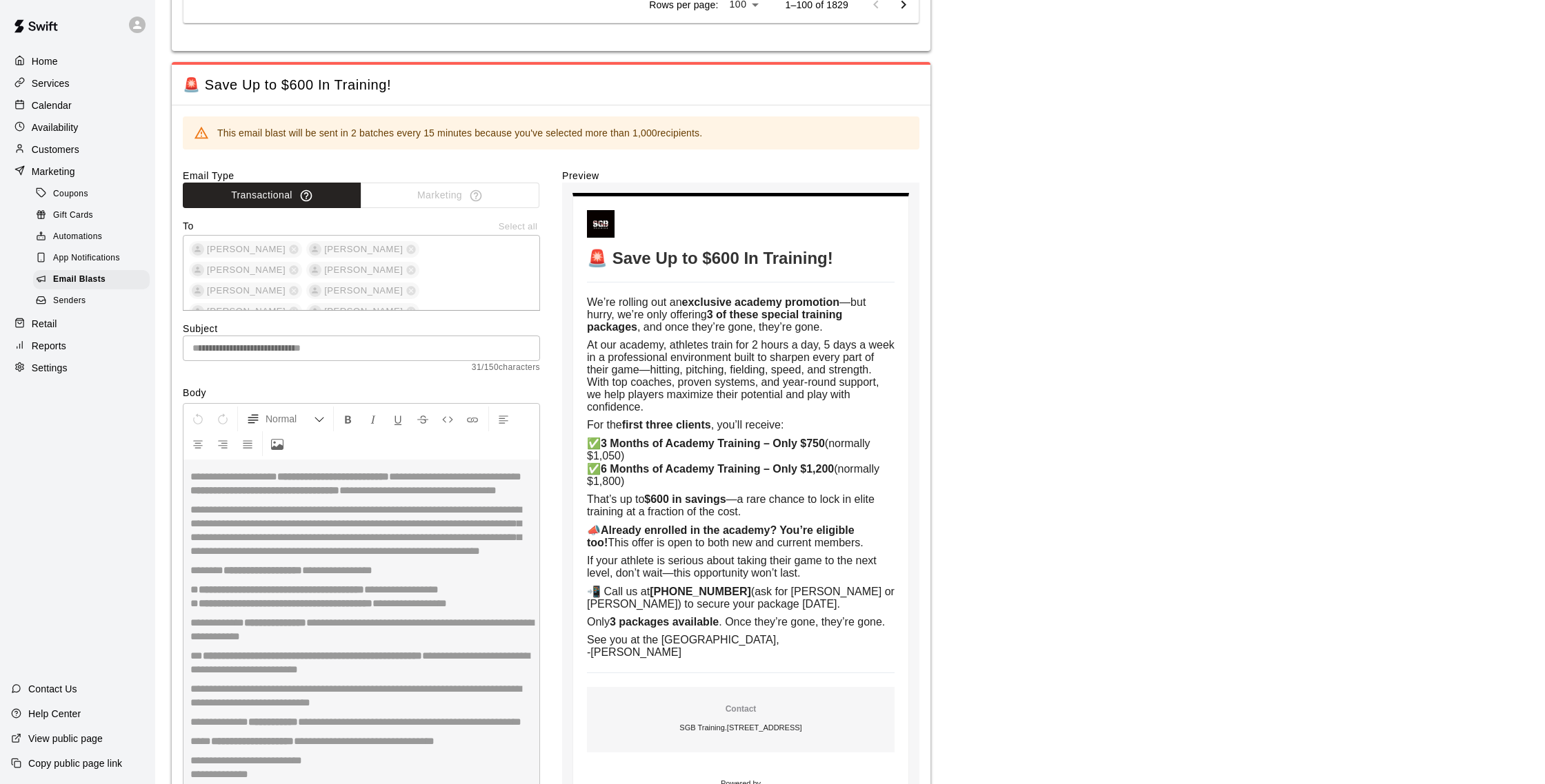
scroll to position [3786, 0]
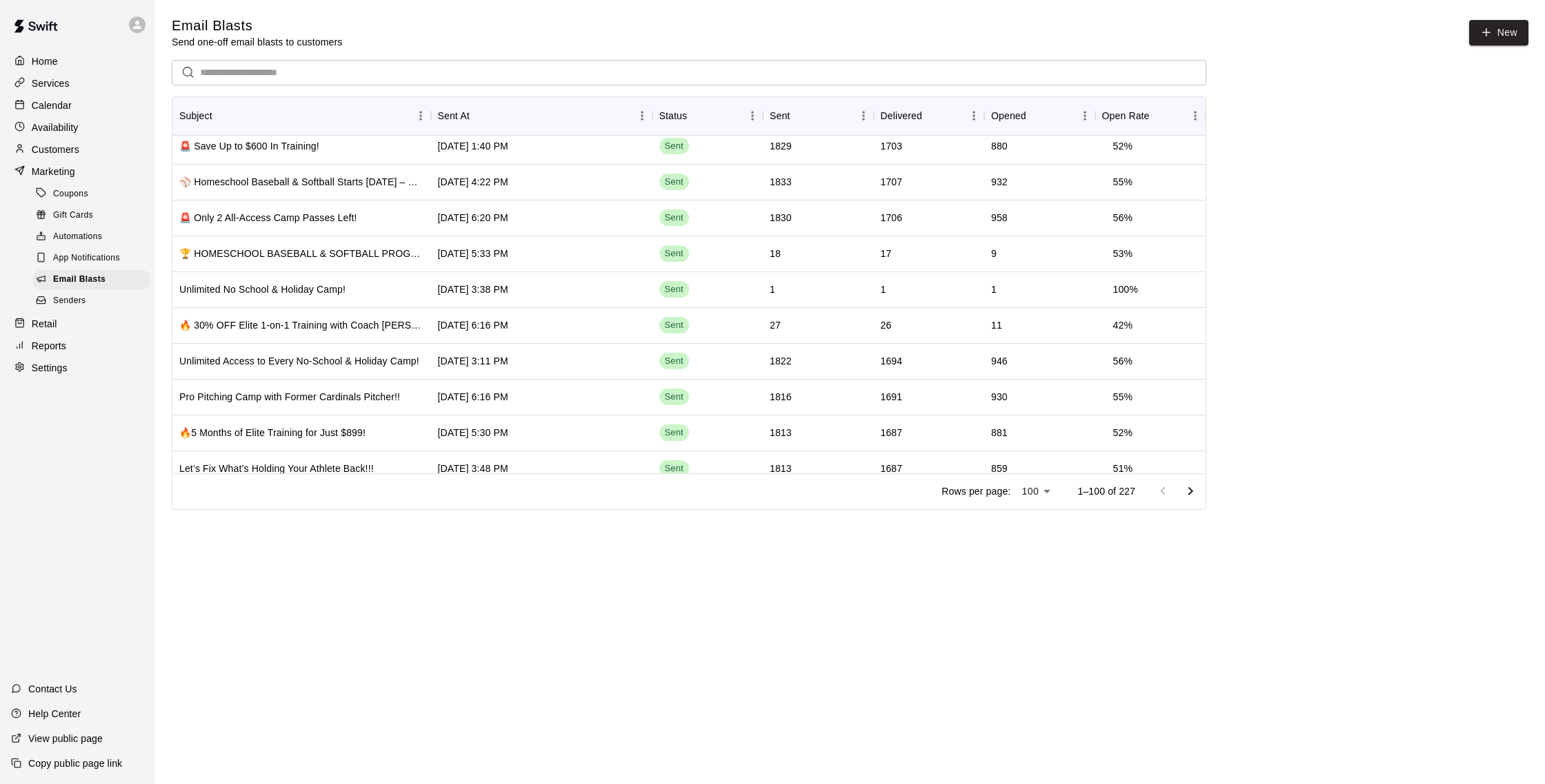
scroll to position [581, 0]
click at [371, 322] on div "🔥 30% OFF Elite 1-on-1 Training with Coach Isaiah – Limited Time Offer!" at bounding box center [301, 324] width 245 height 14
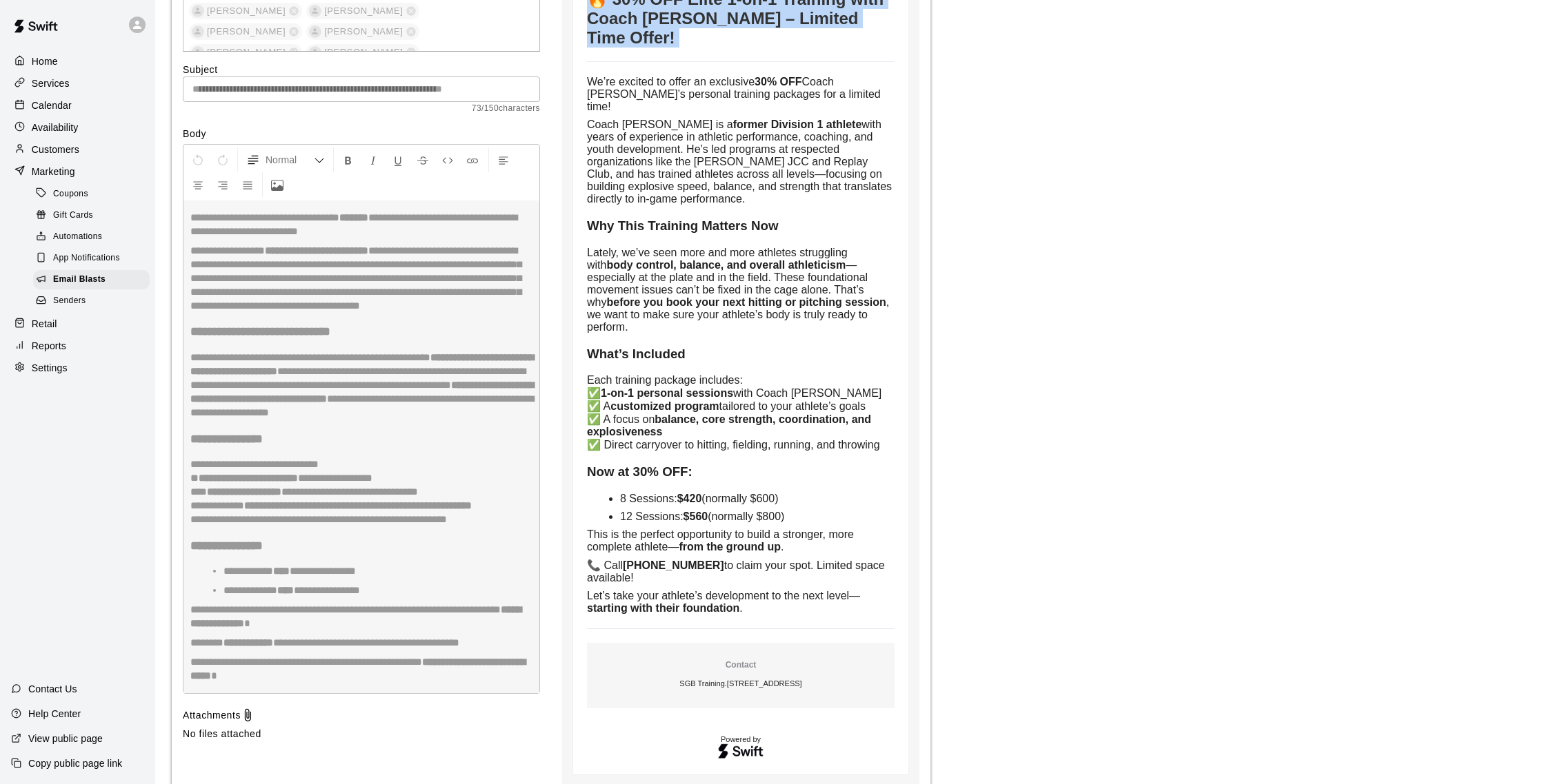
scroll to position [1401, 0]
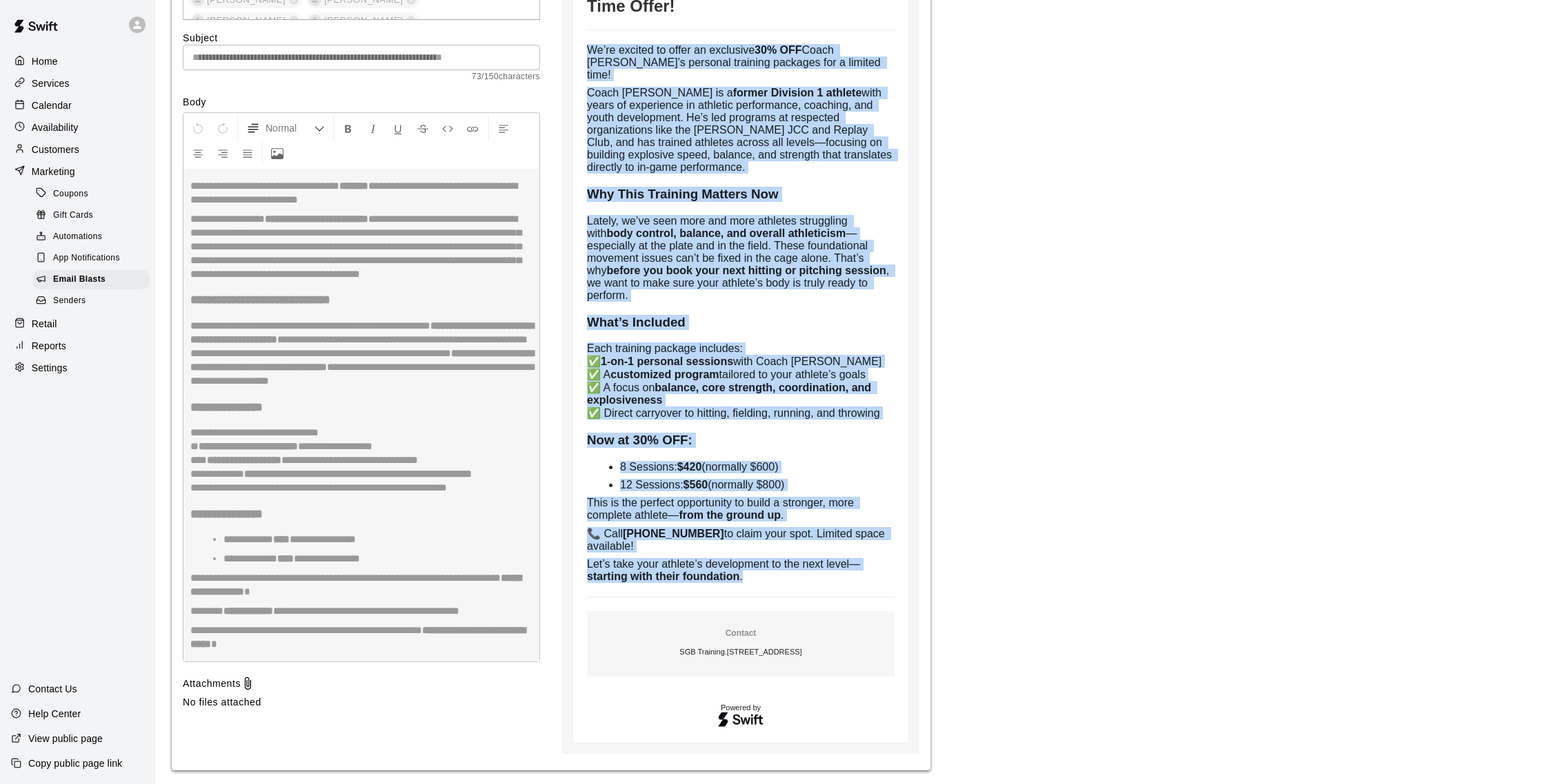
drag, startPoint x: 620, startPoint y: 250, endPoint x: 841, endPoint y: 572, distance: 390.5
click at [841, 572] on td "We’re excited to offer an exclusive 30% OFF Coach Isaiah’s personal training pa…" at bounding box center [740, 314] width 307 height 538
copy td "We’re excited to offer an exclusive 30% OFF Coach Isaiah’s personal training pa…"
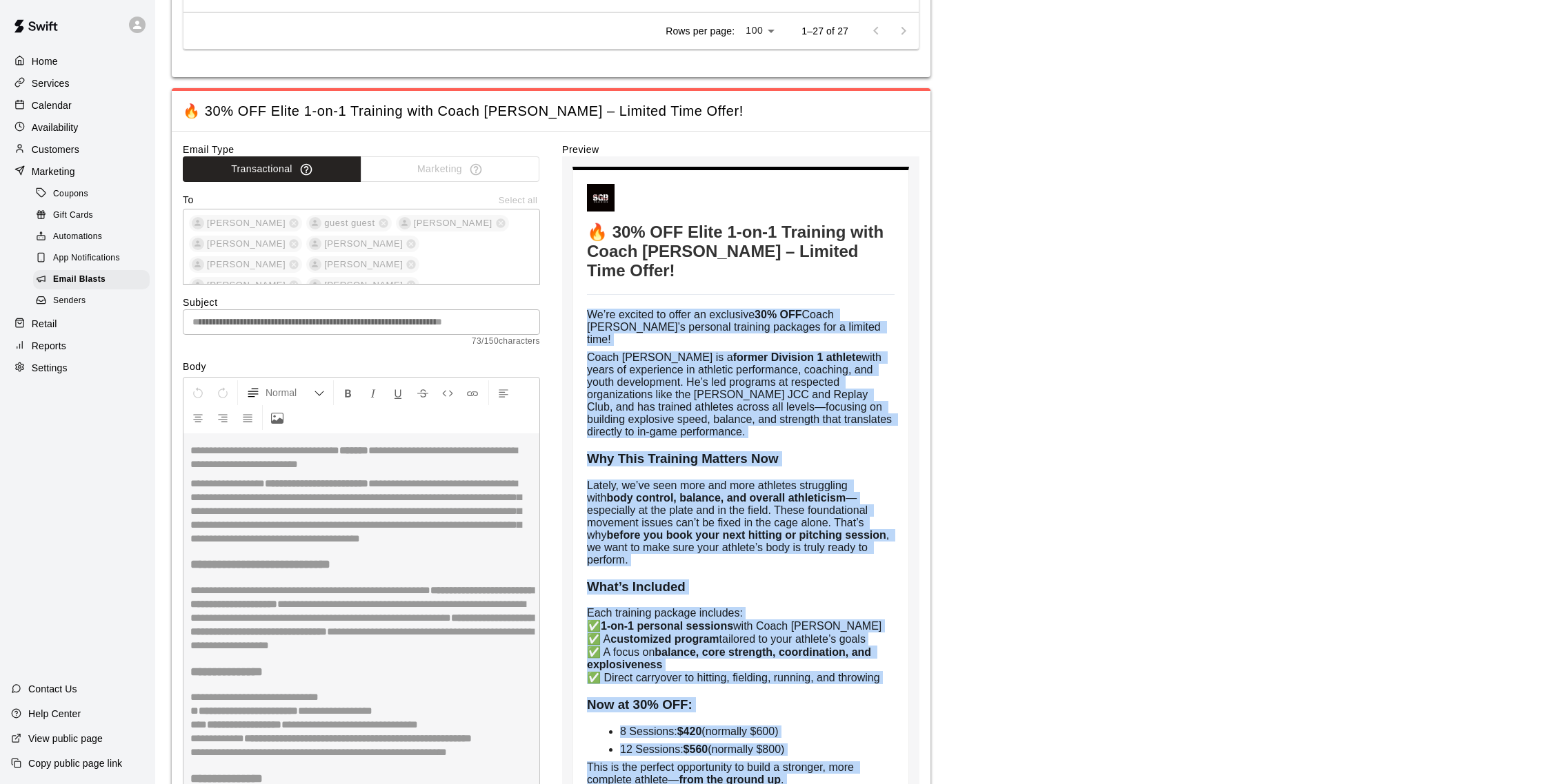
scroll to position [1143, 0]
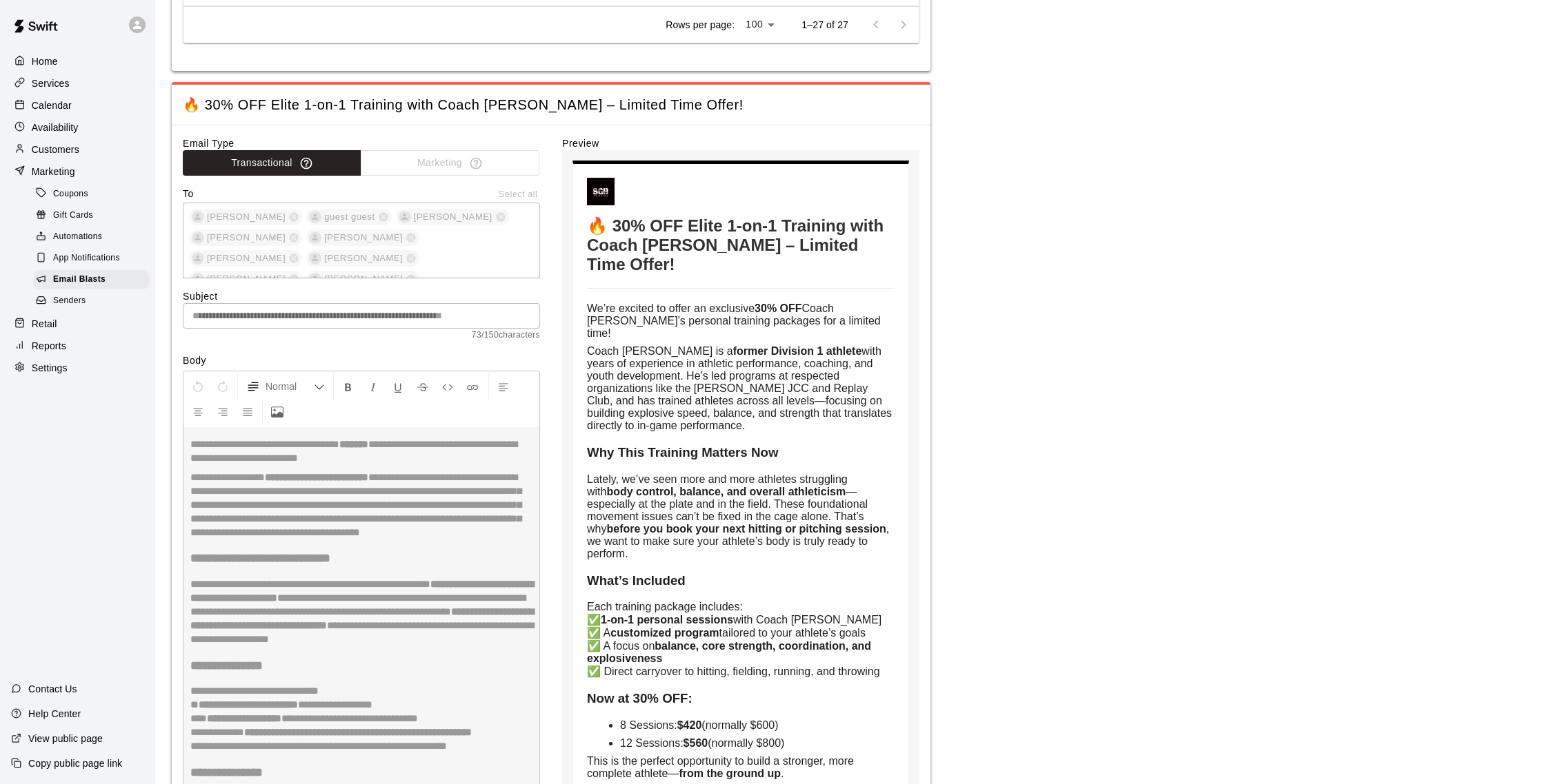
drag, startPoint x: 592, startPoint y: 231, endPoint x: 854, endPoint y: 257, distance: 263.3
click at [855, 257] on td "🔥 30% OFF Elite 1-on-1 Training with Coach Isaiah – Limited Time Offer! We’re e…" at bounding box center [740, 582] width 307 height 810
copy h1 "🔥 30% OFF Elite 1-on-1 Training with Coach Isaiah – Limited Time Offe"
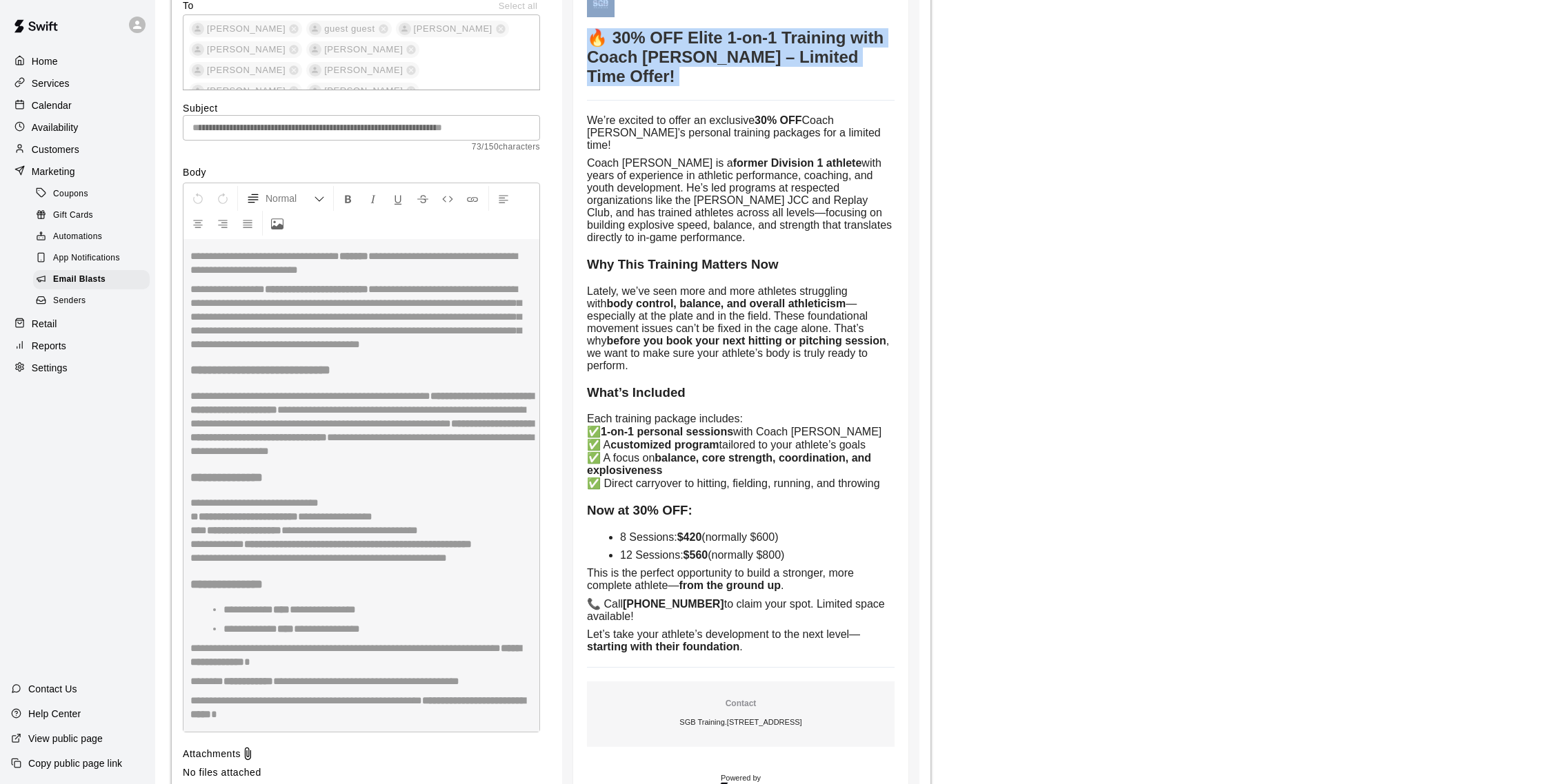
scroll to position [1401, 0]
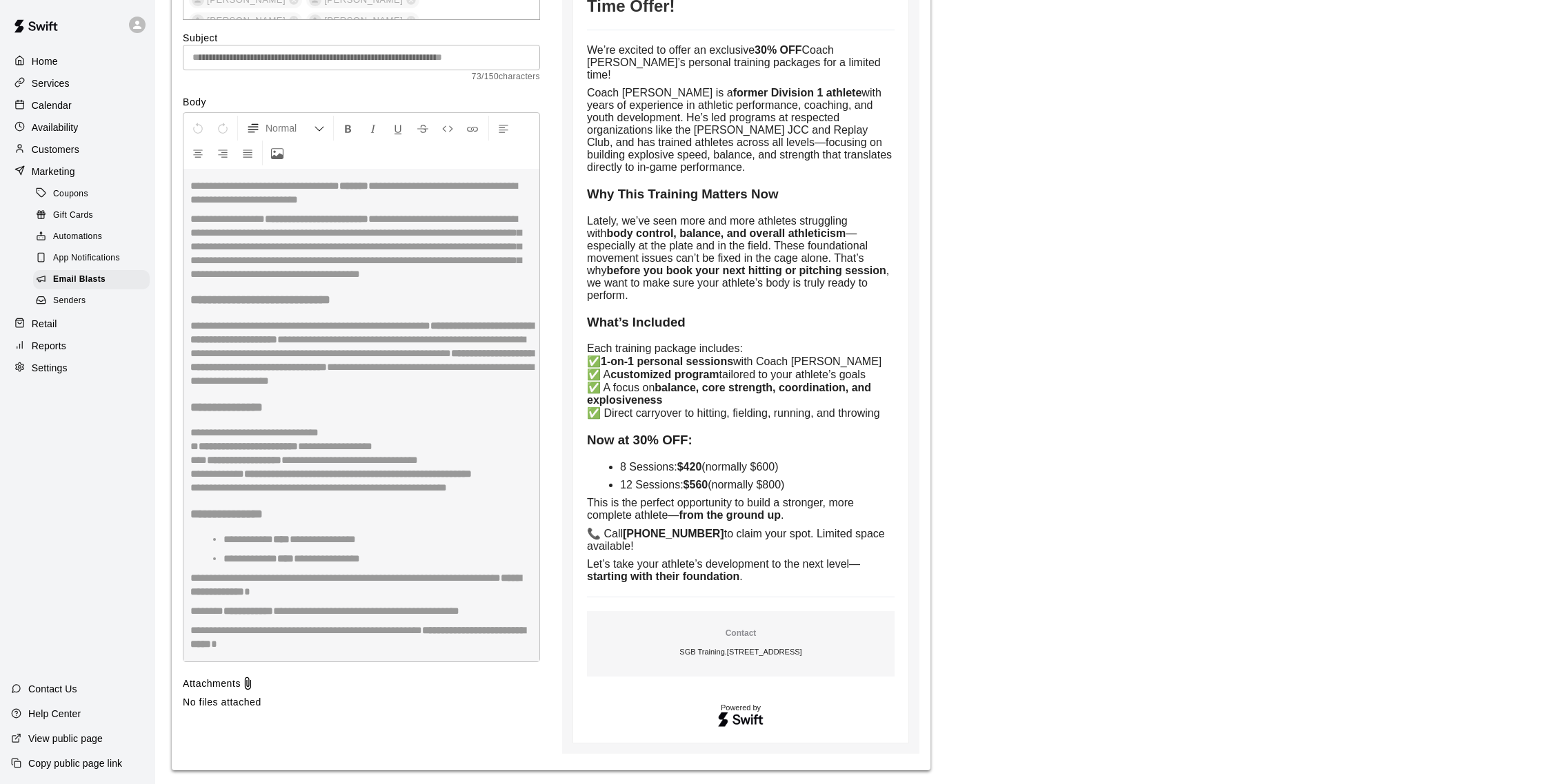
drag, startPoint x: 590, startPoint y: 293, endPoint x: 863, endPoint y: 586, distance: 400.5
click at [863, 586] on td "🔥 30% OFF Elite 1-on-1 Training with Coach Isaiah – Limited Time Offer! We’re e…" at bounding box center [740, 324] width 307 height 810
copy tbody
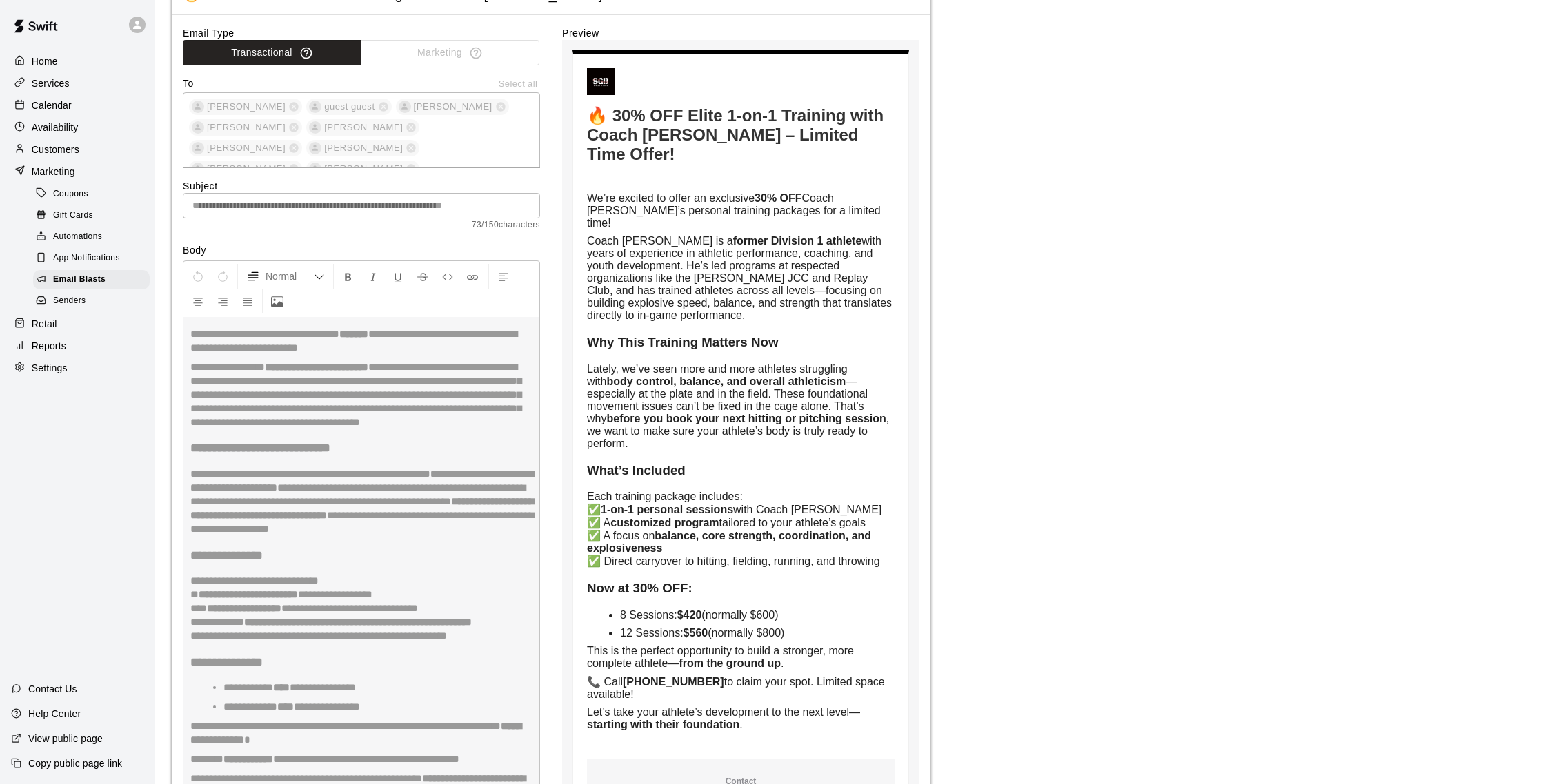
scroll to position [1243, 0]
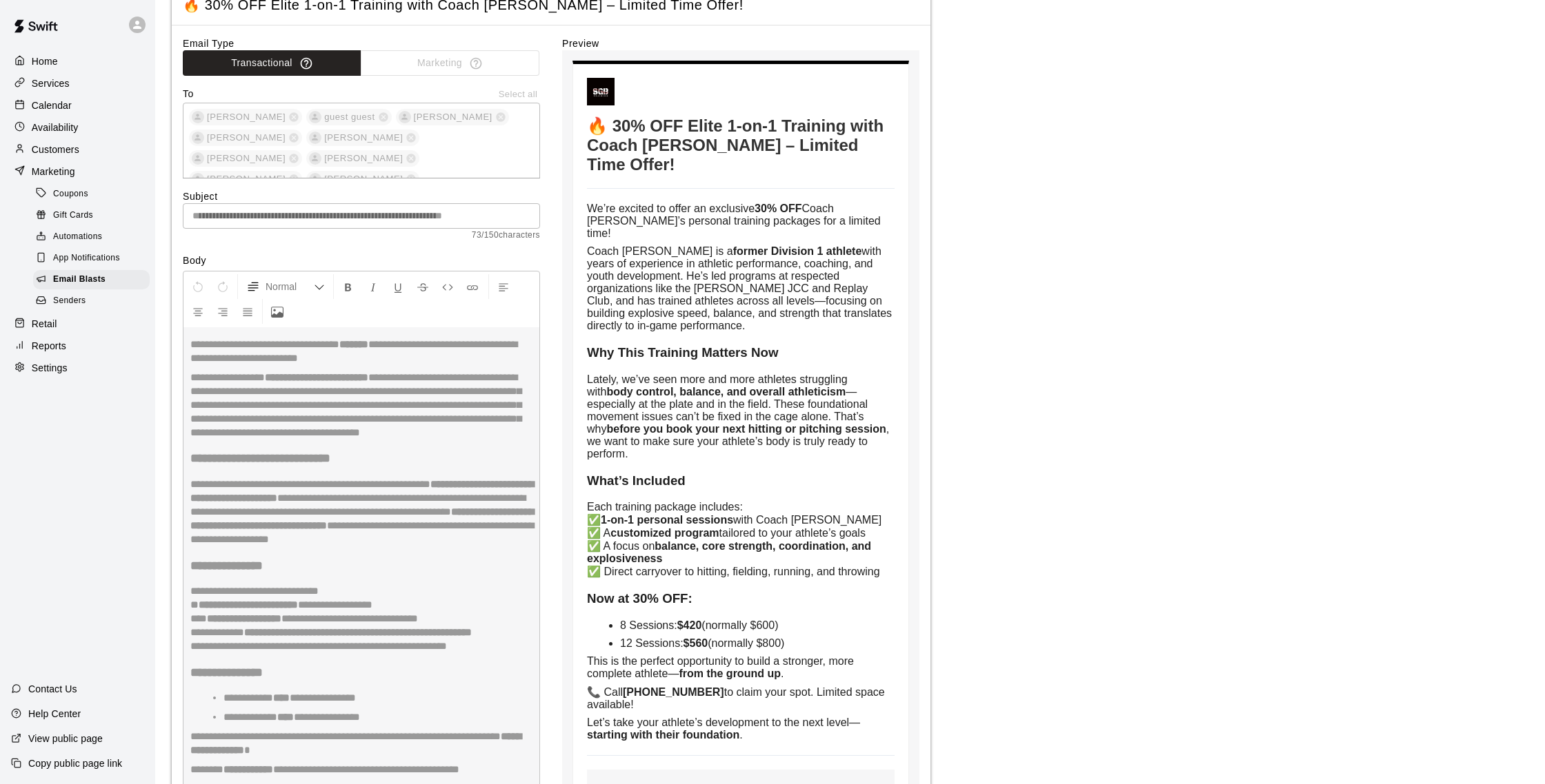
type input "**********"
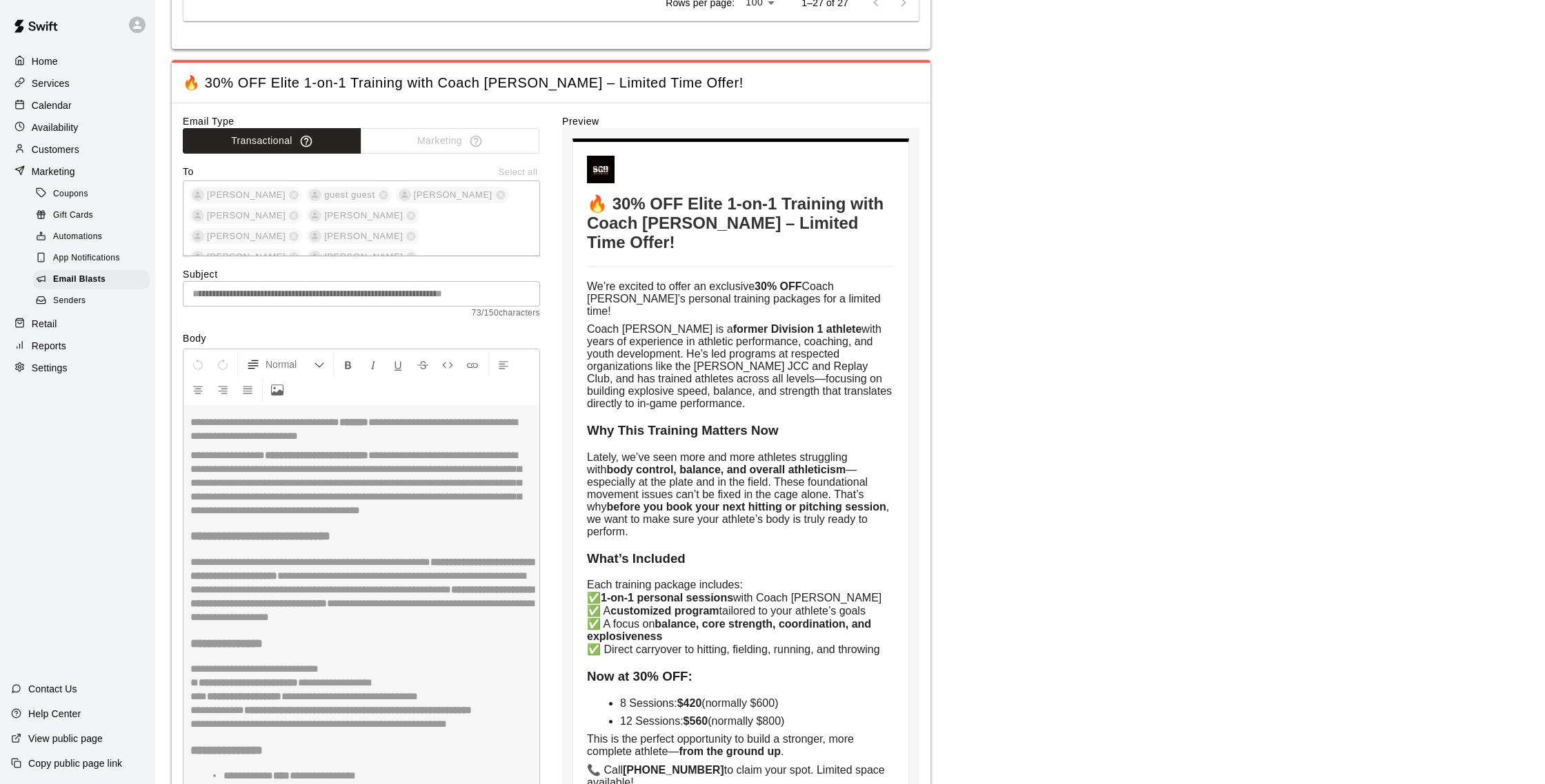
scroll to position [1177, 0]
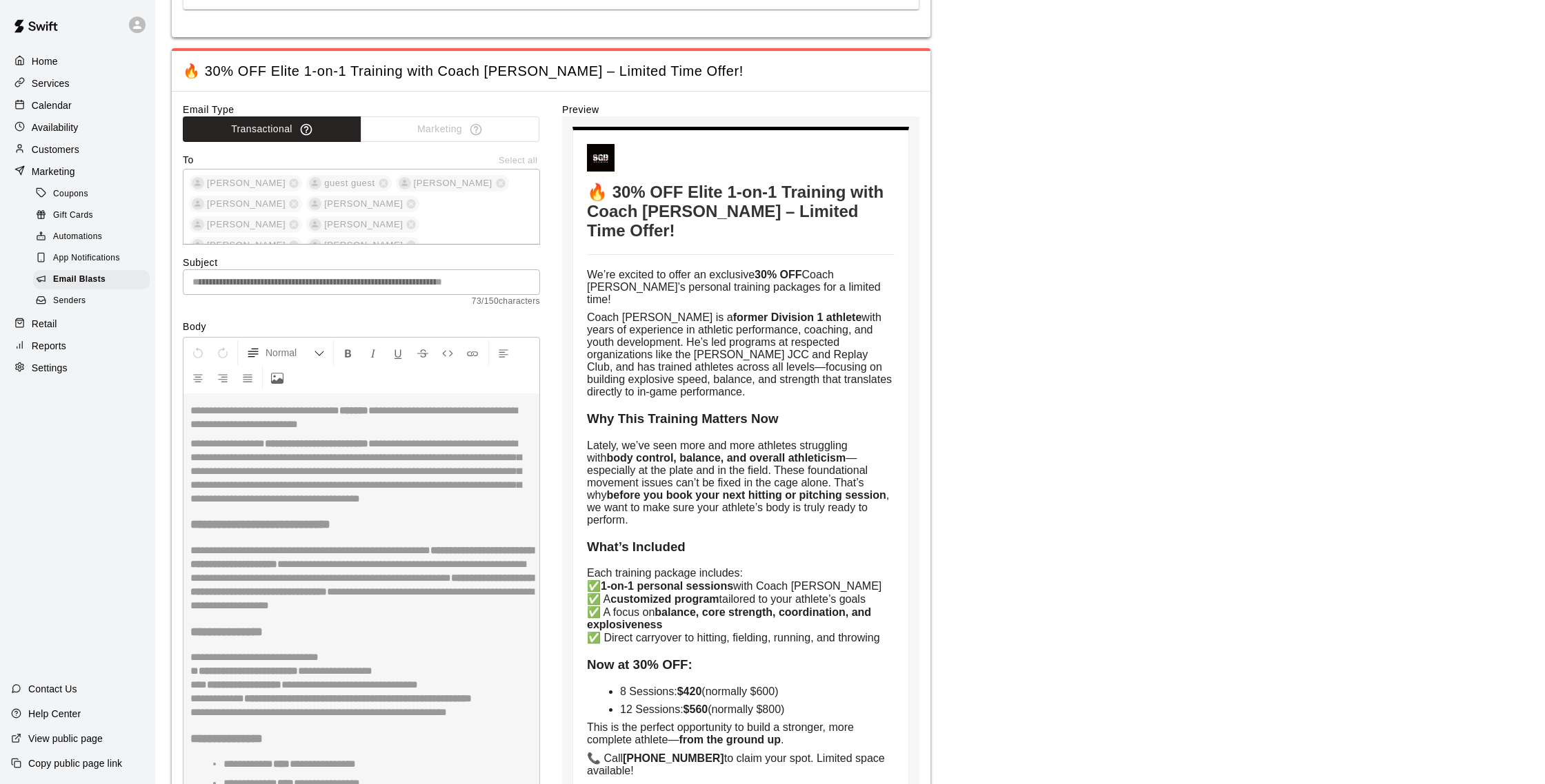
click at [65, 145] on p "Customers" at bounding box center [56, 149] width 47 height 14
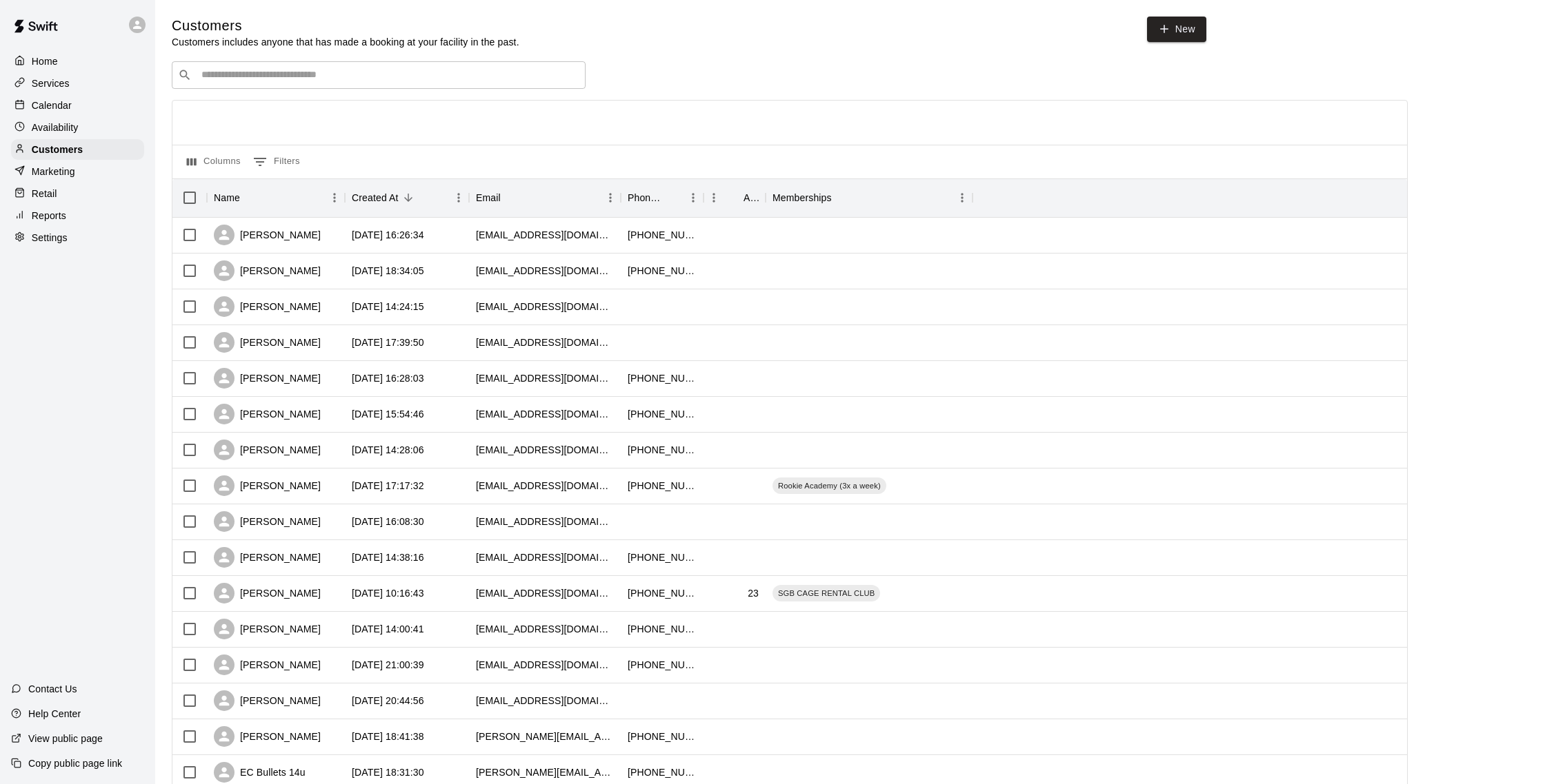
click at [64, 172] on p "Marketing" at bounding box center [54, 171] width 43 height 14
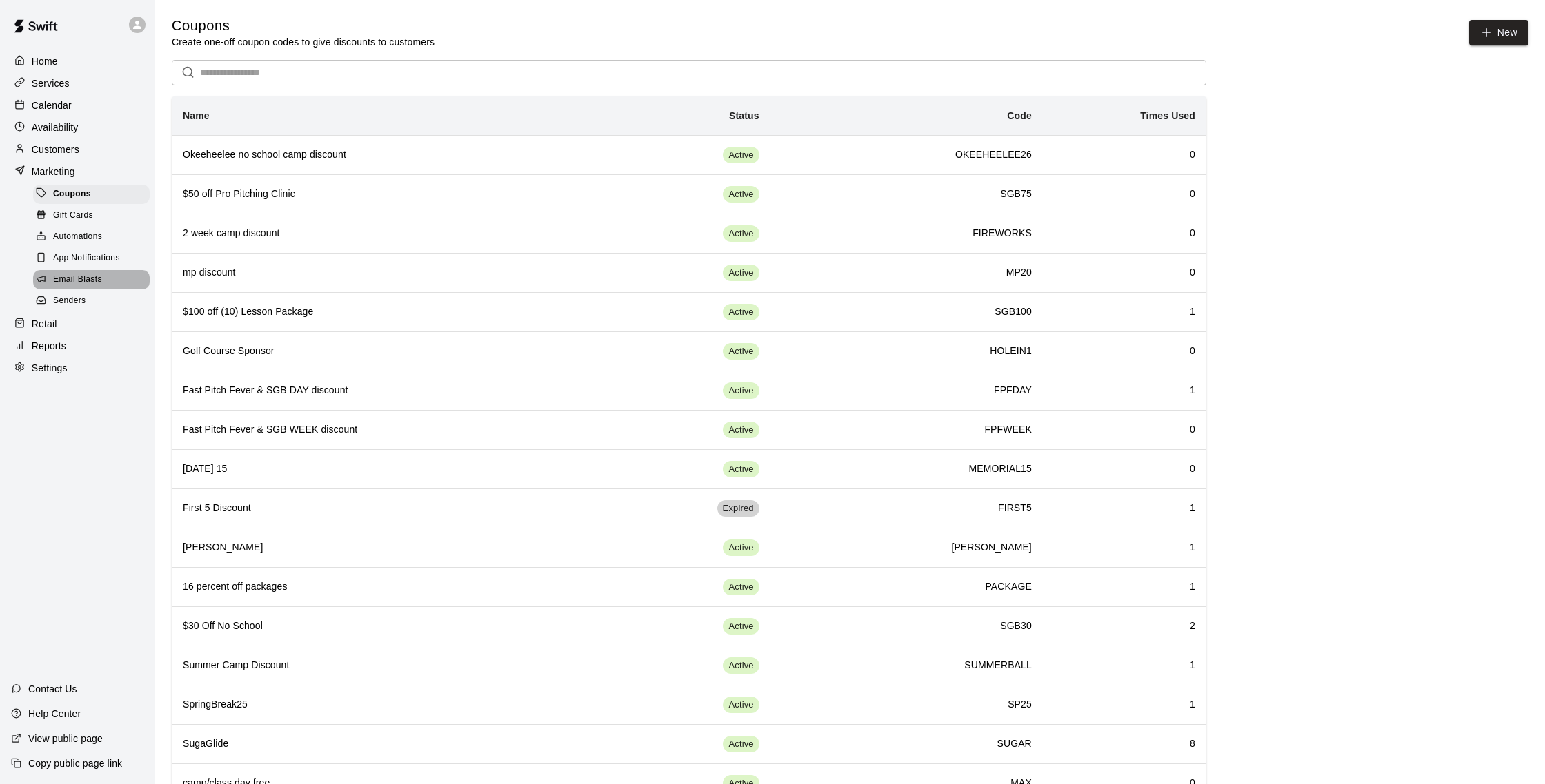
click at [85, 273] on span "Email Blasts" at bounding box center [77, 280] width 49 height 14
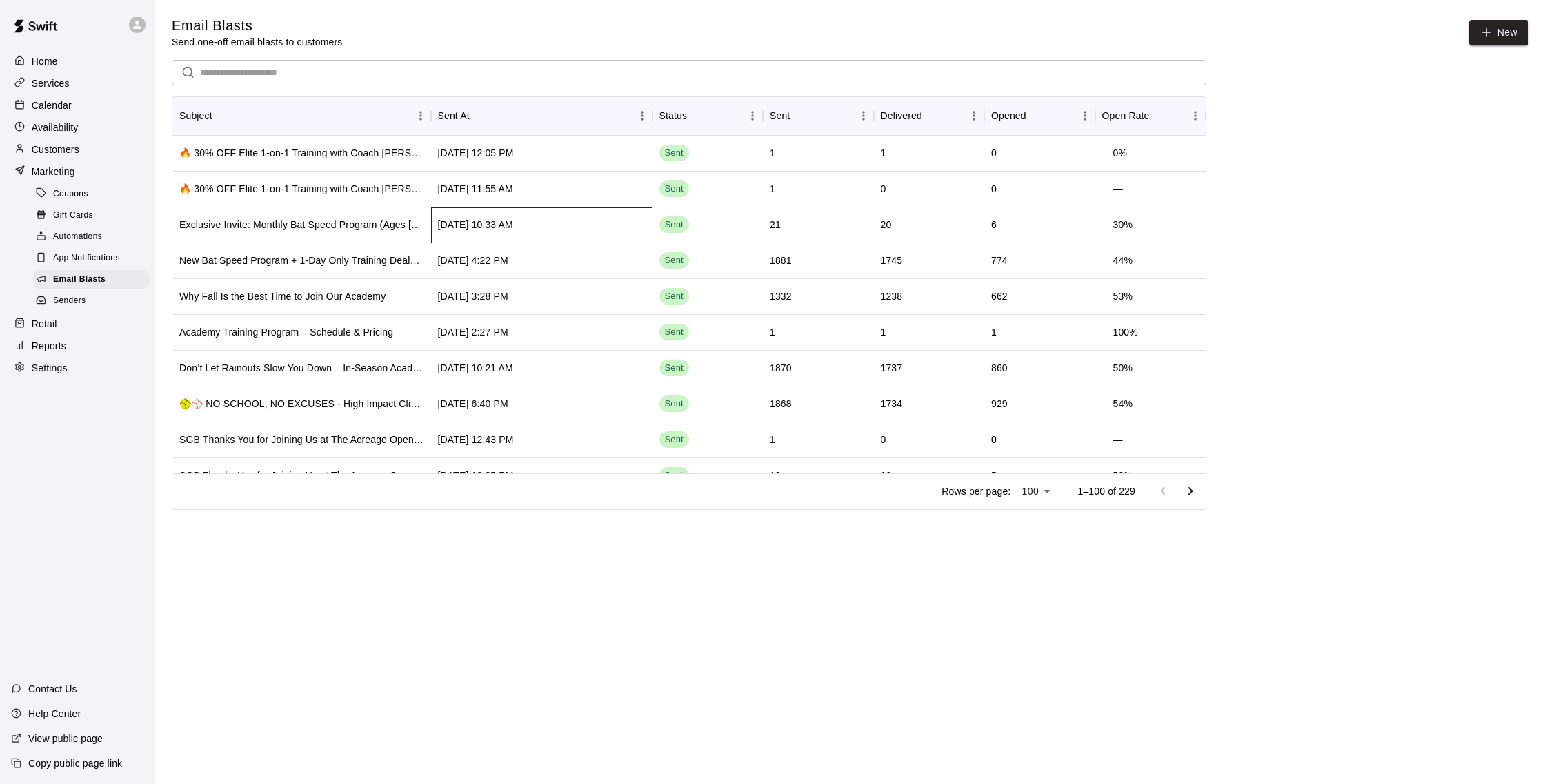
click at [580, 230] on div "Sep 20 2025, 10:33 AM" at bounding box center [541, 226] width 221 height 36
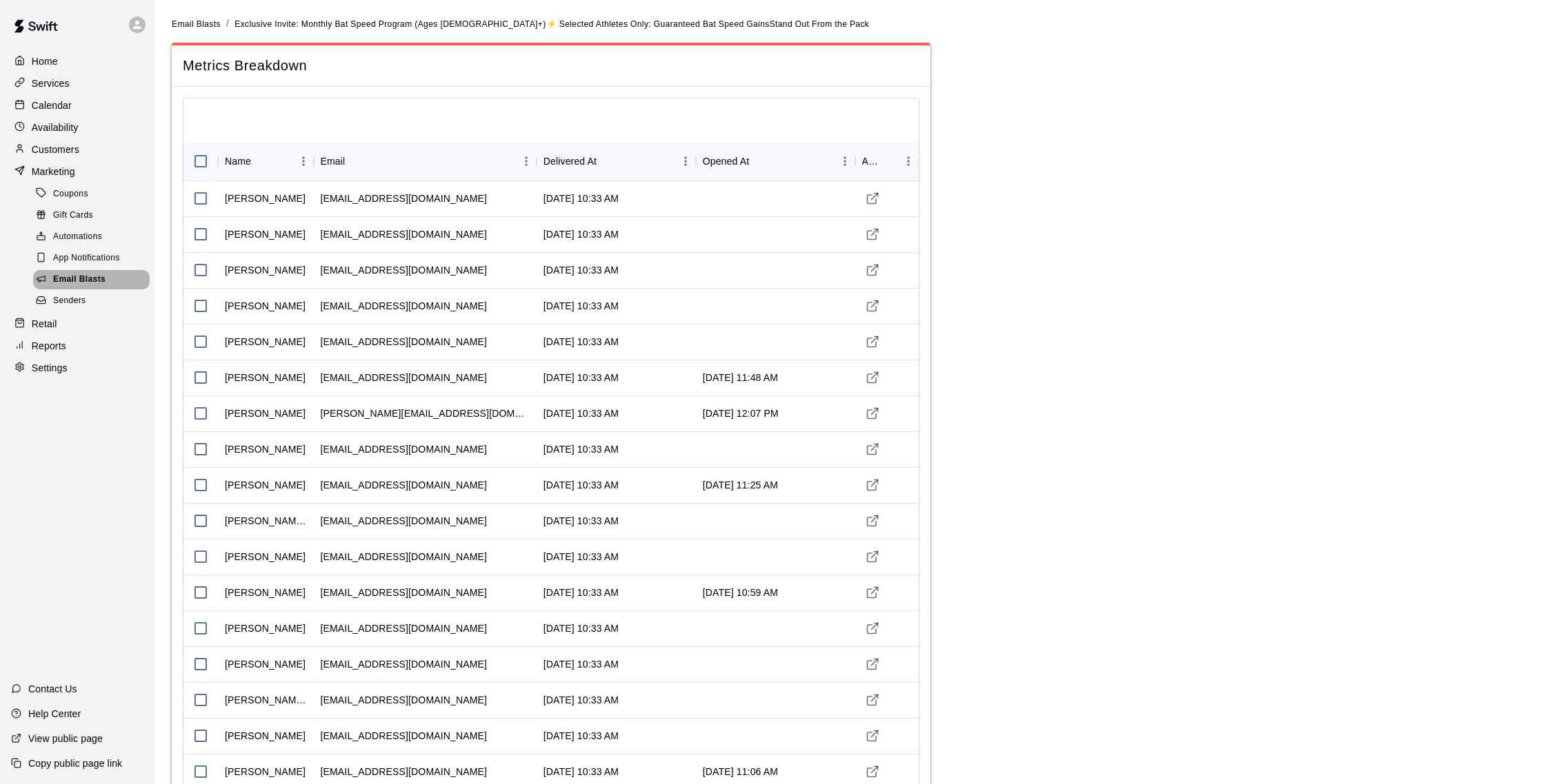
click at [94, 277] on span "Email Blasts" at bounding box center [78, 280] width 52 height 14
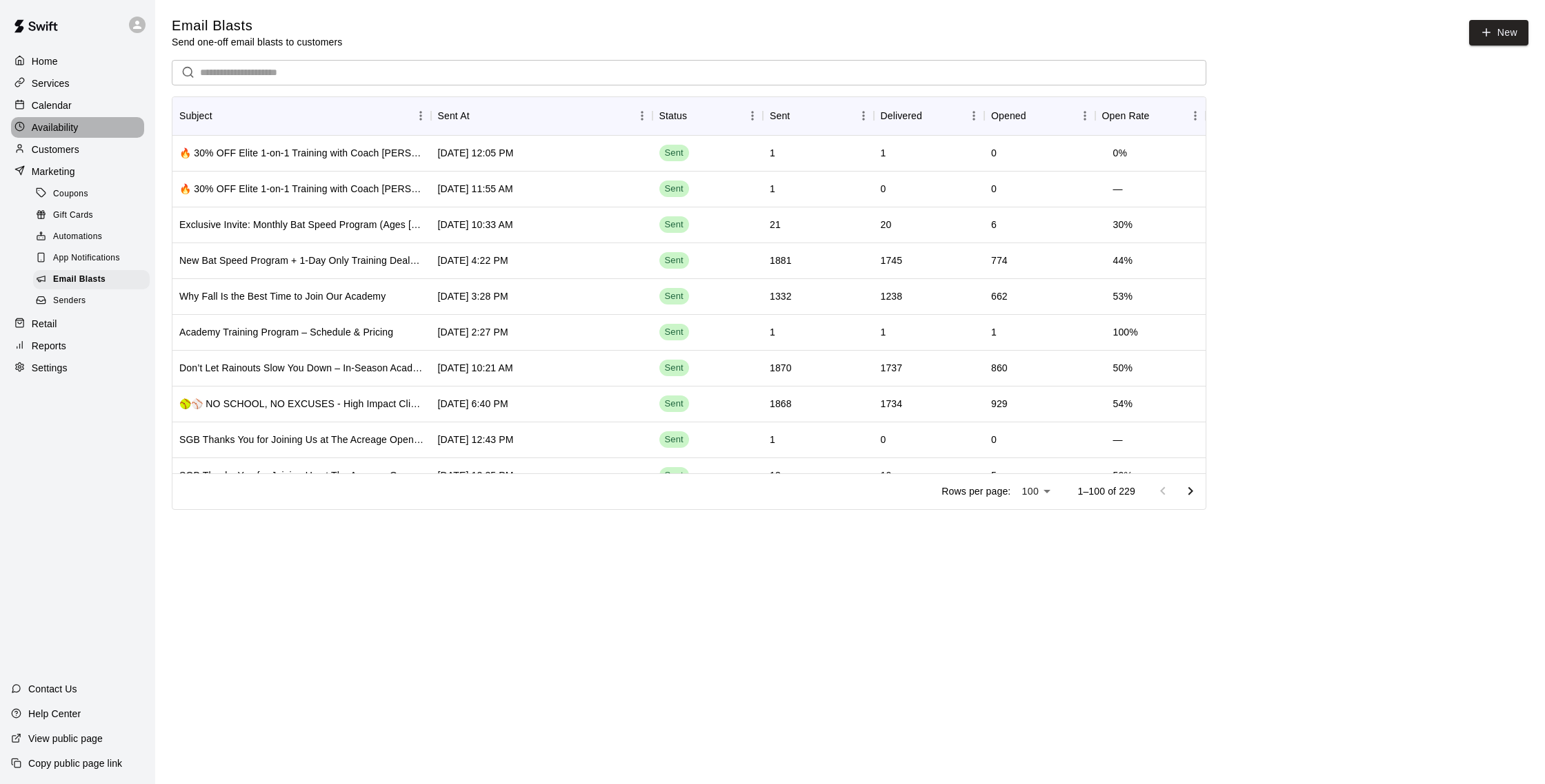
click at [60, 131] on p "Availability" at bounding box center [56, 128] width 47 height 14
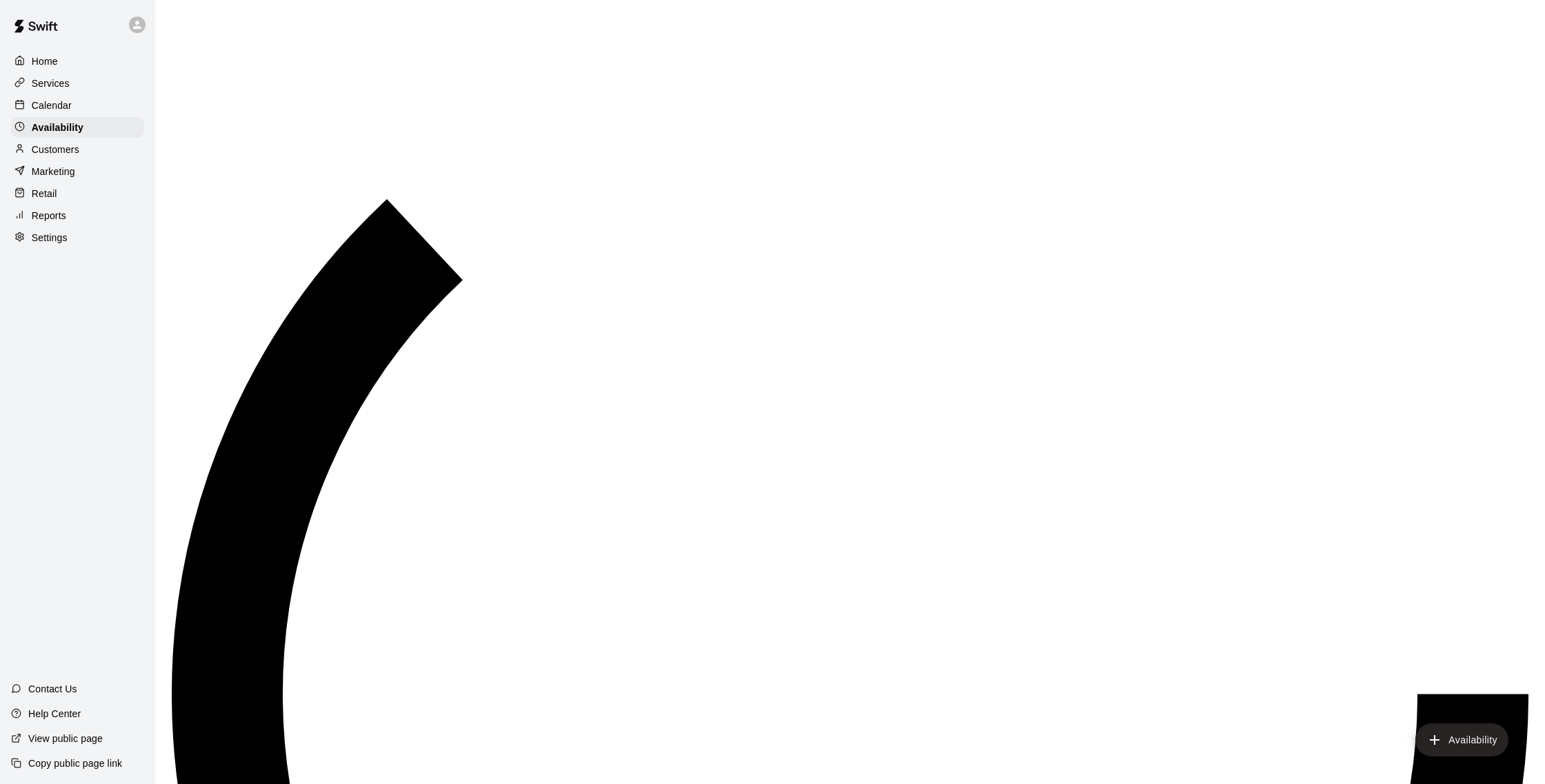
scroll to position [616, 0]
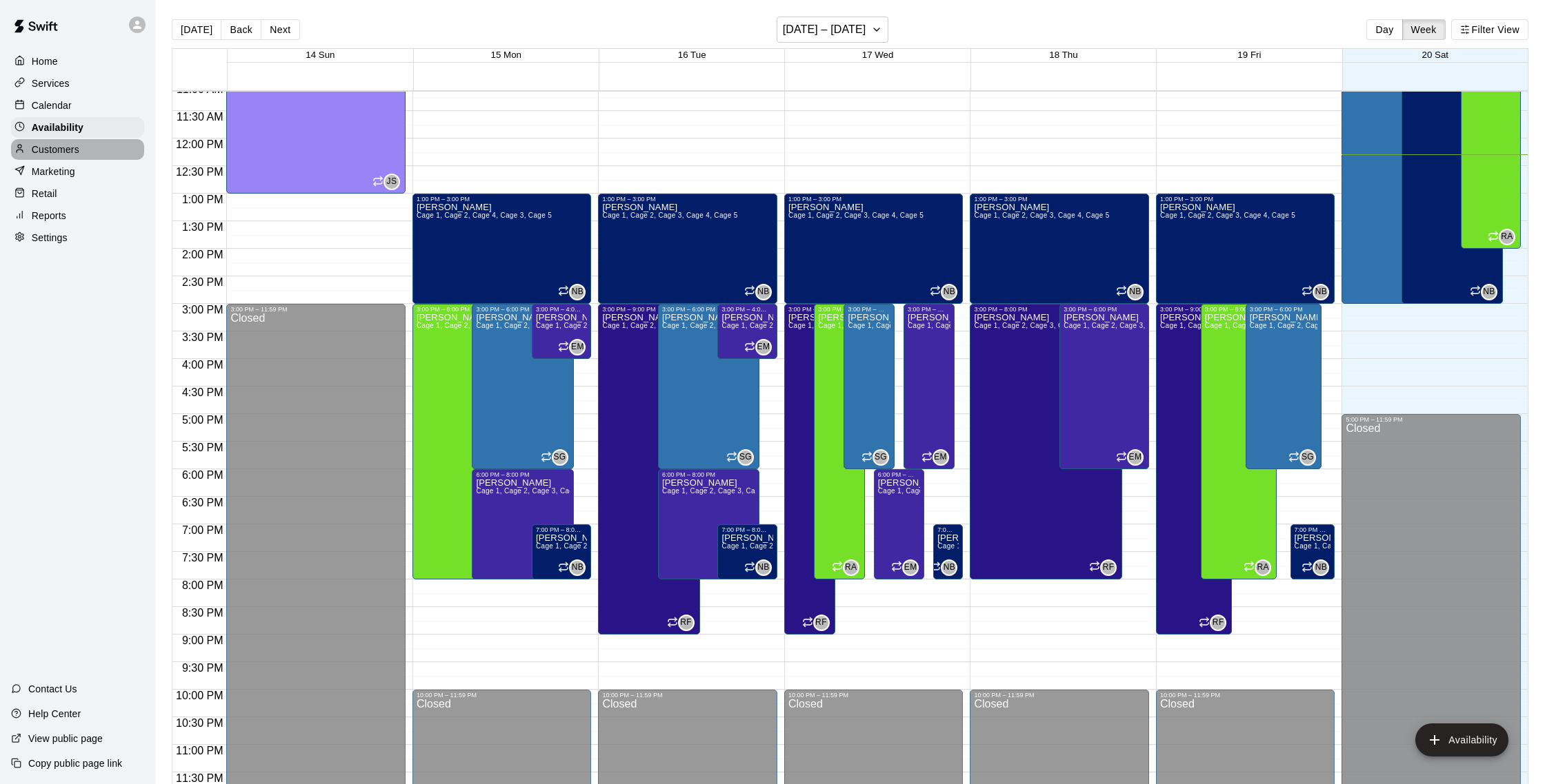
click at [62, 145] on p "Customers" at bounding box center [56, 149] width 47 height 14
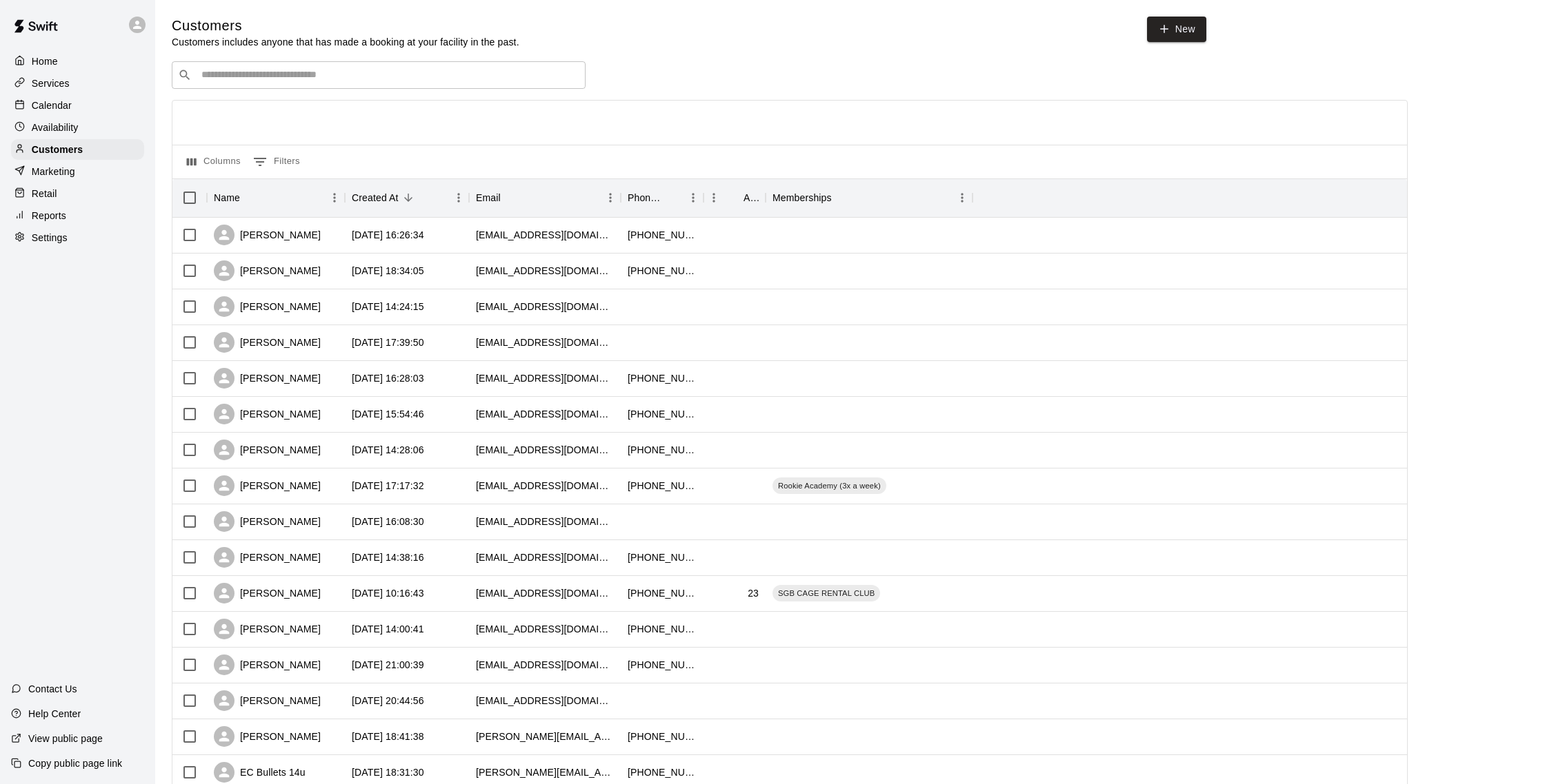
click at [62, 106] on p "Calendar" at bounding box center [52, 105] width 40 height 14
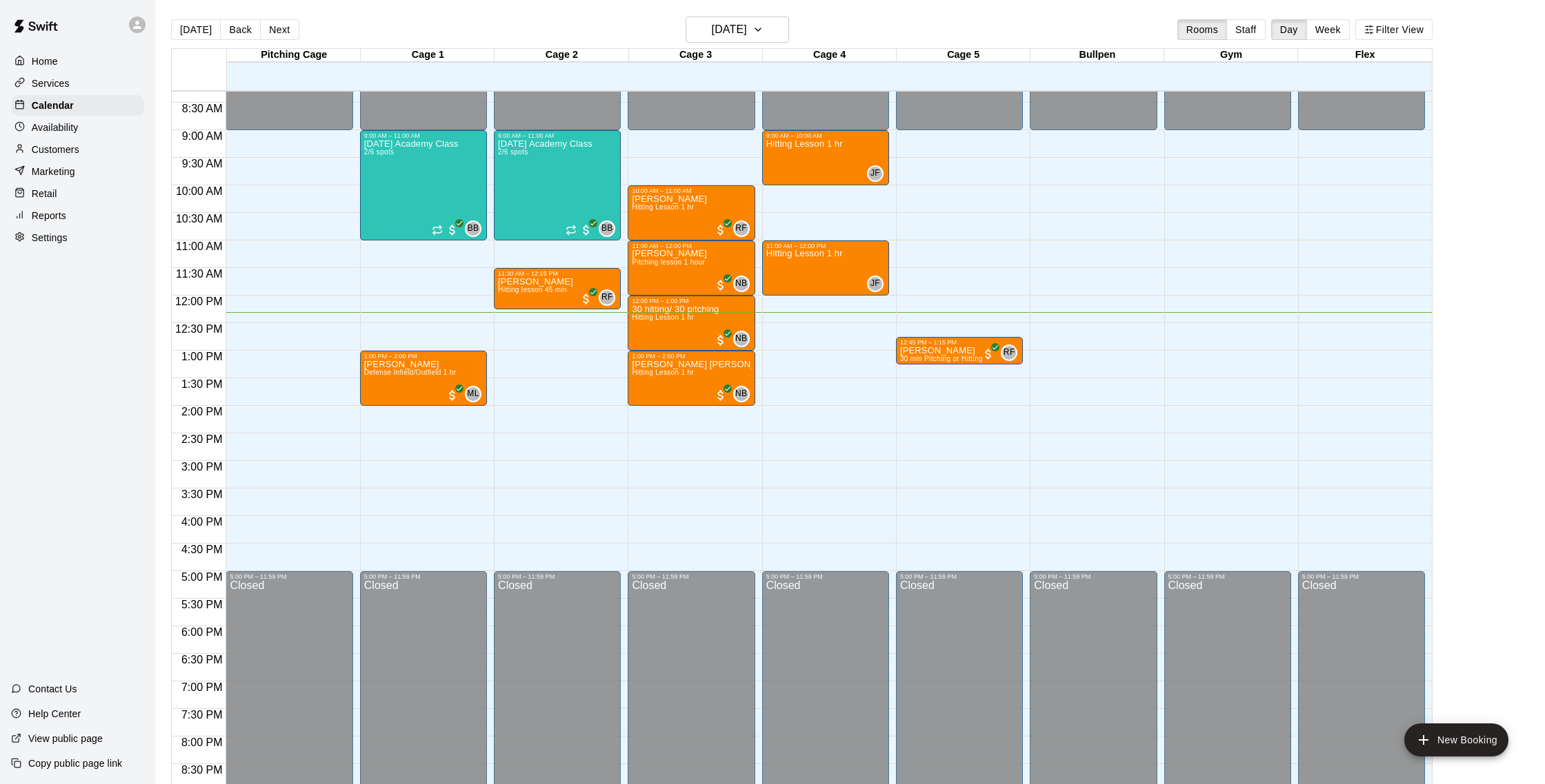
scroll to position [453, 0]
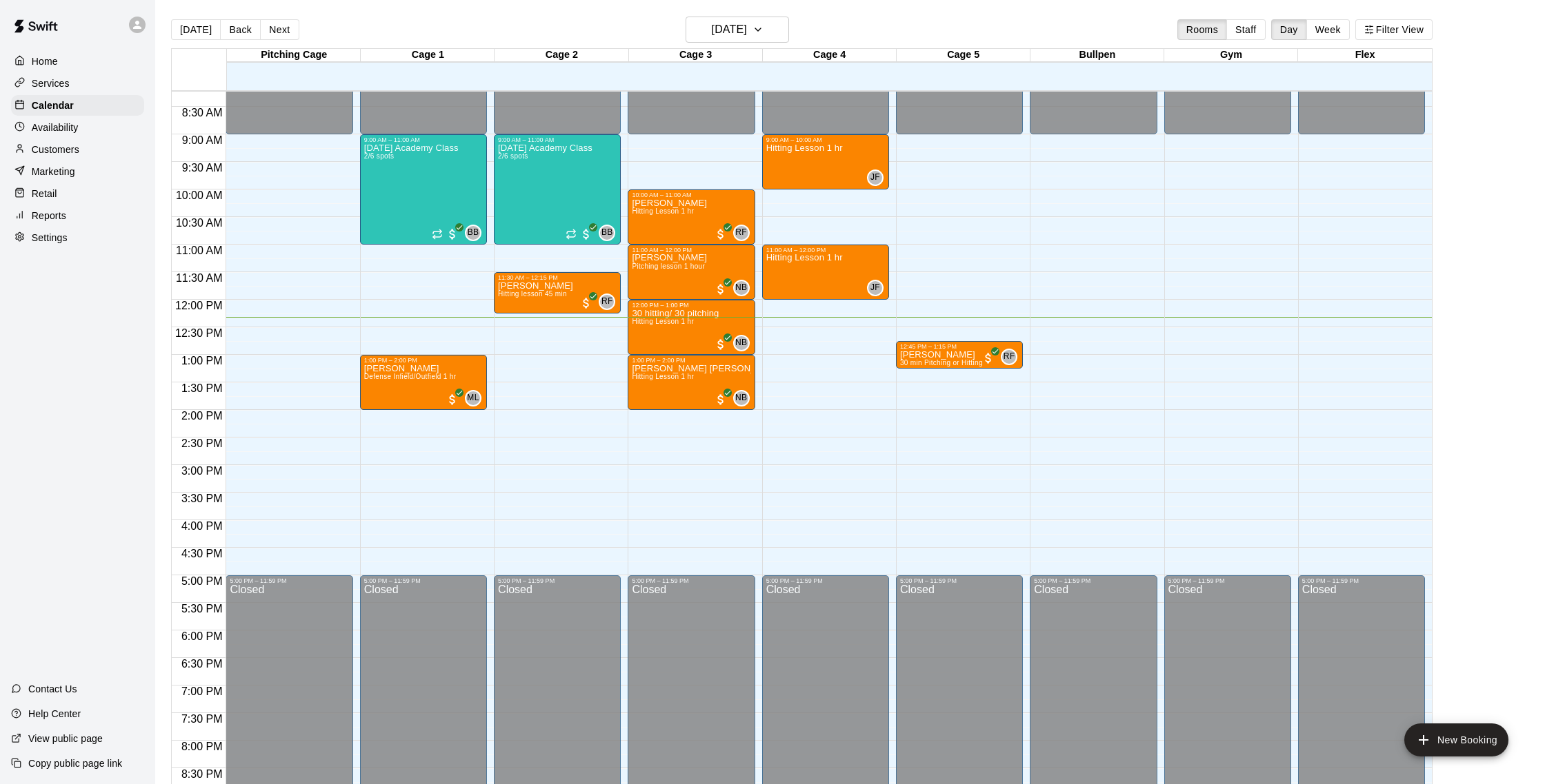
click at [53, 146] on p "Customers" at bounding box center [56, 149] width 47 height 14
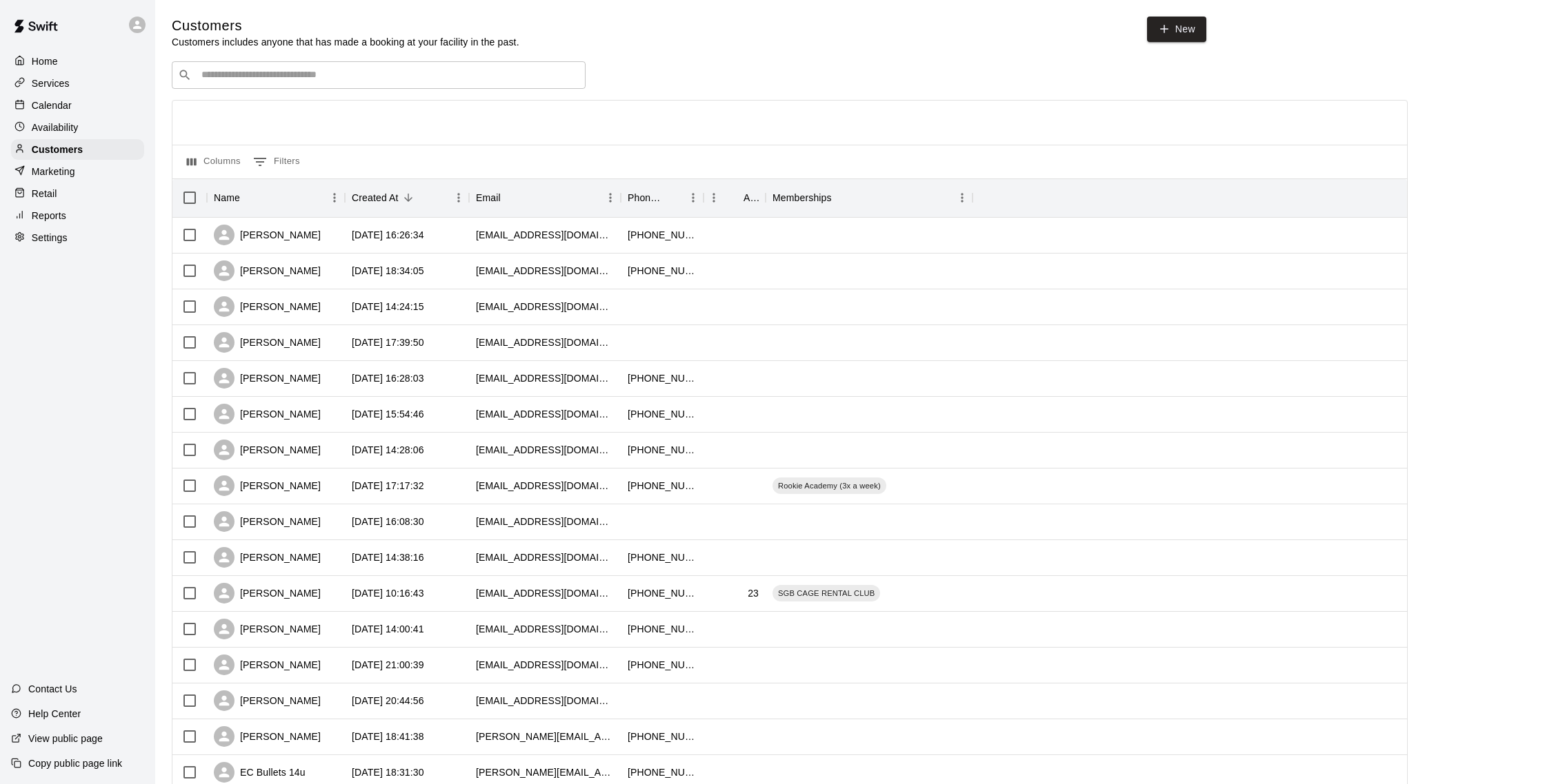
click at [80, 98] on div "Calendar" at bounding box center [77, 106] width 133 height 21
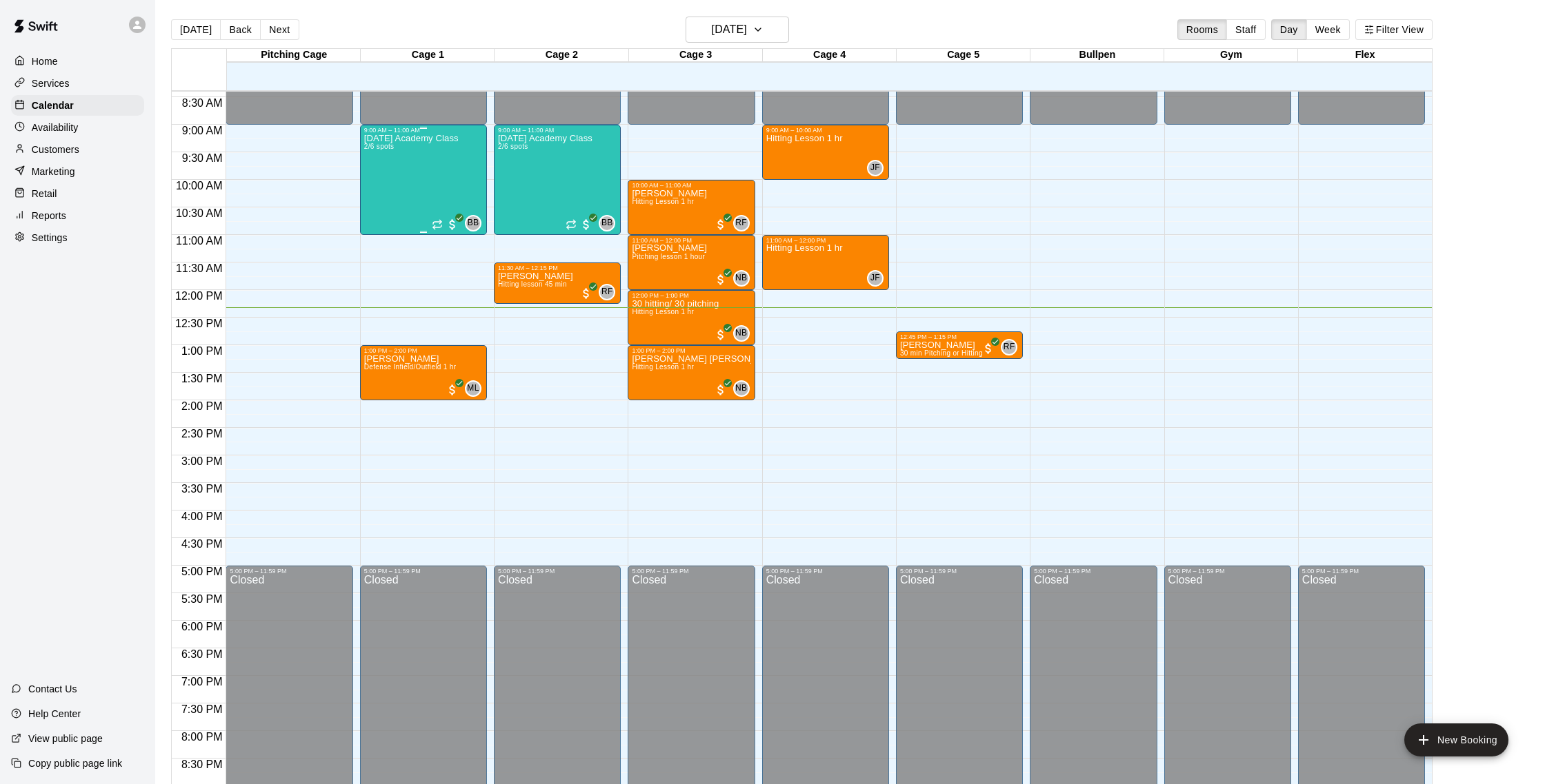
scroll to position [452, 0]
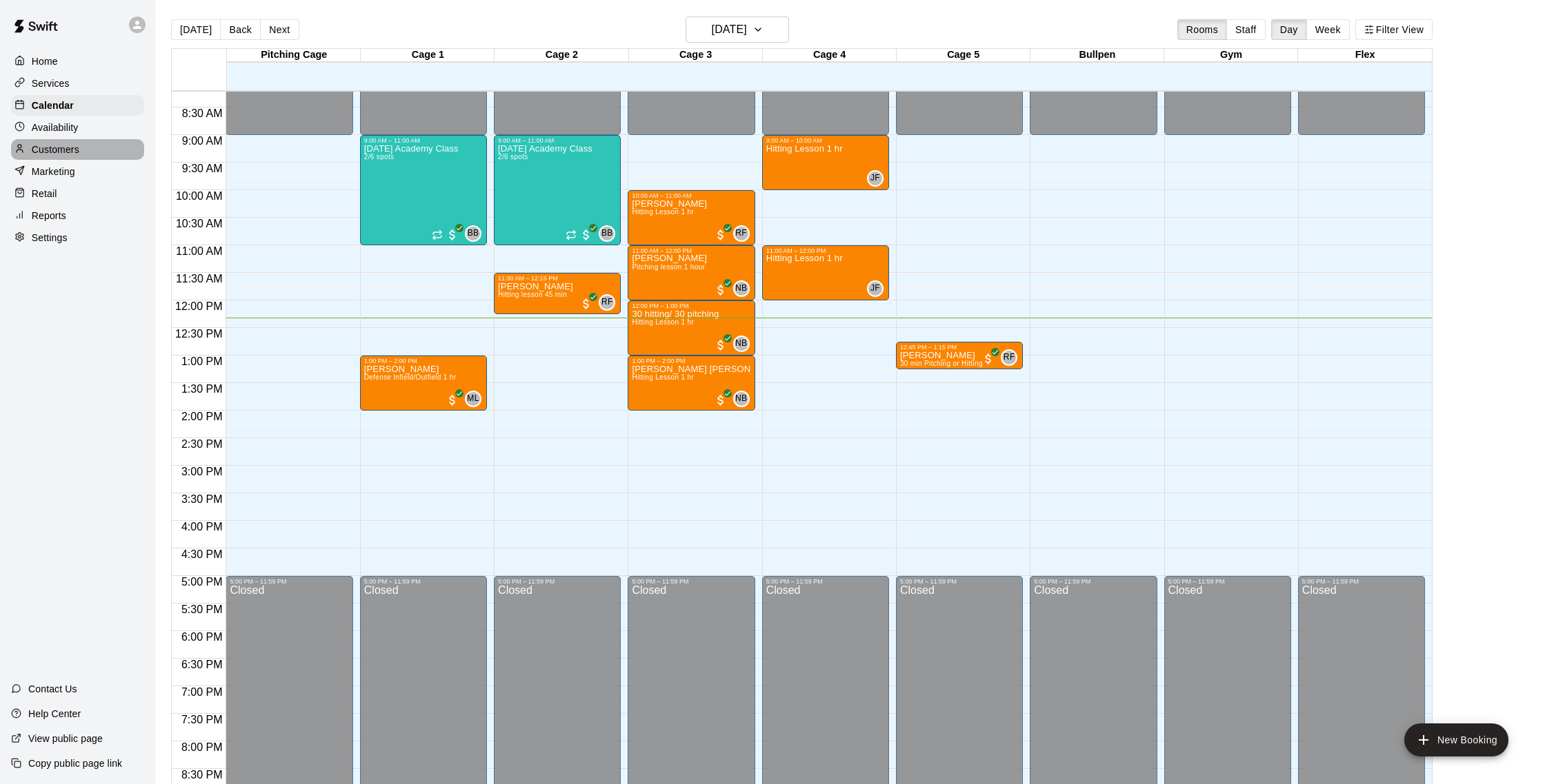
click at [70, 154] on p "Customers" at bounding box center [56, 149] width 47 height 14
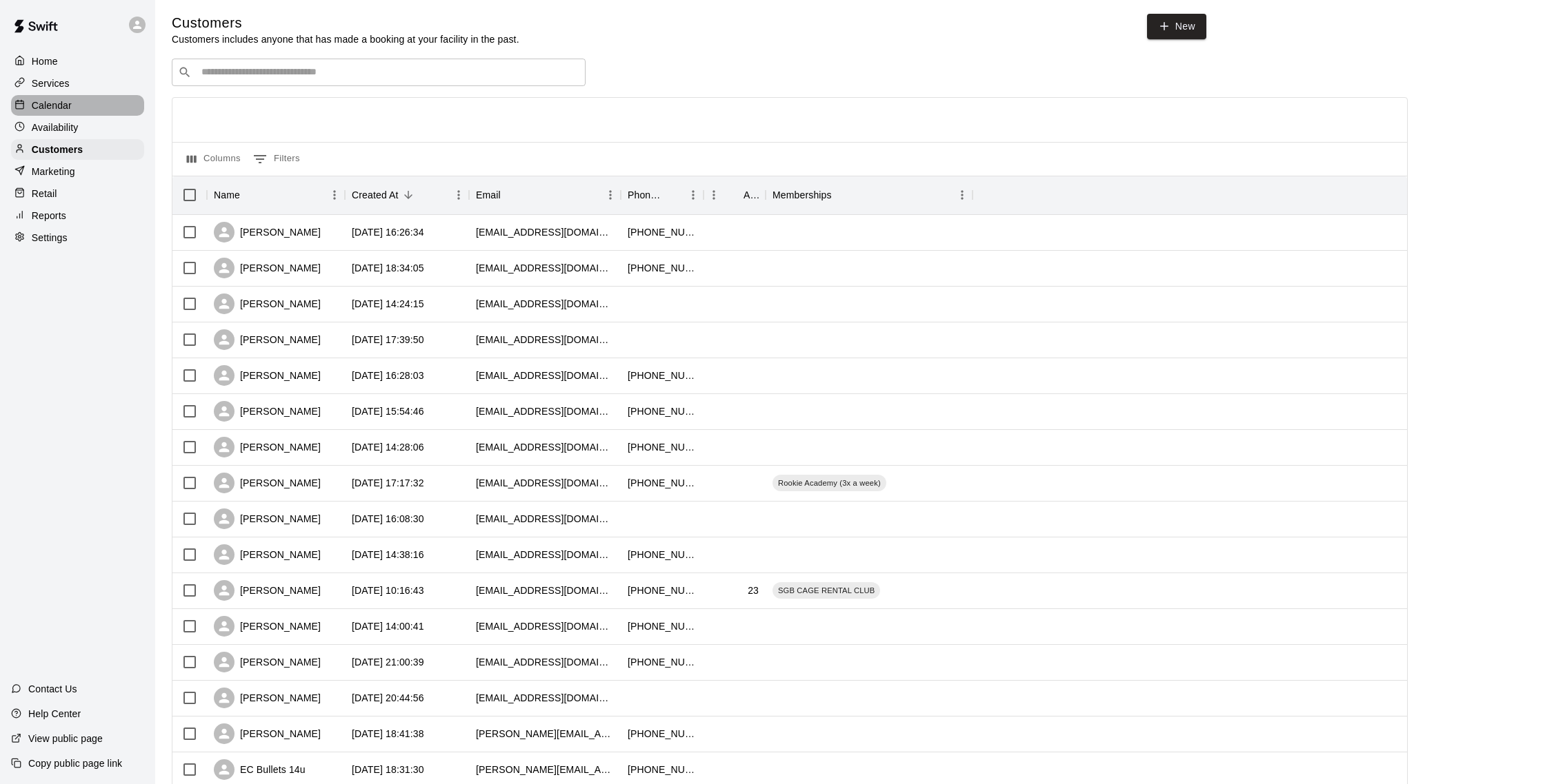
scroll to position [1, 0]
click at [56, 105] on p "Calendar" at bounding box center [52, 105] width 40 height 14
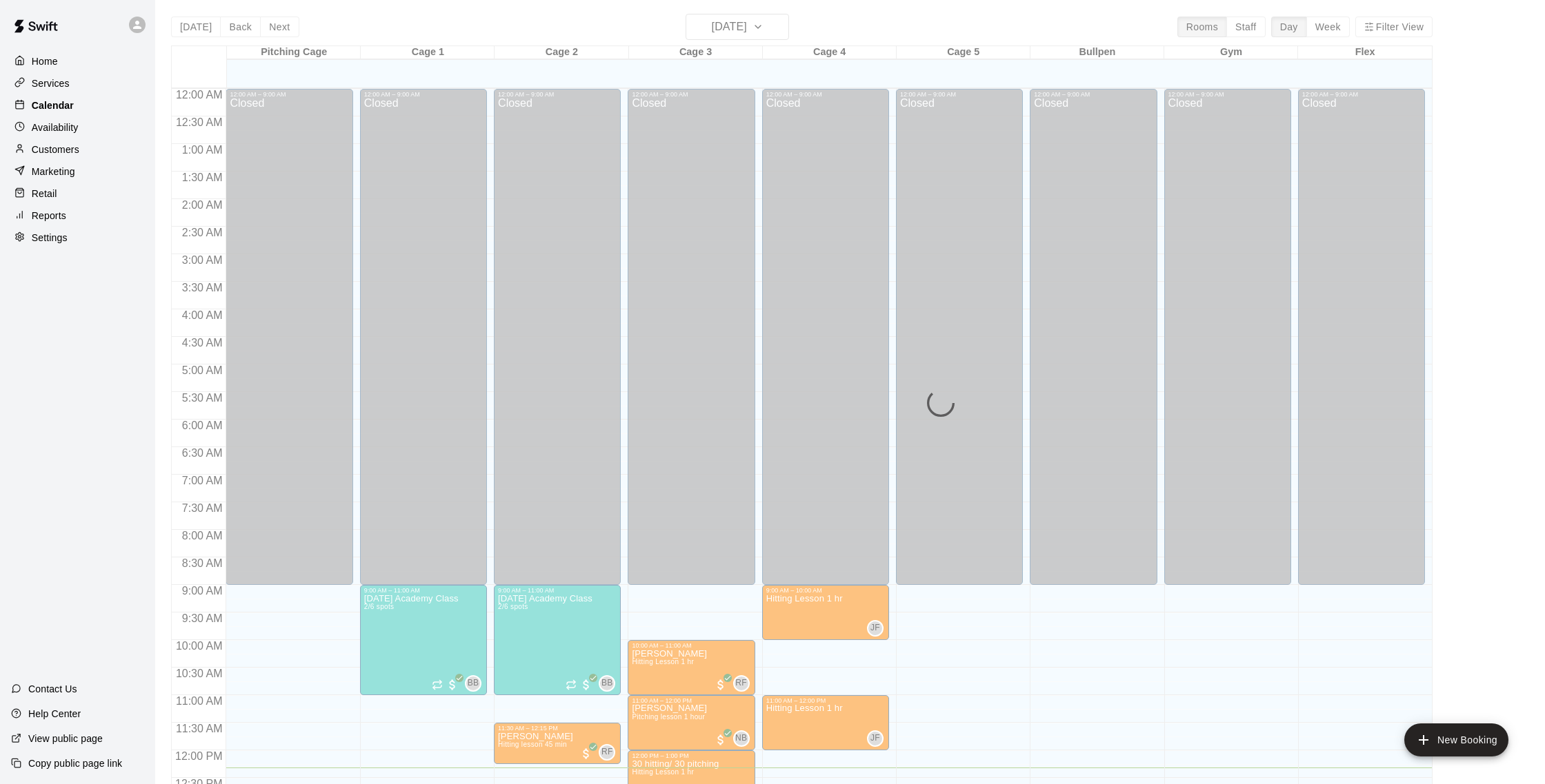
scroll to position [574, 0]
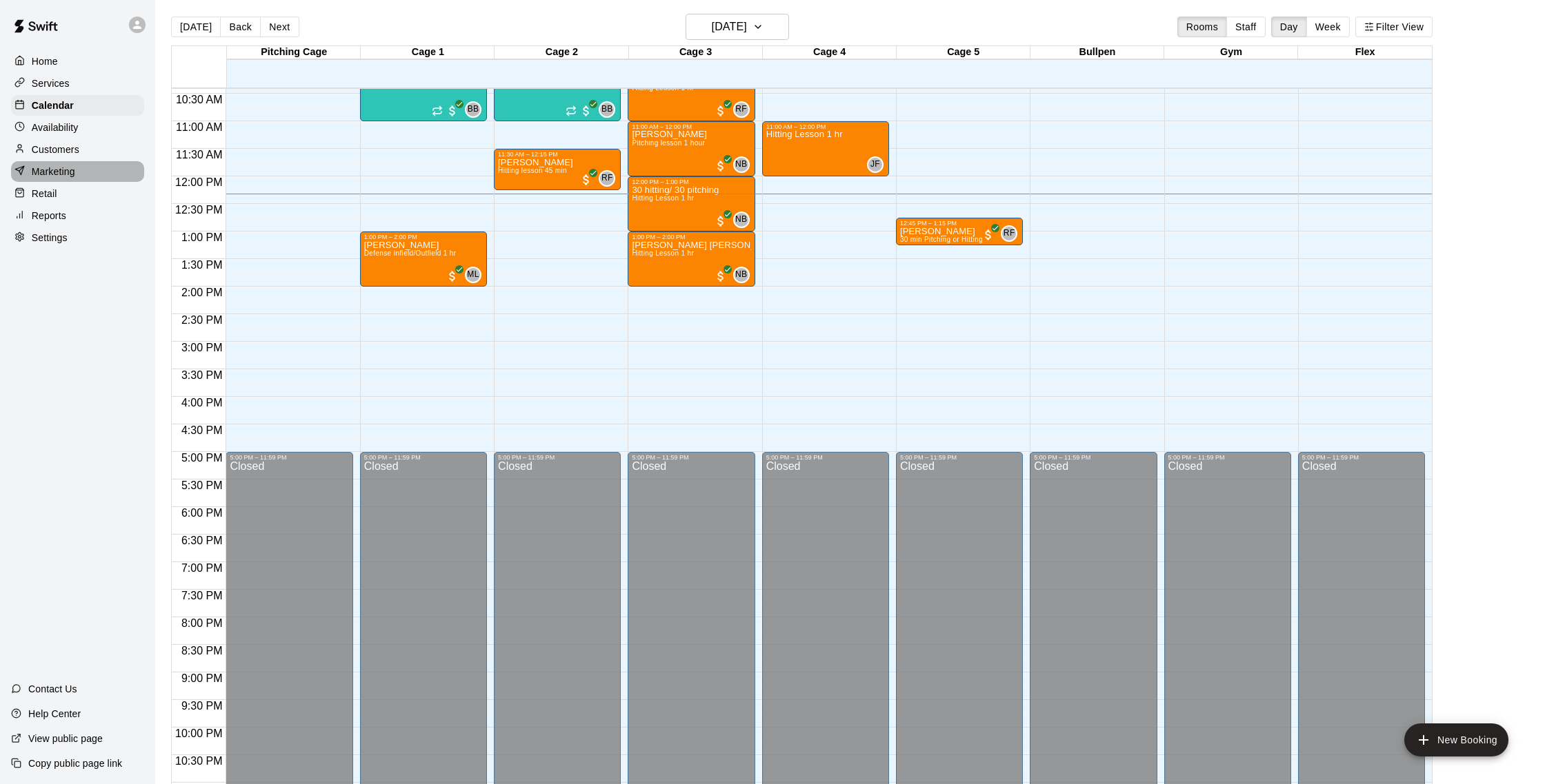
click at [77, 173] on div "Marketing" at bounding box center [77, 172] width 133 height 21
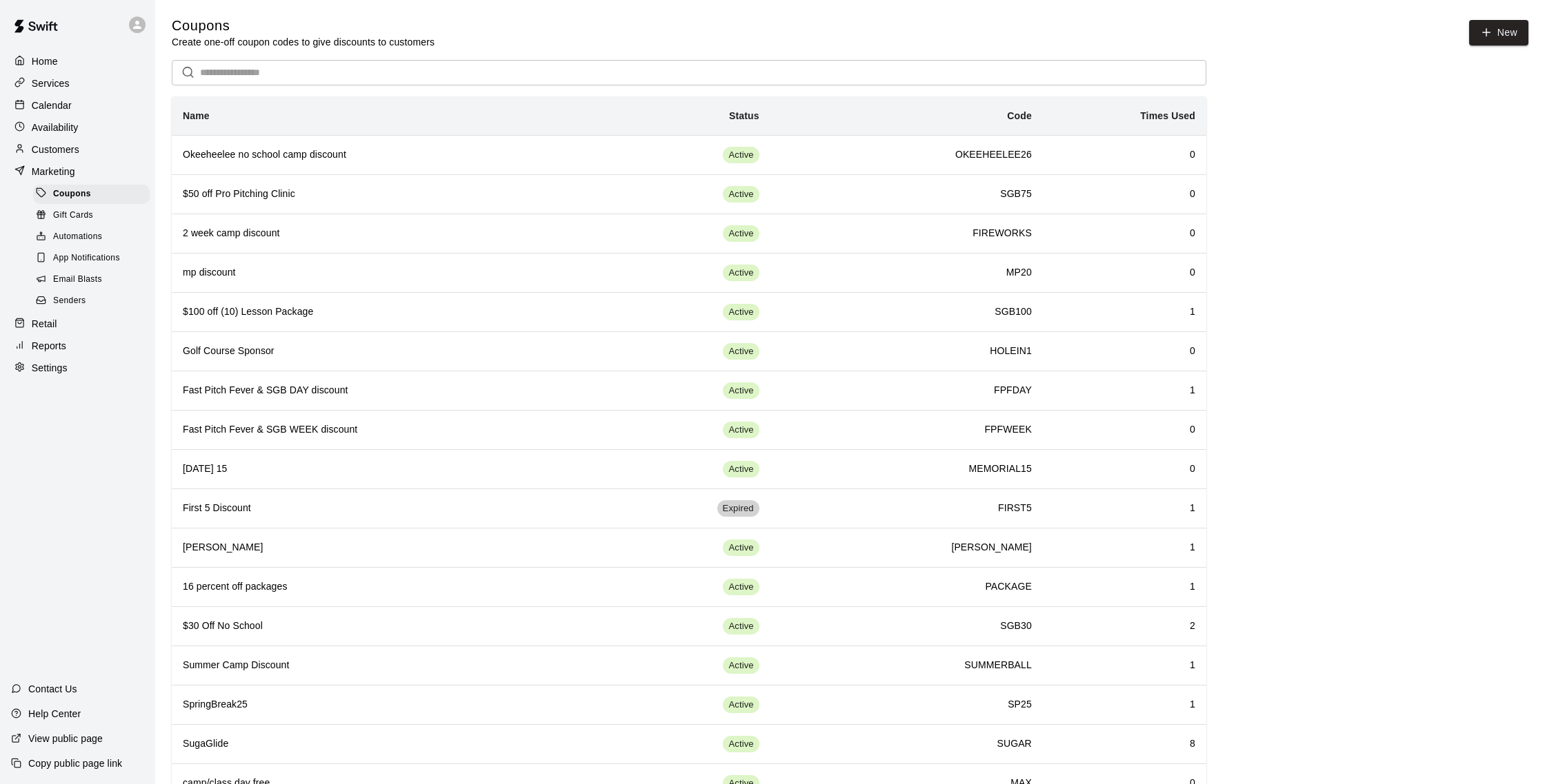
click at [76, 151] on p "Customers" at bounding box center [56, 149] width 47 height 14
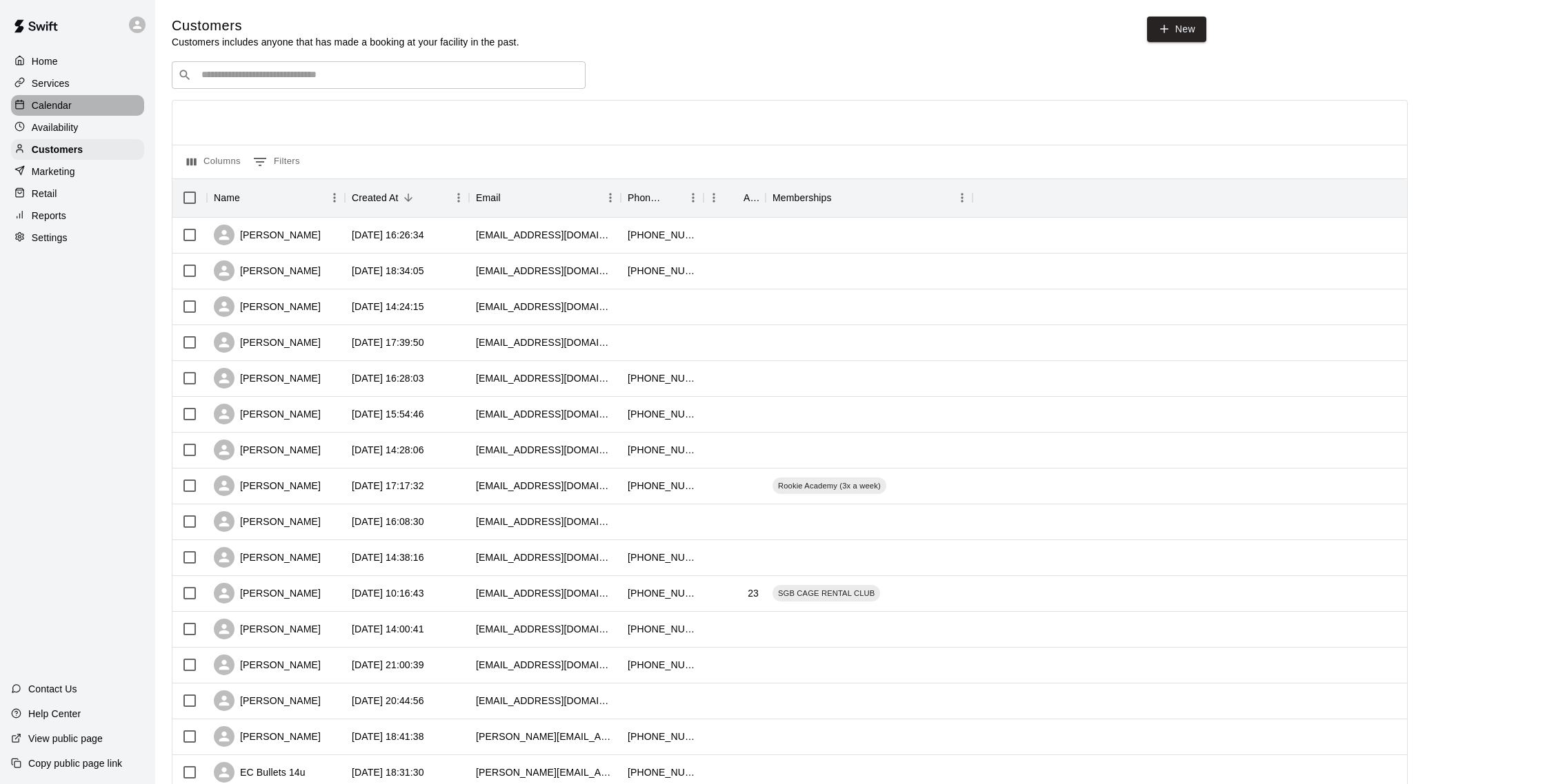
click at [73, 109] on div "Calendar" at bounding box center [77, 106] width 133 height 21
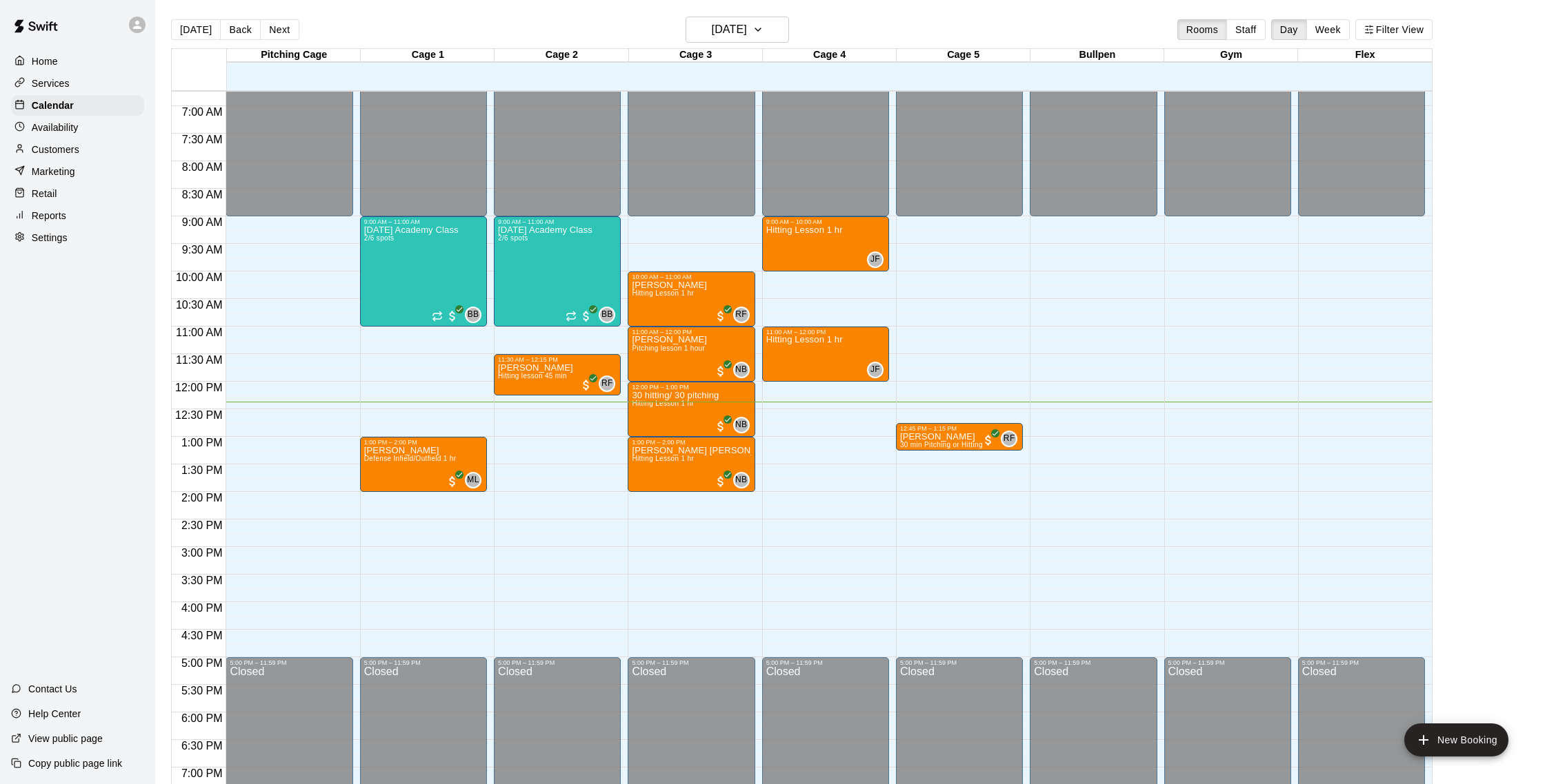
scroll to position [375, 0]
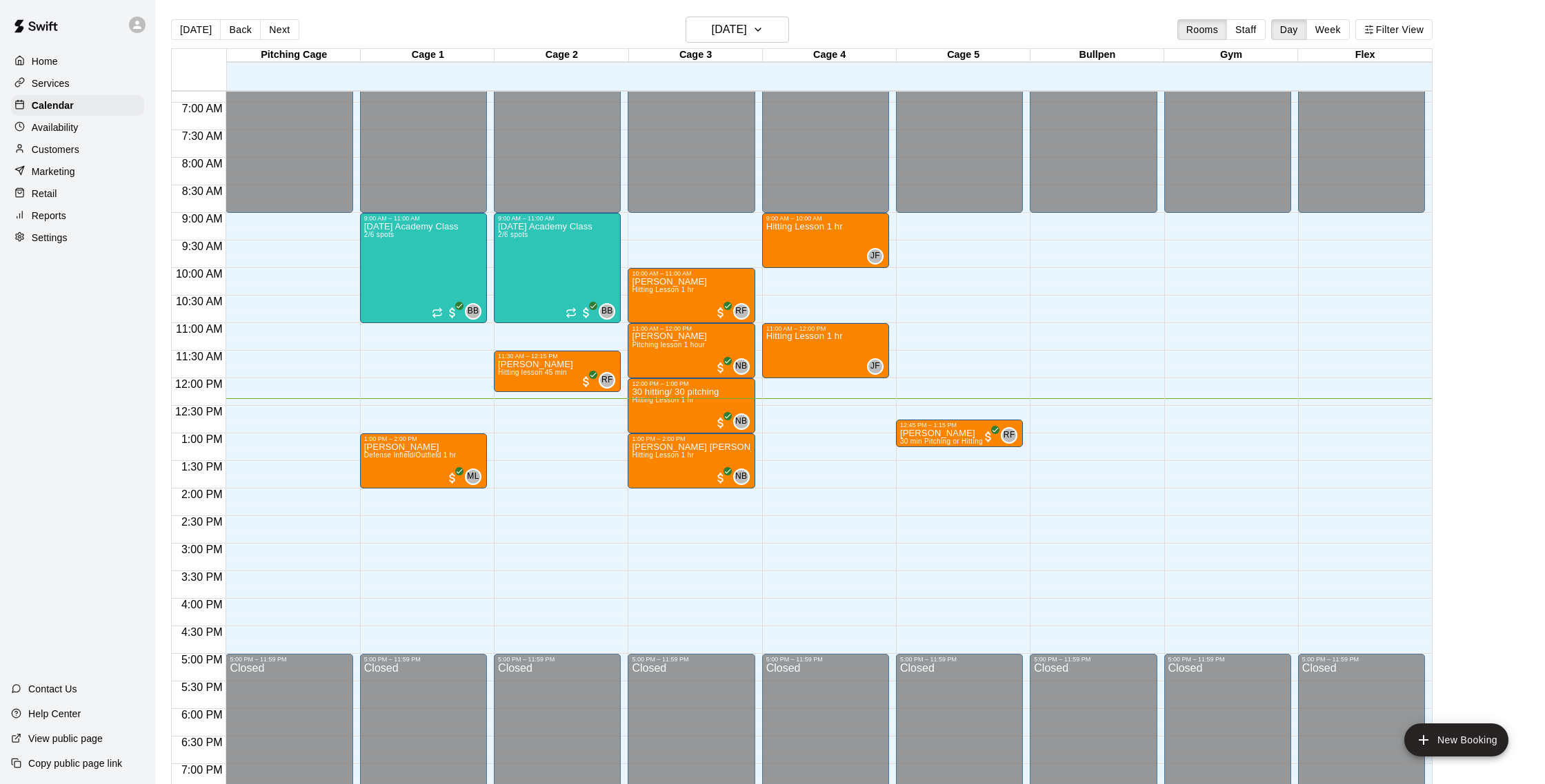
click at [95, 154] on div "Customers" at bounding box center [77, 149] width 133 height 21
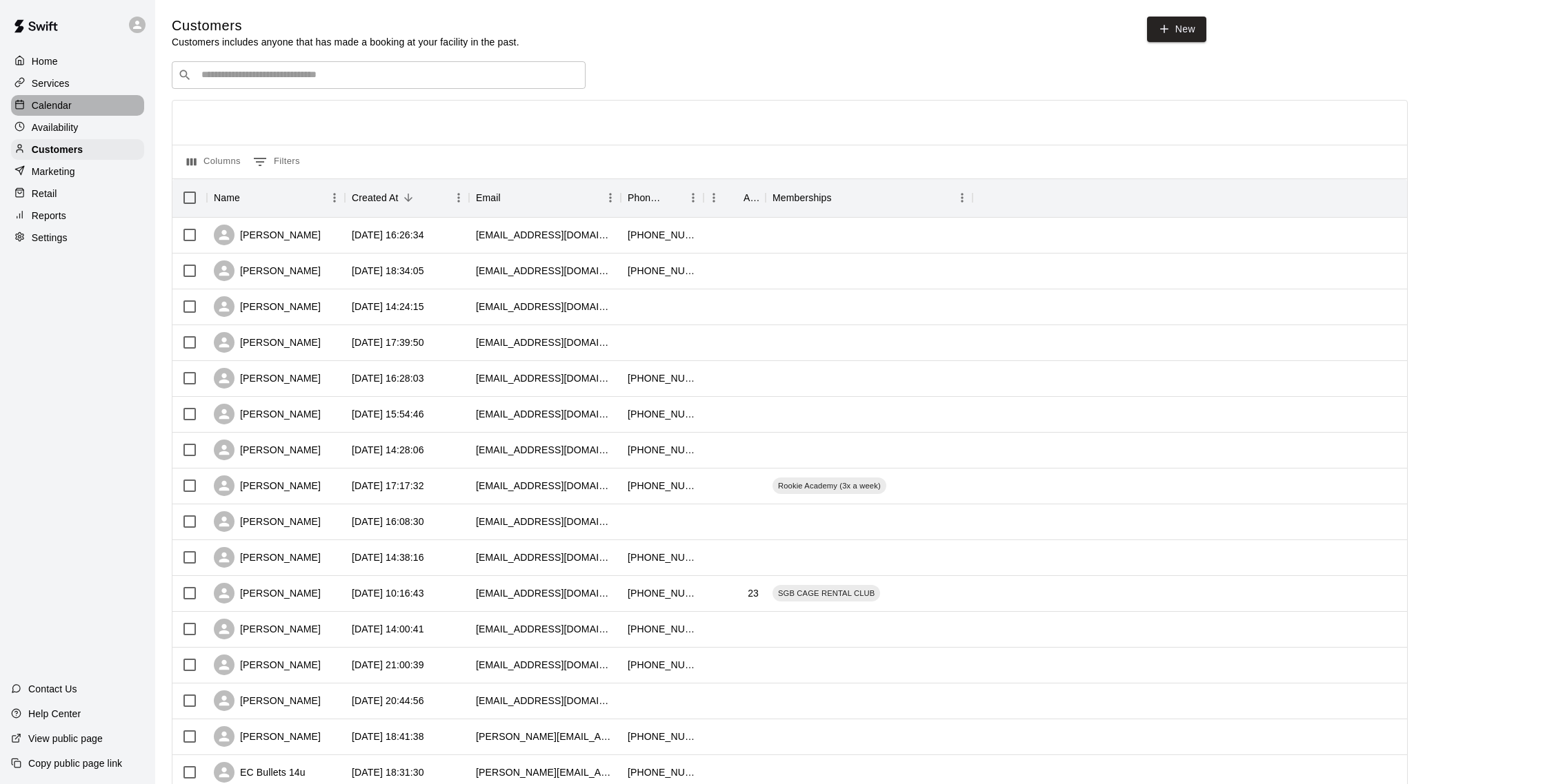
click at [77, 101] on div "Calendar" at bounding box center [77, 106] width 133 height 21
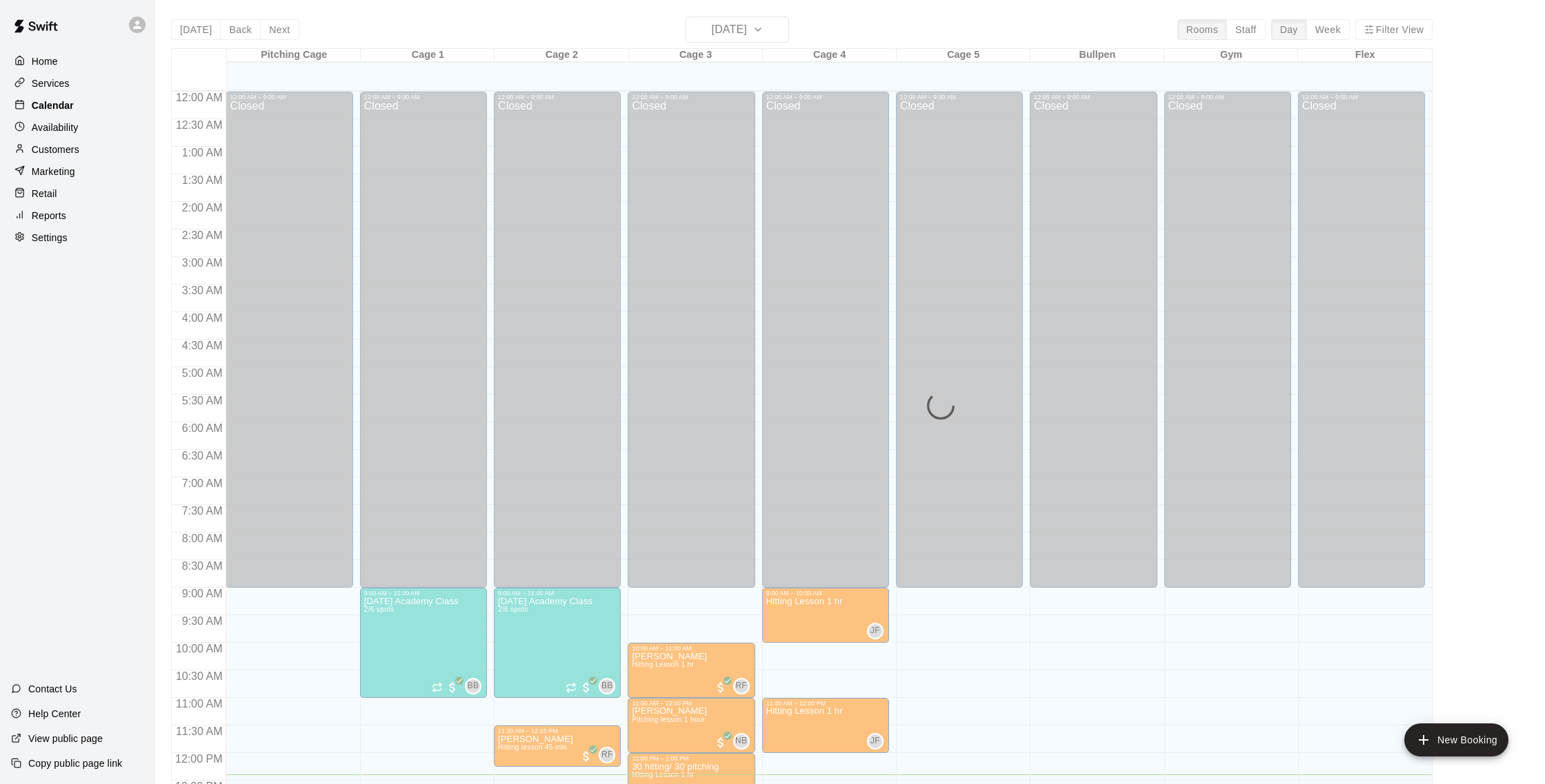
scroll to position [574, 0]
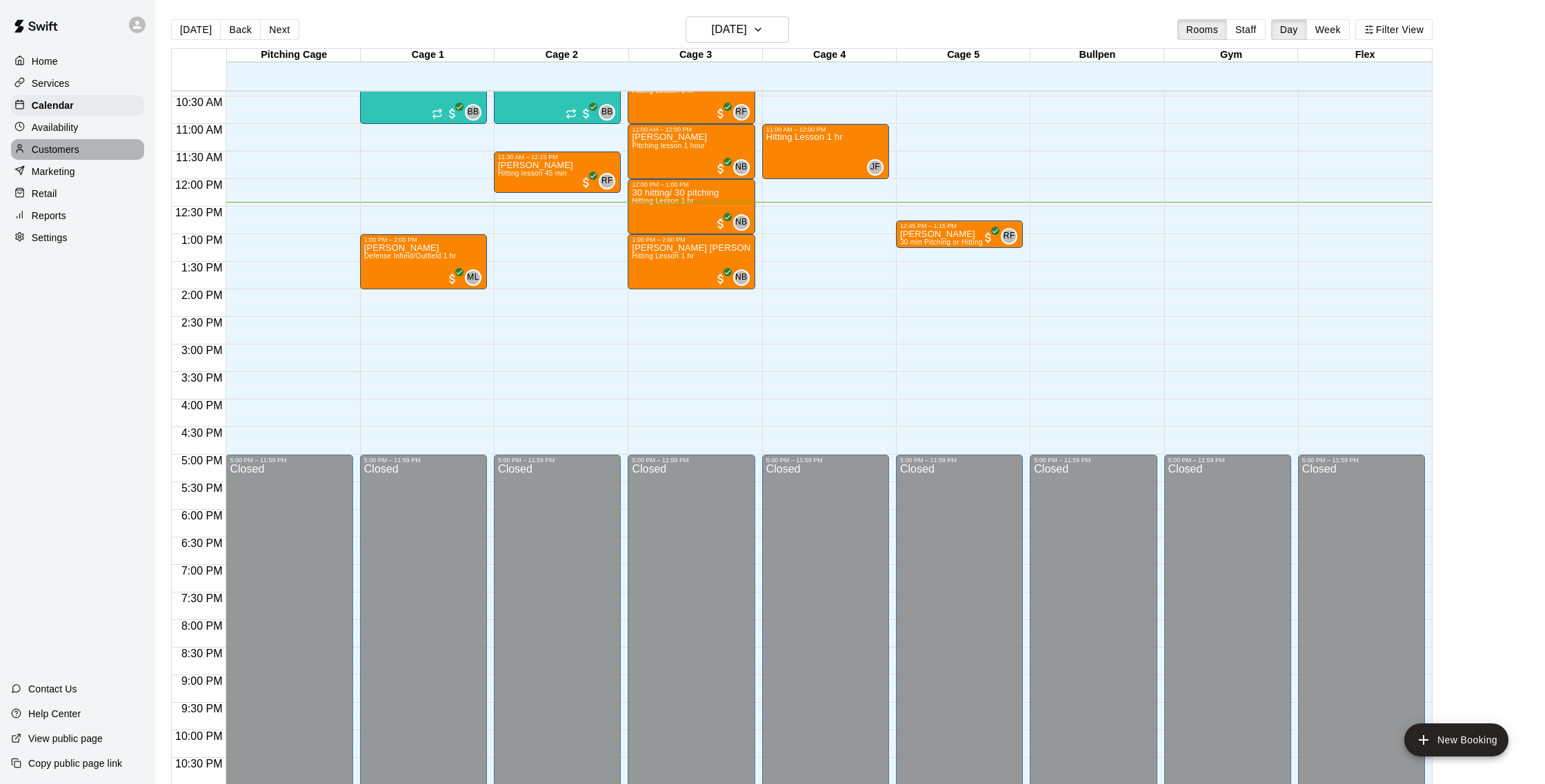
click at [68, 149] on p "Customers" at bounding box center [56, 149] width 47 height 14
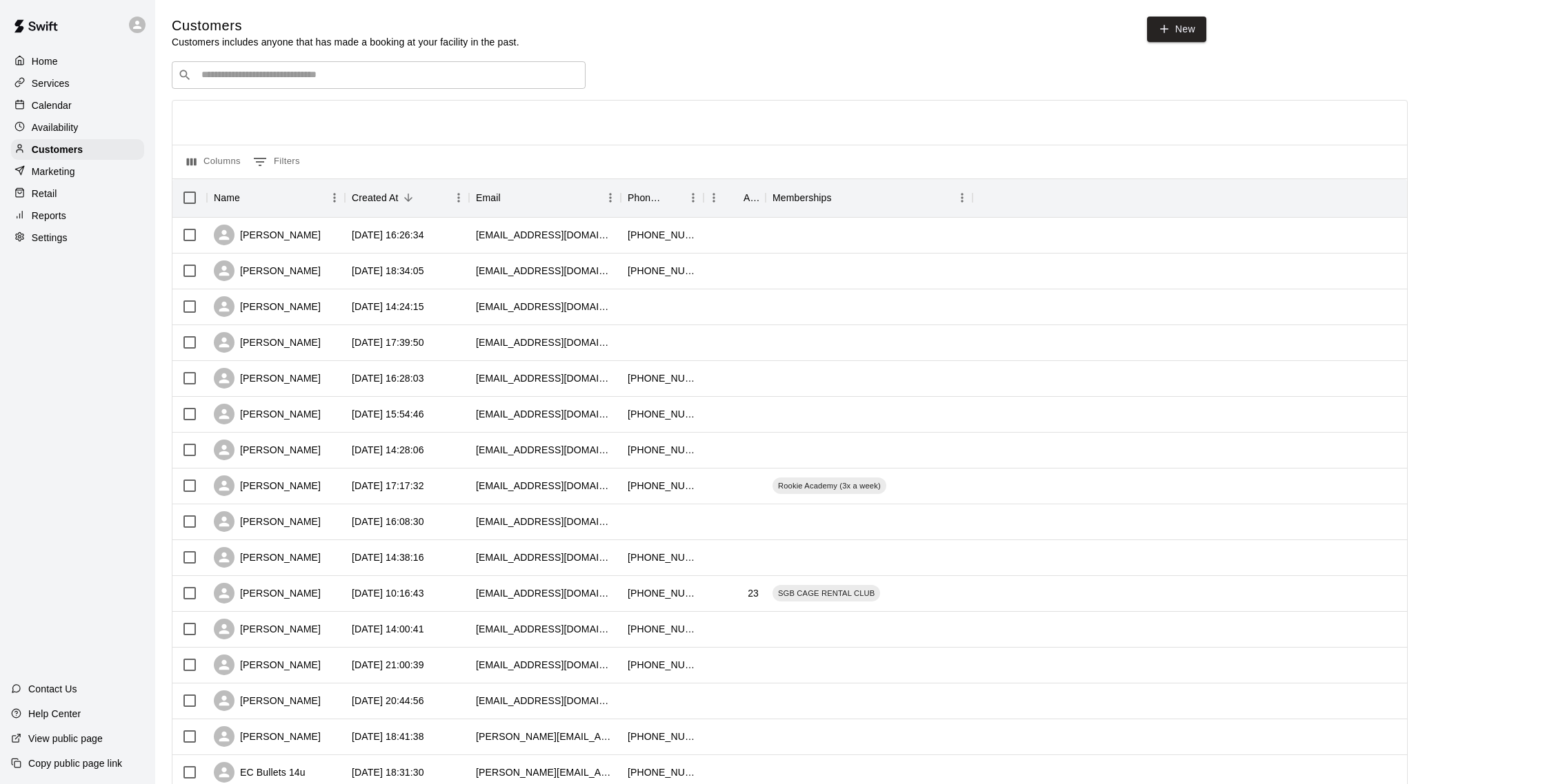
click at [74, 98] on div "Calendar" at bounding box center [77, 106] width 133 height 21
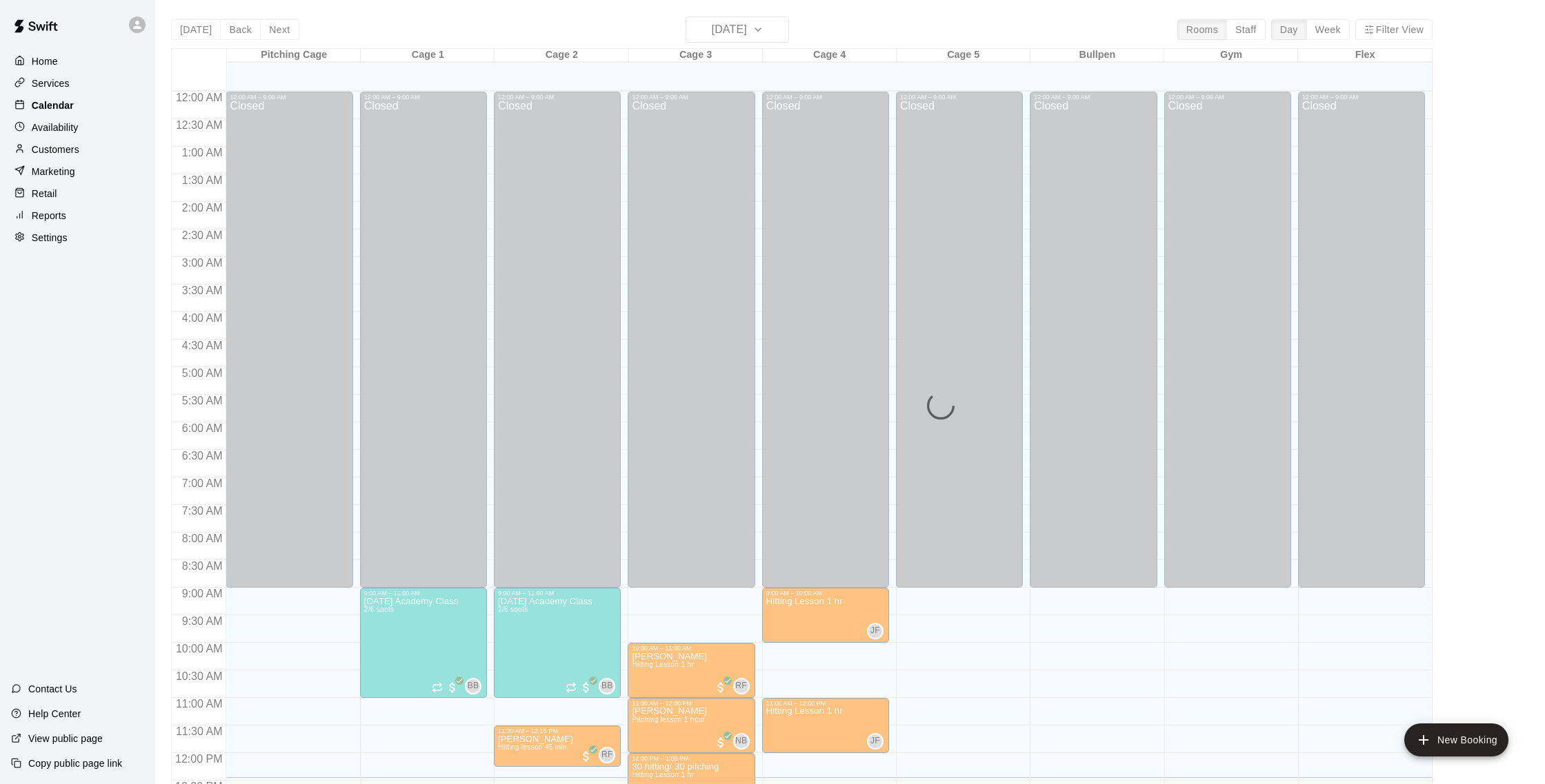
scroll to position [574, 0]
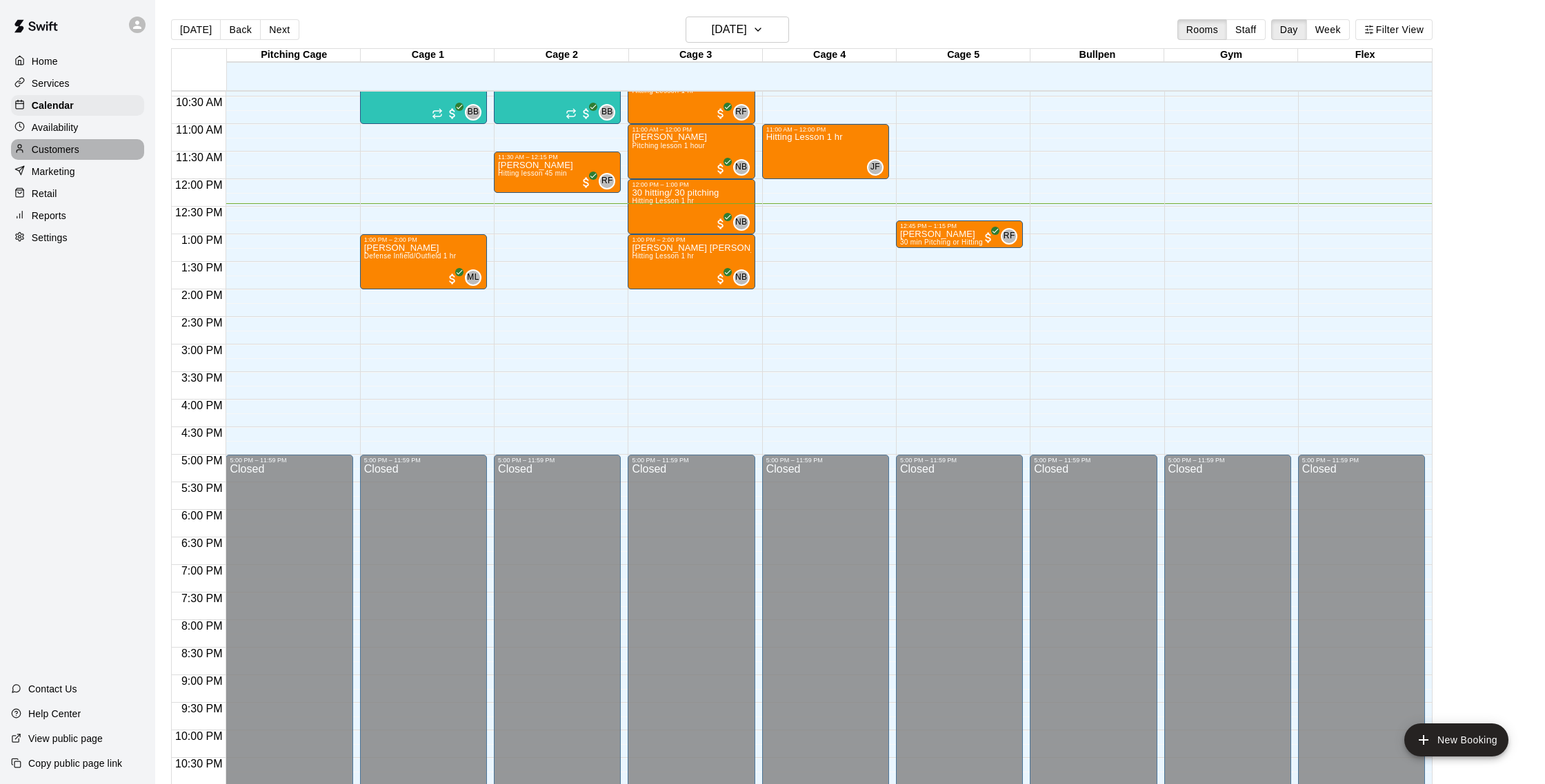
click at [81, 145] on div "Customers" at bounding box center [77, 149] width 133 height 21
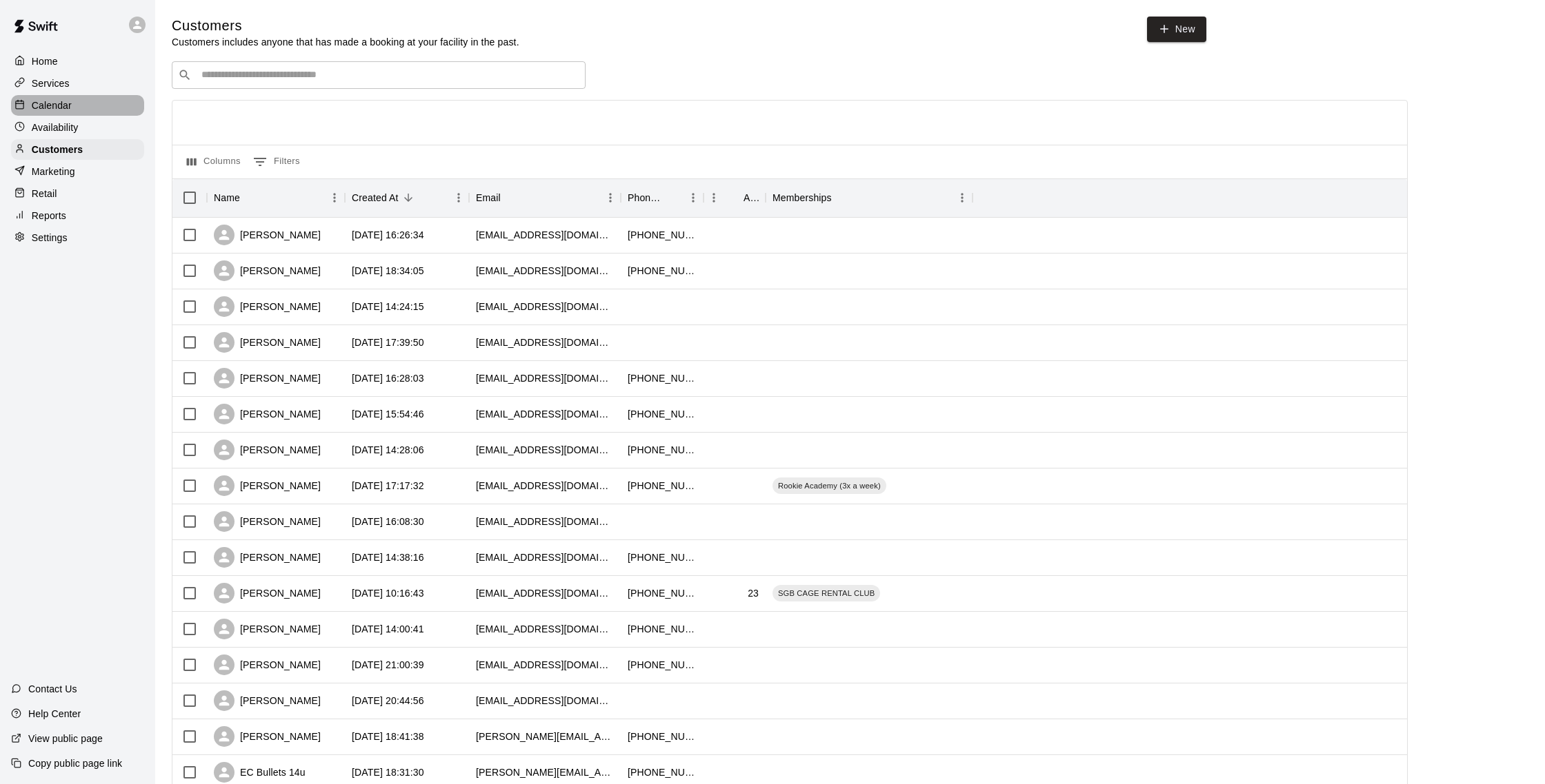
click at [77, 103] on div "Calendar" at bounding box center [77, 106] width 133 height 21
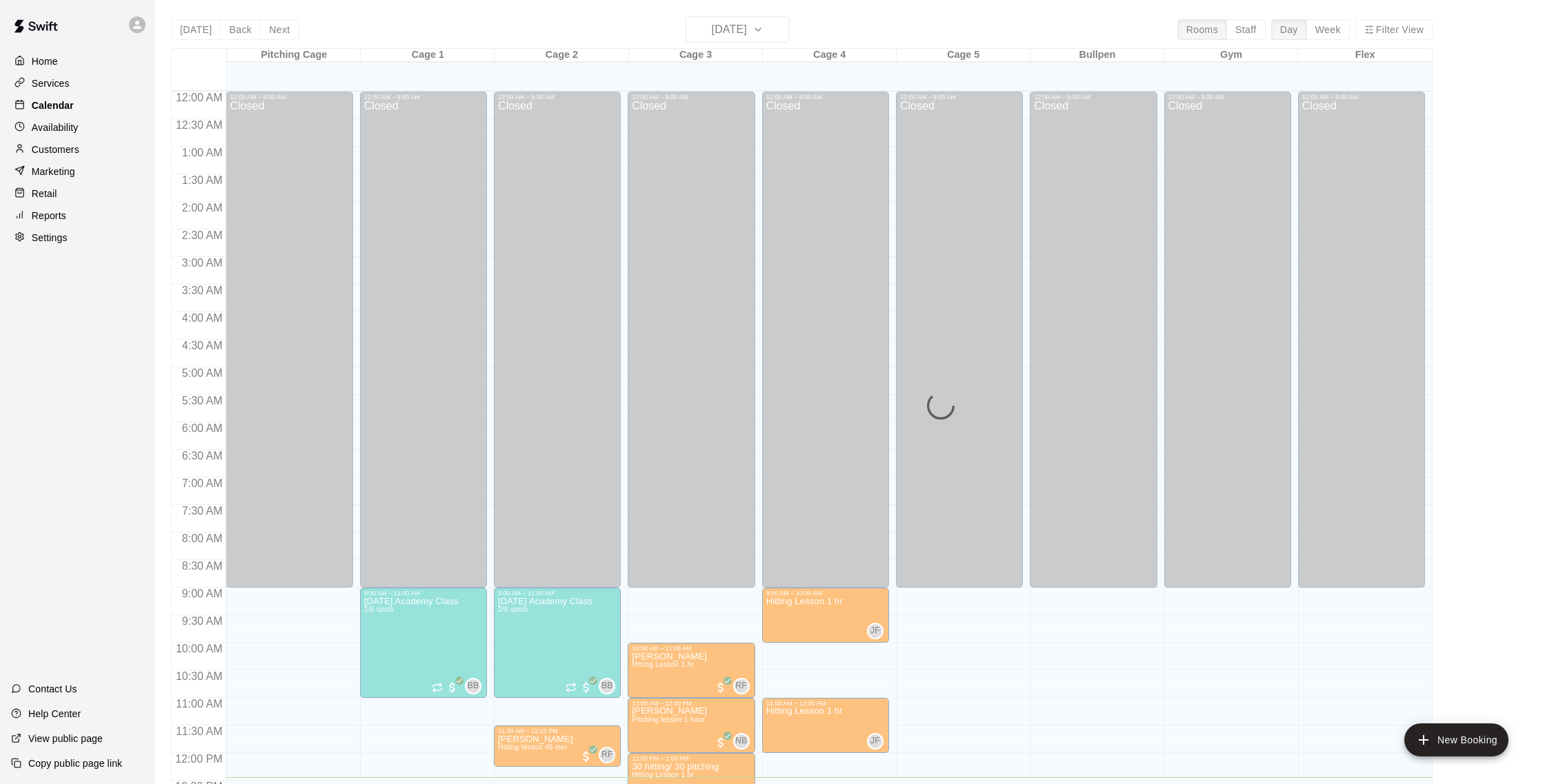
scroll to position [574, 0]
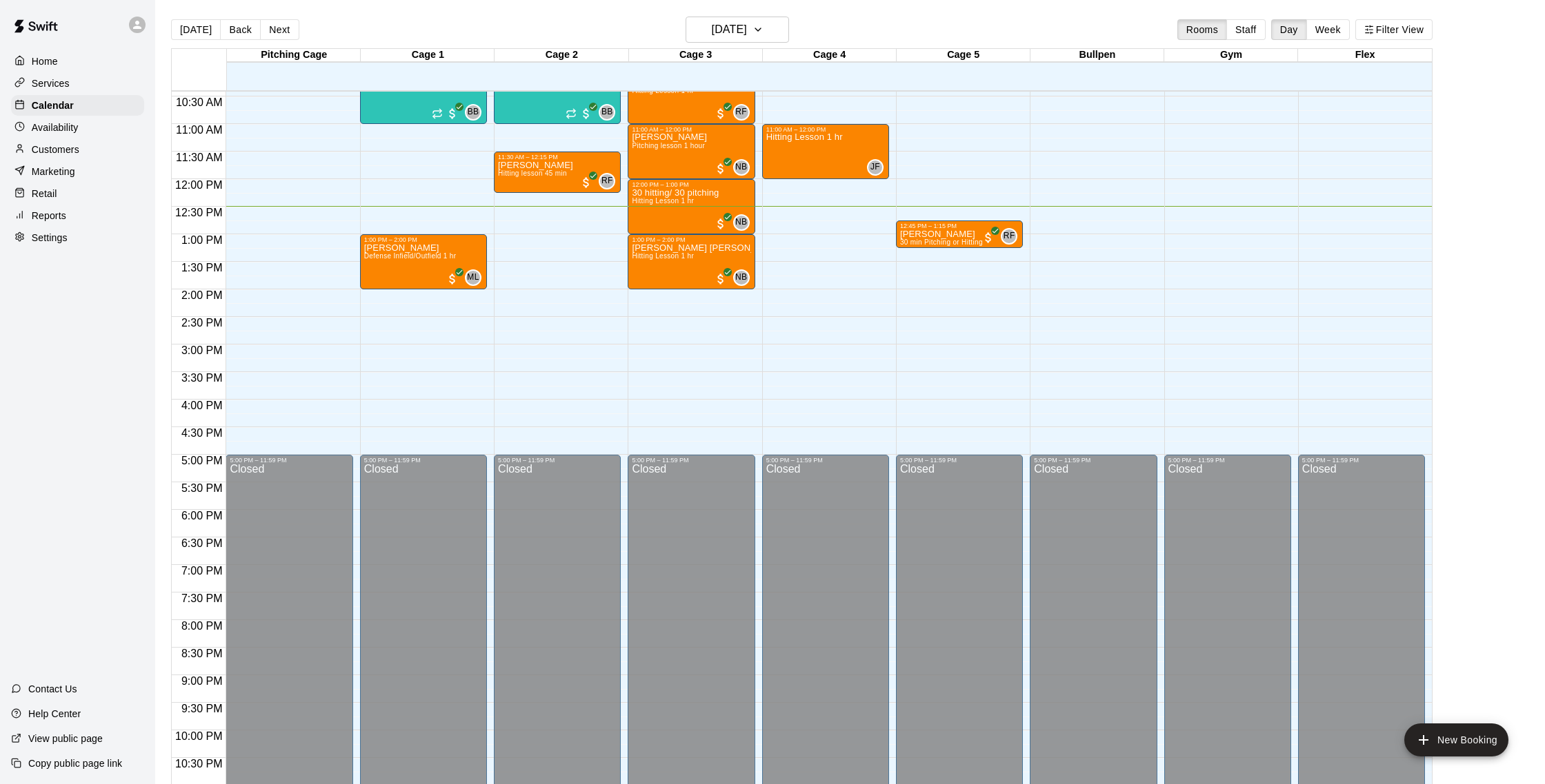
click at [66, 152] on p "Customers" at bounding box center [56, 149] width 47 height 14
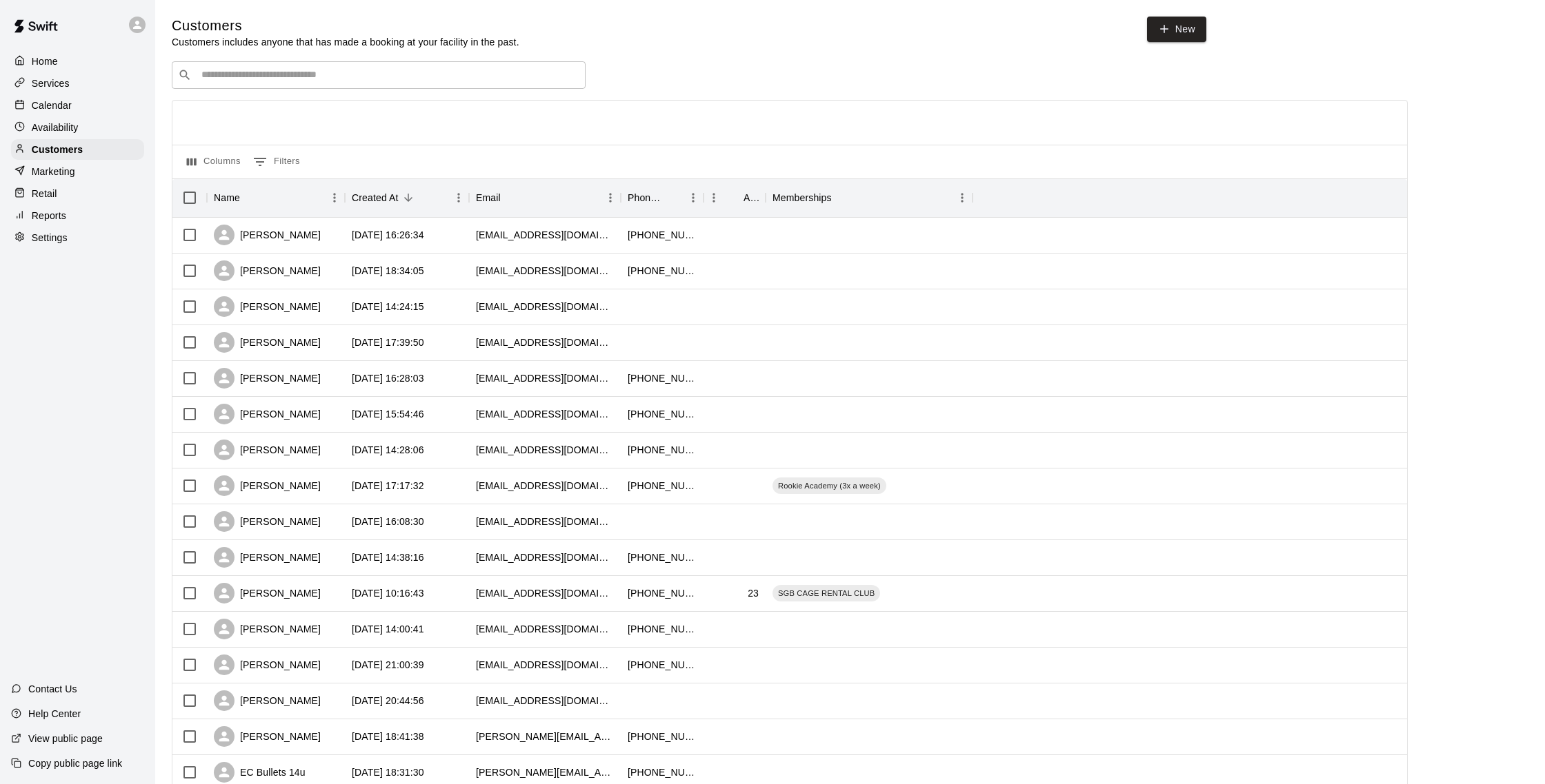
click at [85, 105] on div "Calendar" at bounding box center [77, 106] width 133 height 21
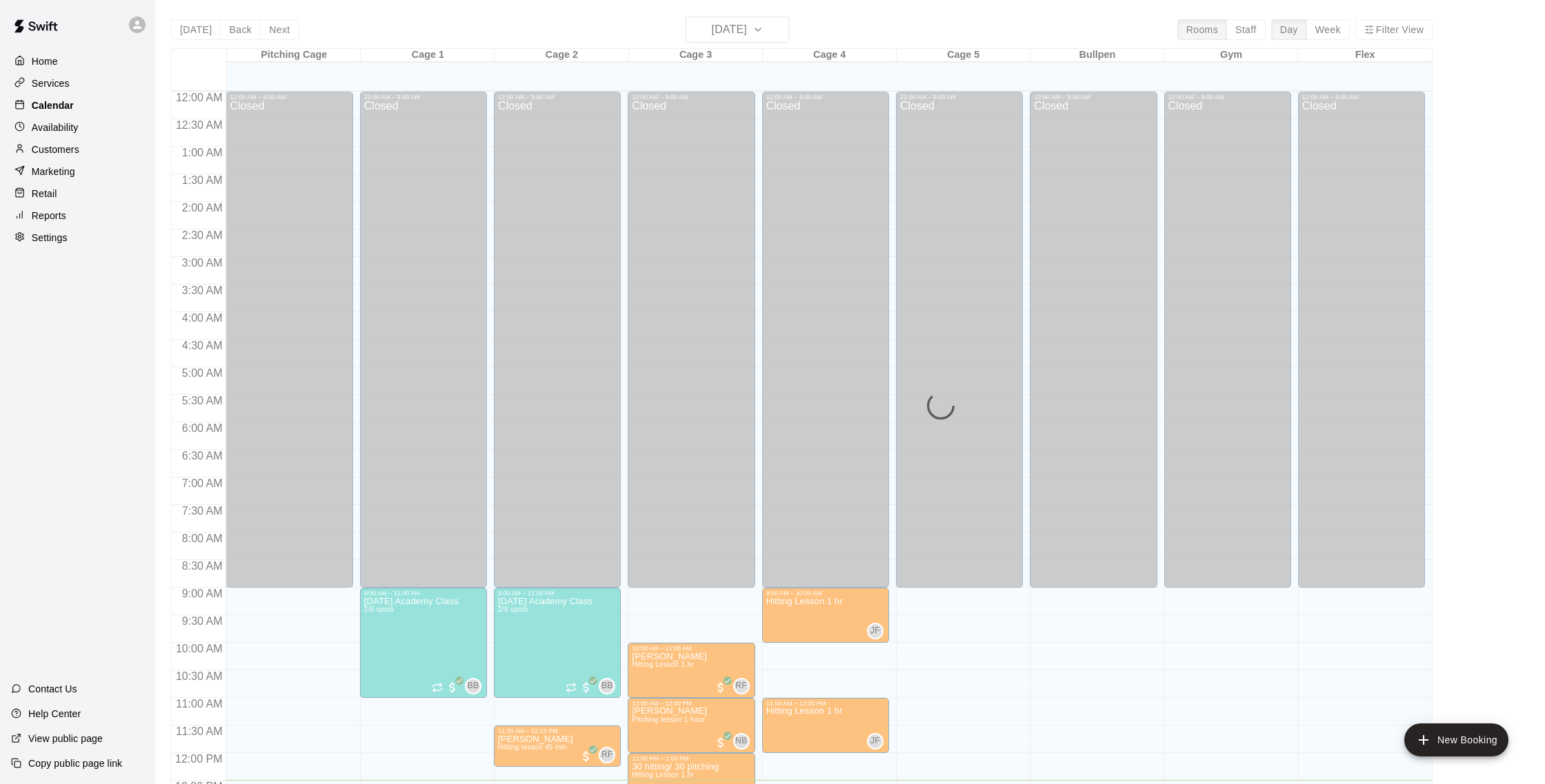
scroll to position [574, 0]
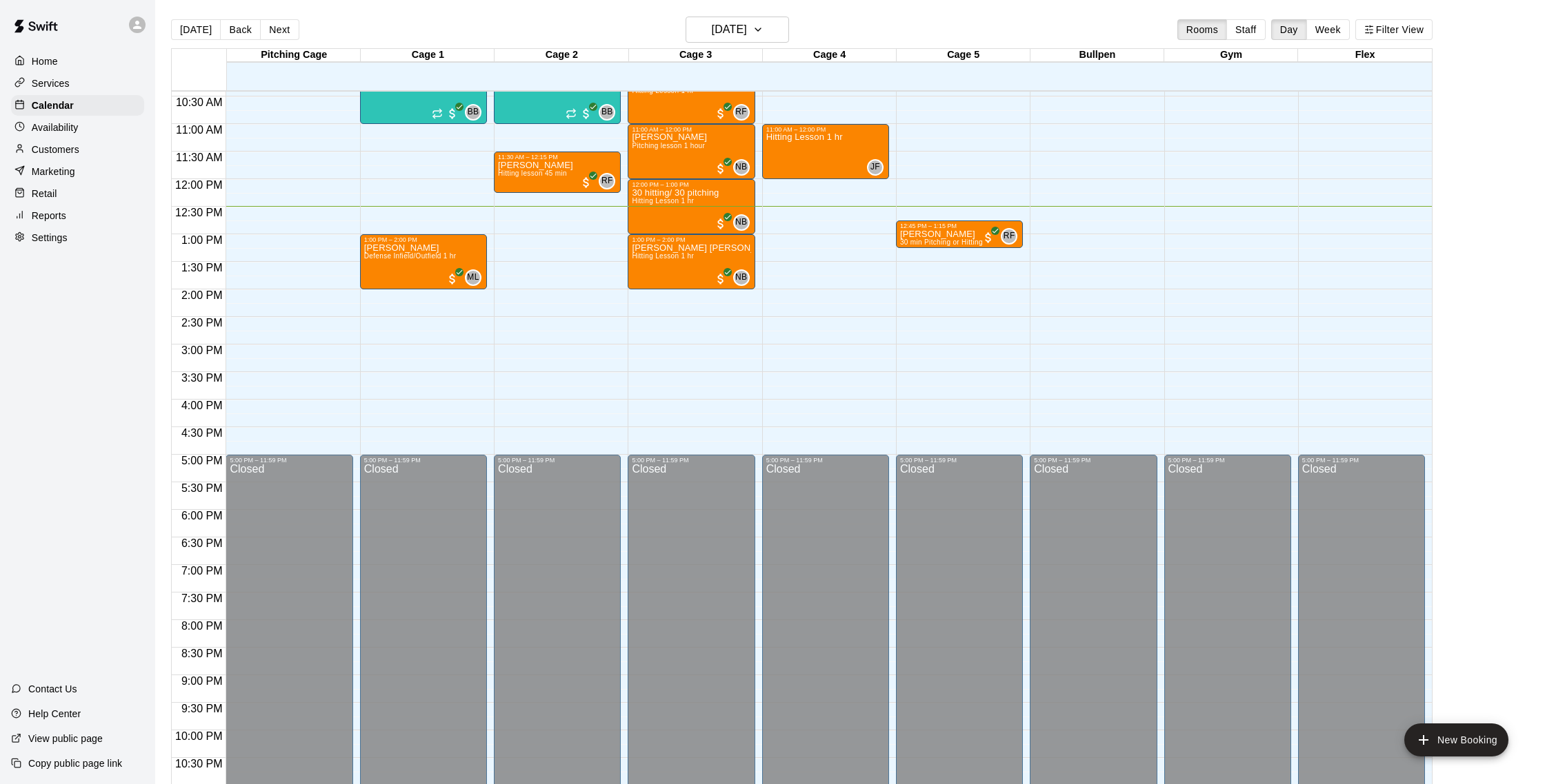
click at [66, 152] on p "Customers" at bounding box center [56, 149] width 47 height 14
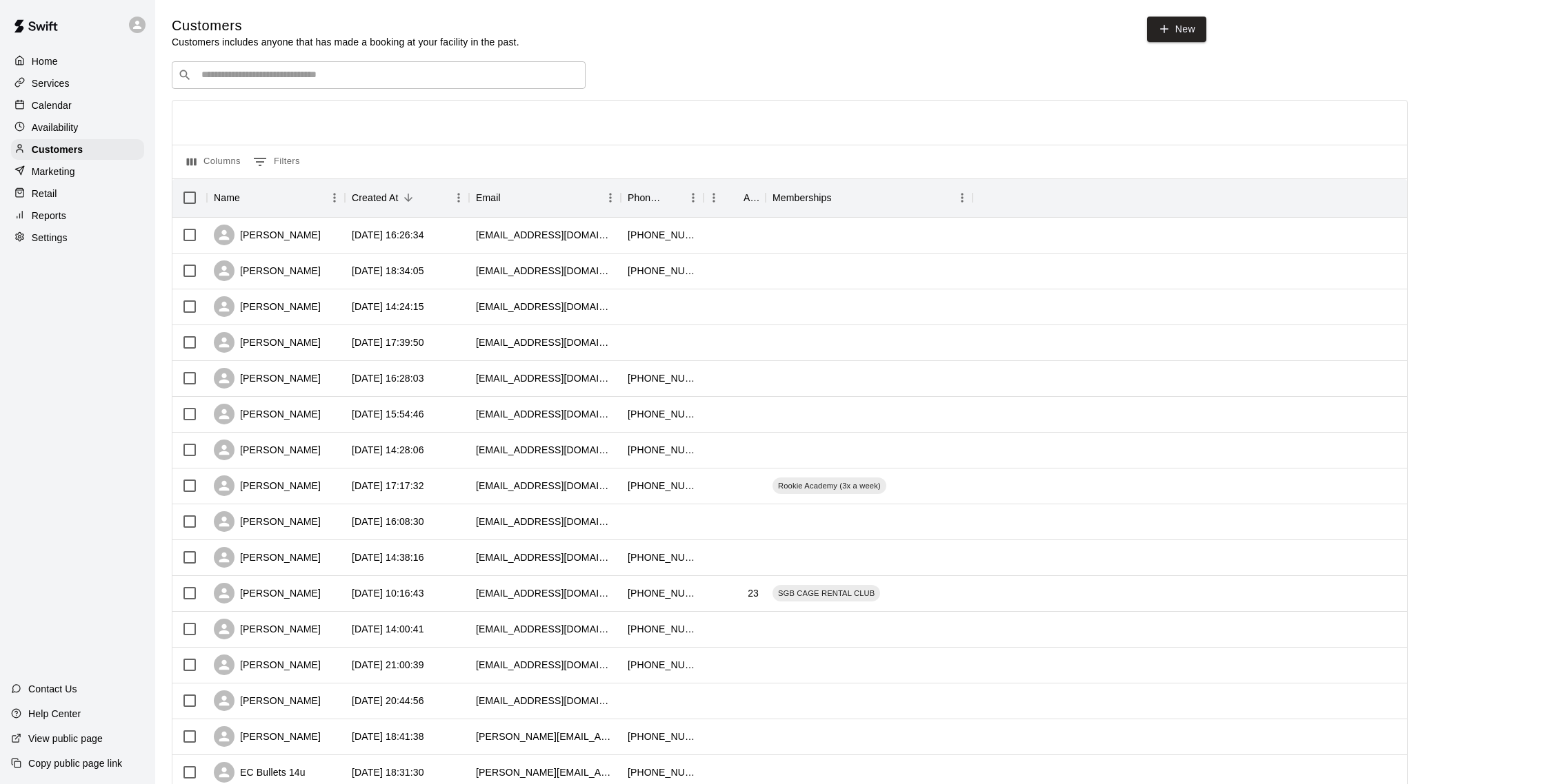
click at [67, 138] on div "Home Services Calendar Availability Customers Marketing Retail Reports Settings" at bounding box center [77, 150] width 155 height 200
click at [79, 106] on div "Calendar" at bounding box center [77, 106] width 133 height 21
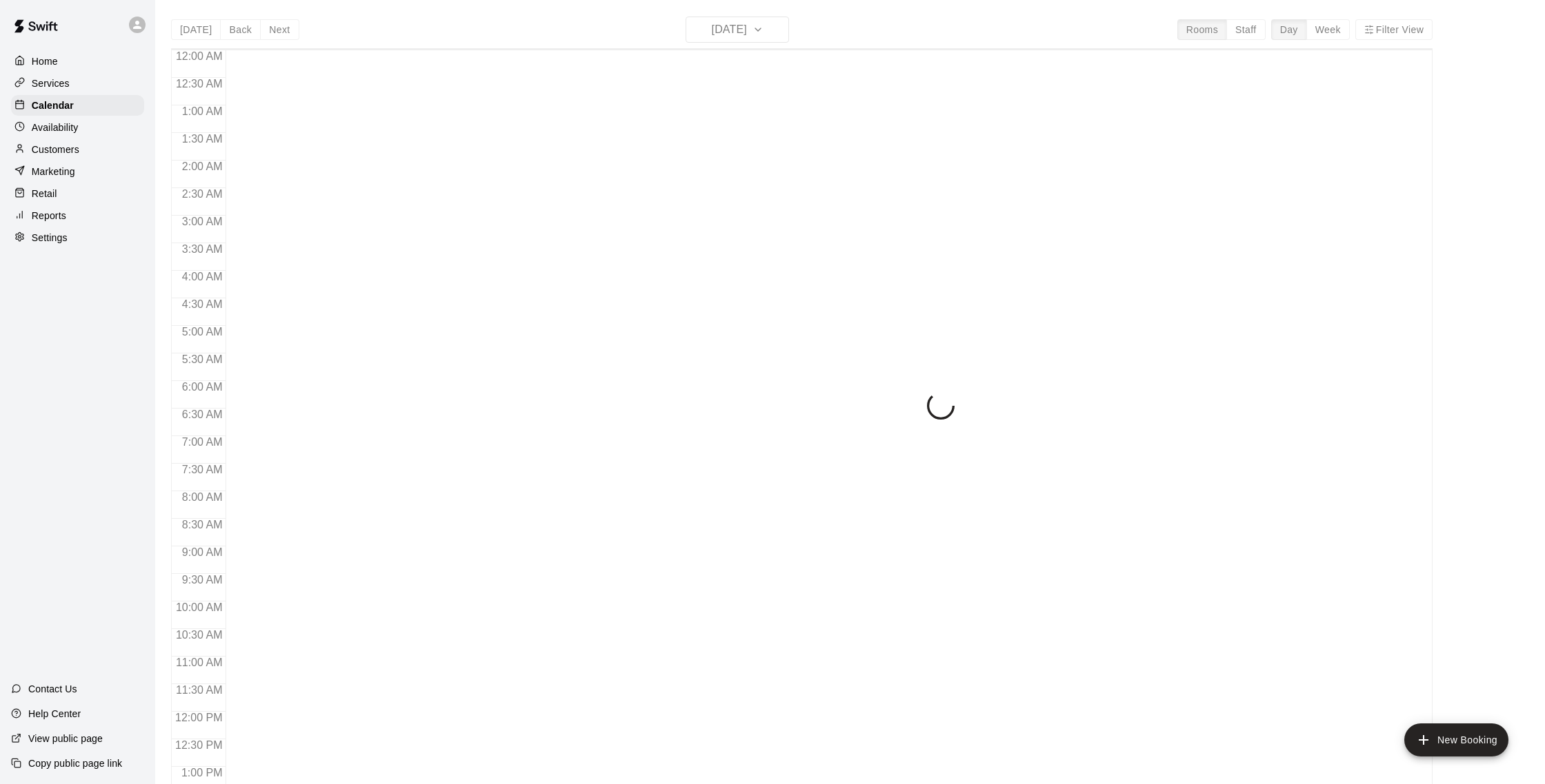
scroll to position [574, 0]
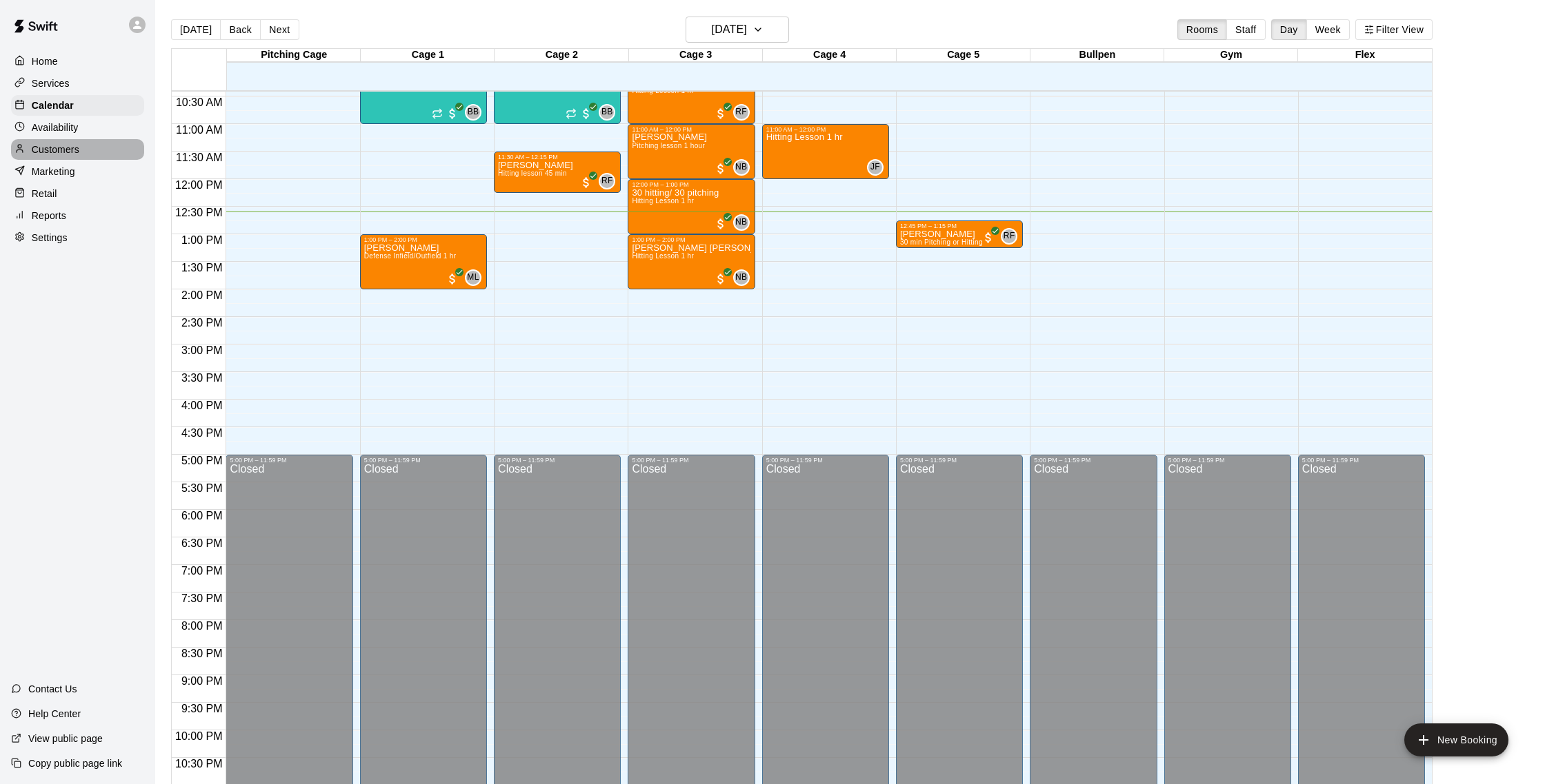
click at [58, 145] on p "Customers" at bounding box center [56, 149] width 47 height 14
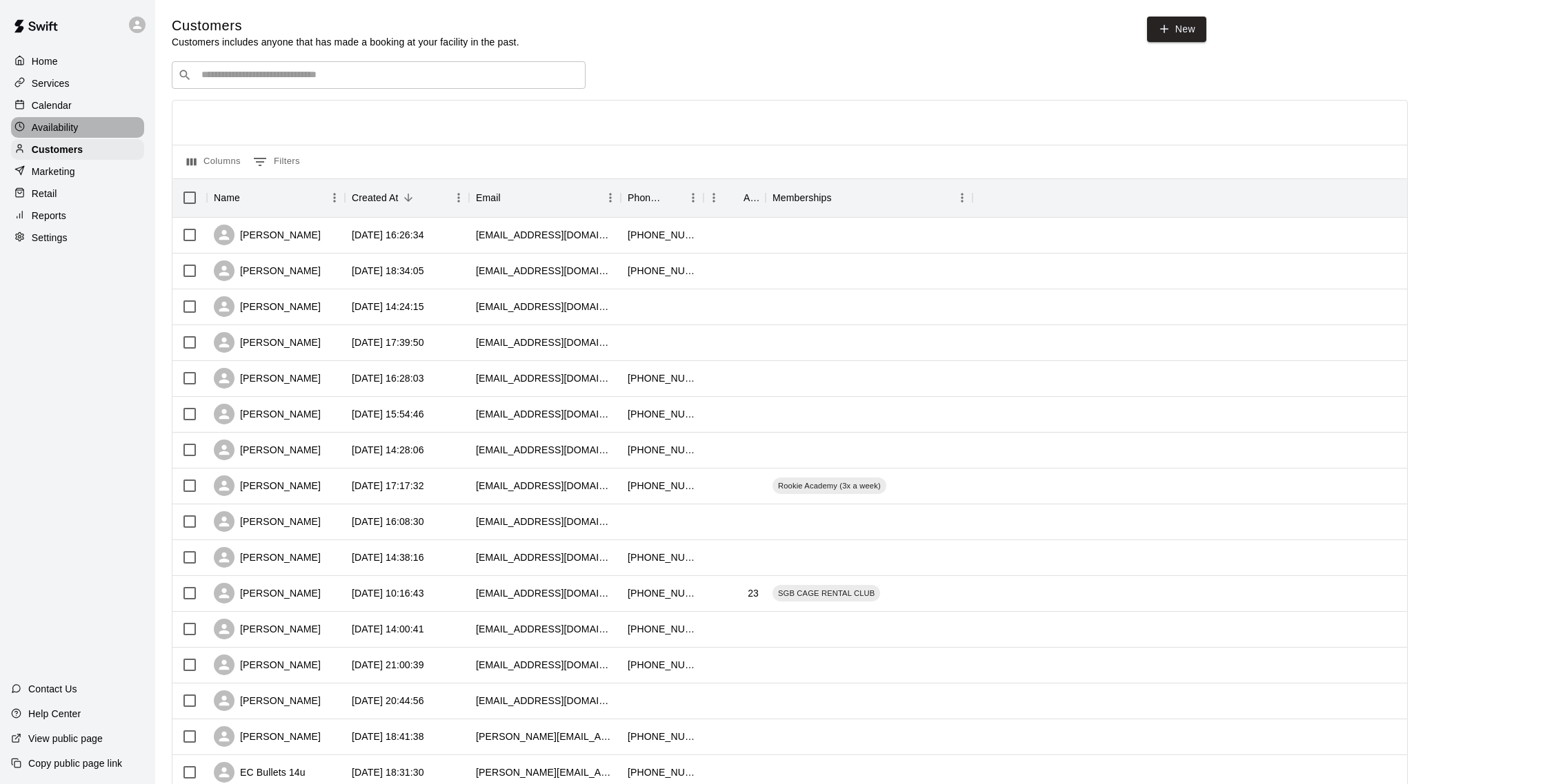
click at [62, 128] on p "Availability" at bounding box center [56, 128] width 47 height 14
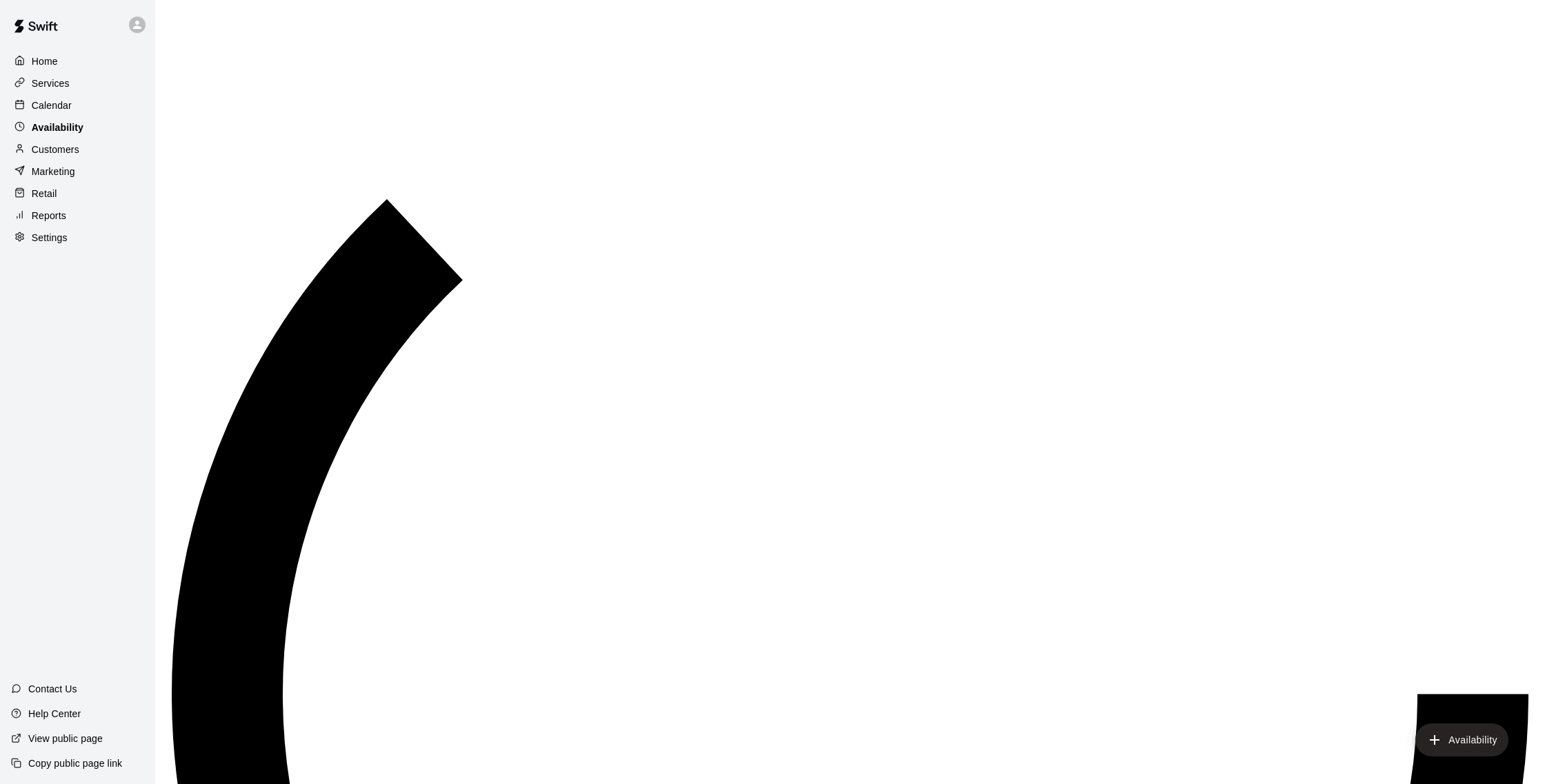
scroll to position [616, 0]
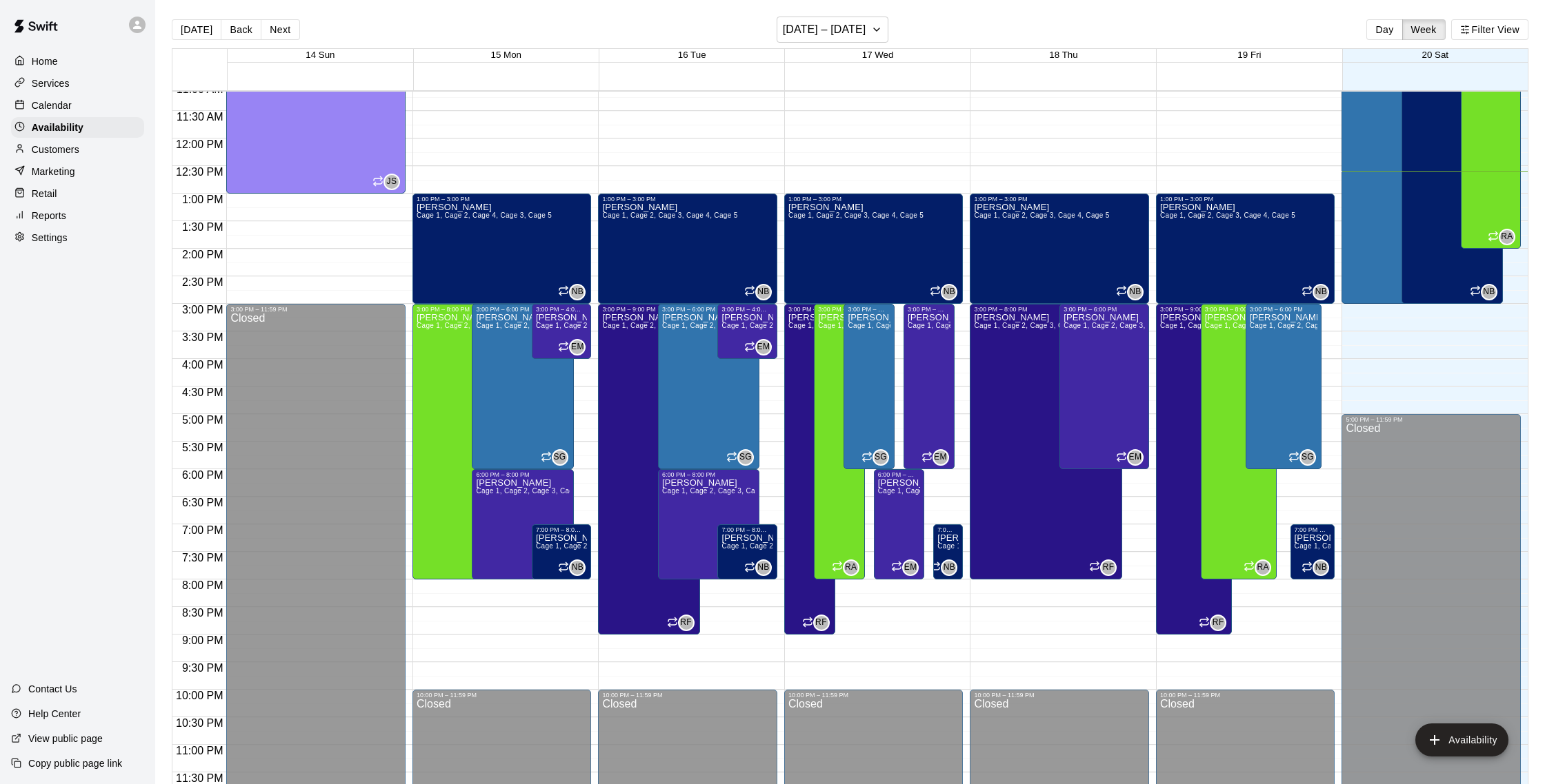
click at [70, 153] on p "Customers" at bounding box center [56, 149] width 47 height 14
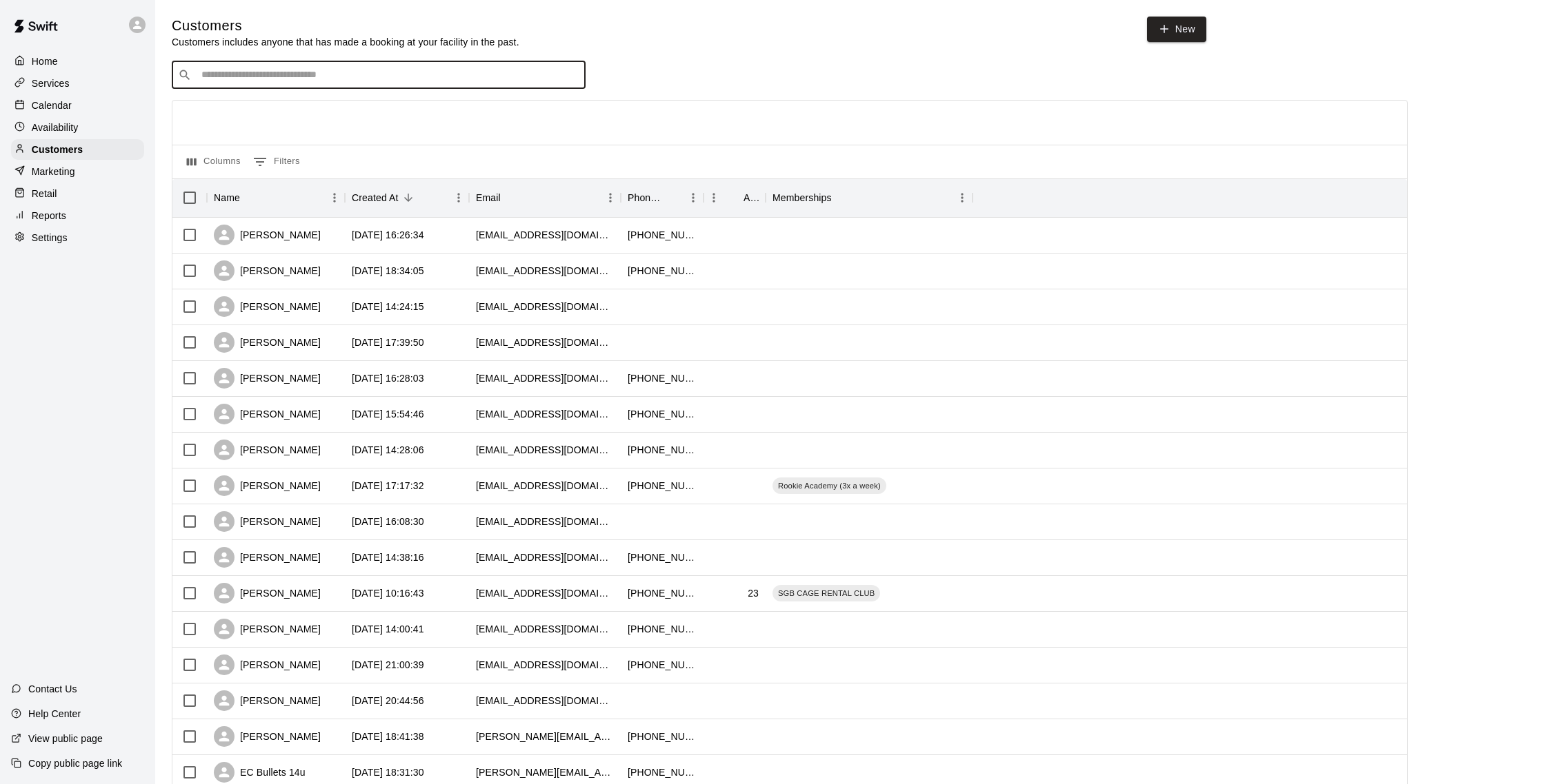
click at [312, 71] on input "Search customers by name or email" at bounding box center [388, 75] width 382 height 14
type input "*****"
click at [340, 106] on div "Kelly Hutcheson kelster5@aol.com" at bounding box center [392, 111] width 364 height 29
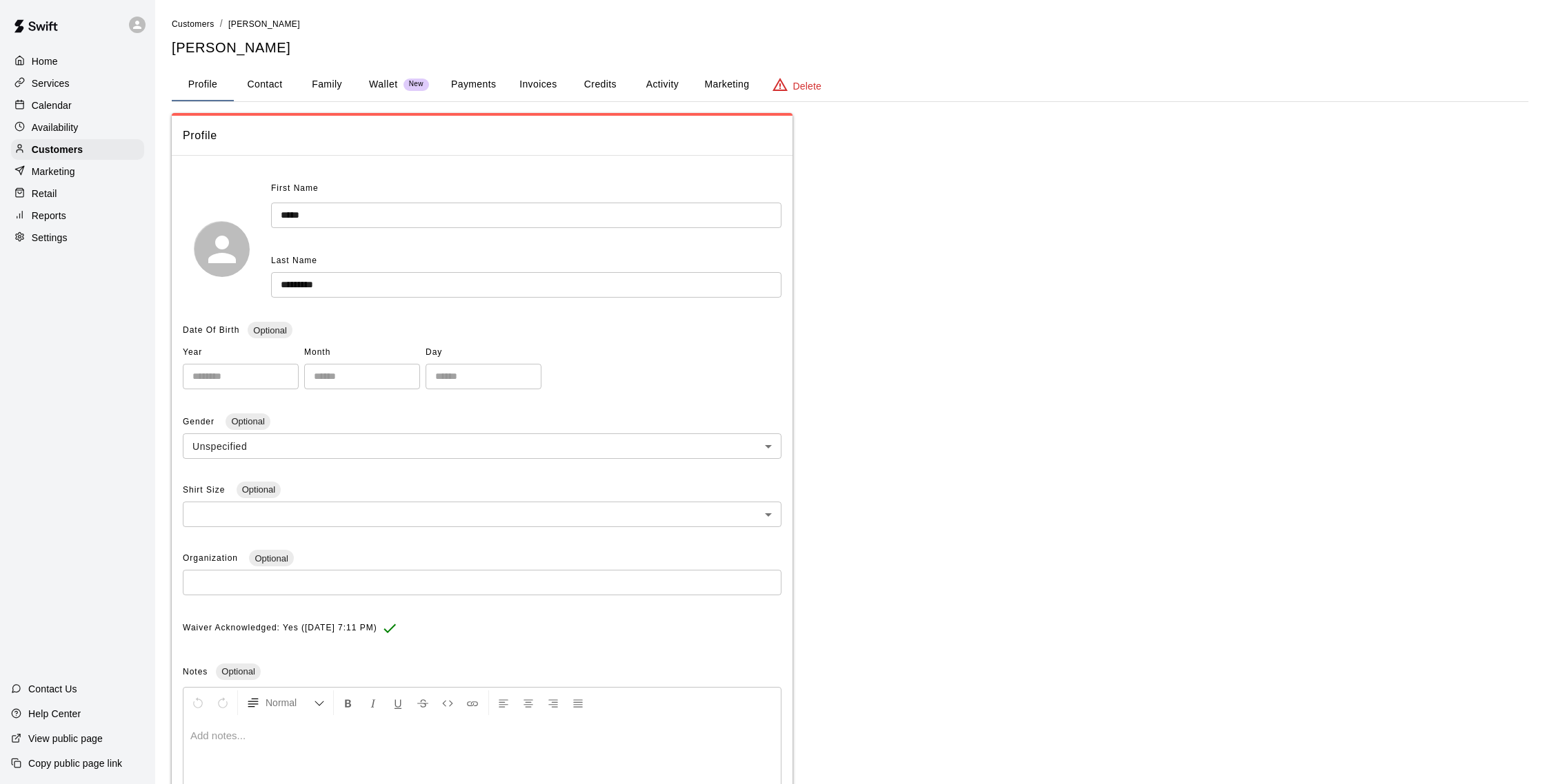
click at [670, 83] on button "Activity" at bounding box center [662, 84] width 62 height 33
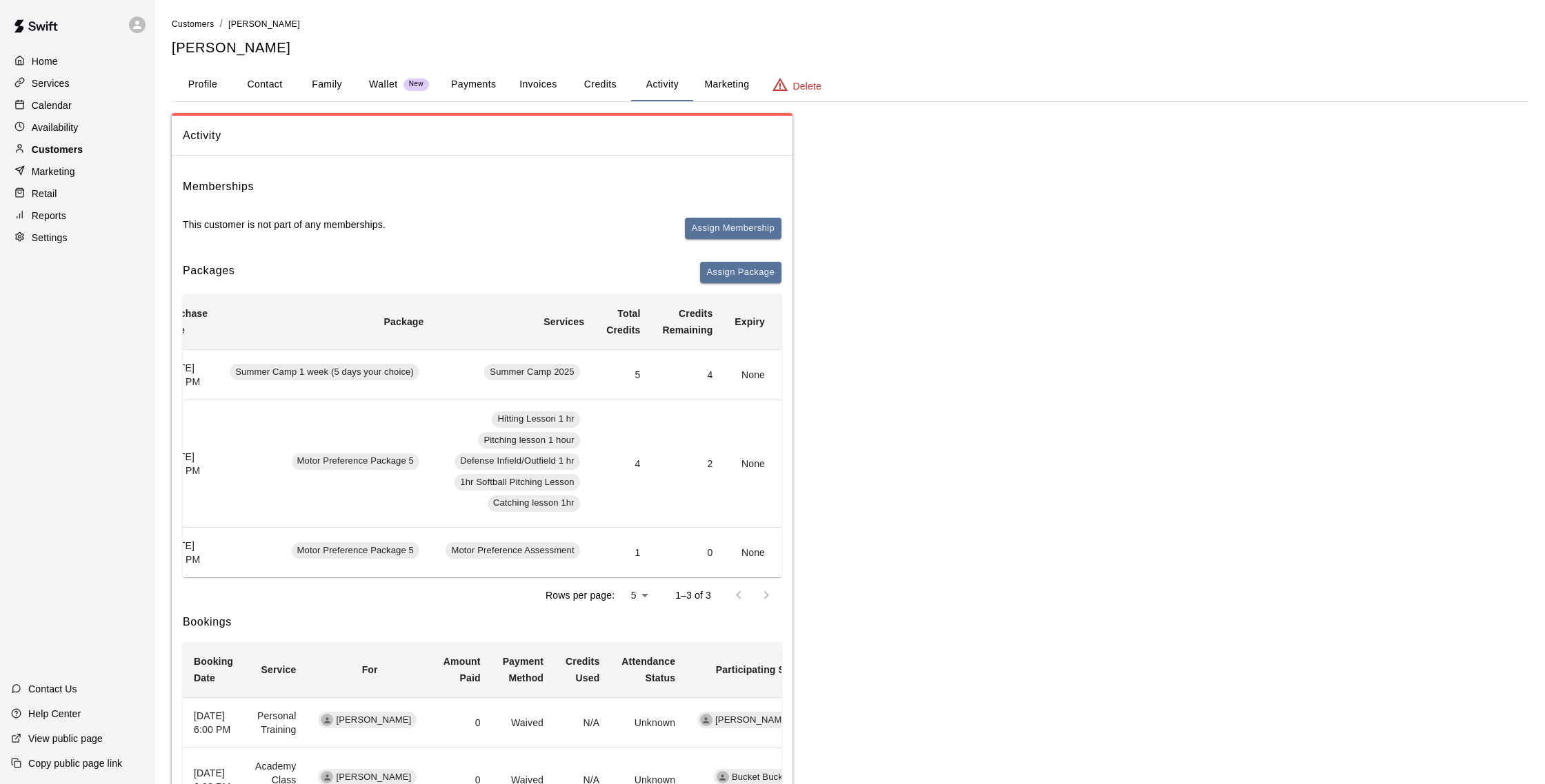
click at [87, 143] on div "Customers" at bounding box center [77, 149] width 133 height 21
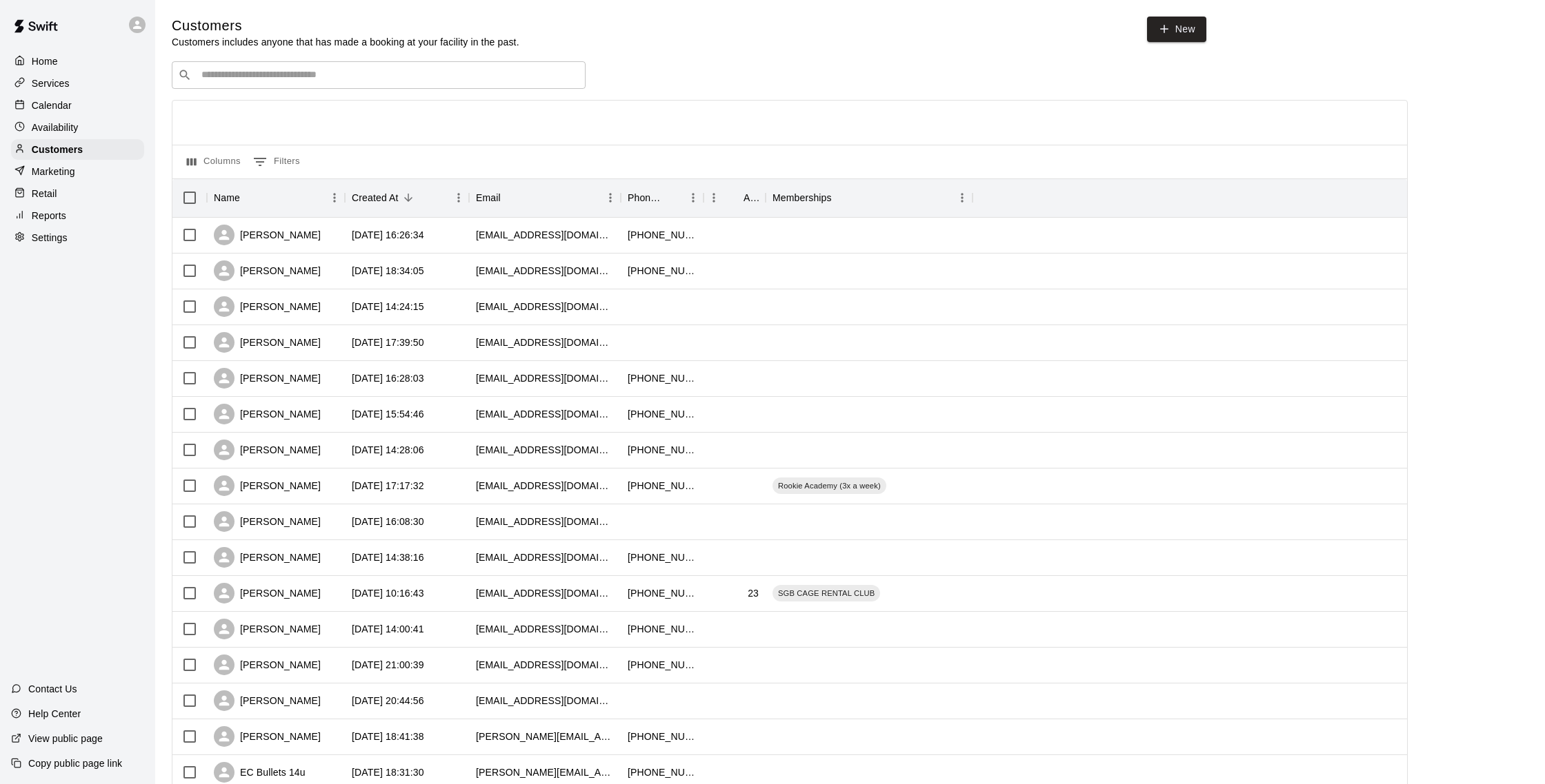
click at [307, 80] on input "Search customers by name or email" at bounding box center [388, 75] width 382 height 14
type input "*******"
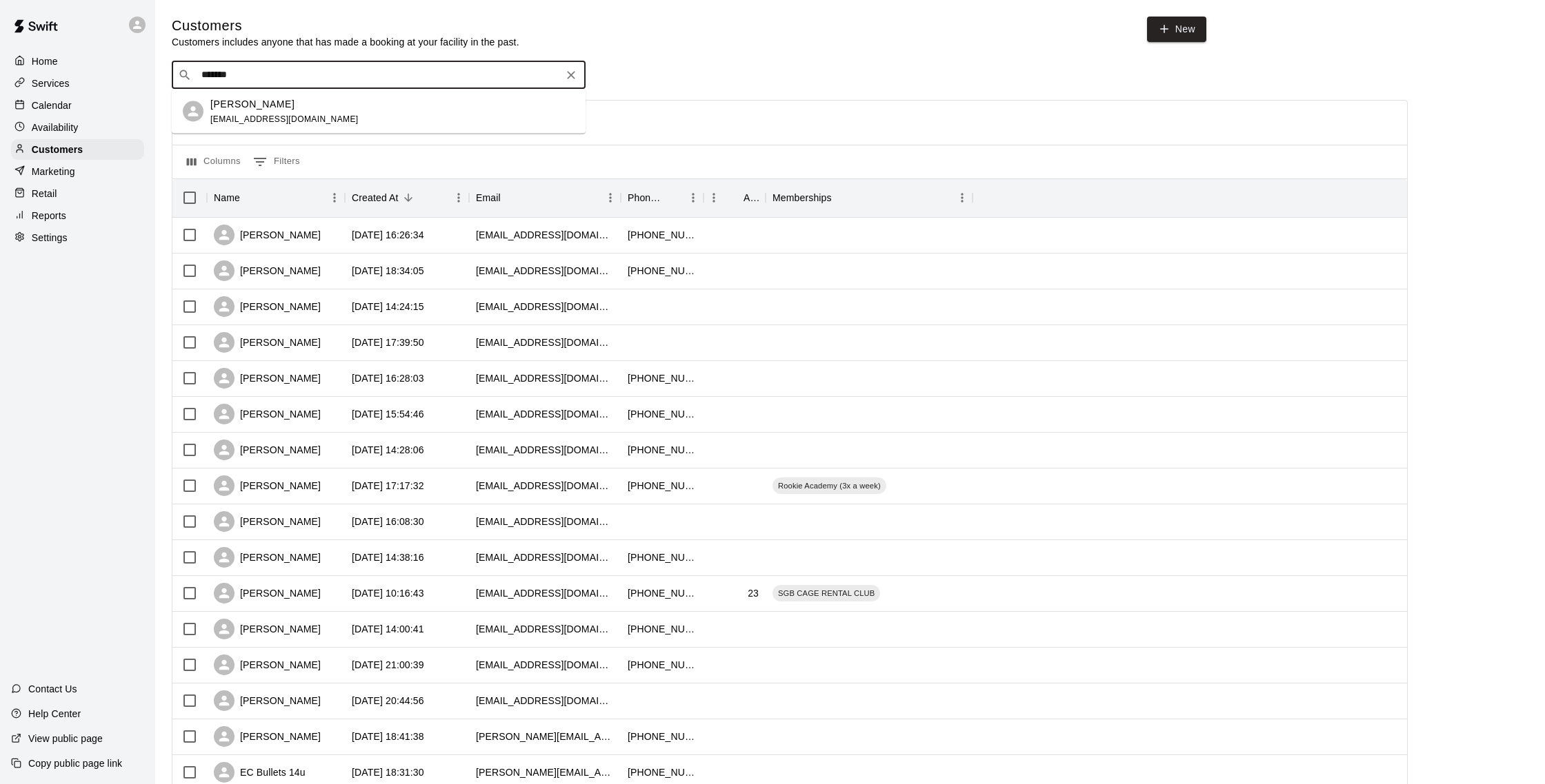
click at [301, 113] on div "John Laud-Hammond jolof1@hotmail.com" at bounding box center [284, 111] width 148 height 29
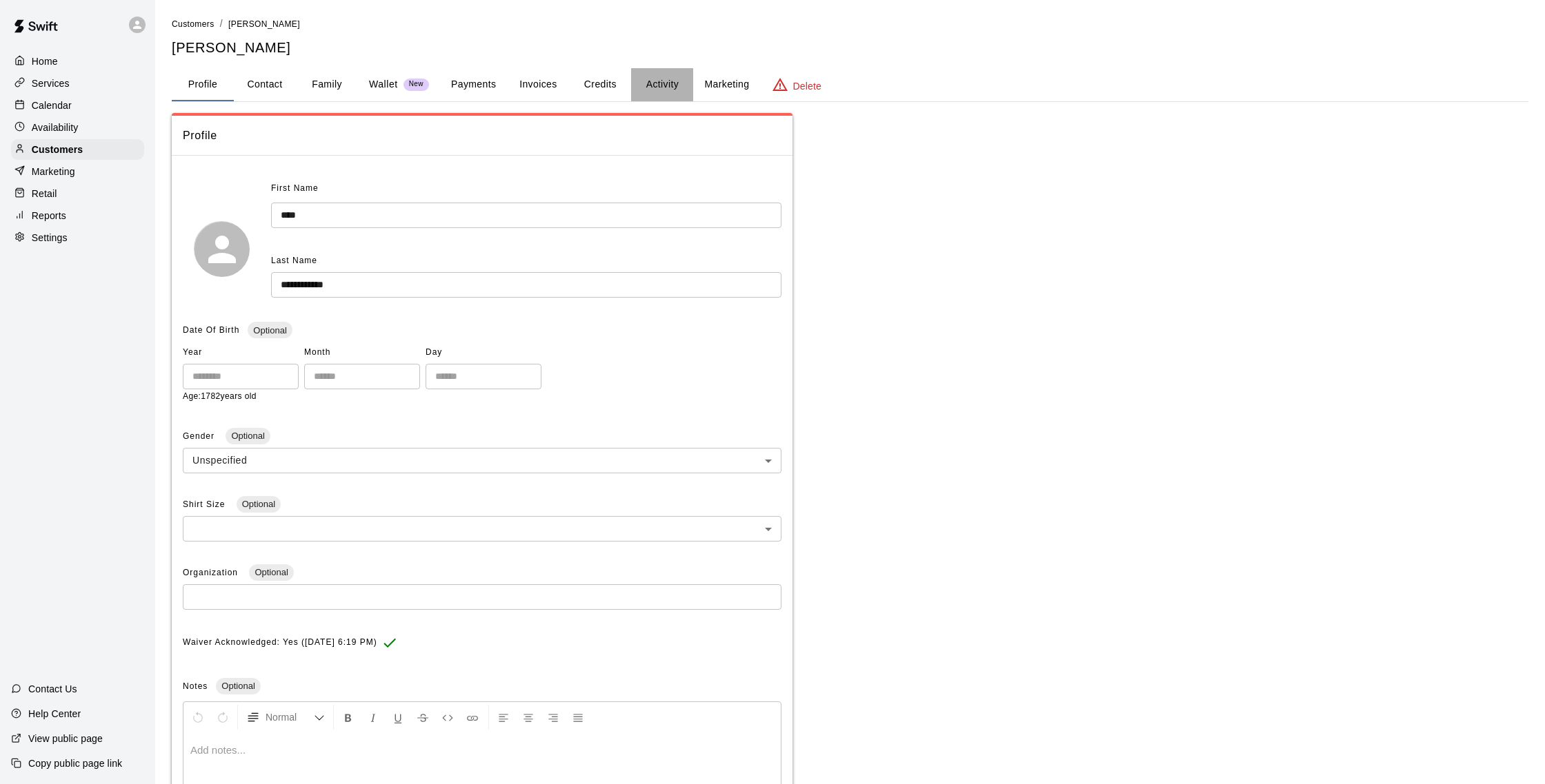
click at [657, 86] on button "Activity" at bounding box center [662, 84] width 62 height 33
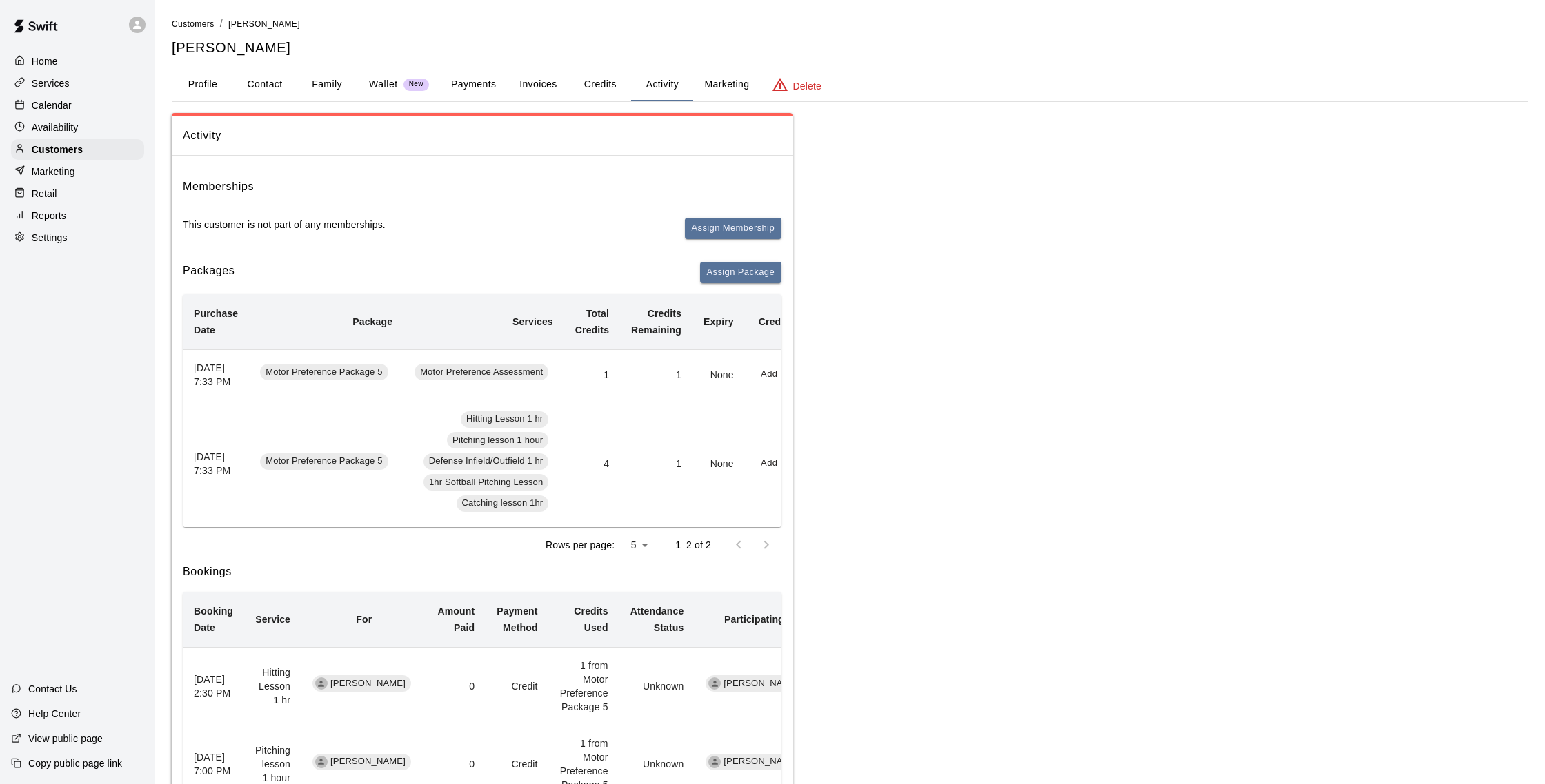
click at [282, 91] on button "Contact" at bounding box center [265, 84] width 62 height 33
select select "**"
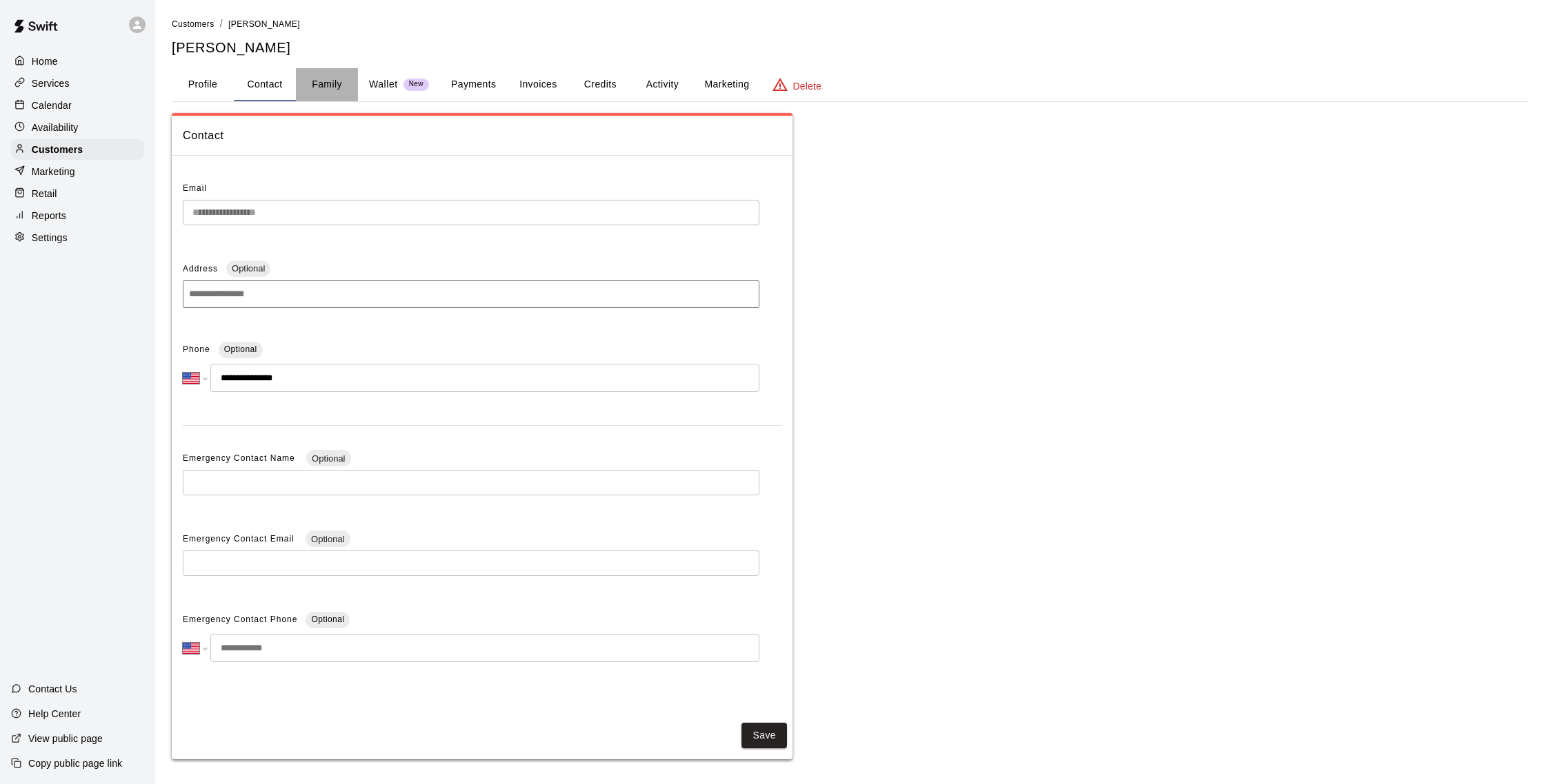
click at [325, 87] on button "Family" at bounding box center [327, 84] width 62 height 33
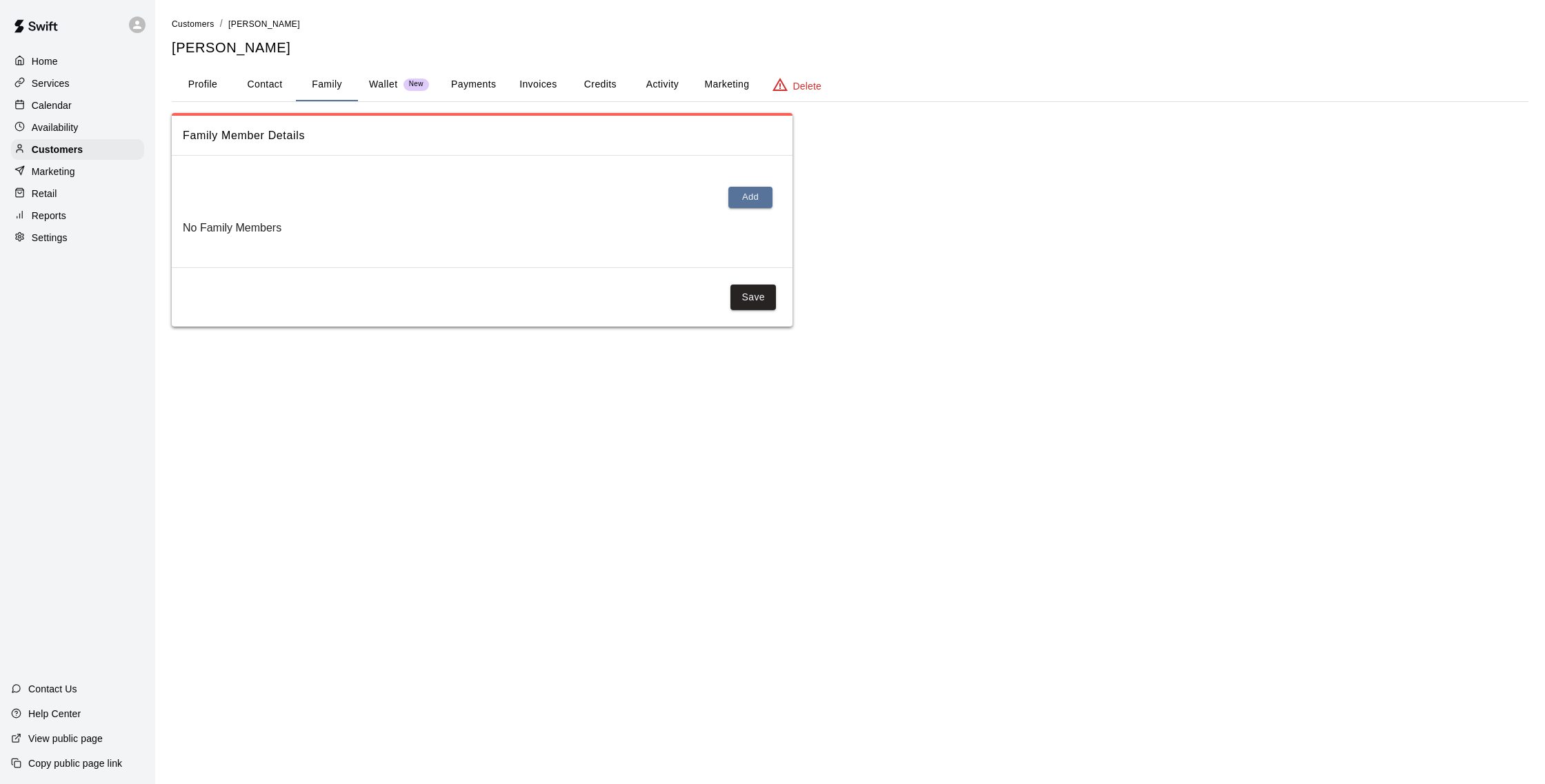
click at [261, 89] on button "Contact" at bounding box center [265, 84] width 62 height 33
select select "**"
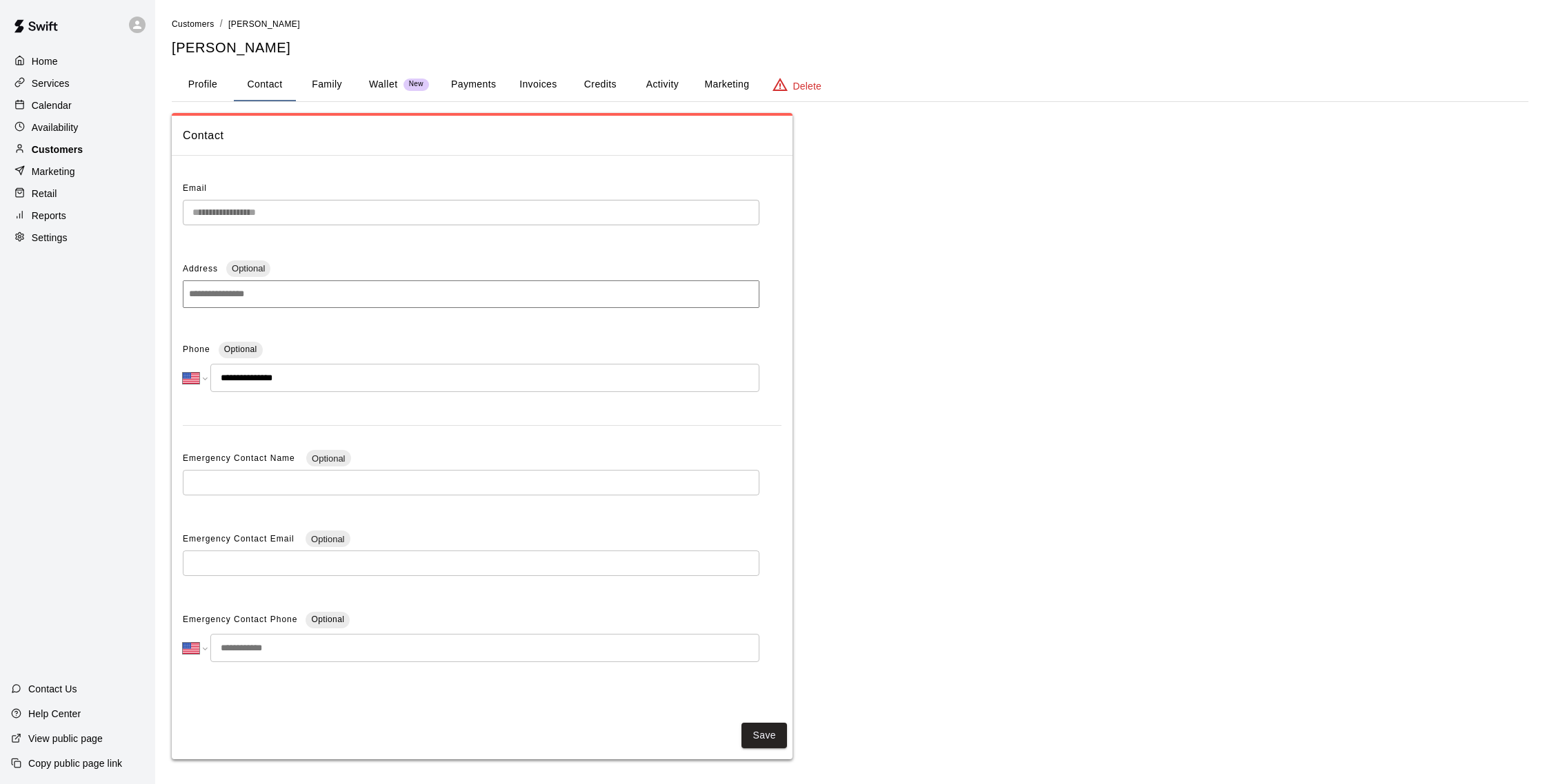
click at [104, 149] on div "Customers" at bounding box center [77, 149] width 133 height 21
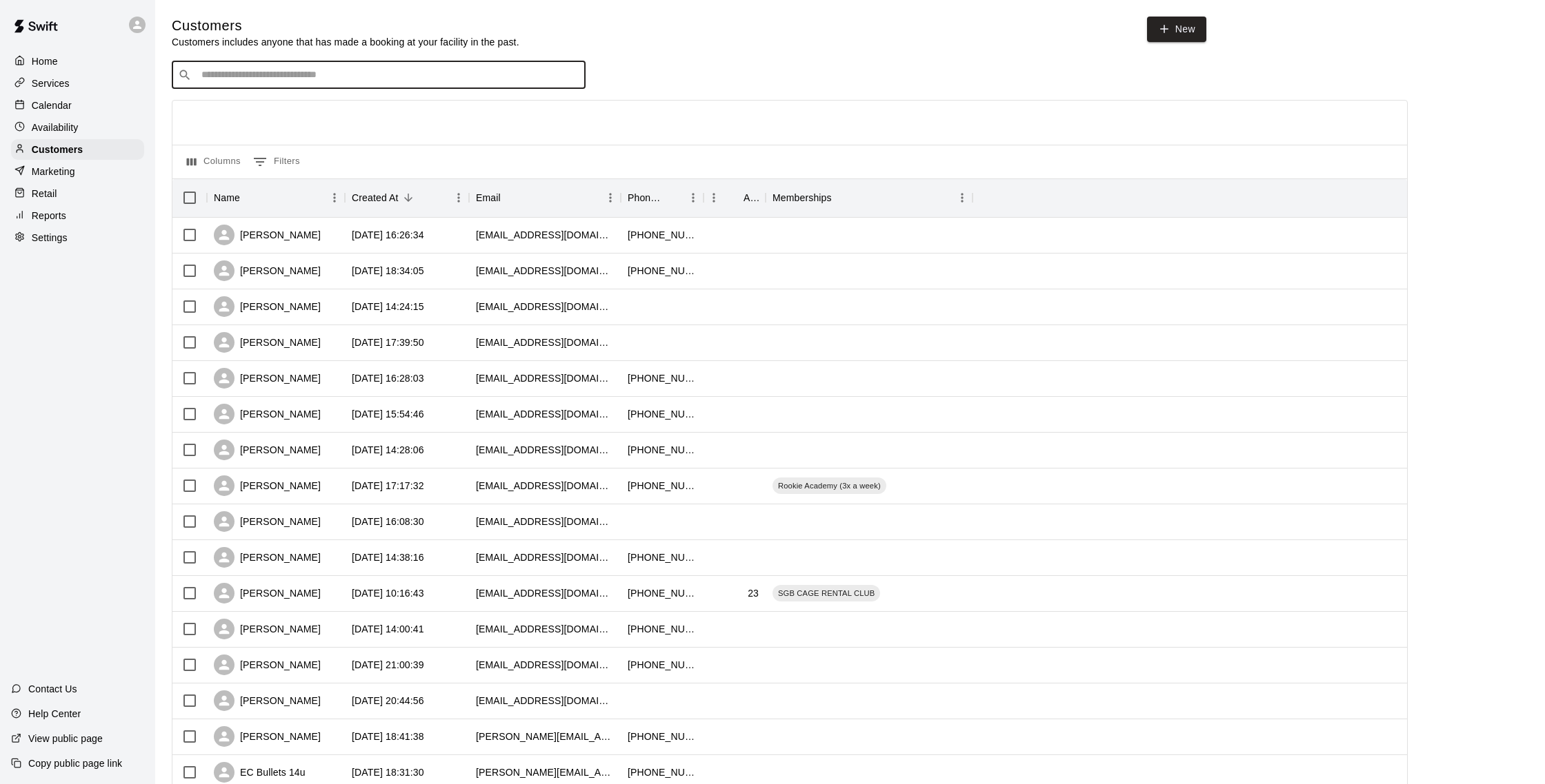
click at [295, 81] on input "Search customers by name or email" at bounding box center [388, 75] width 382 height 14
type input "*****"
click at [343, 109] on div "Kelly Hutcheson kelster5@aol.com" at bounding box center [392, 111] width 364 height 29
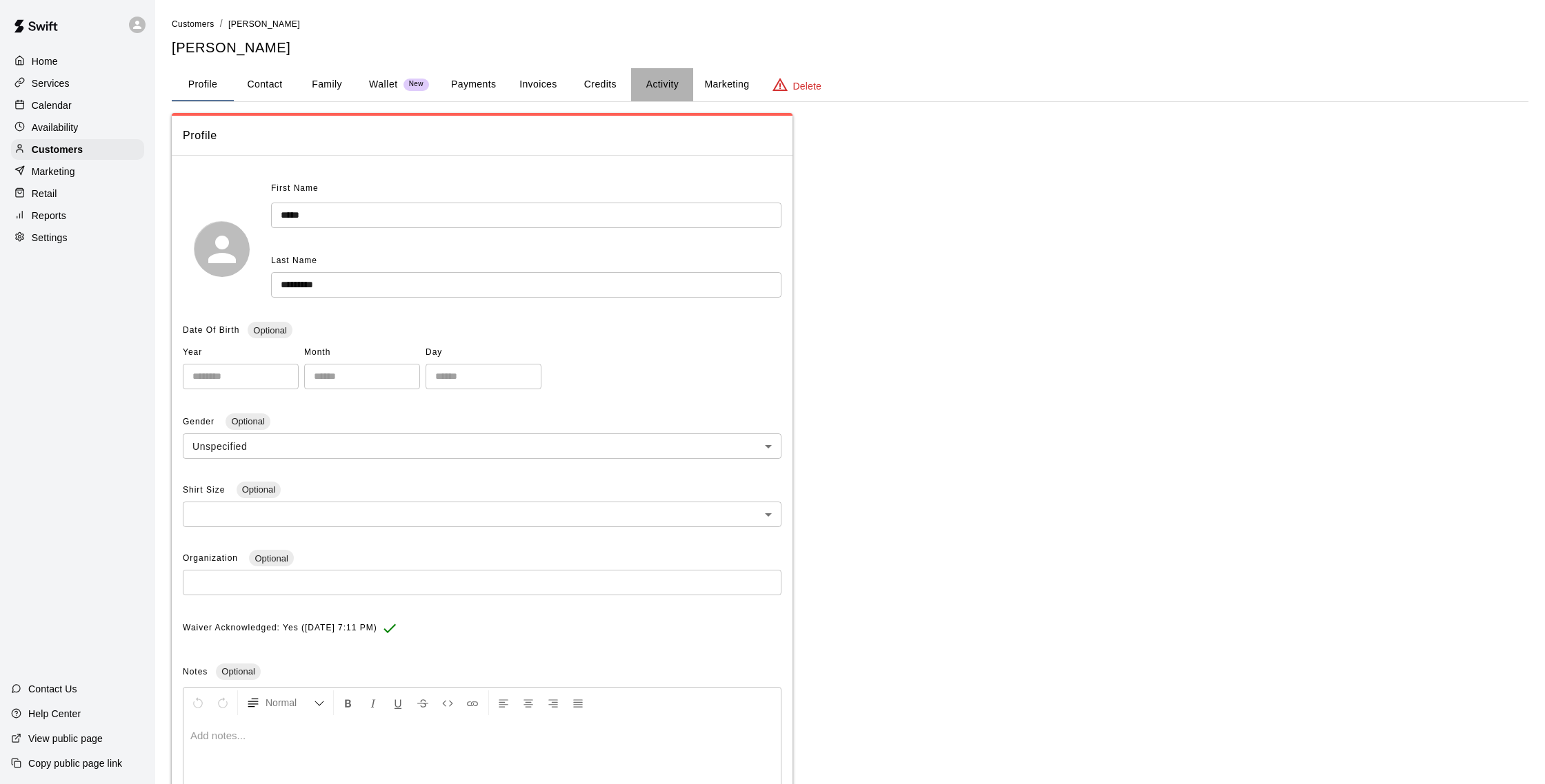
click at [678, 84] on button "Activity" at bounding box center [662, 84] width 62 height 33
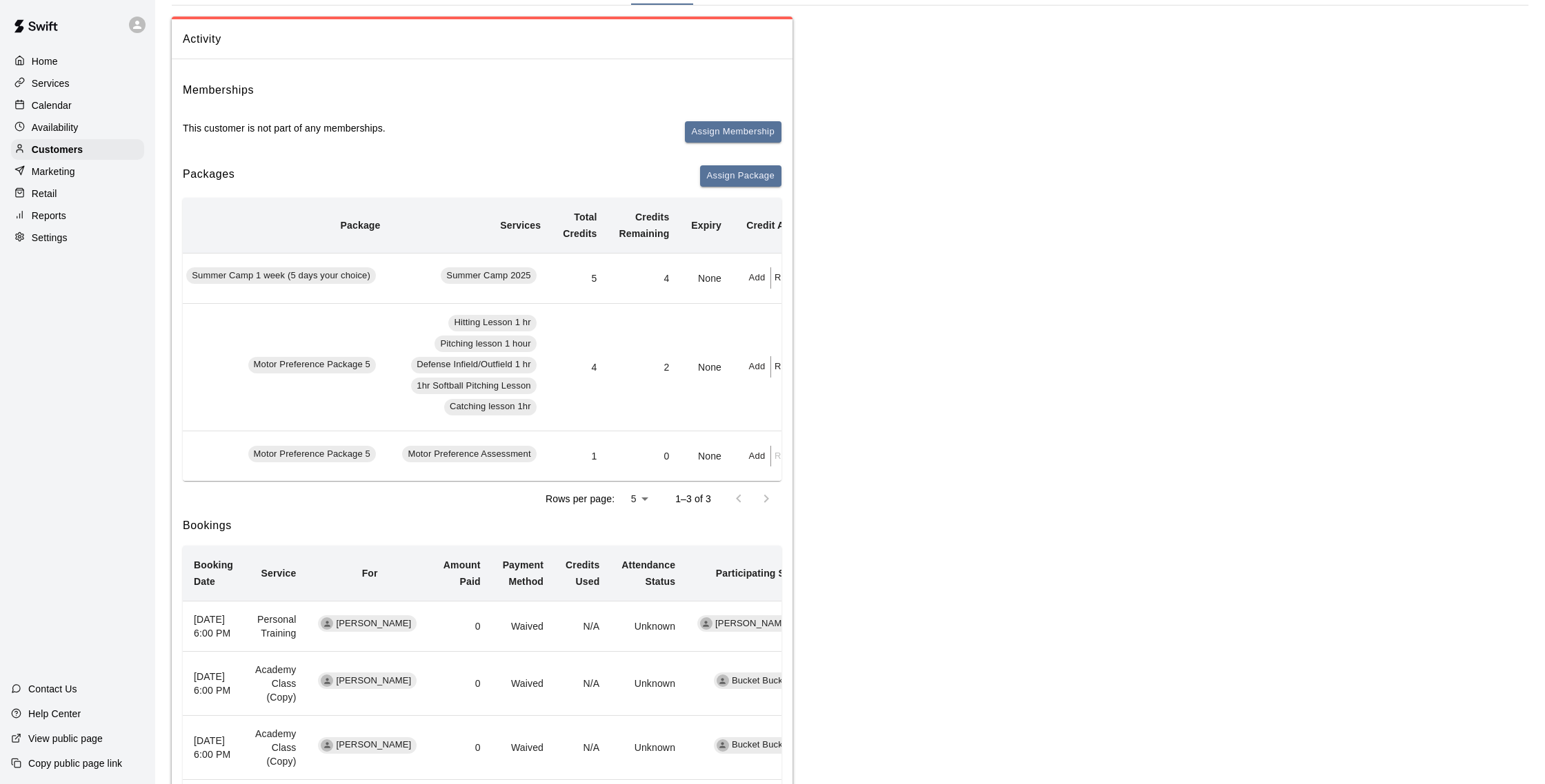
scroll to position [0, 76]
click at [76, 151] on p "Customers" at bounding box center [58, 149] width 51 height 14
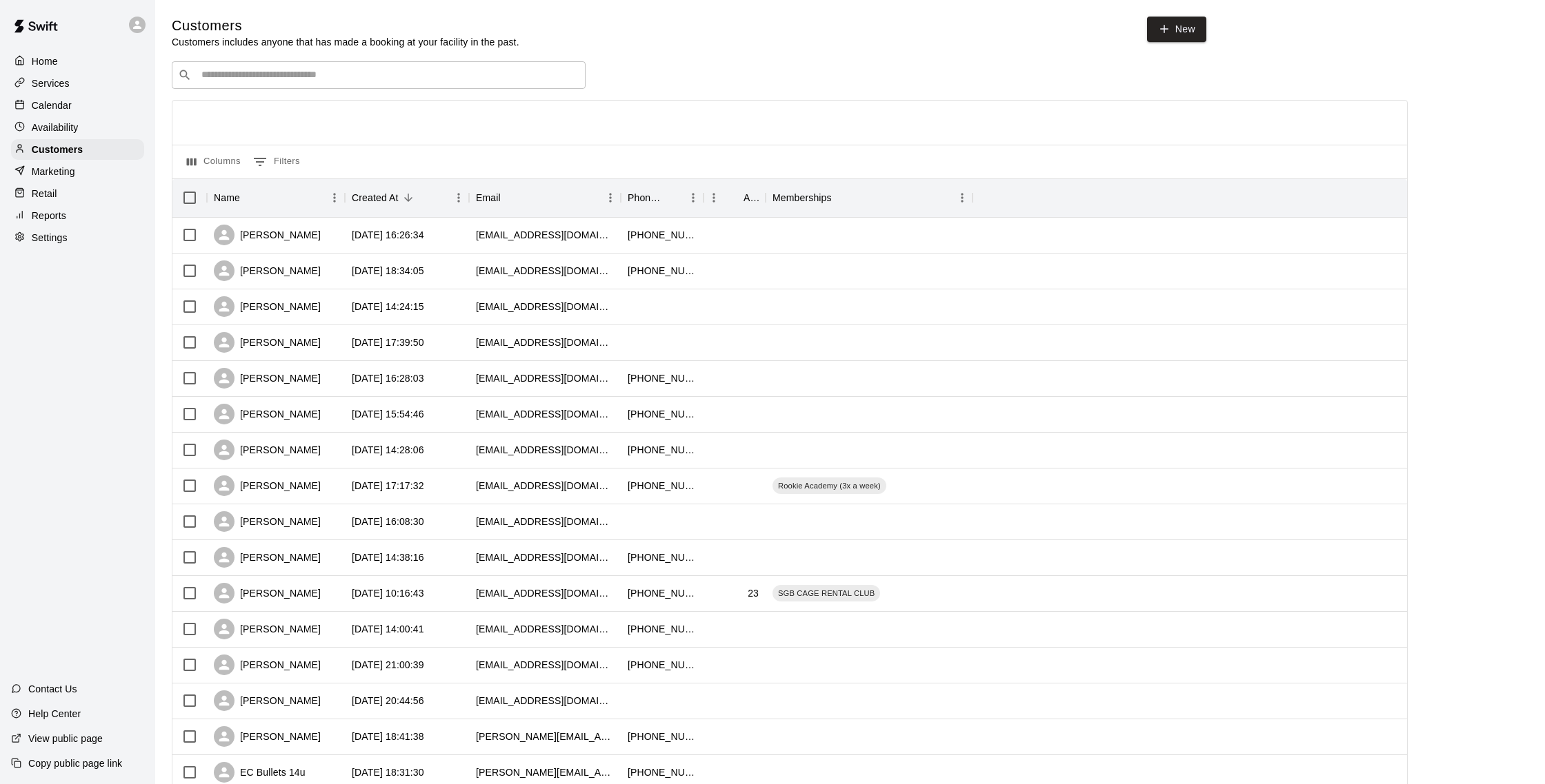
click at [307, 67] on div "​ ​" at bounding box center [379, 75] width 414 height 27
click at [73, 109] on div "Calendar" at bounding box center [77, 106] width 133 height 21
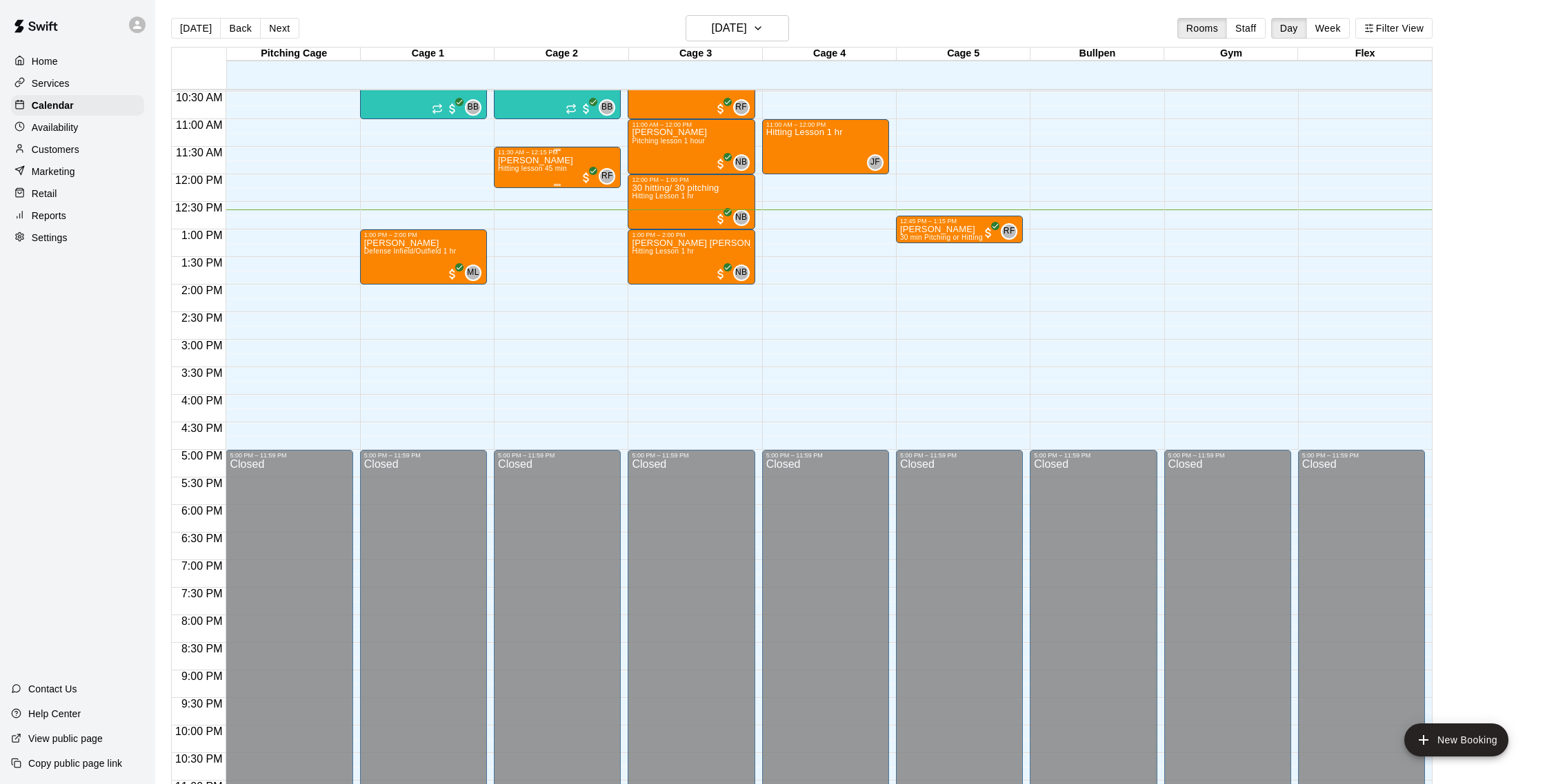
scroll to position [575, 0]
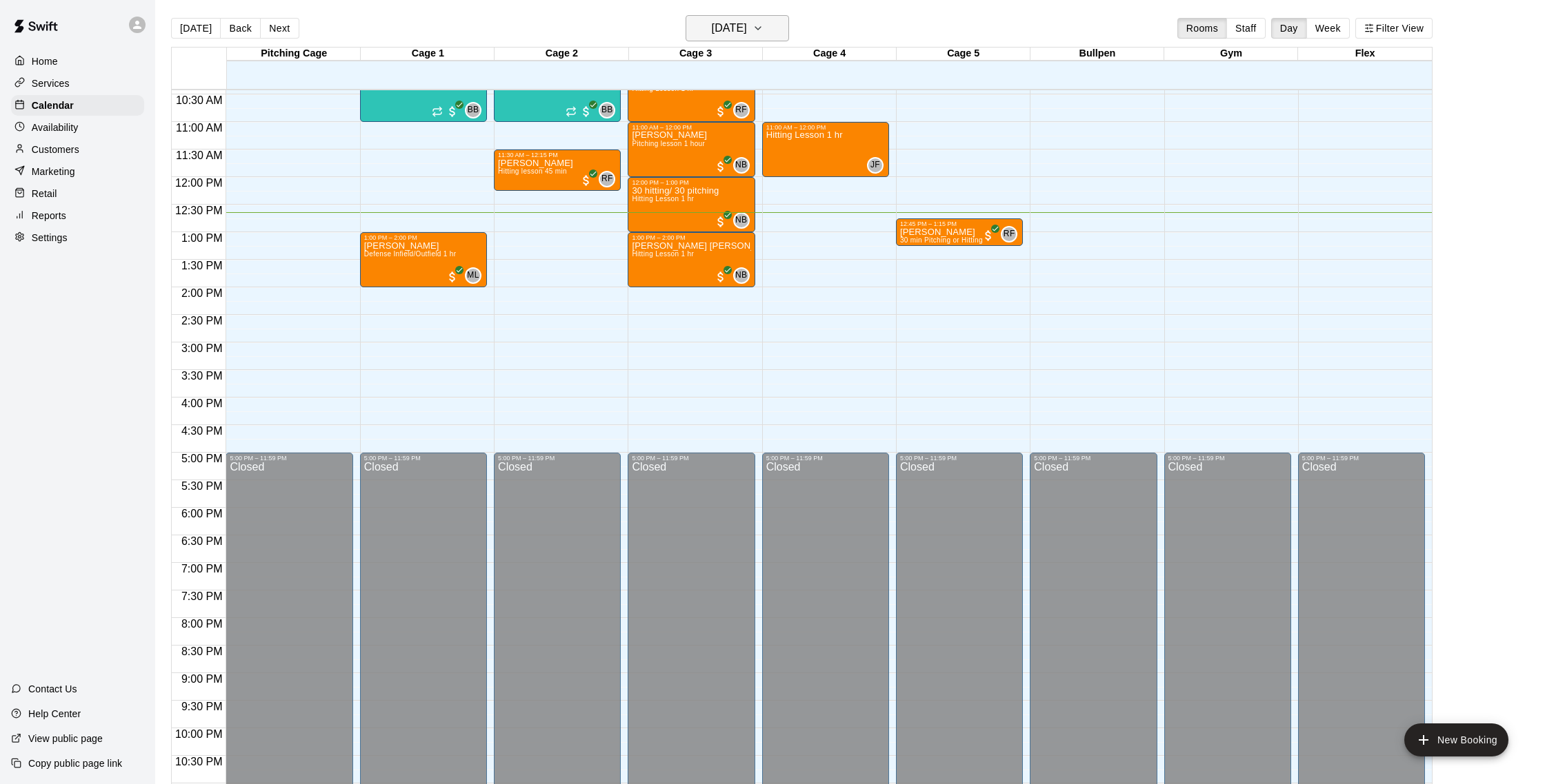
click at [740, 29] on h6 "[DATE]" at bounding box center [729, 28] width 35 height 19
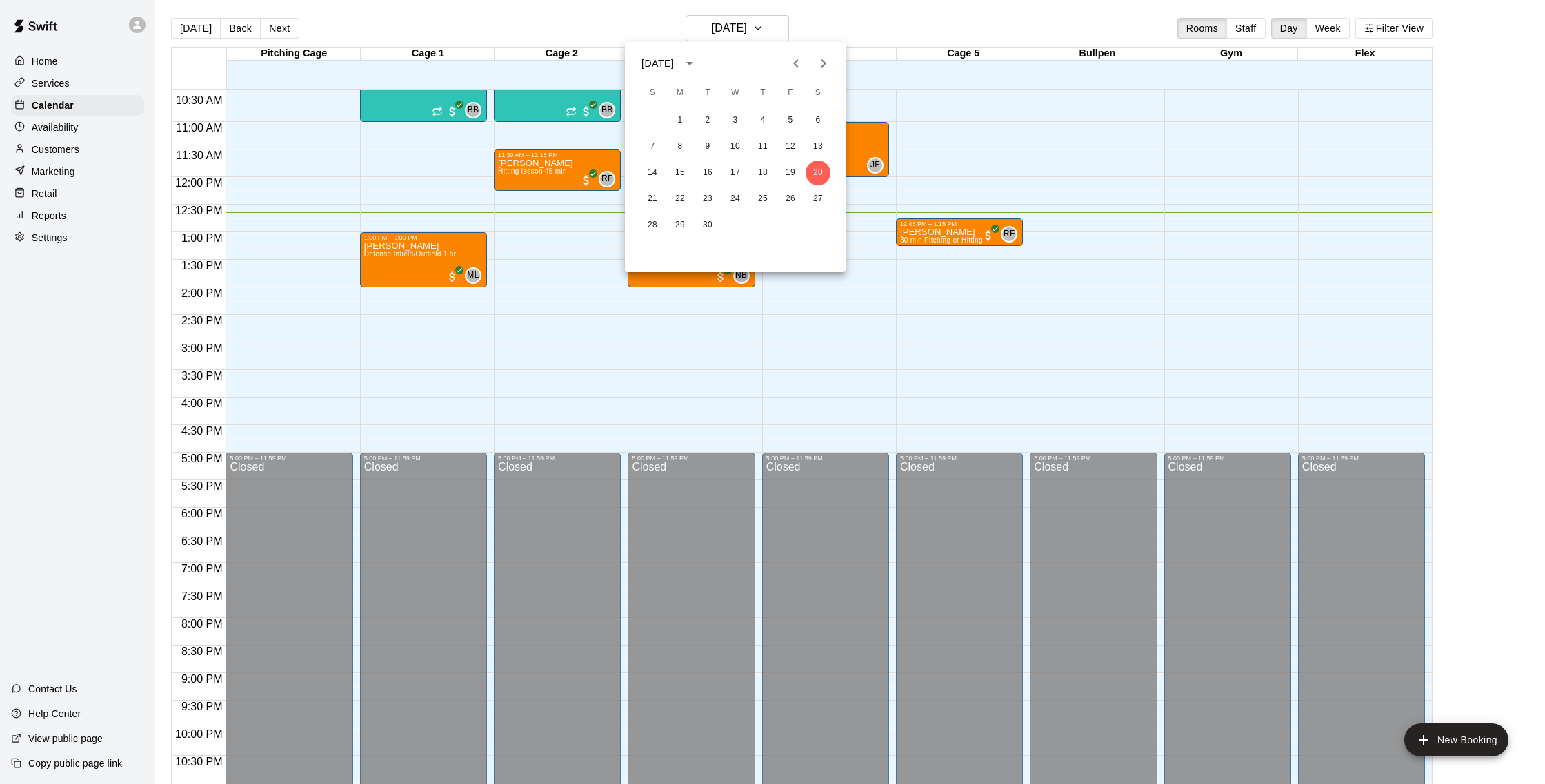
click at [815, 24] on div at bounding box center [772, 392] width 1545 height 784
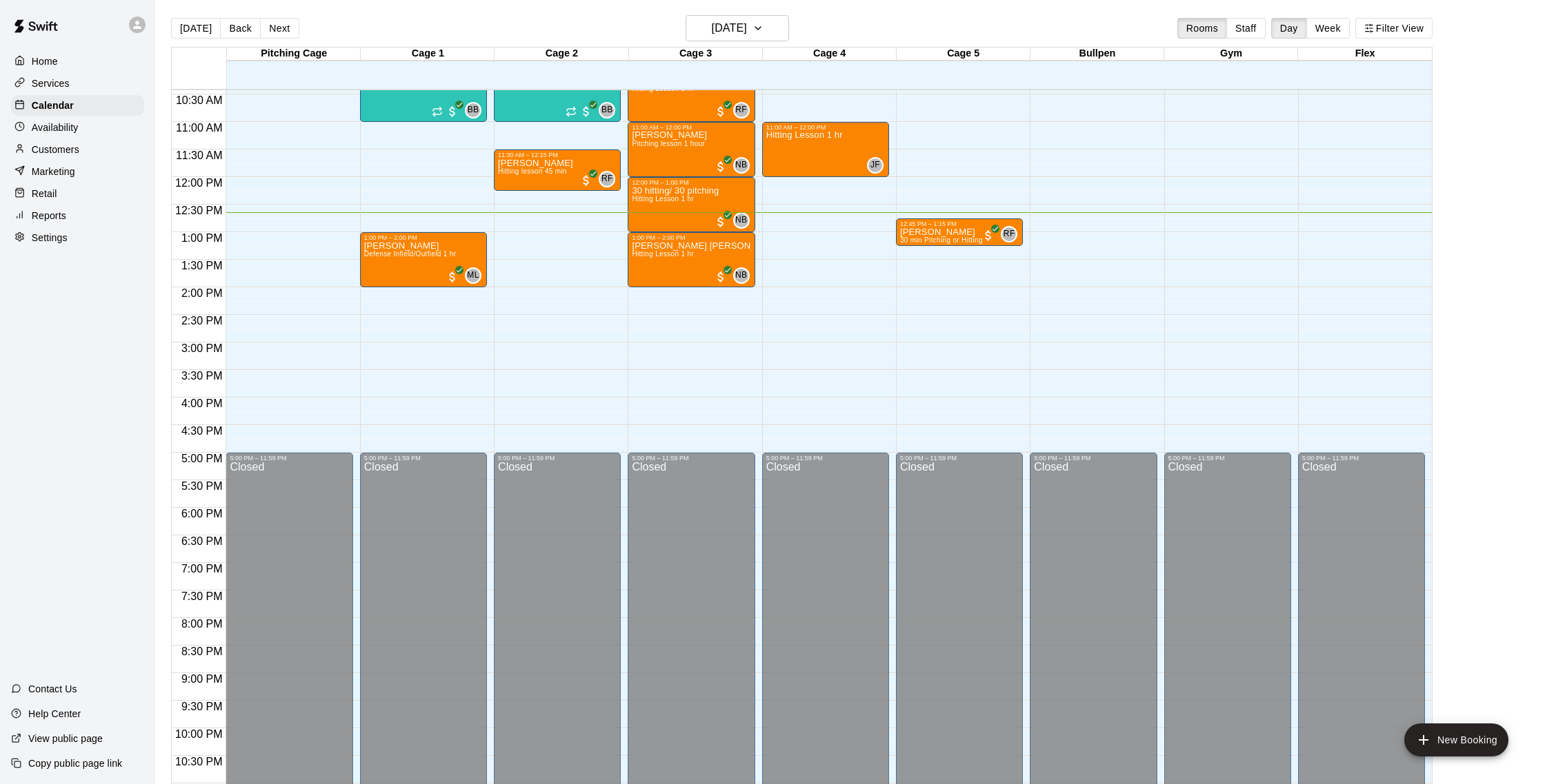
click at [83, 163] on div "Marketing" at bounding box center [77, 172] width 133 height 21
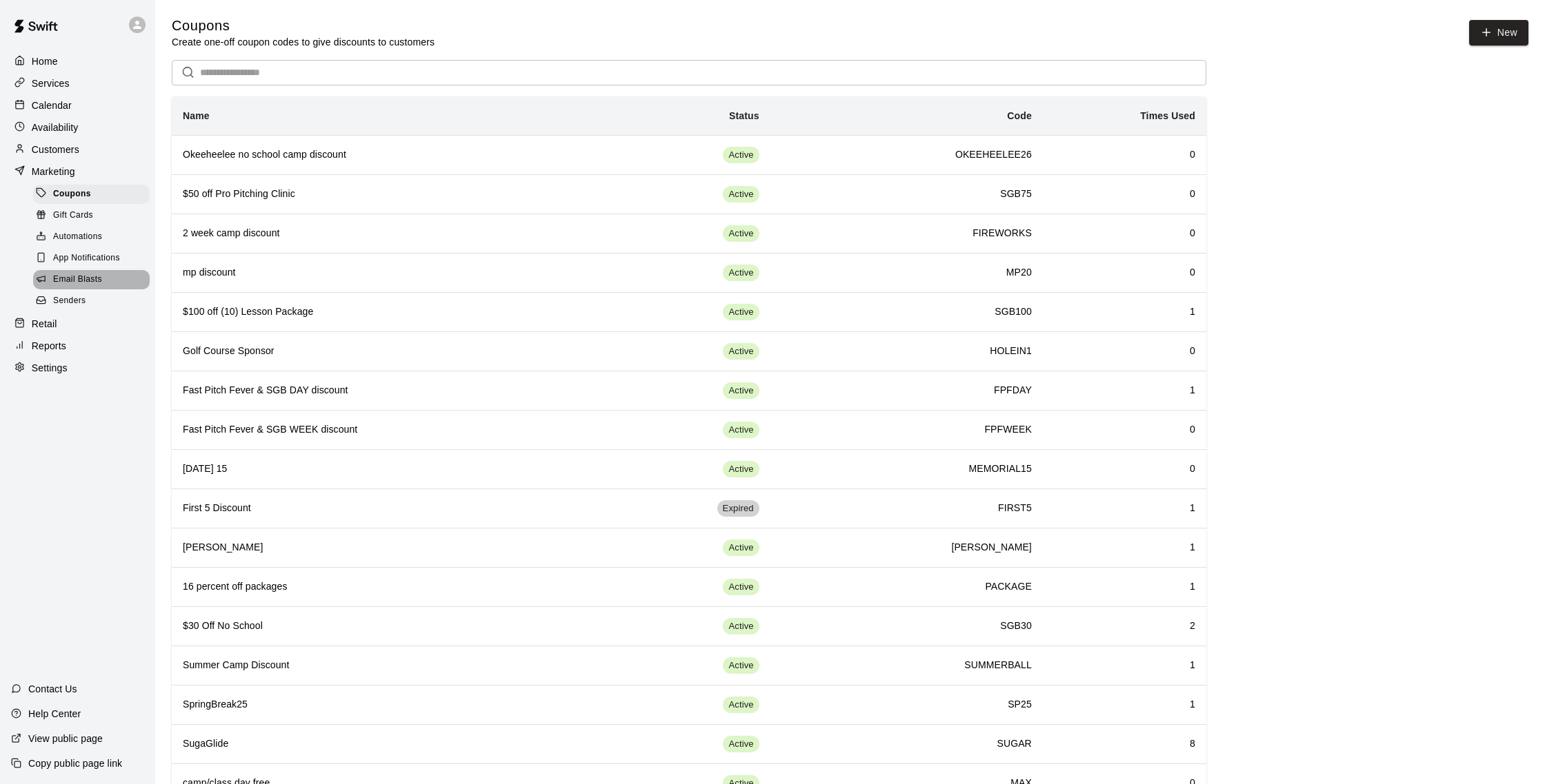
click at [83, 278] on span "Email Blasts" at bounding box center [77, 280] width 49 height 14
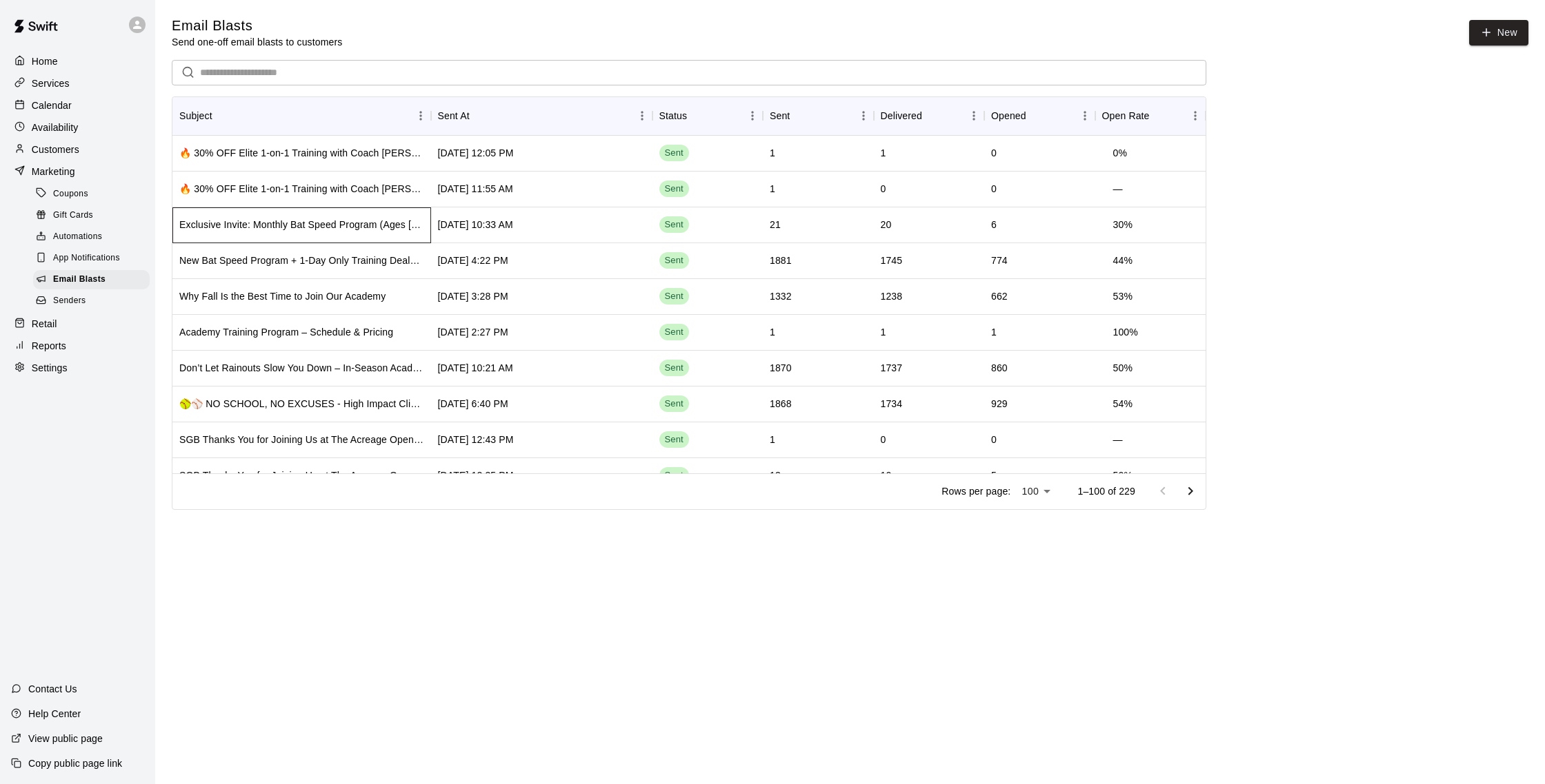
click at [421, 229] on div "Exclusive Invite: Monthly Bat Speed Program (Ages 12+)⚡ Selected Athletes Only:…" at bounding box center [301, 225] width 245 height 14
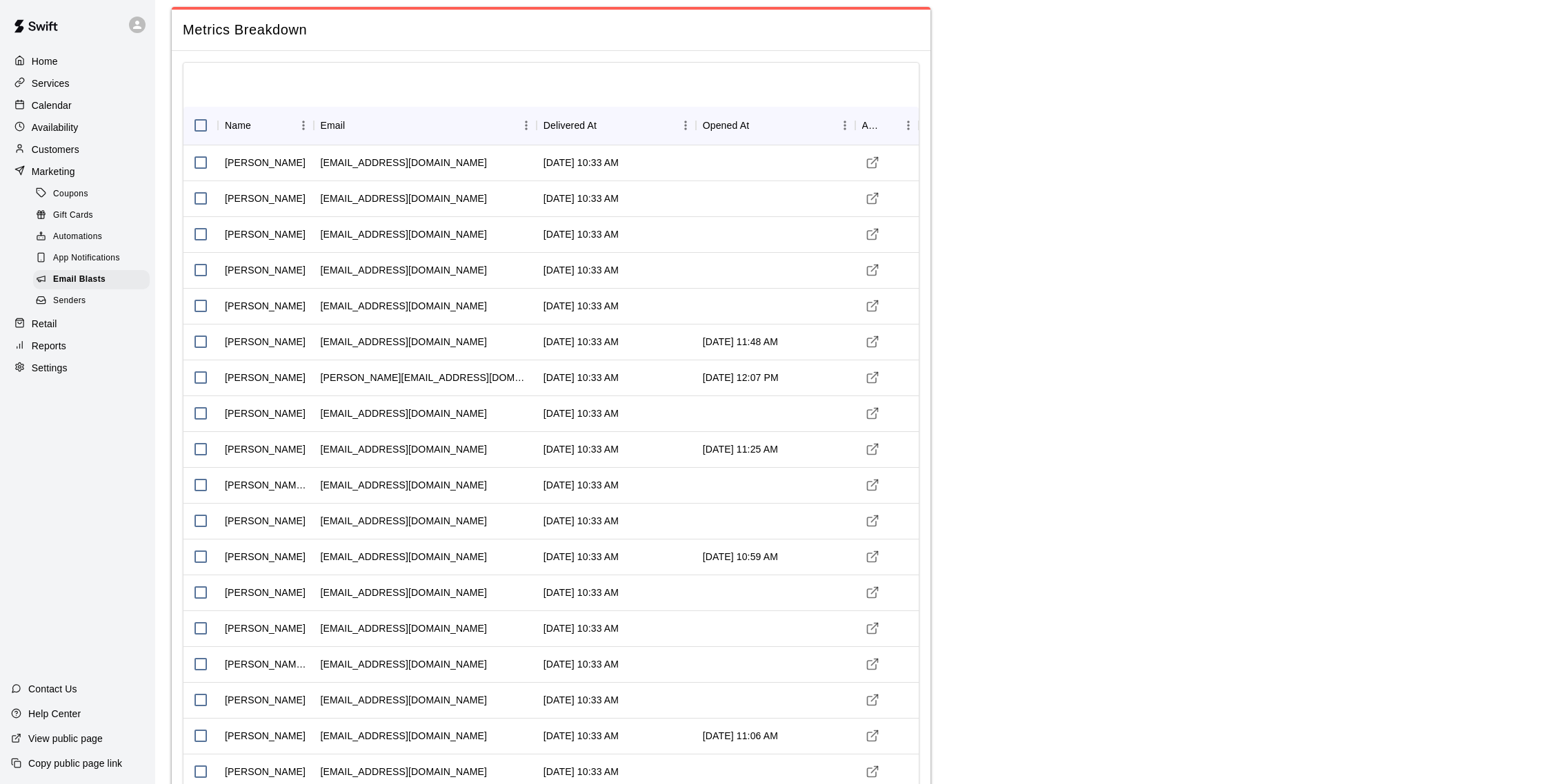
scroll to position [38, 0]
click at [74, 149] on p "Customers" at bounding box center [56, 149] width 47 height 14
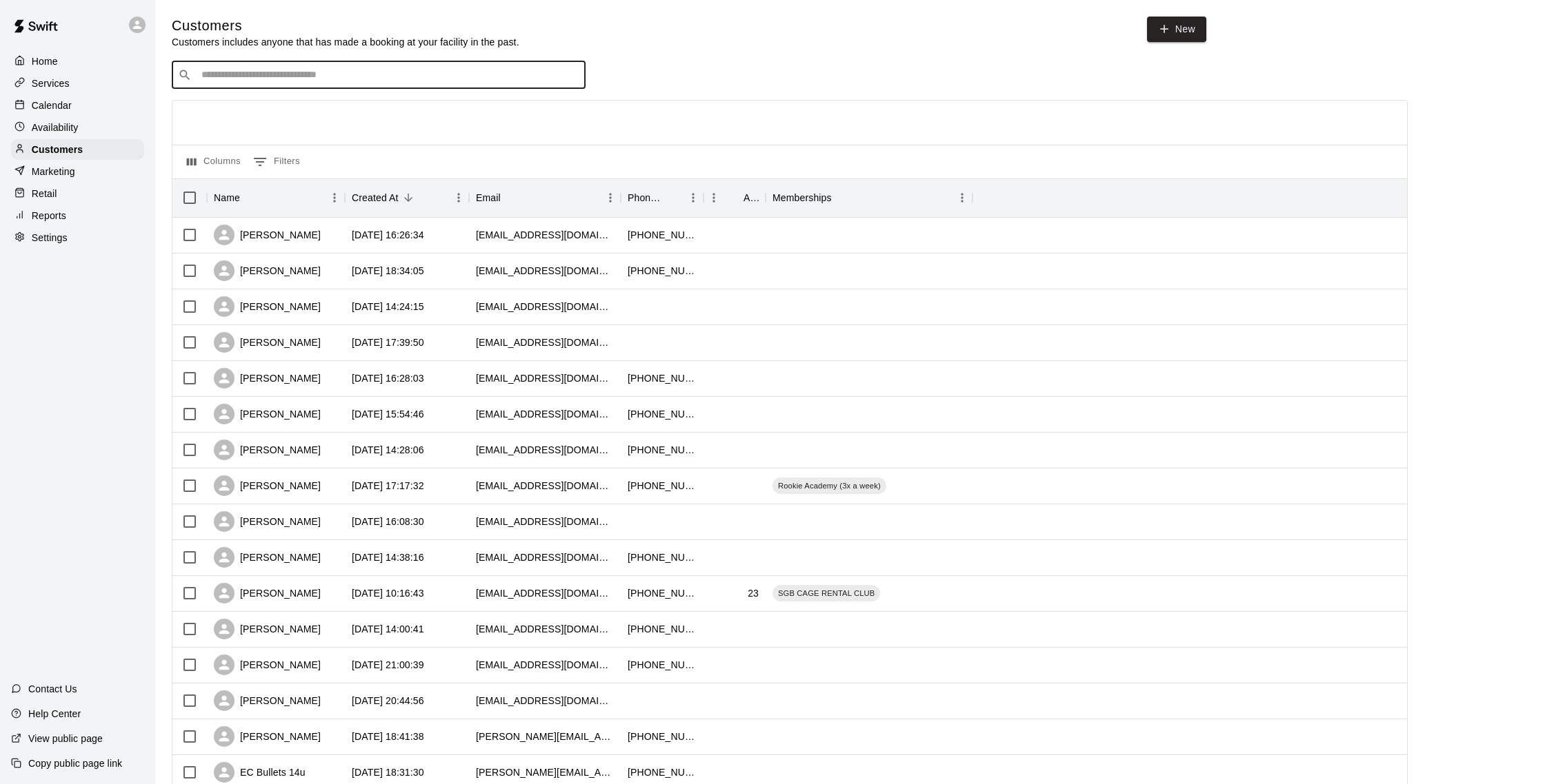
click at [251, 76] on input "Search customers by name or email" at bounding box center [388, 75] width 382 height 14
type input "*****"
click at [276, 119] on span "kelster5@aol.com" at bounding box center [284, 118] width 148 height 9
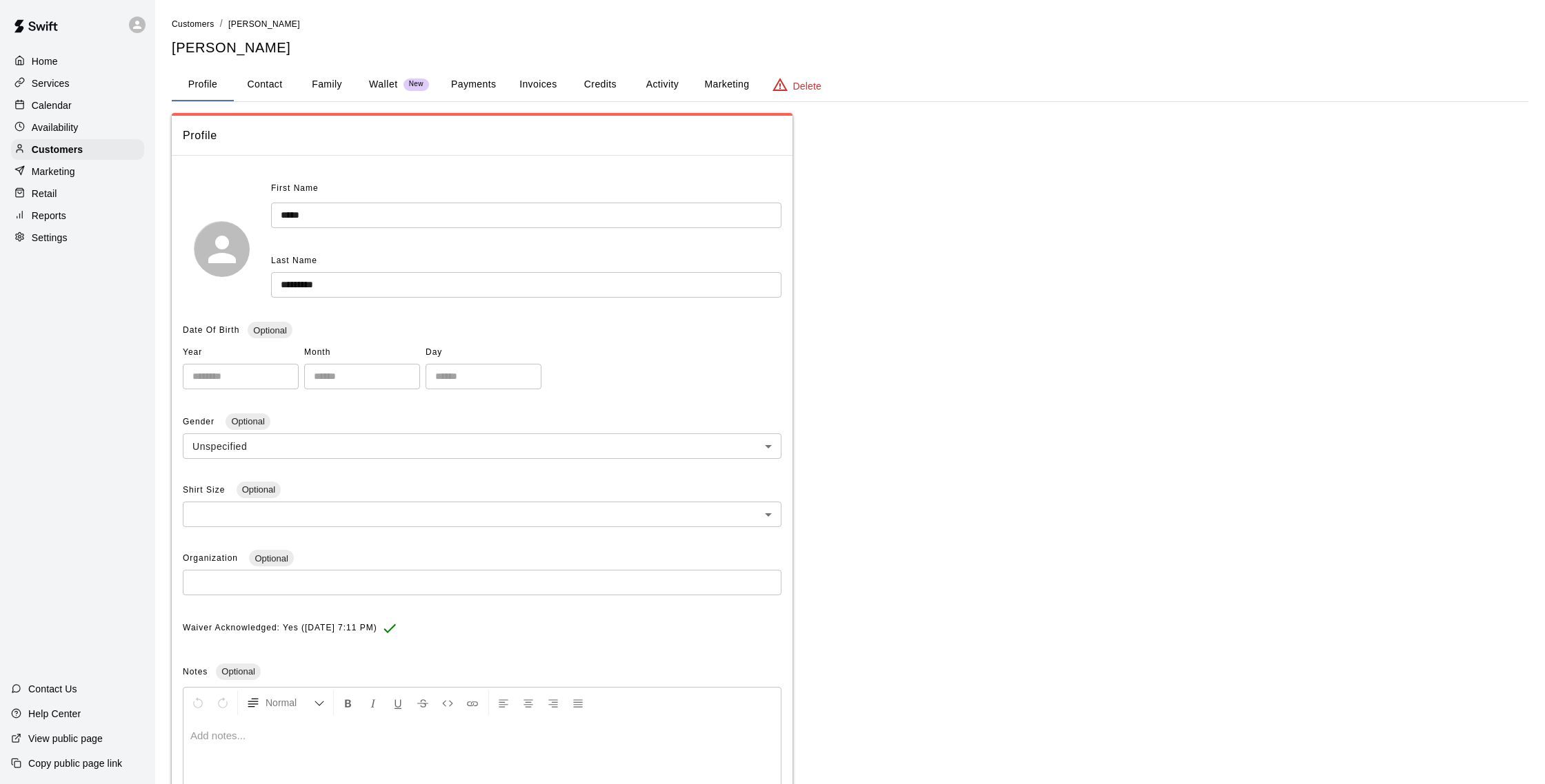
click at [468, 84] on button "Payments" at bounding box center [473, 84] width 67 height 33
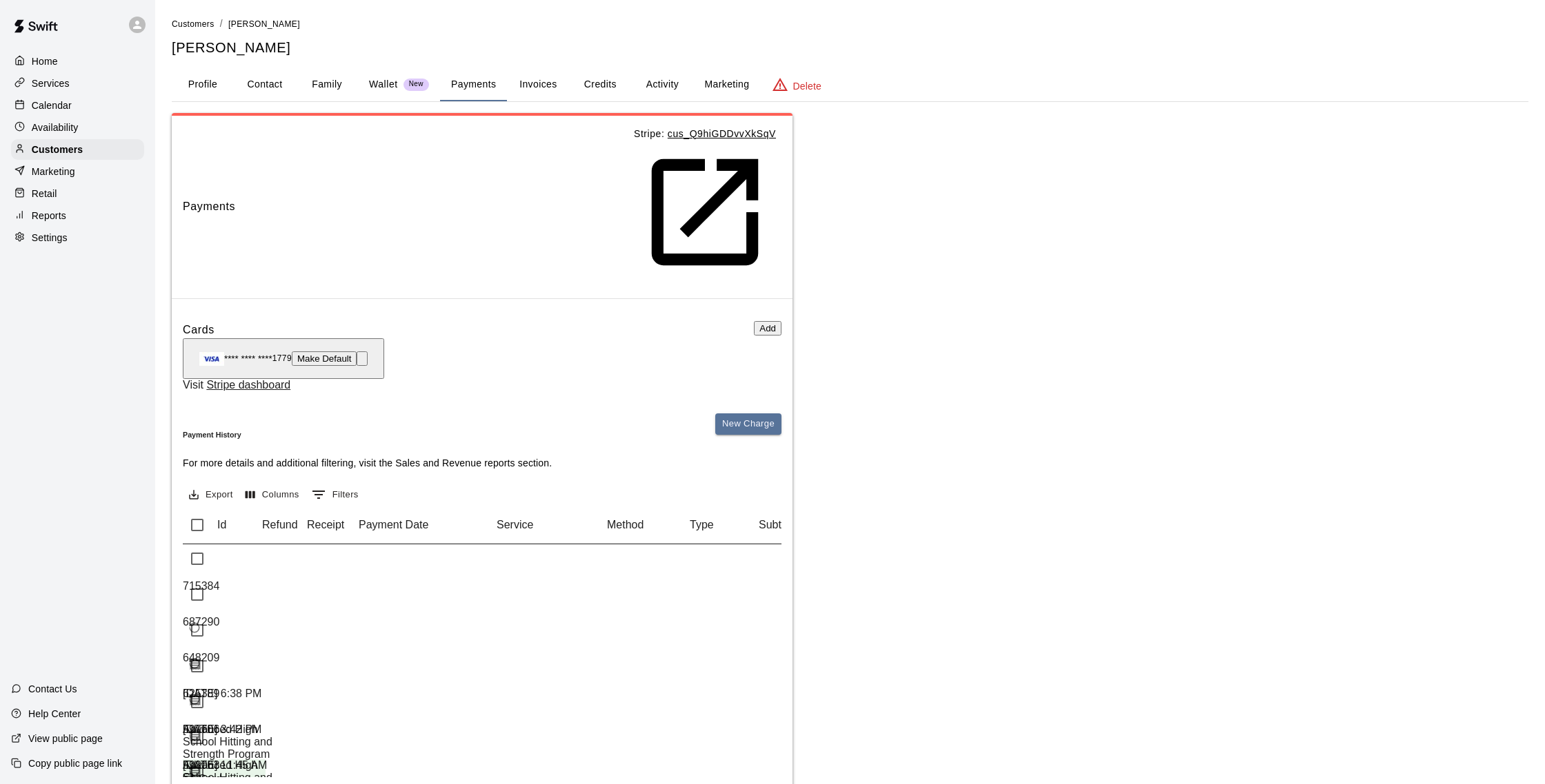
click at [275, 84] on button "Contact" at bounding box center [265, 84] width 62 height 33
select select "**"
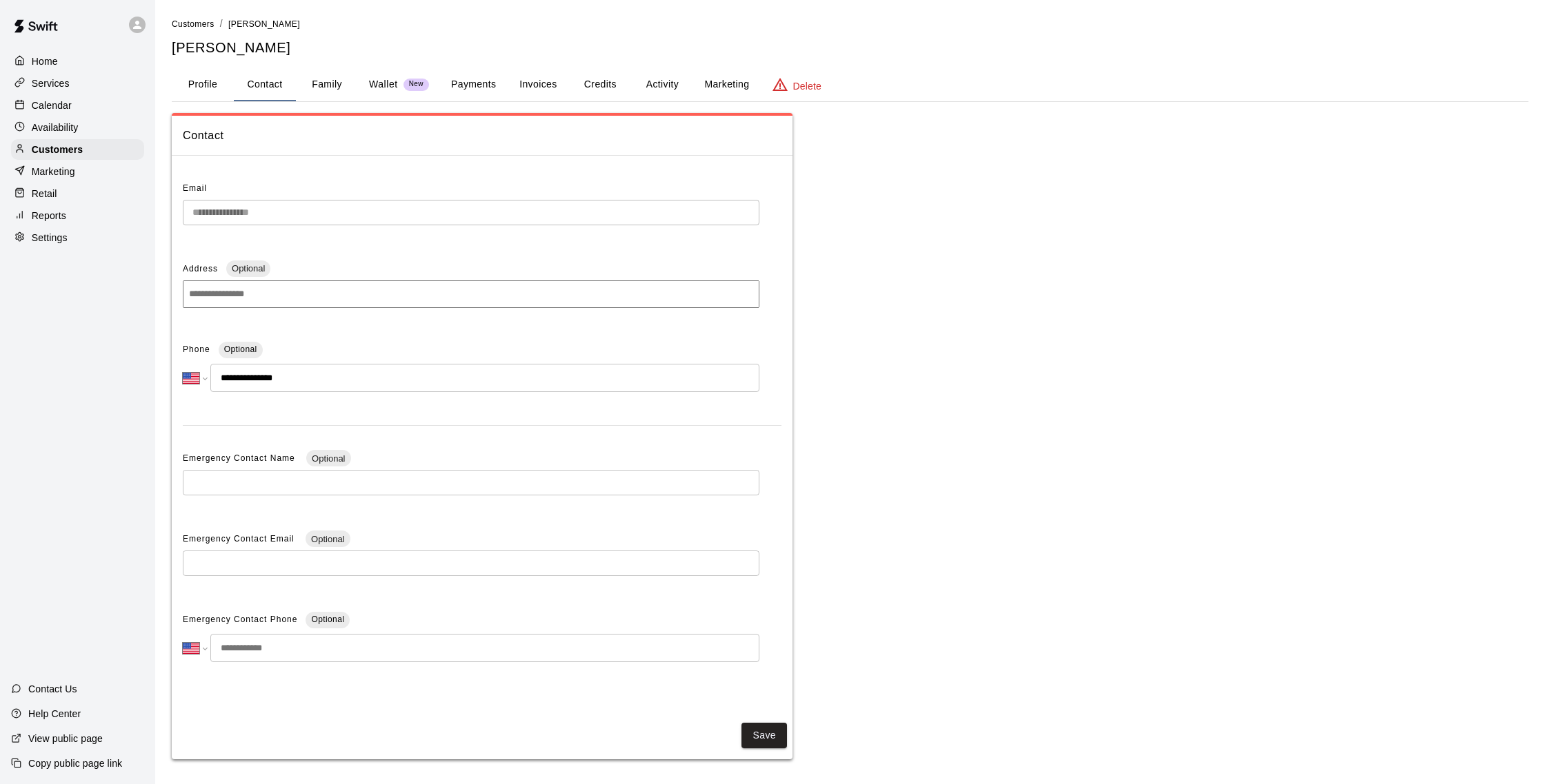
click at [88, 111] on div "Calendar" at bounding box center [77, 106] width 133 height 21
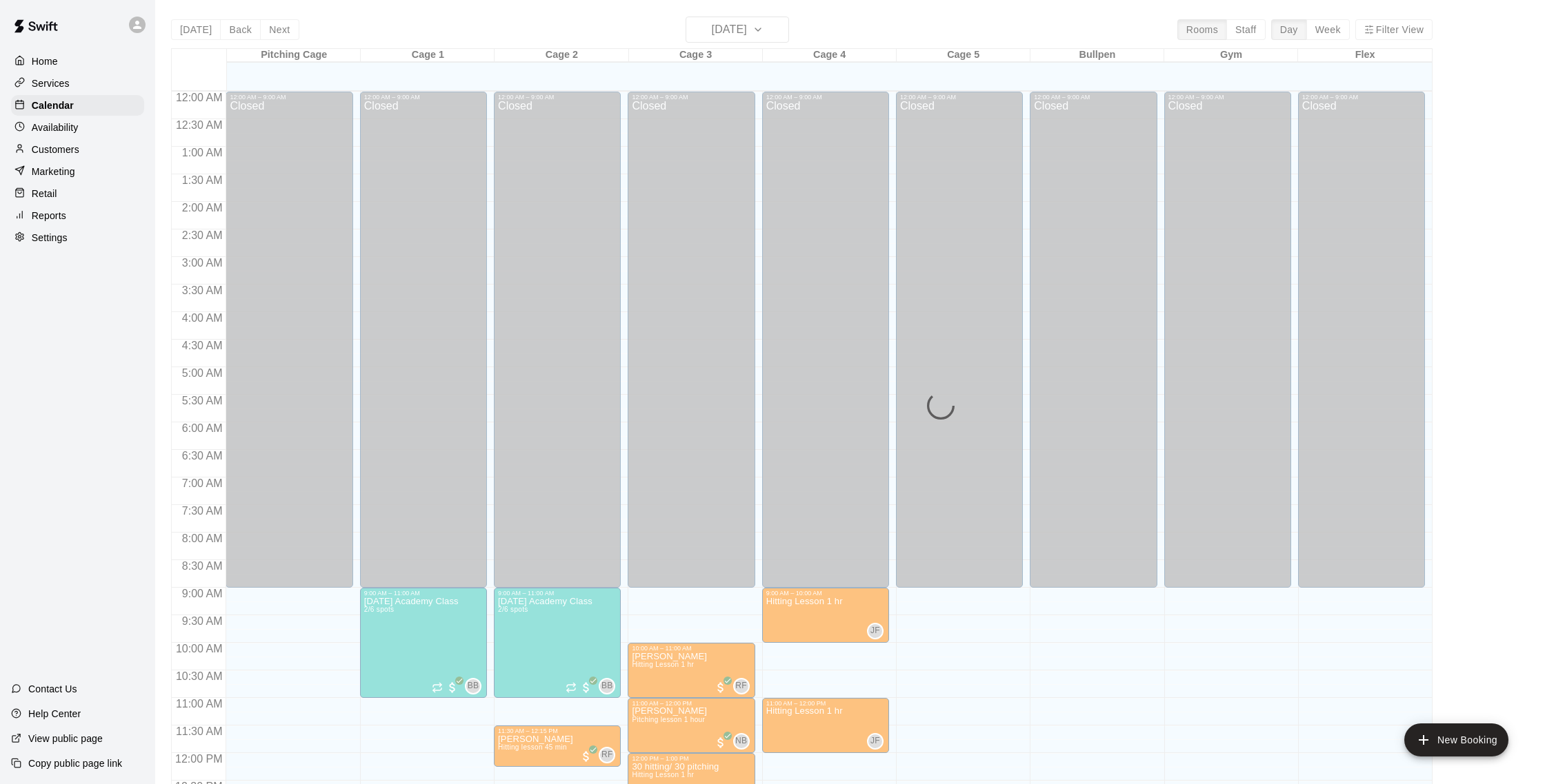
scroll to position [574, 0]
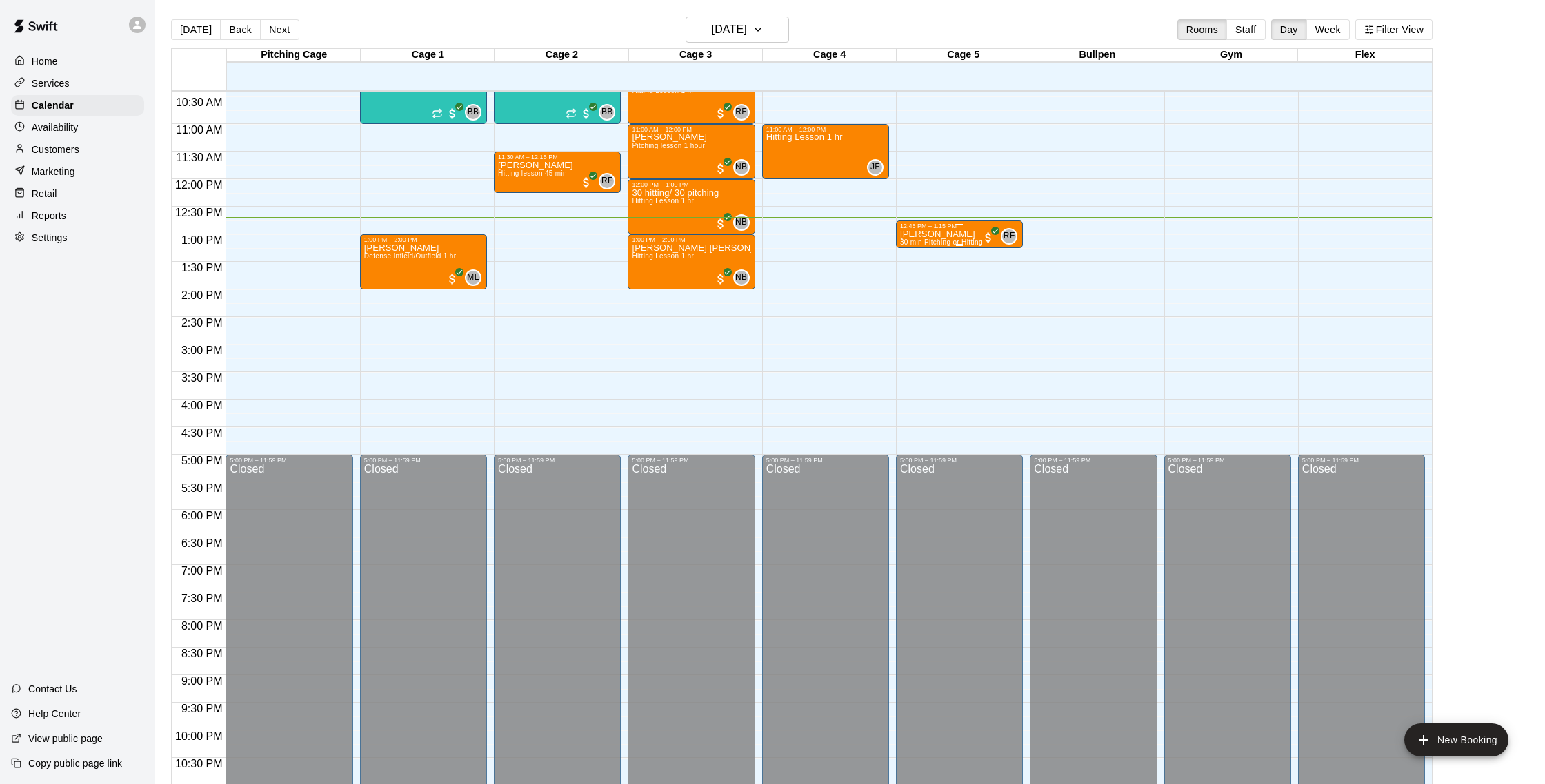
click at [913, 226] on div "12:45 PM – 1:15 PM" at bounding box center [959, 226] width 119 height 7
click at [911, 268] on img "edit" at bounding box center [914, 269] width 16 height 16
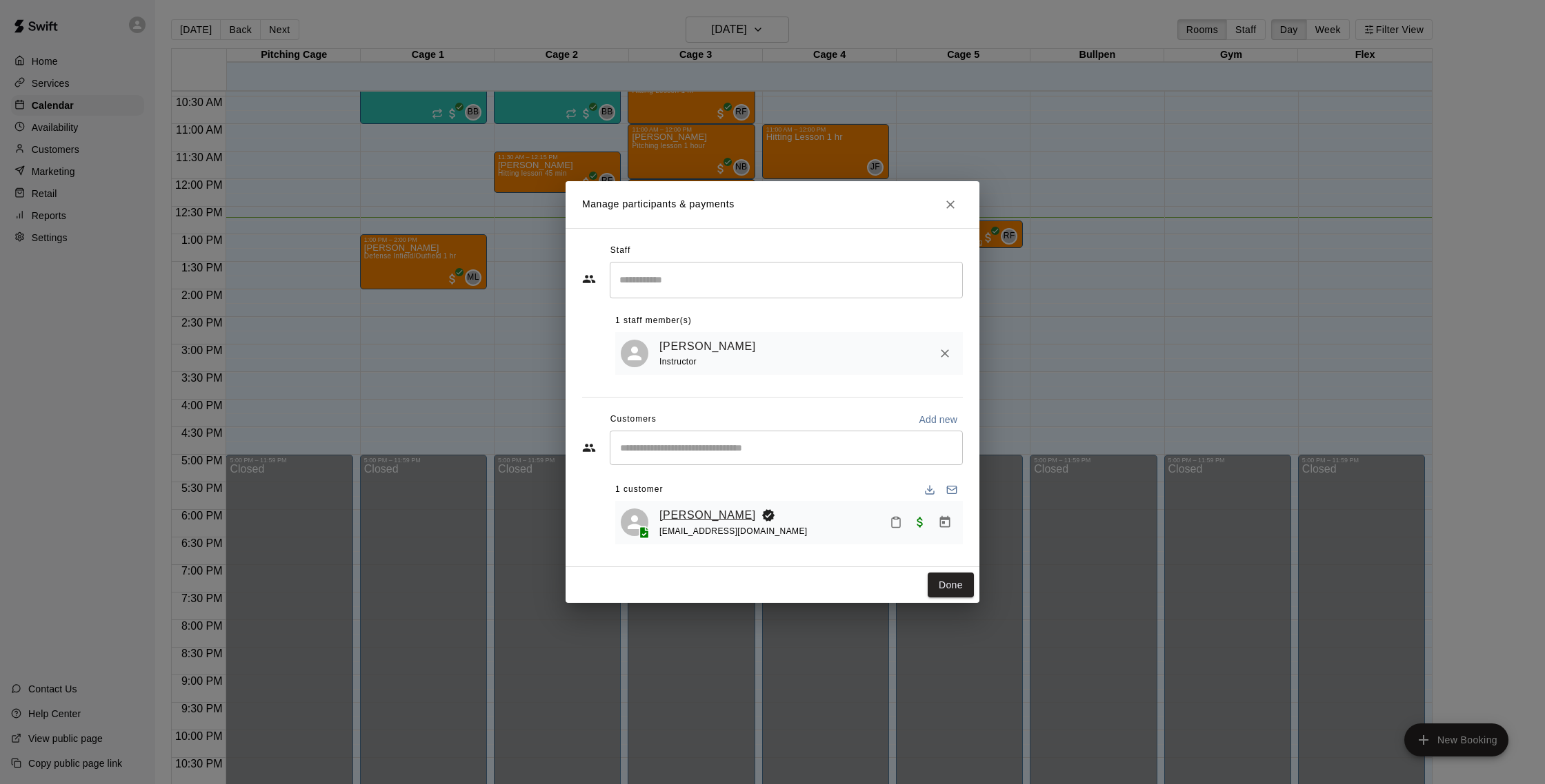
click at [701, 519] on link "[PERSON_NAME]" at bounding box center [708, 515] width 96 height 18
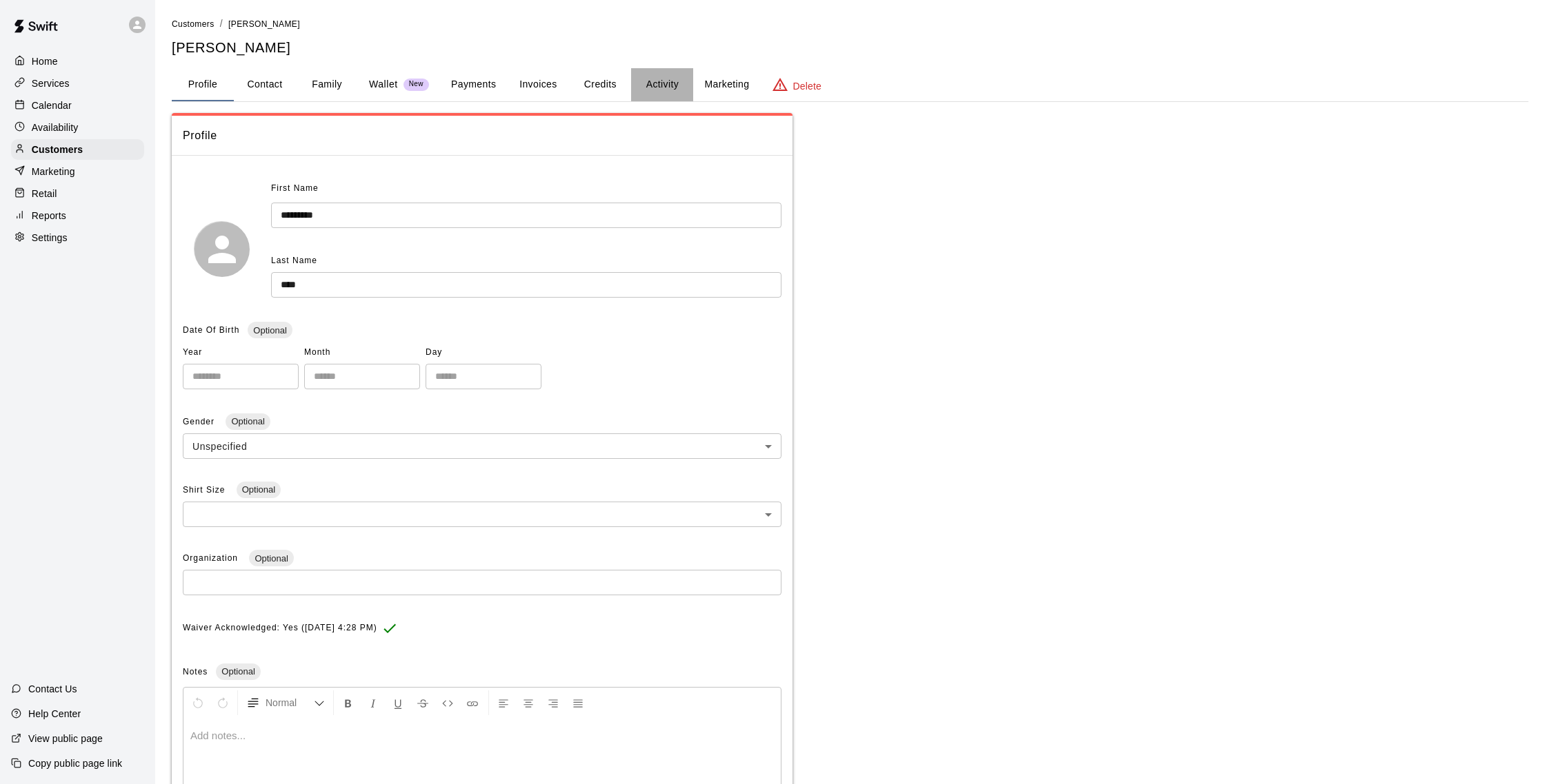
click at [674, 86] on button "Activity" at bounding box center [662, 84] width 62 height 33
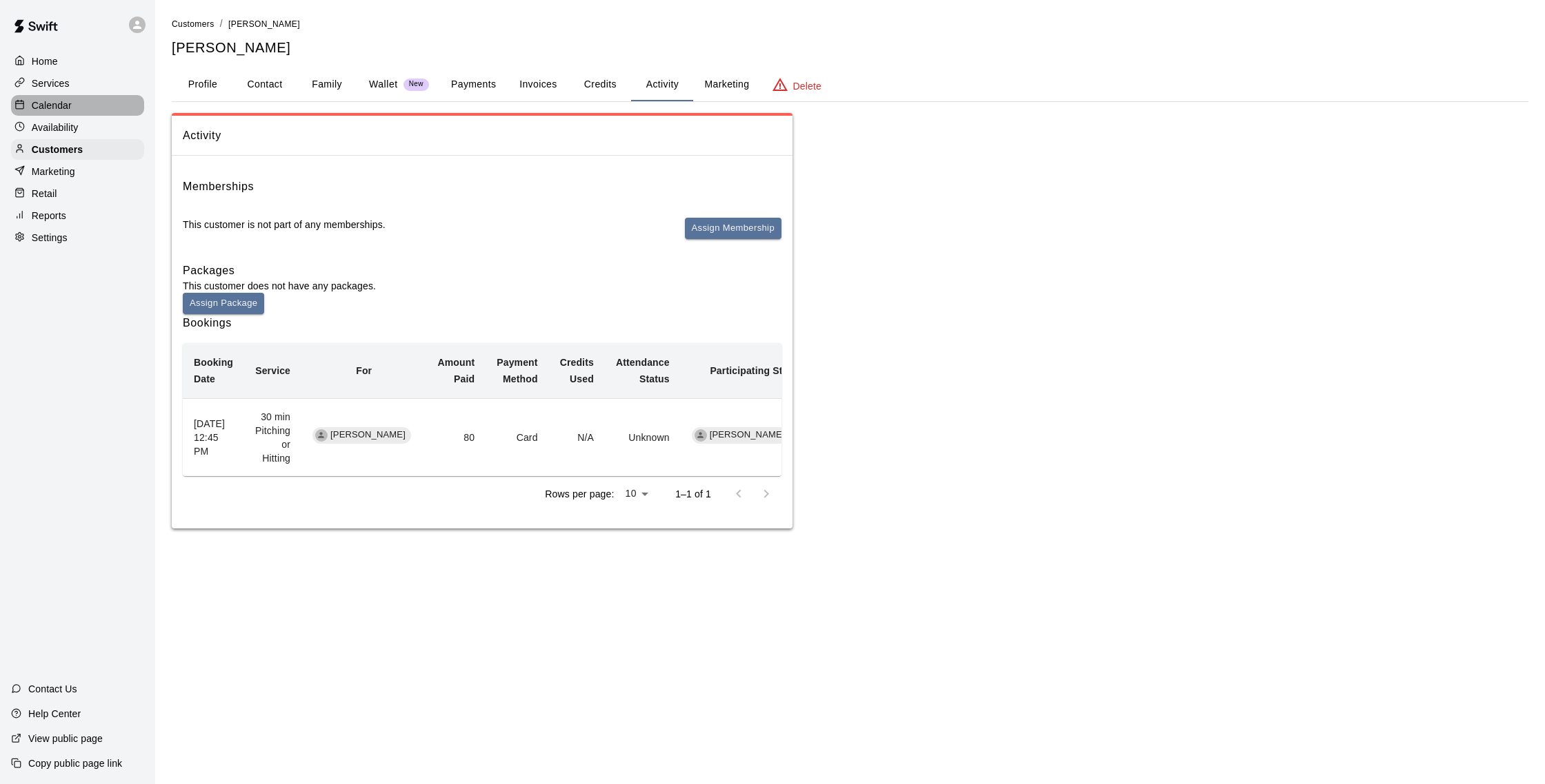
click at [59, 106] on p "Calendar" at bounding box center [52, 105] width 40 height 14
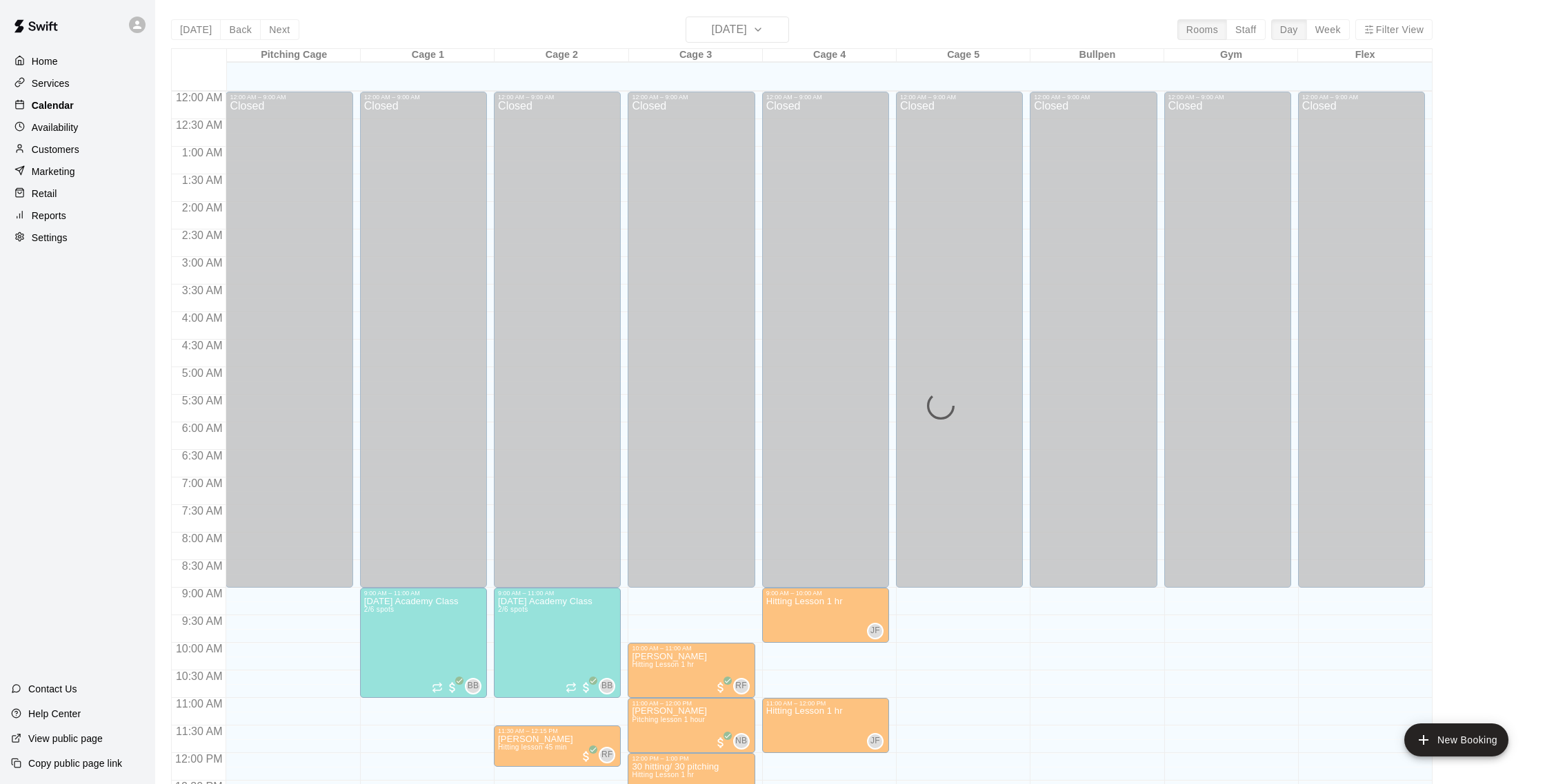
scroll to position [574, 0]
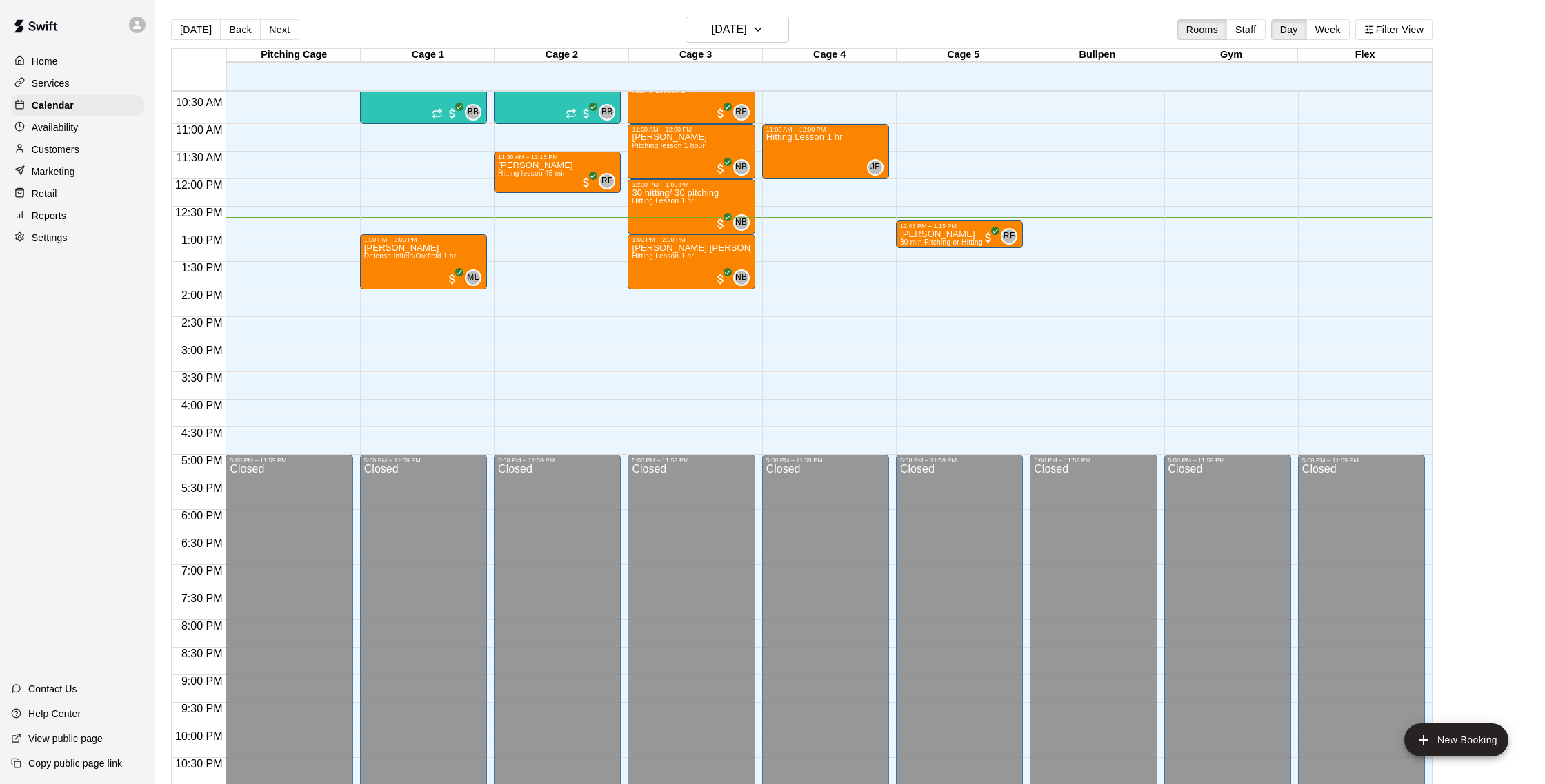
click at [76, 142] on div "Customers" at bounding box center [77, 149] width 133 height 21
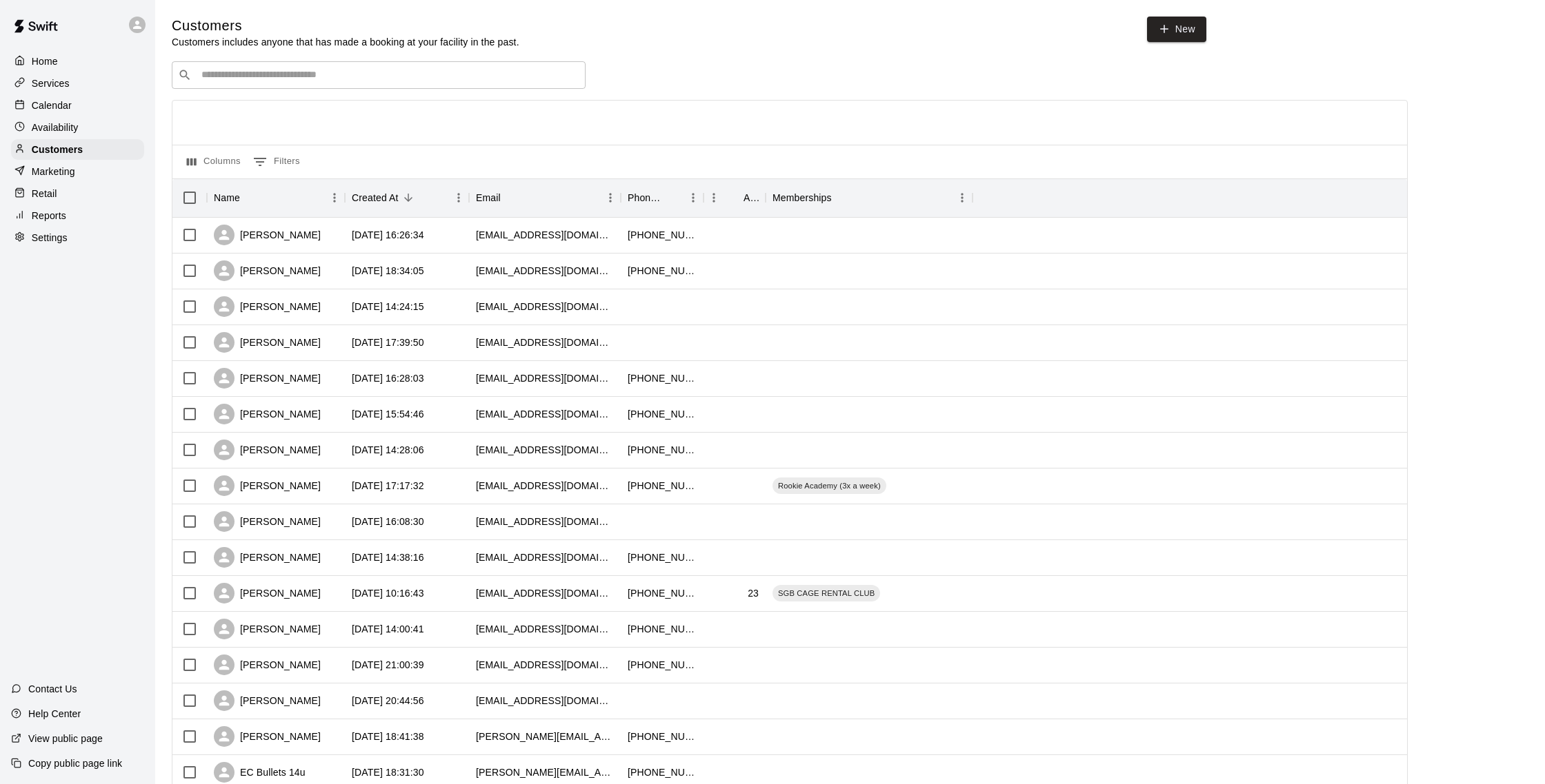
click at [274, 72] on input "Search customers by name or email" at bounding box center [388, 75] width 382 height 14
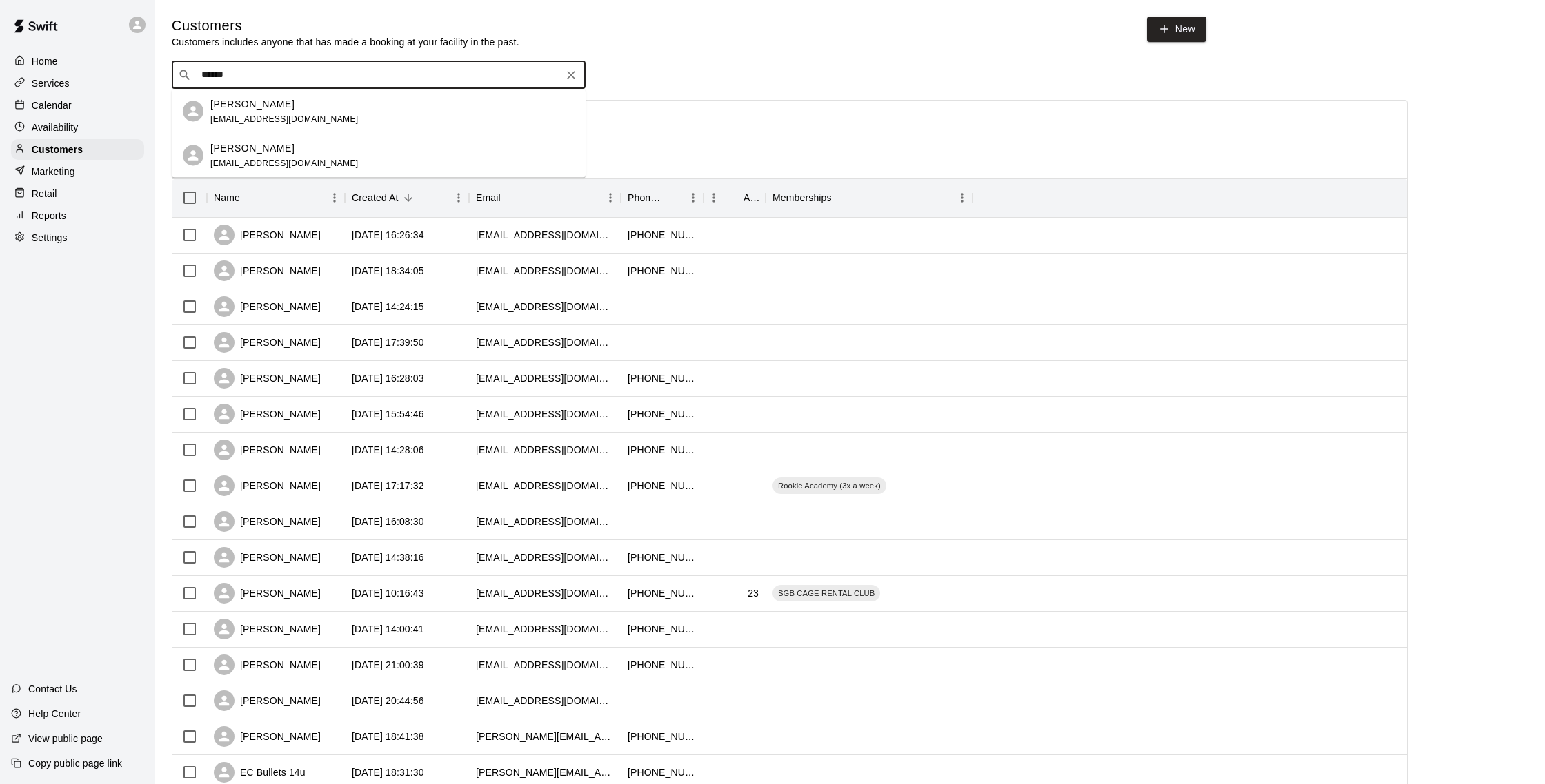
type input "*******"
click at [346, 109] on div "Kaleb Lopez Mendoza jeika302@gmail.com" at bounding box center [392, 111] width 364 height 29
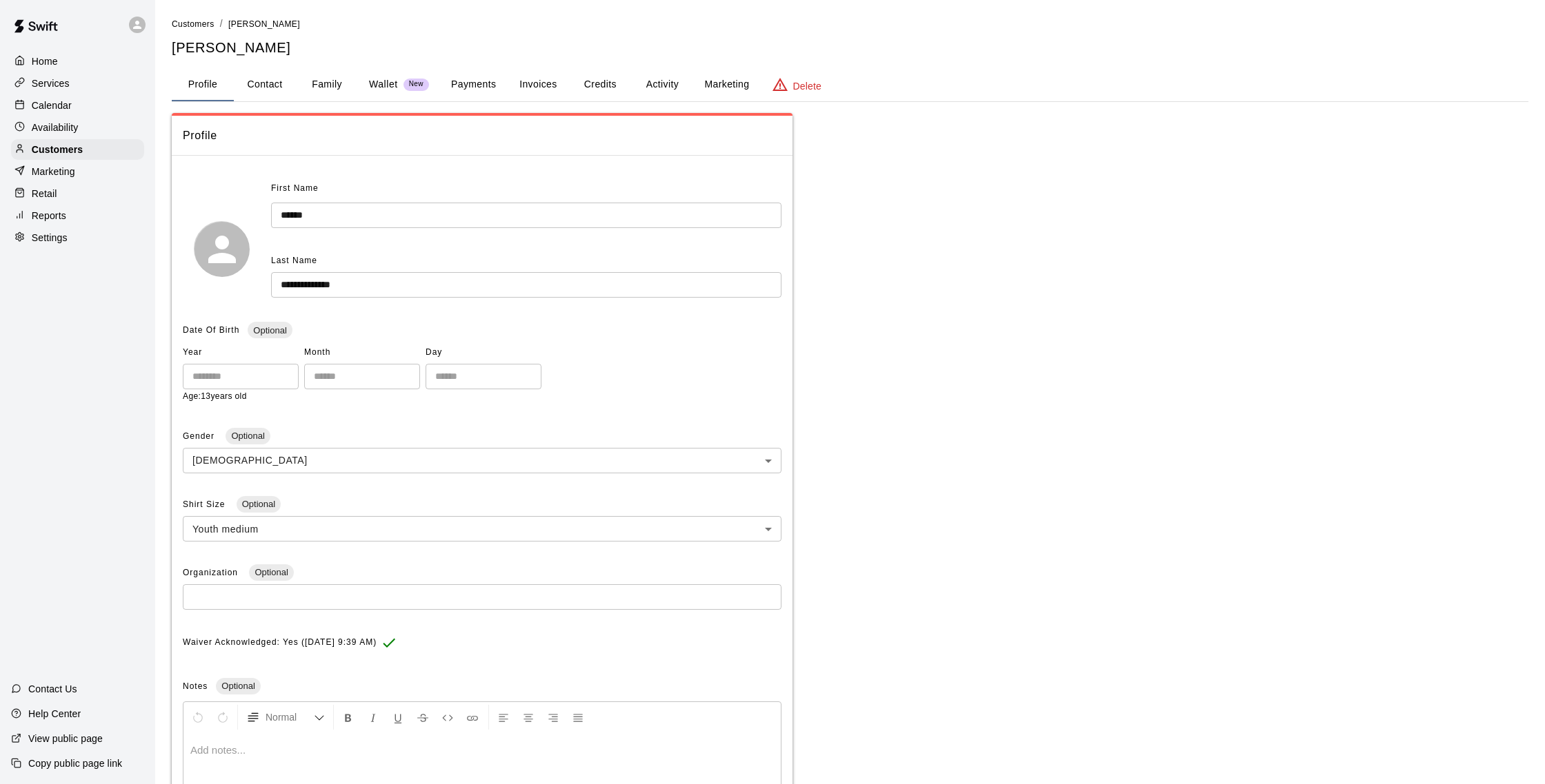
click at [320, 85] on button "Family" at bounding box center [327, 84] width 62 height 33
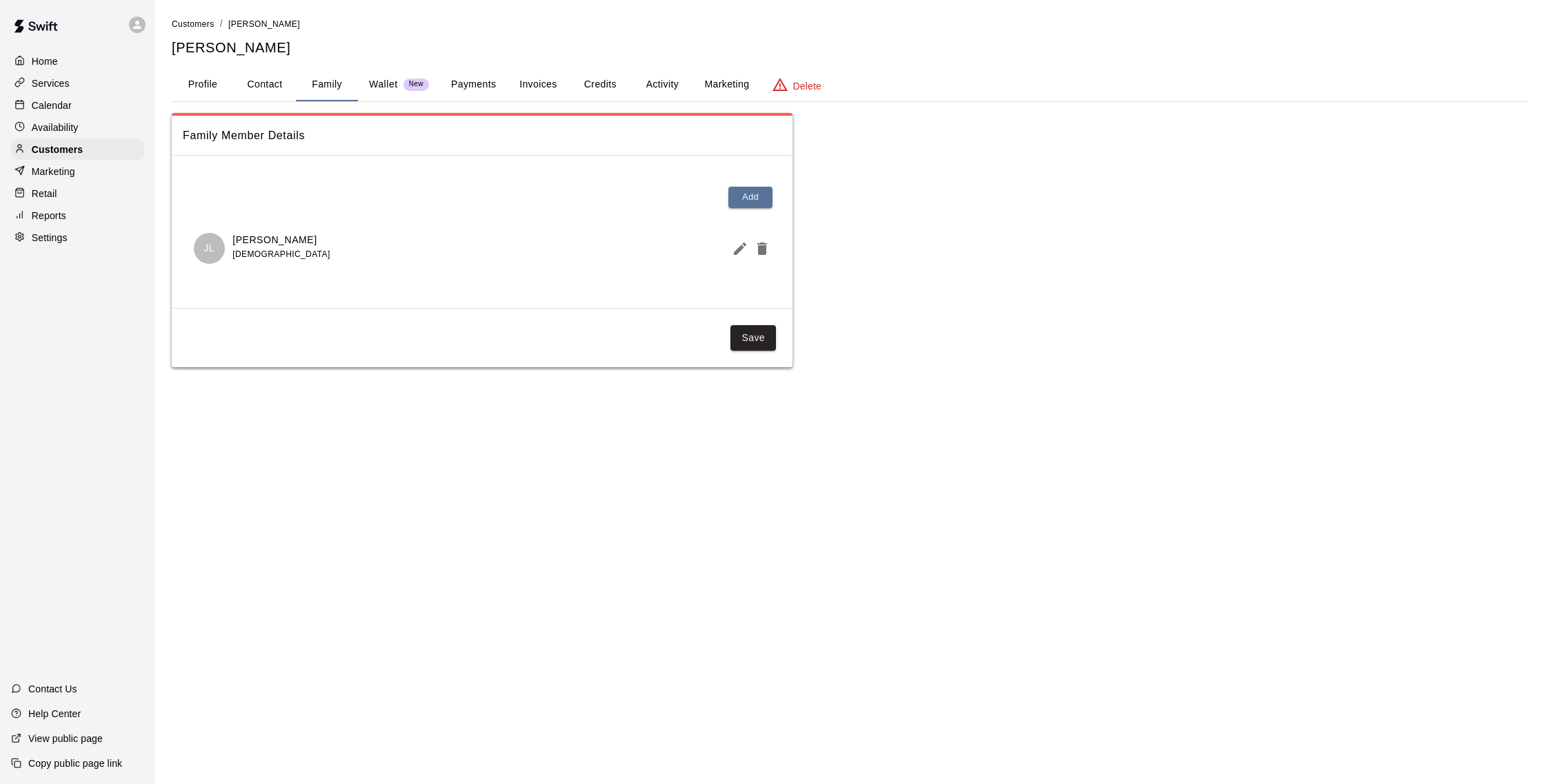
click at [663, 85] on button "Activity" at bounding box center [662, 84] width 62 height 33
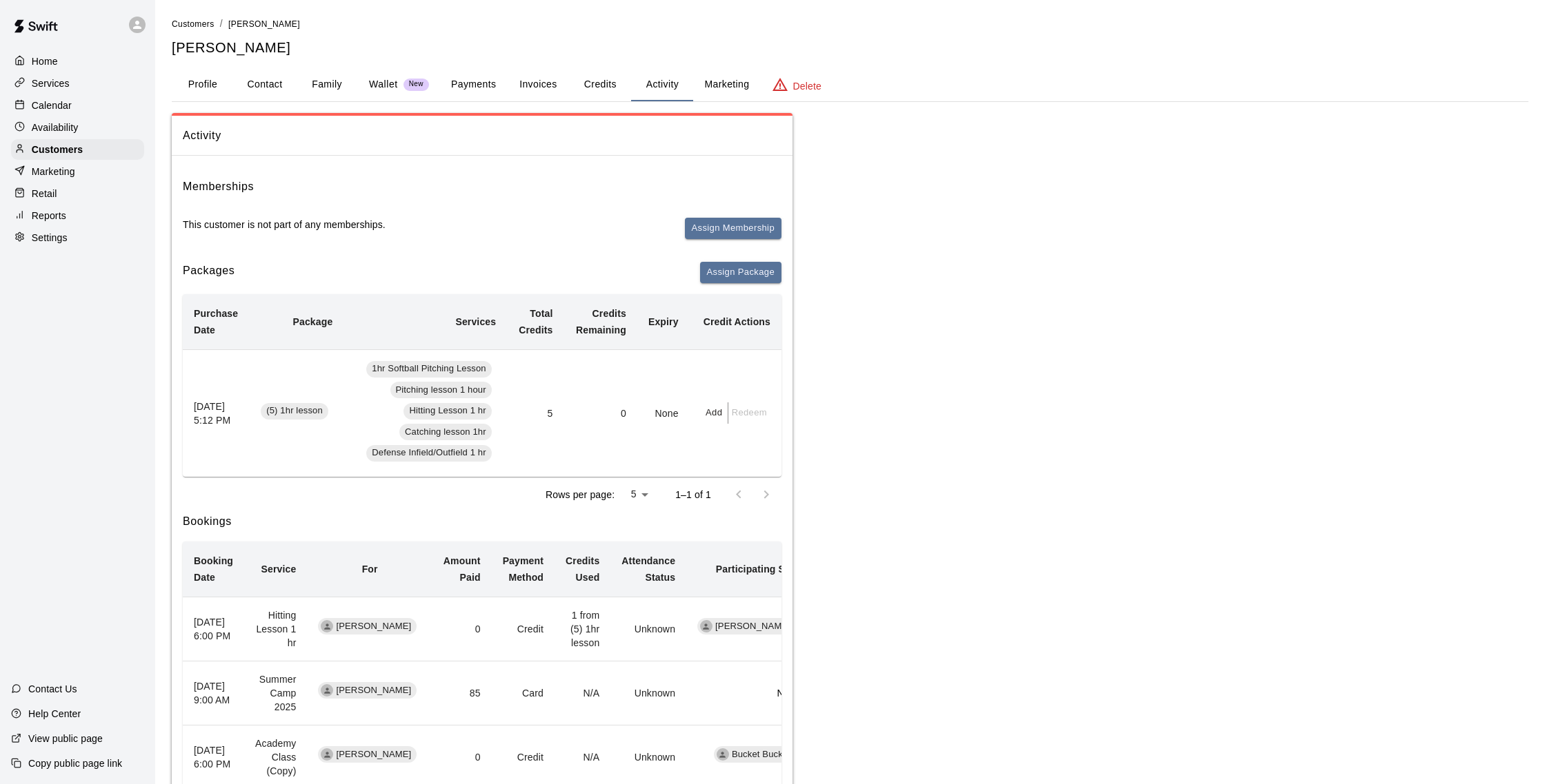
click at [67, 109] on p "Calendar" at bounding box center [52, 105] width 40 height 14
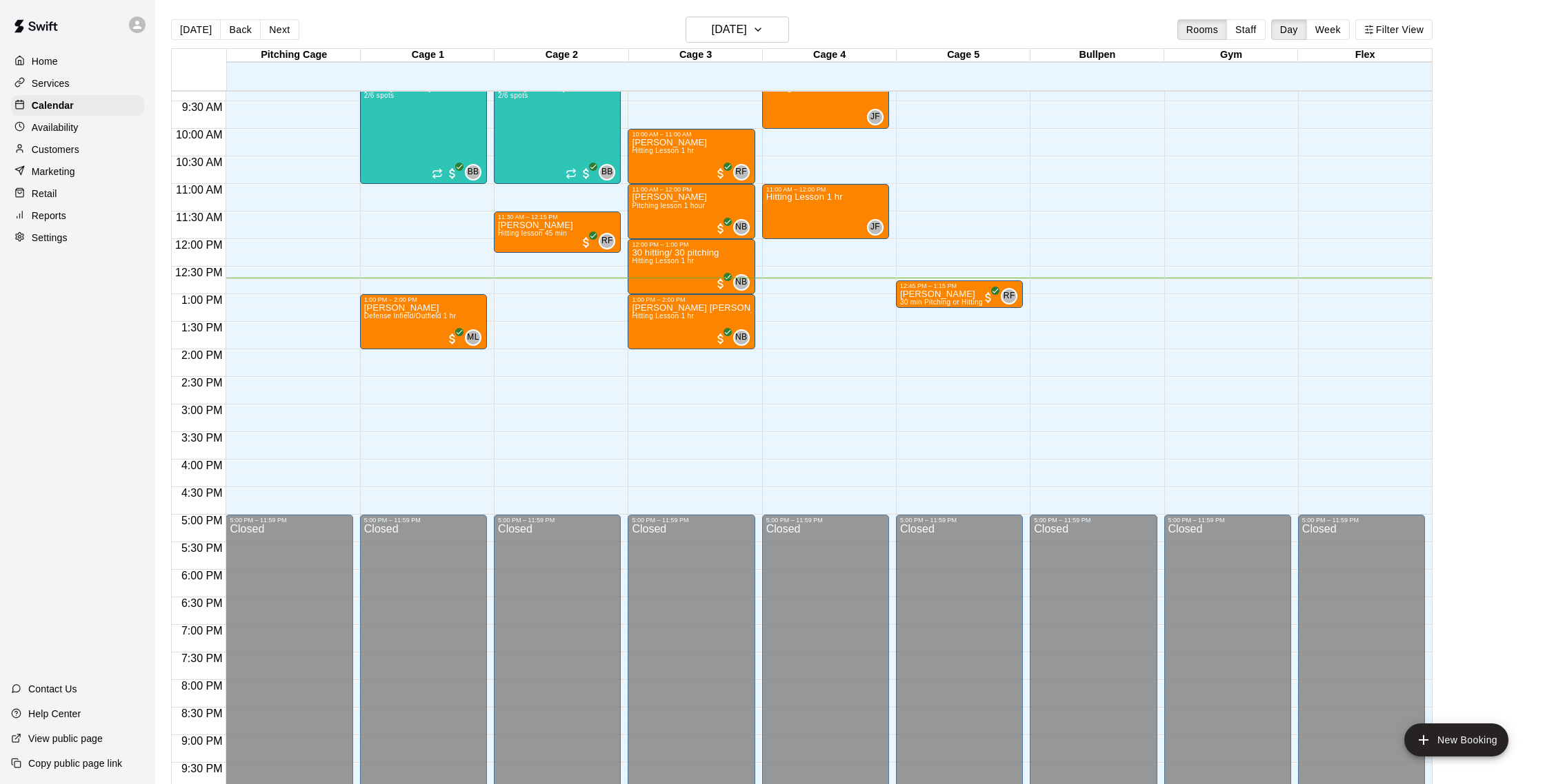
scroll to position [514, 0]
click at [60, 152] on p "Customers" at bounding box center [56, 149] width 47 height 14
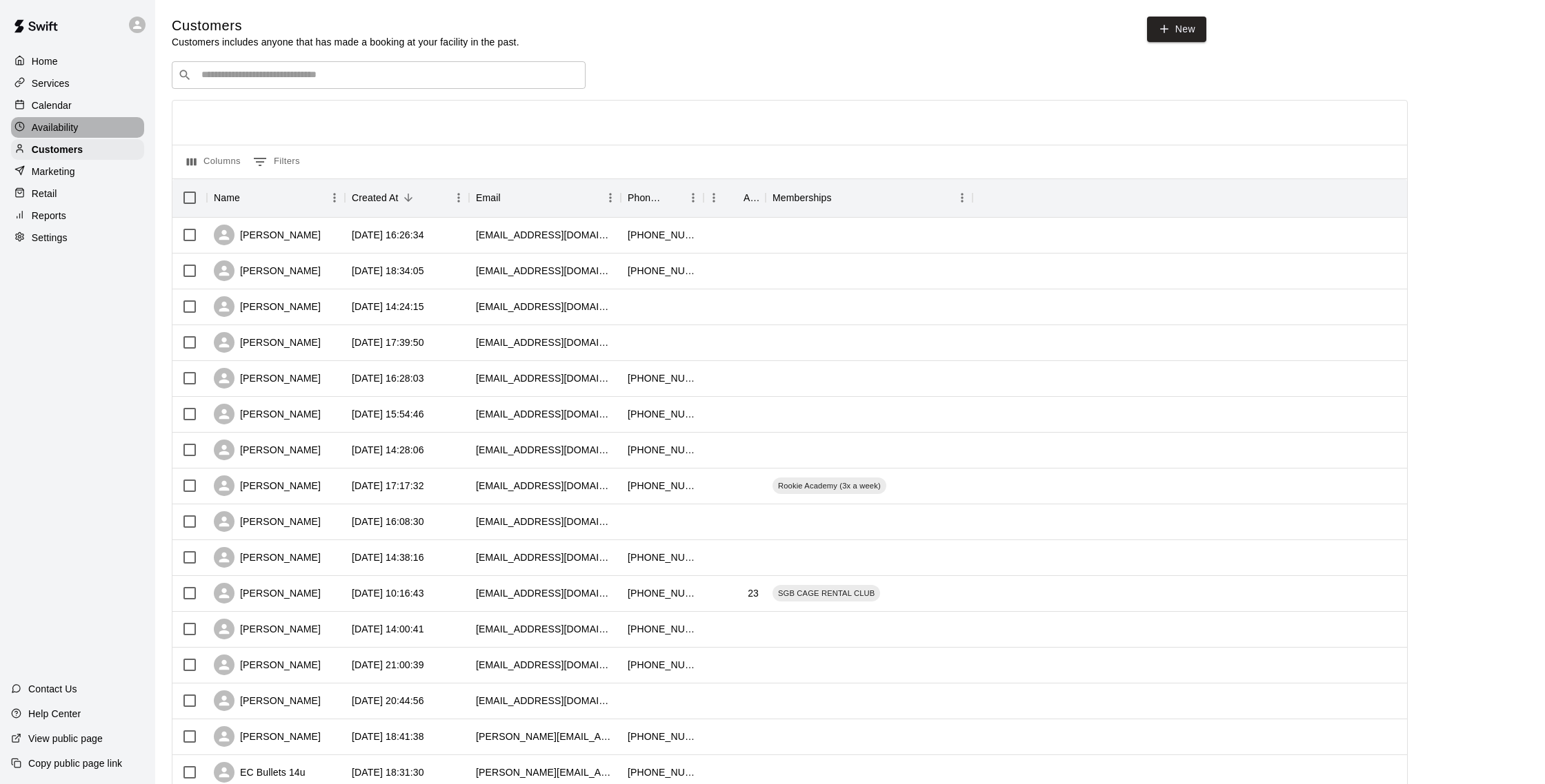
click at [77, 128] on p "Availability" at bounding box center [56, 128] width 47 height 14
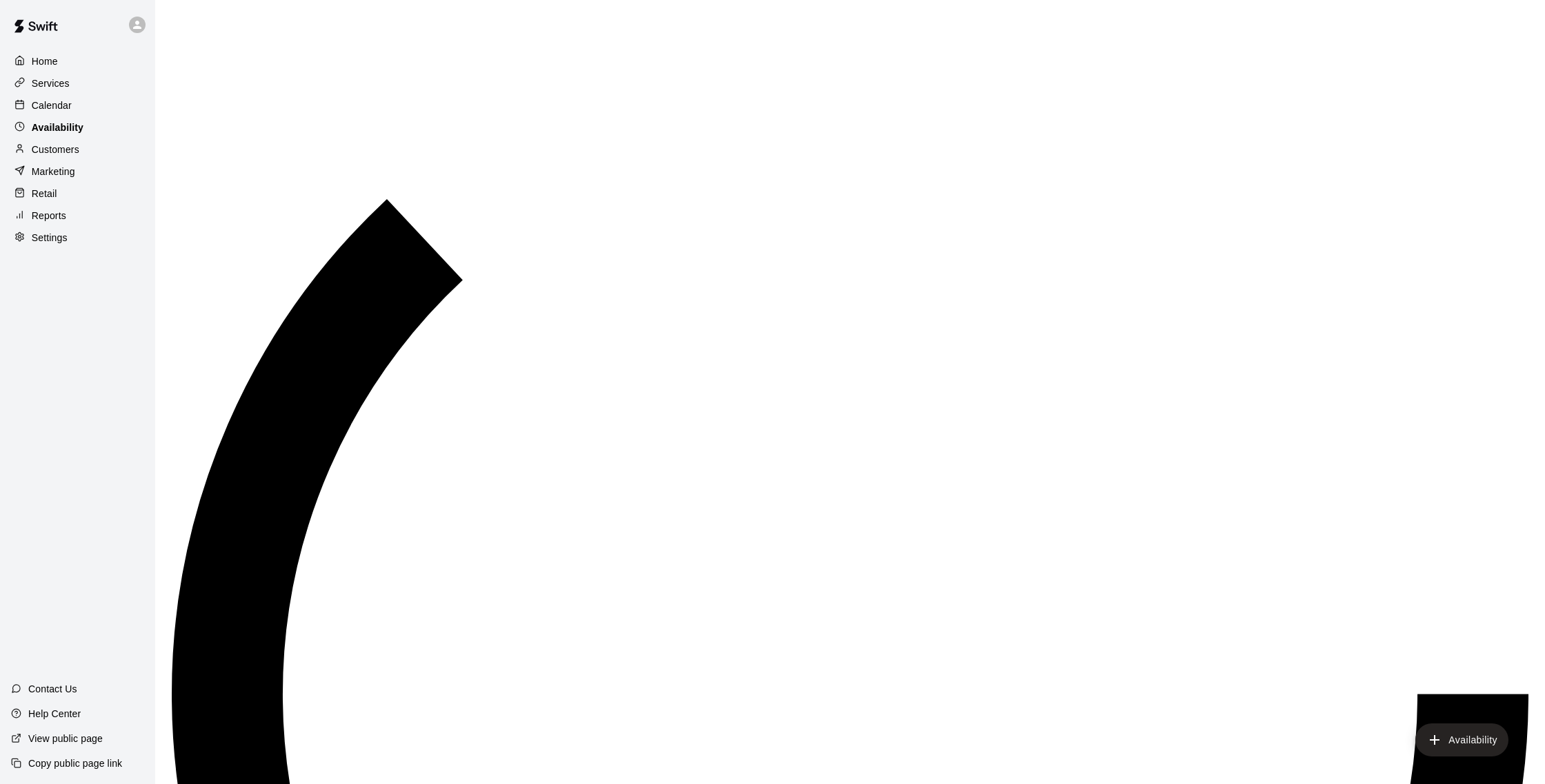
scroll to position [616, 0]
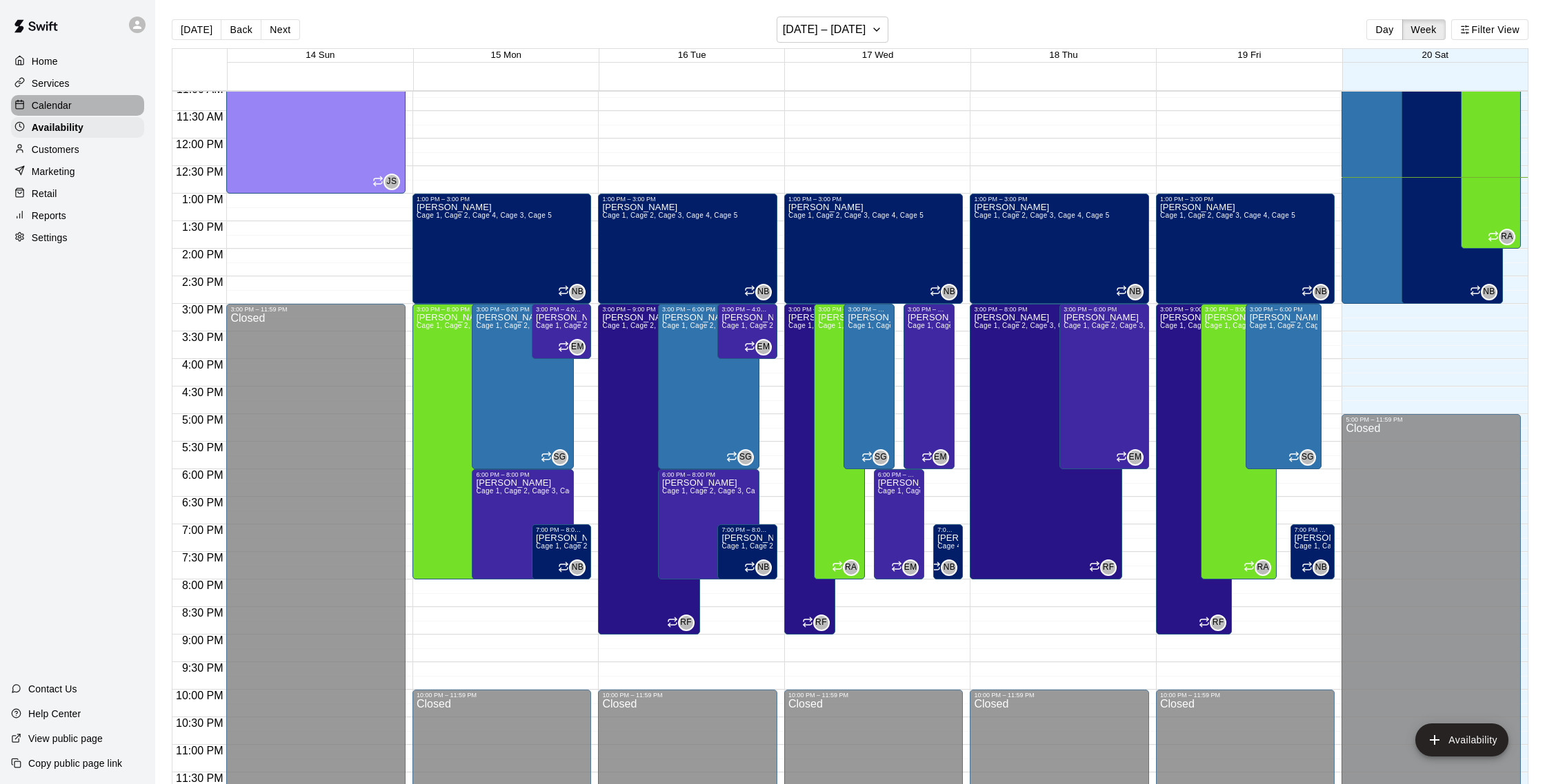
click at [60, 106] on p "Calendar" at bounding box center [52, 105] width 40 height 14
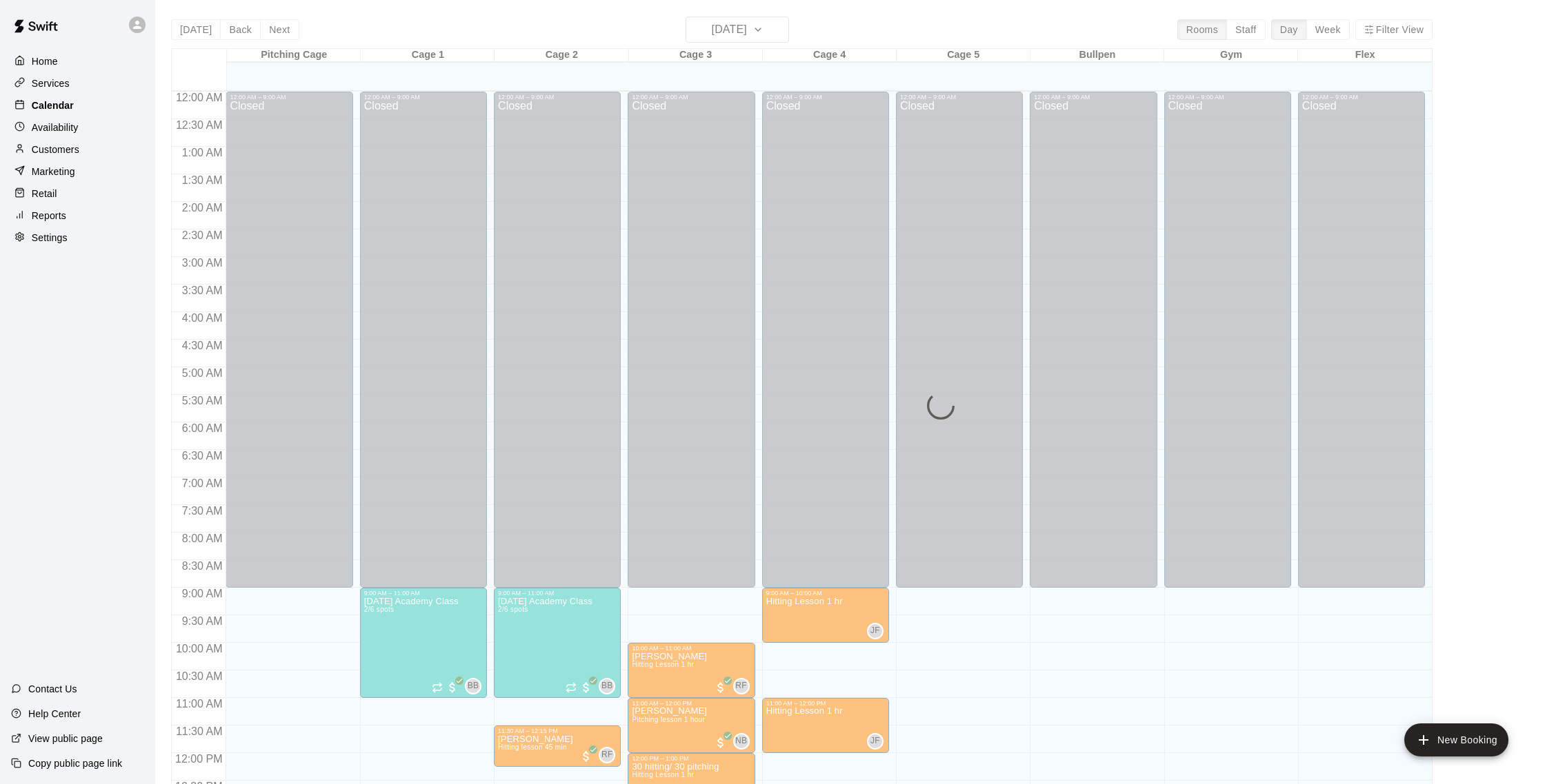
scroll to position [574, 0]
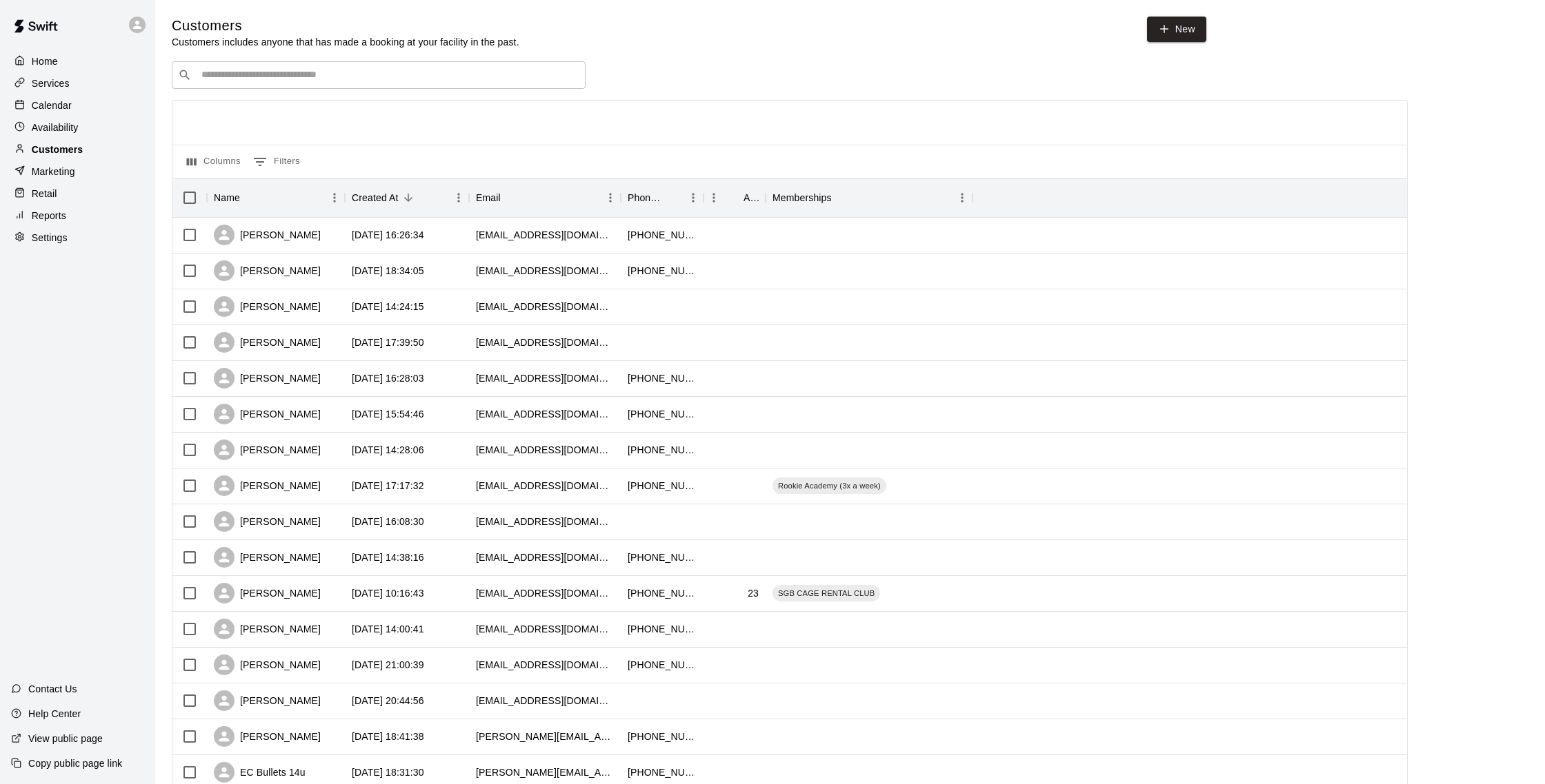
click at [106, 157] on div "Customers" at bounding box center [77, 149] width 133 height 21
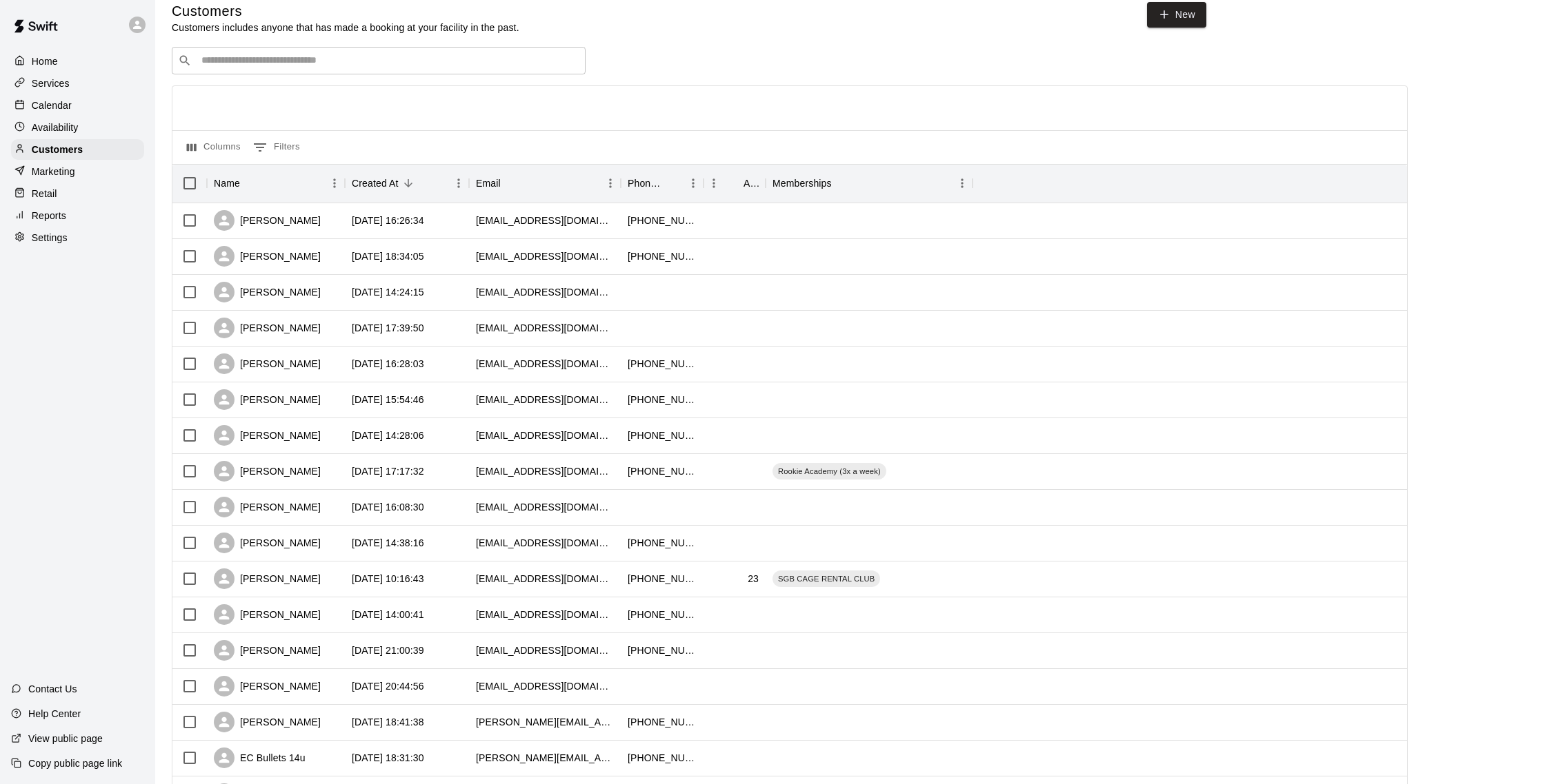
click at [325, 61] on input "Search customers by name or email" at bounding box center [388, 60] width 382 height 14
type input "*****"
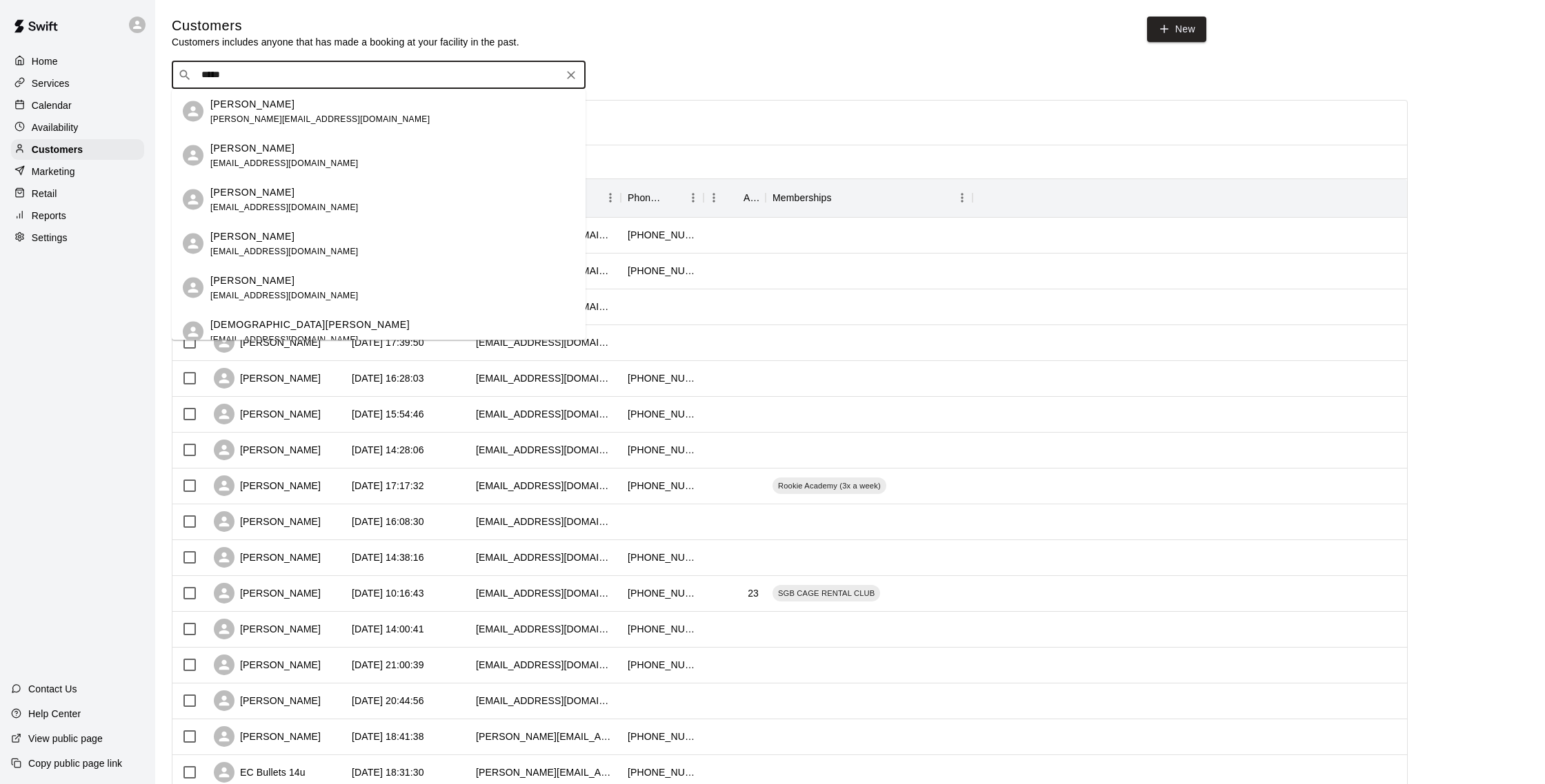
scroll to position [3, 0]
click at [280, 111] on div "[PERSON_NAME] [PERSON_NAME][EMAIL_ADDRESS][DOMAIN_NAME] [PERSON_NAME] [EMAIL_AD…" at bounding box center [379, 213] width 414 height 251
click at [280, 110] on div "[PERSON_NAME] [PERSON_NAME][EMAIL_ADDRESS][DOMAIN_NAME]" at bounding box center [320, 108] width 219 height 29
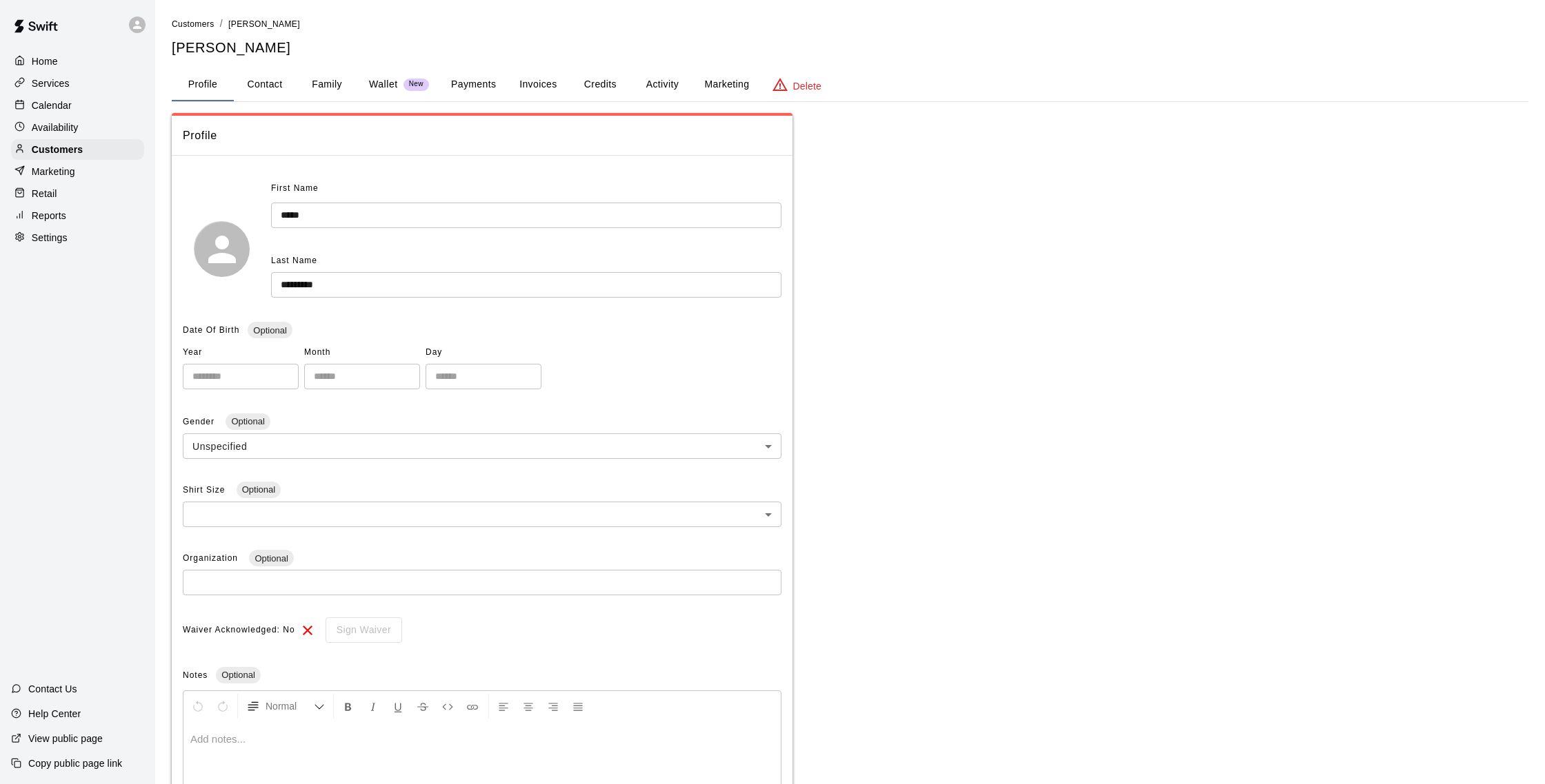
click at [711, 77] on button "Marketing" at bounding box center [726, 84] width 67 height 33
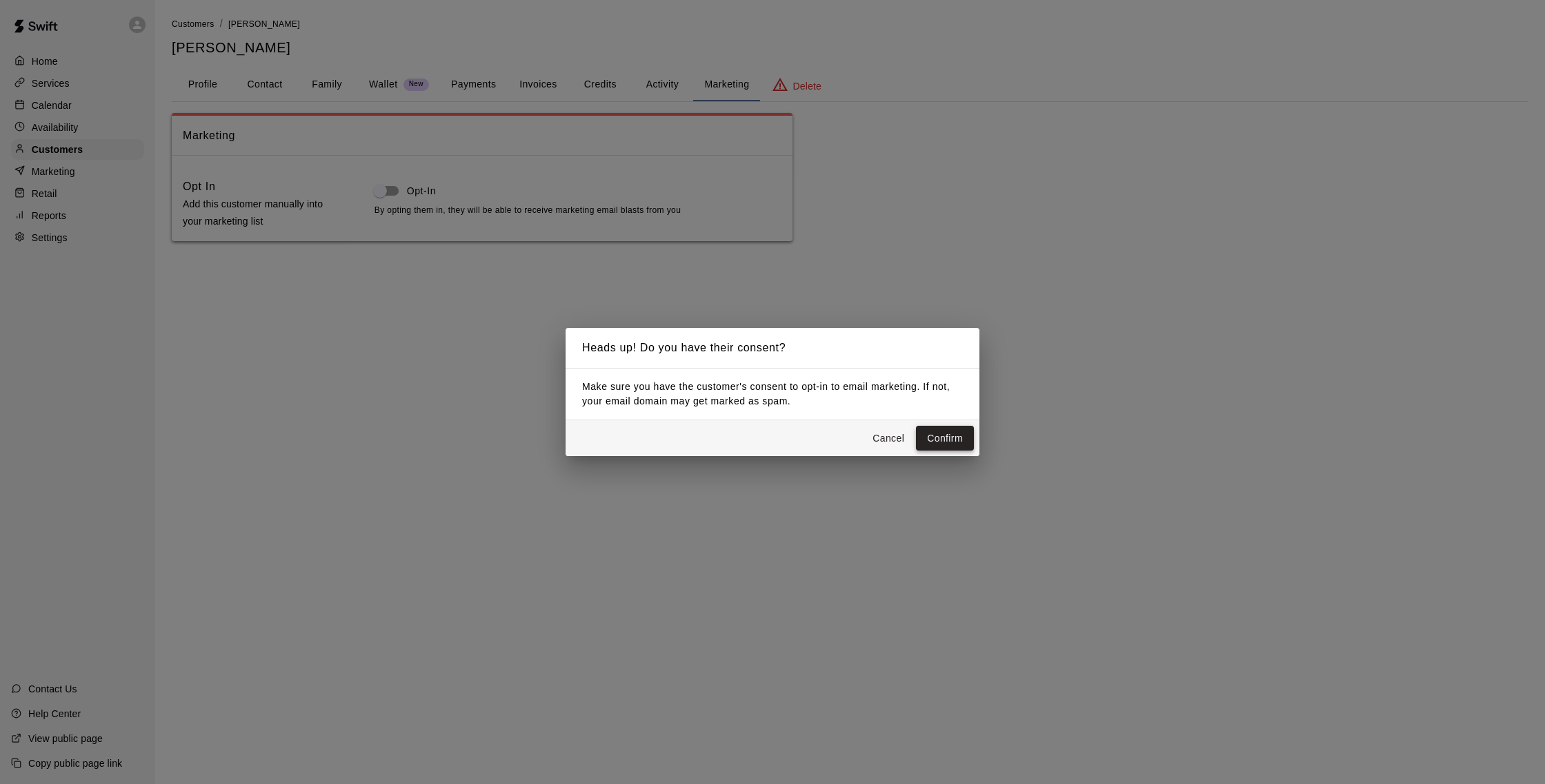
click at [942, 441] on button "Confirm" at bounding box center [944, 438] width 58 height 26
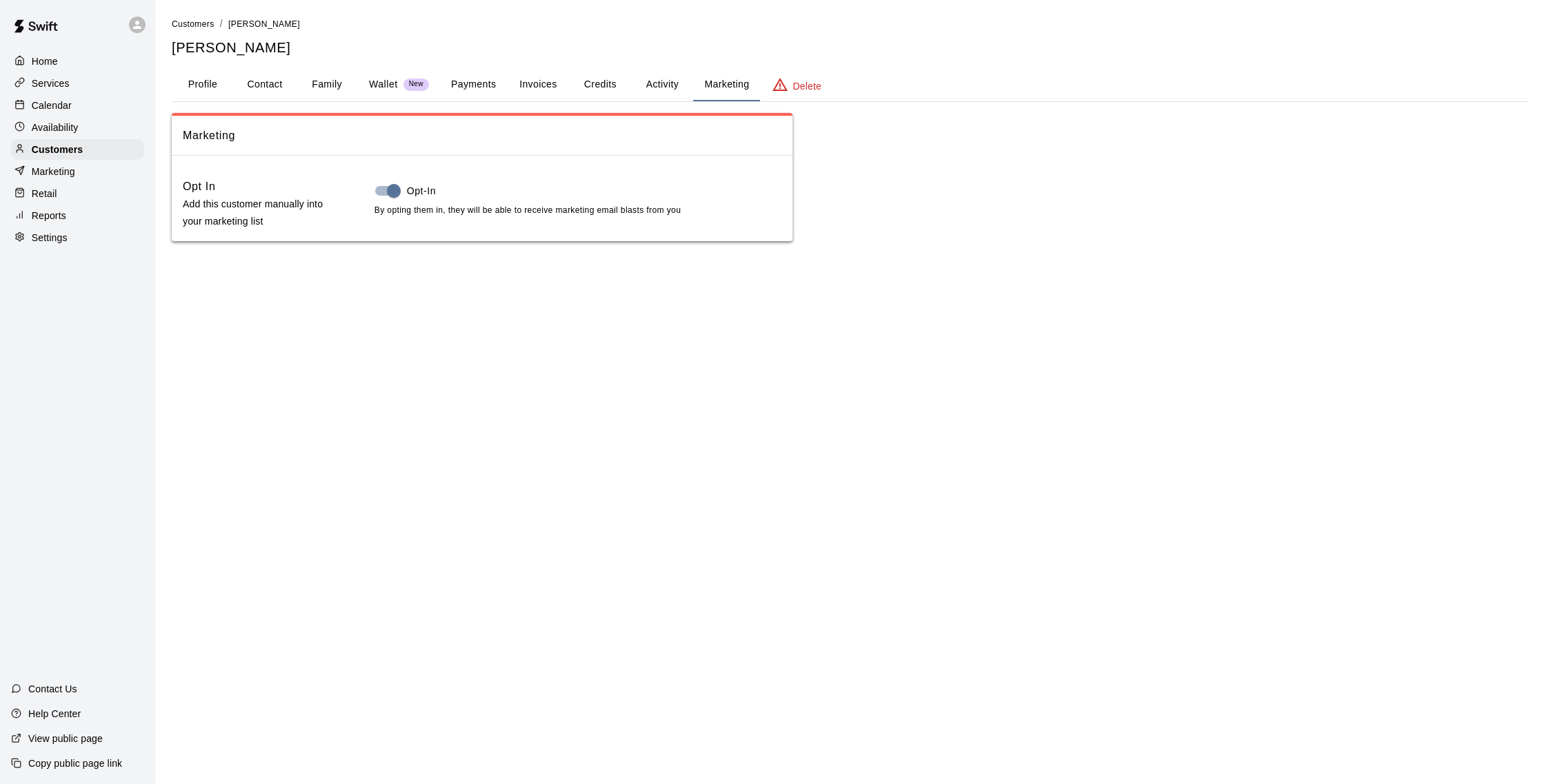
click at [72, 218] on div "Reports" at bounding box center [77, 215] width 133 height 21
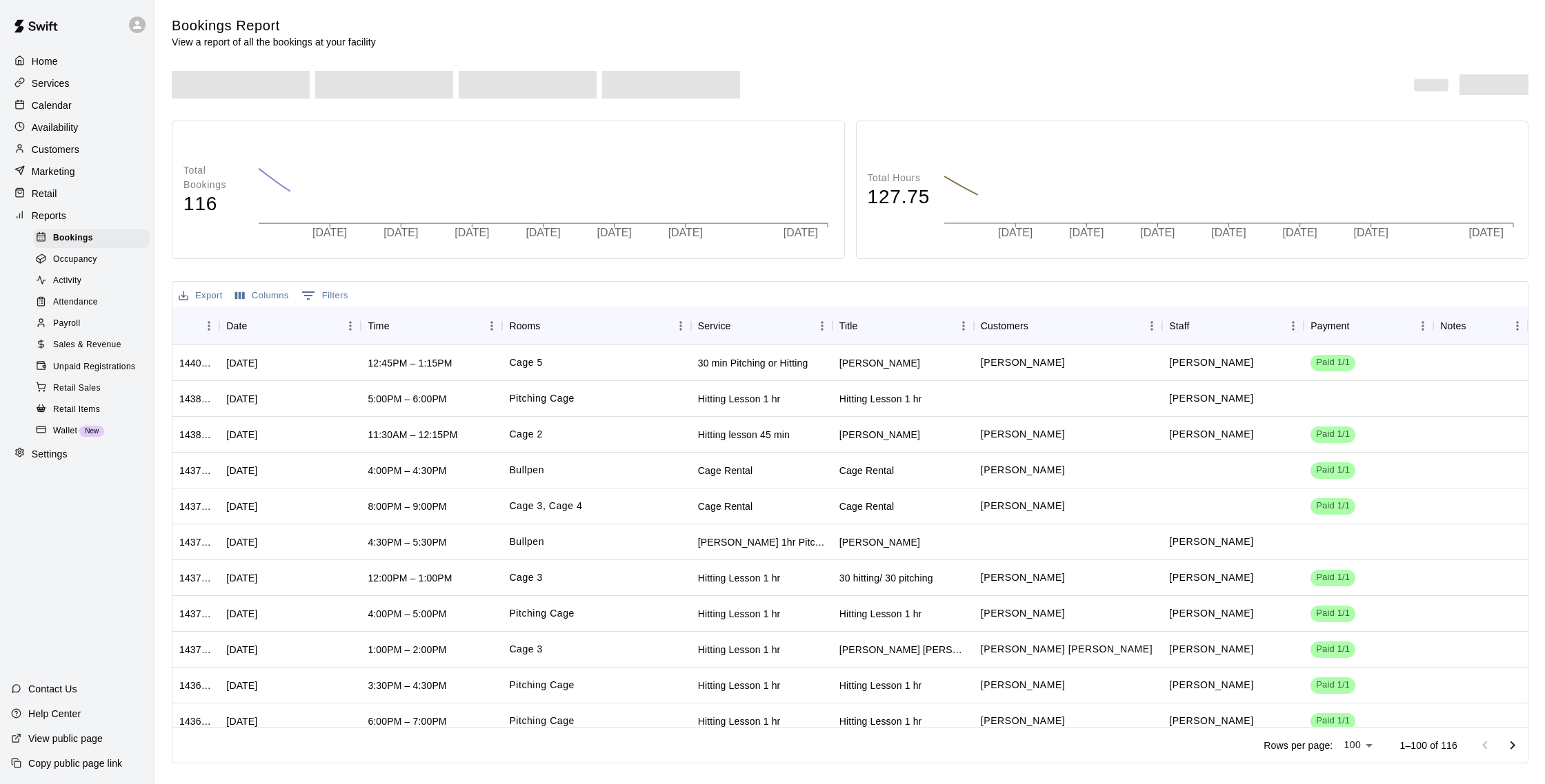
click at [73, 176] on p "Marketing" at bounding box center [54, 171] width 43 height 14
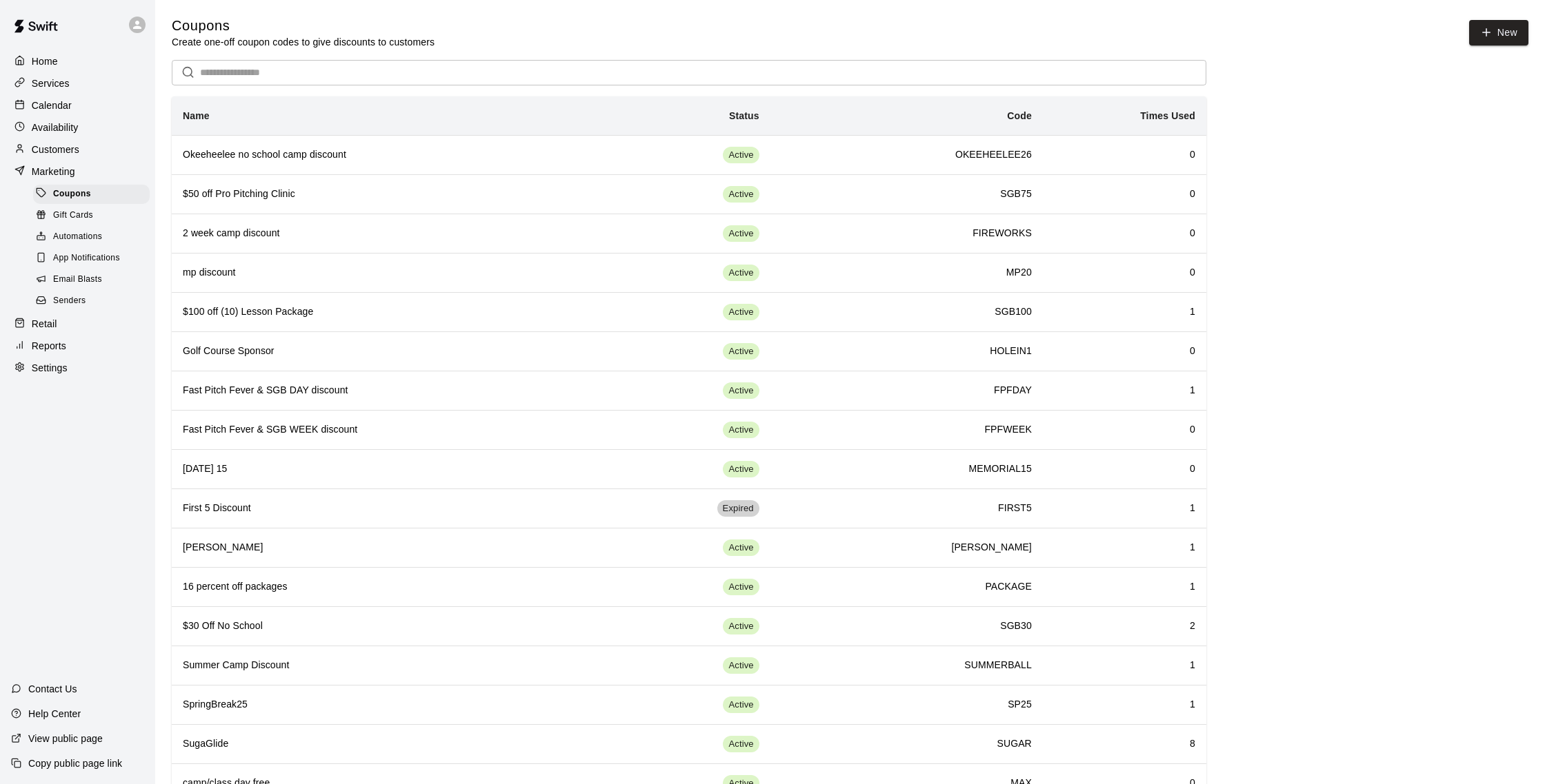
click at [88, 280] on span "Email Blasts" at bounding box center [77, 280] width 49 height 14
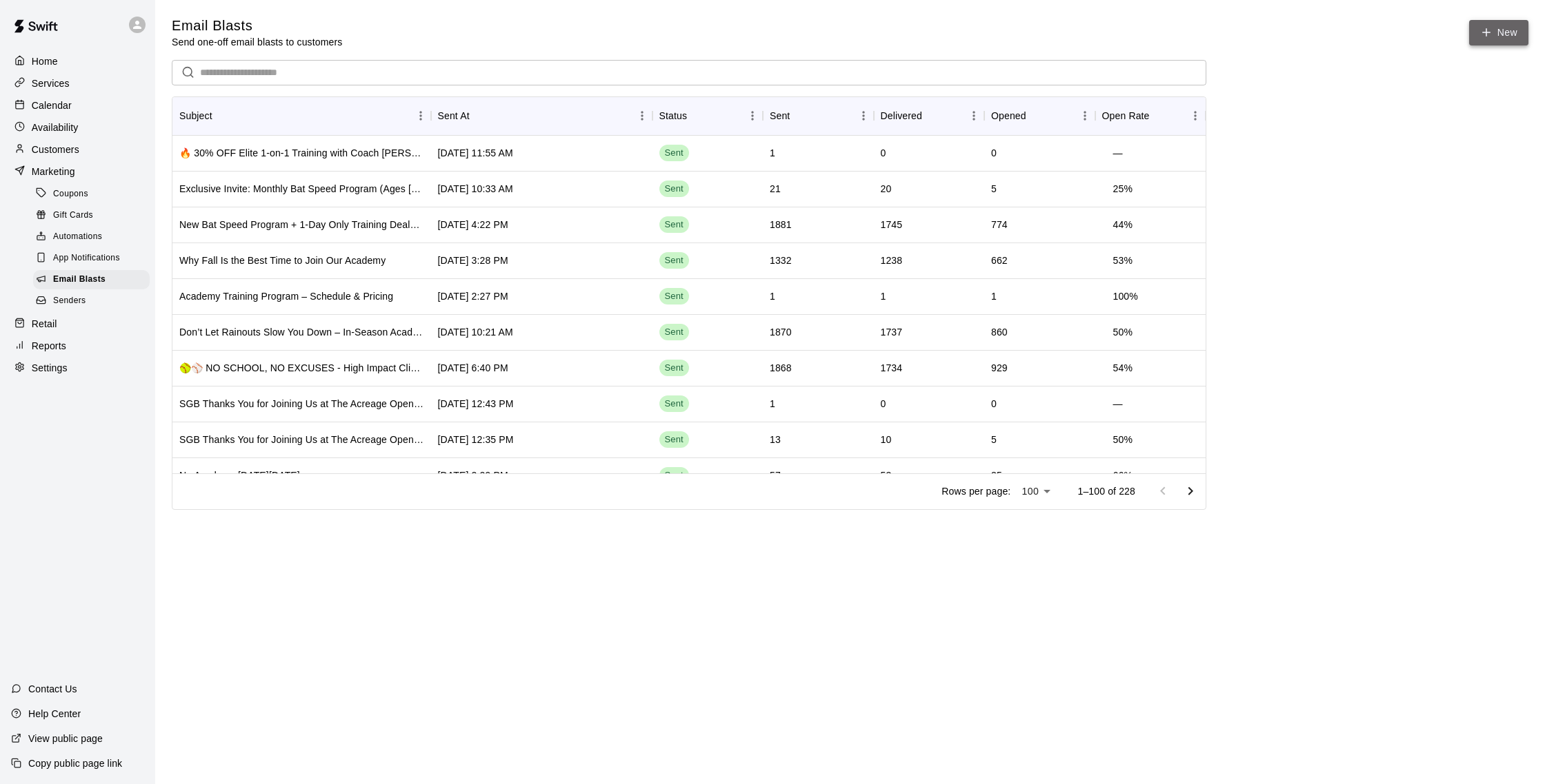
click at [1496, 34] on link "New" at bounding box center [1498, 32] width 60 height 26
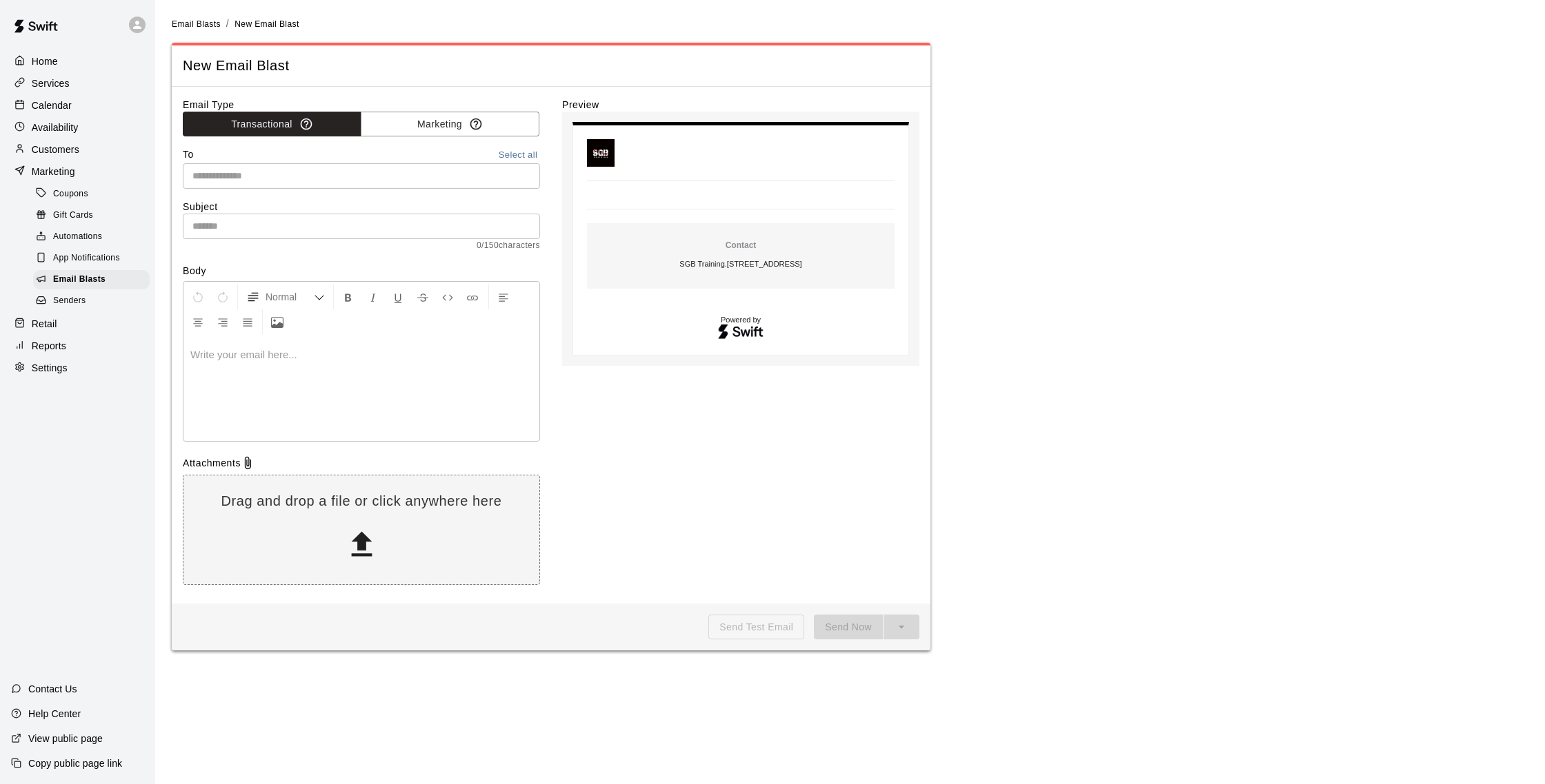
click at [302, 175] on input "text" at bounding box center [360, 176] width 347 height 17
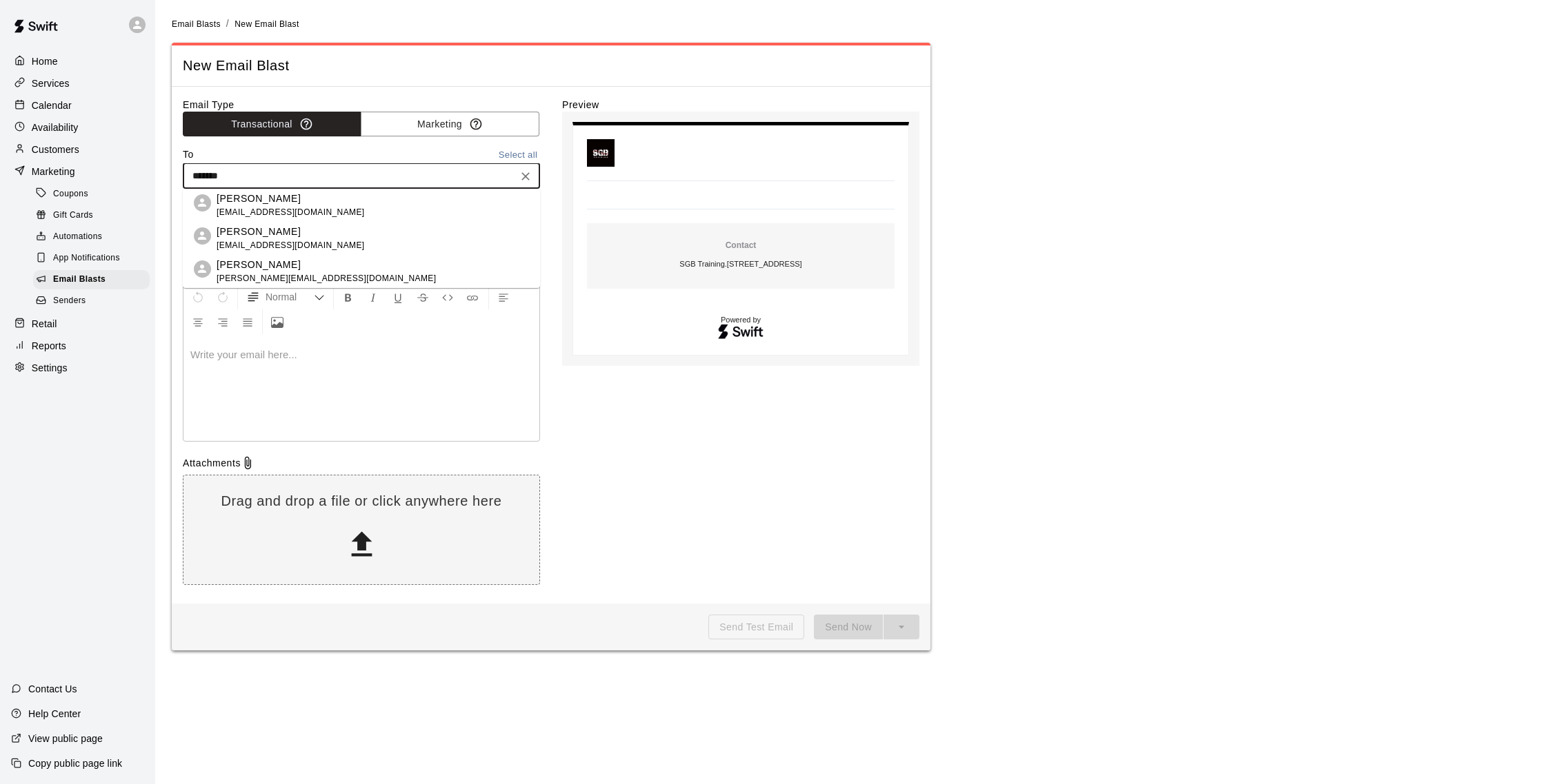
type input "********"
click at [299, 207] on span "[PERSON_NAME][EMAIL_ADDRESS][DOMAIN_NAME]" at bounding box center [326, 213] width 219 height 14
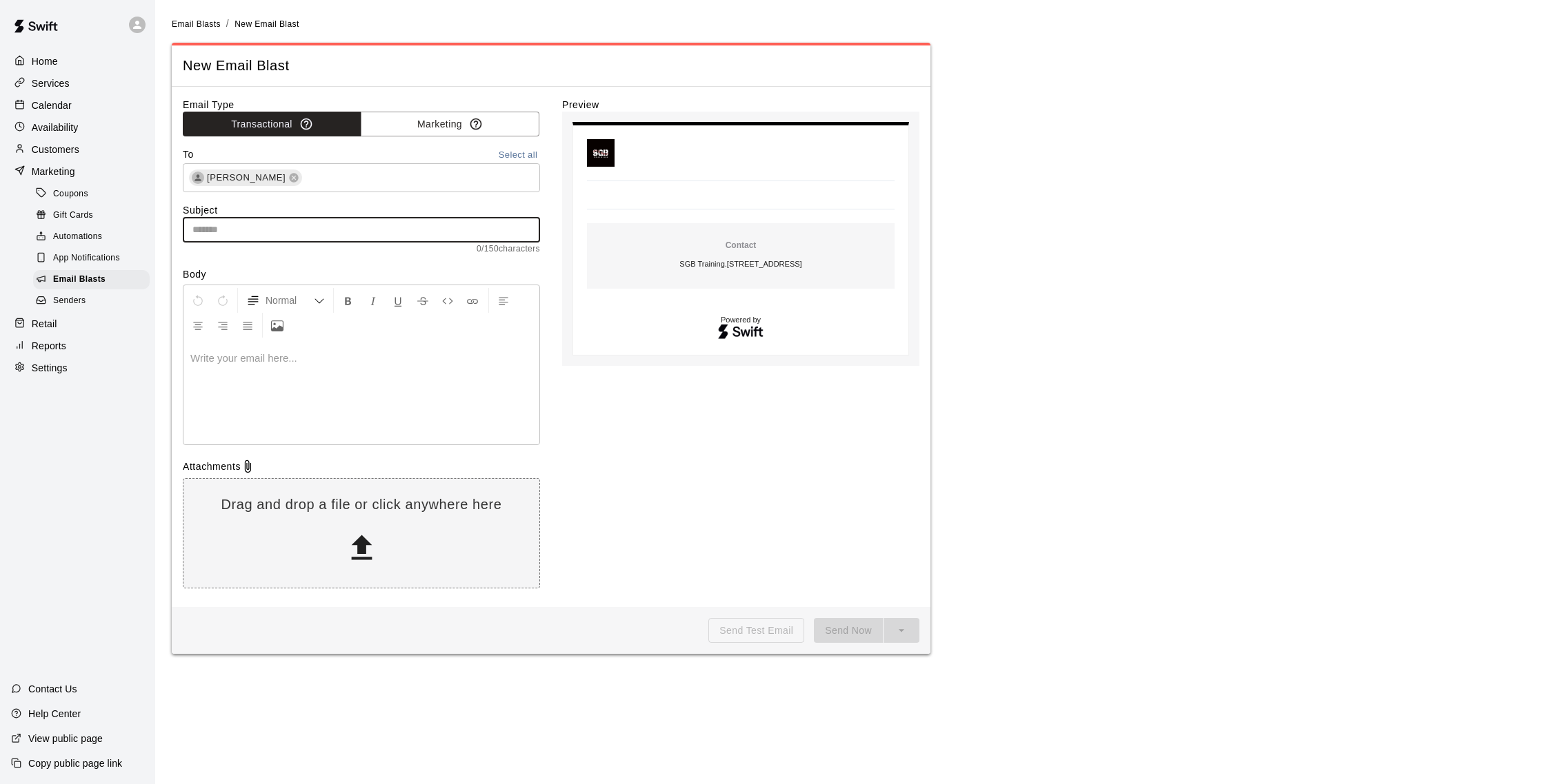
paste input "**********"
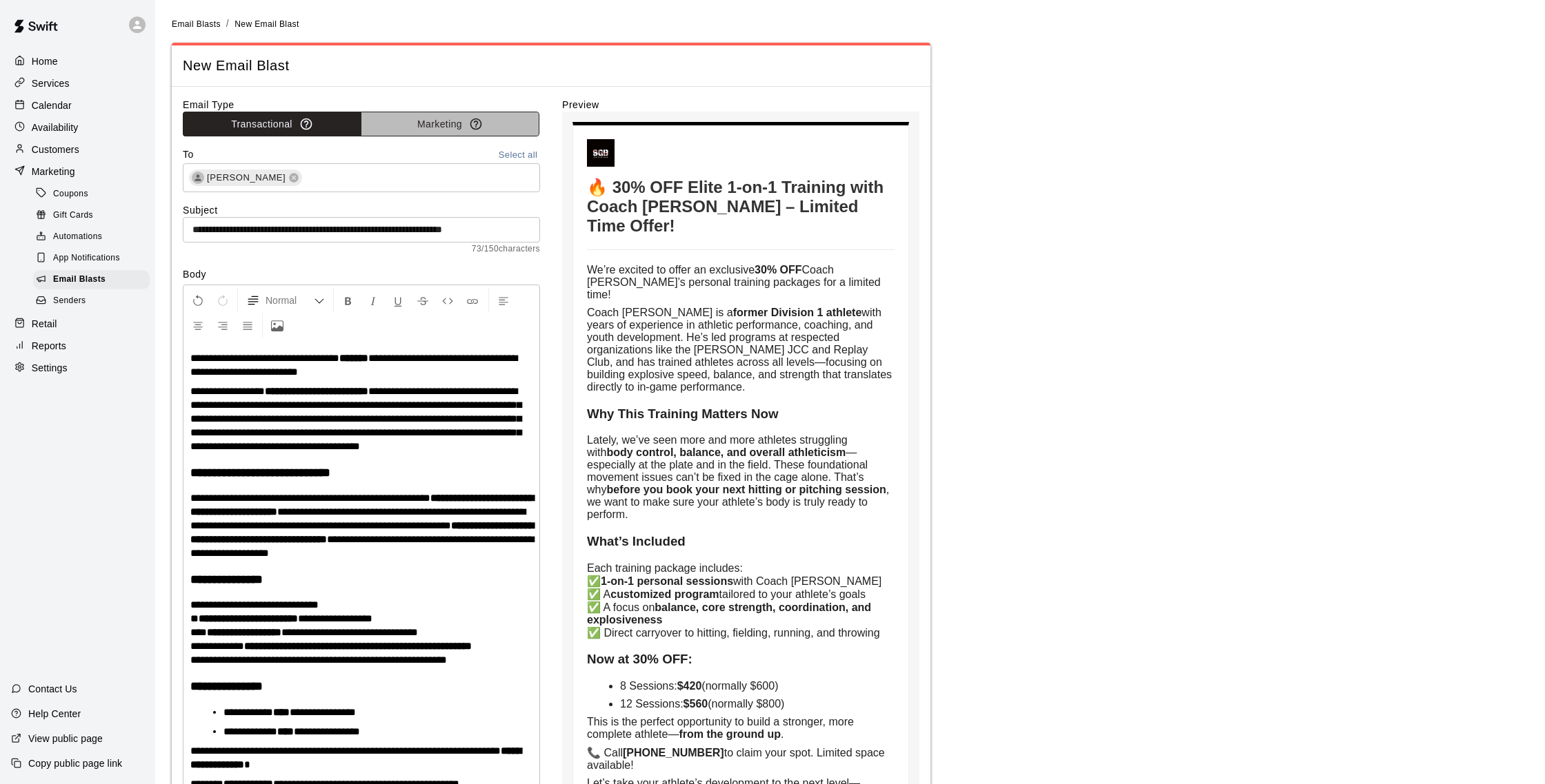
click at [465, 120] on button "Marketing" at bounding box center [450, 124] width 179 height 26
type input "**********"
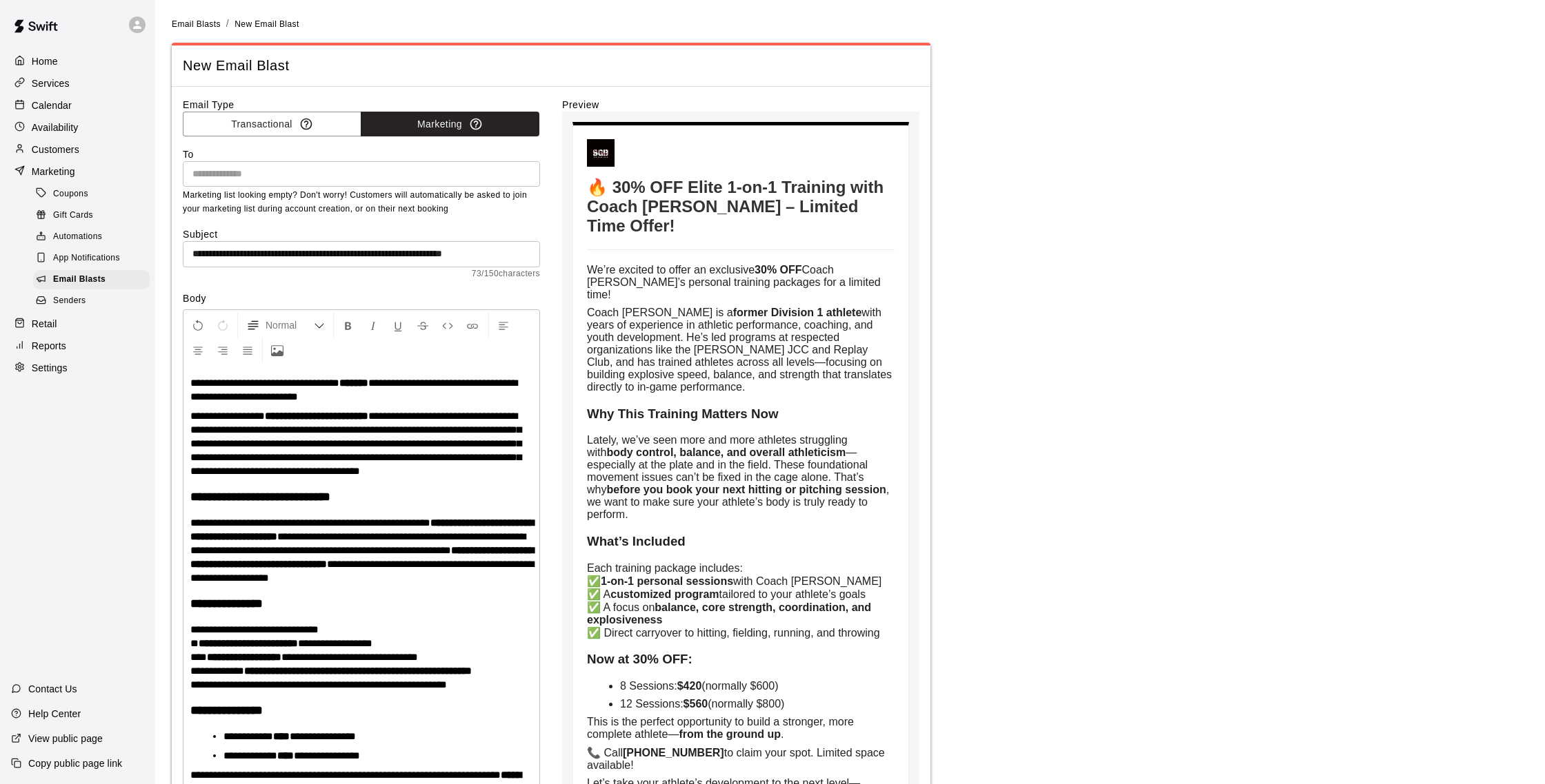
click at [299, 170] on input "text" at bounding box center [360, 174] width 347 height 17
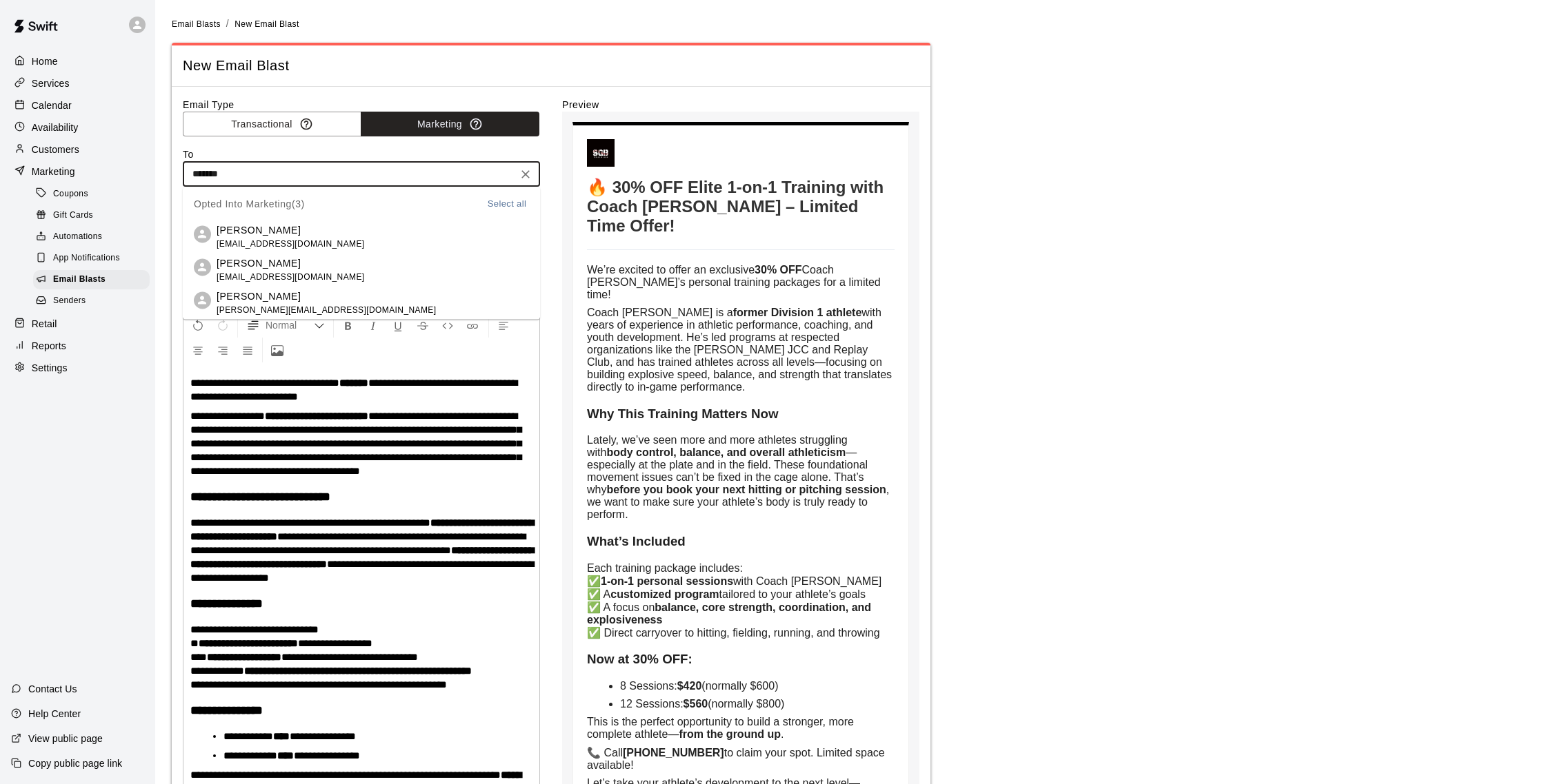
type input "********"
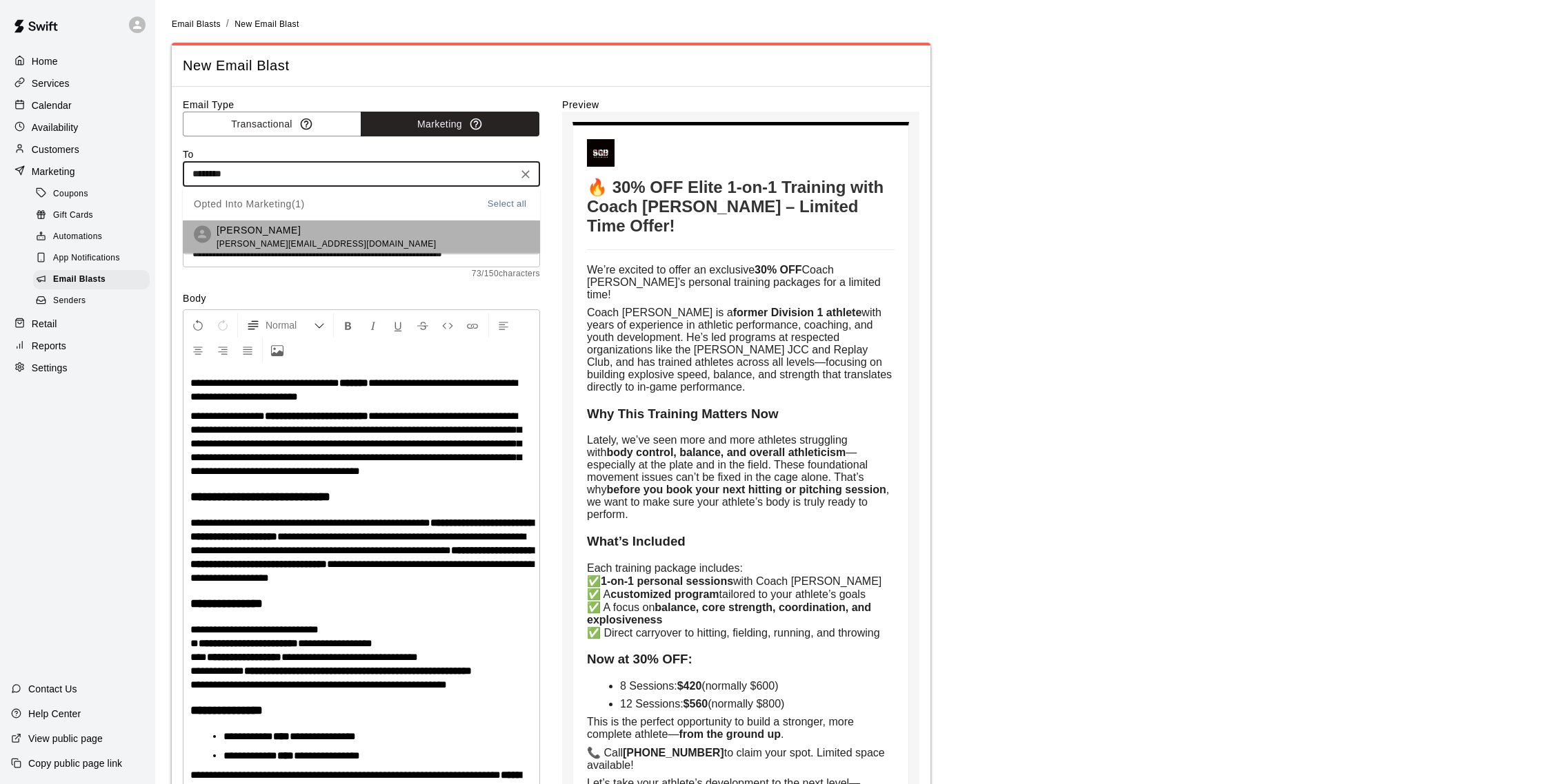
click at [328, 230] on li "[PERSON_NAME] [PERSON_NAME][EMAIL_ADDRESS][DOMAIN_NAME]" at bounding box center [361, 237] width 357 height 33
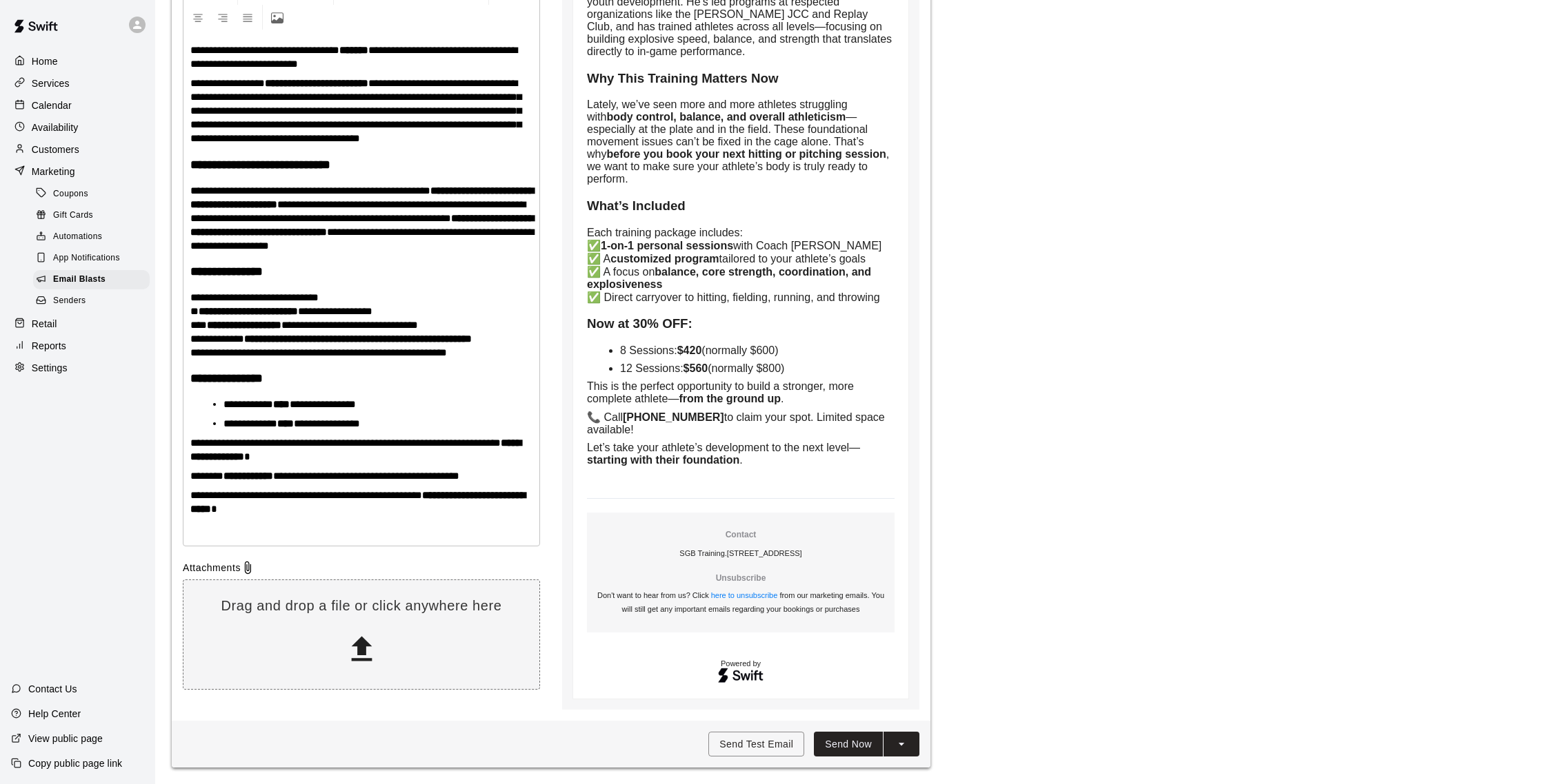
scroll to position [361, 0]
click at [862, 741] on button "Send Now" at bounding box center [848, 744] width 69 height 26
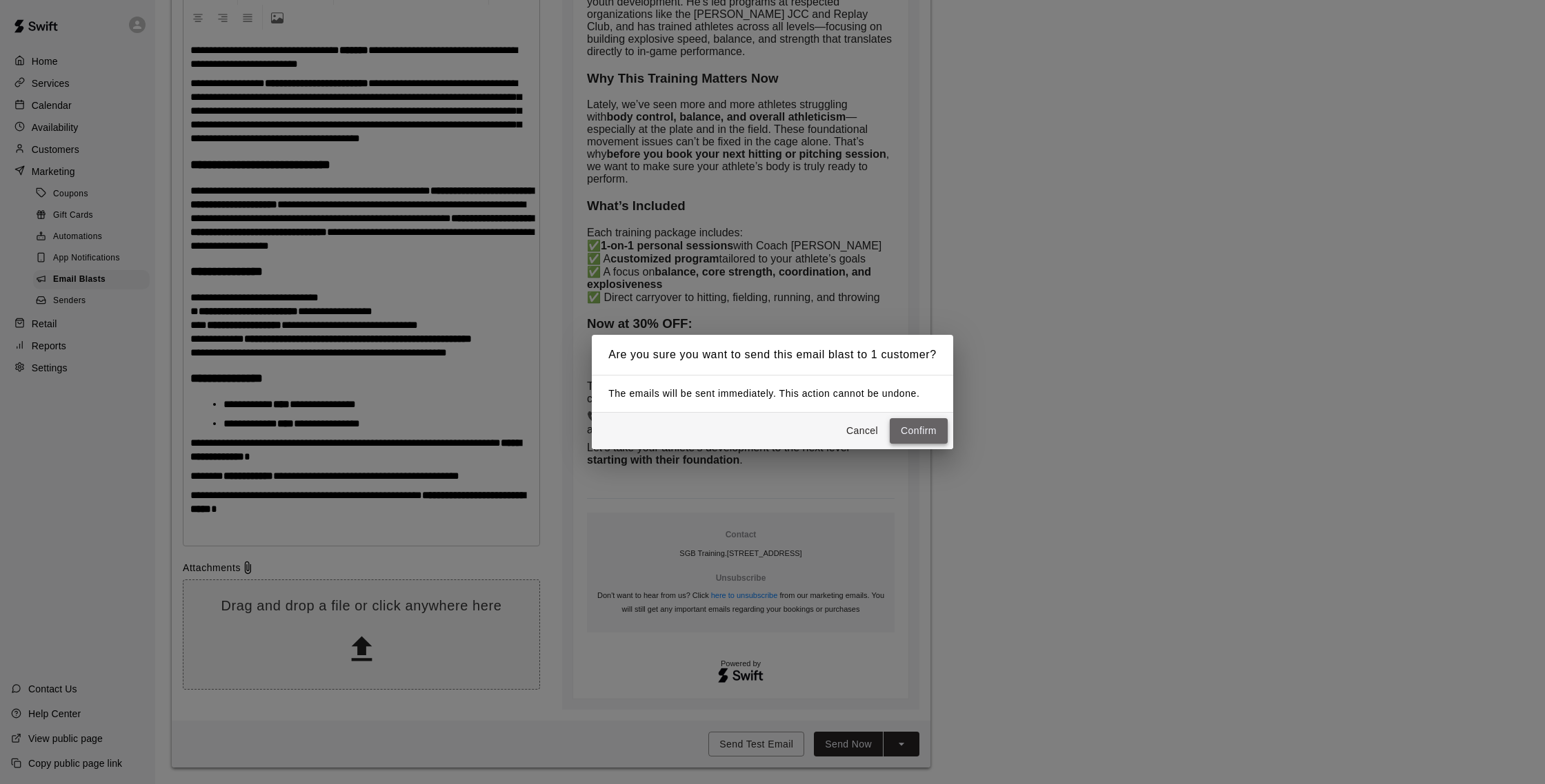
click at [905, 435] on button "Confirm" at bounding box center [918, 431] width 58 height 26
type input "**********"
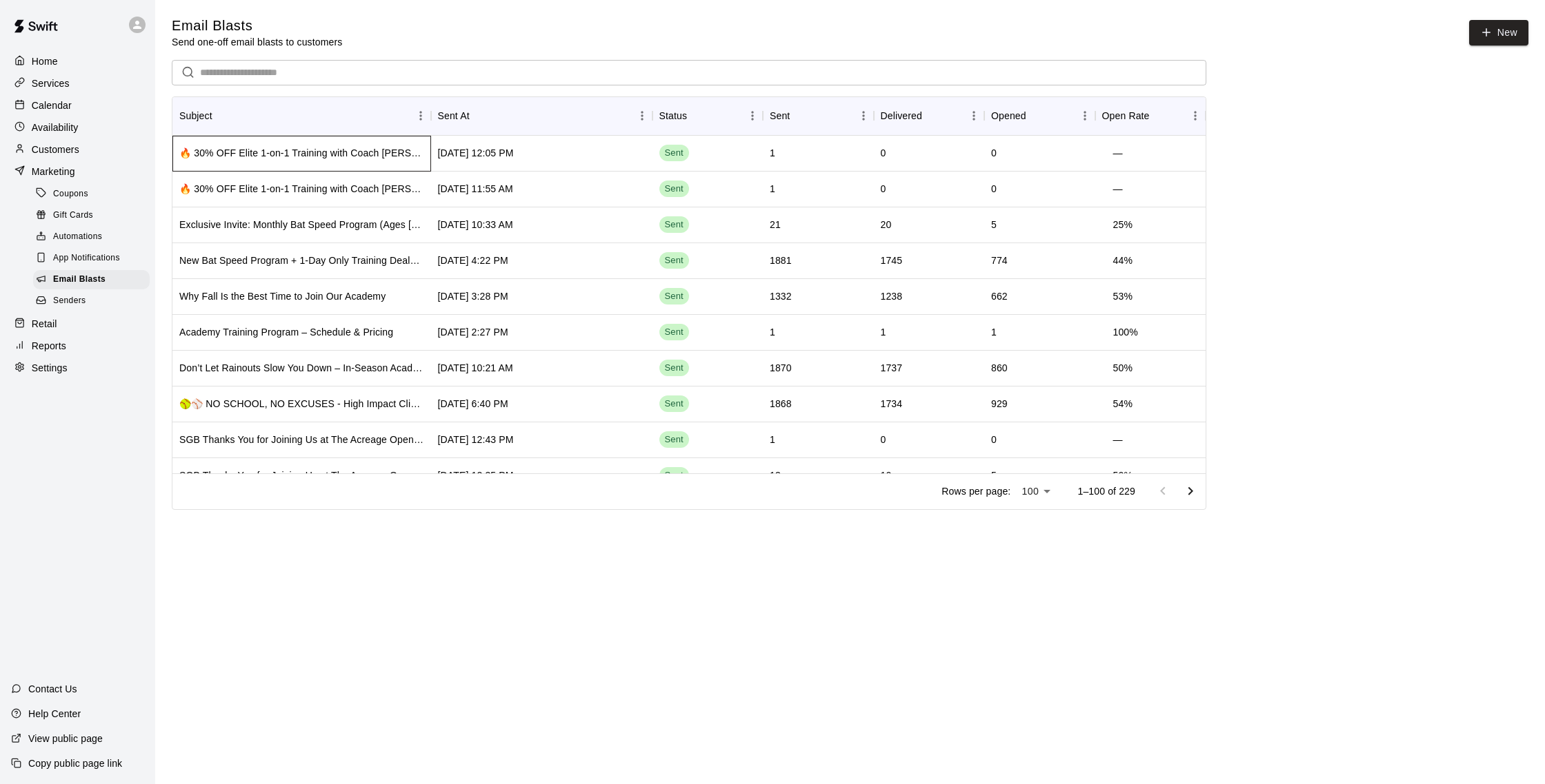
click at [340, 159] on div "🔥 30% OFF Elite 1-on-1 Training with Coach [PERSON_NAME] – Limited Time Offer!" at bounding box center [301, 153] width 245 height 14
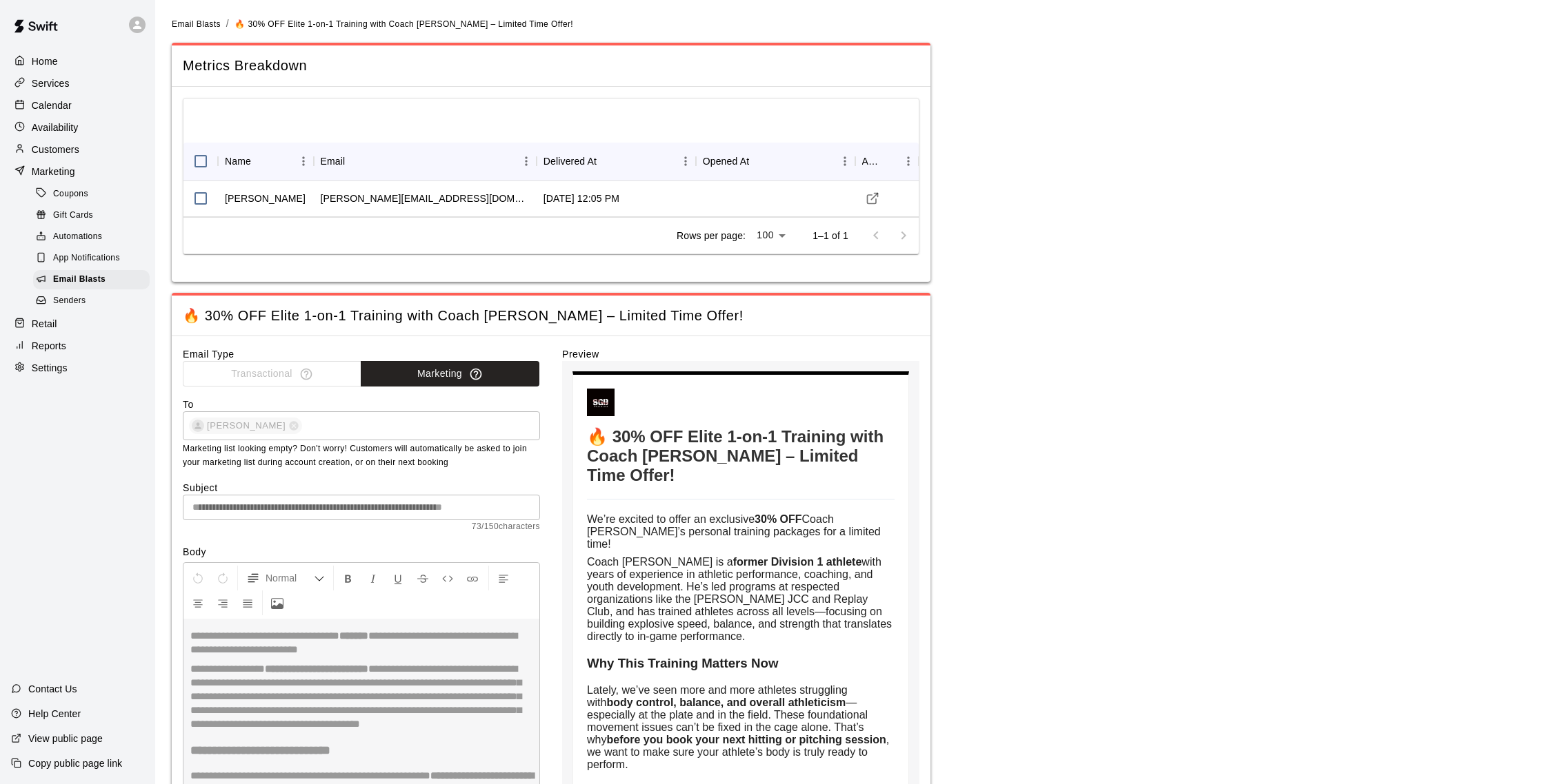
type input "**********"
click at [68, 104] on p "Calendar" at bounding box center [52, 105] width 40 height 14
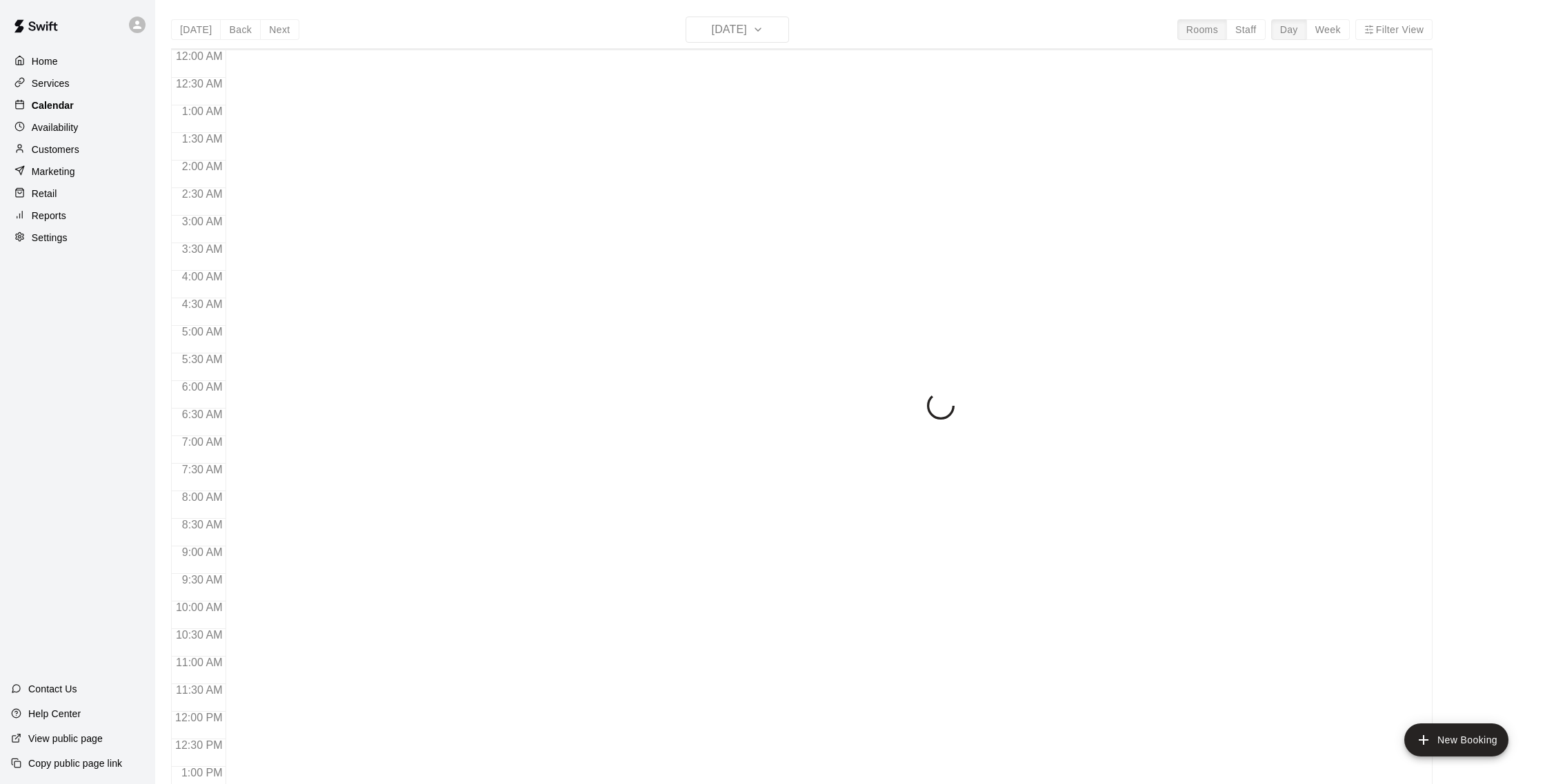
scroll to position [574, 0]
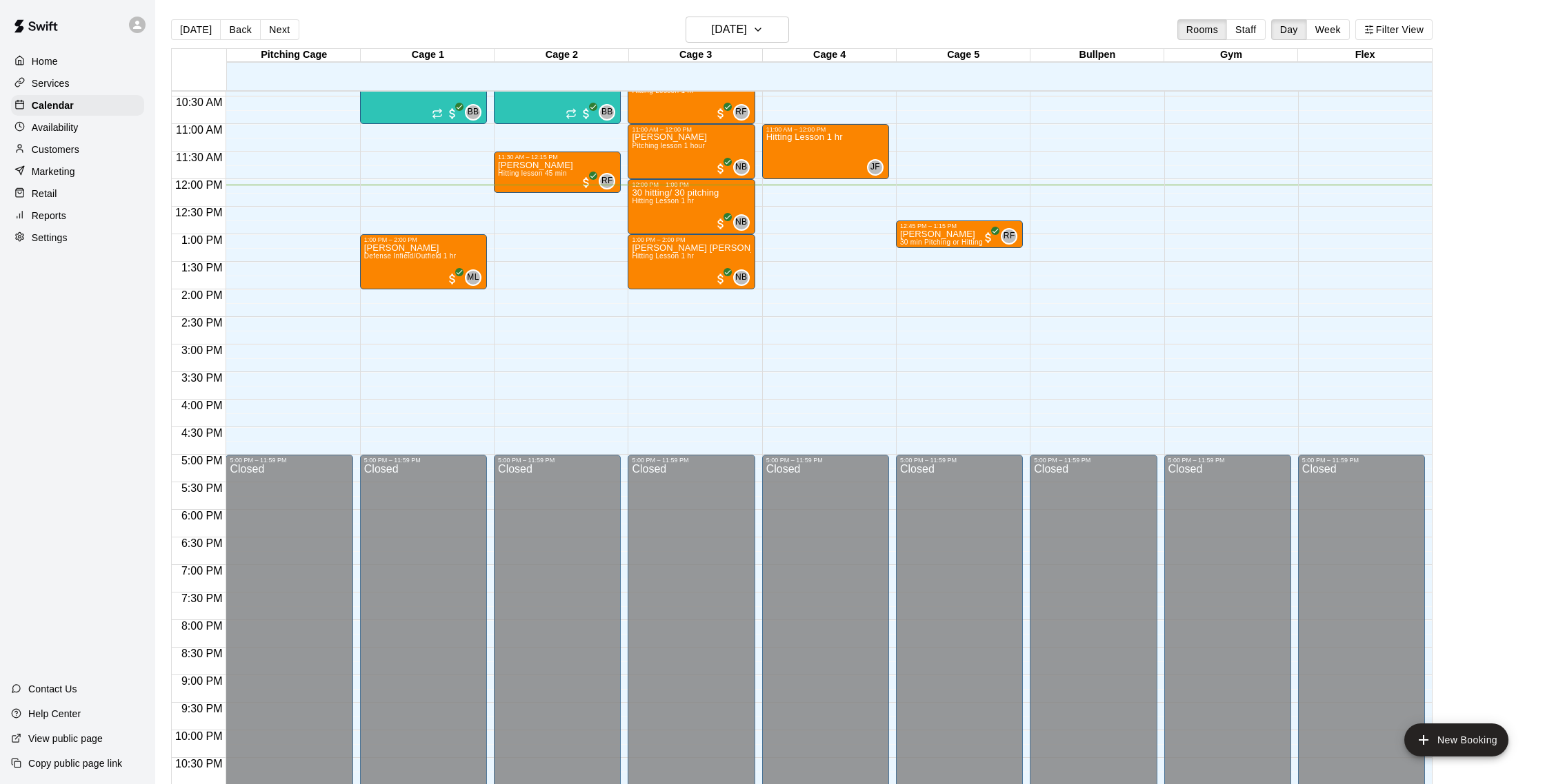
click at [80, 170] on div "Marketing" at bounding box center [77, 172] width 133 height 21
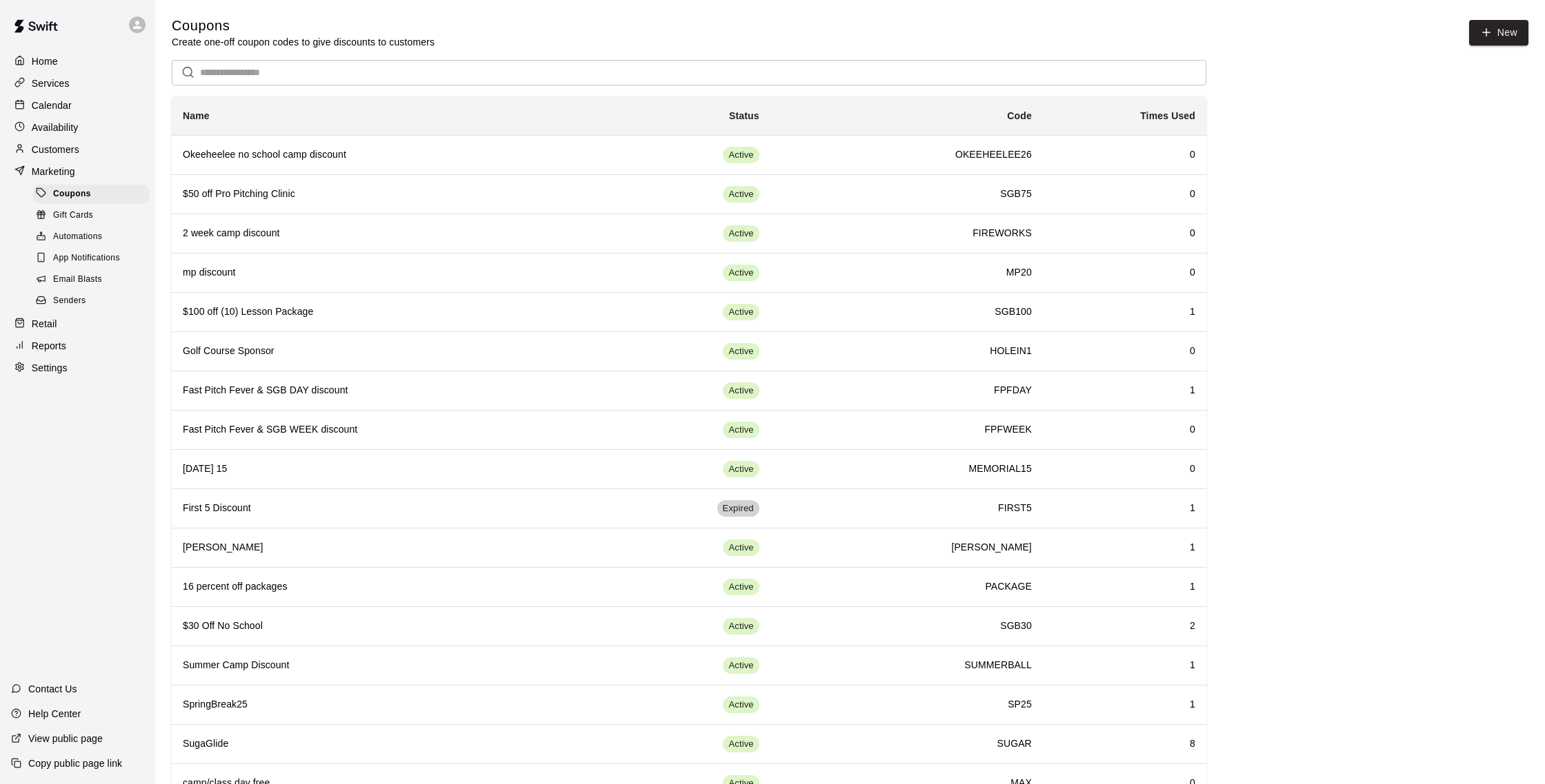
click at [88, 280] on span "Email Blasts" at bounding box center [77, 280] width 49 height 14
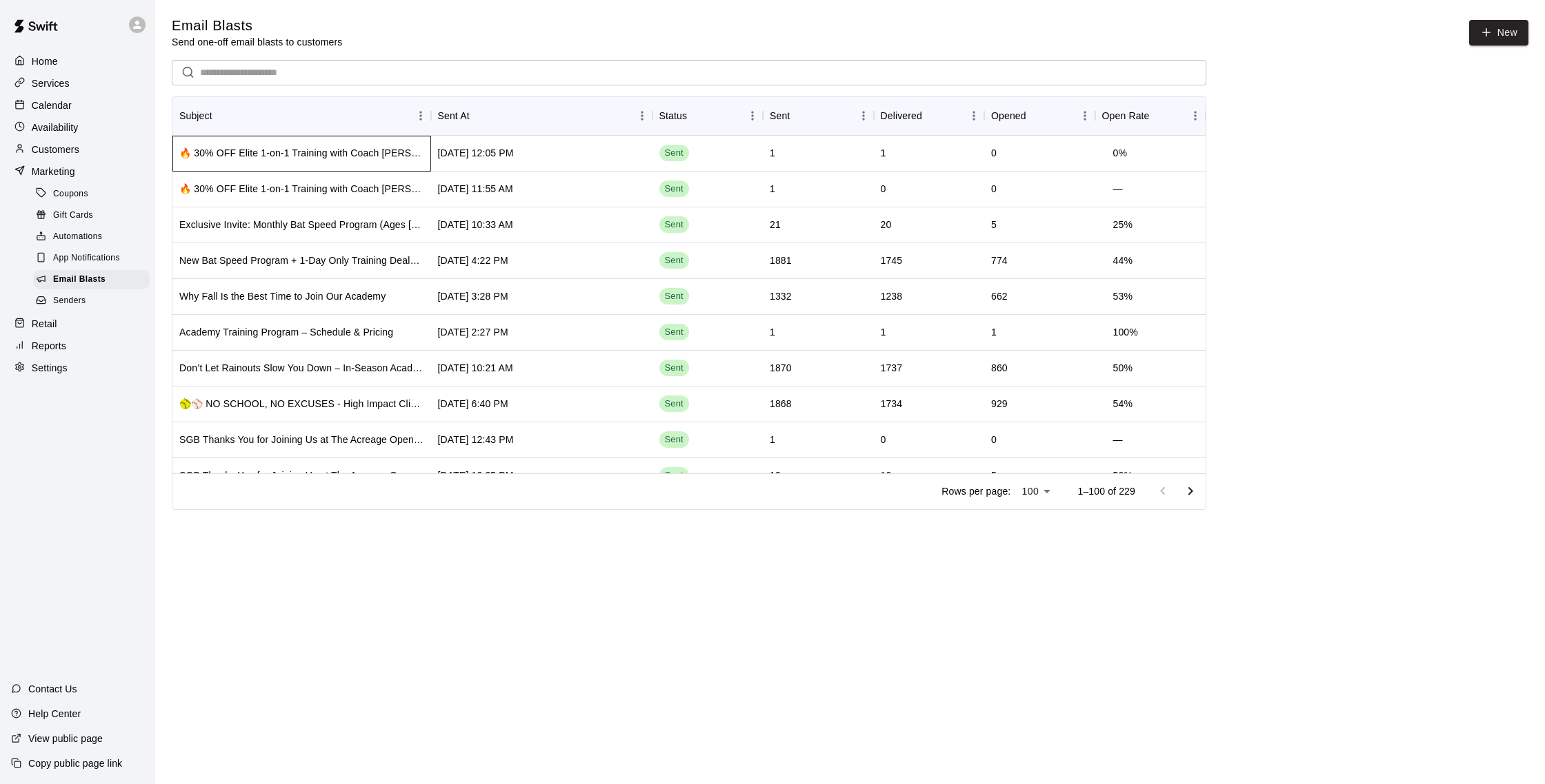
click at [408, 150] on div "🔥 30% OFF Elite 1-on-1 Training with Coach [PERSON_NAME] – Limited Time Offer!" at bounding box center [301, 153] width 245 height 14
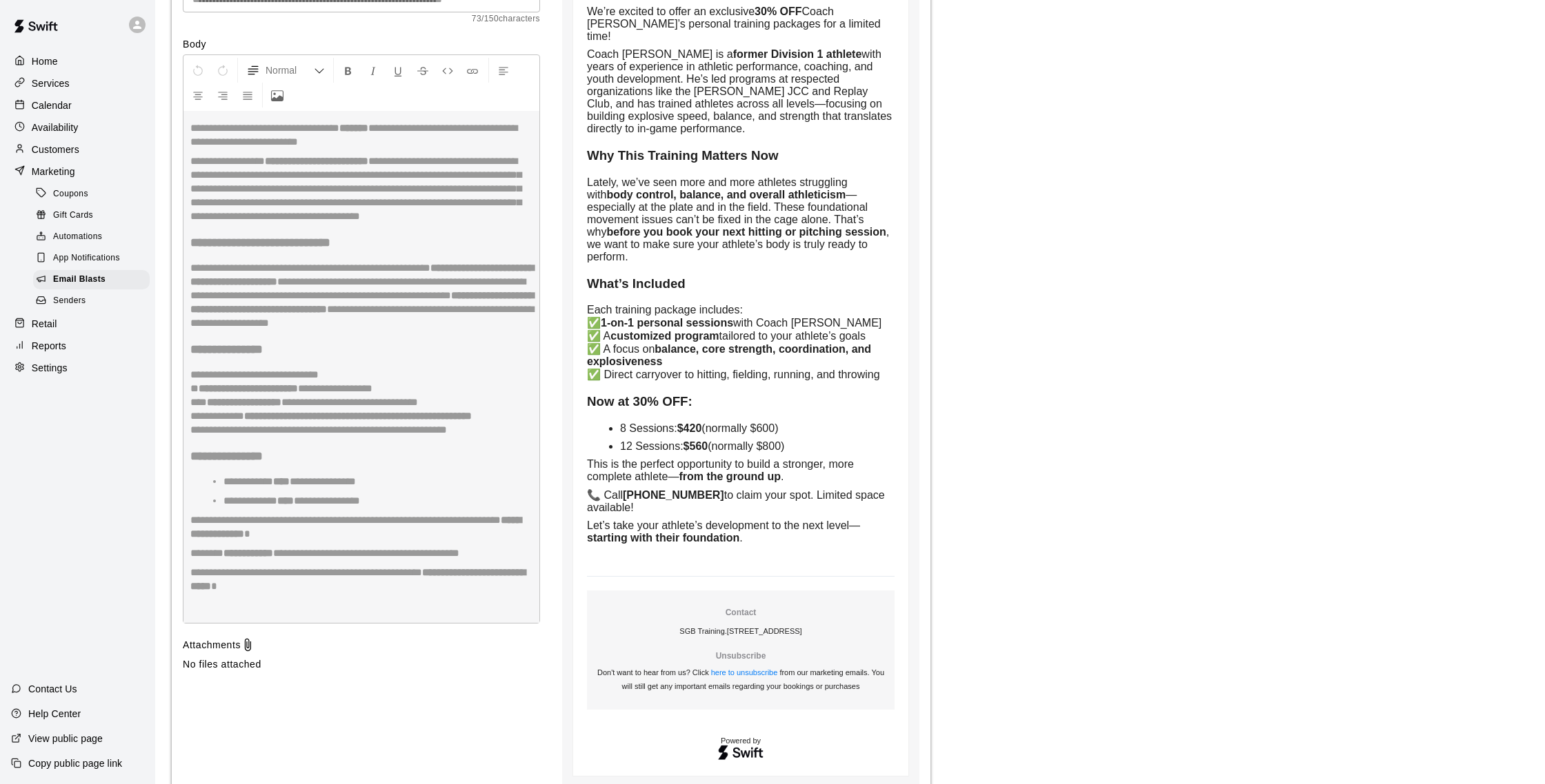
scroll to position [511, 0]
type input "**********"
click at [65, 107] on p "Calendar" at bounding box center [52, 105] width 40 height 14
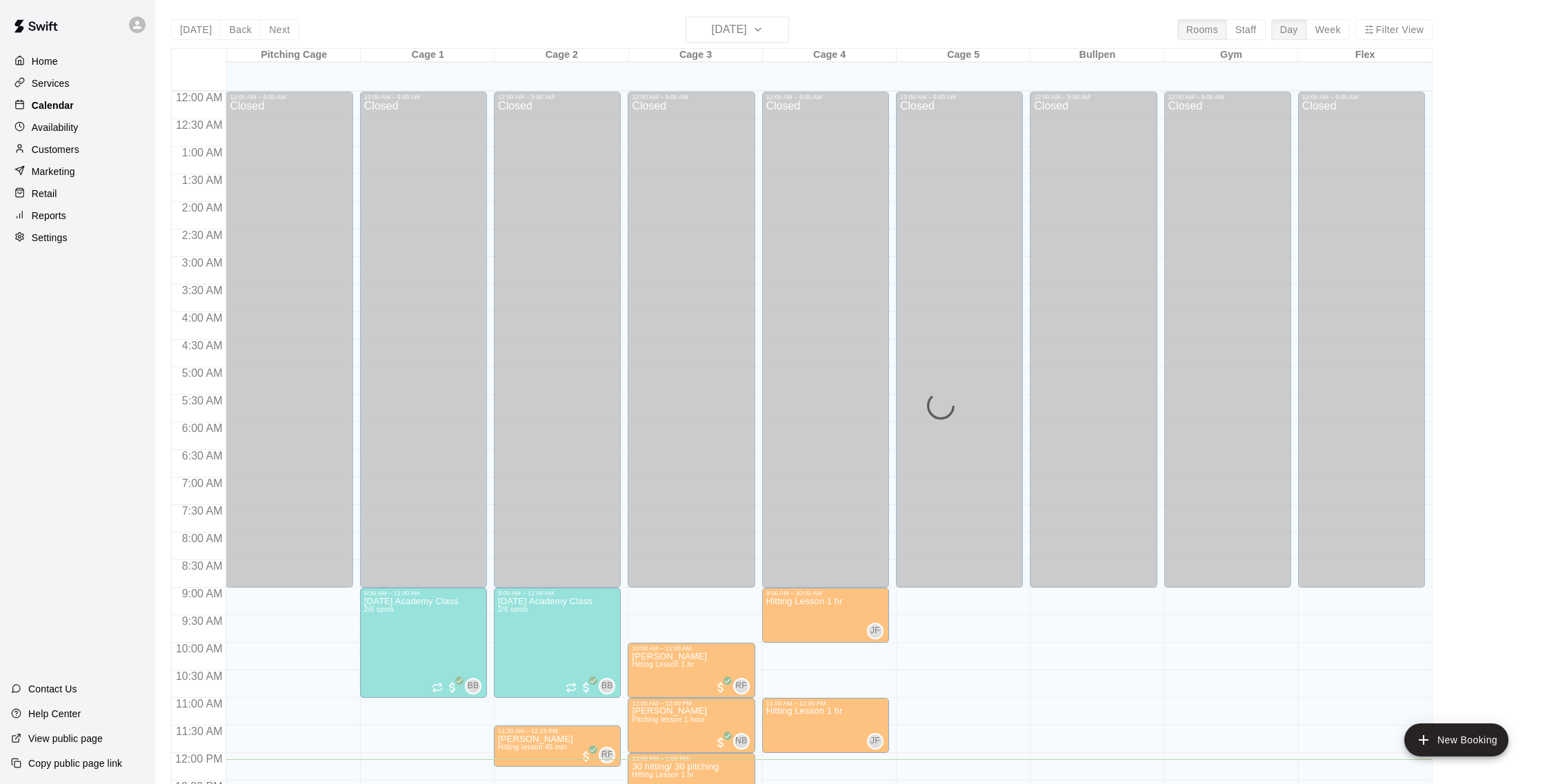
scroll to position [574, 0]
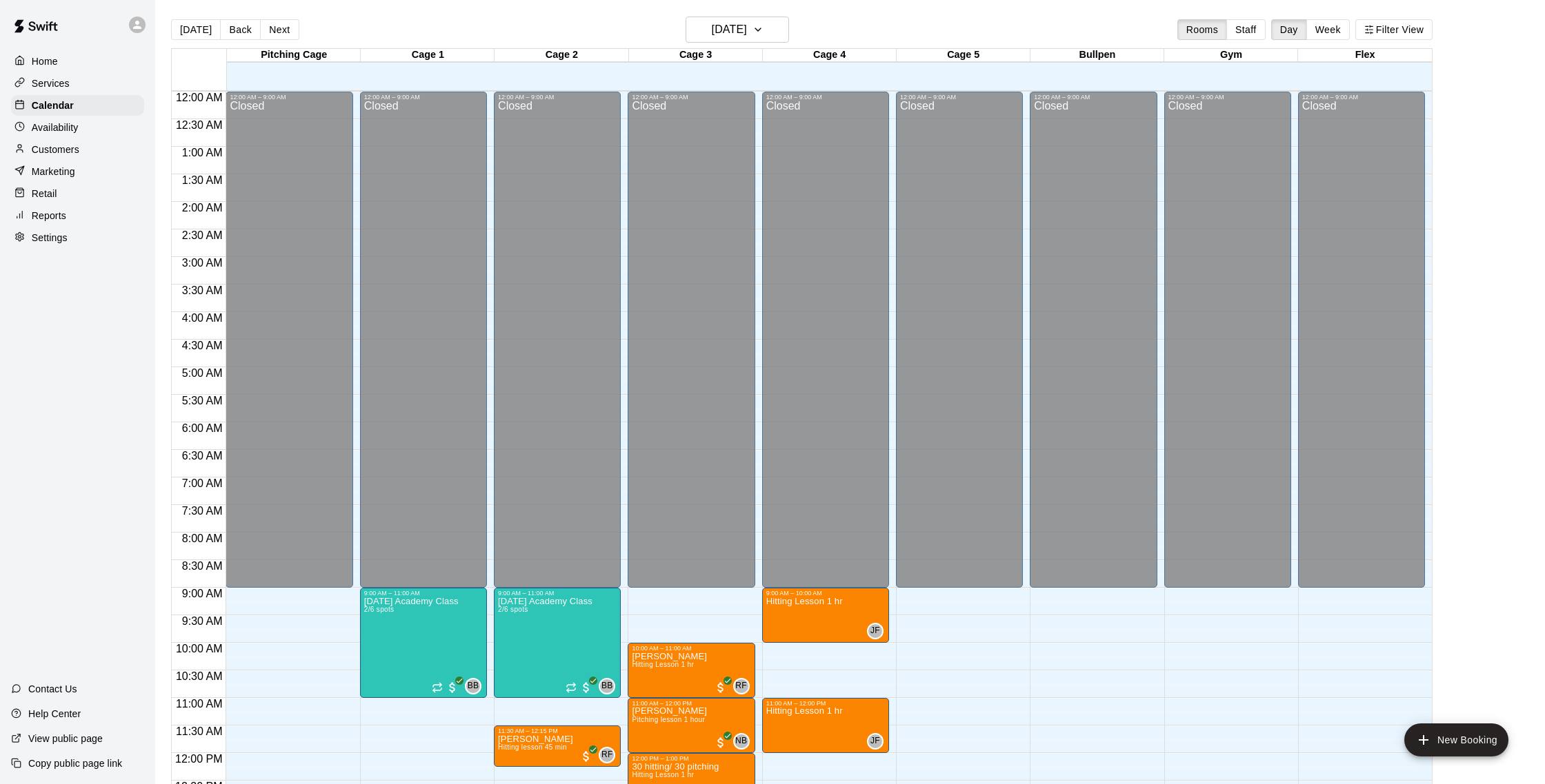
scroll to position [574, 0]
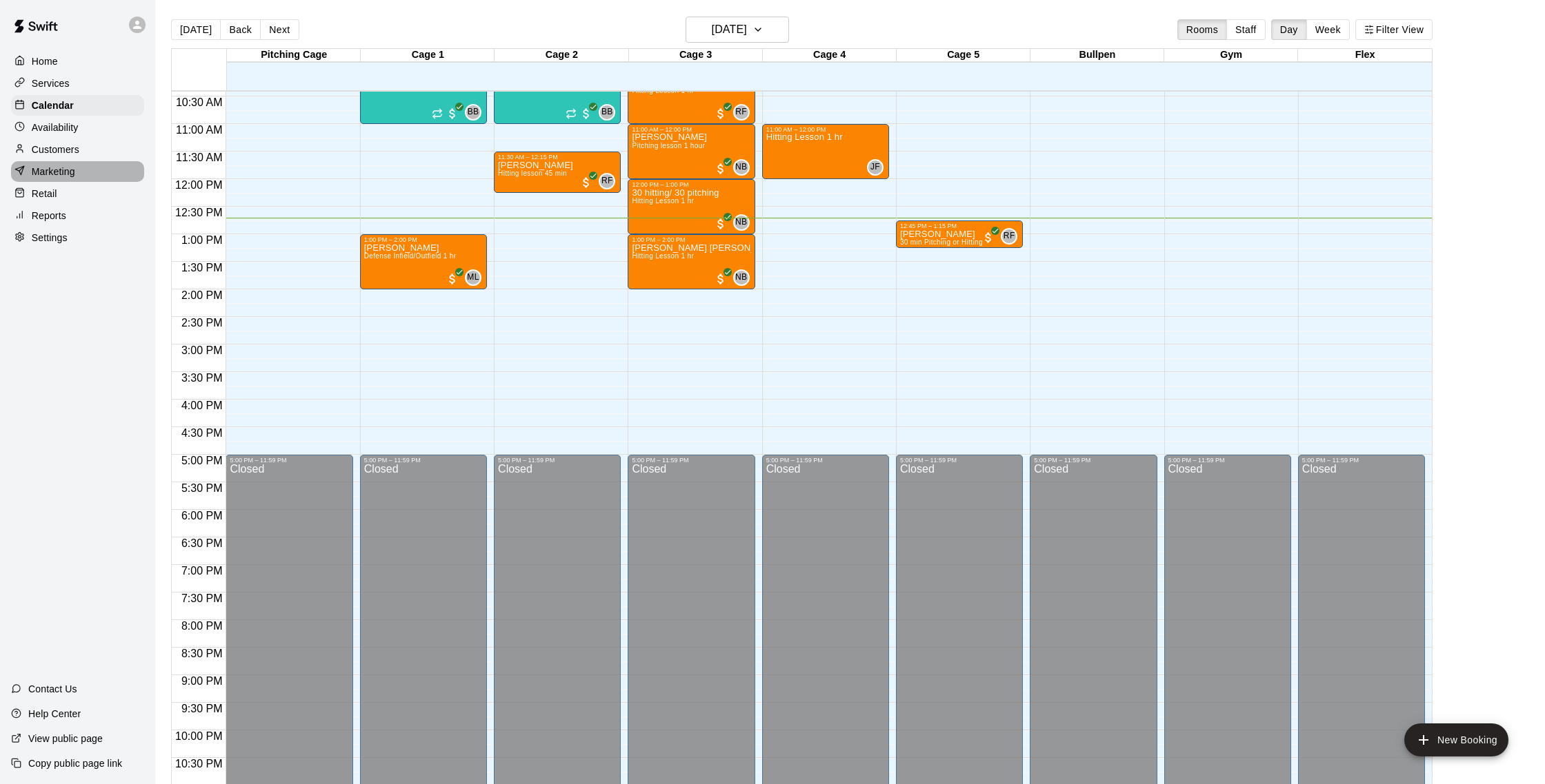
click at [86, 167] on div "Marketing" at bounding box center [77, 172] width 133 height 21
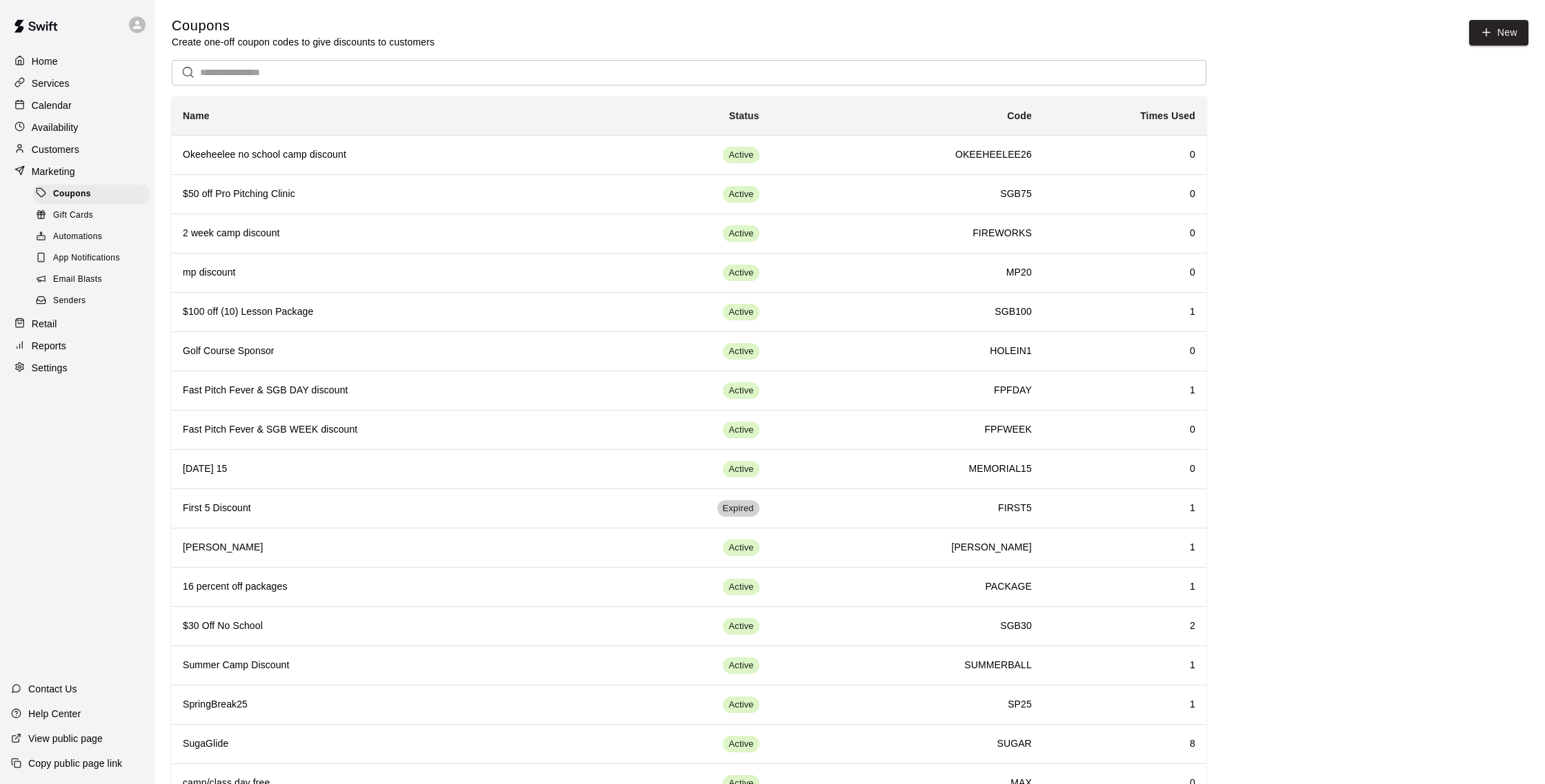
scroll to position [1, 0]
click at [78, 109] on div "Calendar" at bounding box center [77, 106] width 133 height 21
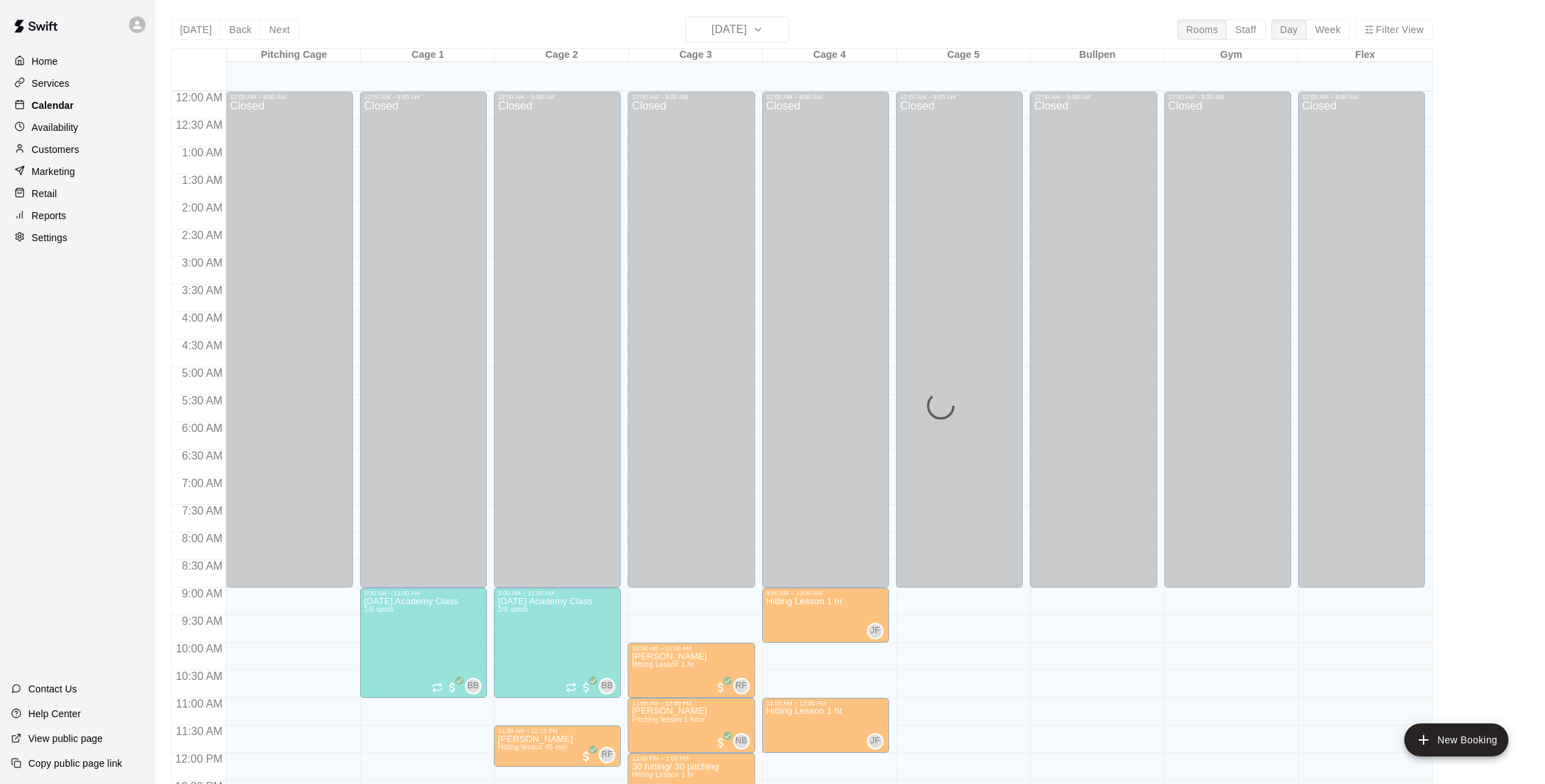
scroll to position [574, 0]
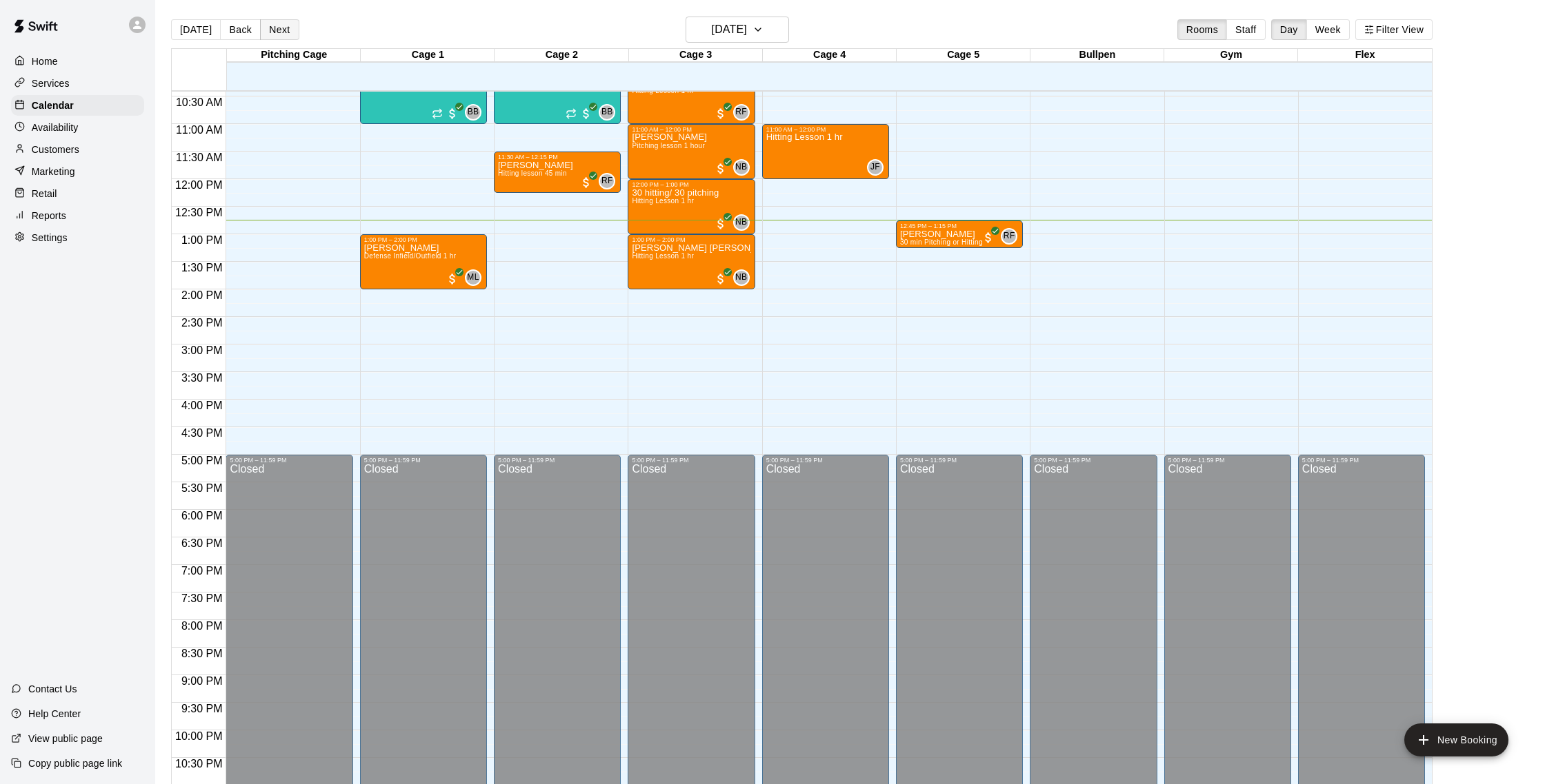
click at [282, 33] on button "Next" at bounding box center [279, 29] width 39 height 21
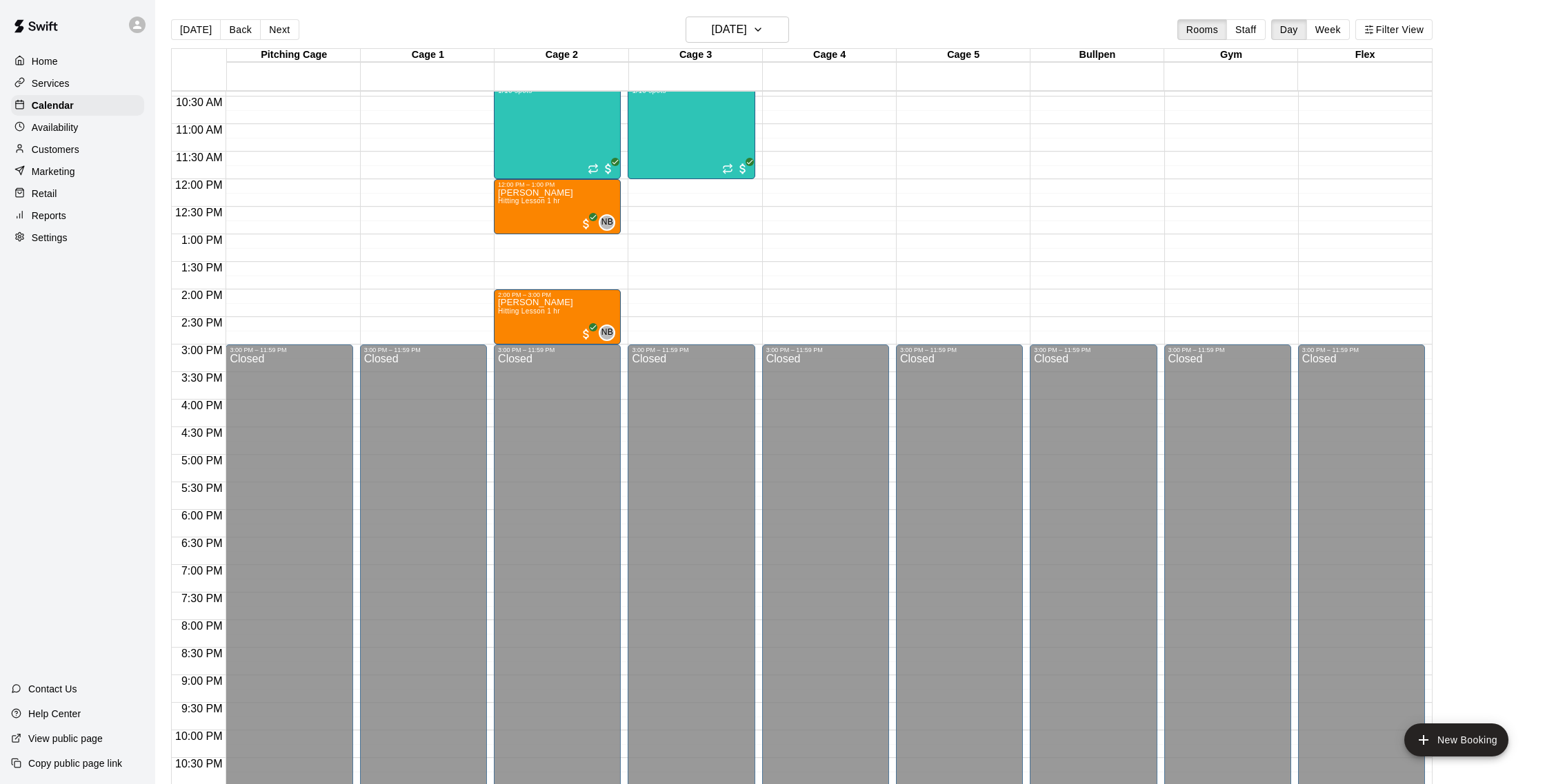
click at [58, 142] on div "Customers" at bounding box center [77, 149] width 133 height 21
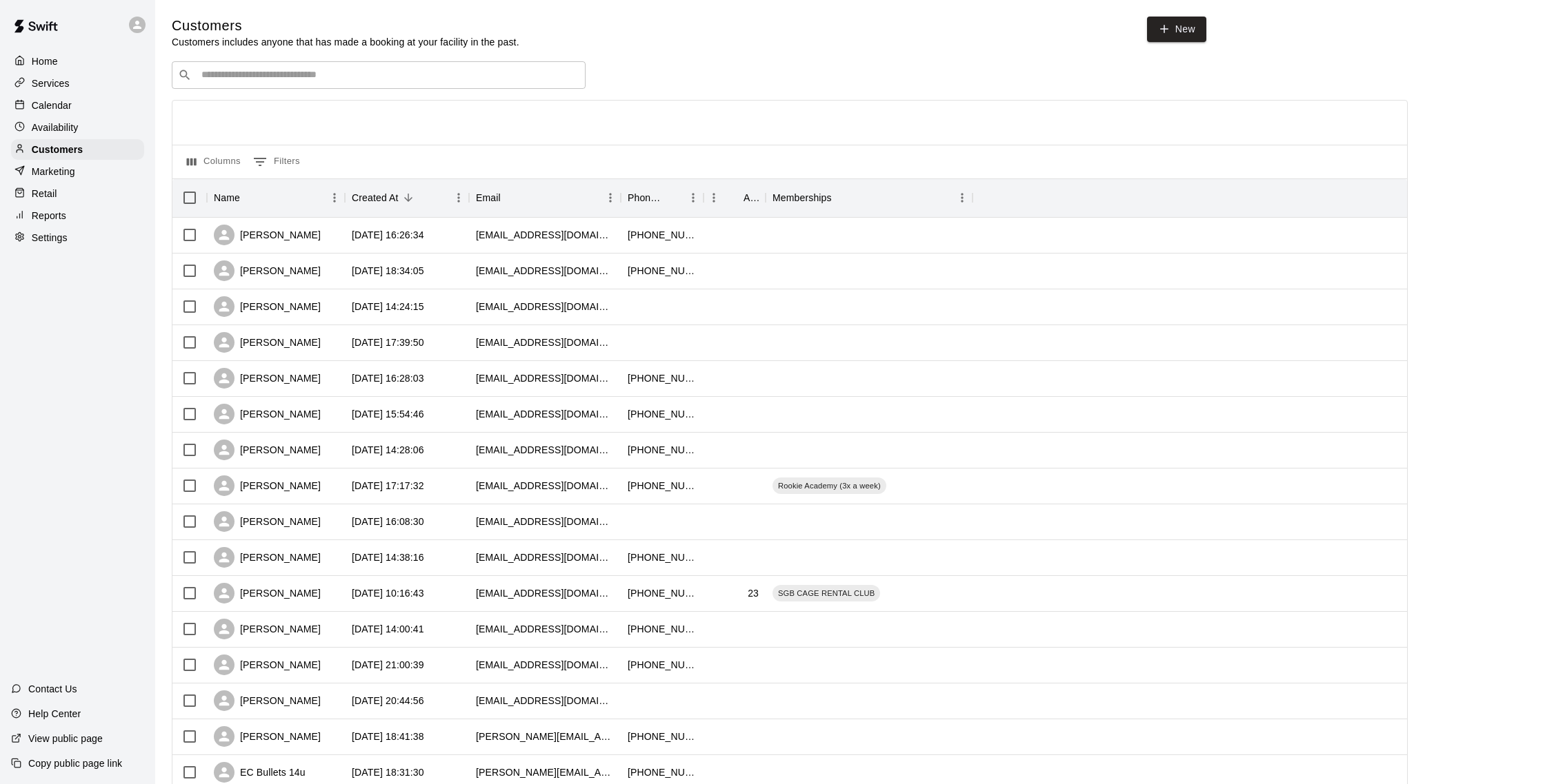
click at [66, 107] on p "Calendar" at bounding box center [52, 105] width 40 height 14
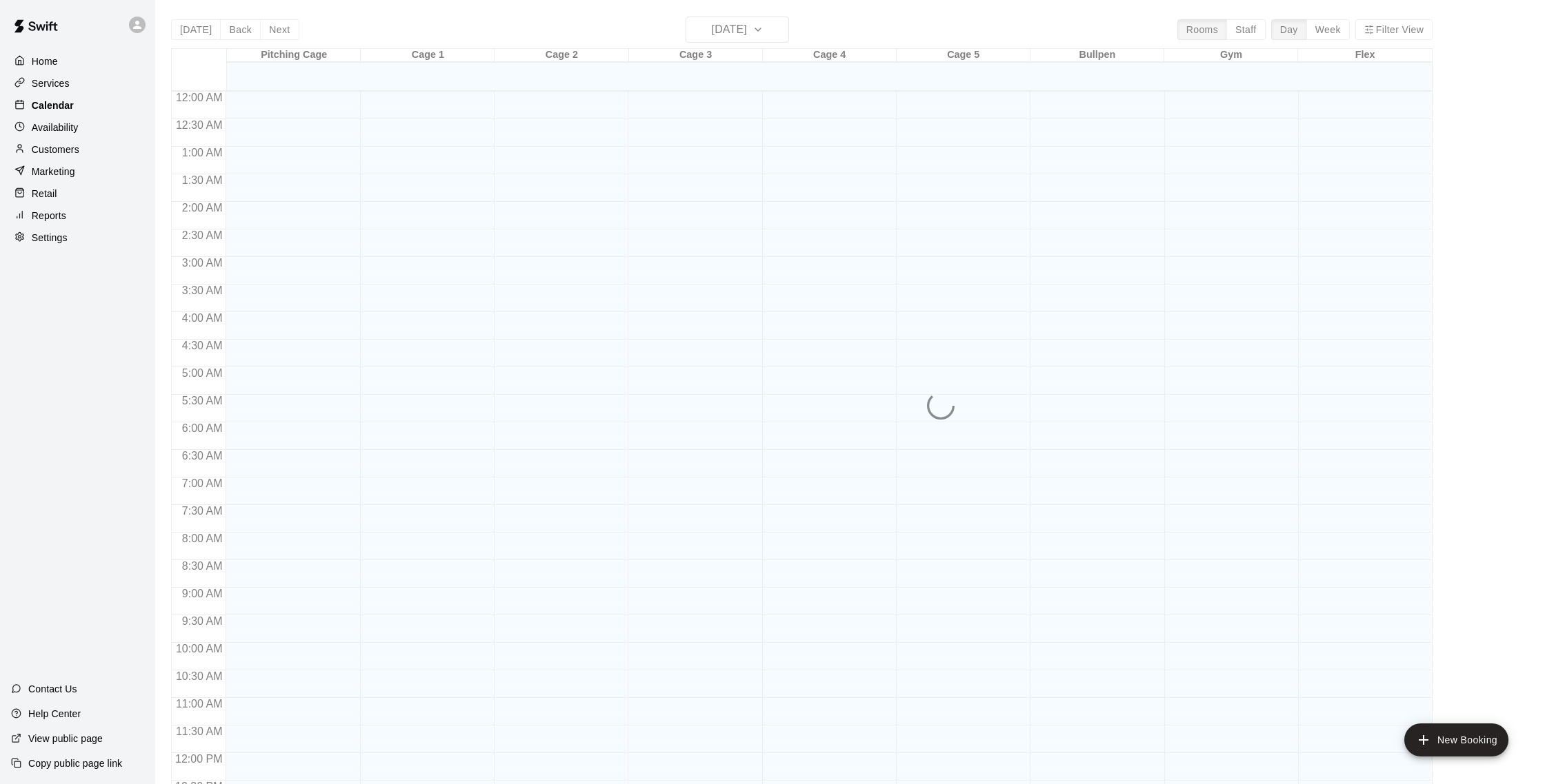
scroll to position [574, 0]
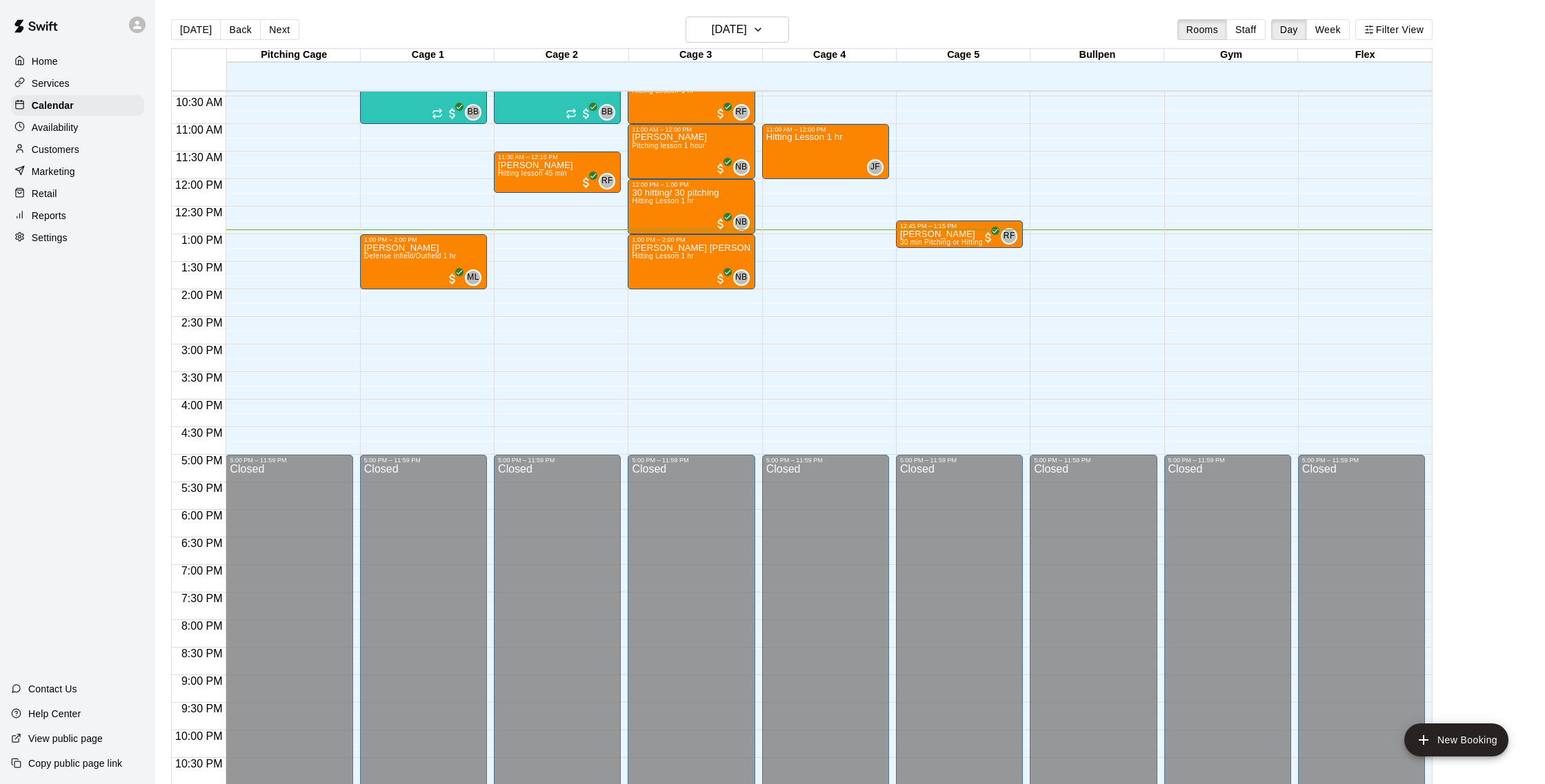
click at [68, 156] on p "Customers" at bounding box center [56, 149] width 47 height 14
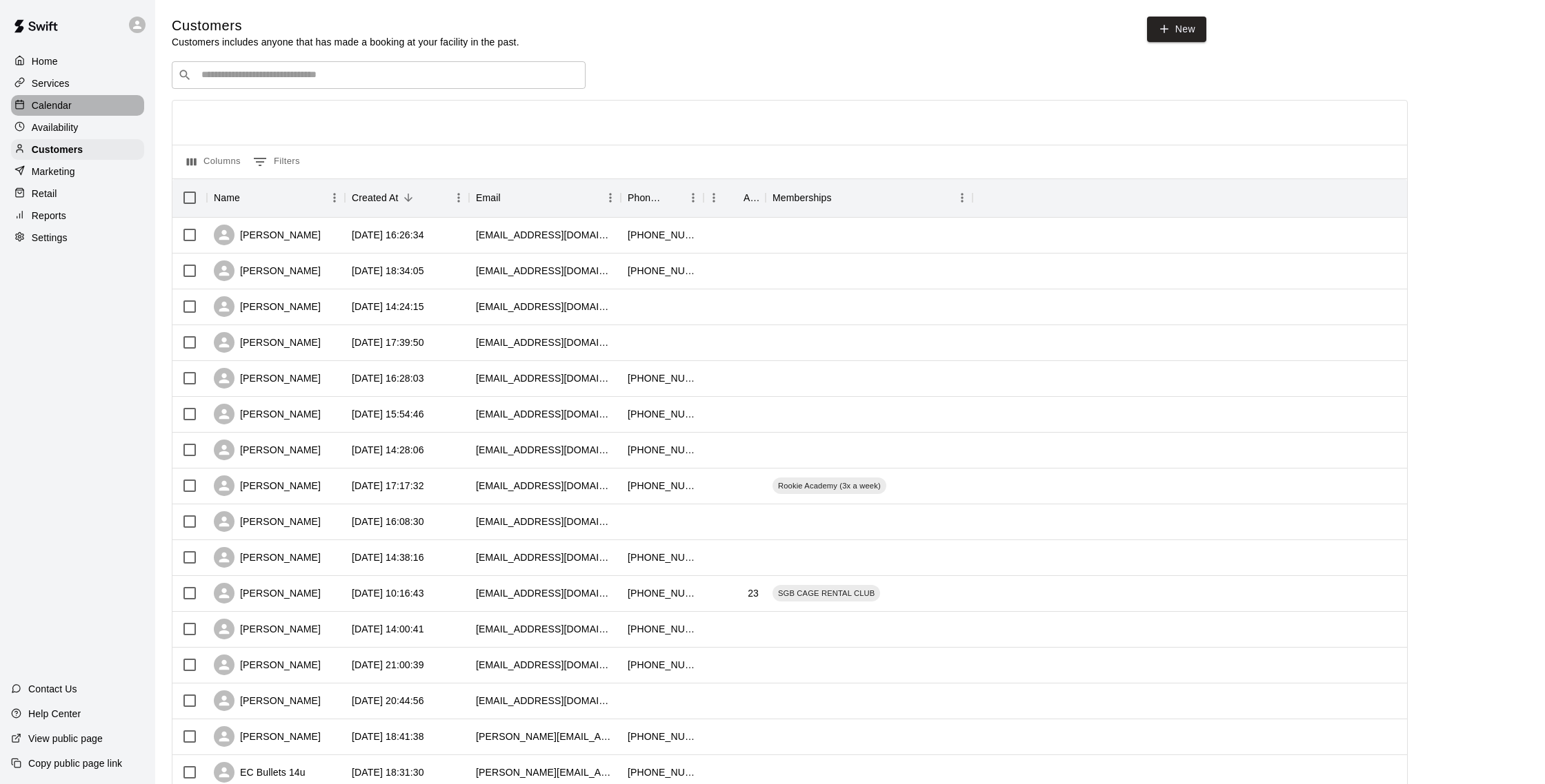
click at [70, 109] on p "Calendar" at bounding box center [52, 105] width 40 height 14
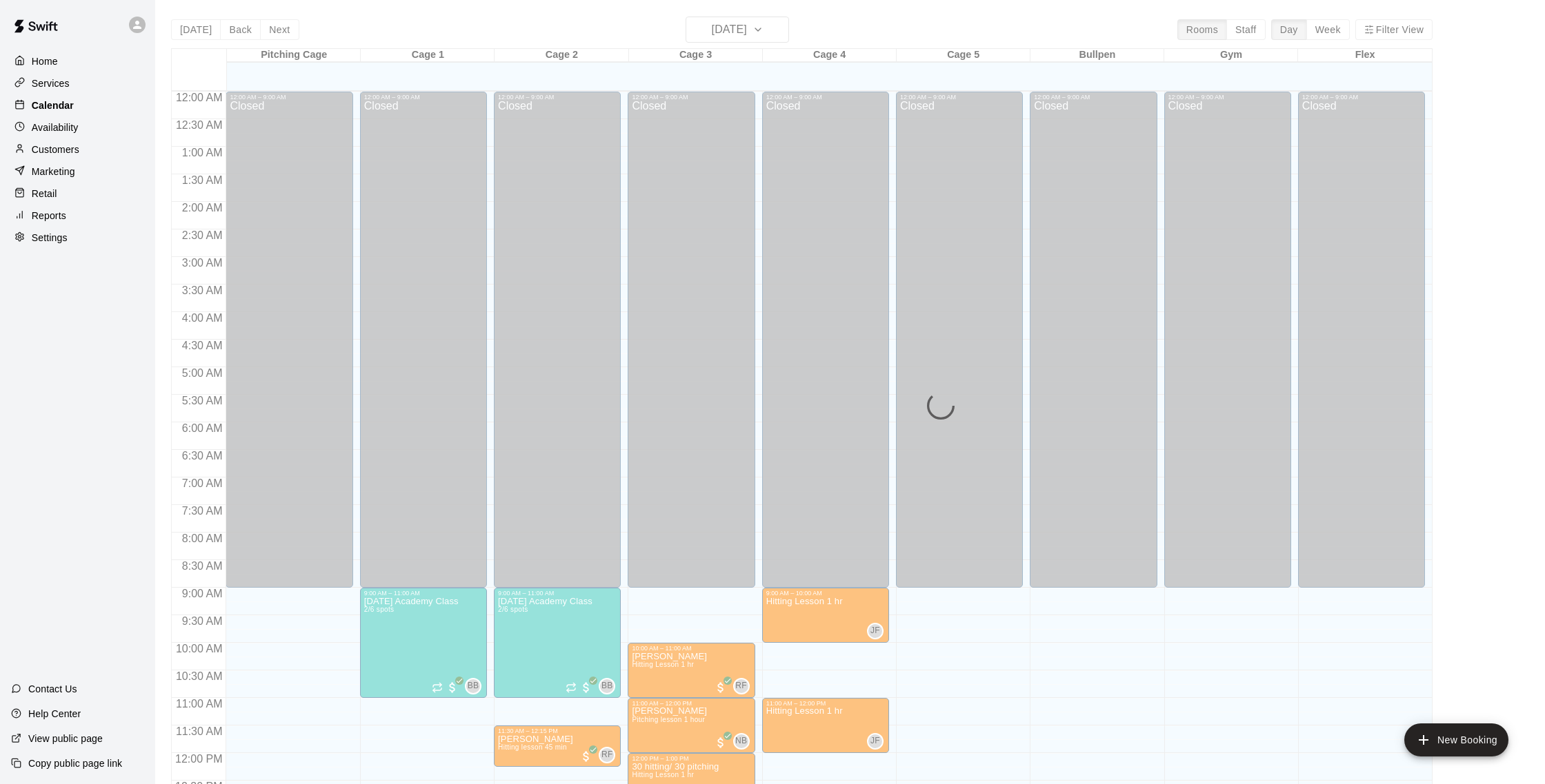
scroll to position [574, 0]
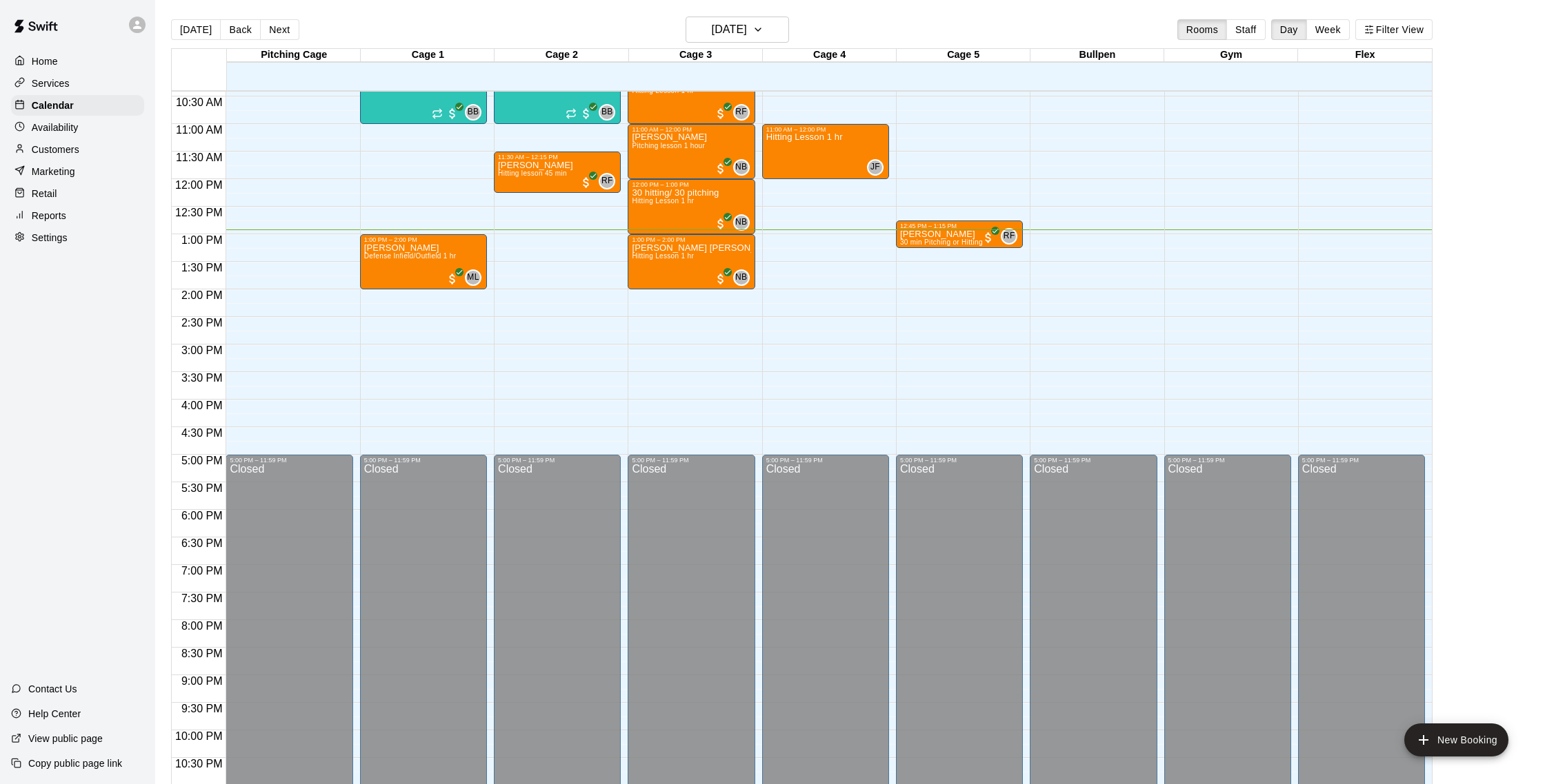
click at [75, 150] on p "Customers" at bounding box center [56, 149] width 47 height 14
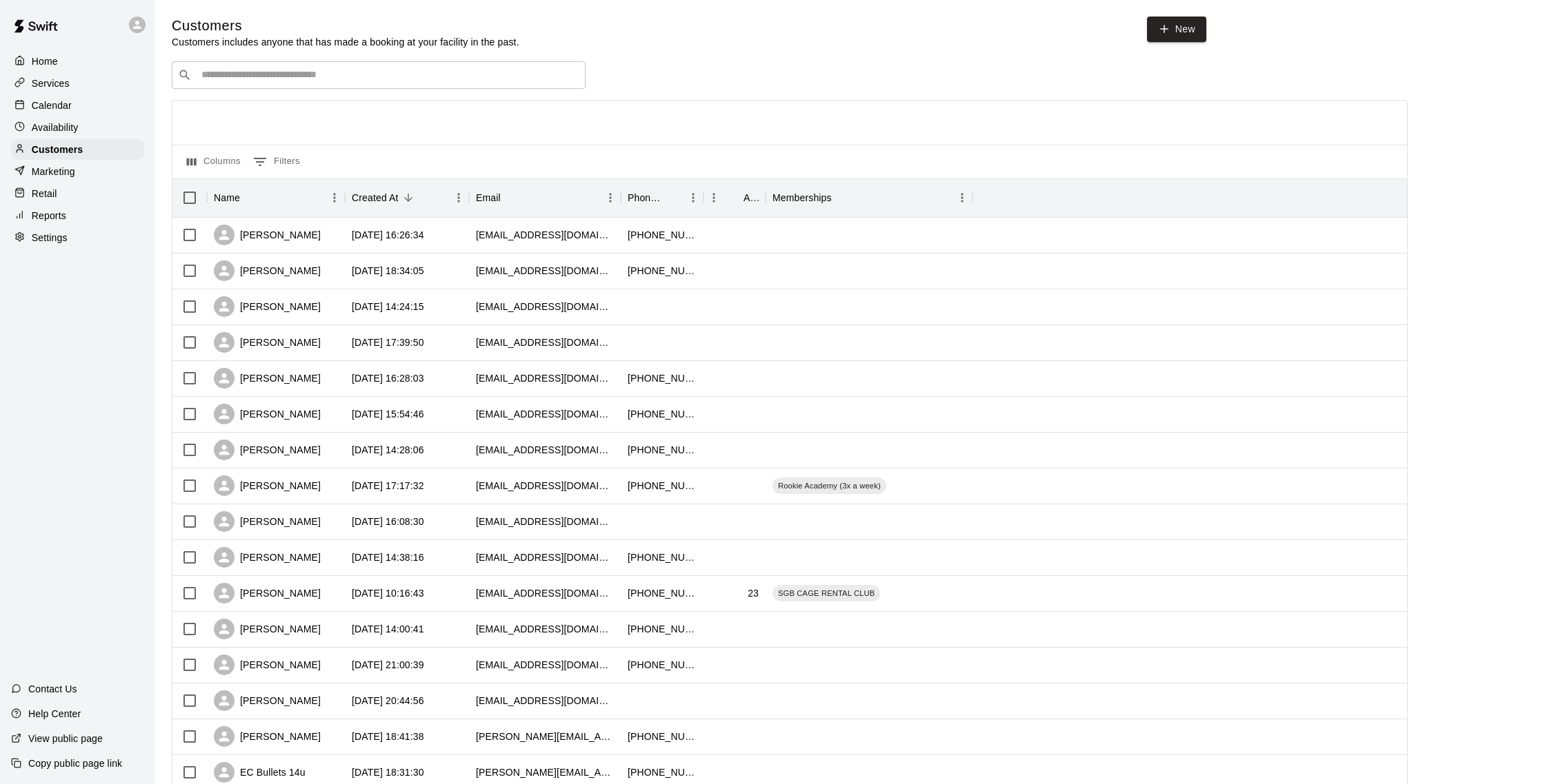
click at [253, 83] on div "​ ​" at bounding box center [379, 75] width 414 height 27
type input "********"
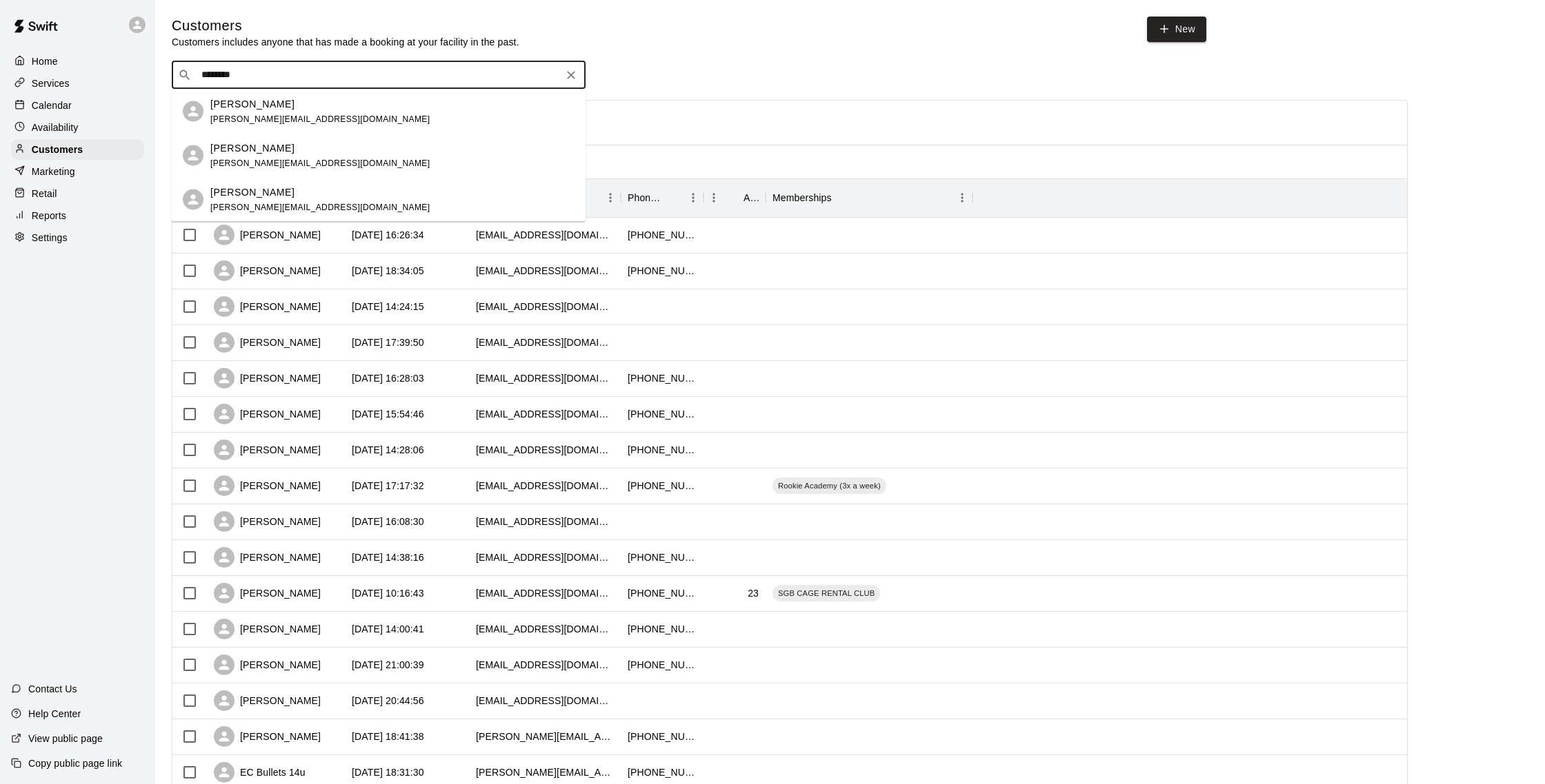
click at [300, 114] on span "[PERSON_NAME][EMAIL_ADDRESS][DOMAIN_NAME]" at bounding box center [320, 118] width 219 height 9
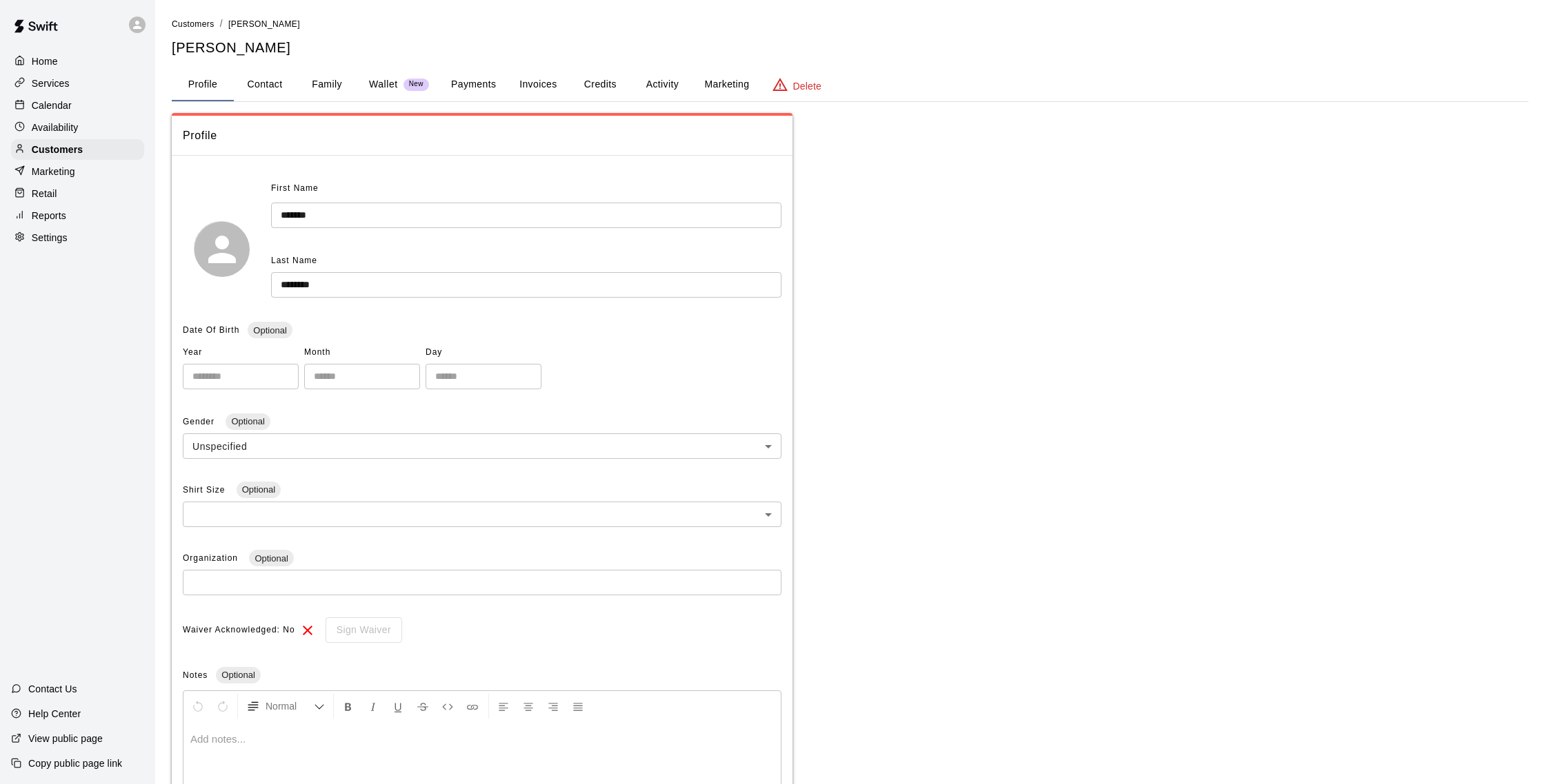
scroll to position [2, 0]
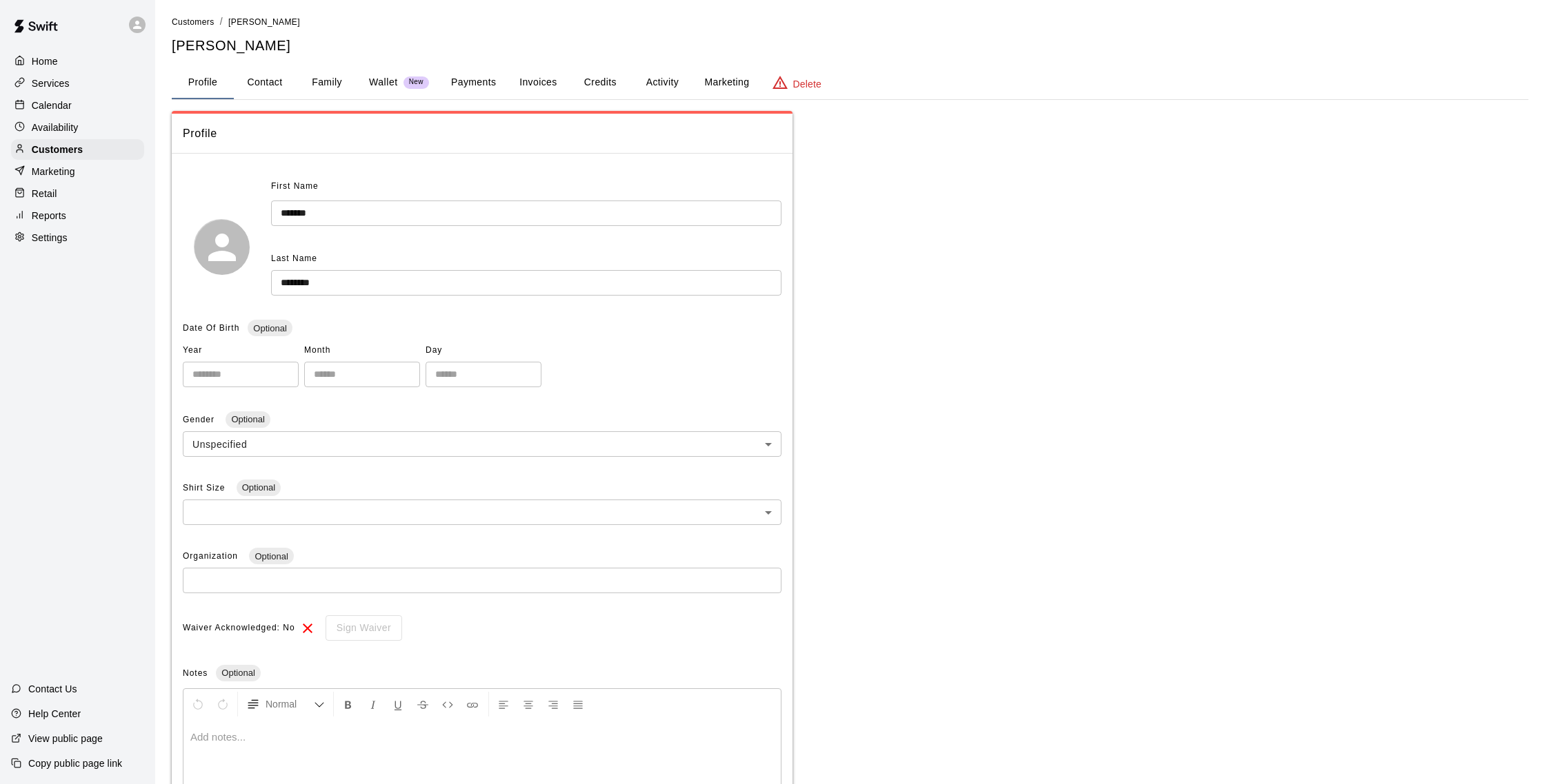
click at [646, 80] on button "Activity" at bounding box center [662, 82] width 62 height 33
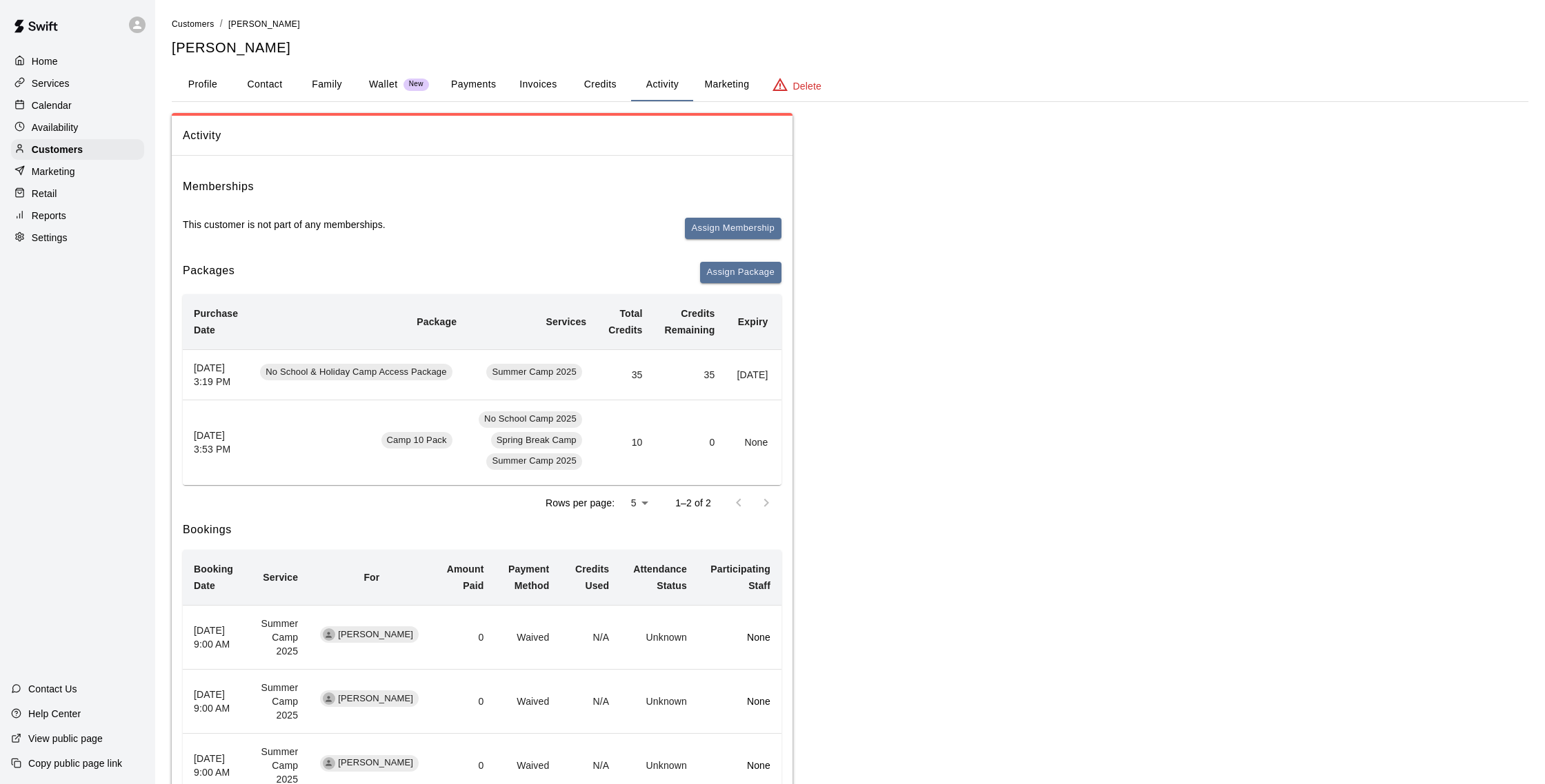
click at [325, 88] on button "Family" at bounding box center [327, 84] width 62 height 33
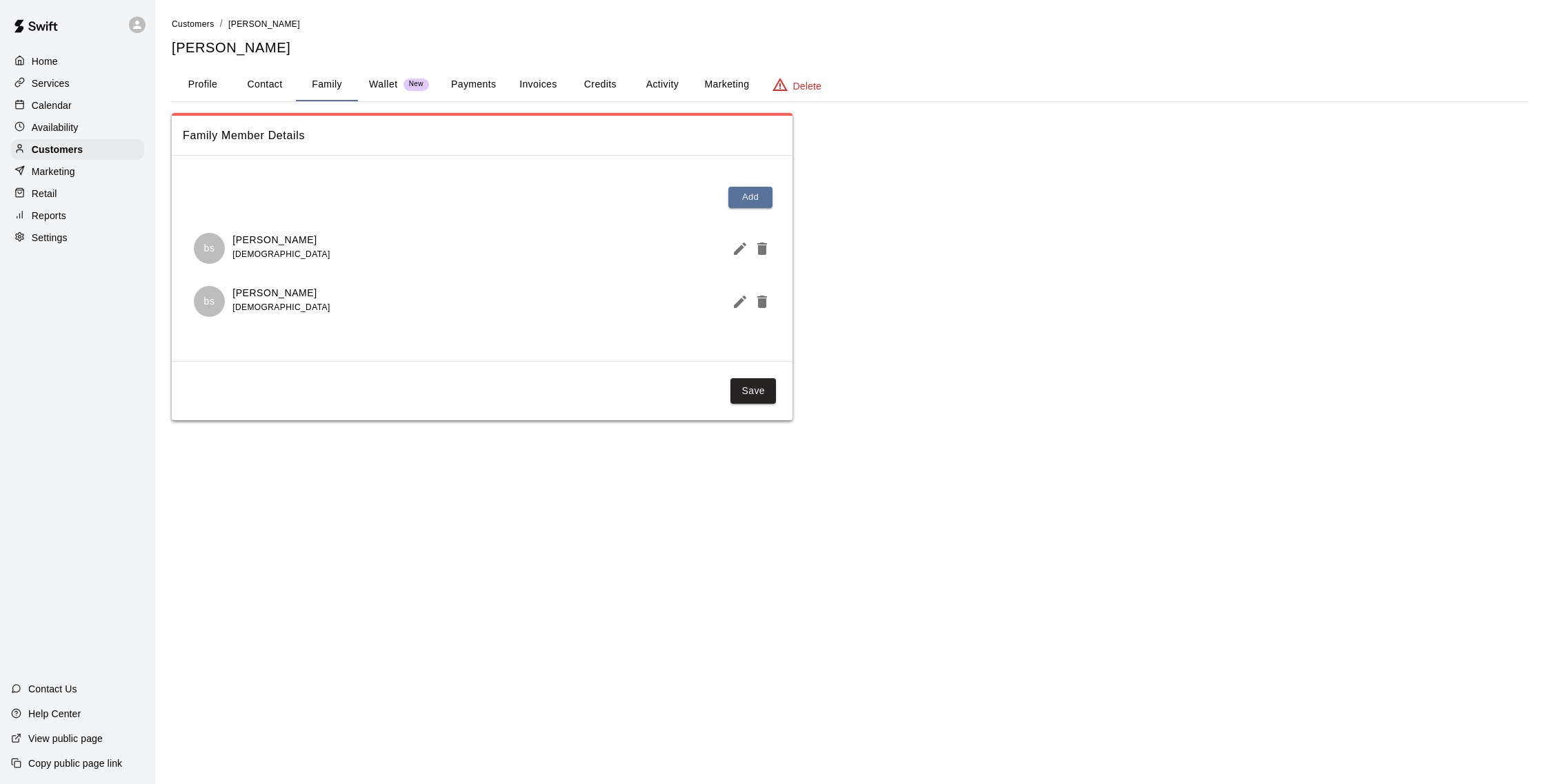
click at [664, 85] on button "Activity" at bounding box center [662, 84] width 62 height 33
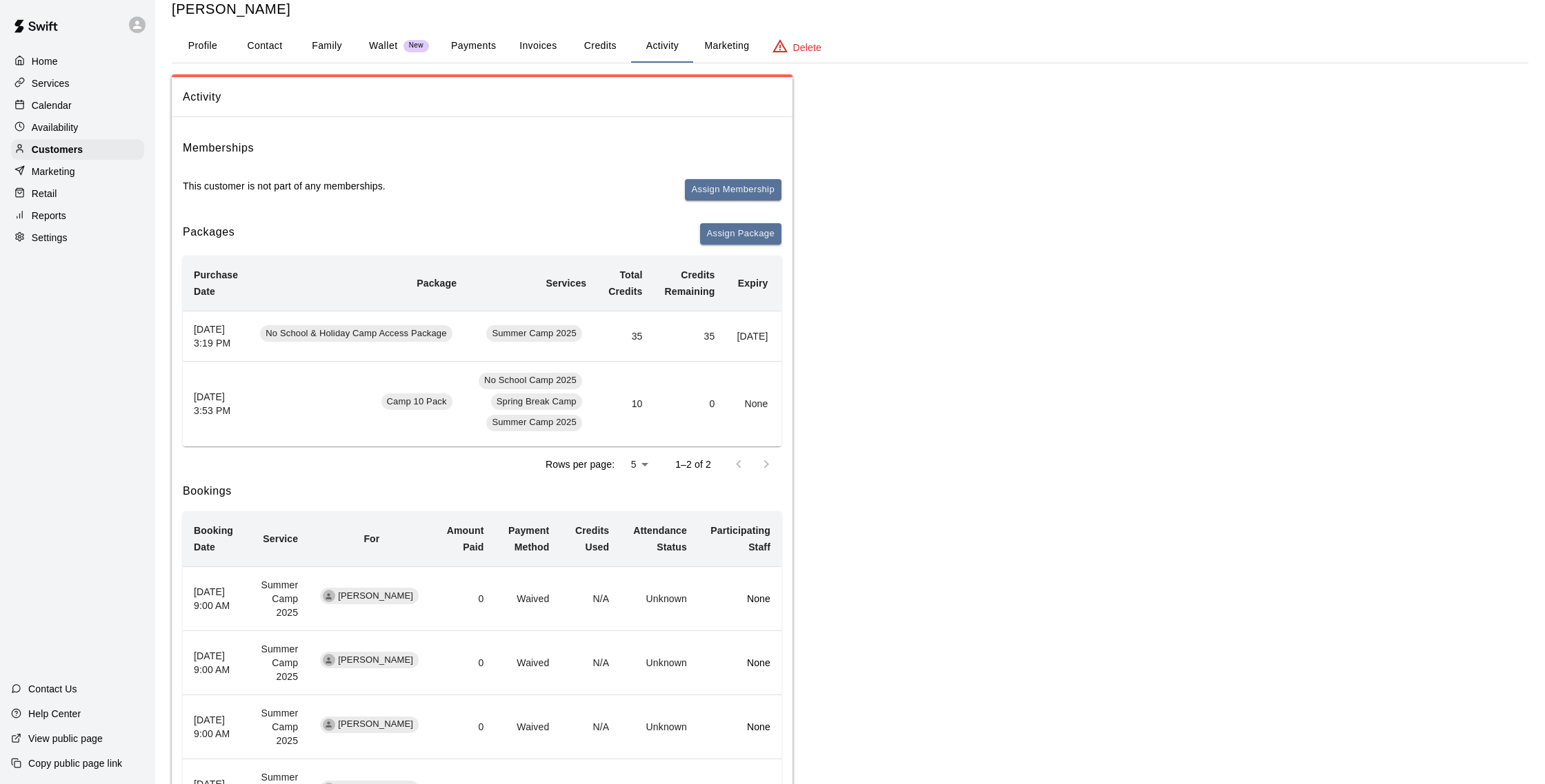
scroll to position [29, 0]
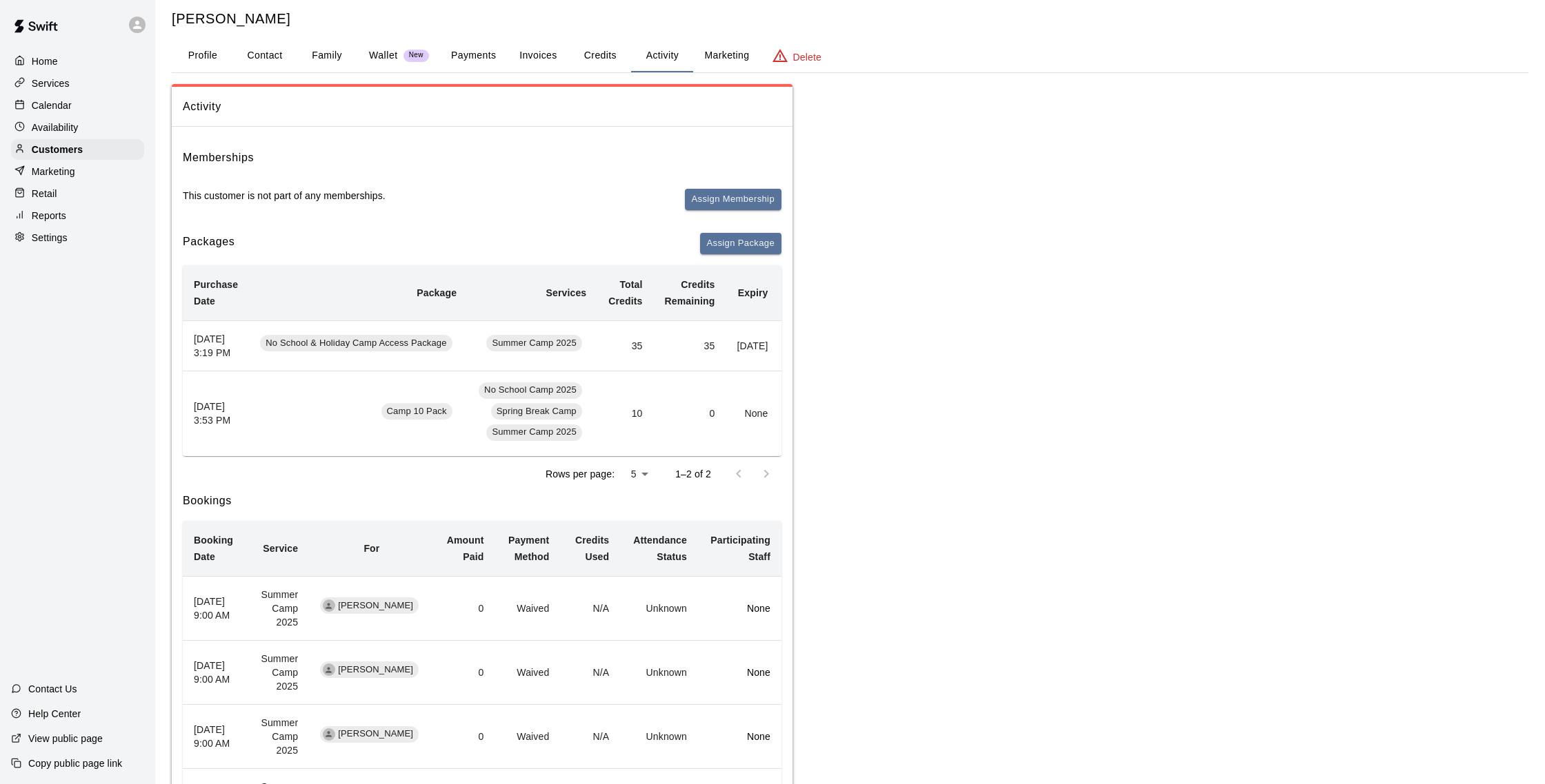
click at [280, 55] on button "Contact" at bounding box center [265, 56] width 62 height 33
select select "**"
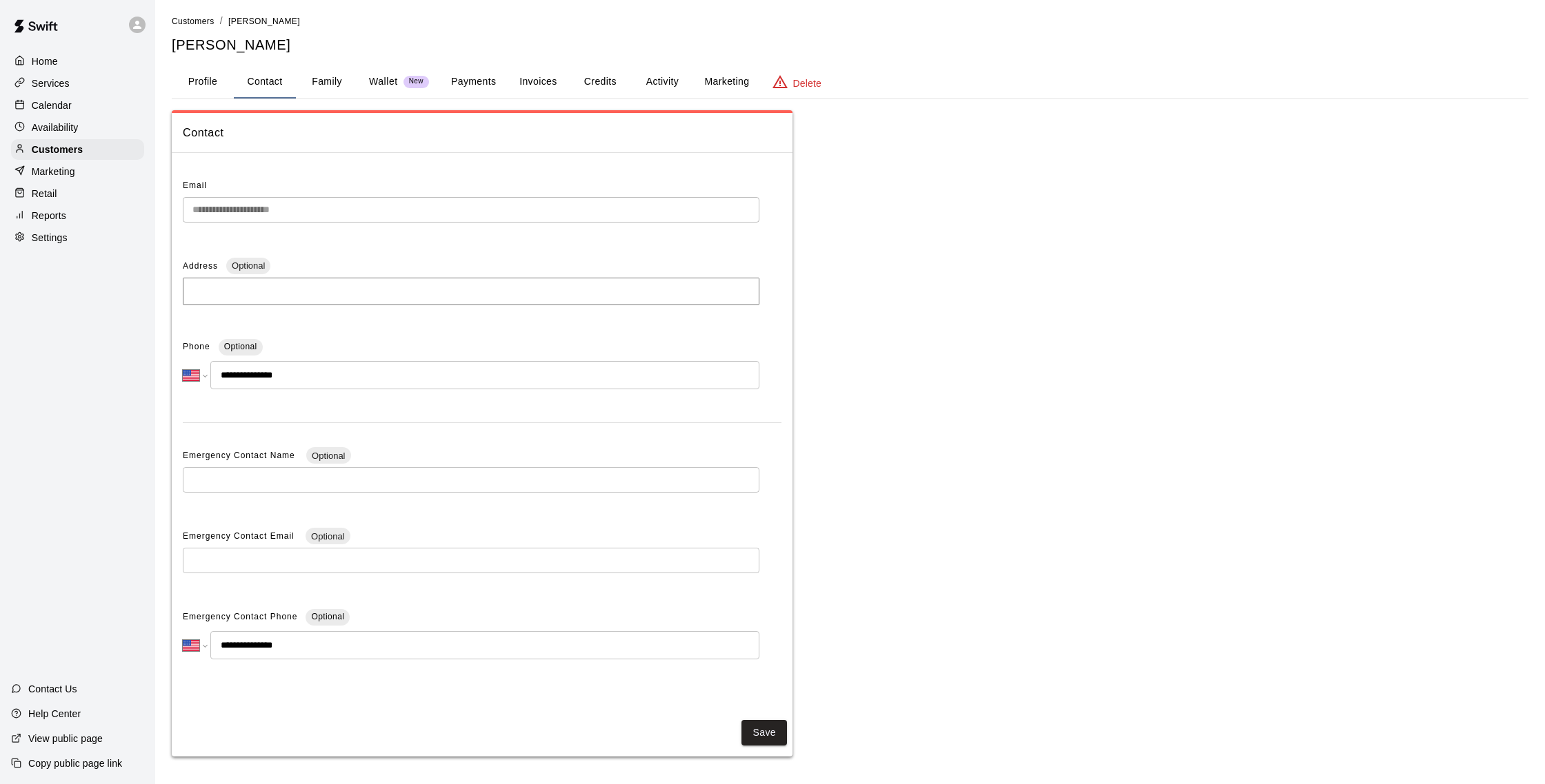
scroll to position [5, 0]
click at [76, 106] on div "Calendar" at bounding box center [77, 106] width 133 height 21
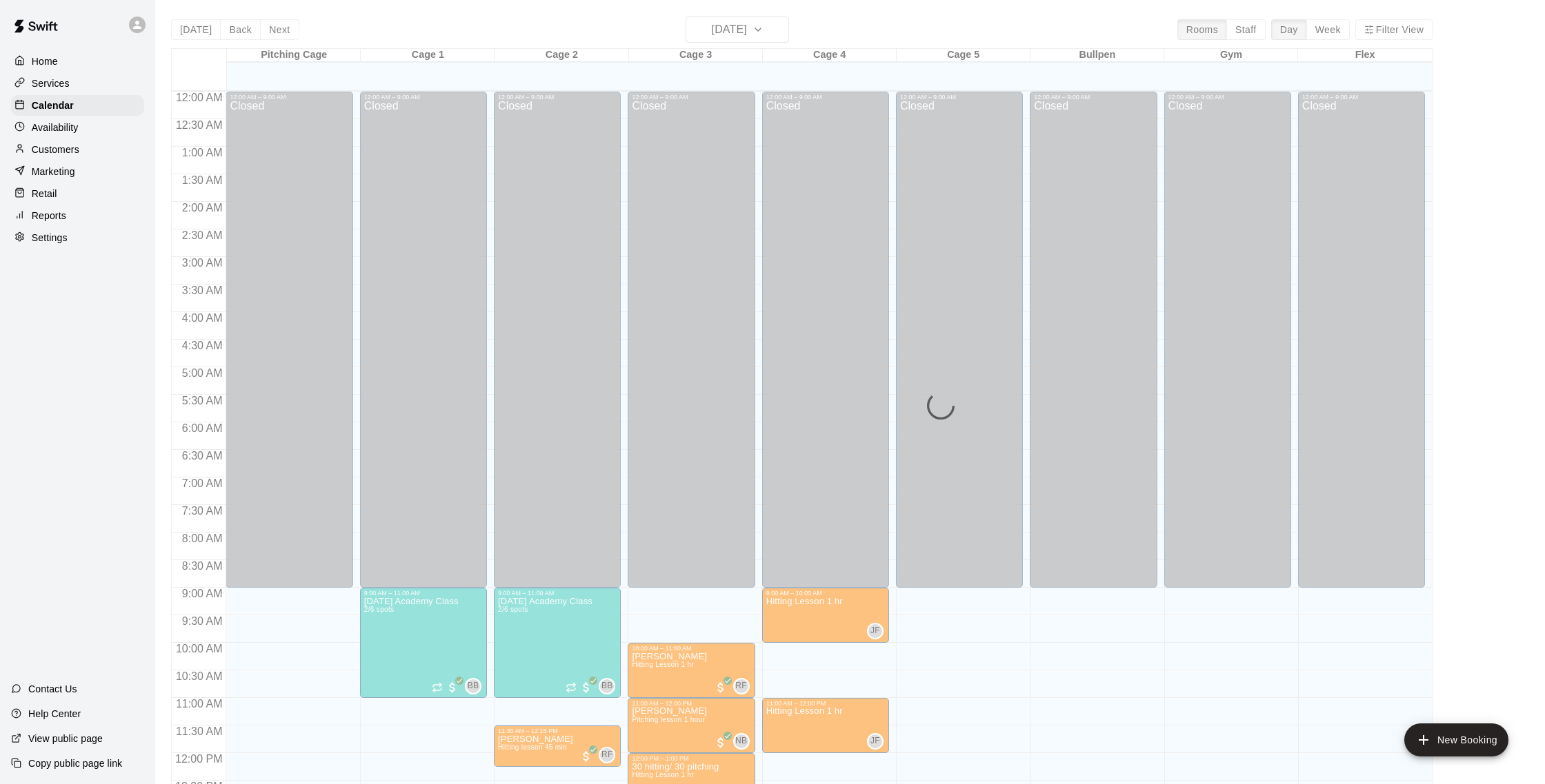
scroll to position [574, 0]
